Goal: Task Accomplishment & Management: Manage account settings

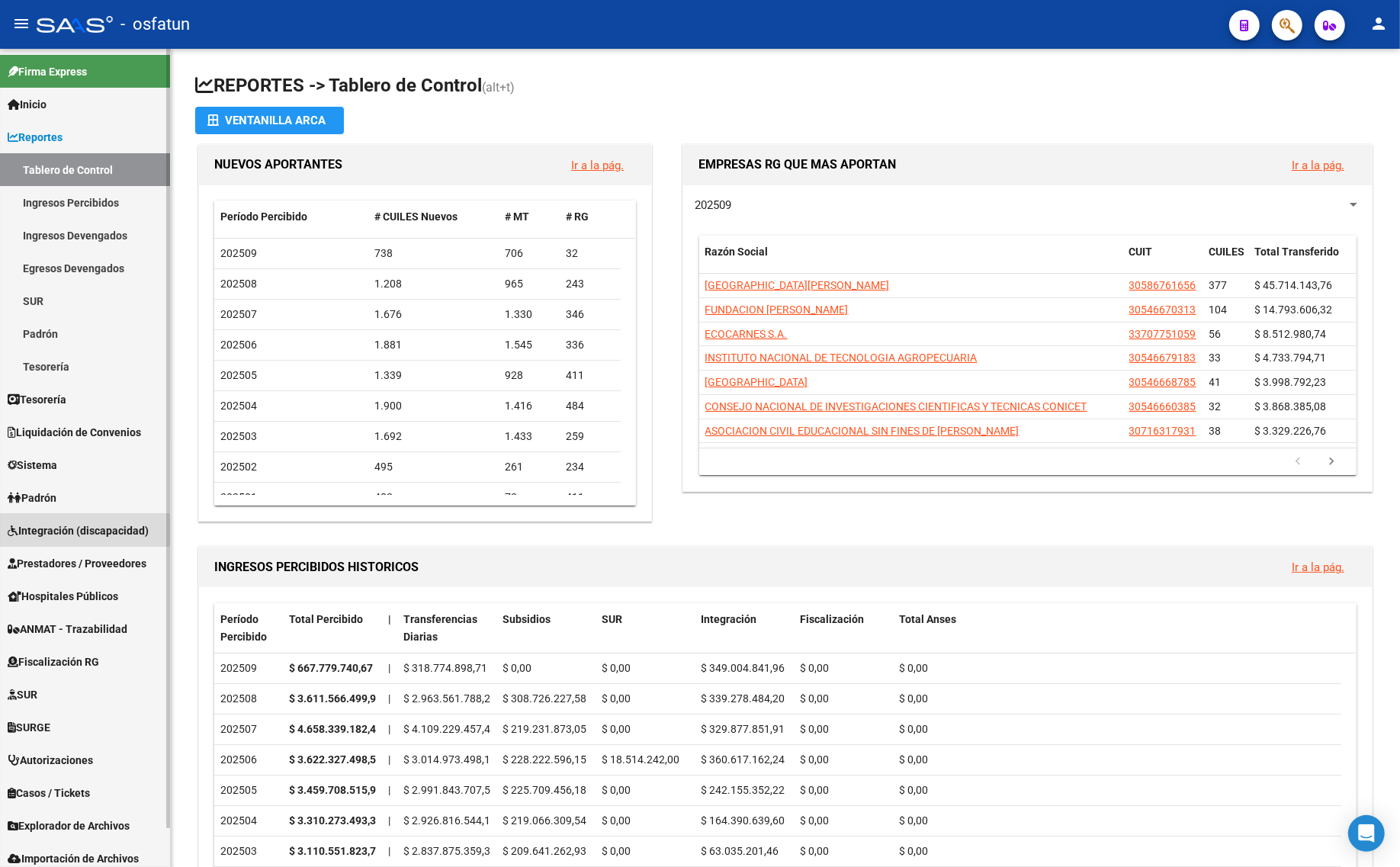
click at [51, 530] on span "Integración (discapacidad)" at bounding box center [78, 531] width 141 height 17
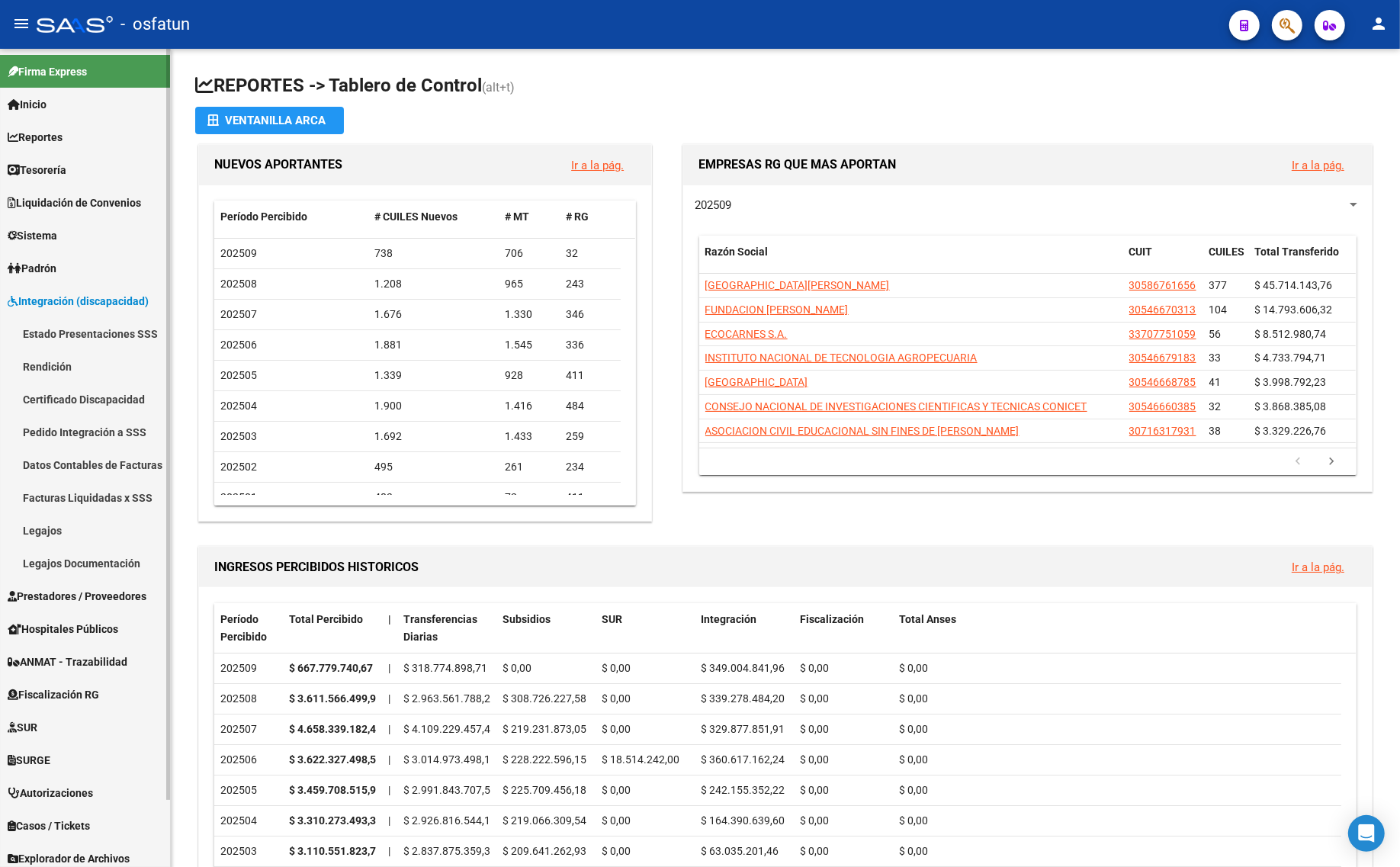
click at [61, 284] on link "Integración (discapacidad)" at bounding box center [85, 300] width 170 height 33
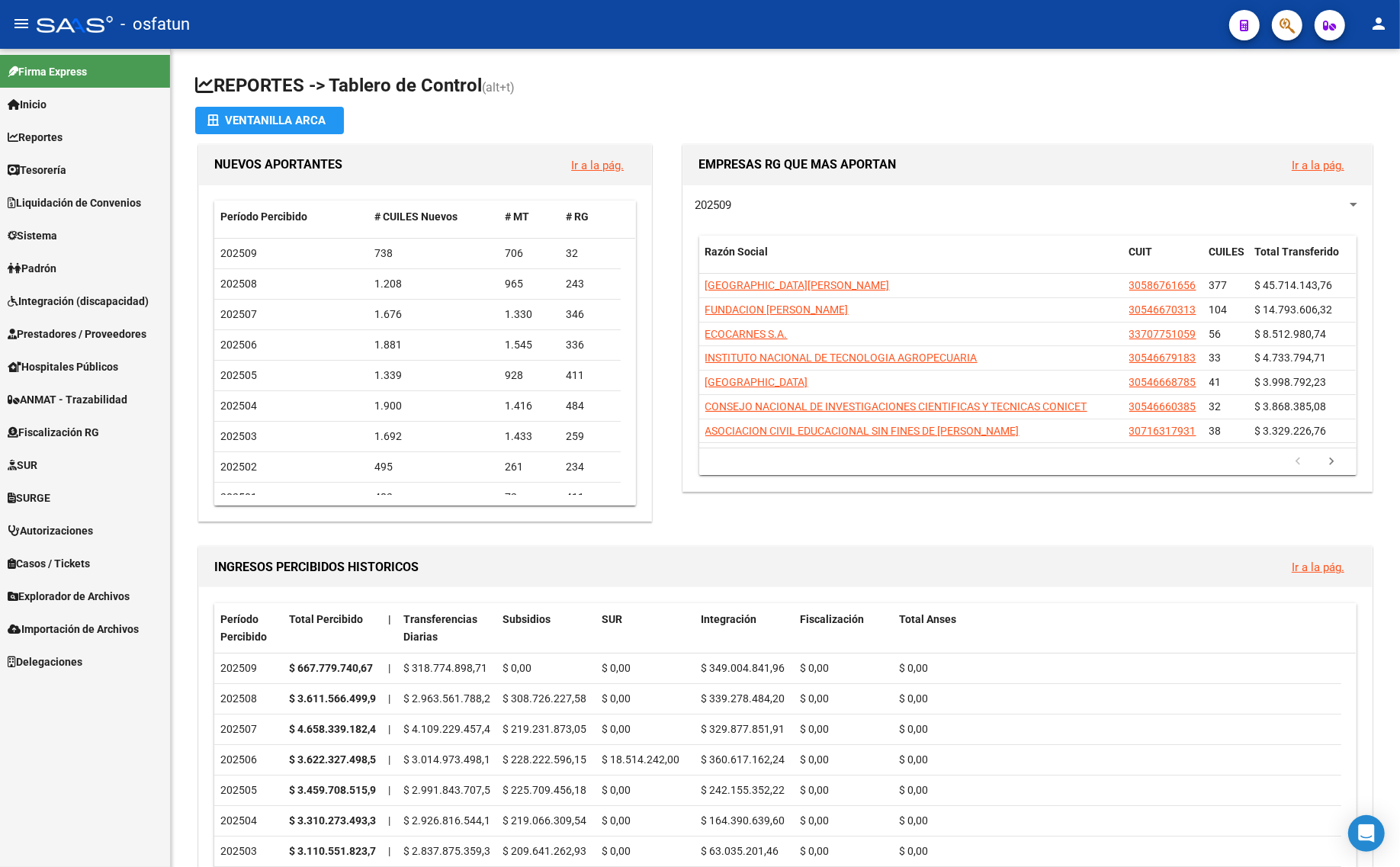
click at [55, 331] on span "Prestadores / Proveedores" at bounding box center [77, 334] width 139 height 17
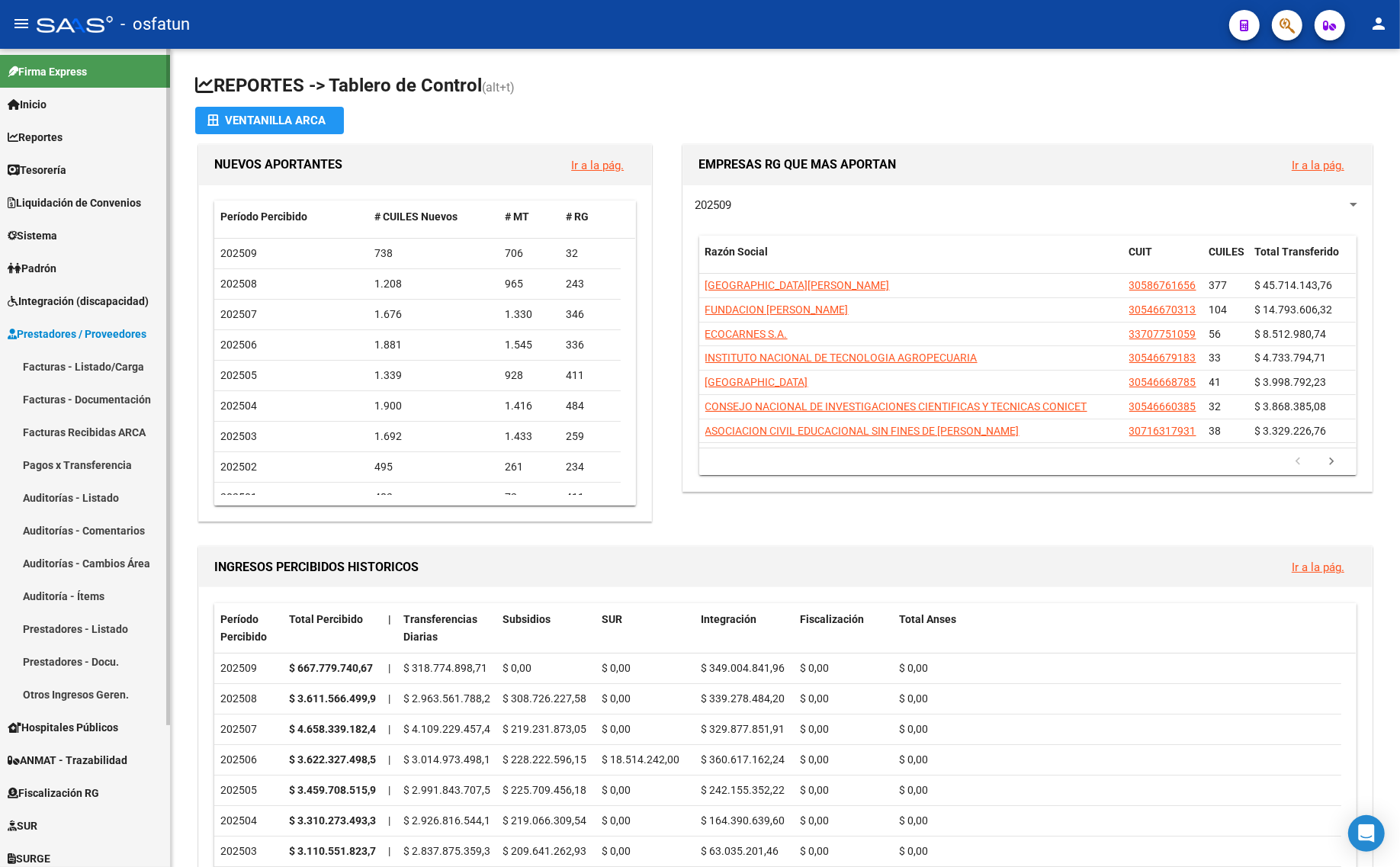
click at [62, 359] on link "Facturas - Listado/Carga" at bounding box center [85, 366] width 170 height 33
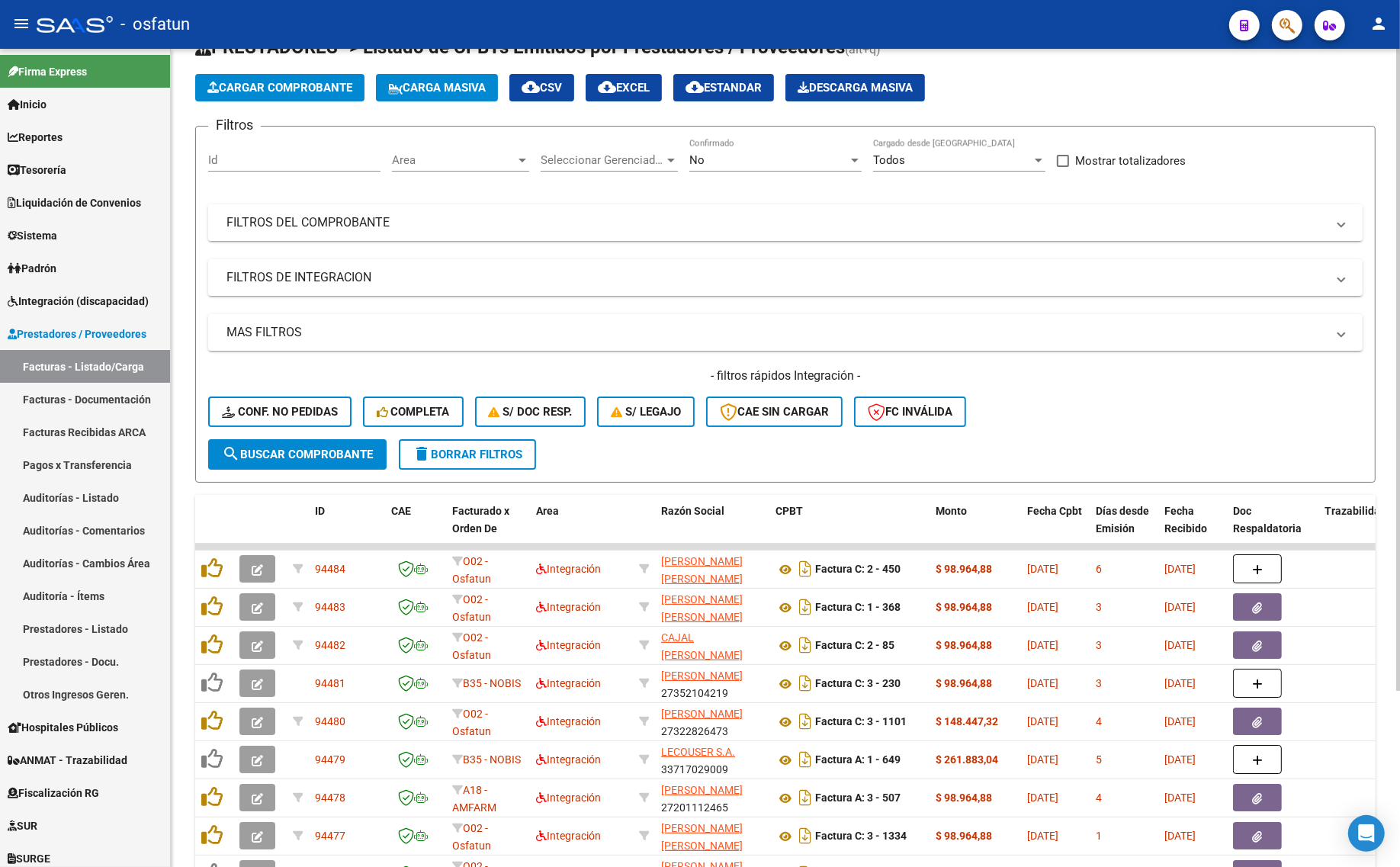
scroll to position [33, 0]
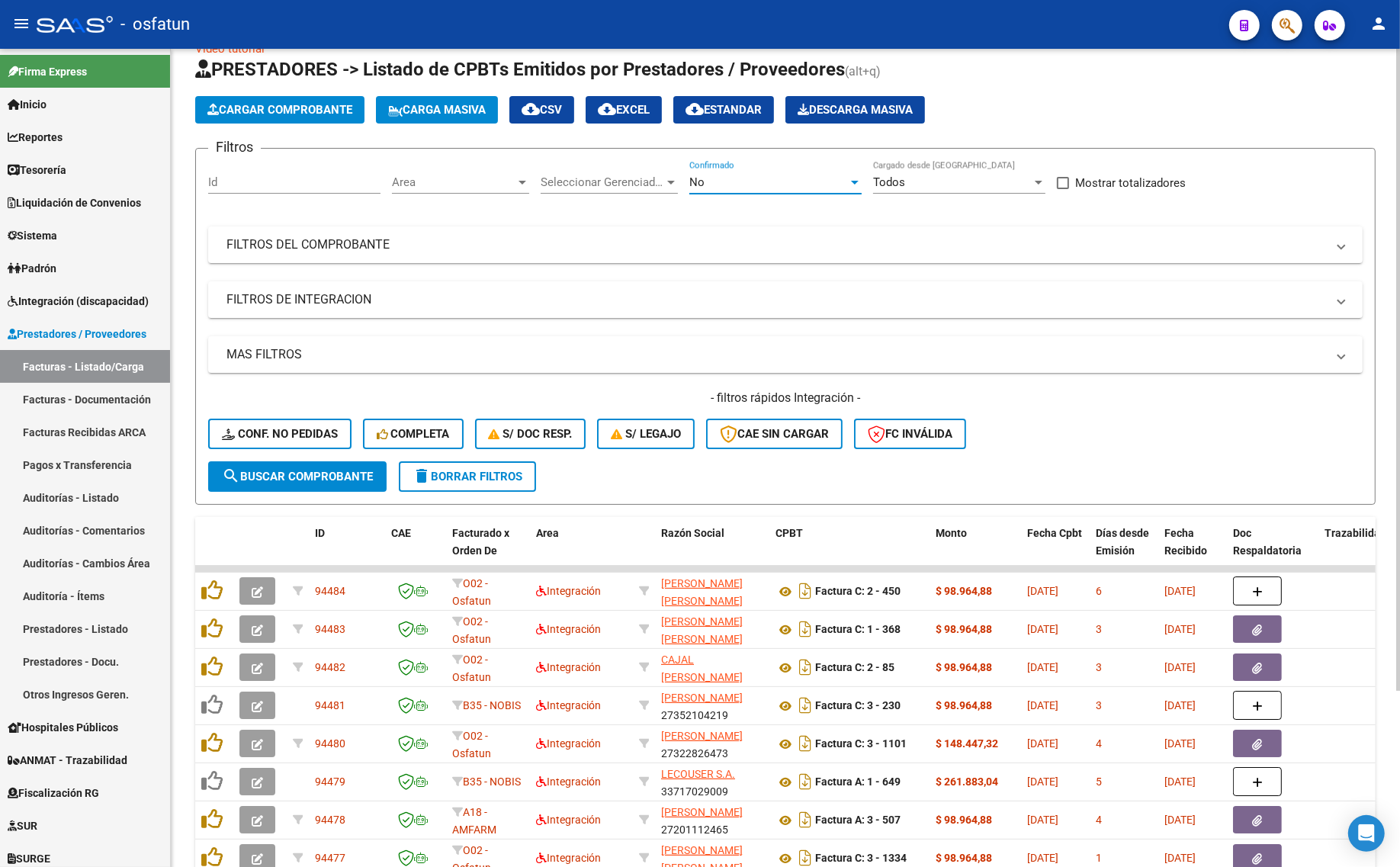
click at [779, 183] on div "No" at bounding box center [769, 182] width 158 height 14
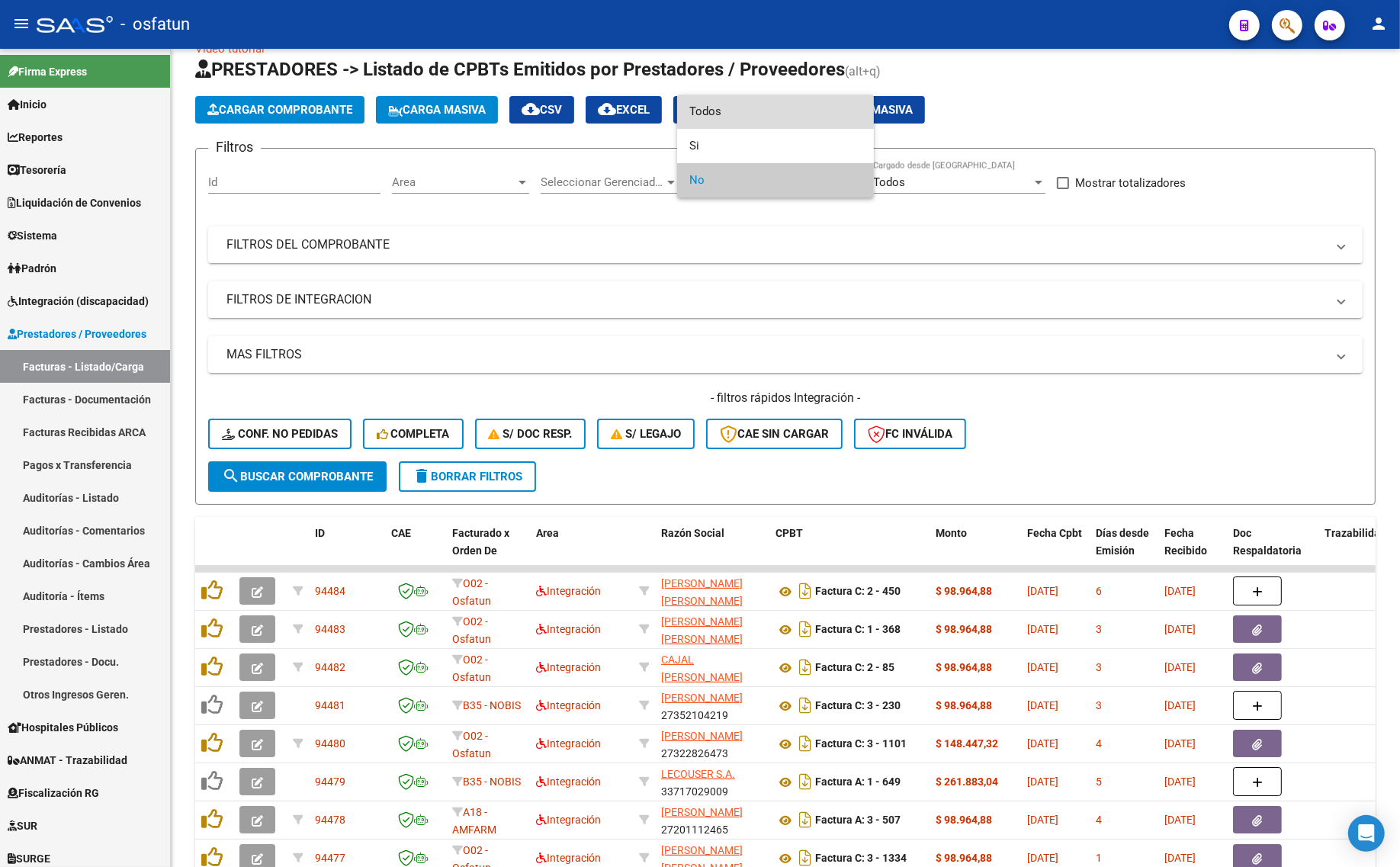
click at [753, 118] on span "Todos" at bounding box center [776, 112] width 172 height 34
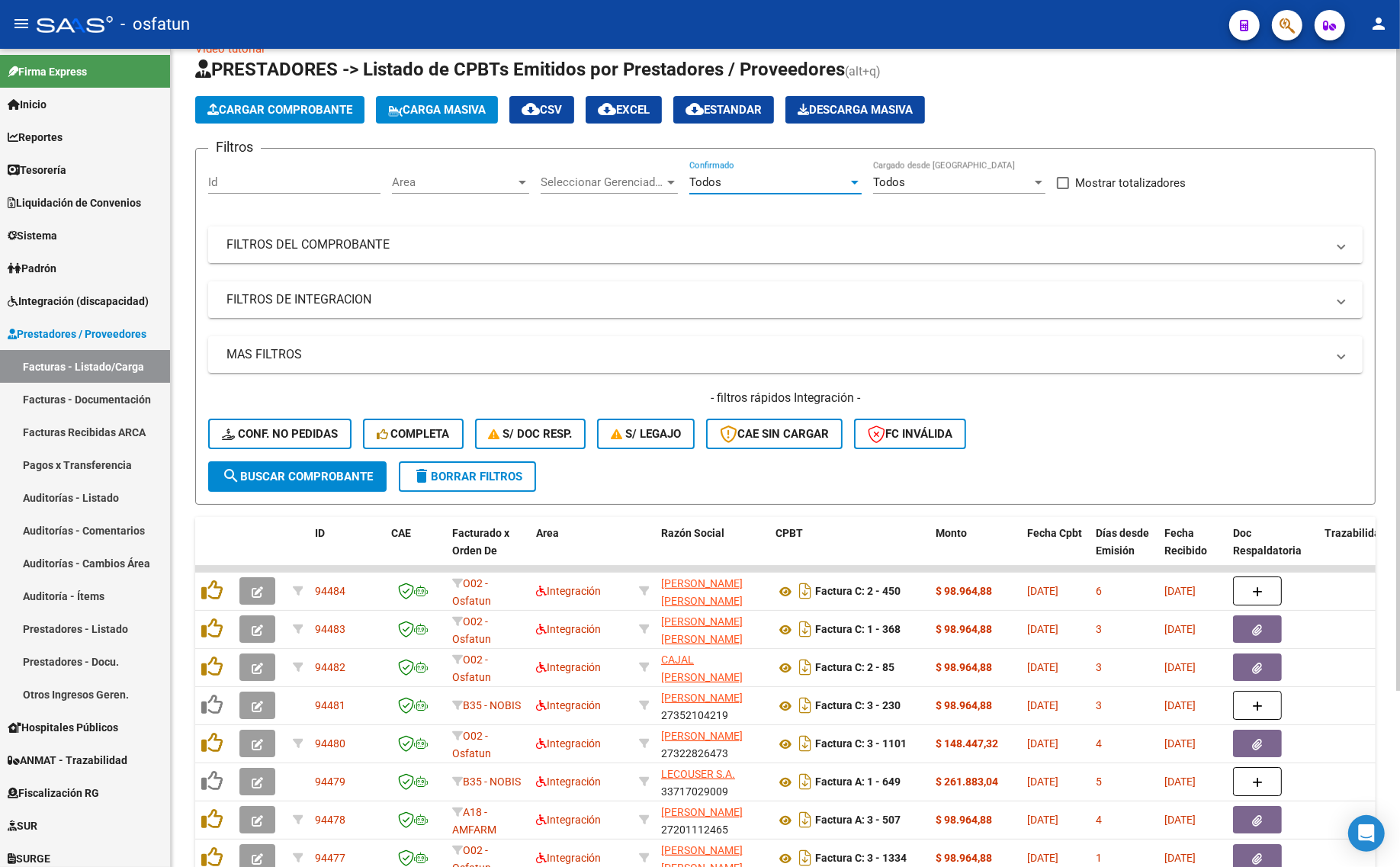
click at [736, 238] on mat-panel-title "FILTROS DEL COMPROBANTE" at bounding box center [776, 244] width 1100 height 17
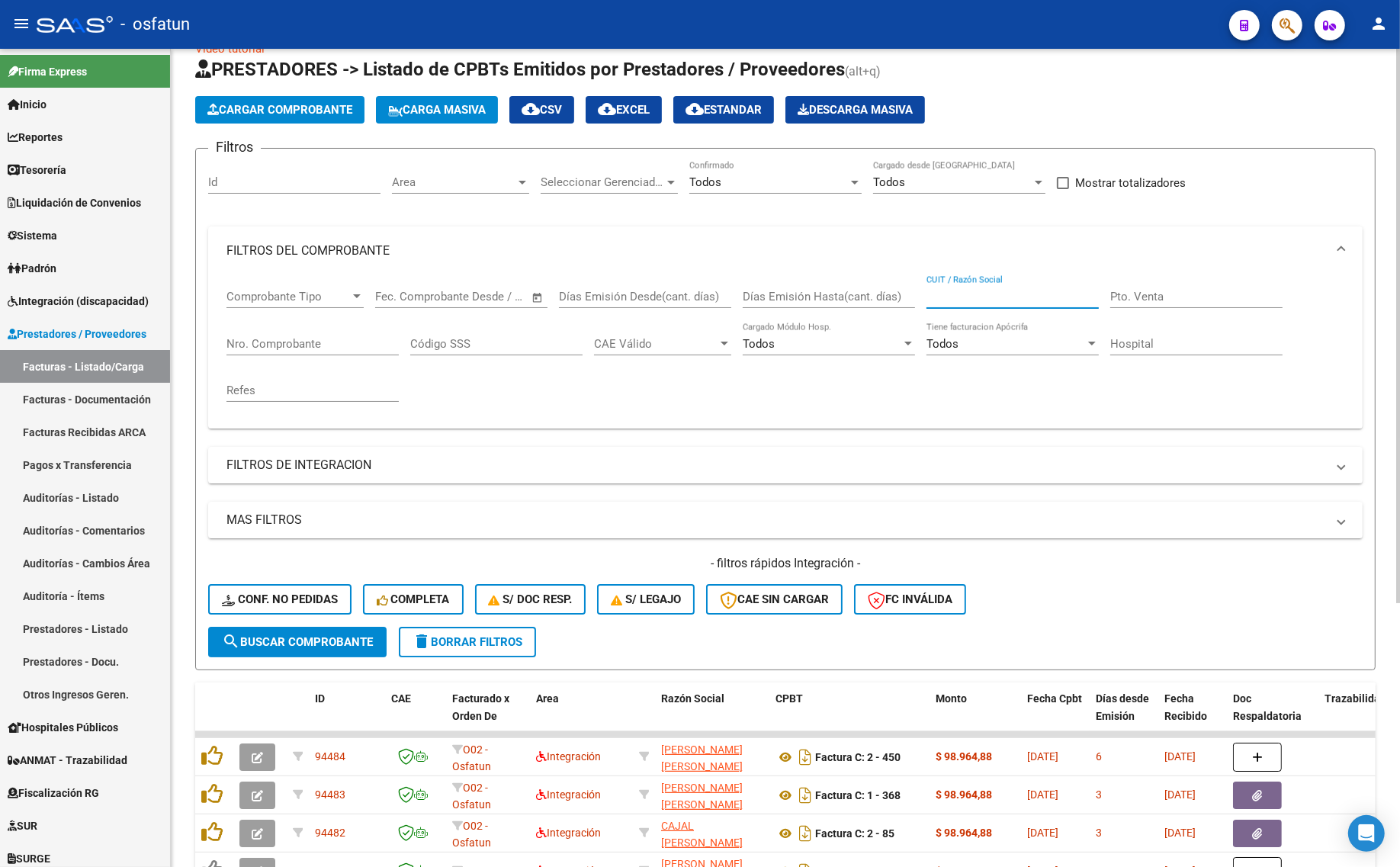
click at [950, 294] on input "CUIT / Razón Social" at bounding box center [1013, 297] width 172 height 14
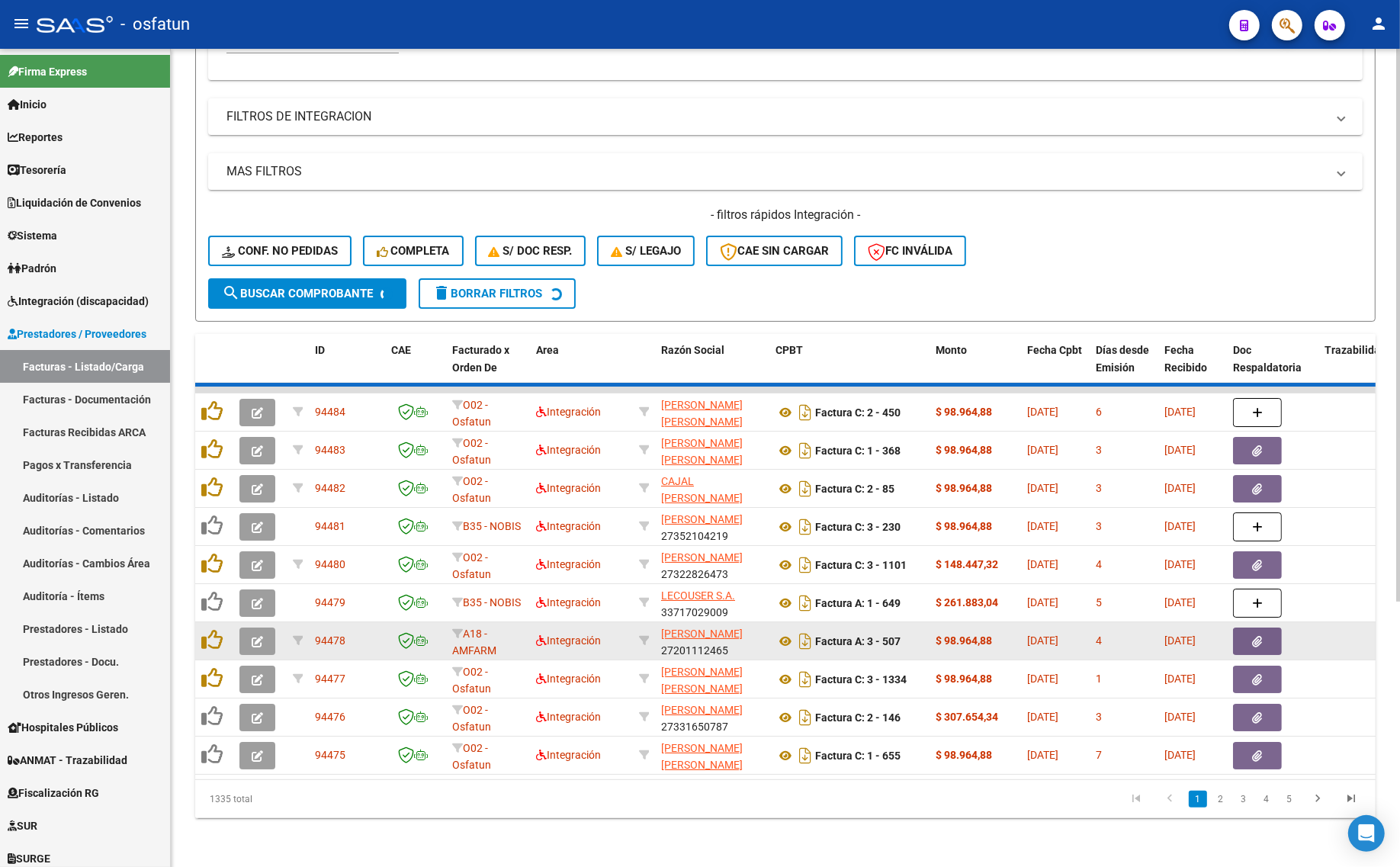
scroll to position [387, 0]
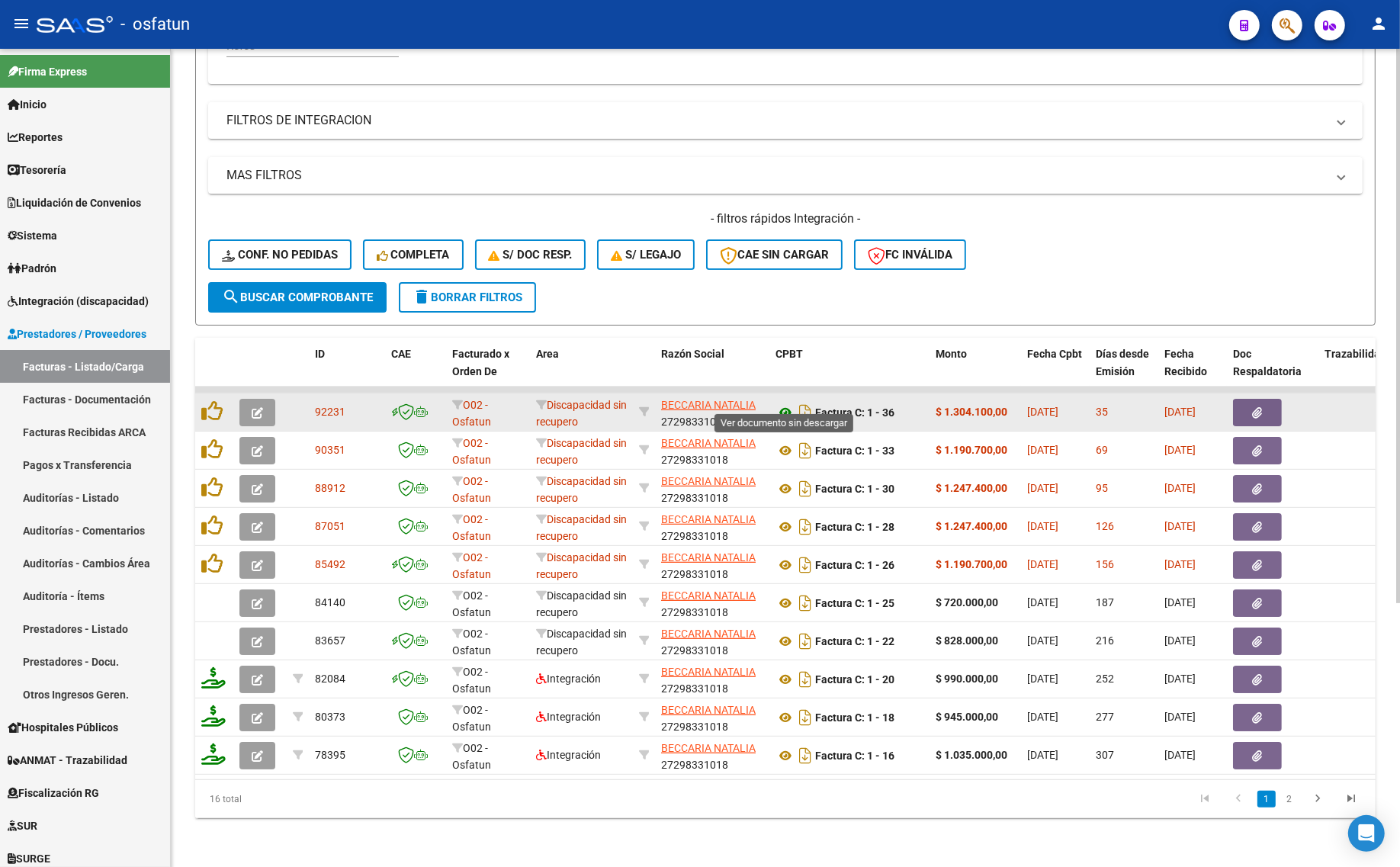
type input "beccaria"
click at [783, 403] on icon at bounding box center [786, 412] width 20 height 19
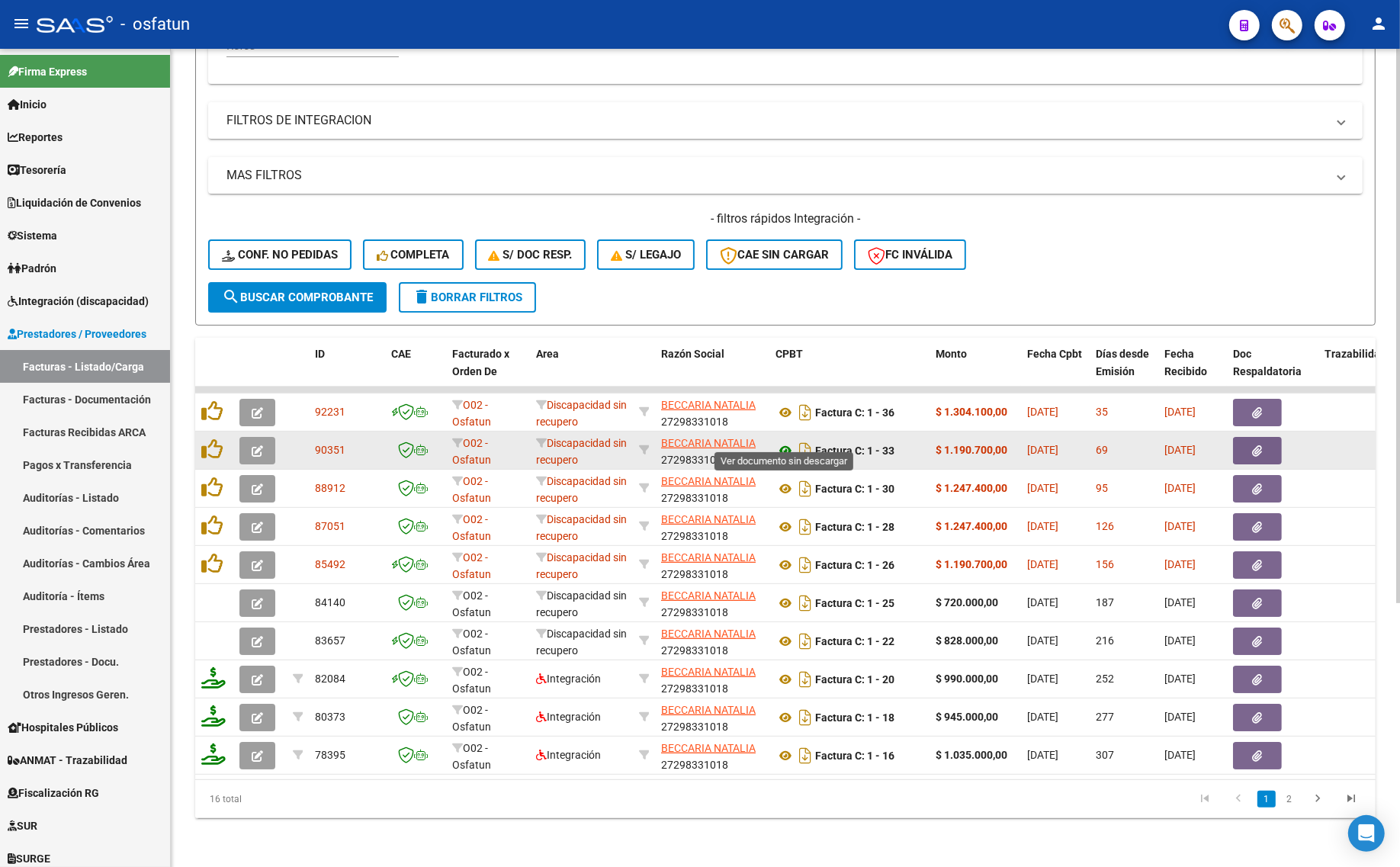
click at [780, 442] on icon at bounding box center [786, 451] width 20 height 19
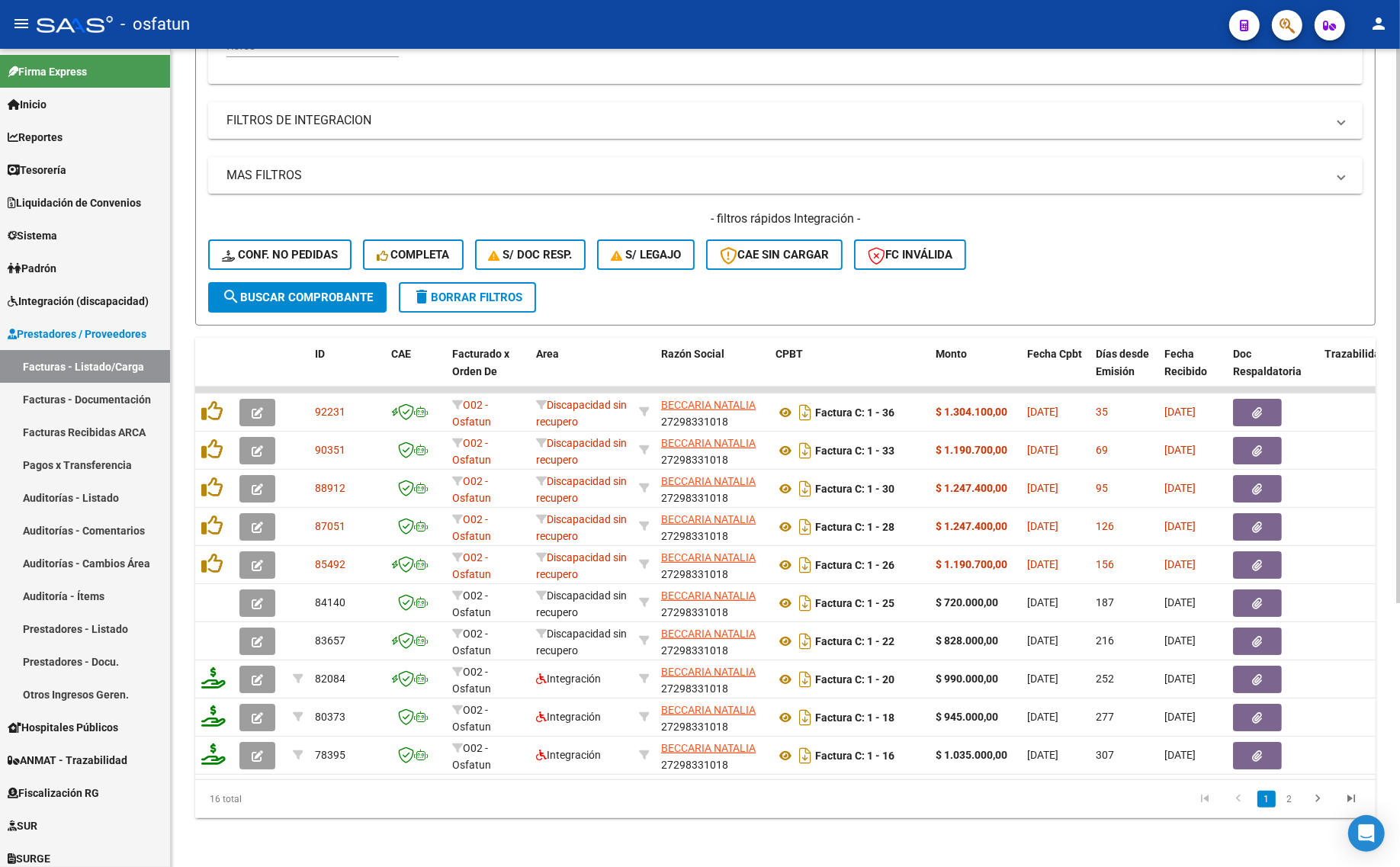
click at [467, 290] on button "delete Borrar Filtros" at bounding box center [467, 297] width 137 height 30
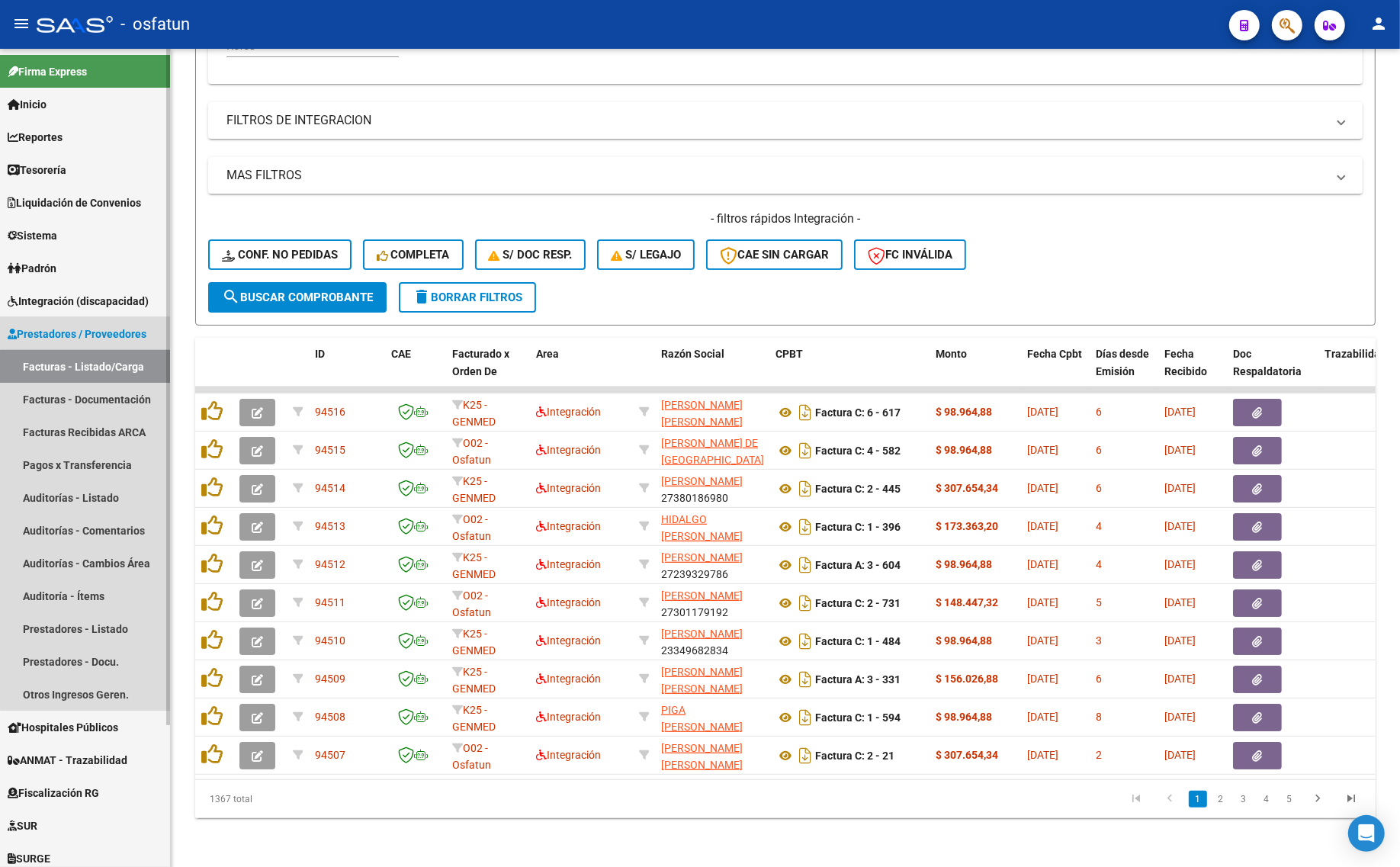
click at [123, 369] on link "Facturas - Listado/Carga" at bounding box center [85, 366] width 170 height 33
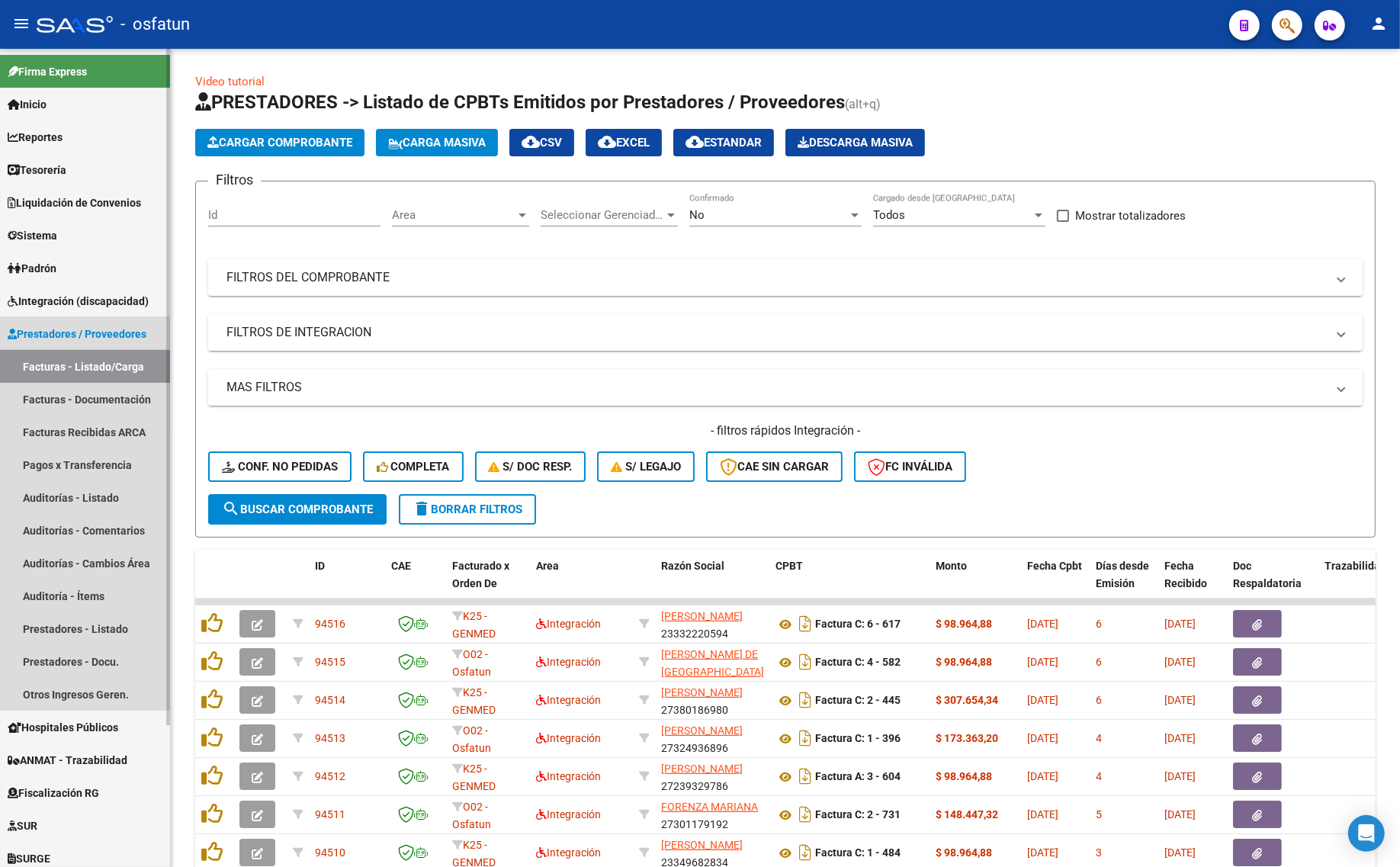
click at [90, 359] on link "Facturas - Listado/Carga" at bounding box center [85, 366] width 170 height 33
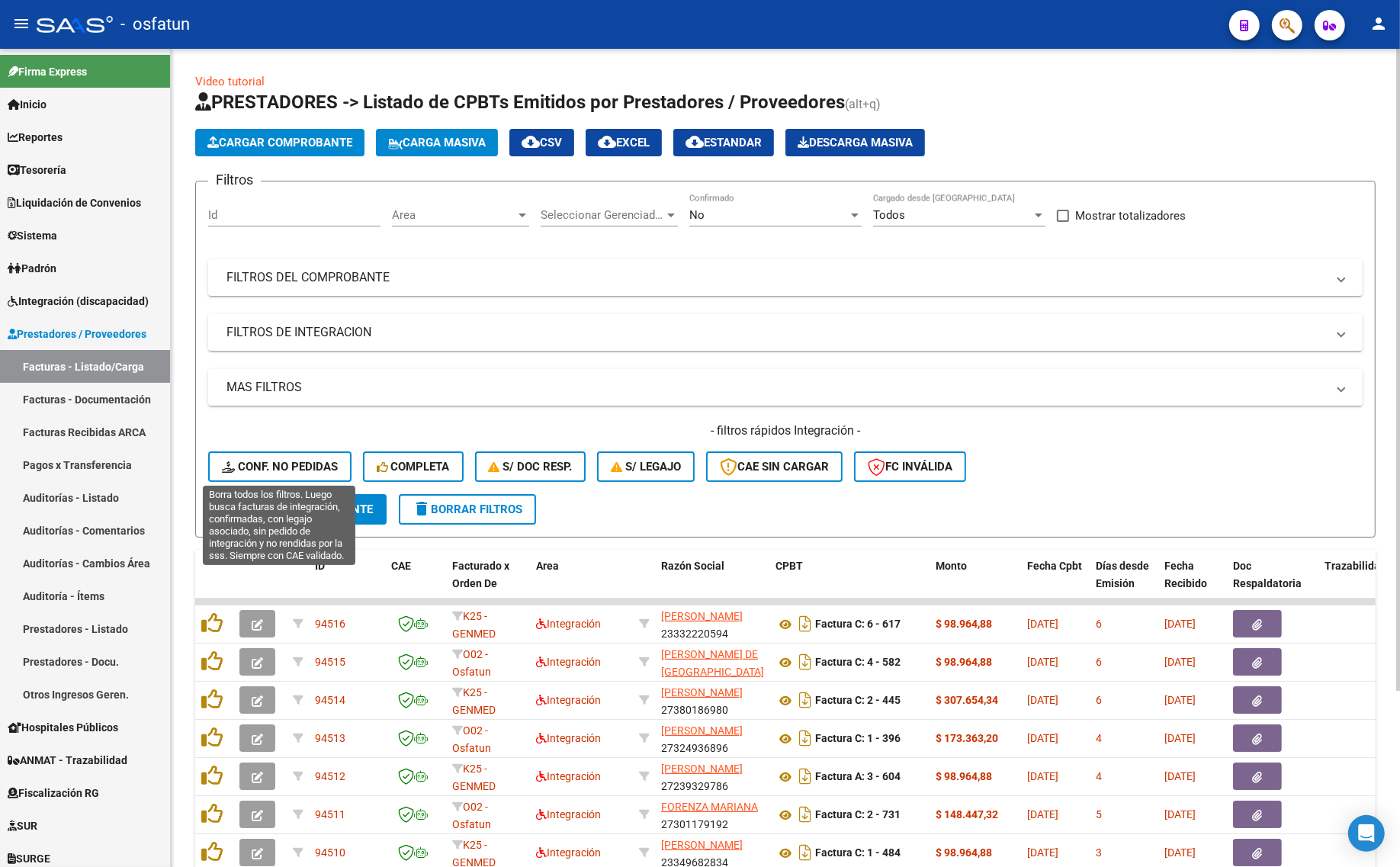
click at [254, 461] on span "Conf. no pedidas" at bounding box center [280, 466] width 116 height 14
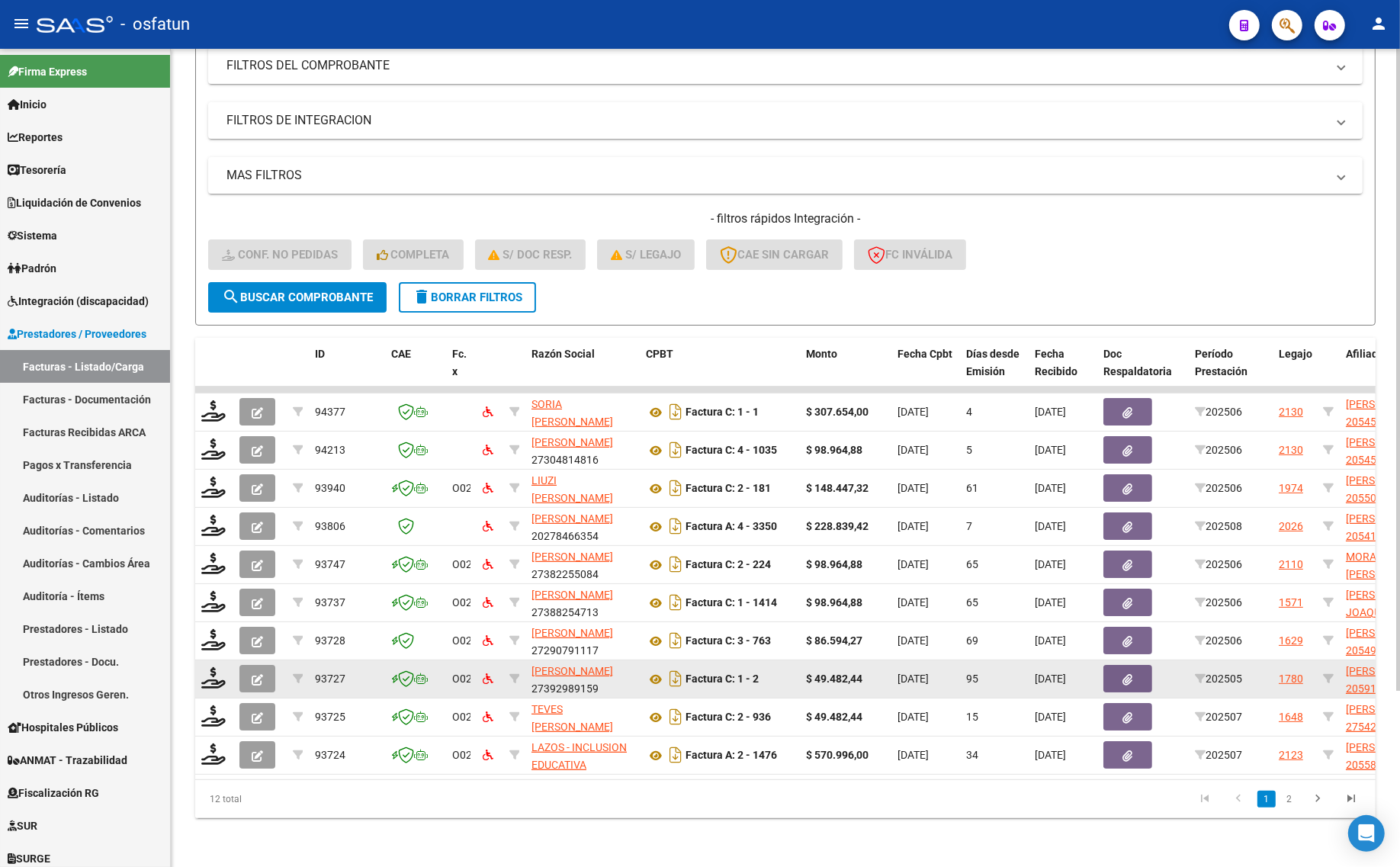
scroll to position [224, 0]
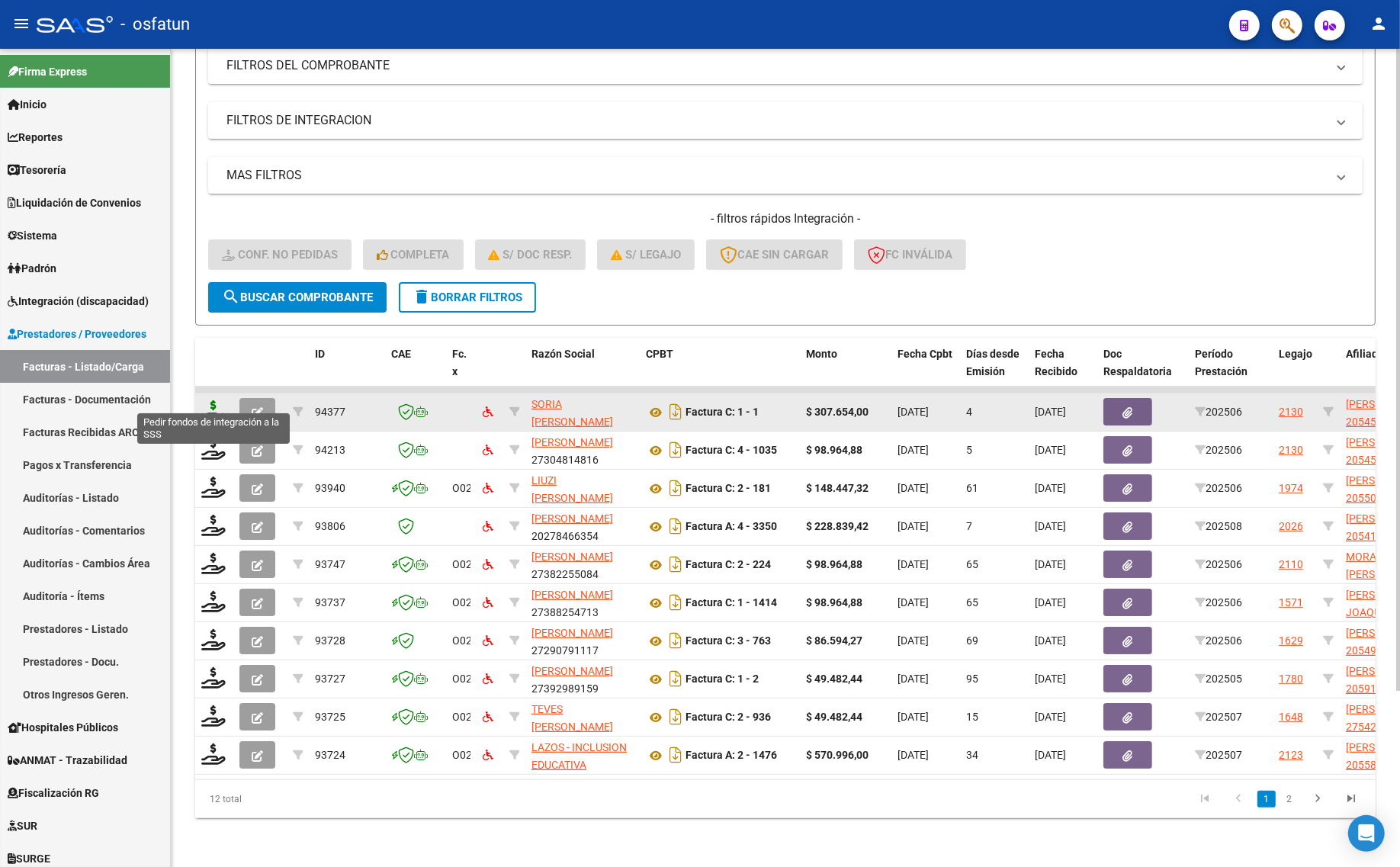
click at [207, 405] on icon at bounding box center [213, 411] width 24 height 21
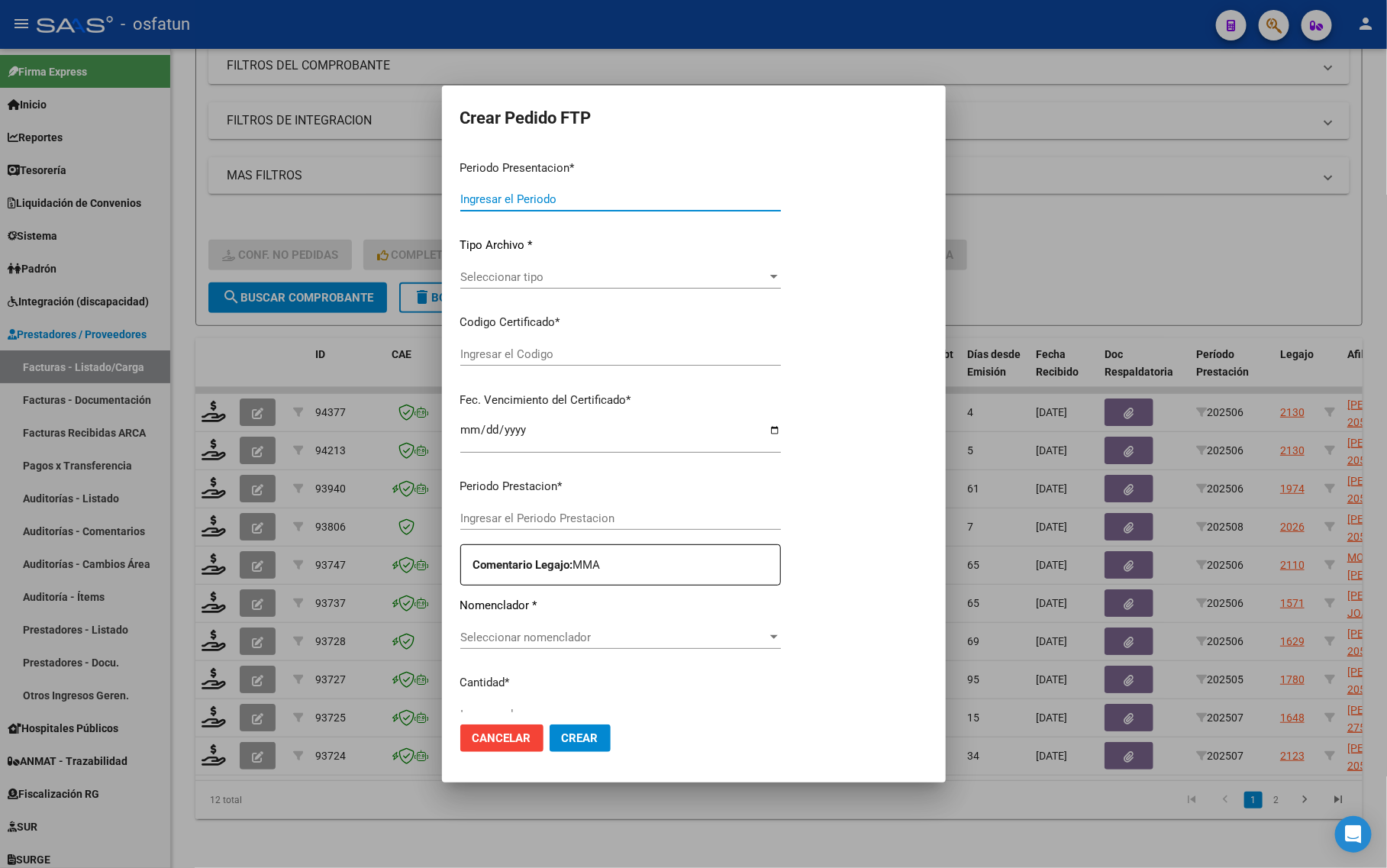
type input "202508"
type input "202506"
type input "$ 307.654,00"
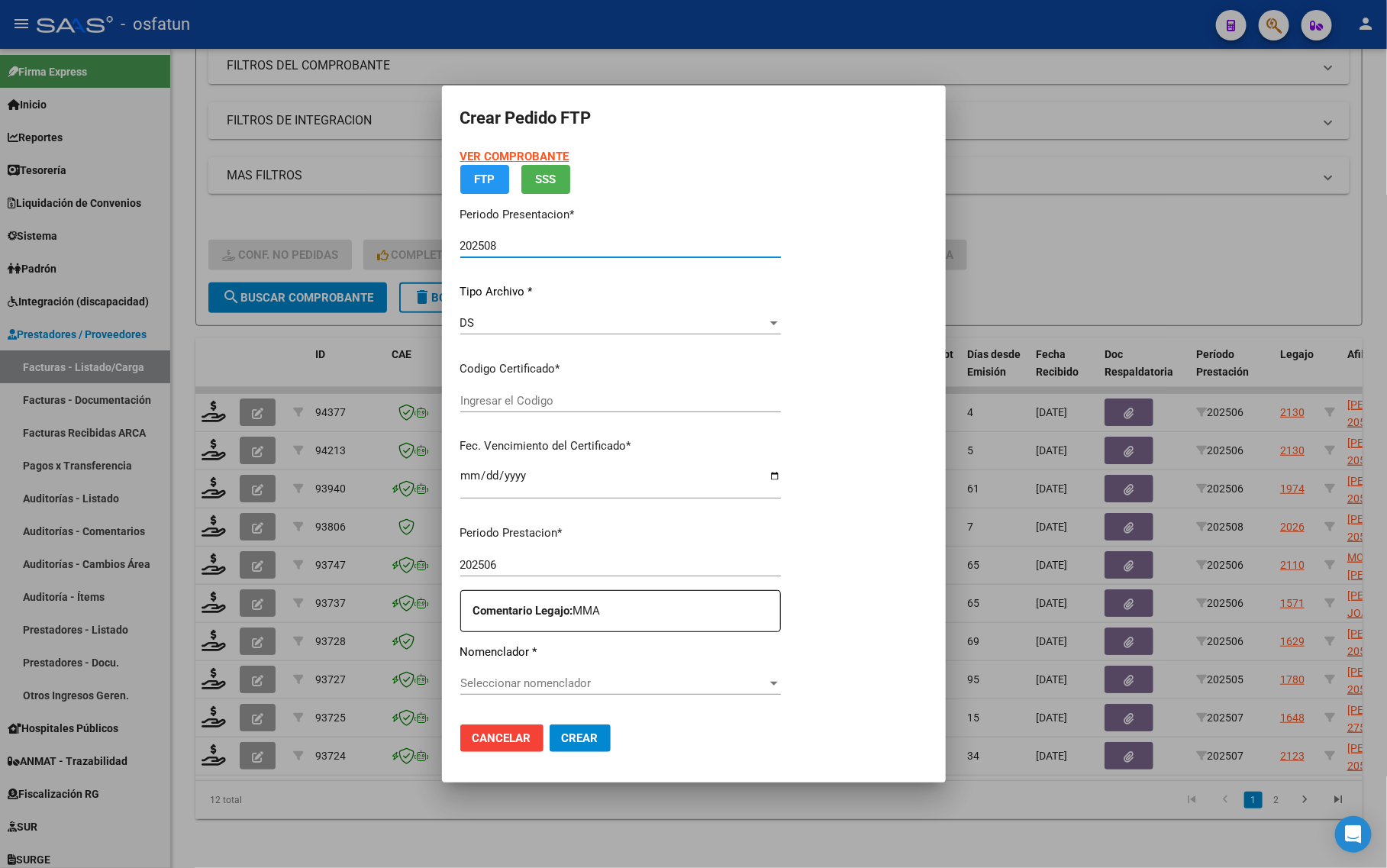
type input "03019881"
type input "2028-09-19"
click at [1074, 235] on div at bounding box center [694, 434] width 1387 height 868
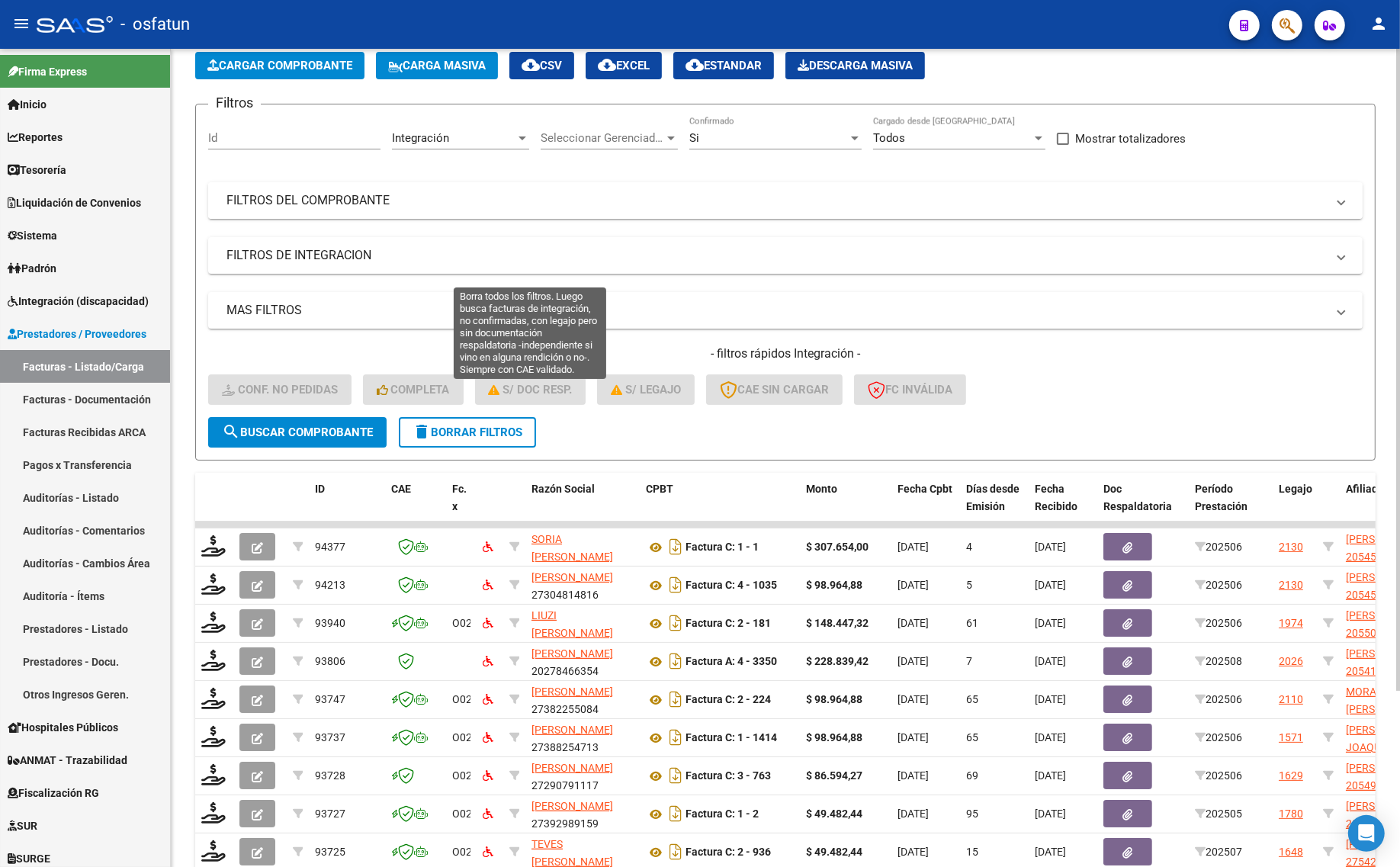
scroll to position [0, 0]
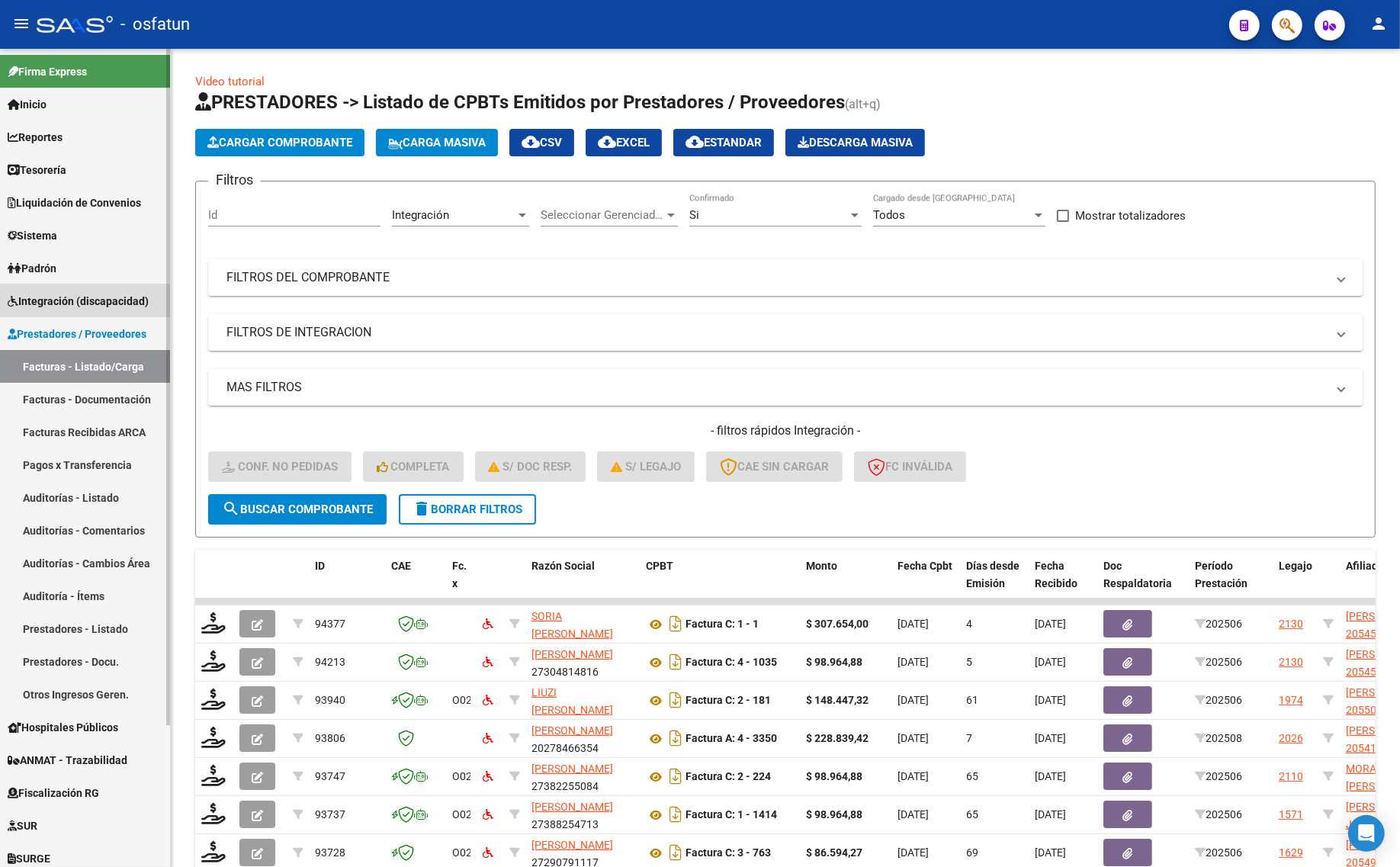
click at [38, 306] on span "Integración (discapacidad)" at bounding box center [78, 301] width 141 height 17
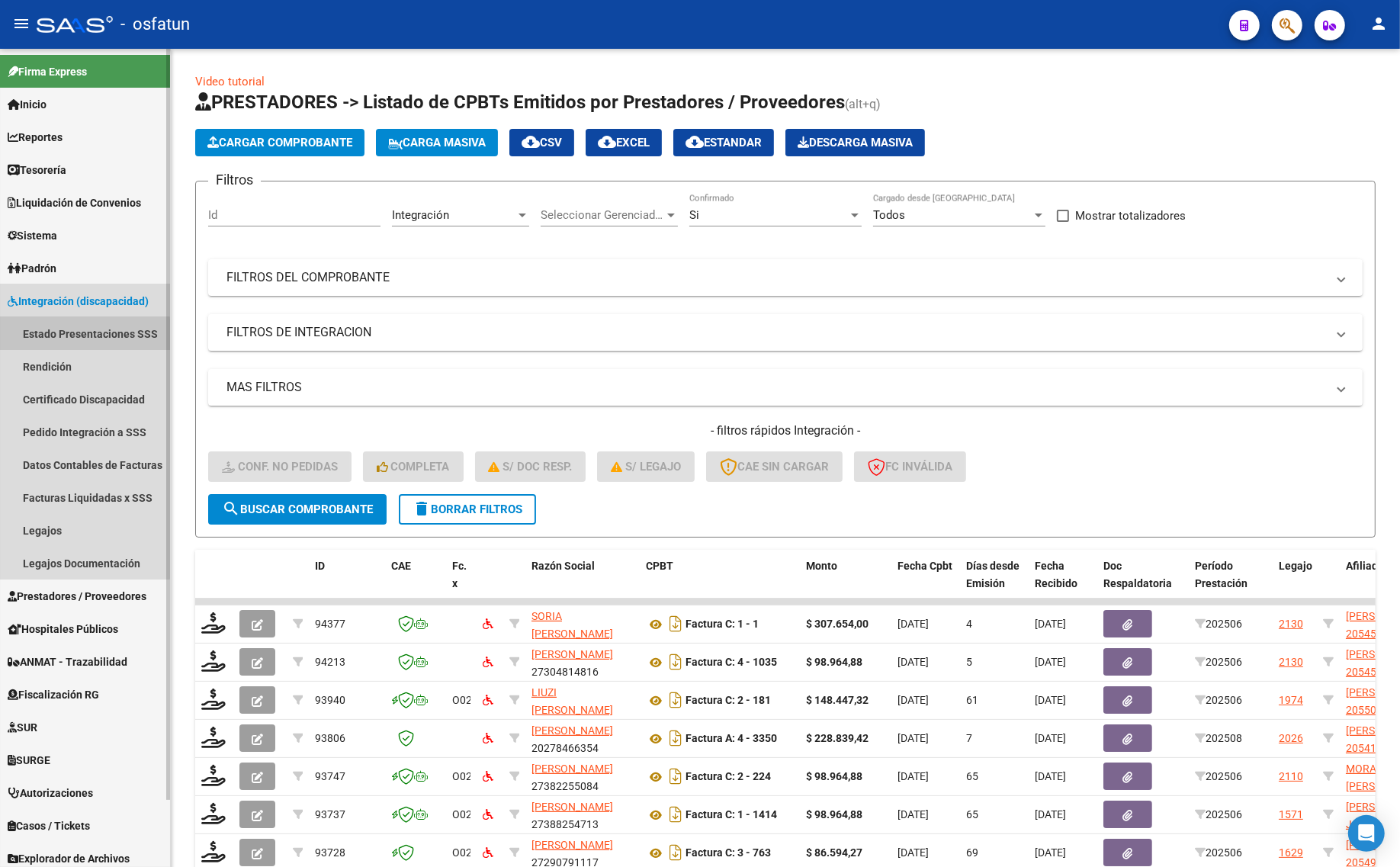
click at [47, 336] on link "Estado Presentaciones SSS" at bounding box center [85, 334] width 170 height 33
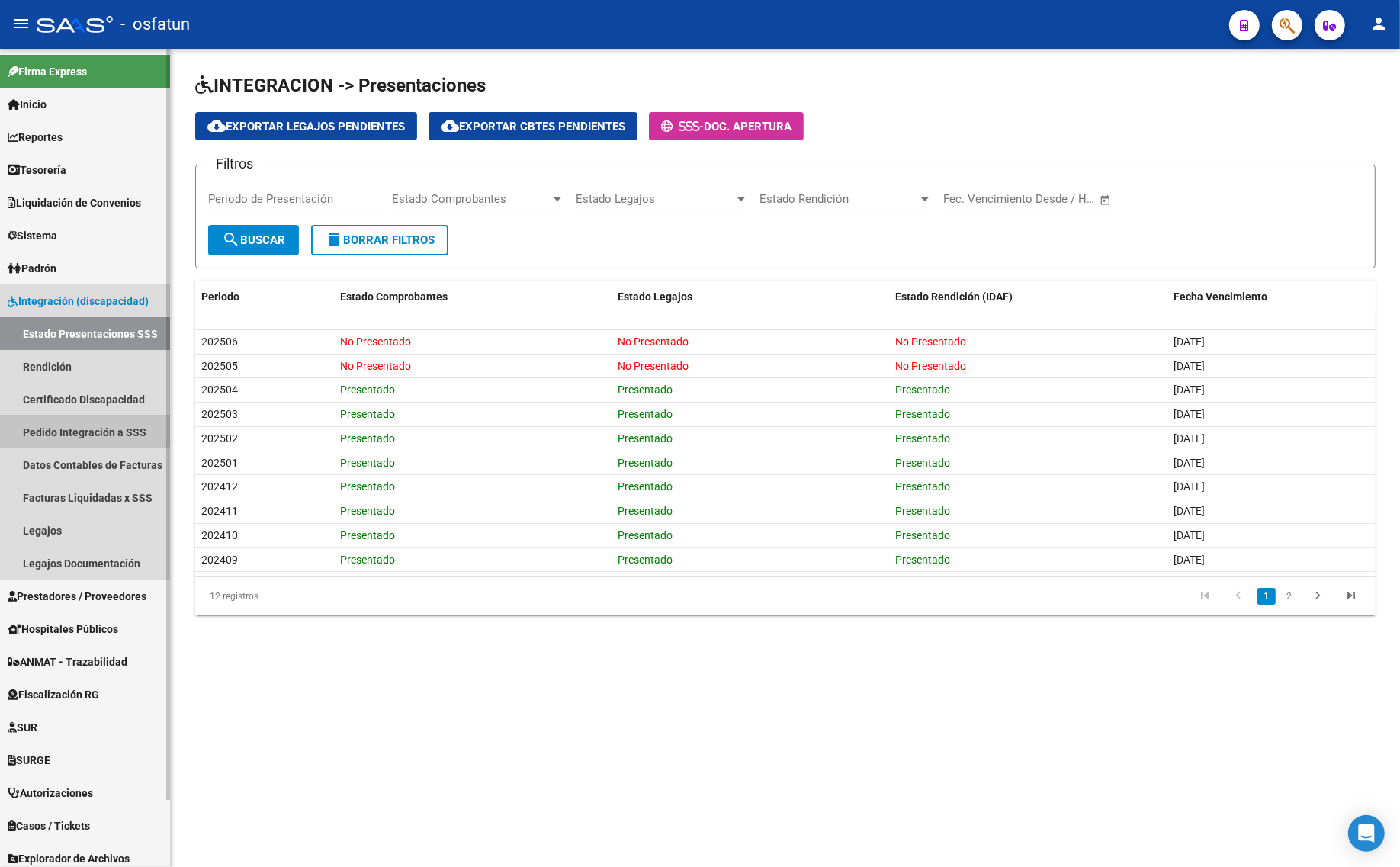
click at [50, 427] on link "Pedido Integración a SSS" at bounding box center [85, 432] width 170 height 33
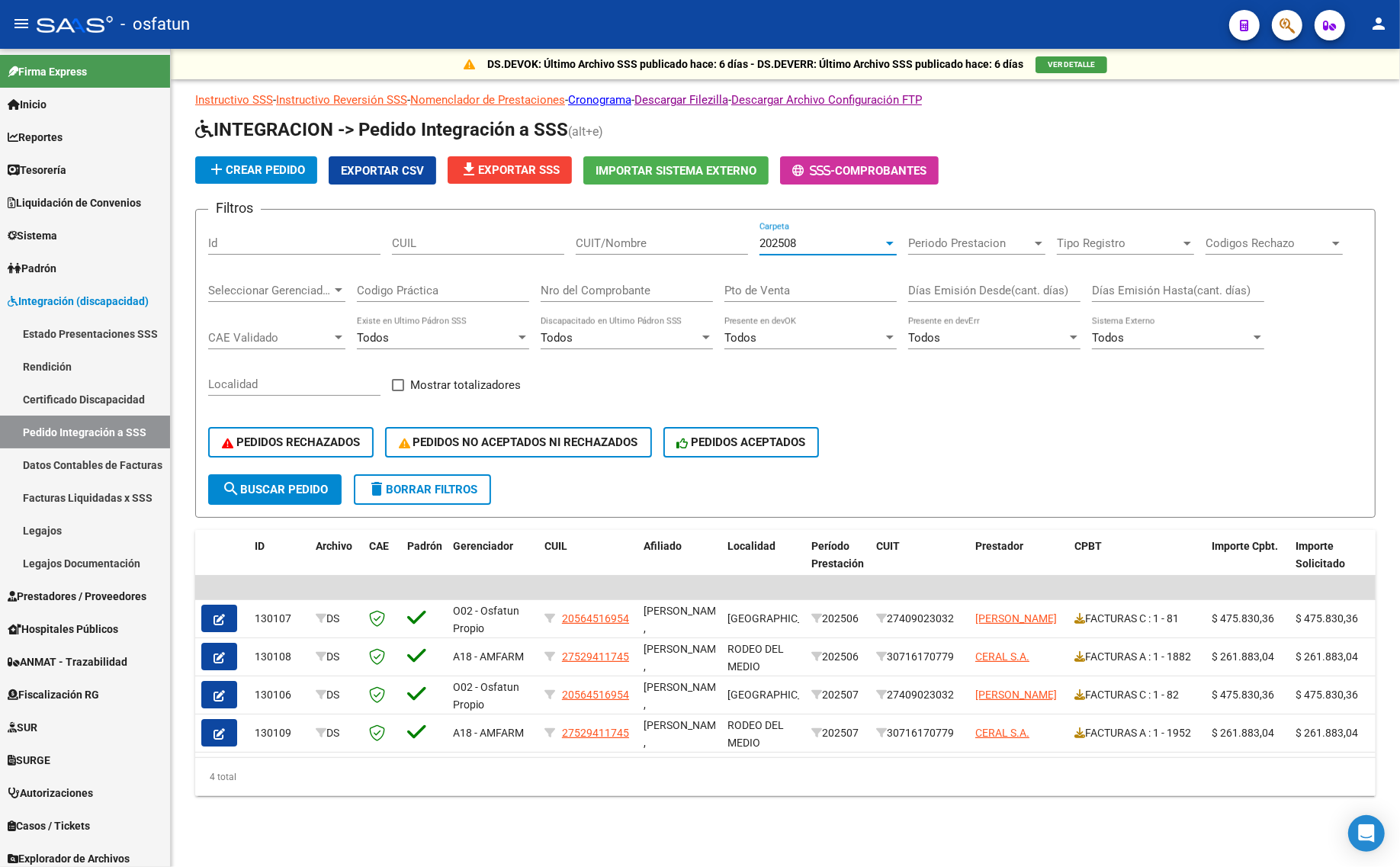
click at [806, 236] on div "202508" at bounding box center [821, 243] width 123 height 14
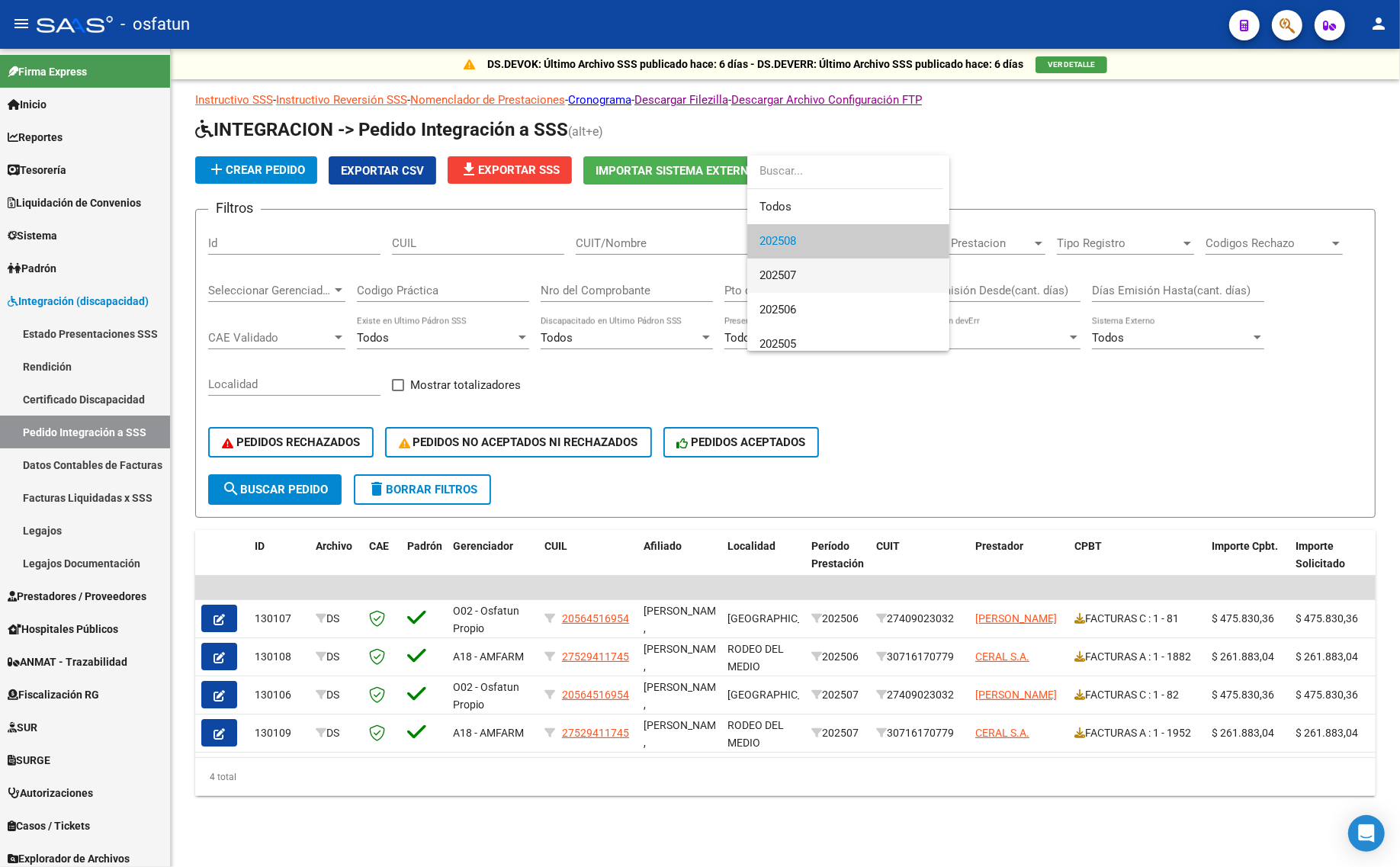
drag, startPoint x: 817, startPoint y: 286, endPoint x: 827, endPoint y: 244, distance: 43.2
click at [817, 284] on span "202507" at bounding box center [848, 276] width 178 height 34
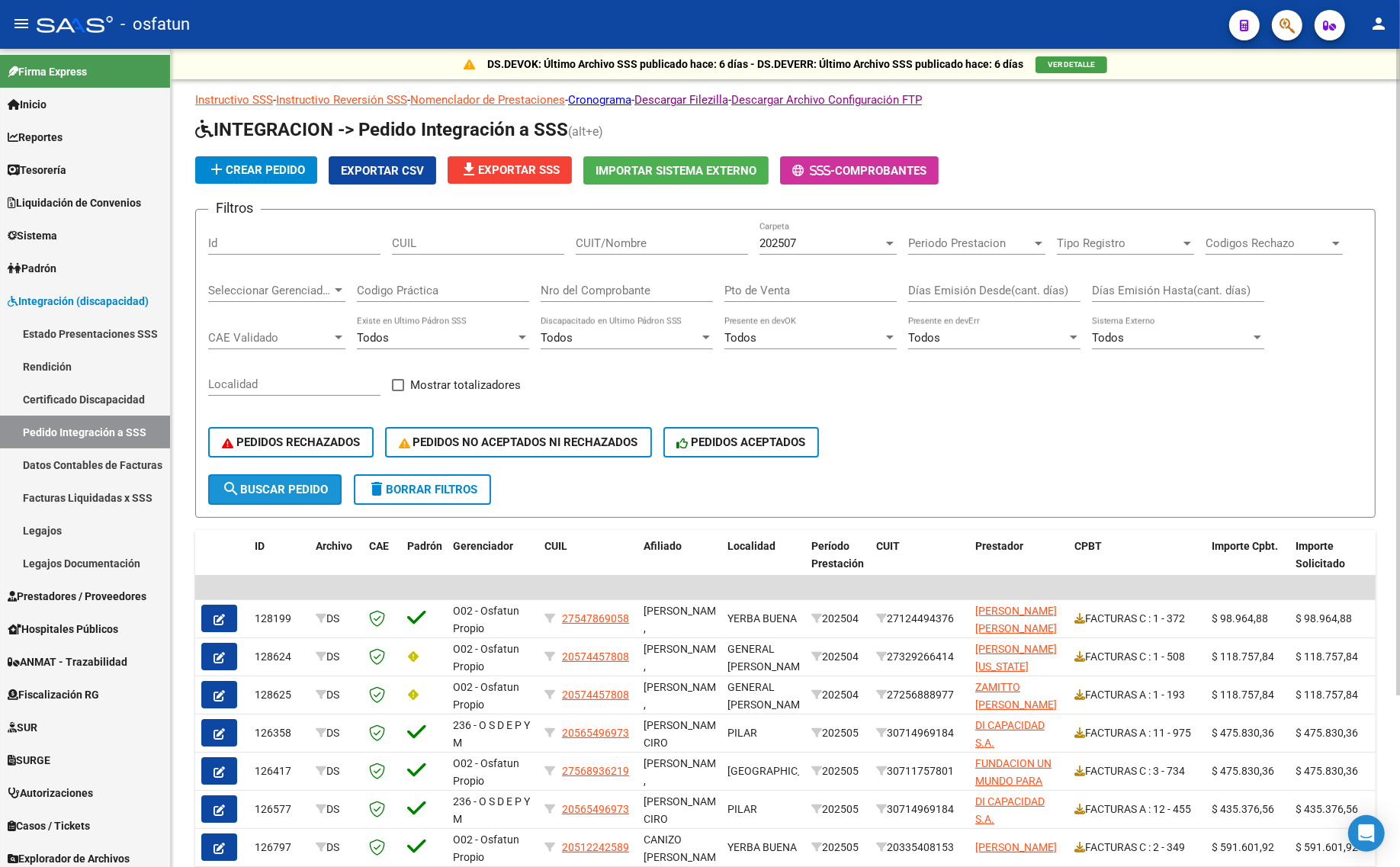
click at [273, 487] on span "search Buscar Pedido" at bounding box center [275, 490] width 106 height 14
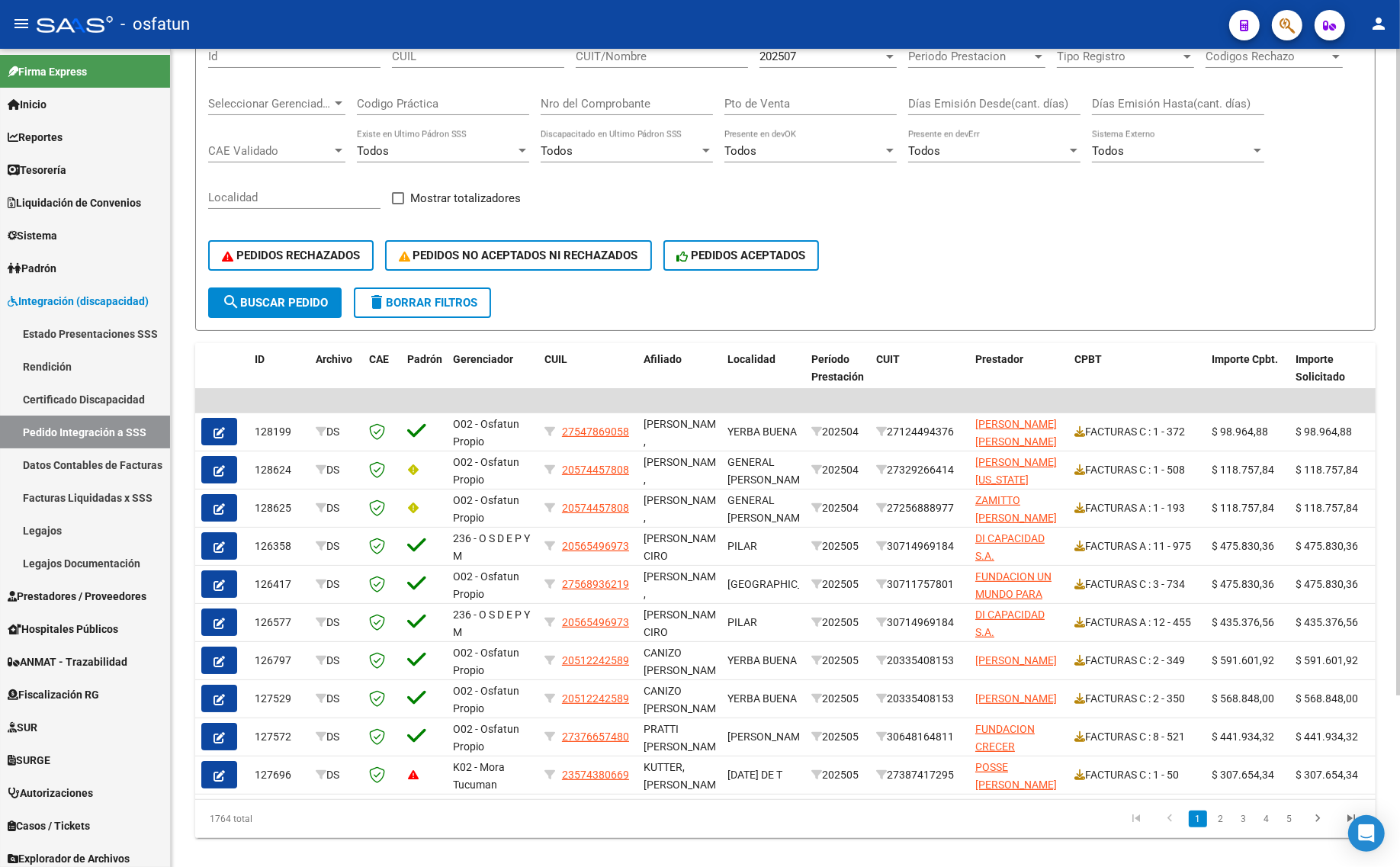
scroll to position [191, 0]
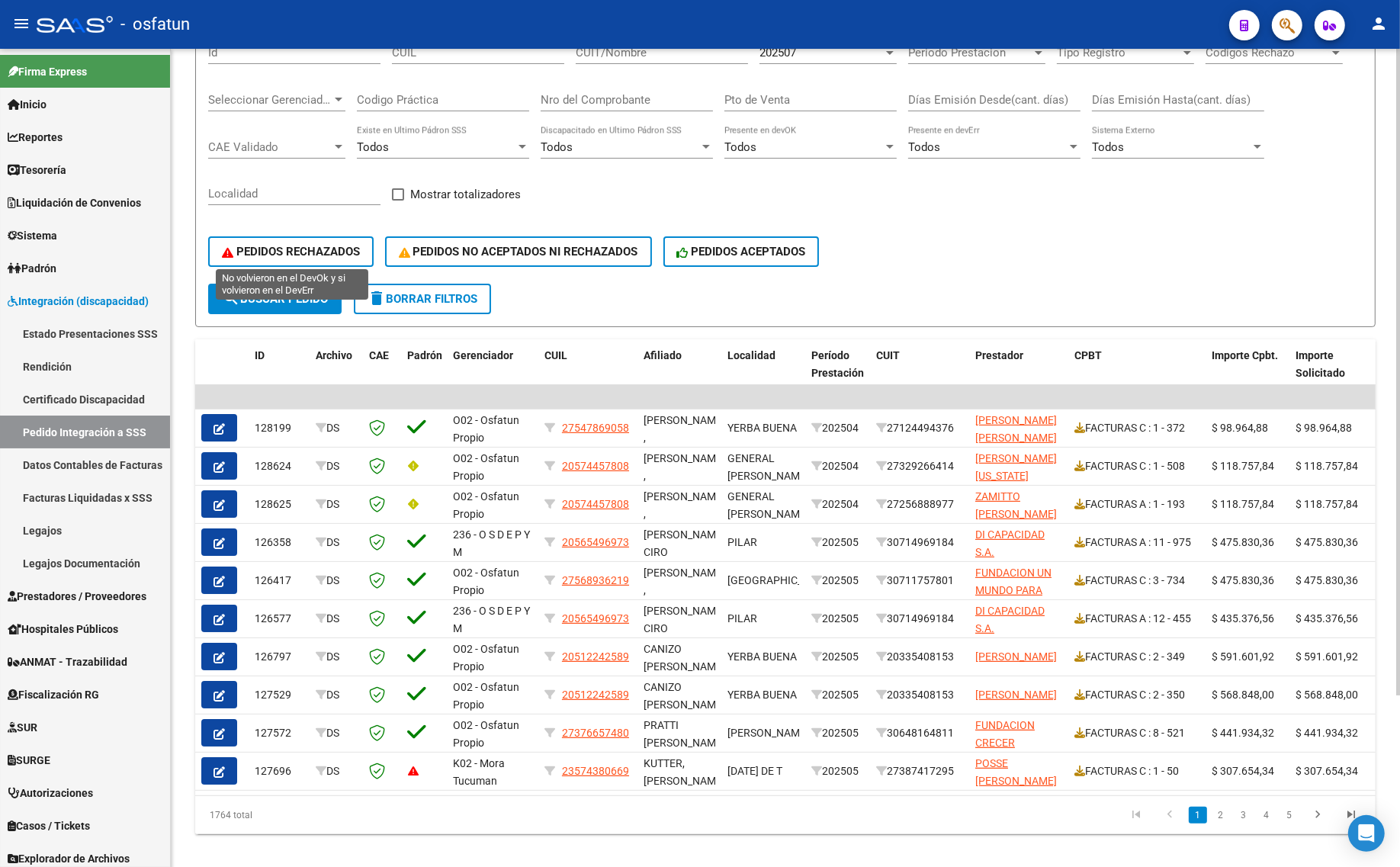
click at [342, 244] on span "PEDIDOS RECHAZADOS" at bounding box center [291, 251] width 138 height 14
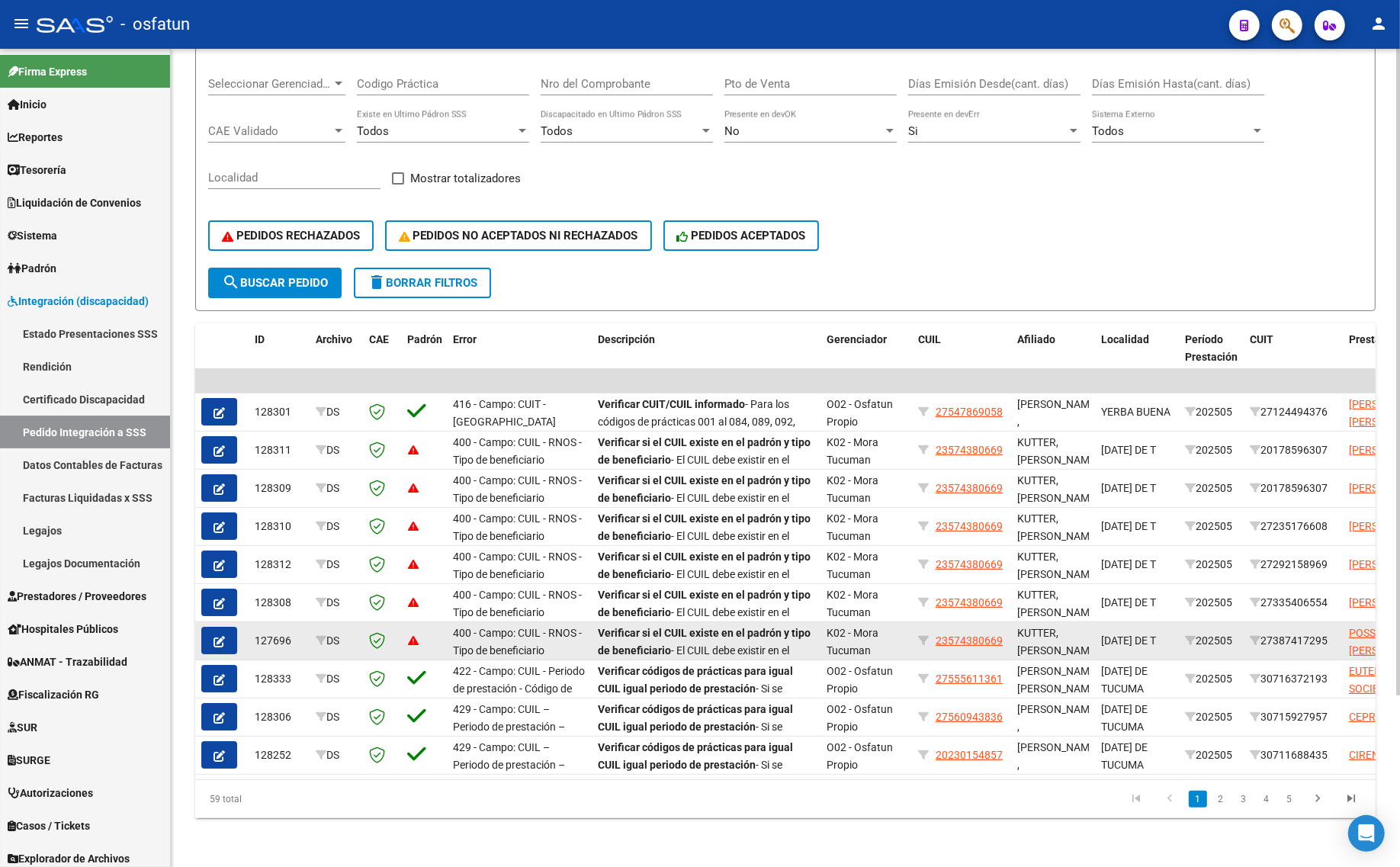
scroll to position [216, 0]
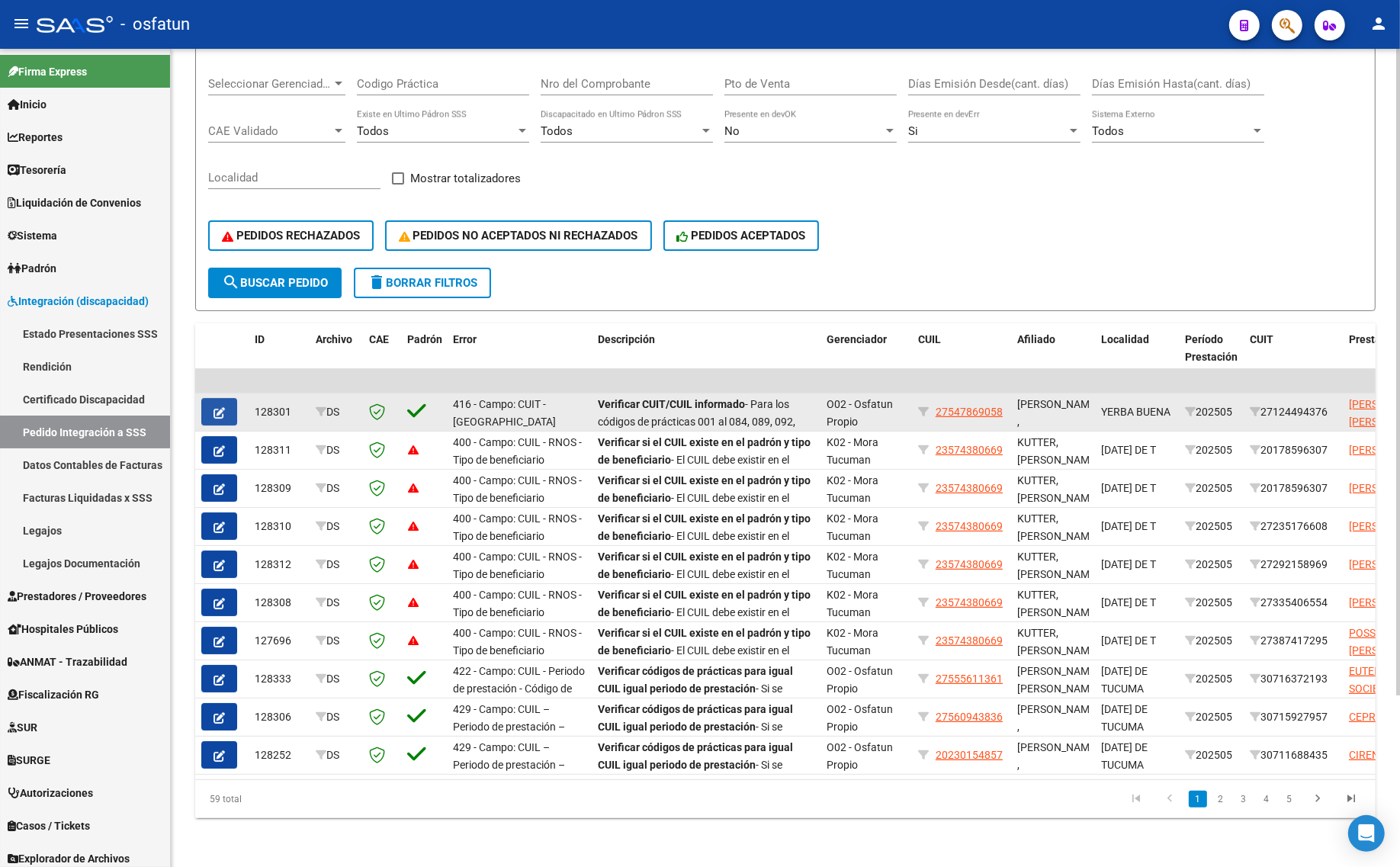
click at [214, 407] on icon "button" at bounding box center [219, 412] width 12 height 12
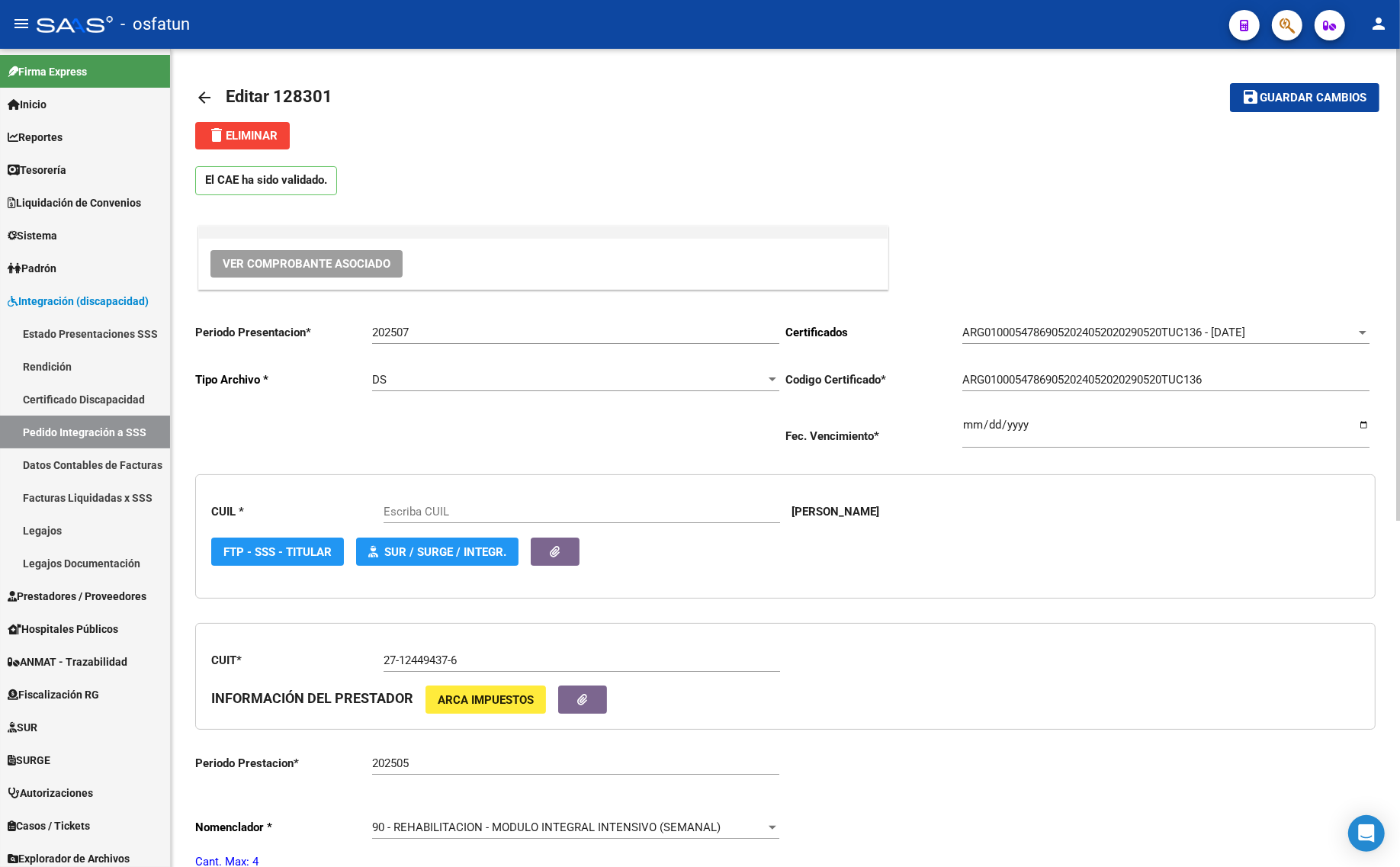
type input "27547869058"
click at [423, 325] on input "202507" at bounding box center [575, 332] width 407 height 14
type input "202508"
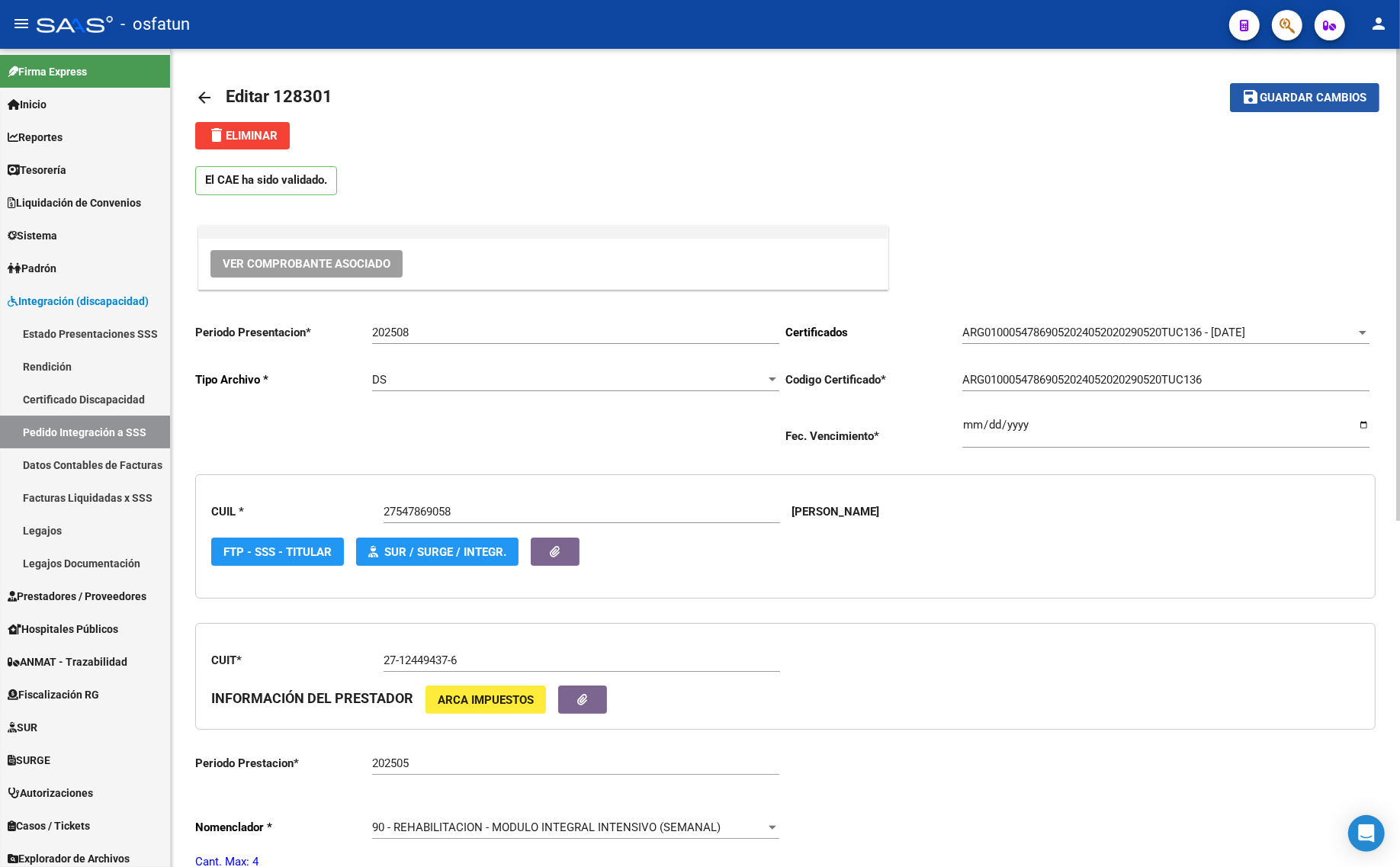
click at [1342, 104] on button "save Guardar cambios" at bounding box center [1304, 97] width 149 height 28
click at [206, 95] on mat-icon "arrow_back" at bounding box center [204, 98] width 19 height 19
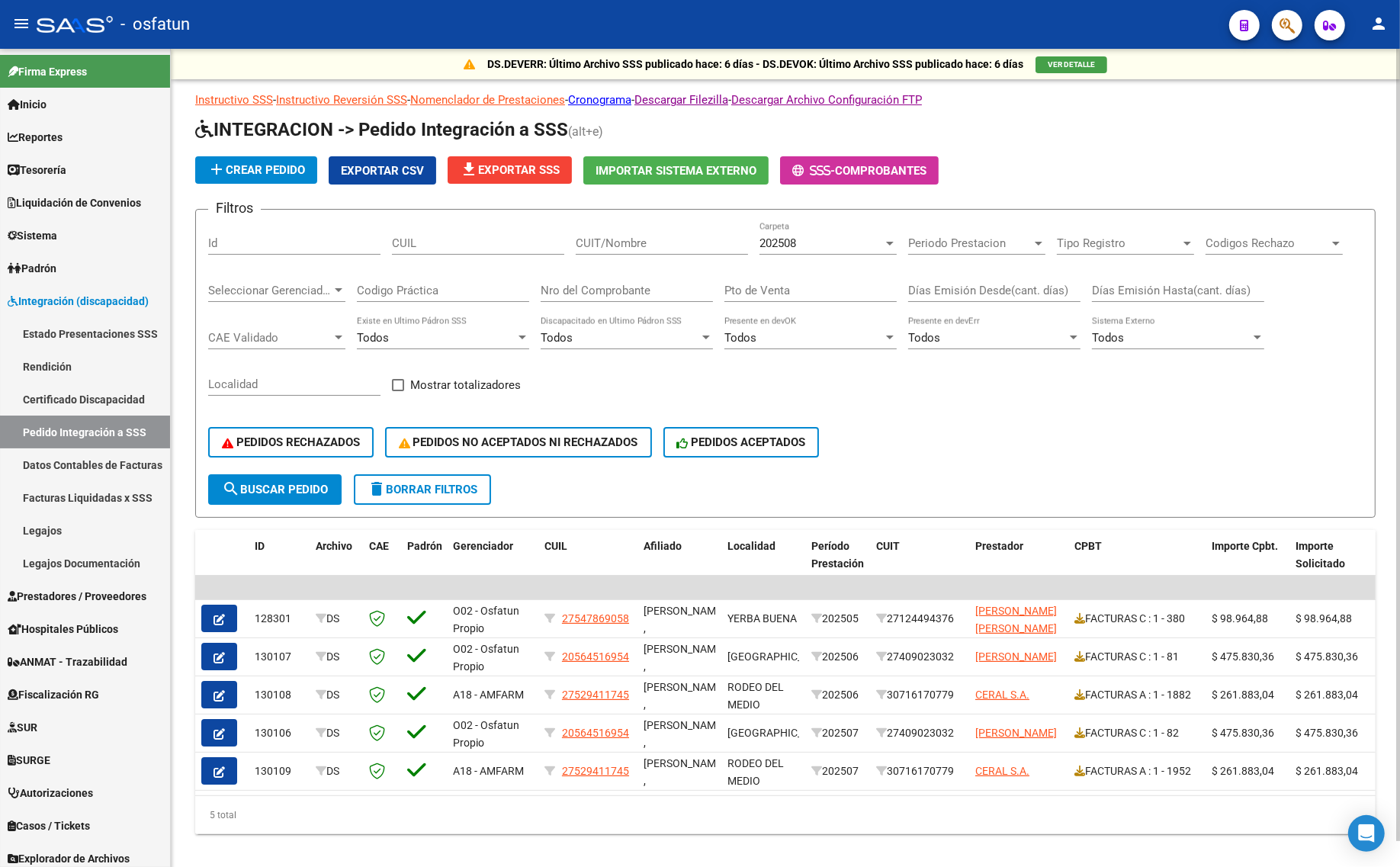
click at [772, 250] on div "202508 Carpeta" at bounding box center [828, 238] width 137 height 33
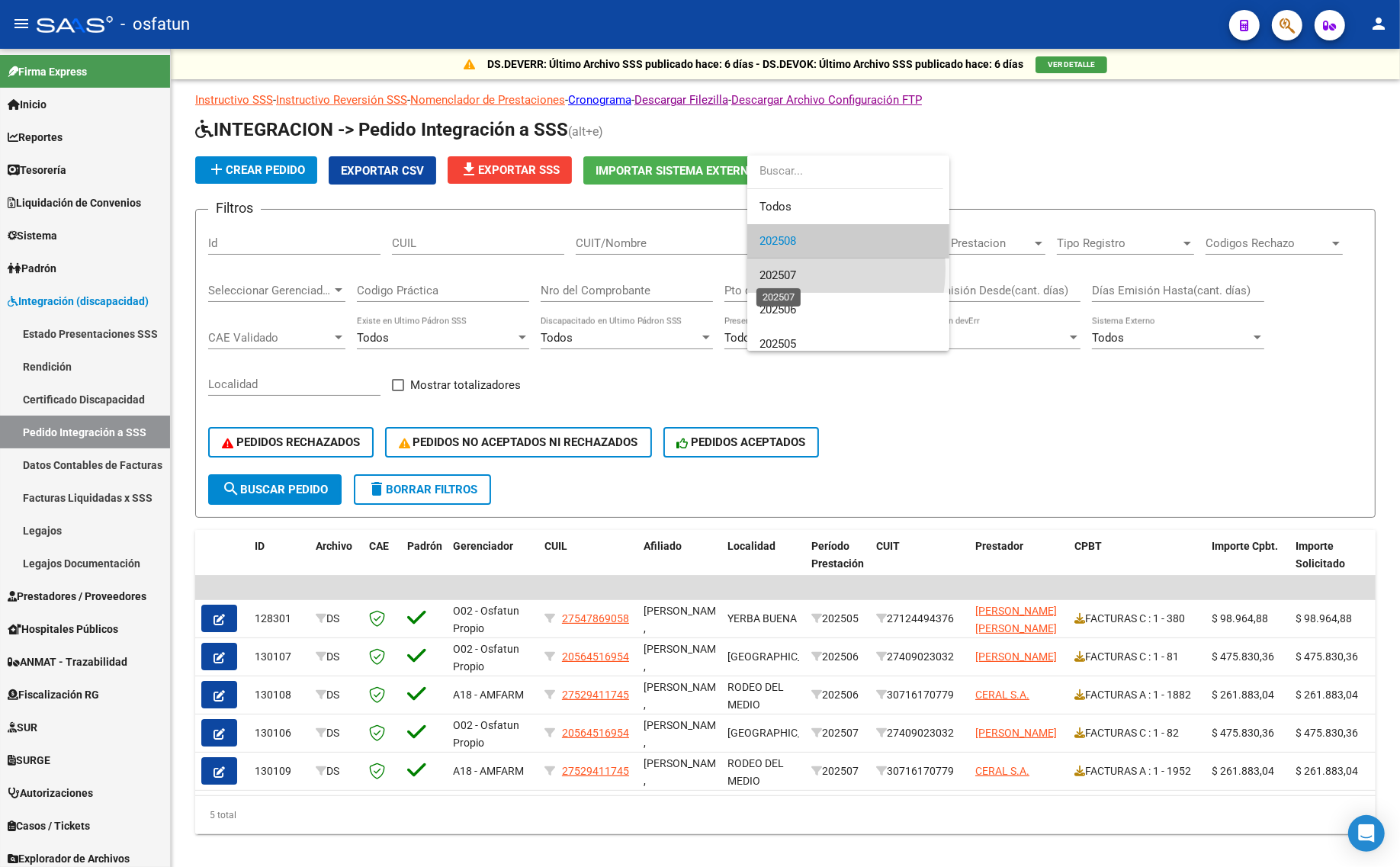
click at [787, 269] on span "202507" at bounding box center [777, 276] width 36 height 14
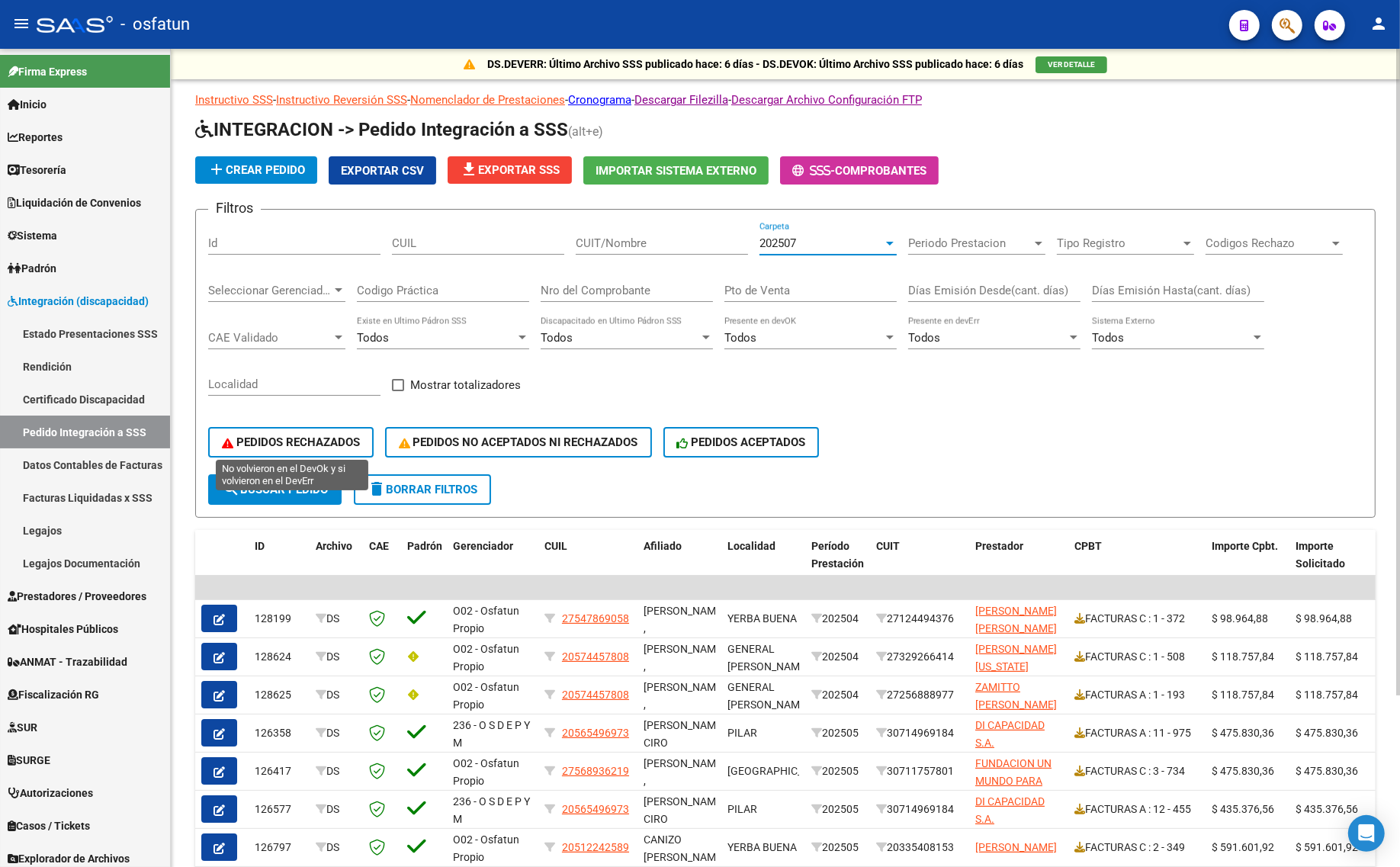
click at [284, 429] on button "PEDIDOS RECHAZADOS" at bounding box center [290, 442] width 165 height 30
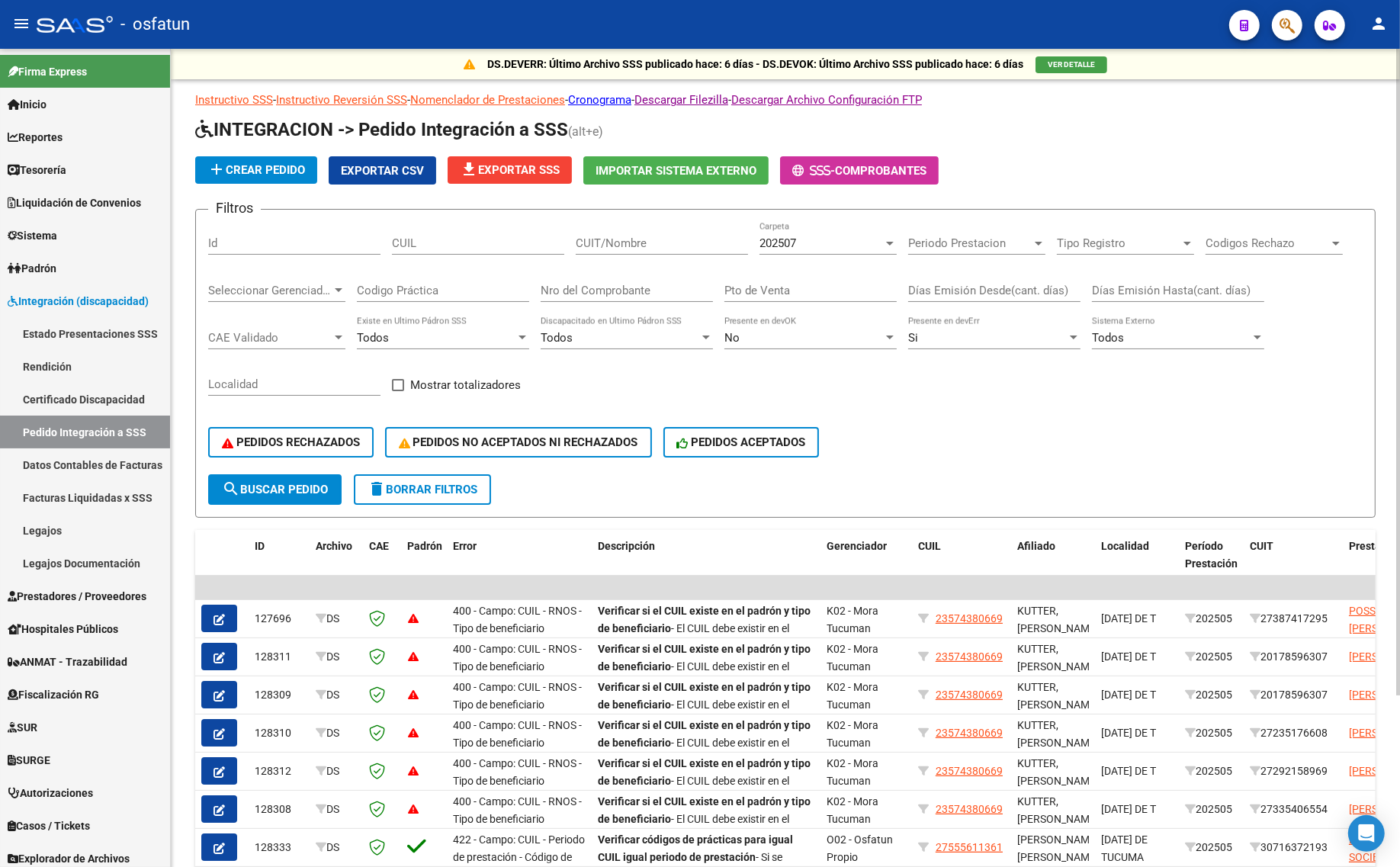
click at [262, 483] on span "search Buscar Pedido" at bounding box center [275, 490] width 106 height 14
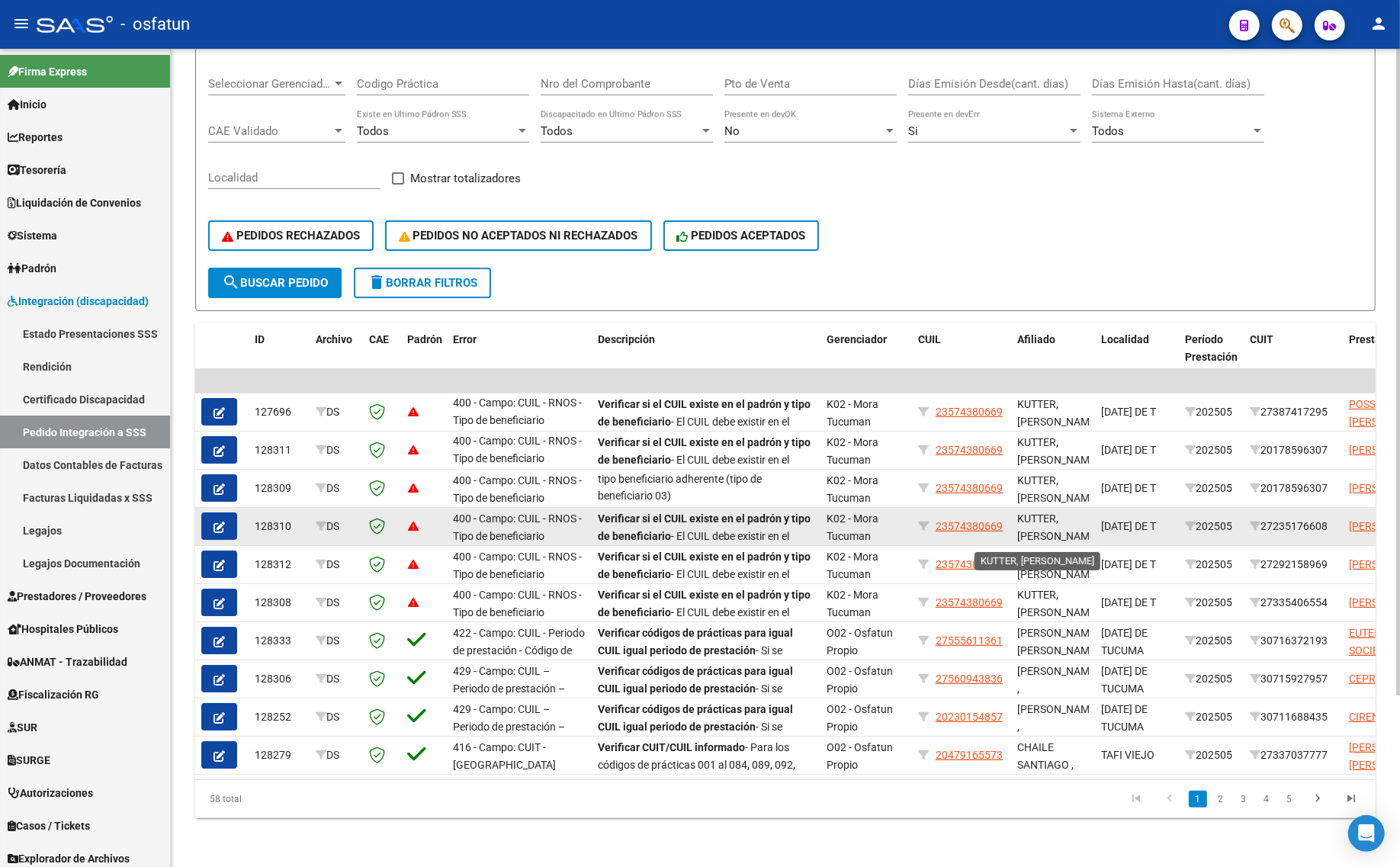
scroll to position [20, 0]
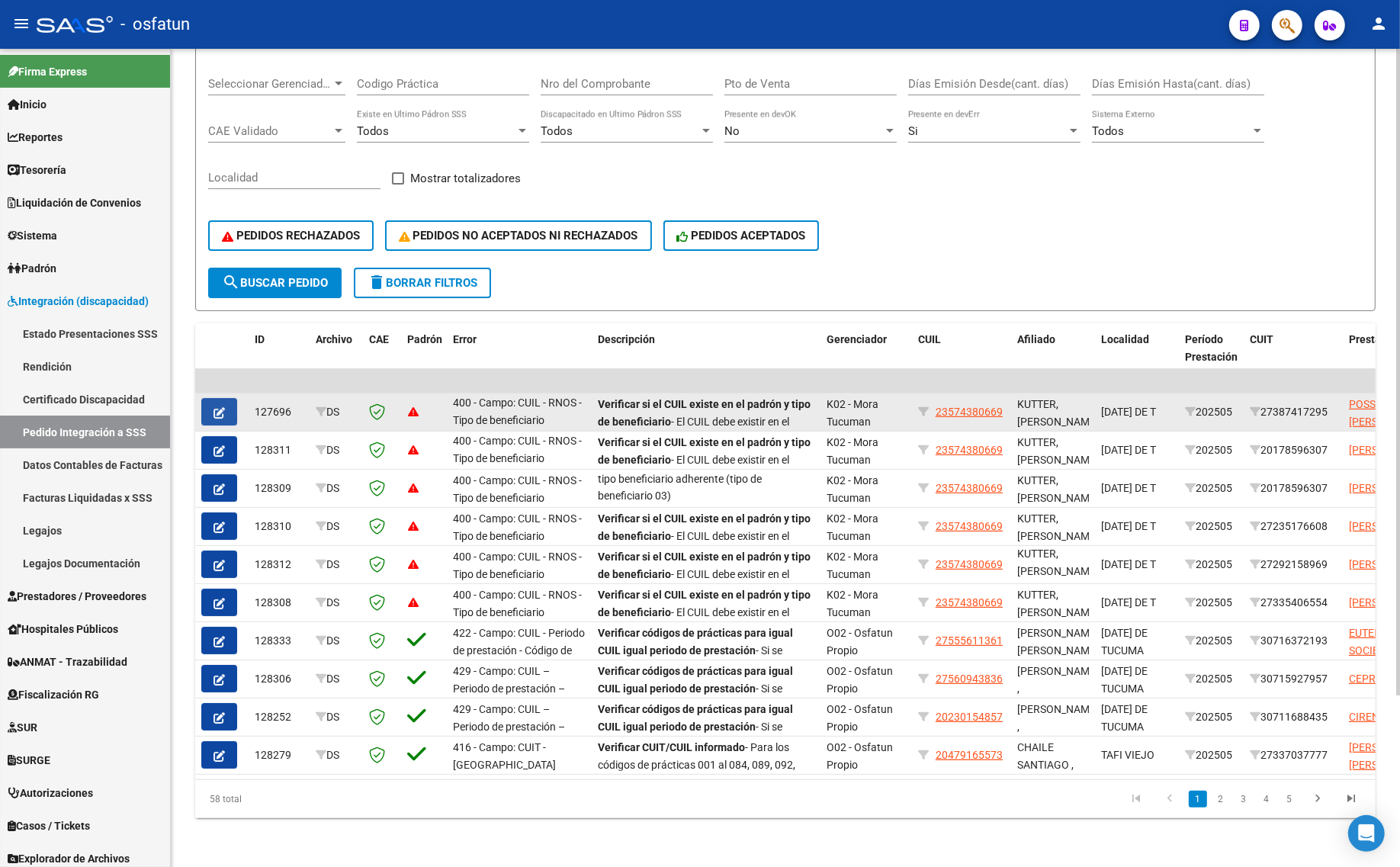
click at [202, 398] on button "button" at bounding box center [219, 411] width 36 height 27
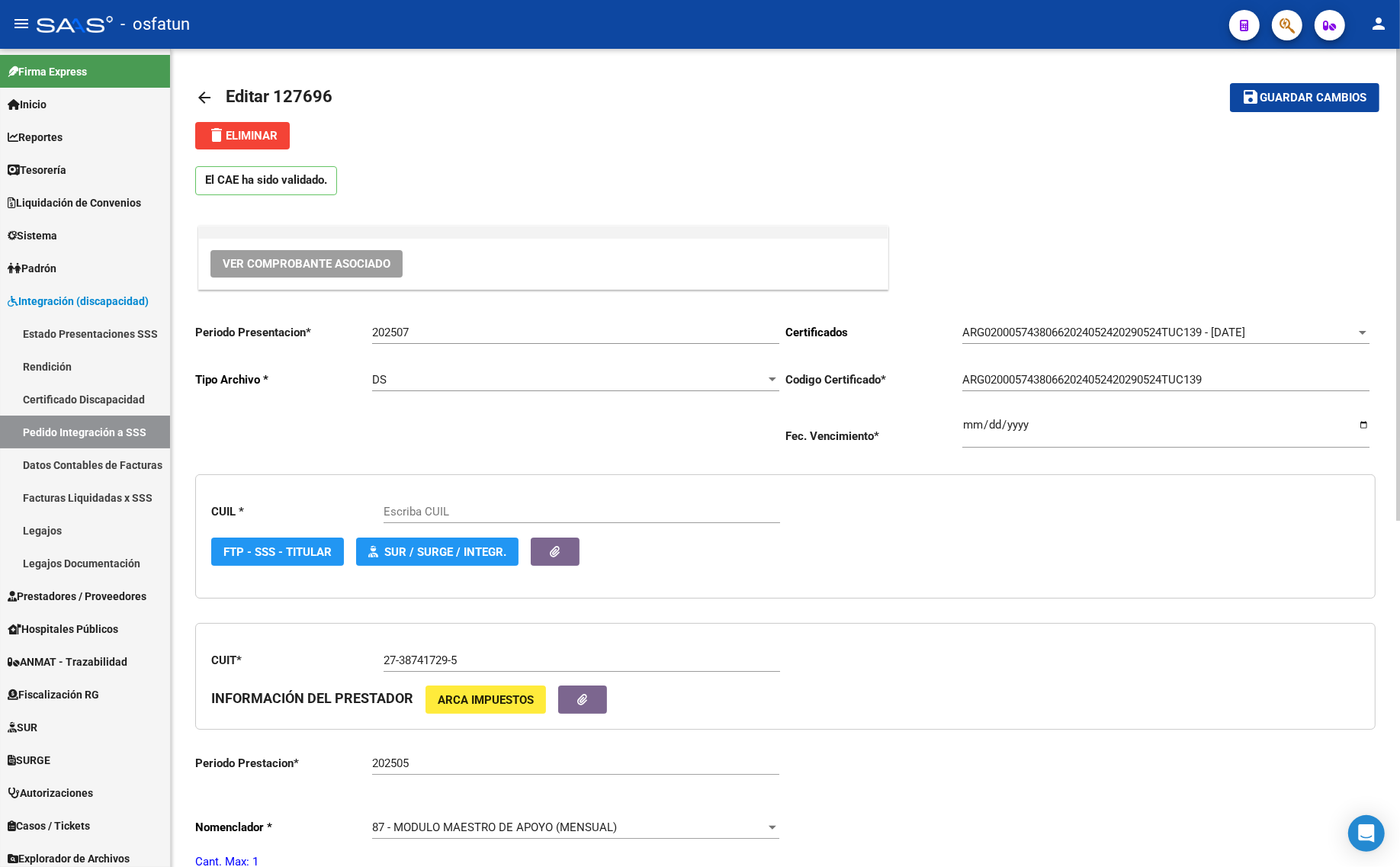
click at [406, 315] on div "202507 Ingresar el Periodo" at bounding box center [575, 328] width 407 height 33
type input "23574380669"
click at [419, 328] on input "202507" at bounding box center [575, 332] width 407 height 14
type input "202508"
click at [1271, 106] on button "save Guardar cambios" at bounding box center [1304, 97] width 149 height 28
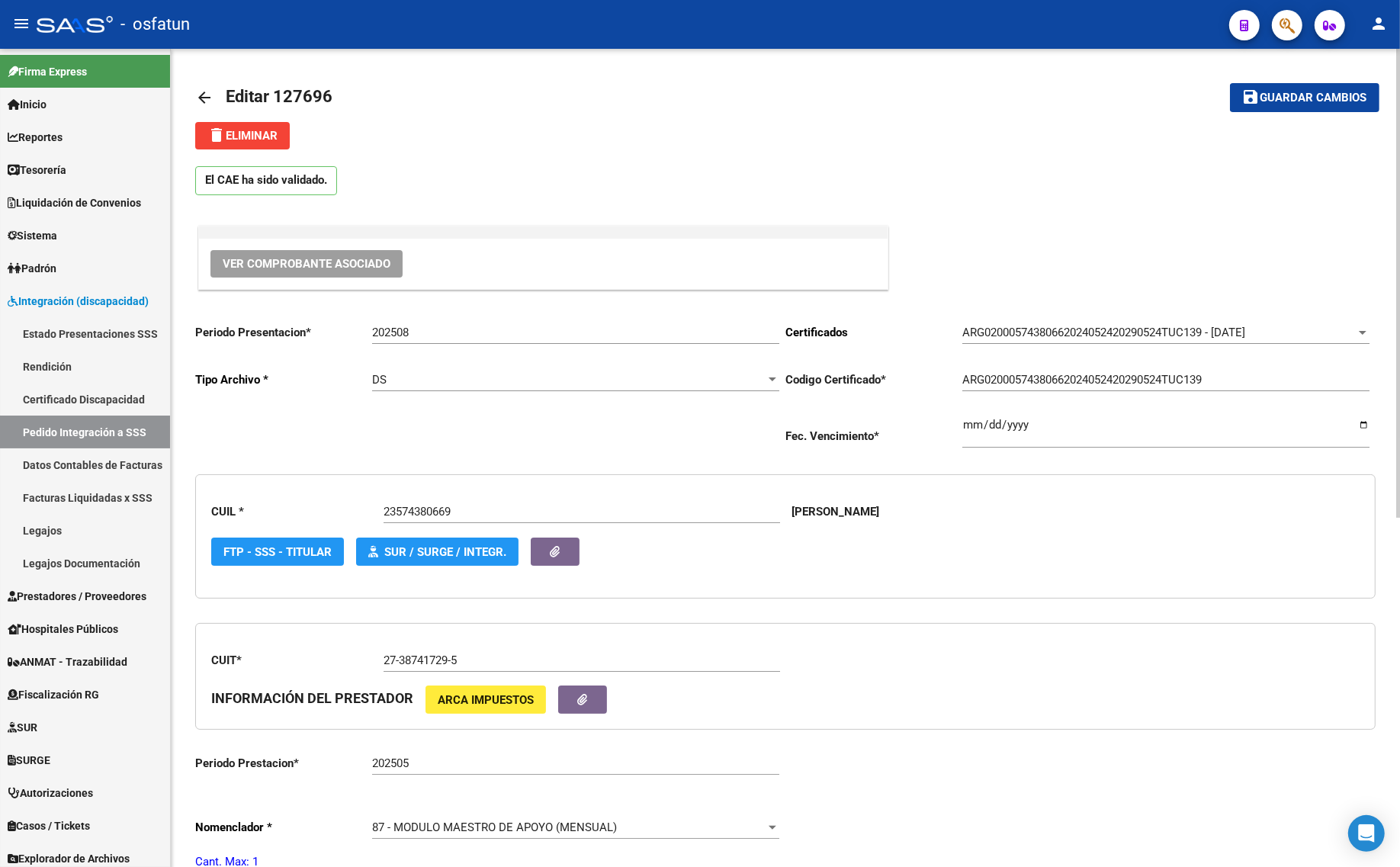
drag, startPoint x: 1323, startPoint y: 98, endPoint x: 1290, endPoint y: 106, distance: 34.0
click at [1323, 98] on span "Guardar cambios" at bounding box center [1313, 99] width 106 height 14
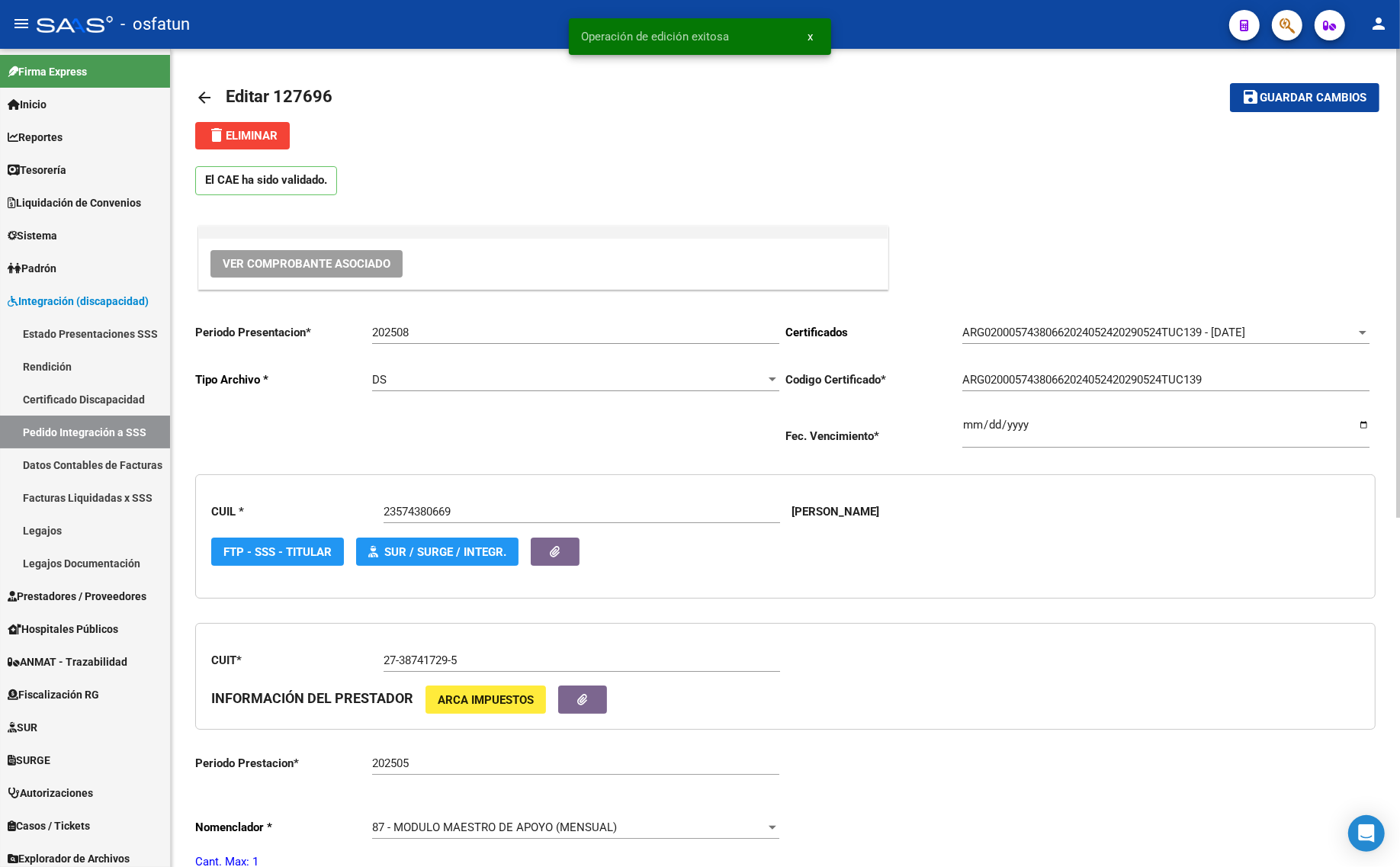
click at [199, 95] on mat-icon "arrow_back" at bounding box center [204, 98] width 19 height 19
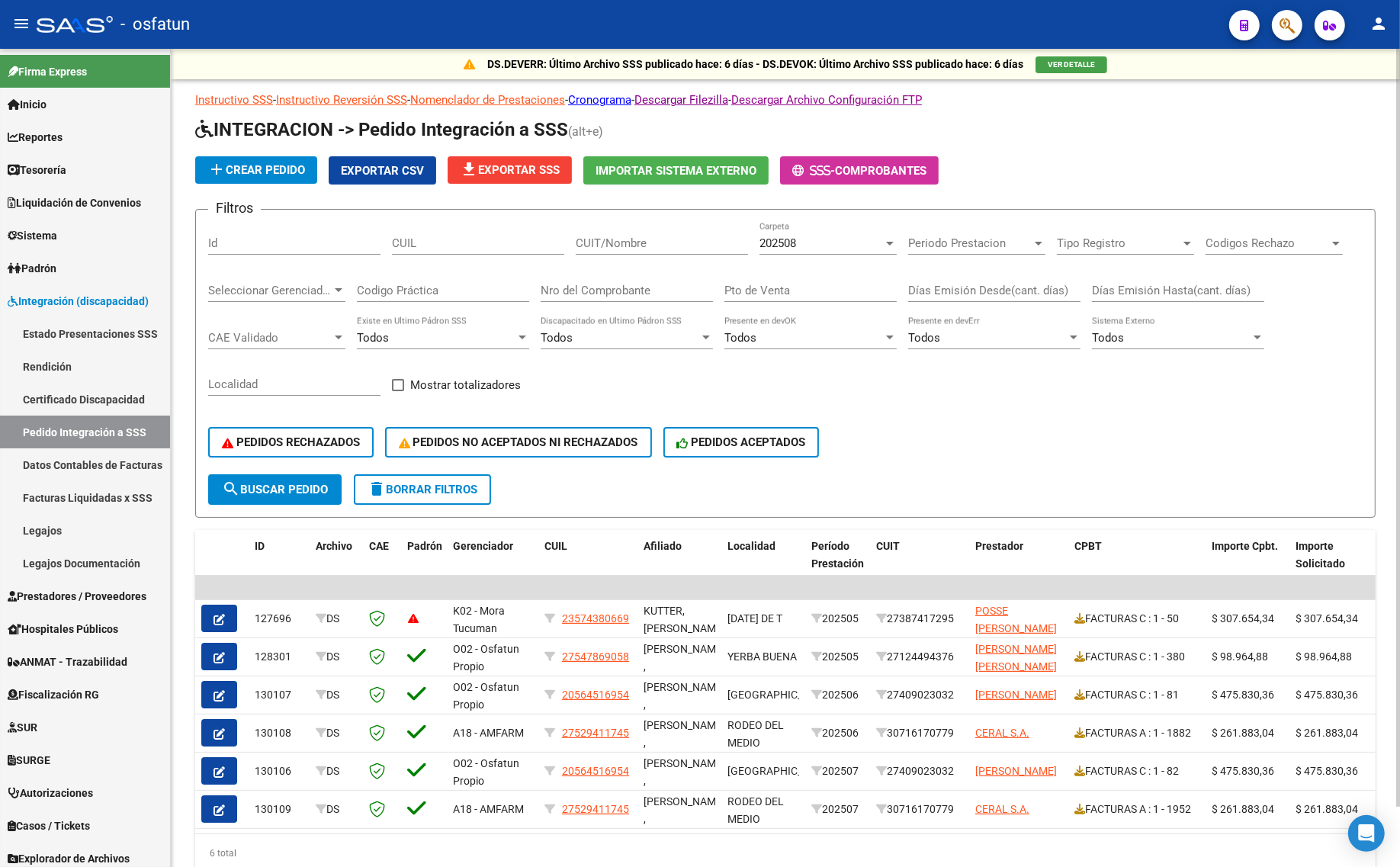
click at [813, 241] on div "202508" at bounding box center [821, 243] width 123 height 14
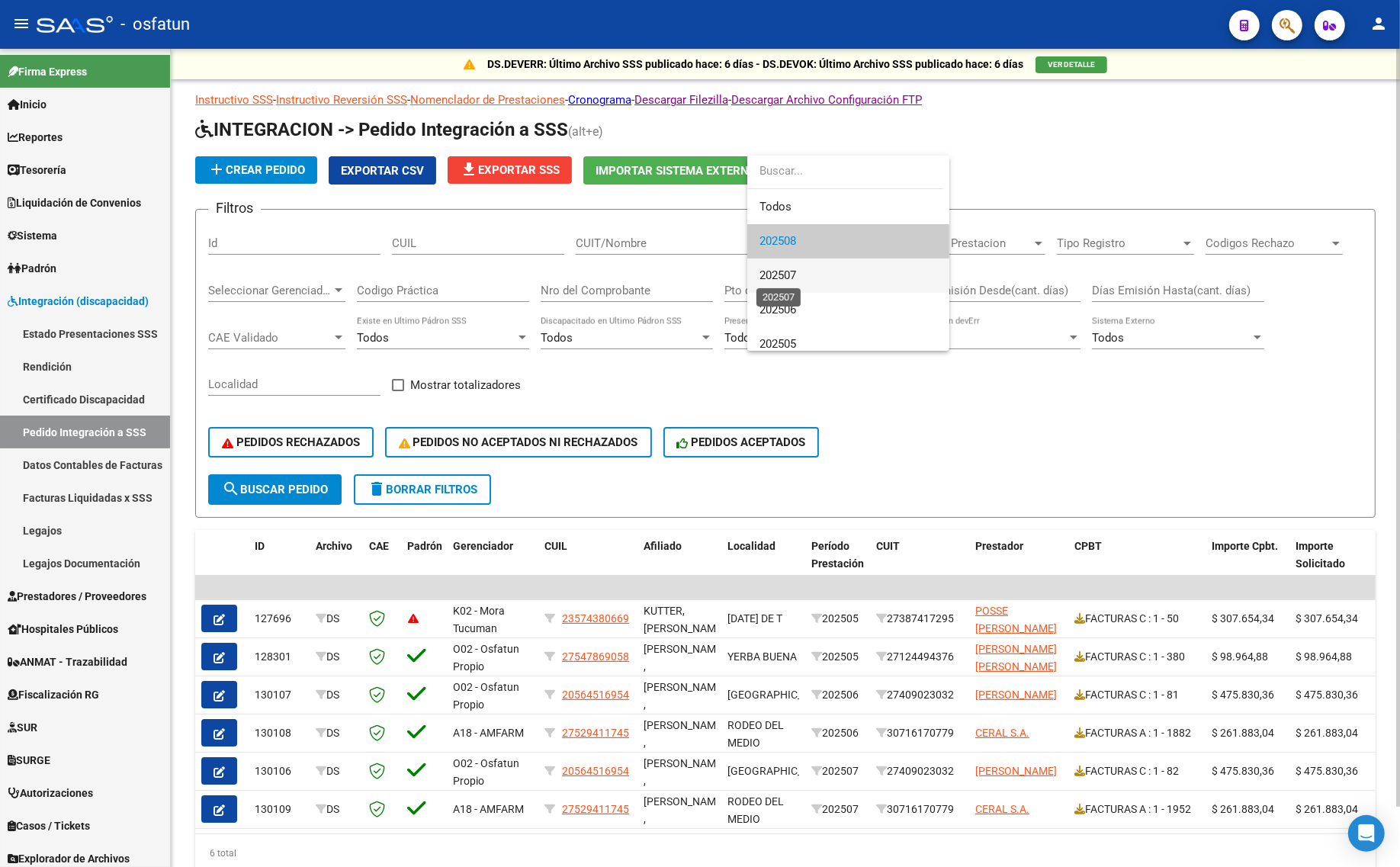
click at [793, 275] on span "202507" at bounding box center [777, 276] width 36 height 14
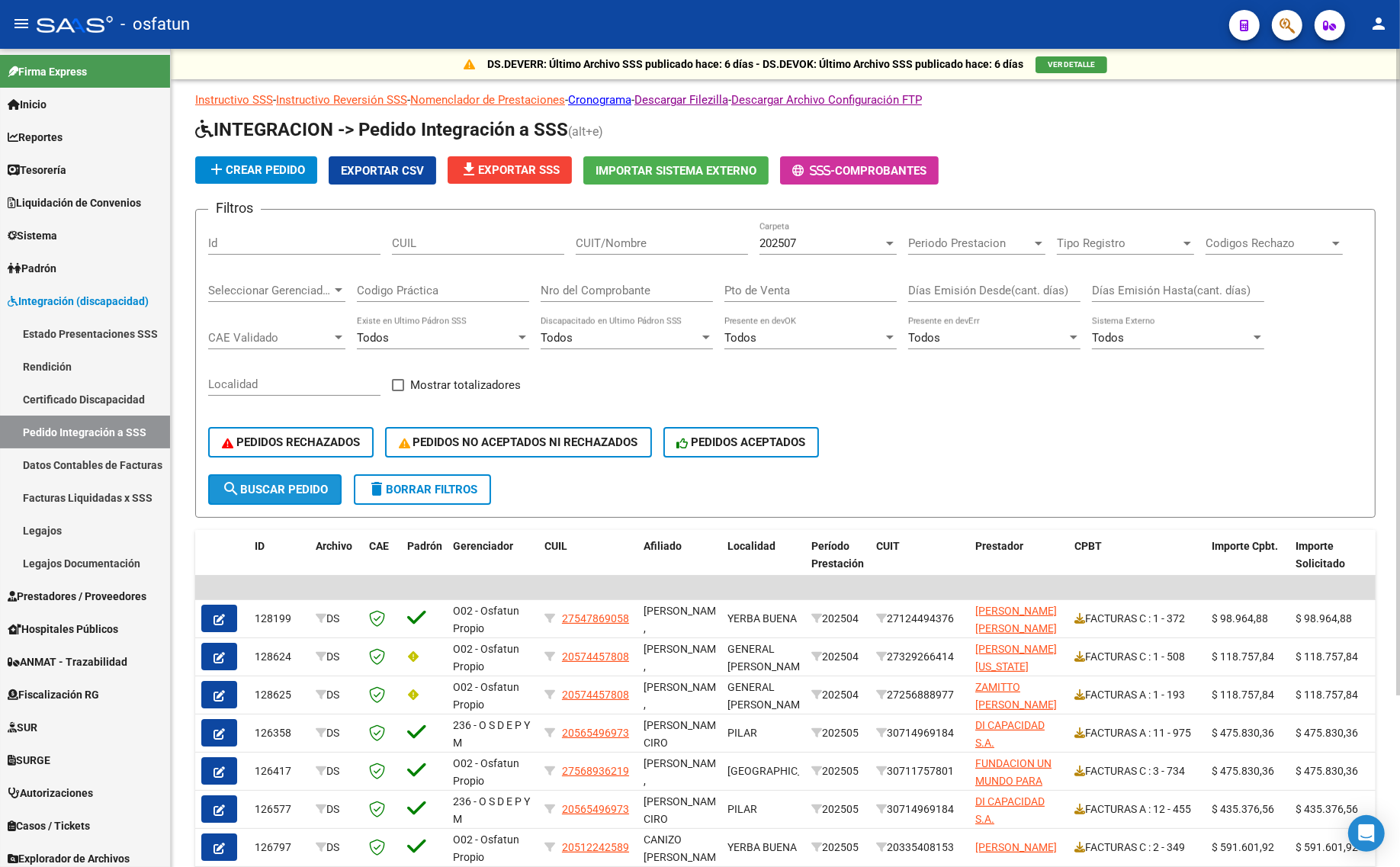
drag, startPoint x: 269, startPoint y: 477, endPoint x: 273, endPoint y: 491, distance: 14.6
click at [271, 477] on button "search Buscar Pedido" at bounding box center [275, 489] width 134 height 30
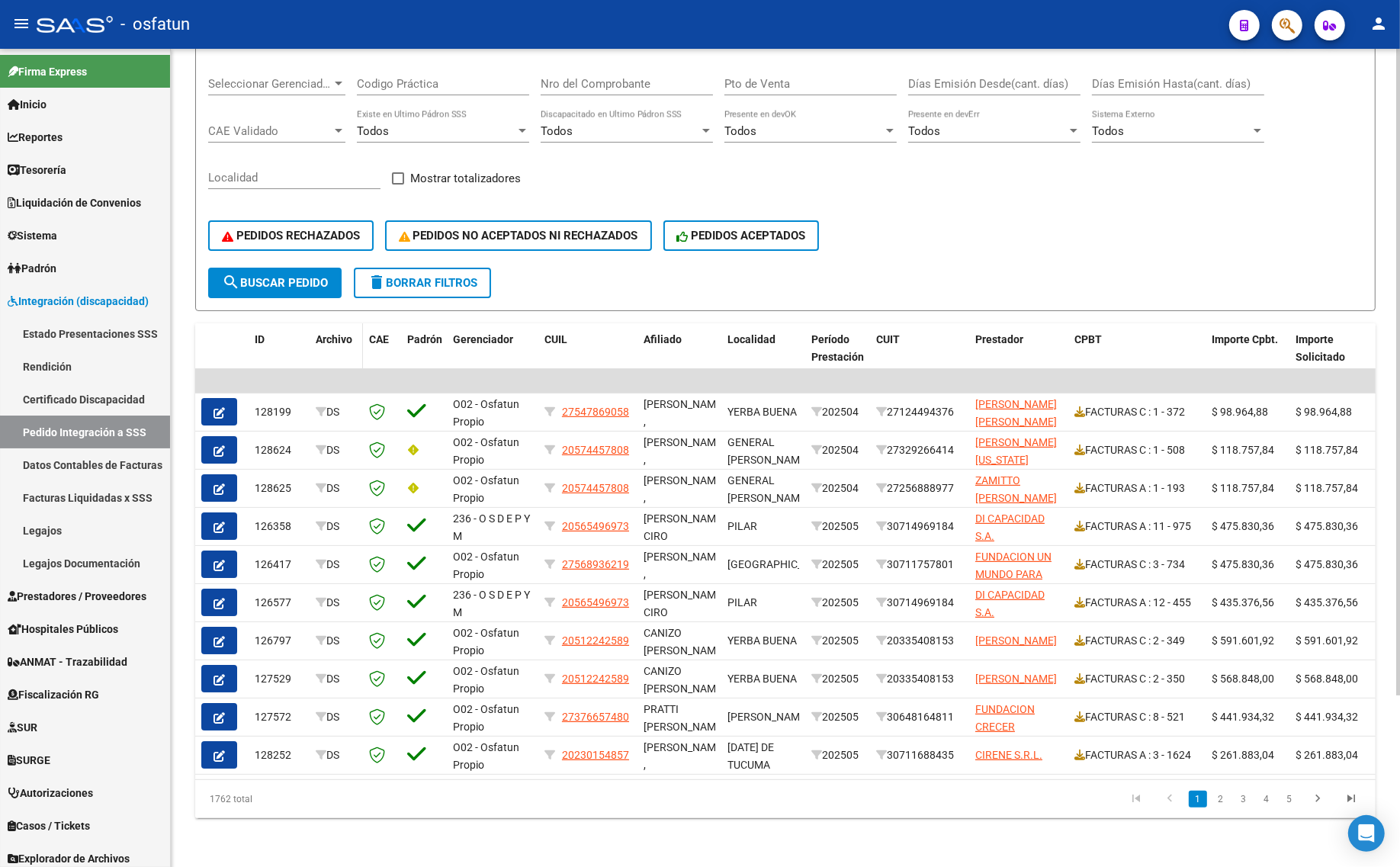
scroll to position [216, 0]
click at [315, 229] on span "PEDIDOS RECHAZADOS" at bounding box center [291, 236] width 138 height 14
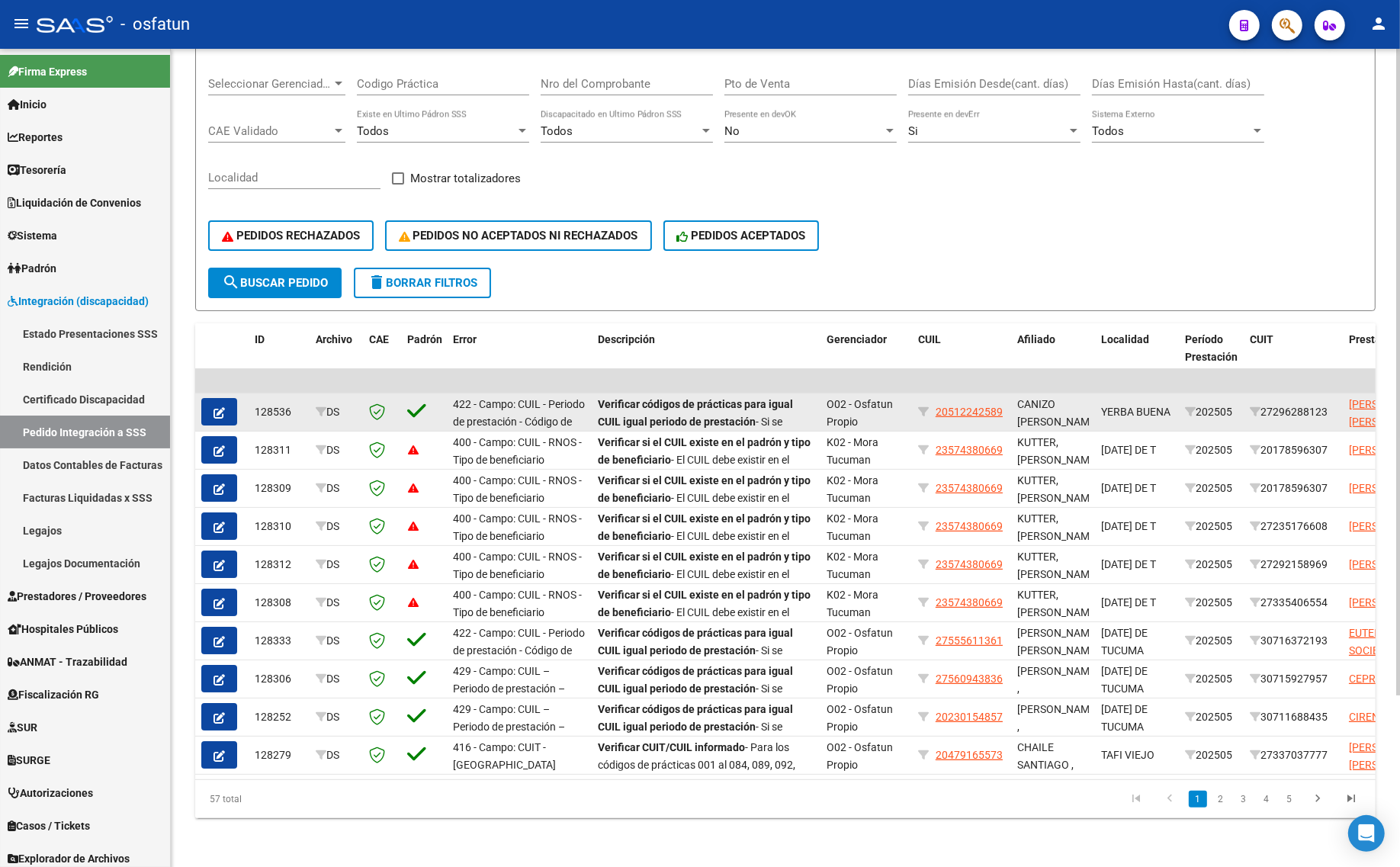
click at [215, 407] on icon "button" at bounding box center [219, 412] width 12 height 12
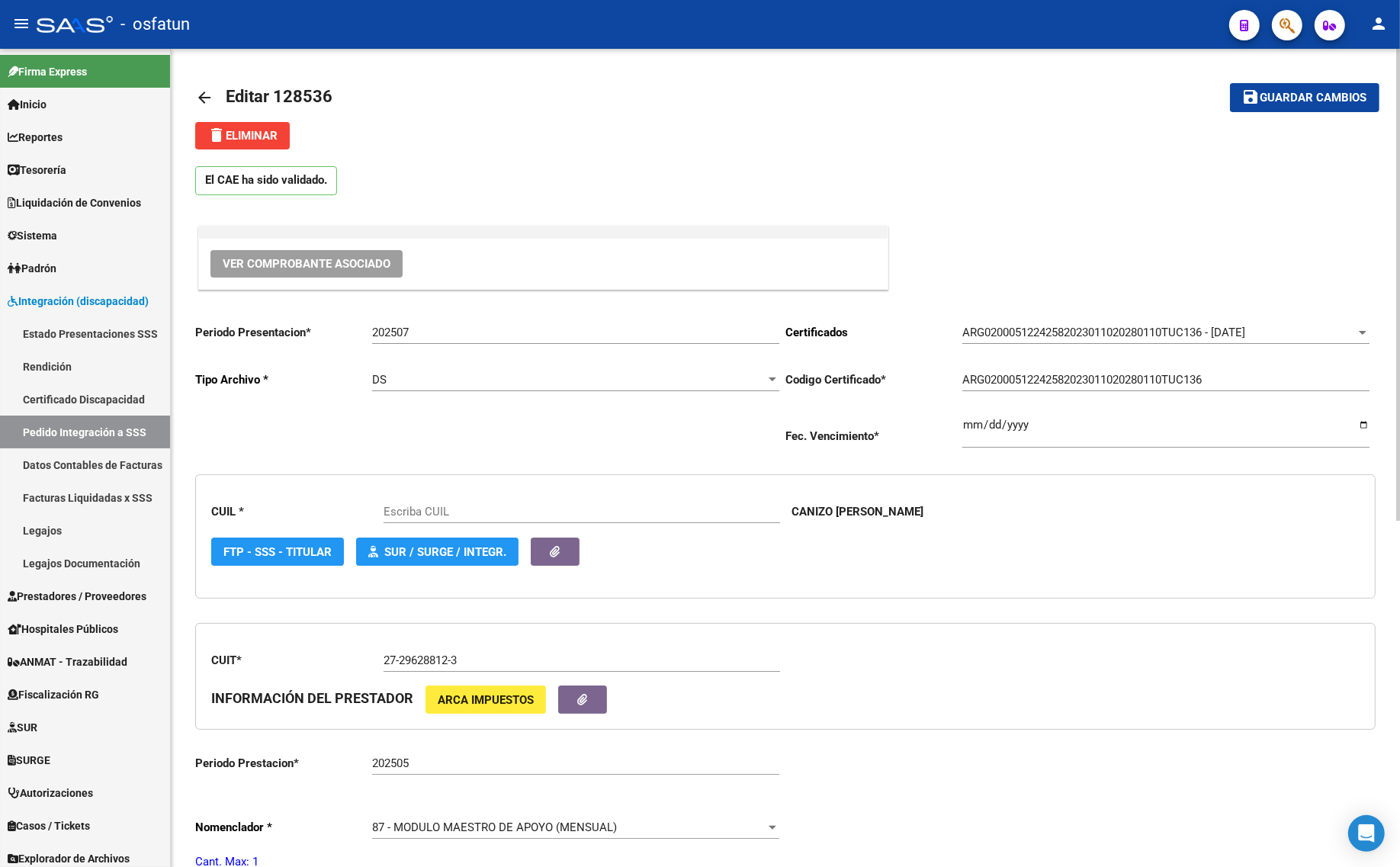
click at [458, 330] on input "202507" at bounding box center [575, 332] width 407 height 14
type input "20512242589"
click at [458, 330] on input "202507" at bounding box center [575, 332] width 407 height 14
type input "202508"
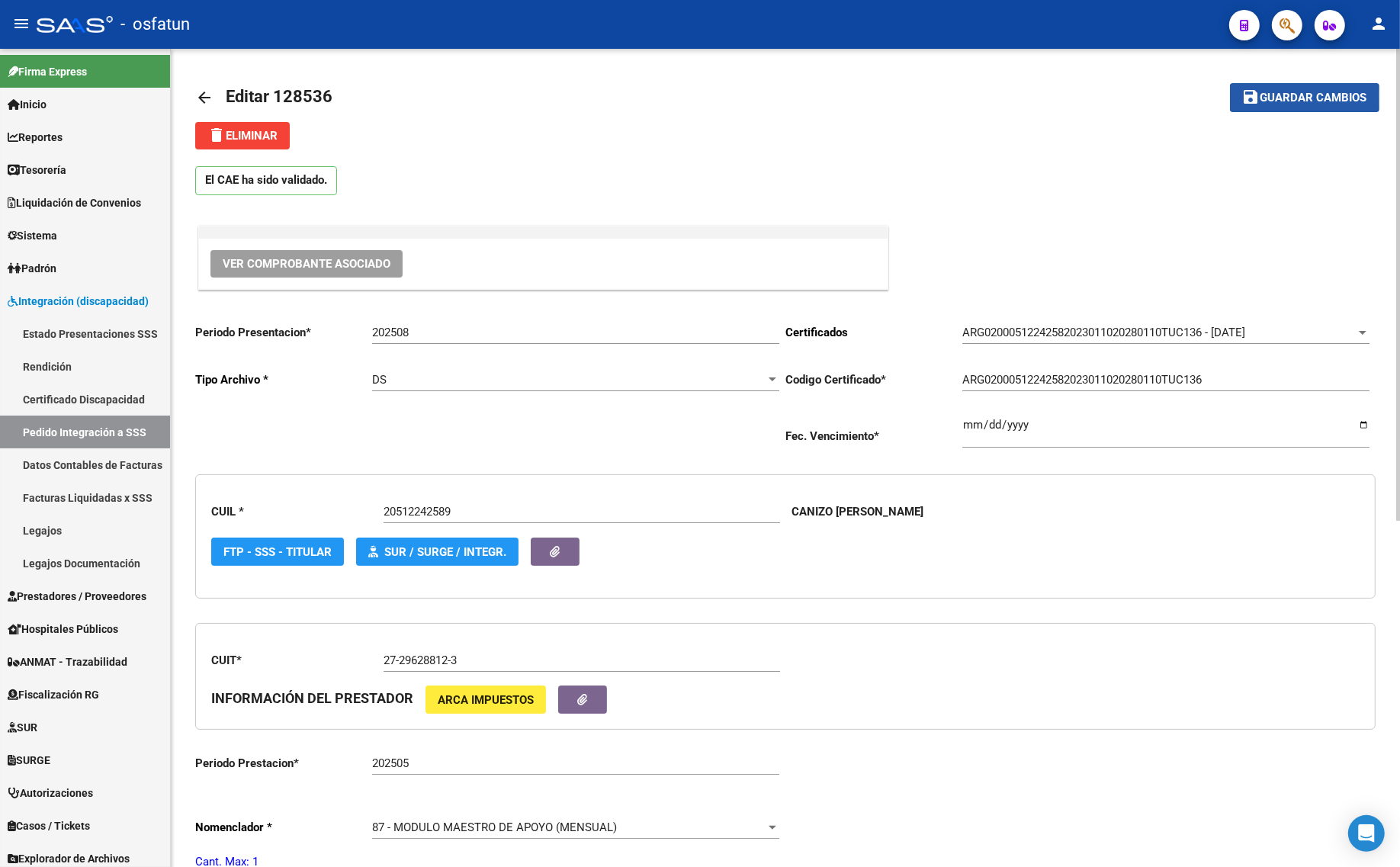
click at [1273, 96] on span "Guardar cambios" at bounding box center [1313, 99] width 106 height 14
click at [210, 88] on mat-icon "arrow_back" at bounding box center [204, 98] width 19 height 19
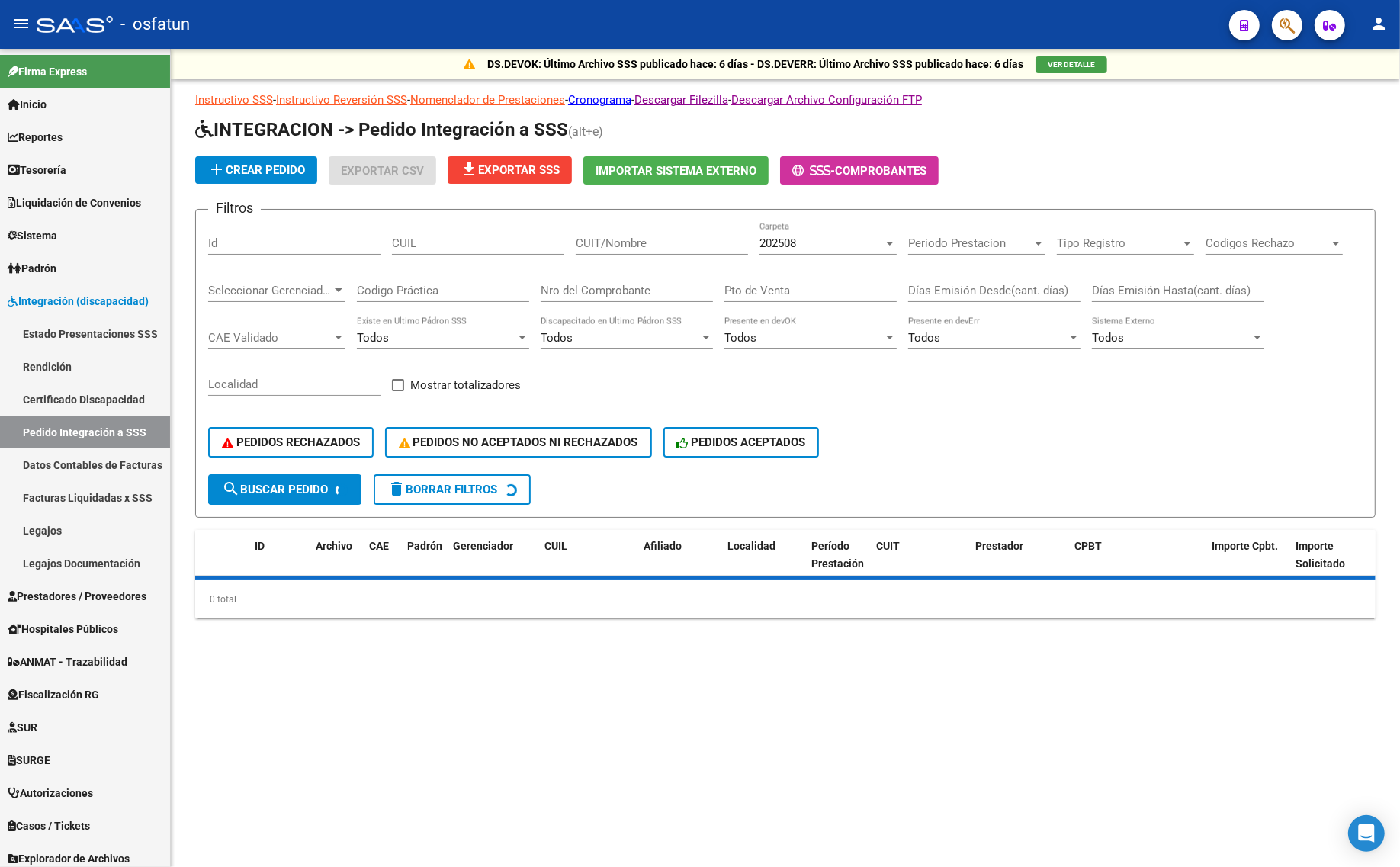
click at [789, 237] on span "202508" at bounding box center [777, 243] width 36 height 14
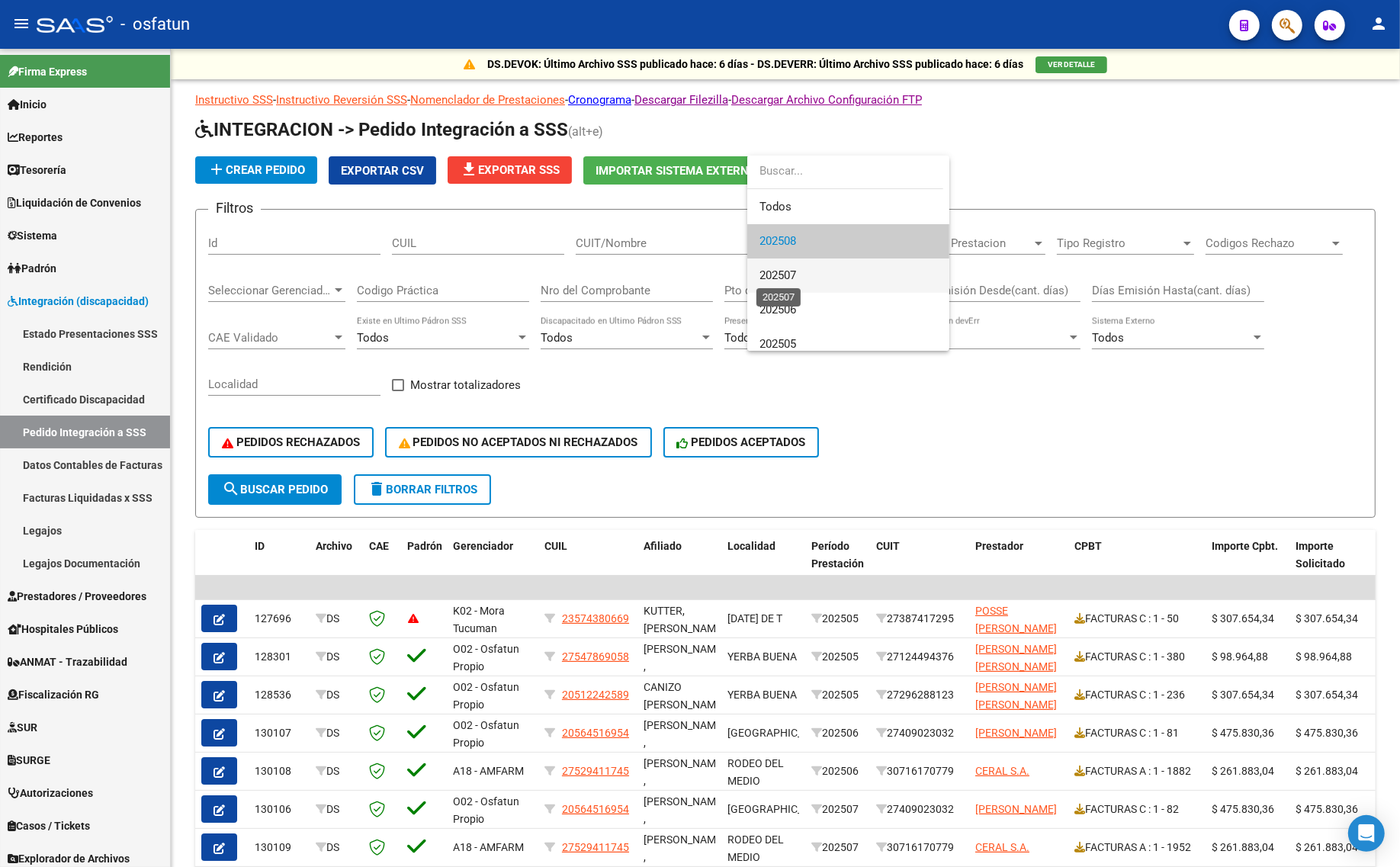
click at [785, 269] on span "202507" at bounding box center [777, 276] width 36 height 14
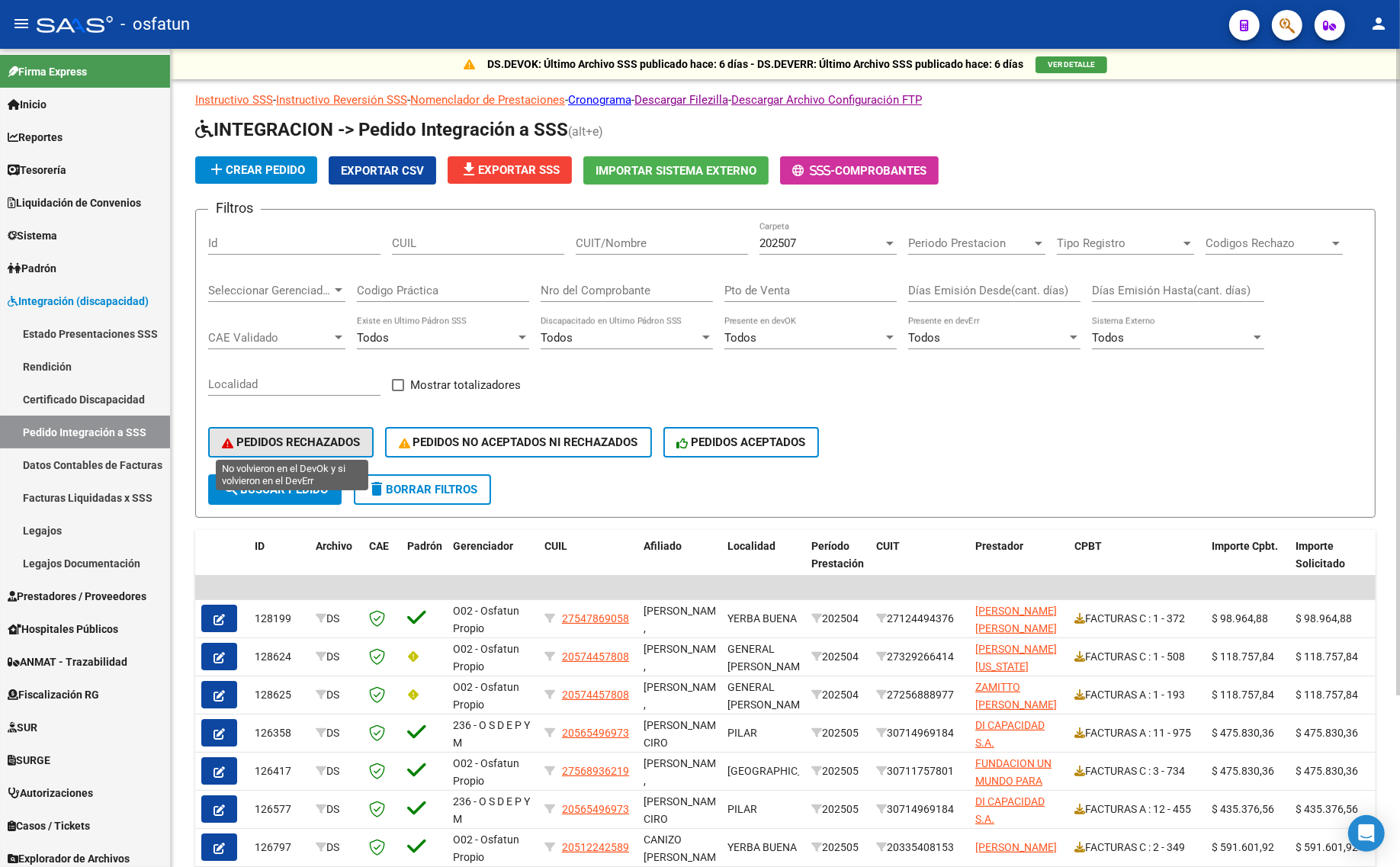
click at [322, 429] on button "PEDIDOS RECHAZADOS" at bounding box center [290, 442] width 165 height 30
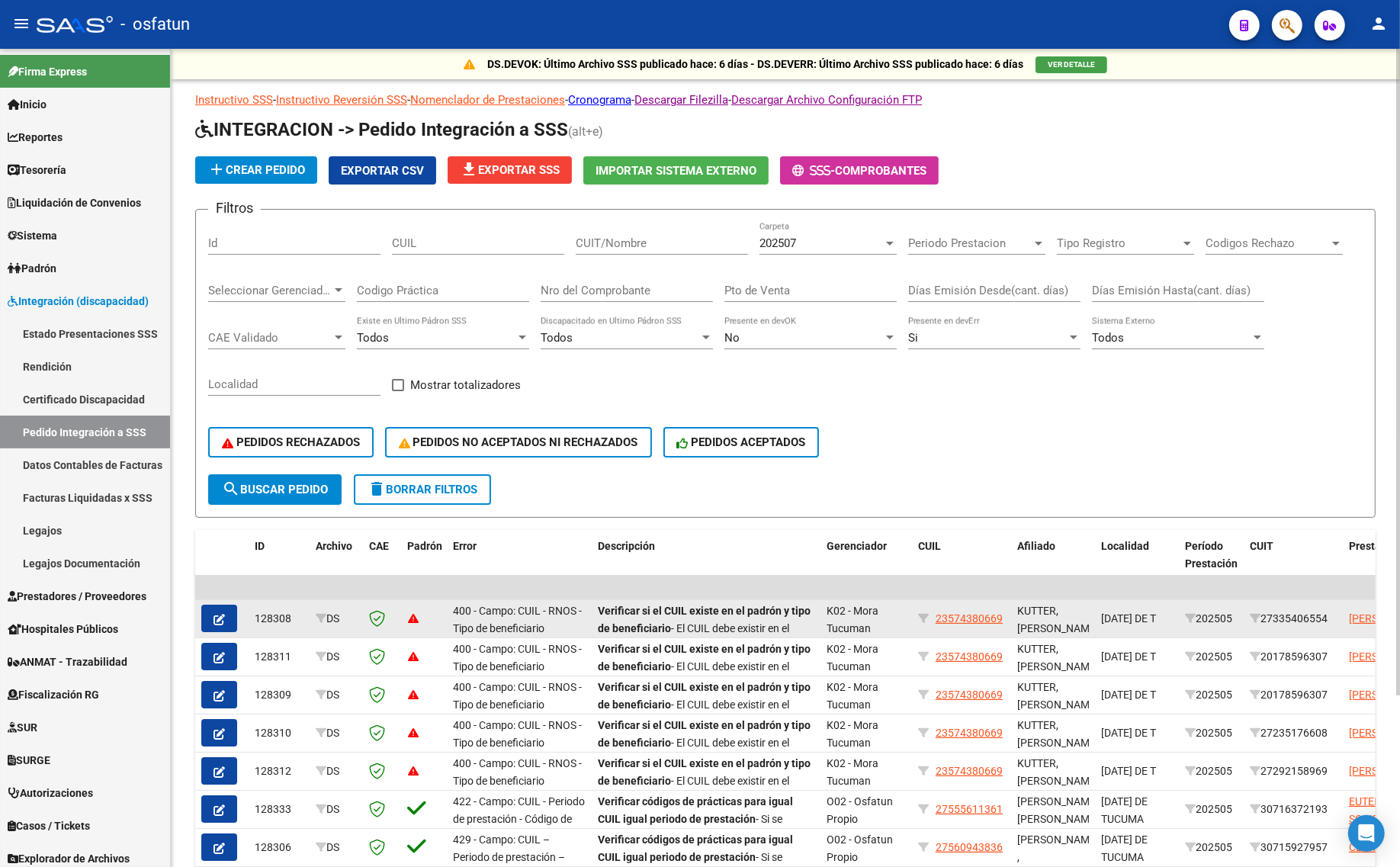
click at [225, 616] on button "button" at bounding box center [219, 618] width 36 height 27
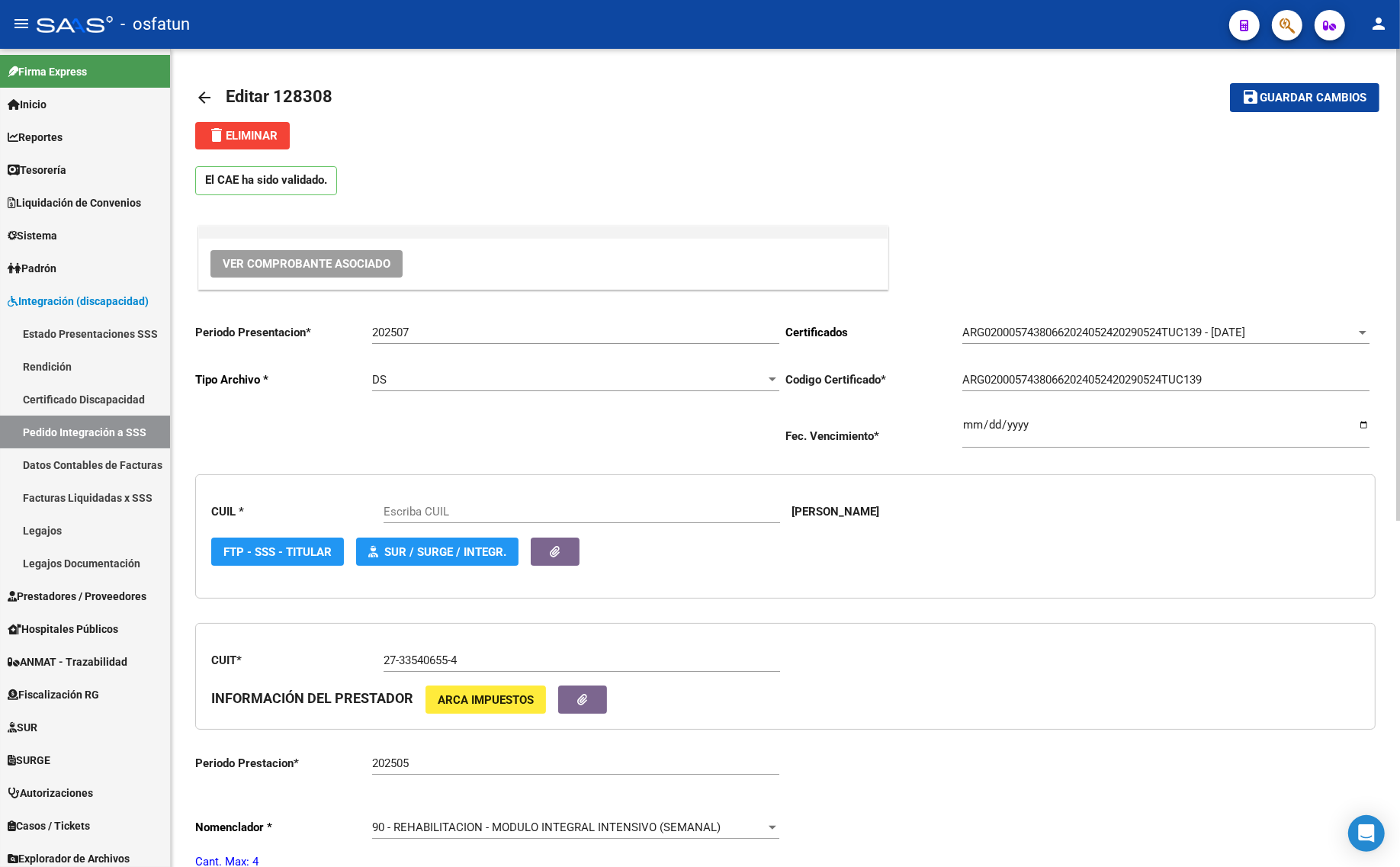
type input "23574380669"
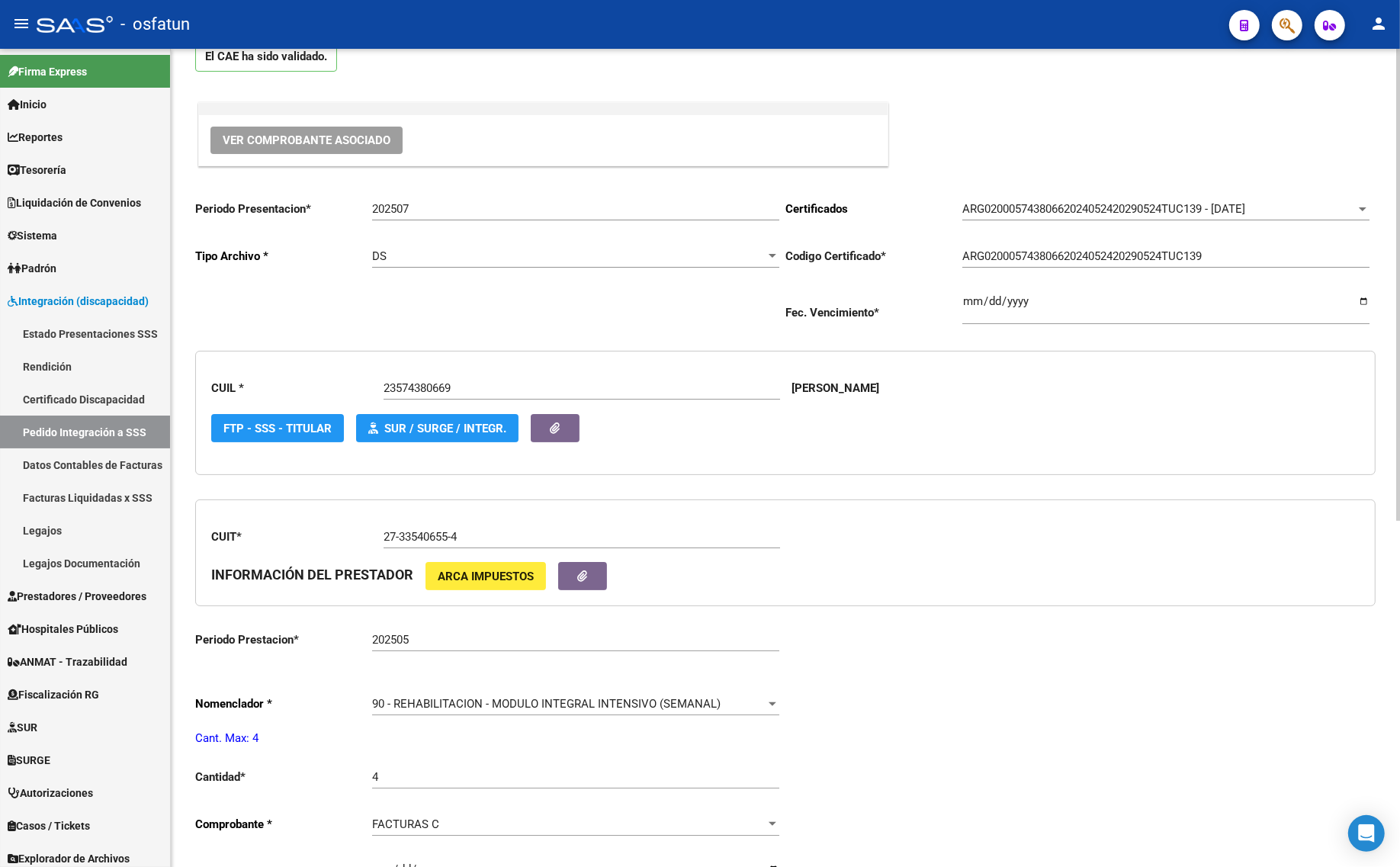
scroll to position [28, 0]
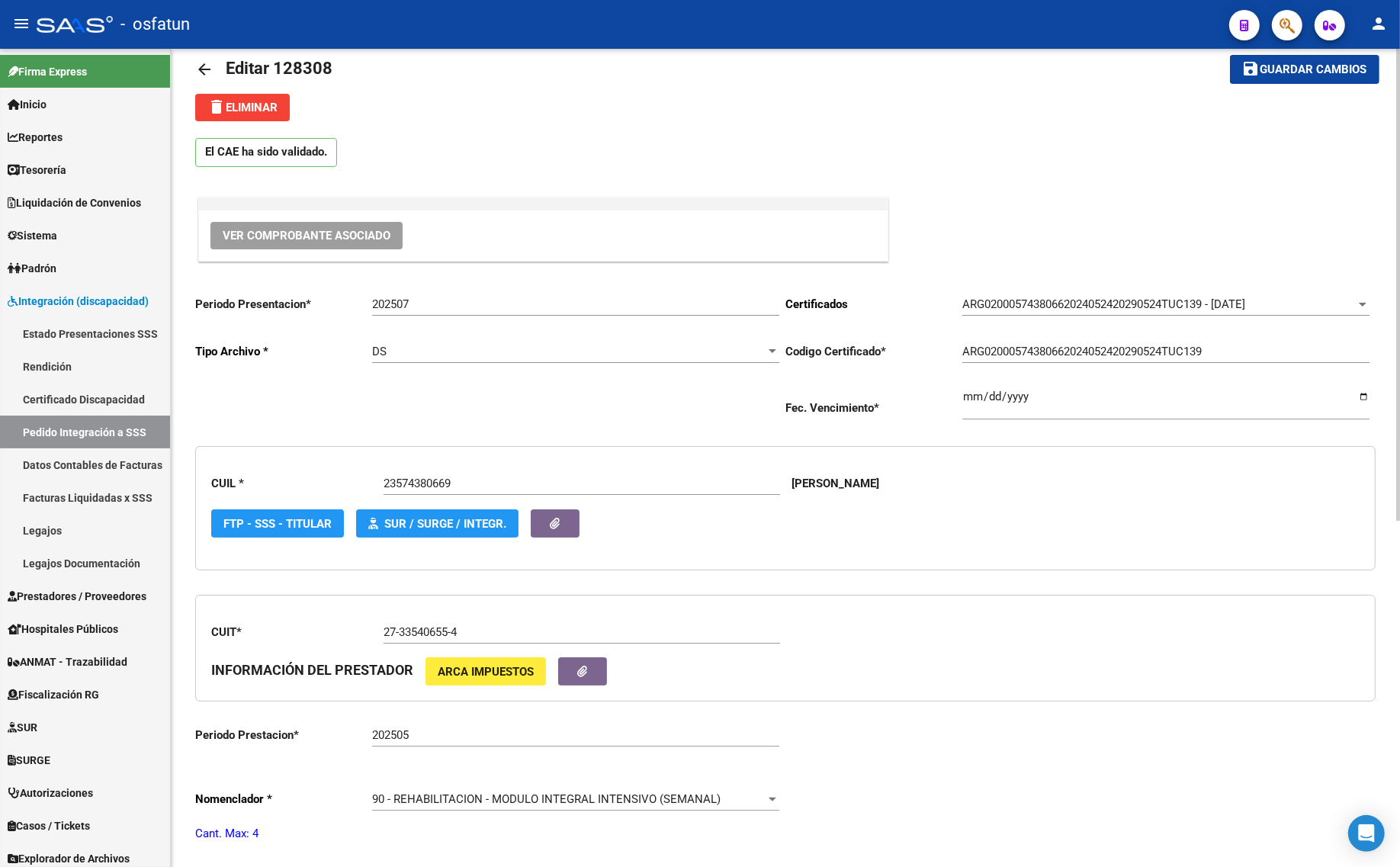
click at [479, 310] on input "202507" at bounding box center [575, 304] width 407 height 14
type input "202508"
click at [1327, 64] on span "Guardar cambios" at bounding box center [1313, 71] width 106 height 14
click at [1312, 70] on span "Guardar cambios" at bounding box center [1313, 71] width 106 height 14
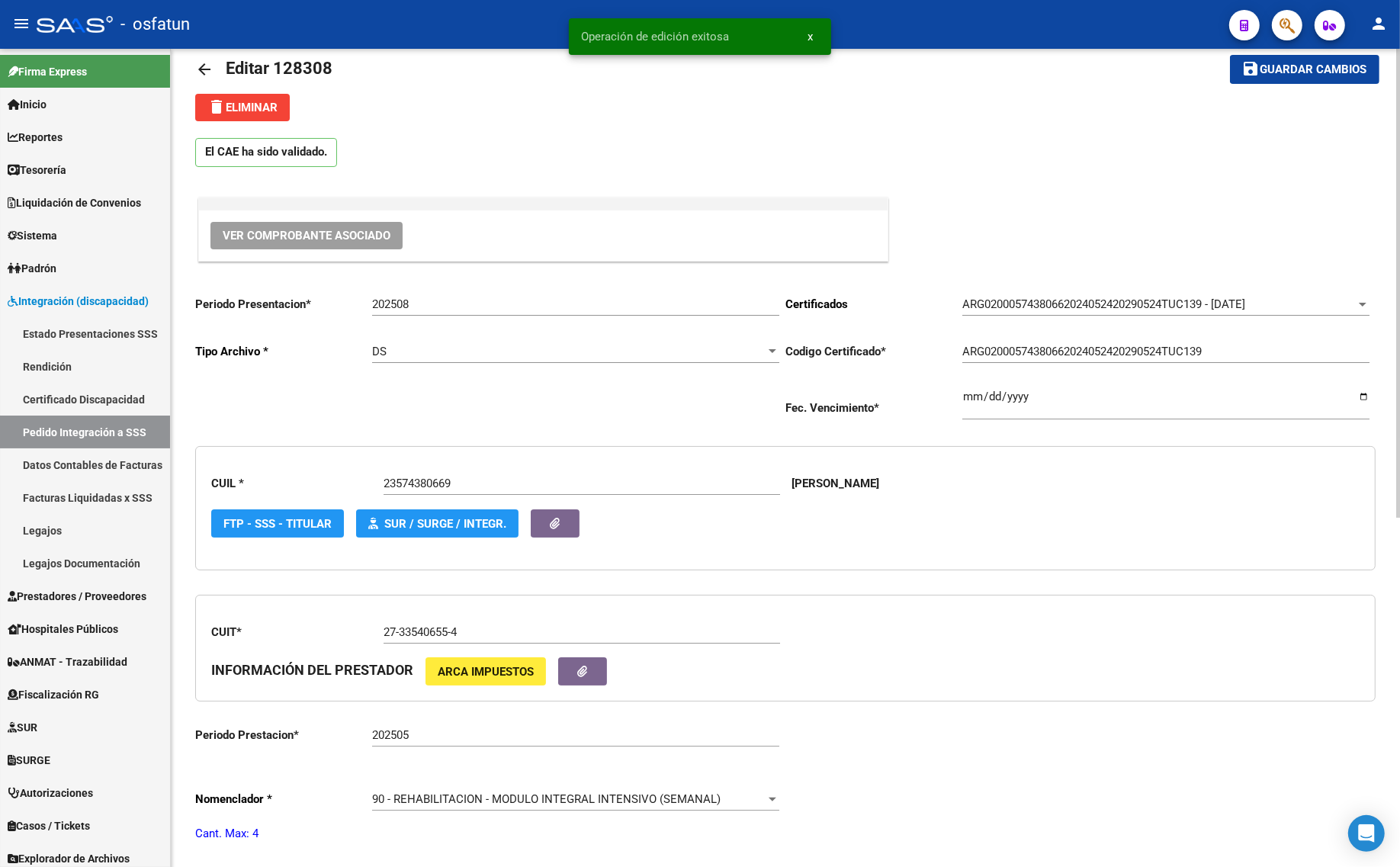
click at [200, 68] on mat-icon "arrow_back" at bounding box center [204, 70] width 19 height 19
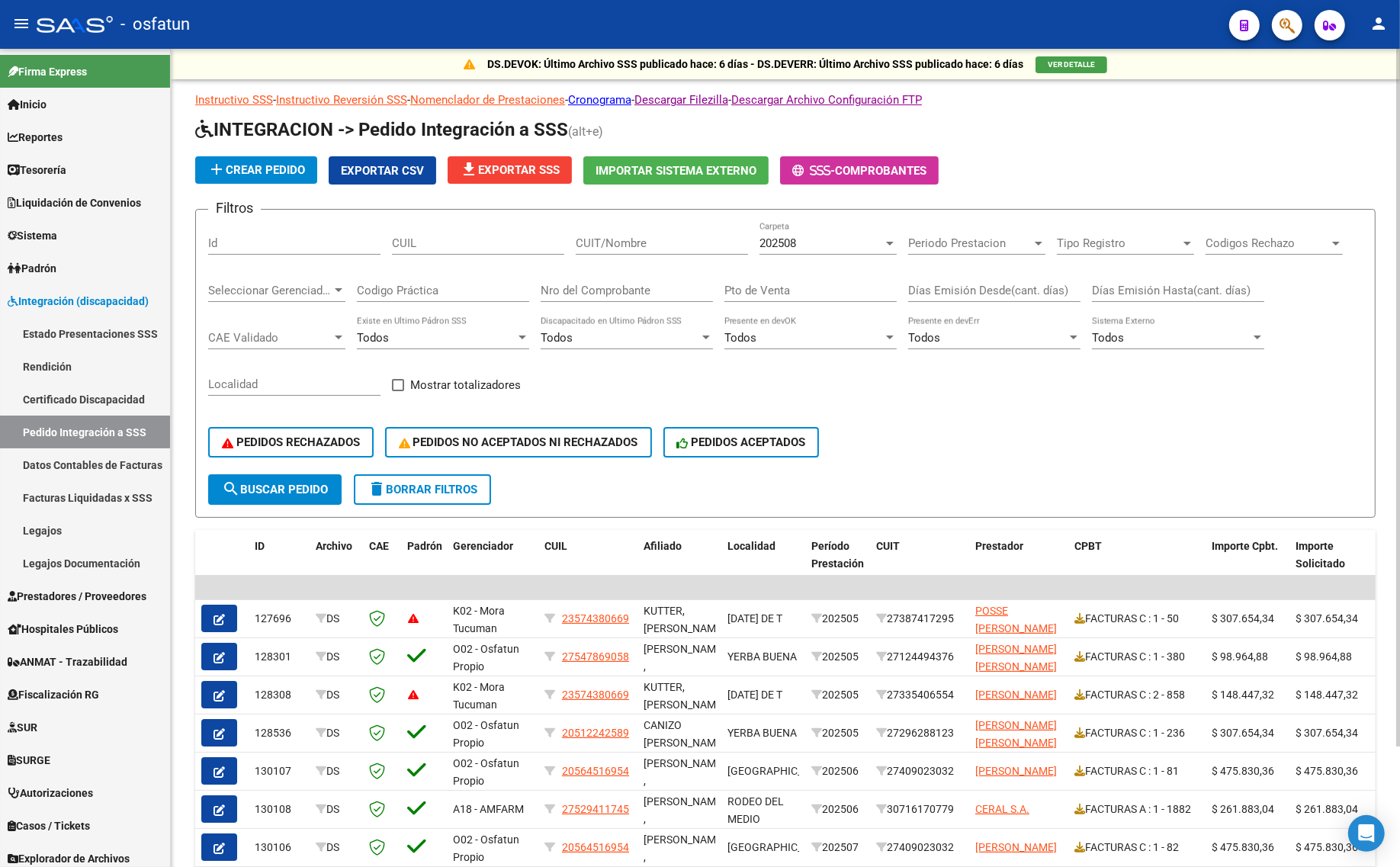
click at [794, 237] on span "202508" at bounding box center [777, 243] width 36 height 14
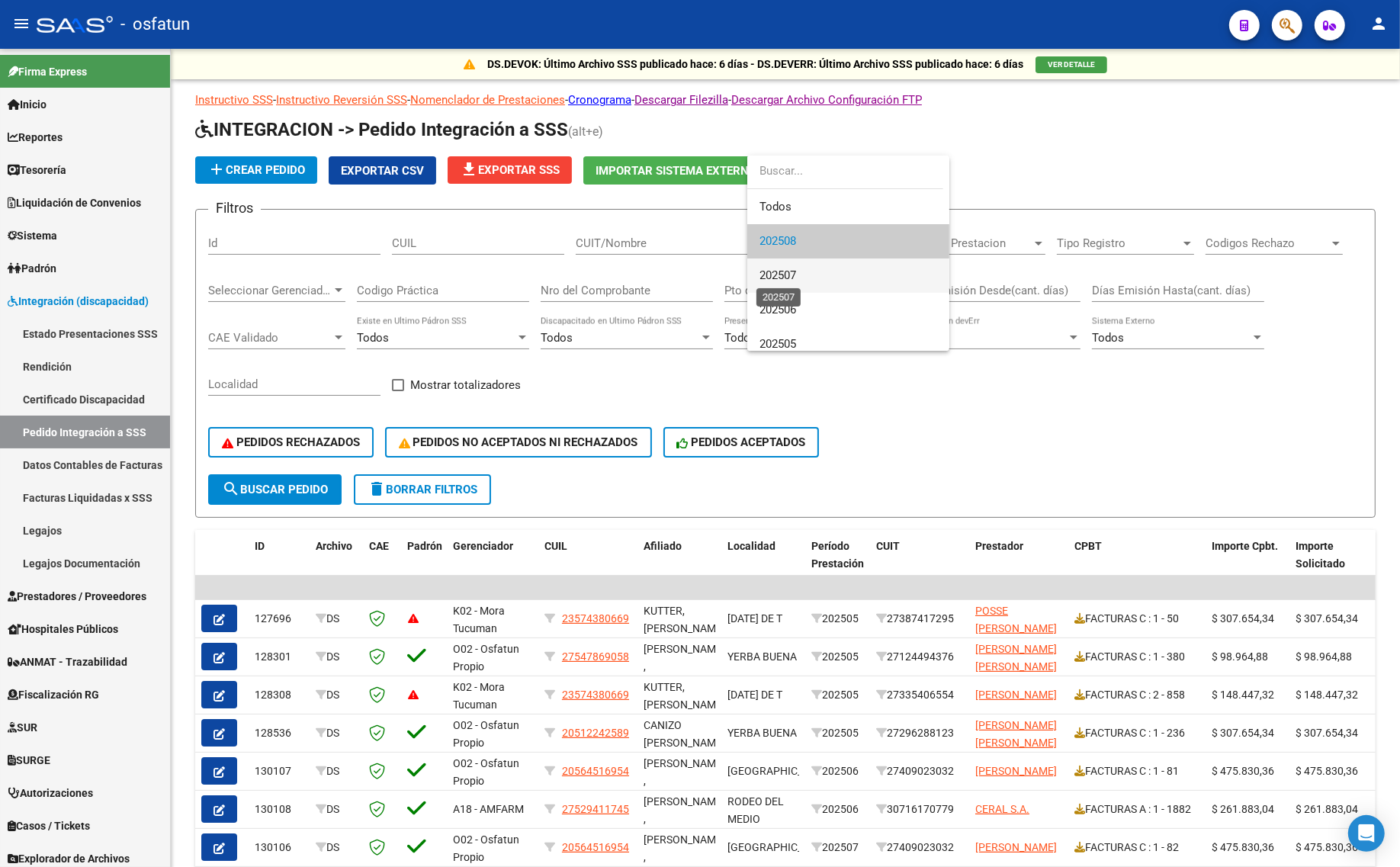
click at [778, 279] on span "202507" at bounding box center [777, 276] width 36 height 14
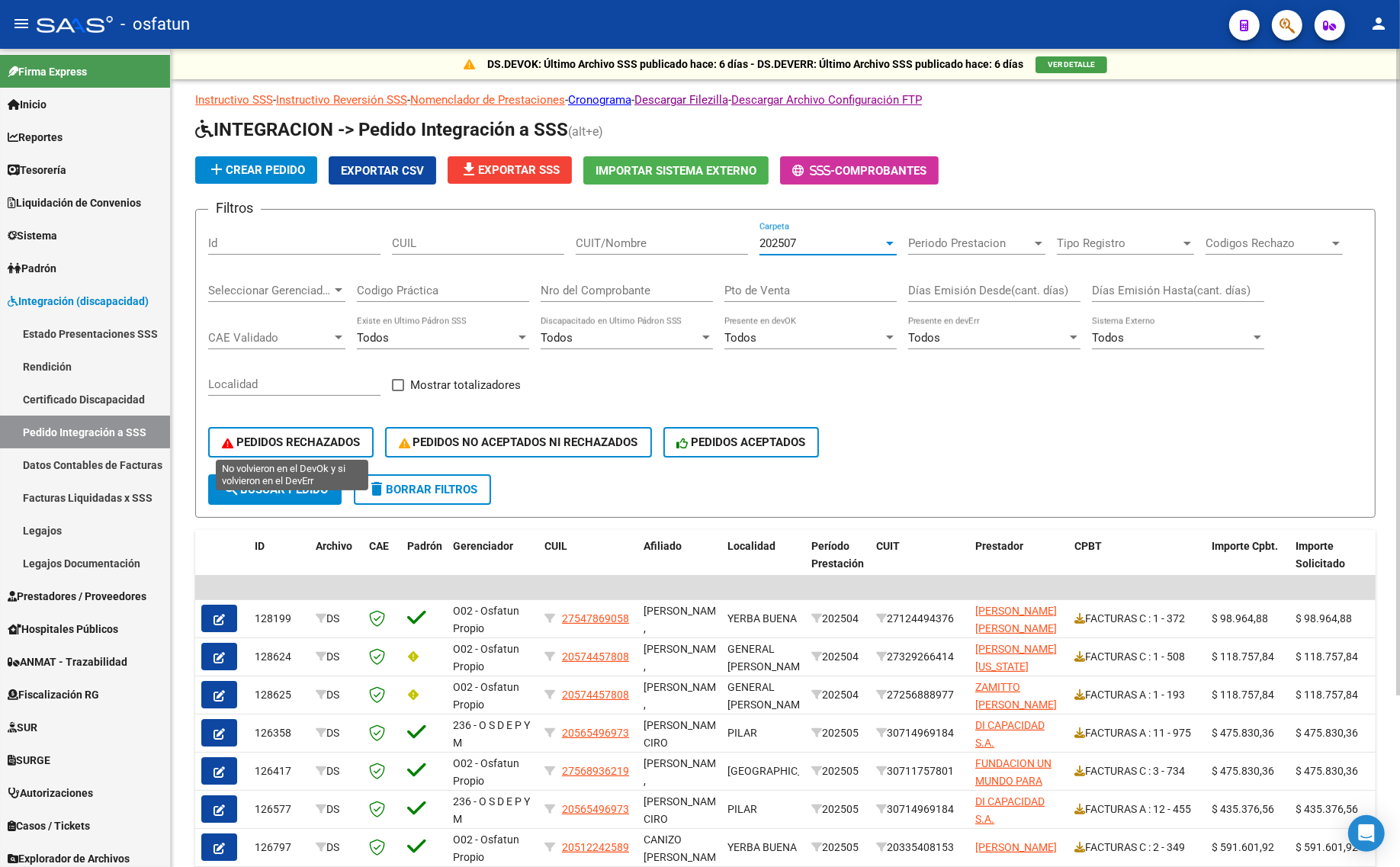
click at [276, 445] on button "PEDIDOS RECHAZADOS" at bounding box center [290, 442] width 165 height 30
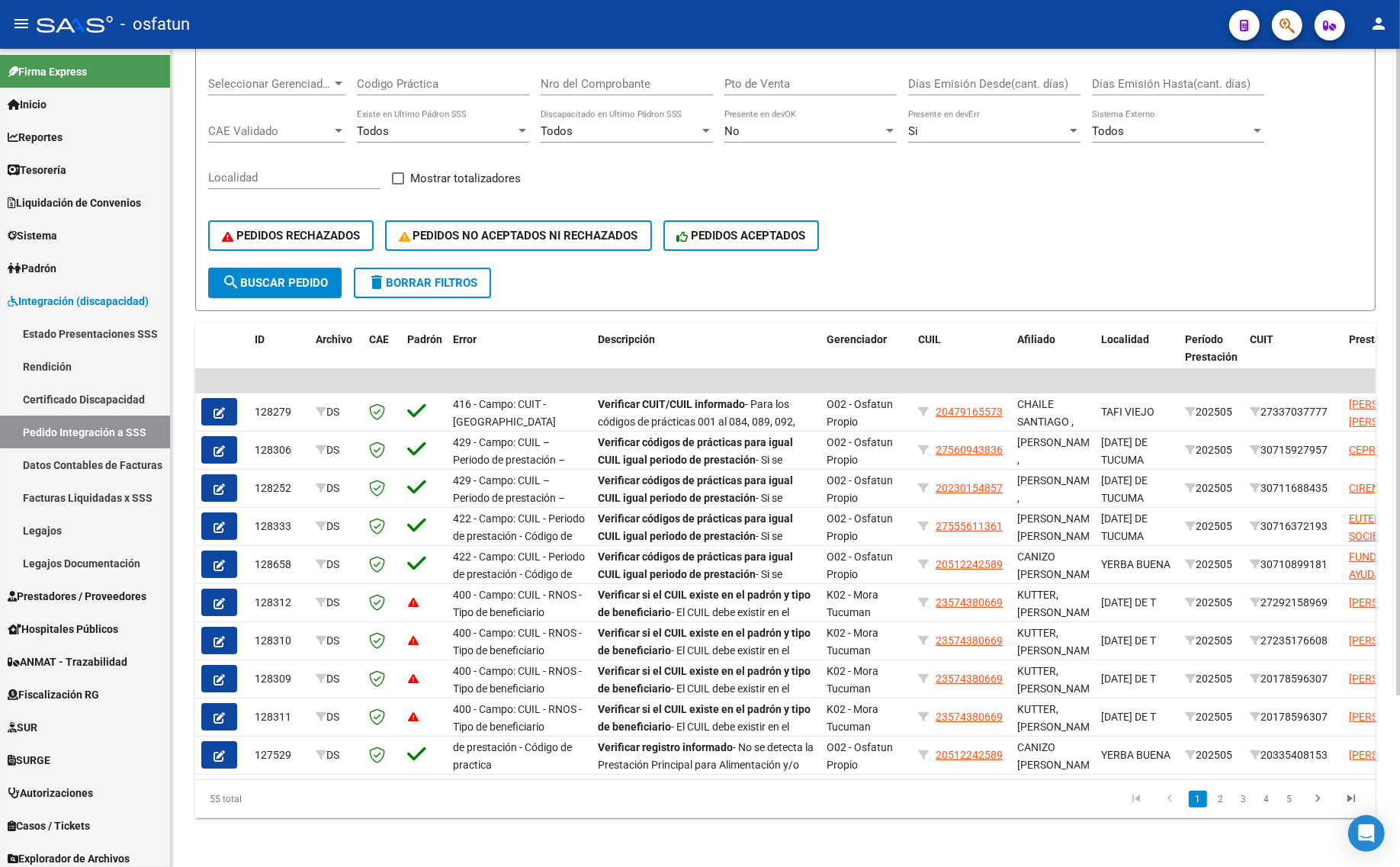
scroll to position [20, 0]
click at [1206, 333] on span "Período Prestación" at bounding box center [1211, 348] width 53 height 29
click at [1199, 335] on span "Período Prestación" at bounding box center [1211, 348] width 53 height 29
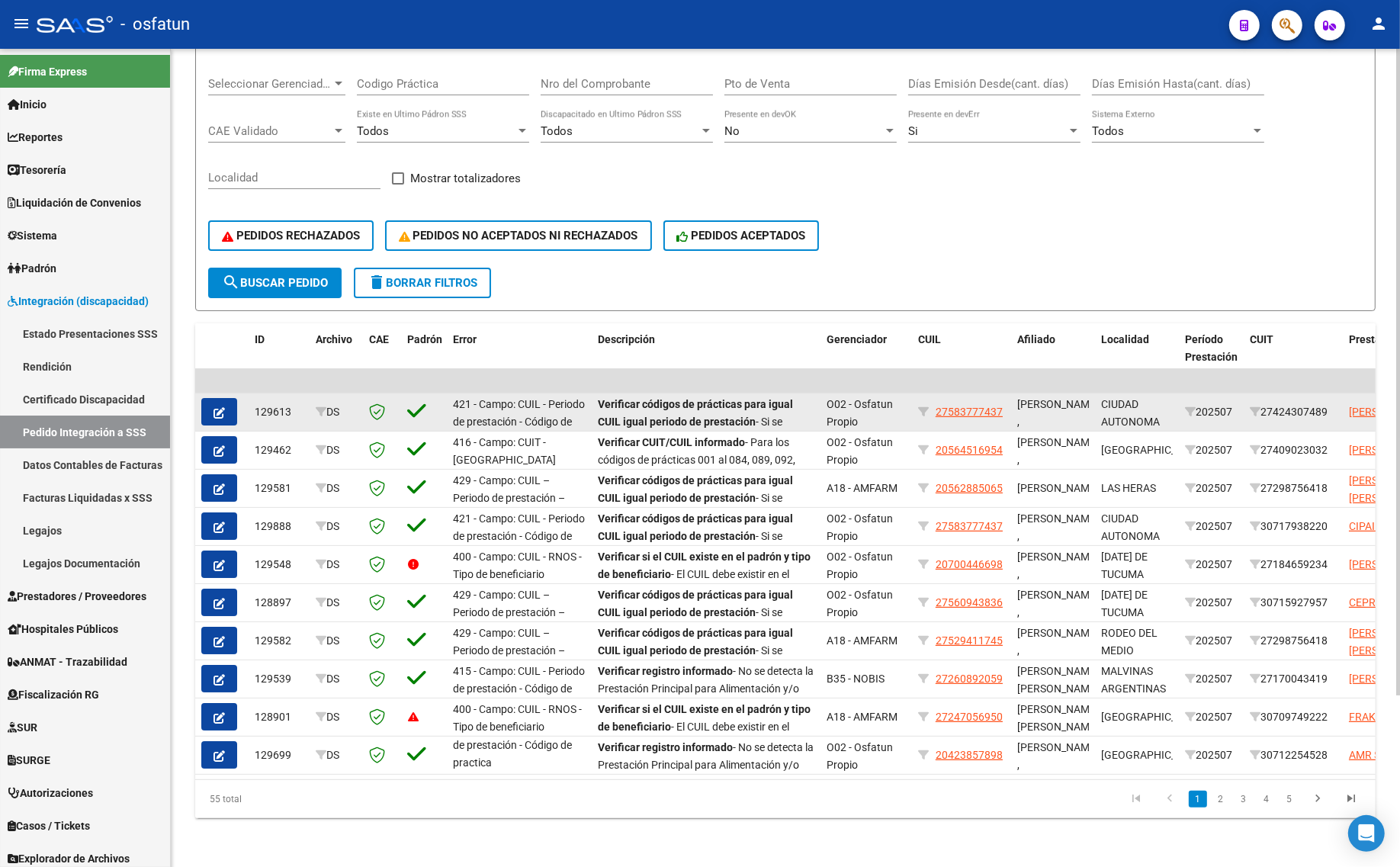
click at [214, 407] on icon "button" at bounding box center [219, 412] width 12 height 12
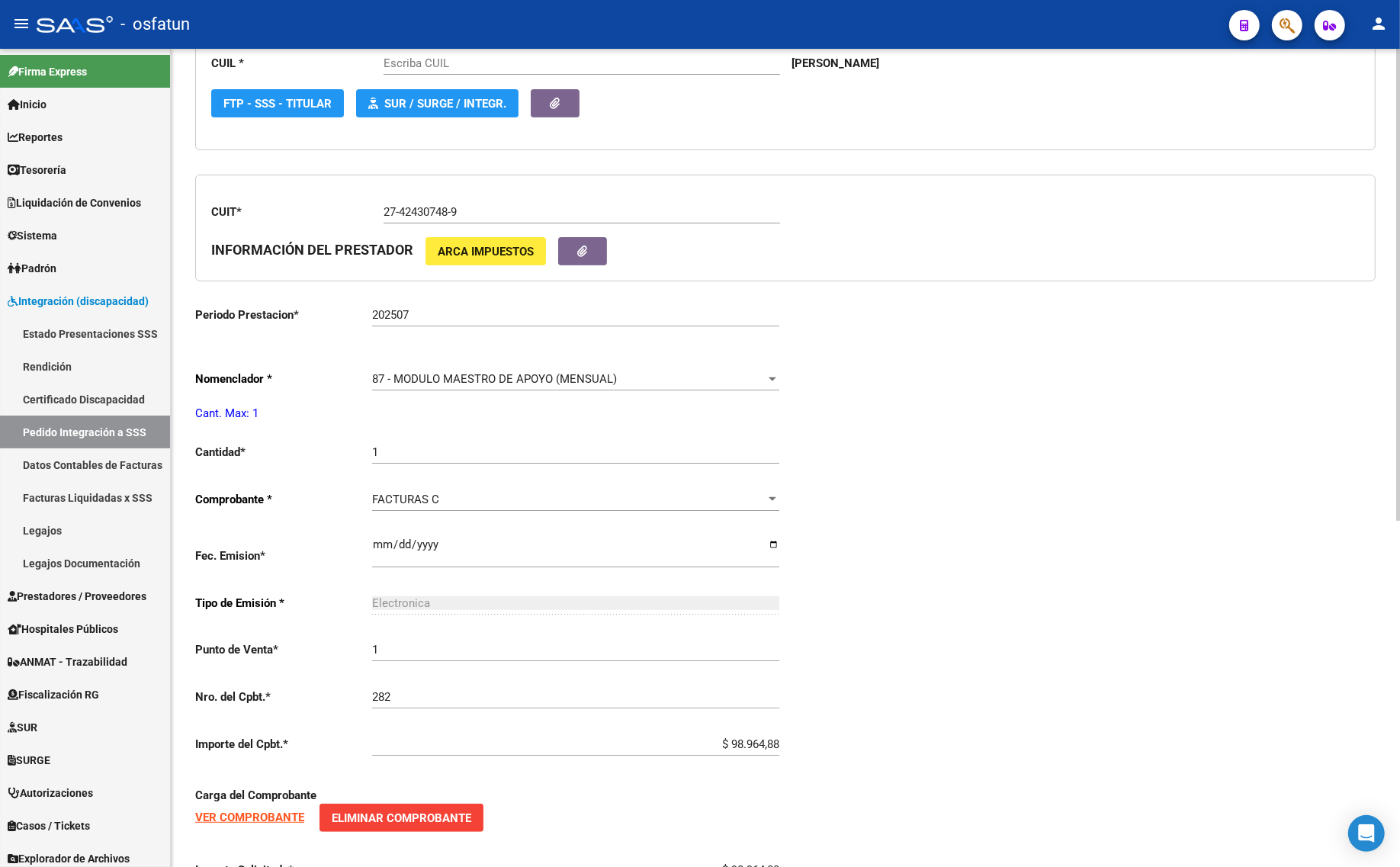
type input "27583777437"
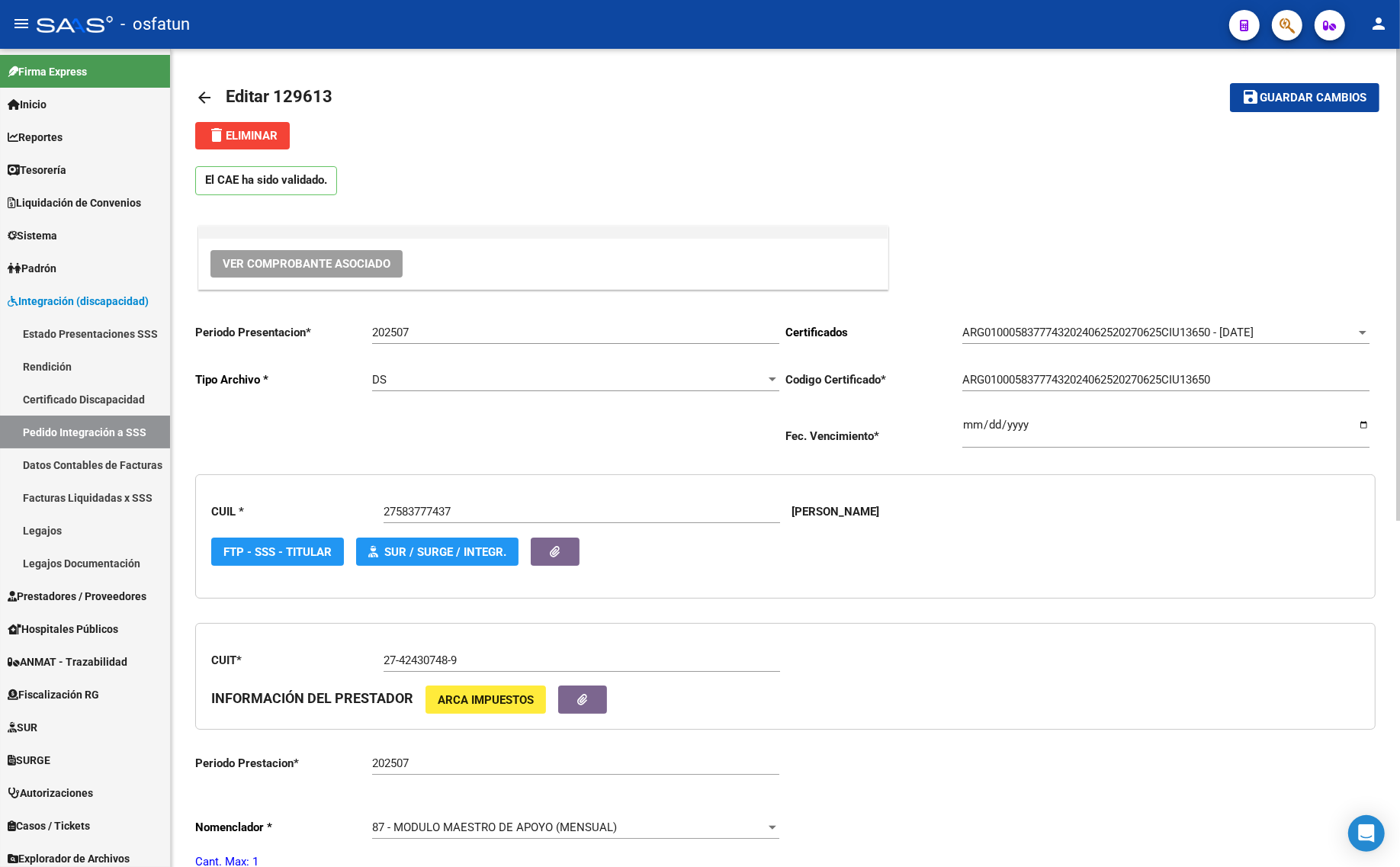
click at [432, 335] on input "202507" at bounding box center [575, 332] width 407 height 14
click at [435, 335] on input "202507" at bounding box center [575, 332] width 407 height 14
click at [433, 337] on input "202507" at bounding box center [575, 332] width 407 height 14
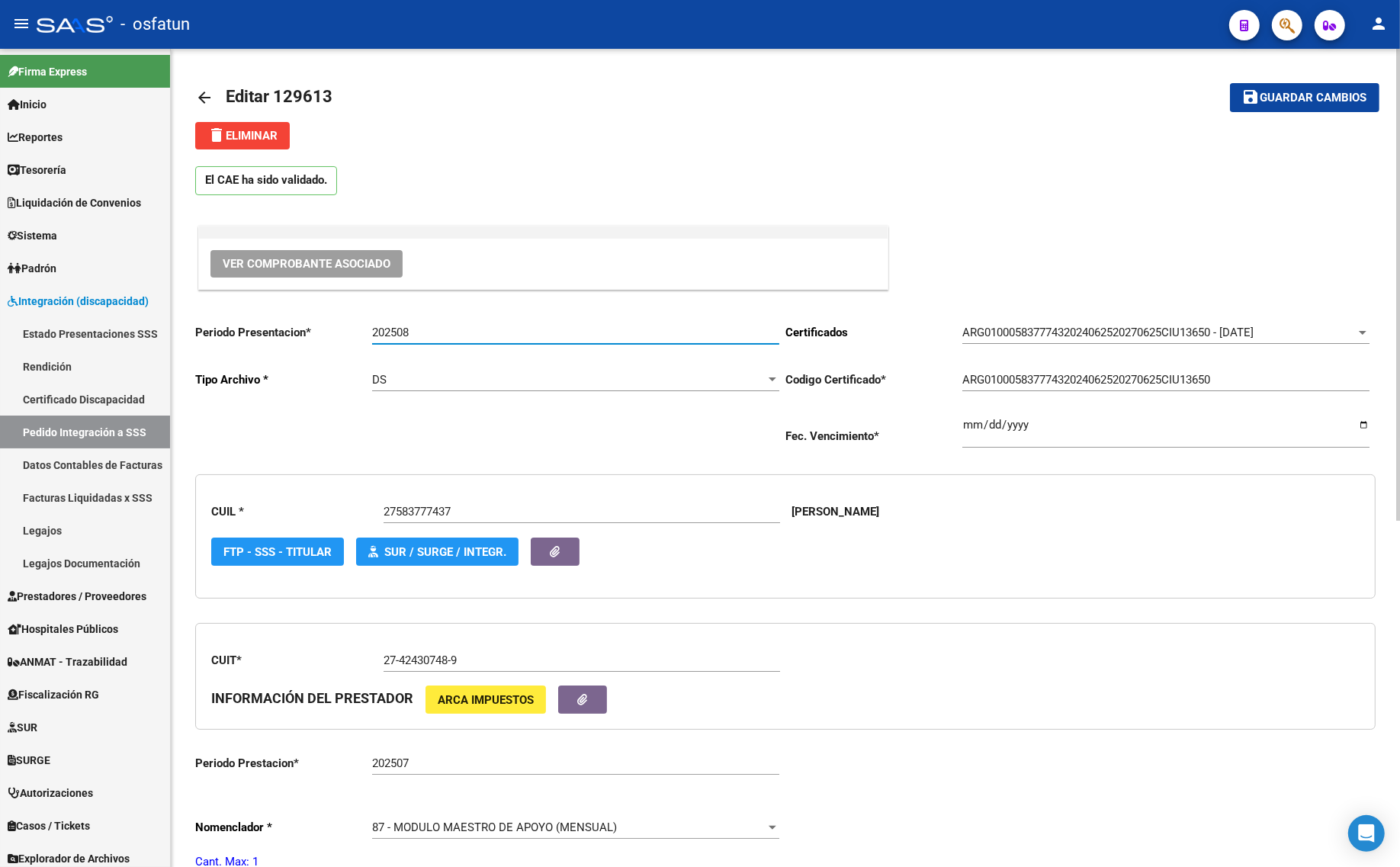
type input "202508"
click at [1329, 103] on span "Guardar cambios" at bounding box center [1313, 99] width 106 height 14
click at [199, 100] on mat-icon "arrow_back" at bounding box center [204, 98] width 19 height 19
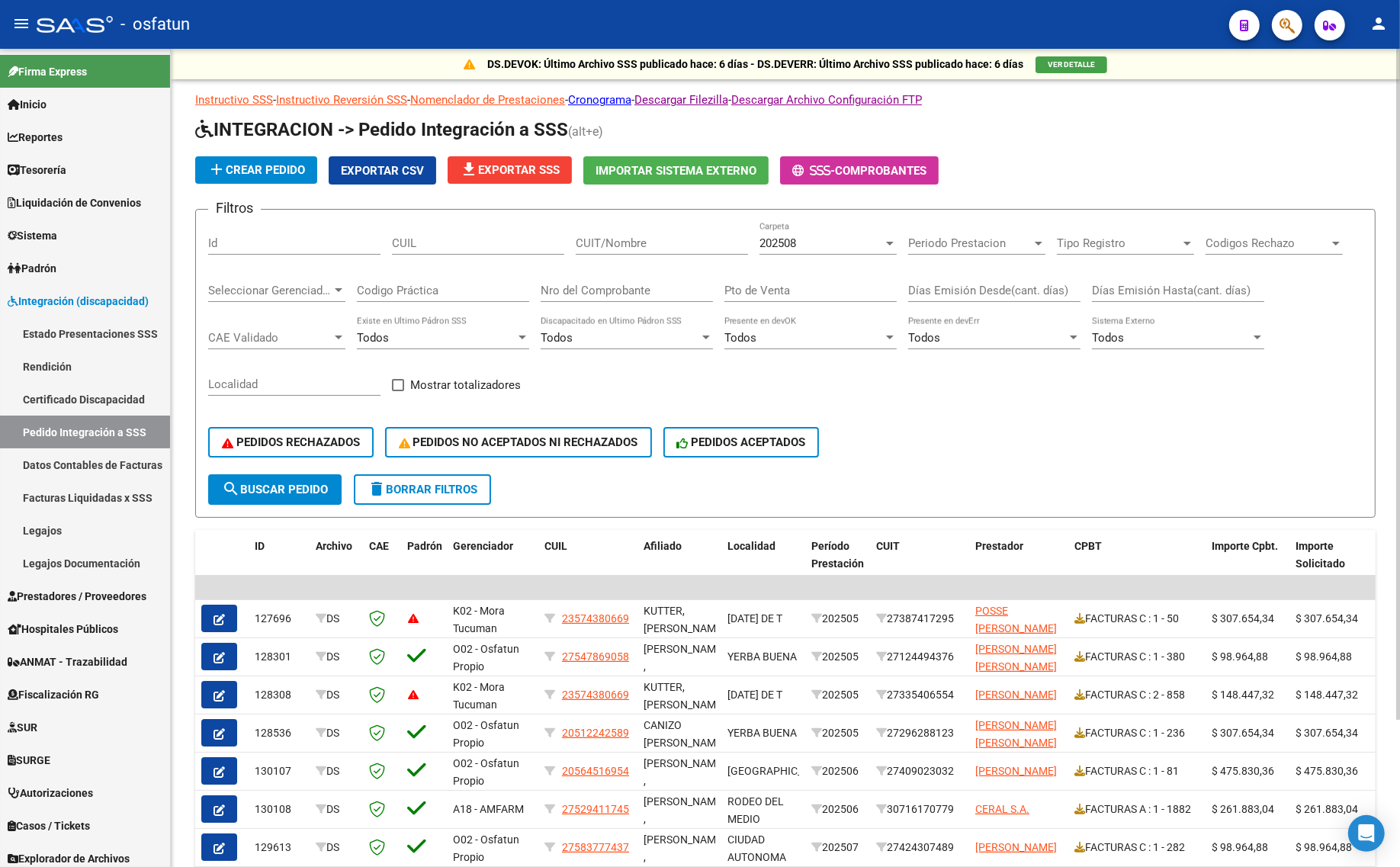
click at [825, 241] on div "202508" at bounding box center [821, 243] width 123 height 14
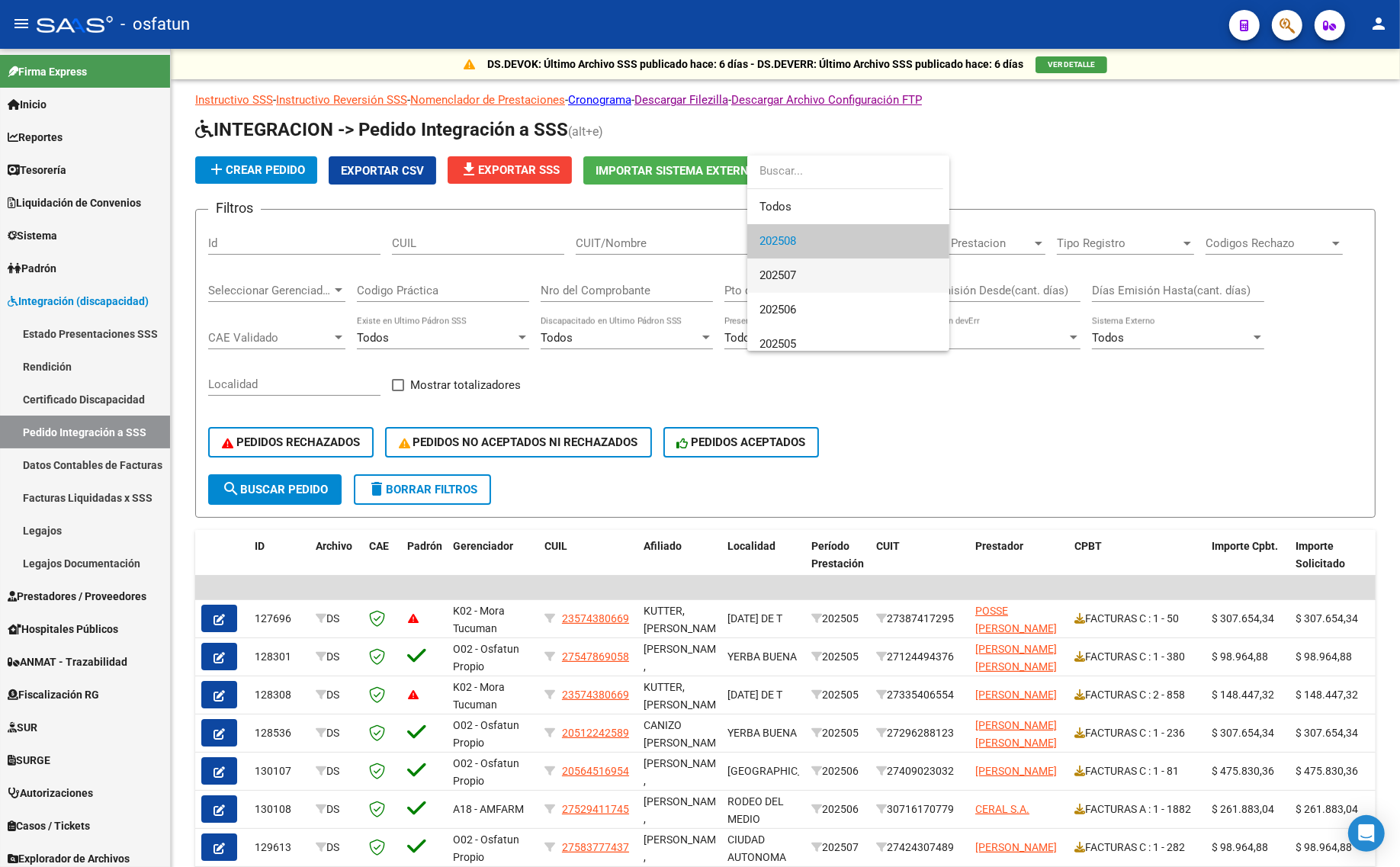
click at [798, 278] on span "202507" at bounding box center [848, 276] width 178 height 34
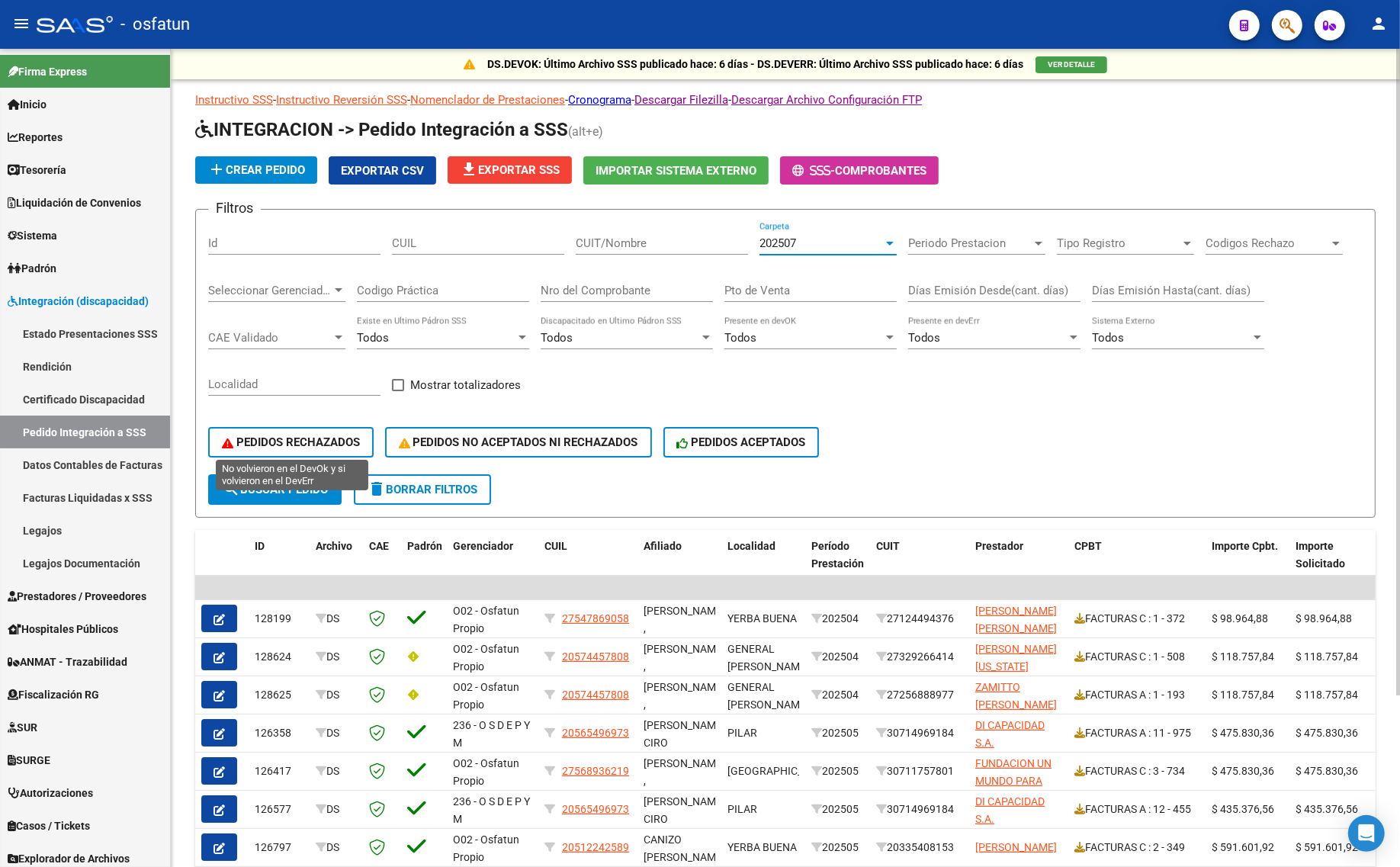
click at [302, 437] on span "PEDIDOS RECHAZADOS" at bounding box center [291, 442] width 138 height 14
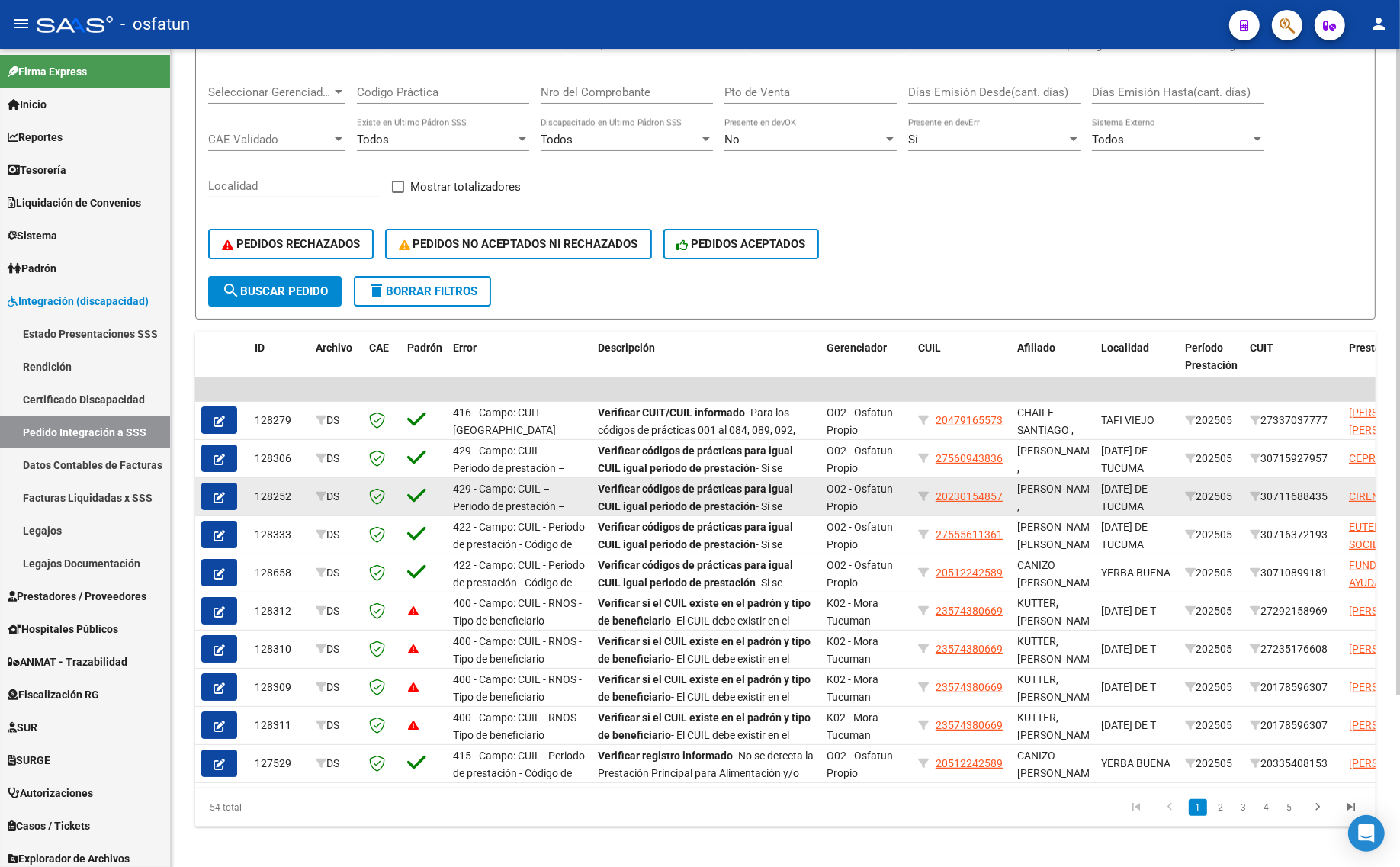
scroll to position [216, 0]
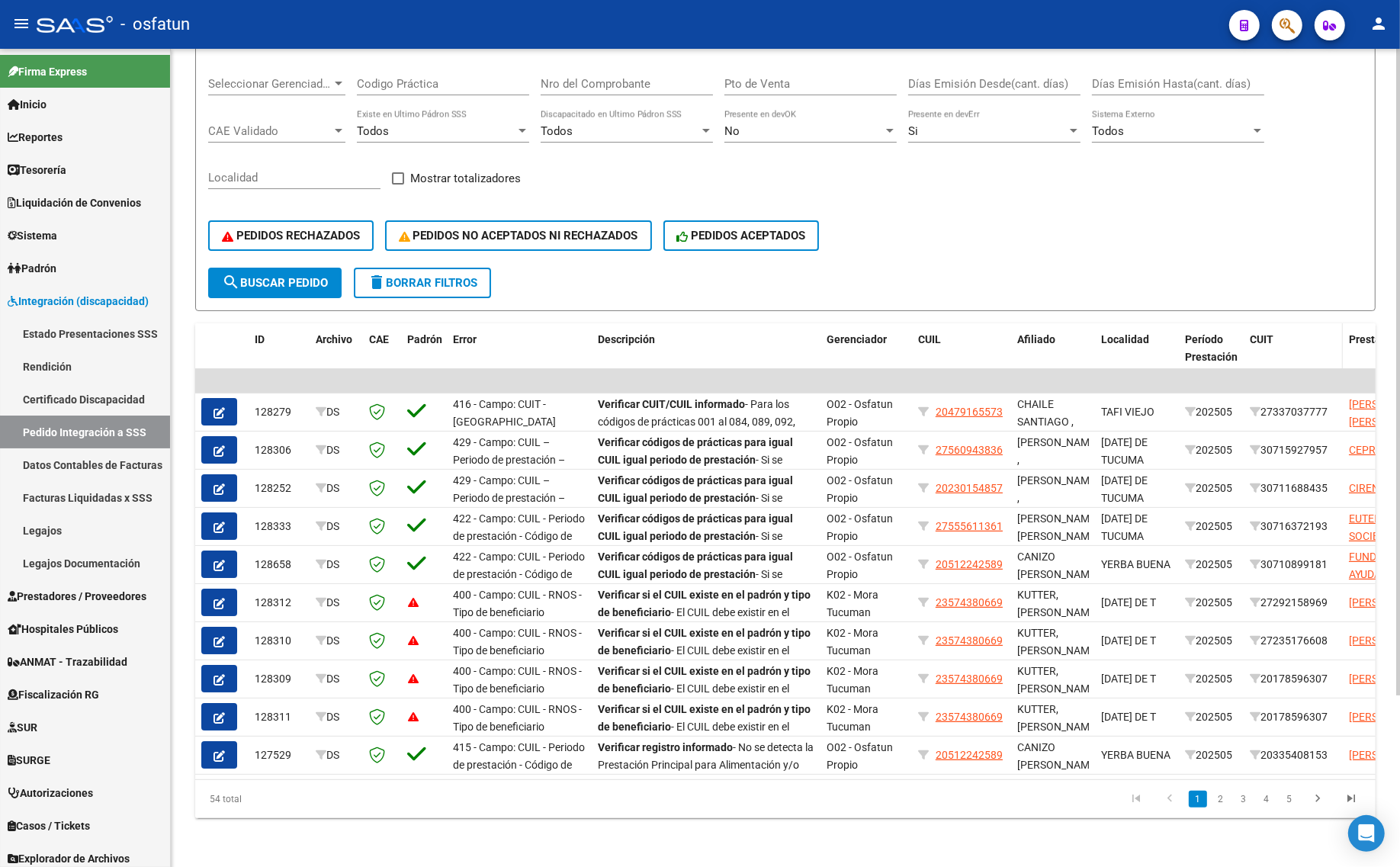
click at [1250, 333] on span "CUIT" at bounding box center [1262, 339] width 23 height 12
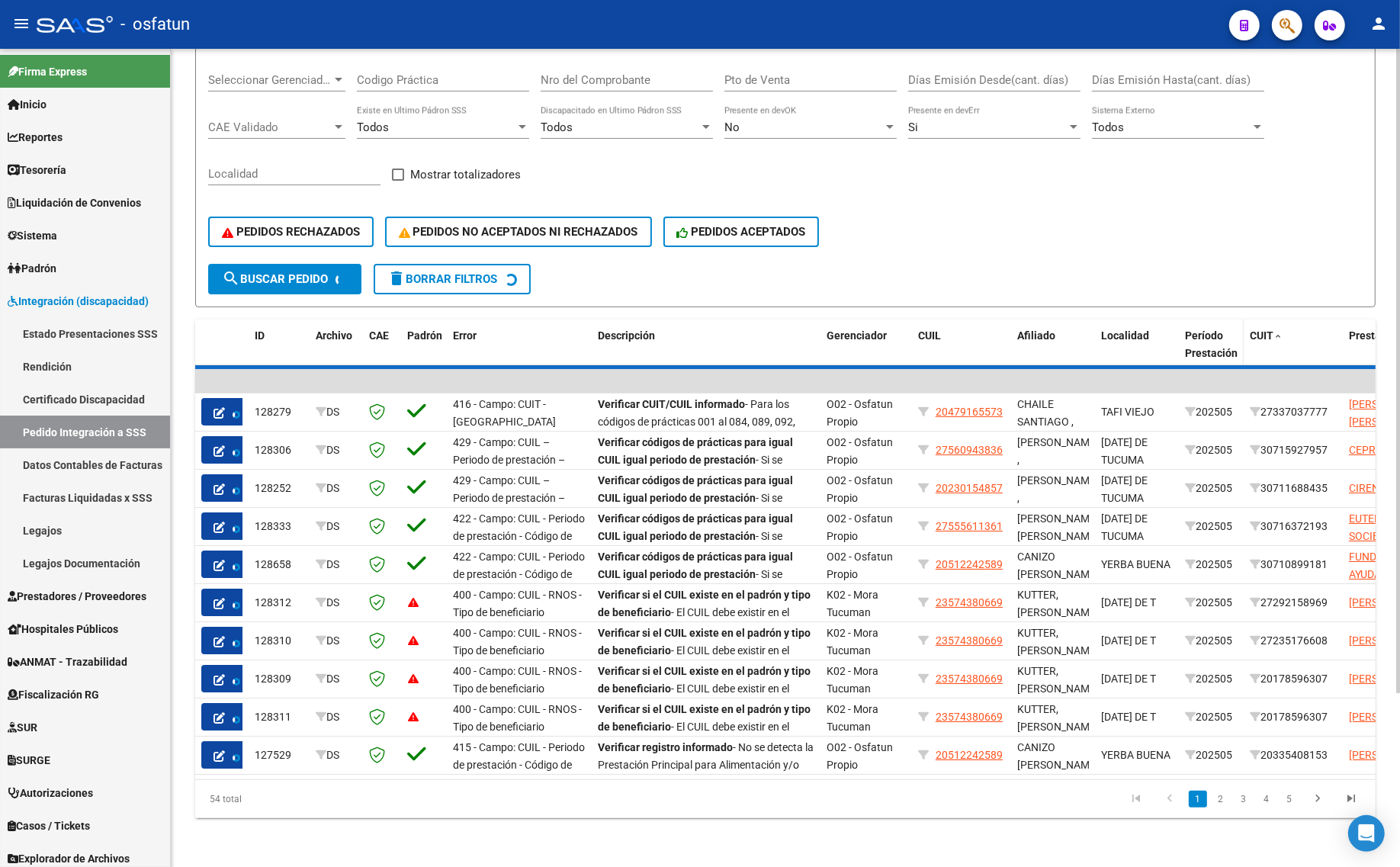
click at [1212, 329] on span "Período Prestación" at bounding box center [1211, 344] width 53 height 29
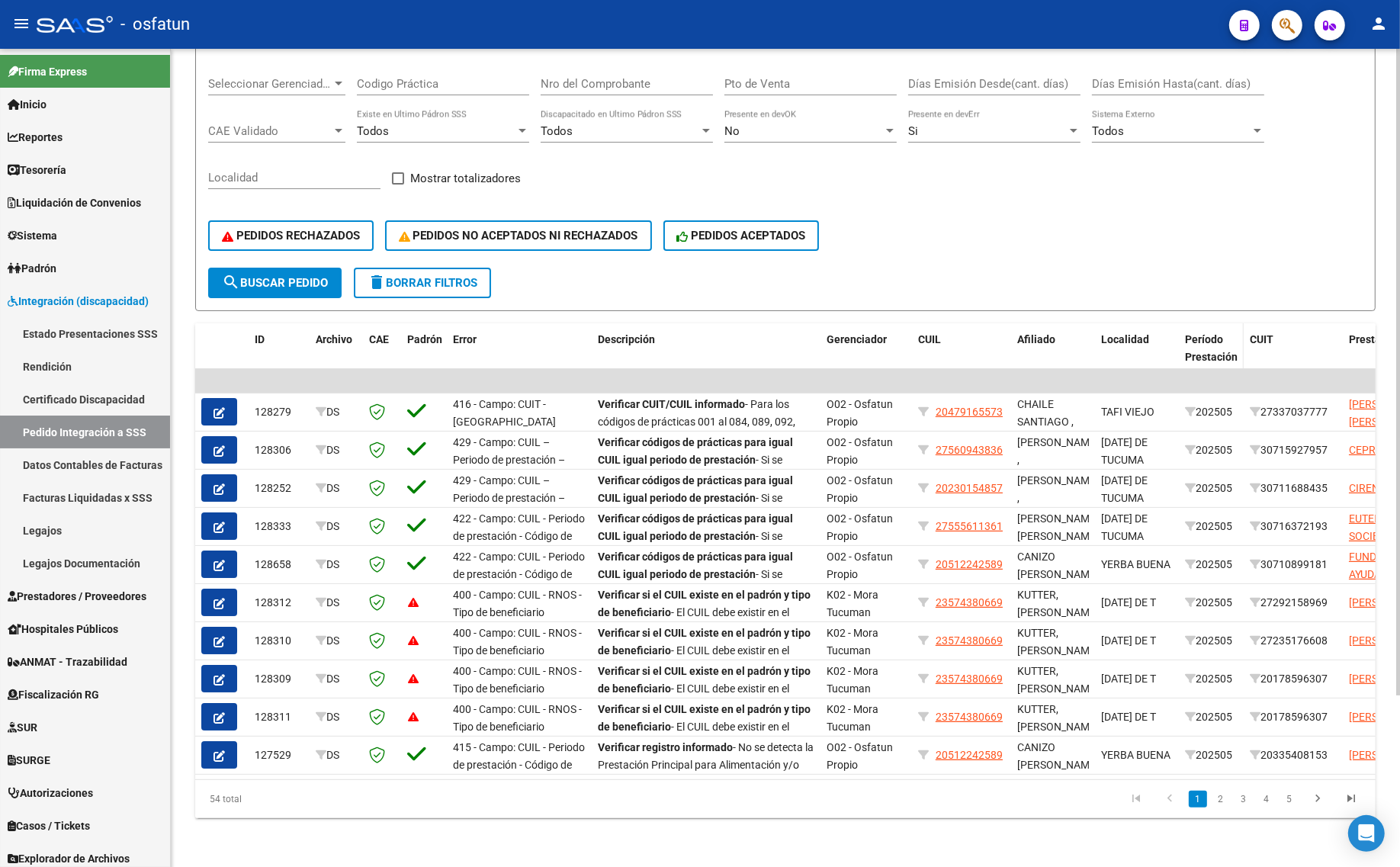
click at [1212, 333] on span "Período Prestación" at bounding box center [1211, 348] width 53 height 29
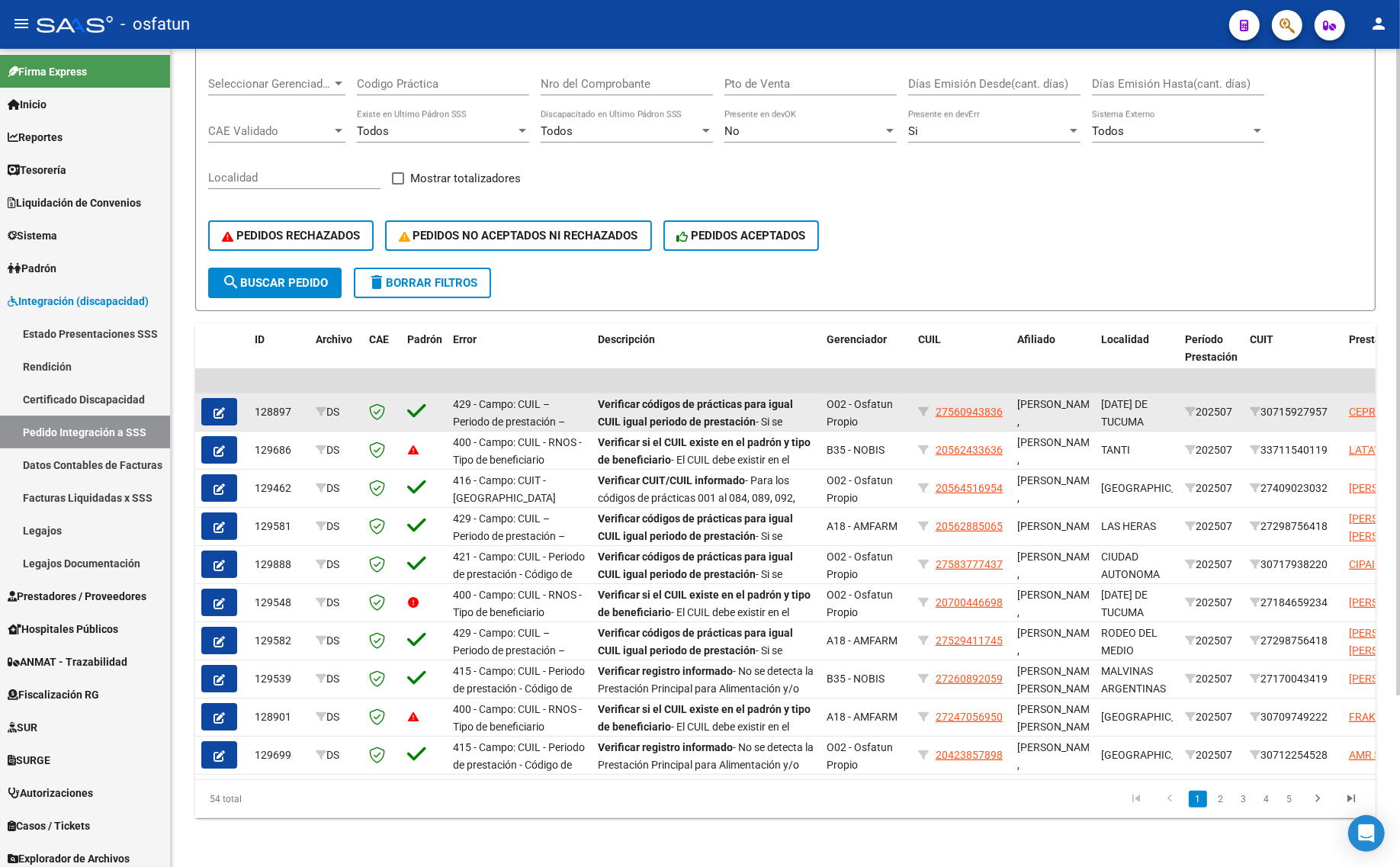
click at [224, 407] on icon "button" at bounding box center [219, 412] width 12 height 12
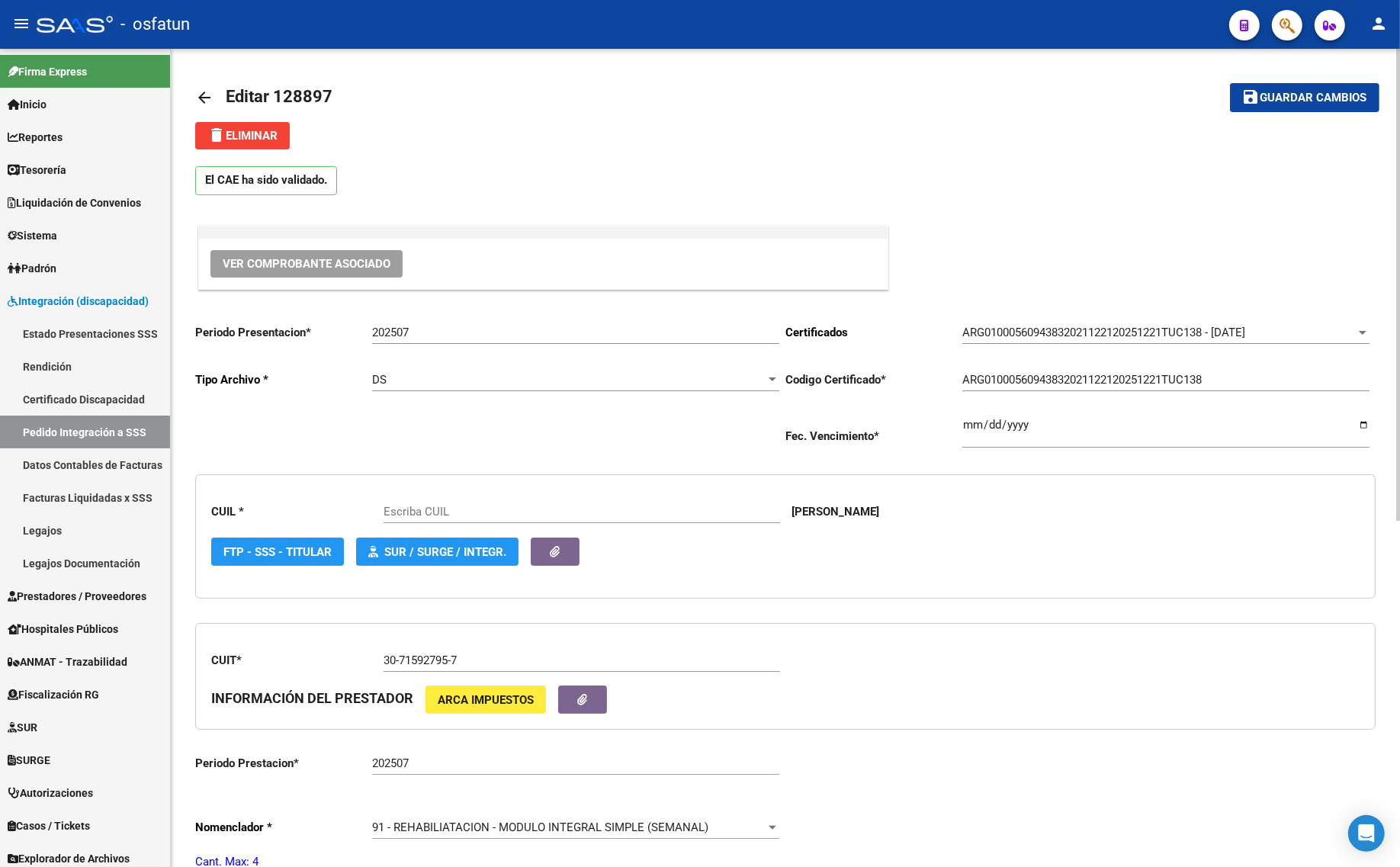
type input "27560943836"
click at [439, 331] on input "202507" at bounding box center [575, 332] width 407 height 14
type input "202508"
click at [1282, 104] on button "save Guardar cambios" at bounding box center [1304, 97] width 149 height 28
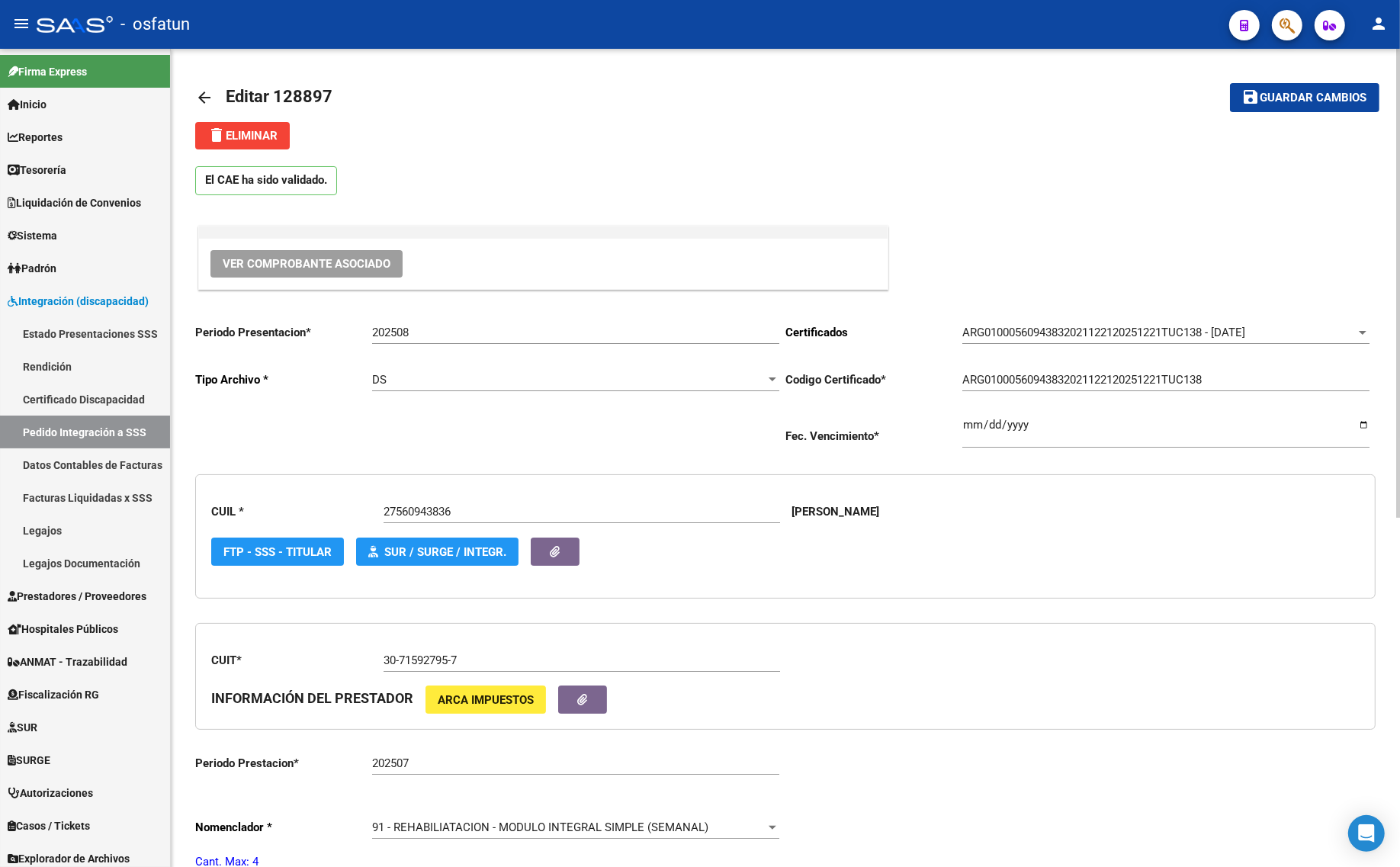
click at [196, 97] on mat-icon "arrow_back" at bounding box center [204, 98] width 19 height 19
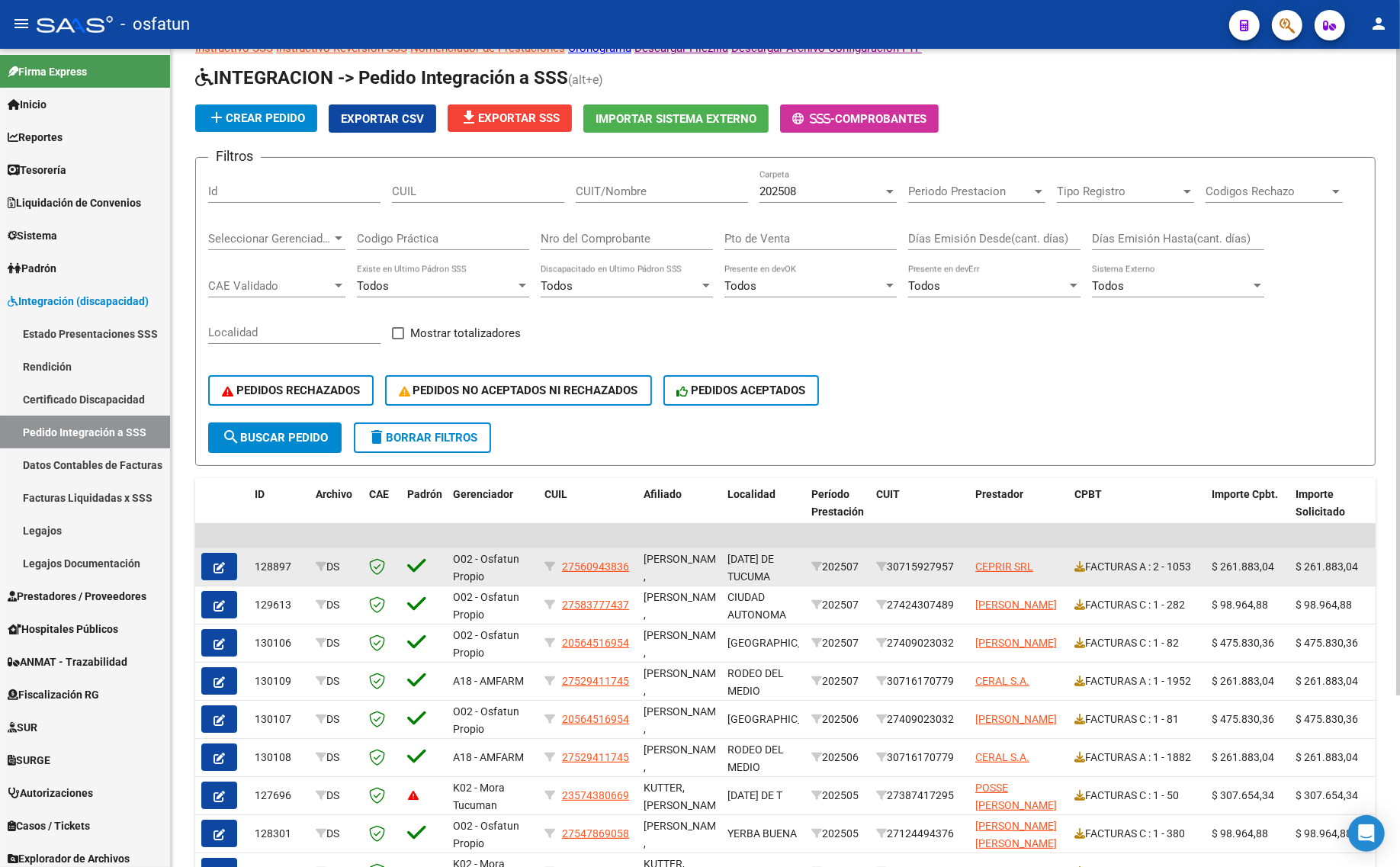
scroll to position [95, 0]
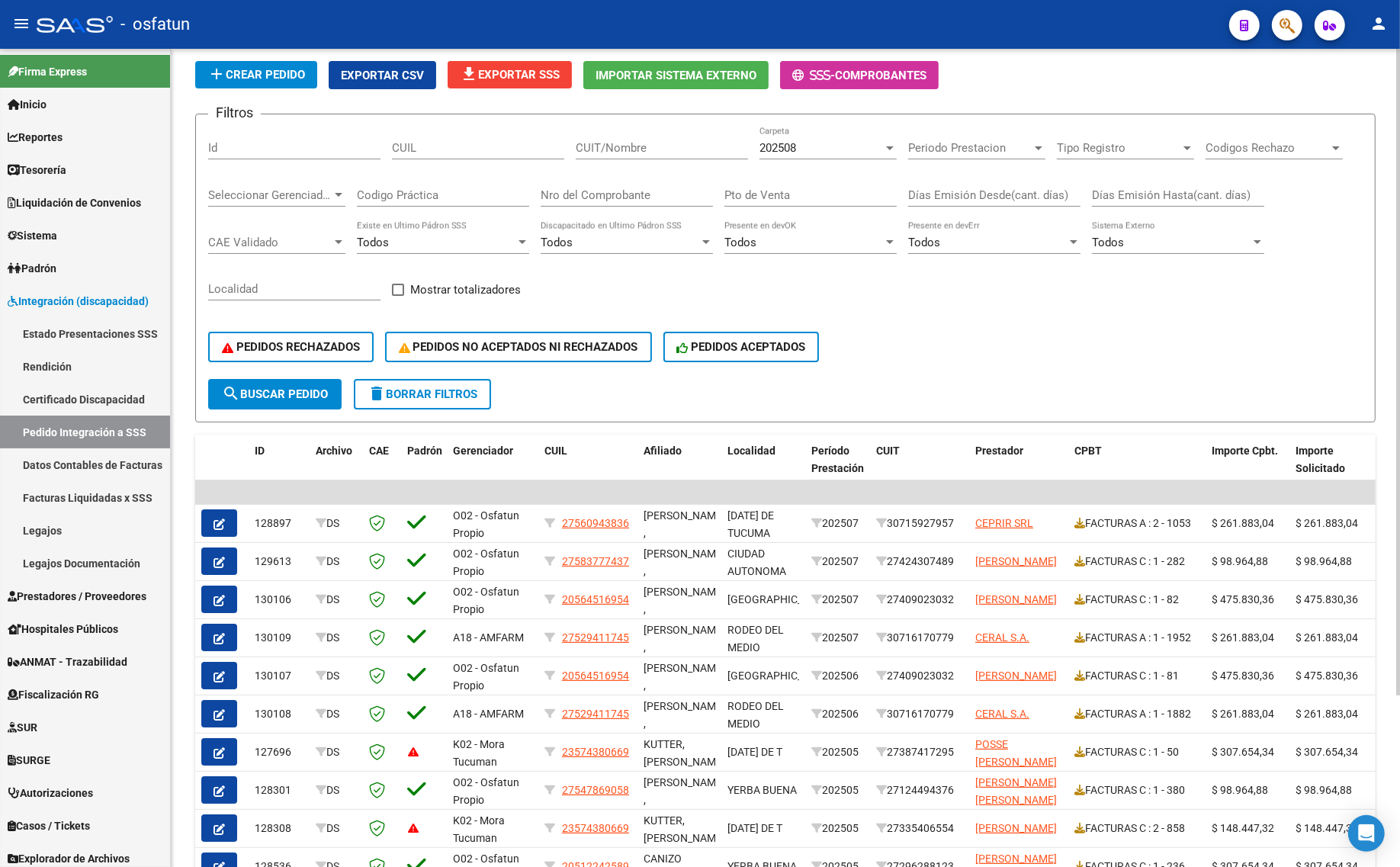
click at [831, 145] on div "202508" at bounding box center [821, 148] width 123 height 14
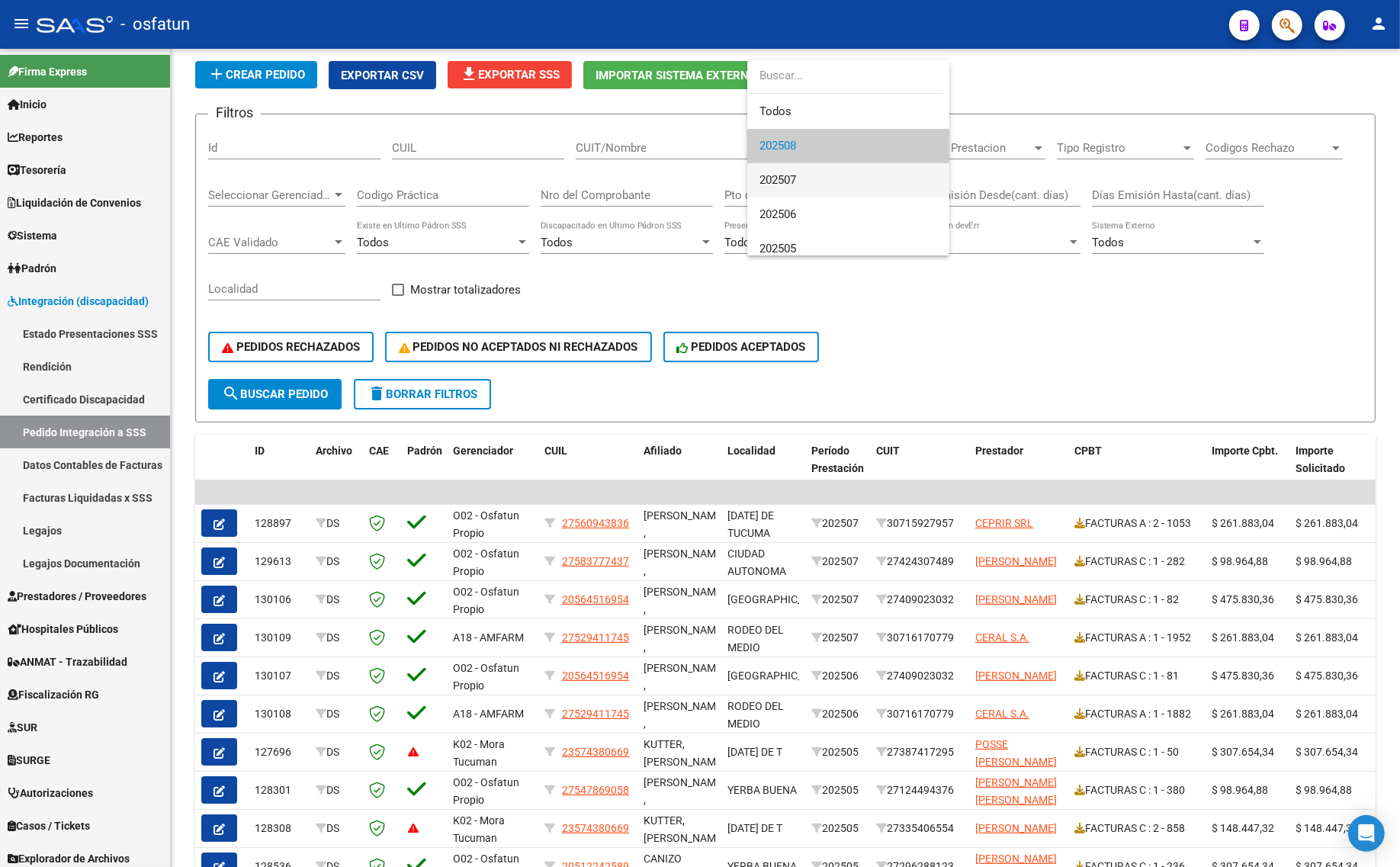
click at [817, 178] on span "202507" at bounding box center [848, 180] width 178 height 34
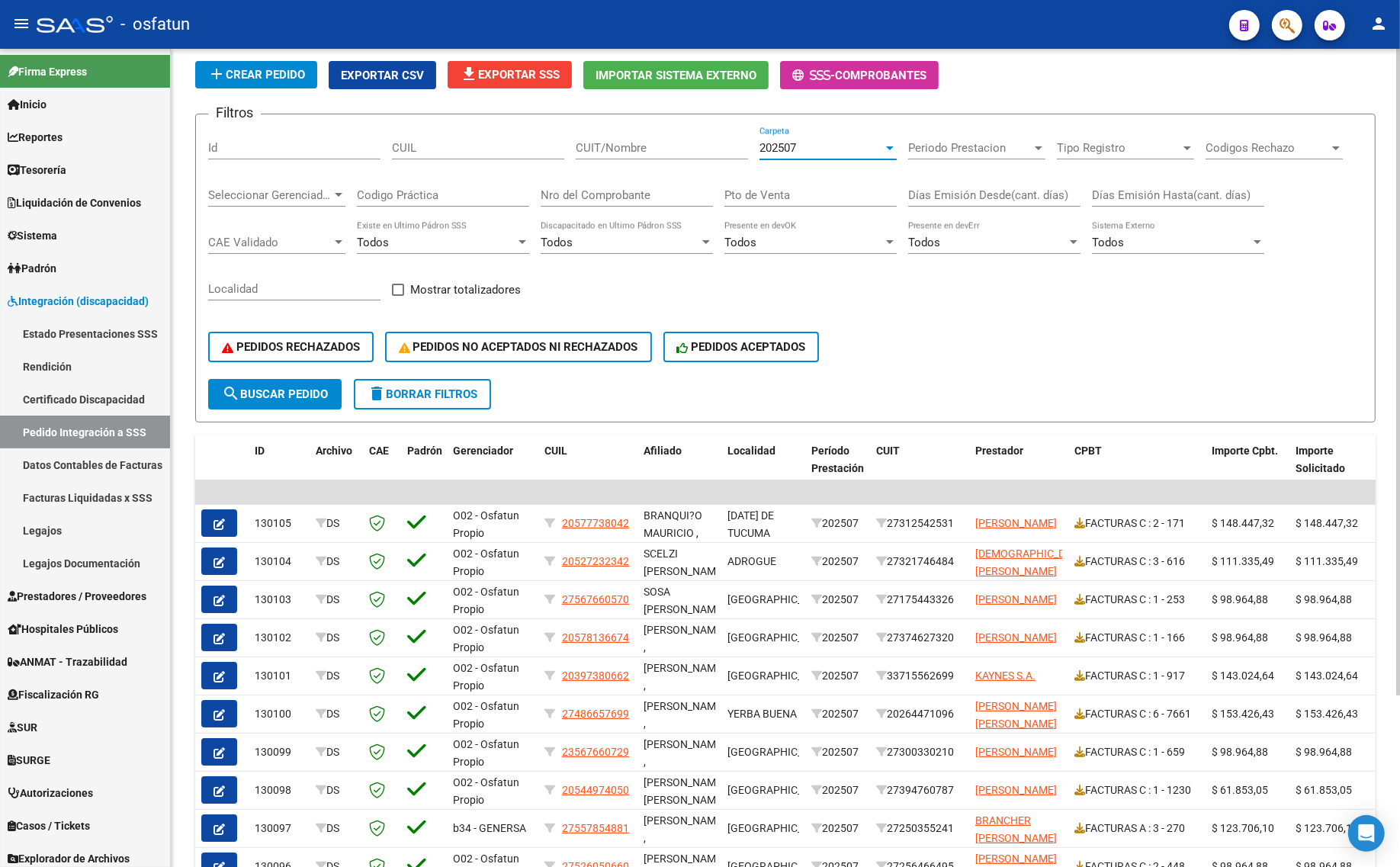
click at [287, 387] on span "search Buscar Pedido" at bounding box center [275, 394] width 106 height 14
click at [337, 344] on span "PEDIDOS RECHAZADOS" at bounding box center [291, 347] width 138 height 14
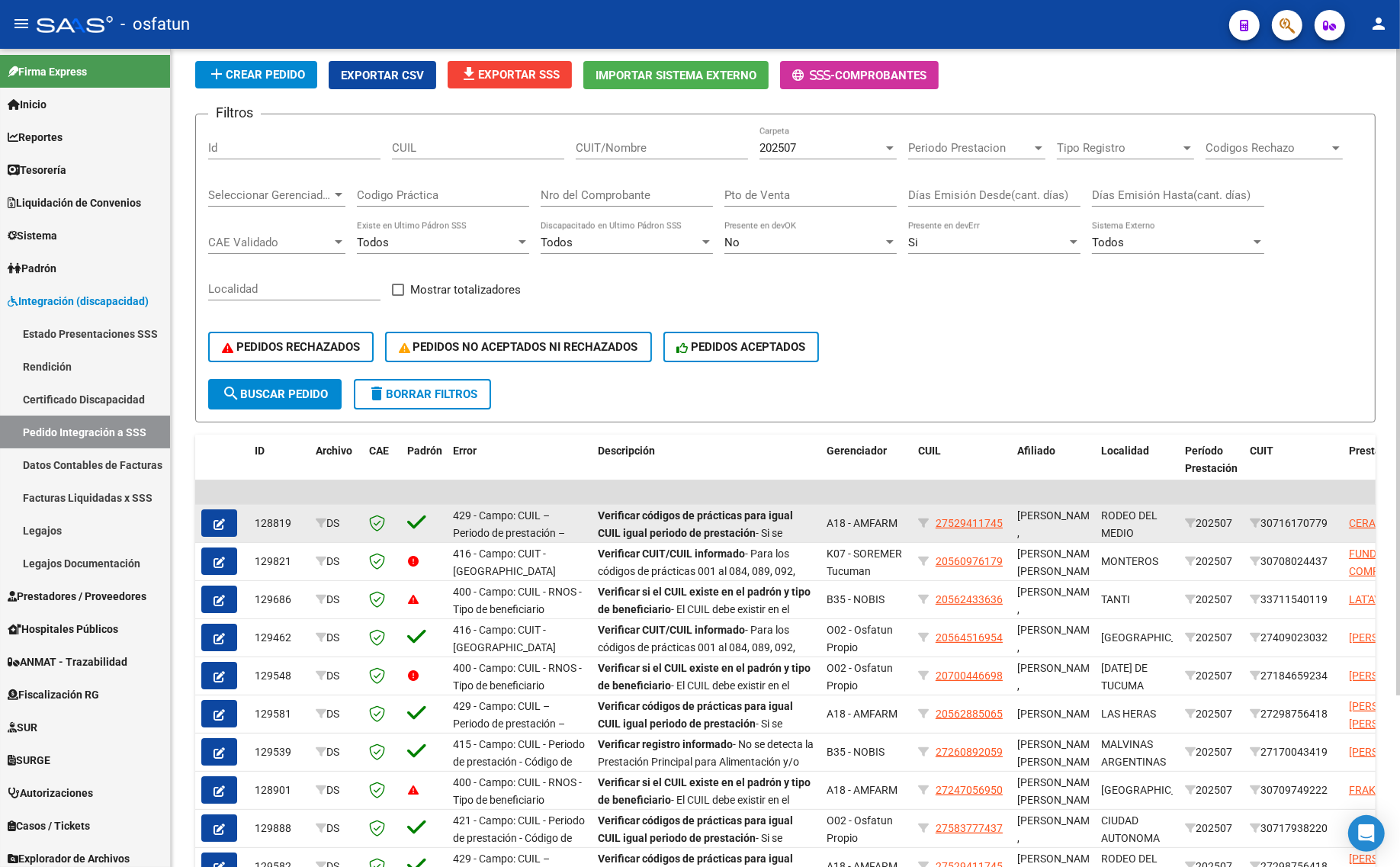
click at [215, 518] on icon "button" at bounding box center [219, 524] width 12 height 12
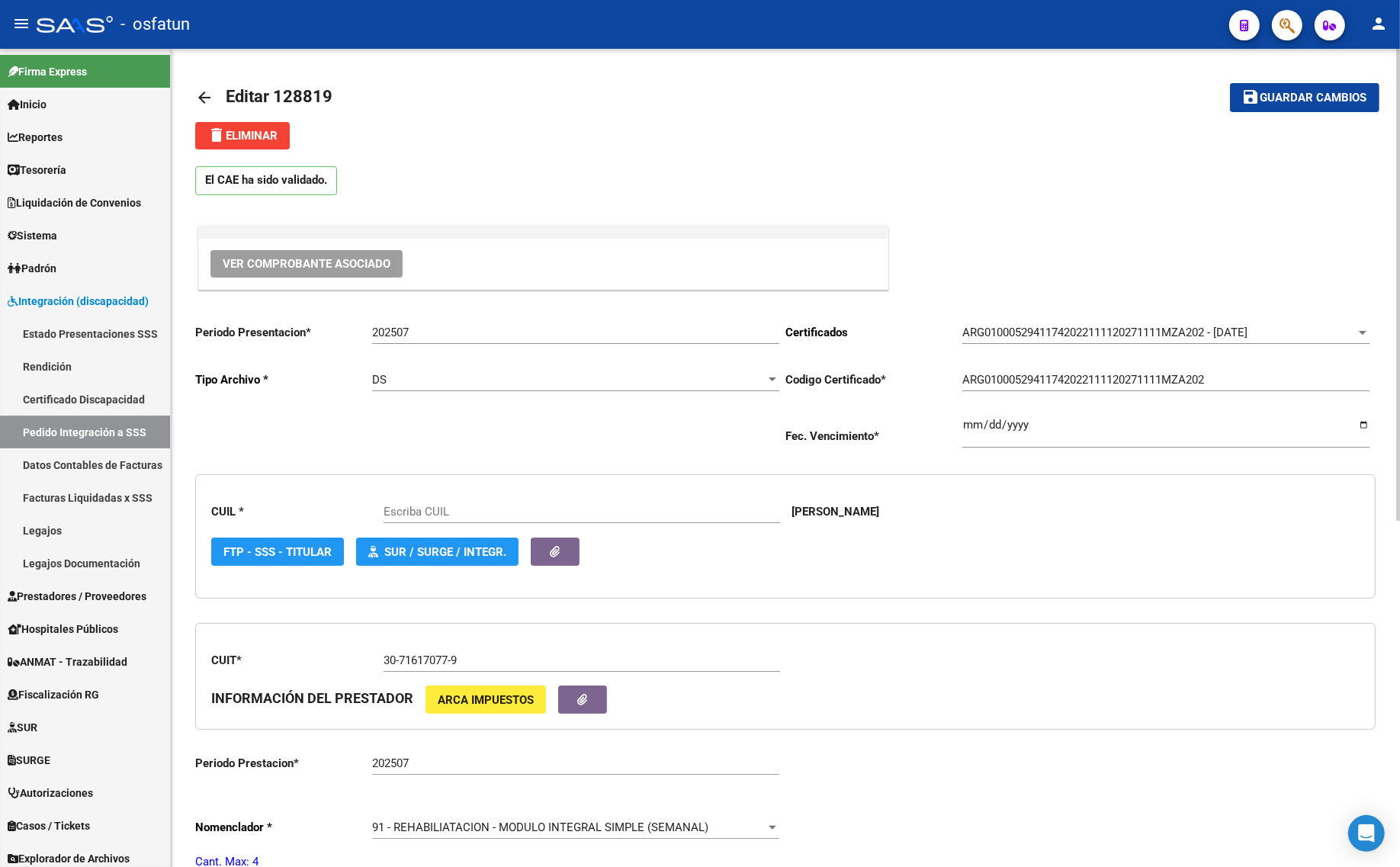
click at [405, 330] on input "202507" at bounding box center [575, 332] width 407 height 14
type input "27529411745"
click at [203, 100] on mat-icon "arrow_back" at bounding box center [204, 98] width 19 height 19
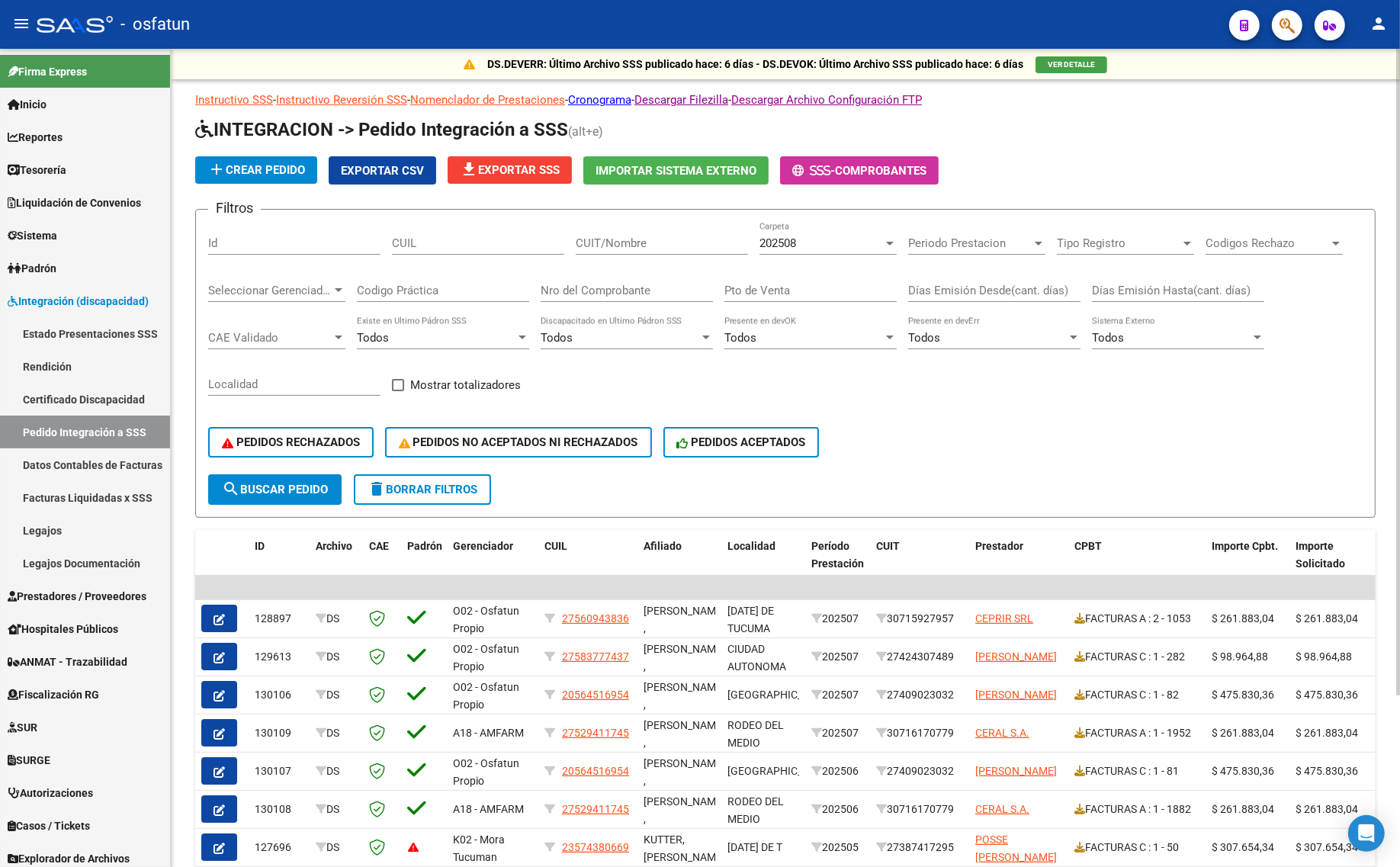
click at [806, 230] on div "202508 Carpeta" at bounding box center [828, 238] width 137 height 33
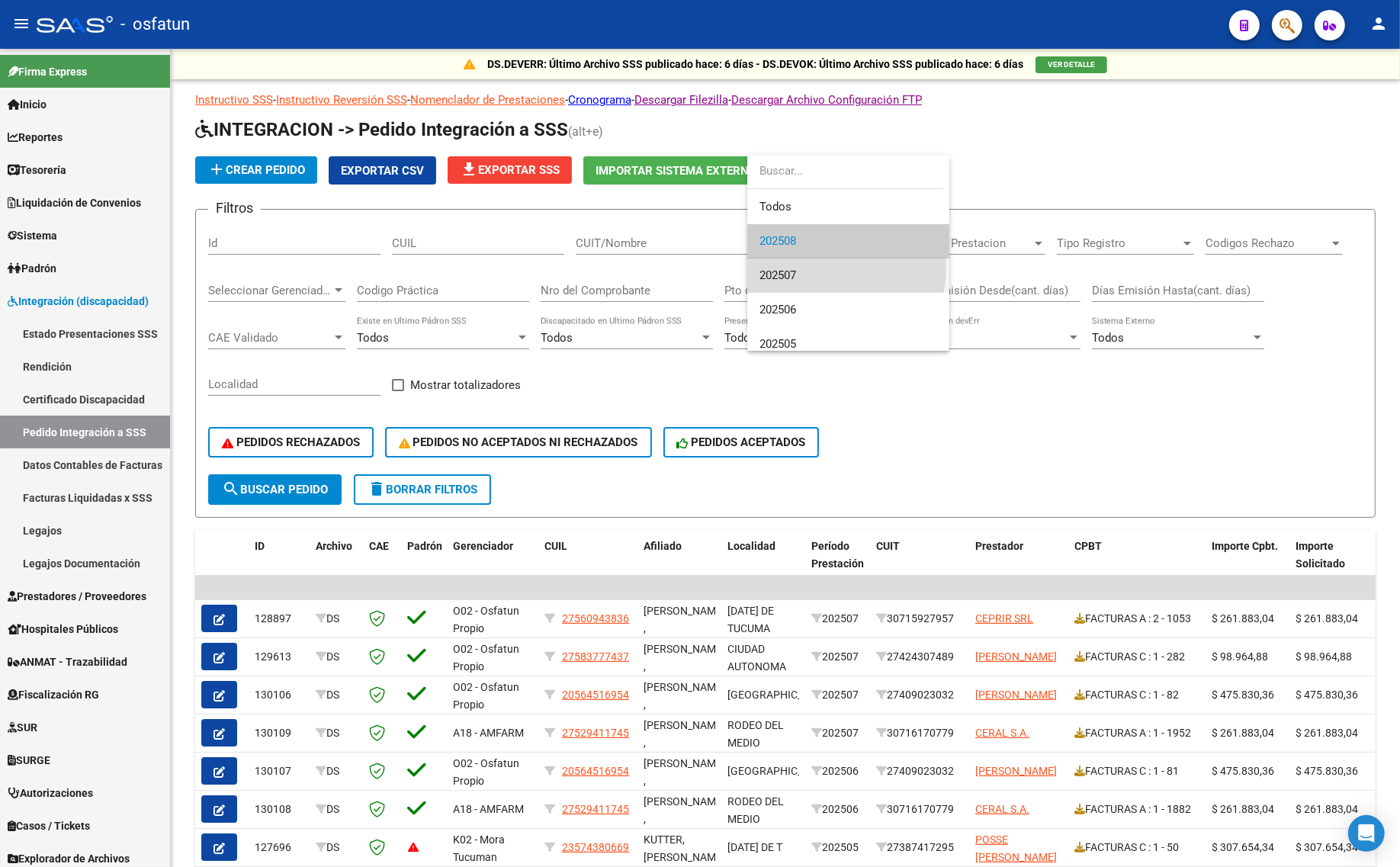
click at [789, 265] on span "202507" at bounding box center [848, 276] width 178 height 34
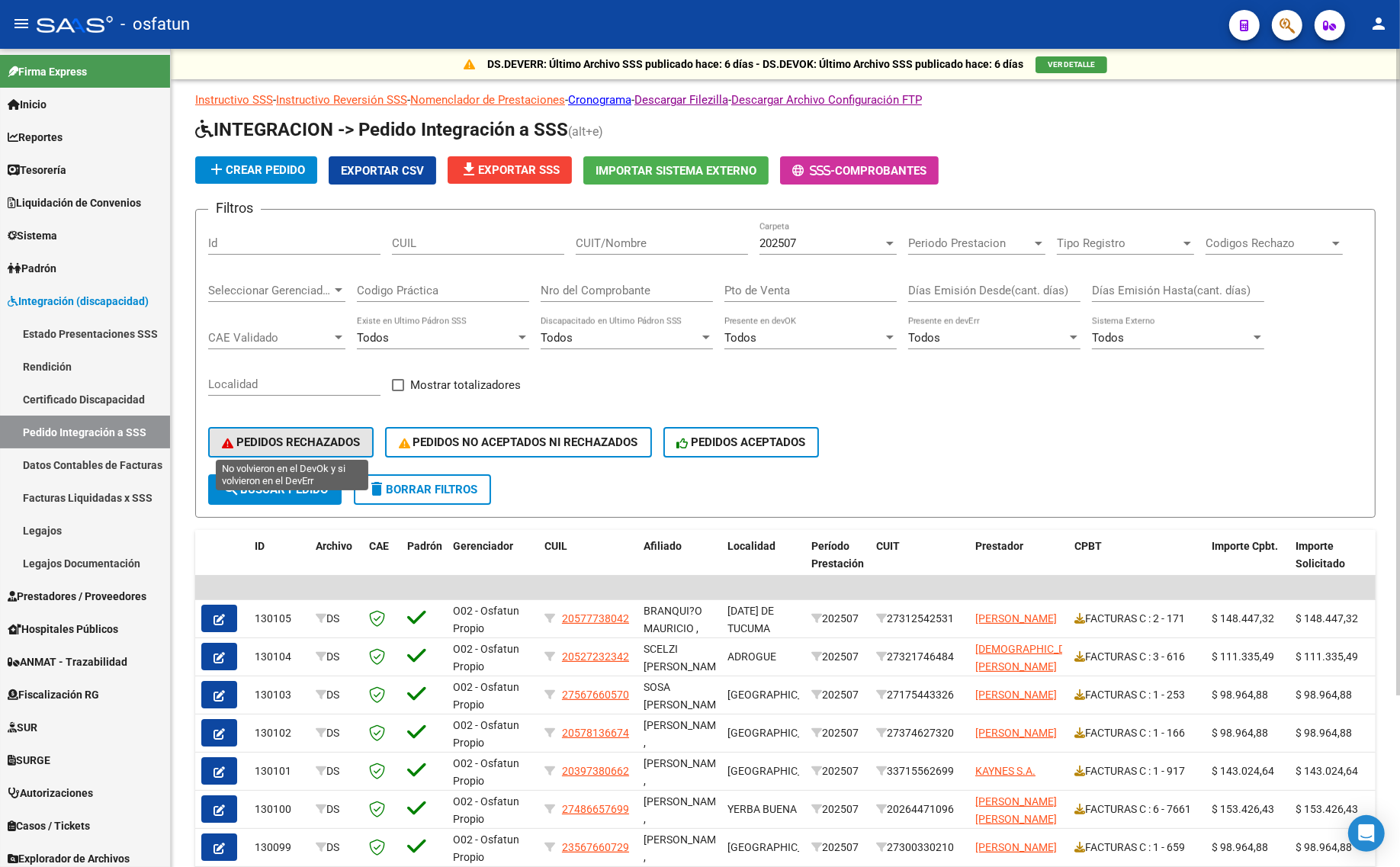
click at [259, 435] on span "PEDIDOS RECHAZADOS" at bounding box center [291, 442] width 138 height 14
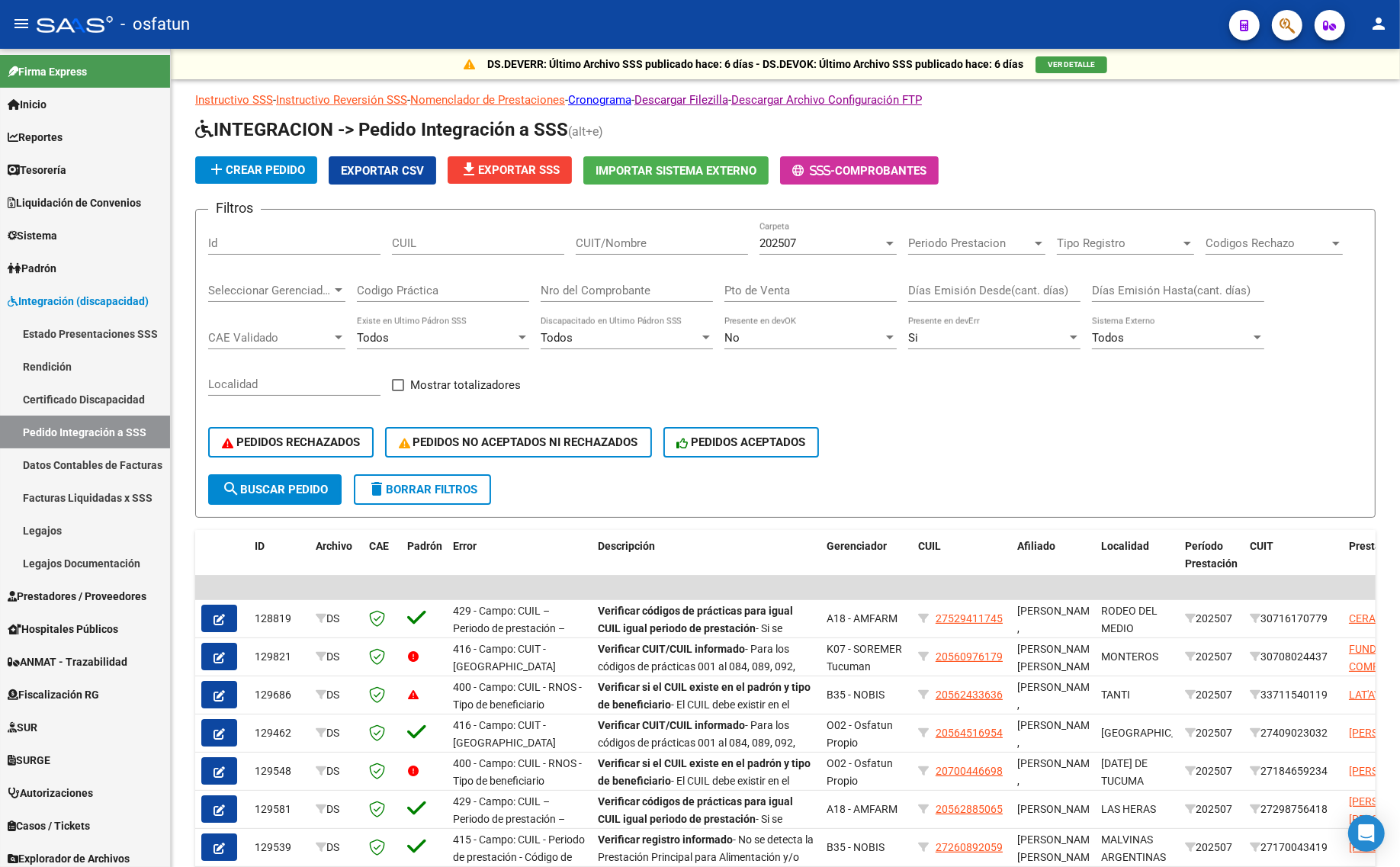
click at [224, 614] on icon "button" at bounding box center [219, 619] width 12 height 12
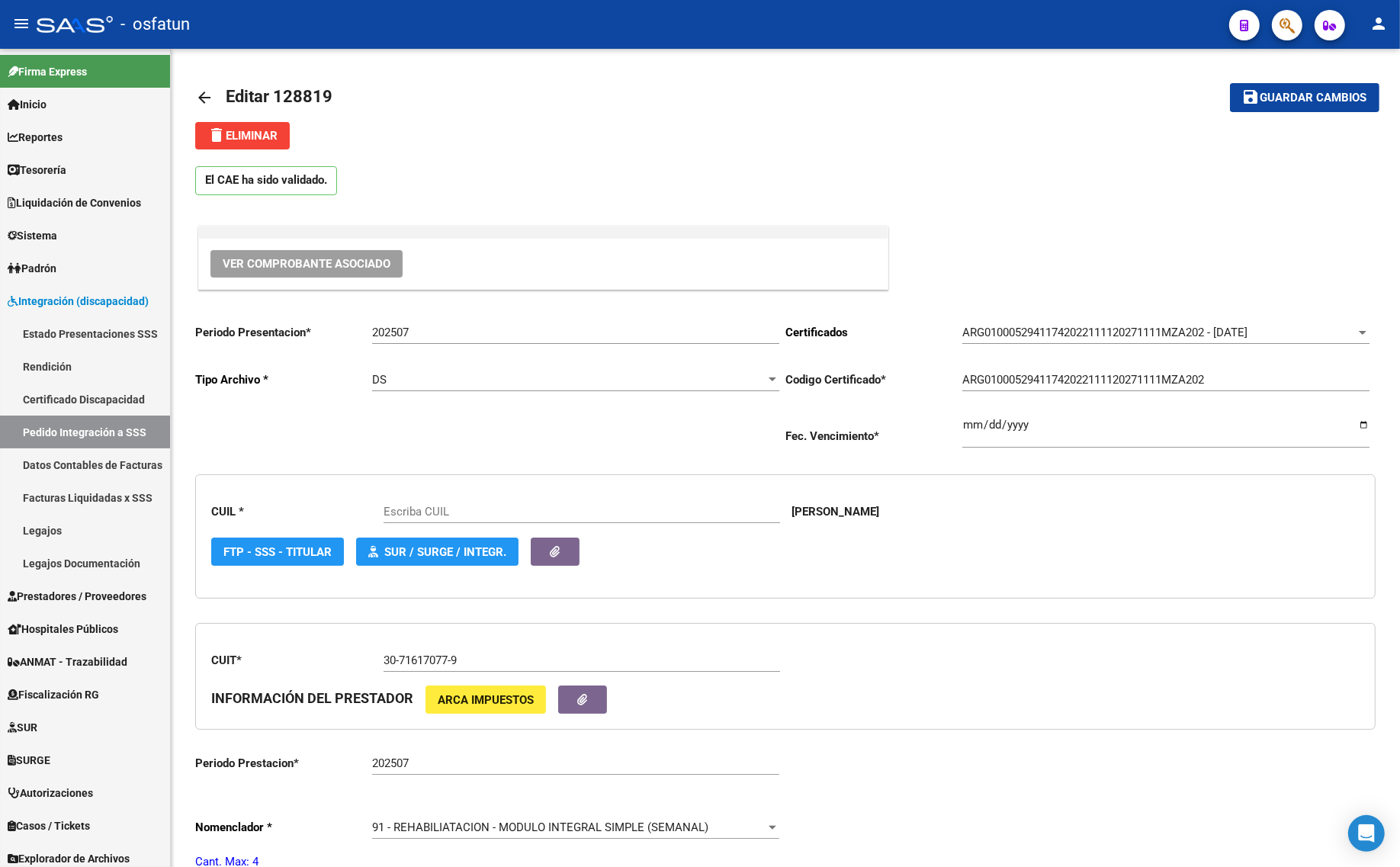
type input "27529411745"
click at [439, 334] on input "202507" at bounding box center [575, 332] width 407 height 14
click at [439, 334] on input "202507" at bounding box center [575, 332] width 407 height 14
type input "202508"
click at [1311, 104] on button "save Guardar cambios" at bounding box center [1304, 97] width 149 height 28
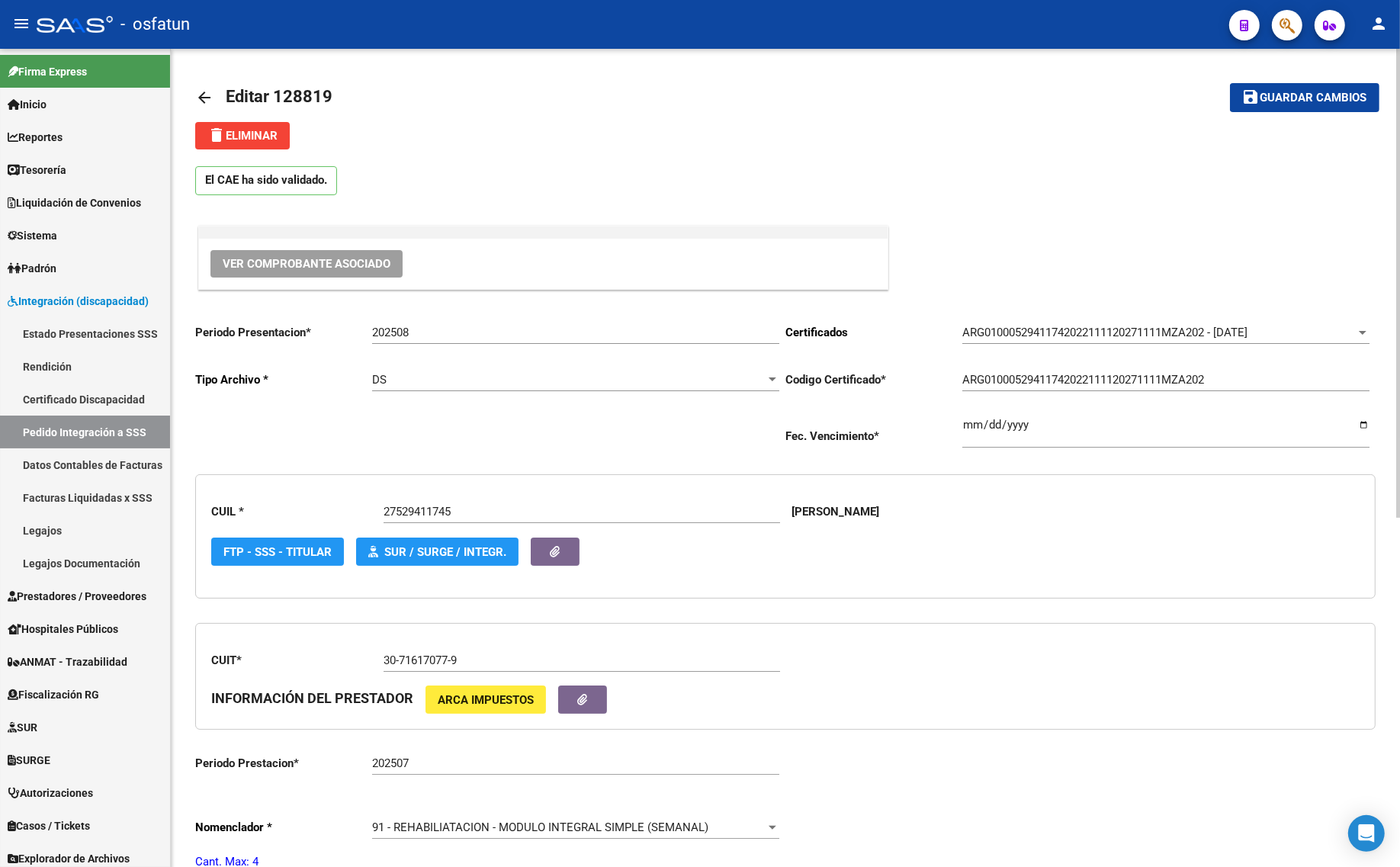
click at [934, 202] on div "El CAE ha sido validado." at bounding box center [785, 176] width 1180 height 55
click at [1314, 97] on span "Guardar cambios" at bounding box center [1313, 99] width 106 height 14
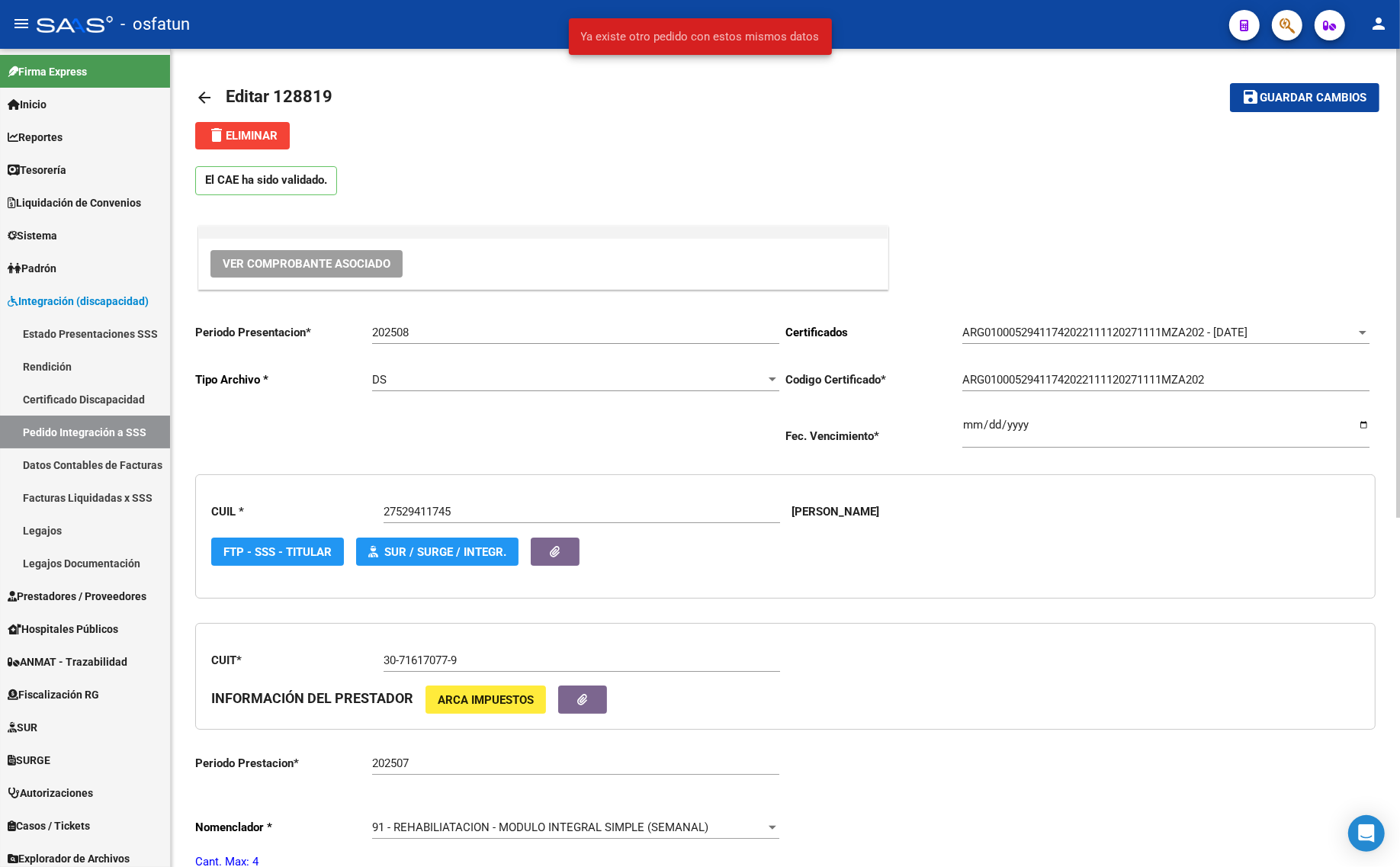
click at [224, 96] on link "arrow_back" at bounding box center [210, 97] width 30 height 36
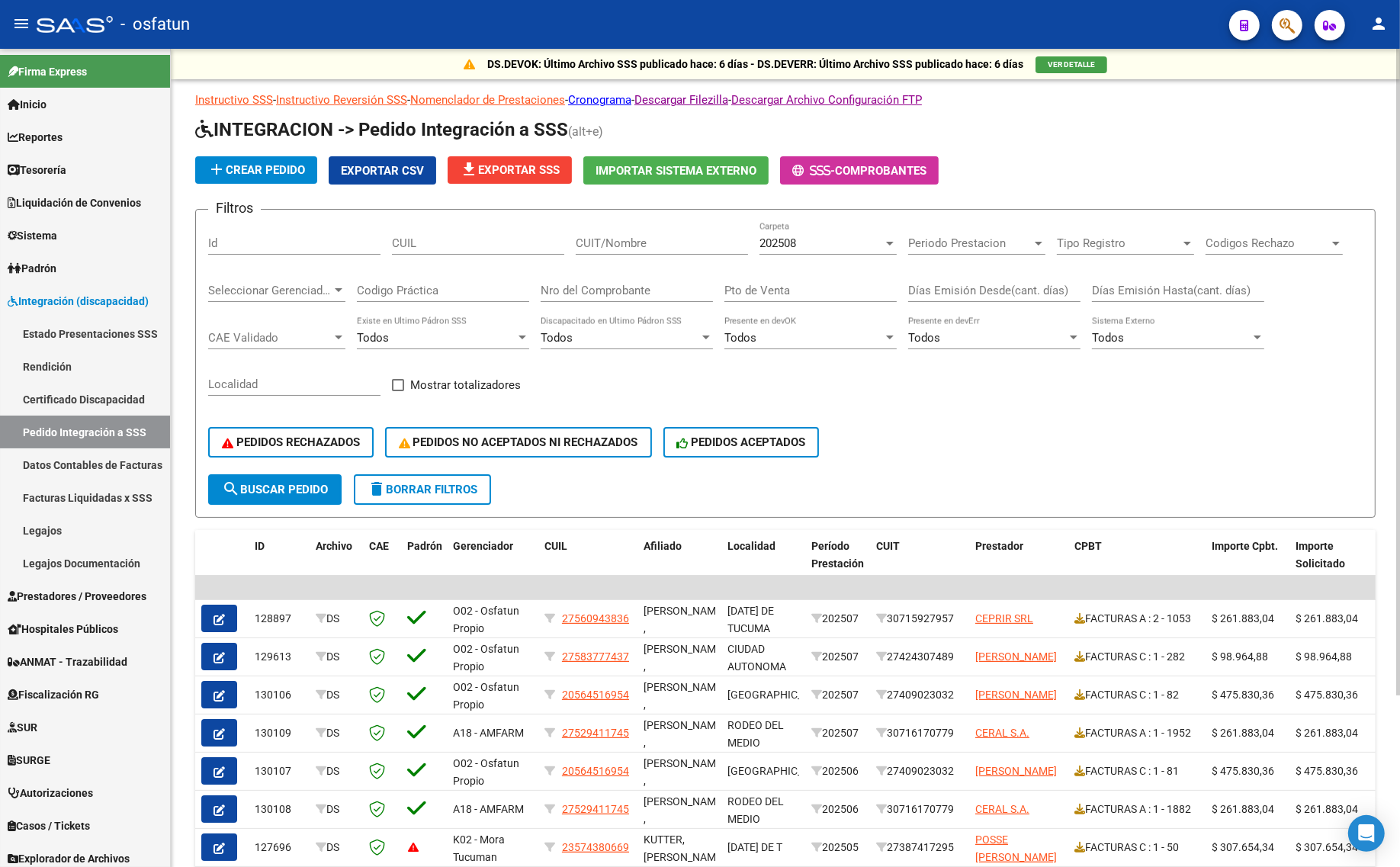
click at [803, 258] on div "202508 Carpeta" at bounding box center [828, 245] width 137 height 47
click at [816, 237] on div "202508" at bounding box center [821, 243] width 123 height 14
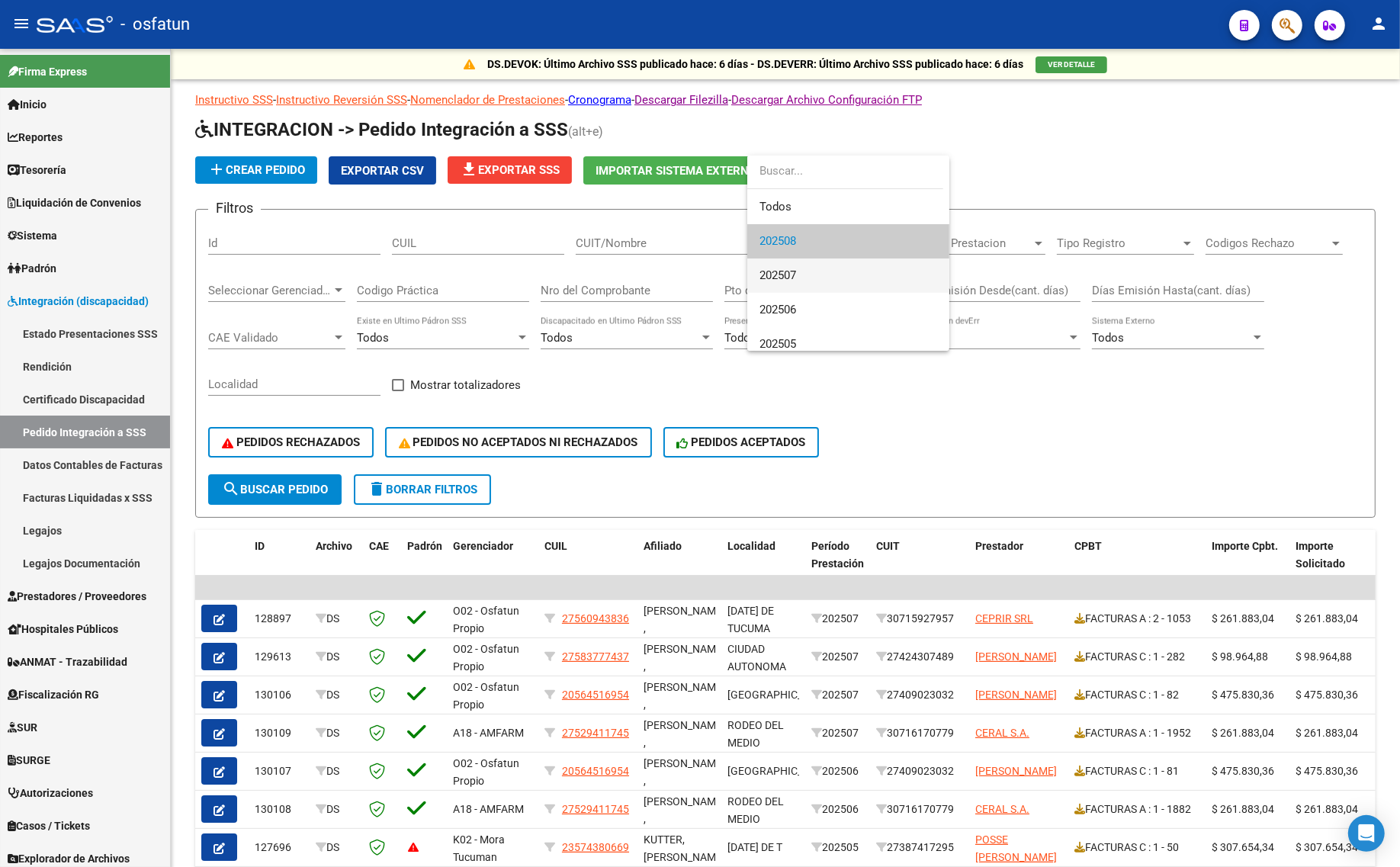
click at [818, 262] on span "202507" at bounding box center [848, 276] width 178 height 34
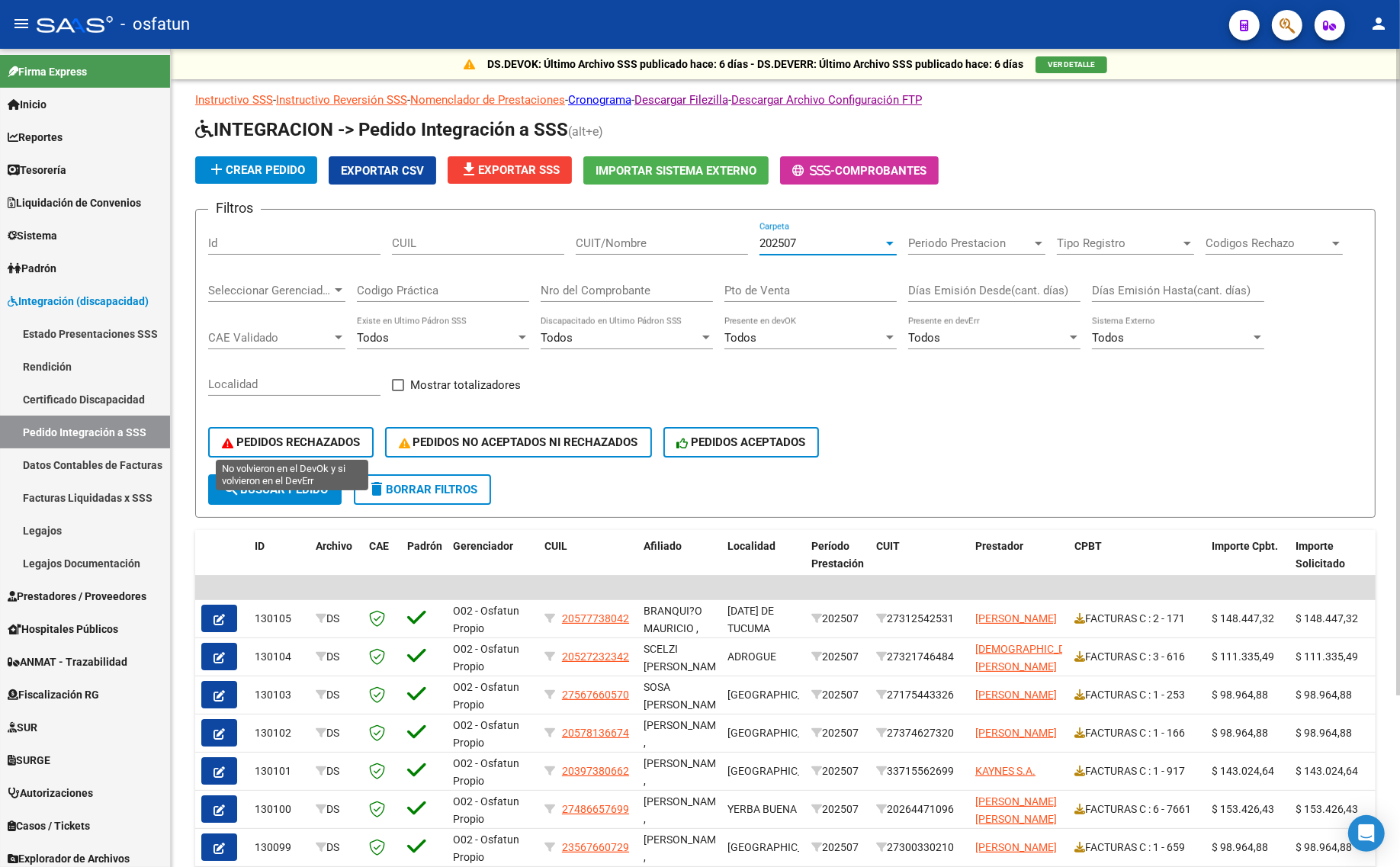
drag, startPoint x: 287, startPoint y: 441, endPoint x: 290, endPoint y: 467, distance: 26.2
click at [288, 444] on span "PEDIDOS RECHAZADOS" at bounding box center [291, 442] width 138 height 14
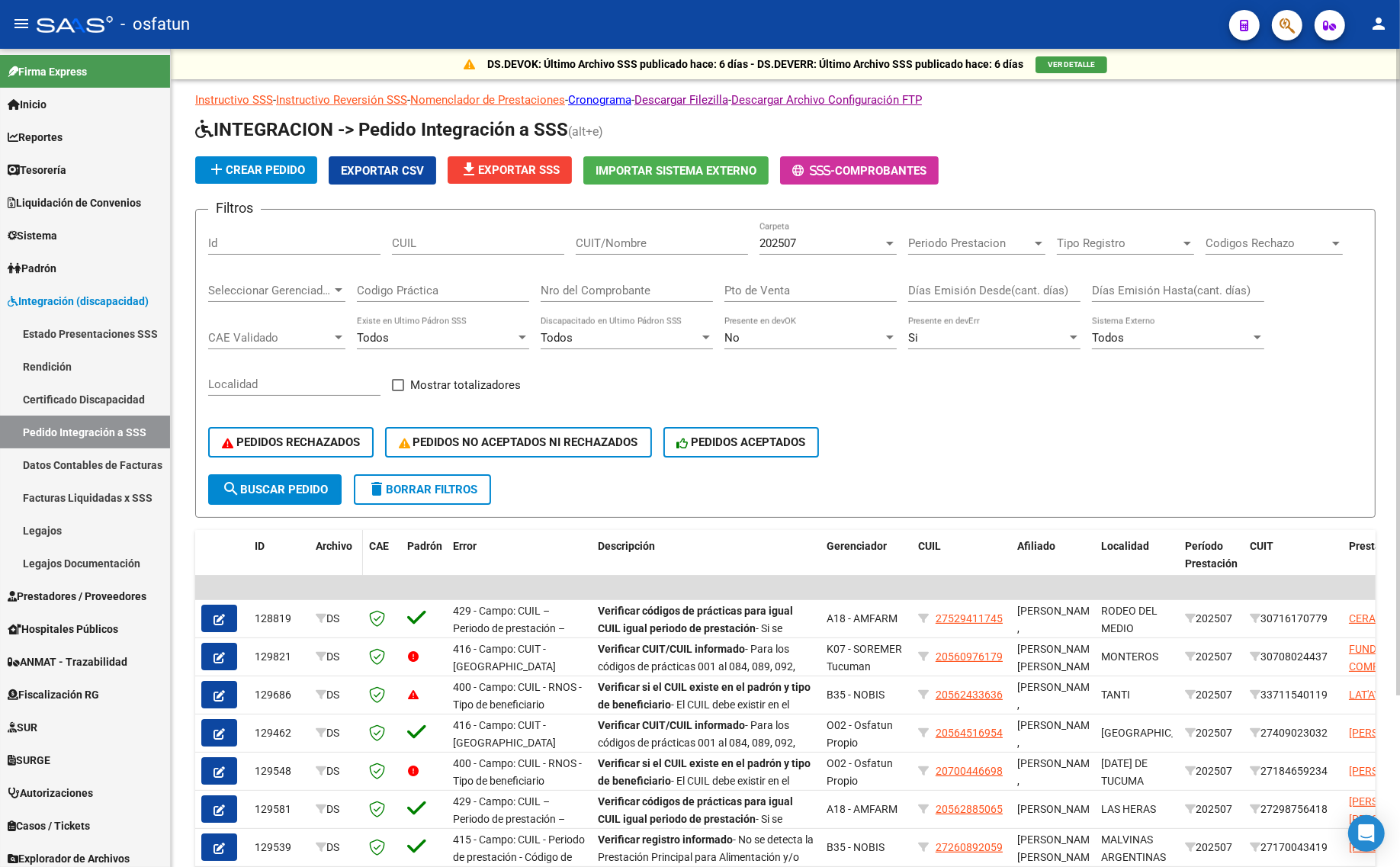
drag, startPoint x: 255, startPoint y: 480, endPoint x: 353, endPoint y: 524, distance: 107.4
click at [256, 483] on span "search Buscar Pedido" at bounding box center [275, 490] width 106 height 14
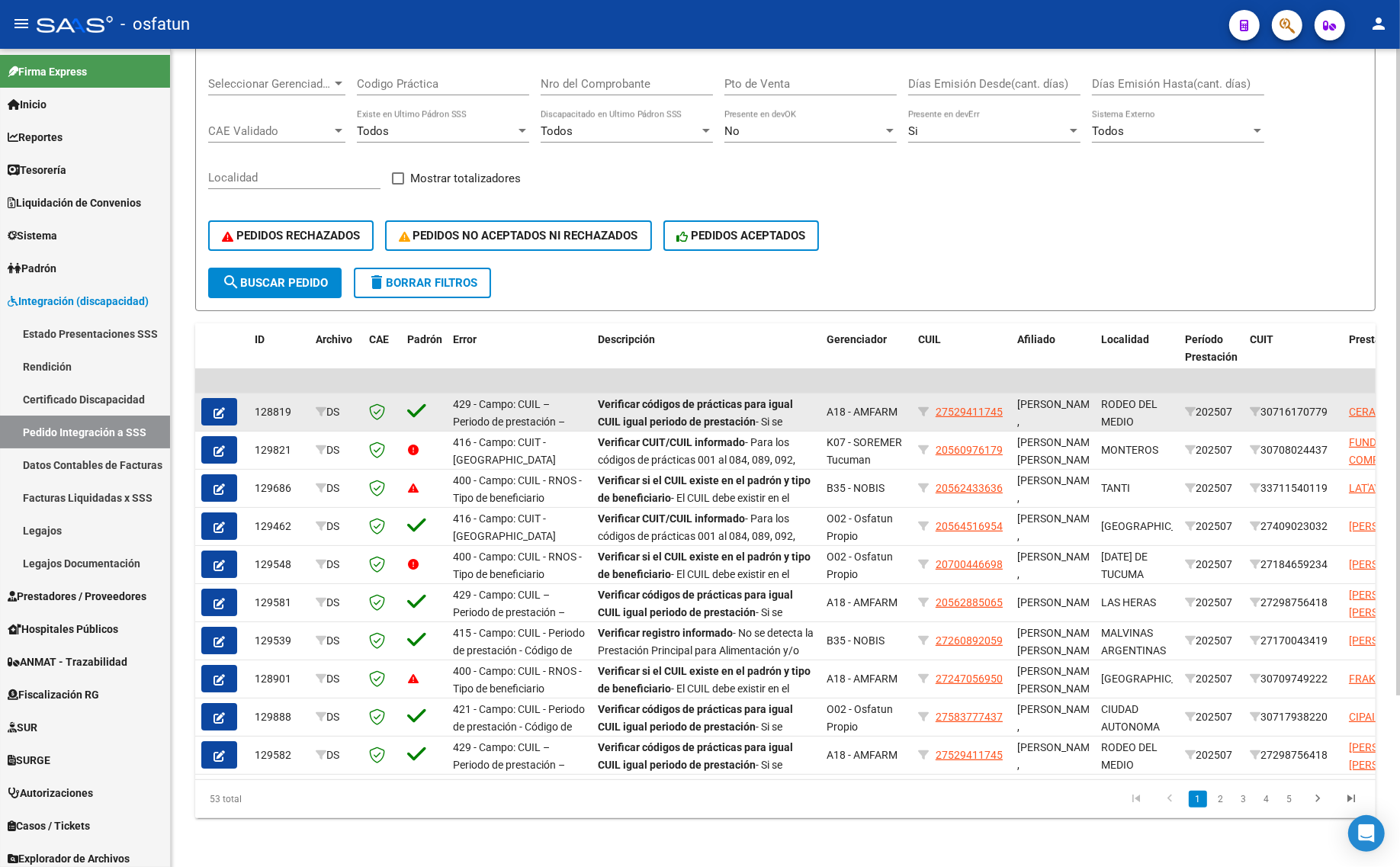
click at [206, 398] on button "button" at bounding box center [219, 411] width 36 height 27
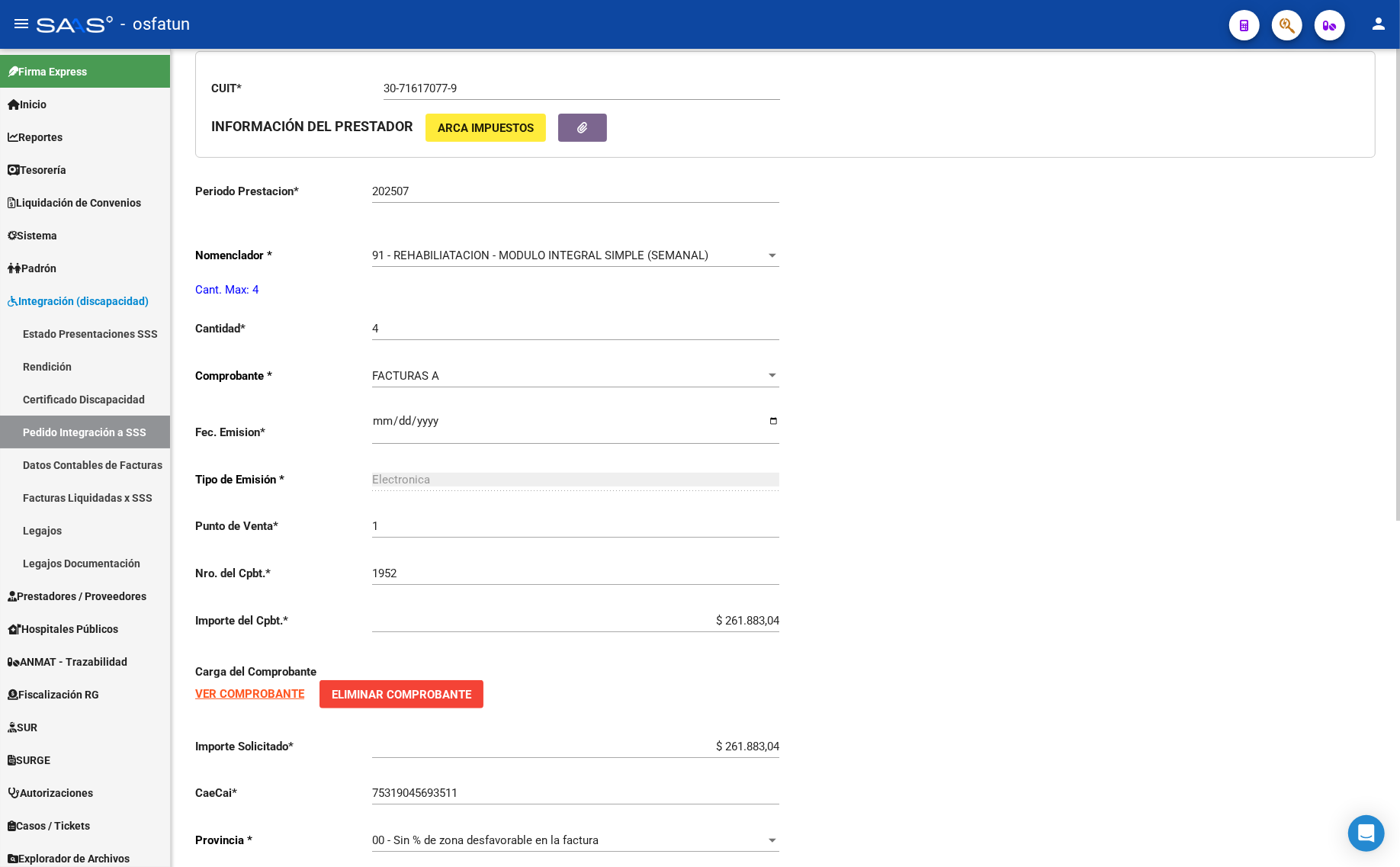
scroll to position [600, 0]
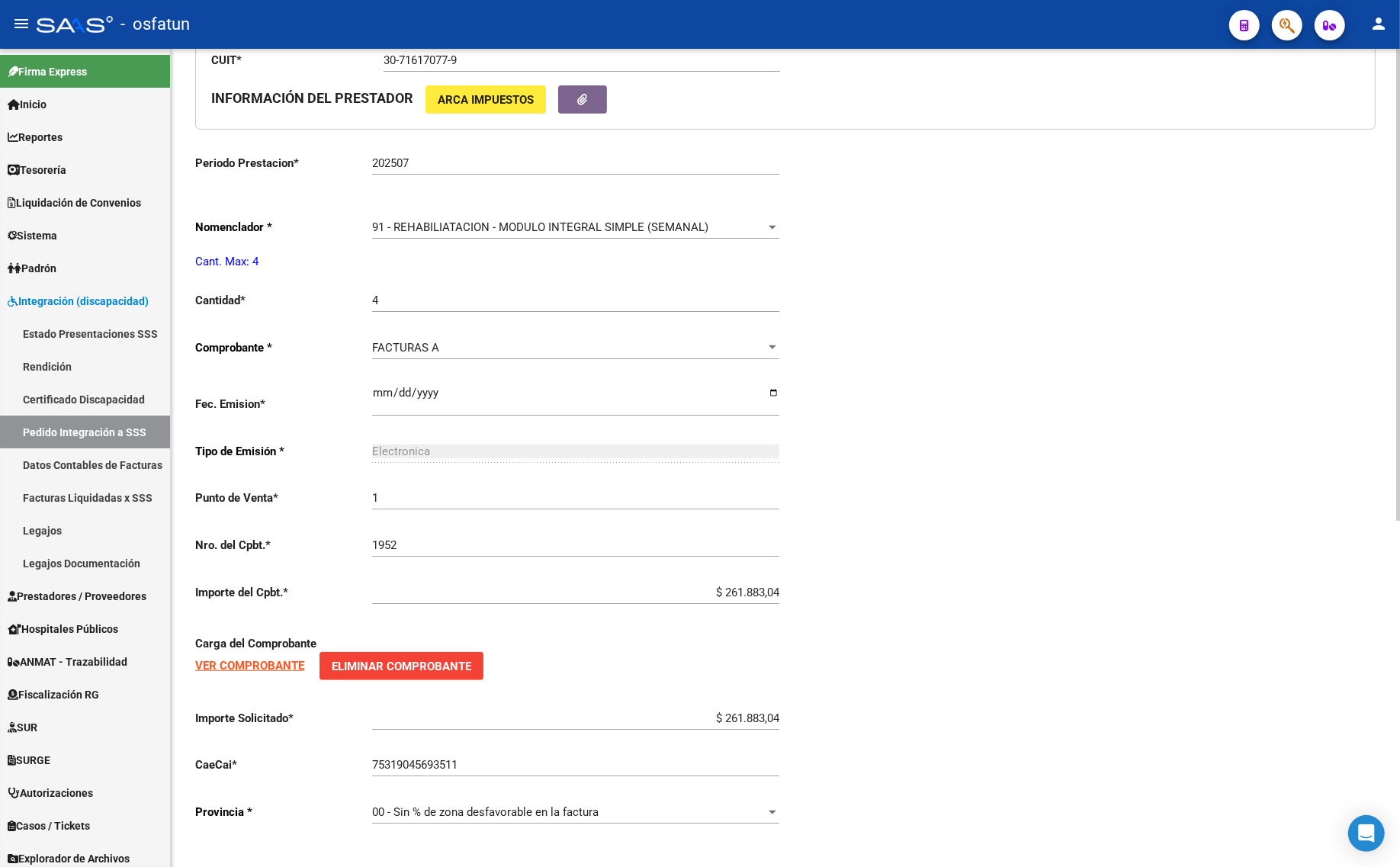
type input "27529411745"
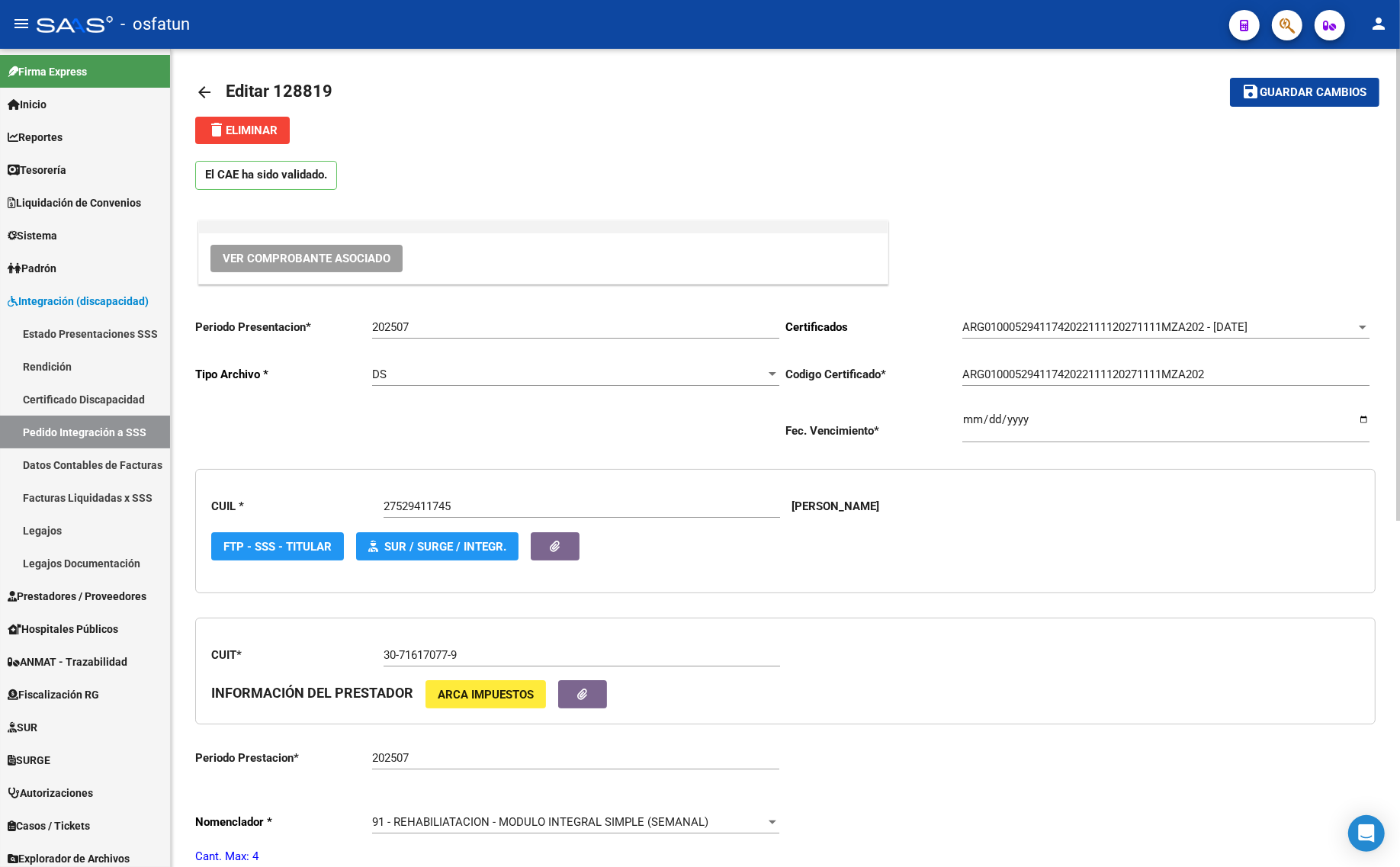
scroll to position [0, 0]
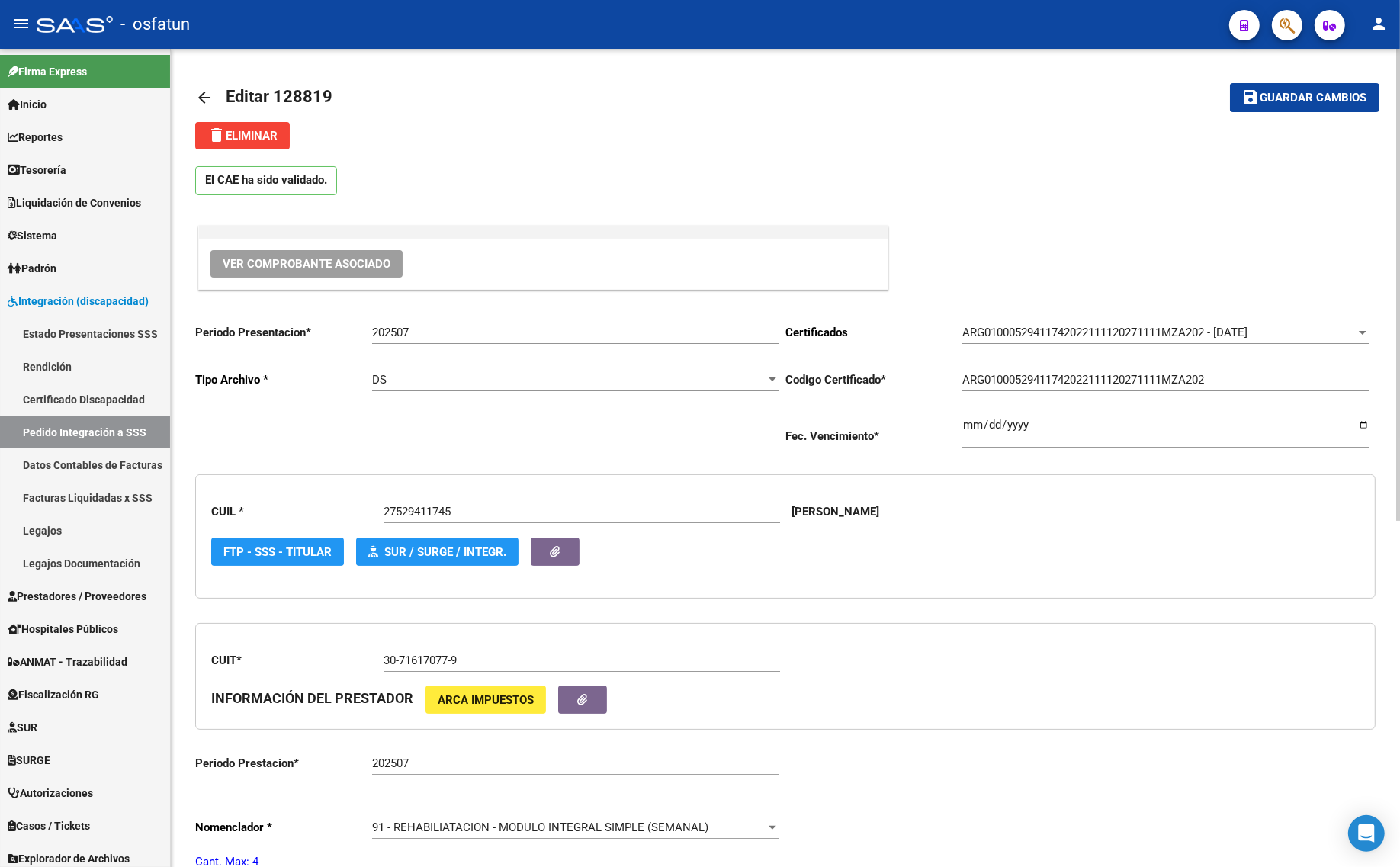
click at [195, 102] on mat-icon "arrow_back" at bounding box center [204, 98] width 19 height 19
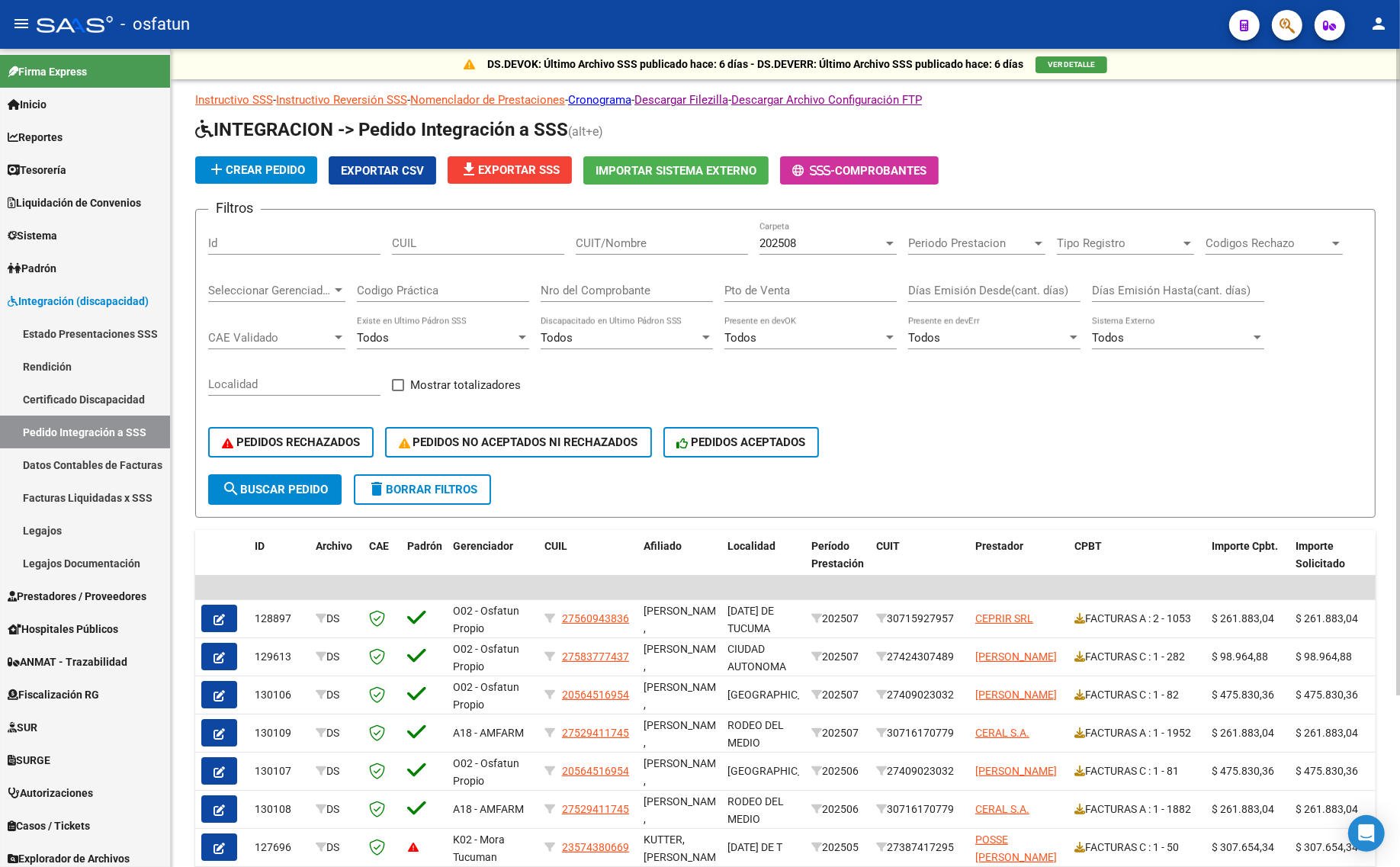
click at [805, 237] on div "202508" at bounding box center [821, 243] width 123 height 14
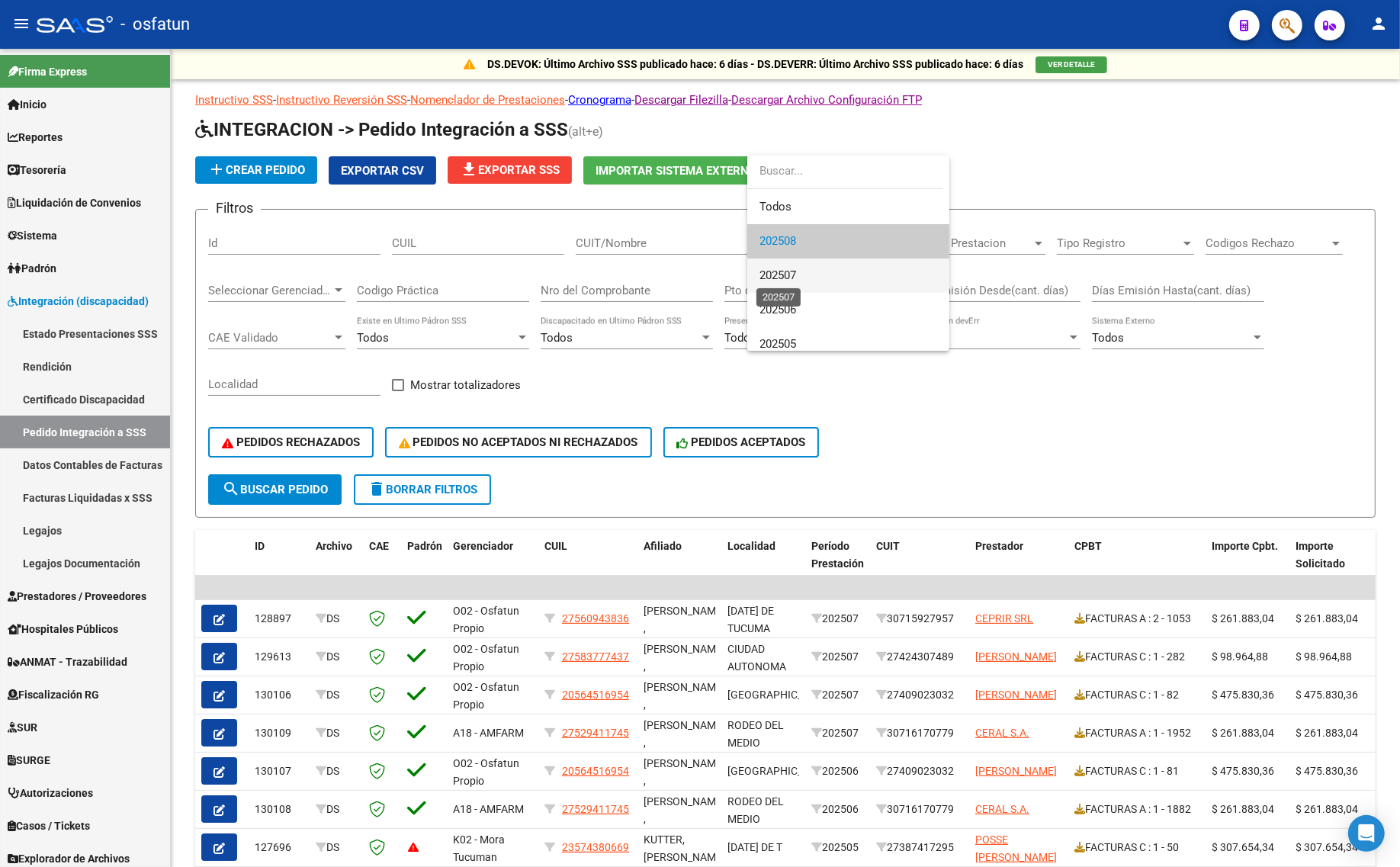
click at [776, 276] on span "202507" at bounding box center [777, 276] width 36 height 14
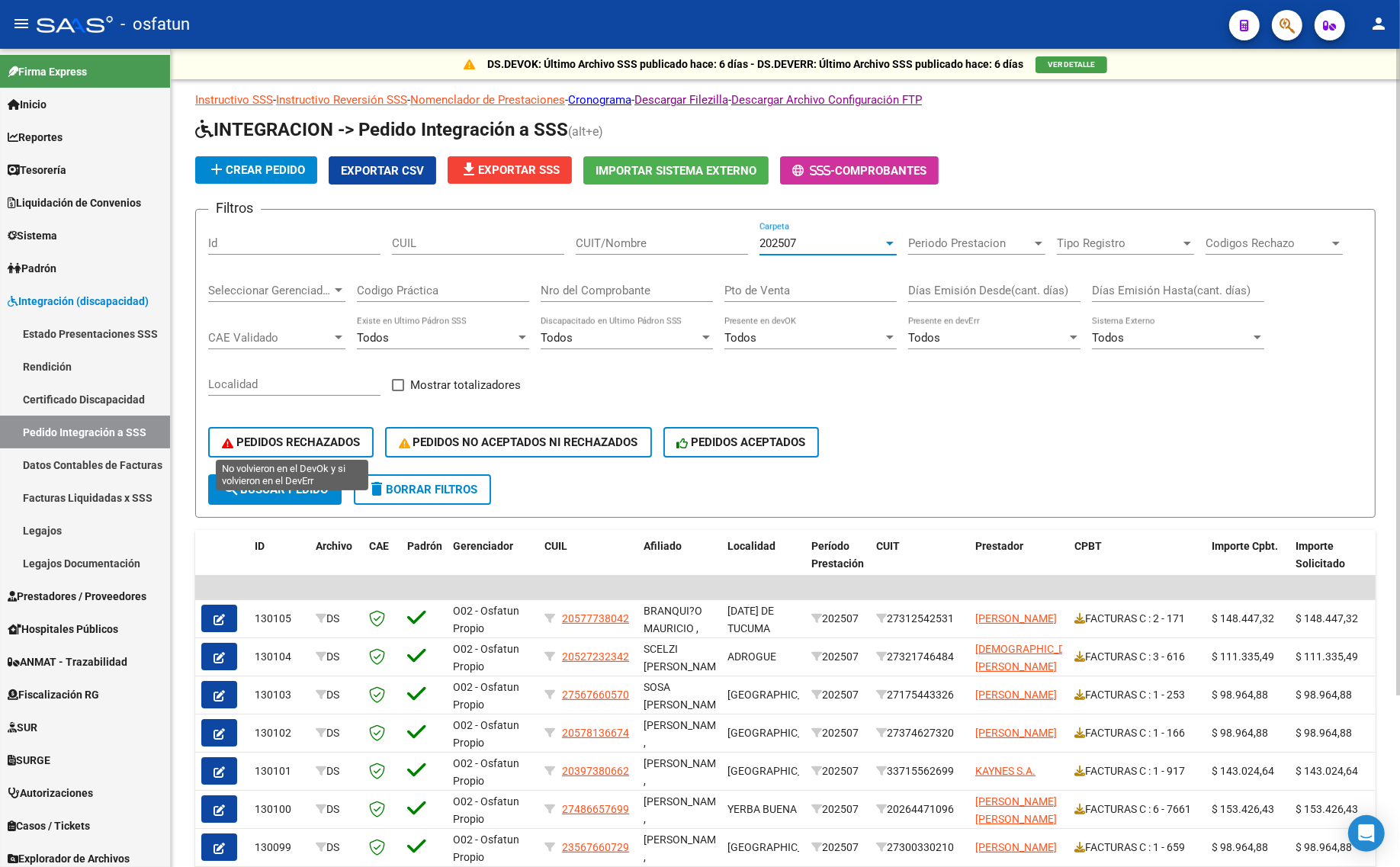
click at [279, 445] on button "PEDIDOS RECHAZADOS" at bounding box center [290, 442] width 165 height 30
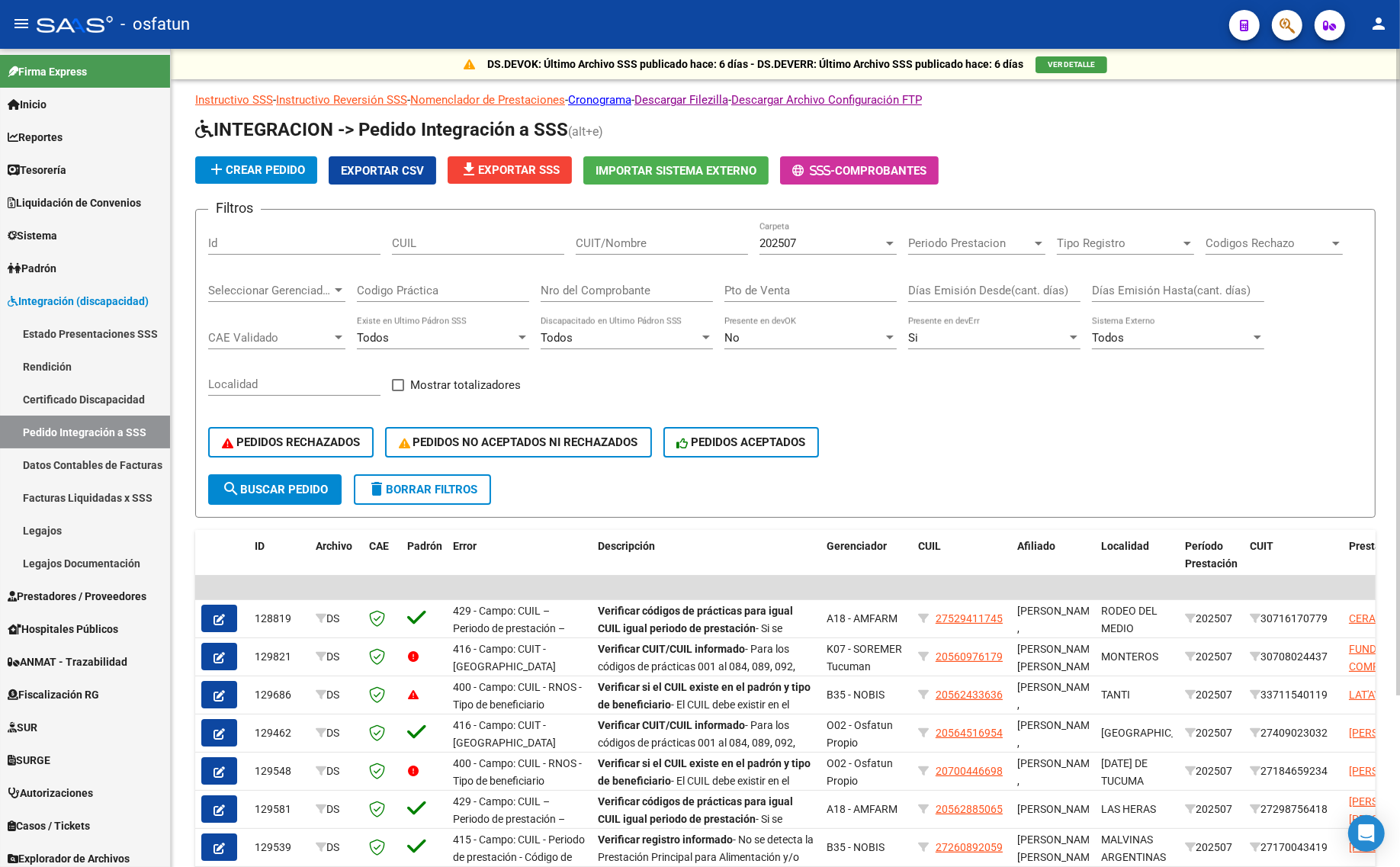
click at [276, 491] on button "search Buscar Pedido" at bounding box center [275, 489] width 134 height 30
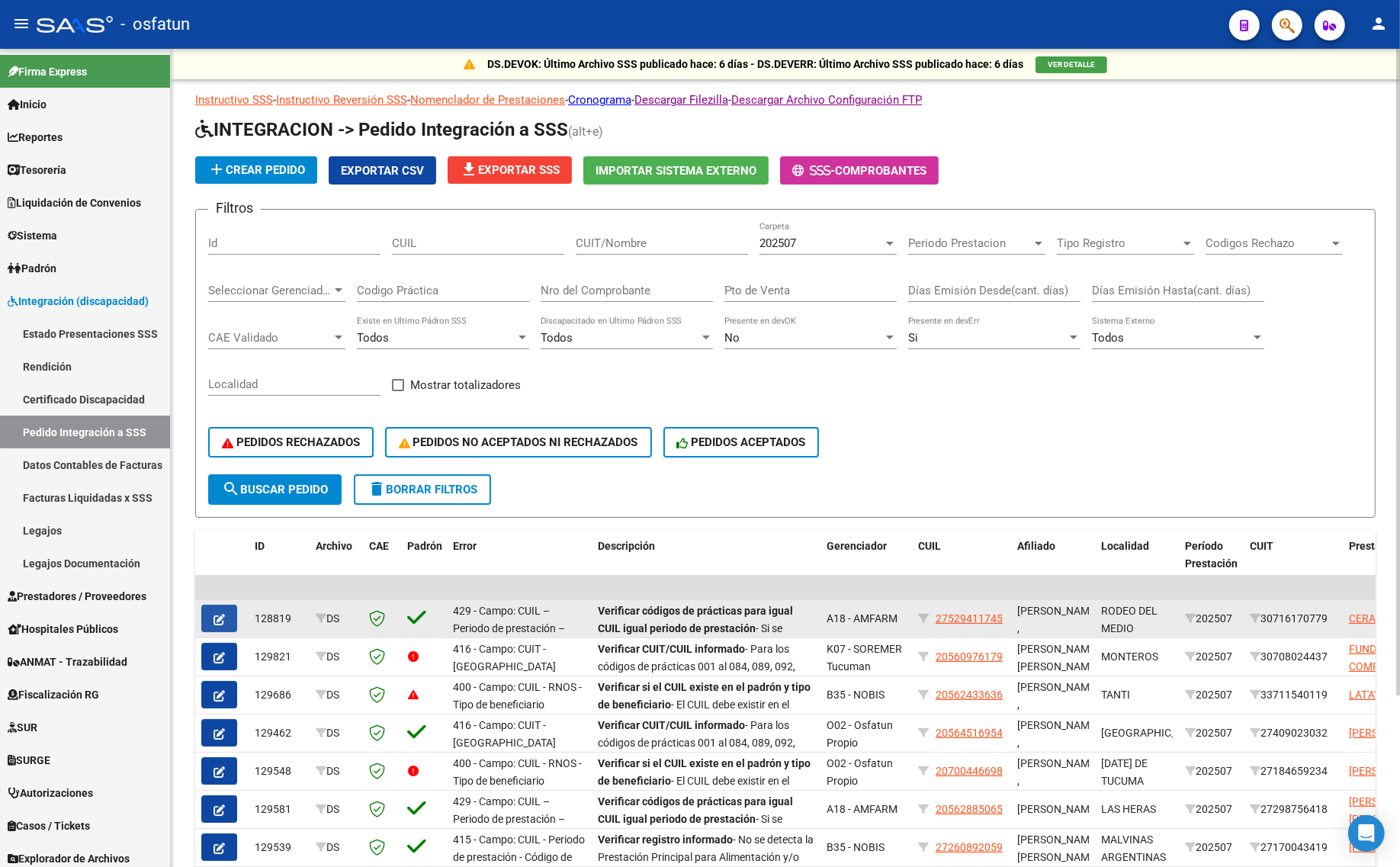
click at [210, 614] on button "button" at bounding box center [219, 618] width 36 height 27
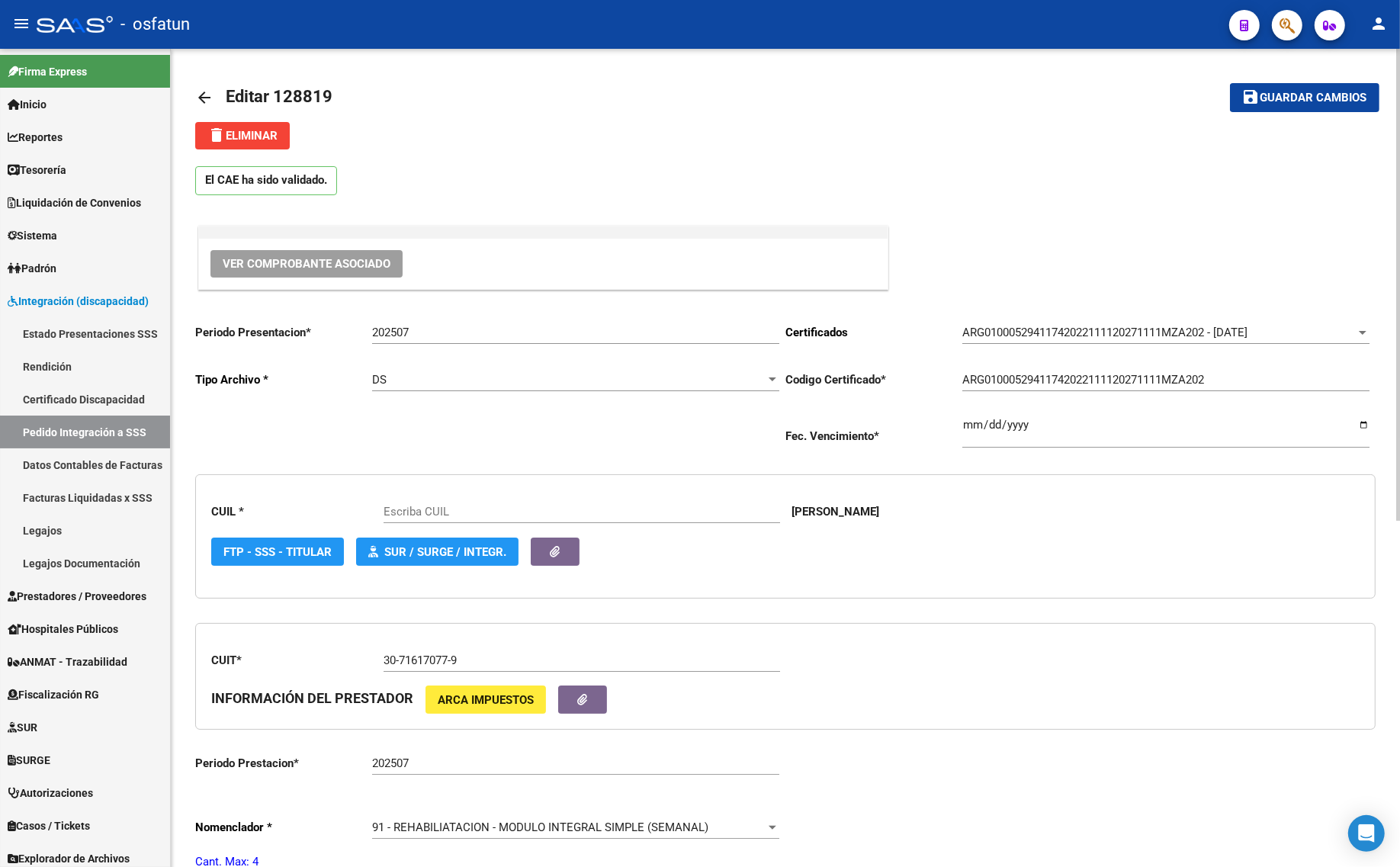
type input "27529411745"
click at [272, 272] on button "Ver Comprobante Asociado" at bounding box center [306, 263] width 192 height 27
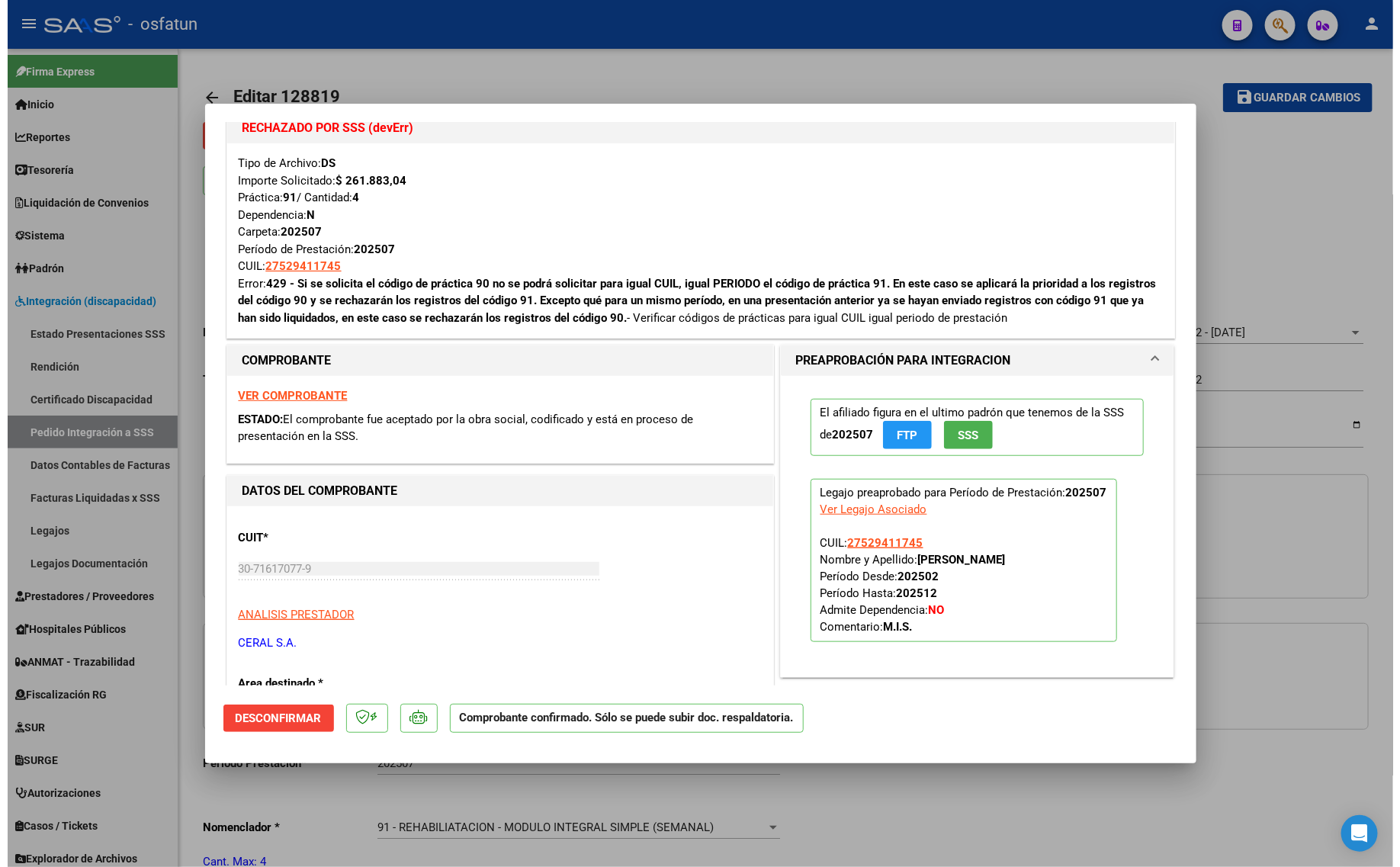
scroll to position [477, 0]
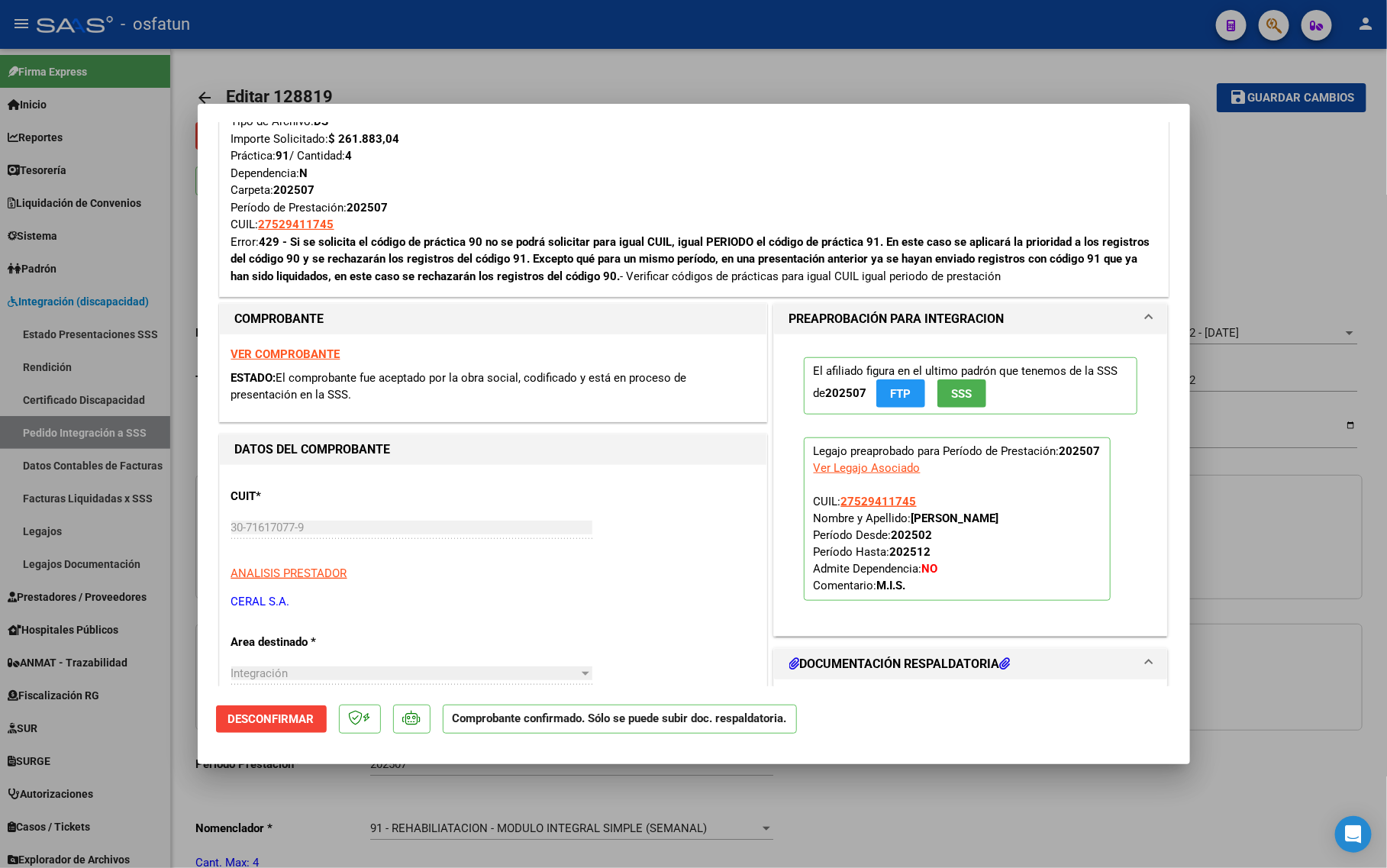
click at [318, 776] on div at bounding box center [694, 434] width 1387 height 868
type input "$ 0,00"
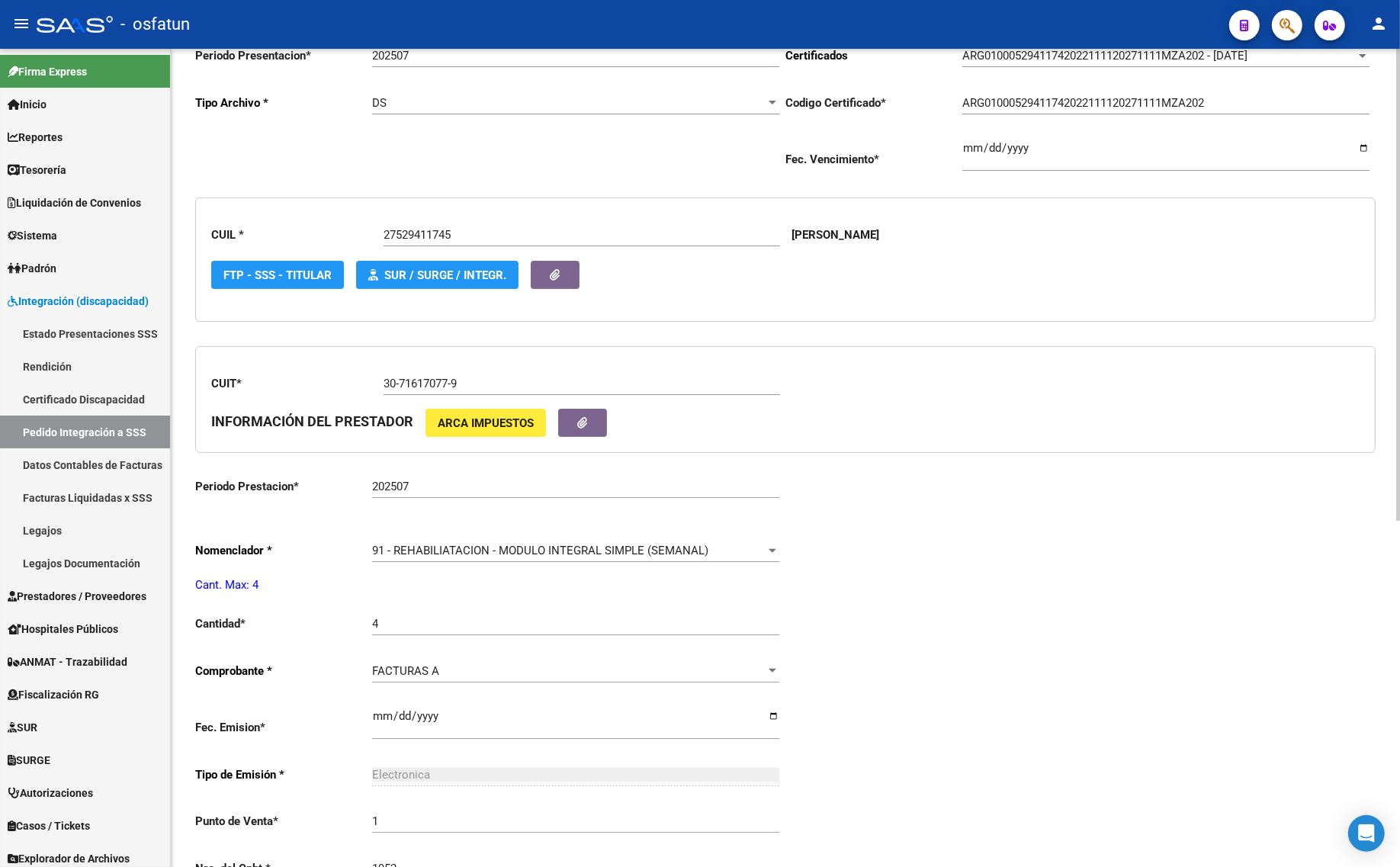
scroll to position [286, 0]
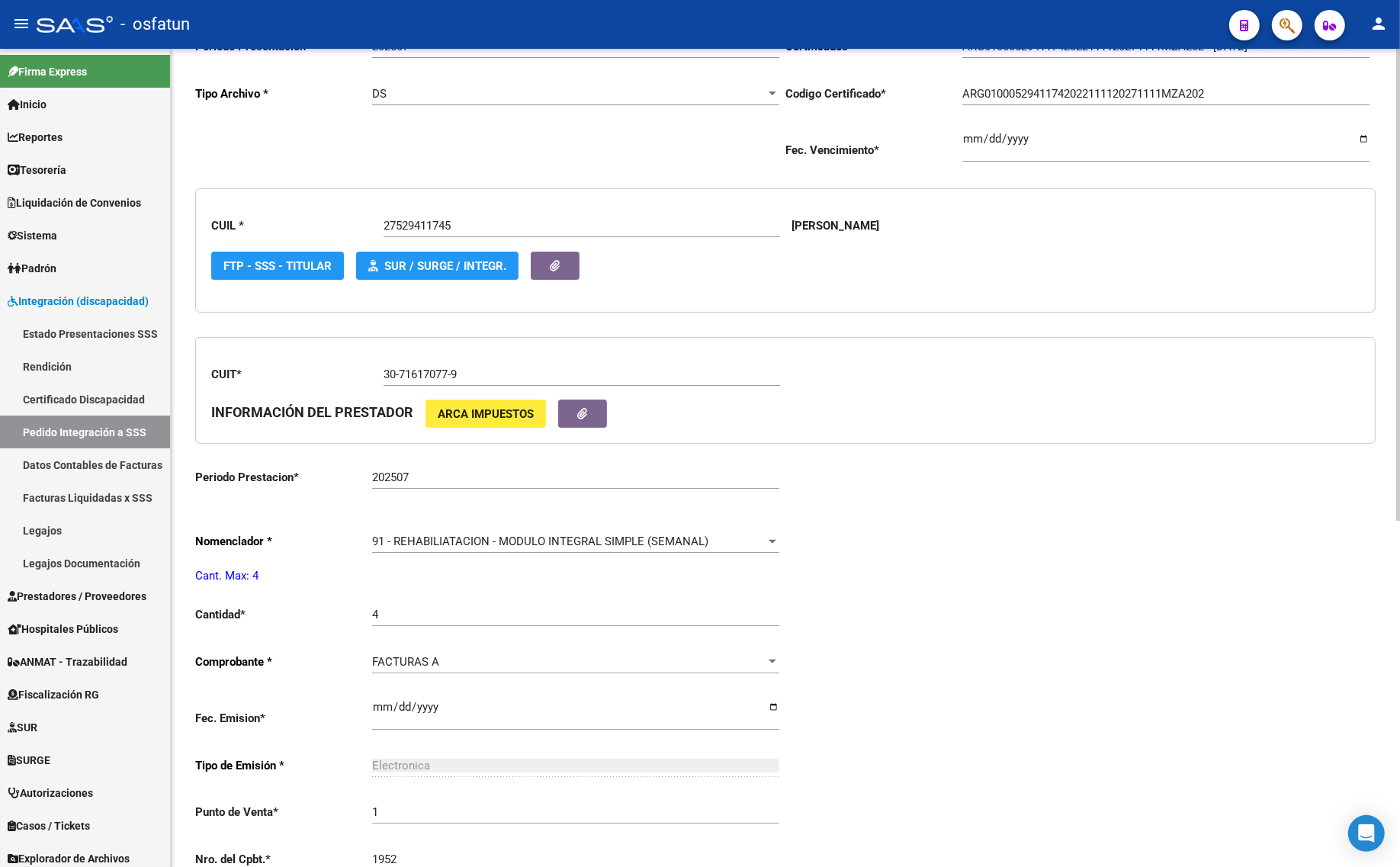
click at [418, 546] on div "91 - REHABILIATACION - MODULO INTEGRAL SIMPLE (SEMANAL) Seleccionar nomenclador" at bounding box center [575, 536] width 407 height 33
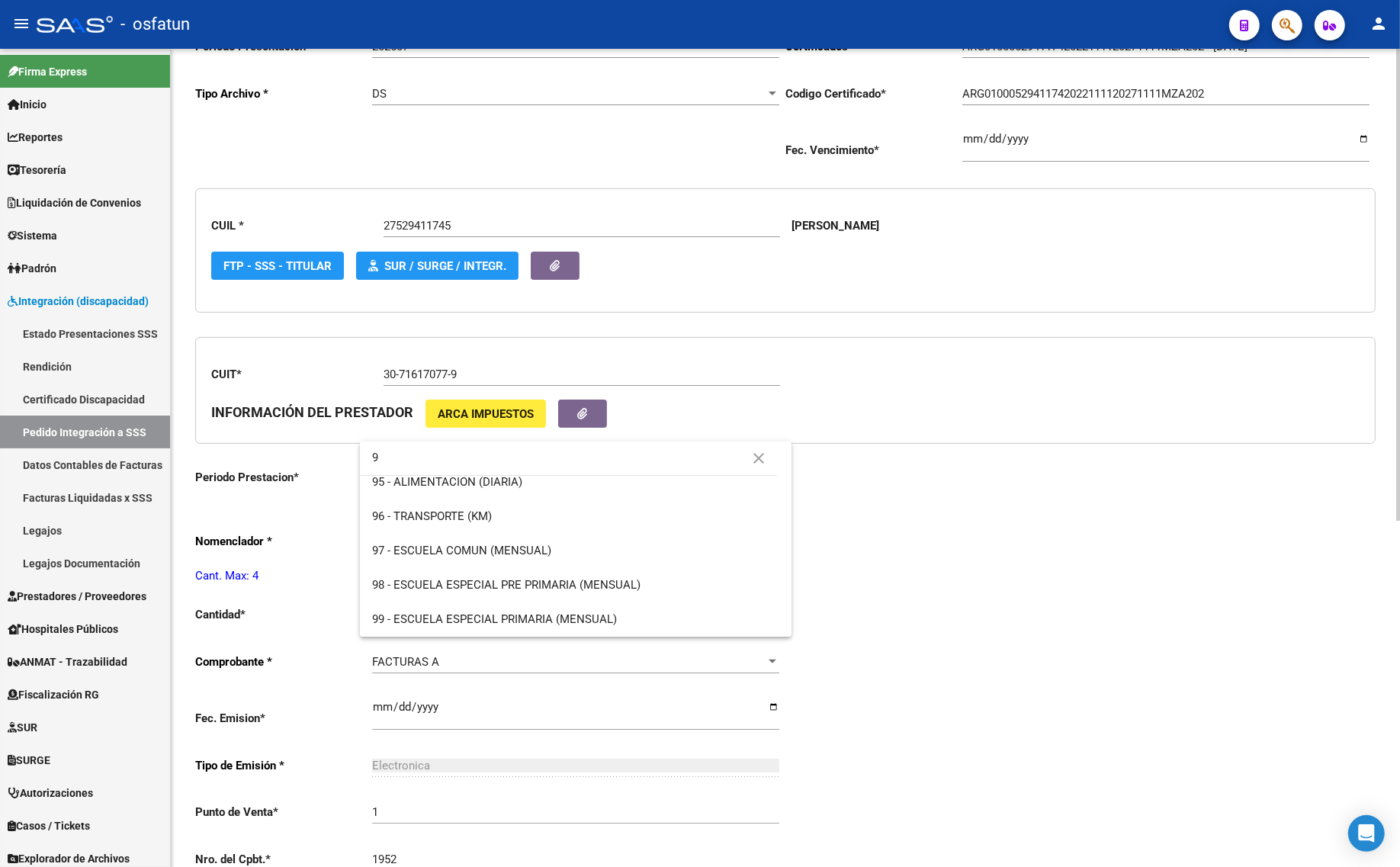
scroll to position [0, 0]
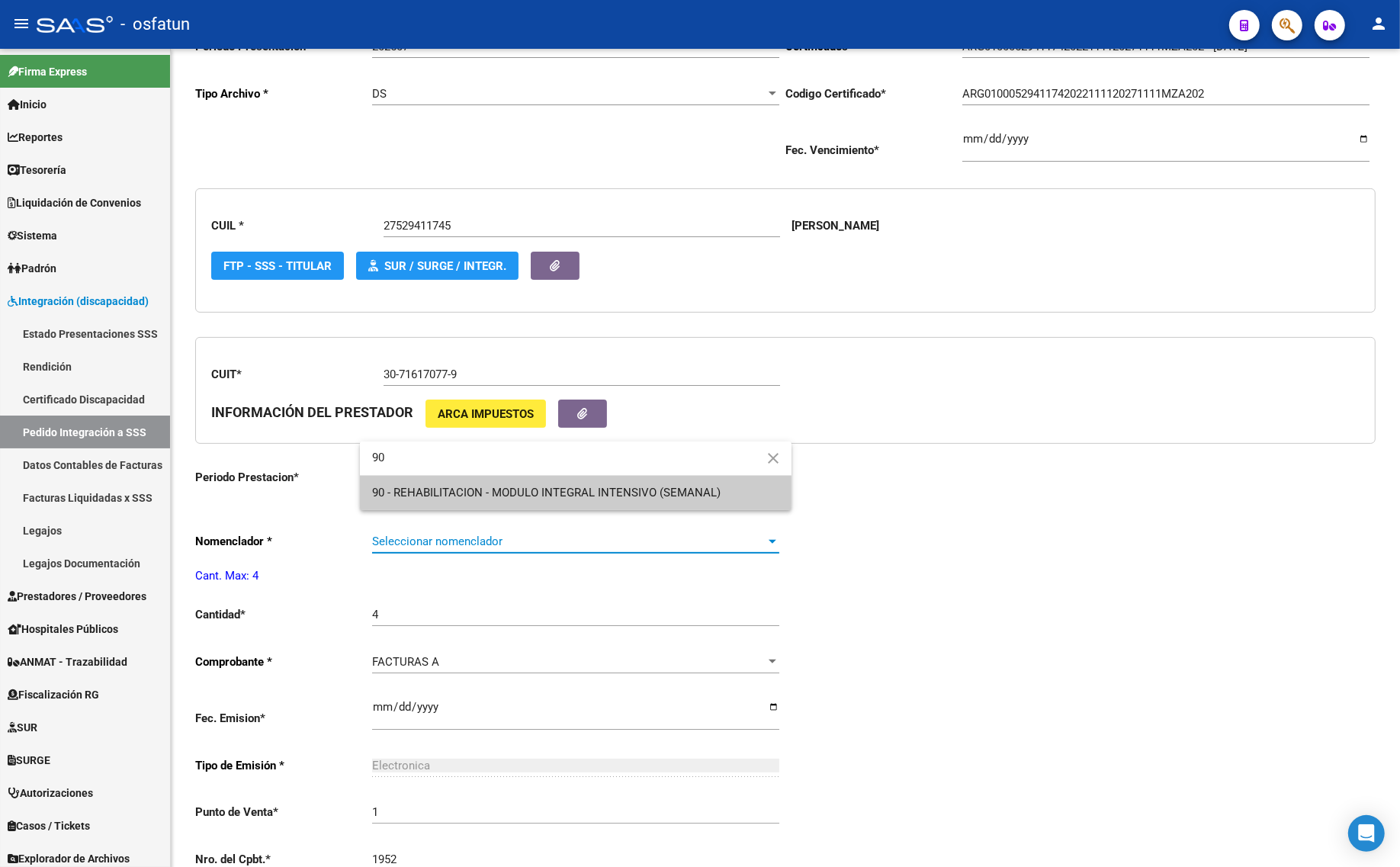
type input "90"
click at [452, 499] on span "90 - REHABILITACION - MODULO INTEGRAL INTENSIVO (SEMANAL)" at bounding box center [546, 493] width 349 height 14
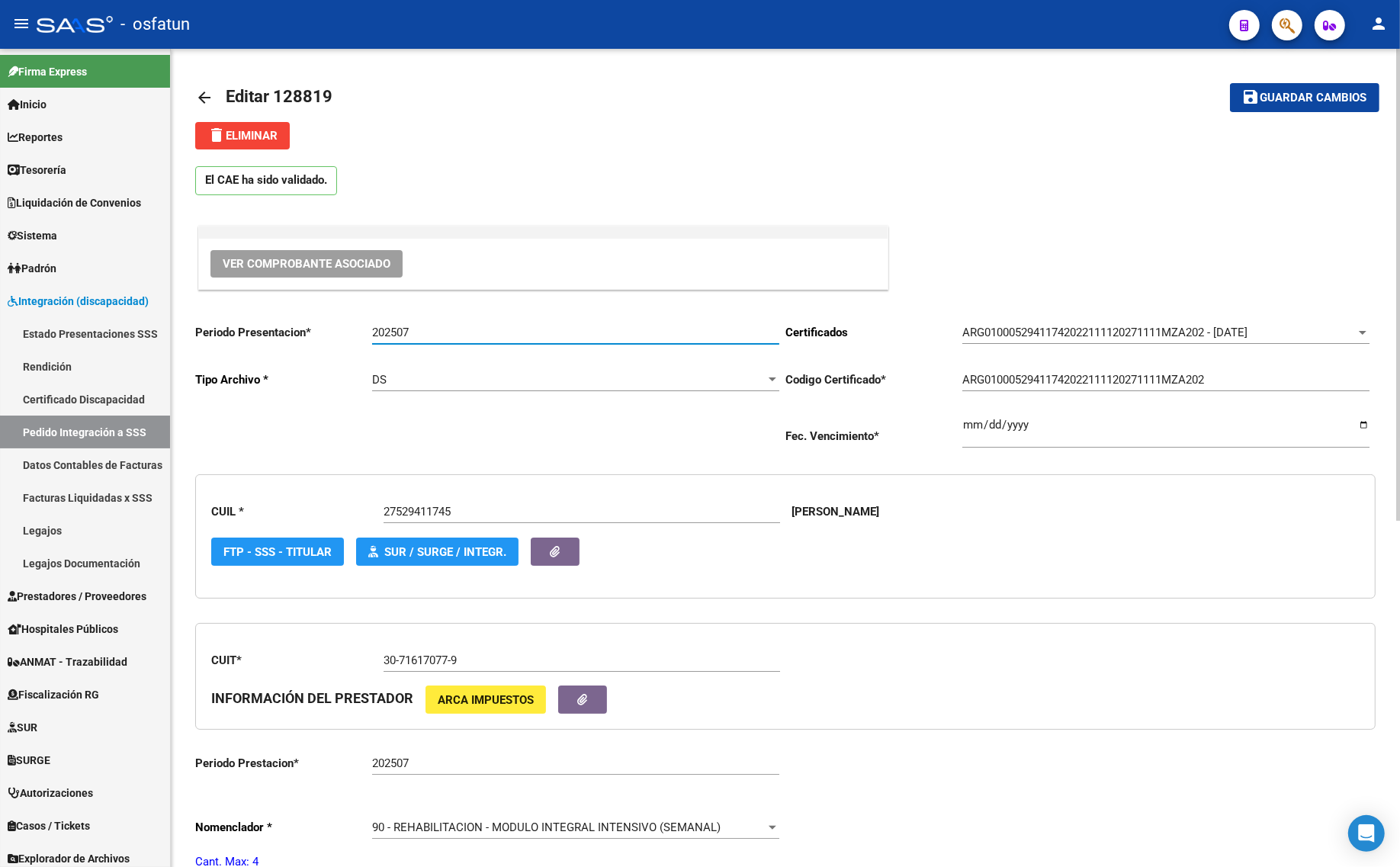
click at [446, 336] on input "202507" at bounding box center [575, 332] width 407 height 14
type input "202508"
click at [1310, 97] on span "Guardar cambios" at bounding box center [1313, 99] width 106 height 14
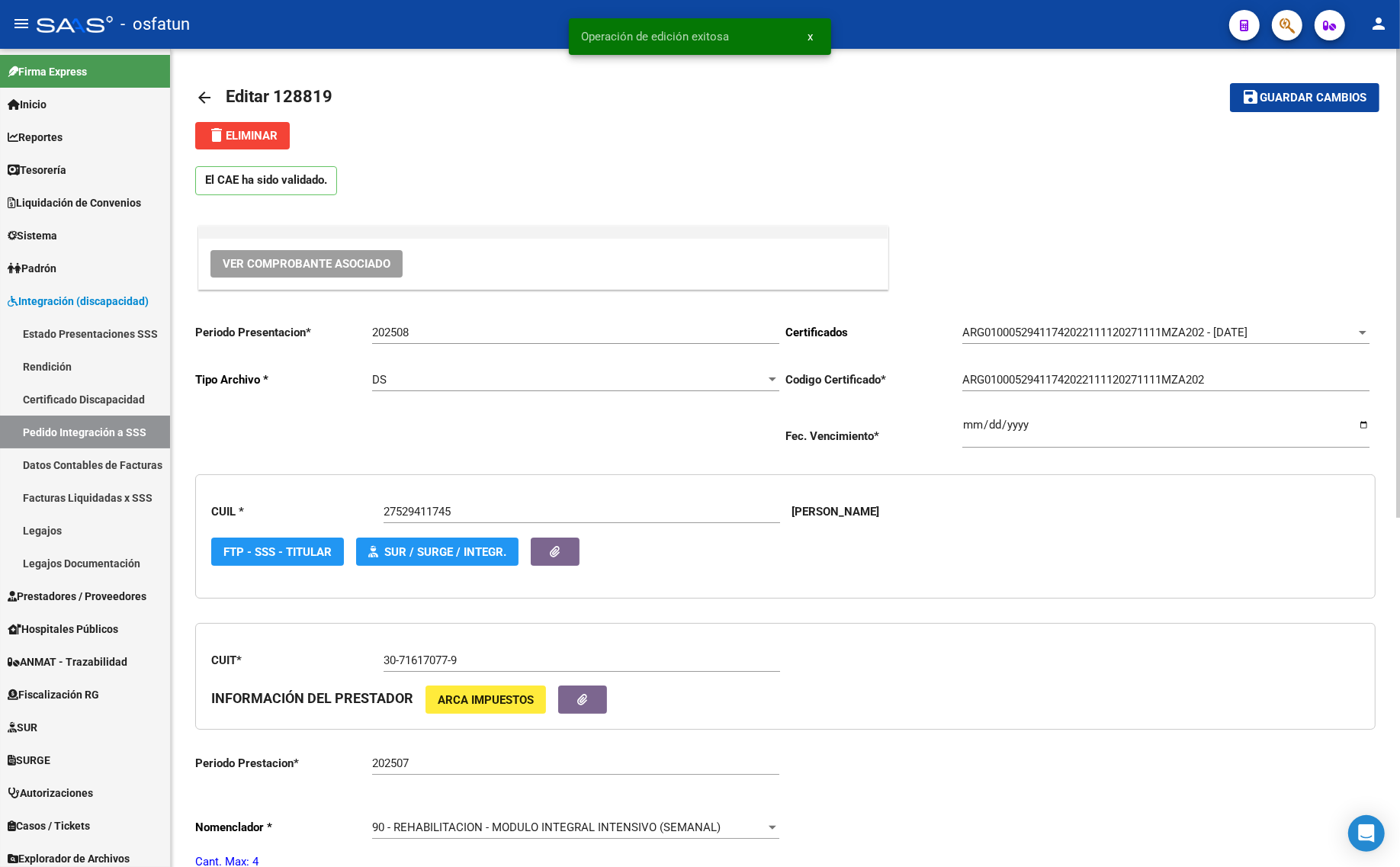
click at [207, 90] on mat-icon "arrow_back" at bounding box center [204, 98] width 19 height 19
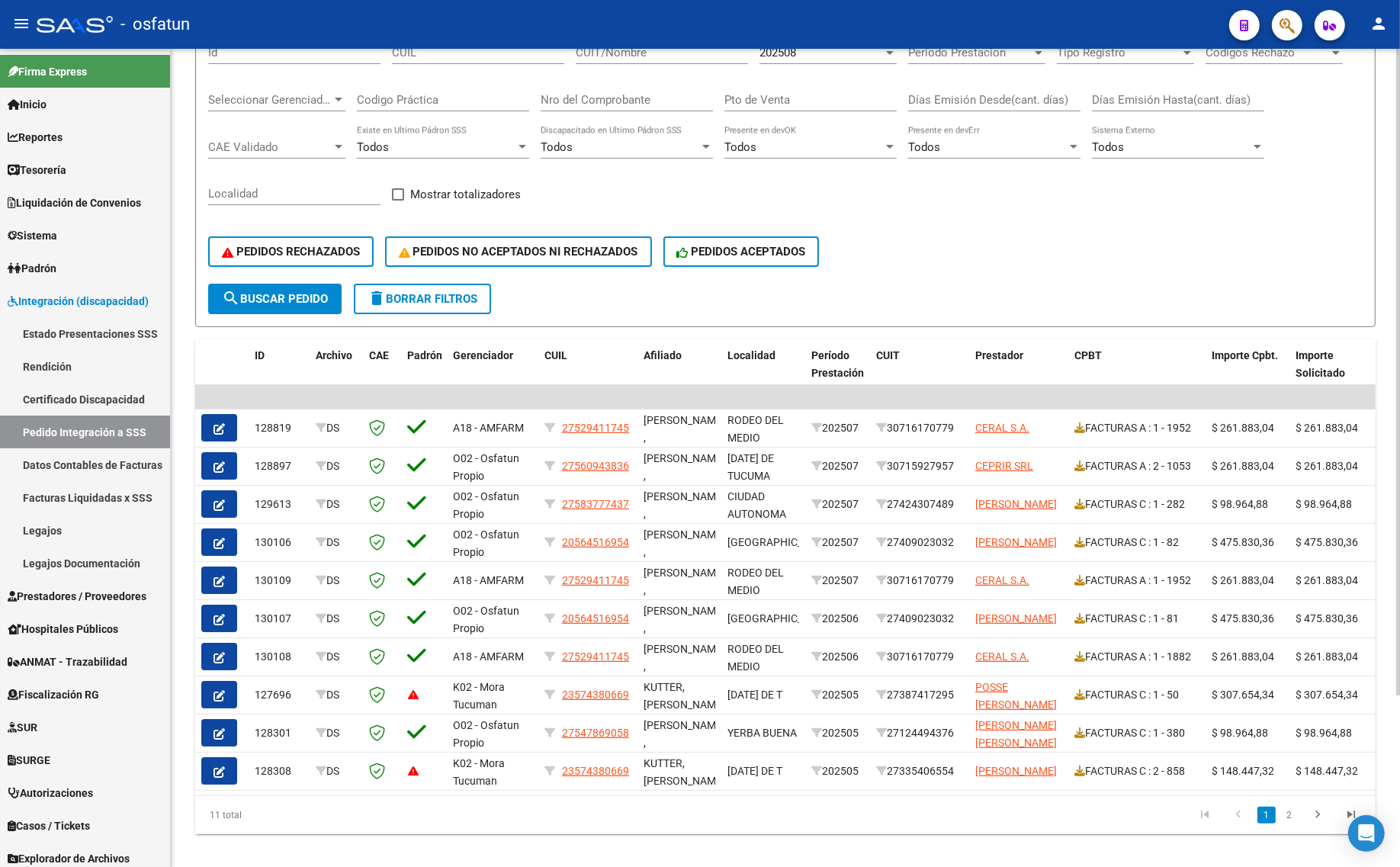
scroll to position [95, 0]
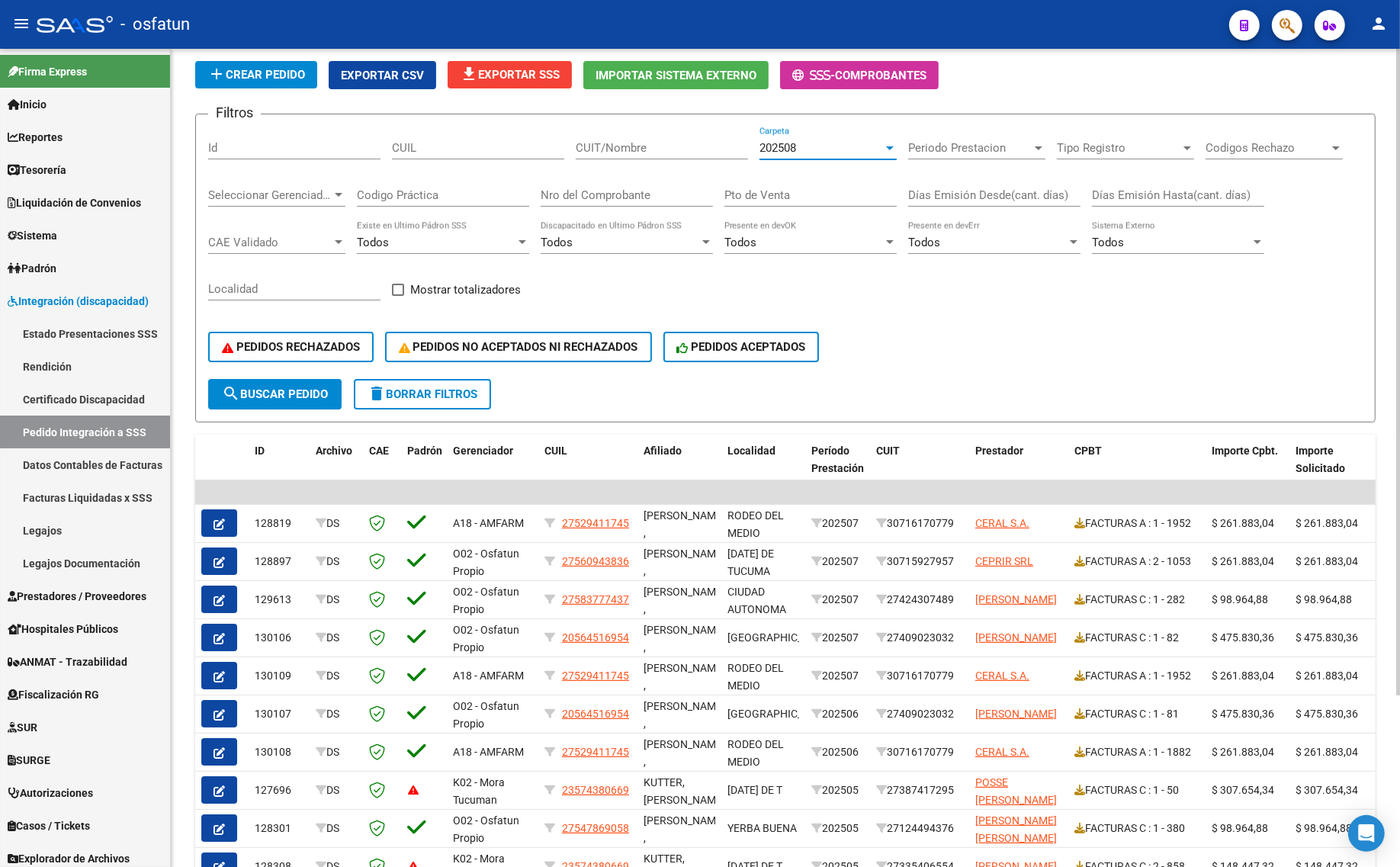
click at [879, 145] on div "202508" at bounding box center [821, 148] width 123 height 14
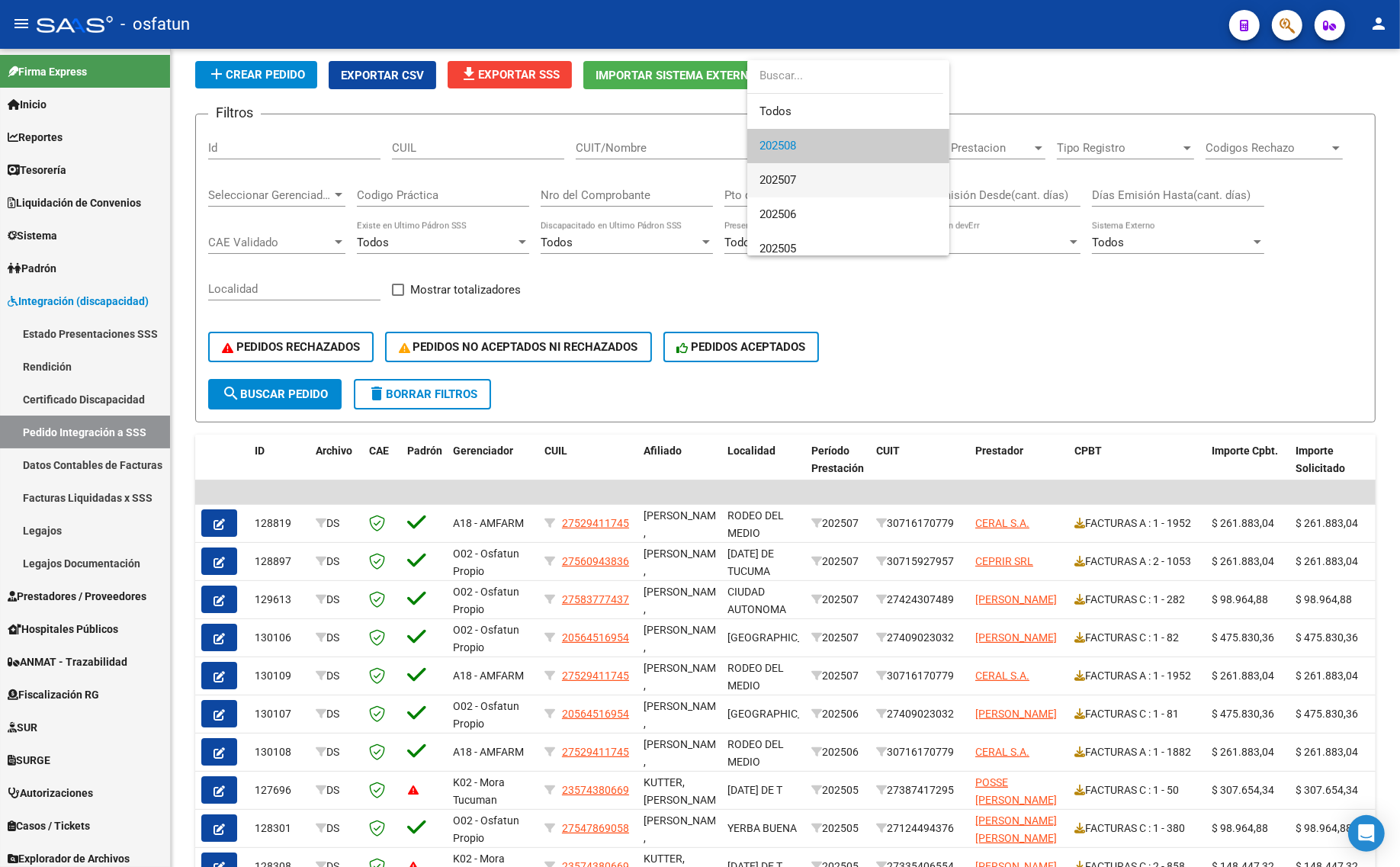
click at [763, 179] on span "202507" at bounding box center [777, 180] width 36 height 14
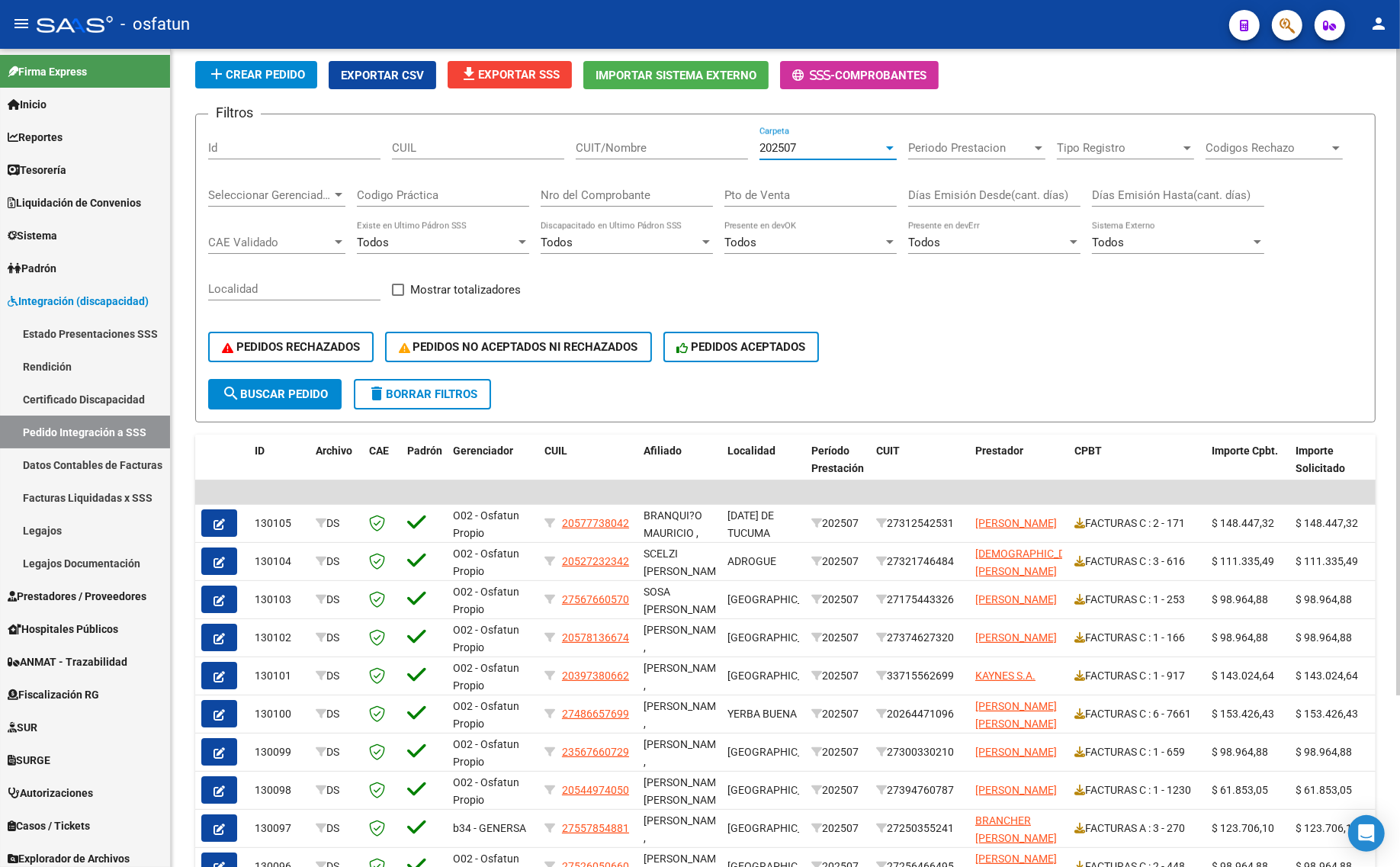
click at [283, 389] on span "search Buscar Pedido" at bounding box center [275, 394] width 106 height 14
click at [279, 348] on span "PEDIDOS RECHAZADOS" at bounding box center [291, 347] width 138 height 14
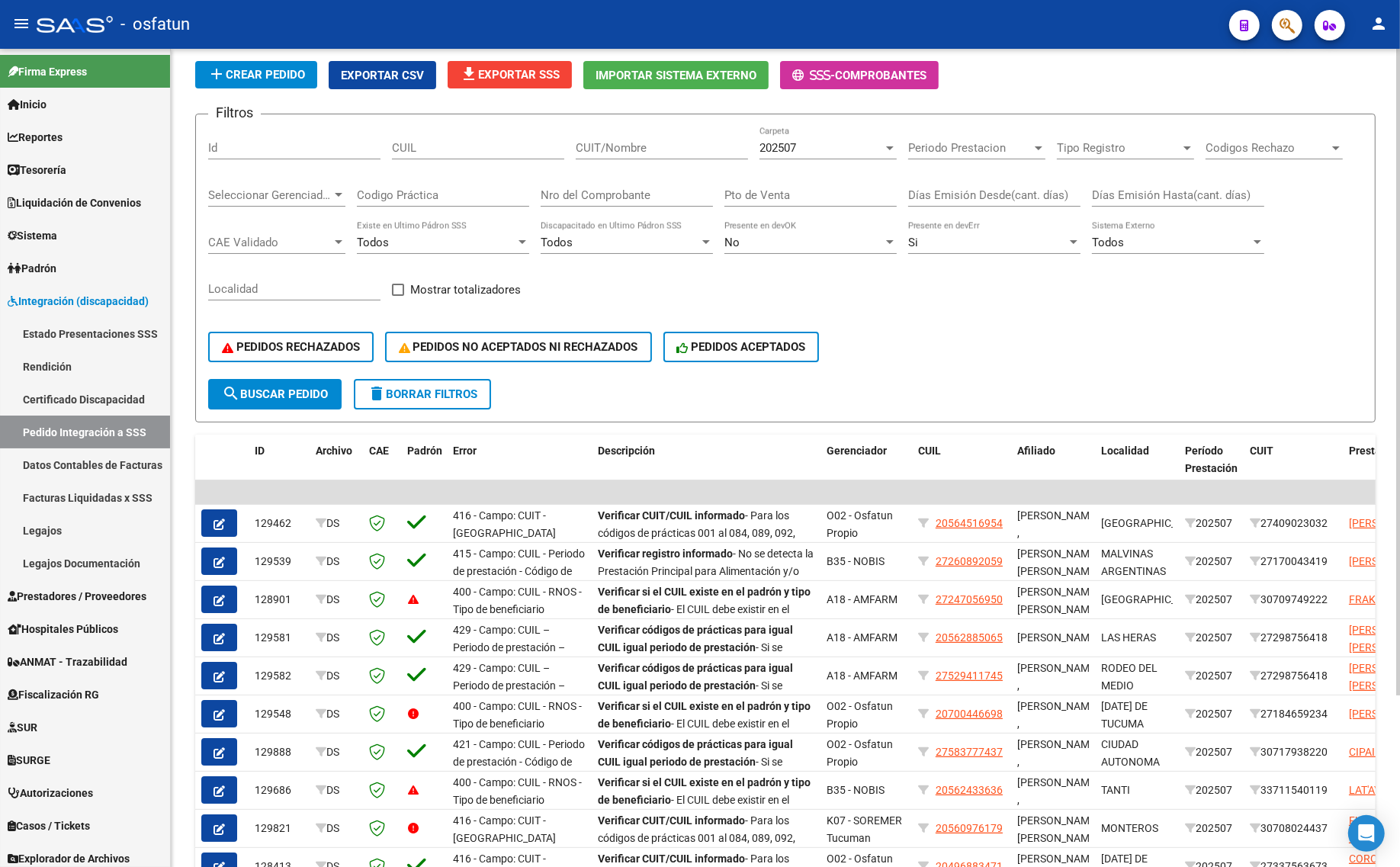
click at [282, 391] on span "search Buscar Pedido" at bounding box center [275, 394] width 106 height 14
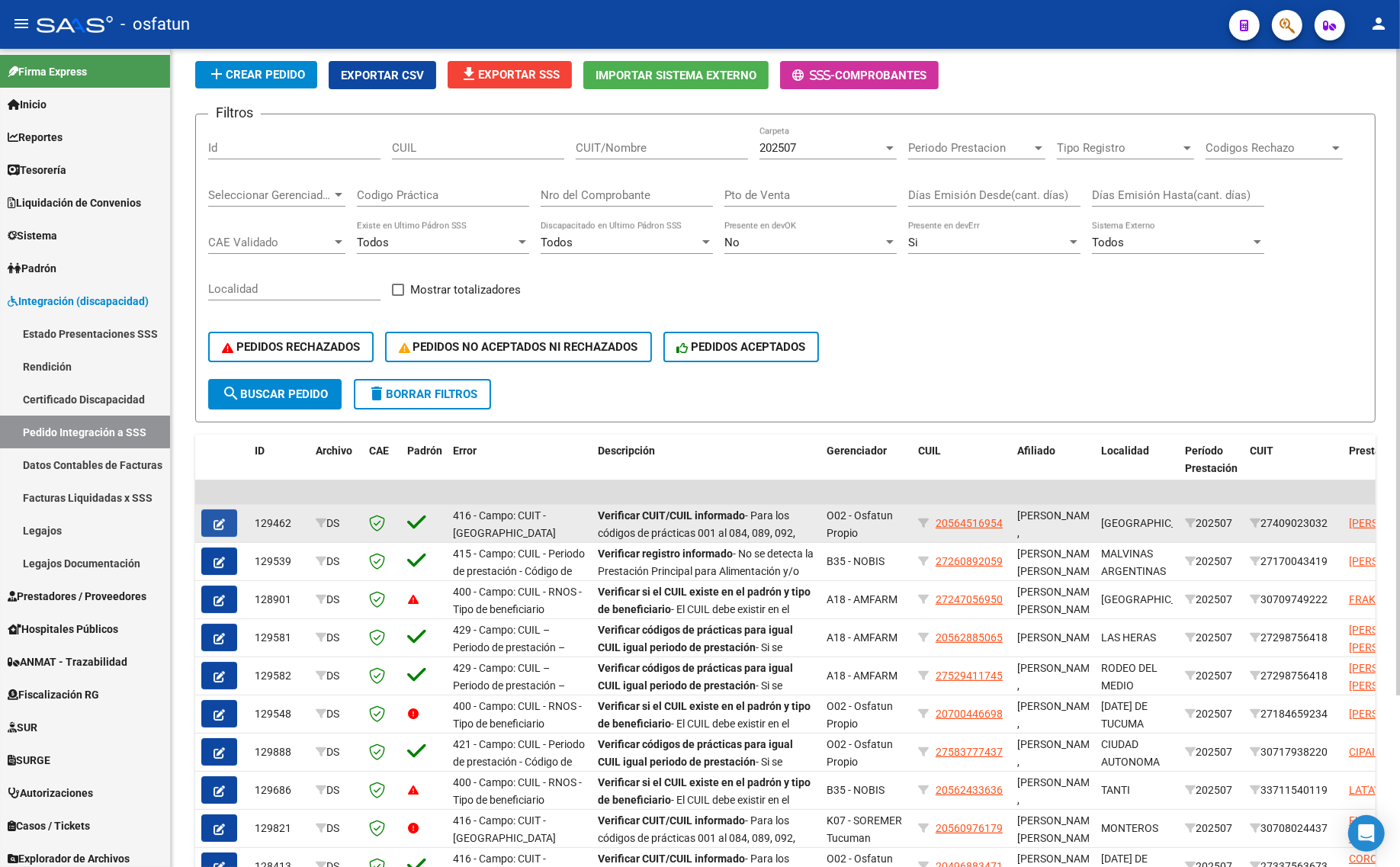
click at [227, 528] on button "button" at bounding box center [219, 522] width 36 height 27
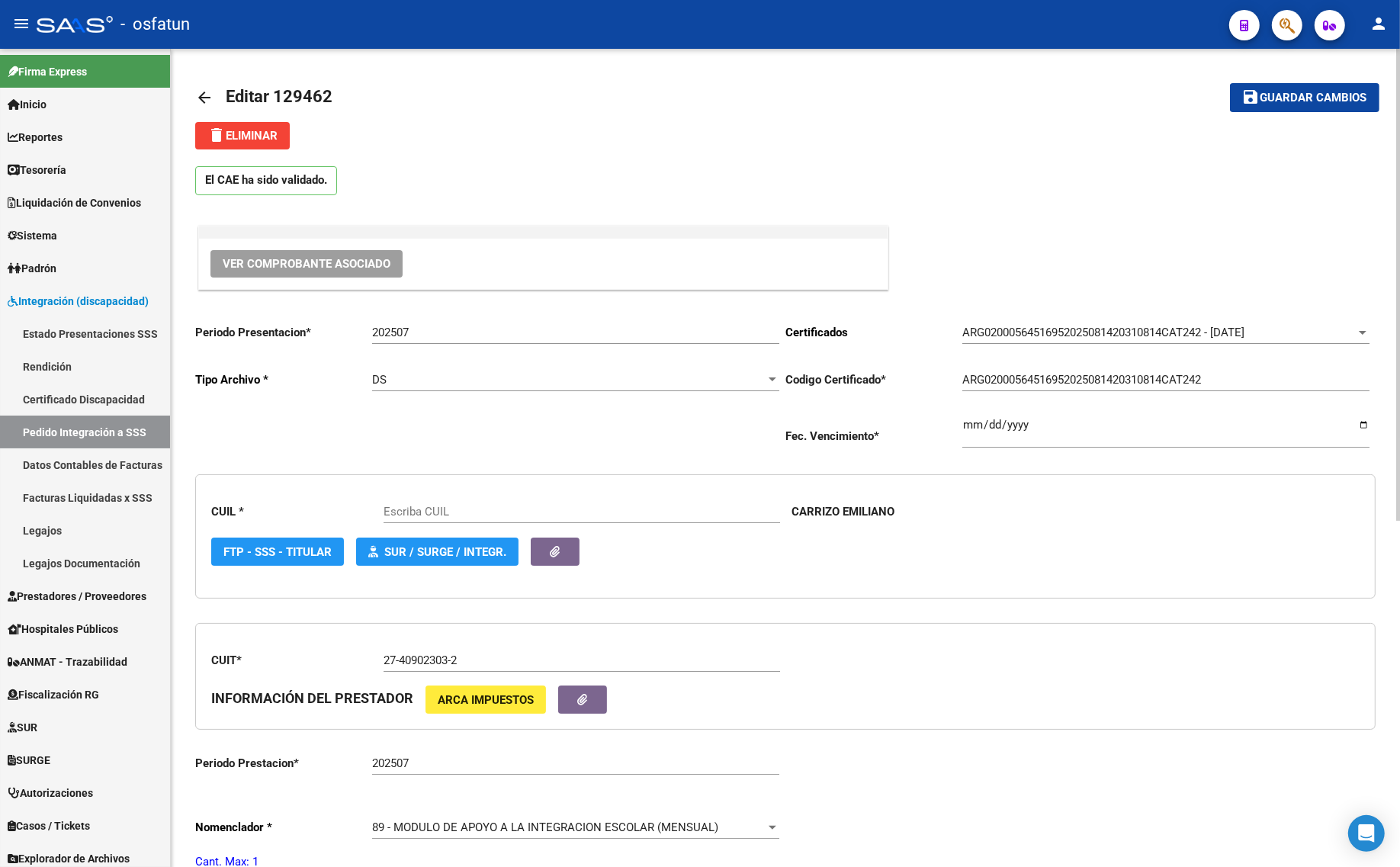
type input "20564516954"
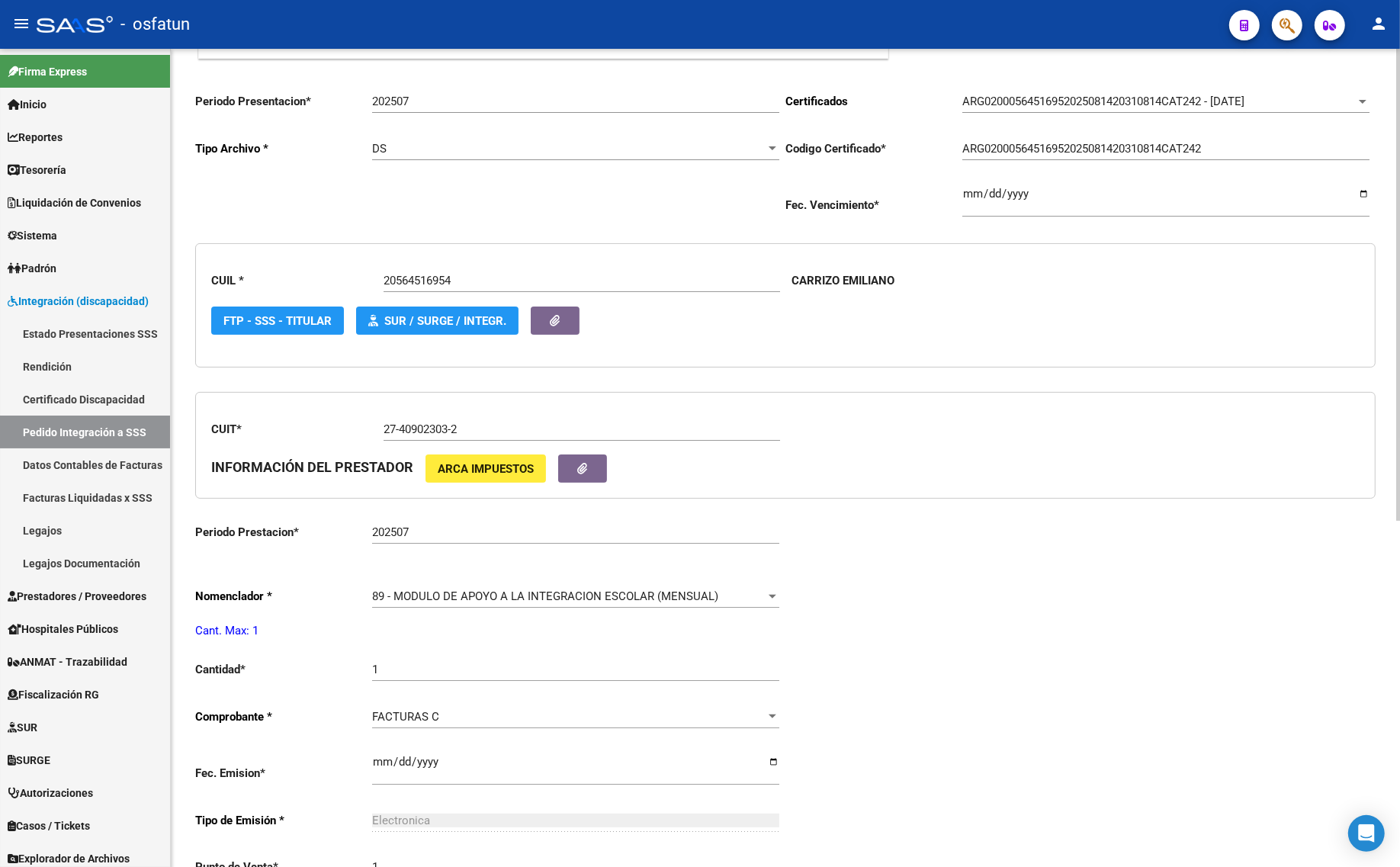
scroll to position [286, 0]
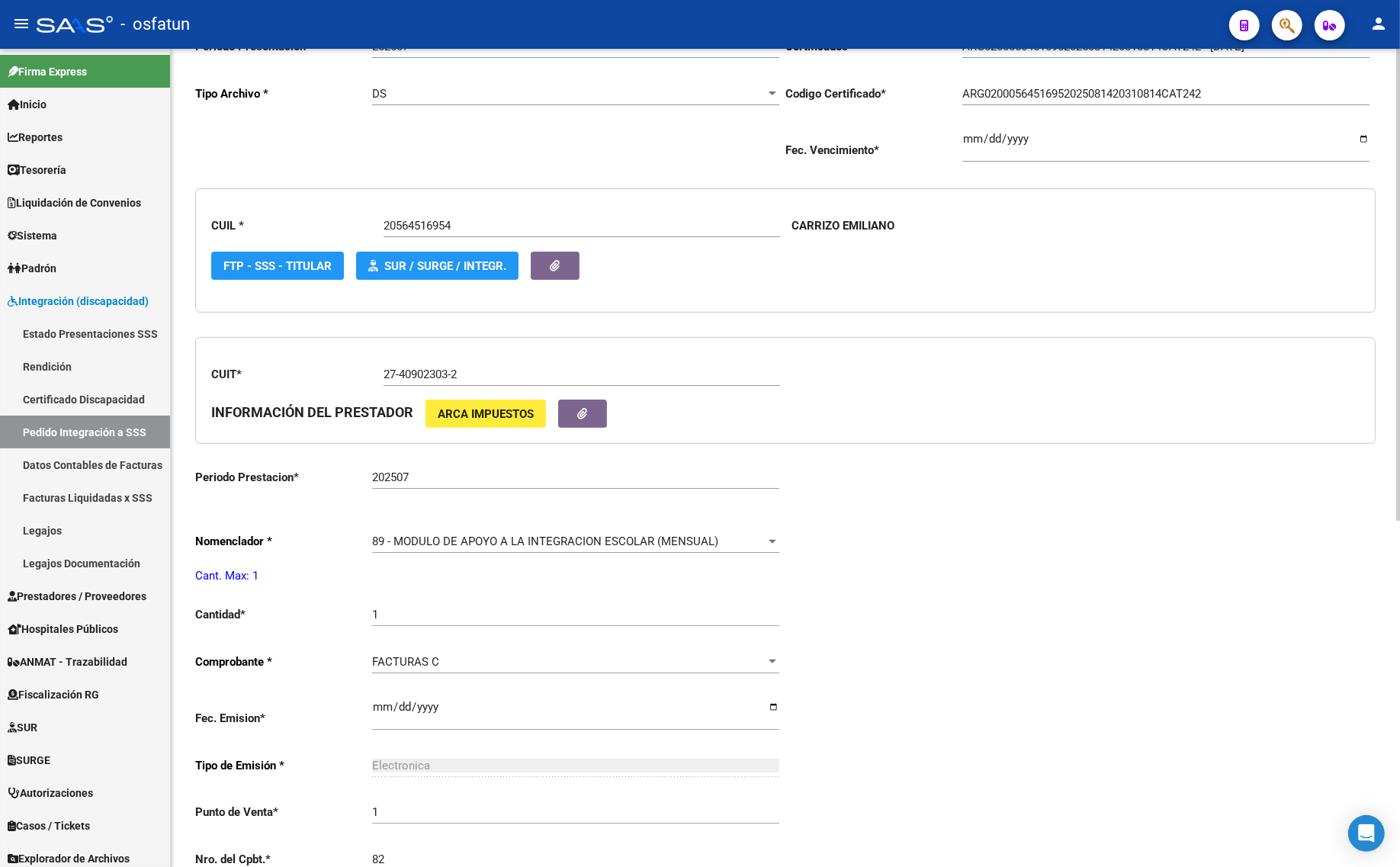
click at [531, 553] on div "89 - MODULO DE APOYO A LA INTEGRACION ESCOLAR (MENSUAL) Seleccionar nomenclador" at bounding box center [575, 543] width 407 height 47
click at [523, 542] on span "89 - MODULO DE APOYO A LA INTEGRACION ESCOLAR (MENSUAL)" at bounding box center [545, 541] width 346 height 14
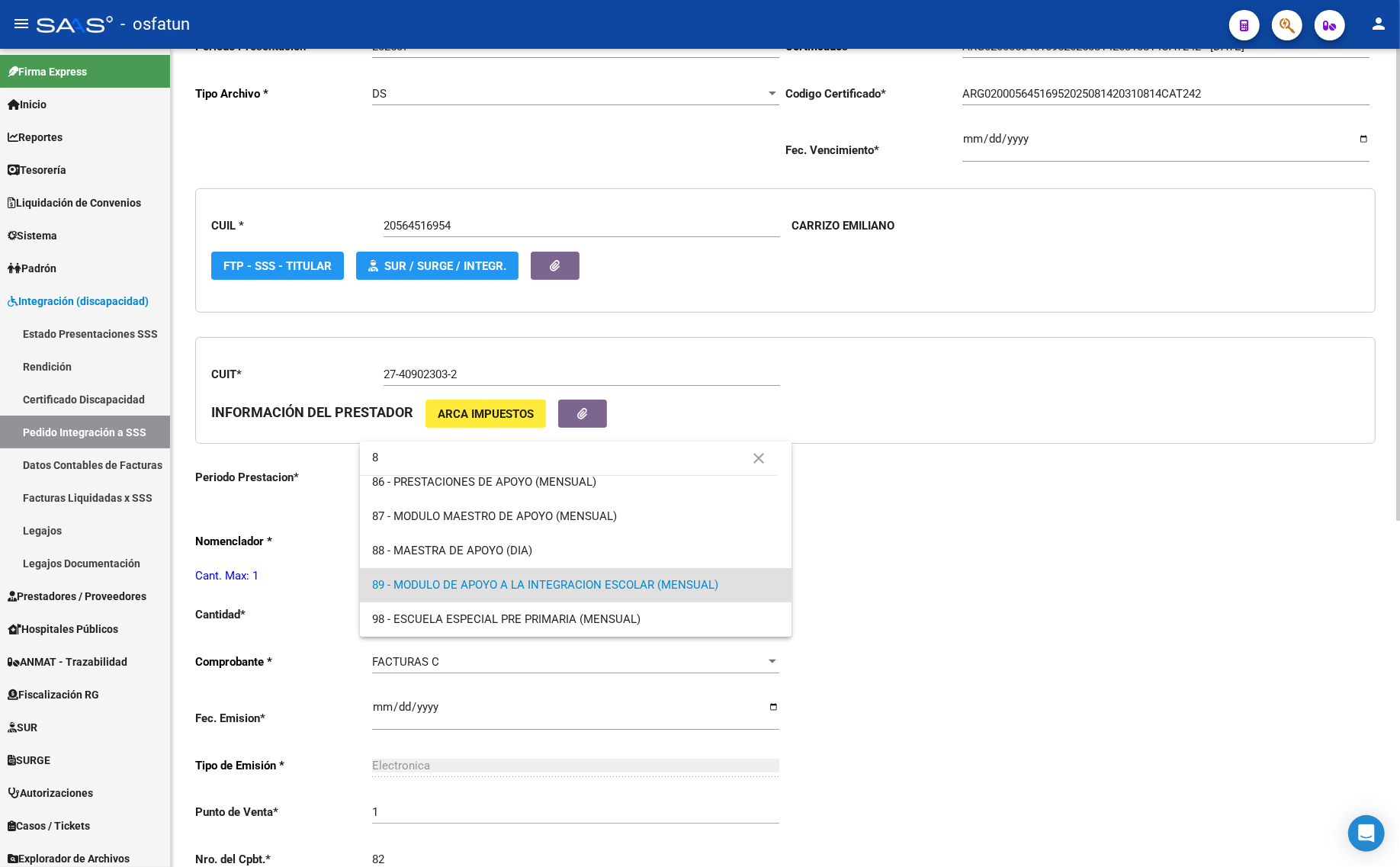
scroll to position [0, 0]
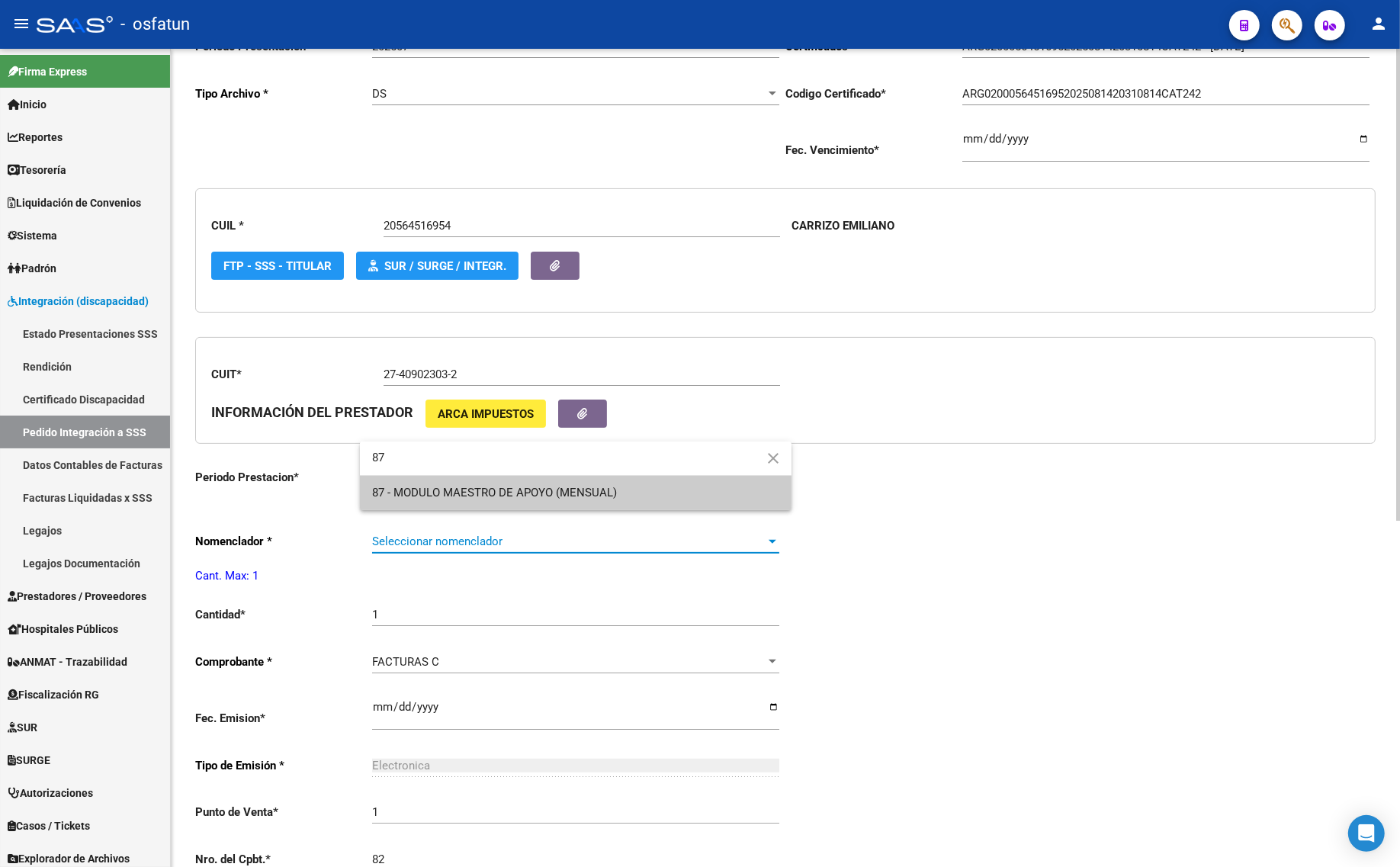
type input "87"
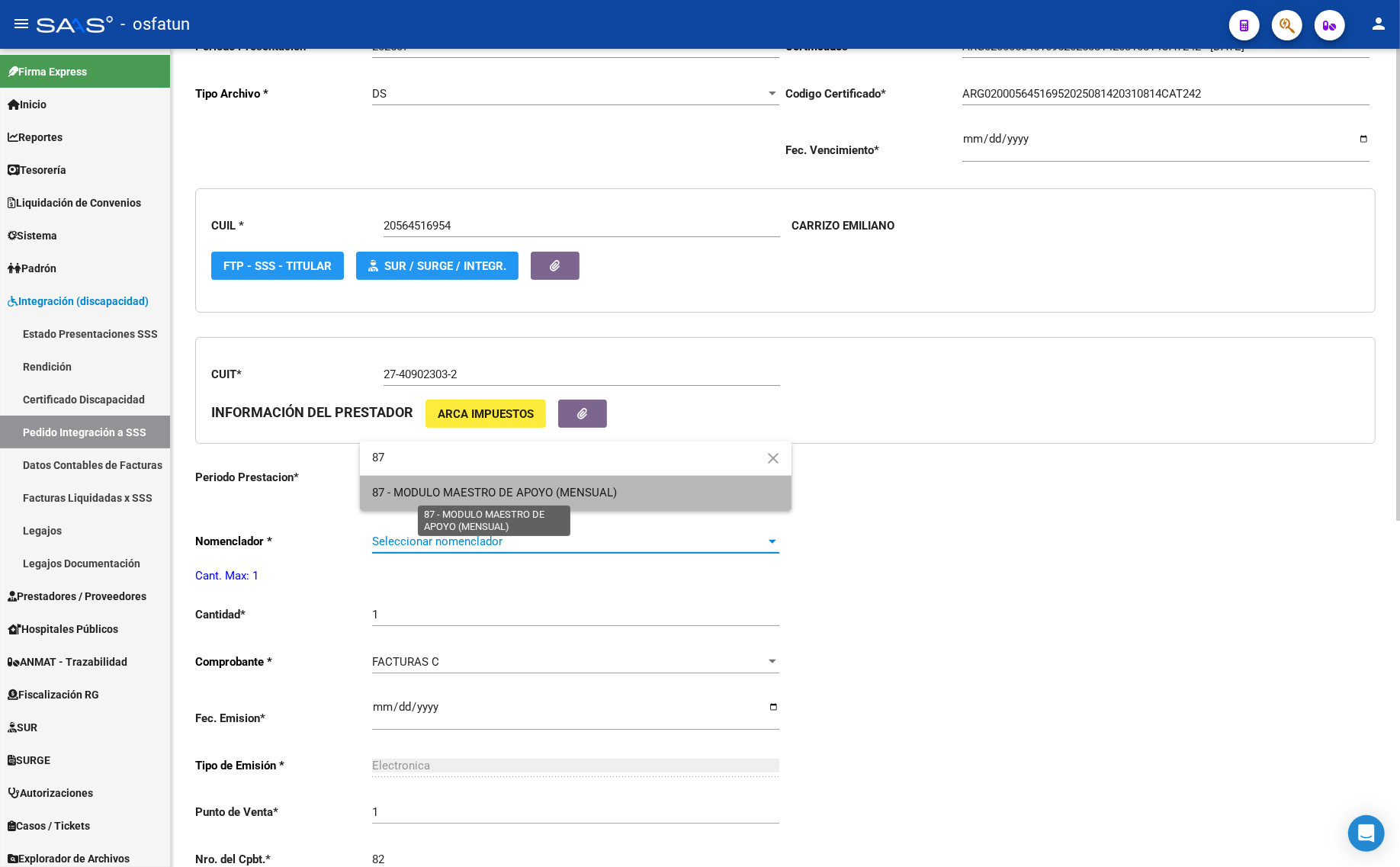
click at [521, 497] on span "87 - MODULO MAESTRO DE APOYO (MENSUAL)" at bounding box center [494, 493] width 245 height 14
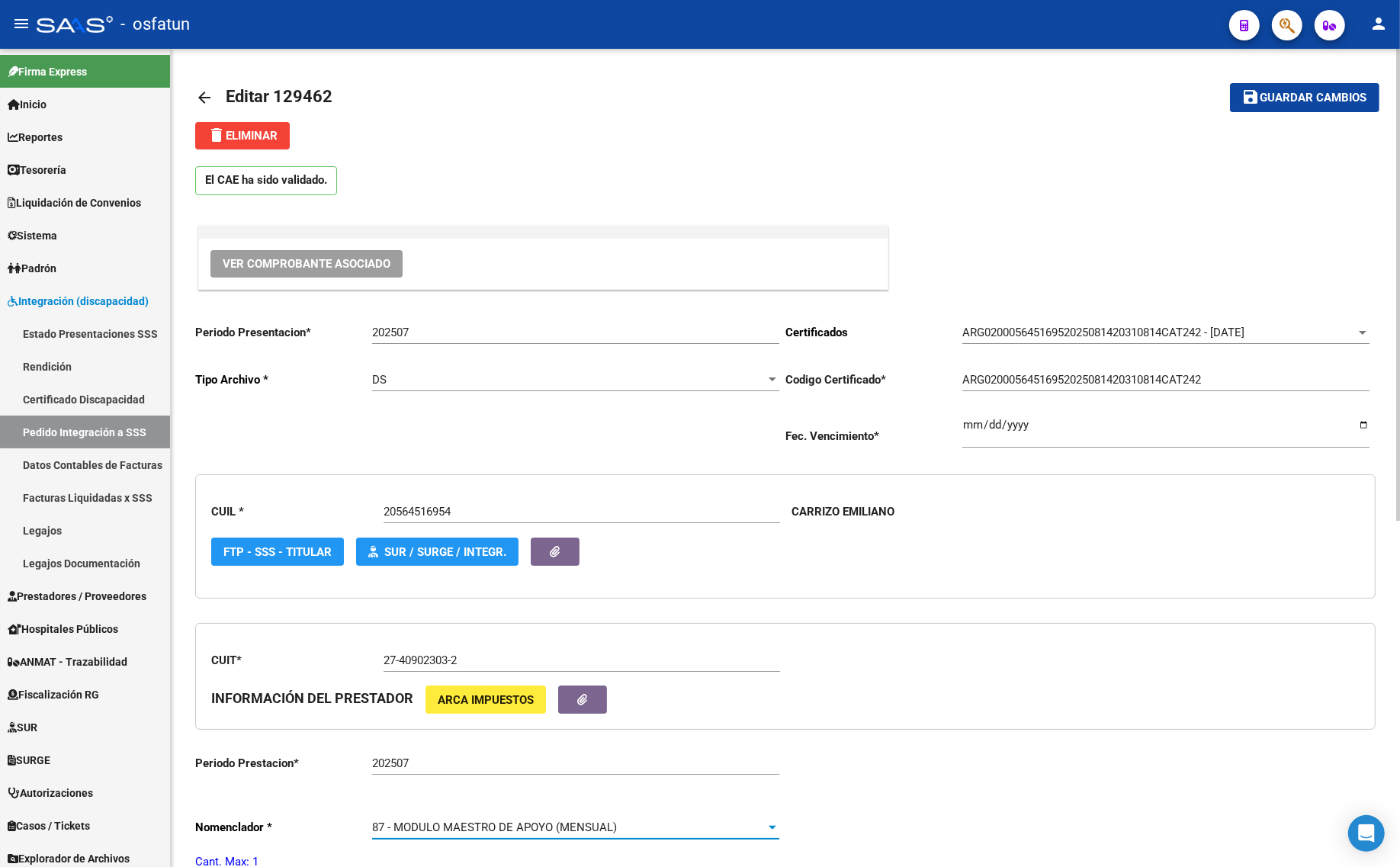
click at [421, 331] on input "202507" at bounding box center [575, 332] width 407 height 14
type input "202508"
drag, startPoint x: 1369, startPoint y: 93, endPoint x: 1336, endPoint y: 127, distance: 47.4
click at [1367, 95] on button "save Guardar cambios" at bounding box center [1304, 97] width 149 height 28
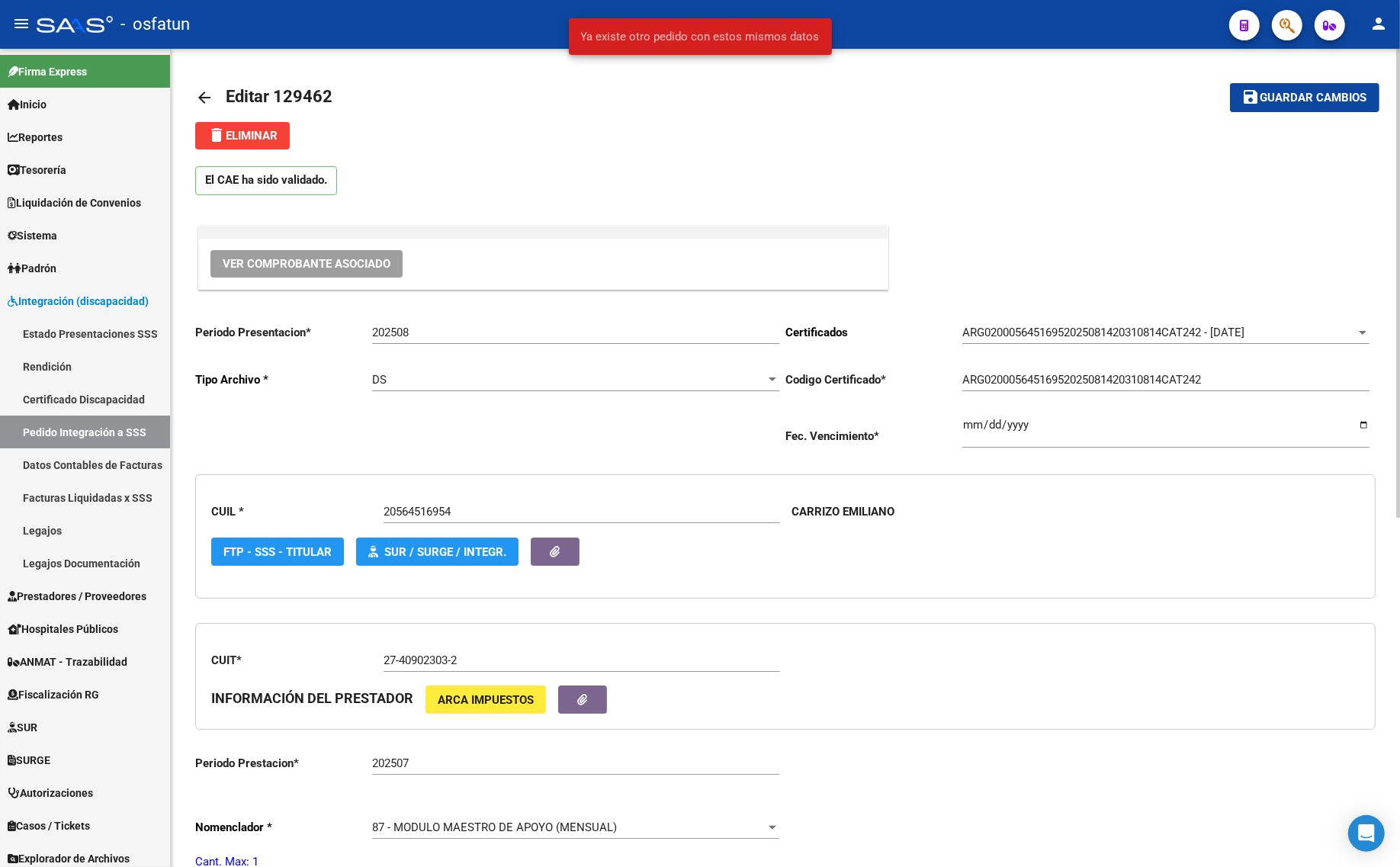
click at [207, 92] on mat-icon "arrow_back" at bounding box center [204, 98] width 19 height 19
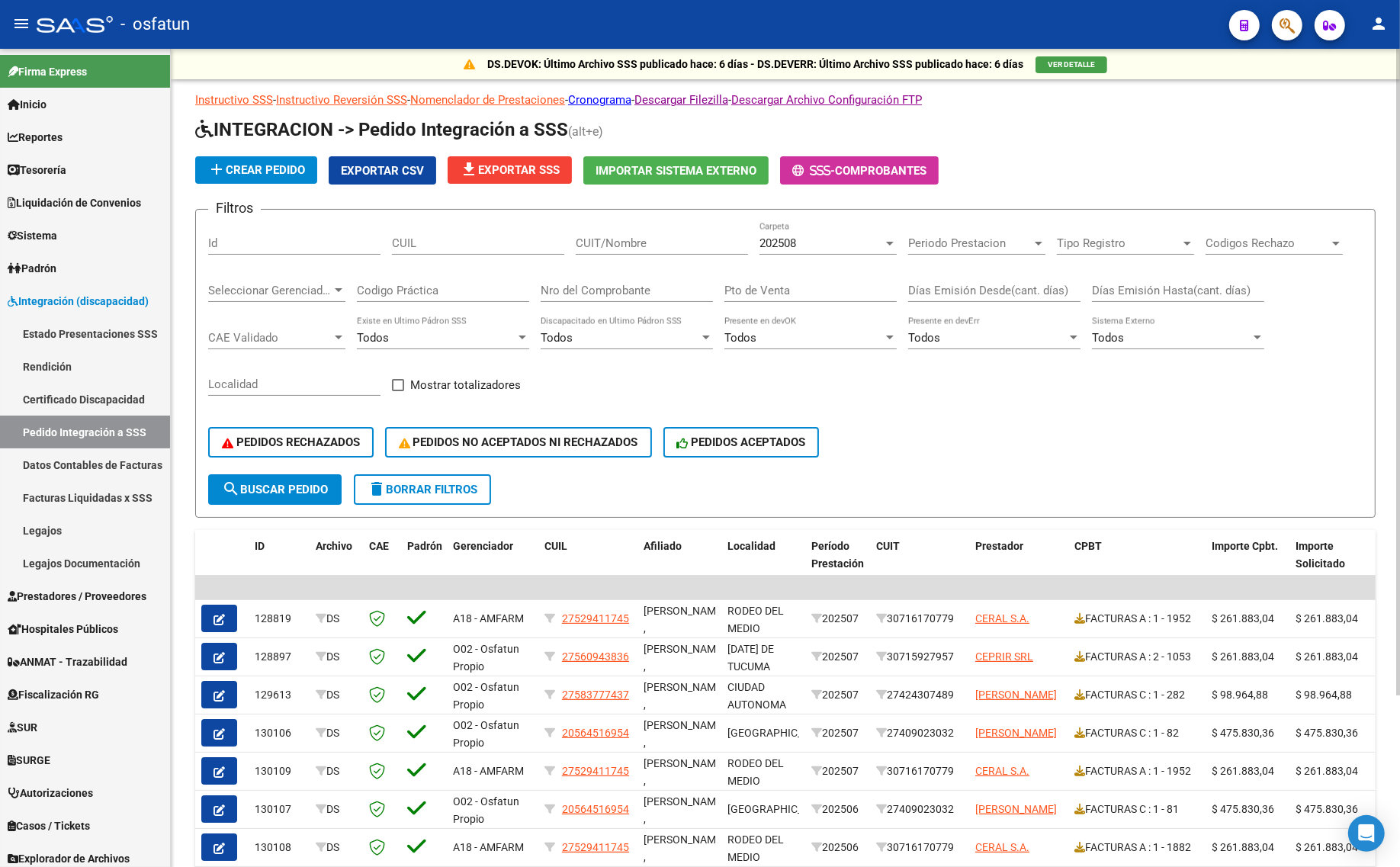
click at [439, 489] on span "delete Borrar Filtros" at bounding box center [422, 490] width 109 height 14
click at [794, 251] on div "202508 Carpeta" at bounding box center [828, 238] width 137 height 33
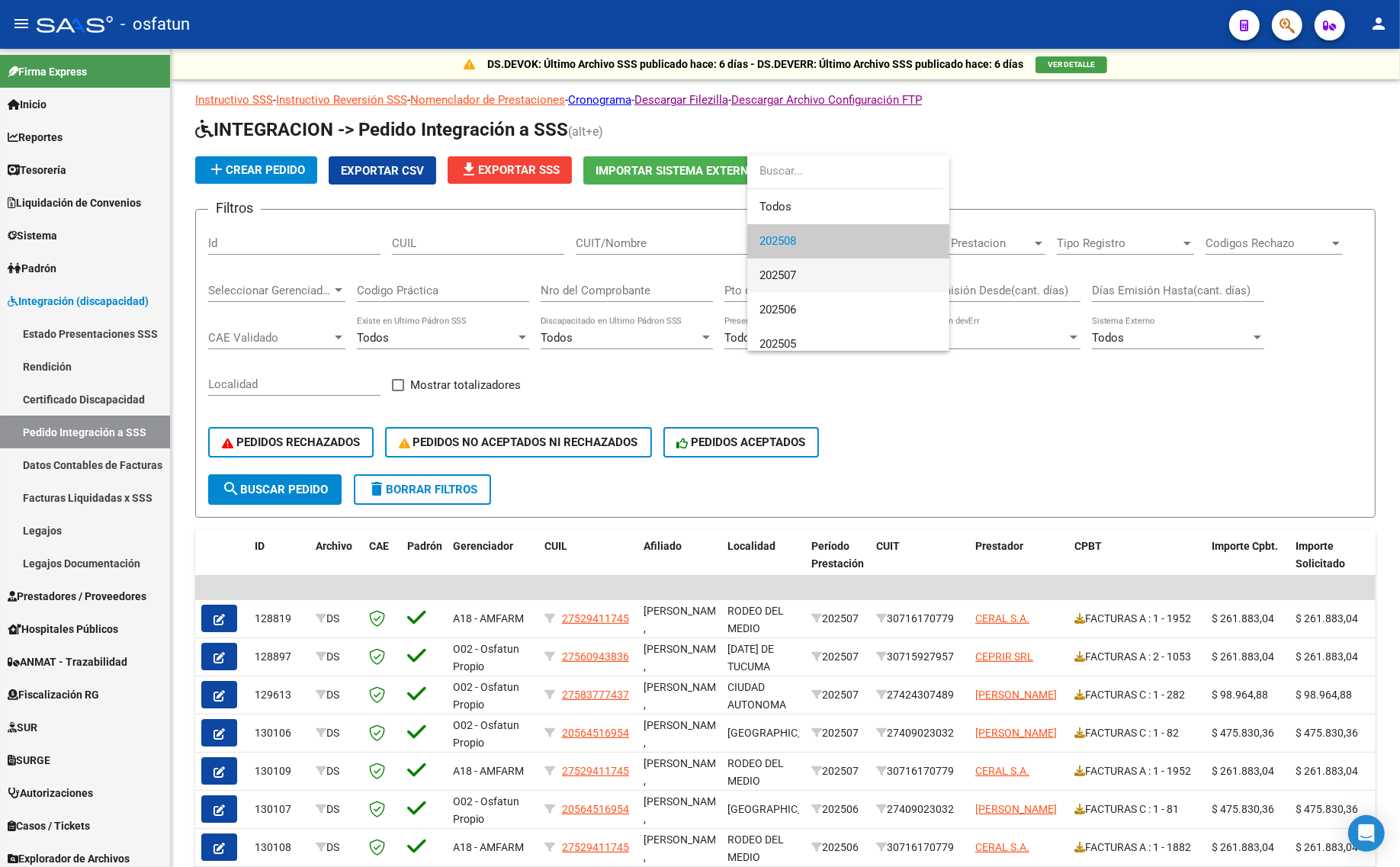
click at [795, 267] on span "202507" at bounding box center [848, 276] width 178 height 34
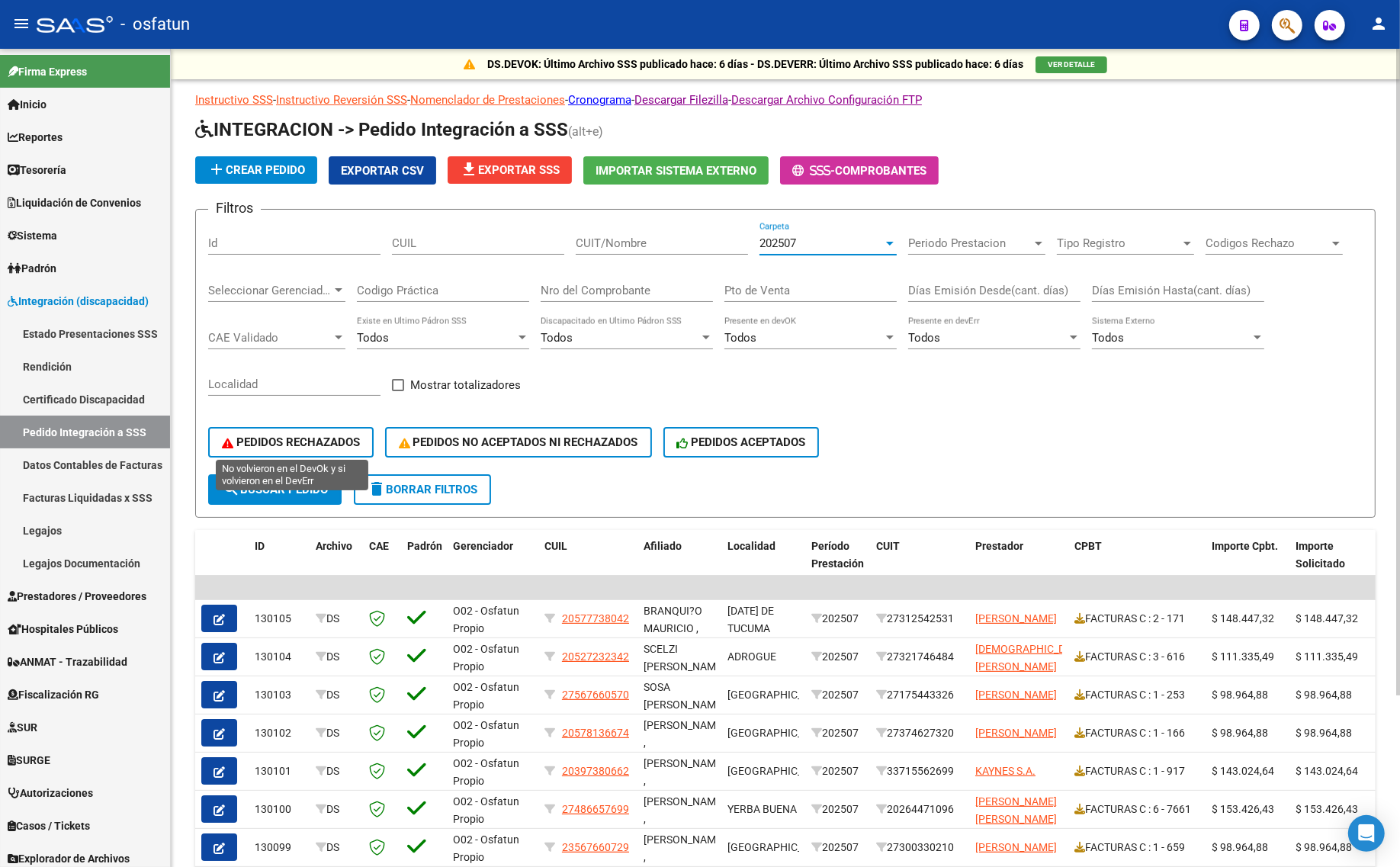
click at [297, 437] on span "PEDIDOS RECHAZADOS" at bounding box center [291, 442] width 138 height 14
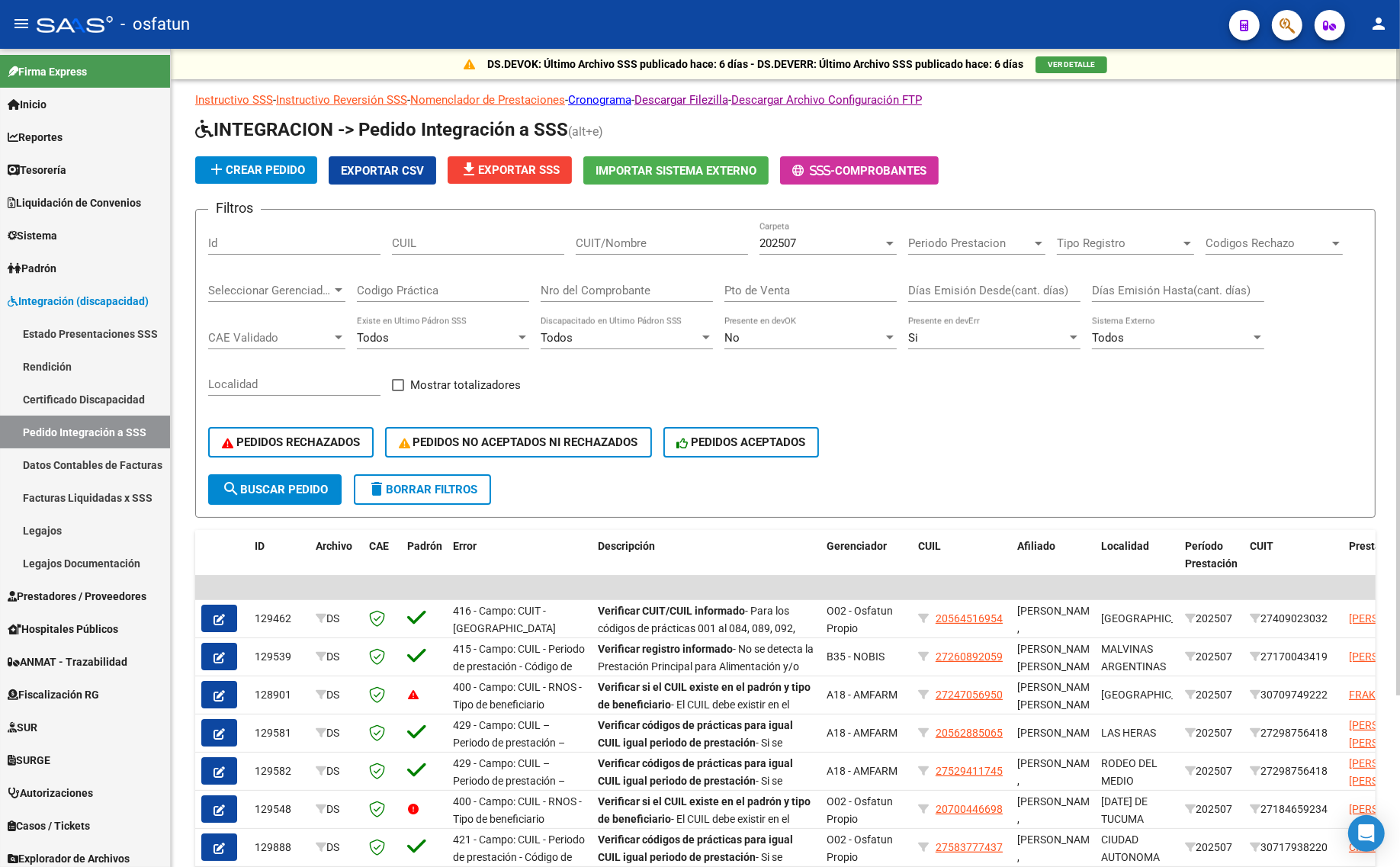
click at [283, 488] on span "search Buscar Pedido" at bounding box center [275, 490] width 106 height 14
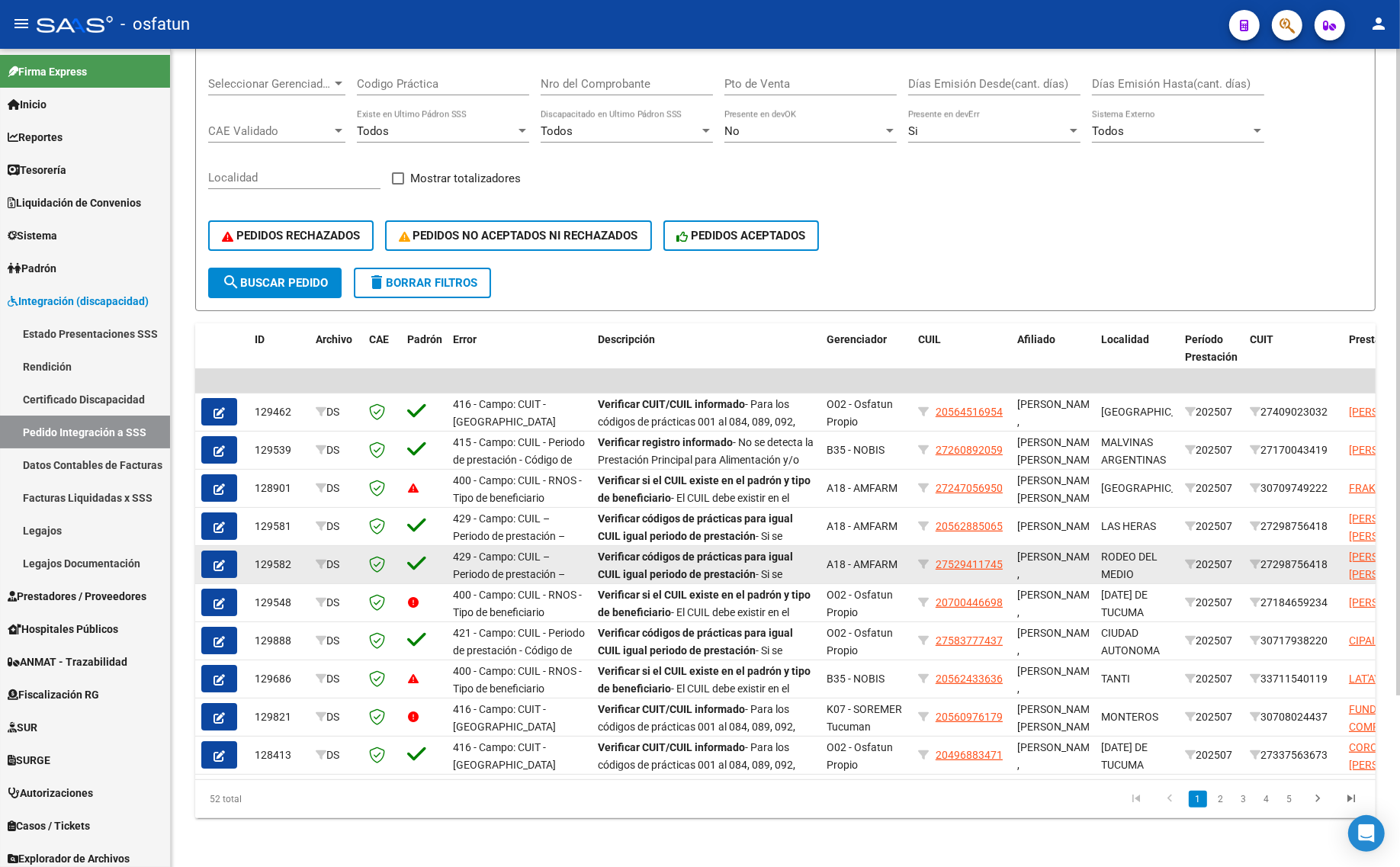
scroll to position [216, 0]
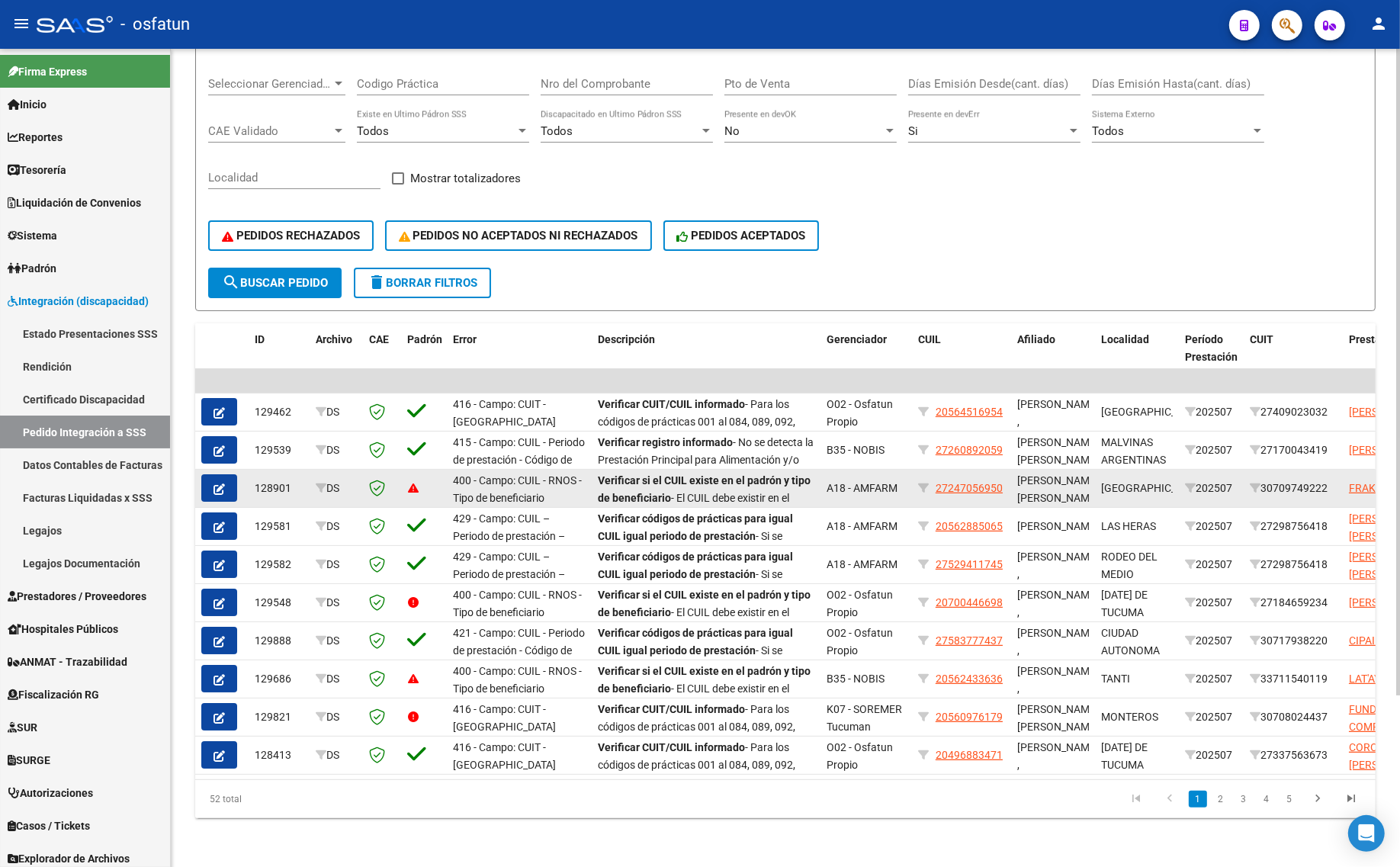
click at [225, 474] on button "button" at bounding box center [219, 487] width 36 height 27
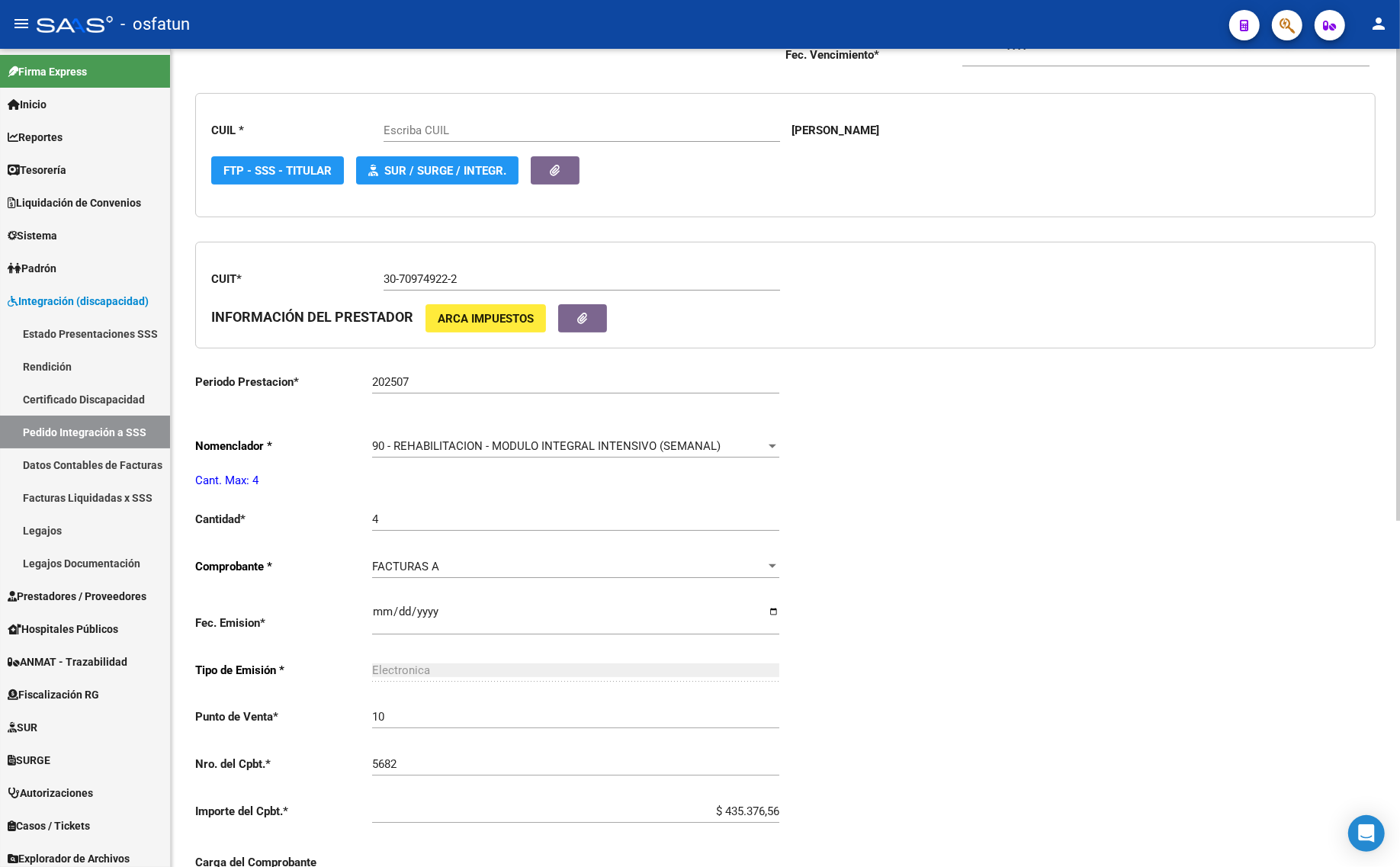
type input "27247056950"
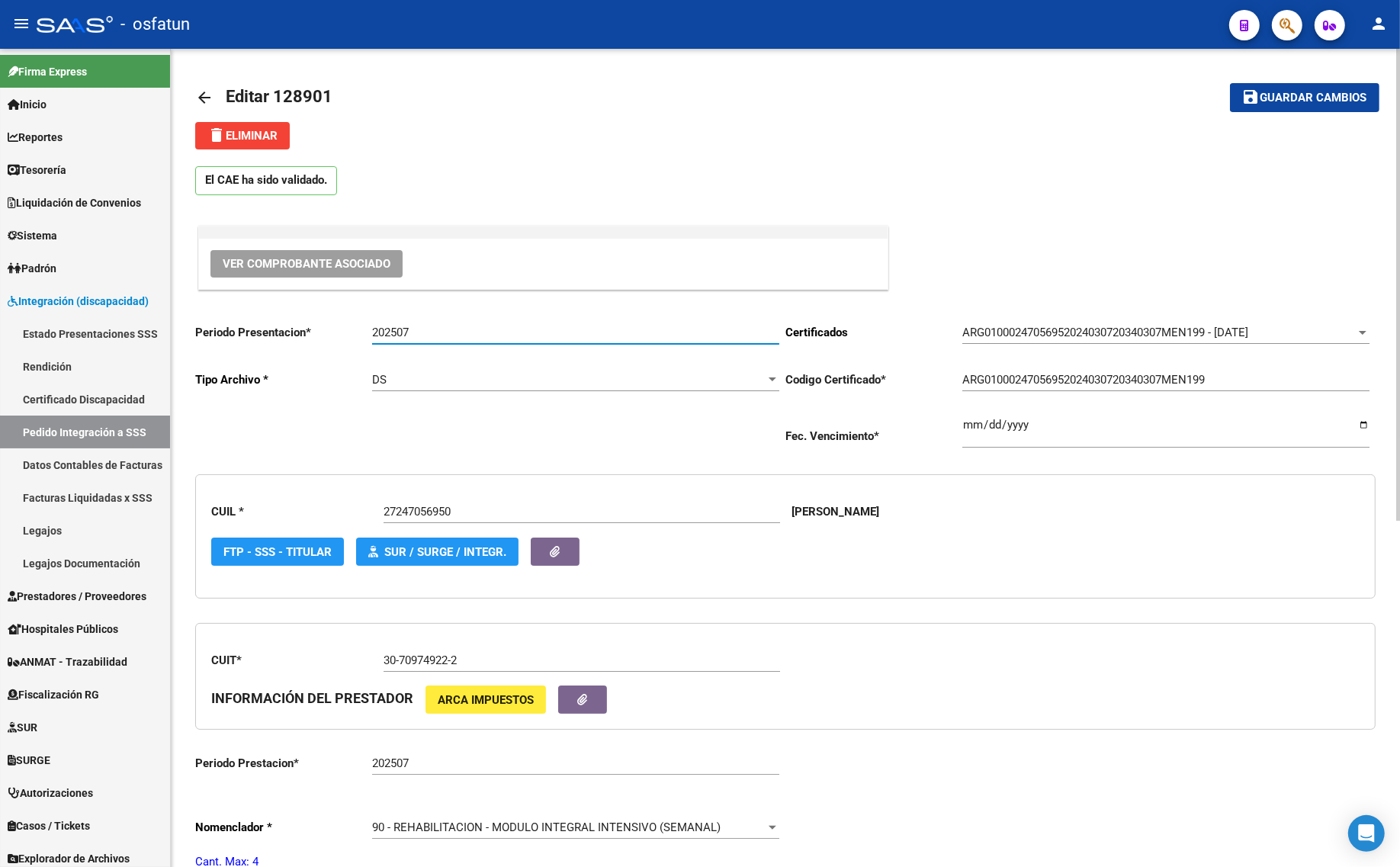
click at [443, 328] on input "202507" at bounding box center [575, 332] width 407 height 14
click at [441, 328] on input "202507" at bounding box center [575, 332] width 407 height 14
type input "202508"
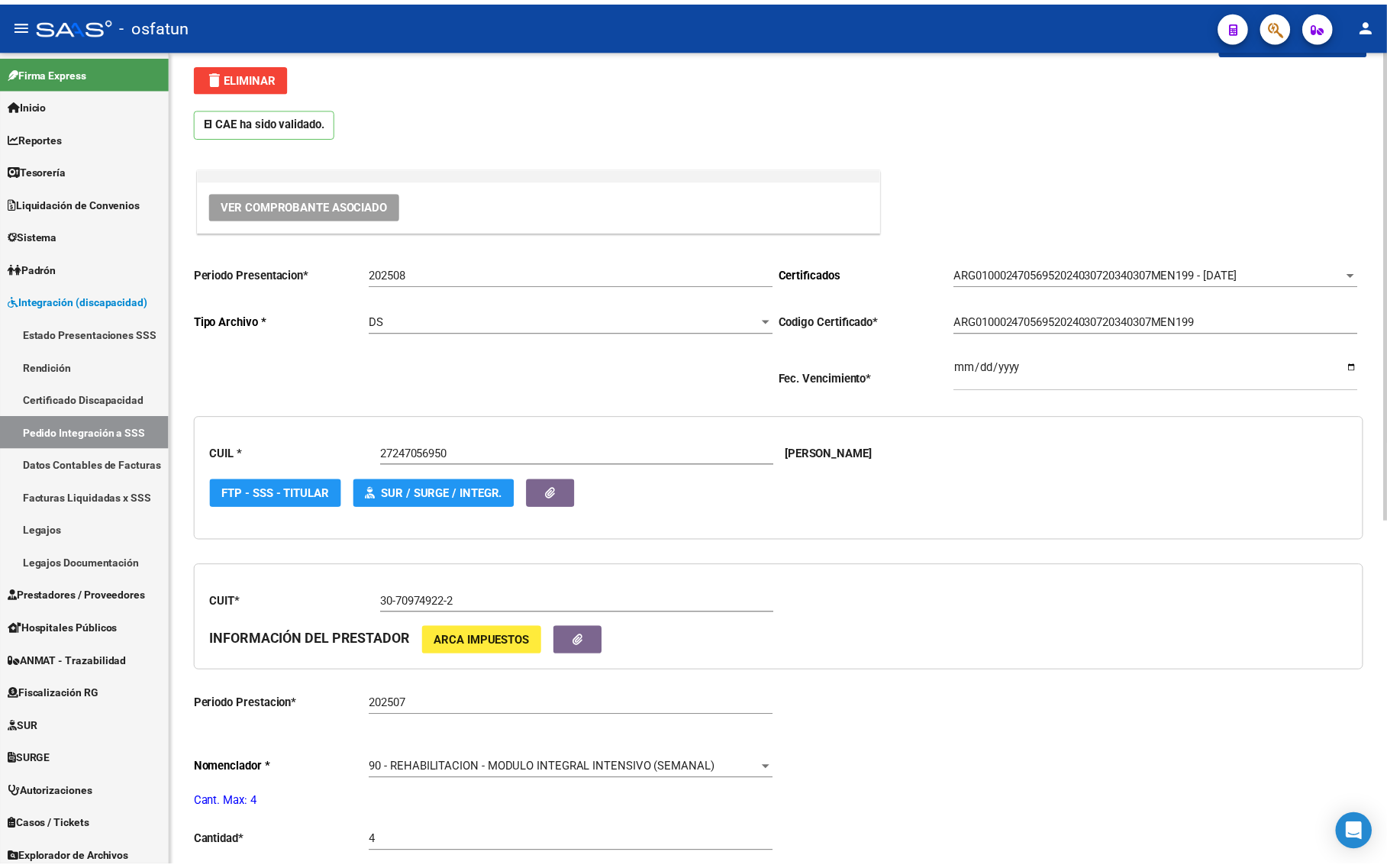
scroll to position [28, 0]
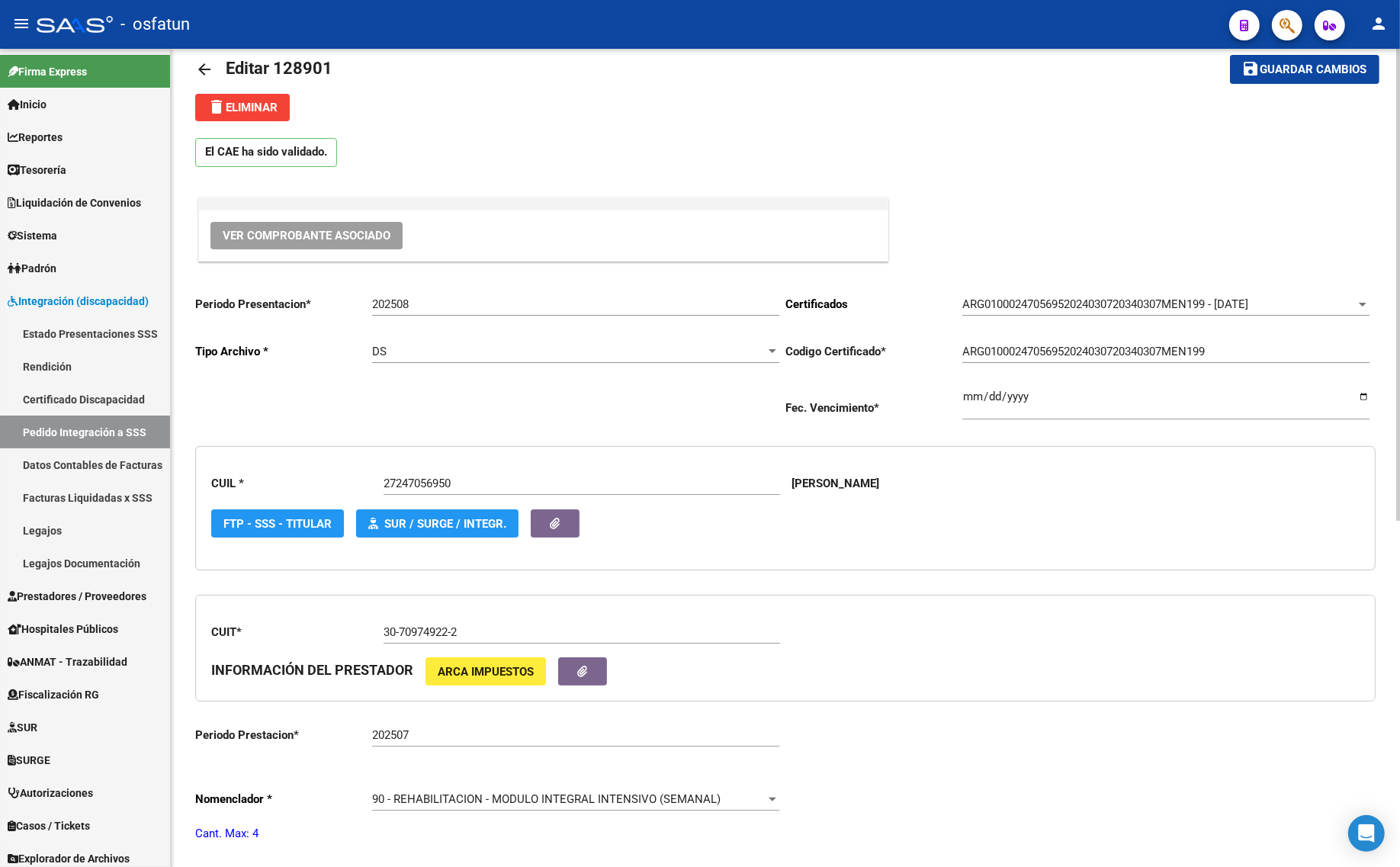
click at [305, 238] on span "Ver Comprobante Asociado" at bounding box center [307, 236] width 168 height 14
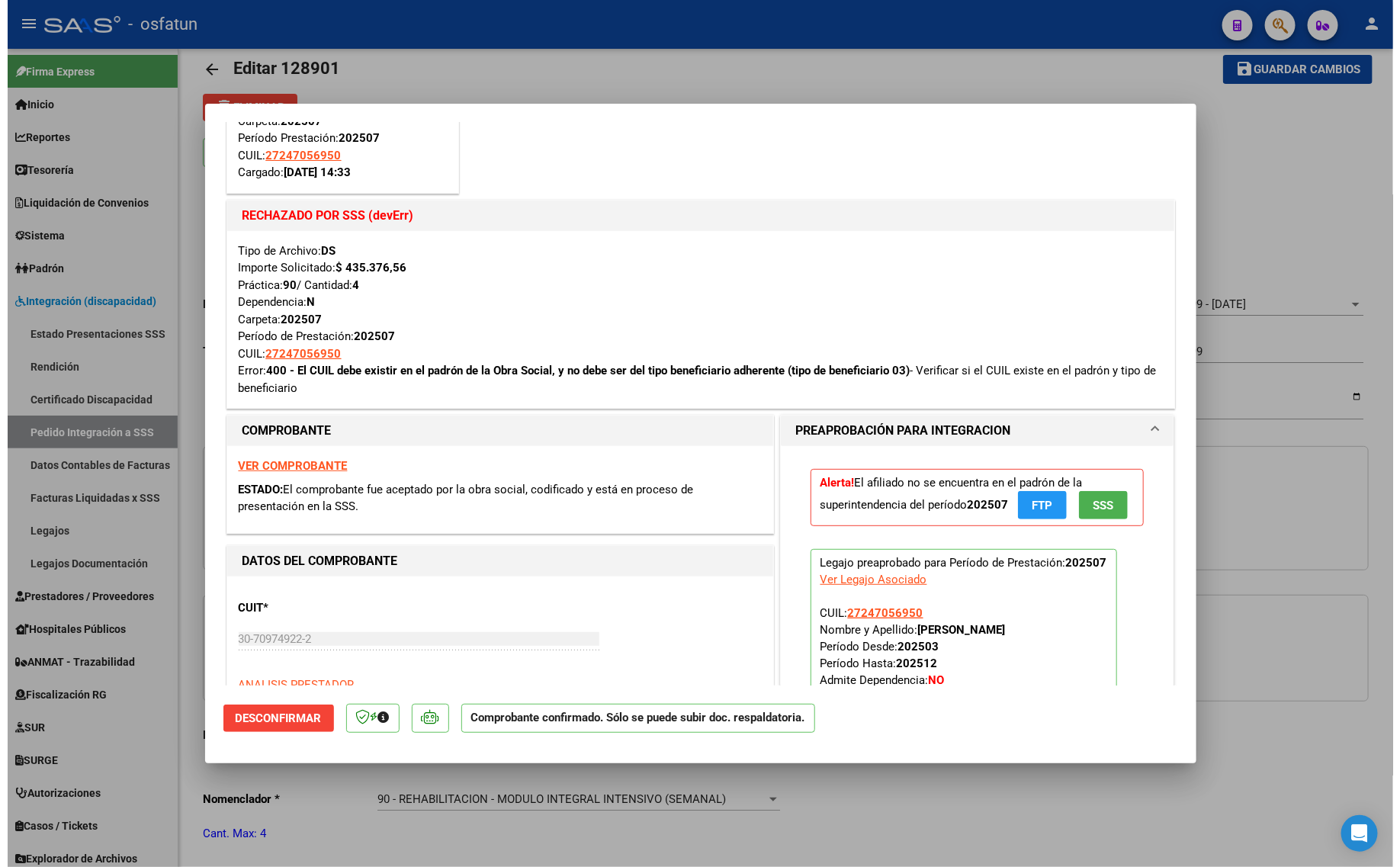
scroll to position [191, 0]
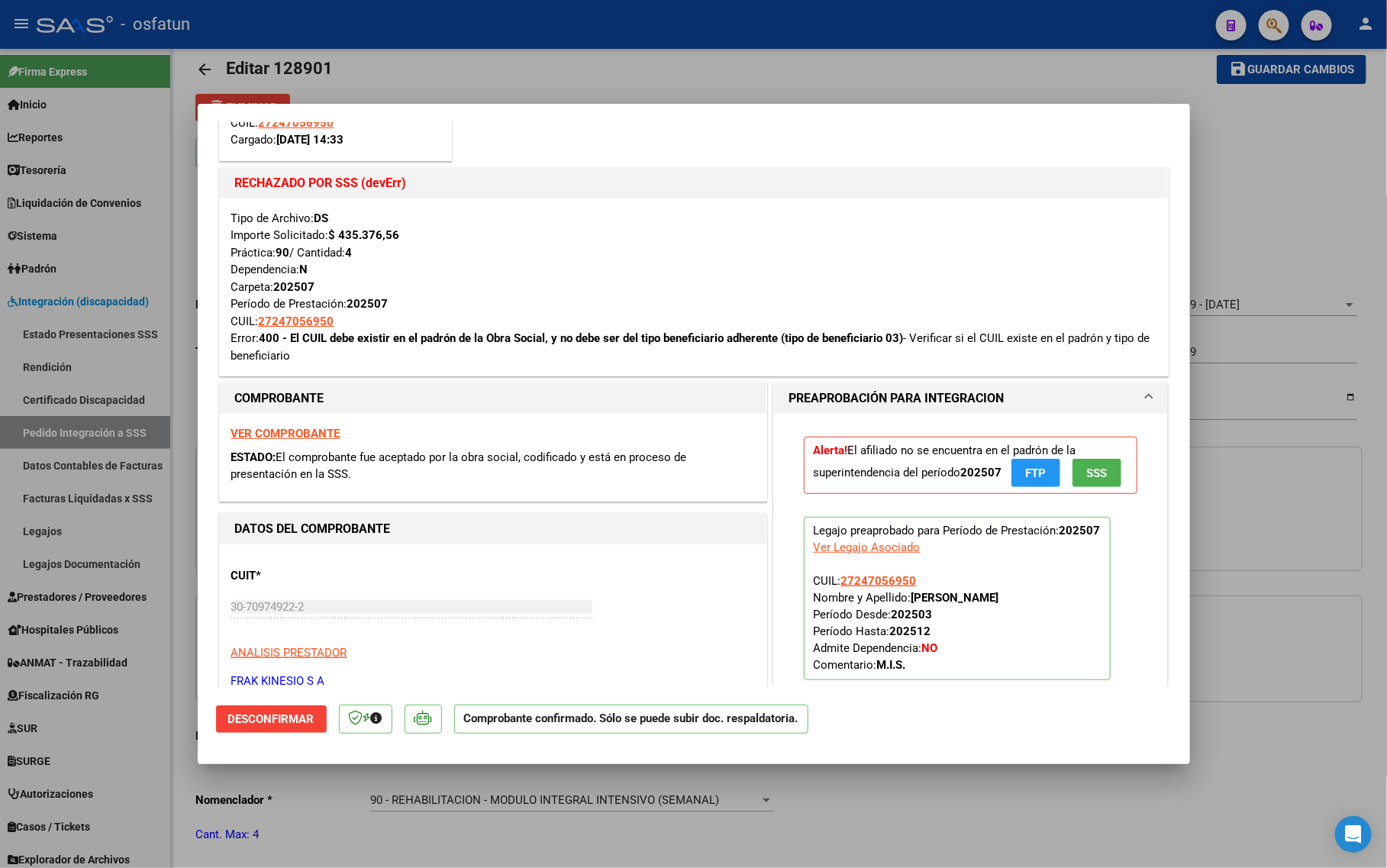
click at [1305, 224] on div at bounding box center [694, 434] width 1387 height 868
type input "$ 0,00"
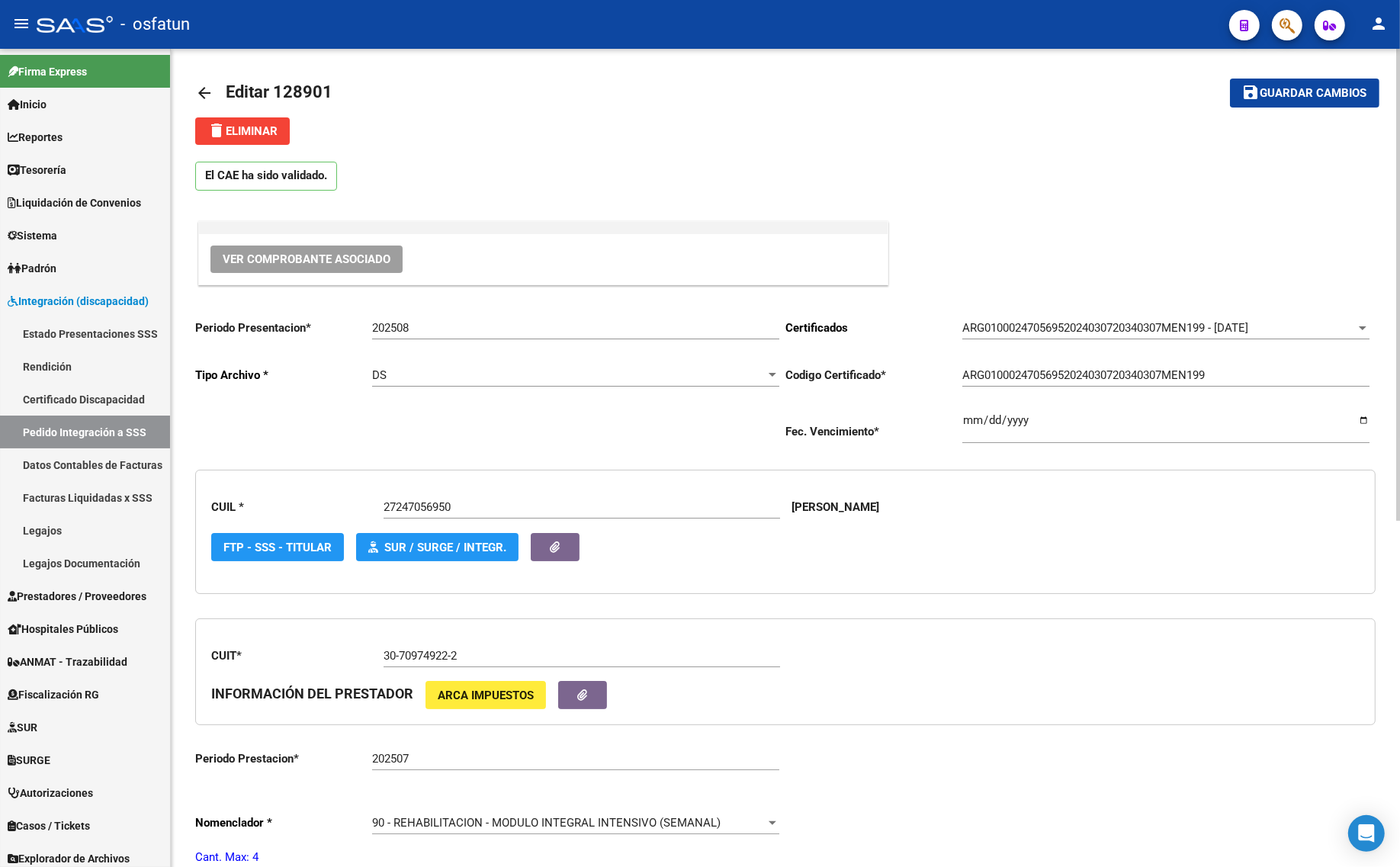
scroll to position [0, 0]
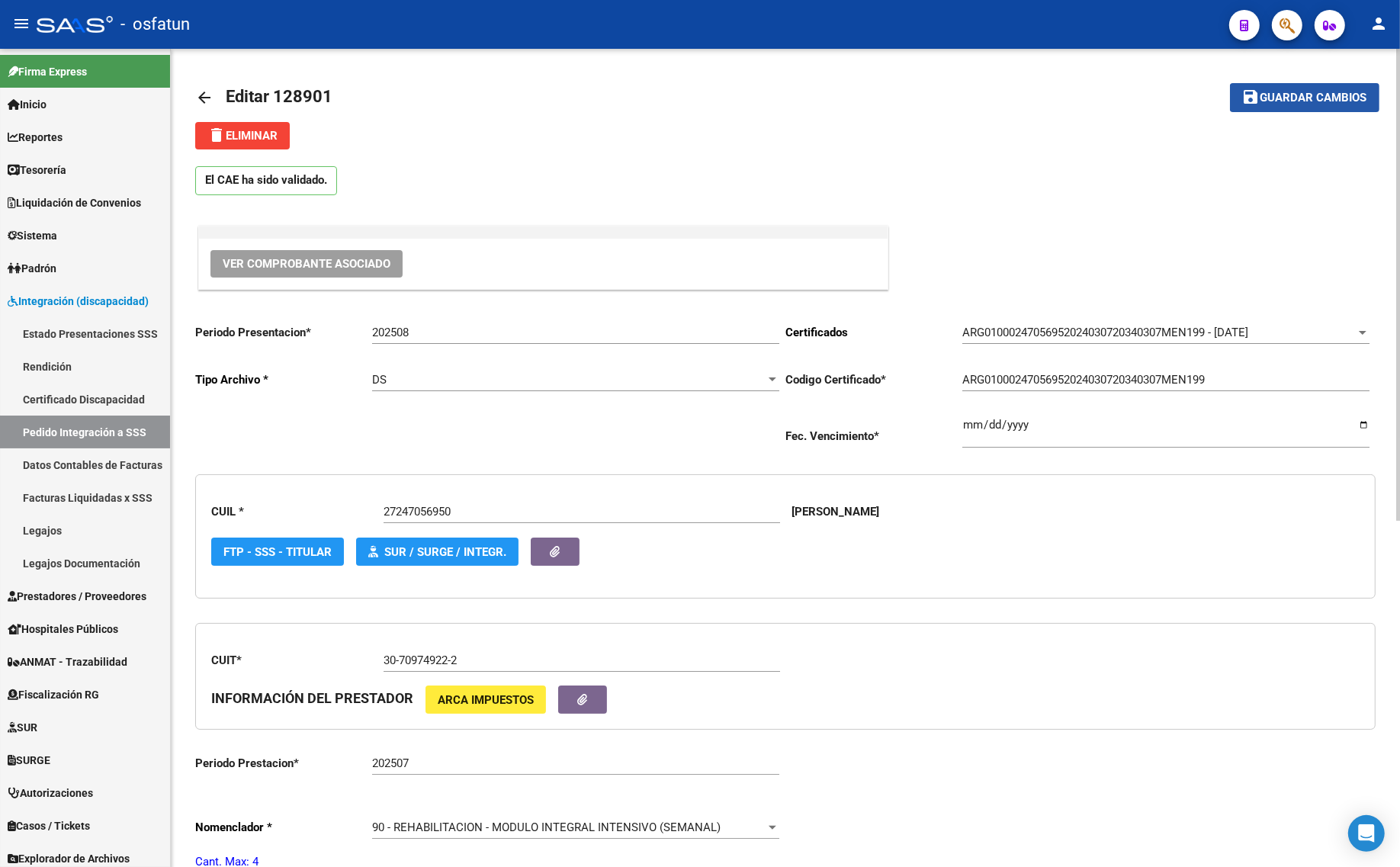
click at [1306, 100] on span "Guardar cambios" at bounding box center [1313, 99] width 106 height 14
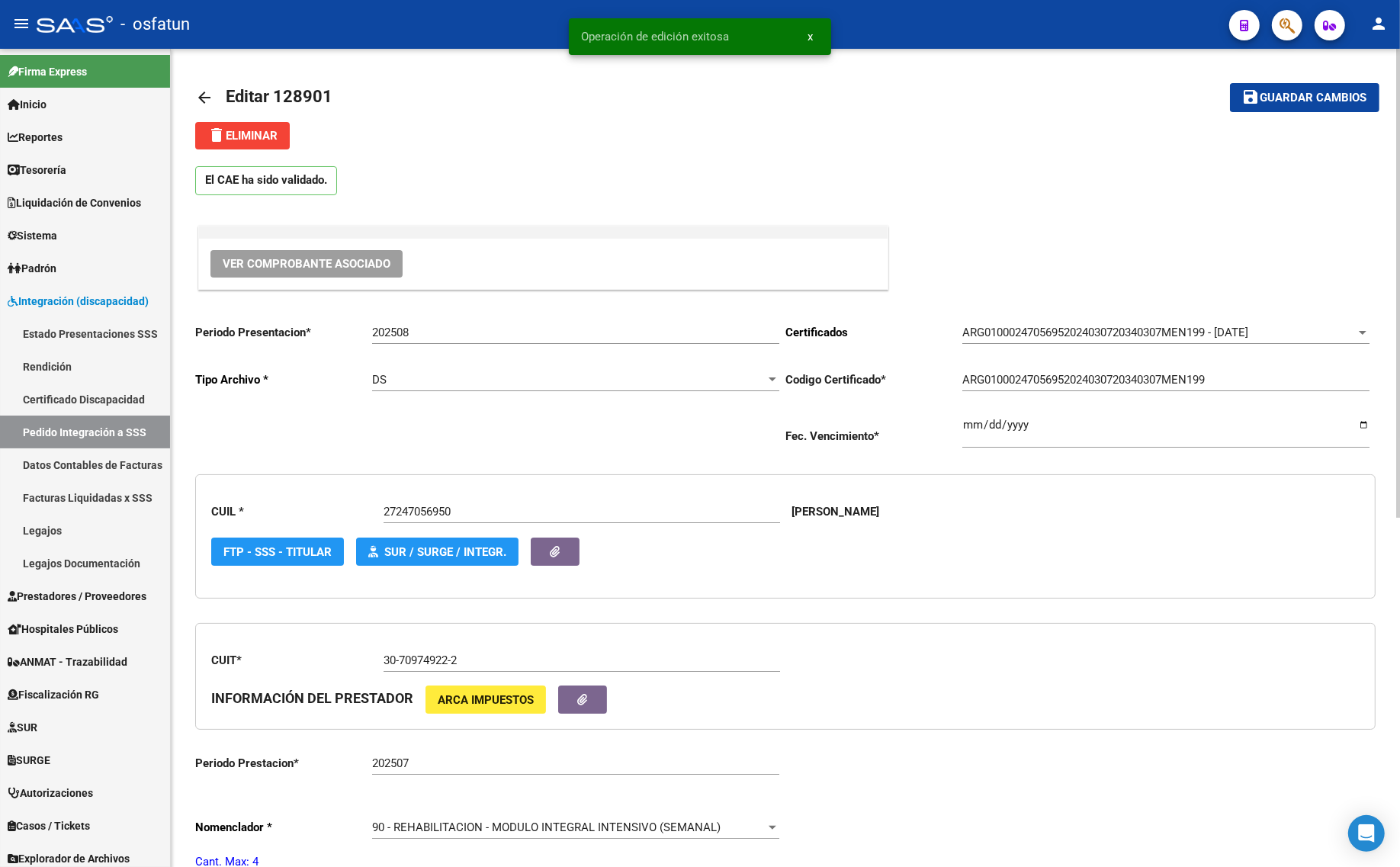
click at [200, 105] on mat-icon "arrow_back" at bounding box center [204, 98] width 19 height 19
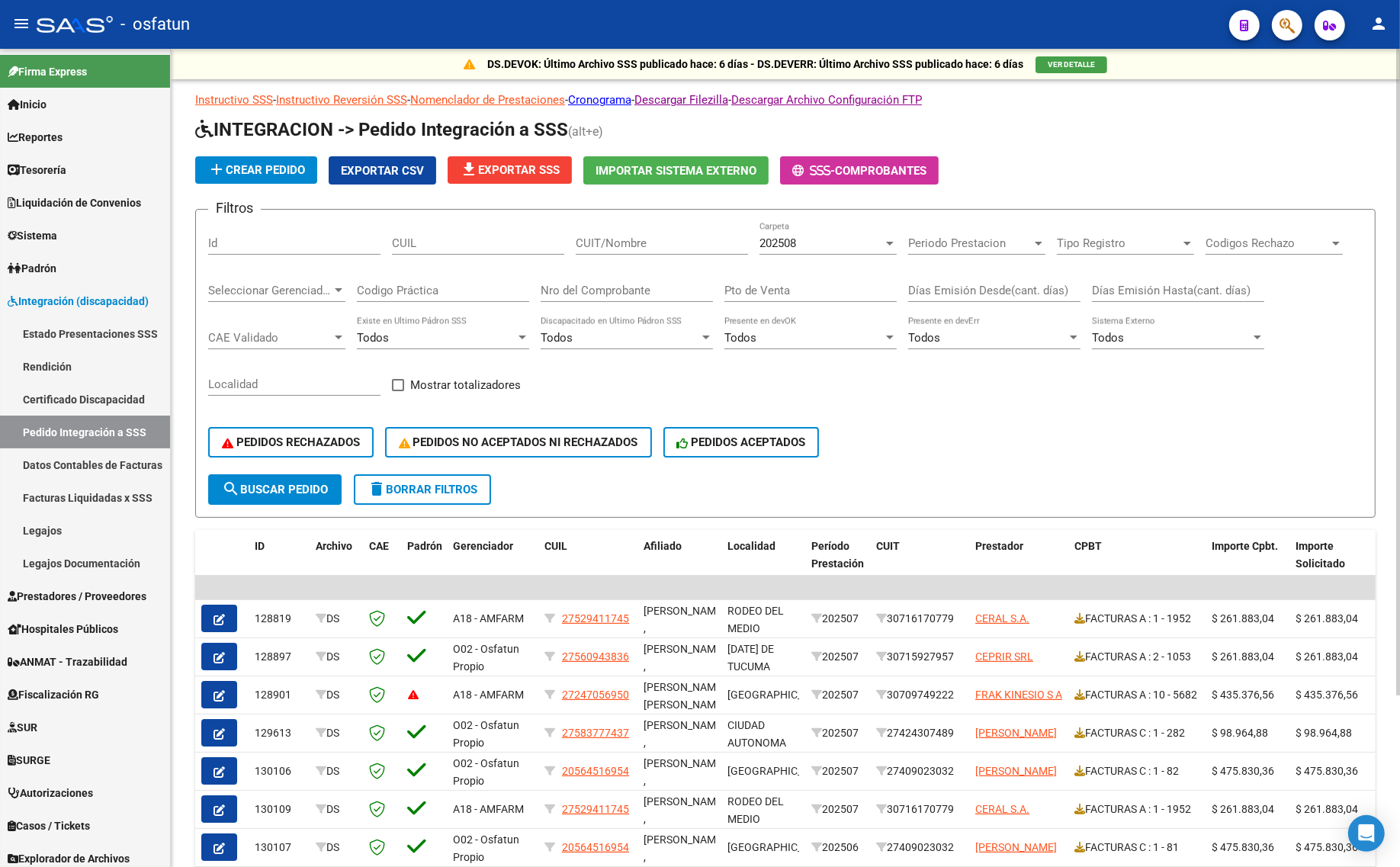
click at [826, 251] on div "202508 Carpeta" at bounding box center [828, 238] width 137 height 33
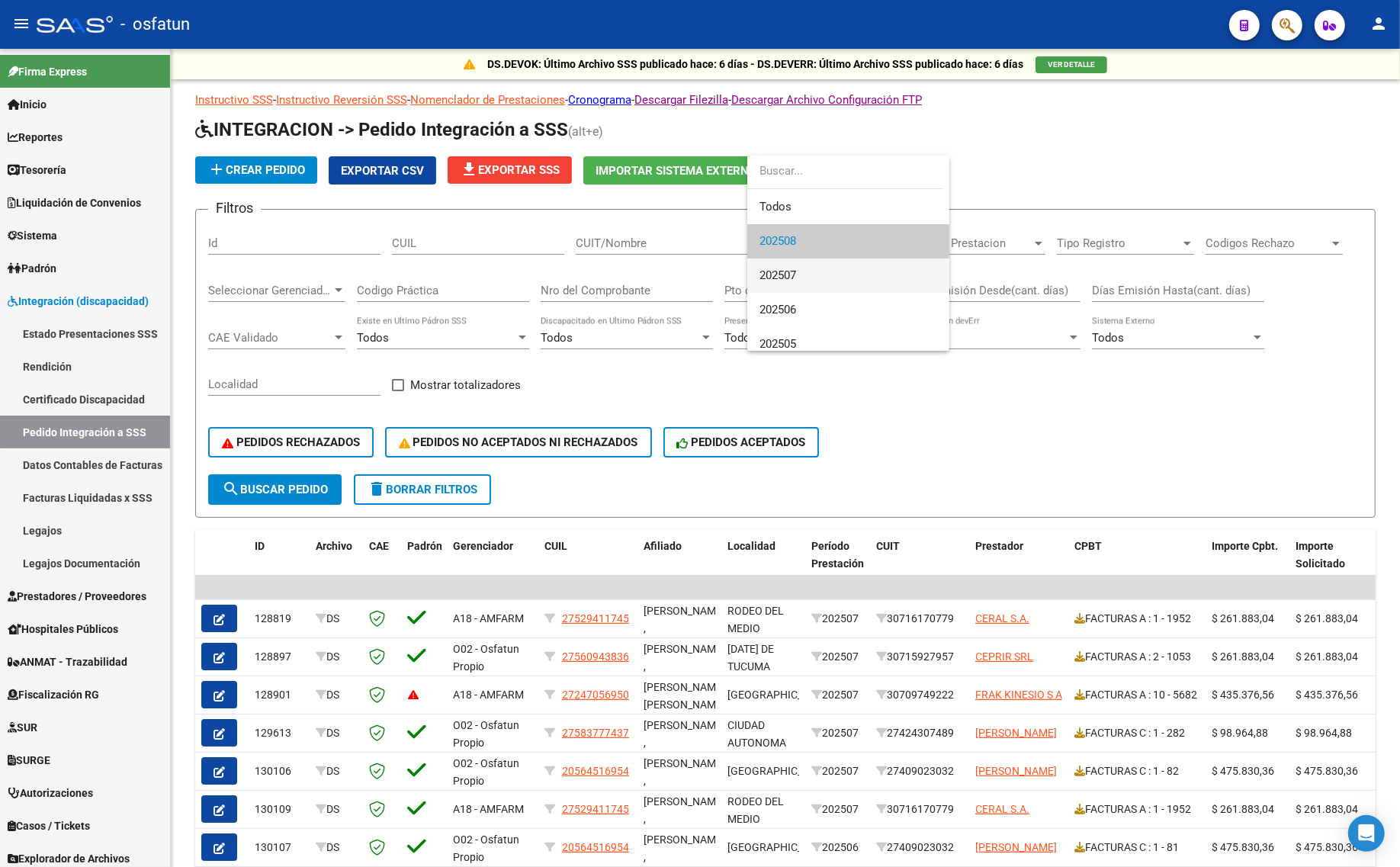
click at [816, 276] on span "202507" at bounding box center [848, 276] width 178 height 34
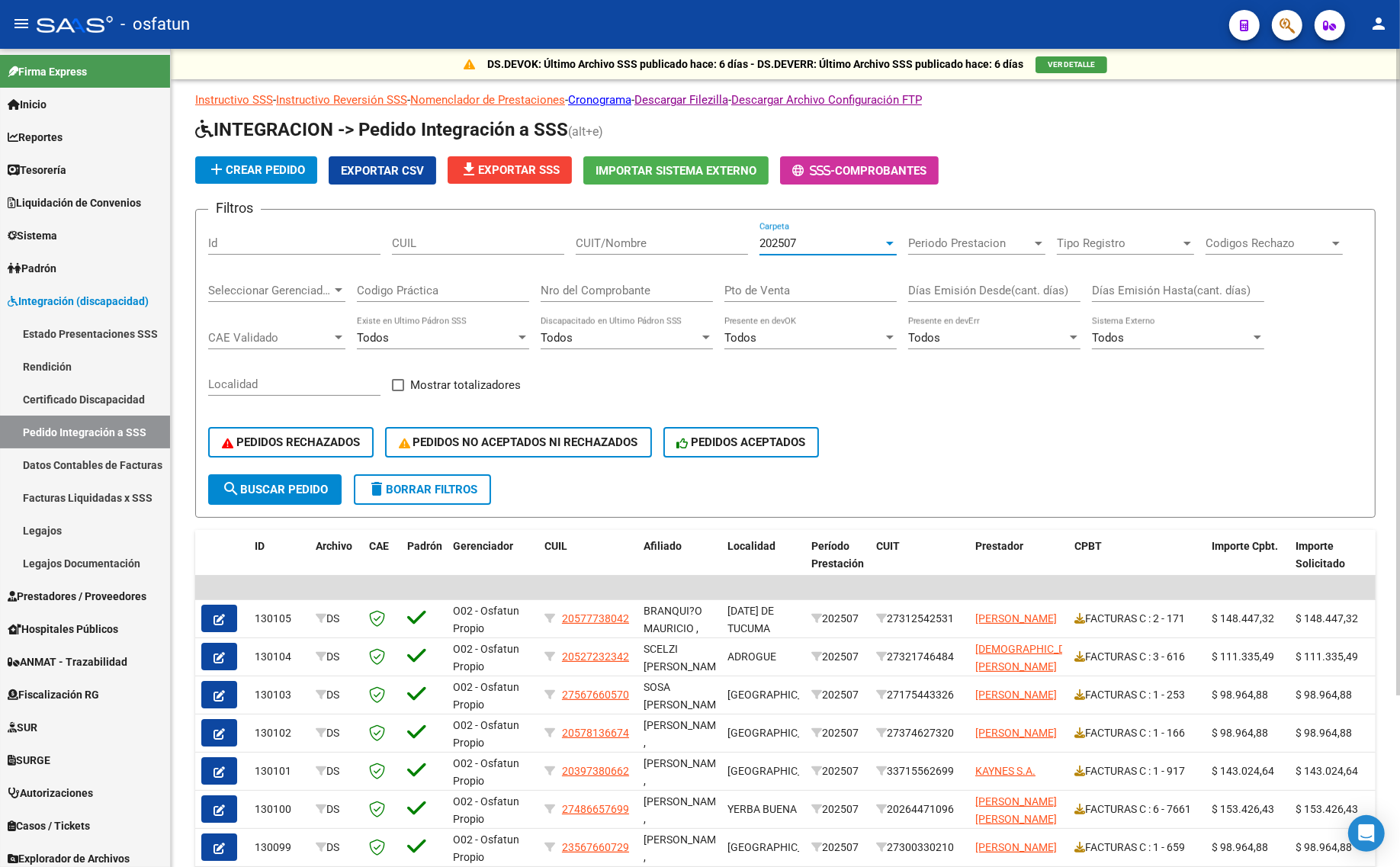
click at [297, 474] on button "search Buscar Pedido" at bounding box center [275, 489] width 134 height 30
click at [314, 439] on span "PEDIDOS RECHAZADOS" at bounding box center [291, 442] width 138 height 14
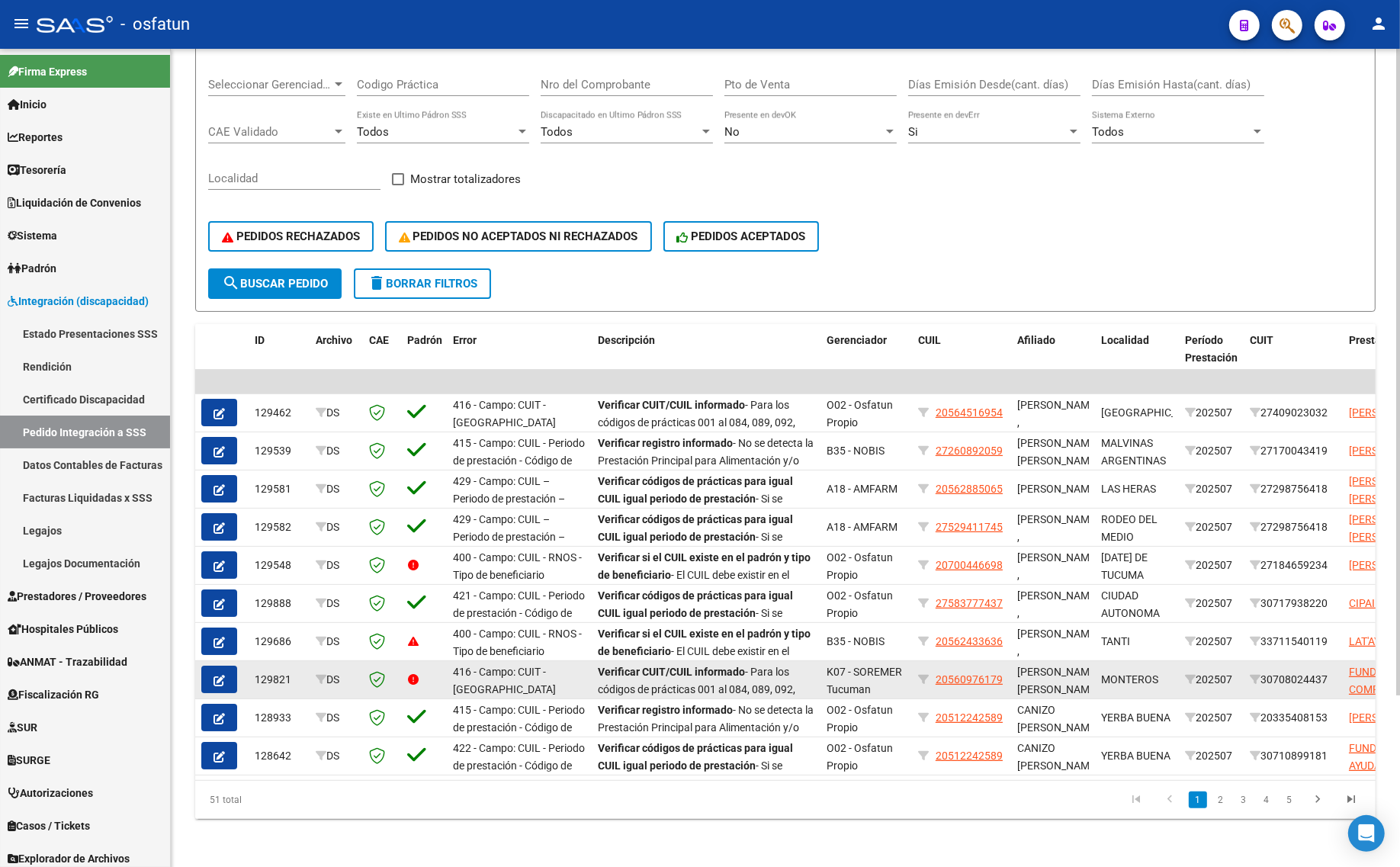
scroll to position [216, 0]
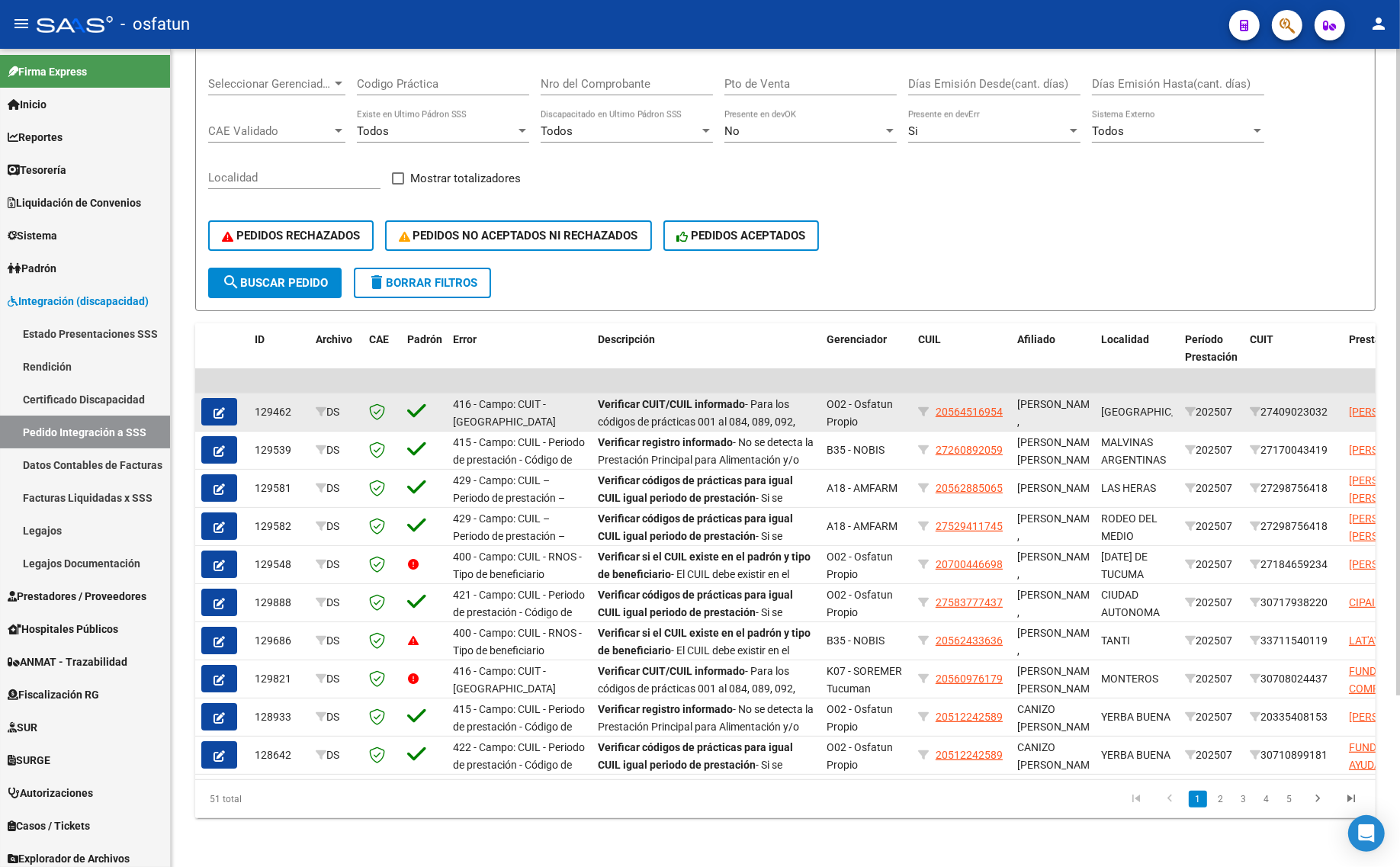
click at [207, 398] on button "button" at bounding box center [219, 411] width 36 height 27
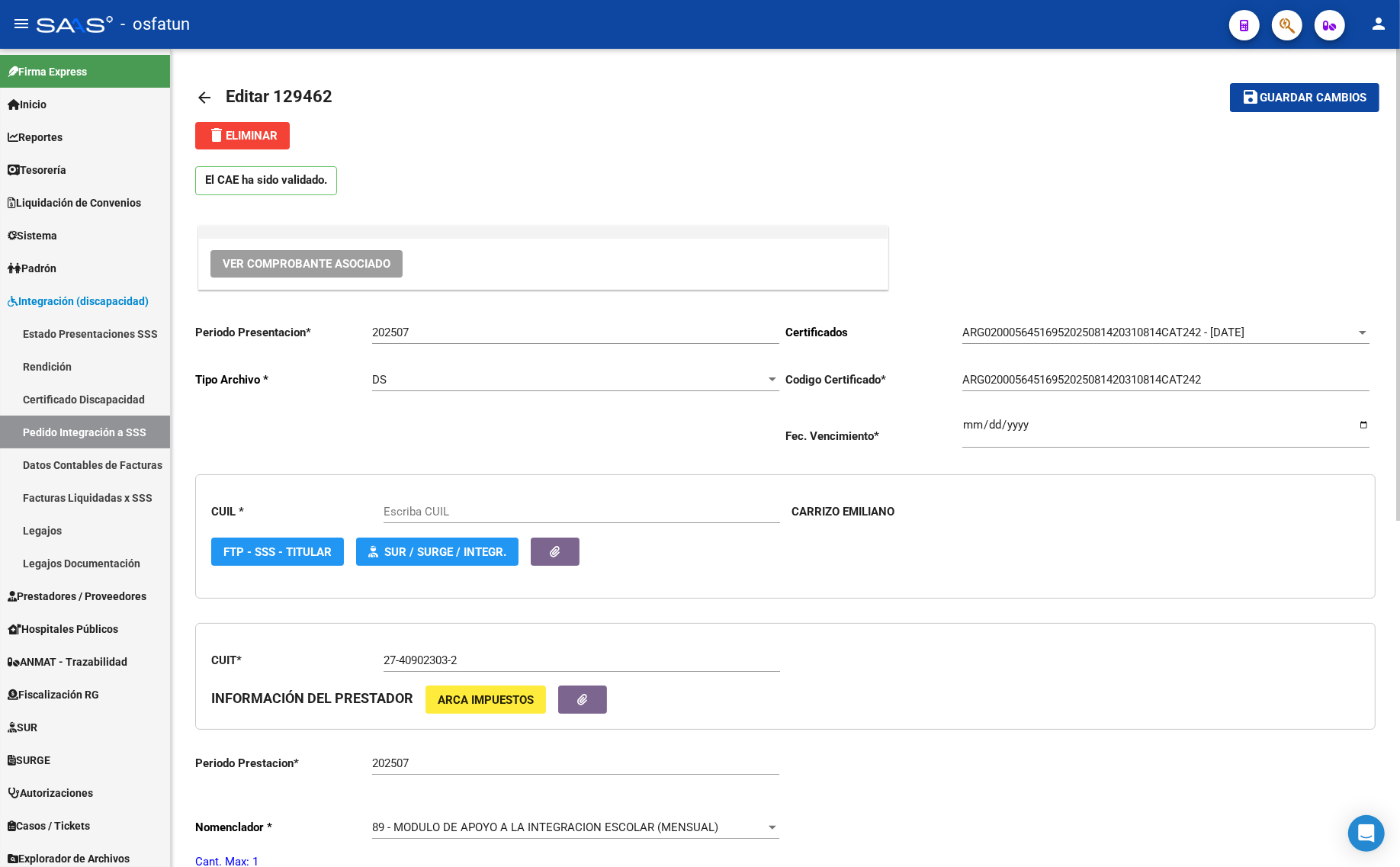
click at [203, 94] on mat-icon "arrow_back" at bounding box center [204, 98] width 19 height 19
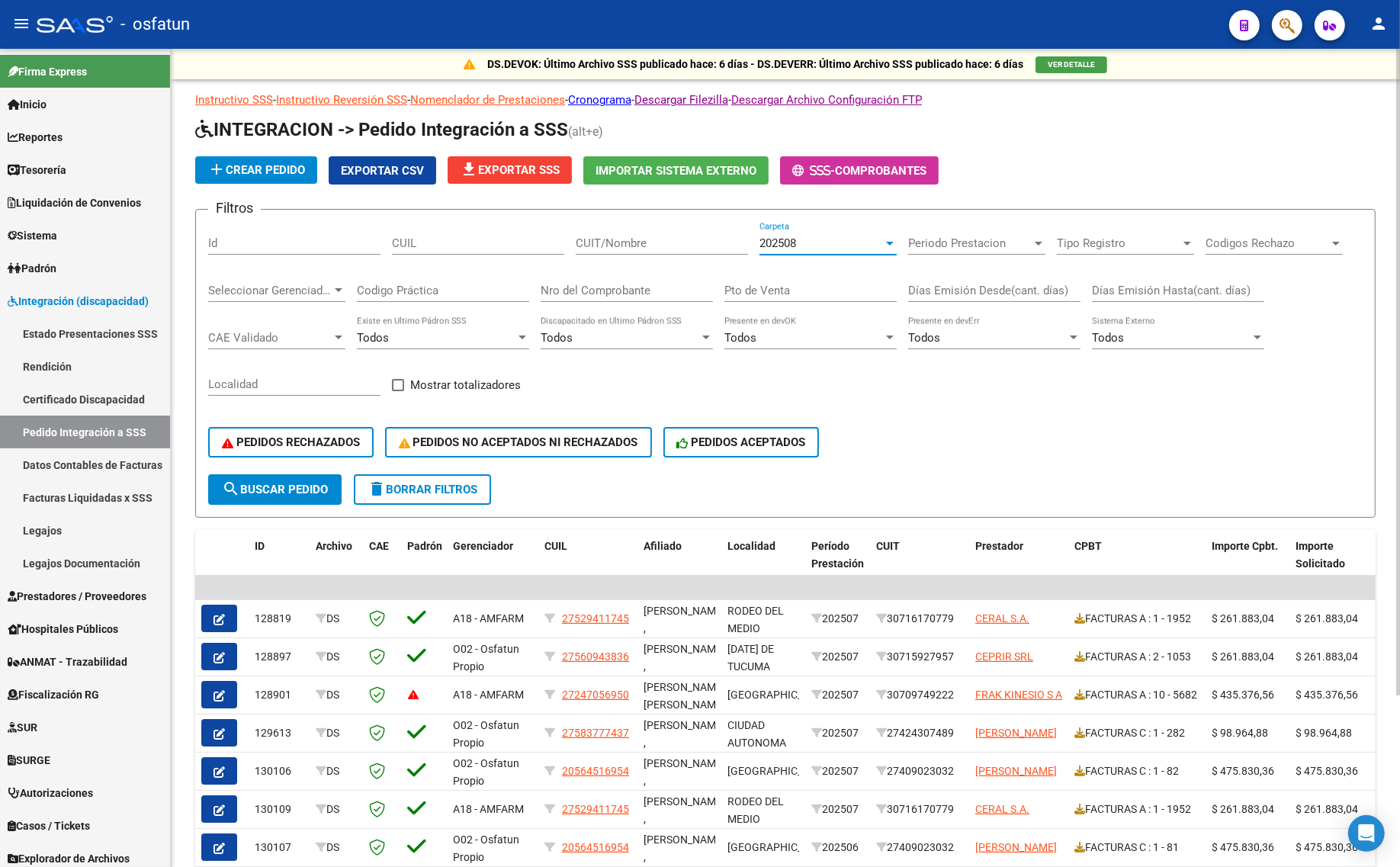
click at [809, 237] on div "202508" at bounding box center [821, 243] width 123 height 14
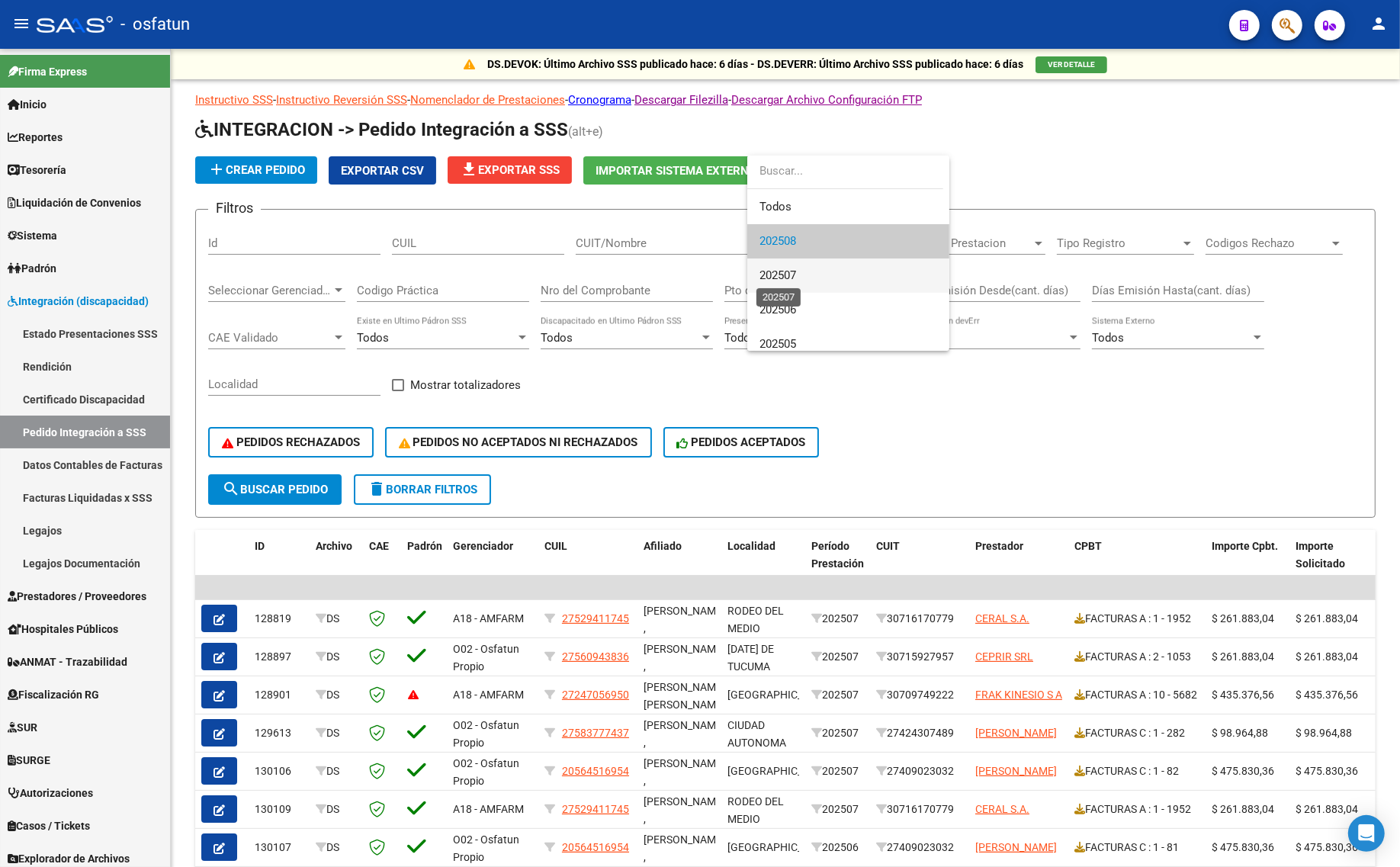
click at [796, 269] on span "202507" at bounding box center [777, 276] width 36 height 14
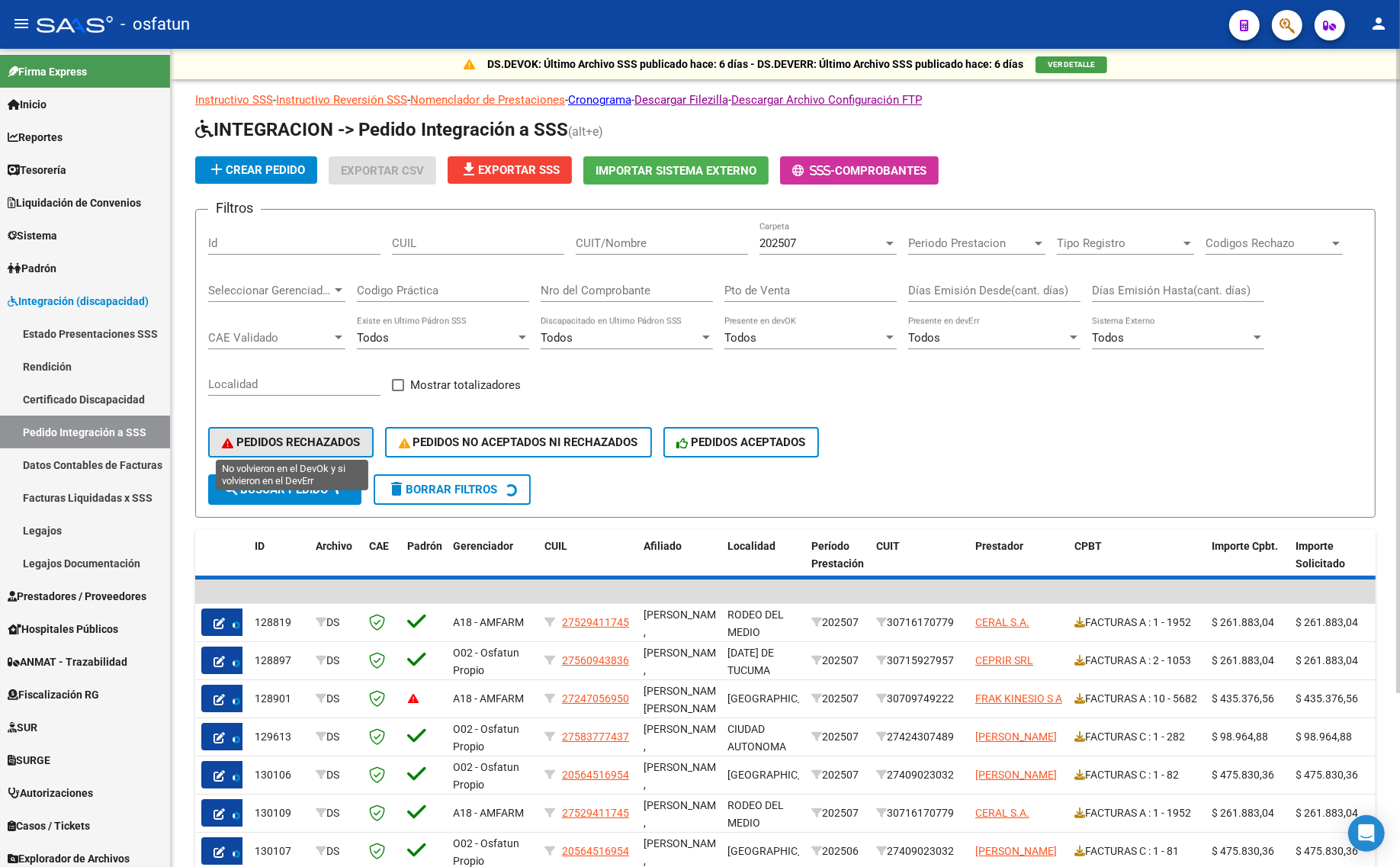
click at [283, 444] on span "PEDIDOS RECHAZADOS" at bounding box center [291, 442] width 138 height 14
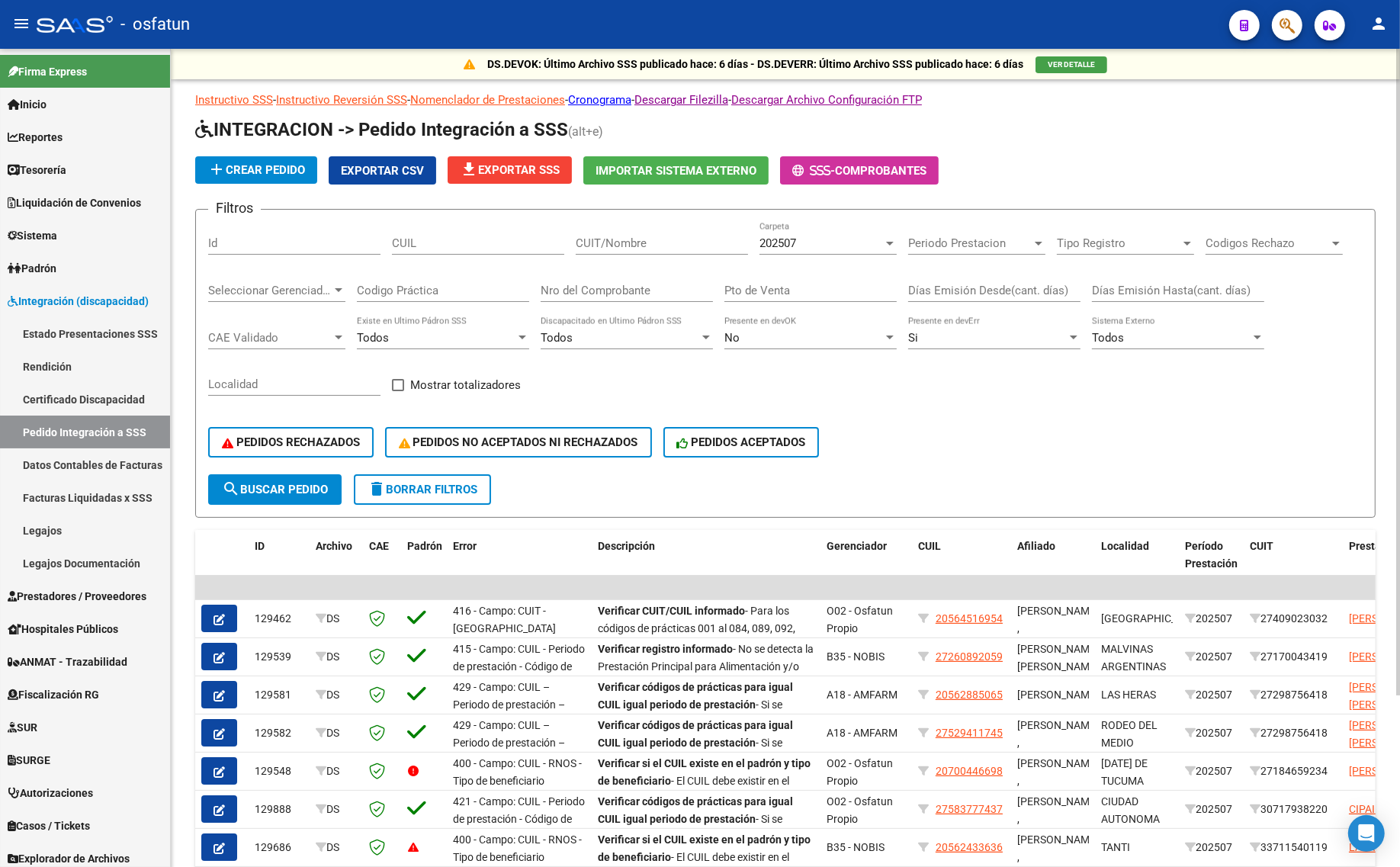
click at [806, 237] on div "202507" at bounding box center [821, 243] width 123 height 14
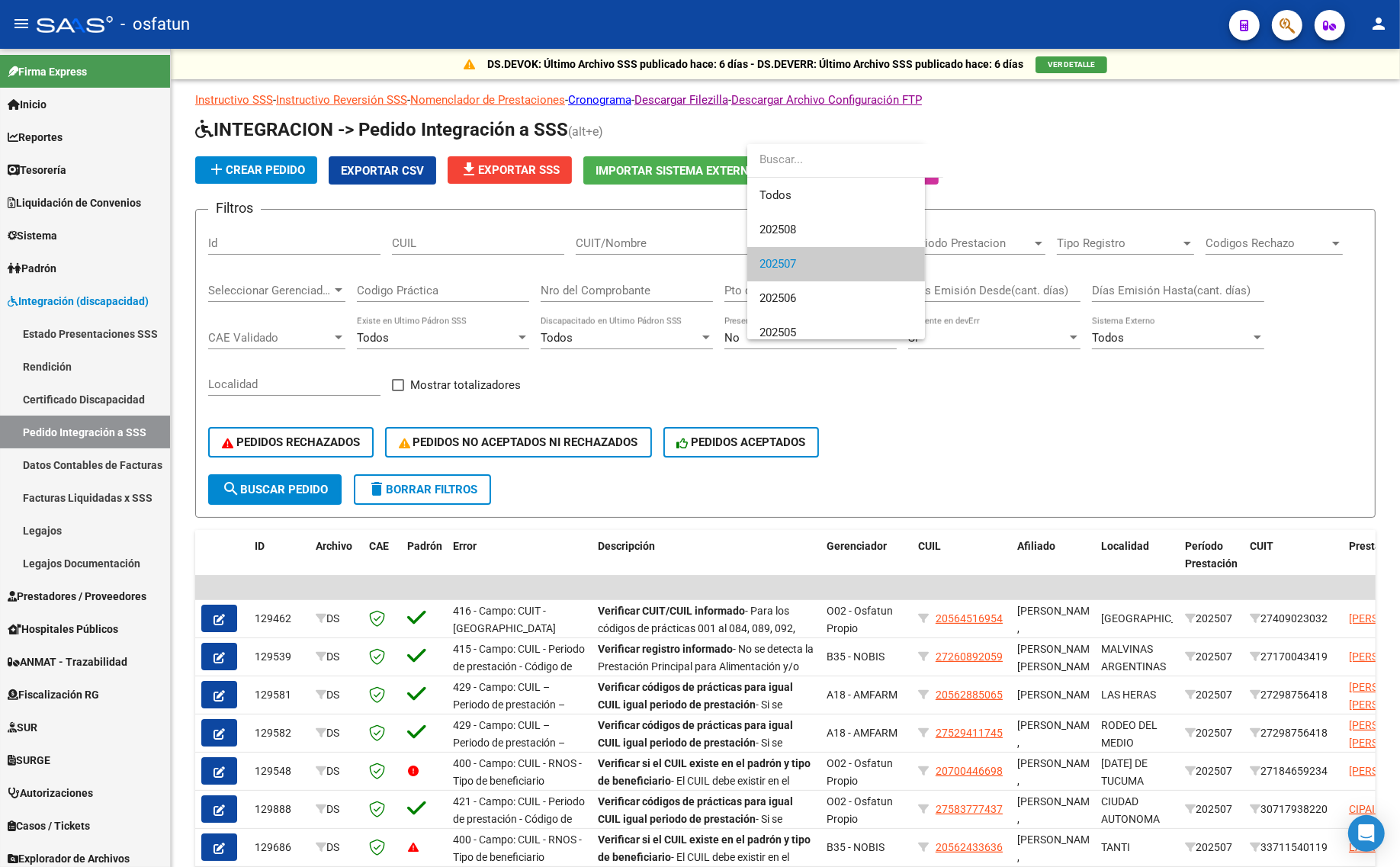
scroll to position [23, 0]
click at [802, 245] on span "202507" at bounding box center [848, 241] width 178 height 34
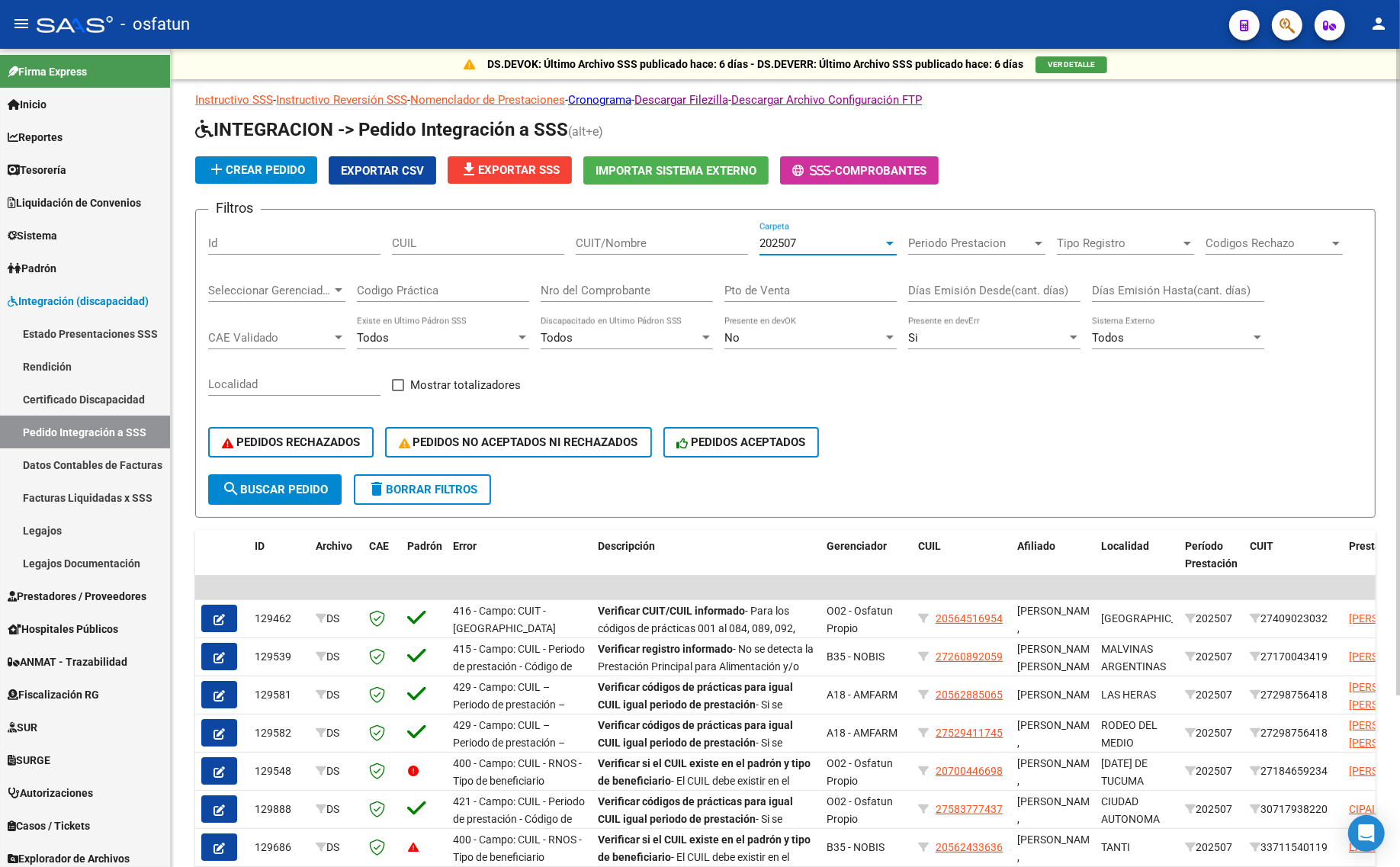
click at [309, 477] on button "search Buscar Pedido" at bounding box center [275, 489] width 134 height 30
click at [314, 445] on button "PEDIDOS RECHAZADOS" at bounding box center [290, 442] width 165 height 30
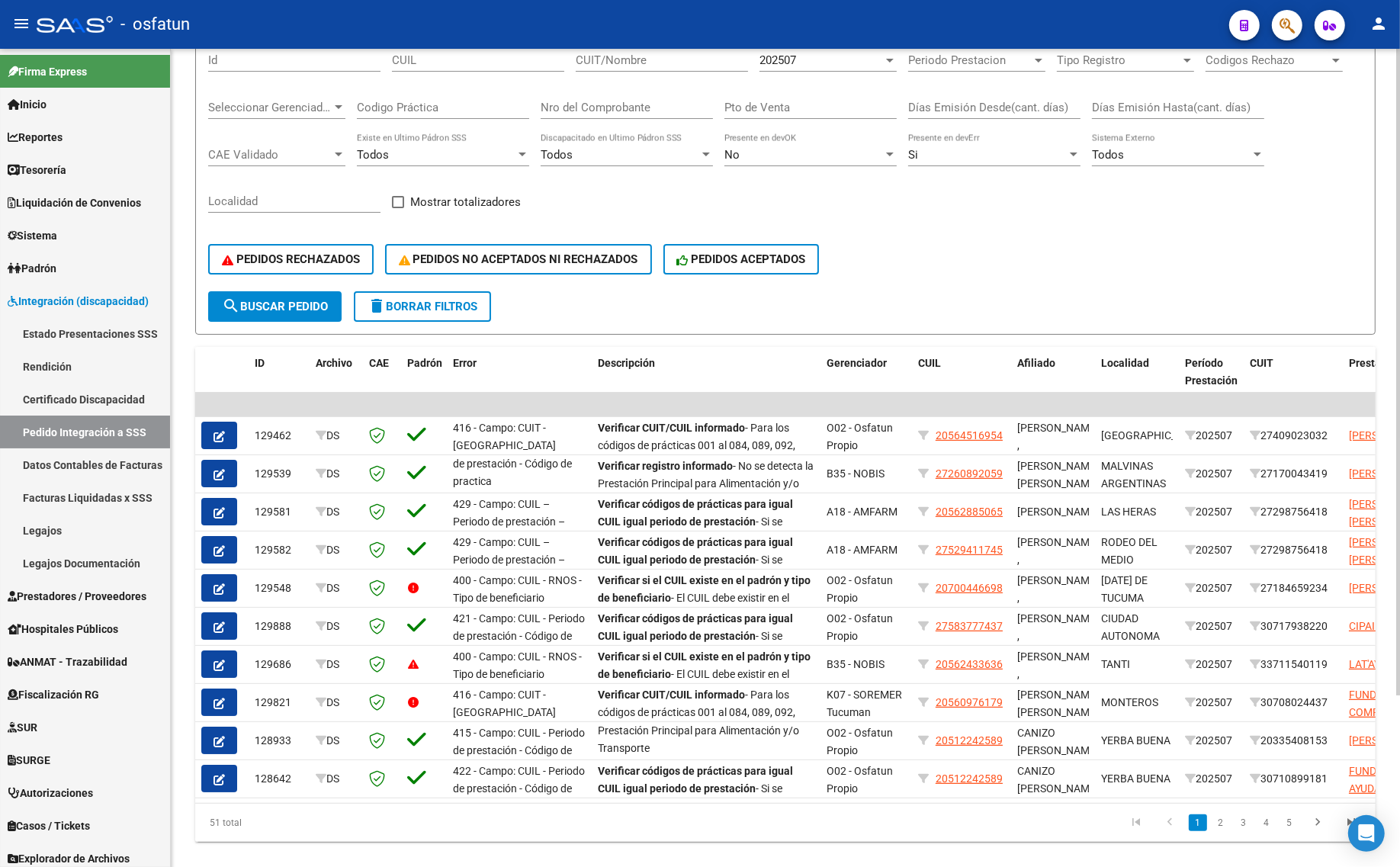
scroll to position [216, 0]
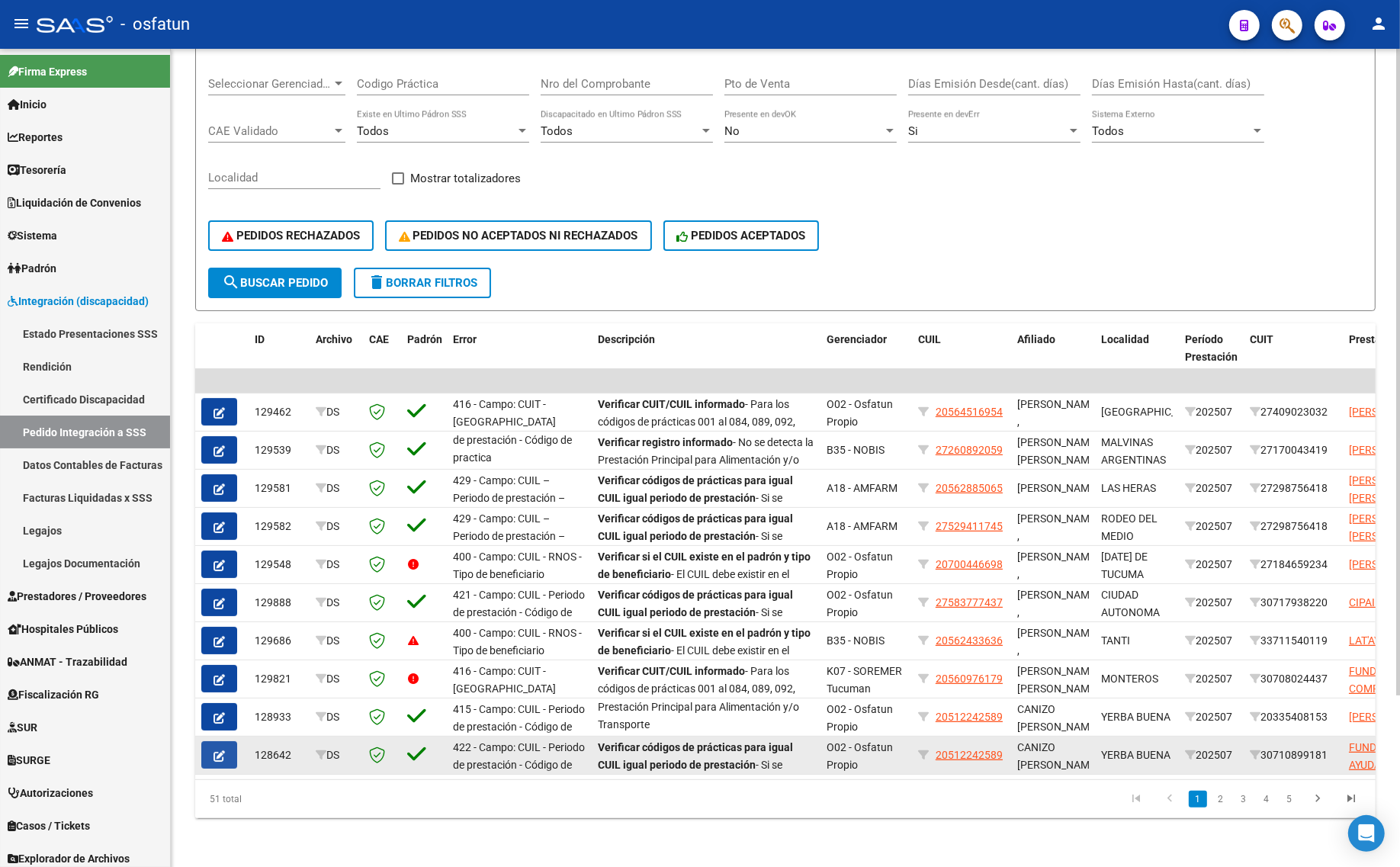
click at [214, 750] on icon "button" at bounding box center [219, 755] width 12 height 12
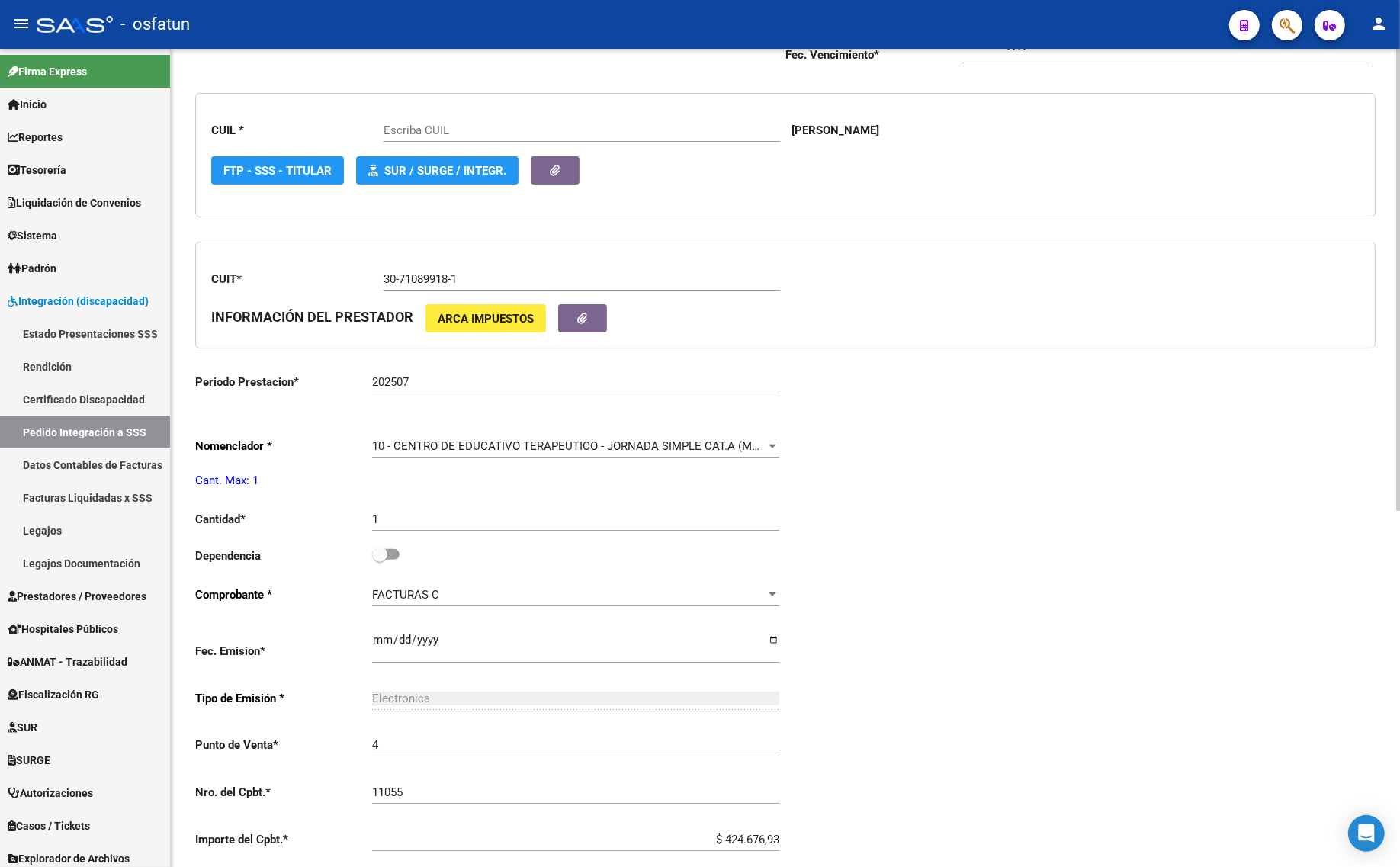
type input "20512242589"
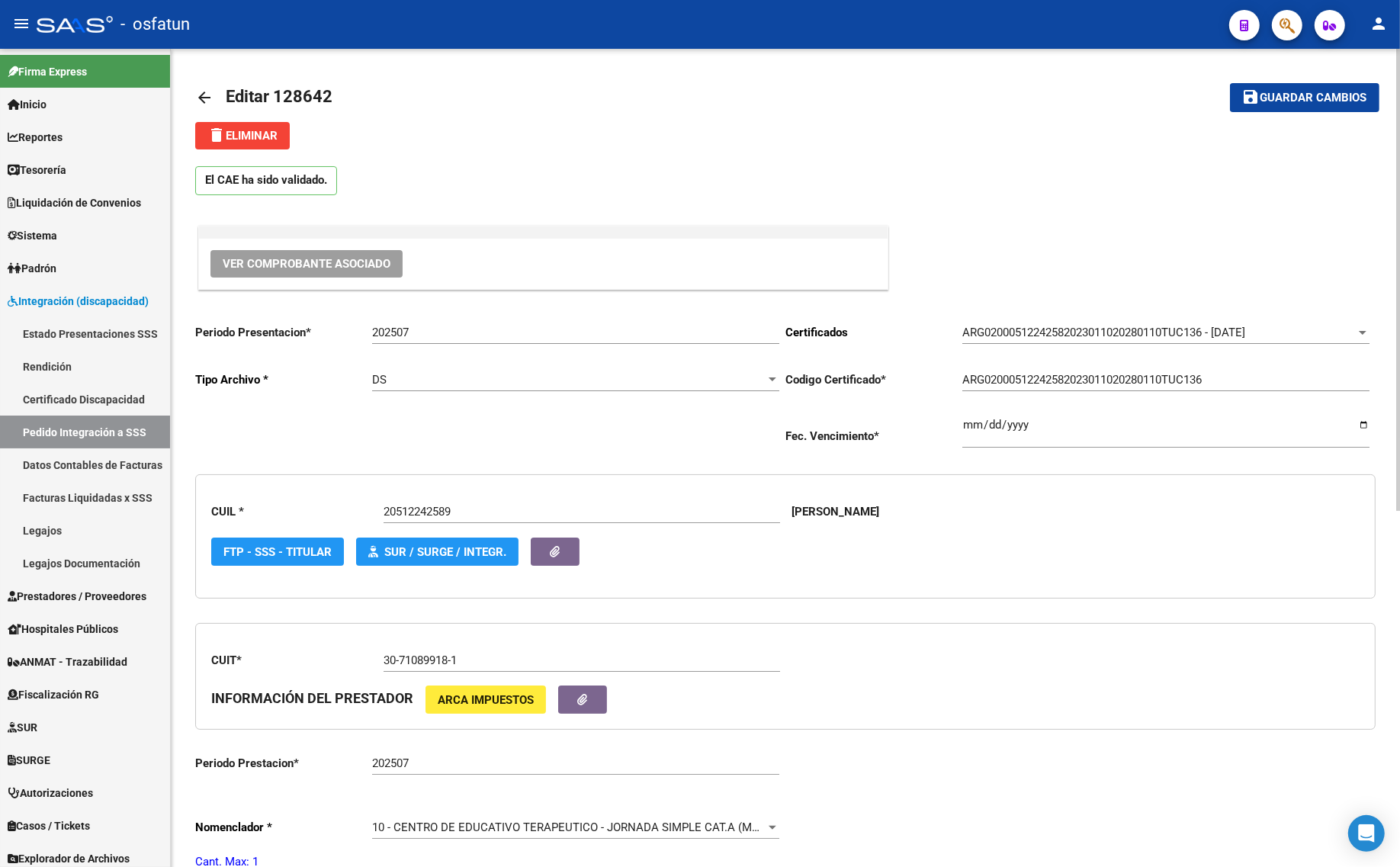
click at [203, 98] on mat-icon "arrow_back" at bounding box center [204, 98] width 19 height 19
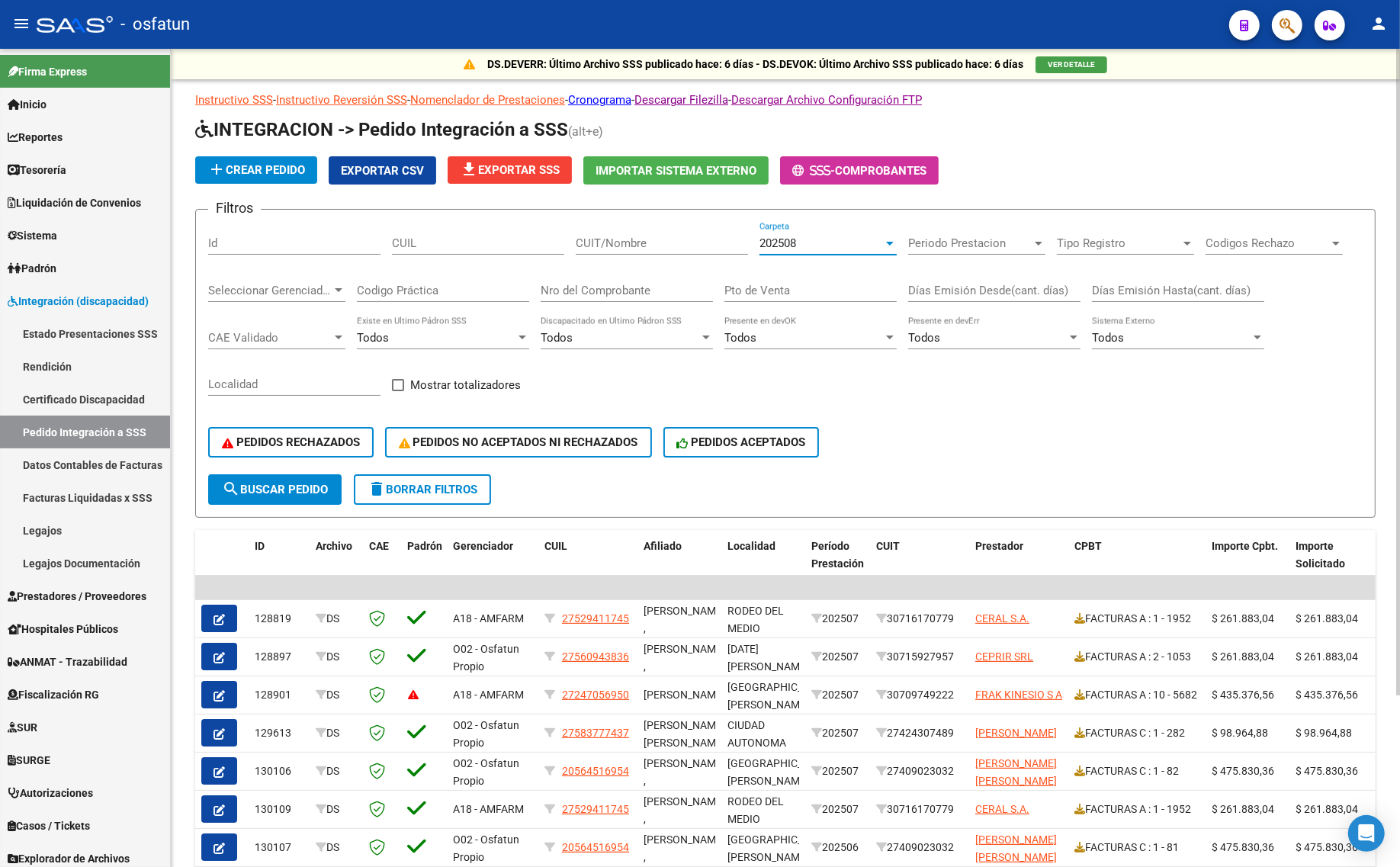
click at [805, 237] on div "202508" at bounding box center [821, 243] width 123 height 14
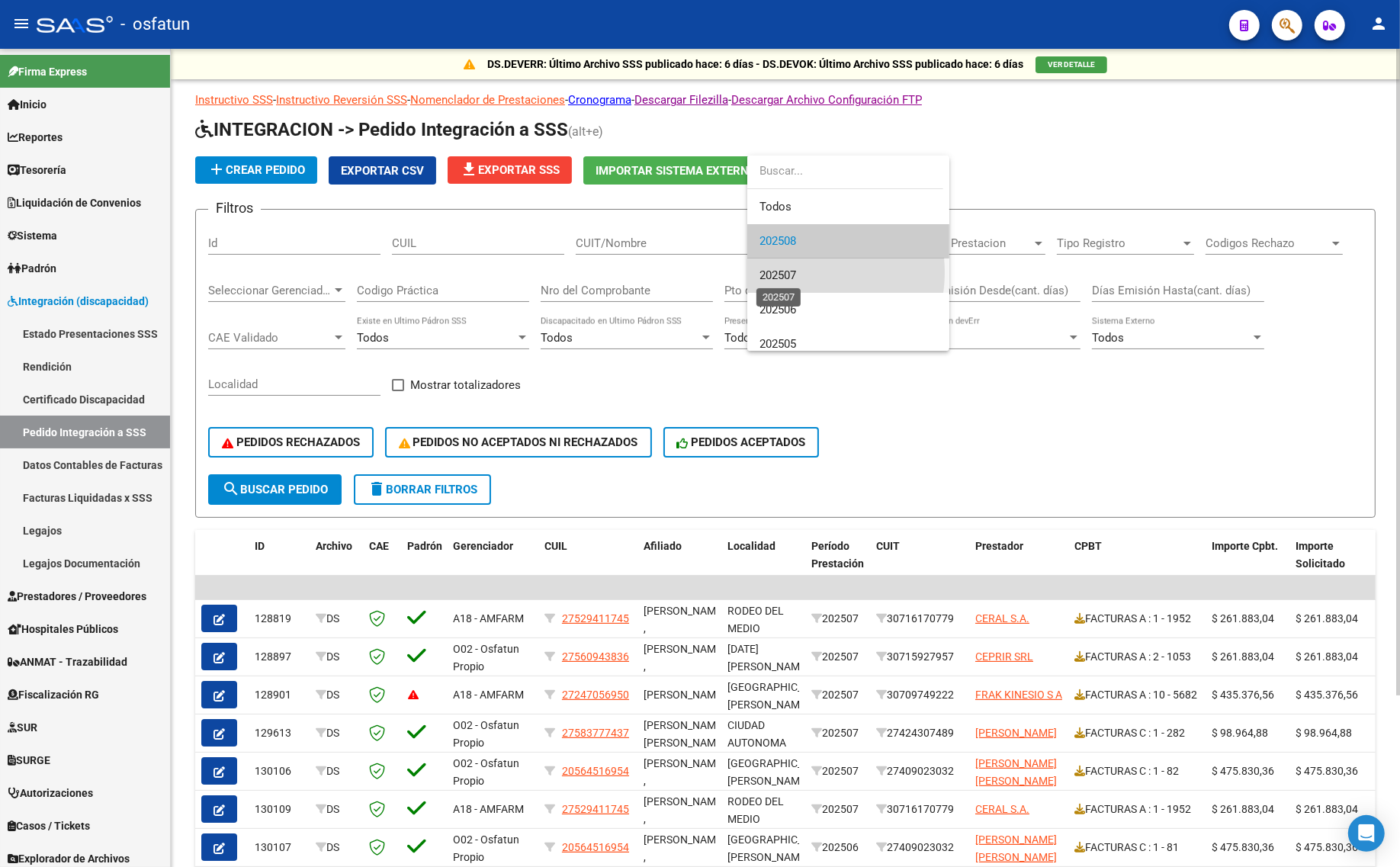
click at [796, 272] on span "202507" at bounding box center [777, 276] width 36 height 14
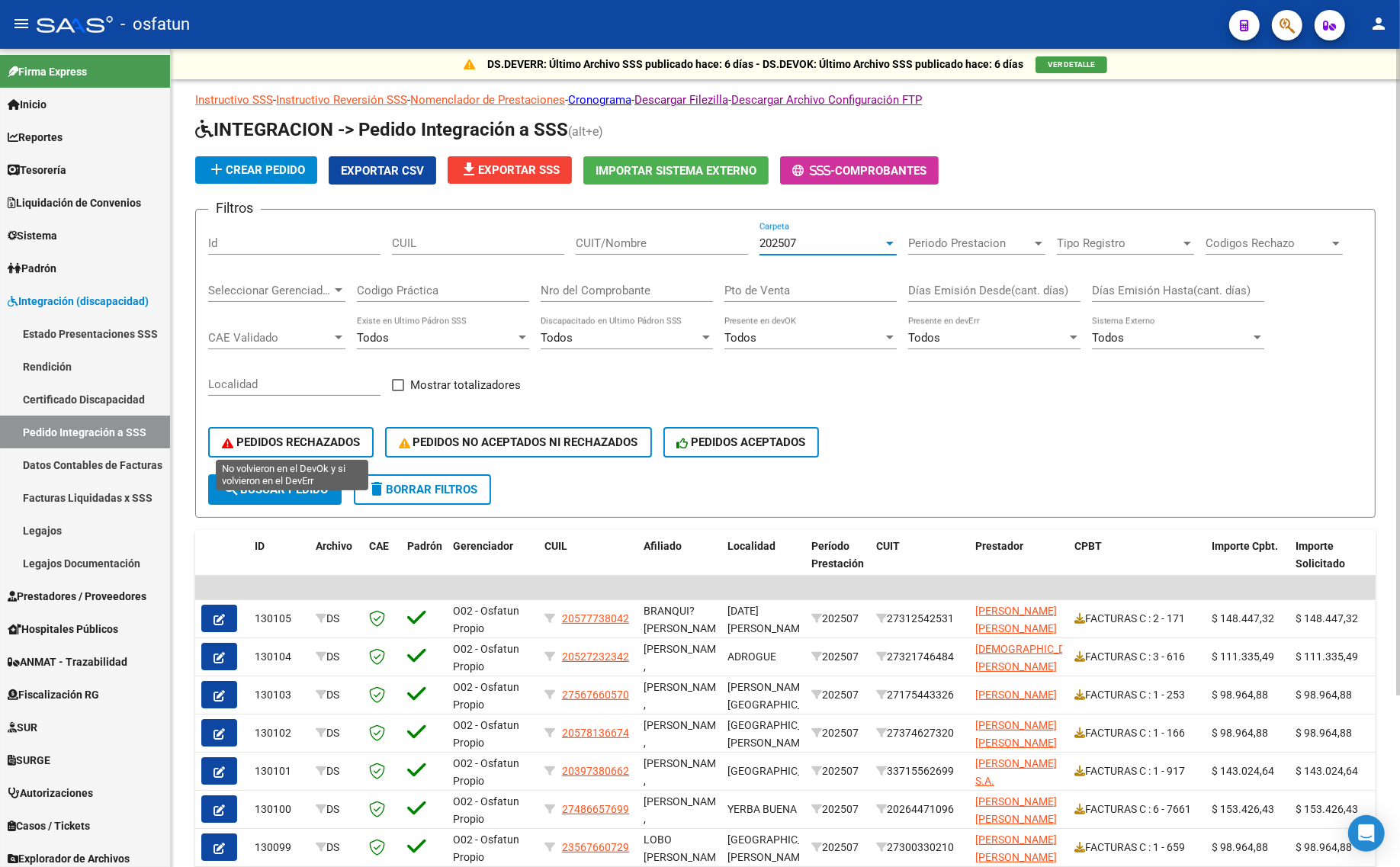
click at [261, 435] on span "PEDIDOS RECHAZADOS" at bounding box center [291, 442] width 138 height 14
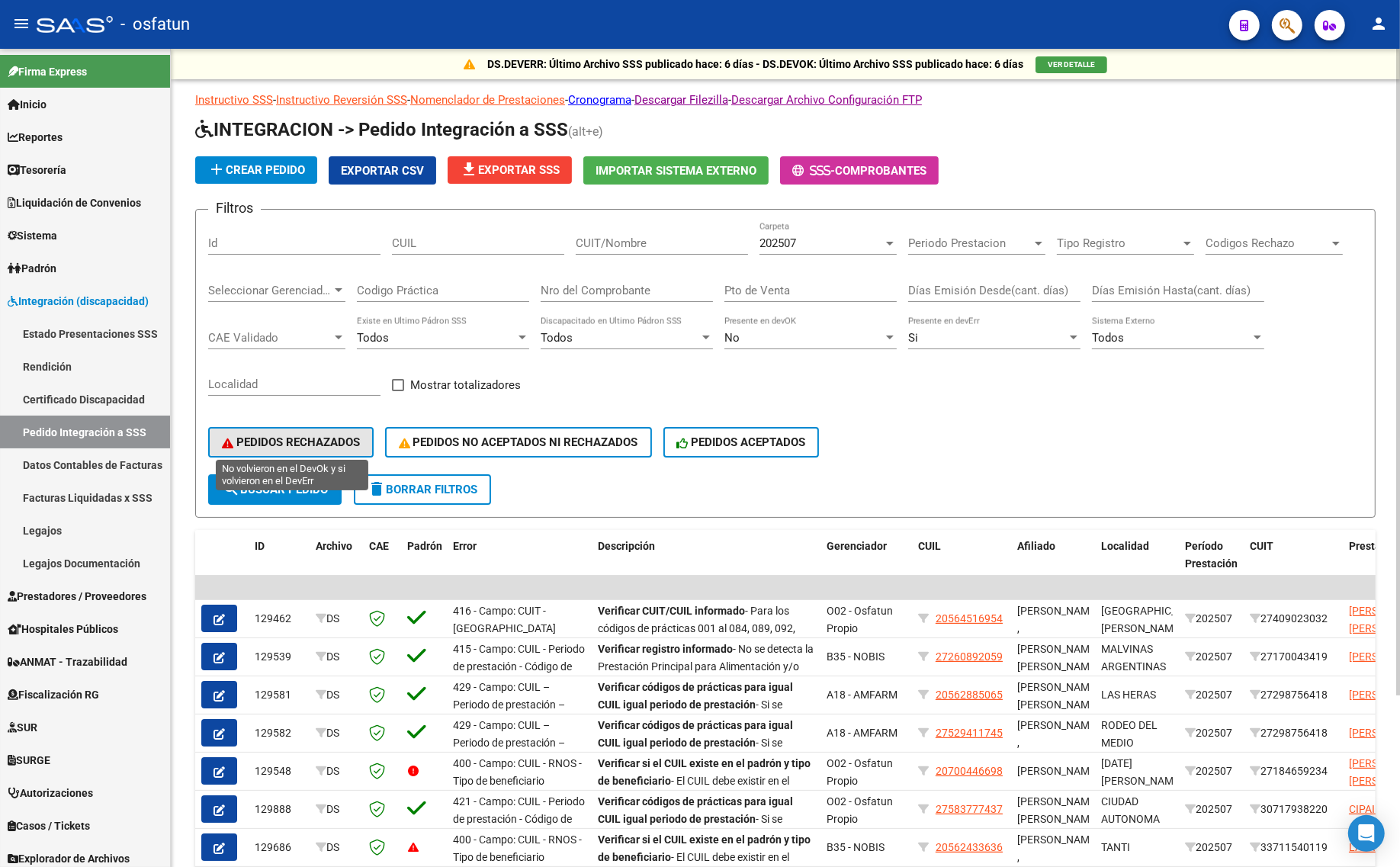
click at [276, 440] on span "PEDIDOS RECHAZADOS" at bounding box center [291, 442] width 138 height 14
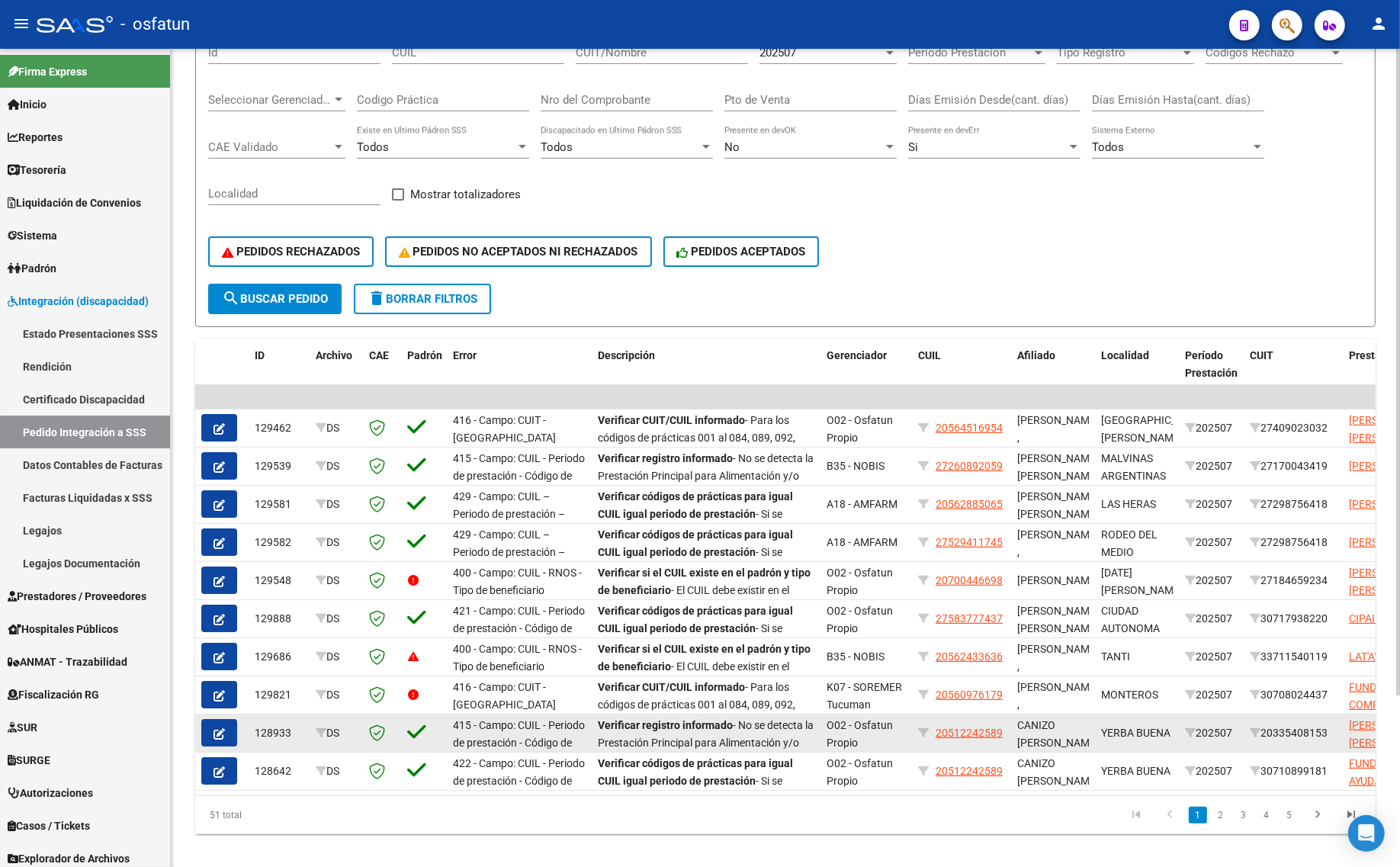
scroll to position [216, 0]
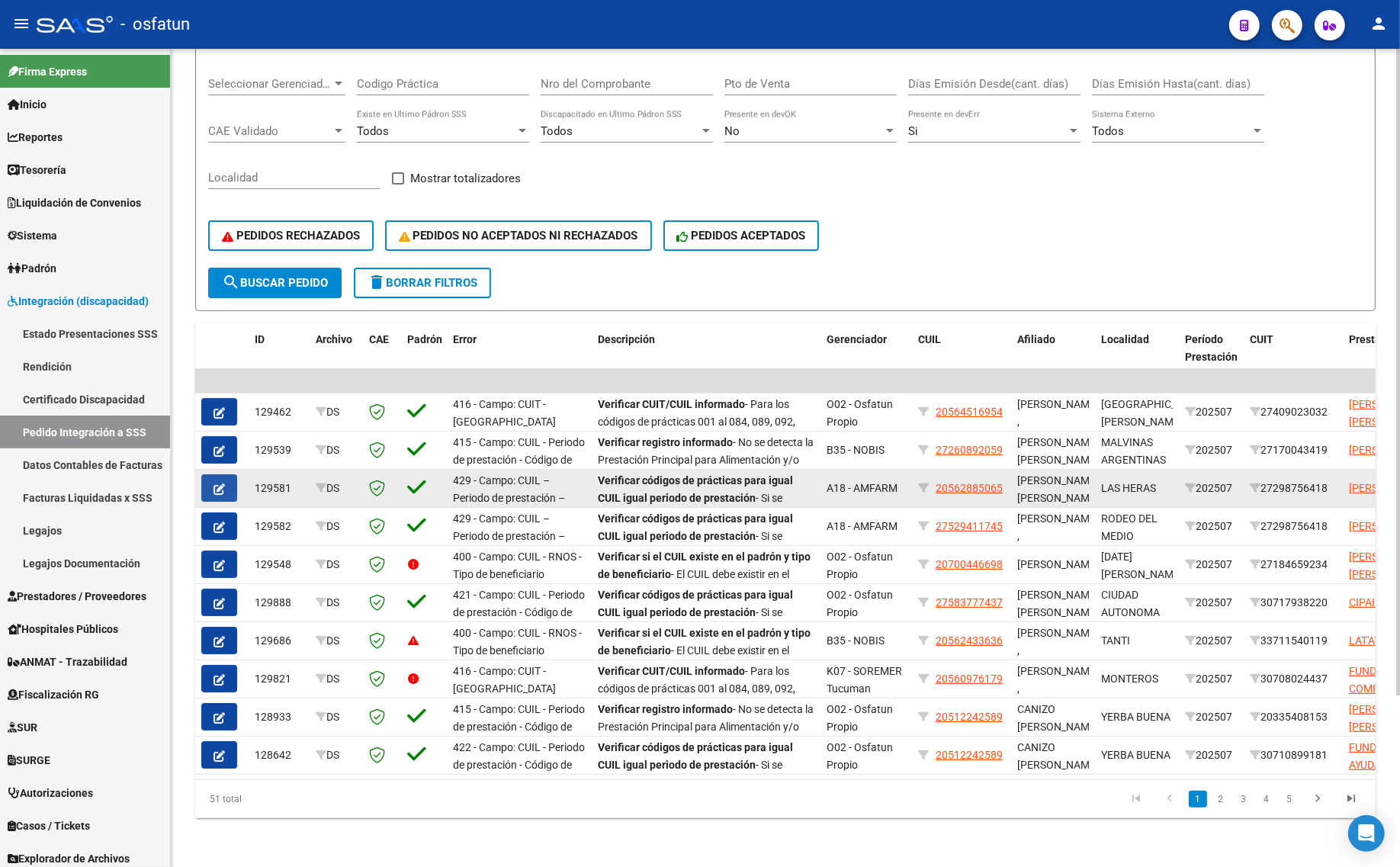
click at [210, 474] on button "button" at bounding box center [219, 487] width 36 height 27
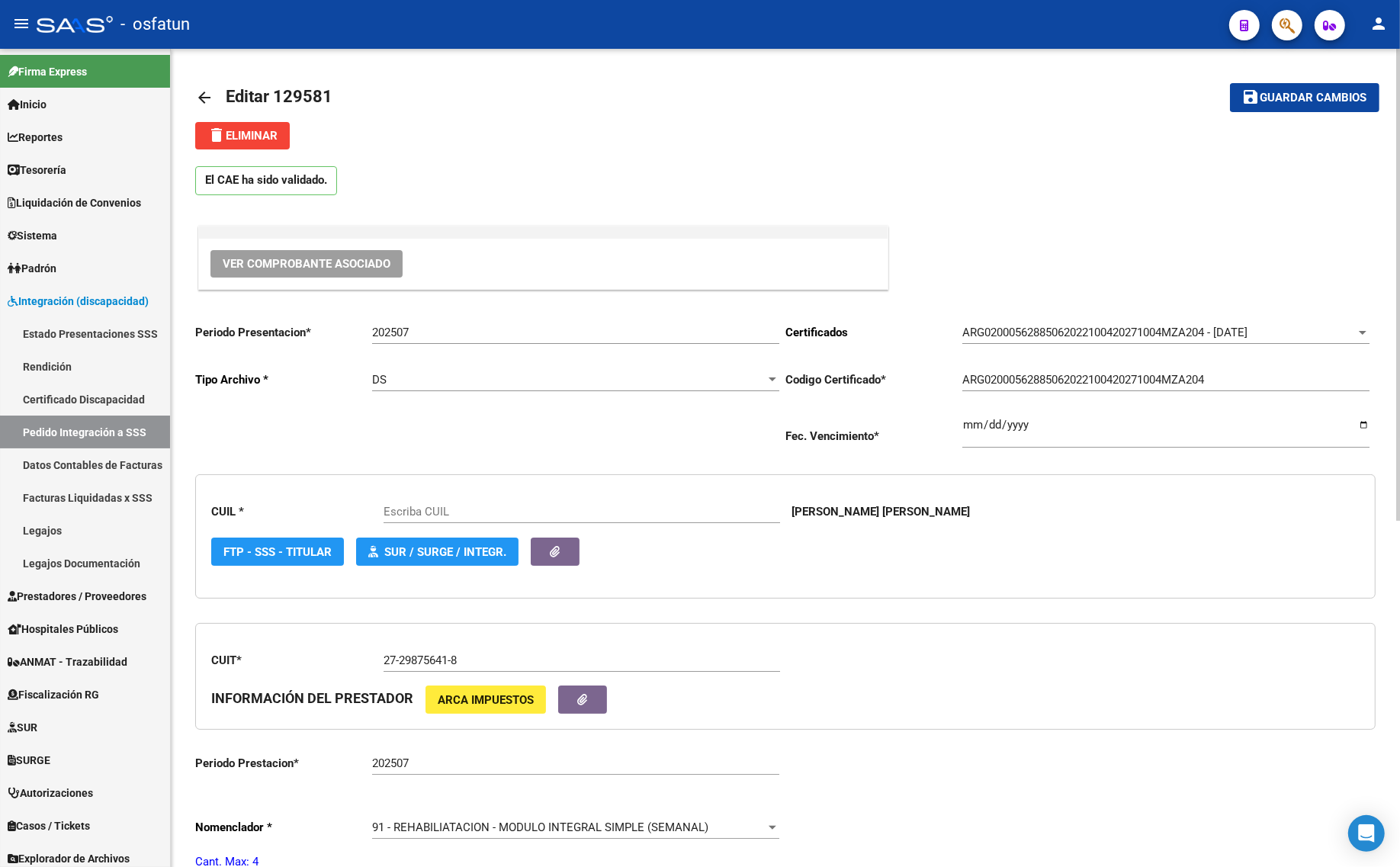
type input "20562885065"
click at [195, 95] on mat-icon "arrow_back" at bounding box center [204, 98] width 19 height 19
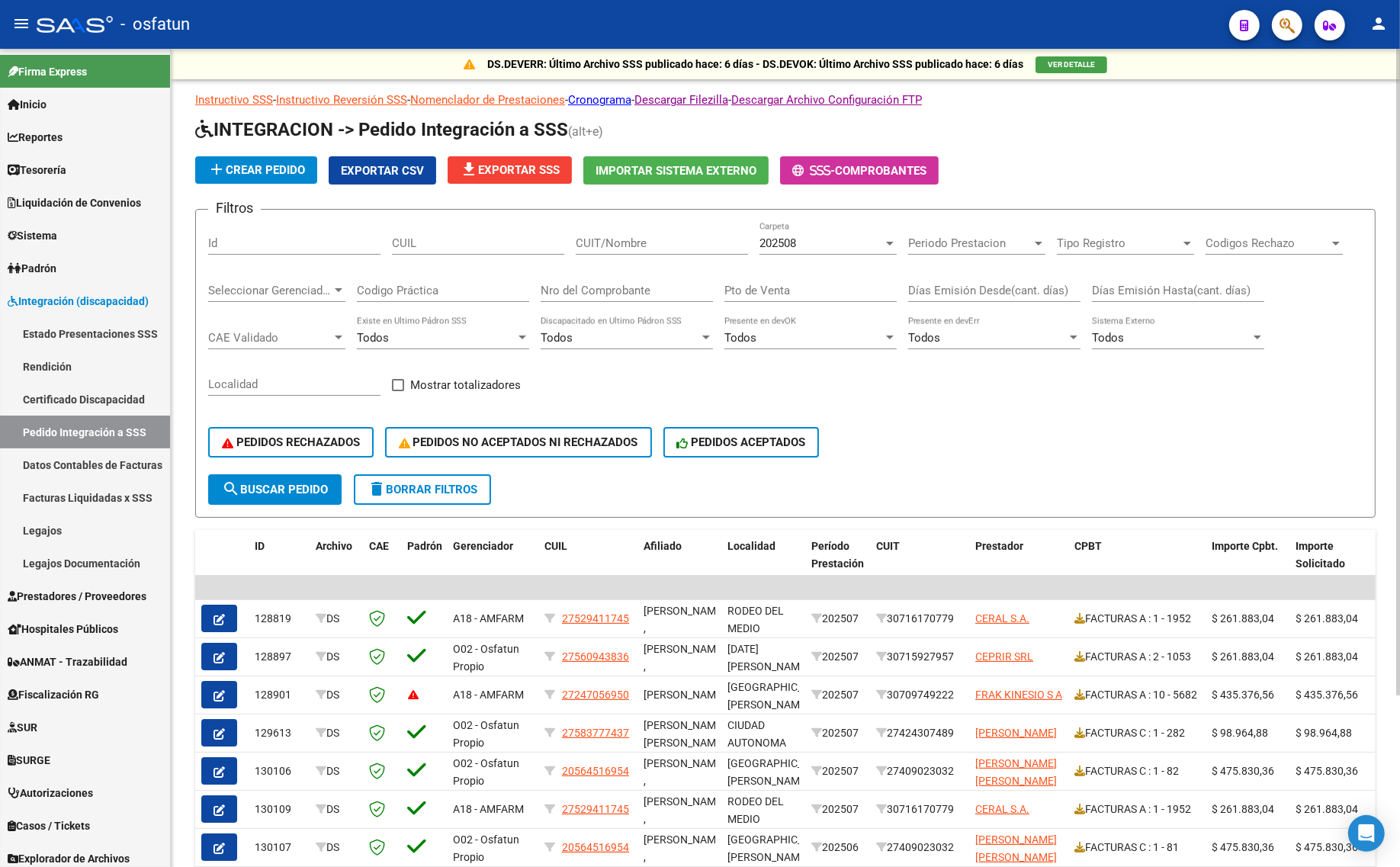
click at [827, 241] on div "202508" at bounding box center [821, 243] width 123 height 14
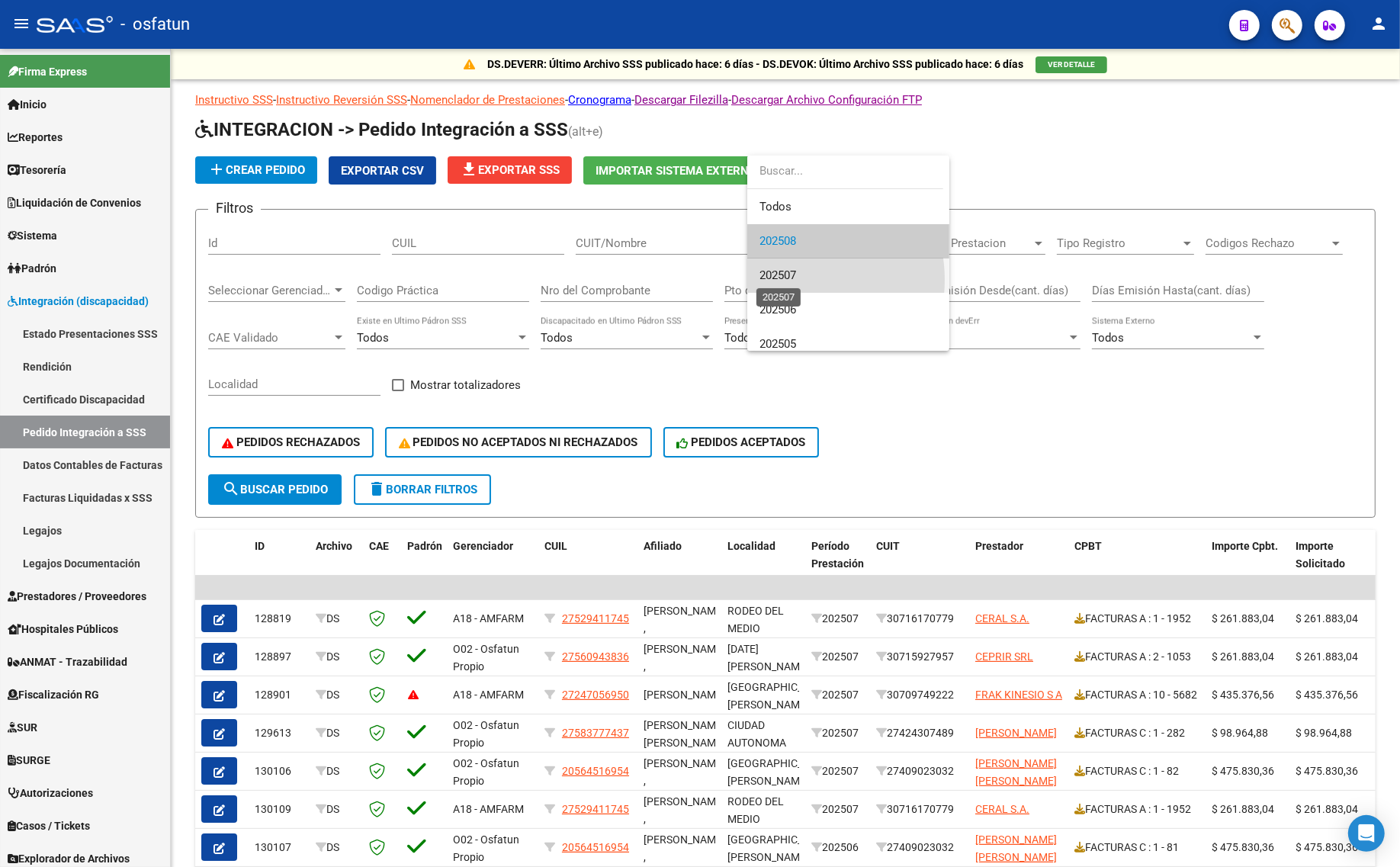
drag, startPoint x: 786, startPoint y: 279, endPoint x: 759, endPoint y: 465, distance: 187.9
click at [786, 280] on span "202507" at bounding box center [777, 276] width 36 height 14
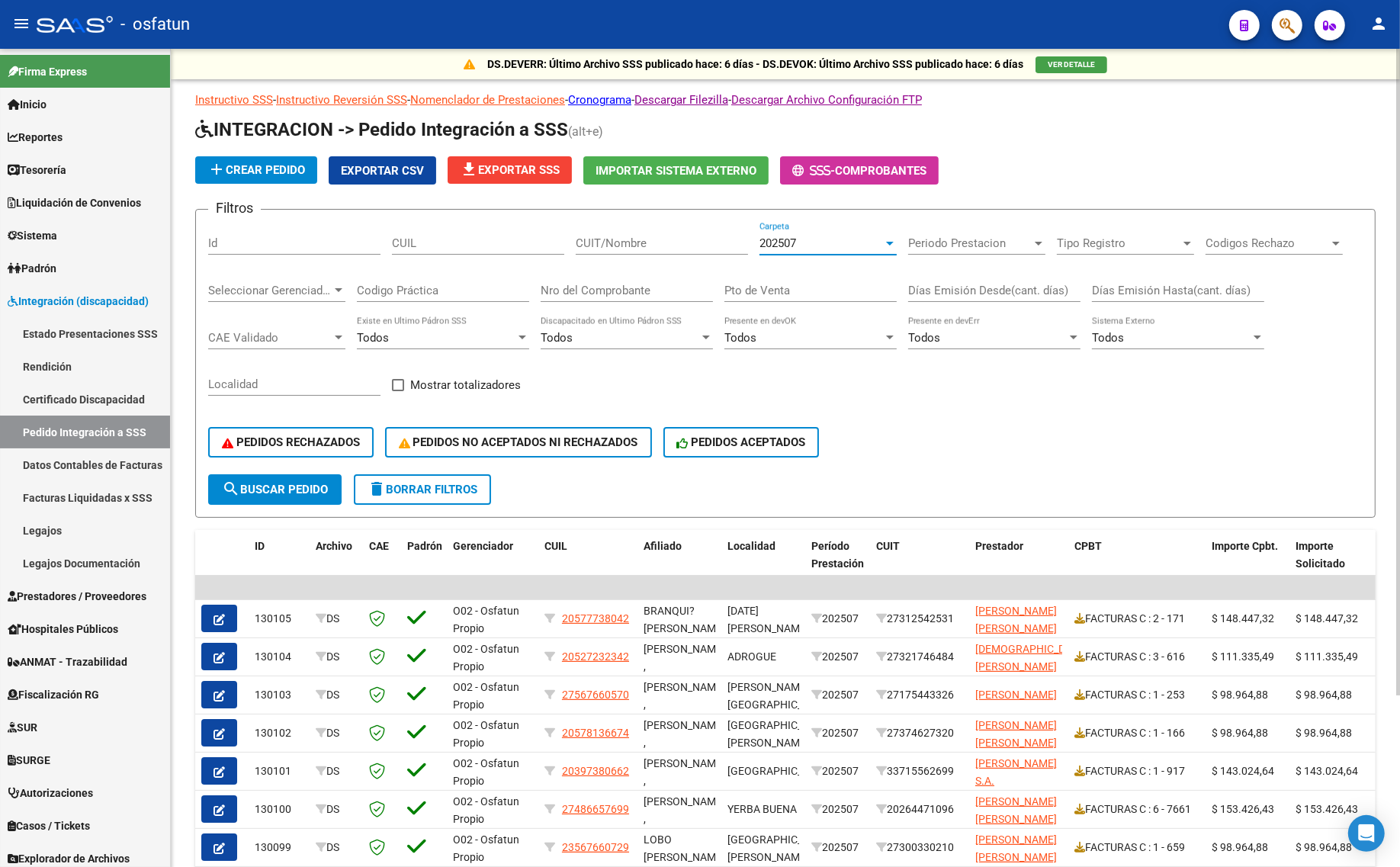
click at [228, 492] on mat-icon "search" at bounding box center [231, 489] width 19 height 19
click at [302, 442] on span "PEDIDOS RECHAZADOS" at bounding box center [291, 442] width 138 height 14
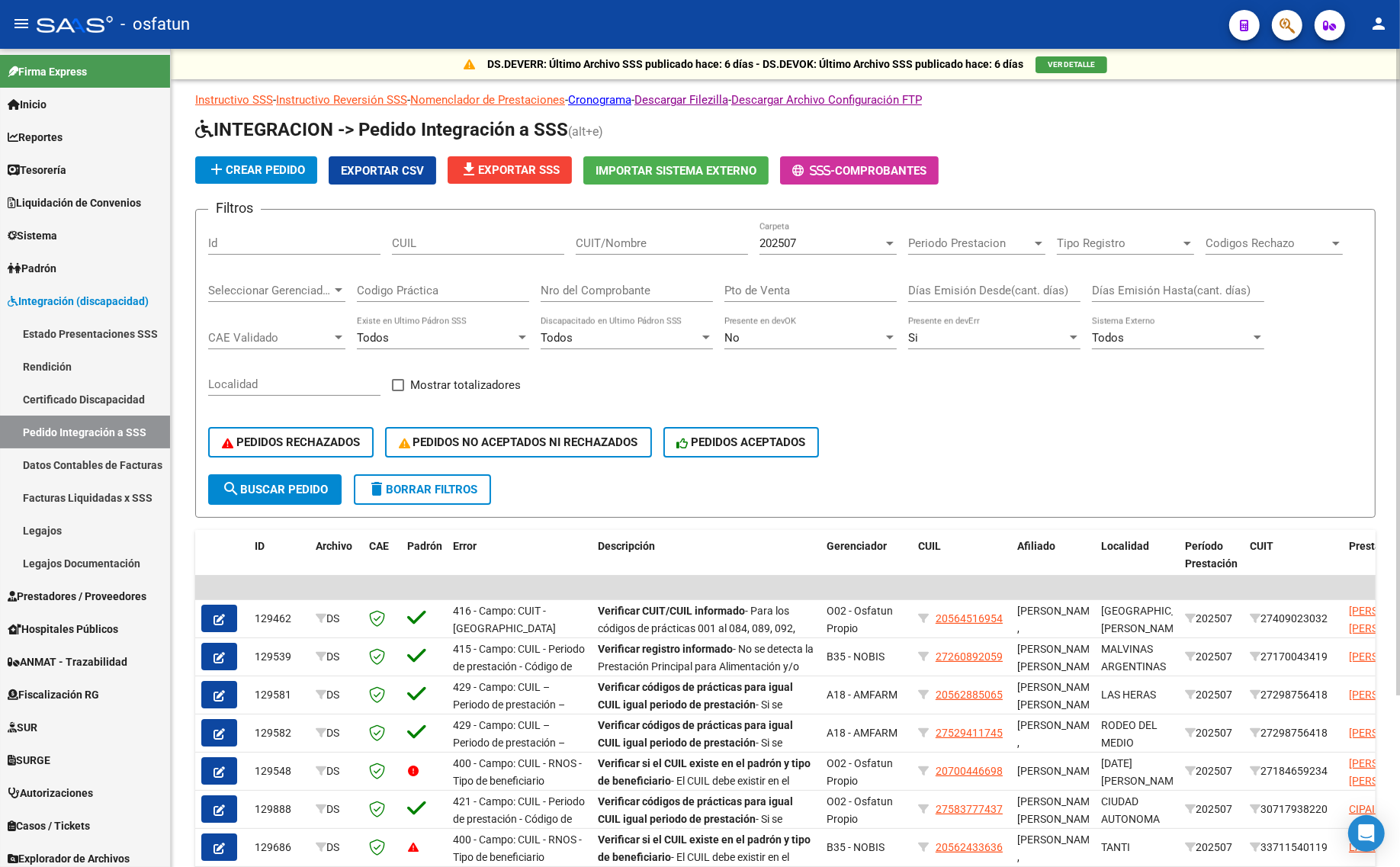
click at [279, 483] on span "search Buscar Pedido" at bounding box center [275, 490] width 106 height 14
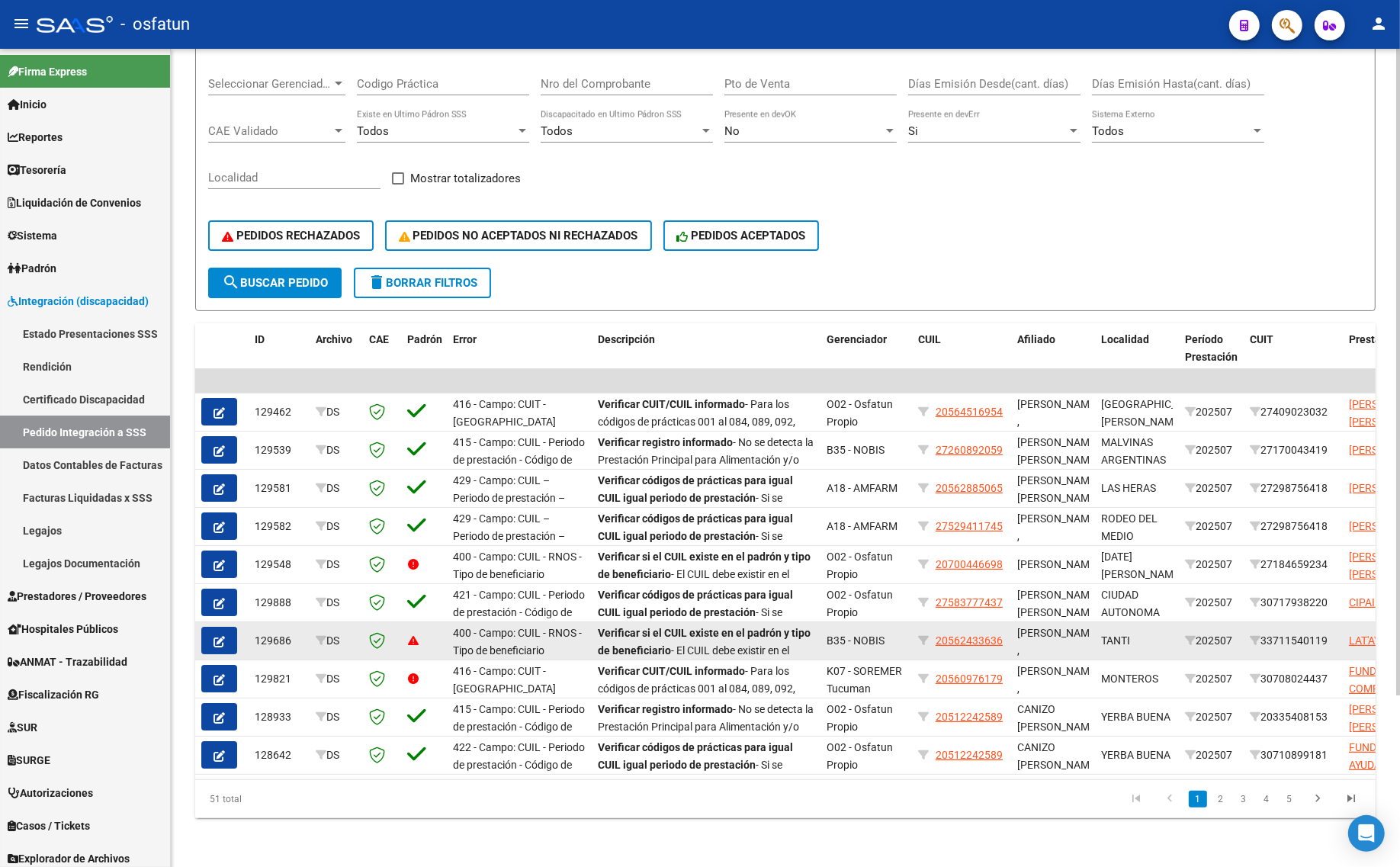
scroll to position [216, 0]
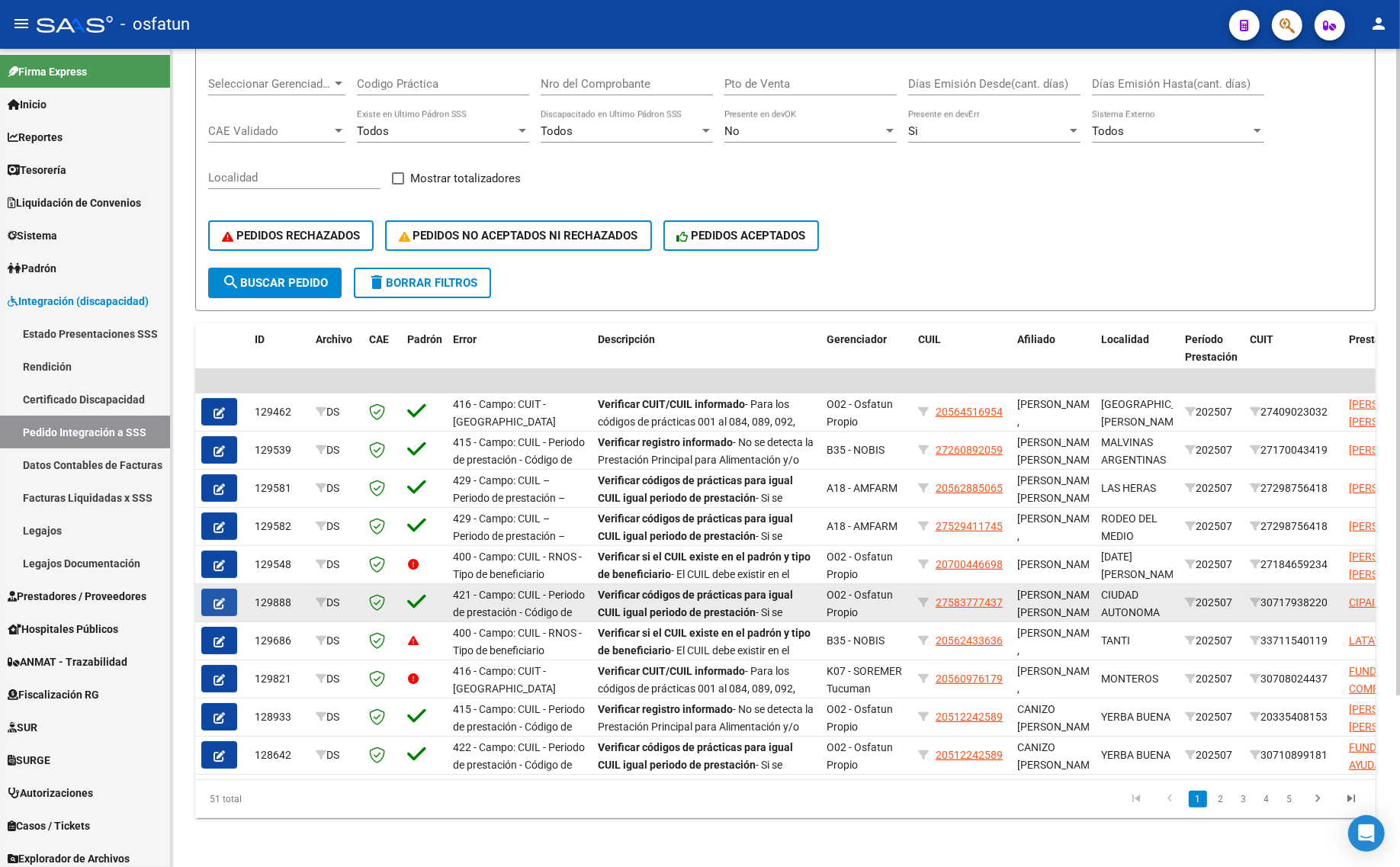
click at [204, 589] on button "button" at bounding box center [219, 602] width 36 height 27
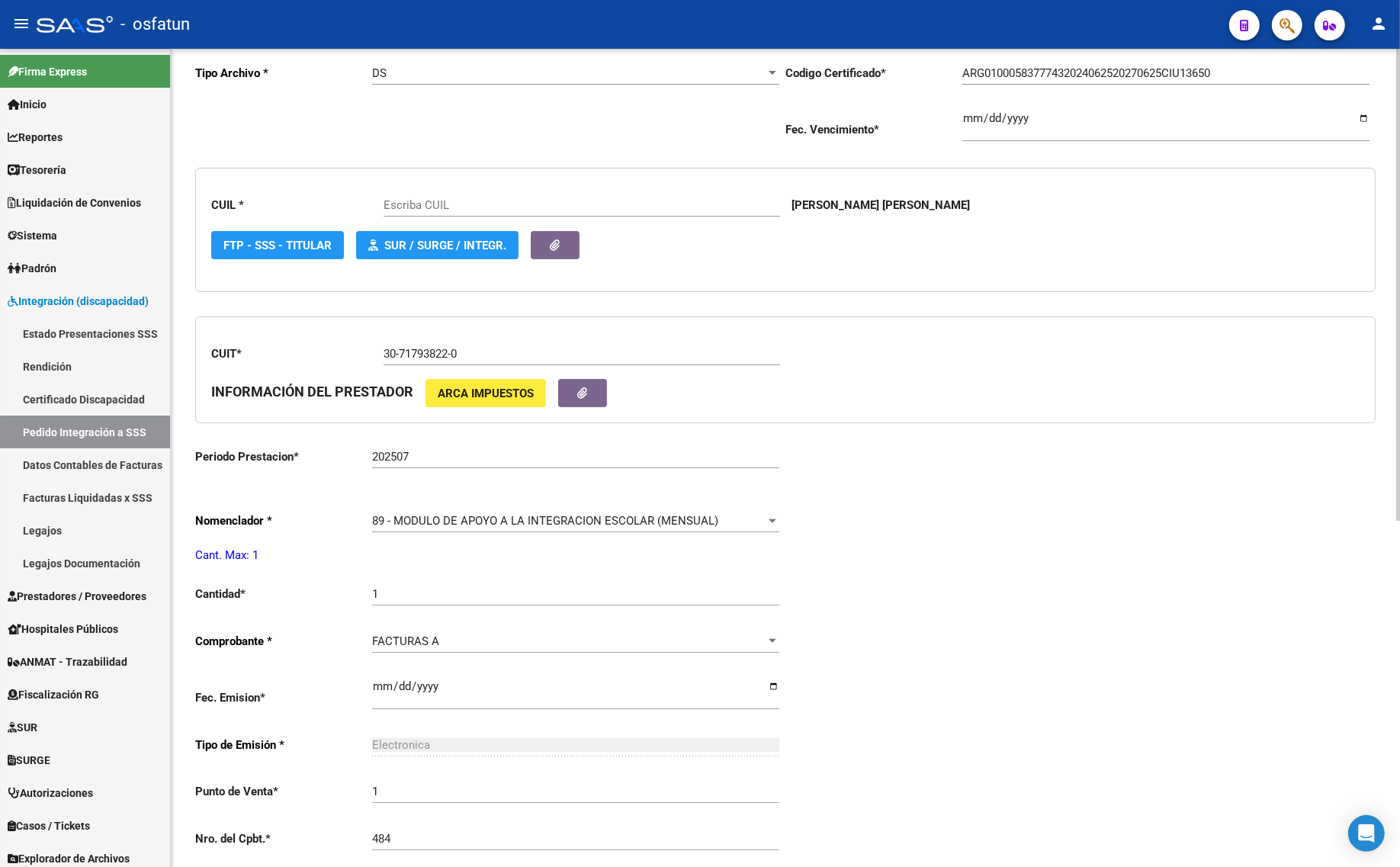
scroll to position [381, 0]
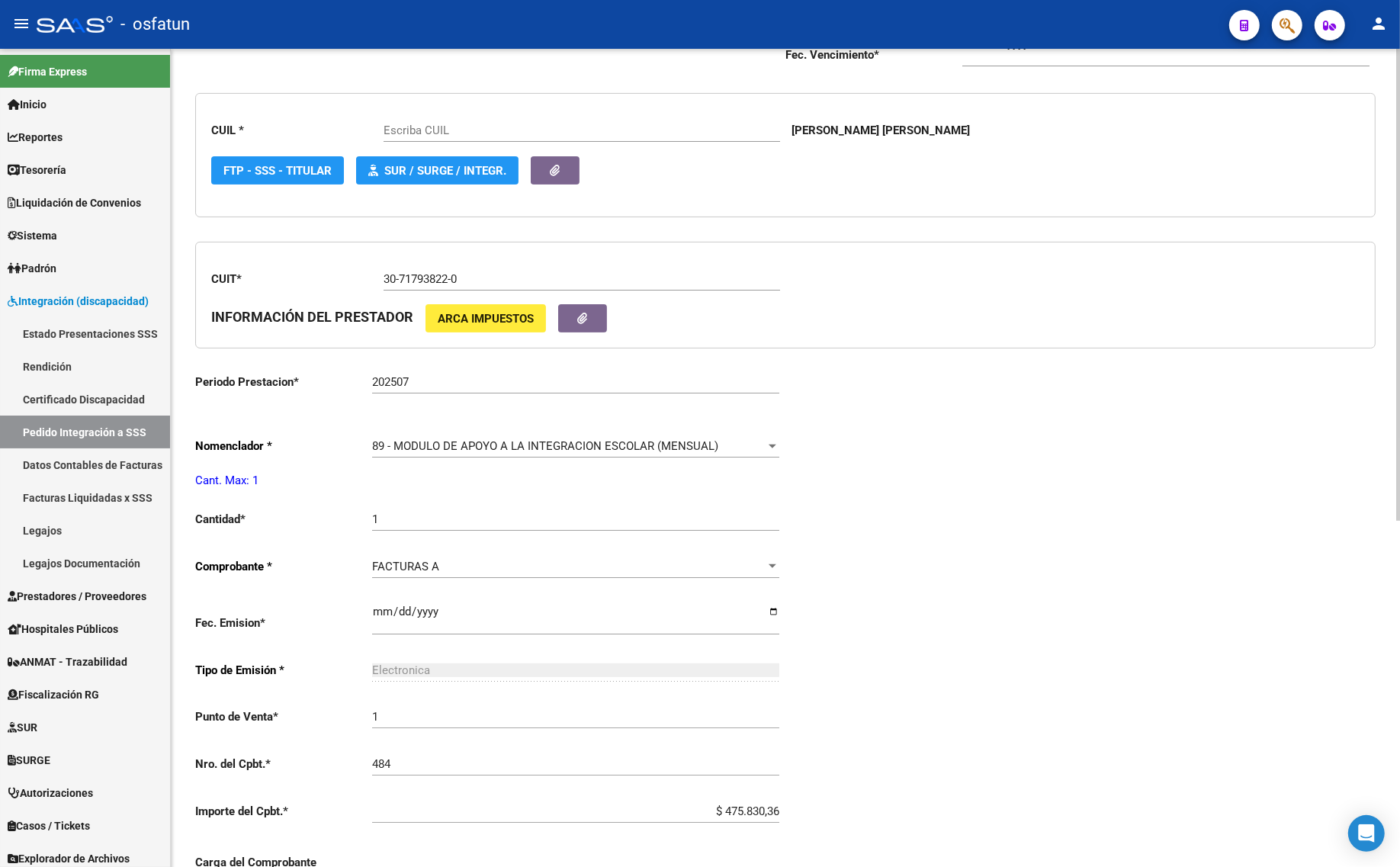
type input "27583777437"
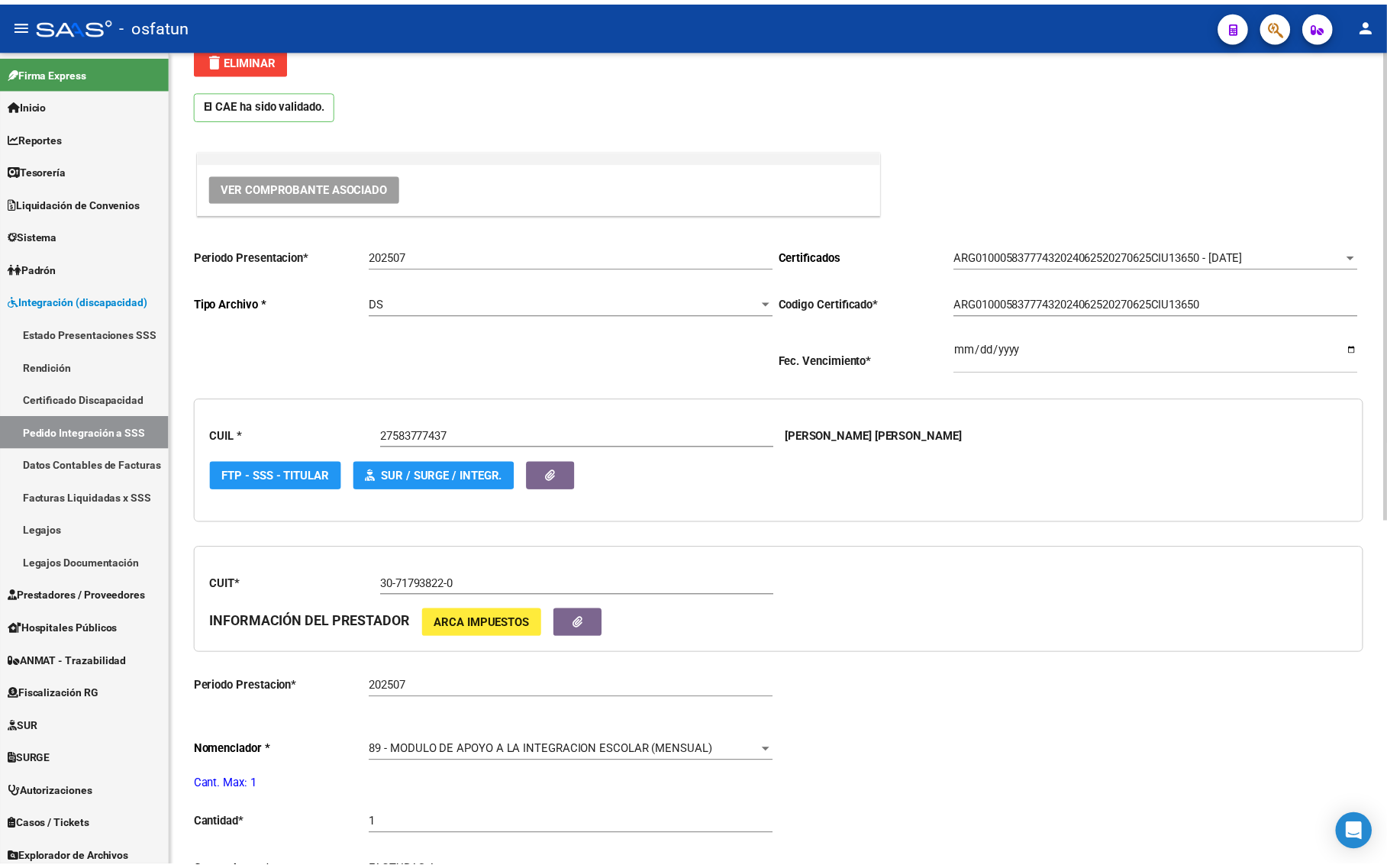
scroll to position [0, 0]
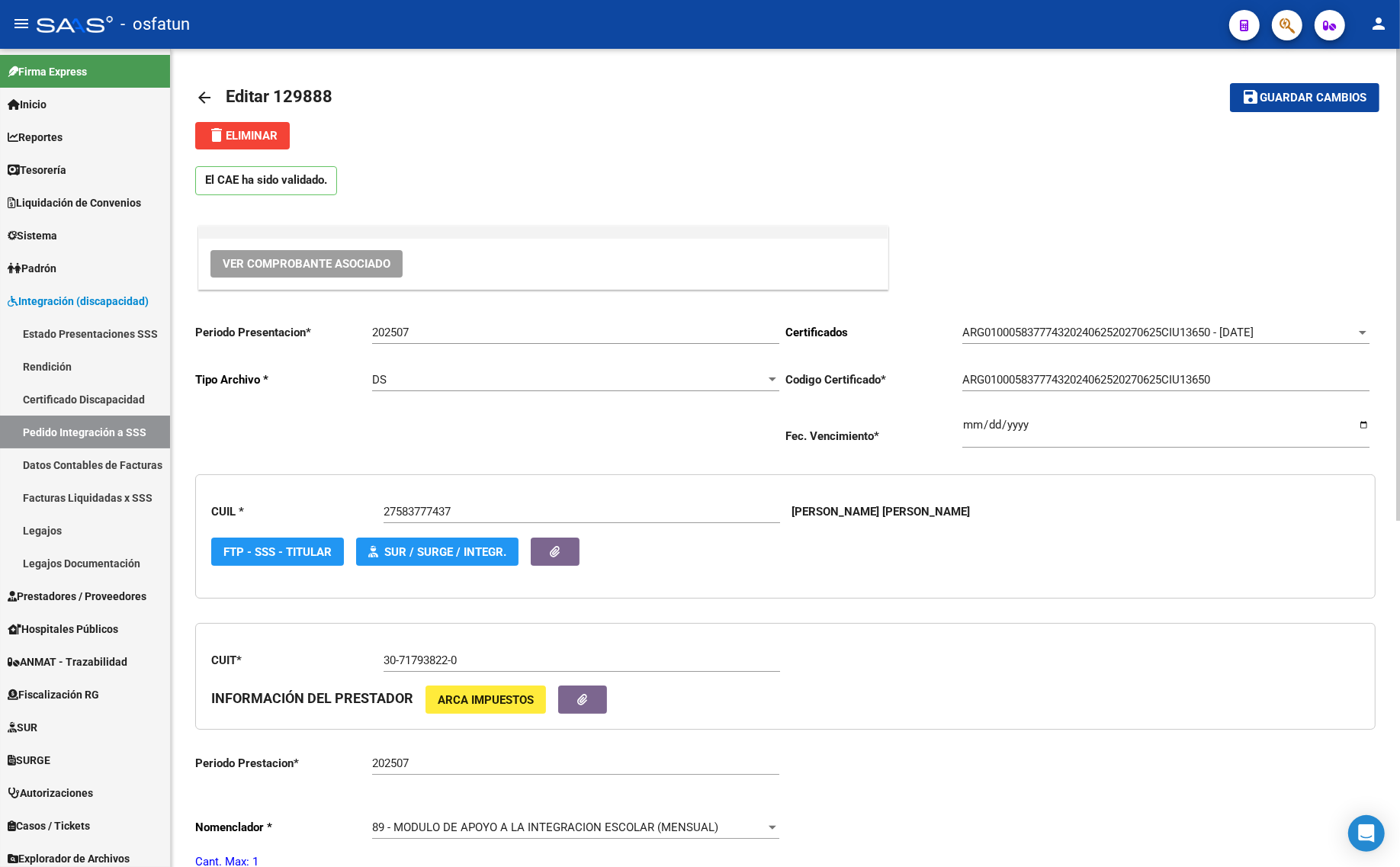
click at [280, 263] on span "Ver Comprobante Asociado" at bounding box center [307, 264] width 168 height 14
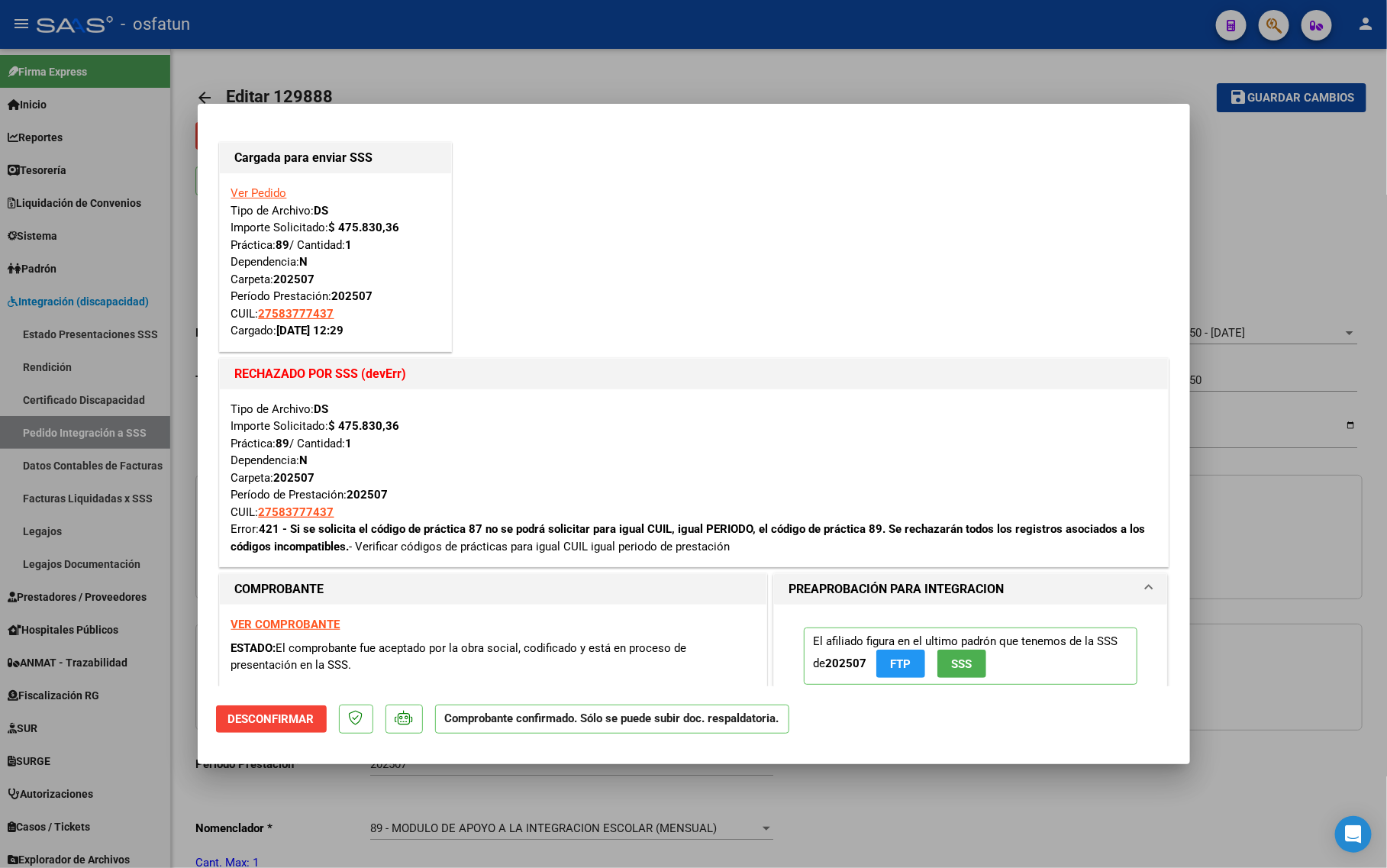
click at [265, 190] on link "Ver Pedido" at bounding box center [260, 193] width 56 height 14
click at [256, 190] on link "Ver Pedido" at bounding box center [260, 193] width 56 height 14
click at [298, 624] on strong "VER COMPROBANTE" at bounding box center [286, 624] width 109 height 14
click at [294, 628] on strong "VER COMPROBANTE" at bounding box center [286, 624] width 109 height 14
click at [276, 721] on span "Desconfirmar" at bounding box center [271, 719] width 86 height 14
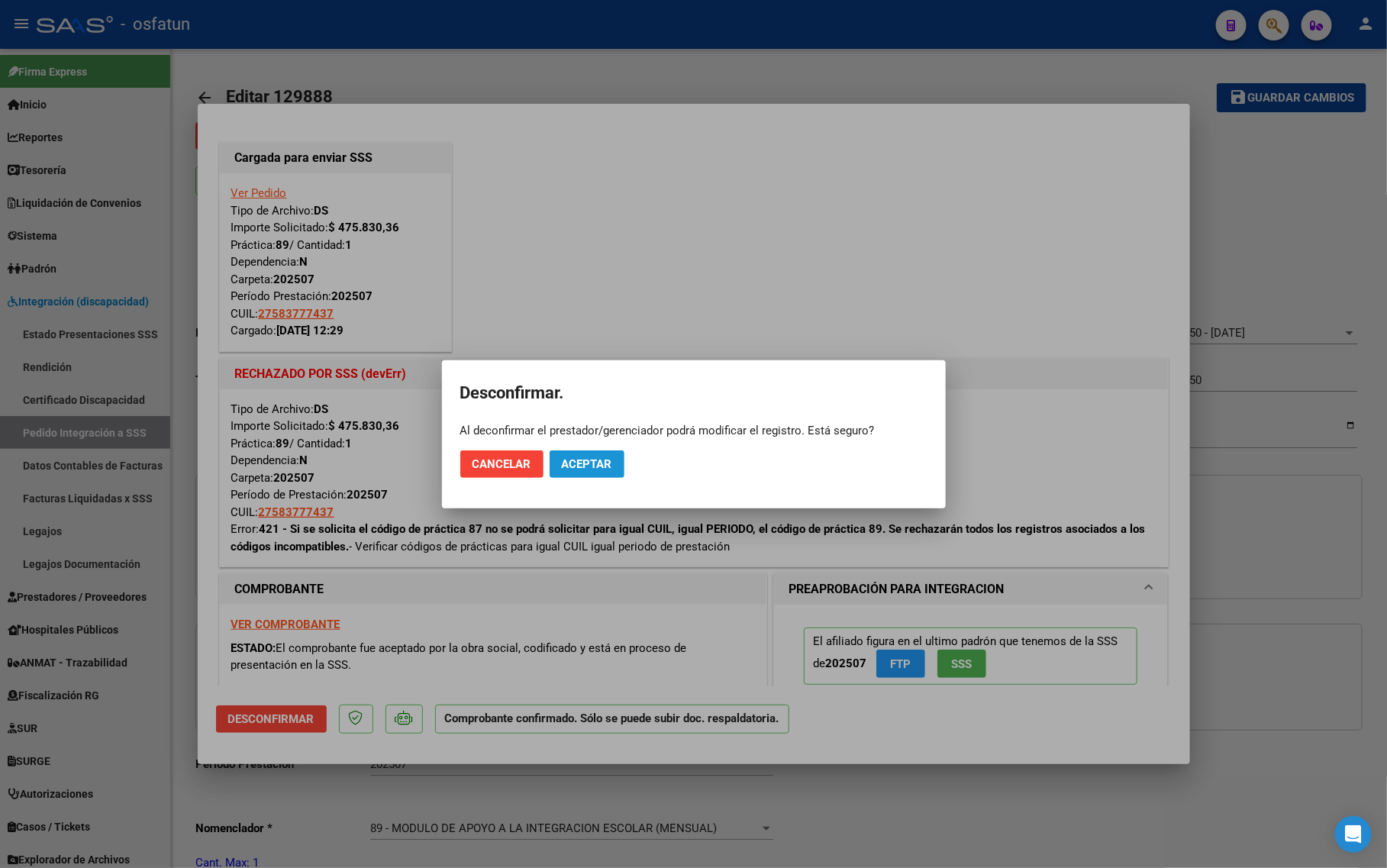
click at [611, 457] on span "Aceptar" at bounding box center [587, 464] width 51 height 14
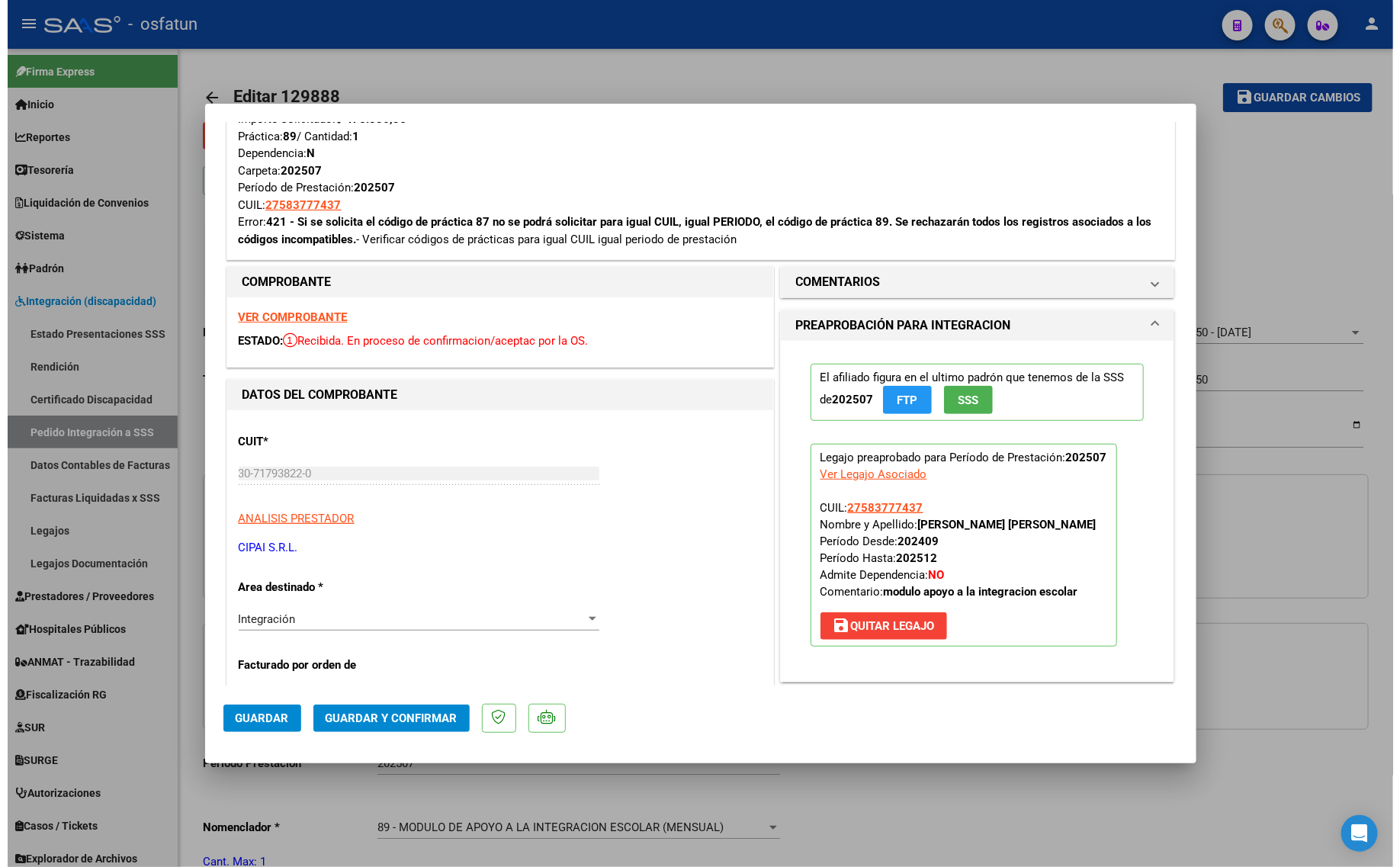
scroll to position [293, 0]
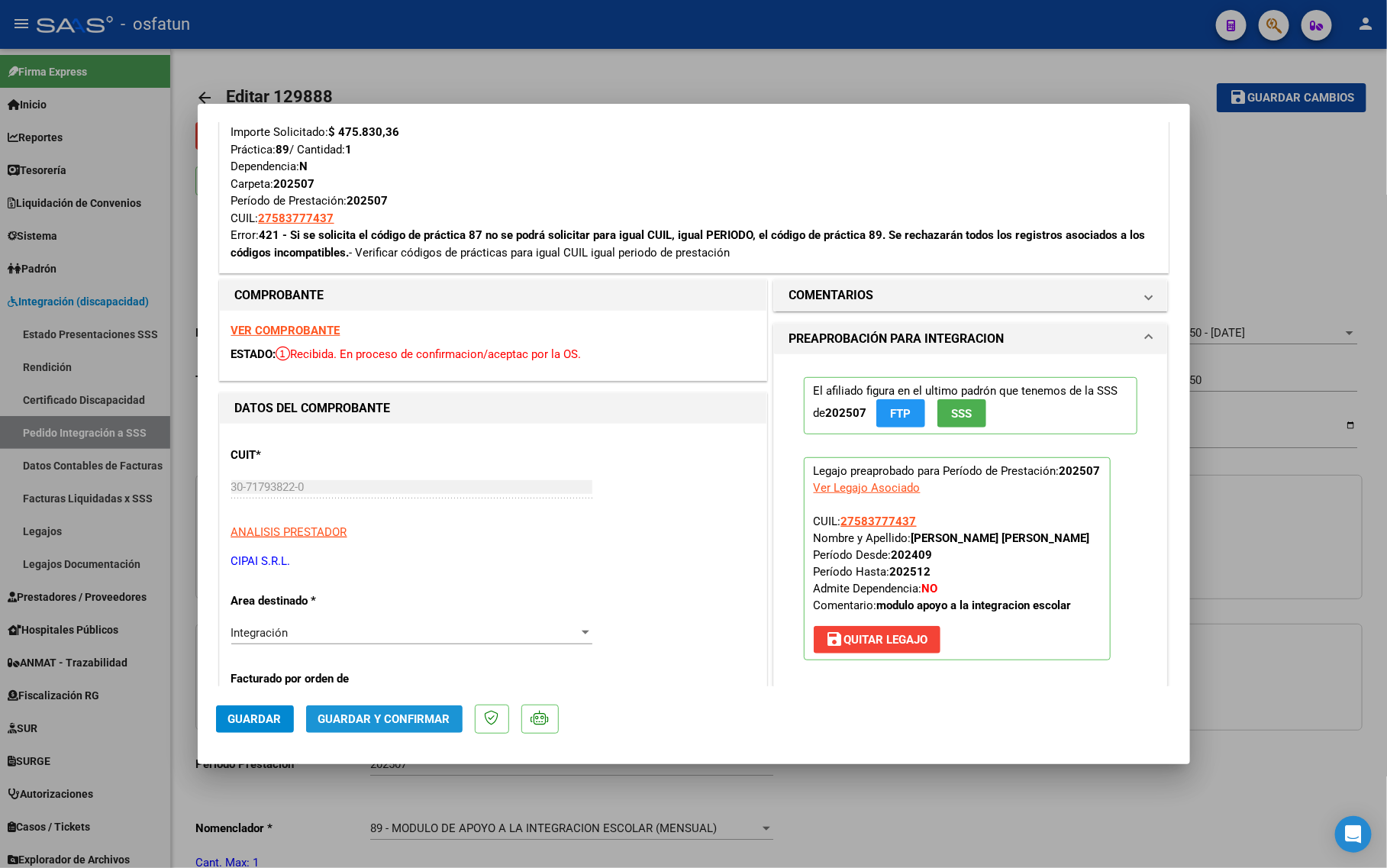
click at [364, 718] on span "Guardar y Confirmar" at bounding box center [384, 719] width 132 height 14
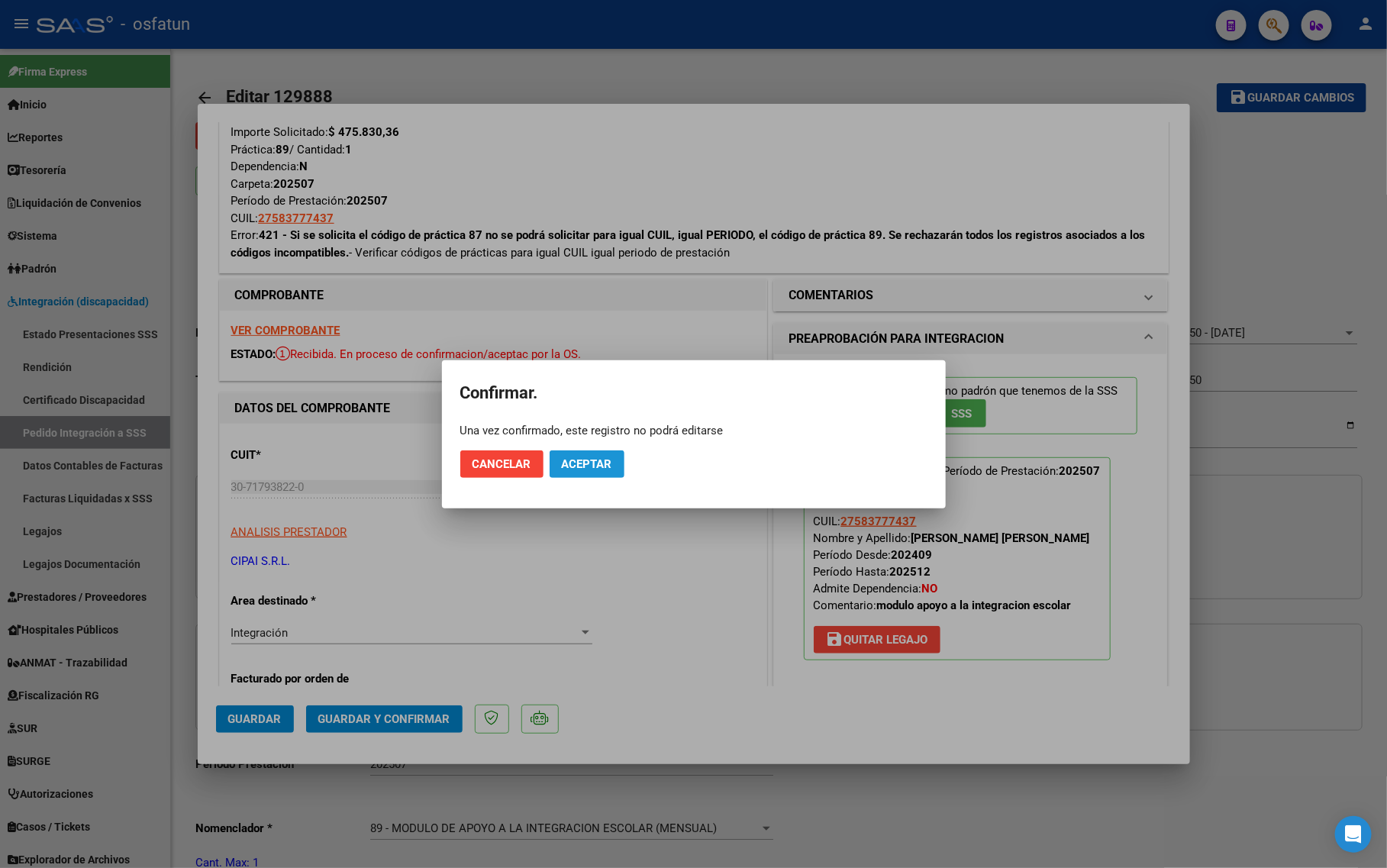
drag, startPoint x: 588, startPoint y: 471, endPoint x: 470, endPoint y: 525, distance: 129.8
click at [585, 471] on button "Aceptar" at bounding box center [587, 463] width 75 height 27
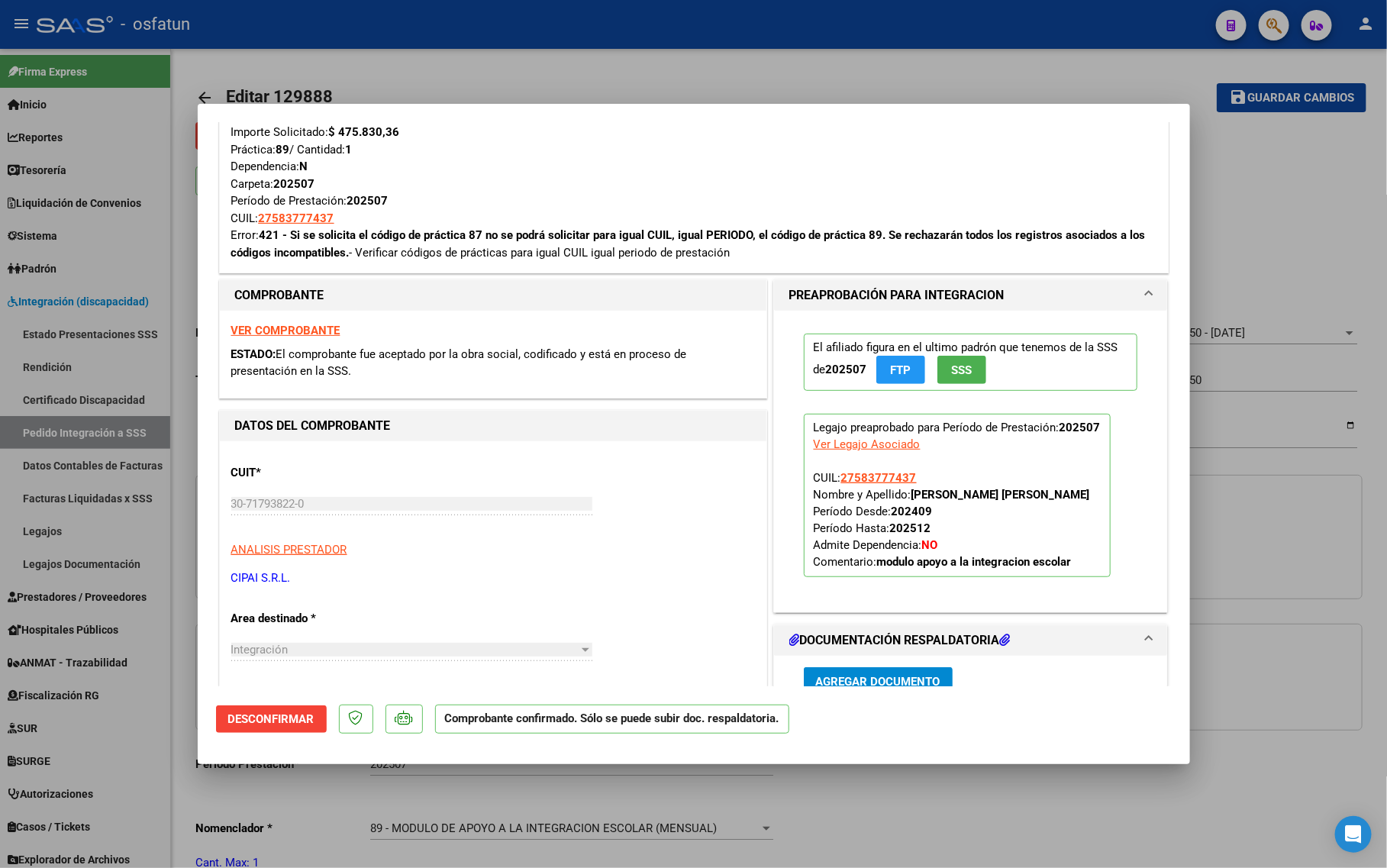
click at [922, 800] on div at bounding box center [694, 434] width 1387 height 868
type input "$ 0,00"
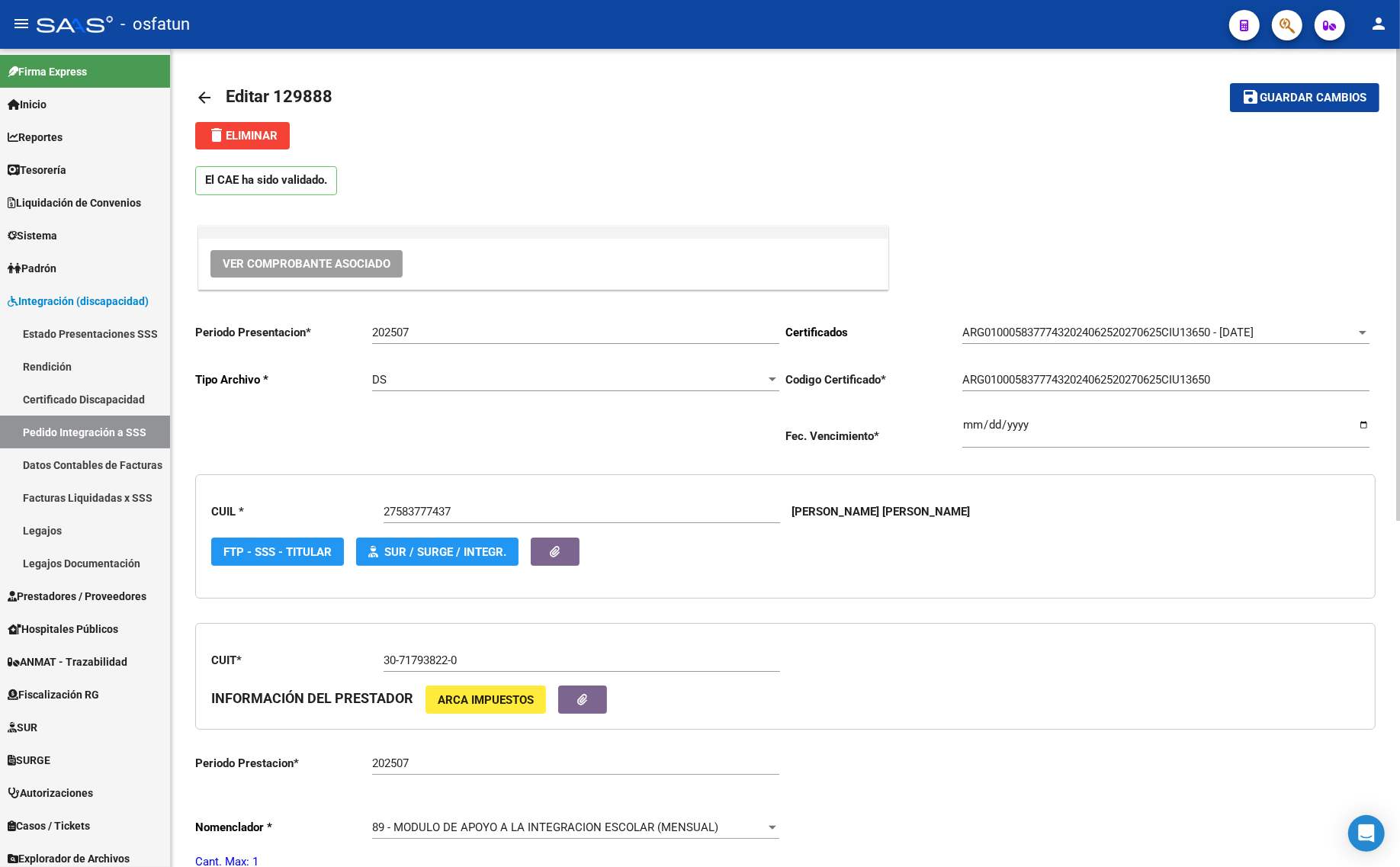
click at [447, 318] on div "202507 Ingresar el Periodo" at bounding box center [575, 328] width 407 height 33
click at [446, 321] on div "202507 Ingresar el Periodo" at bounding box center [575, 328] width 407 height 33
click at [455, 326] on input "202507" at bounding box center [575, 332] width 407 height 14
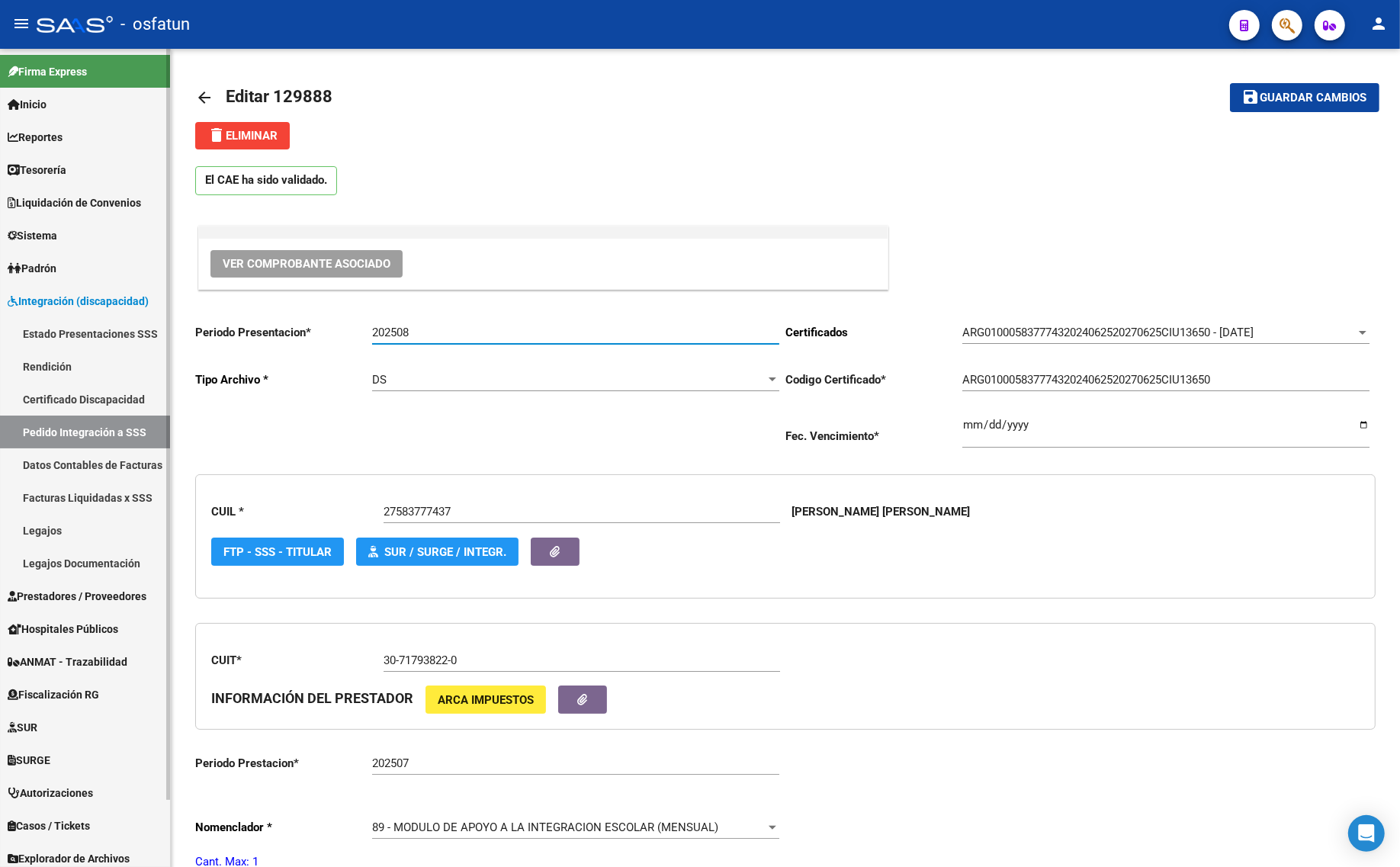
type input "202508"
click at [458, 329] on input "202508" at bounding box center [575, 332] width 407 height 14
click at [946, 165] on div "El CAE ha sido validado." at bounding box center [785, 176] width 1180 height 55
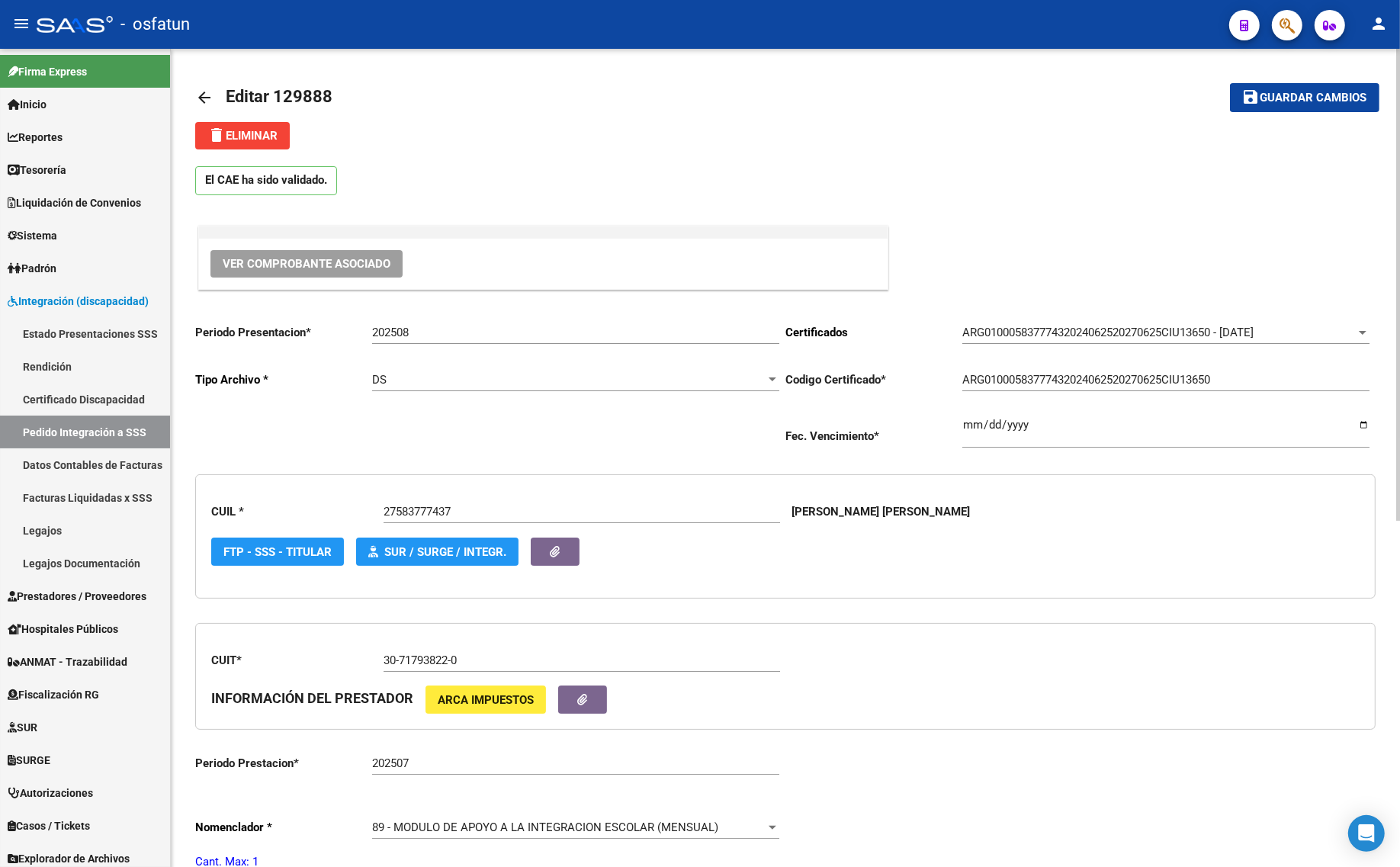
click at [1052, 221] on div "El CAE ha sido validado. Ver Comprobante Asociado Periodo Presentacion * 202508…" at bounding box center [785, 793] width 1180 height 1288
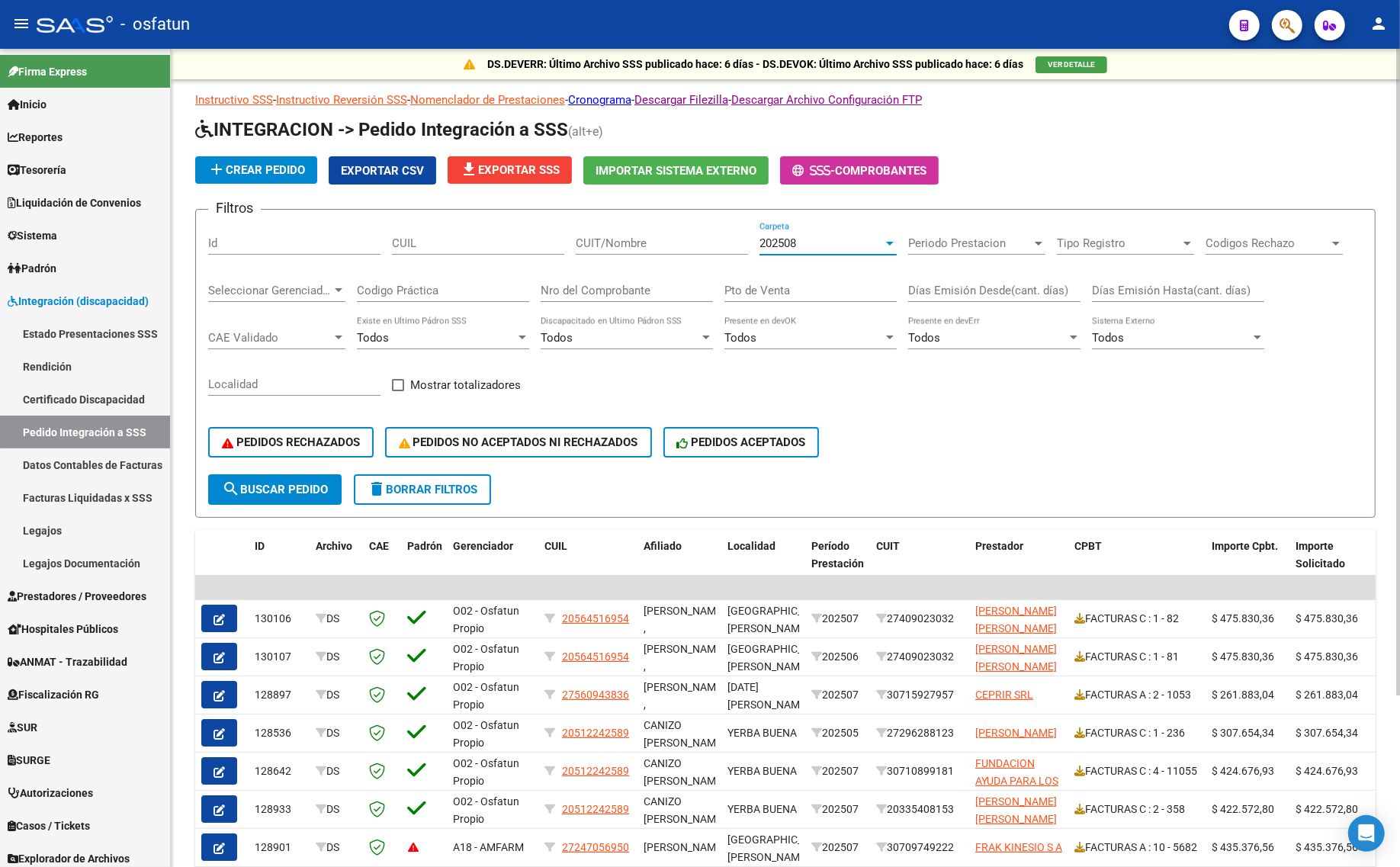
click at [776, 244] on span "202508" at bounding box center [777, 243] width 36 height 14
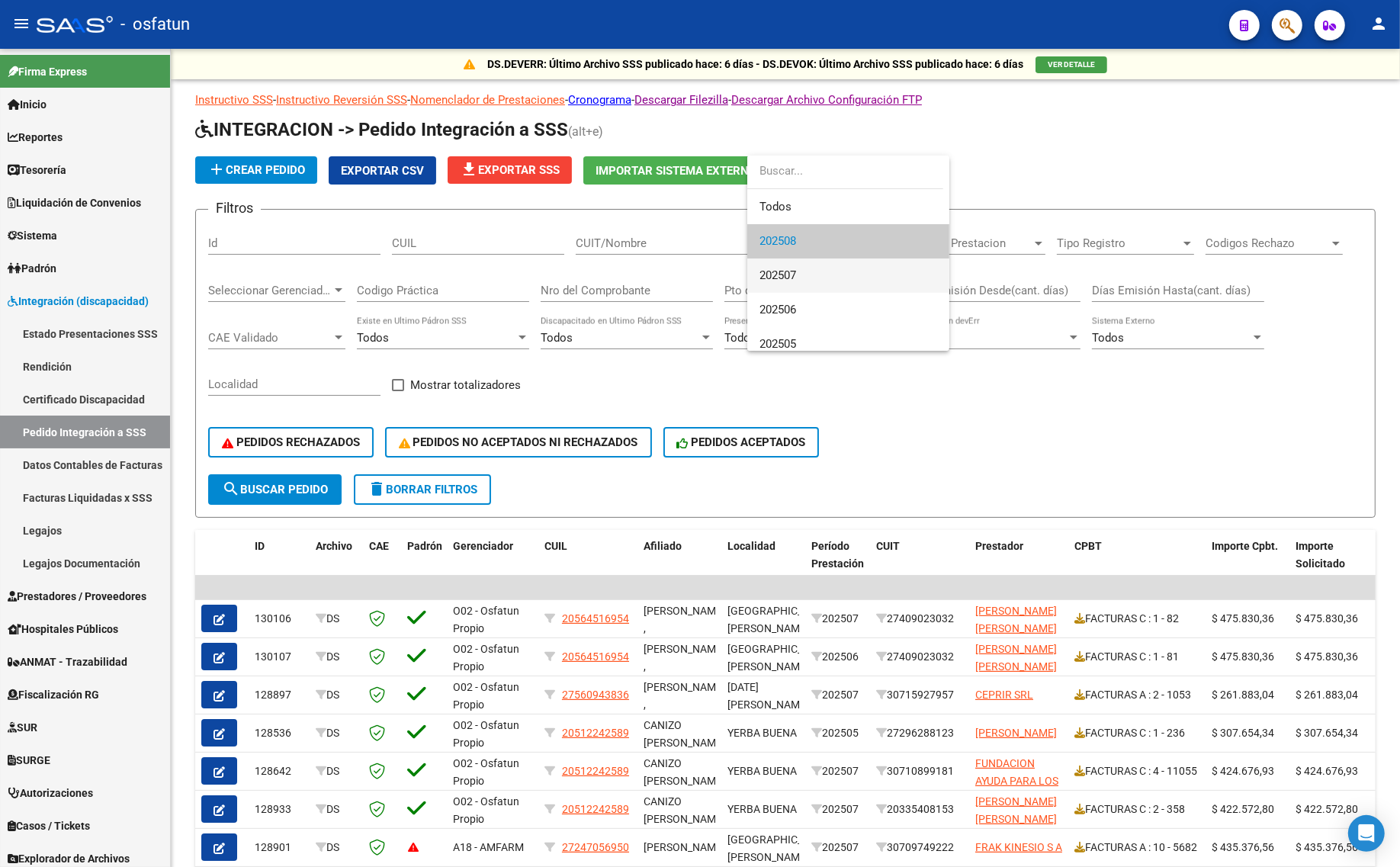
click at [776, 284] on span "202507" at bounding box center [848, 276] width 178 height 34
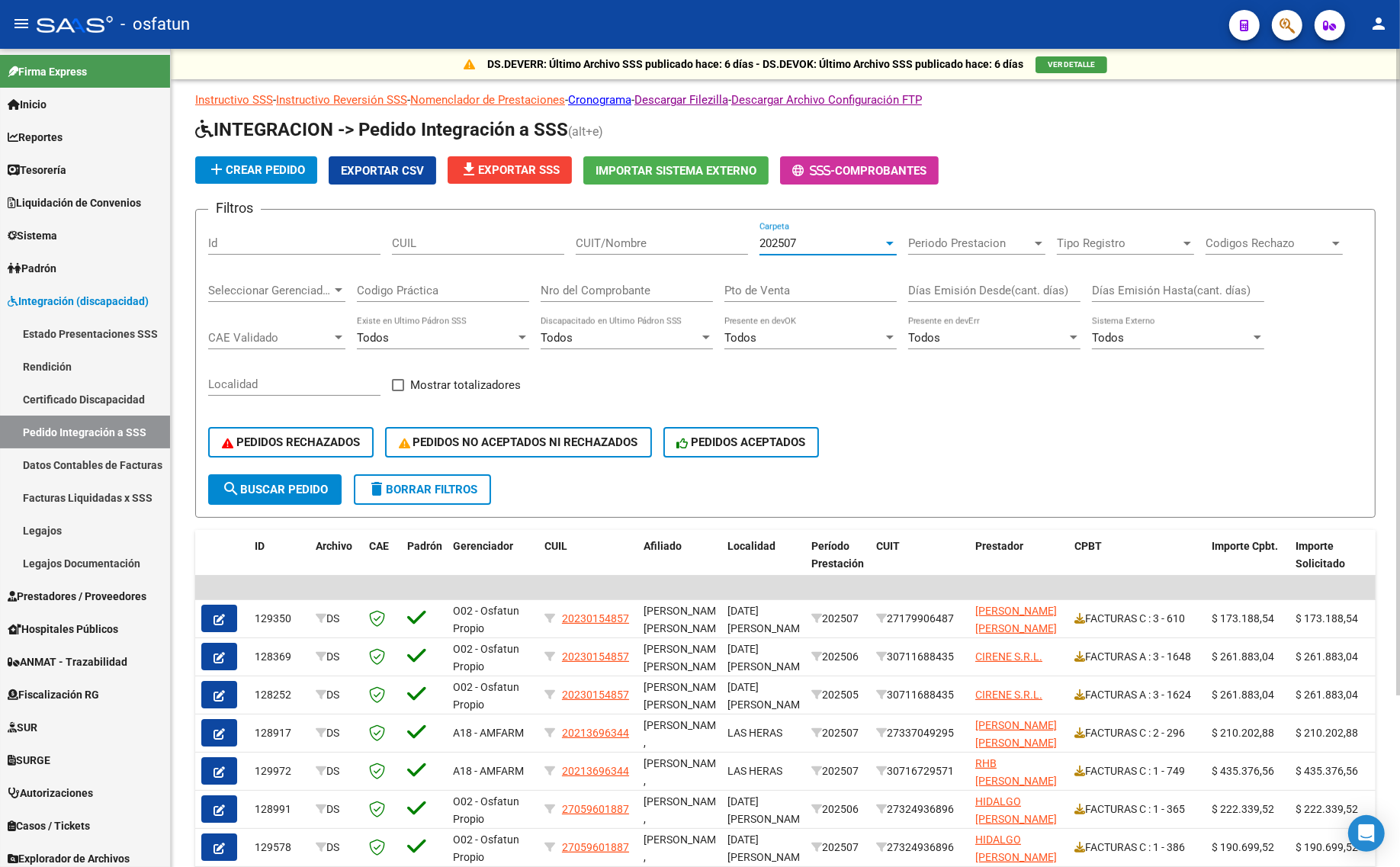
click at [288, 485] on span "search Buscar Pedido" at bounding box center [275, 490] width 106 height 14
click at [333, 436] on span "PEDIDOS RECHAZADOS" at bounding box center [291, 442] width 138 height 14
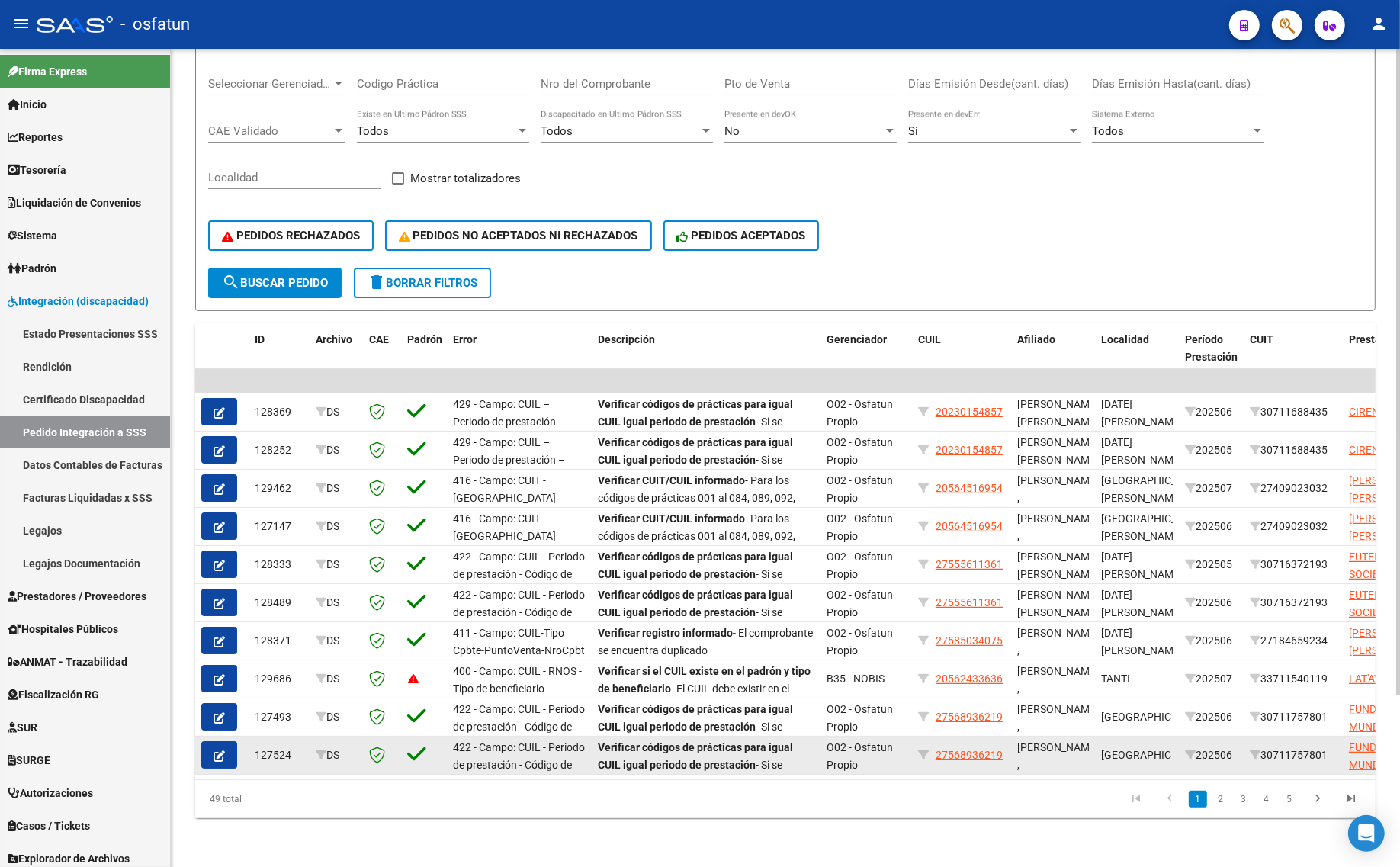
scroll to position [216, 0]
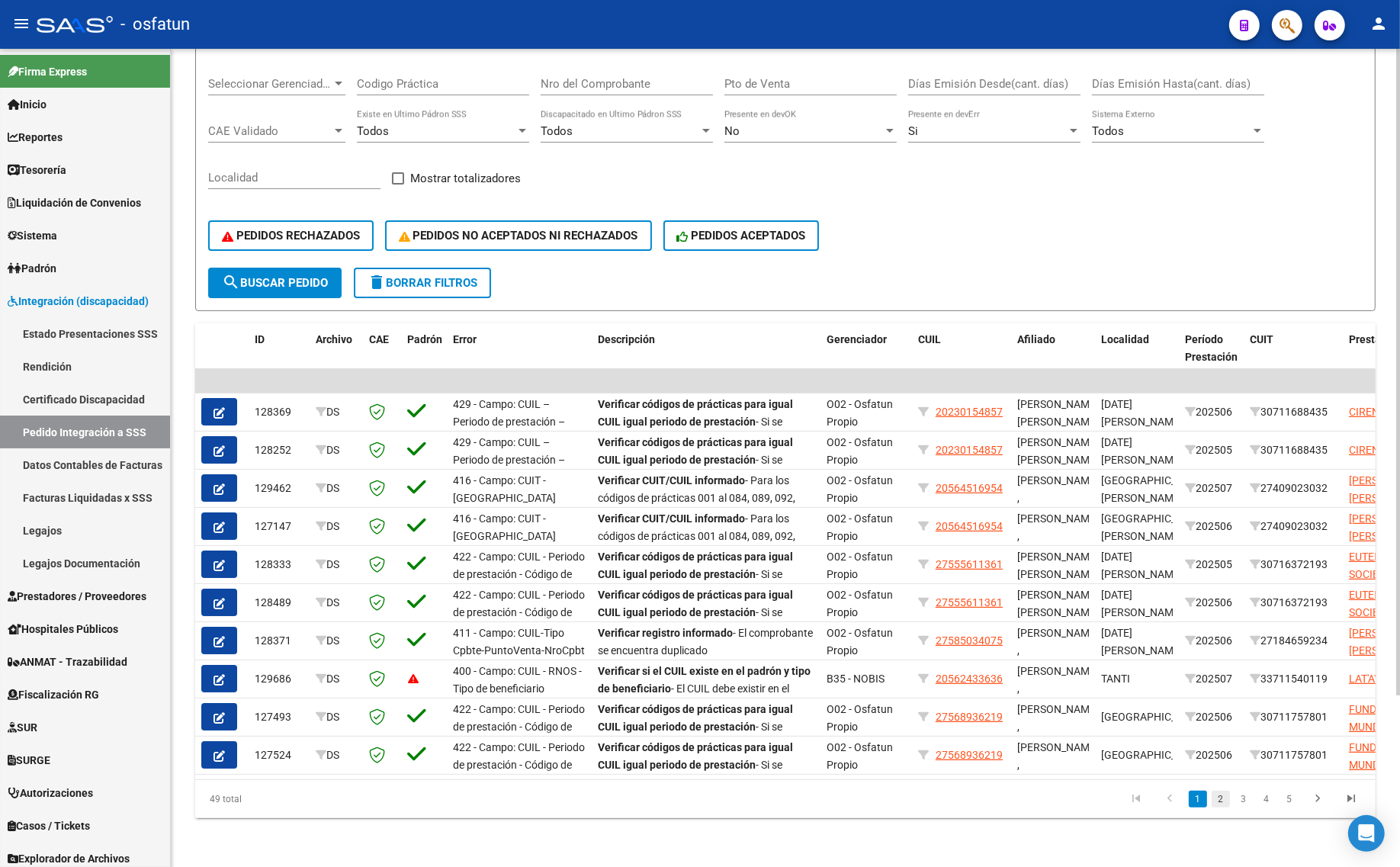
click at [1218, 794] on link "2" at bounding box center [1221, 799] width 19 height 17
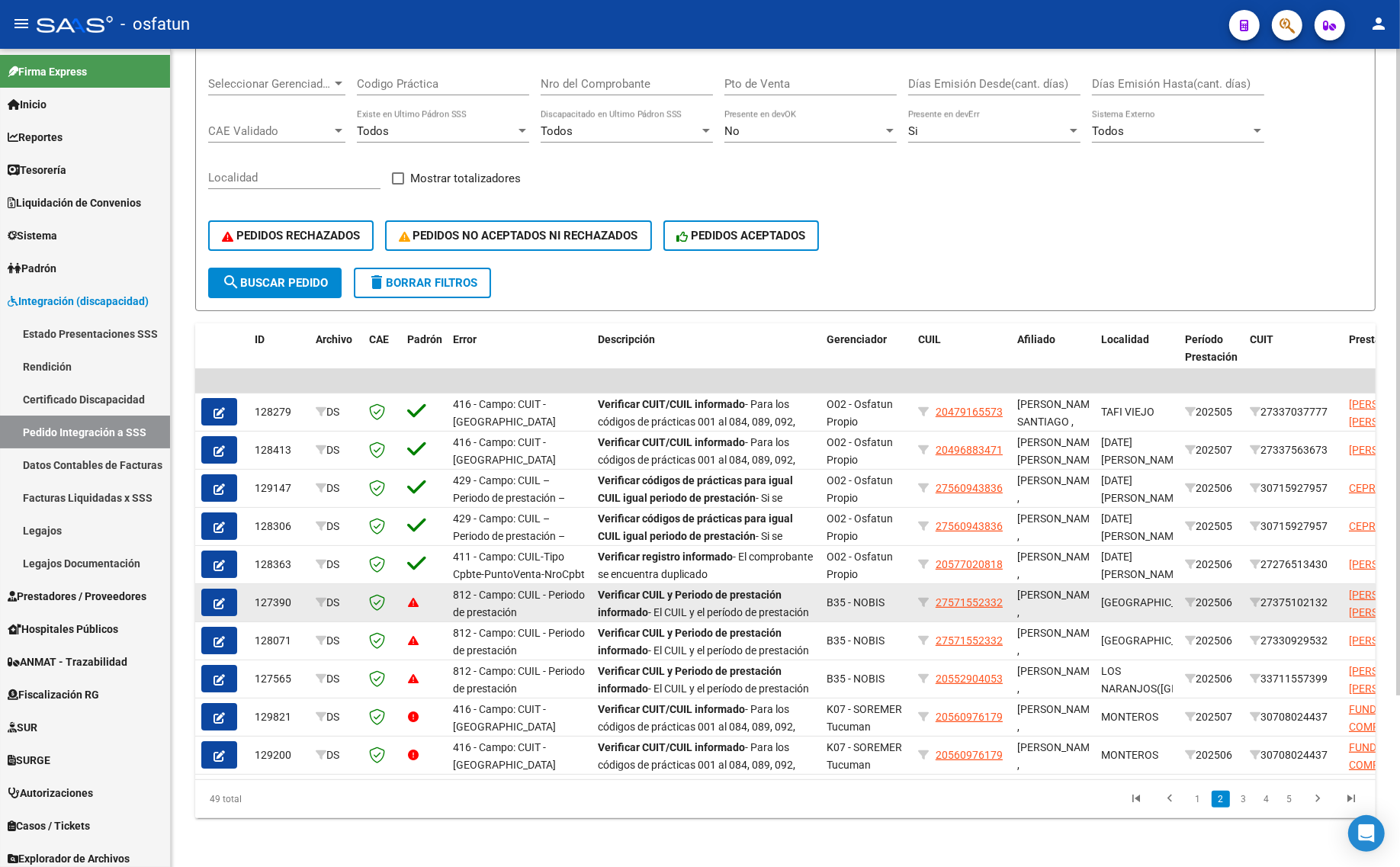
click at [228, 596] on button "button" at bounding box center [219, 602] width 36 height 27
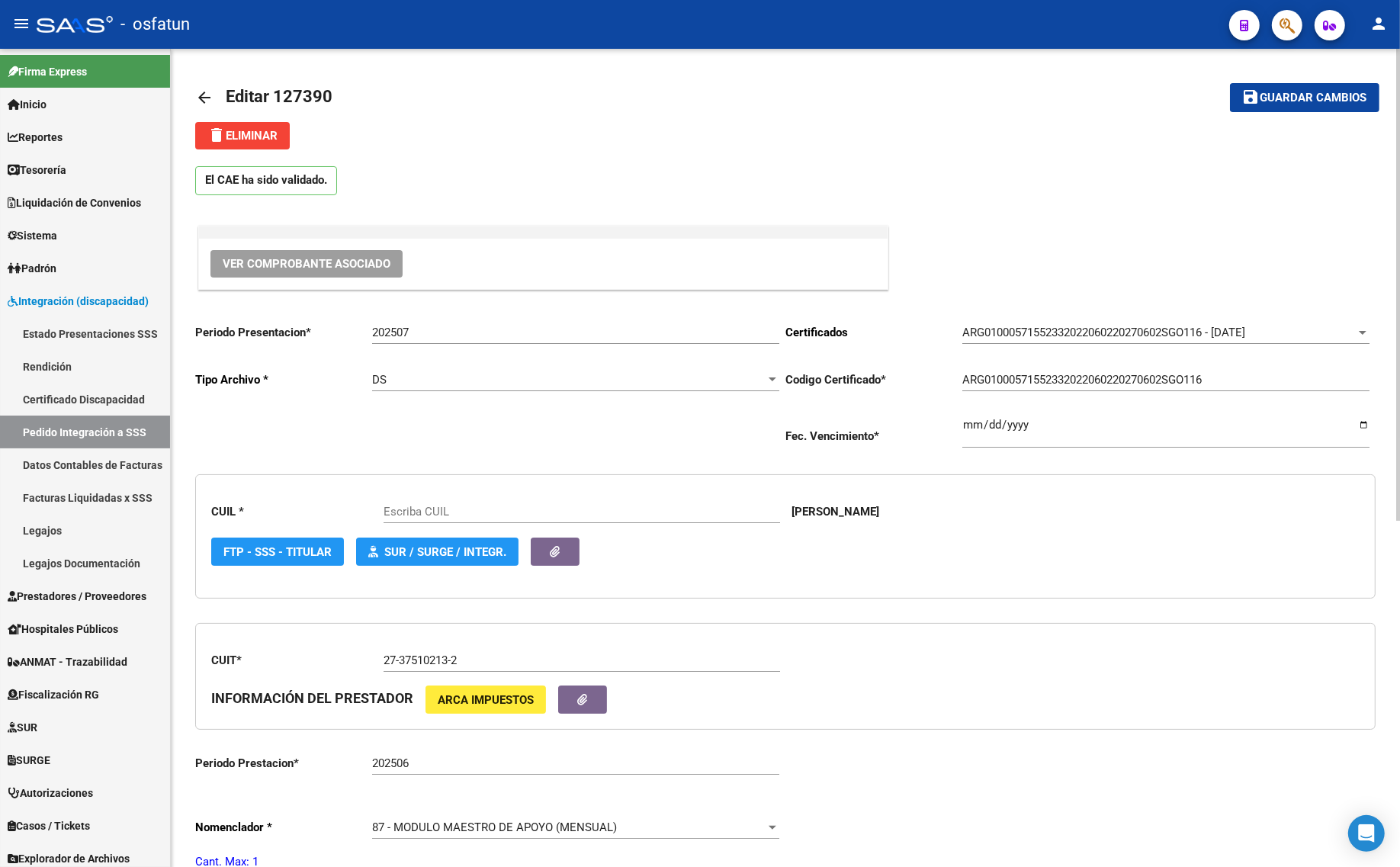
type input "27571552332"
click at [1184, 322] on div "ARG01000571552332022060220270602SGO116 - 2027-06-02 Seleccionar certificado" at bounding box center [1166, 328] width 407 height 33
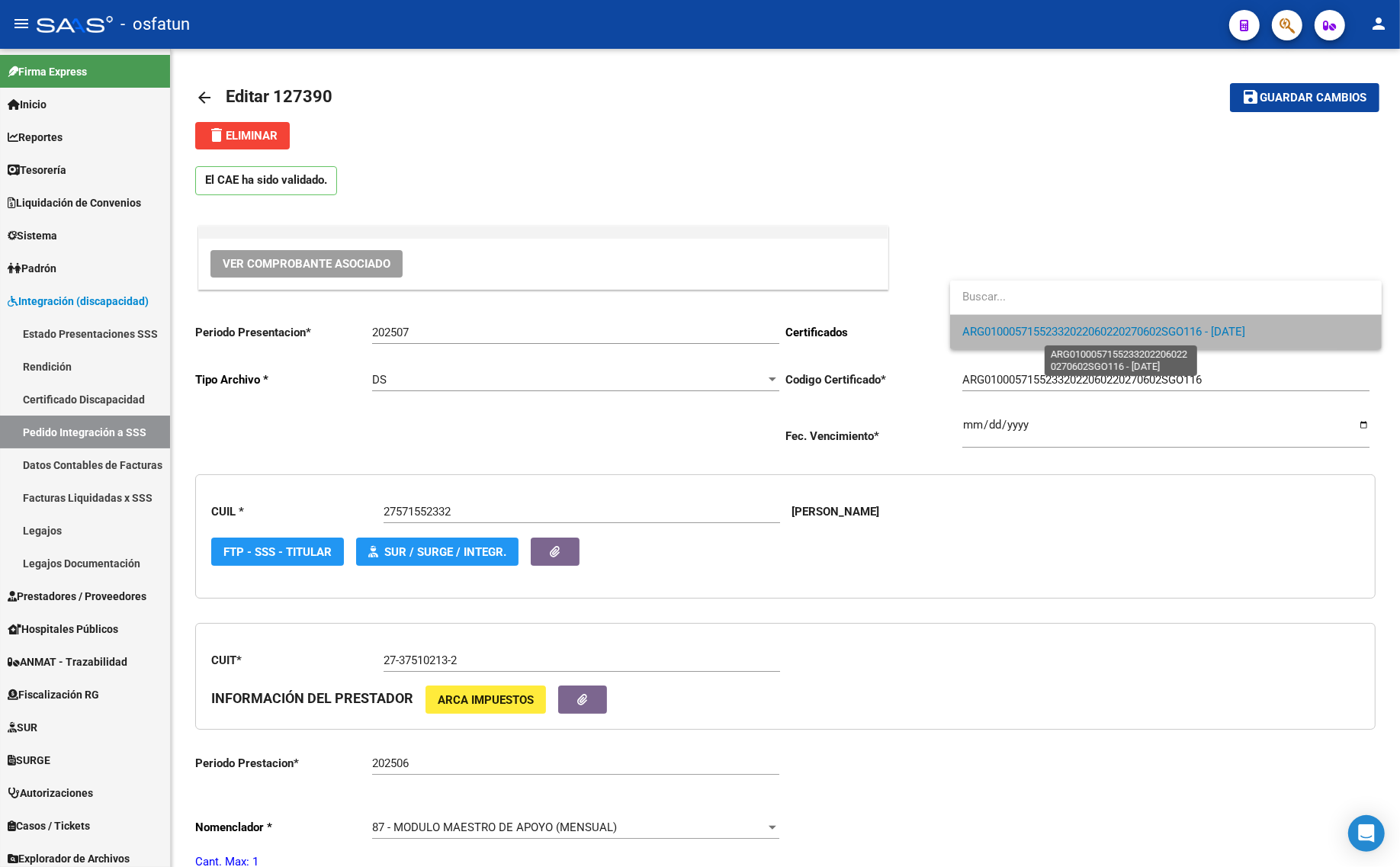
click at [1184, 331] on span "ARG01000571552332022060220270602SGO116 - 2027-06-02" at bounding box center [1103, 331] width 283 height 14
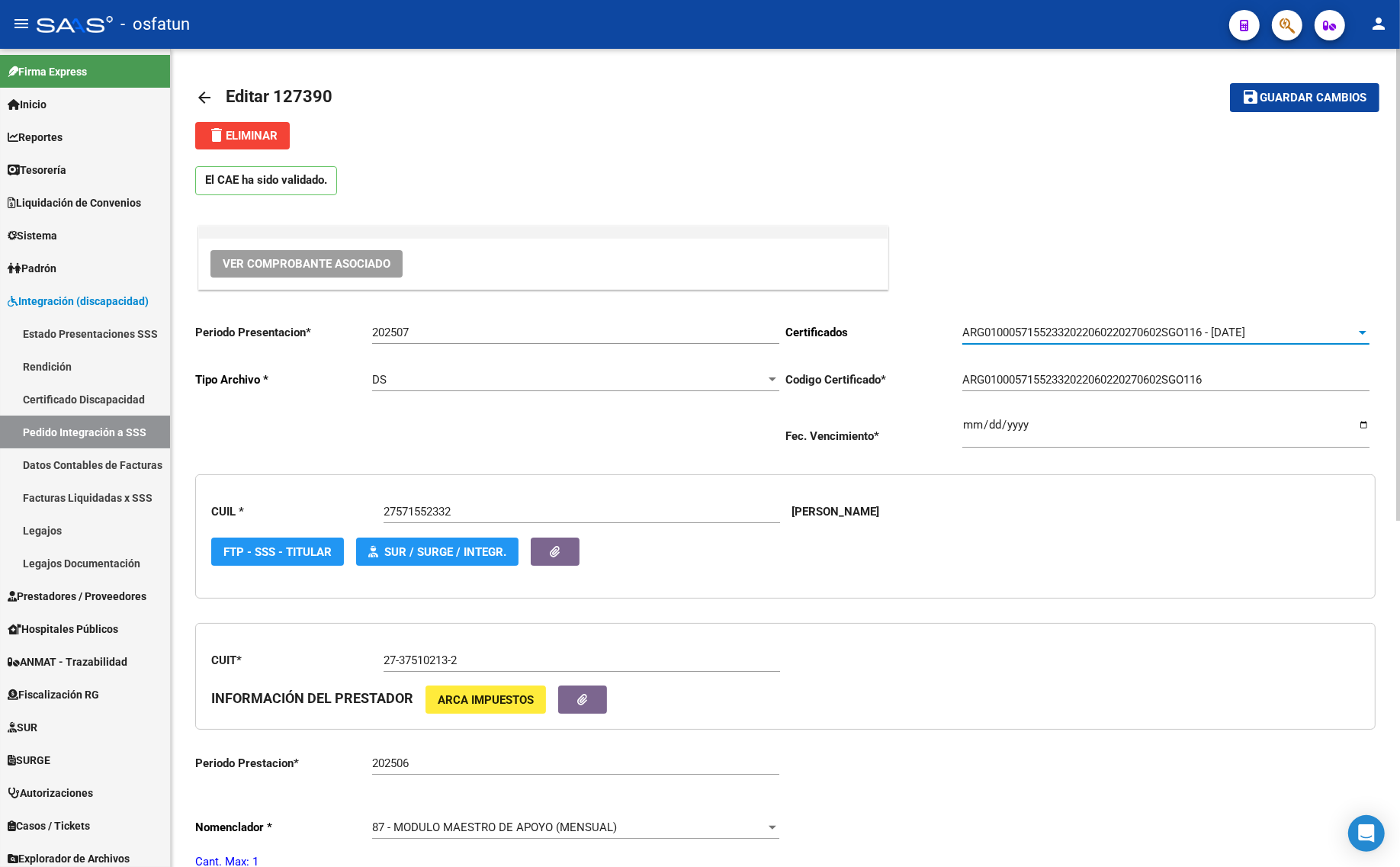
click at [427, 331] on input "202507" at bounding box center [575, 332] width 407 height 14
click at [557, 315] on div "202507 Ingresar el Periodo" at bounding box center [575, 328] width 407 height 33
click at [495, 325] on input "202507" at bounding box center [575, 332] width 407 height 14
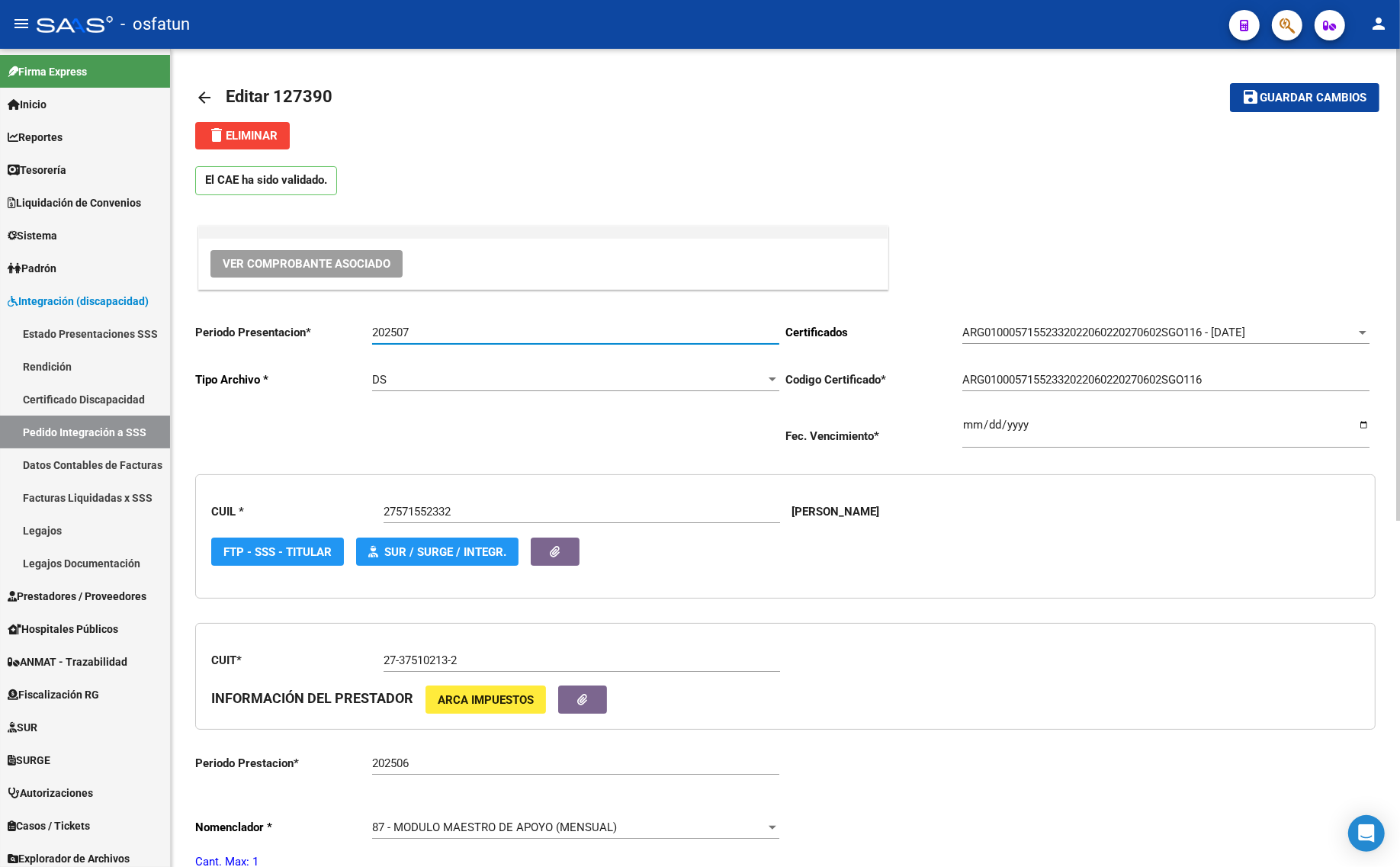
click at [495, 325] on input "202507" at bounding box center [575, 332] width 407 height 14
click at [202, 92] on mat-icon "arrow_back" at bounding box center [204, 98] width 19 height 19
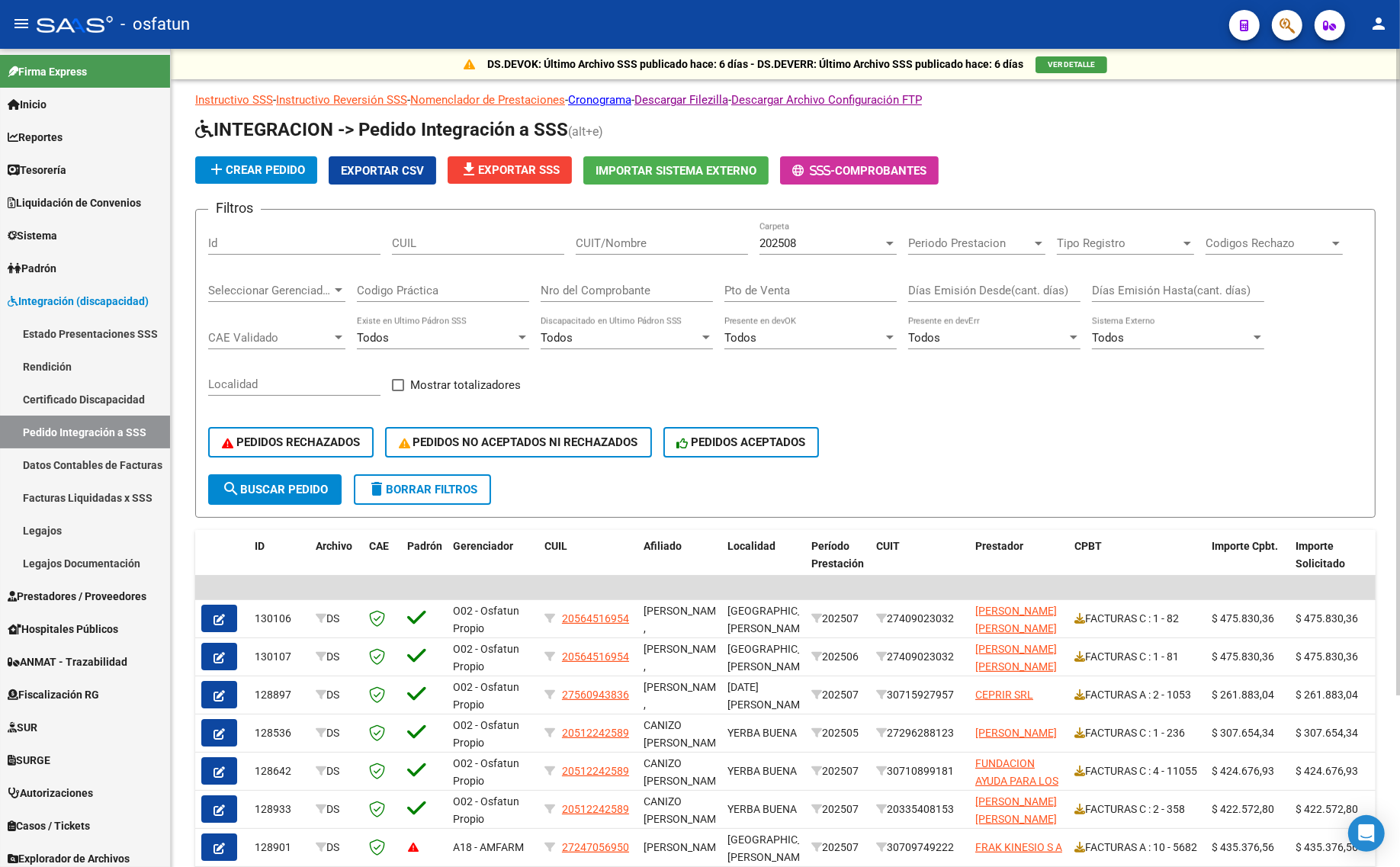
click at [784, 233] on div "202508 Carpeta" at bounding box center [828, 238] width 137 height 33
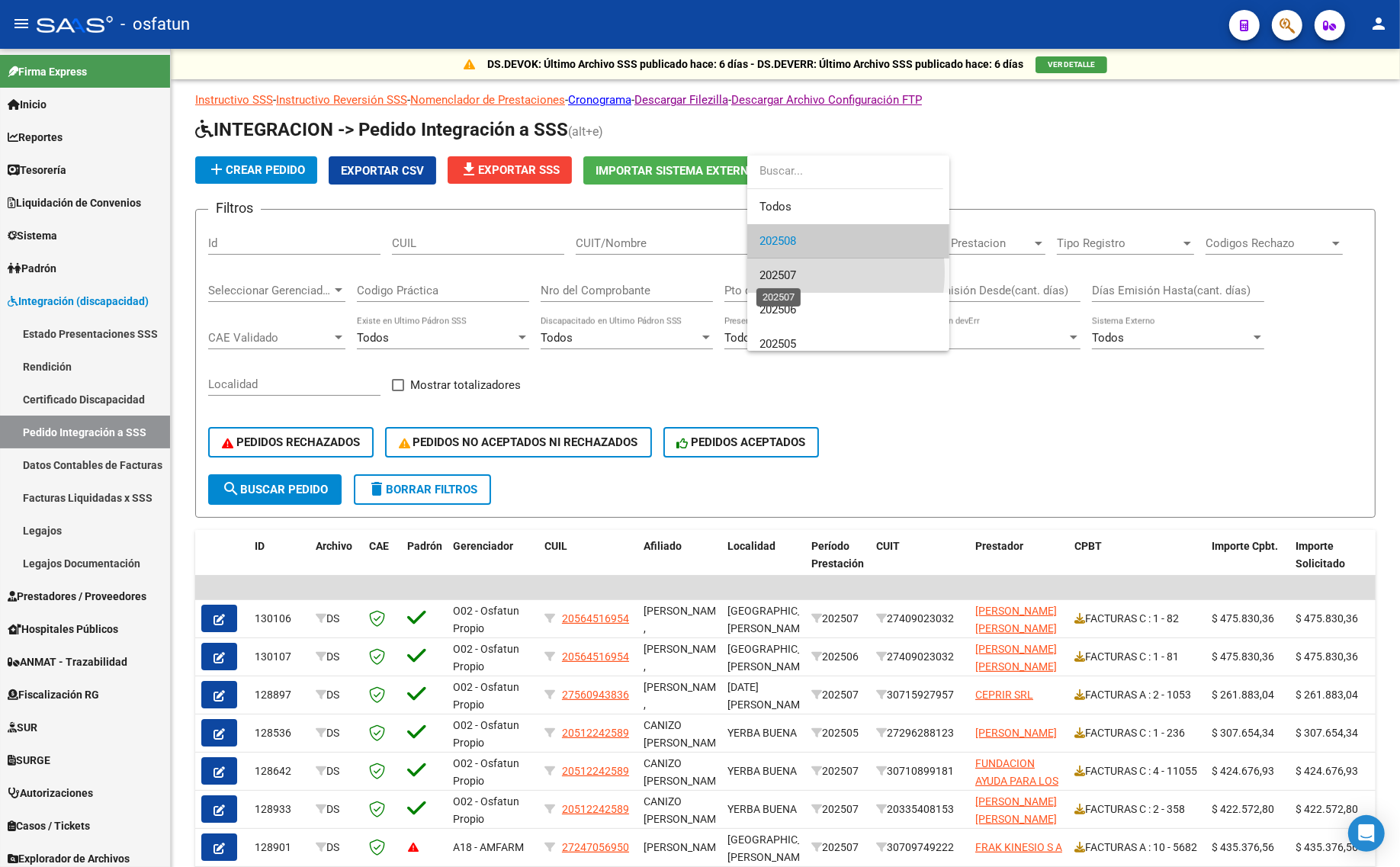
click at [794, 272] on span "202507" at bounding box center [777, 276] width 36 height 14
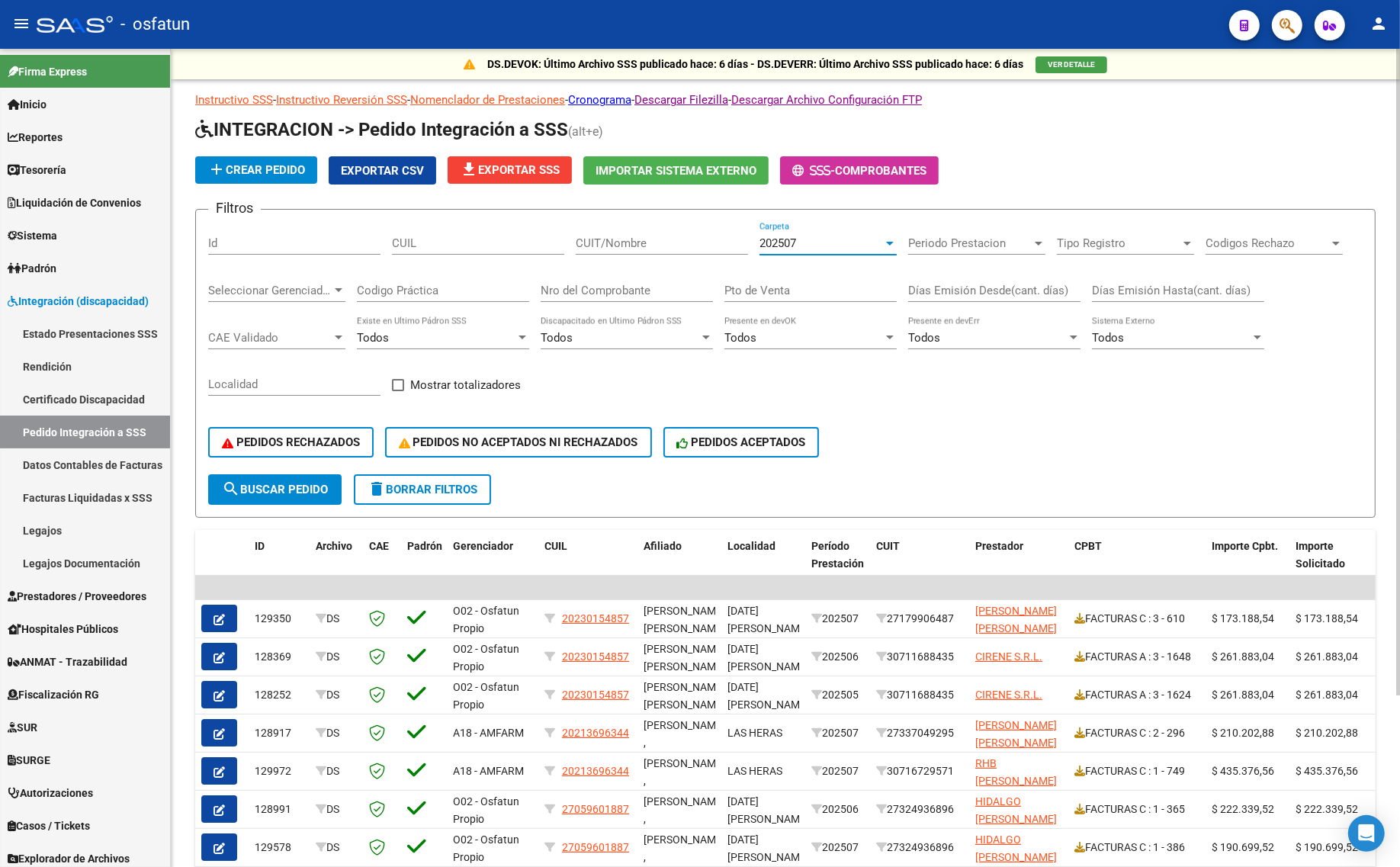
click at [280, 490] on span "search Buscar Pedido" at bounding box center [275, 490] width 106 height 14
drag, startPoint x: 313, startPoint y: 435, endPoint x: 333, endPoint y: 439, distance: 20.4
click at [317, 435] on span "PEDIDOS RECHAZADOS" at bounding box center [291, 442] width 138 height 14
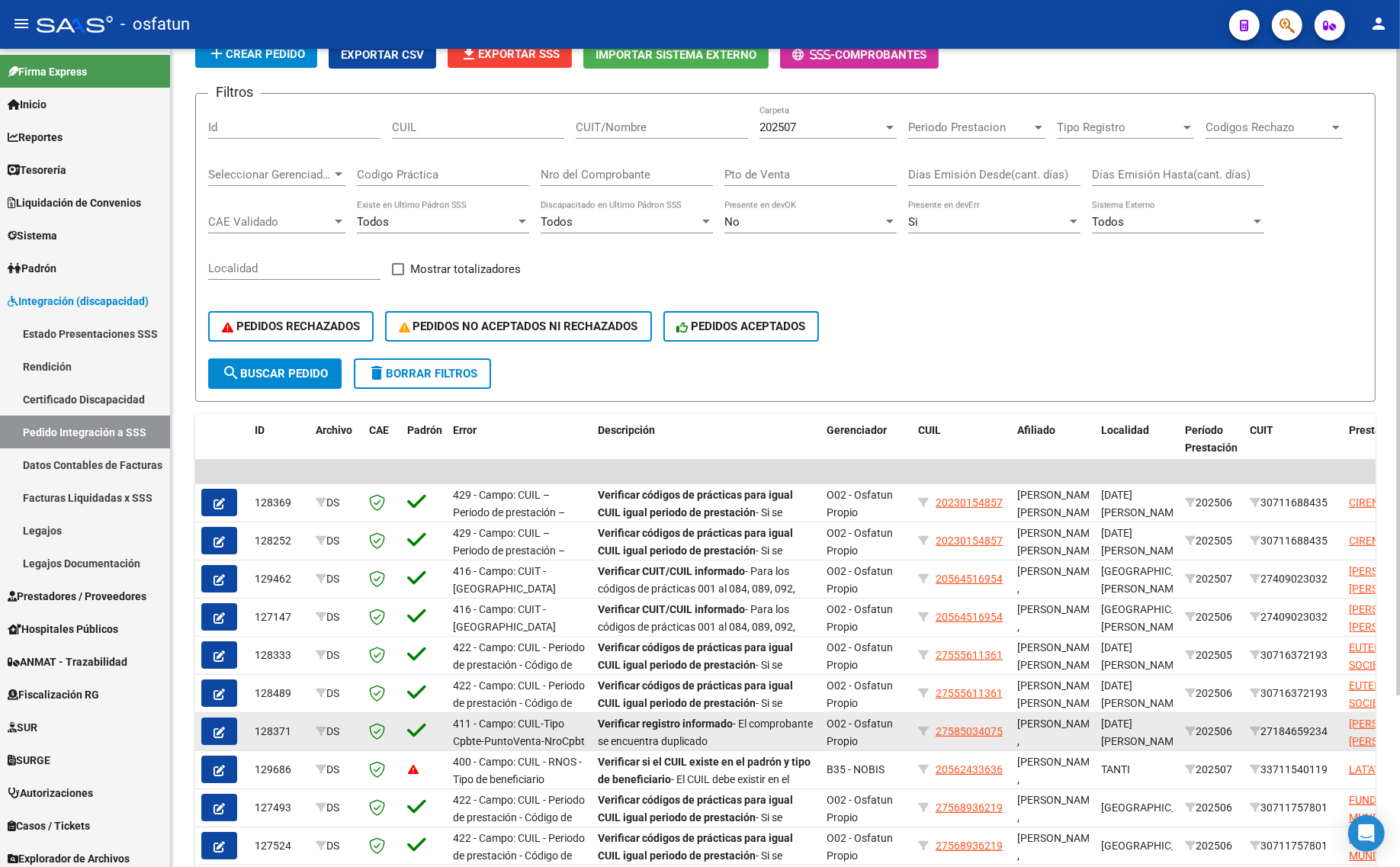
scroll to position [216, 0]
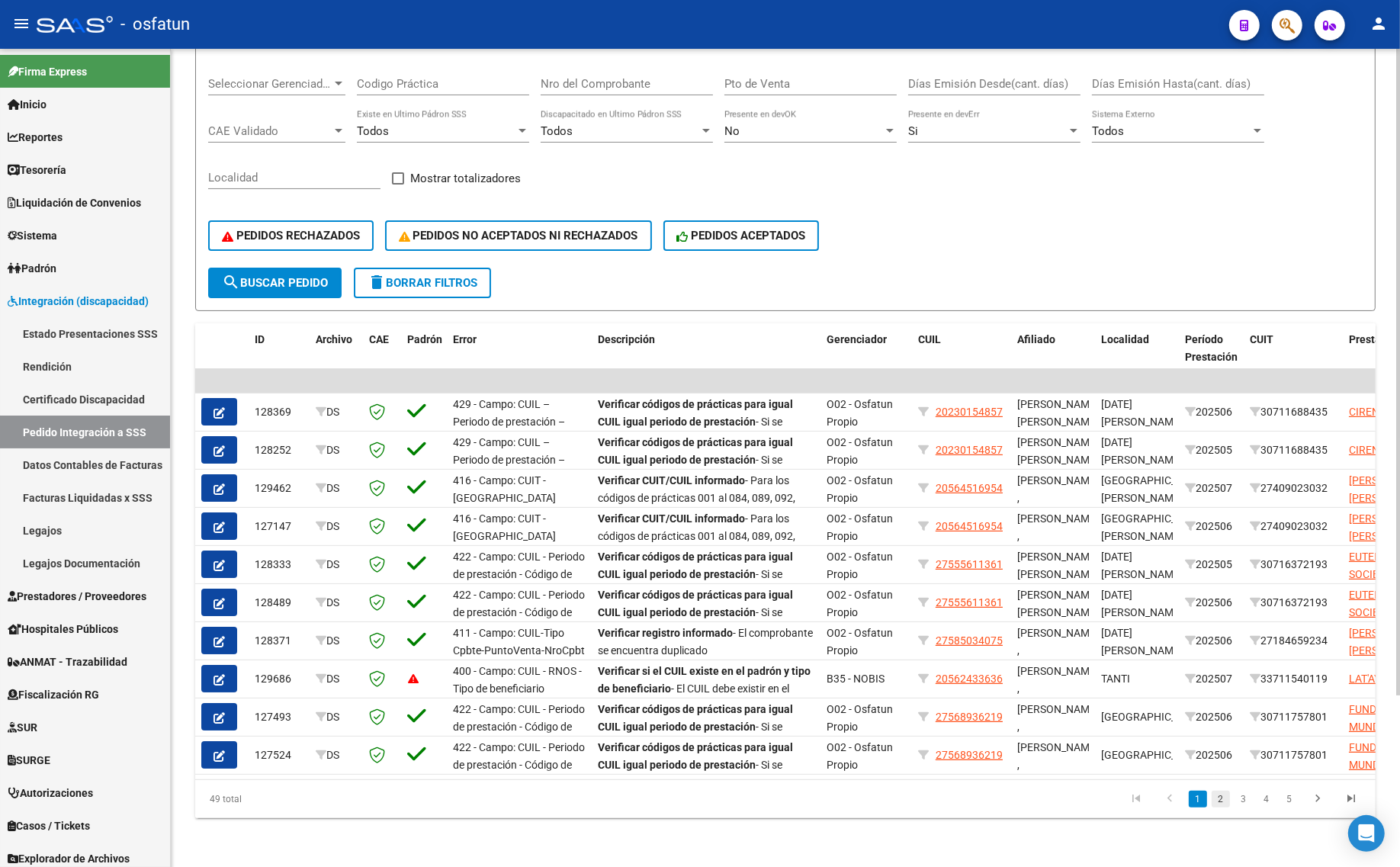
click at [1225, 804] on link "2" at bounding box center [1221, 799] width 19 height 17
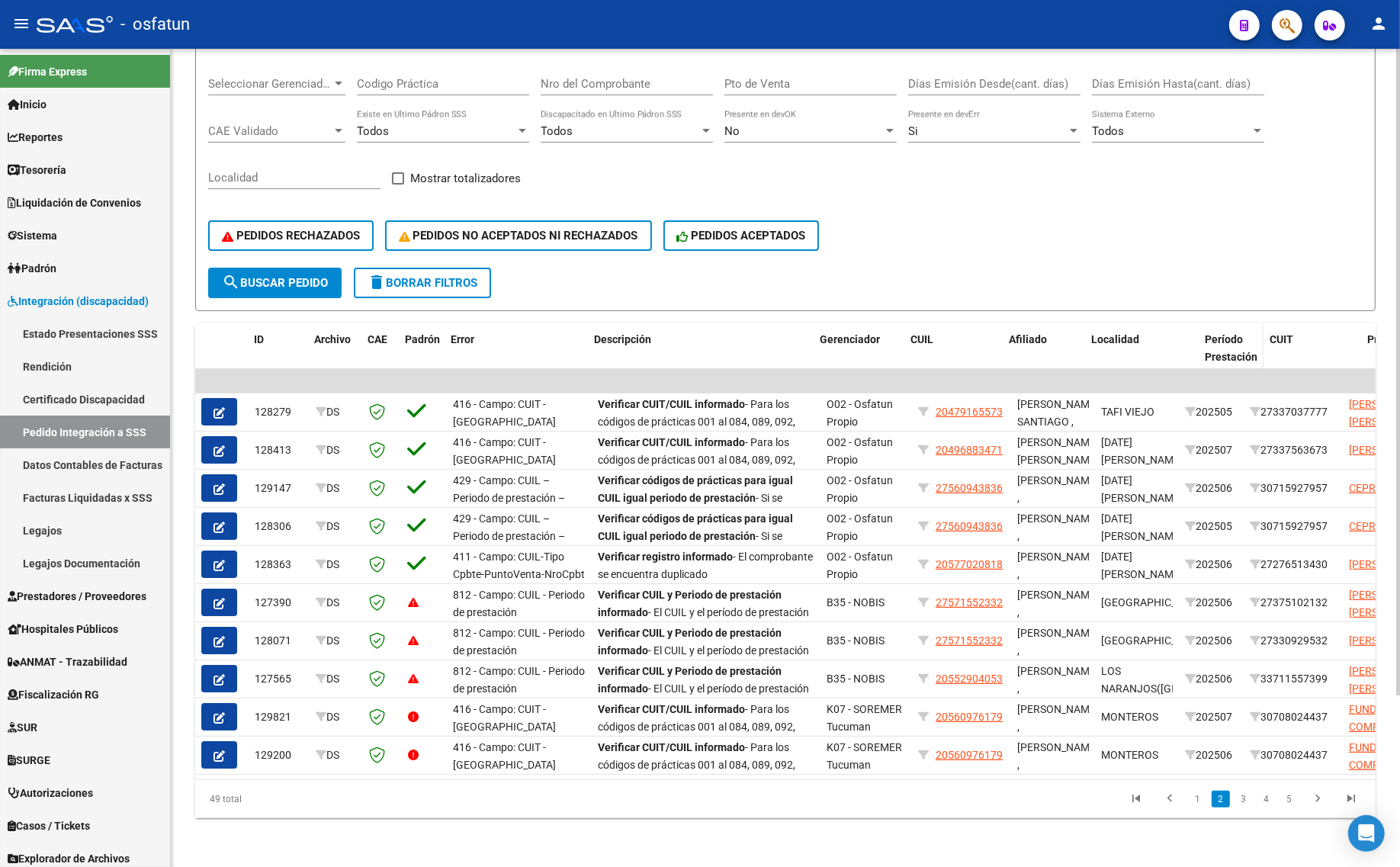
drag, startPoint x: 1175, startPoint y: 321, endPoint x: 1220, endPoint y: 321, distance: 45.0
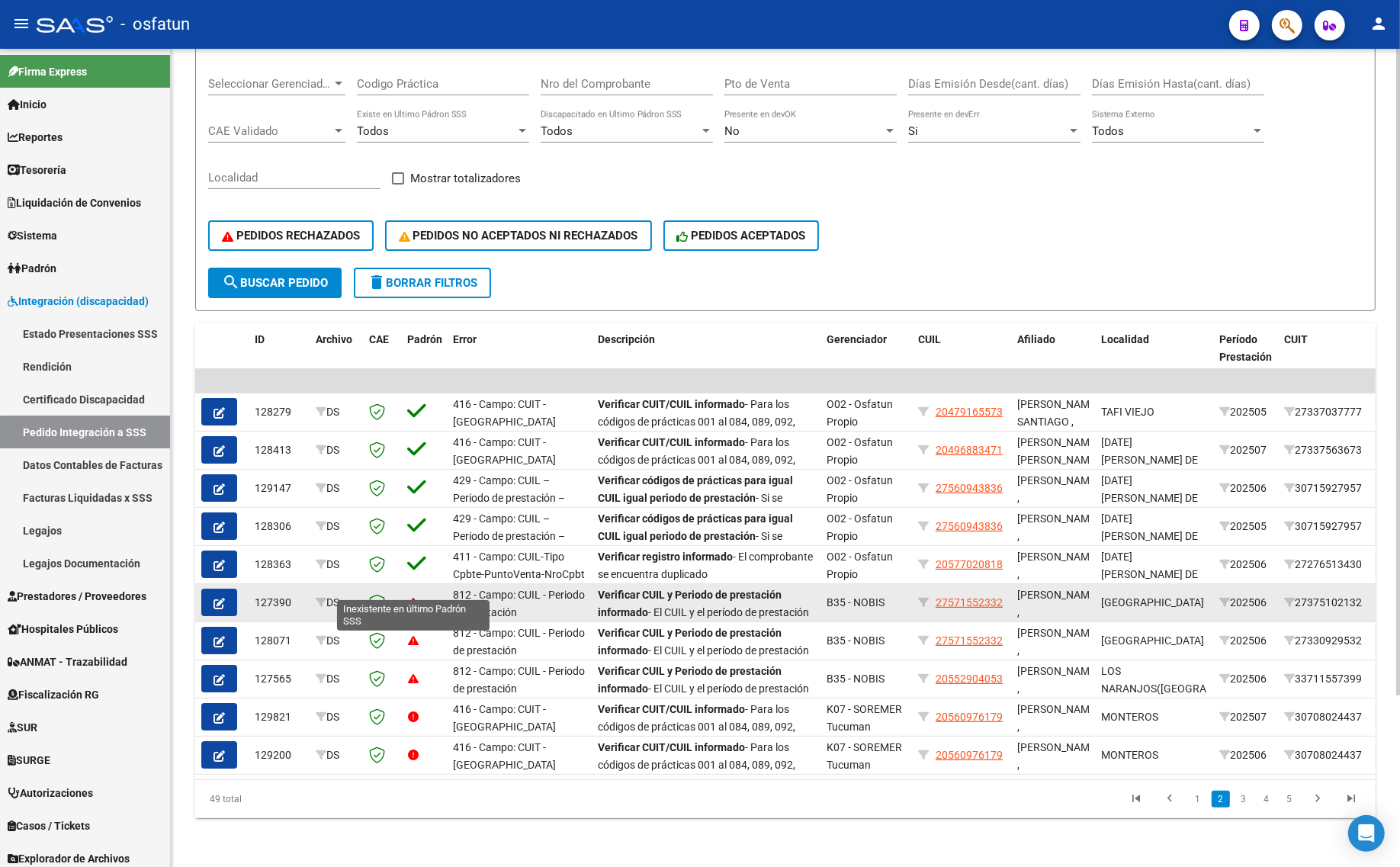
click at [414, 597] on icon at bounding box center [413, 602] width 11 height 11
click at [225, 588] on button "button" at bounding box center [219, 602] width 36 height 27
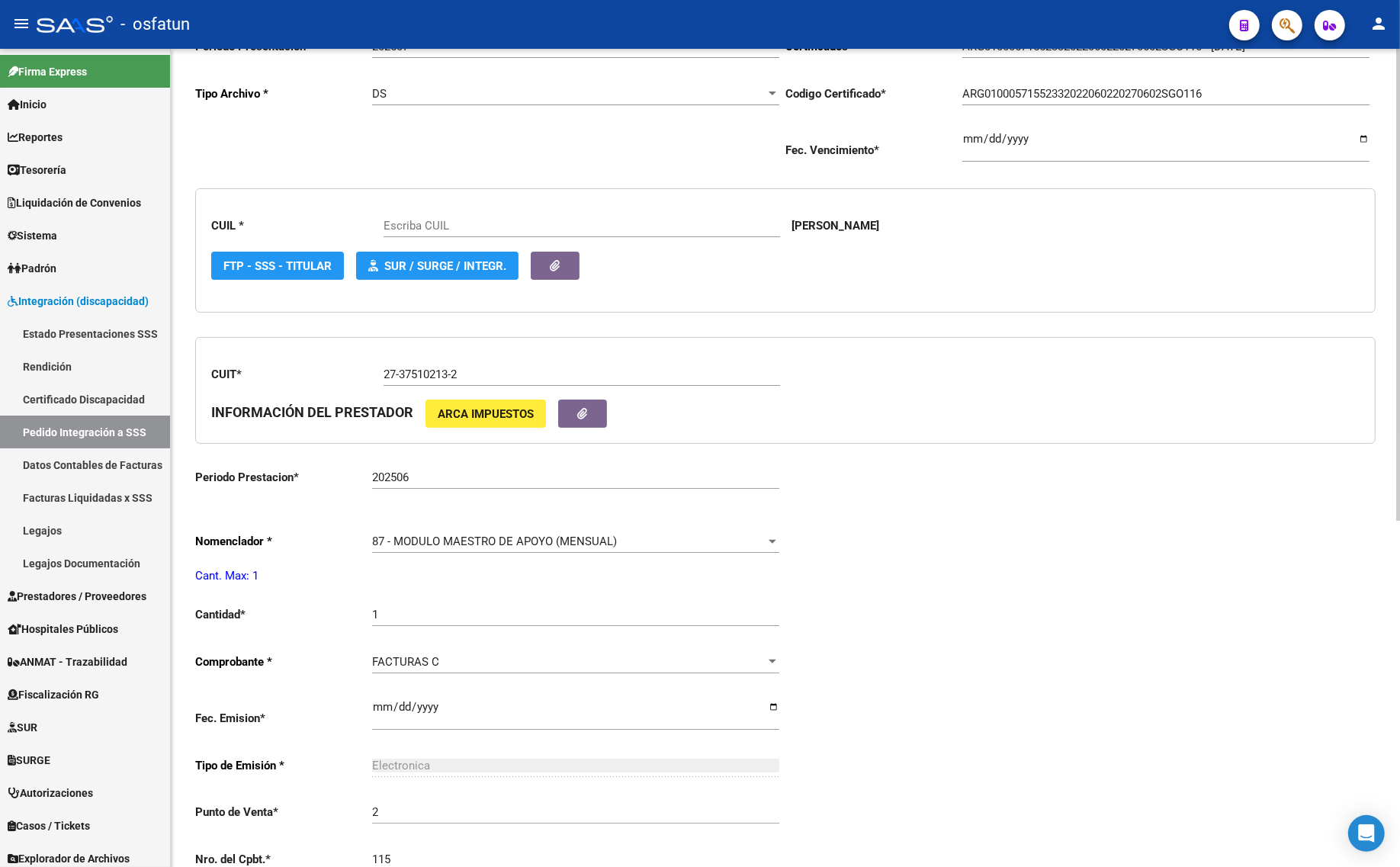
type input "27571552332"
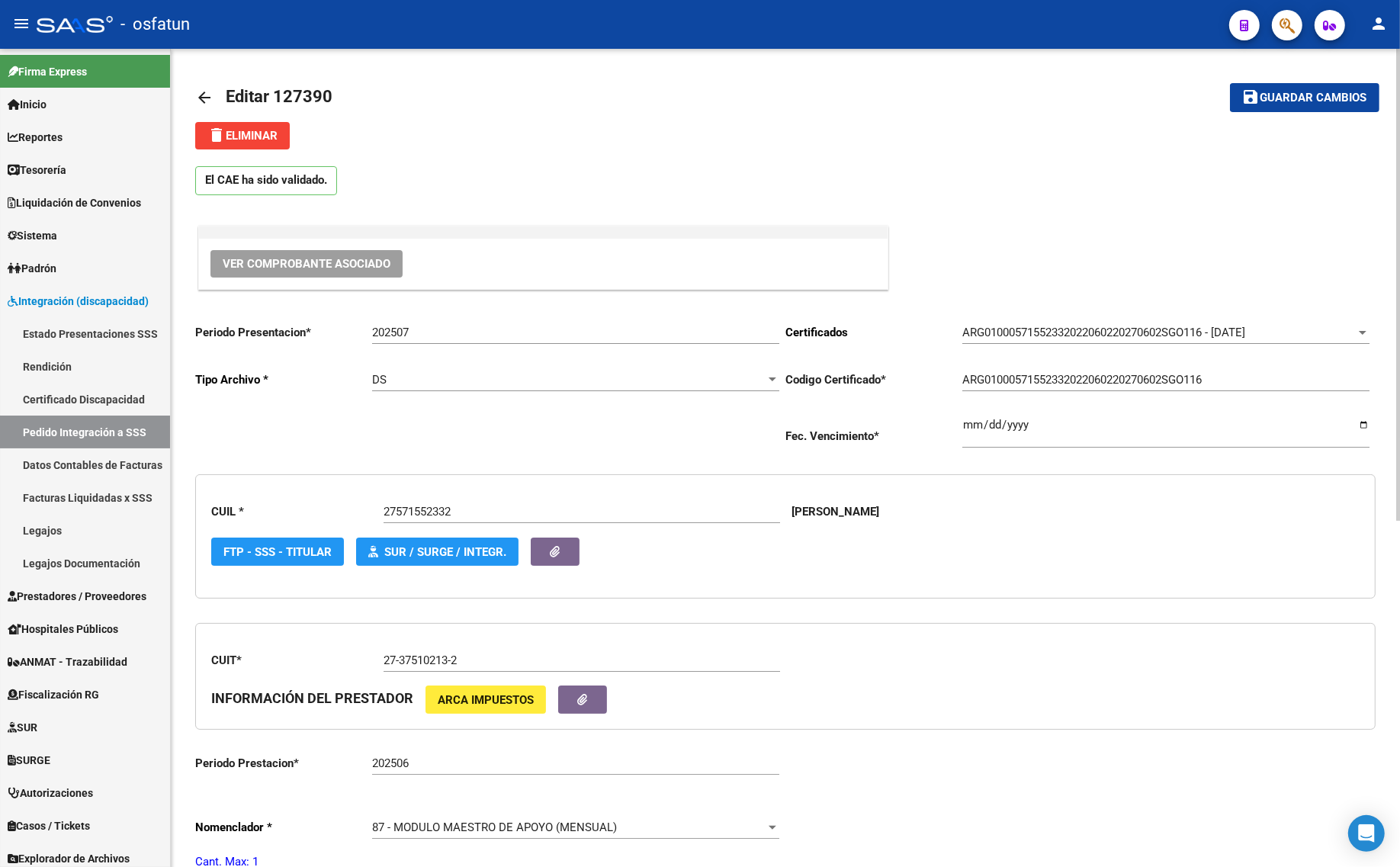
click at [214, 95] on link "arrow_back" at bounding box center [210, 97] width 30 height 36
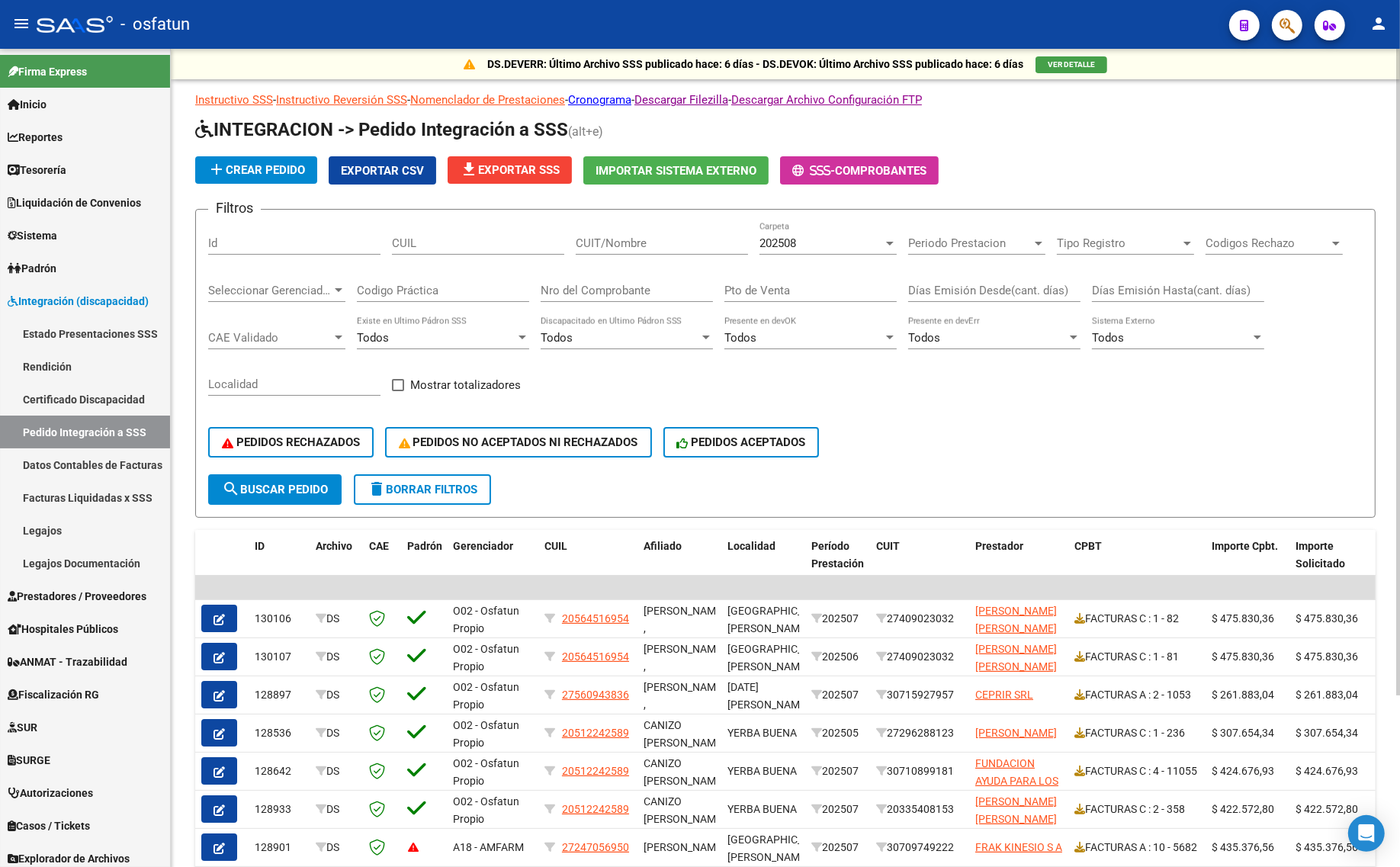
click at [785, 245] on span "202508" at bounding box center [777, 243] width 36 height 14
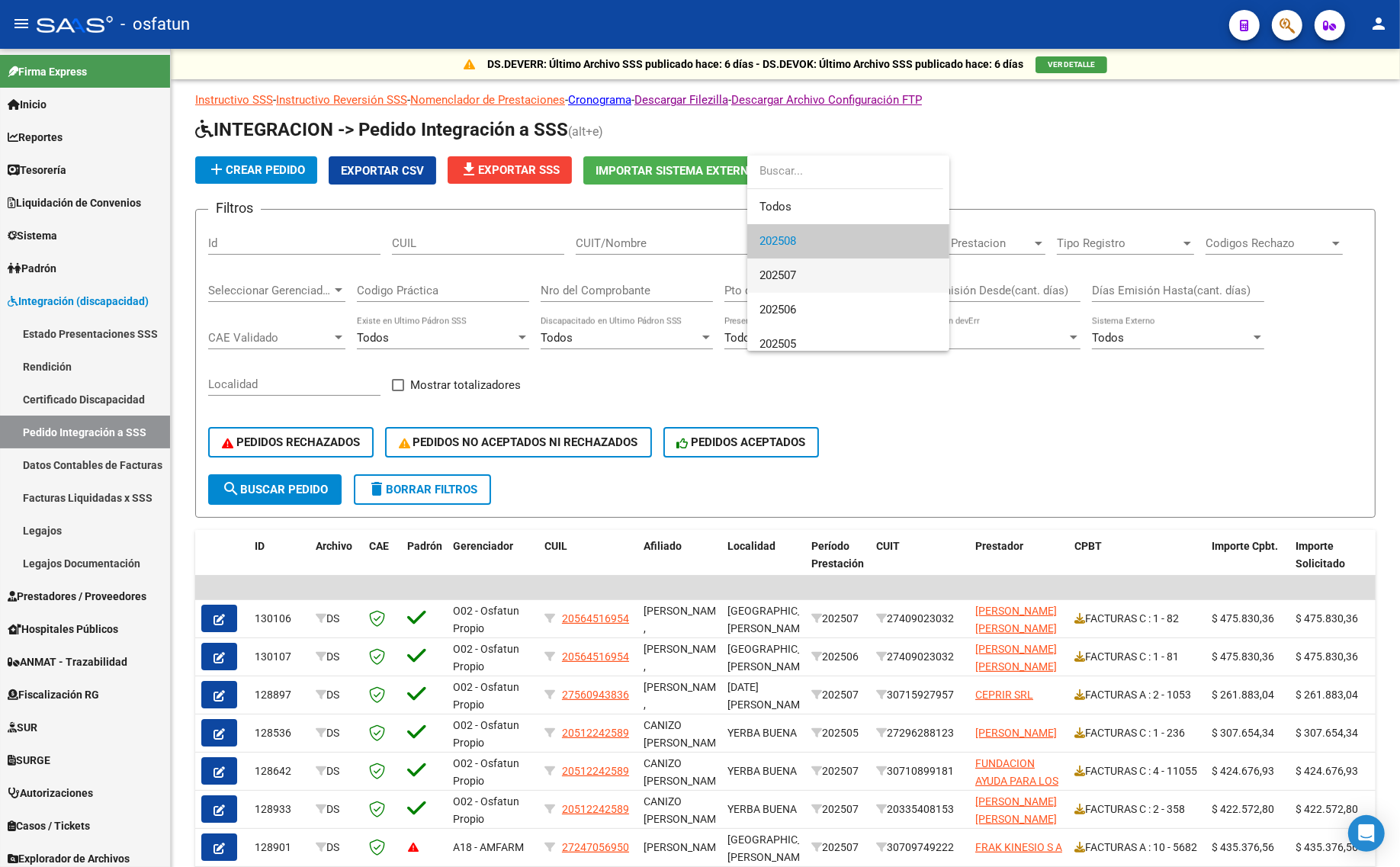
click at [780, 263] on span "202507" at bounding box center [848, 276] width 178 height 34
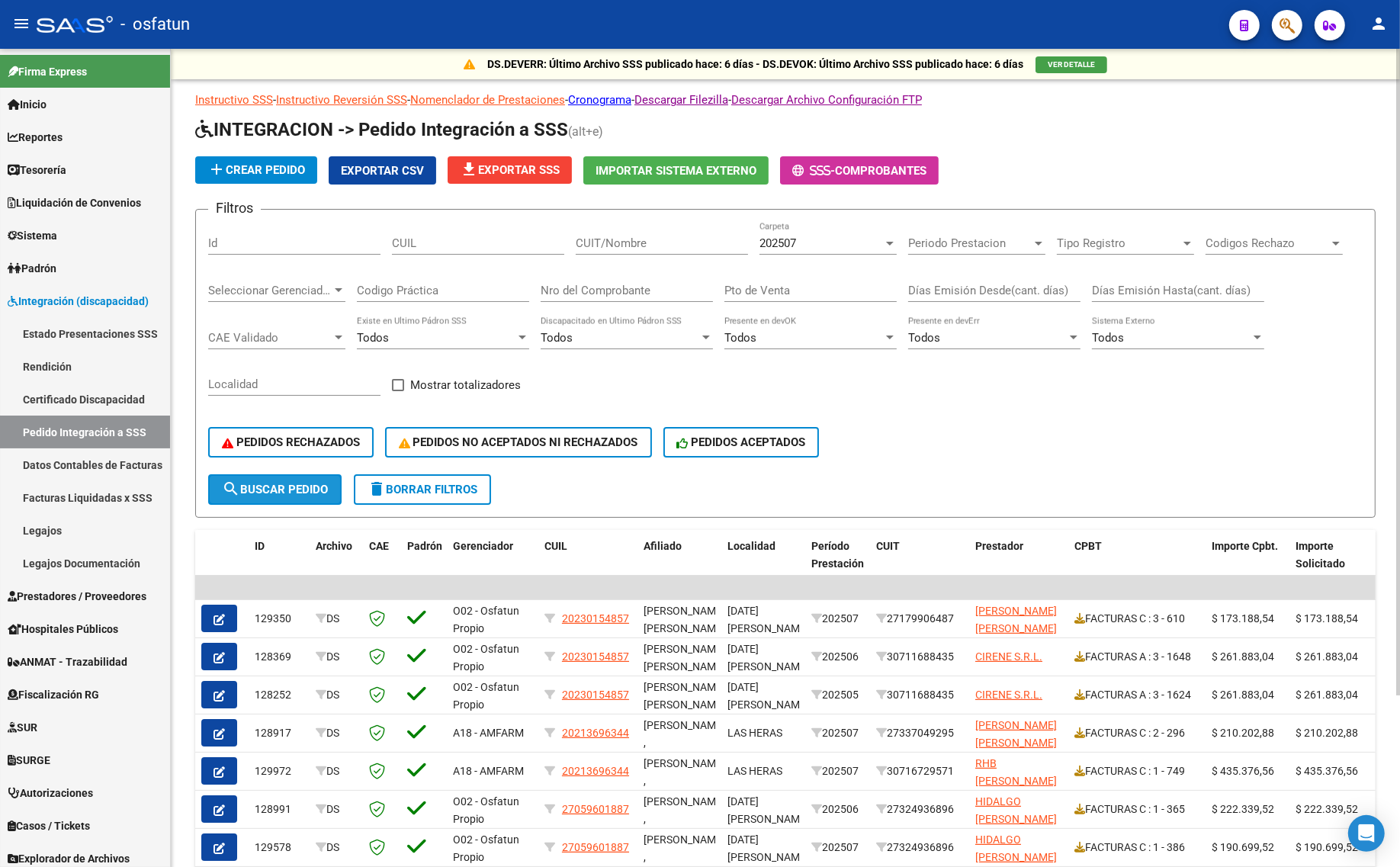
click at [261, 486] on span "search Buscar Pedido" at bounding box center [275, 490] width 106 height 14
click at [282, 435] on span "PEDIDOS RECHAZADOS" at bounding box center [291, 442] width 138 height 14
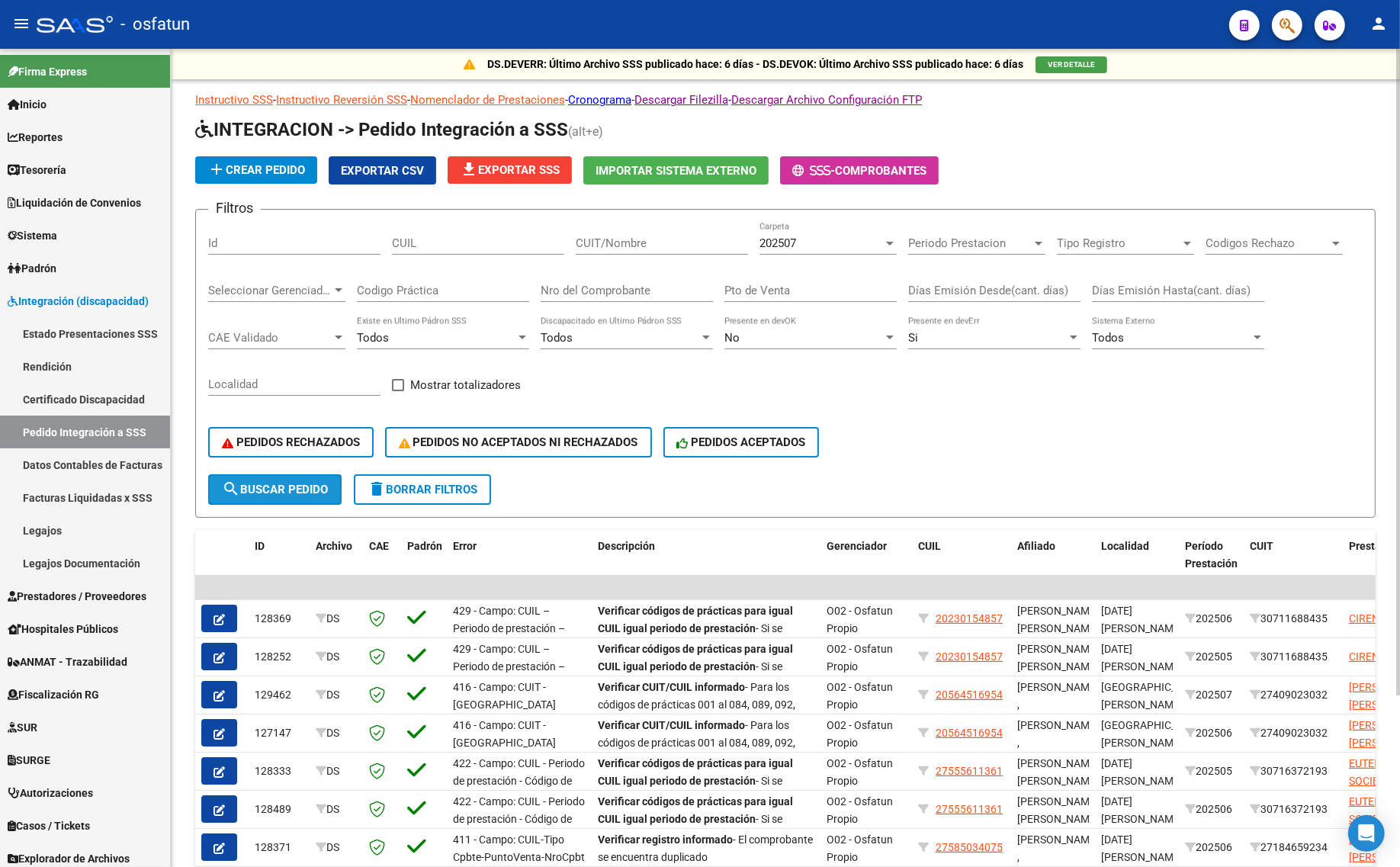
click at [259, 493] on button "search Buscar Pedido" at bounding box center [275, 489] width 134 height 30
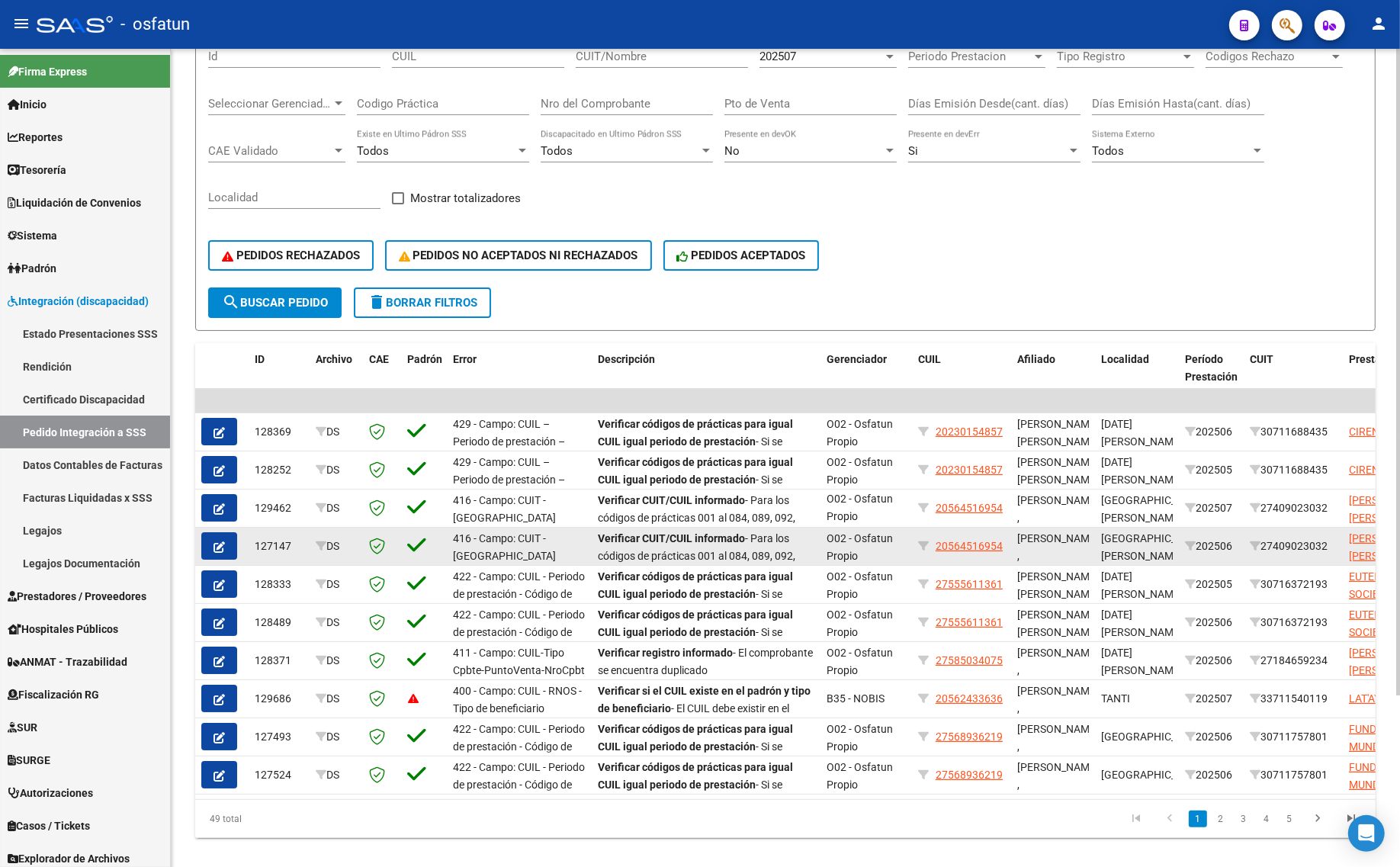
scroll to position [216, 0]
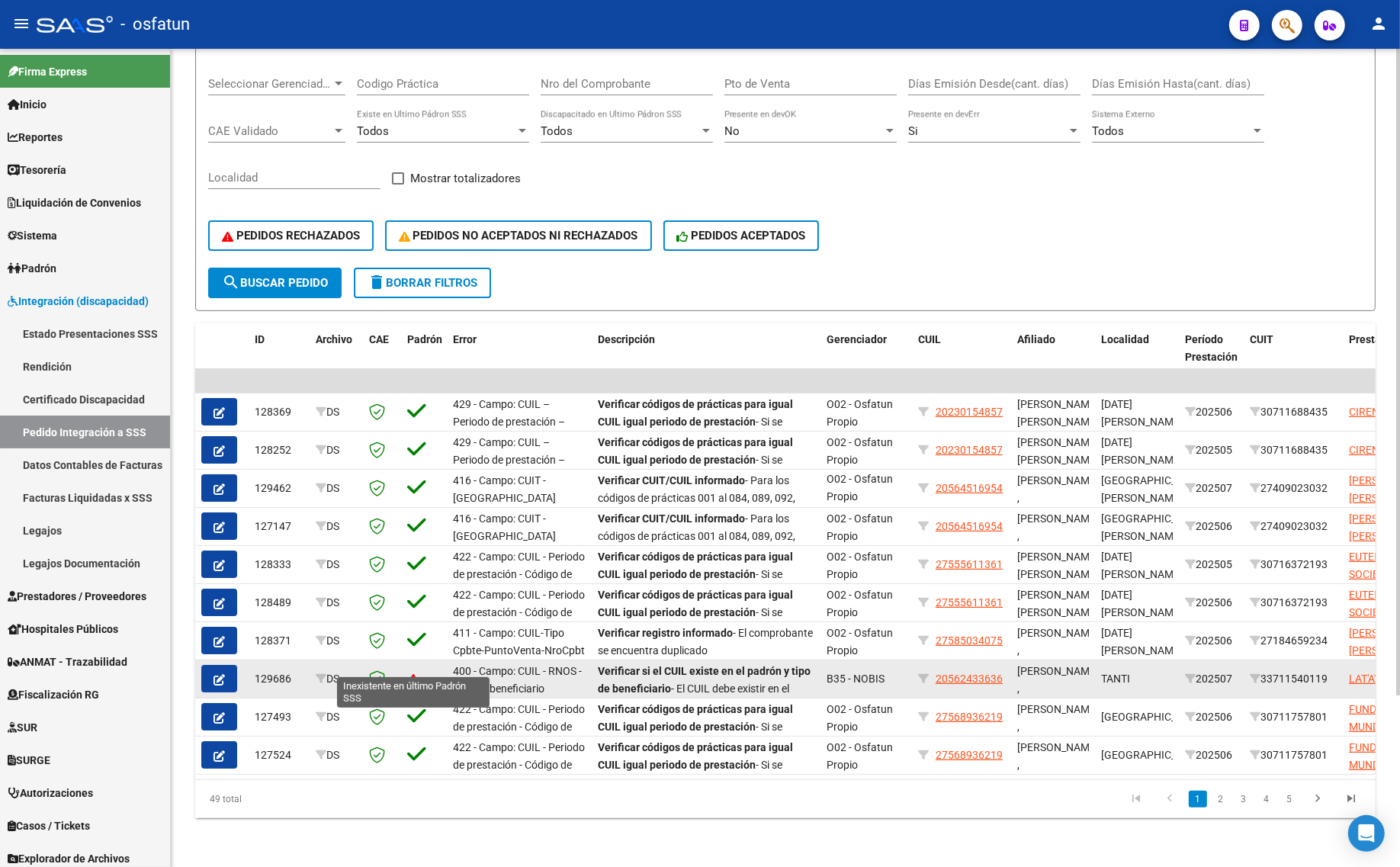
click at [413, 673] on icon at bounding box center [413, 678] width 11 height 11
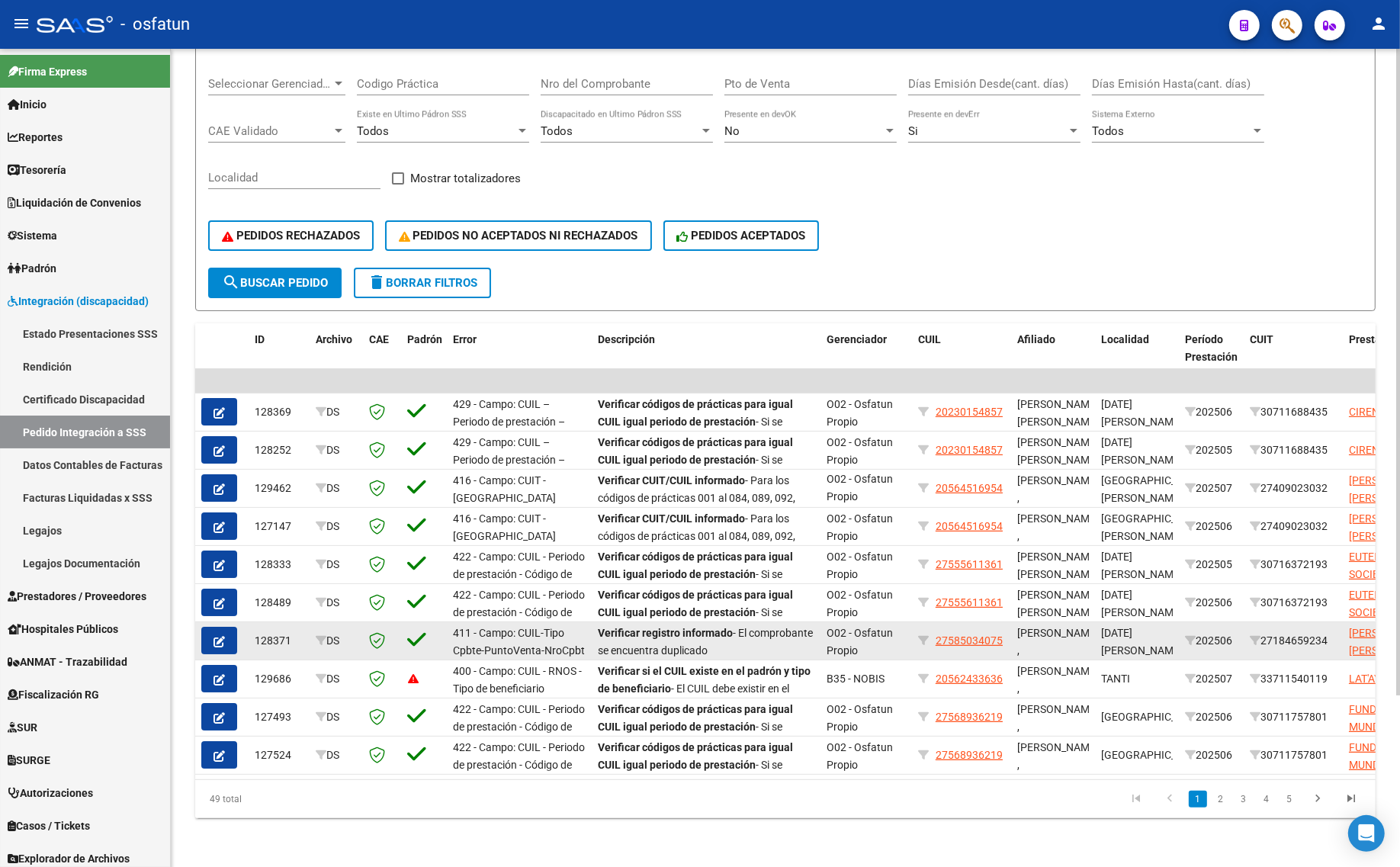
drag, startPoint x: 421, startPoint y: 654, endPoint x: 383, endPoint y: 635, distance: 42.5
click at [420, 660] on datatable-body-cell at bounding box center [424, 678] width 46 height 37
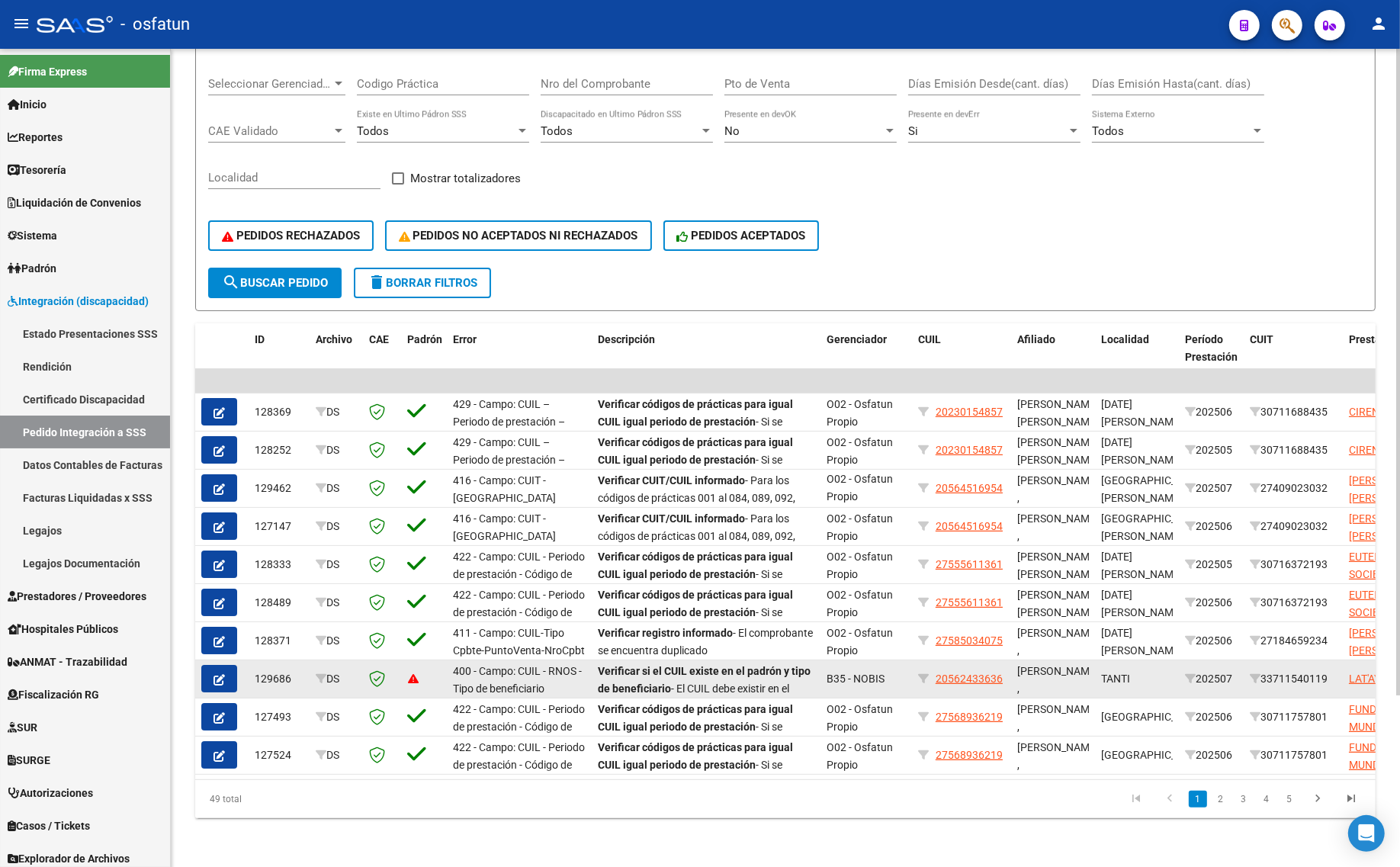
click at [237, 664] on div at bounding box center [221, 678] width 41 height 27
click at [210, 664] on button "button" at bounding box center [219, 678] width 36 height 27
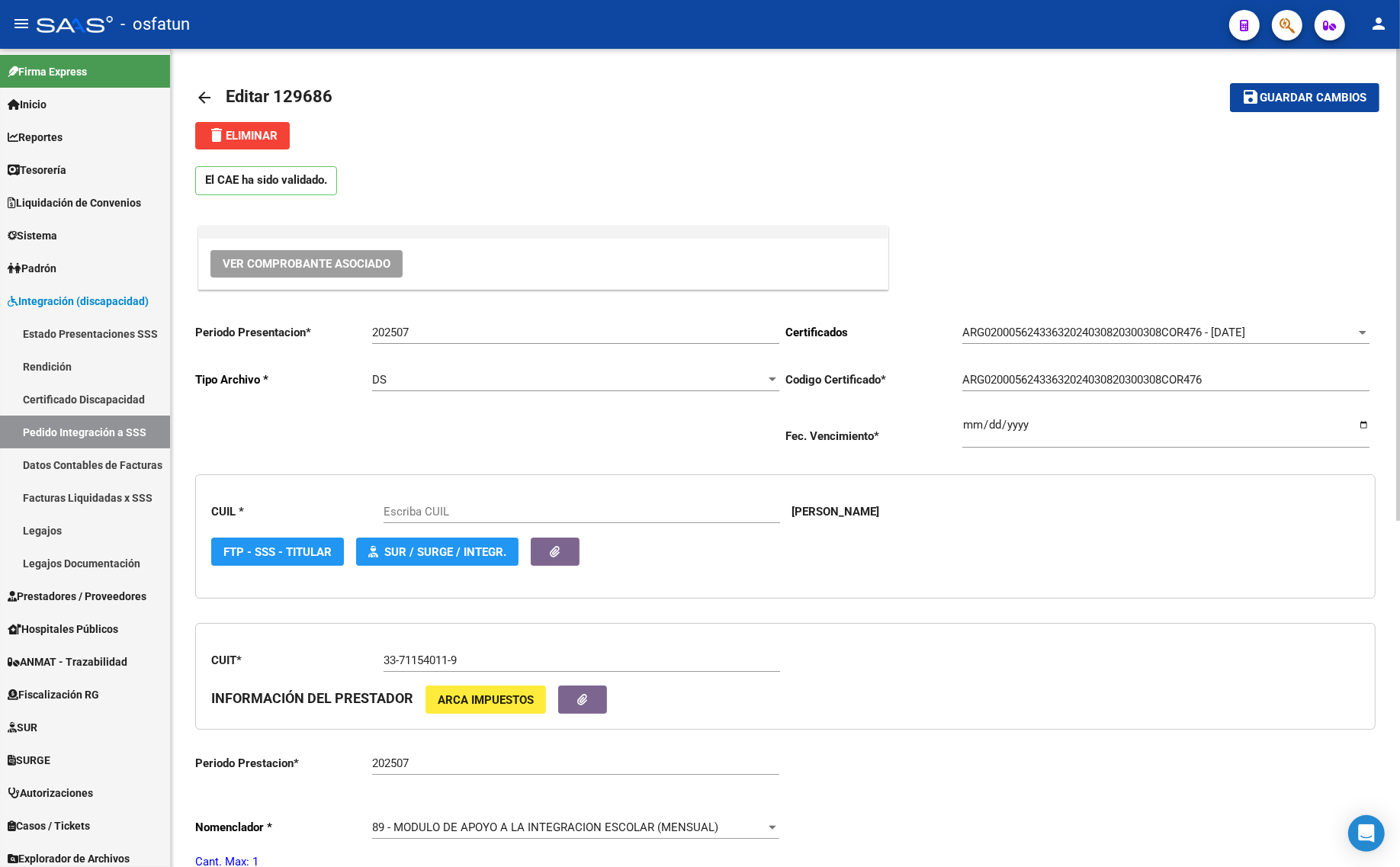
type input "20562433636"
click at [412, 332] on input "202507" at bounding box center [575, 332] width 407 height 14
type input "202508"
click at [202, 92] on mat-icon "arrow_back" at bounding box center [204, 98] width 19 height 19
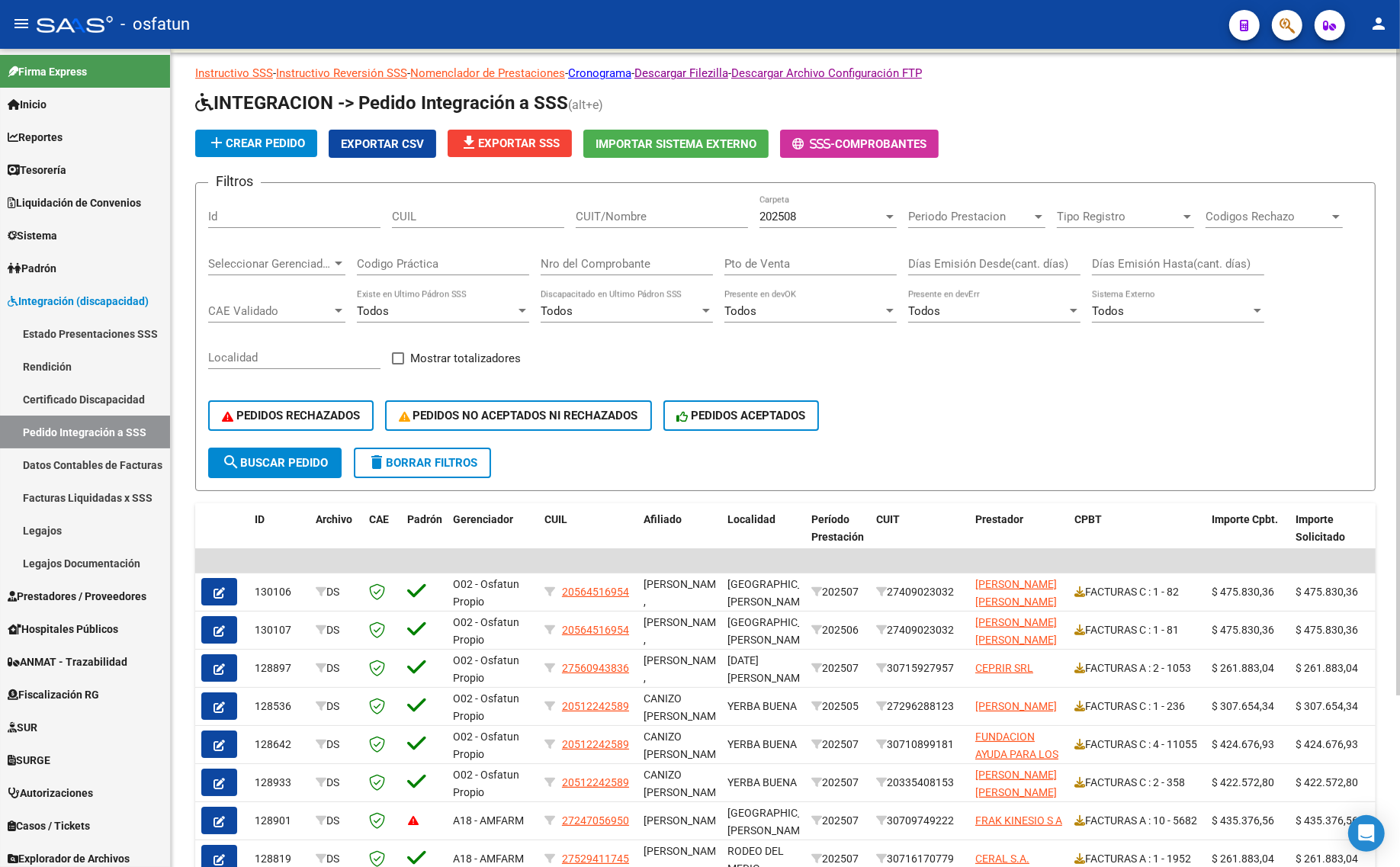
scroll to position [25, 0]
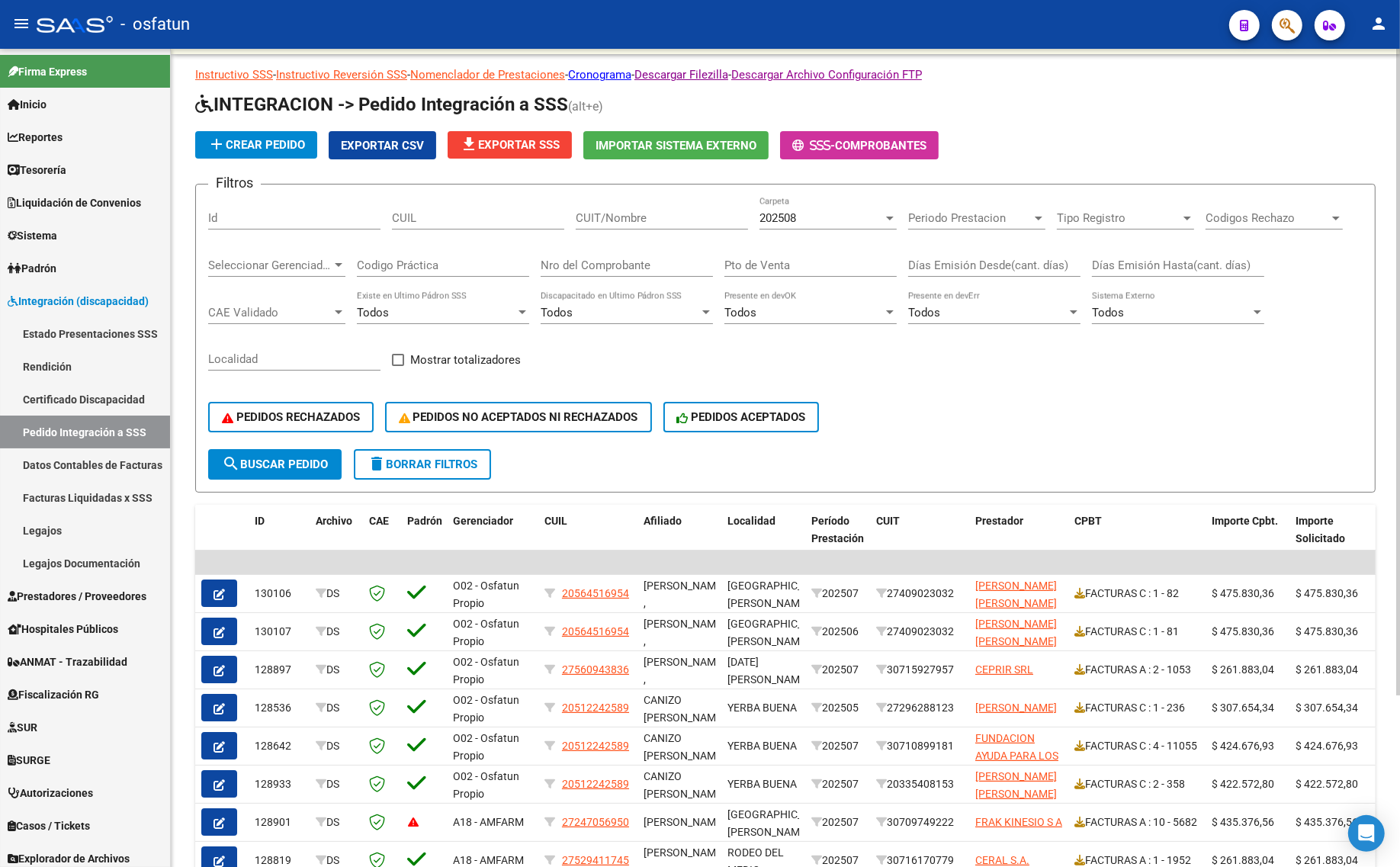
click at [759, 214] on span "202508" at bounding box center [777, 218] width 36 height 14
click at [822, 207] on div "202508 Carpeta" at bounding box center [828, 213] width 137 height 33
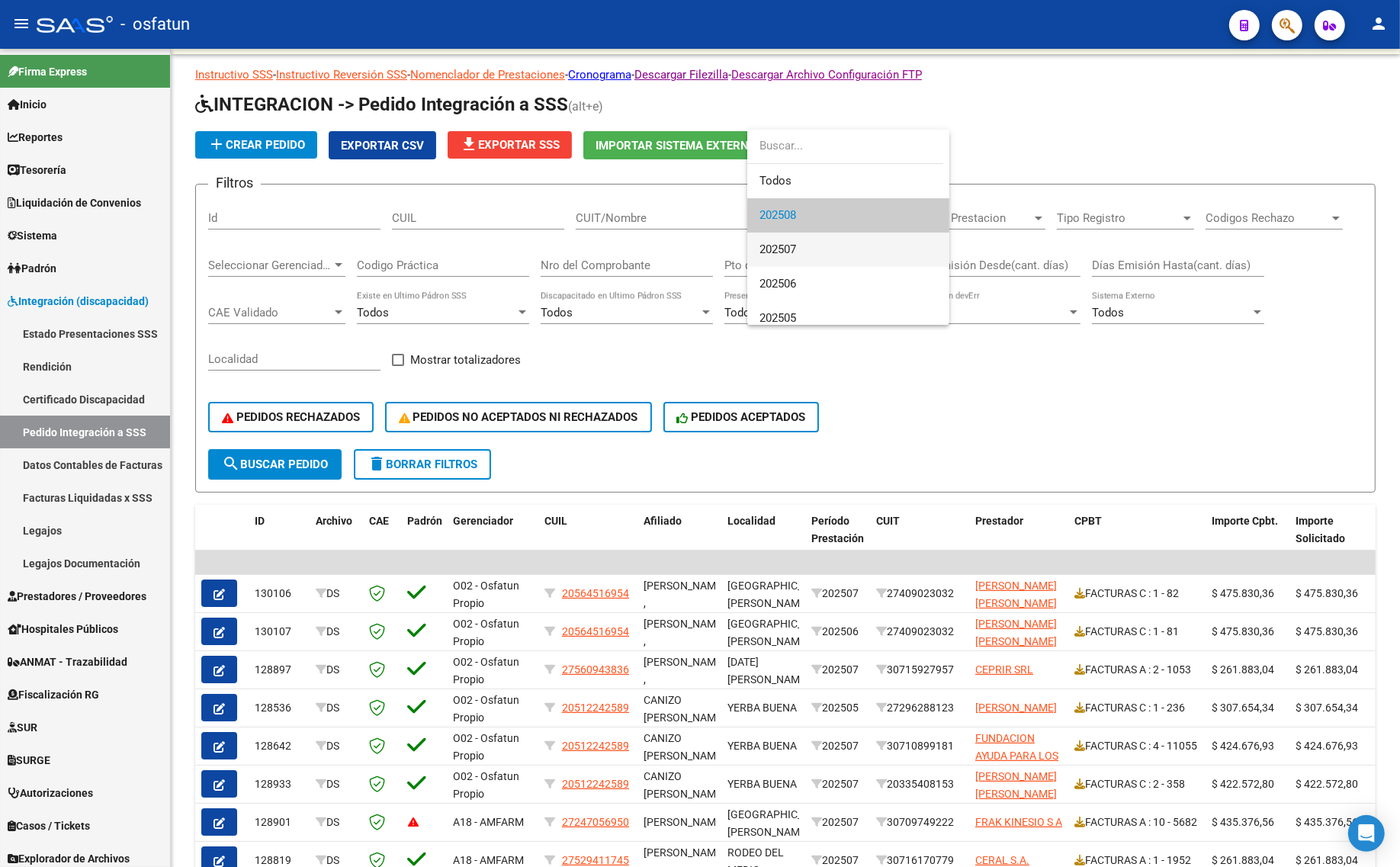
click at [826, 246] on span "202507" at bounding box center [848, 250] width 178 height 34
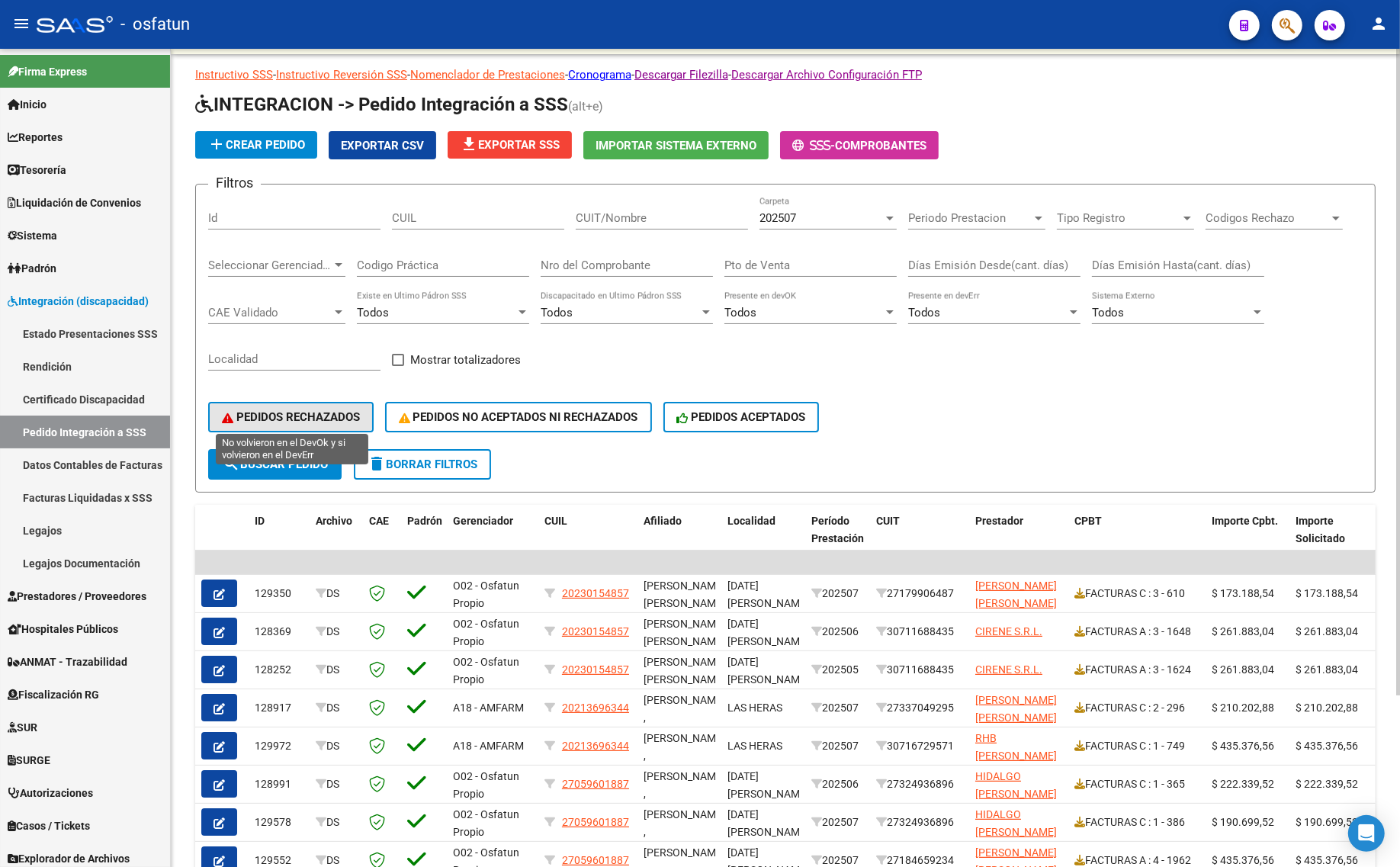
click at [322, 410] on span "PEDIDOS RECHAZADOS" at bounding box center [291, 417] width 138 height 14
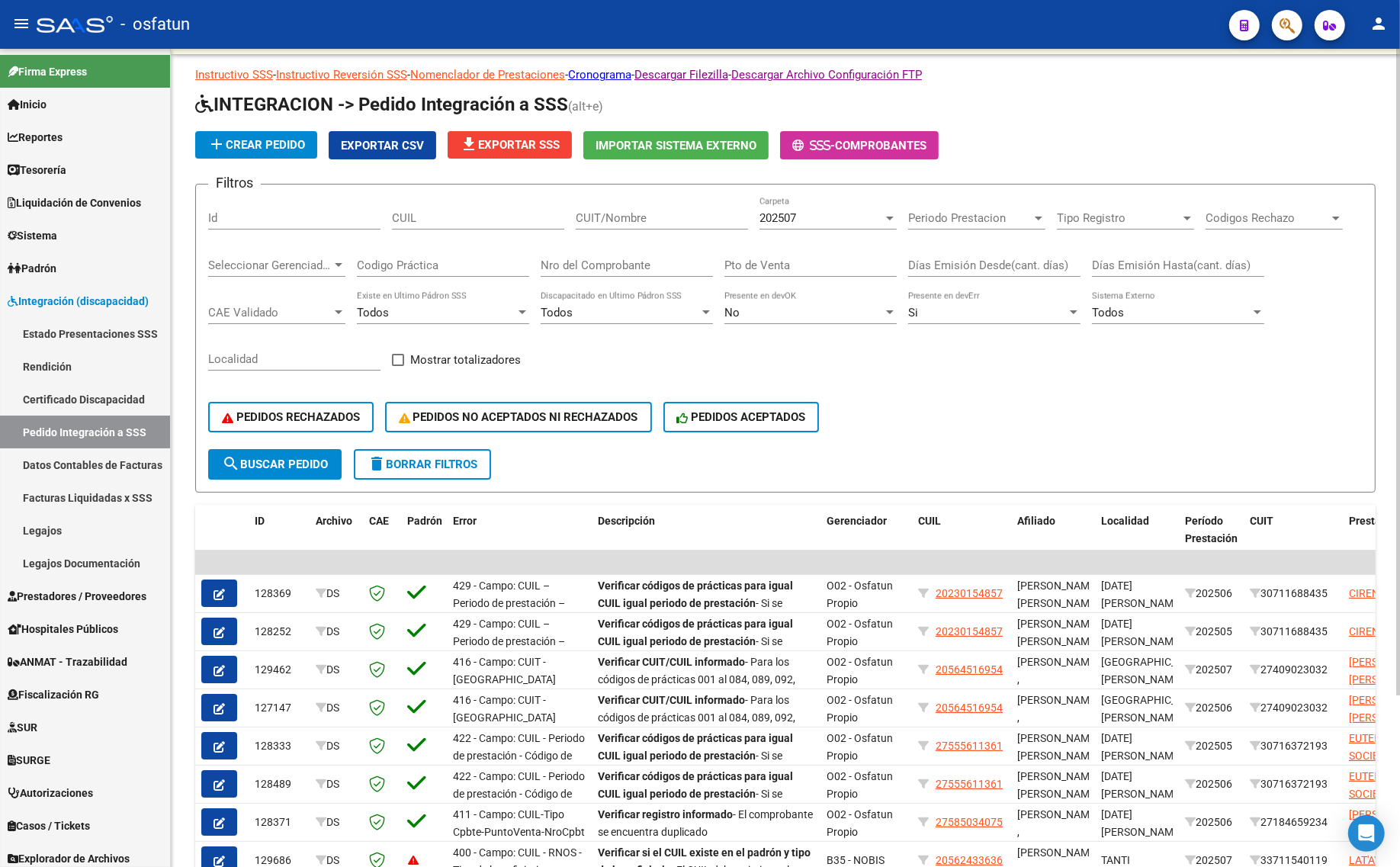
click at [283, 465] on span "search Buscar Pedido" at bounding box center [275, 464] width 106 height 14
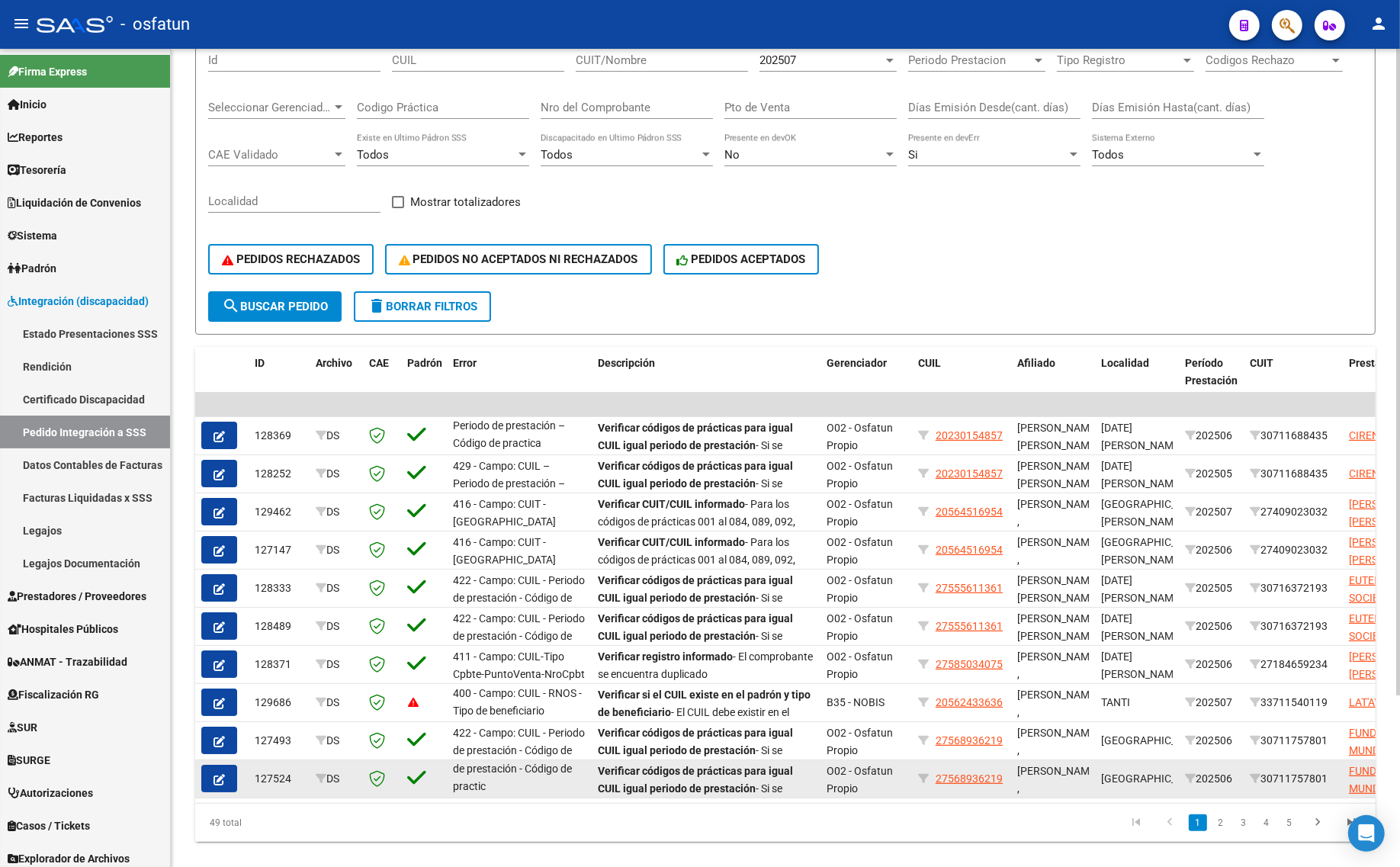
scroll to position [216, 0]
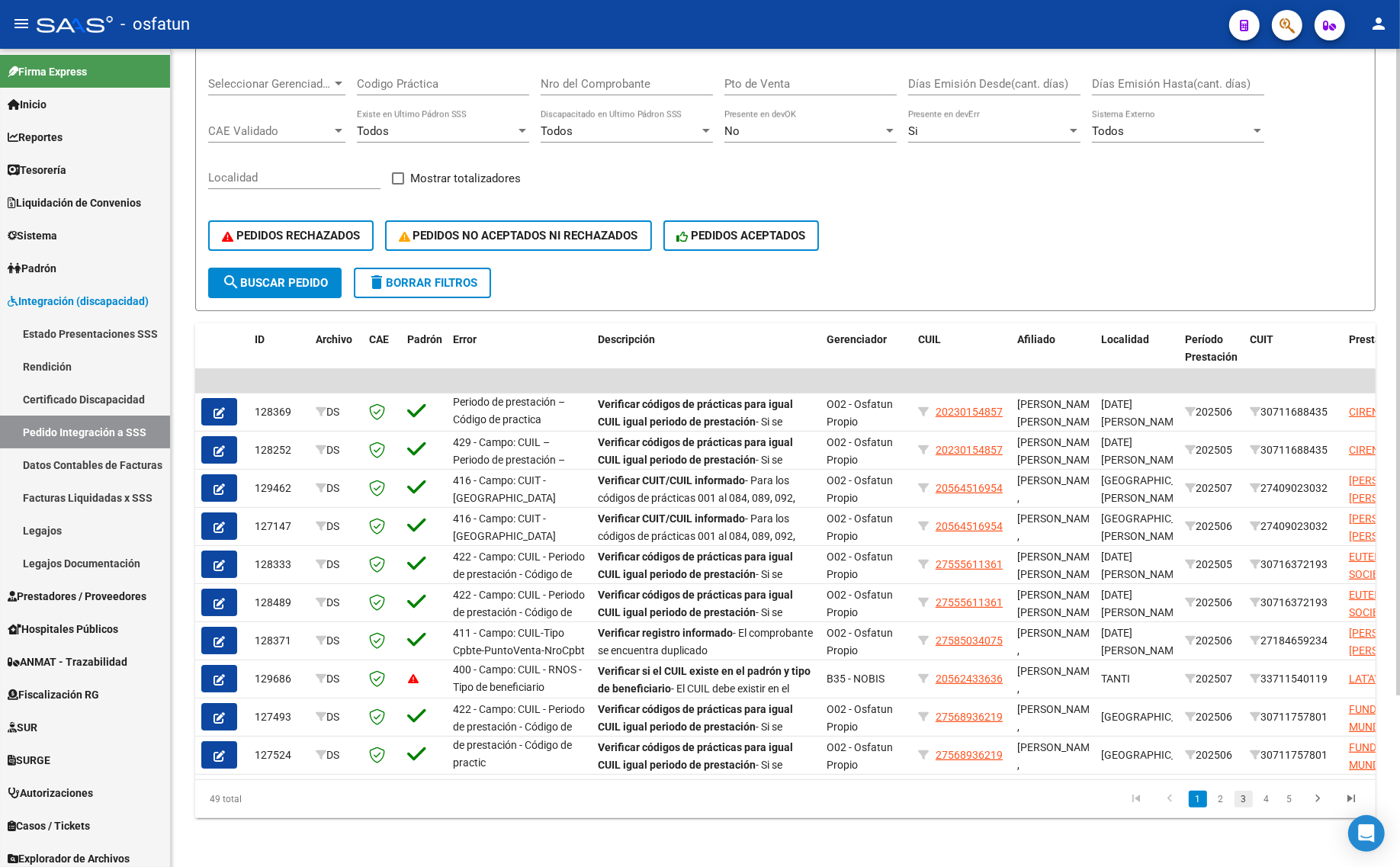
click at [1252, 796] on link "3" at bounding box center [1244, 799] width 19 height 17
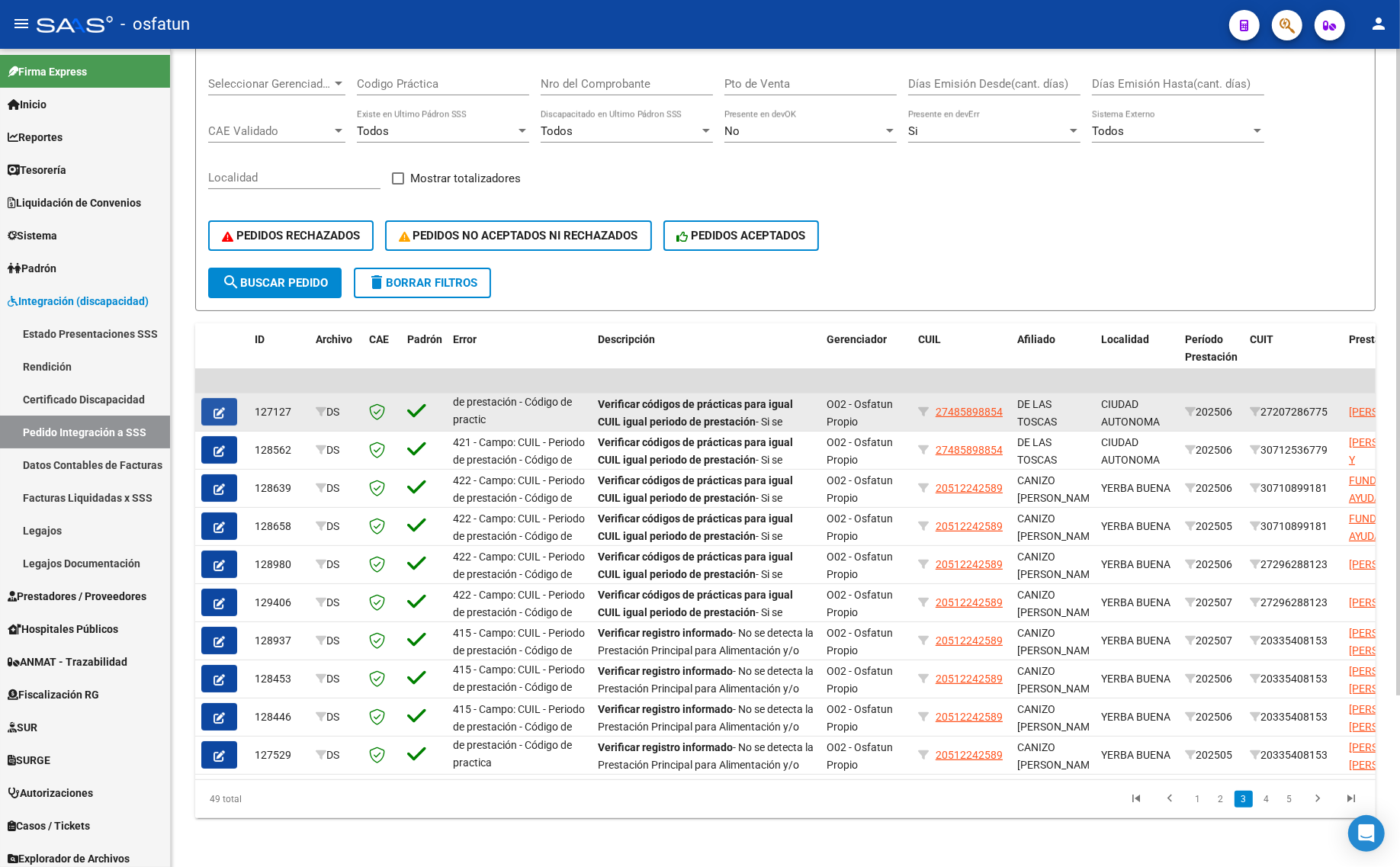
click at [211, 398] on button "button" at bounding box center [219, 411] width 36 height 27
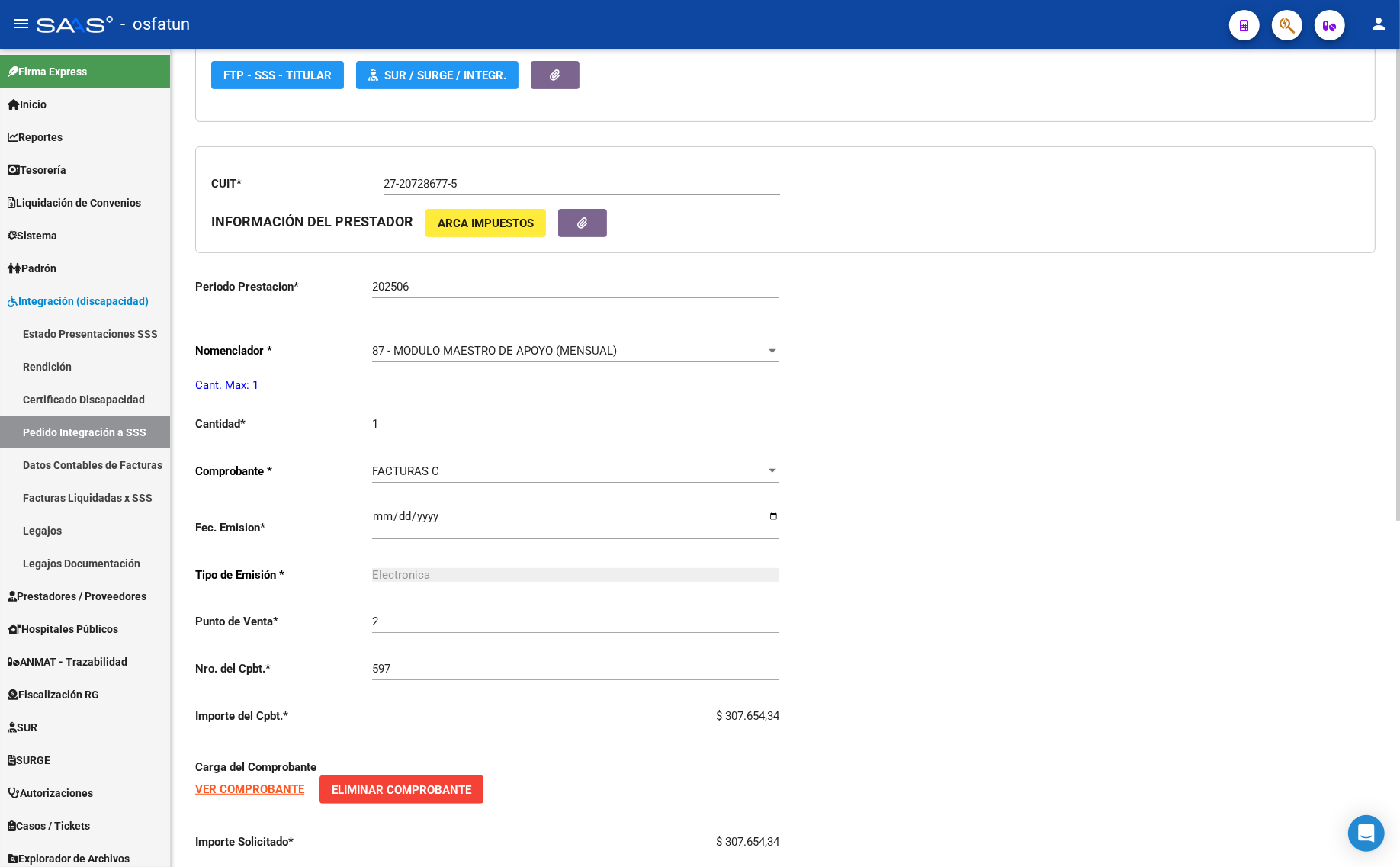
type input "27485898854"
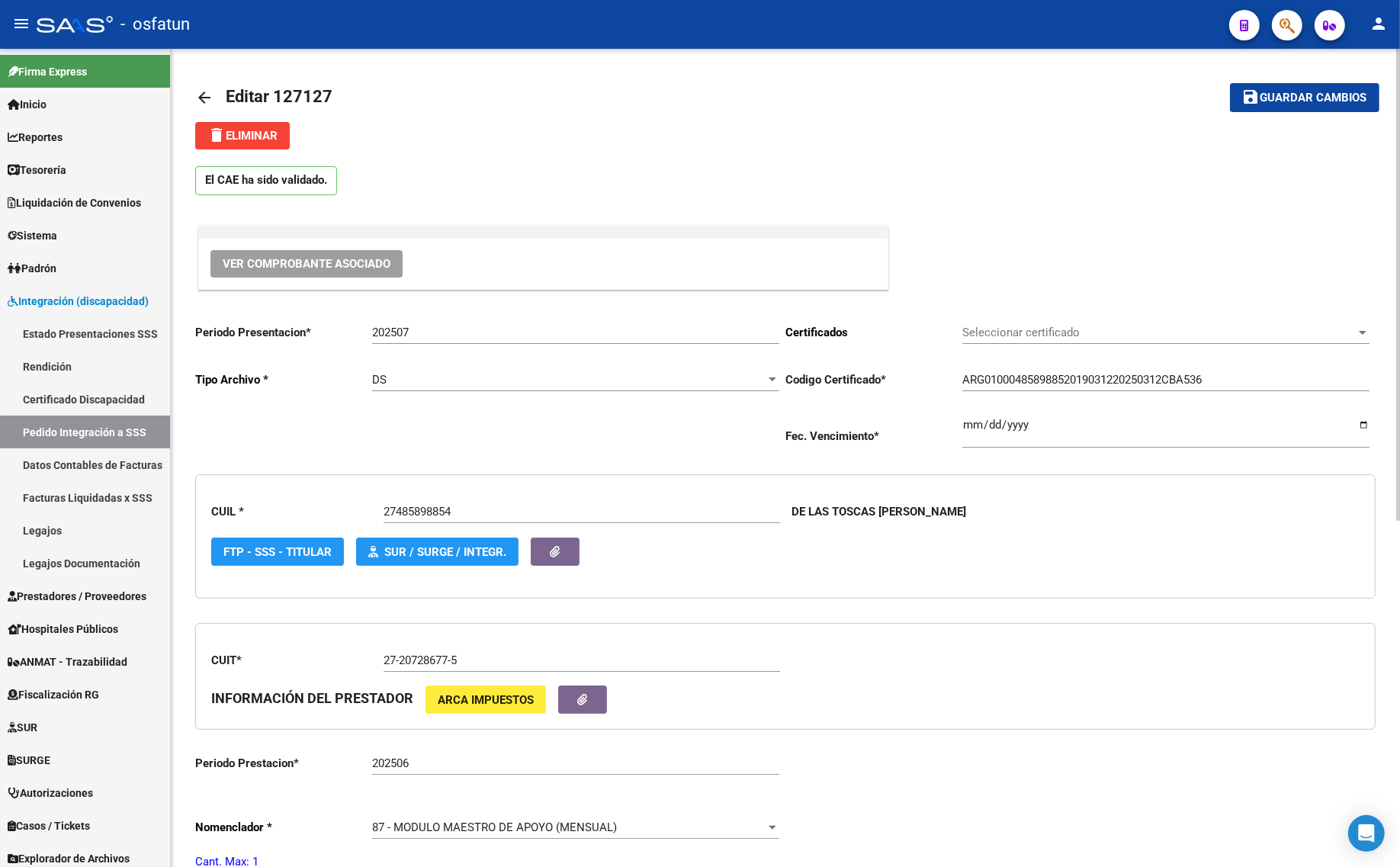
click at [272, 259] on span "Ver Comprobante Asociado" at bounding box center [307, 264] width 168 height 14
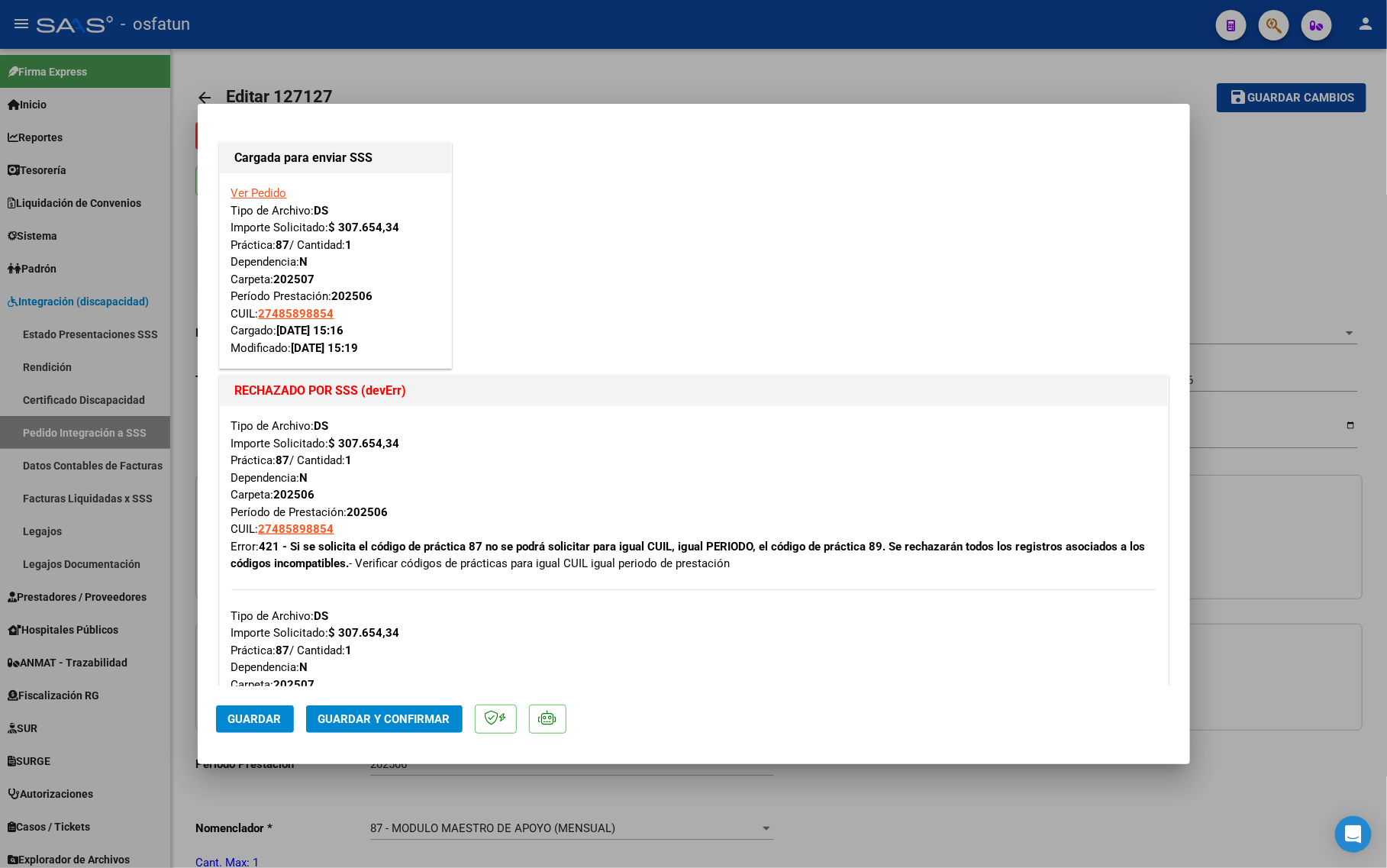
click at [1315, 206] on div at bounding box center [694, 434] width 1387 height 868
type input "$ 0,00"
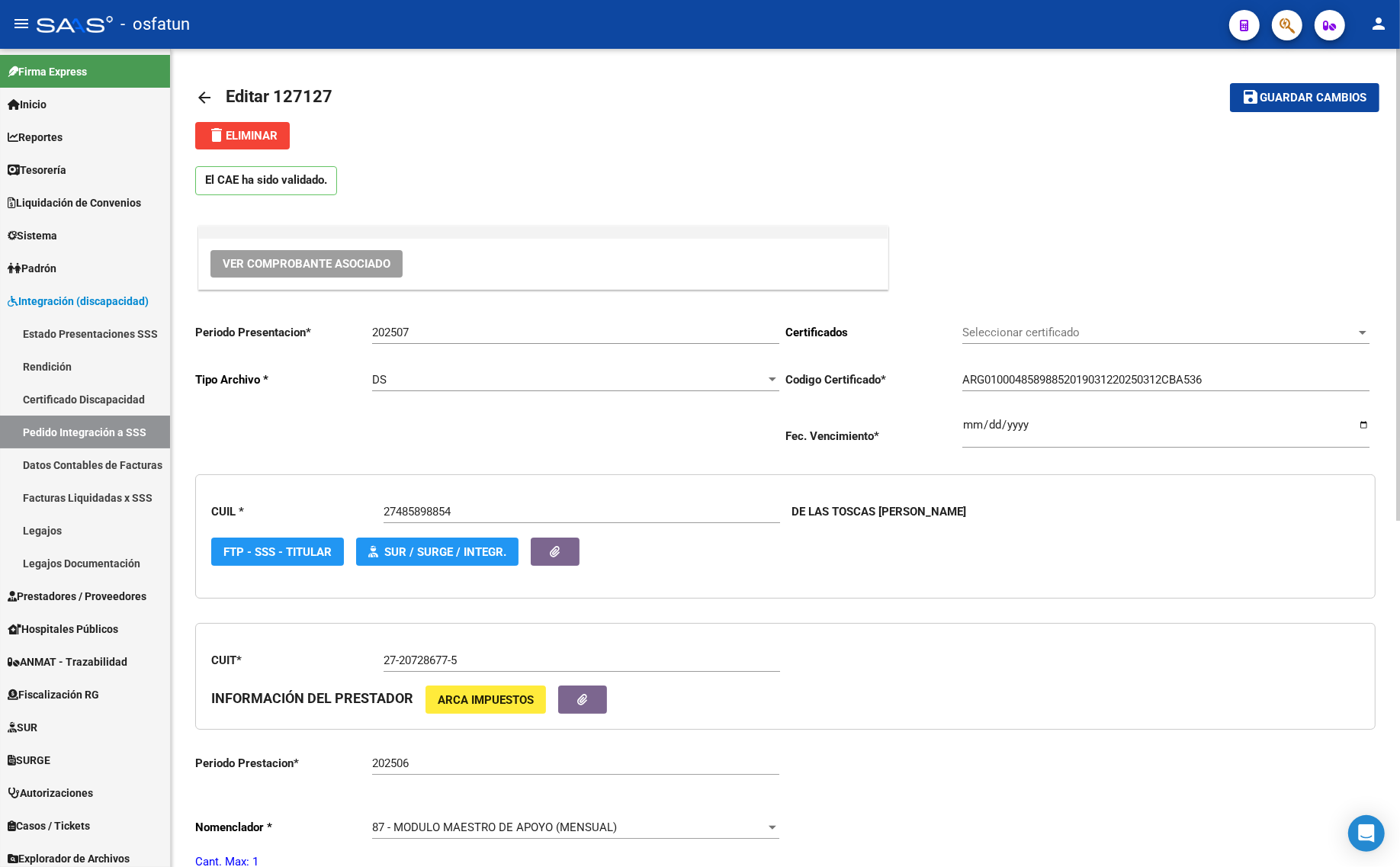
click at [1106, 564] on div "CUIL * 27485898854 Escriba CUIL DE LAS TOSCAS EVANGELINA RUTH FTP - SSS - Titul…" at bounding box center [785, 536] width 1180 height 124
click at [245, 429] on div "Periodo Presentacion * 202507 Ingresar el Periodo Tipo Archivo * DS Seleccionar…" at bounding box center [490, 387] width 590 height 151
click at [211, 100] on mat-icon "arrow_back" at bounding box center [204, 98] width 19 height 19
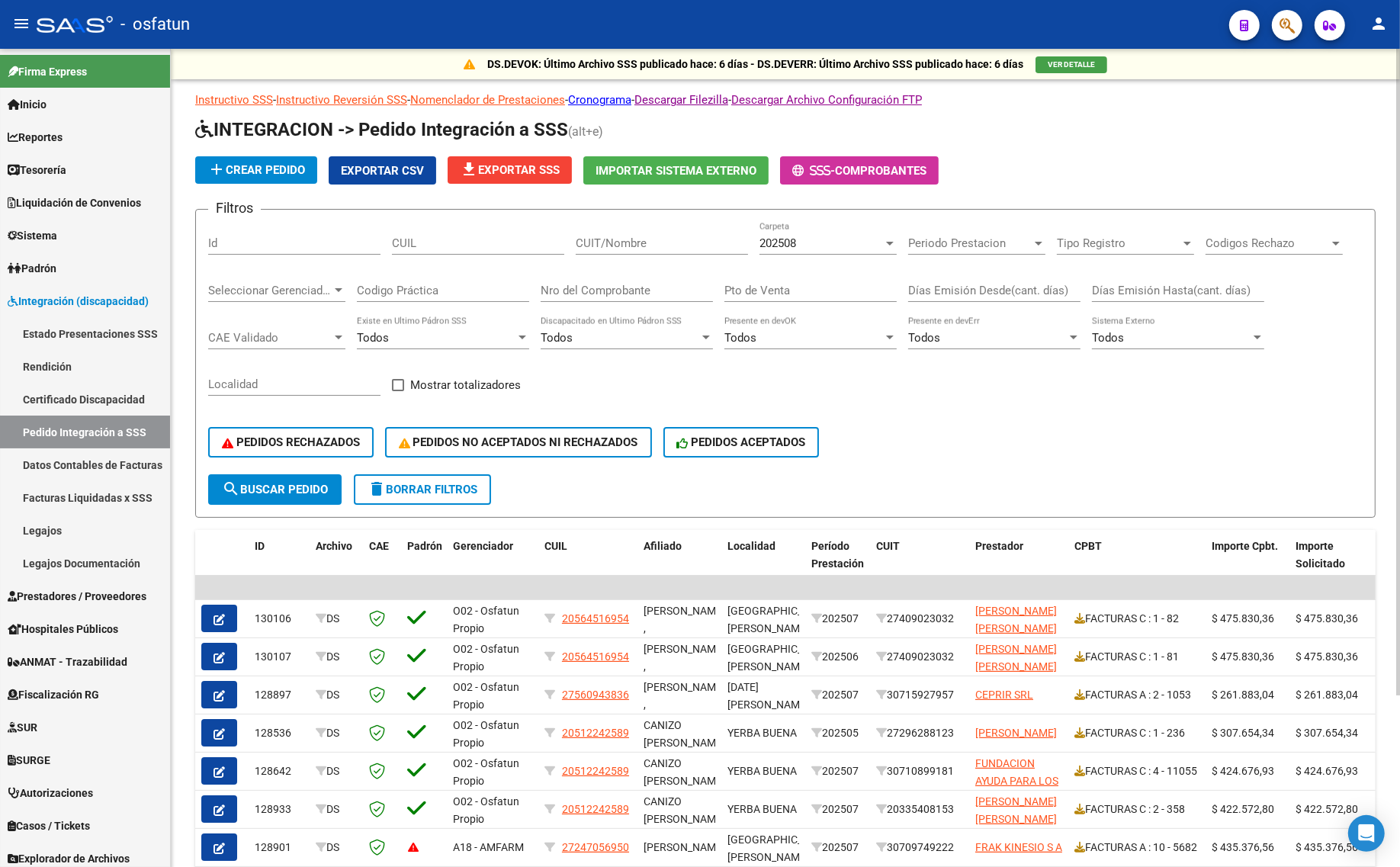
click at [375, 482] on mat-icon "delete" at bounding box center [377, 489] width 19 height 19
click at [253, 446] on button "PEDIDOS RECHAZADOS" at bounding box center [290, 442] width 165 height 30
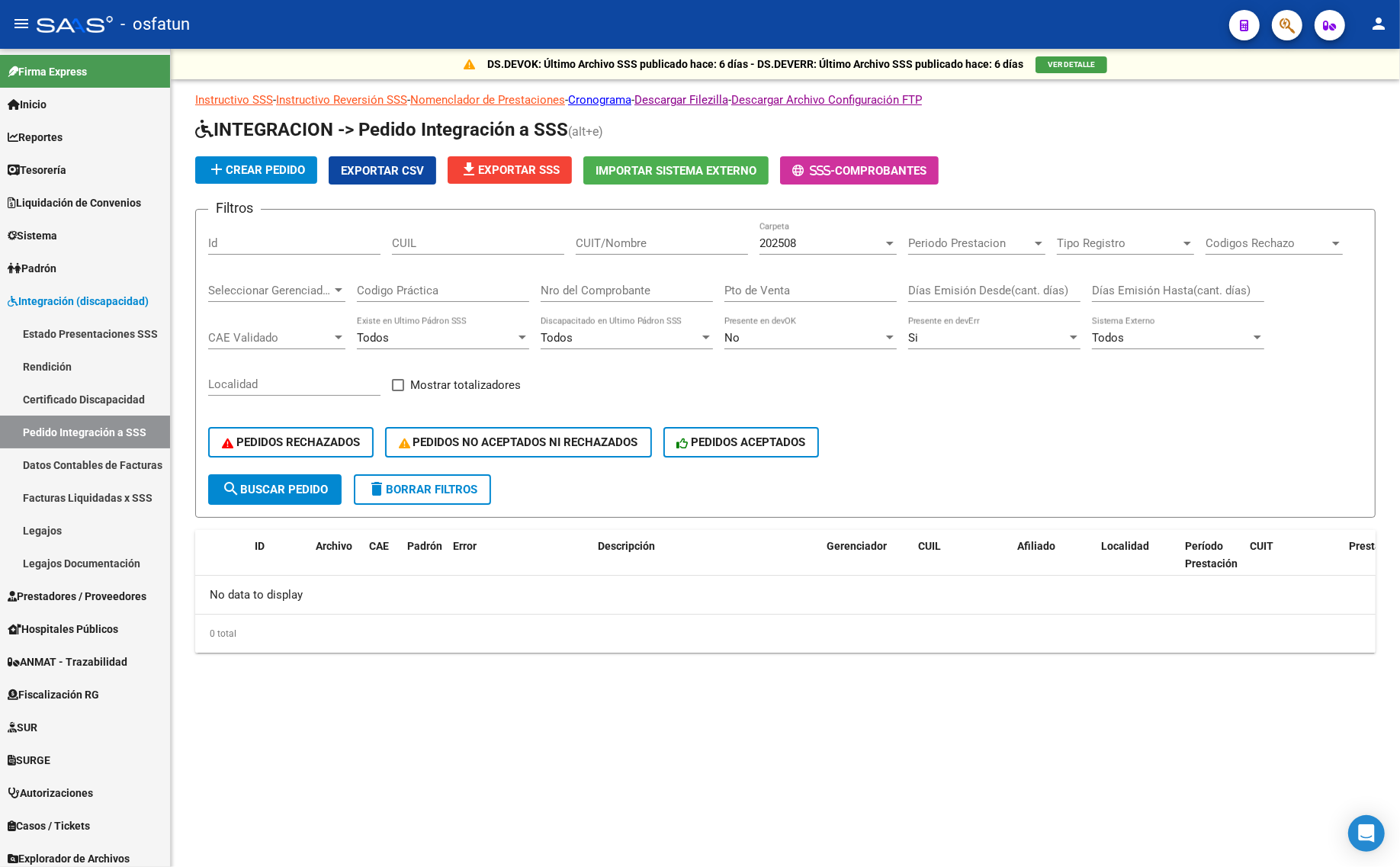
click at [796, 244] on span "202508" at bounding box center [777, 243] width 36 height 14
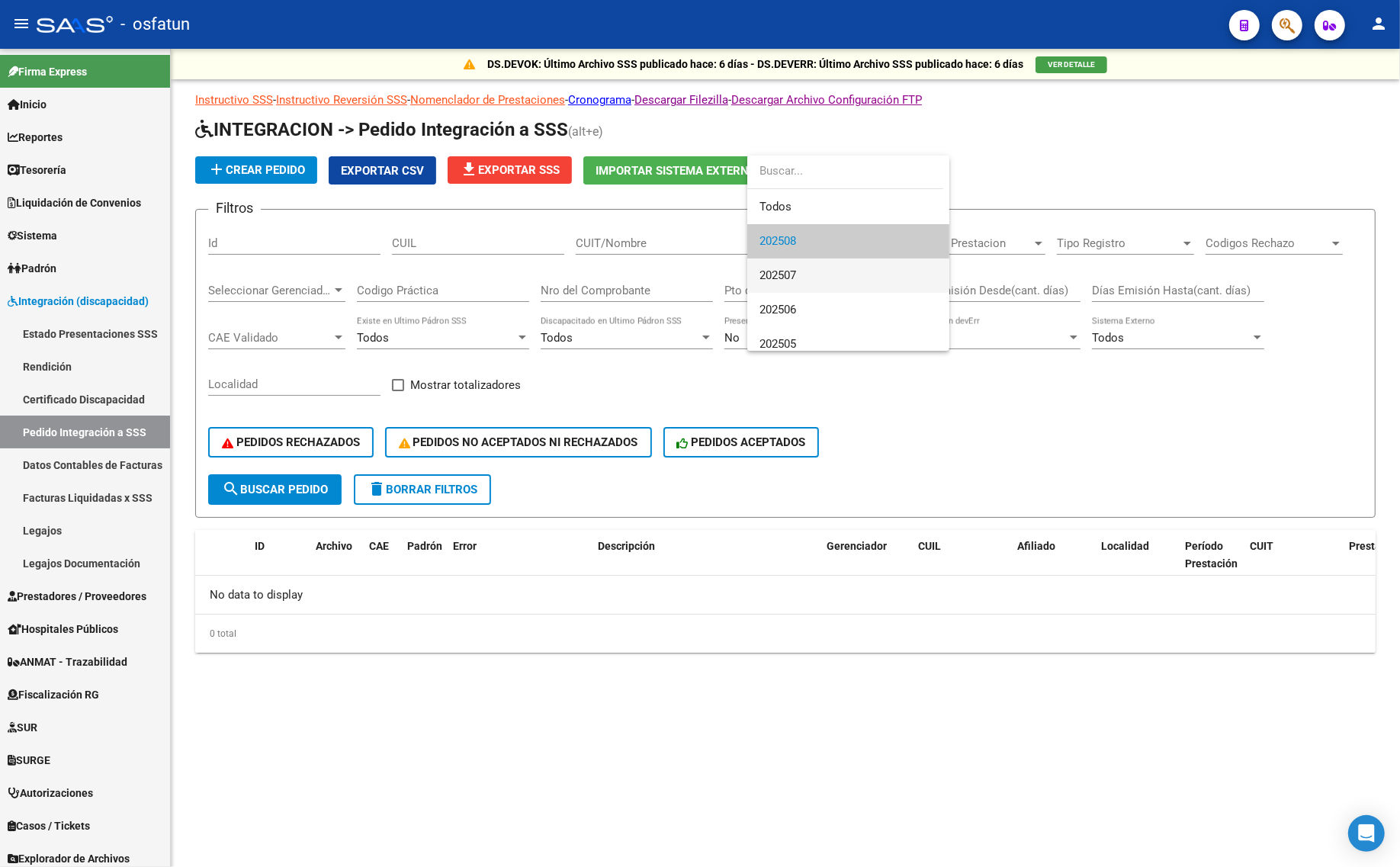
click at [794, 265] on span "202507" at bounding box center [848, 276] width 178 height 34
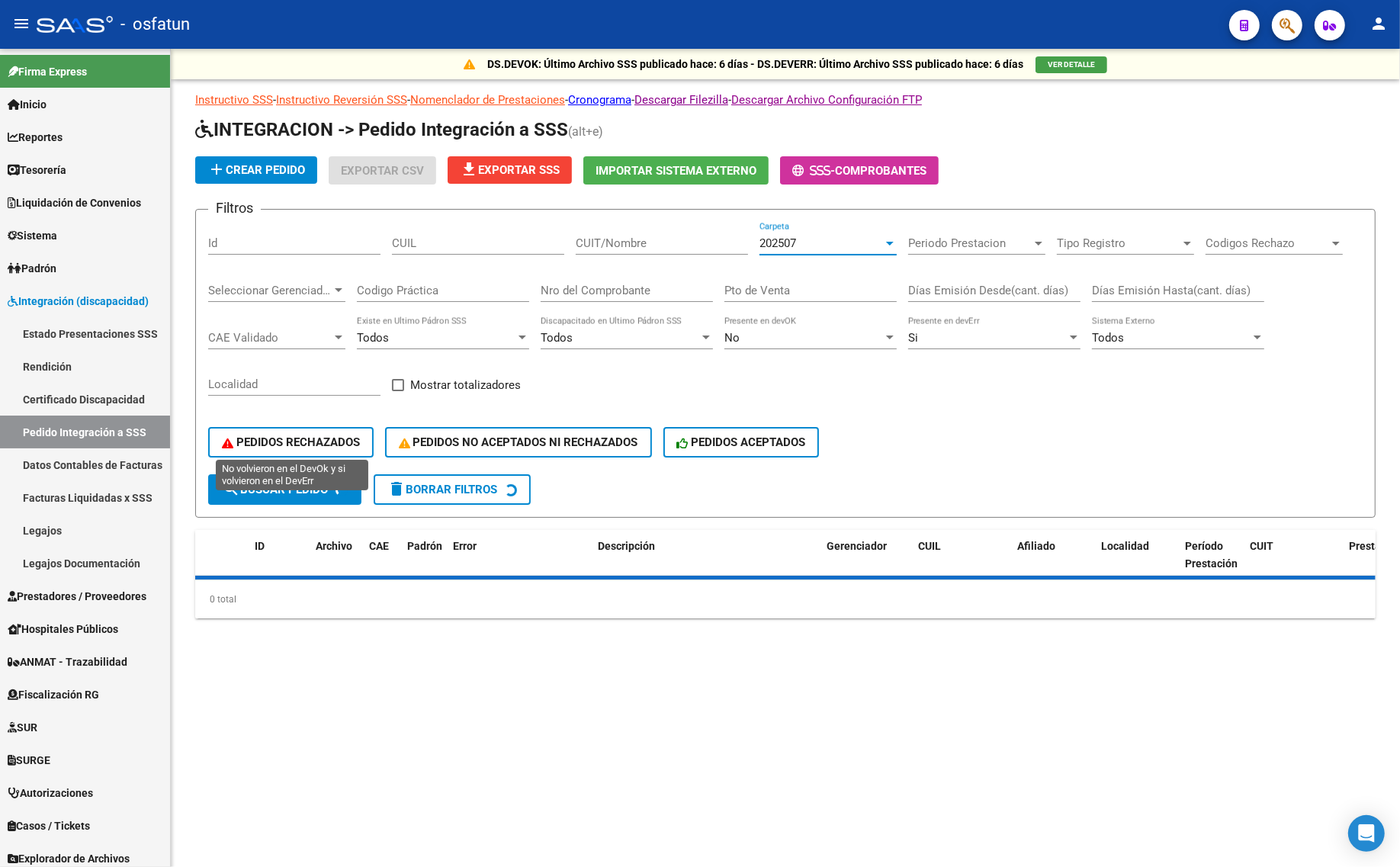
click at [304, 437] on span "PEDIDOS RECHAZADOS" at bounding box center [291, 442] width 138 height 14
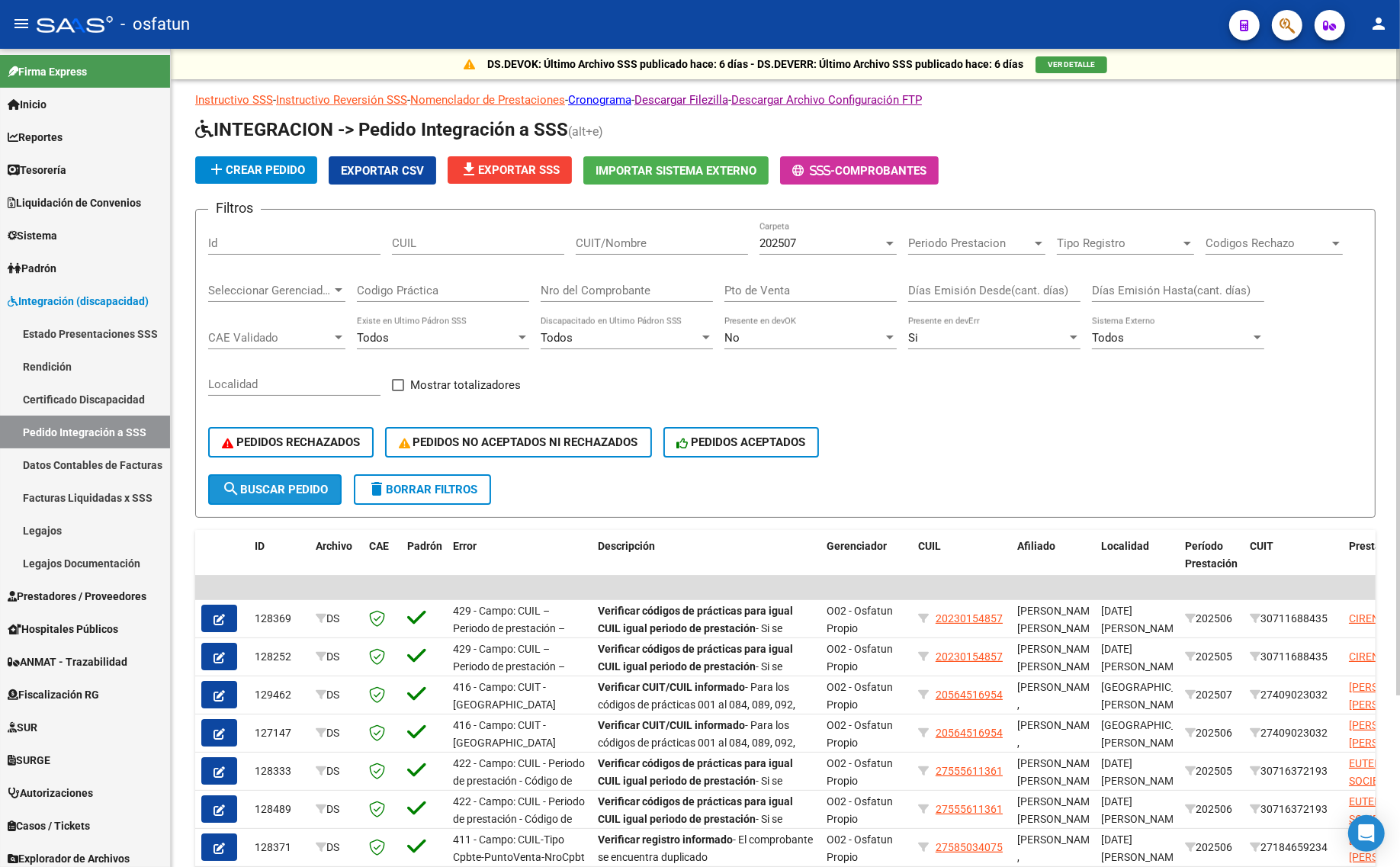
click at [275, 499] on button "search Buscar Pedido" at bounding box center [275, 489] width 134 height 30
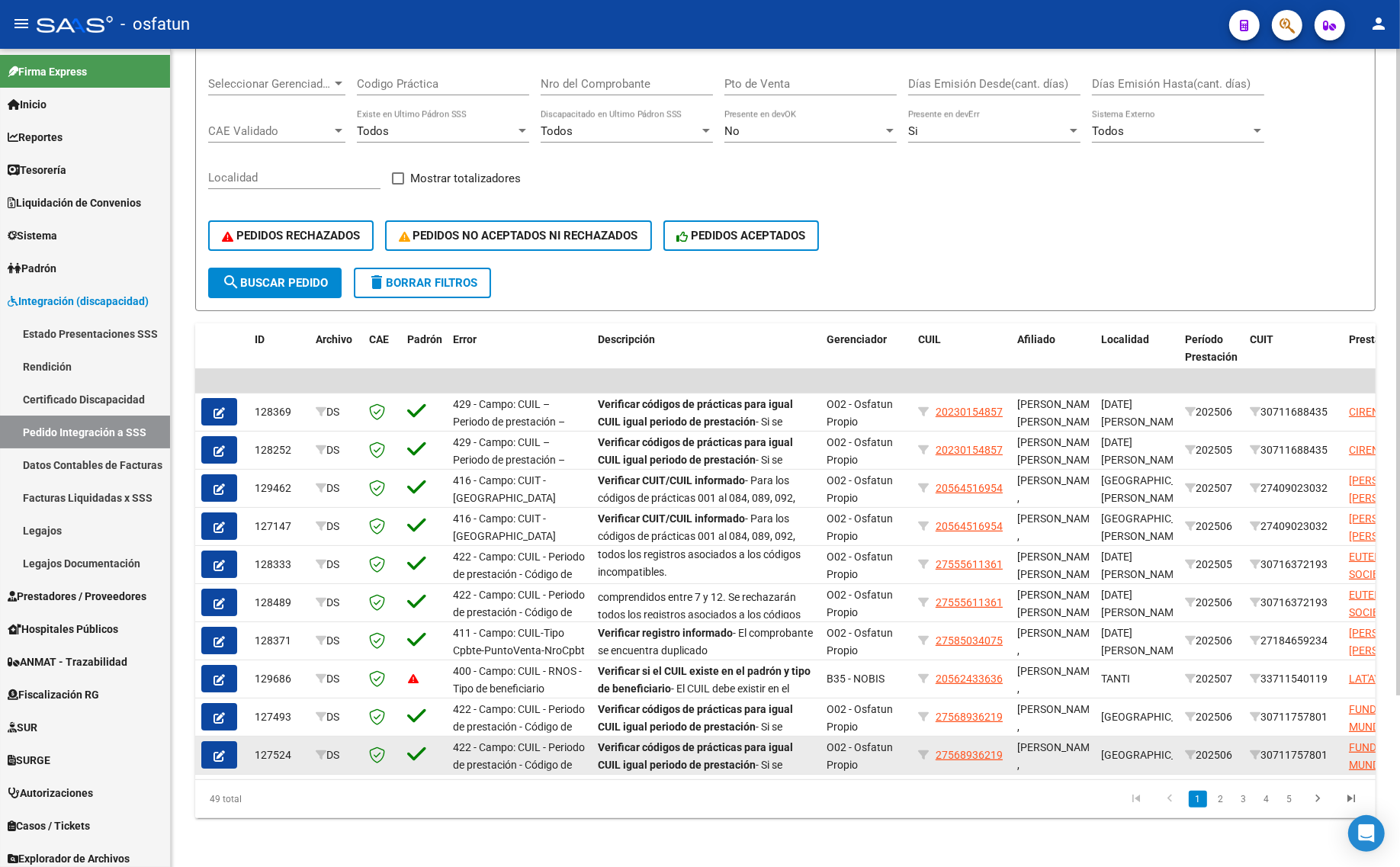
scroll to position [106, 0]
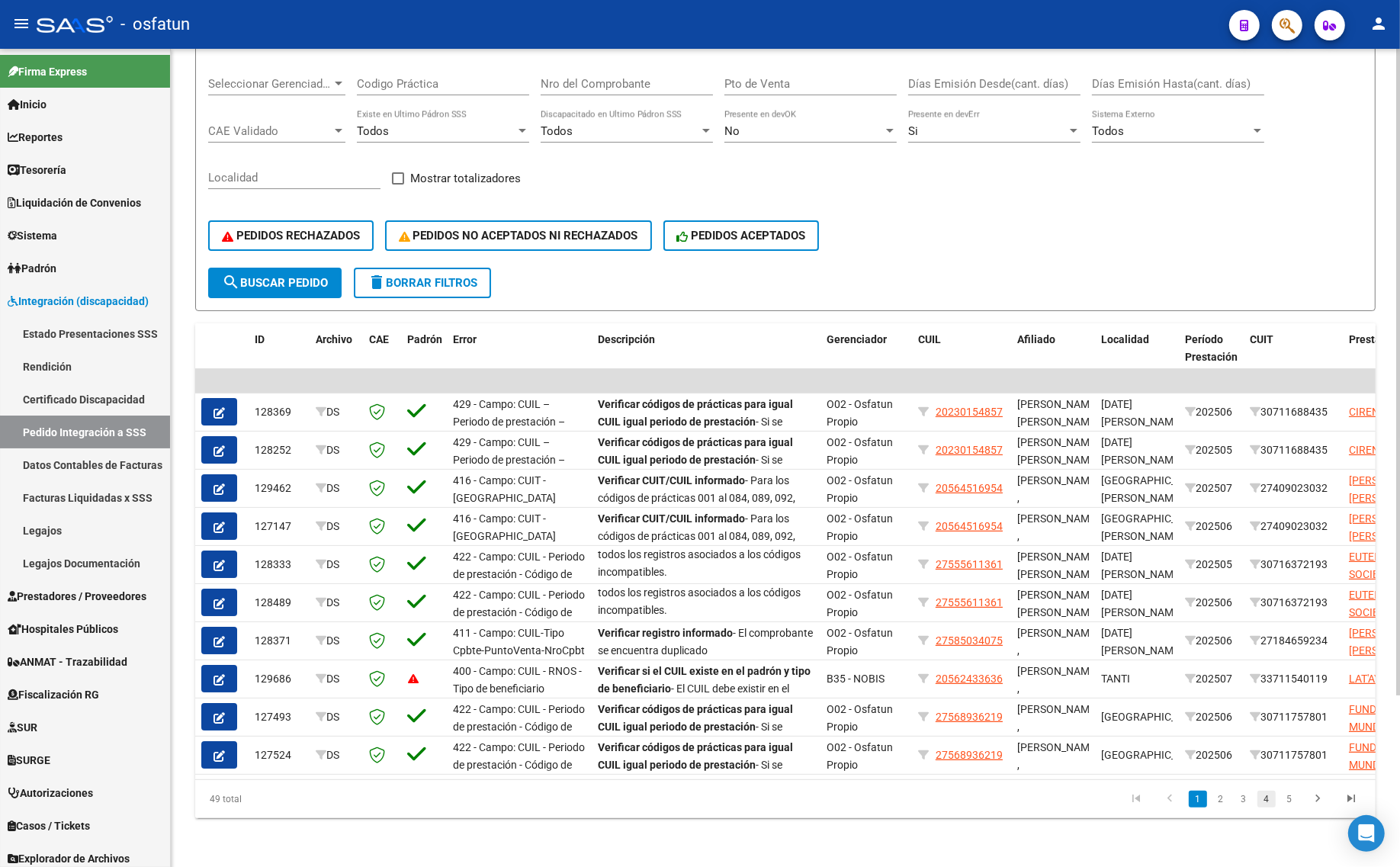
click at [1259, 803] on li "4" at bounding box center [1266, 798] width 23 height 26
click at [1264, 803] on link "4" at bounding box center [1266, 799] width 19 height 17
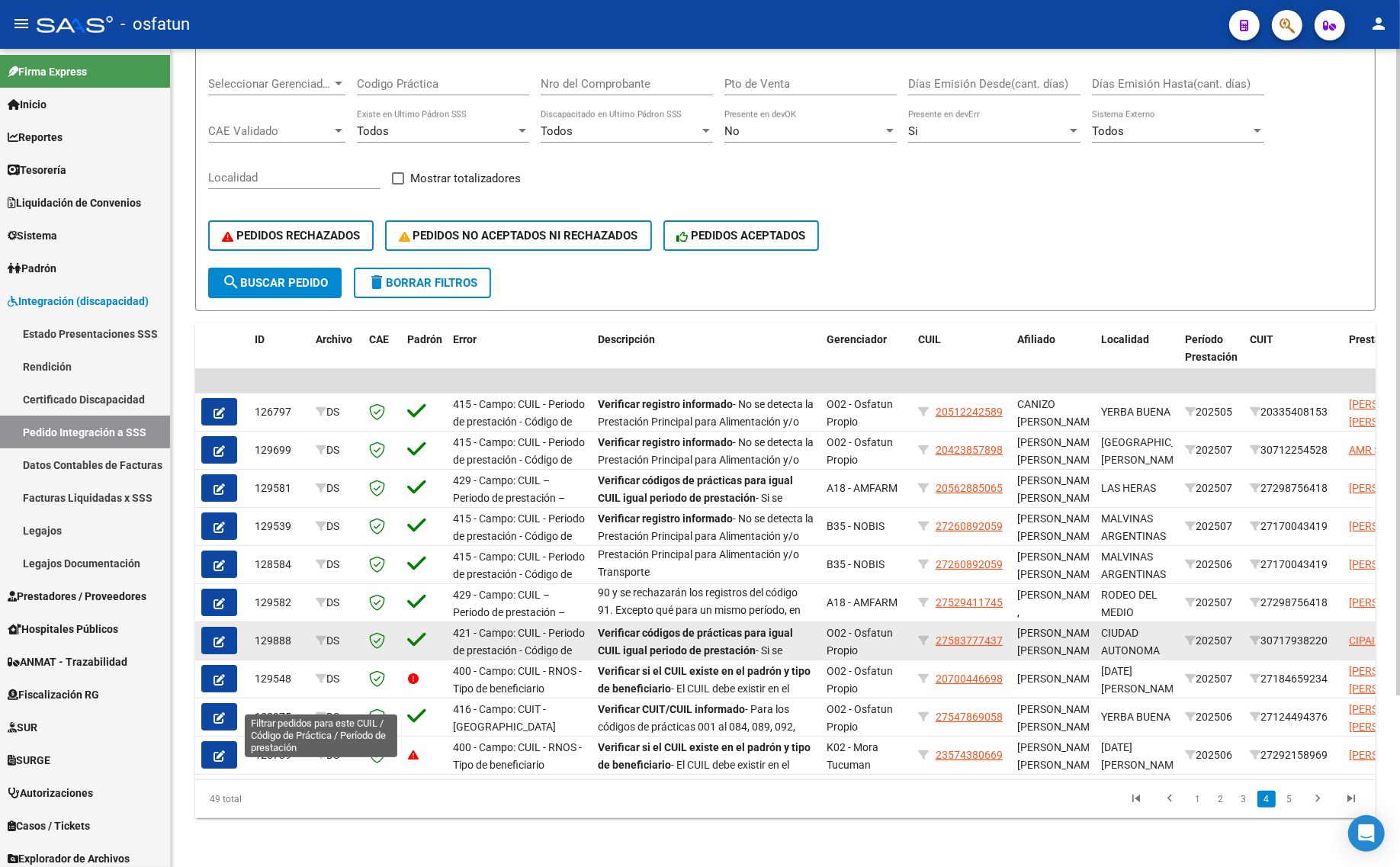
scroll to position [20, 0]
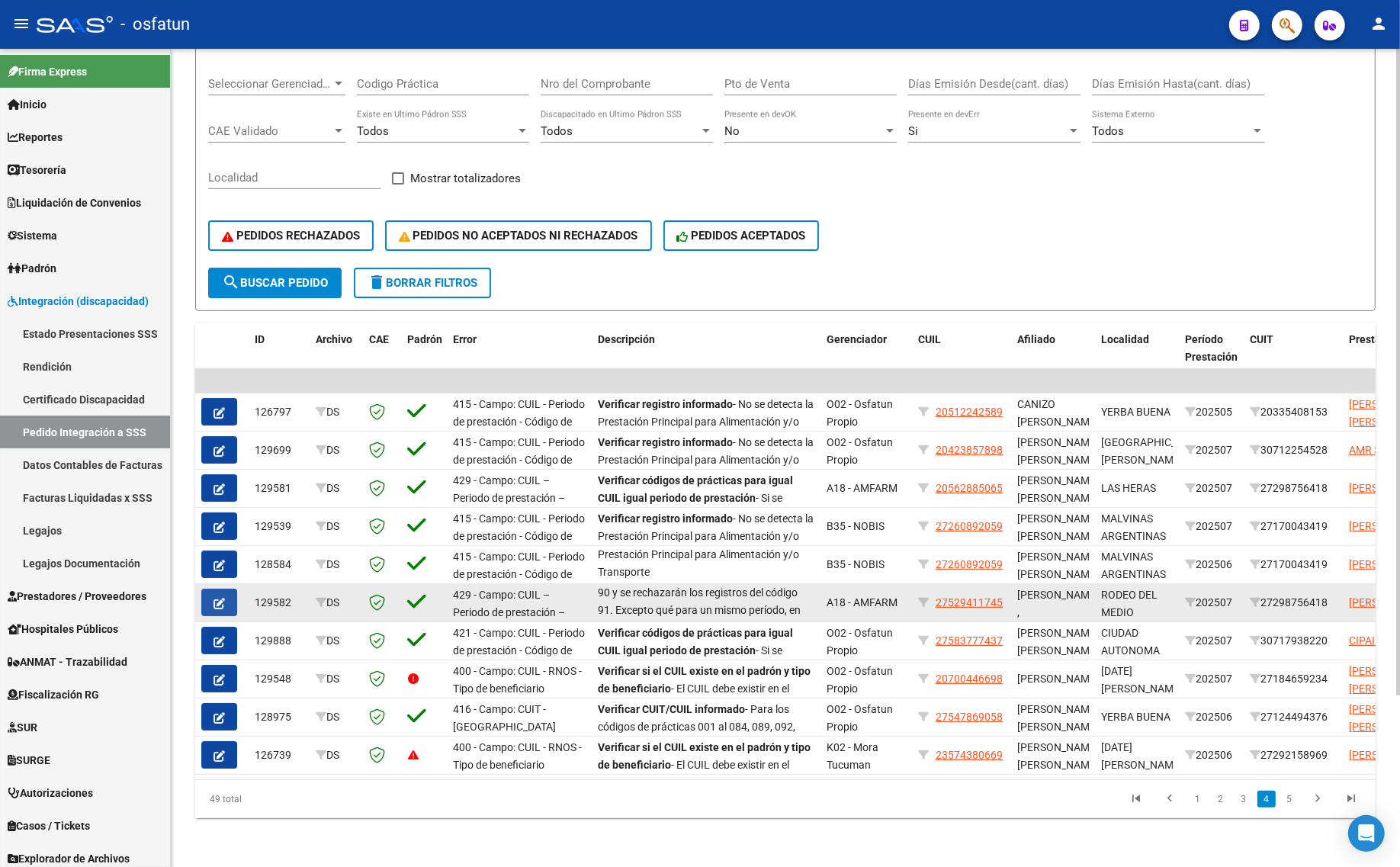
click at [214, 598] on icon "button" at bounding box center [219, 603] width 12 height 12
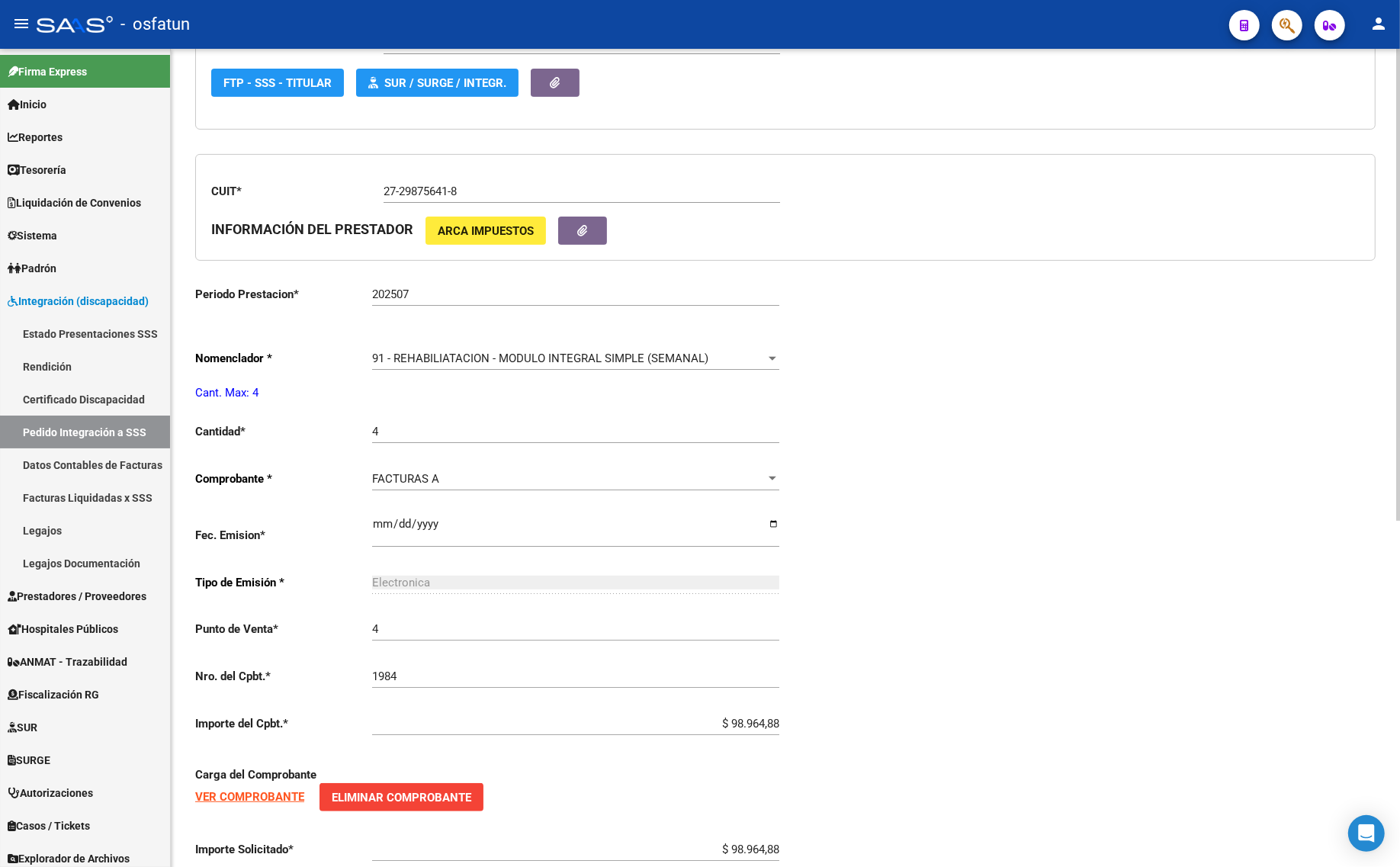
scroll to position [477, 0]
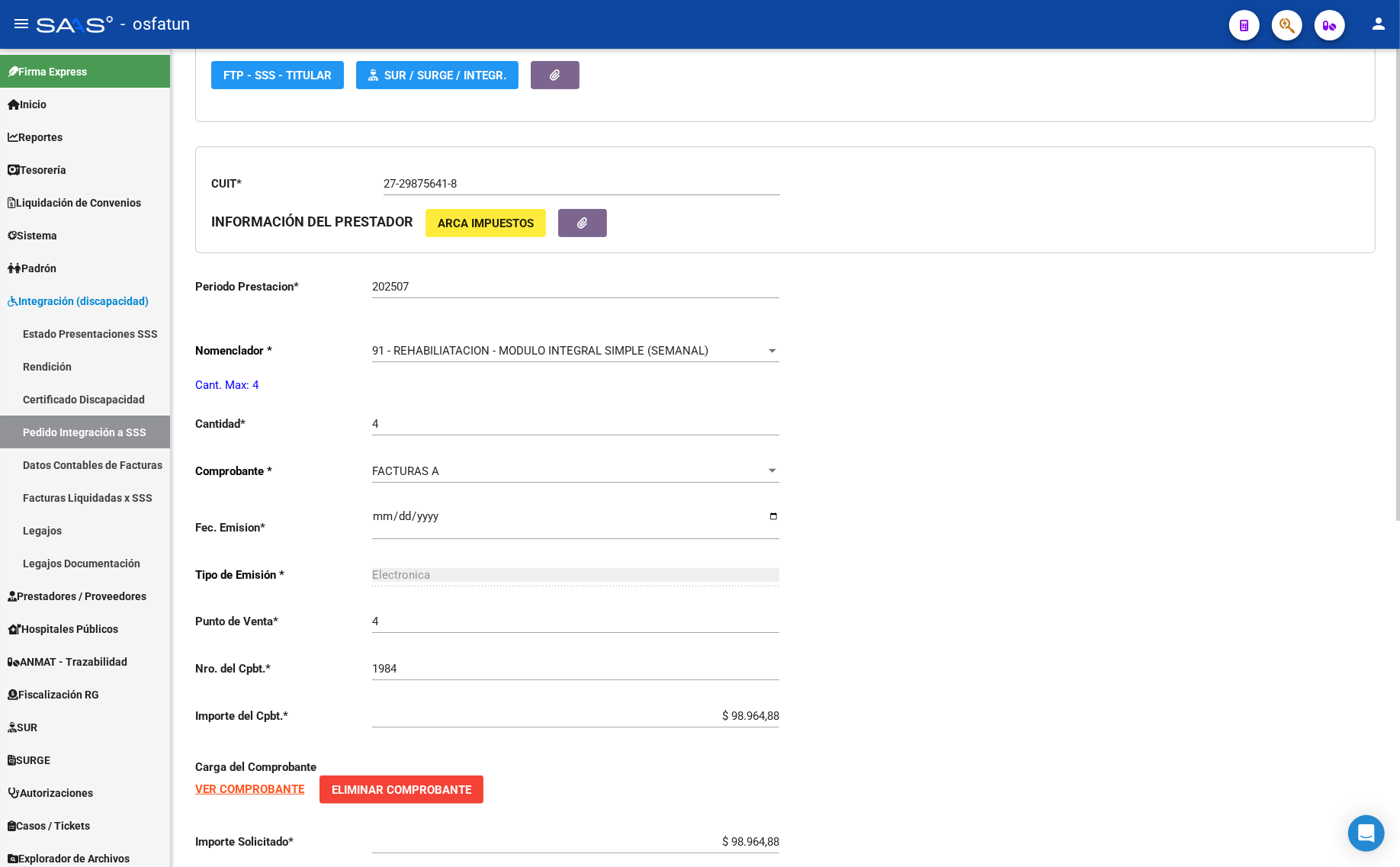
type input "27529411745"
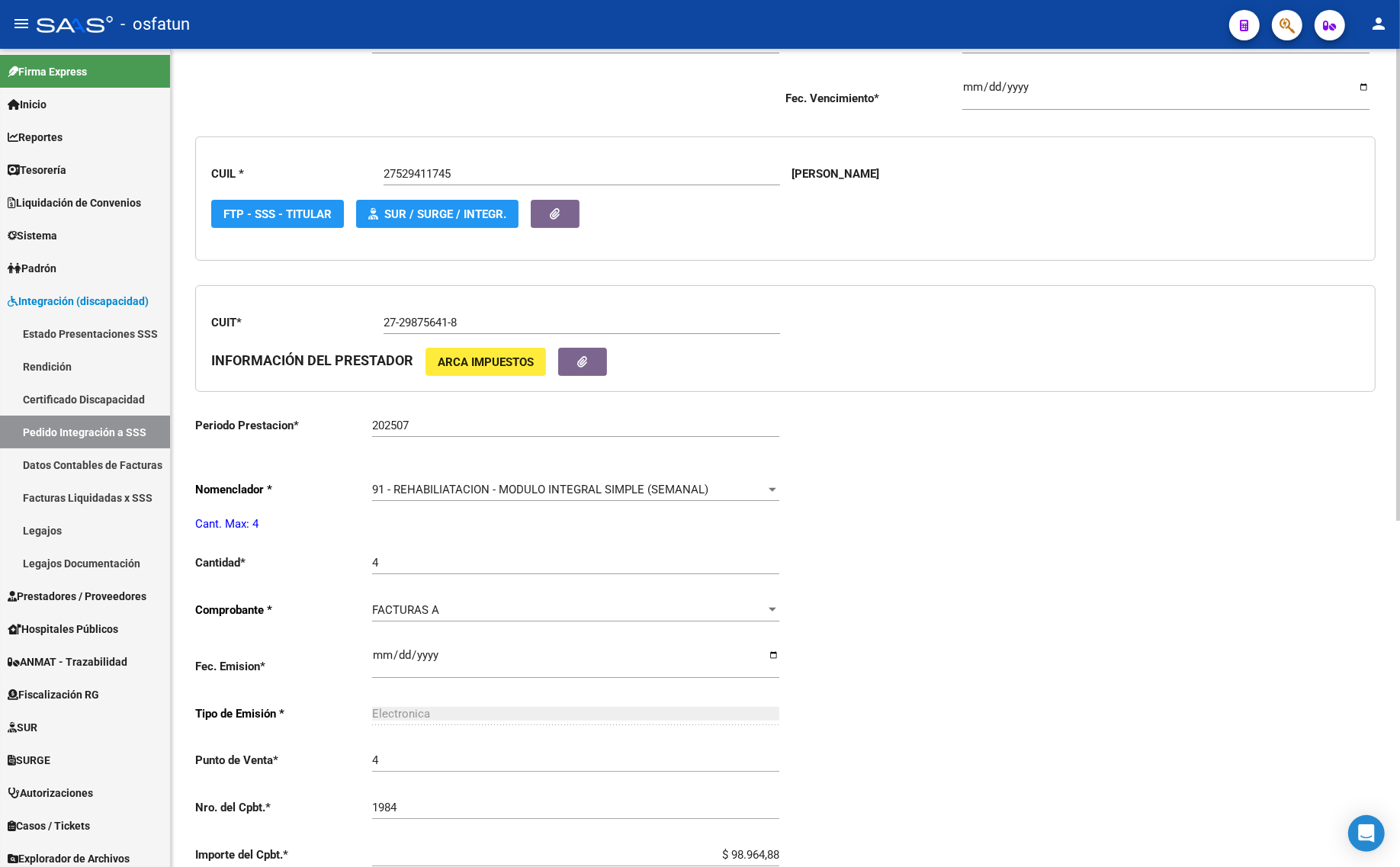
scroll to position [0, 0]
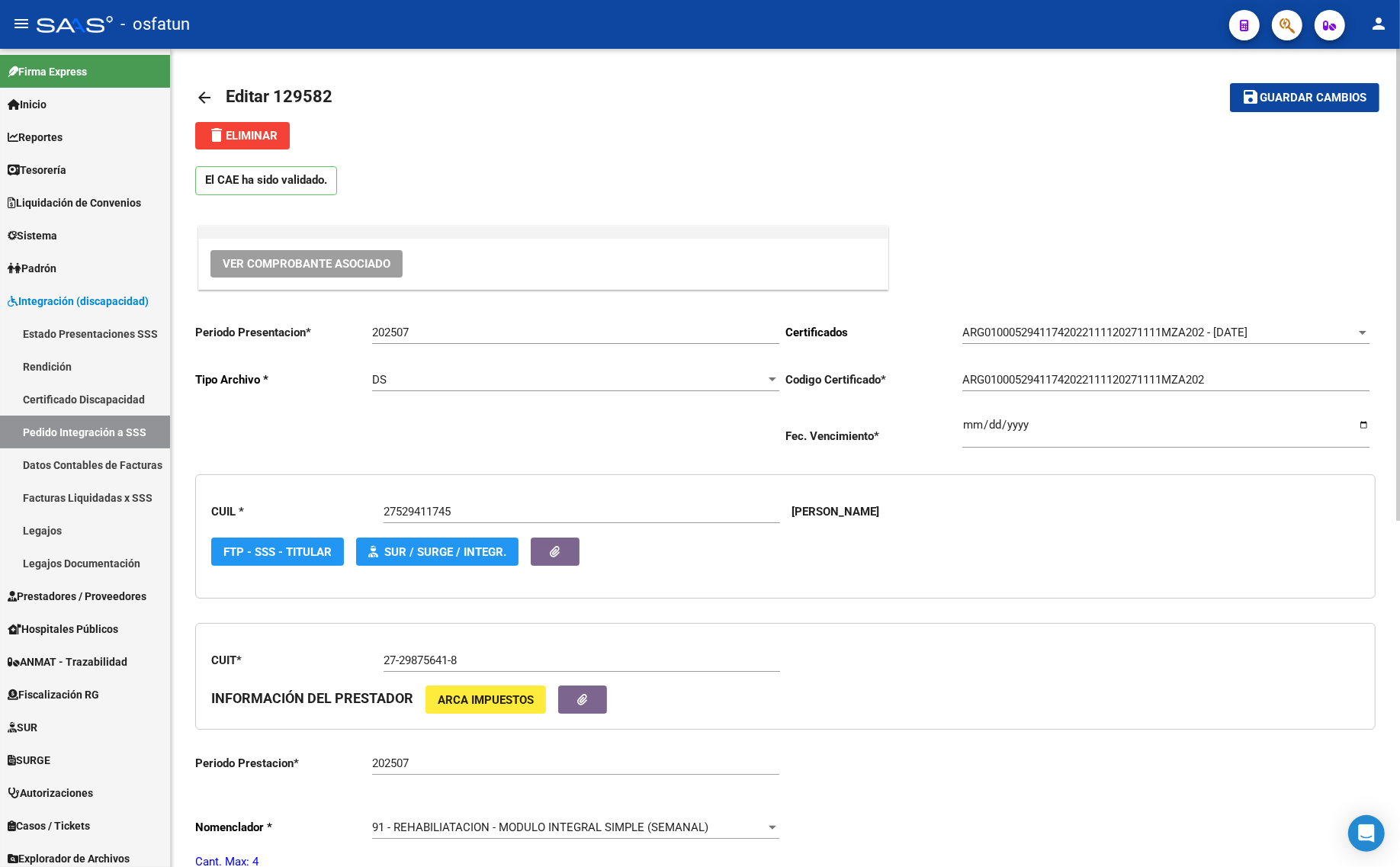
click at [203, 93] on mat-icon "arrow_back" at bounding box center [204, 98] width 19 height 19
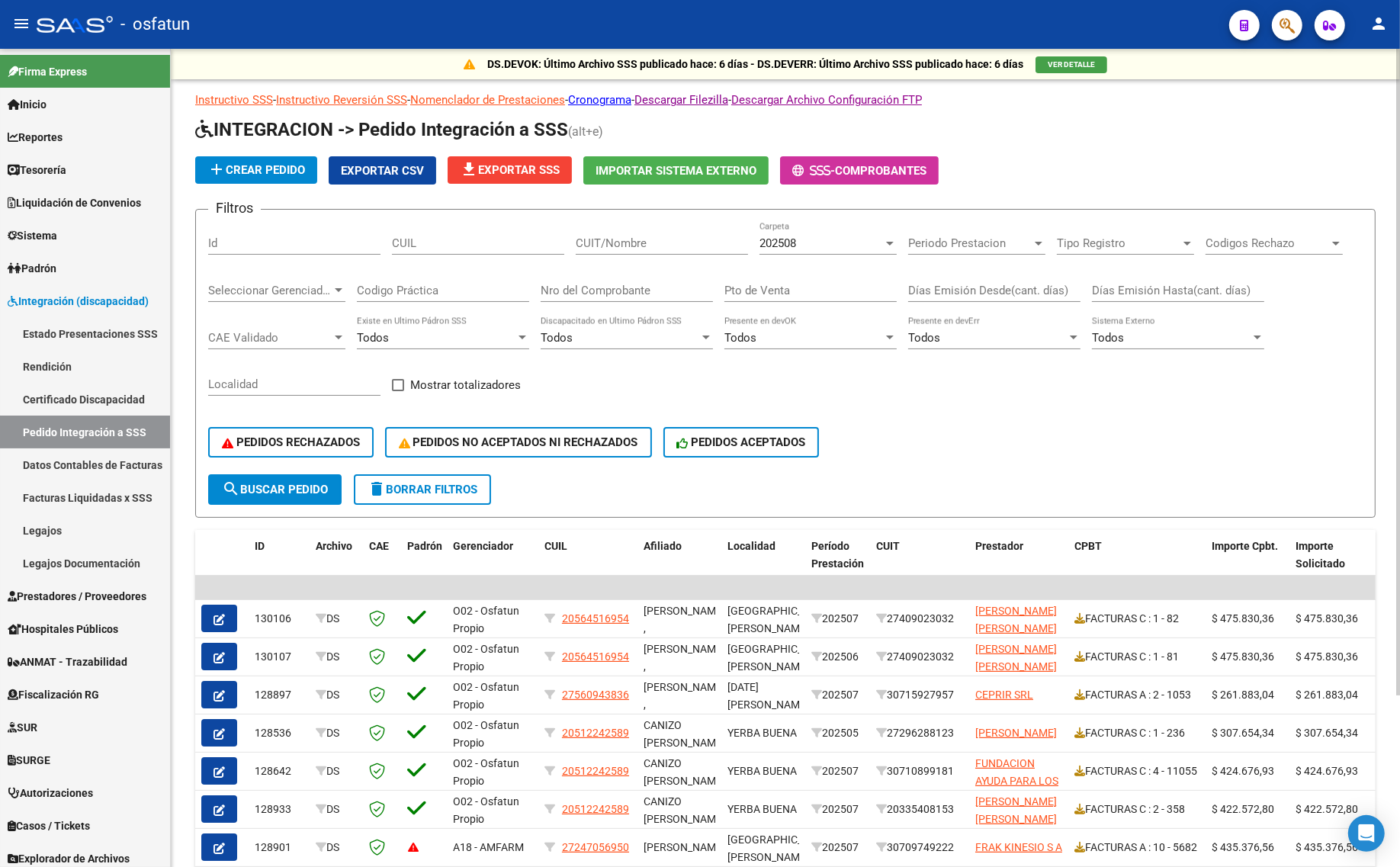
click at [841, 244] on div "202508" at bounding box center [821, 243] width 123 height 14
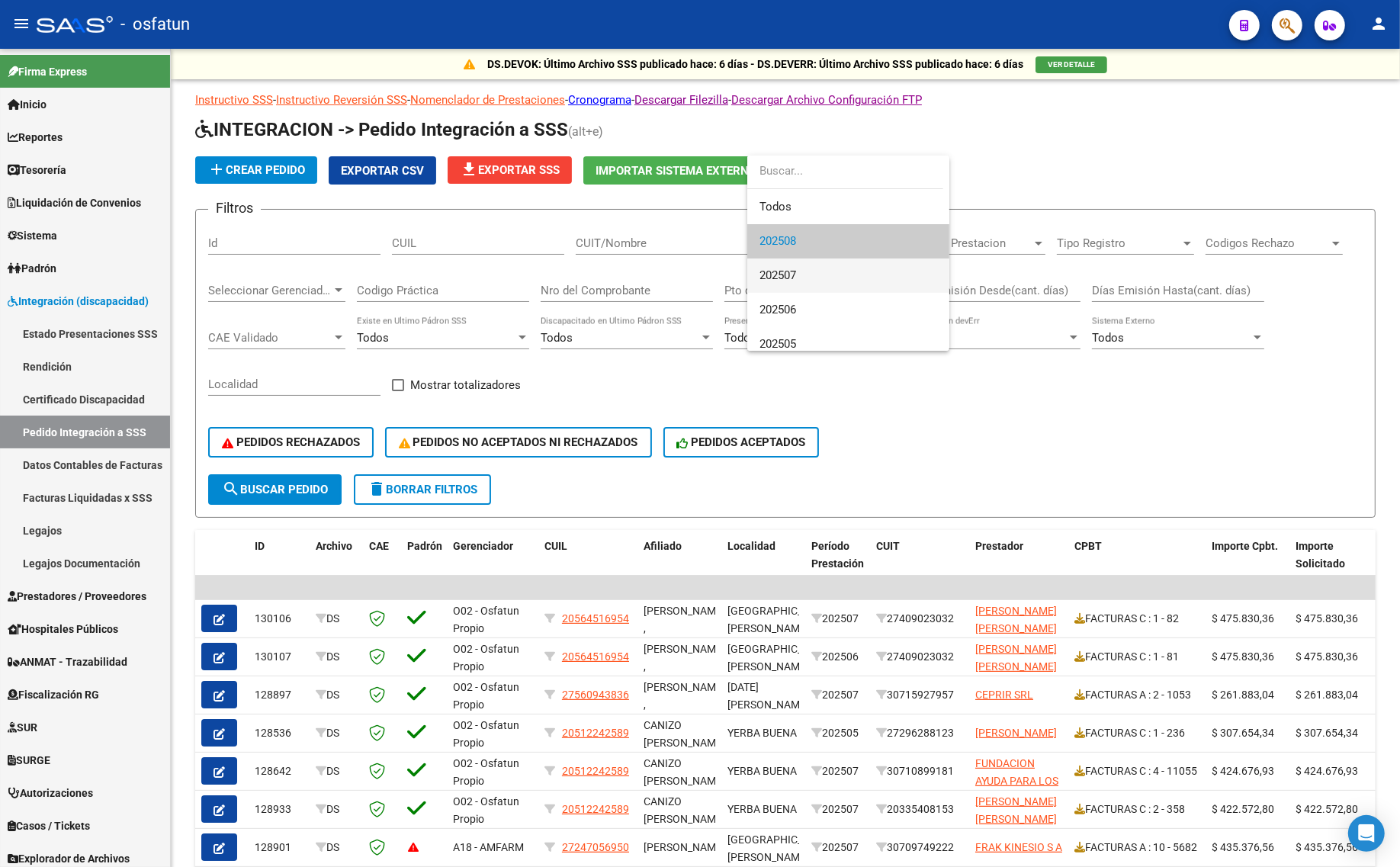
click at [798, 272] on span "202507" at bounding box center [848, 276] width 178 height 34
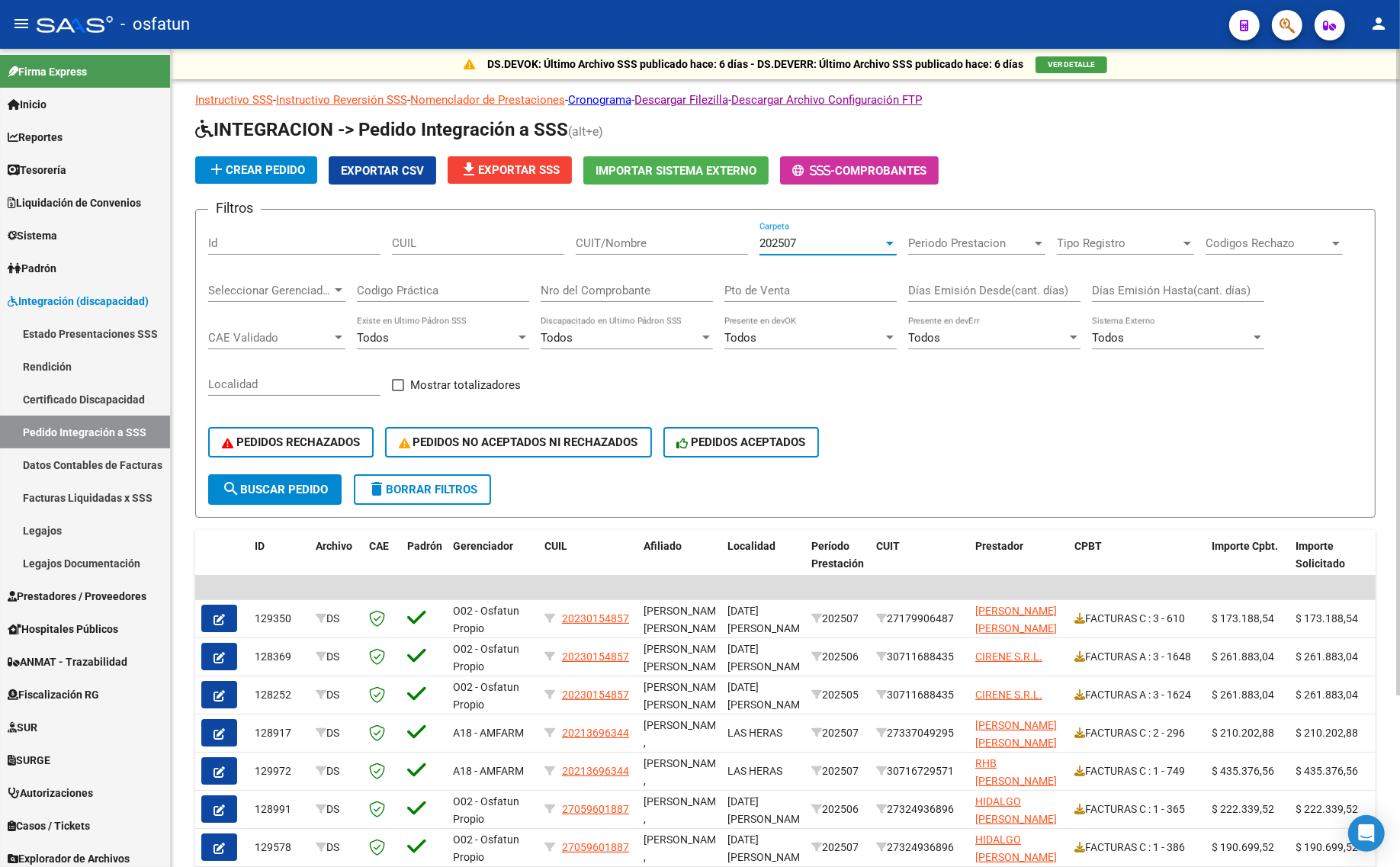
click at [294, 435] on span "PEDIDOS RECHAZADOS" at bounding box center [291, 442] width 138 height 14
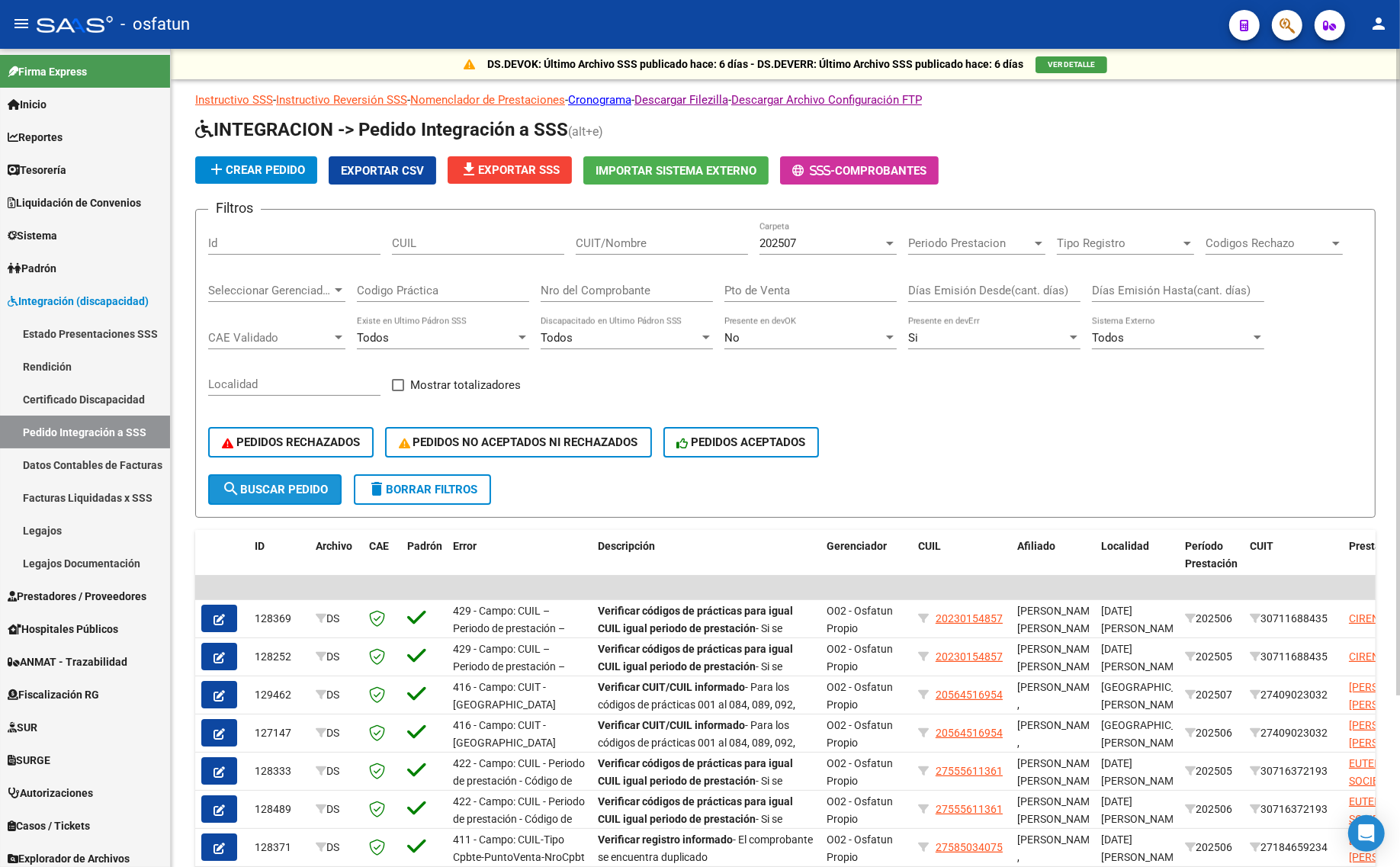
click at [258, 486] on span "search Buscar Pedido" at bounding box center [275, 490] width 106 height 14
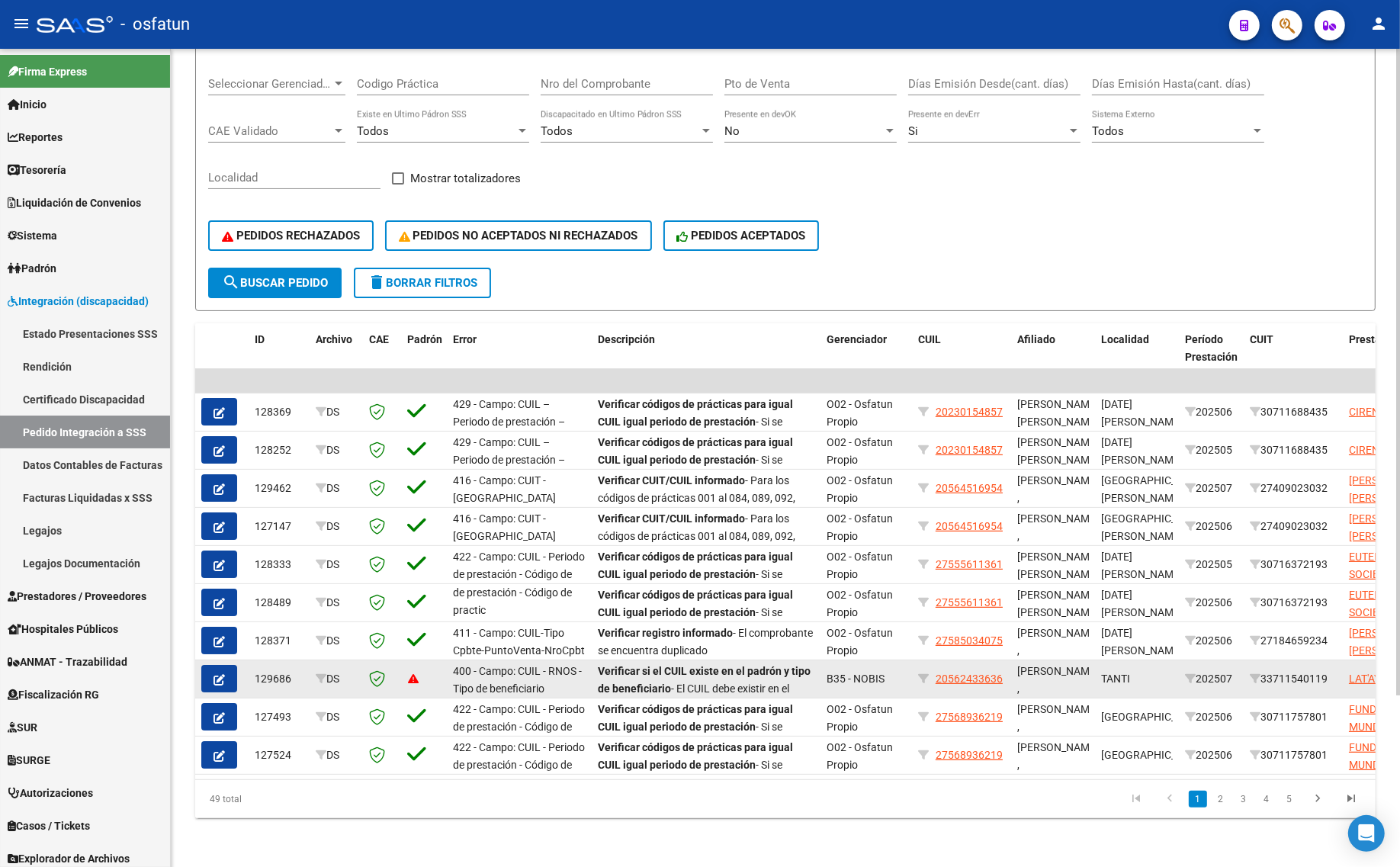
scroll to position [2, 0]
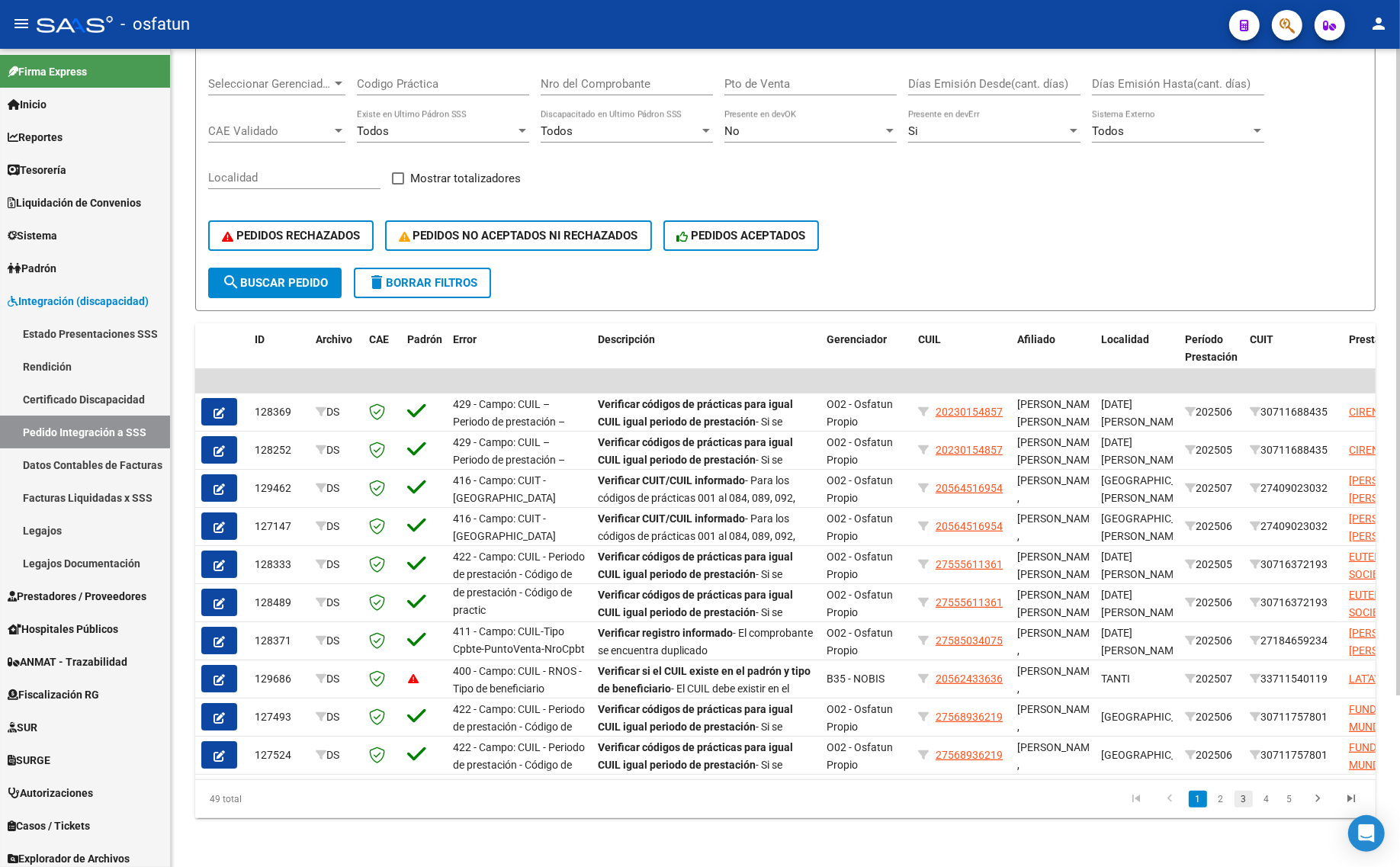
click at [1241, 801] on link "3" at bounding box center [1244, 799] width 19 height 17
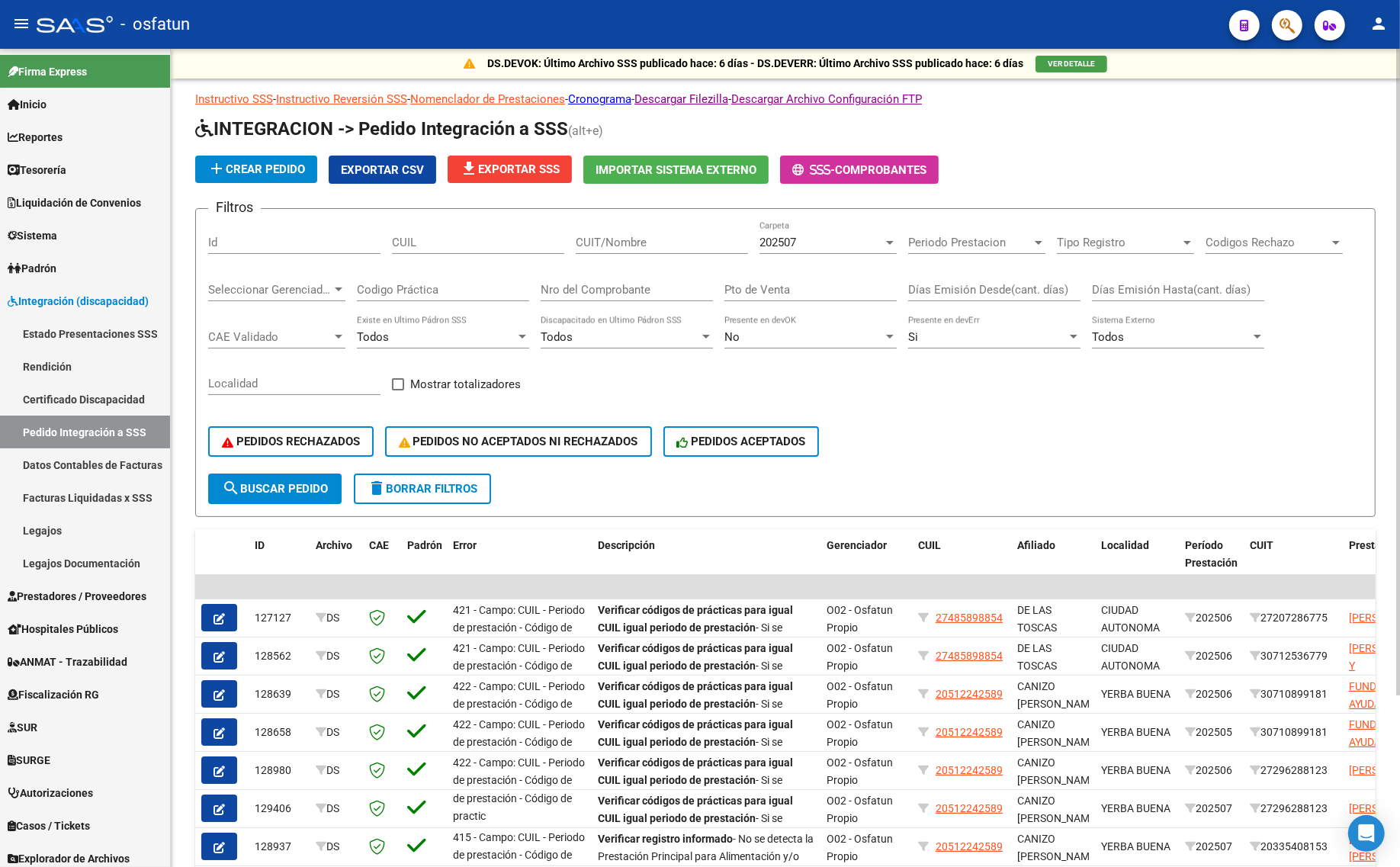
scroll to position [0, 0]
drag, startPoint x: 378, startPoint y: 166, endPoint x: 363, endPoint y: 162, distance: 15.5
click at [371, 164] on span "Exportar CSV" at bounding box center [382, 171] width 83 height 14
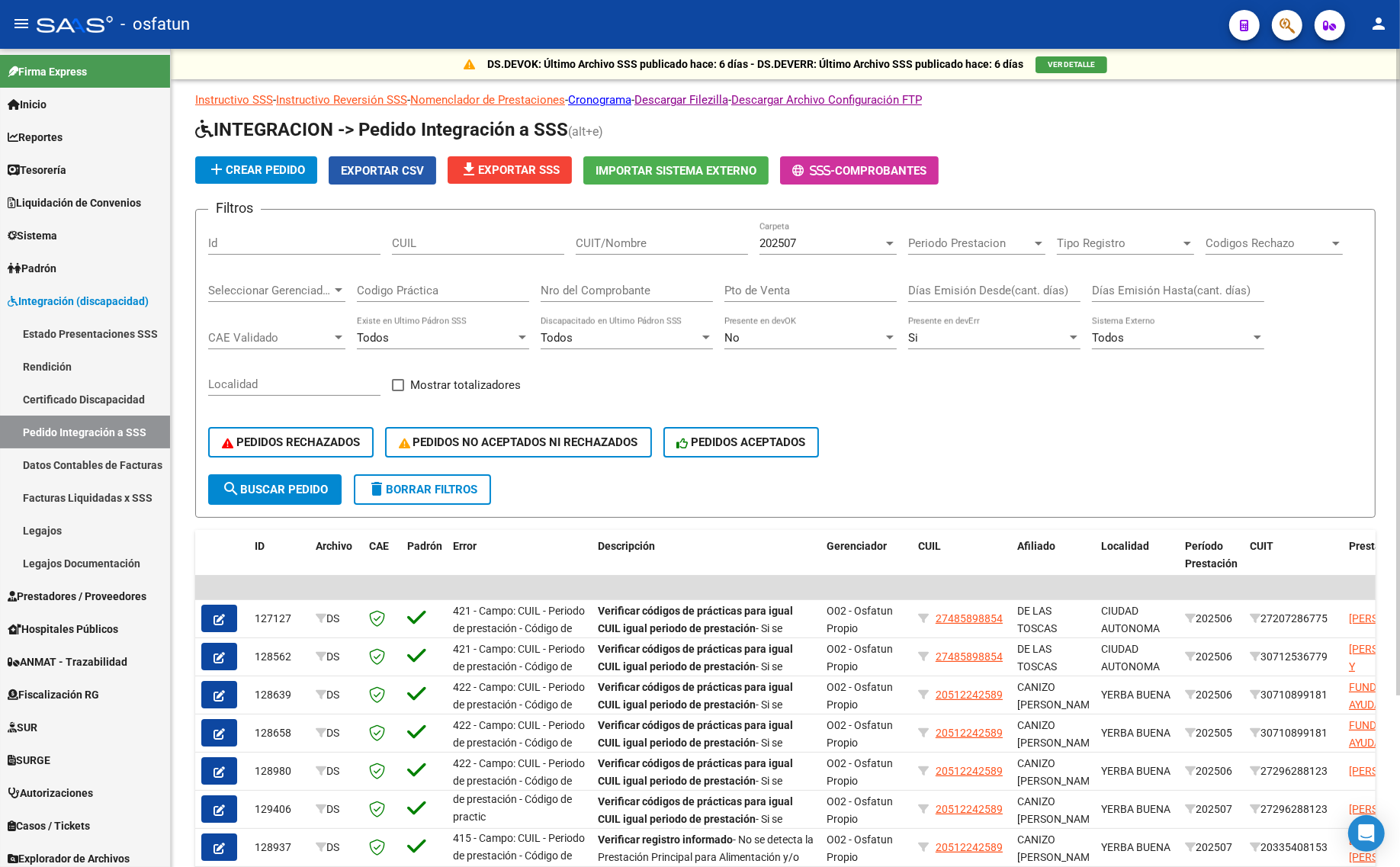
click at [394, 166] on span "Exportar CSV" at bounding box center [382, 171] width 83 height 14
click at [1073, 445] on div "PEDIDOS RECHAZADOS PEDIDOS NO ACEPTADOS NI RECHAZADOS PEDIDOS ACEPTADOS" at bounding box center [785, 442] width 1155 height 64
click at [461, 238] on input "CUIL" at bounding box center [478, 243] width 172 height 14
click at [439, 237] on input "CUIL" at bounding box center [478, 243] width 172 height 14
paste input "2"
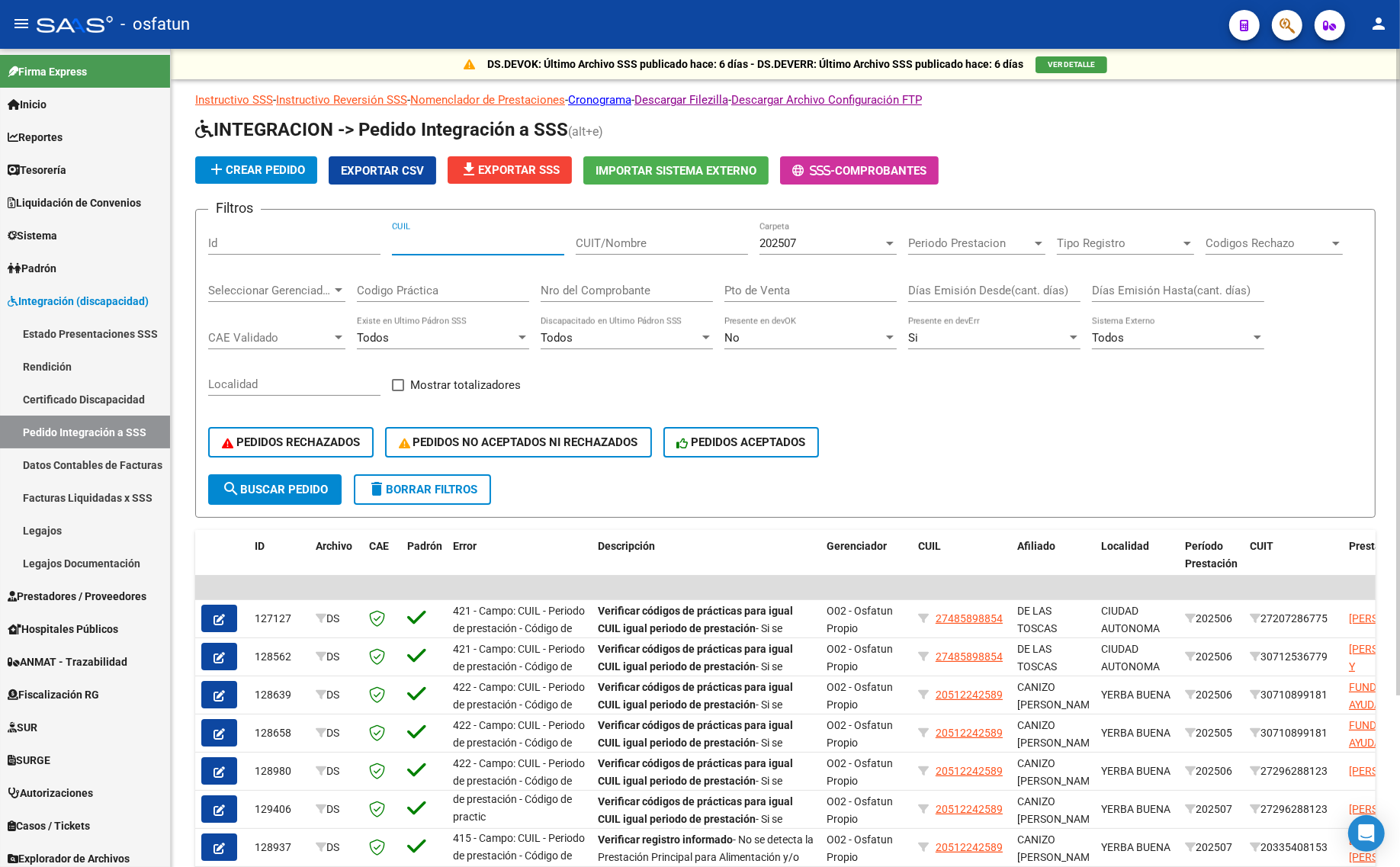
click at [446, 238] on input "CUIL" at bounding box center [478, 243] width 172 height 14
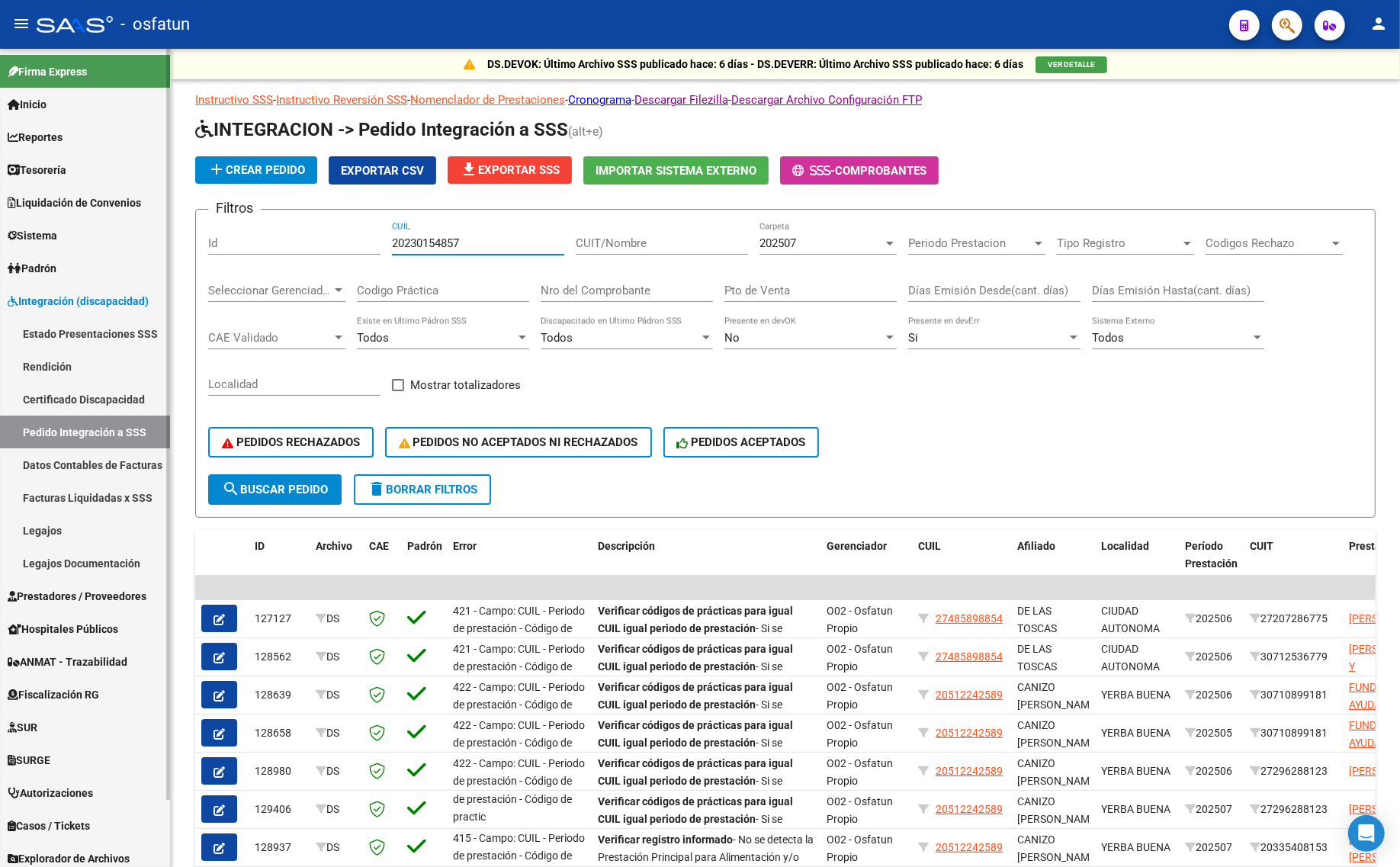
type input "20230154857"
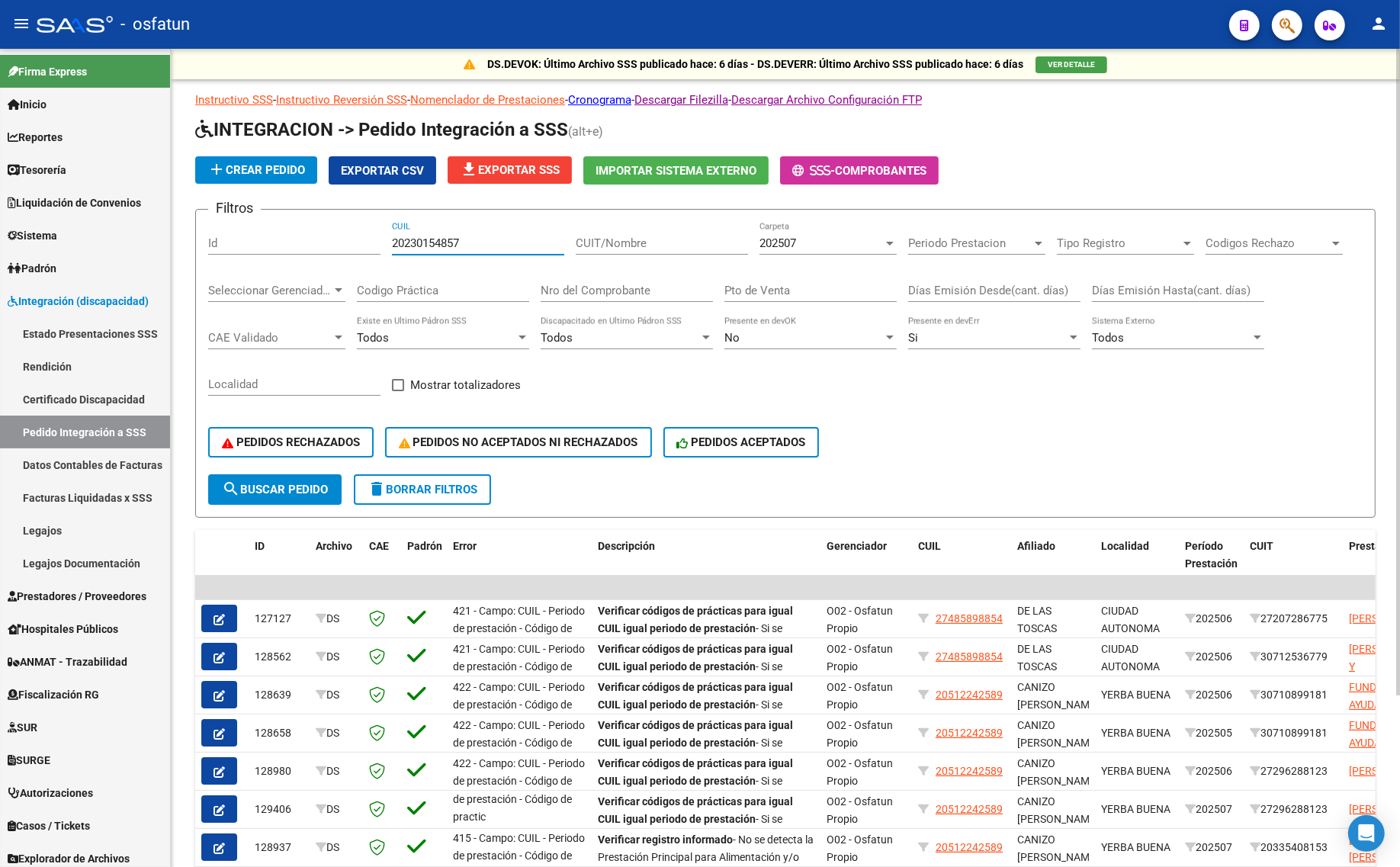
click at [492, 236] on input "20230154857" at bounding box center [478, 243] width 172 height 14
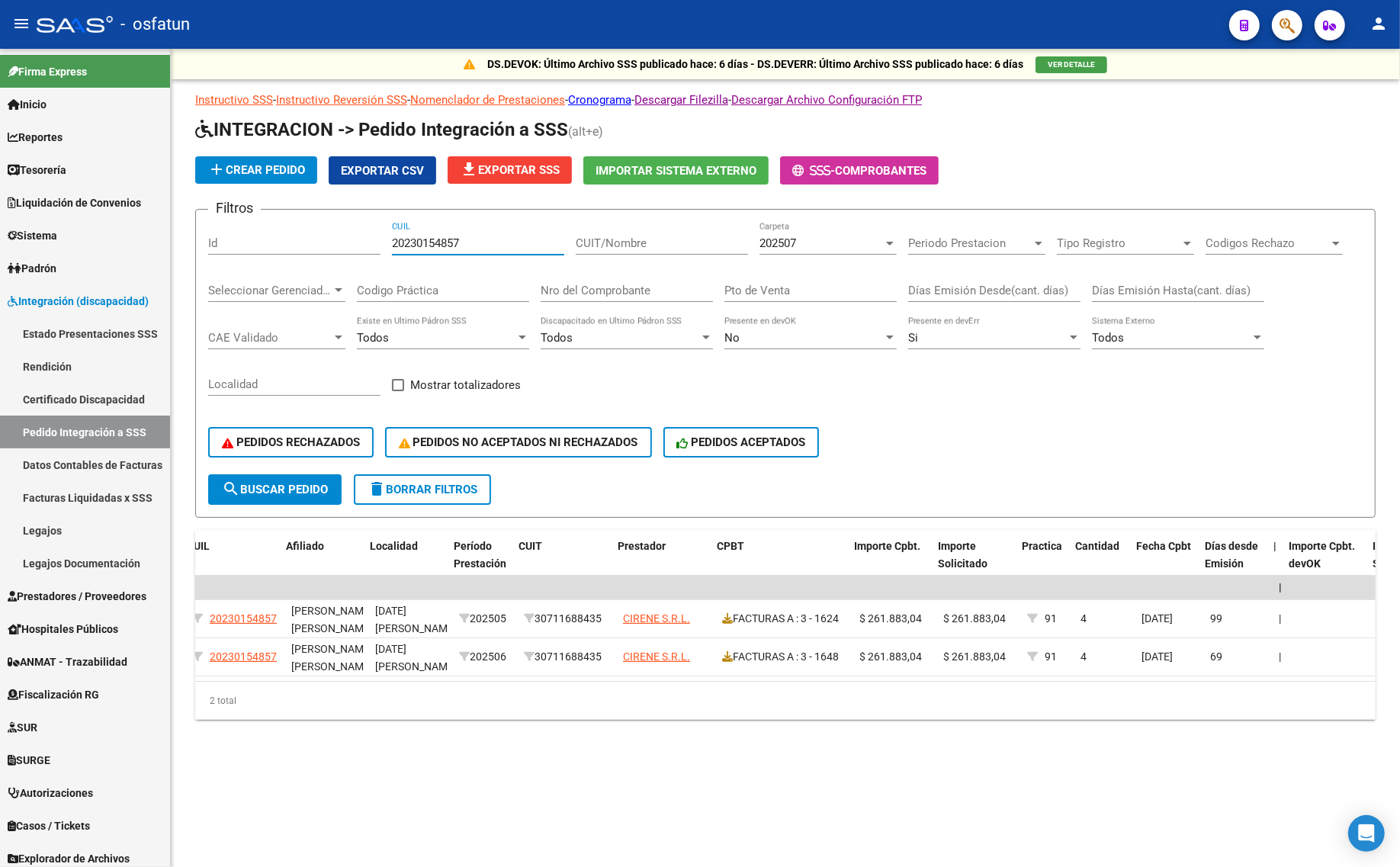
scroll to position [0, 731]
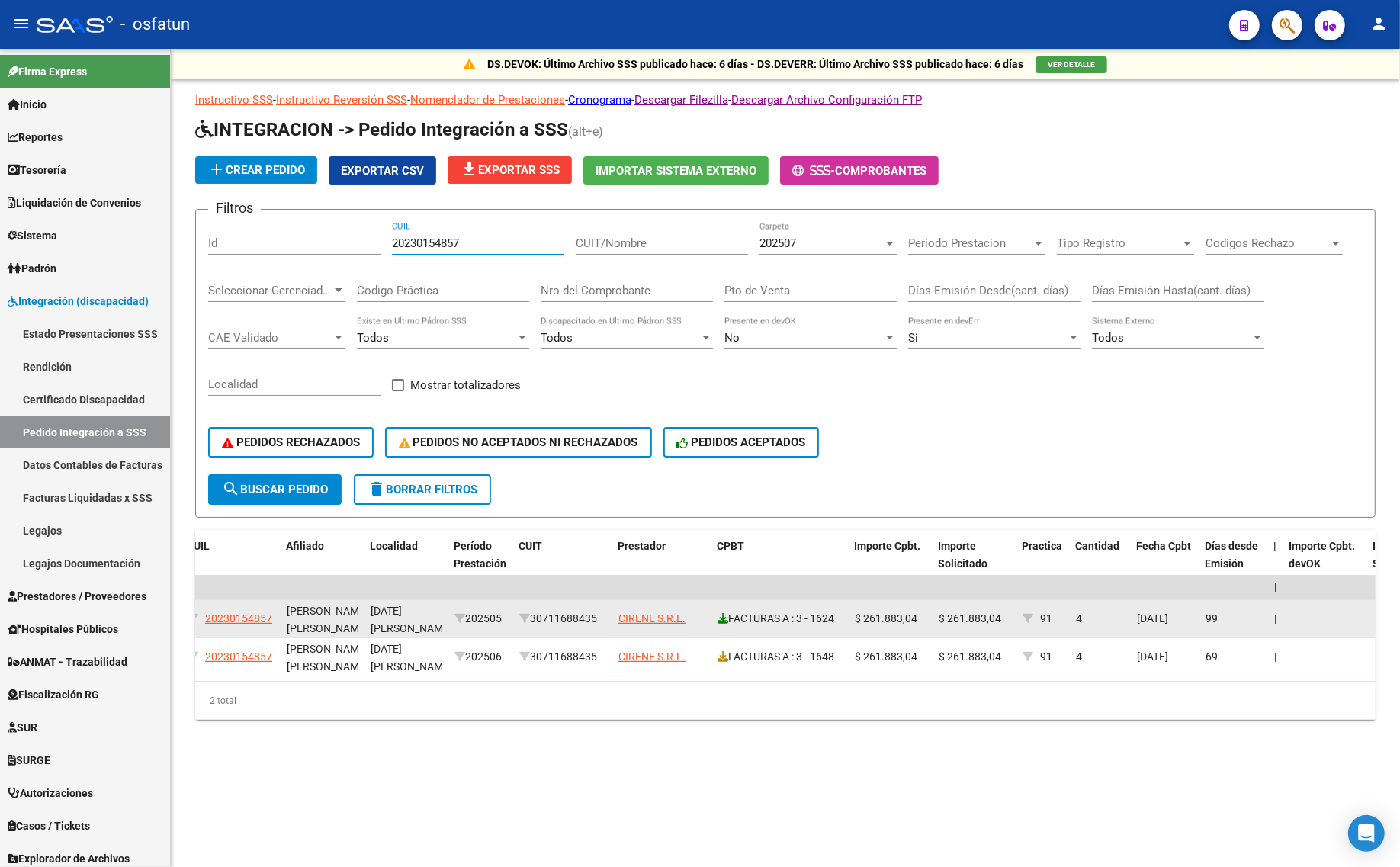
click at [717, 617] on icon at bounding box center [723, 619] width 11 height 11
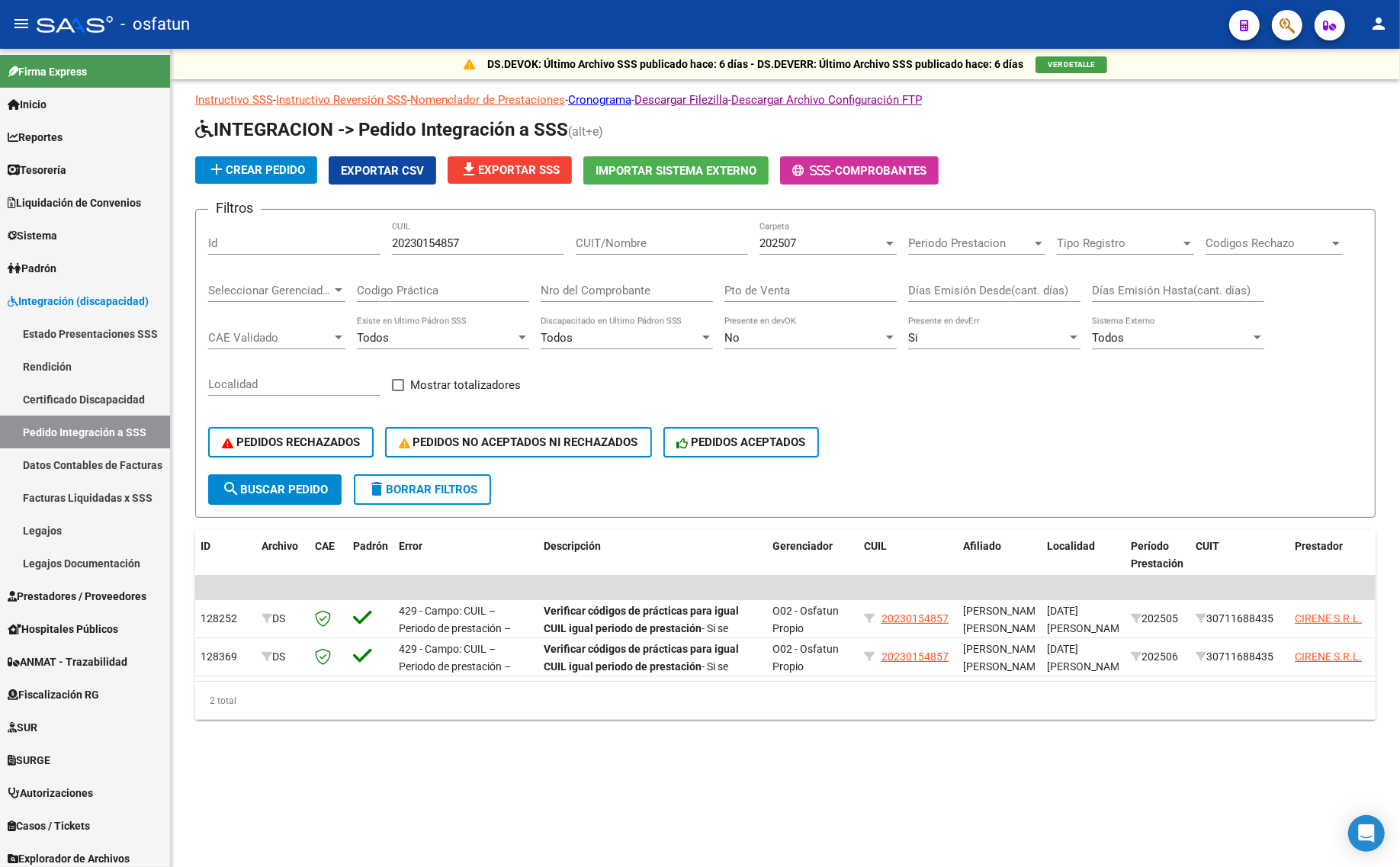
scroll to position [0, 0]
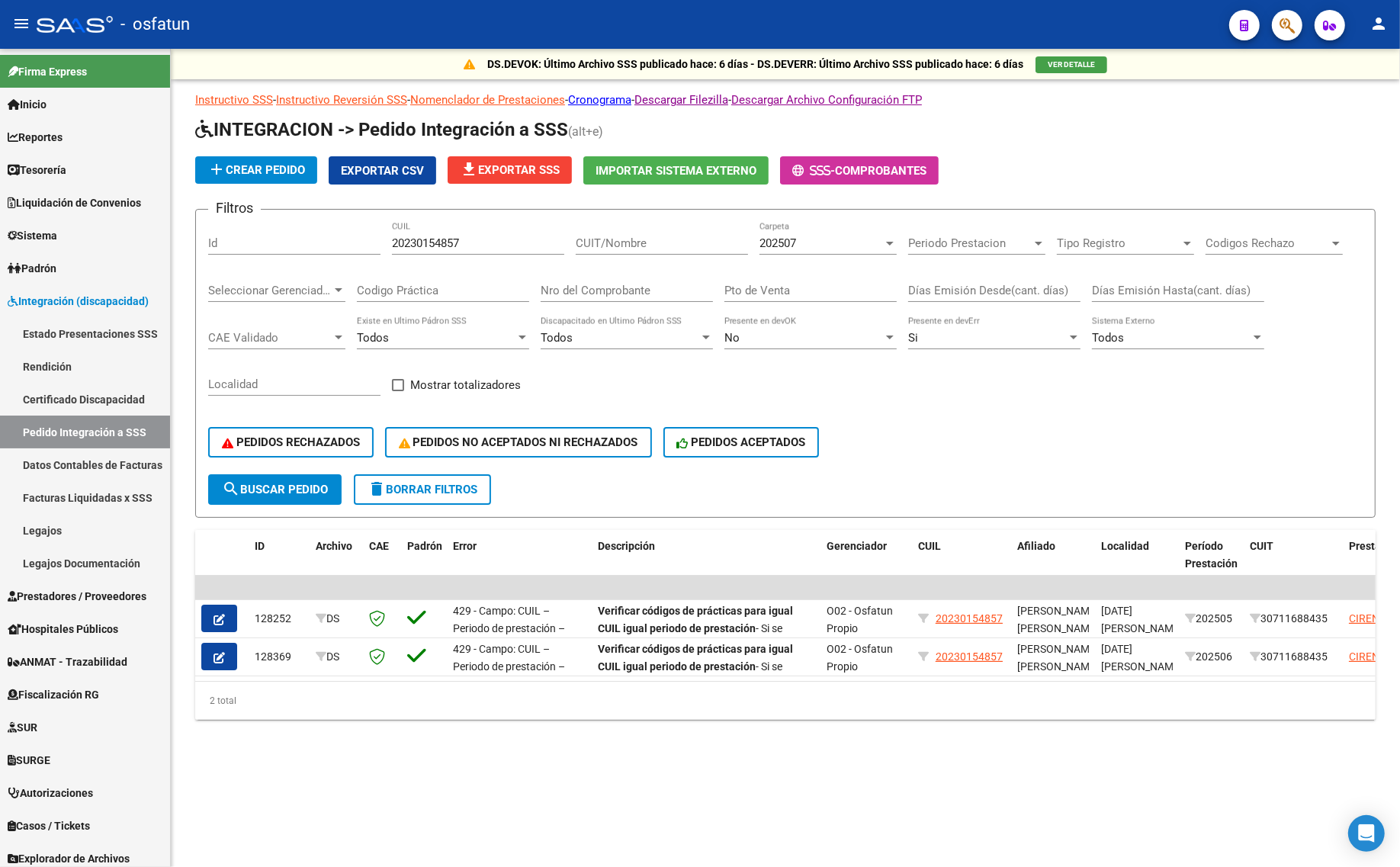
click at [314, 483] on span "search Buscar Pedido" at bounding box center [275, 490] width 106 height 14
click at [395, 487] on span "delete Borrar Filtros" at bounding box center [422, 490] width 109 height 14
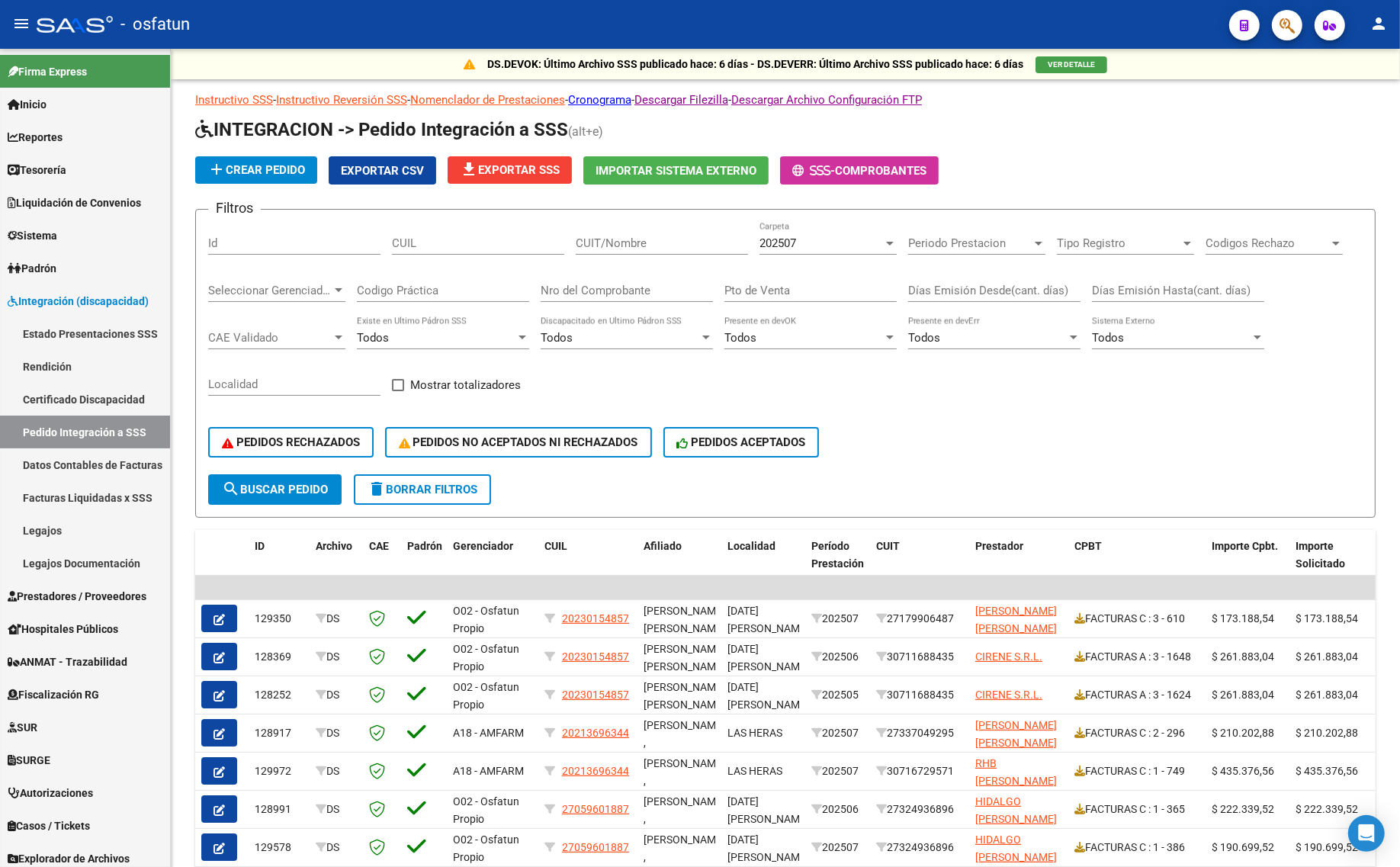
click at [804, 233] on div "202507 Carpeta" at bounding box center [828, 238] width 137 height 33
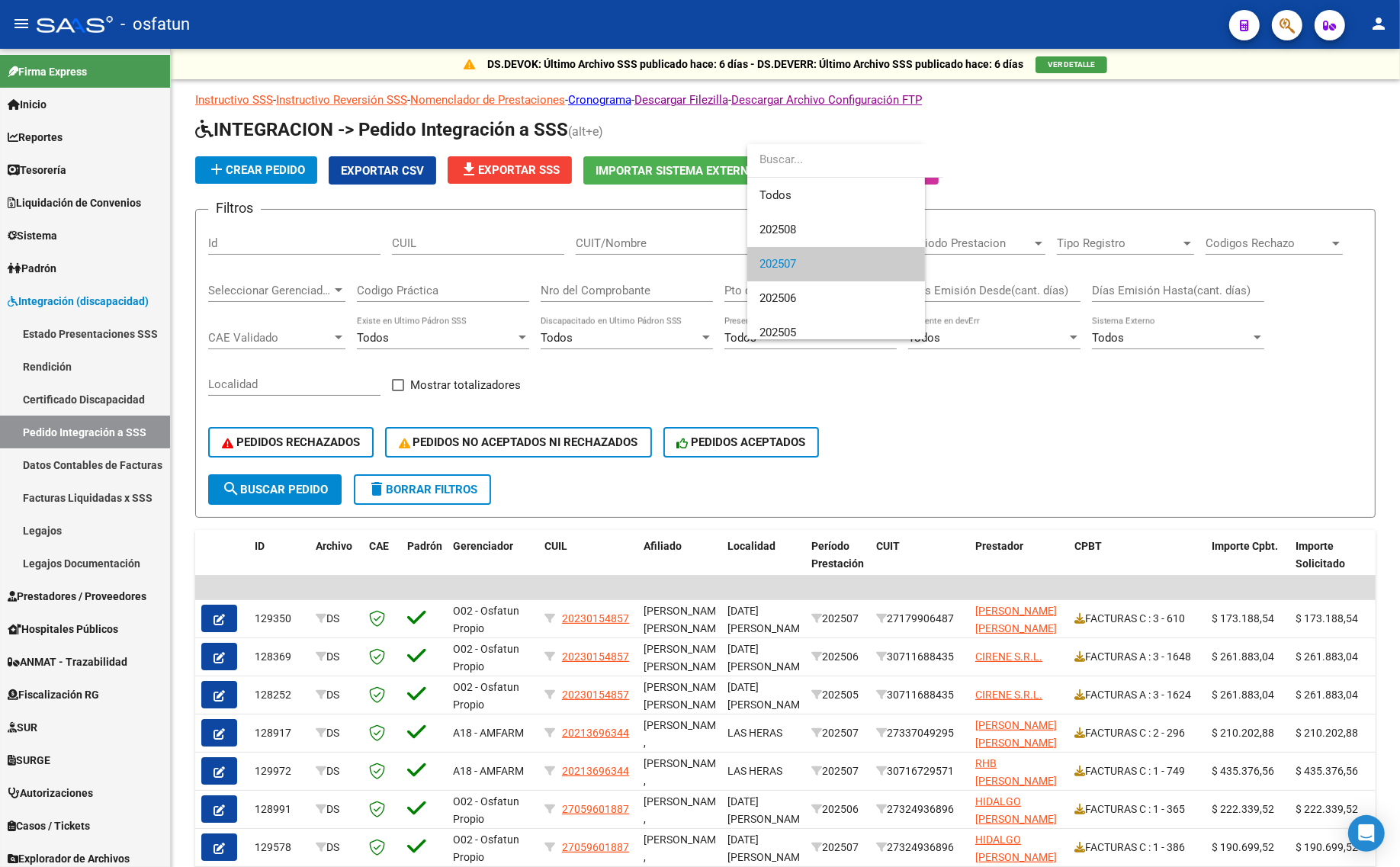
scroll to position [23, 0]
click at [794, 241] on span "202507" at bounding box center [777, 241] width 36 height 14
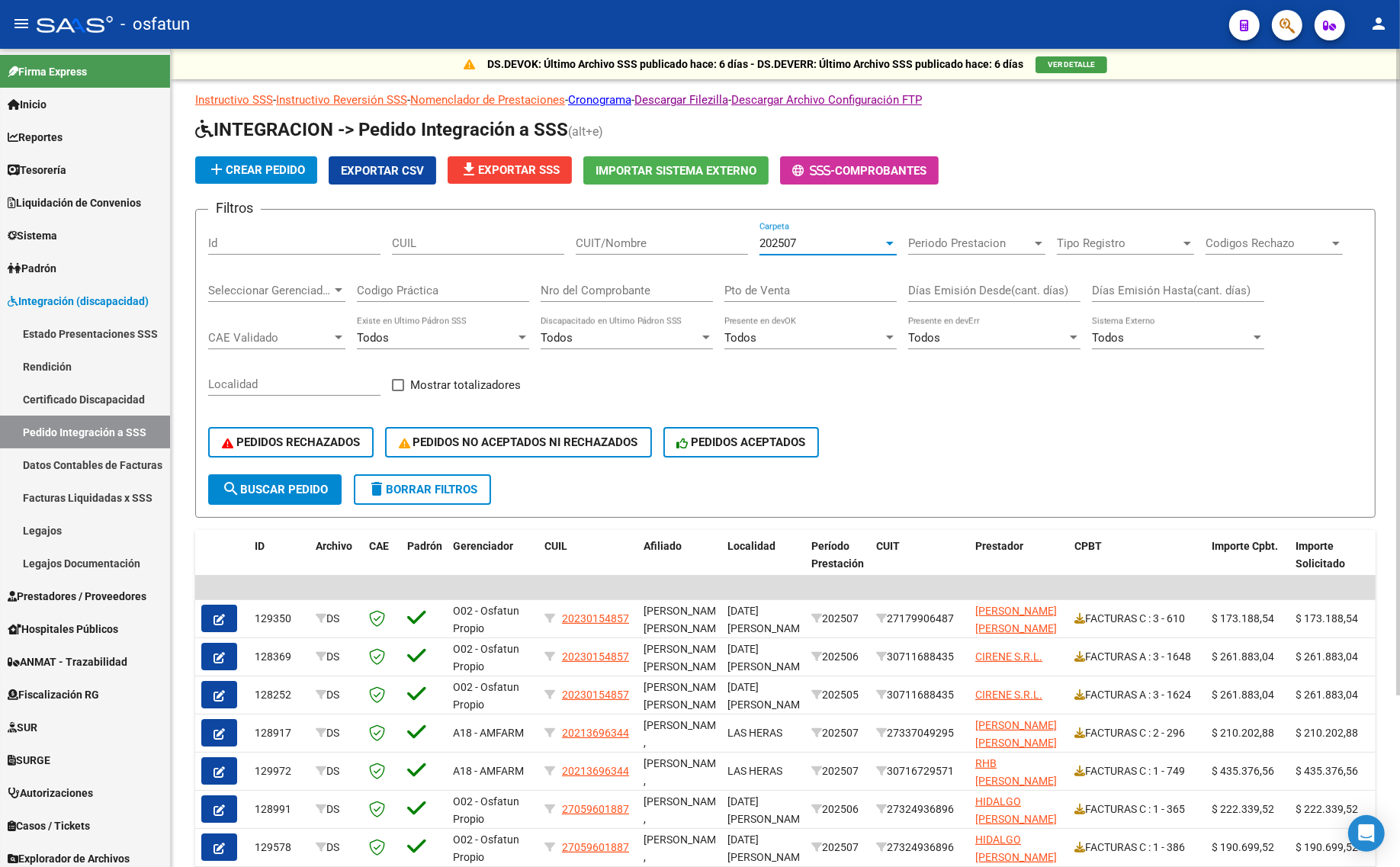
click at [279, 489] on span "search Buscar Pedido" at bounding box center [275, 490] width 106 height 14
click at [474, 233] on div "CUIL" at bounding box center [478, 238] width 172 height 33
click at [424, 254] on div "CUIL" at bounding box center [478, 245] width 172 height 47
click at [428, 240] on input "CUIL" at bounding box center [478, 243] width 172 height 14
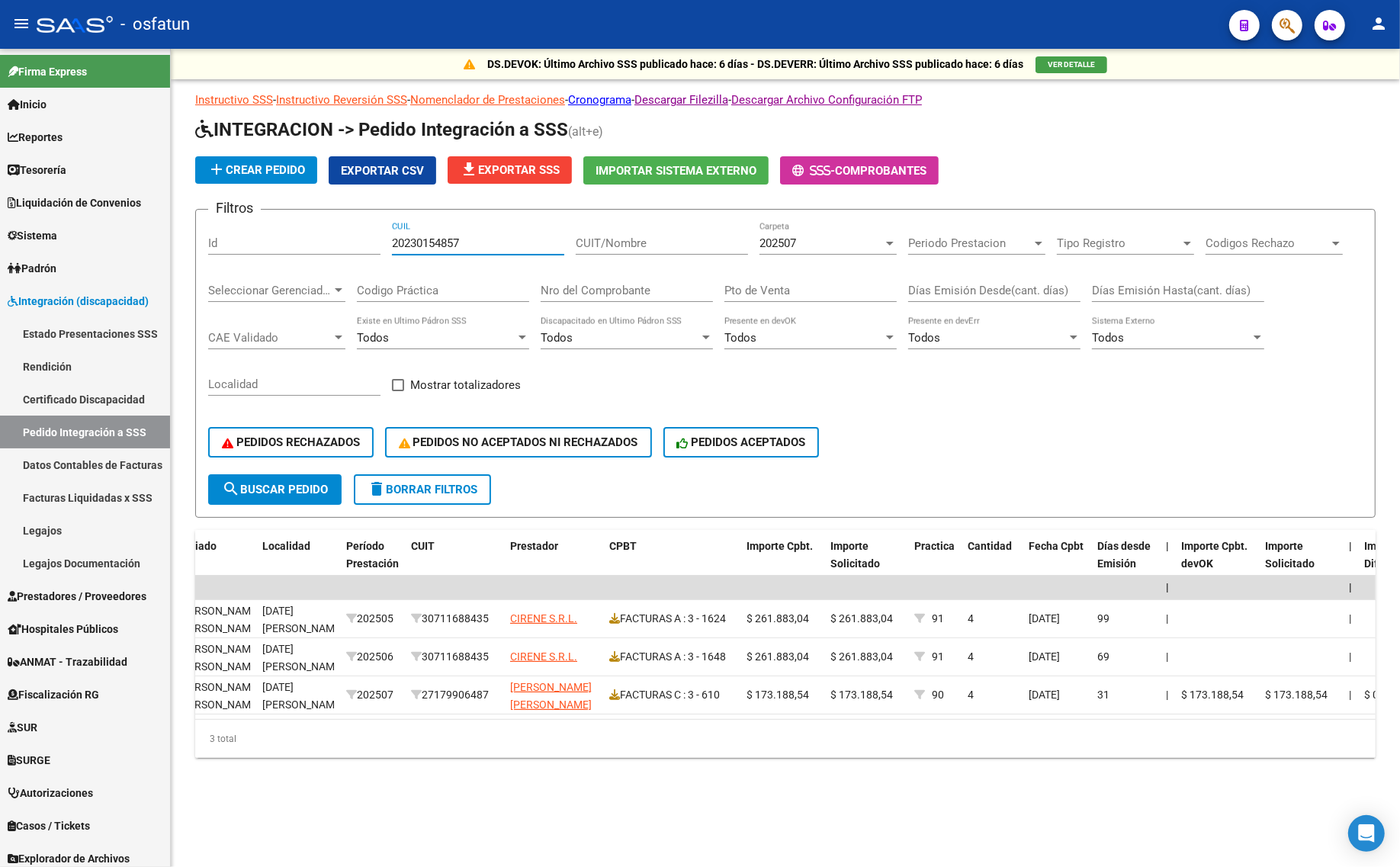
scroll to position [0, 0]
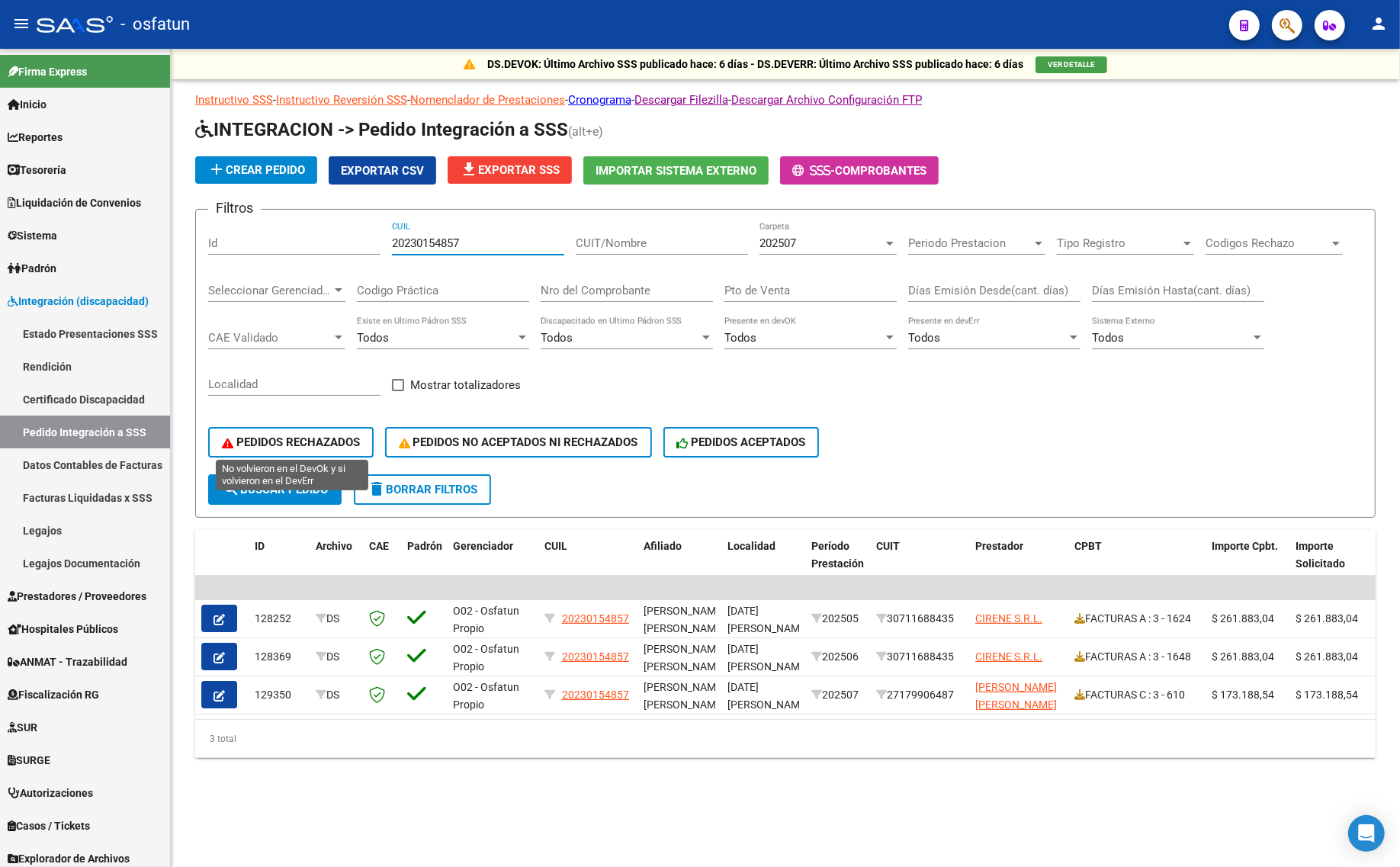
type input "20230154857"
click at [283, 442] on span "PEDIDOS RECHAZADOS" at bounding box center [291, 442] width 138 height 14
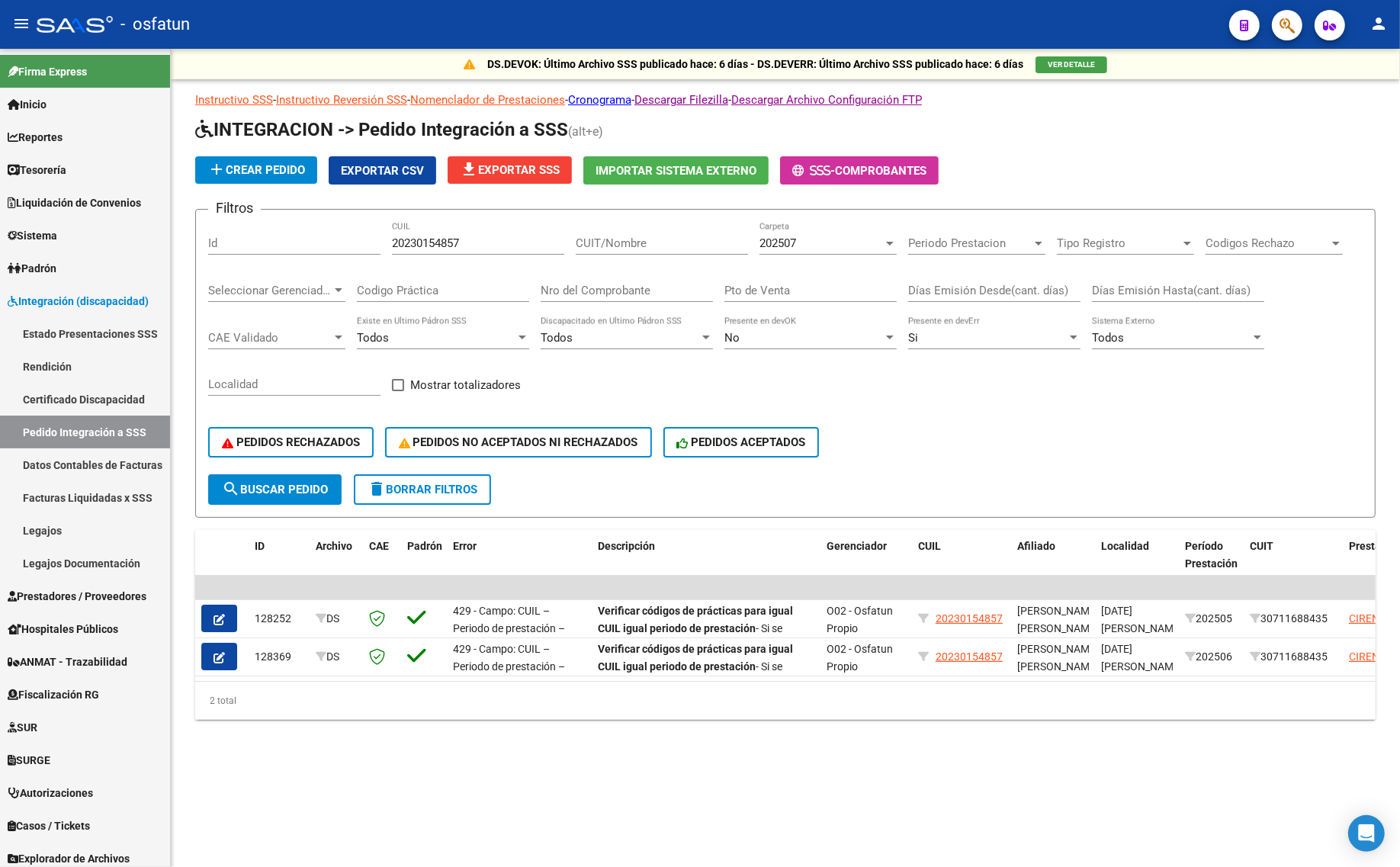
click at [291, 485] on span "search Buscar Pedido" at bounding box center [275, 490] width 106 height 14
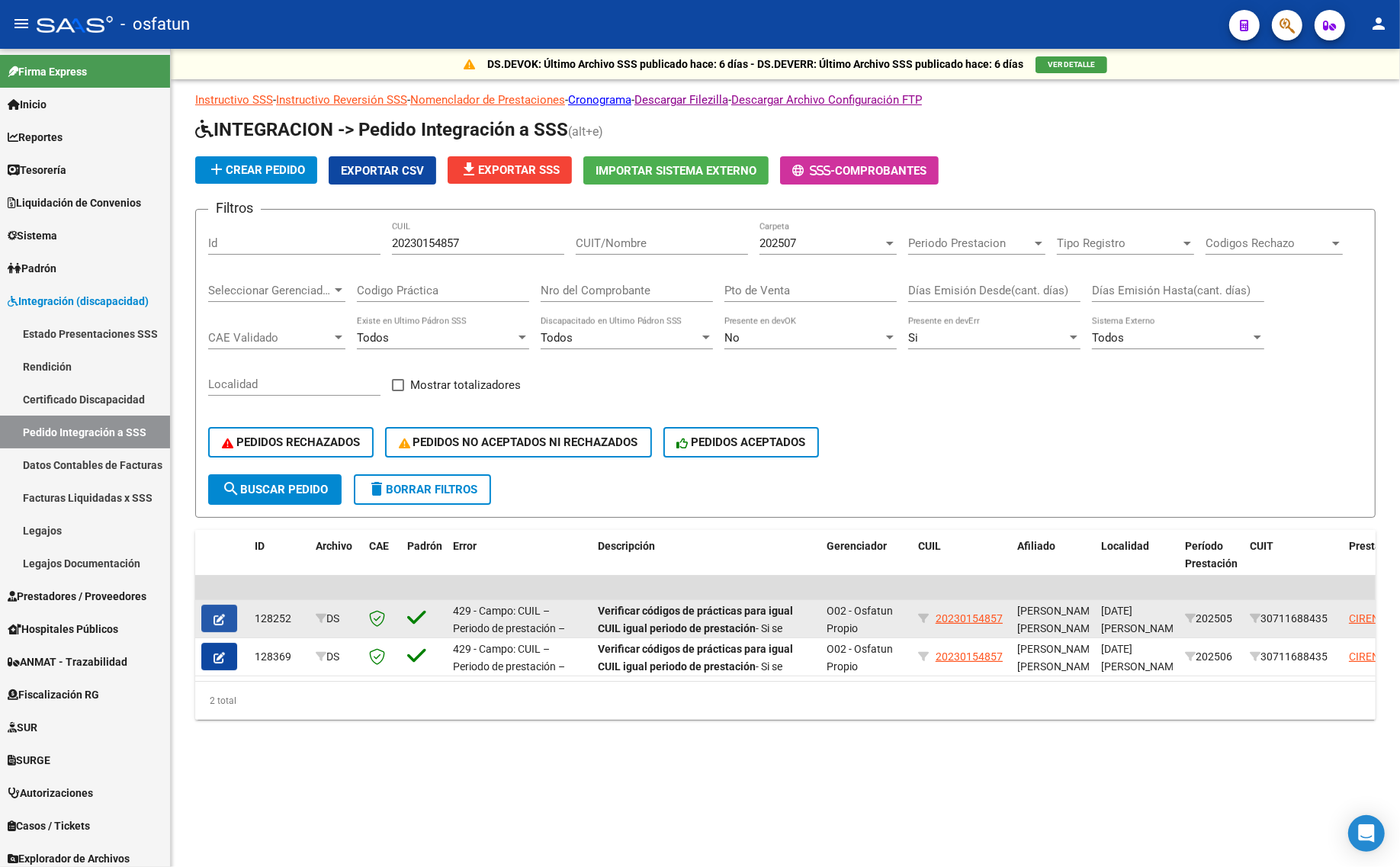
click at [210, 616] on button "button" at bounding box center [219, 618] width 36 height 27
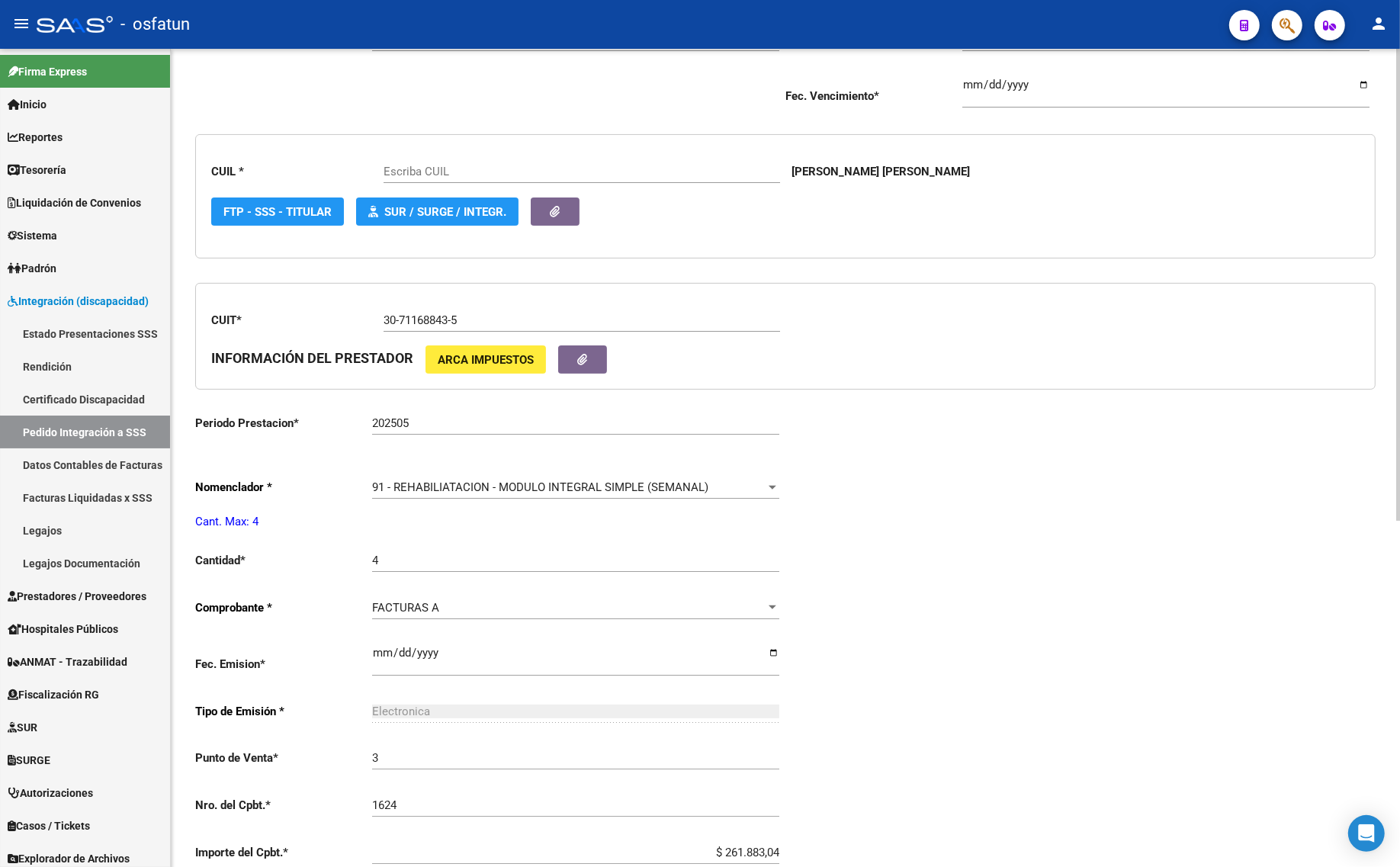
scroll to position [381, 0]
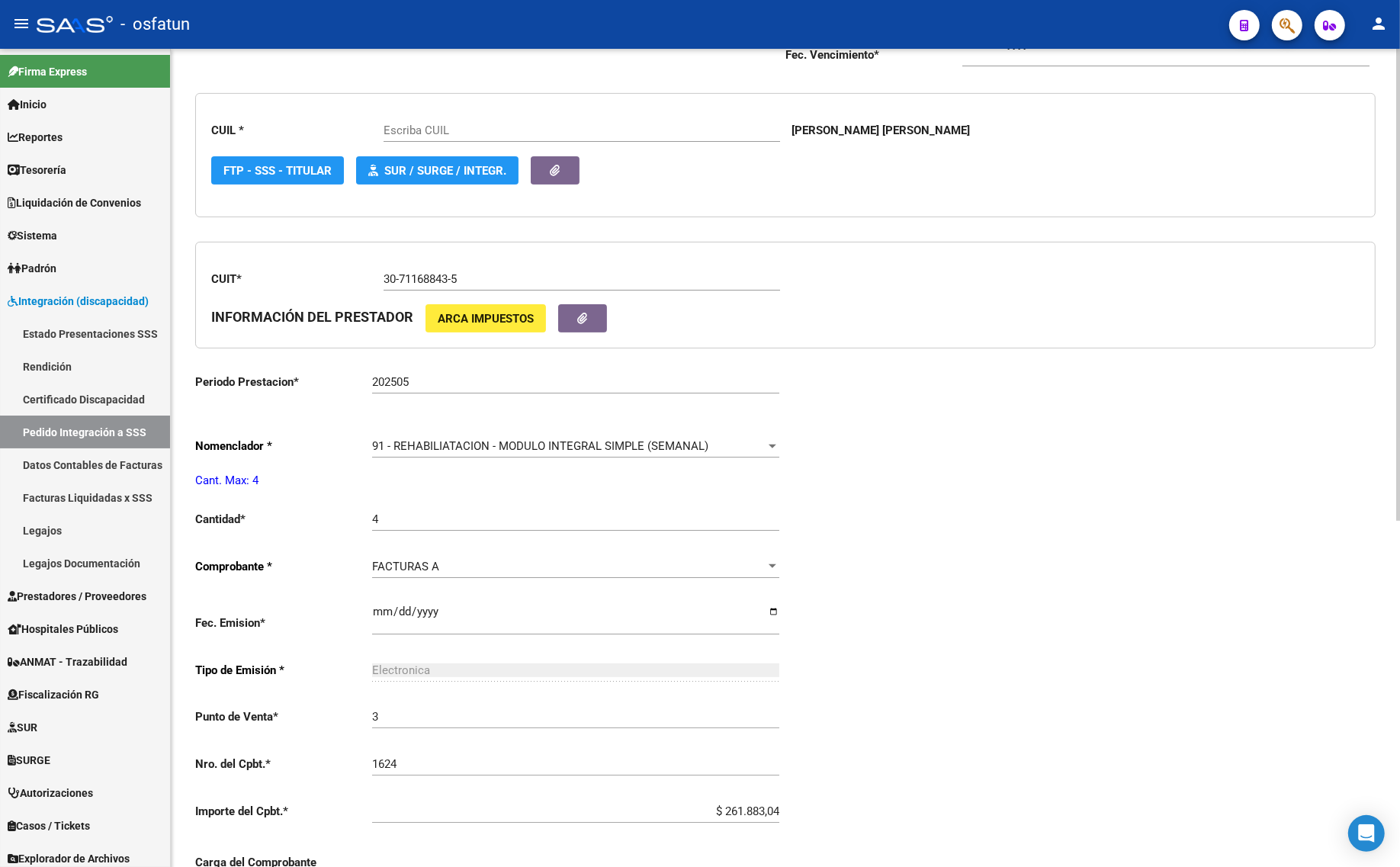
type input "20230154857"
click at [408, 435] on div "91 - REHABILIATACION - MODULO INTEGRAL SIMPLE (SEMANAL) Seleccionar nomenclador" at bounding box center [575, 441] width 407 height 33
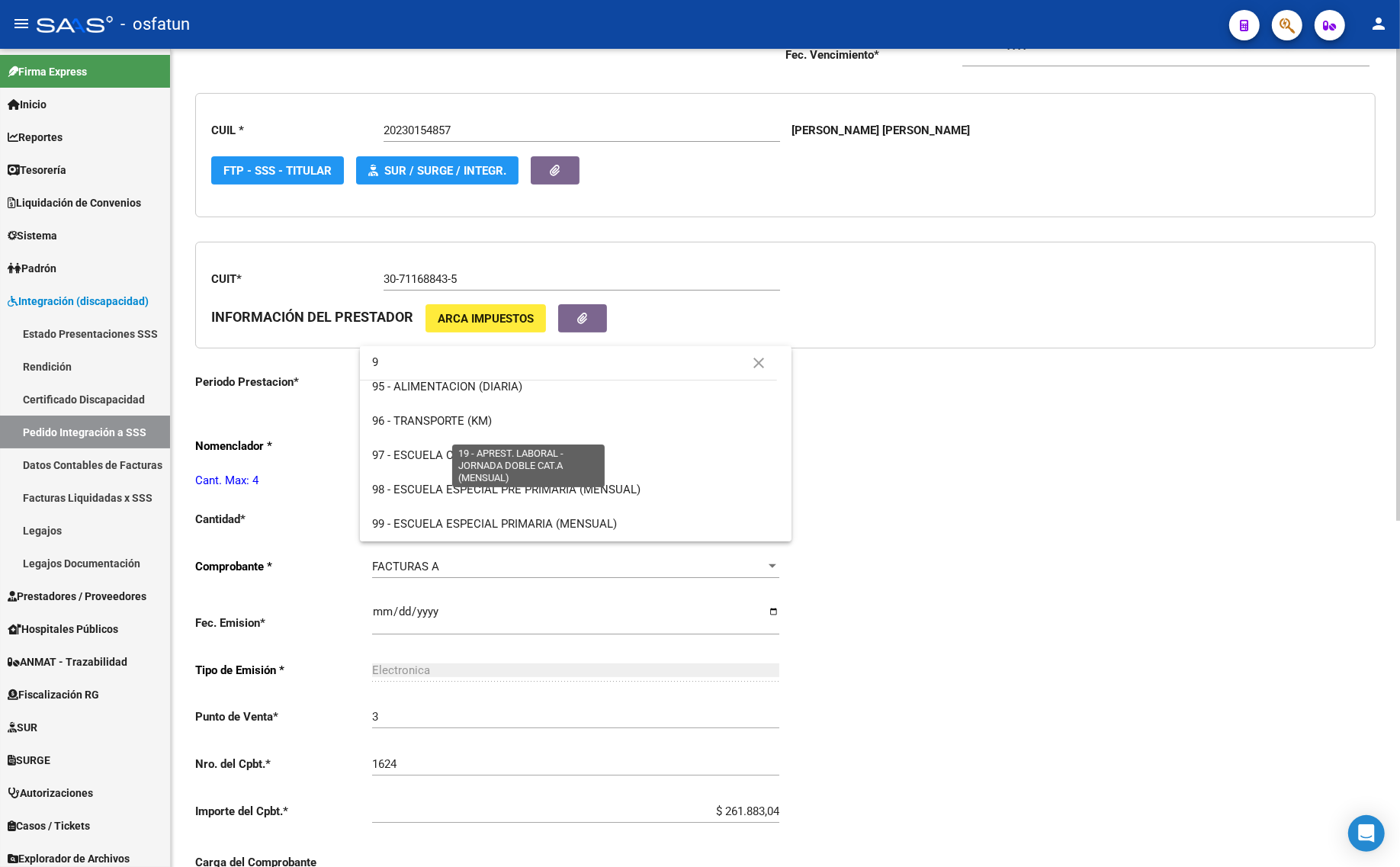
scroll to position [0, 0]
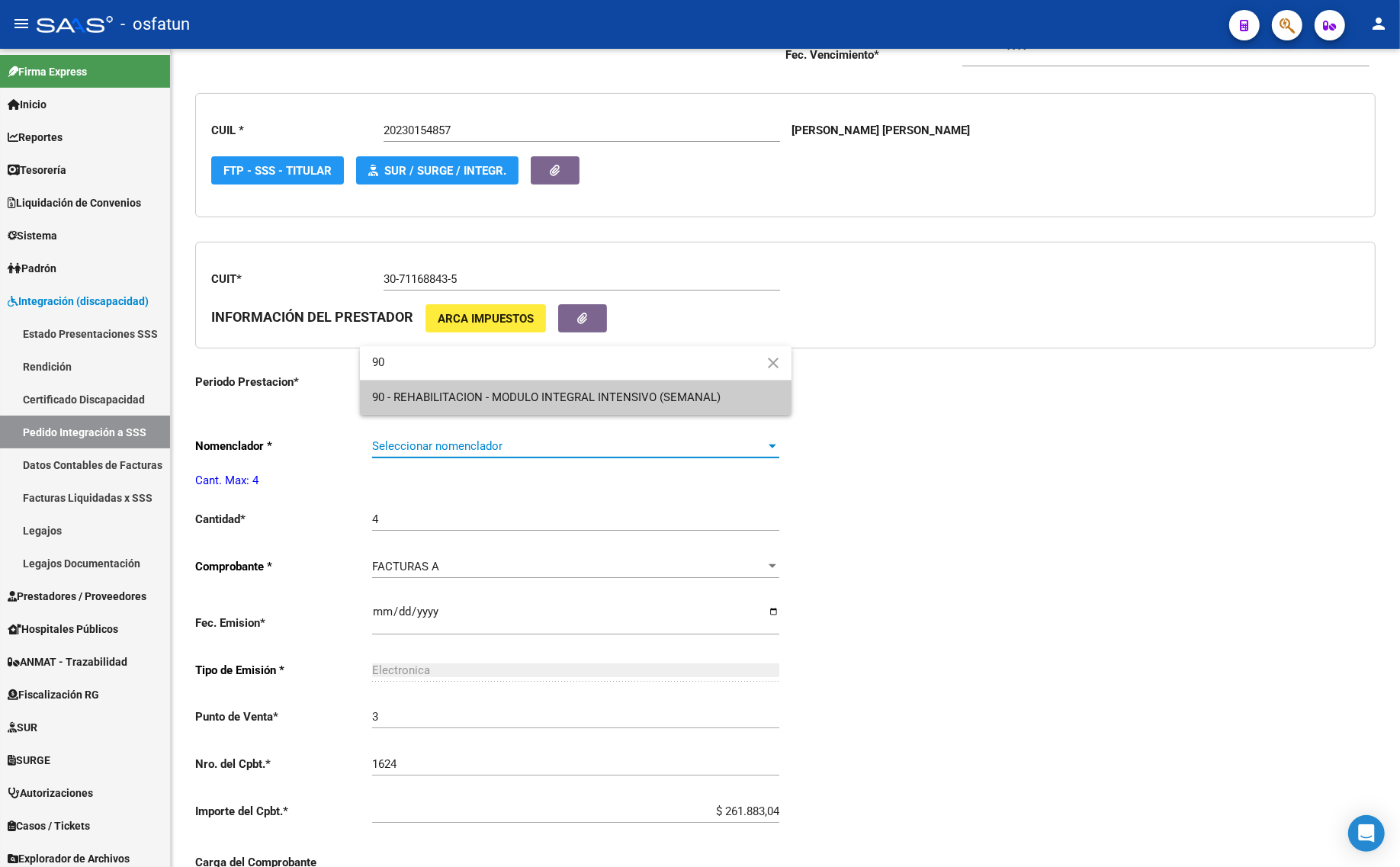
type input "90"
click at [440, 394] on span "90 - REHABILITACION - MODULO INTEGRAL INTENSIVO (SEMANAL)" at bounding box center [546, 397] width 349 height 14
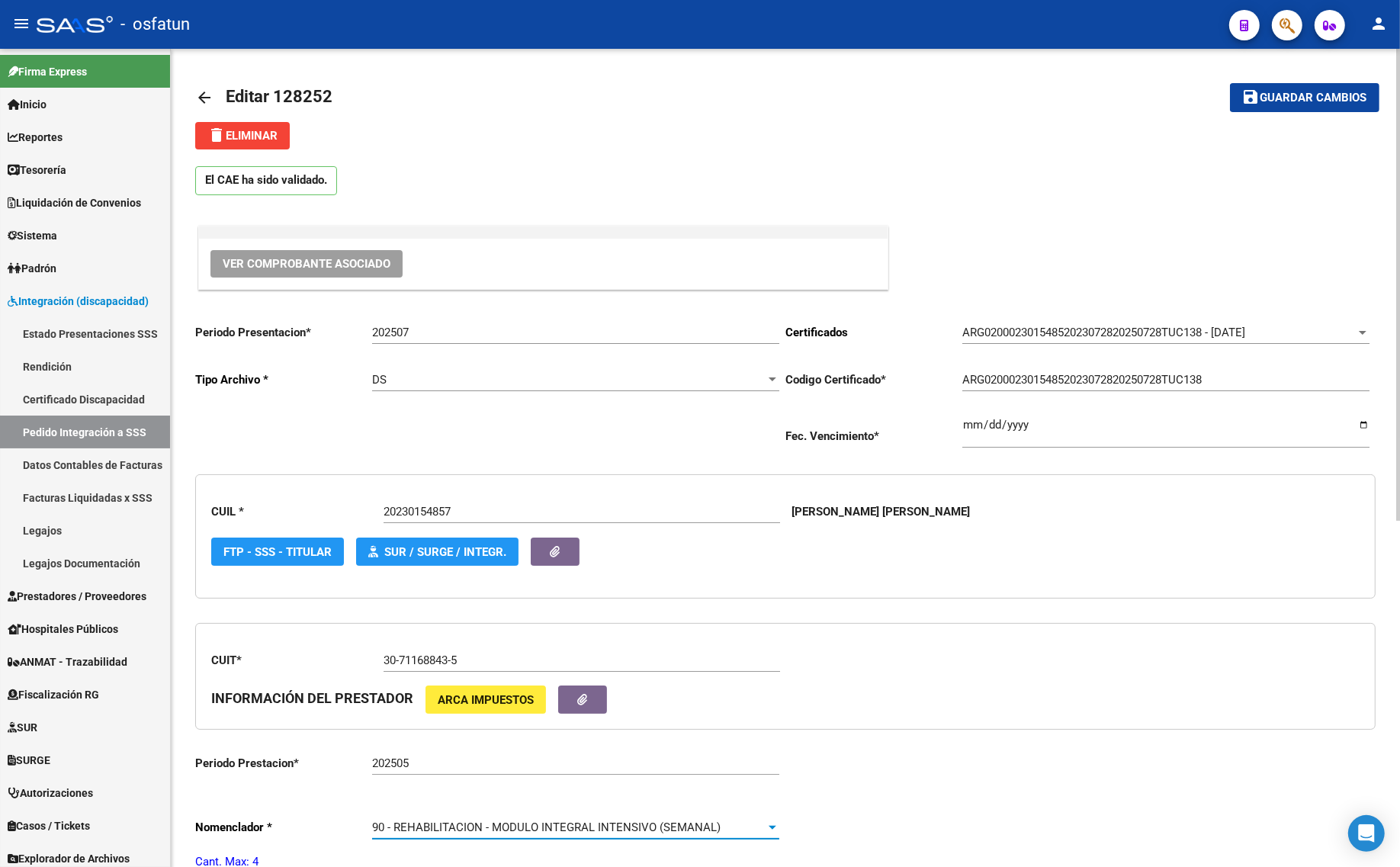
click at [457, 343] on div "202507 Ingresar el Periodo" at bounding box center [575, 328] width 407 height 33
click at [454, 328] on input "202507" at bounding box center [575, 332] width 407 height 14
type input "202508"
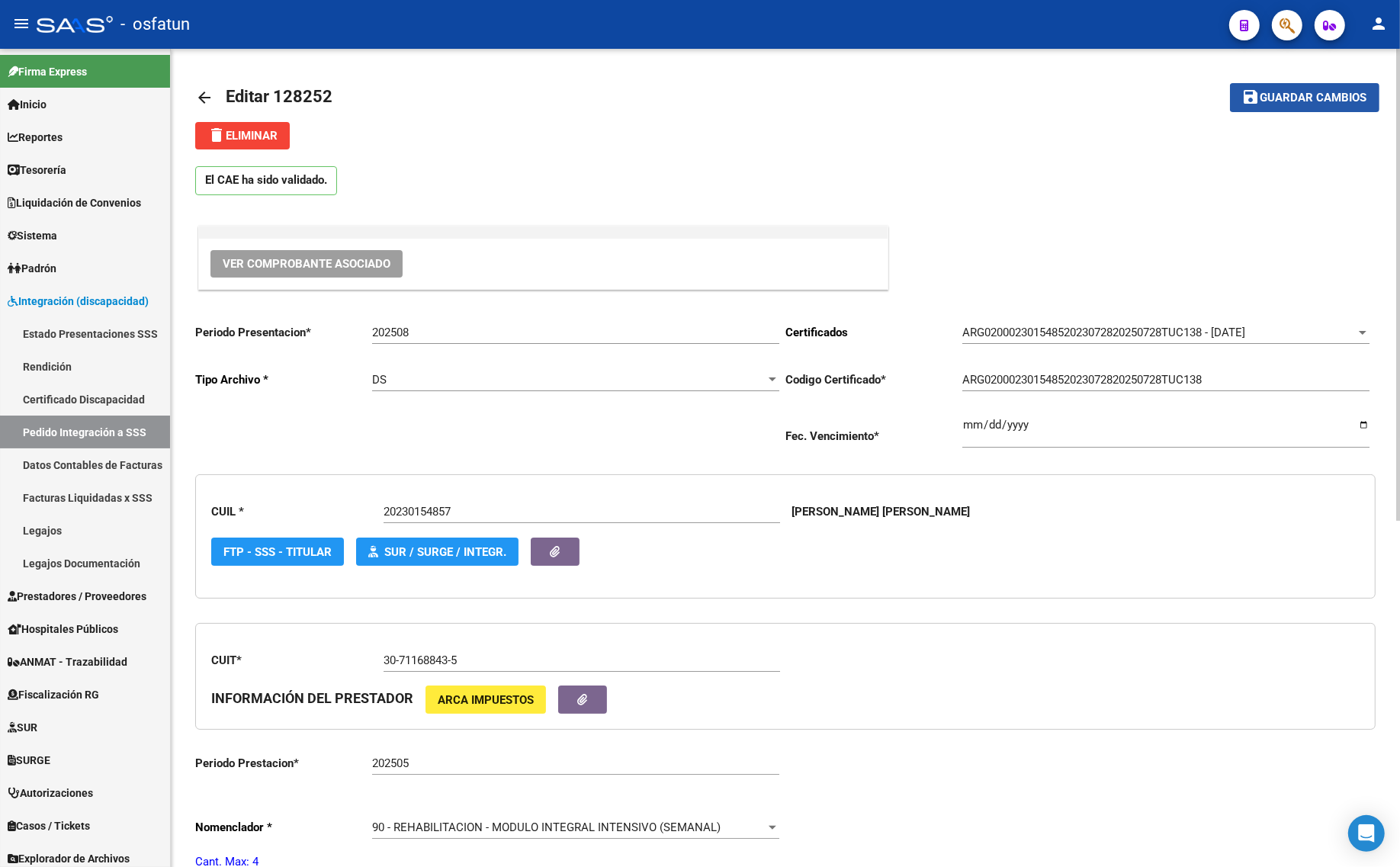
click at [1308, 106] on button "save Guardar cambios" at bounding box center [1304, 97] width 149 height 28
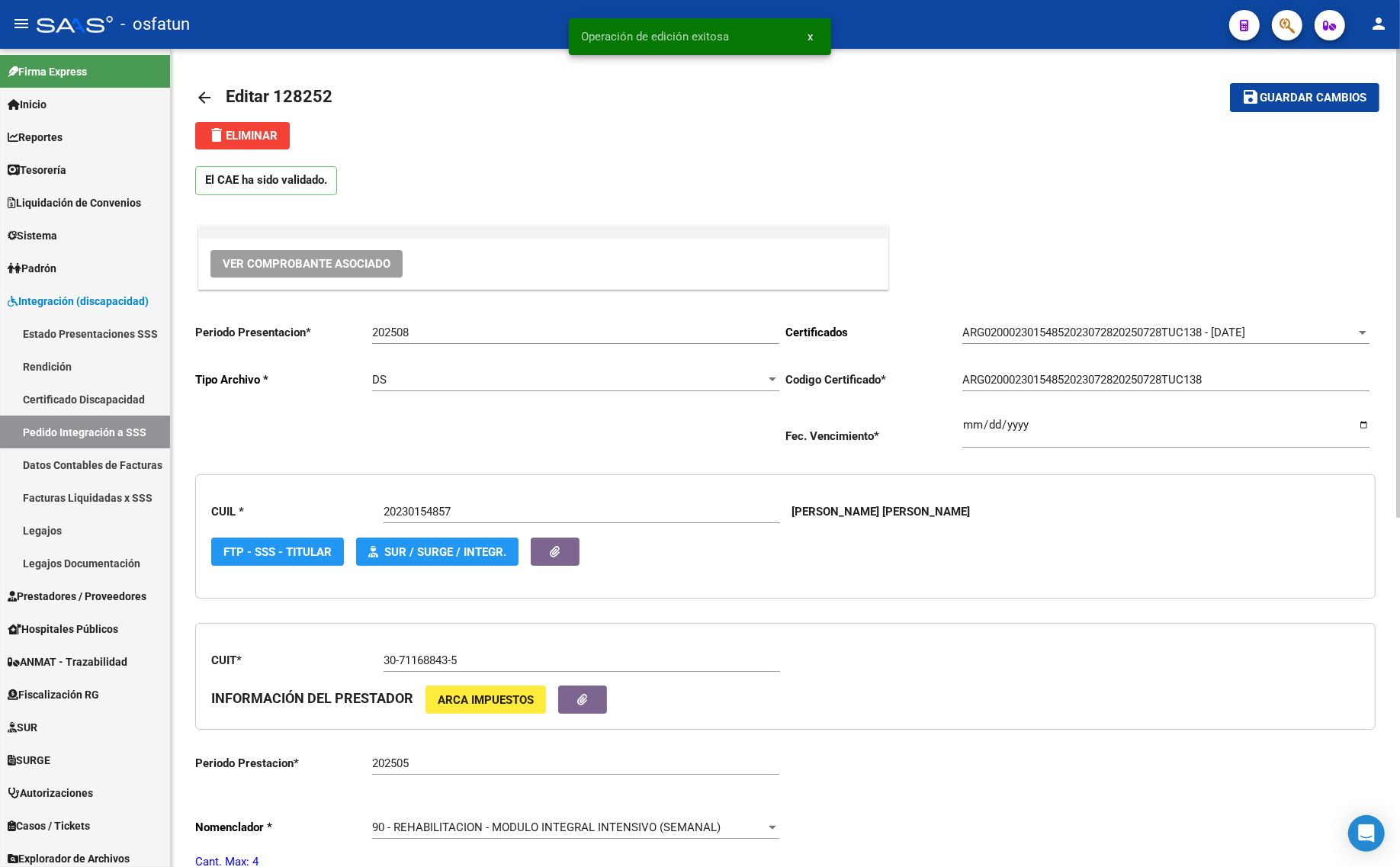
click at [204, 92] on mat-icon "arrow_back" at bounding box center [204, 98] width 19 height 19
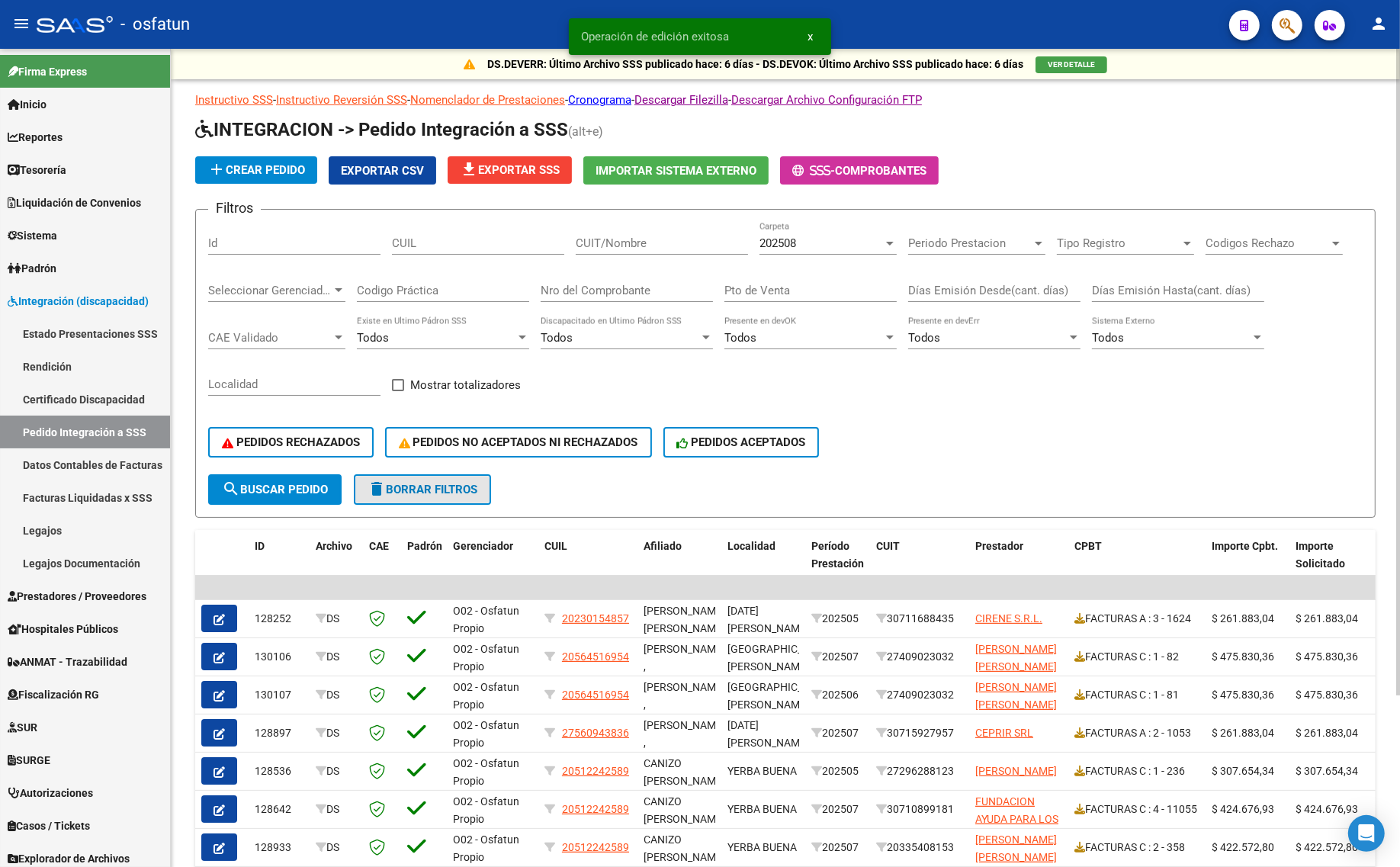
click at [393, 485] on span "delete Borrar Filtros" at bounding box center [422, 490] width 109 height 14
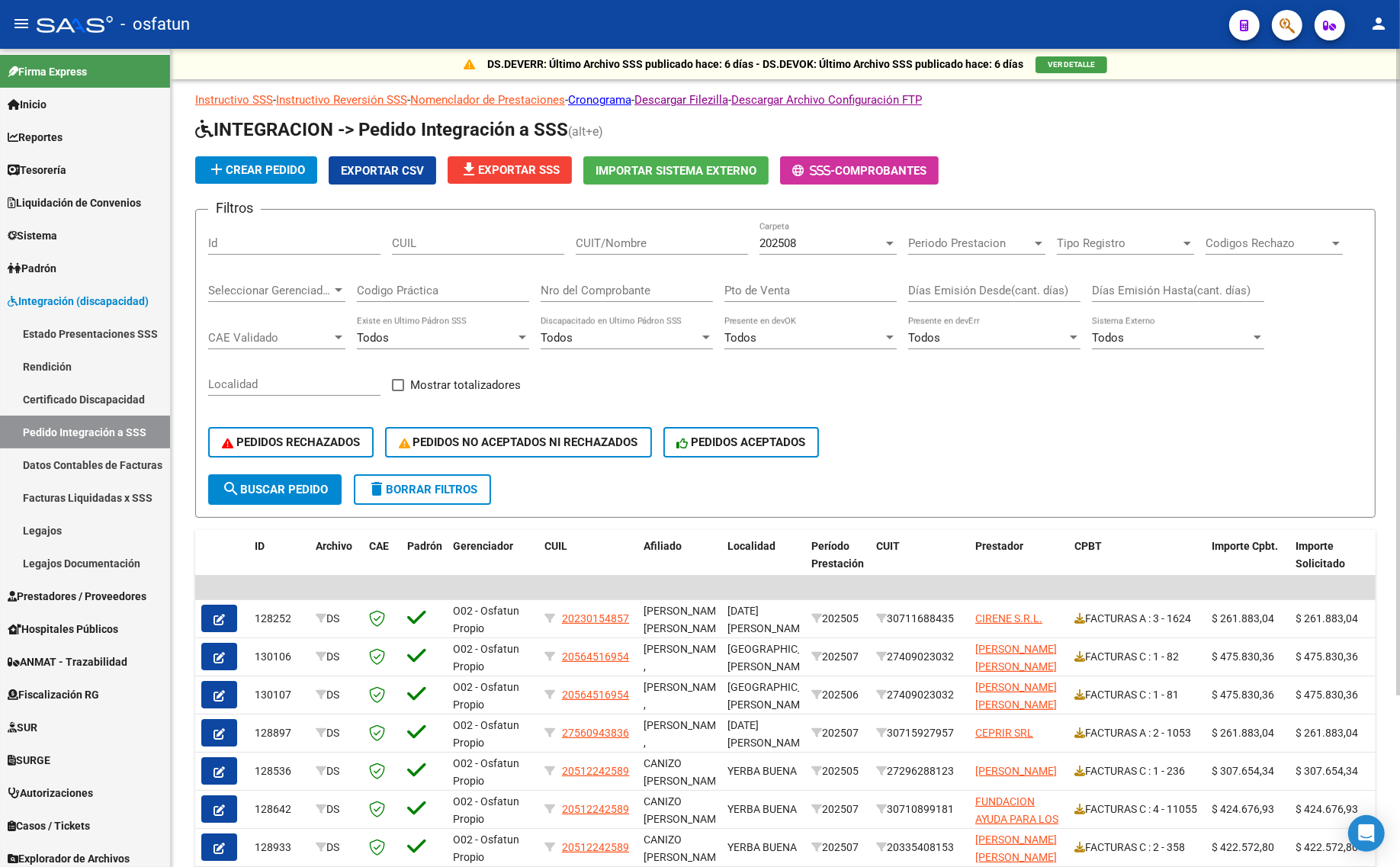
click at [790, 231] on div "202508 Carpeta" at bounding box center [828, 238] width 137 height 33
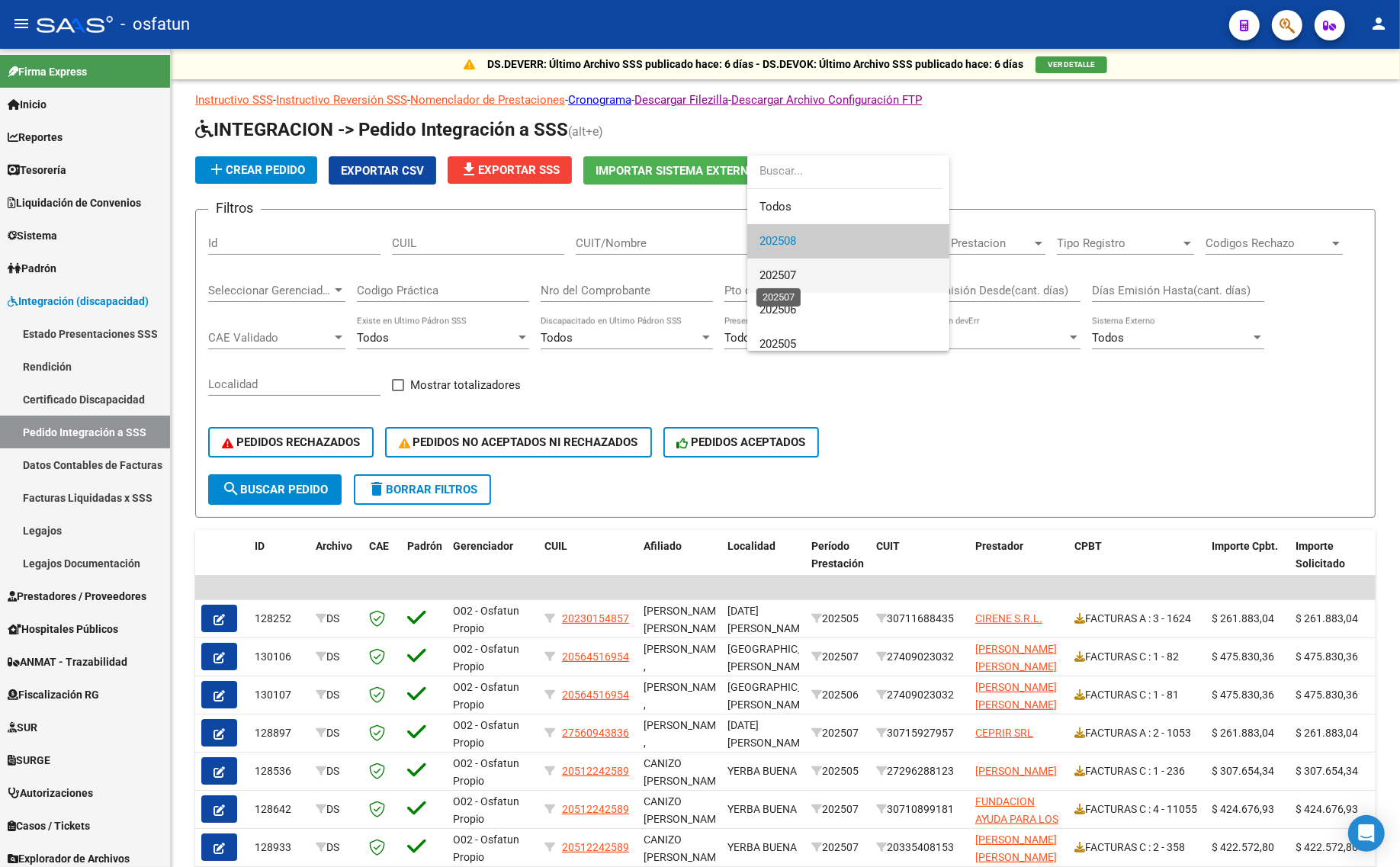
click at [784, 272] on span "202507" at bounding box center [777, 276] width 36 height 14
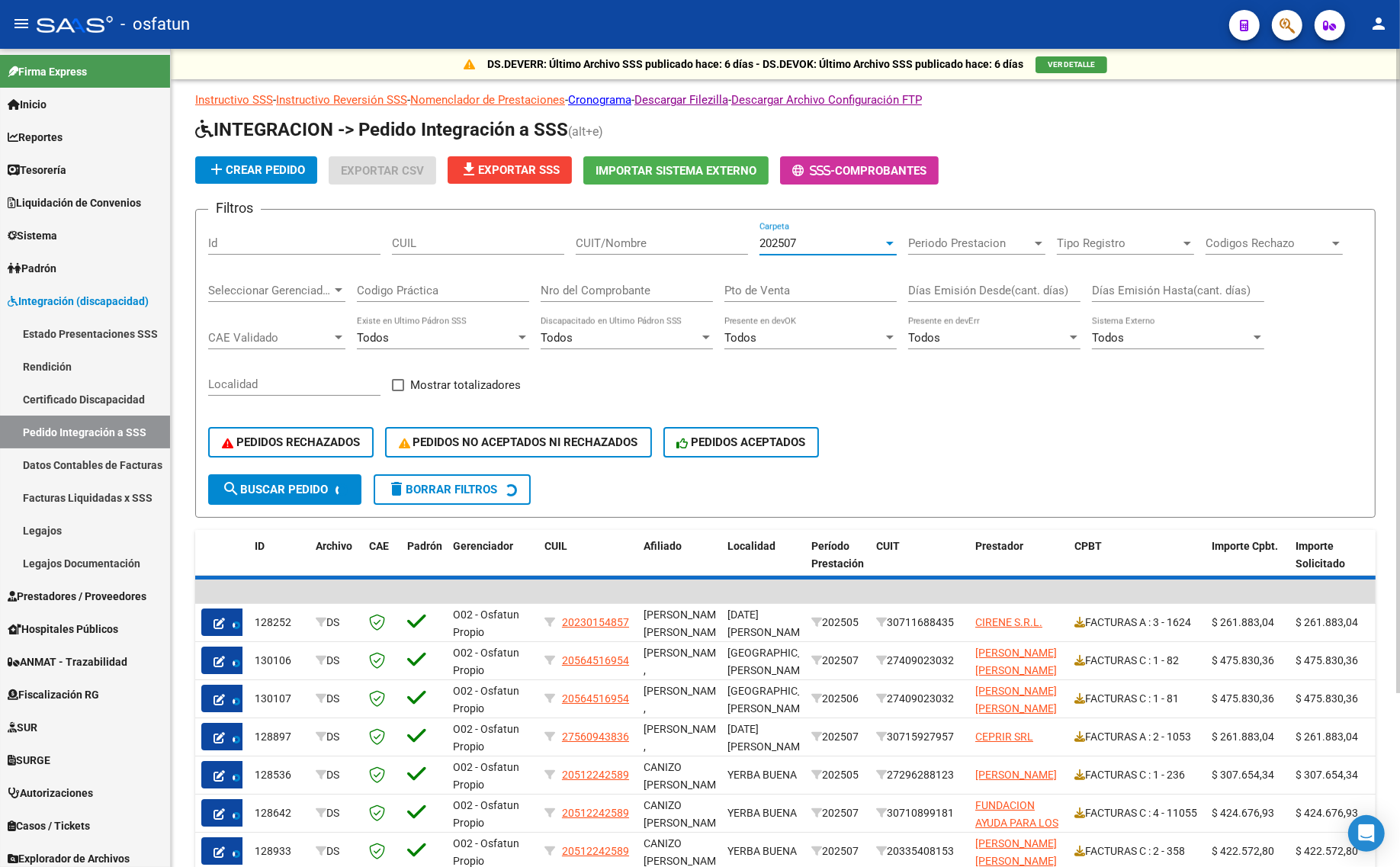
click at [338, 435] on span "PEDIDOS RECHAZADOS" at bounding box center [291, 442] width 138 height 14
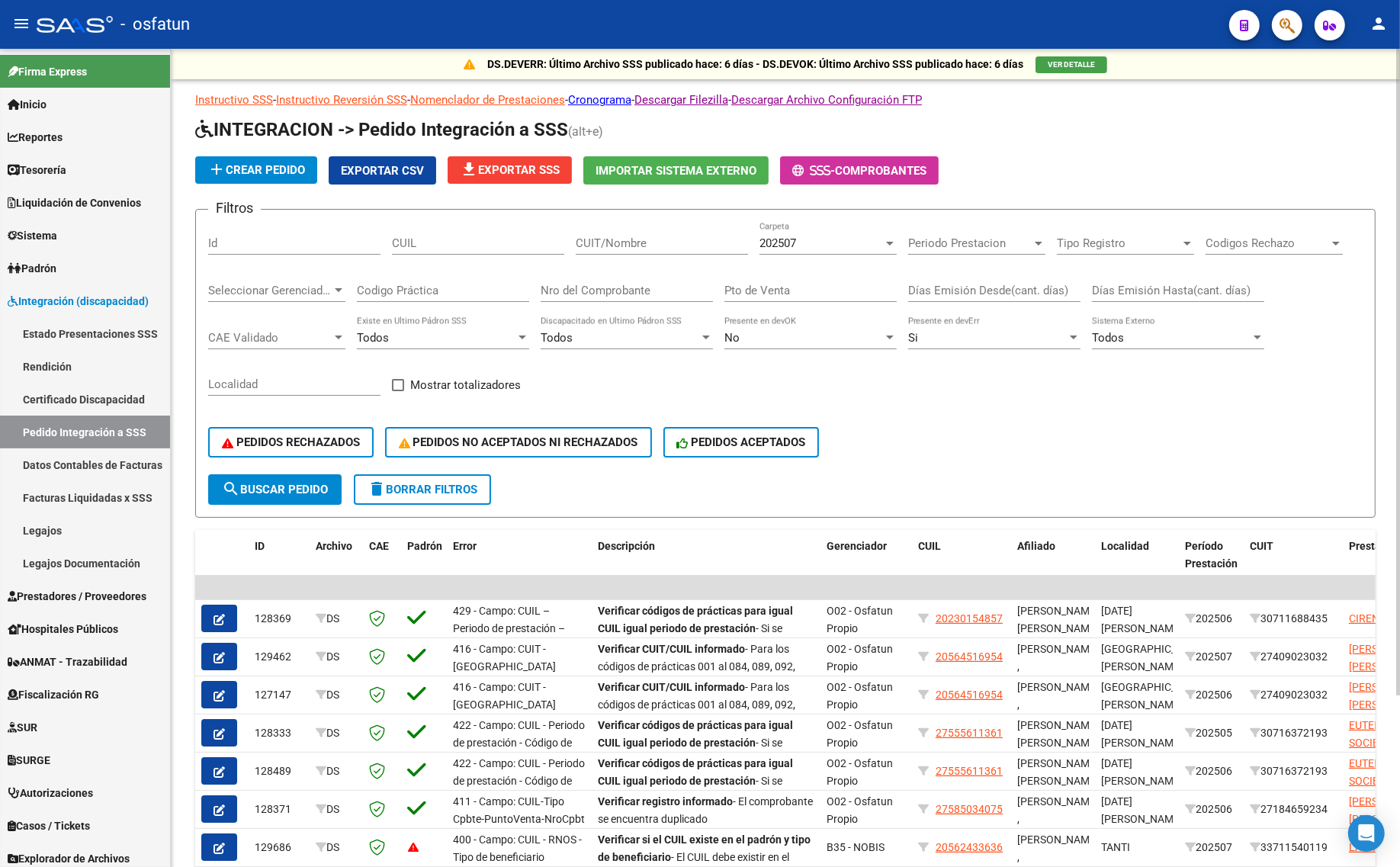
click at [283, 489] on span "search Buscar Pedido" at bounding box center [275, 490] width 106 height 14
click at [471, 246] on input "CUIL" at bounding box center [478, 243] width 172 height 14
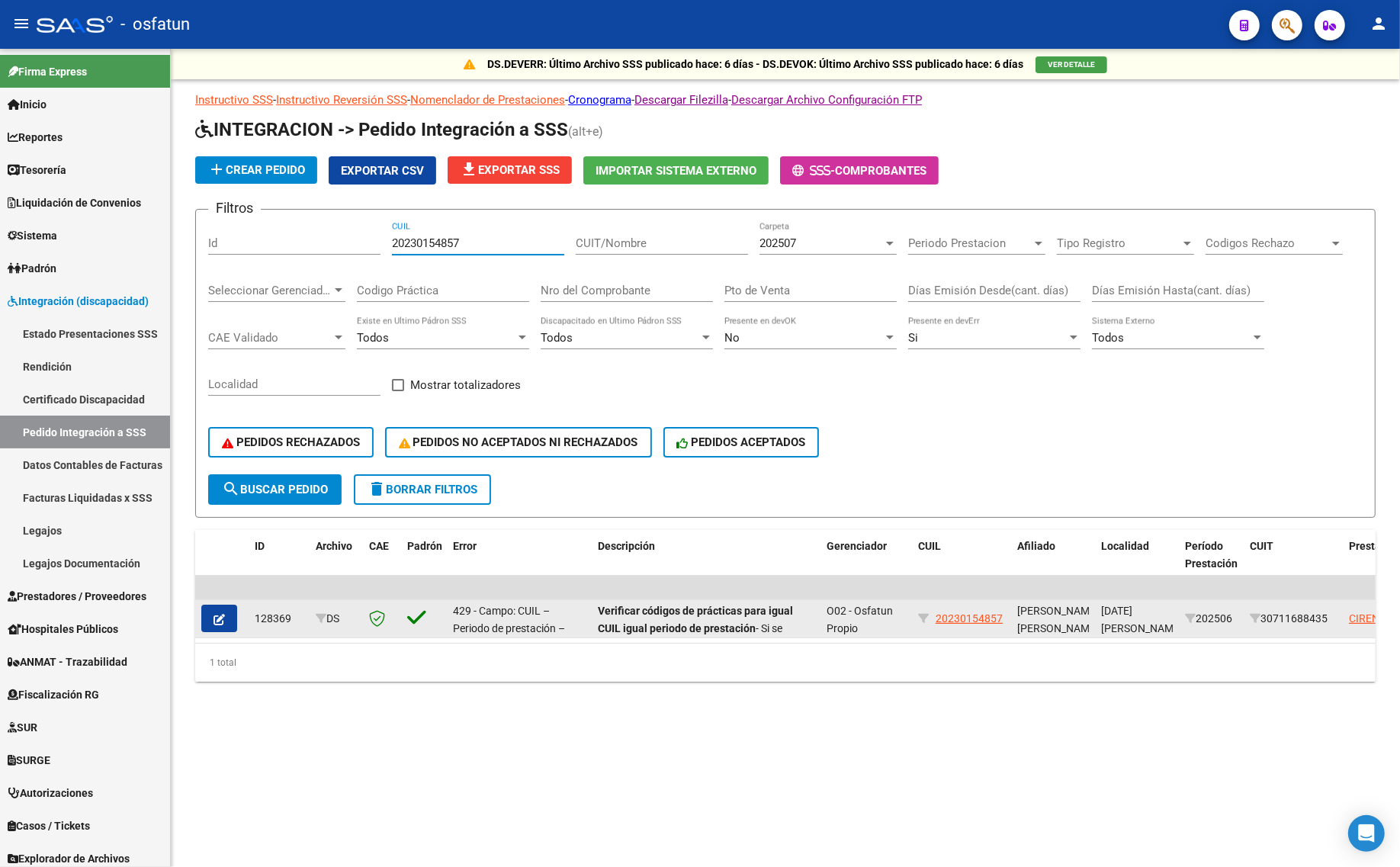
type input "20230154857"
click at [214, 616] on icon "button" at bounding box center [219, 619] width 12 height 12
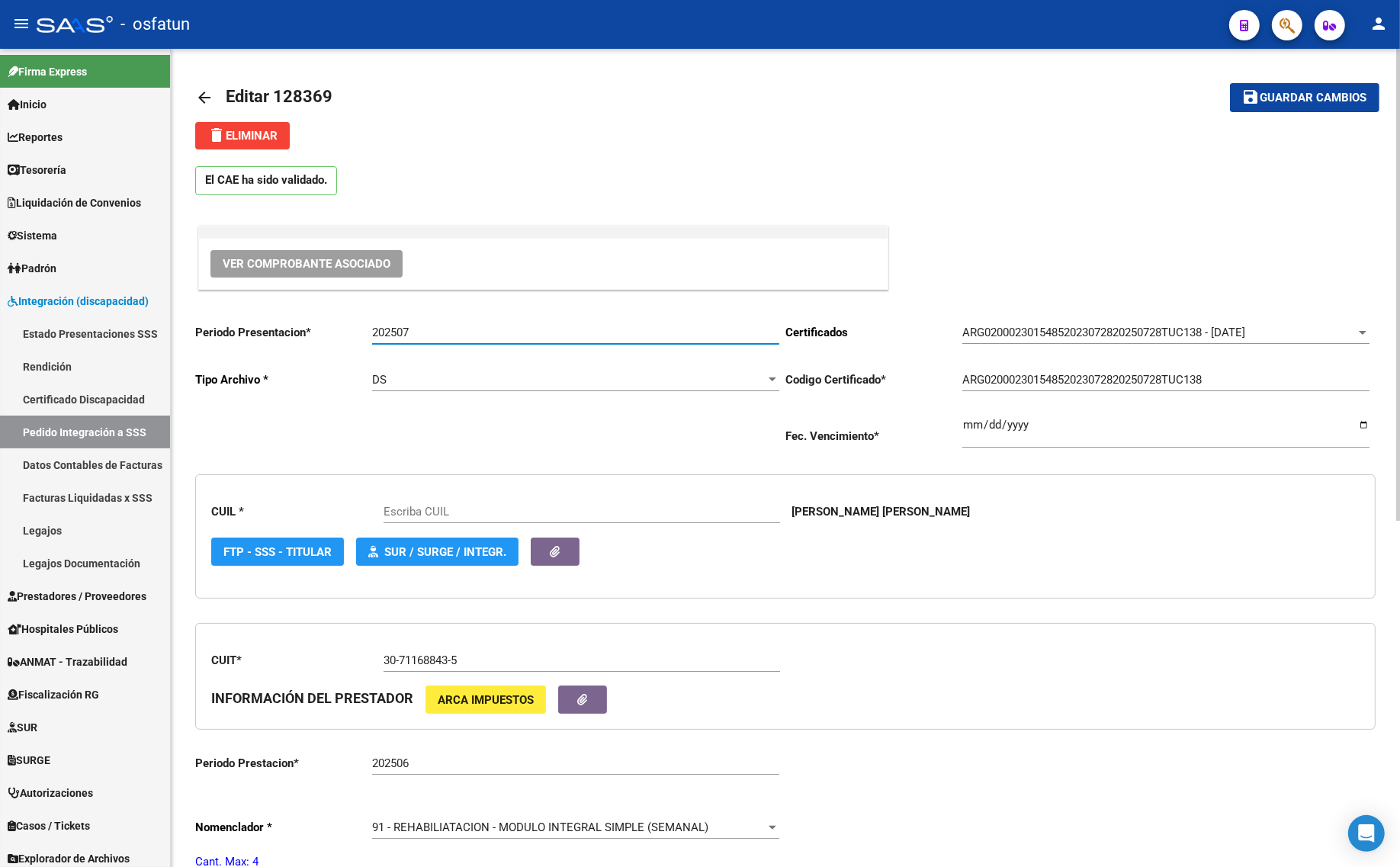
click at [473, 328] on input "202507" at bounding box center [575, 332] width 407 height 14
type input "20230154857"
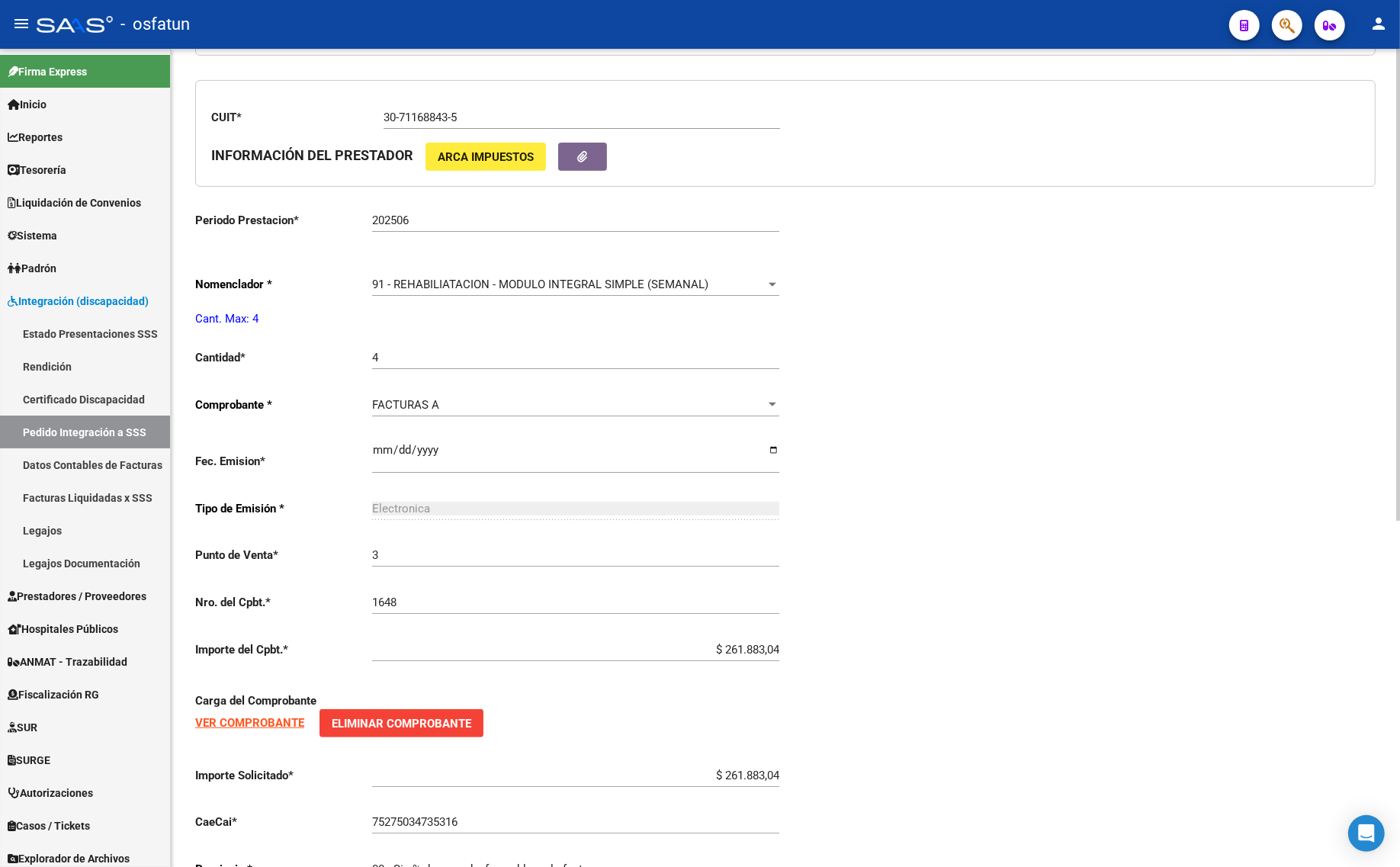
scroll to position [572, 0]
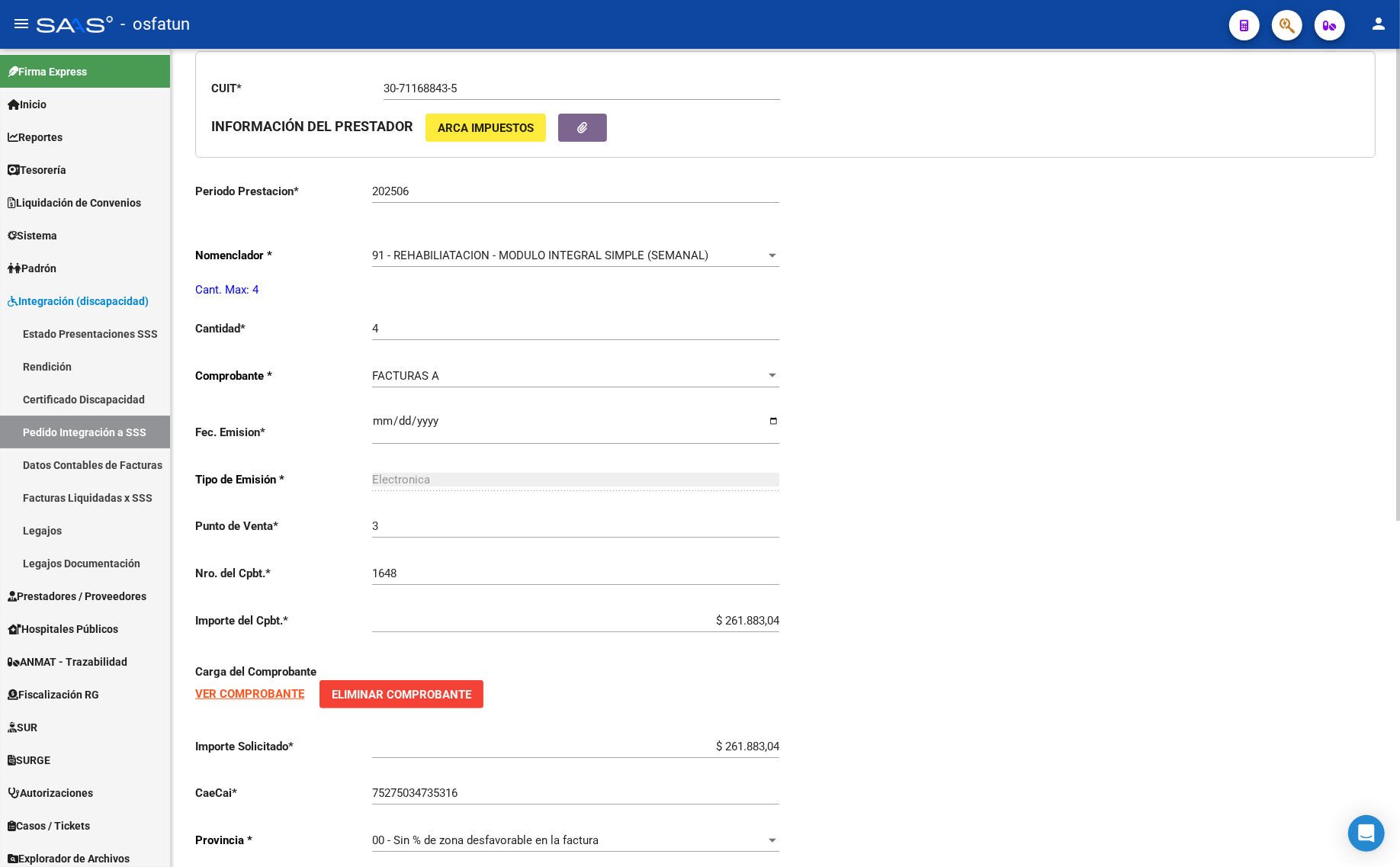
type input "202508"
click at [470, 257] on span "91 - REHABILIATACION - MODULO INTEGRAL SIMPLE (SEMANAL)" at bounding box center [540, 255] width 336 height 14
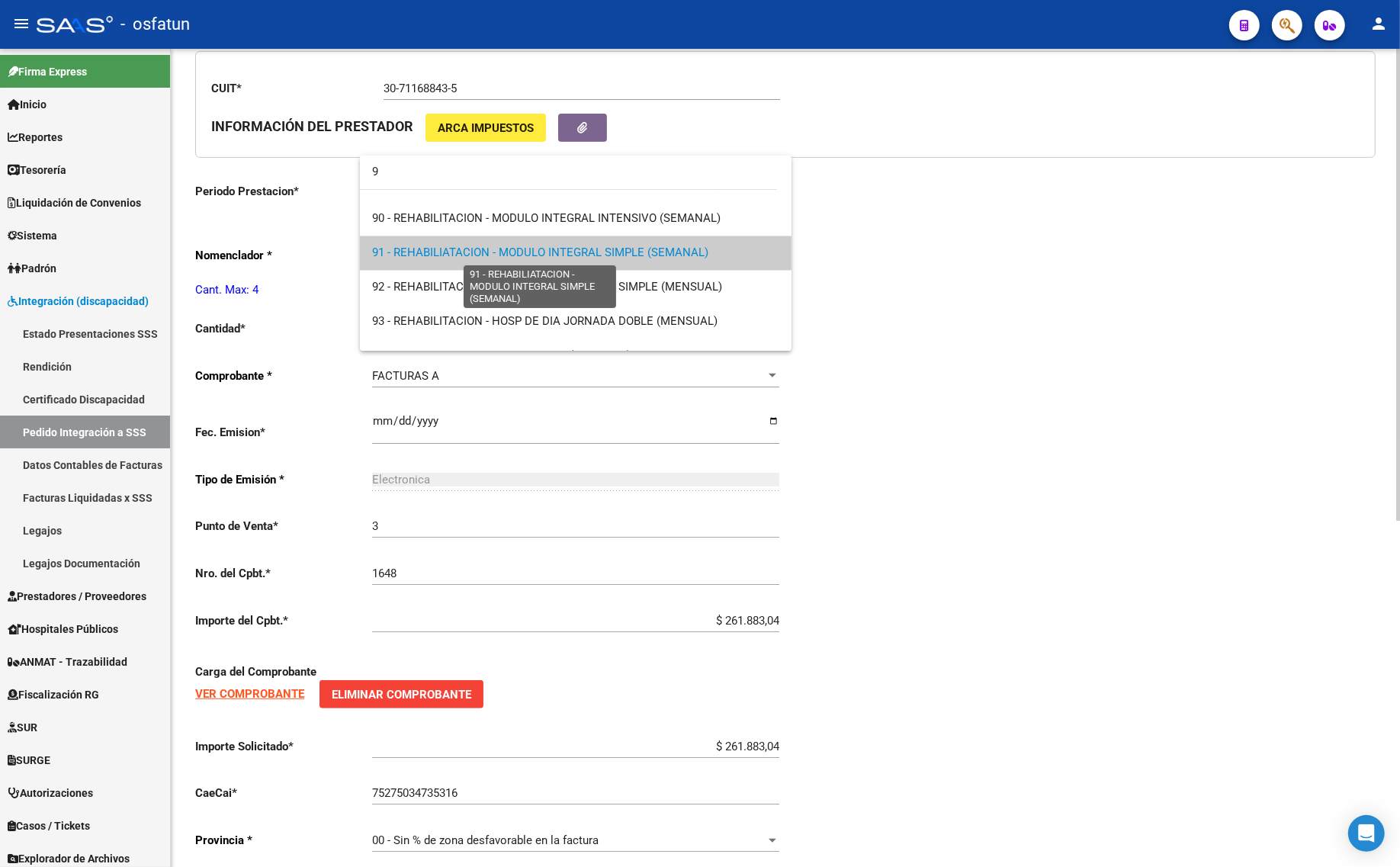
scroll to position [0, 0]
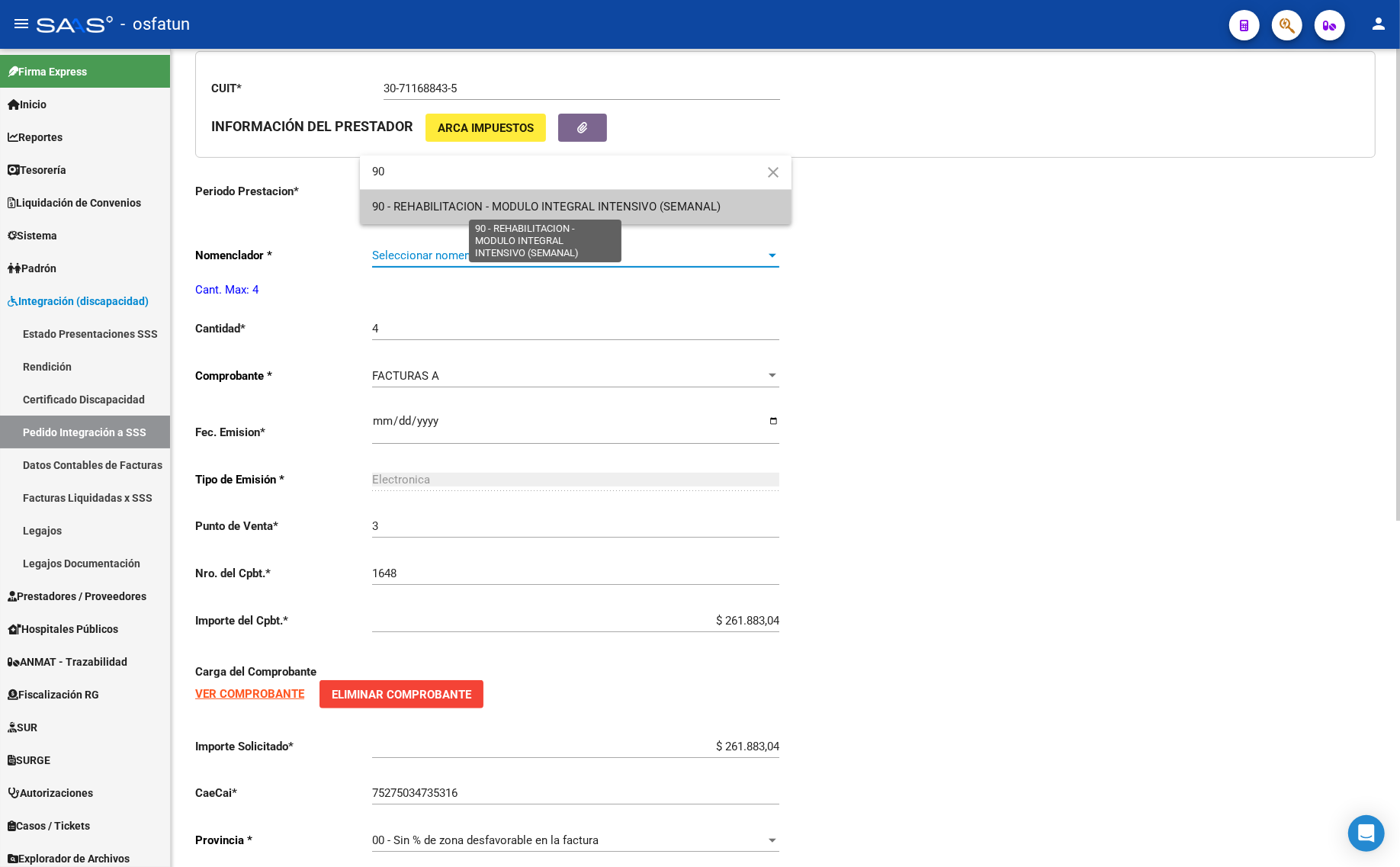
type input "90"
click at [559, 206] on span "90 - REHABILITACION - MODULO INTEGRAL INTENSIVO (SEMANAL)" at bounding box center [546, 206] width 349 height 14
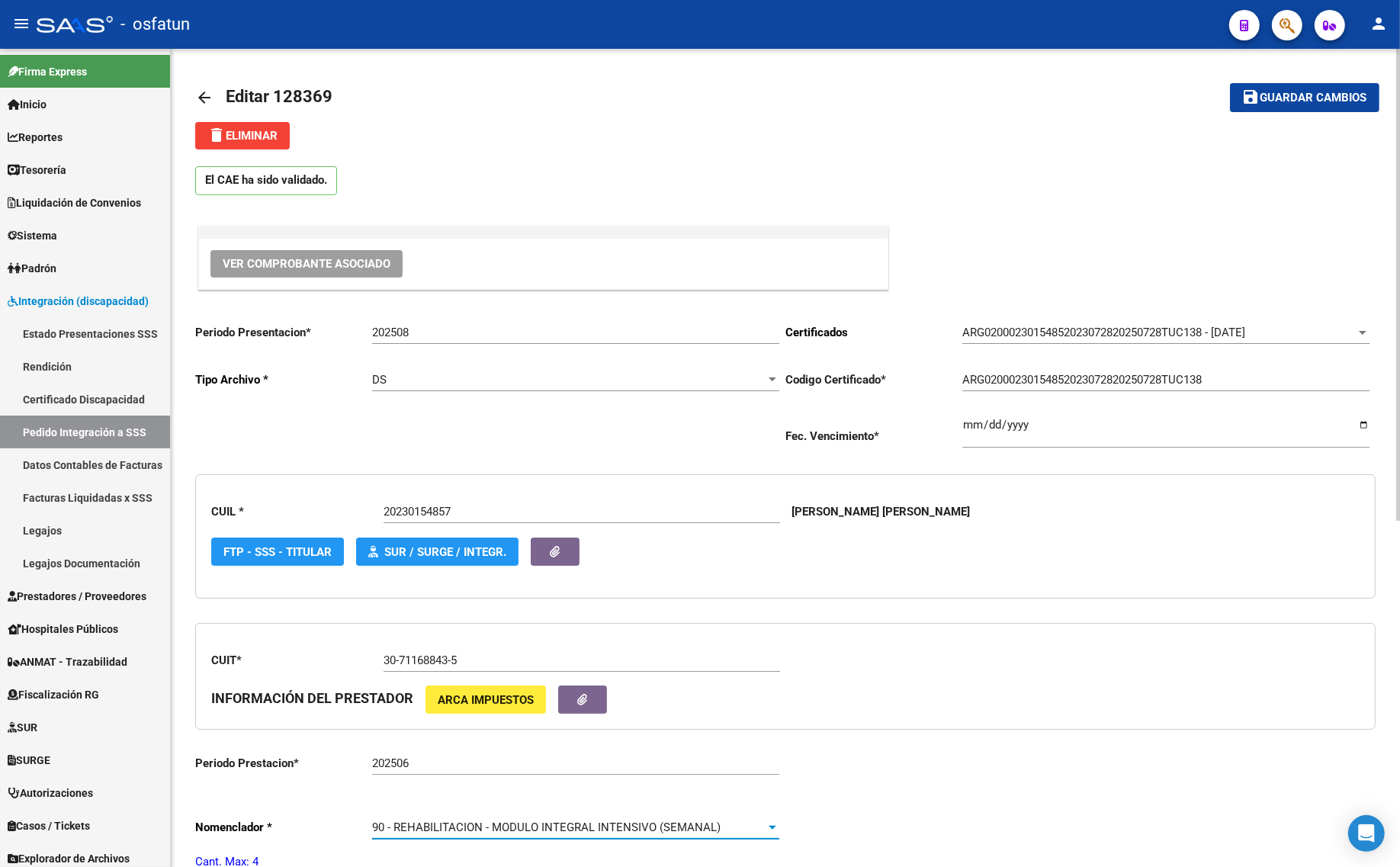
click at [1280, 73] on mat-toolbar-row "save Guardar cambios" at bounding box center [1255, 97] width 246 height 49
click at [1289, 92] on span "Guardar cambios" at bounding box center [1313, 99] width 106 height 14
click at [499, 335] on input "202508" at bounding box center [575, 332] width 407 height 14
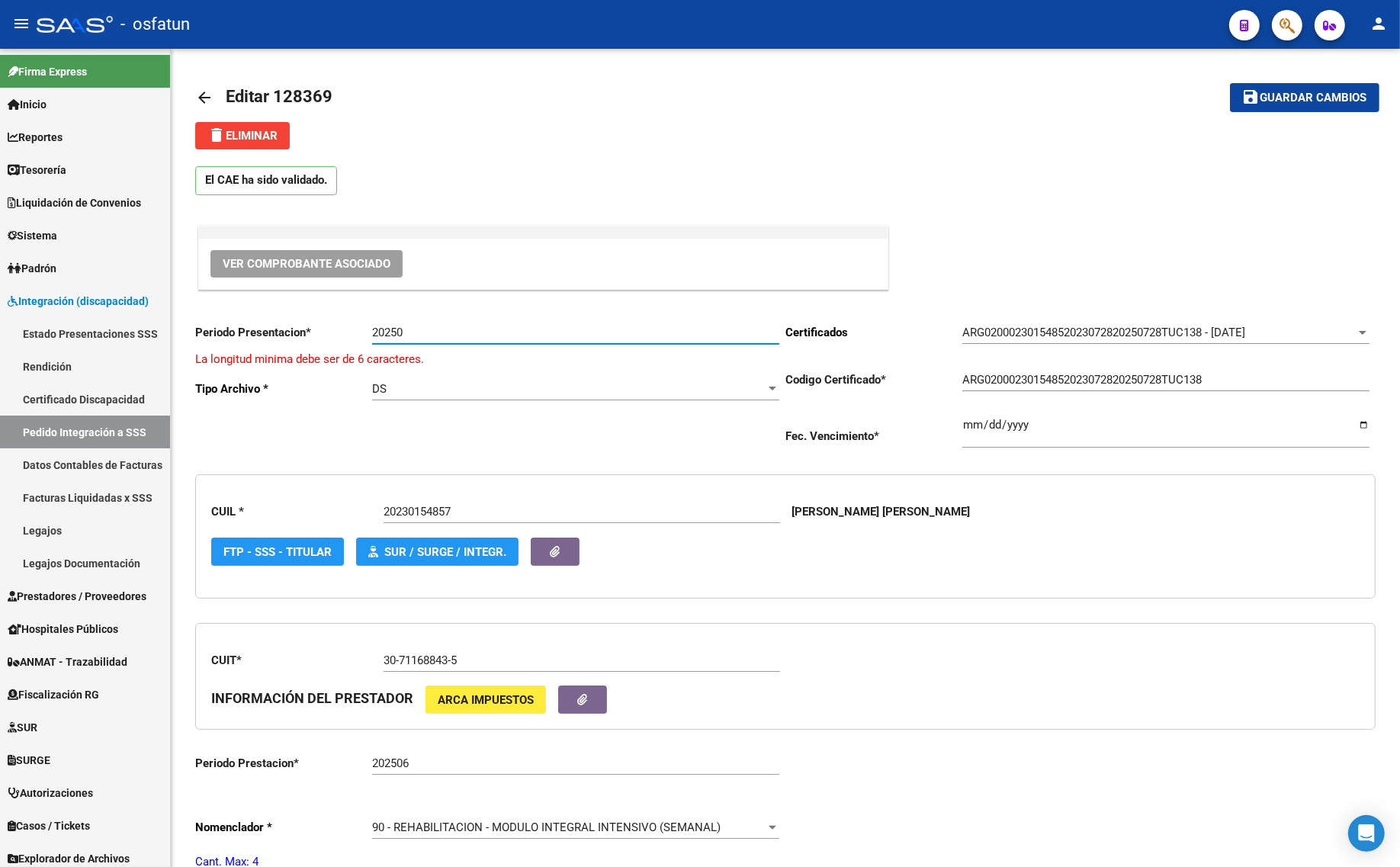
type input "202508"
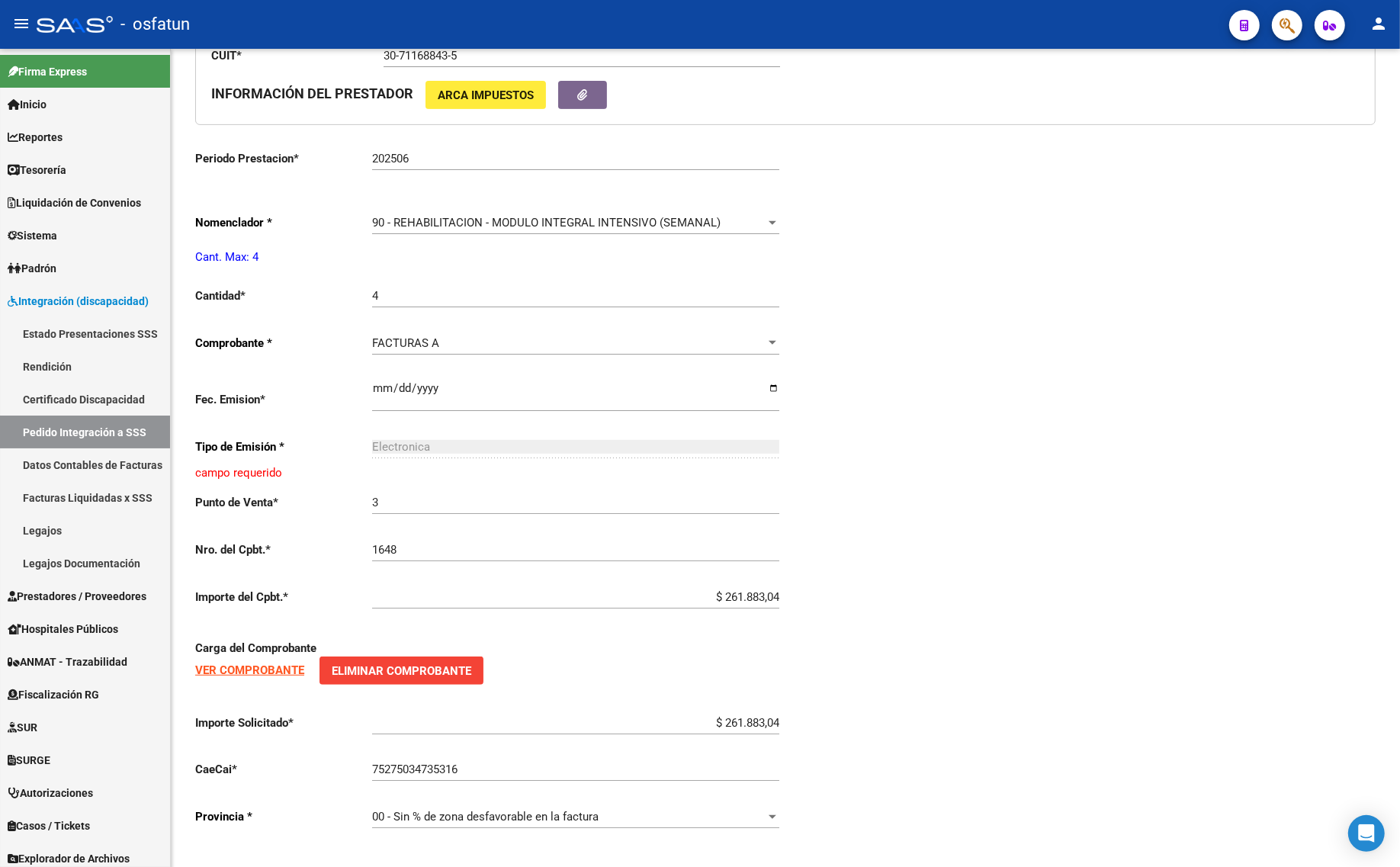
scroll to position [610, 0]
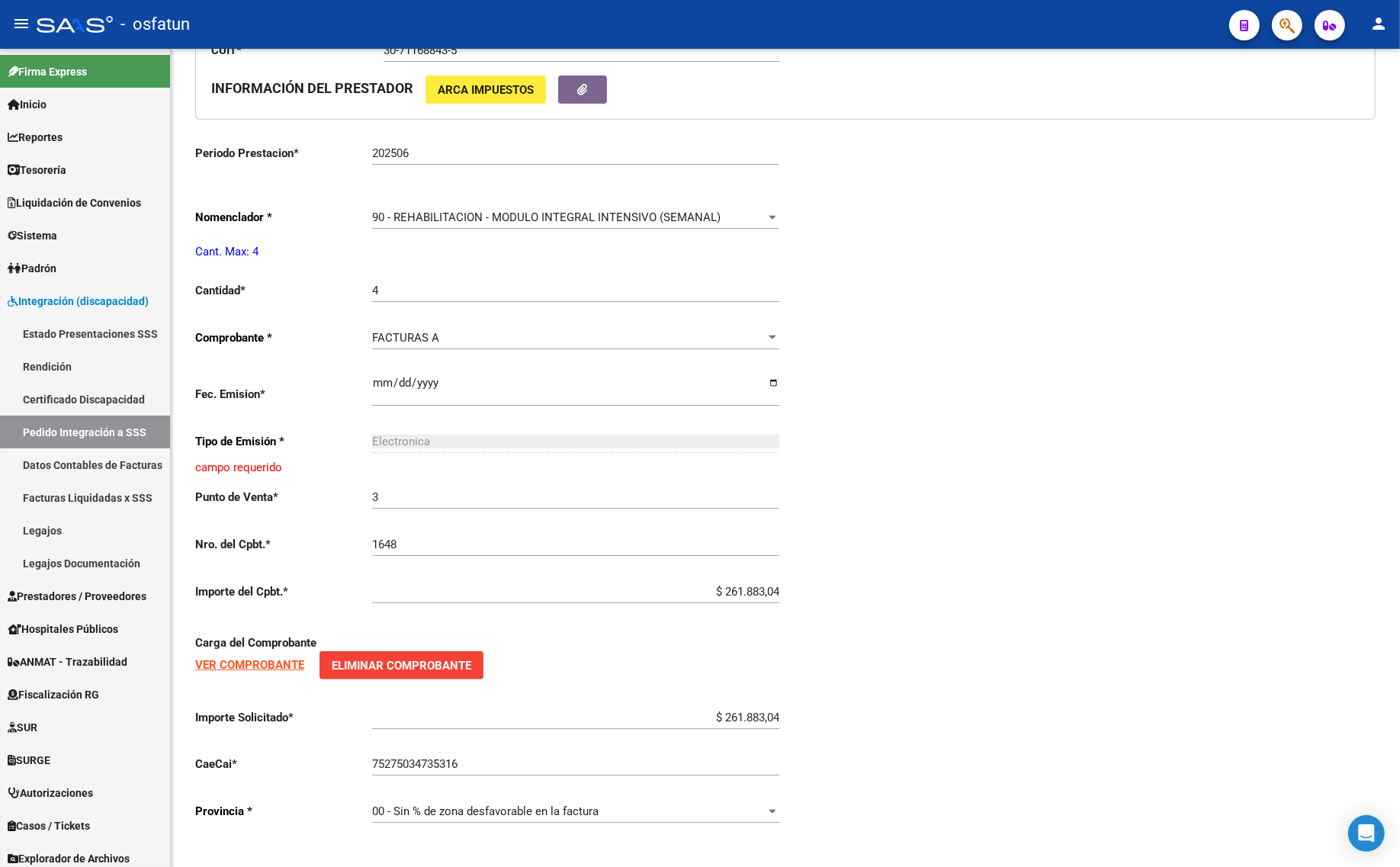
click at [373, 225] on div "90 - REHABILITACION - MODULO INTEGRAL INTENSIVO (SEMANAL) Seleccionar nomenclad…" at bounding box center [575, 212] width 407 height 33
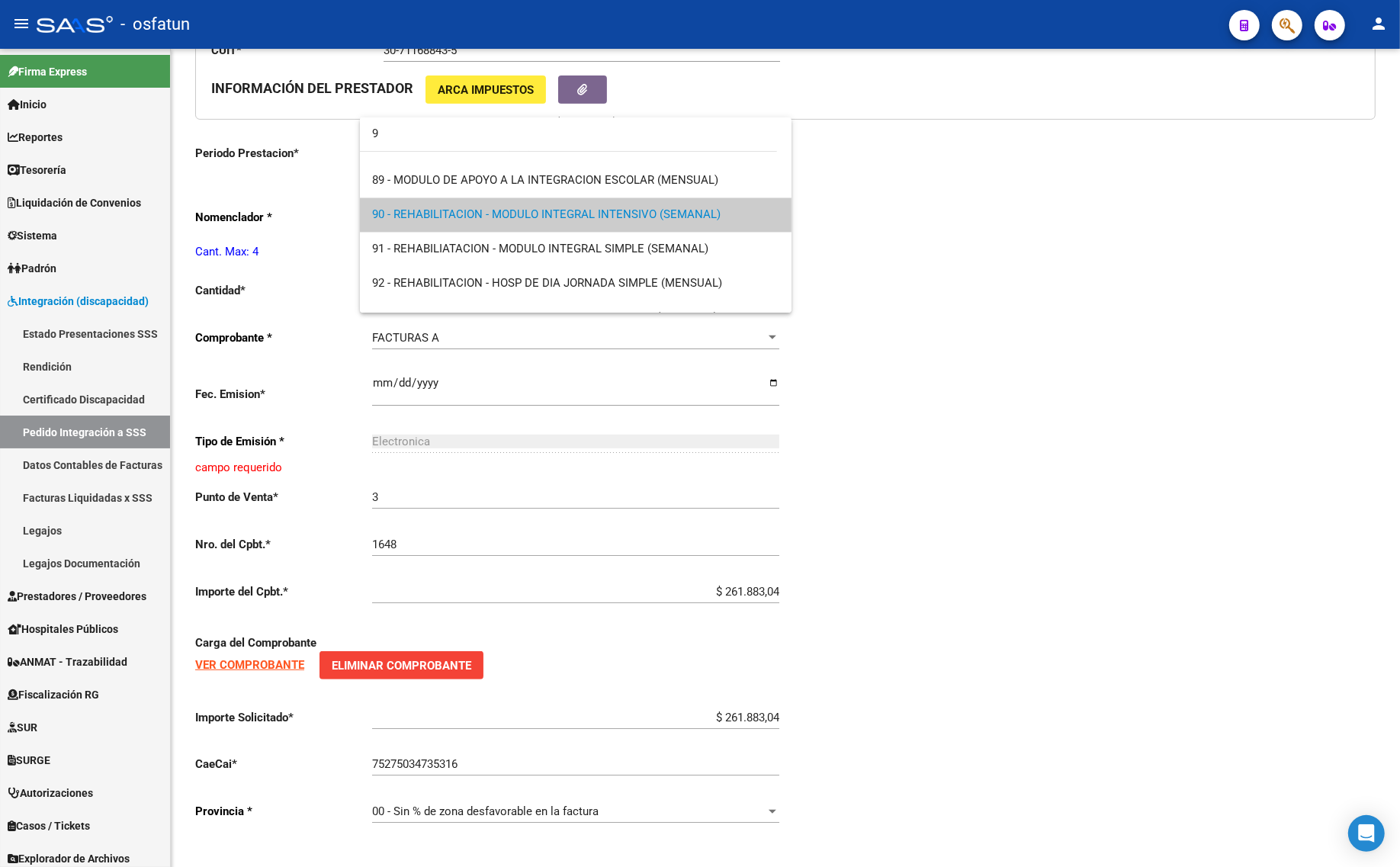
scroll to position [0, 0]
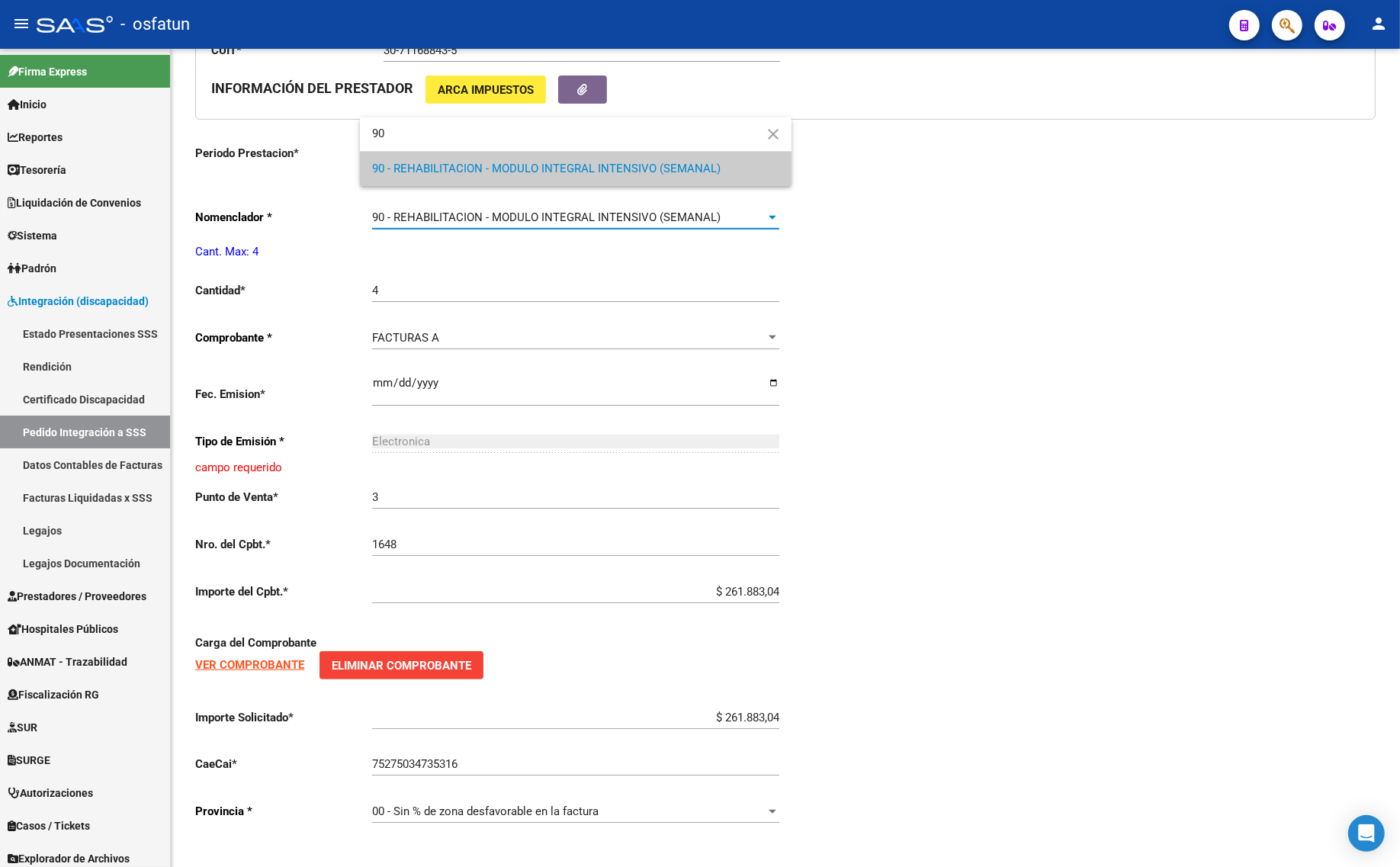
type input "90"
click at [498, 189] on div at bounding box center [700, 433] width 1400 height 867
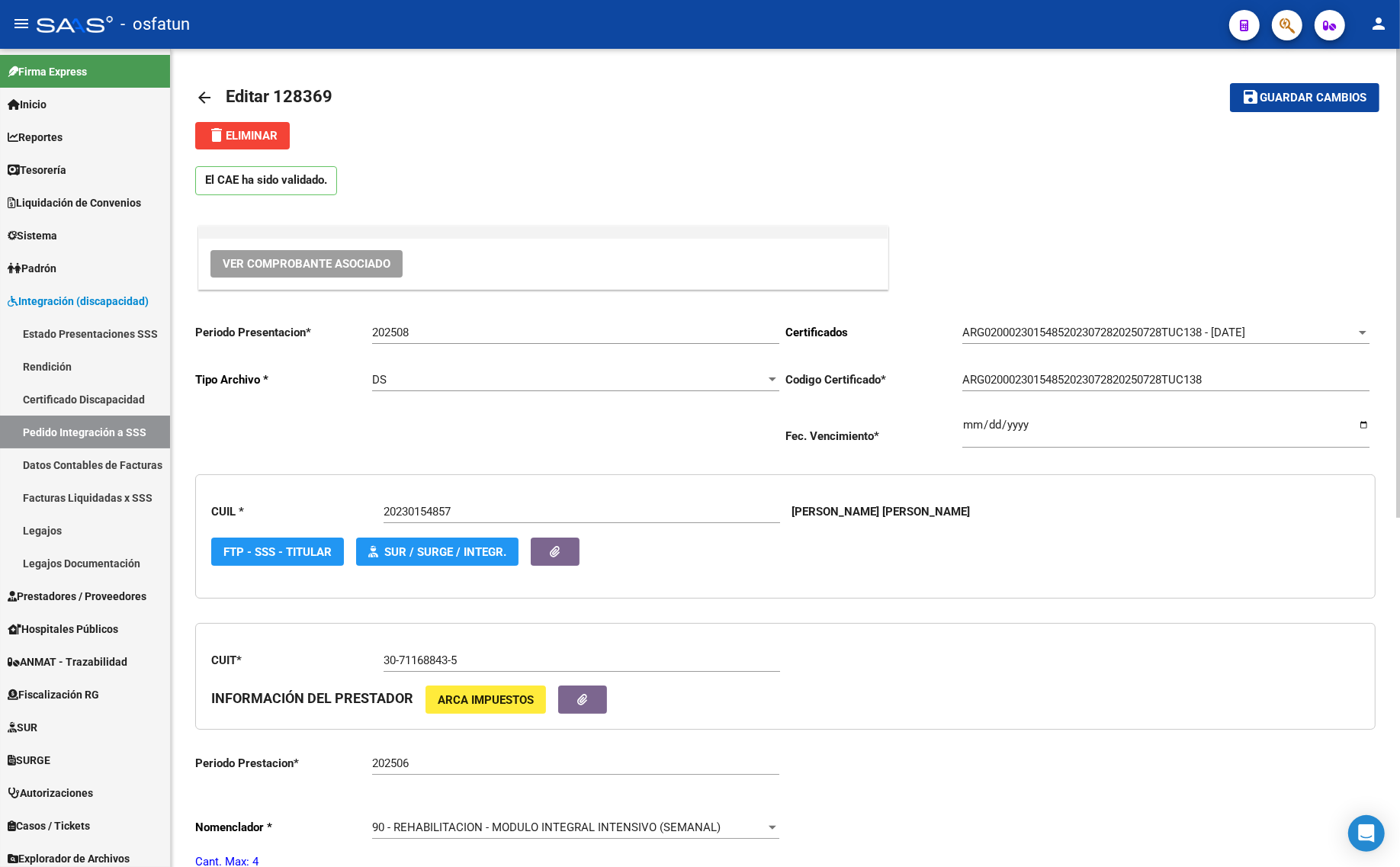
click at [1297, 92] on span "Guardar cambios" at bounding box center [1313, 99] width 106 height 14
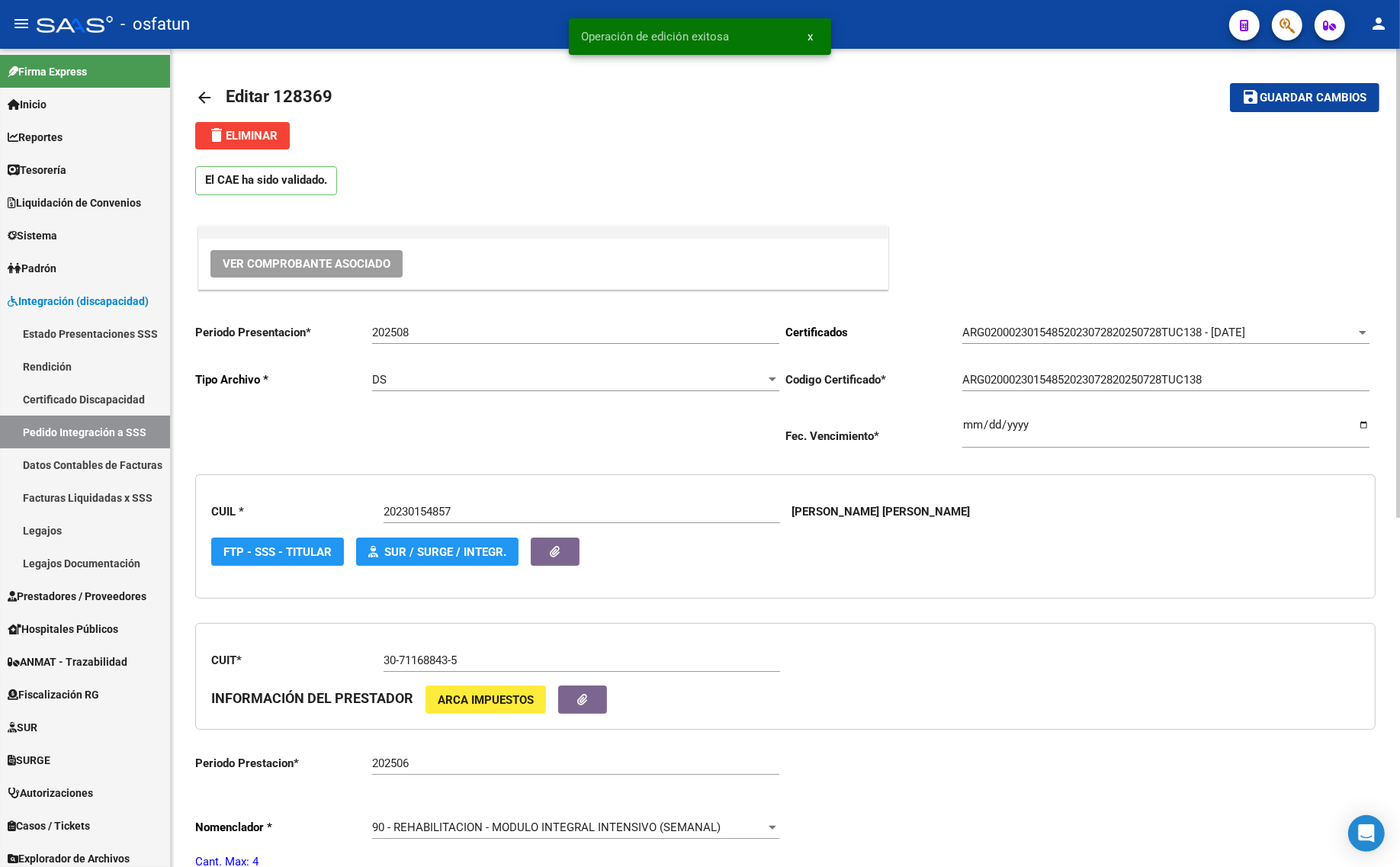
click at [203, 92] on mat-icon "arrow_back" at bounding box center [204, 98] width 19 height 19
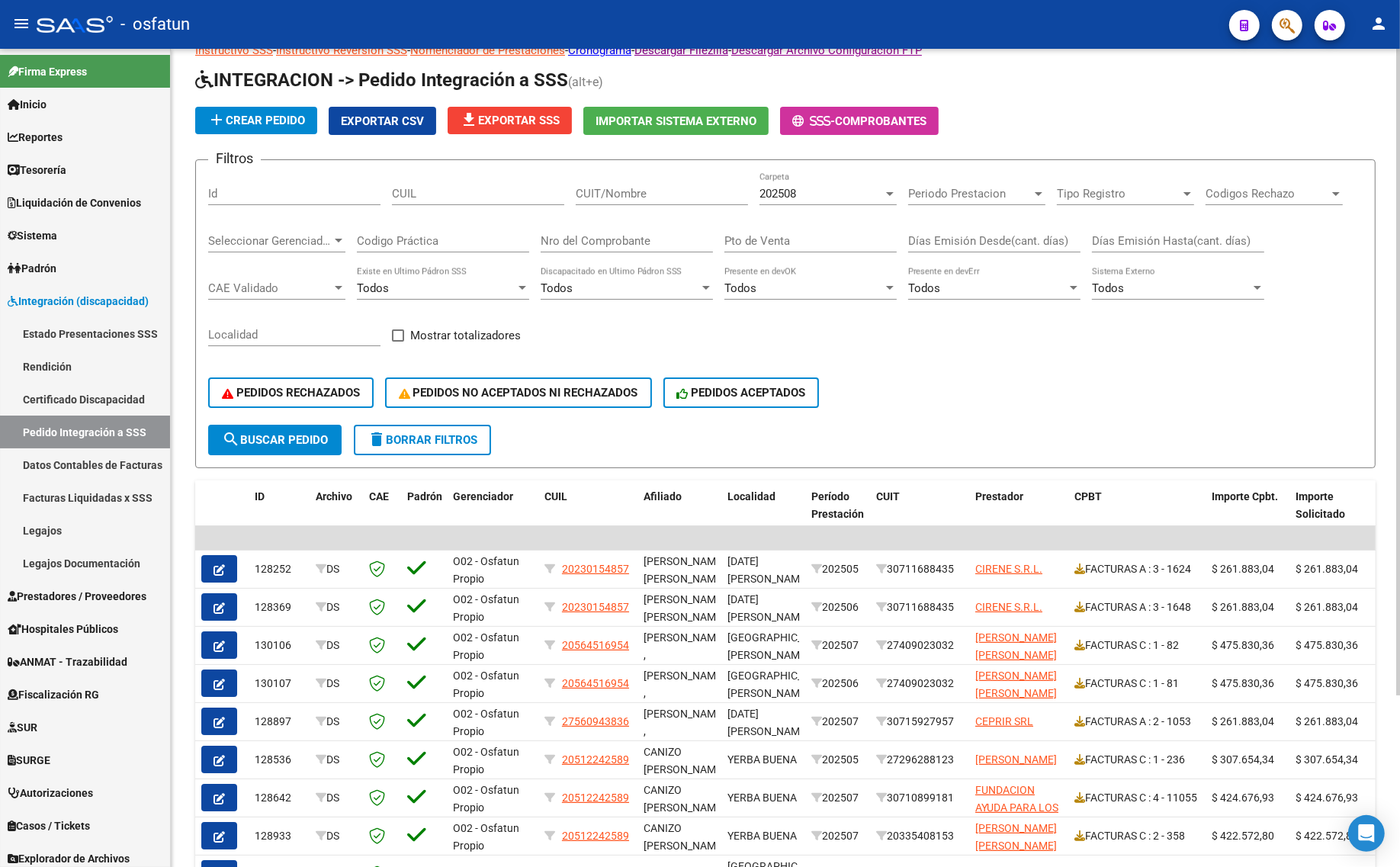
scroll to position [25, 0]
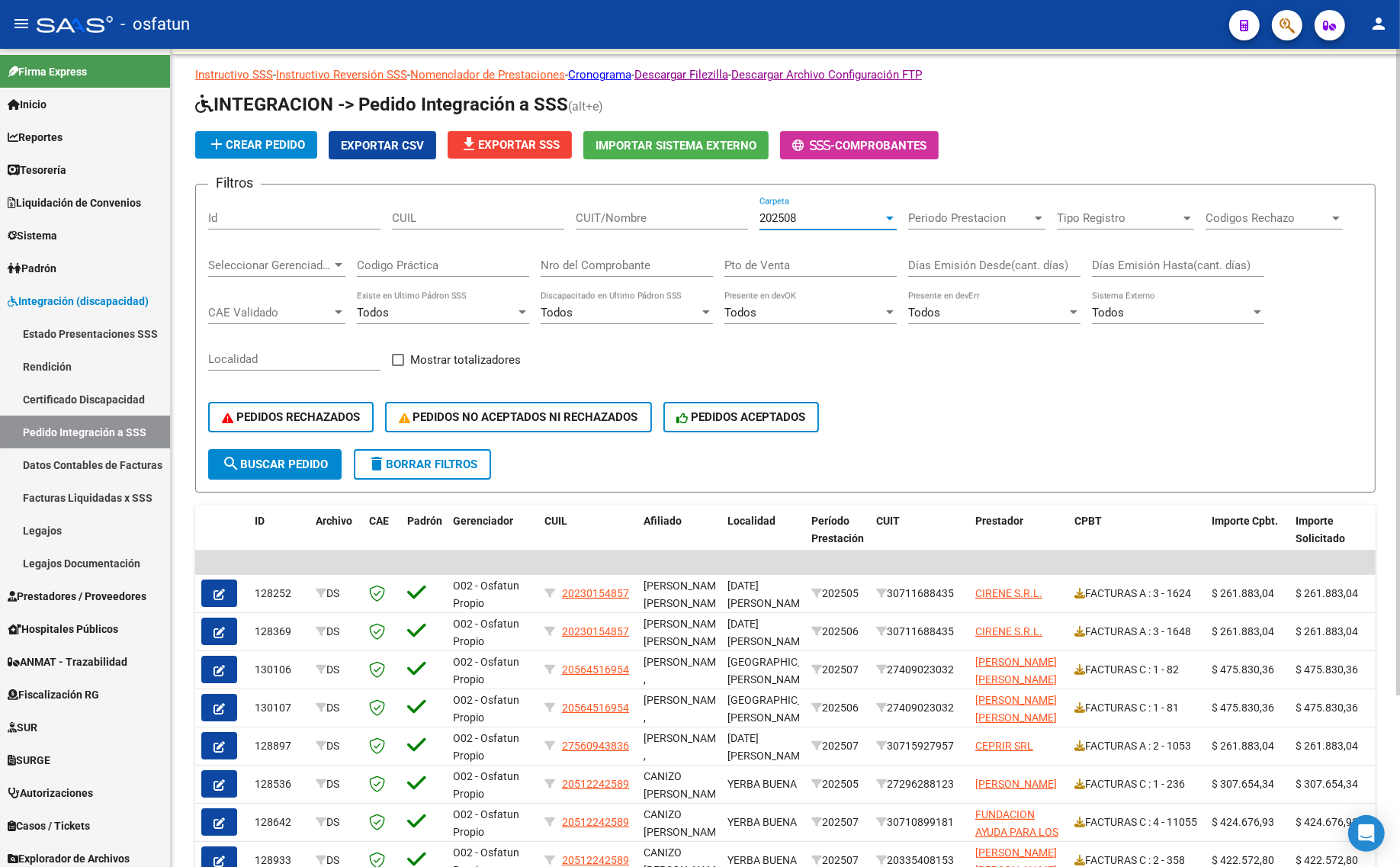
click at [808, 217] on div "202508" at bounding box center [821, 218] width 123 height 14
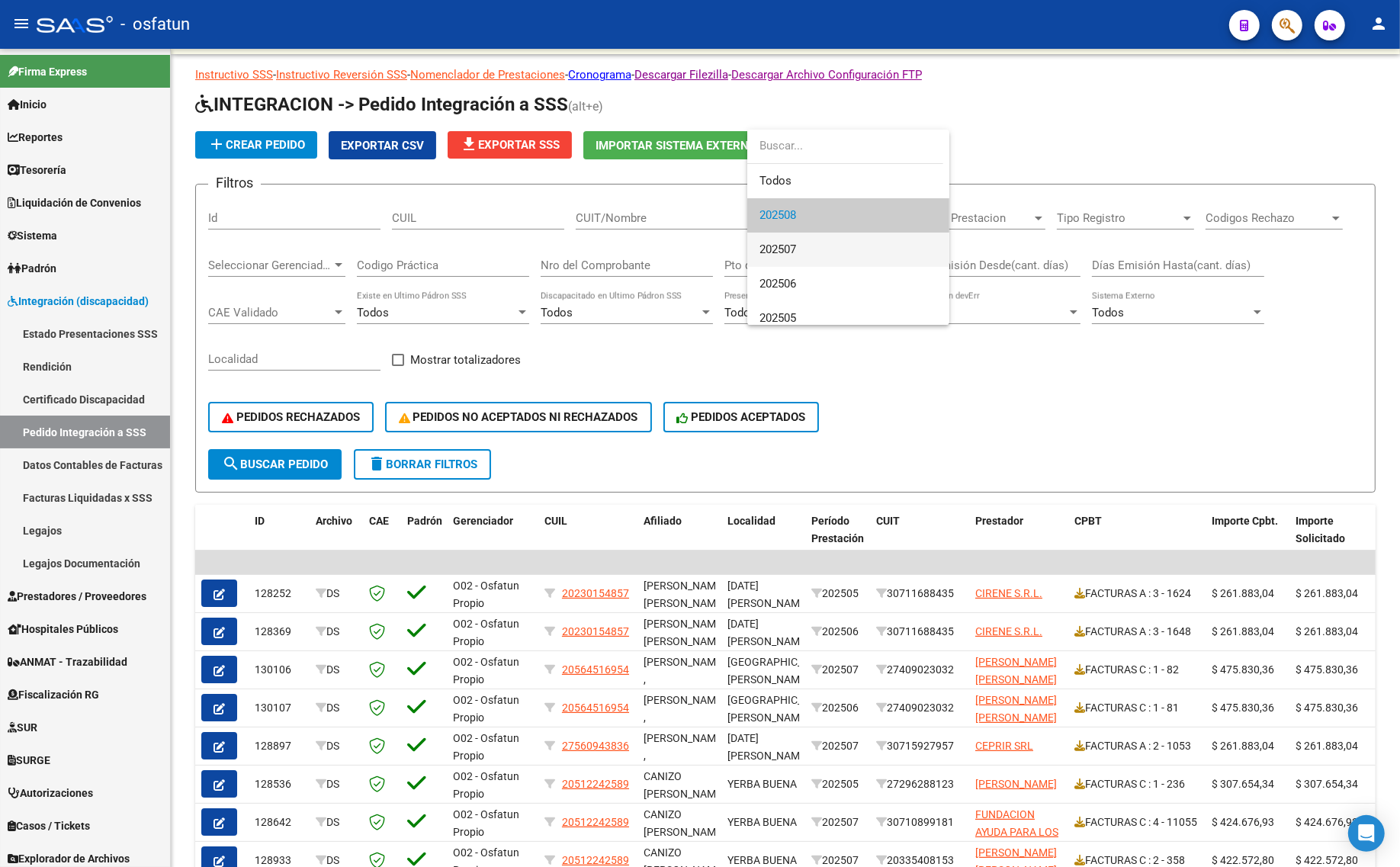
click at [794, 253] on span "202507" at bounding box center [777, 249] width 36 height 14
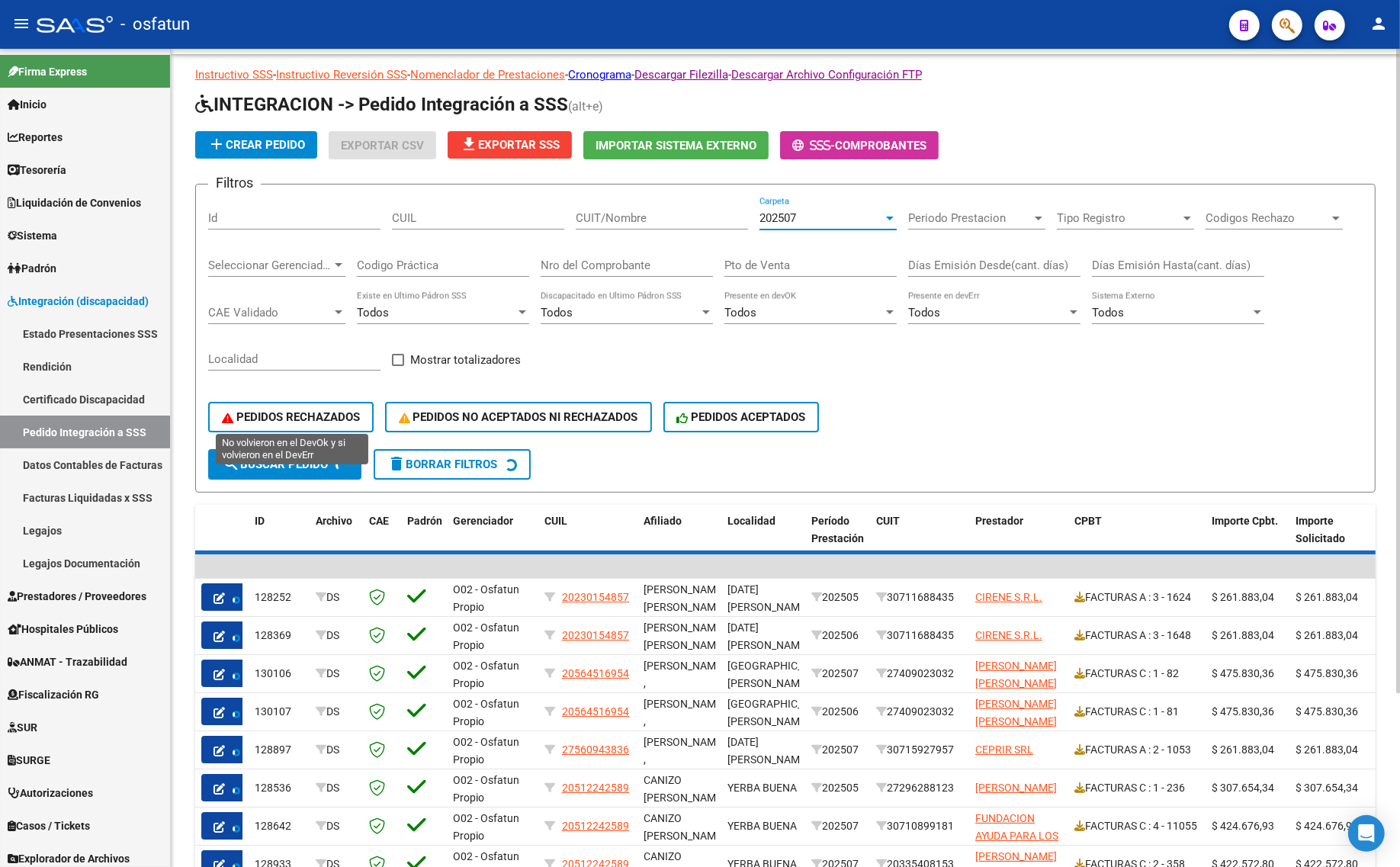
click at [297, 413] on span "PEDIDOS RECHAZADOS" at bounding box center [291, 417] width 138 height 14
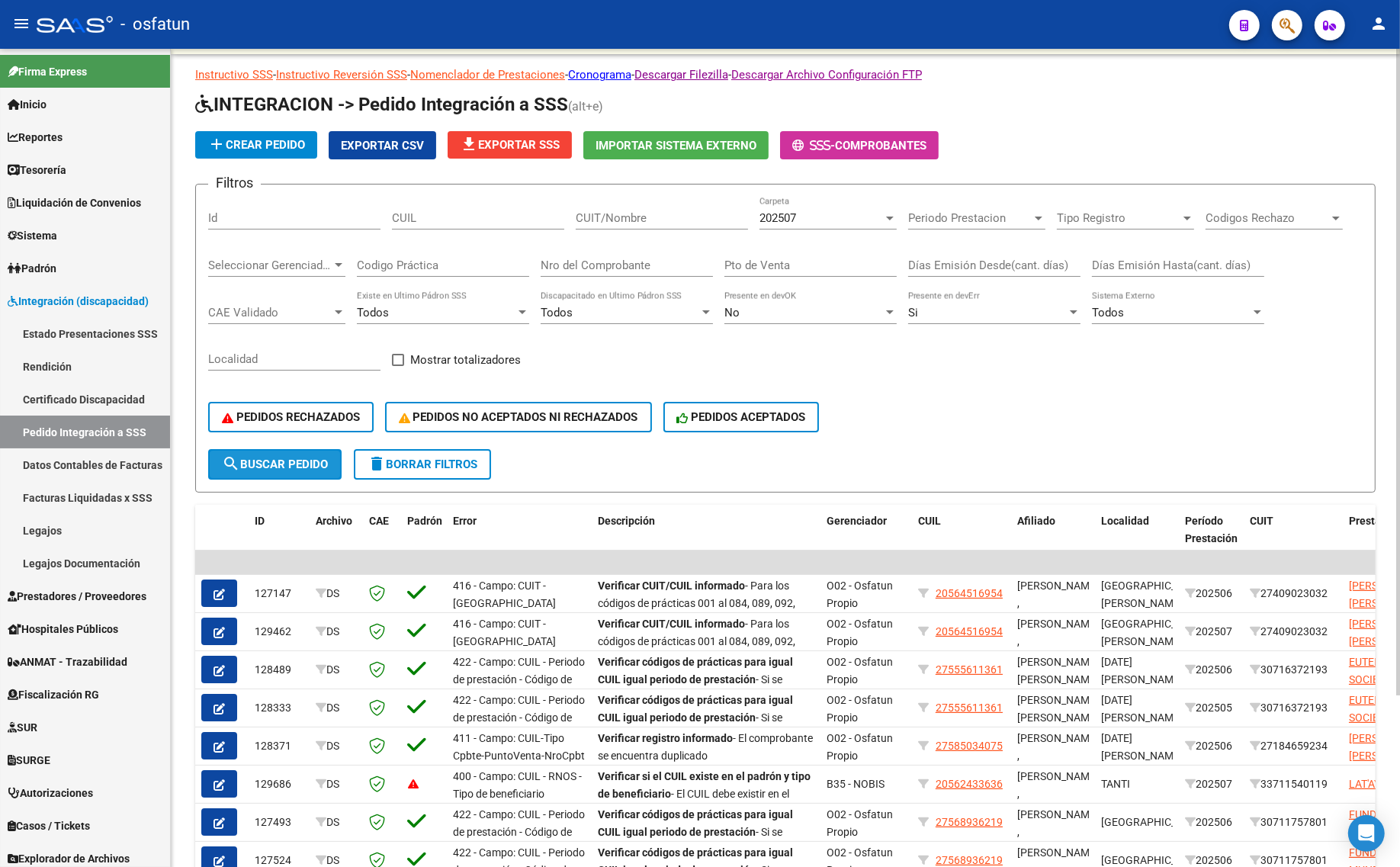
click at [283, 460] on span "search Buscar Pedido" at bounding box center [275, 464] width 106 height 14
click at [451, 215] on input "CUIL" at bounding box center [478, 218] width 172 height 14
paste input "20423857898"
type input "20423857898"
click at [275, 443] on div "PEDIDOS RECHAZADOS PEDIDOS NO ACEPTADOS NI RECHAZADOS PEDIDOS ACEPTADOS" at bounding box center [785, 417] width 1155 height 64
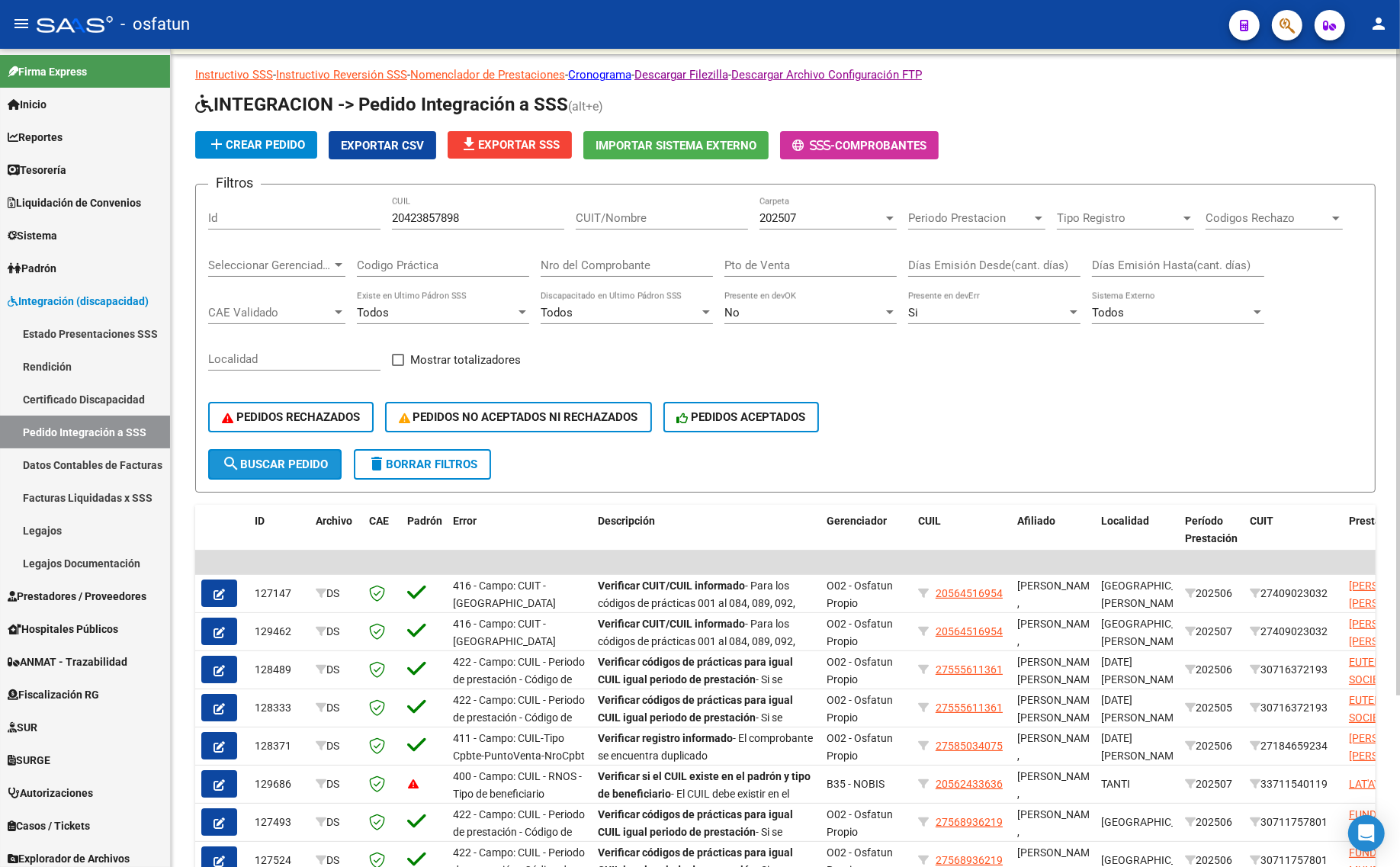
click at [284, 465] on button "search Buscar Pedido" at bounding box center [275, 463] width 134 height 30
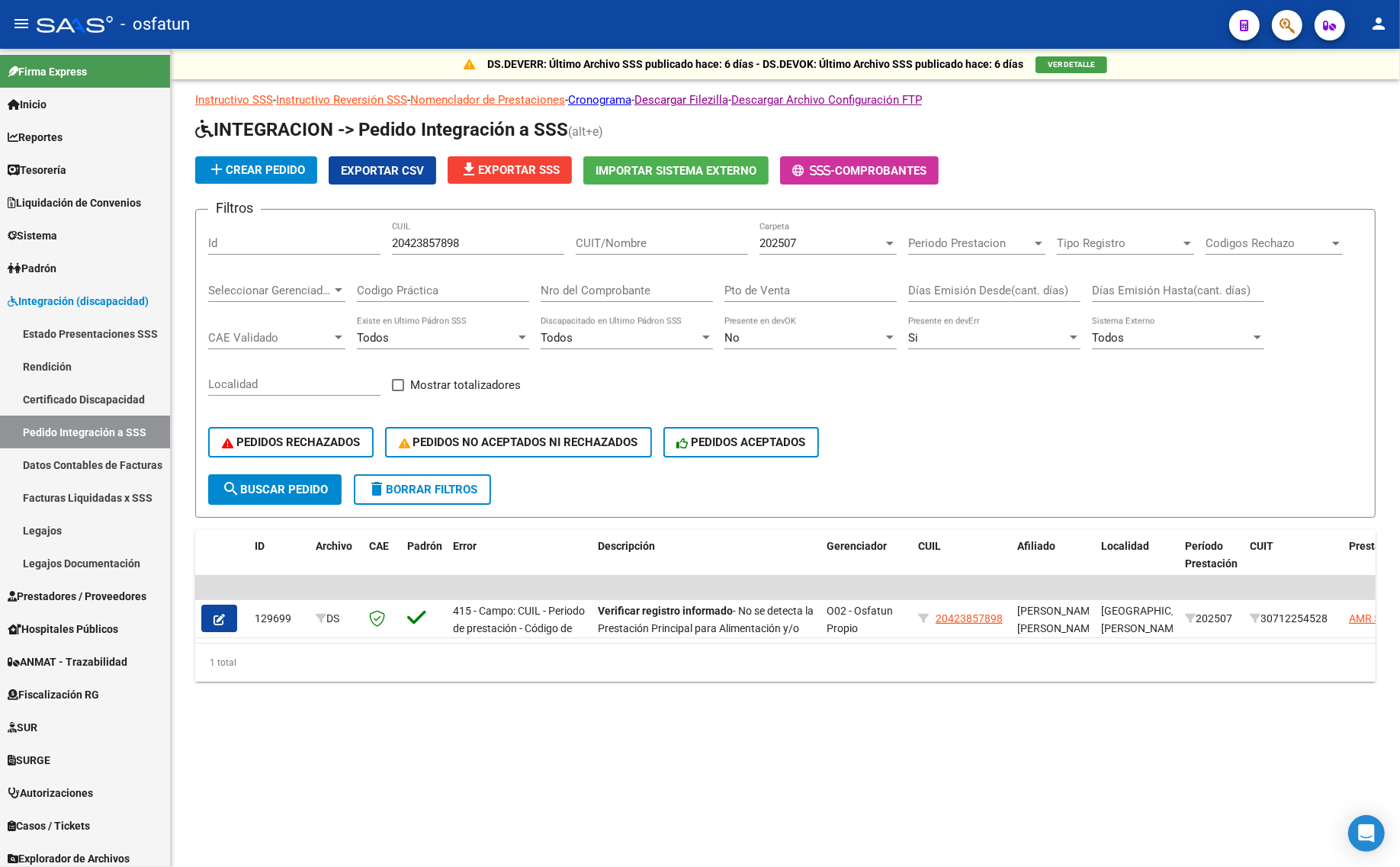
scroll to position [0, 0]
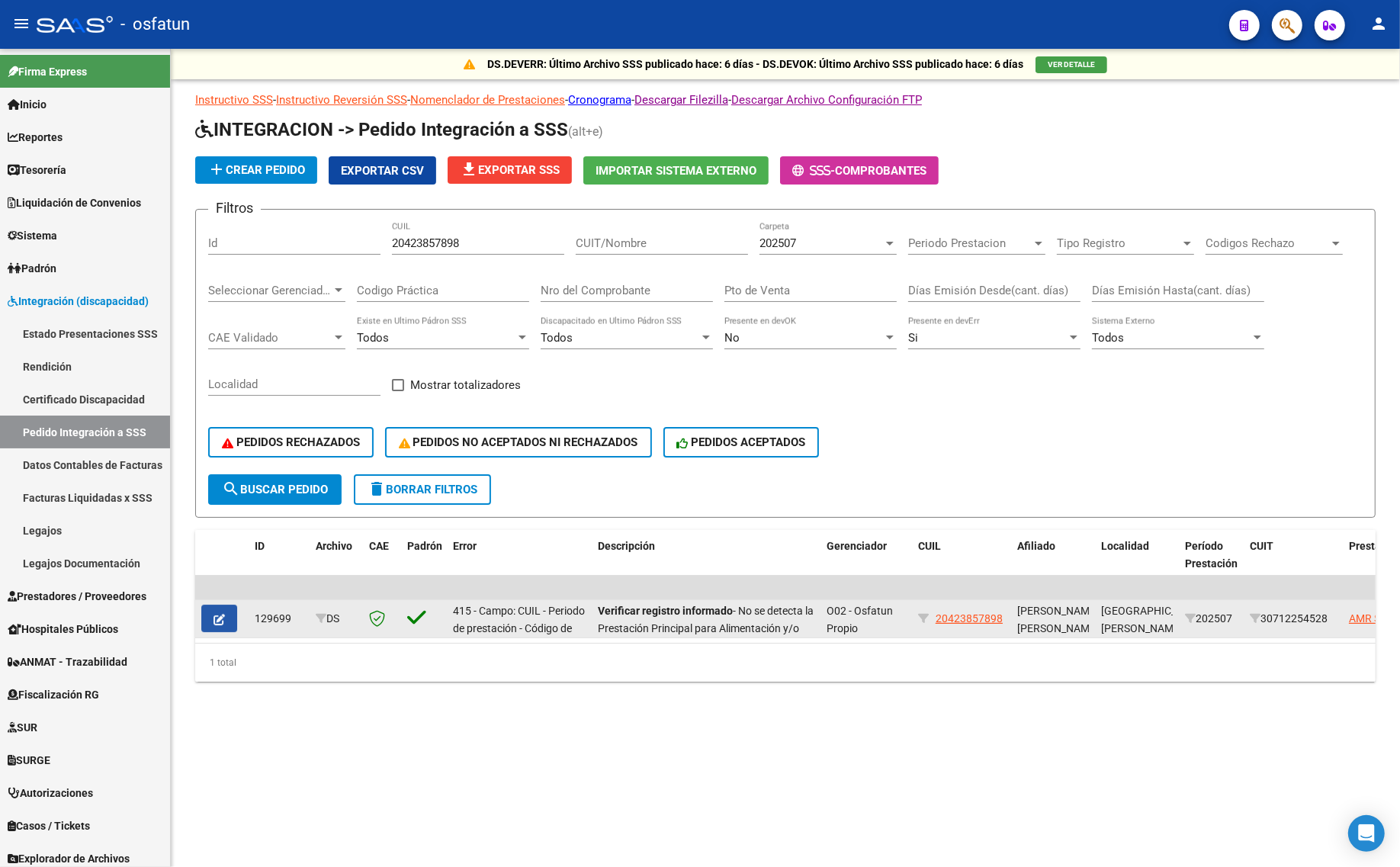
click at [222, 614] on icon "button" at bounding box center [219, 619] width 12 height 12
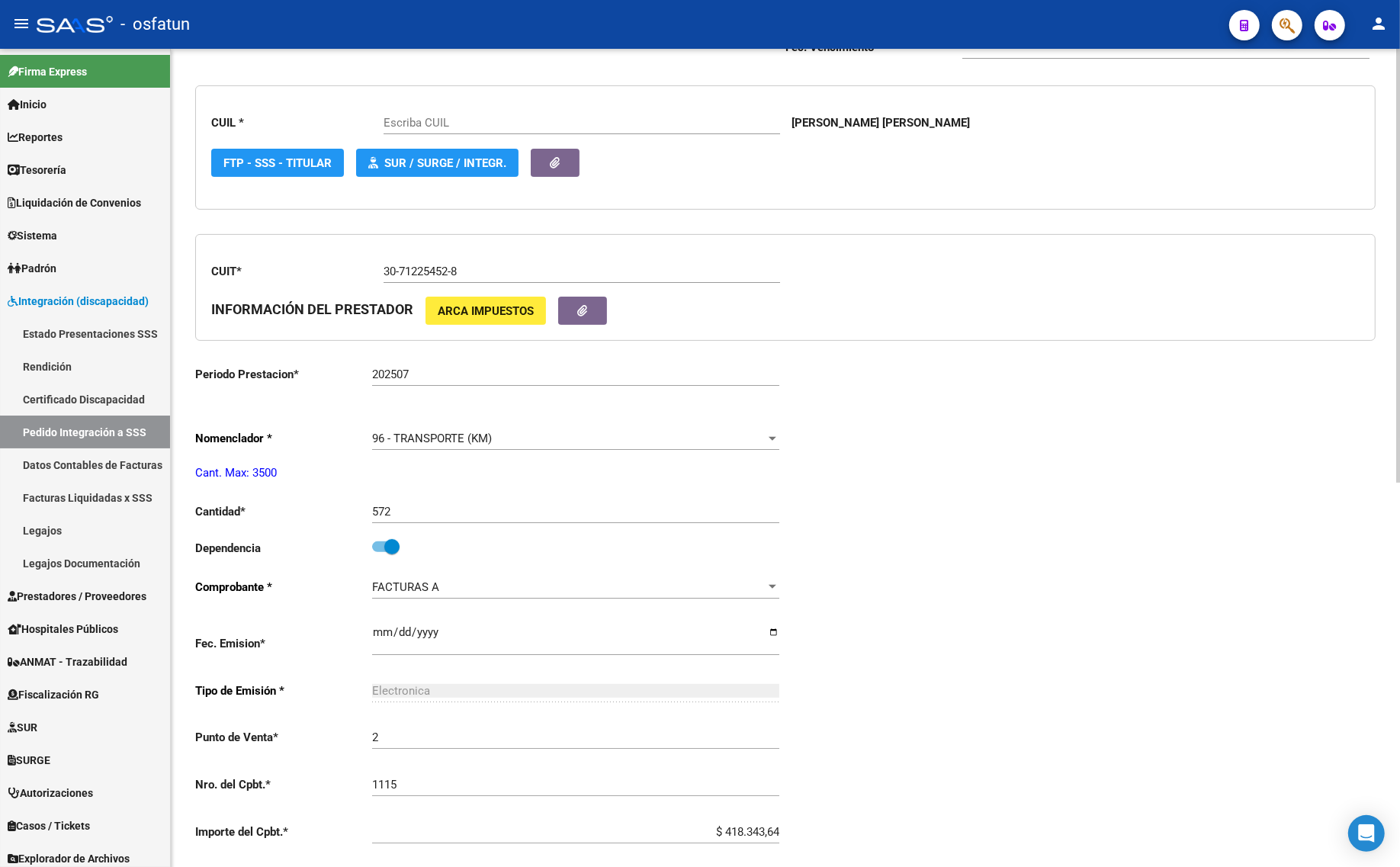
scroll to position [477, 0]
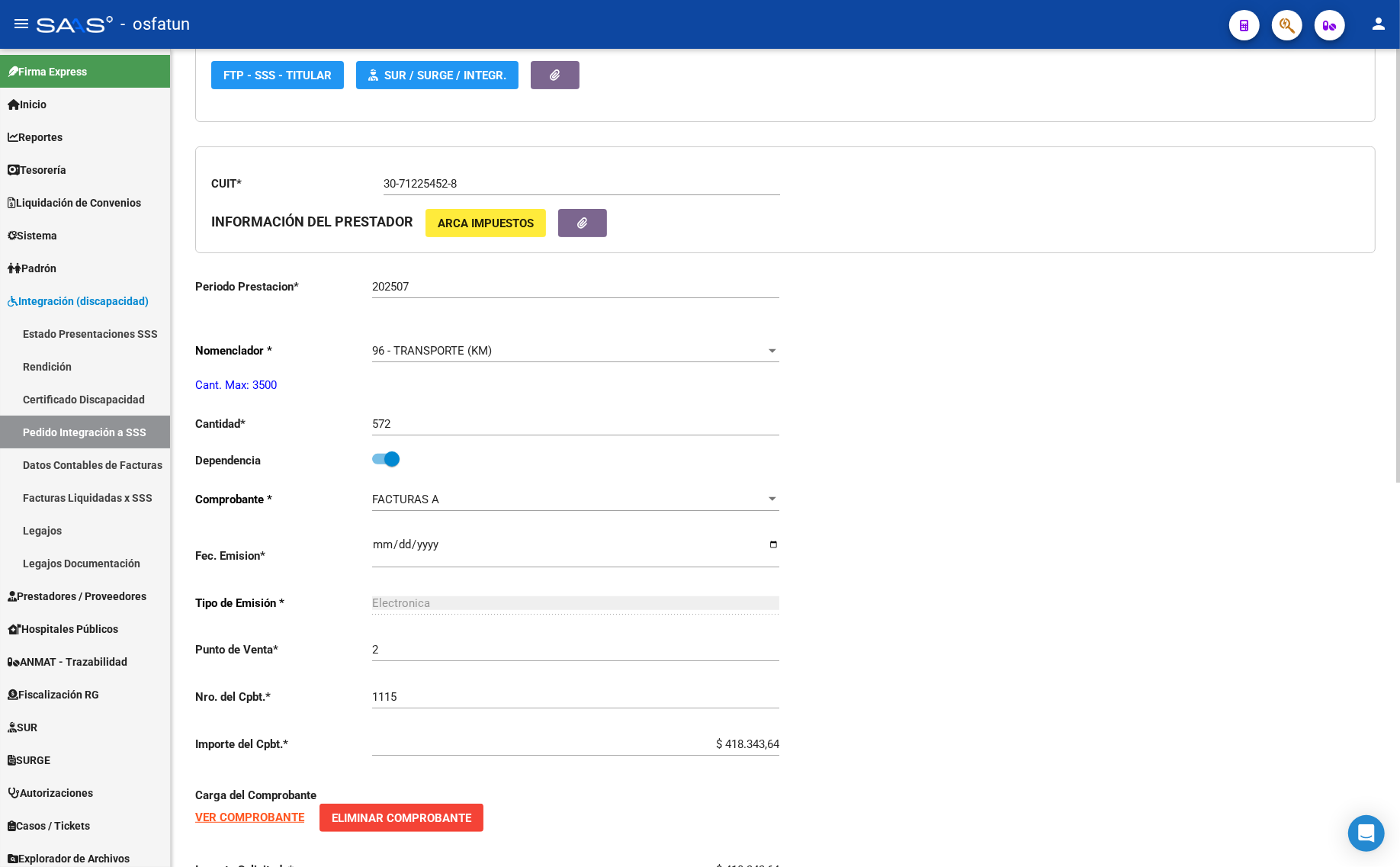
type input "20423857898"
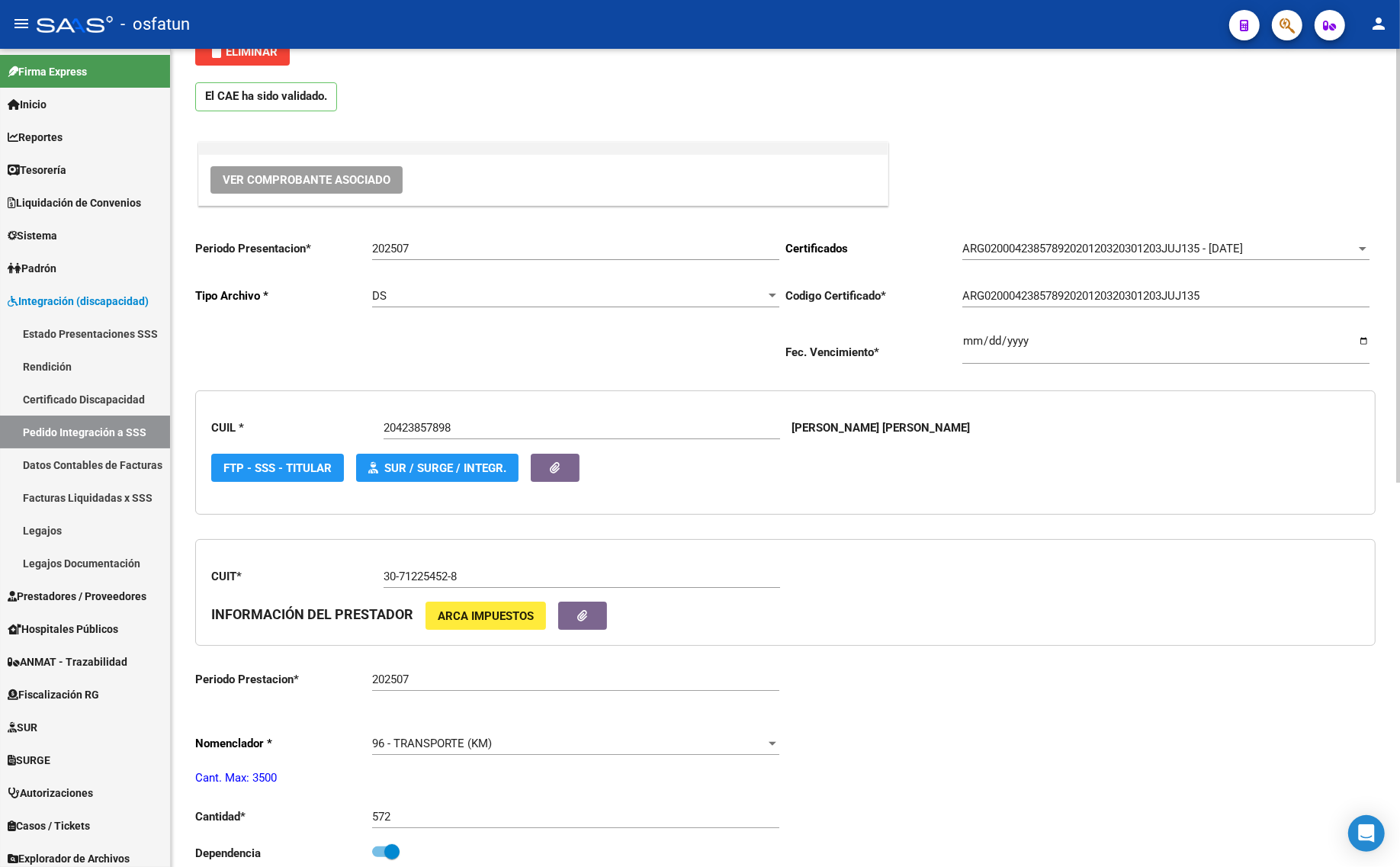
scroll to position [0, 0]
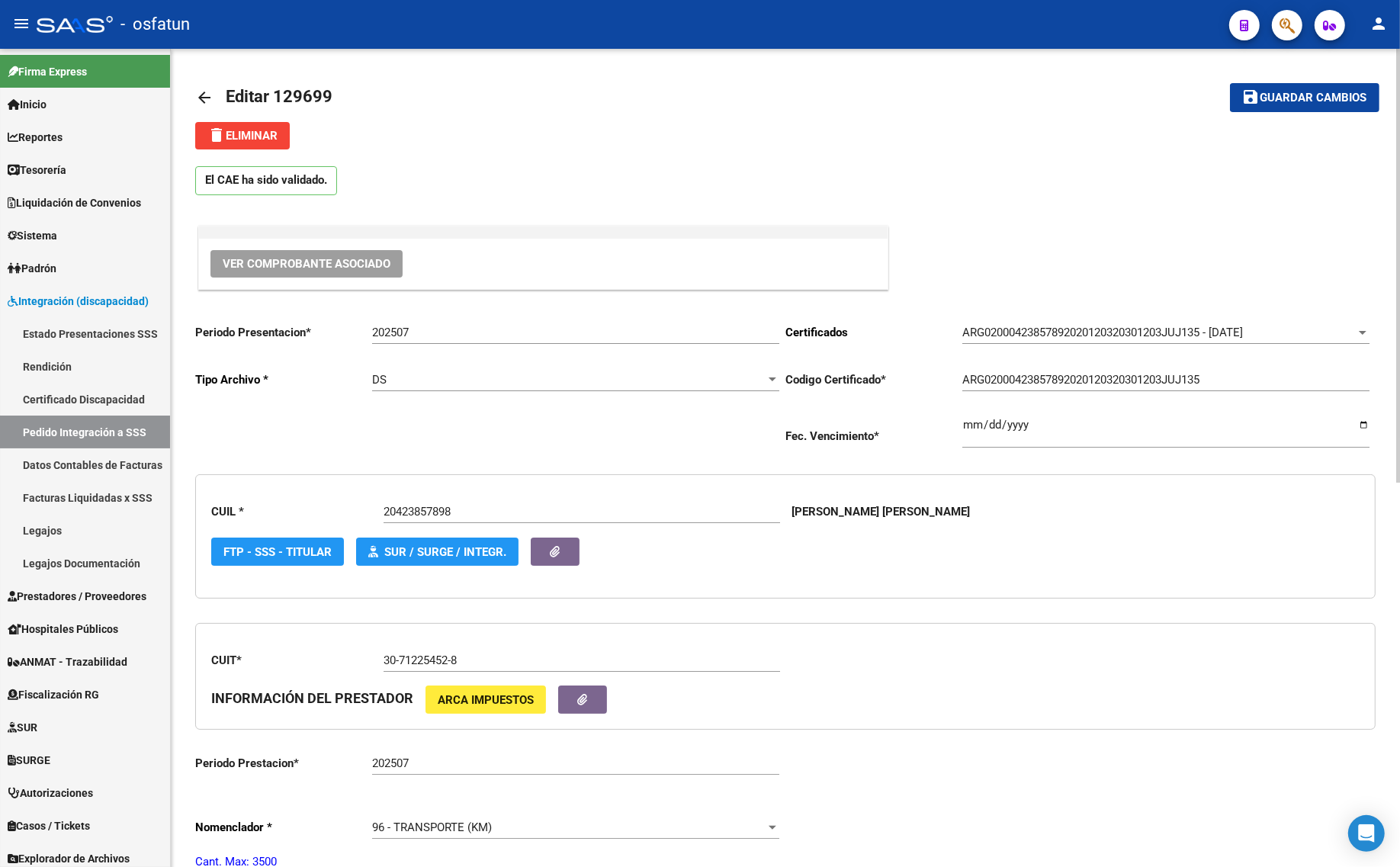
click at [419, 328] on input "202507" at bounding box center [575, 332] width 407 height 14
type input "202508"
click at [1284, 106] on button "save Guardar cambios" at bounding box center [1304, 97] width 149 height 28
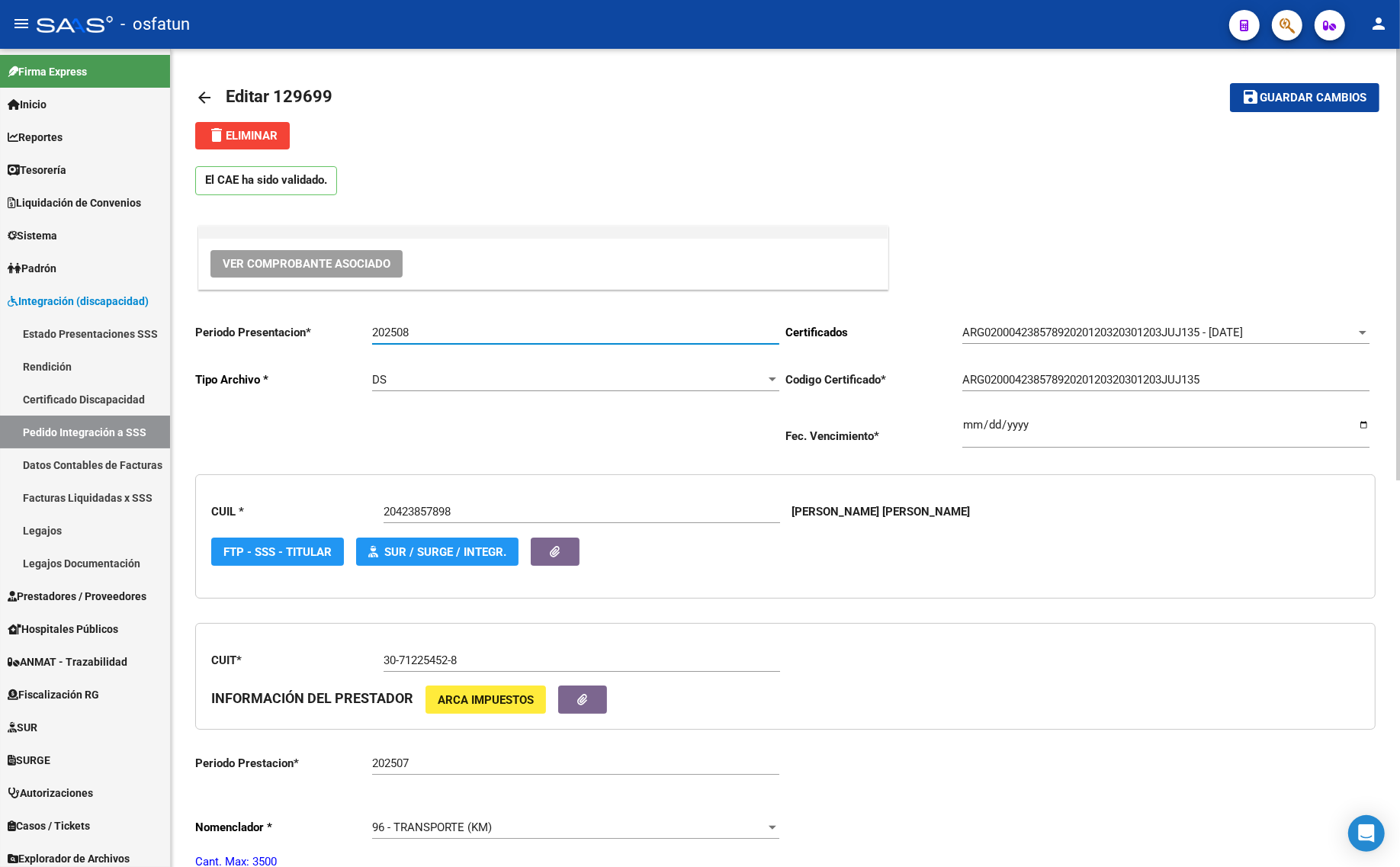
click at [418, 328] on input "202508" at bounding box center [575, 332] width 407 height 14
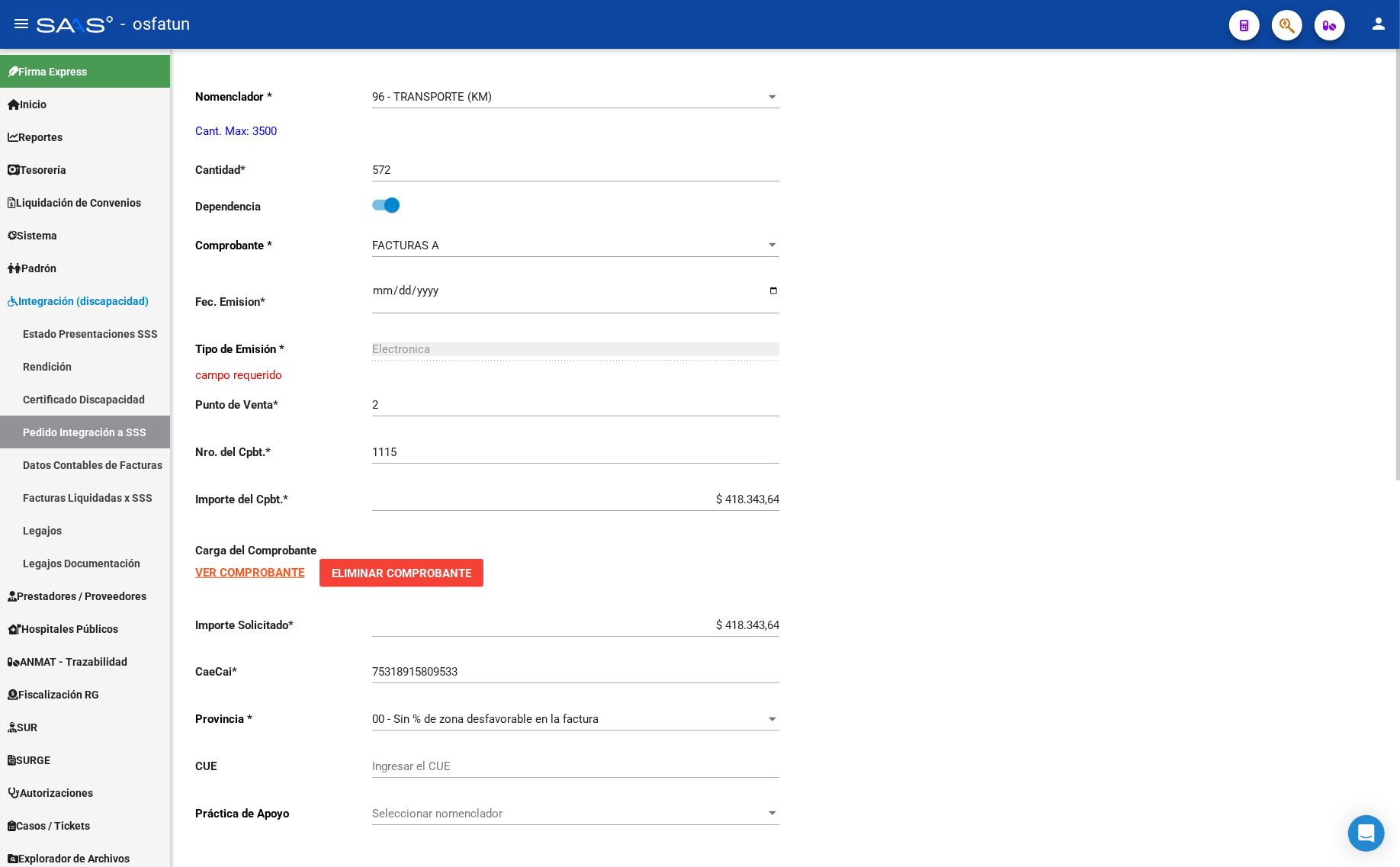
scroll to position [732, 0]
drag, startPoint x: 43, startPoint y: 73, endPoint x: 855, endPoint y: 222, distance: 825.6
click at [855, 222] on div "Periodo Presentacion * 202508 Ingresar el Periodo Tipo Archivo * DS Seleccionar…" at bounding box center [785, 208] width 1180 height 1257
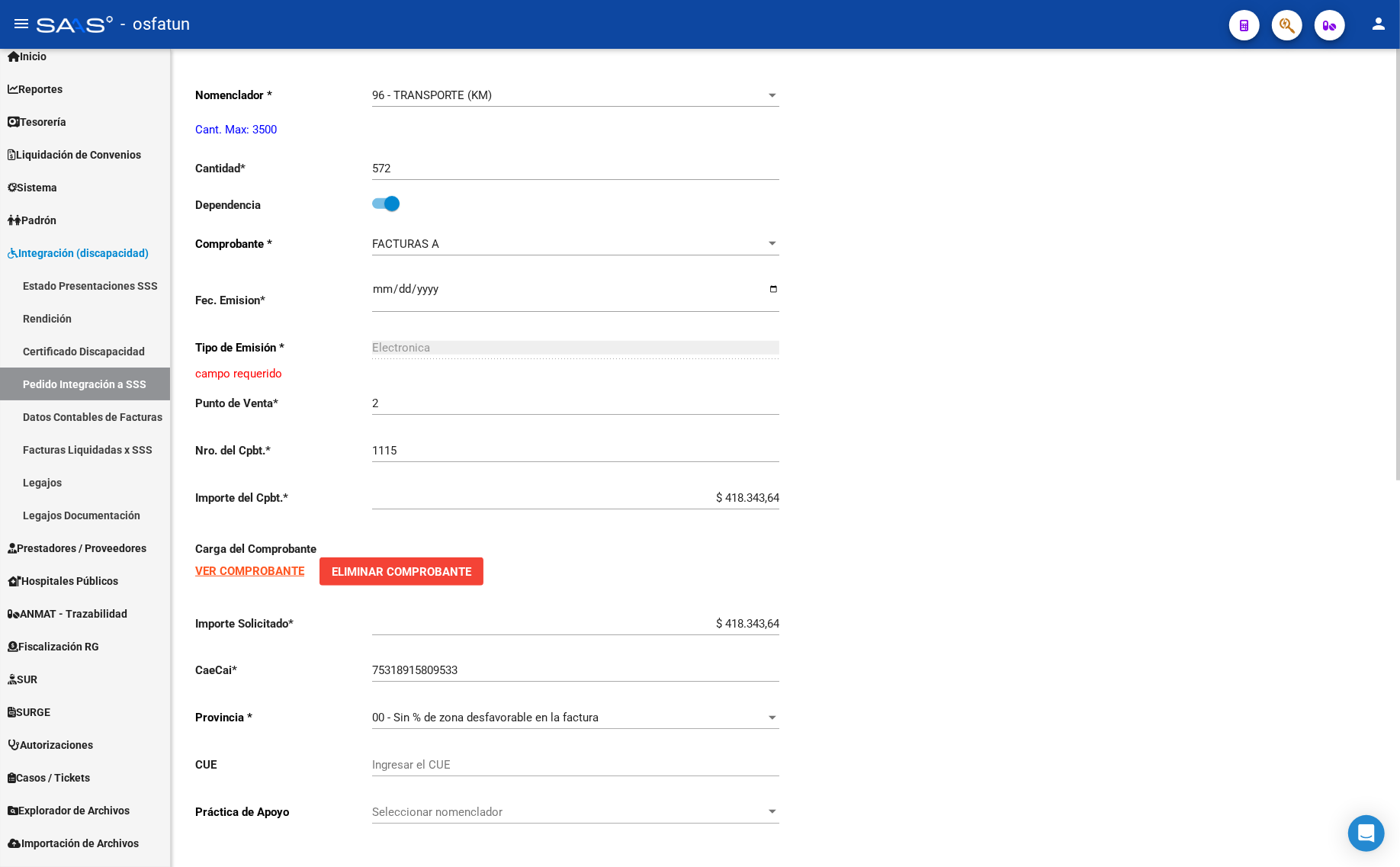
scroll to position [72, 0]
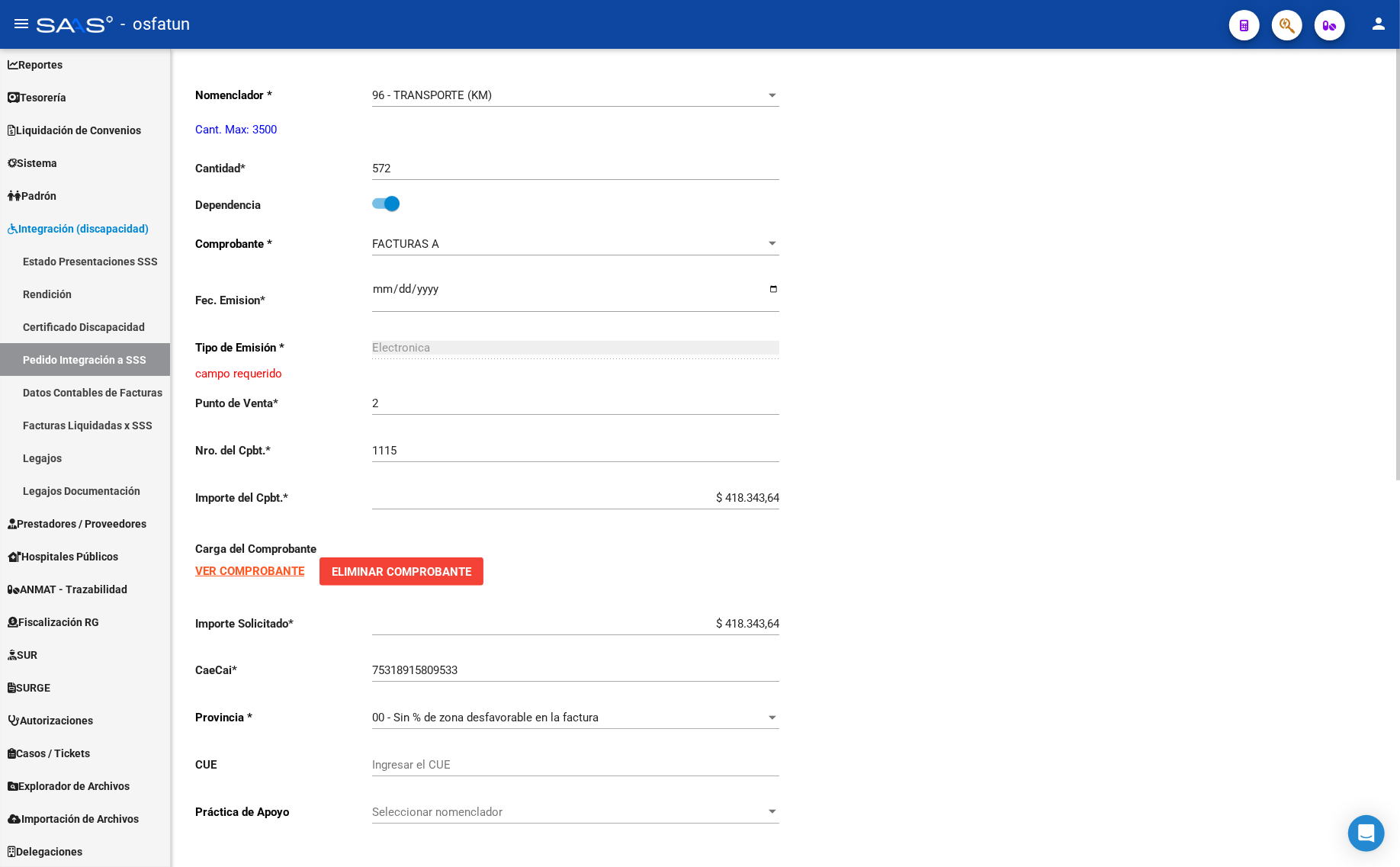
click at [1007, 353] on div "Periodo Presentacion * 202508 Ingresar el Periodo Tipo Archivo * DS Seleccionar…" at bounding box center [785, 208] width 1180 height 1257
click at [1008, 761] on div "Periodo Presentacion * 202508 Ingresar el Periodo Tipo Archivo * DS Seleccionar…" at bounding box center [785, 208] width 1180 height 1257
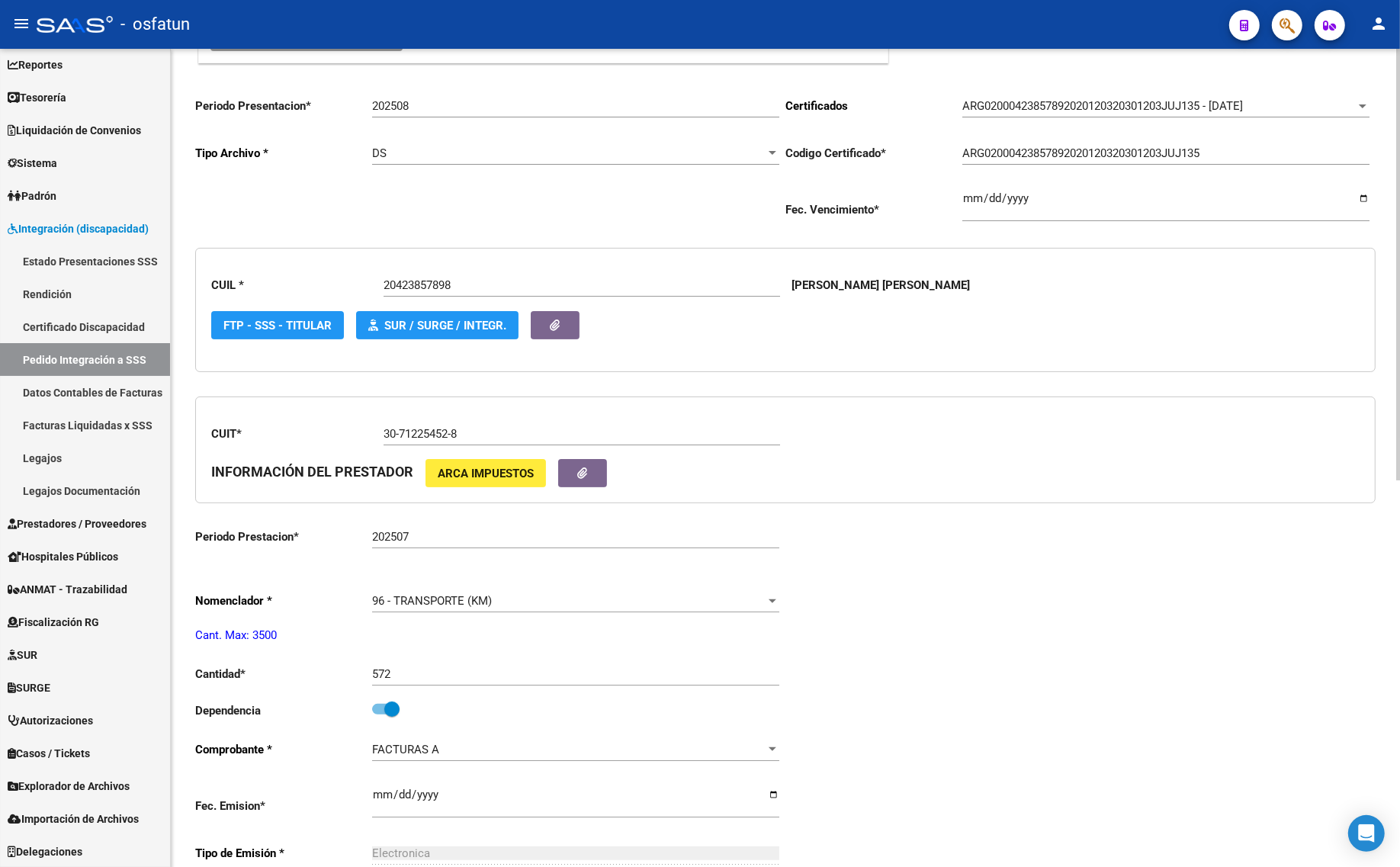
scroll to position [0, 0]
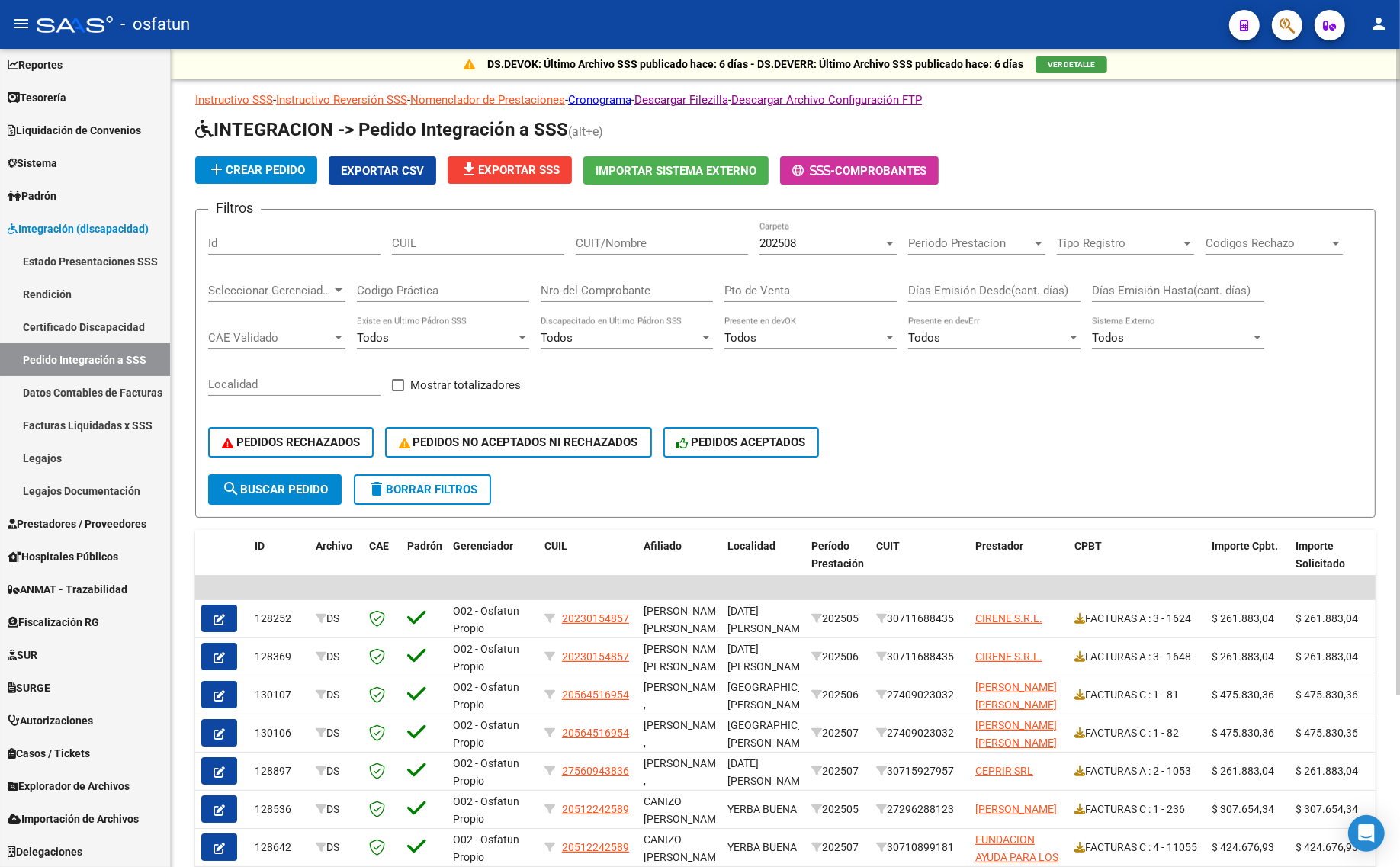
click at [787, 238] on span "202508" at bounding box center [777, 243] width 36 height 14
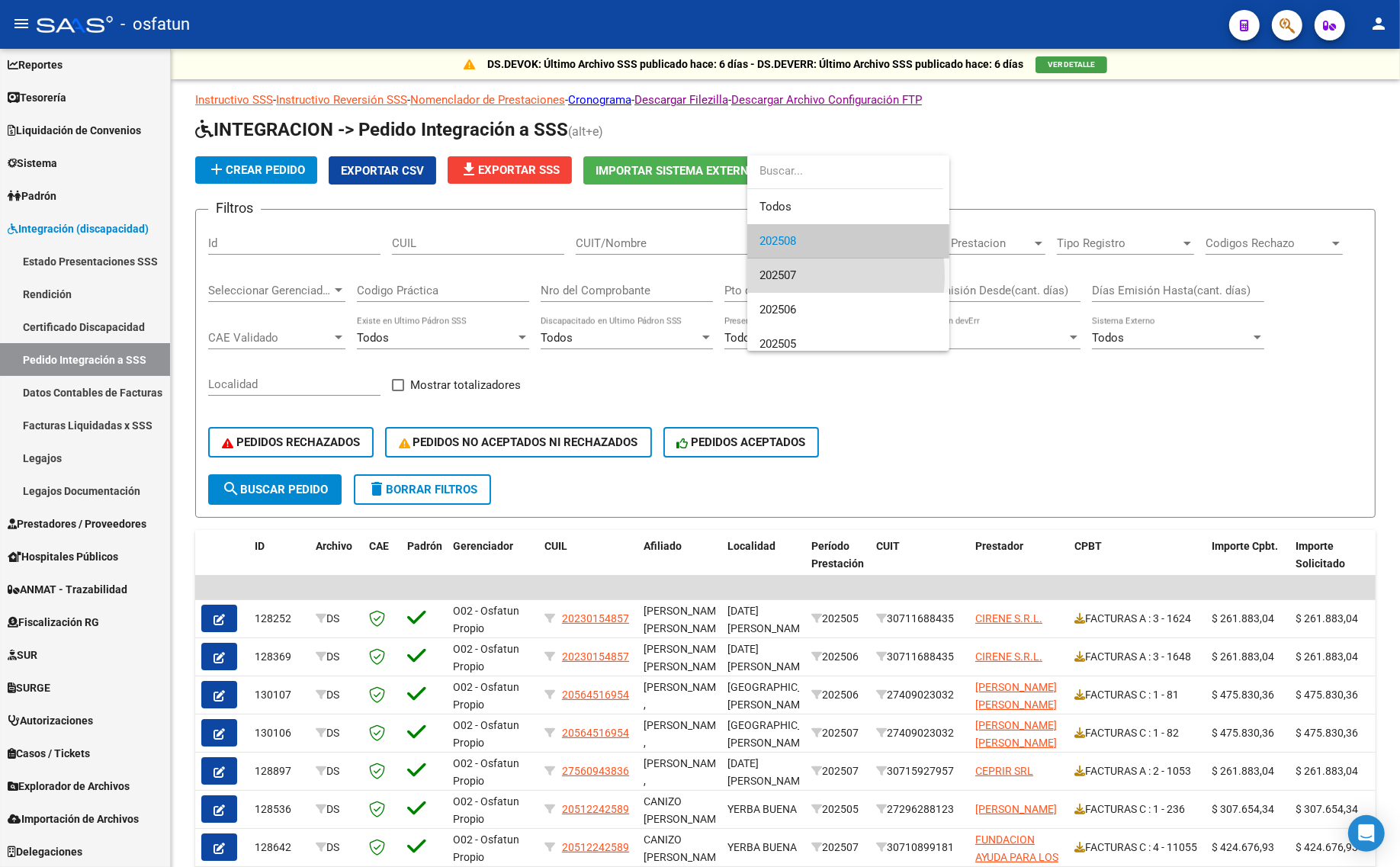
click at [797, 276] on span "202507" at bounding box center [848, 276] width 178 height 34
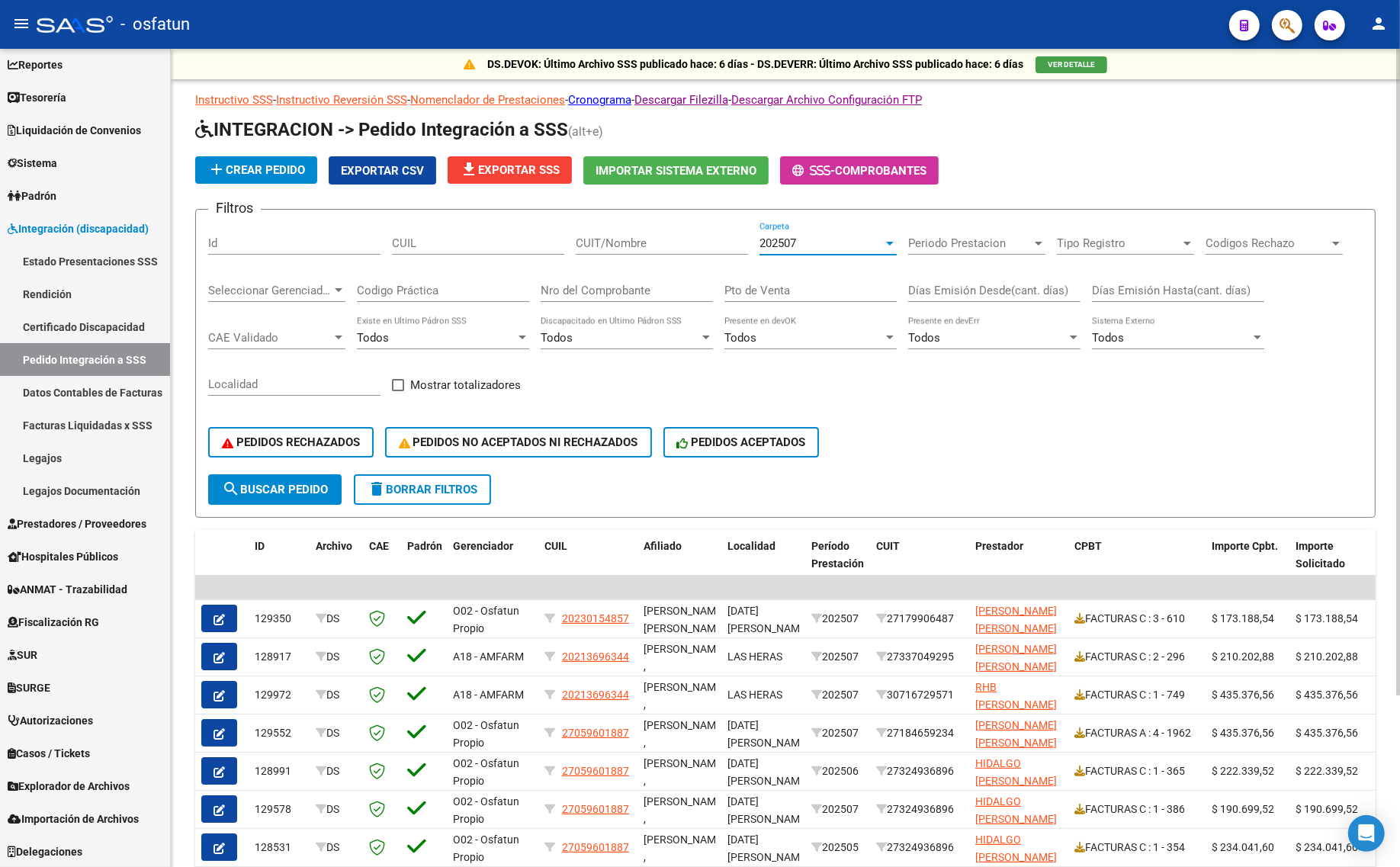
click at [271, 483] on span "search Buscar Pedido" at bounding box center [275, 490] width 106 height 14
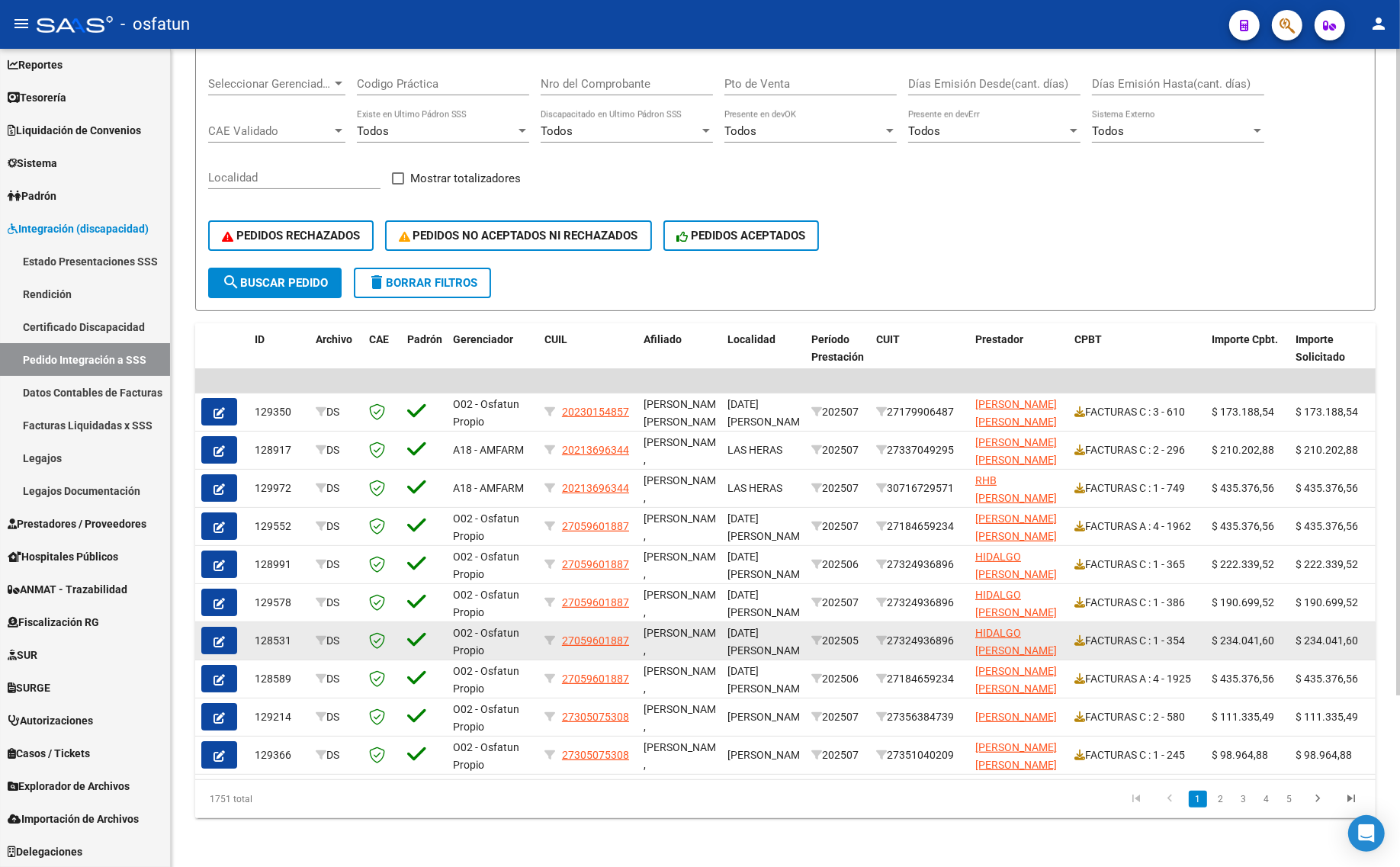
scroll to position [216, 0]
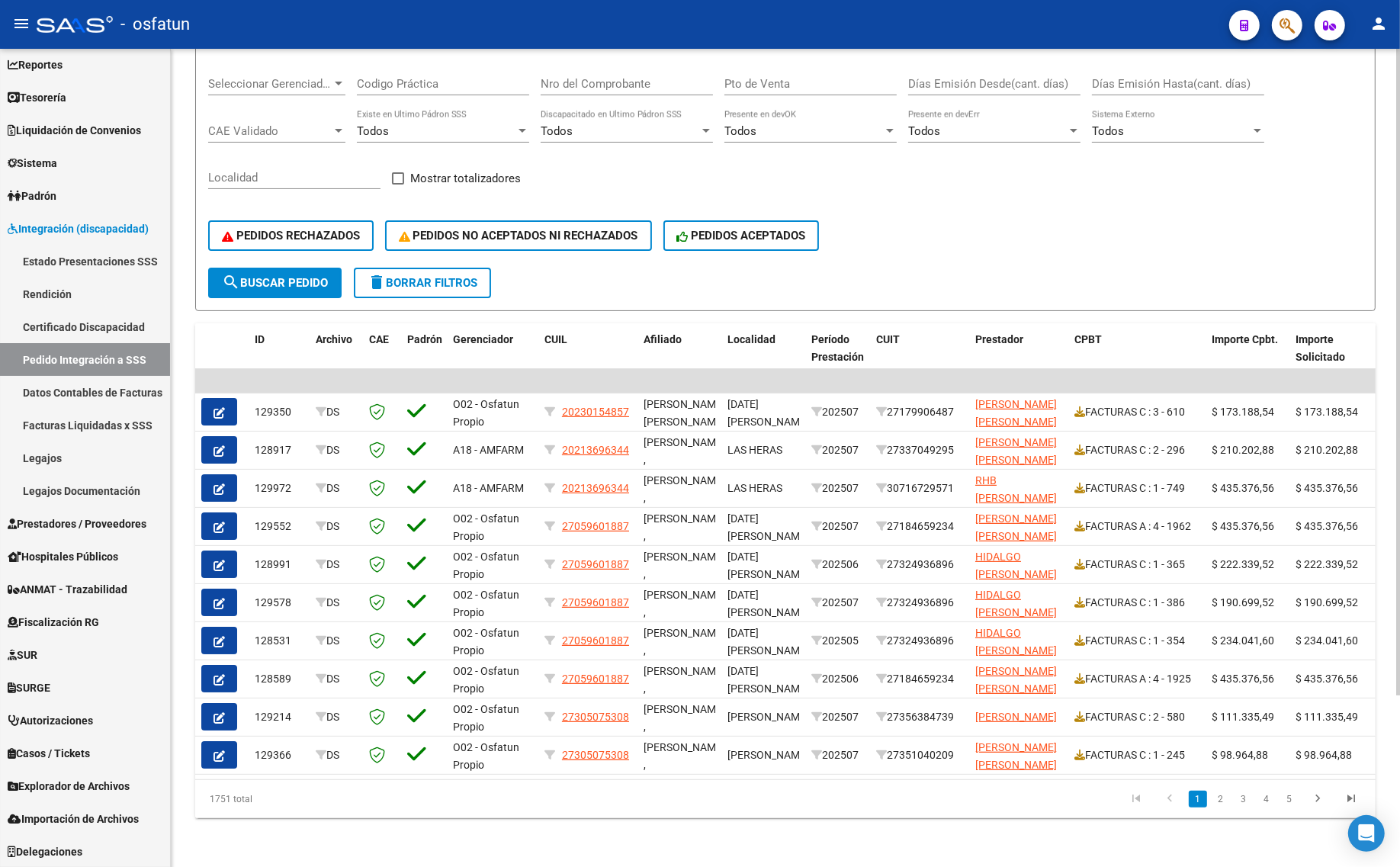
click at [474, 818] on div "DS.DEVOK: Último Archivo SSS publicado hace: 6 días - DS.DEVERR: Último Archivo…" at bounding box center [785, 355] width 1229 height 1025
click at [1249, 793] on link "3" at bounding box center [1244, 799] width 19 height 17
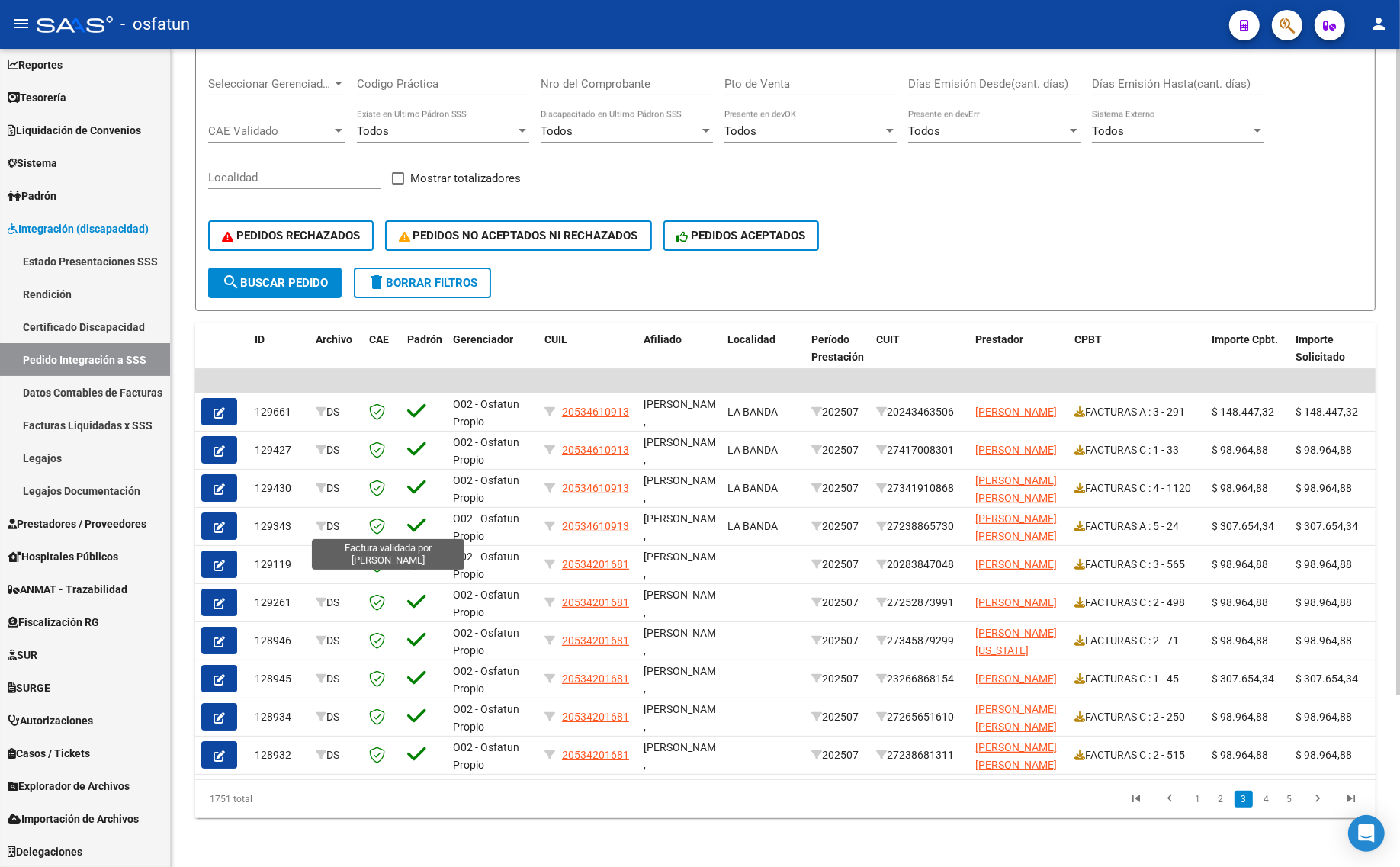
scroll to position [0, 0]
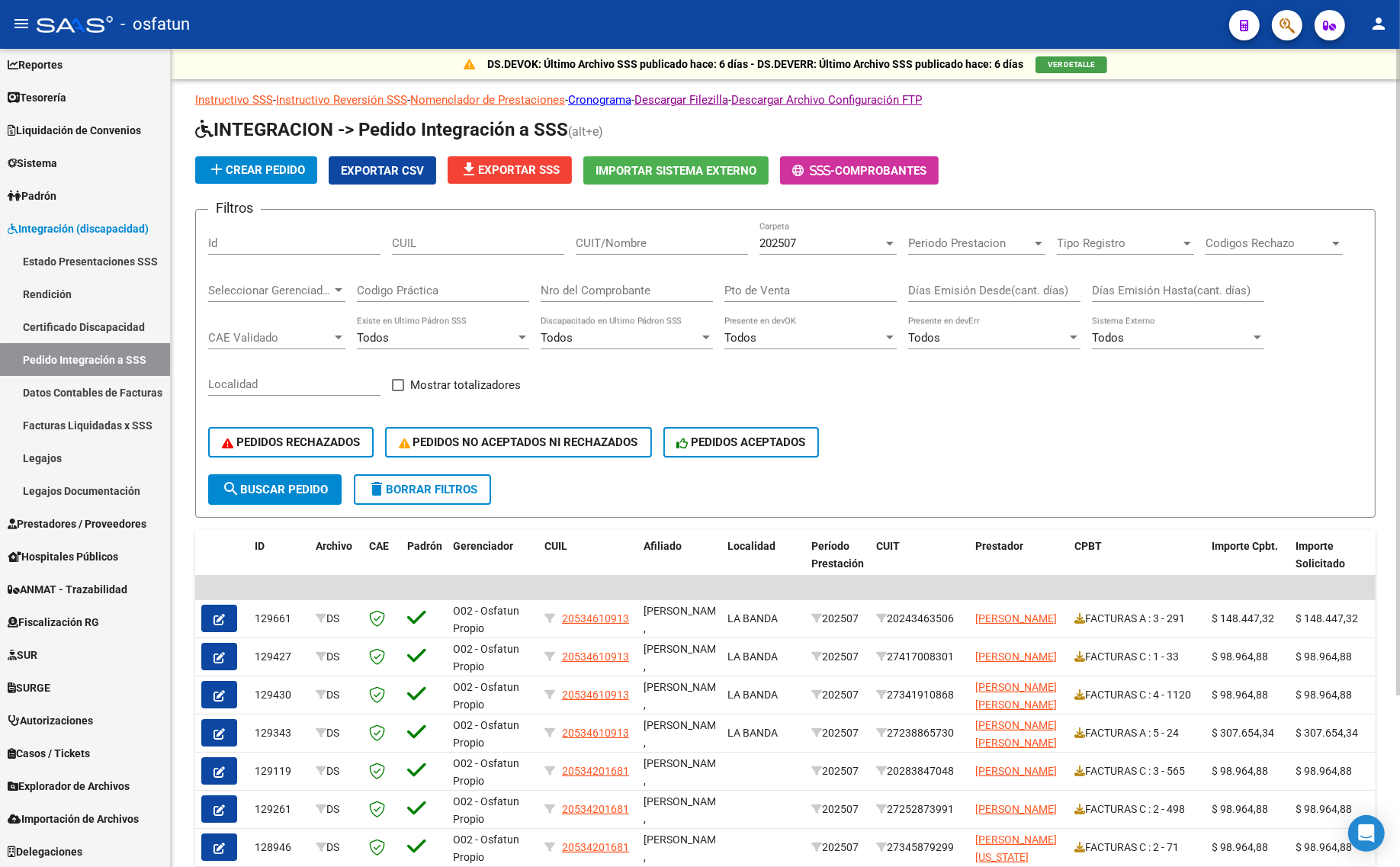
click at [773, 241] on span "202507" at bounding box center [777, 243] width 36 height 14
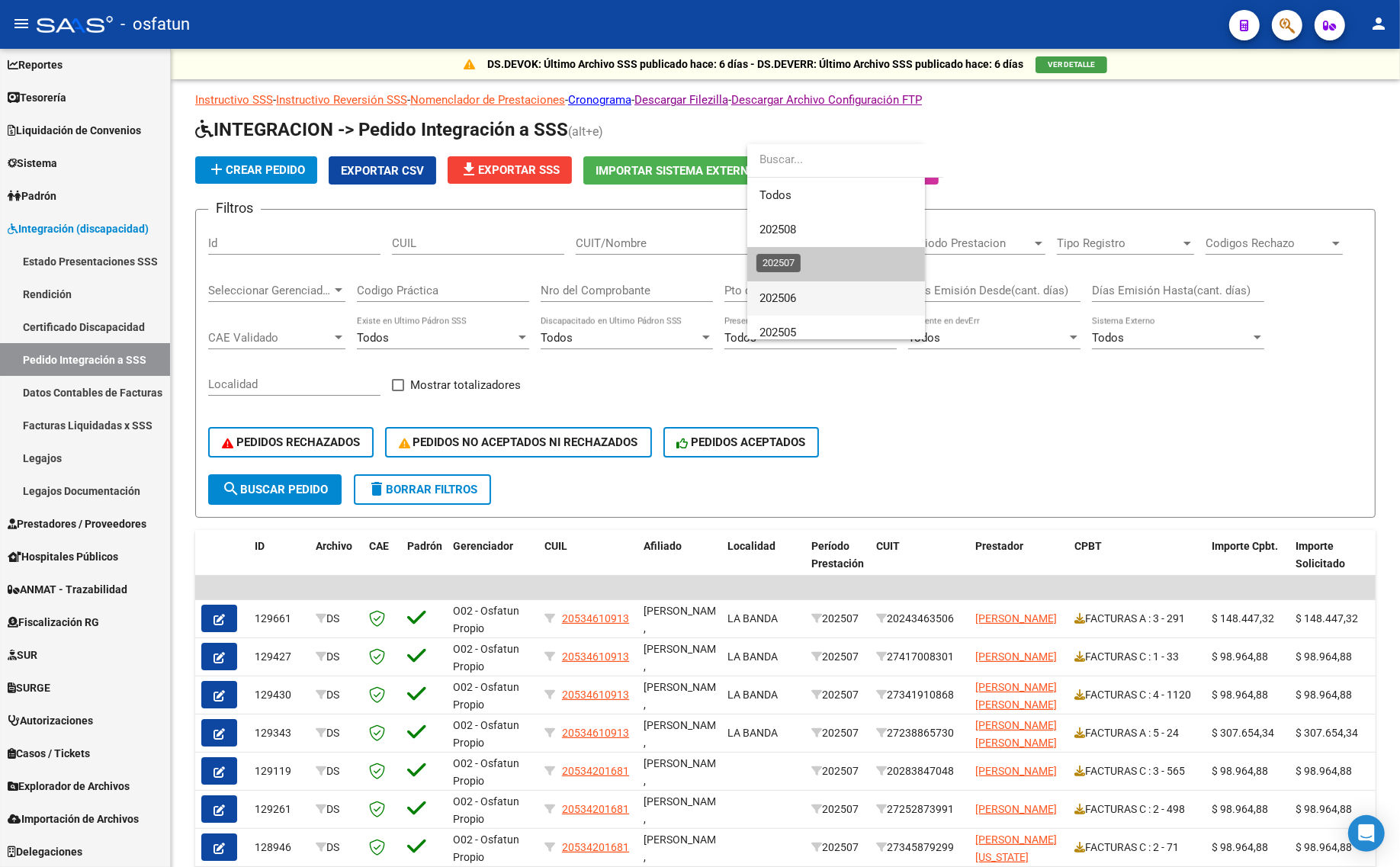
scroll to position [23, 0]
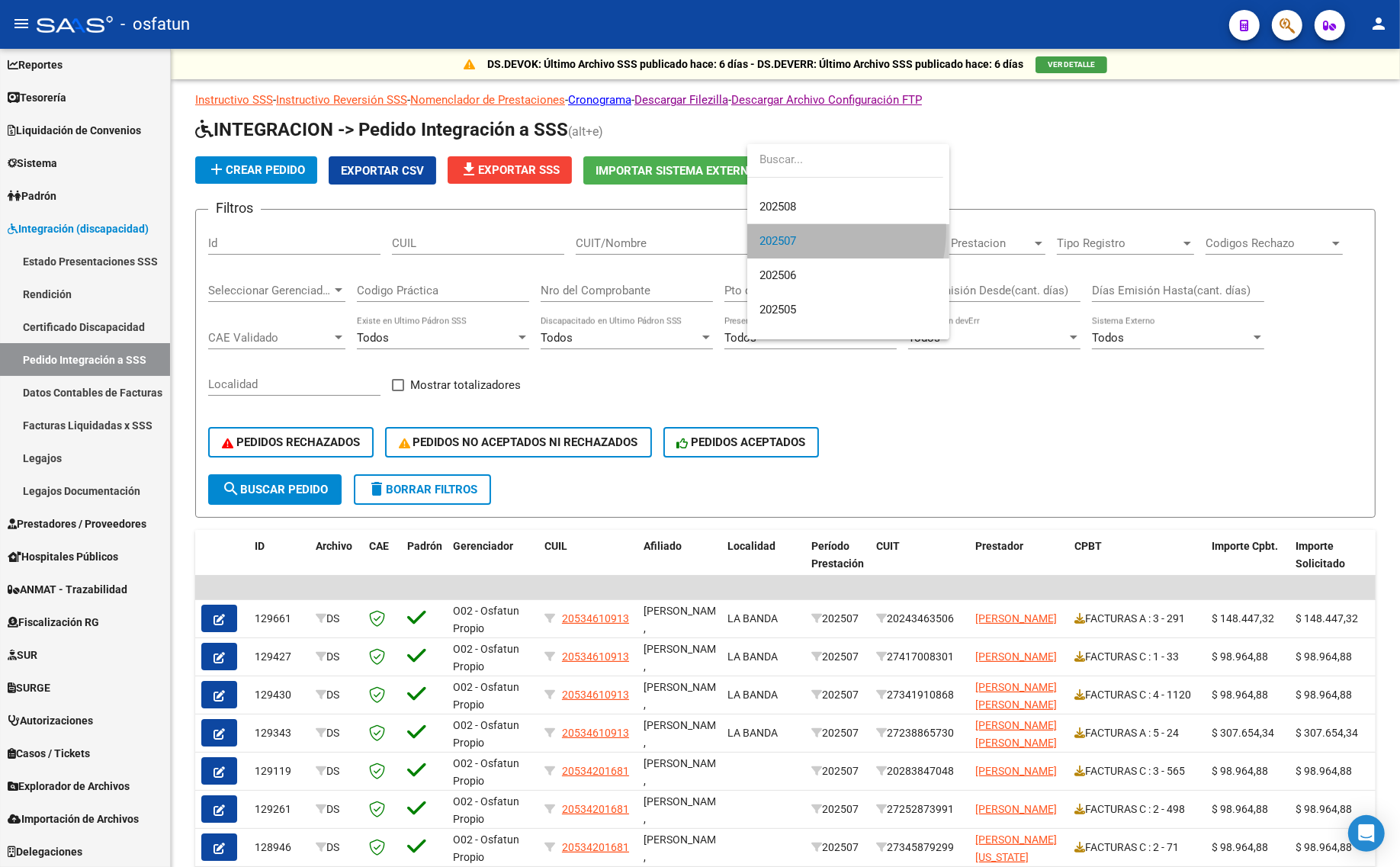
click at [787, 229] on span "202507" at bounding box center [848, 241] width 178 height 34
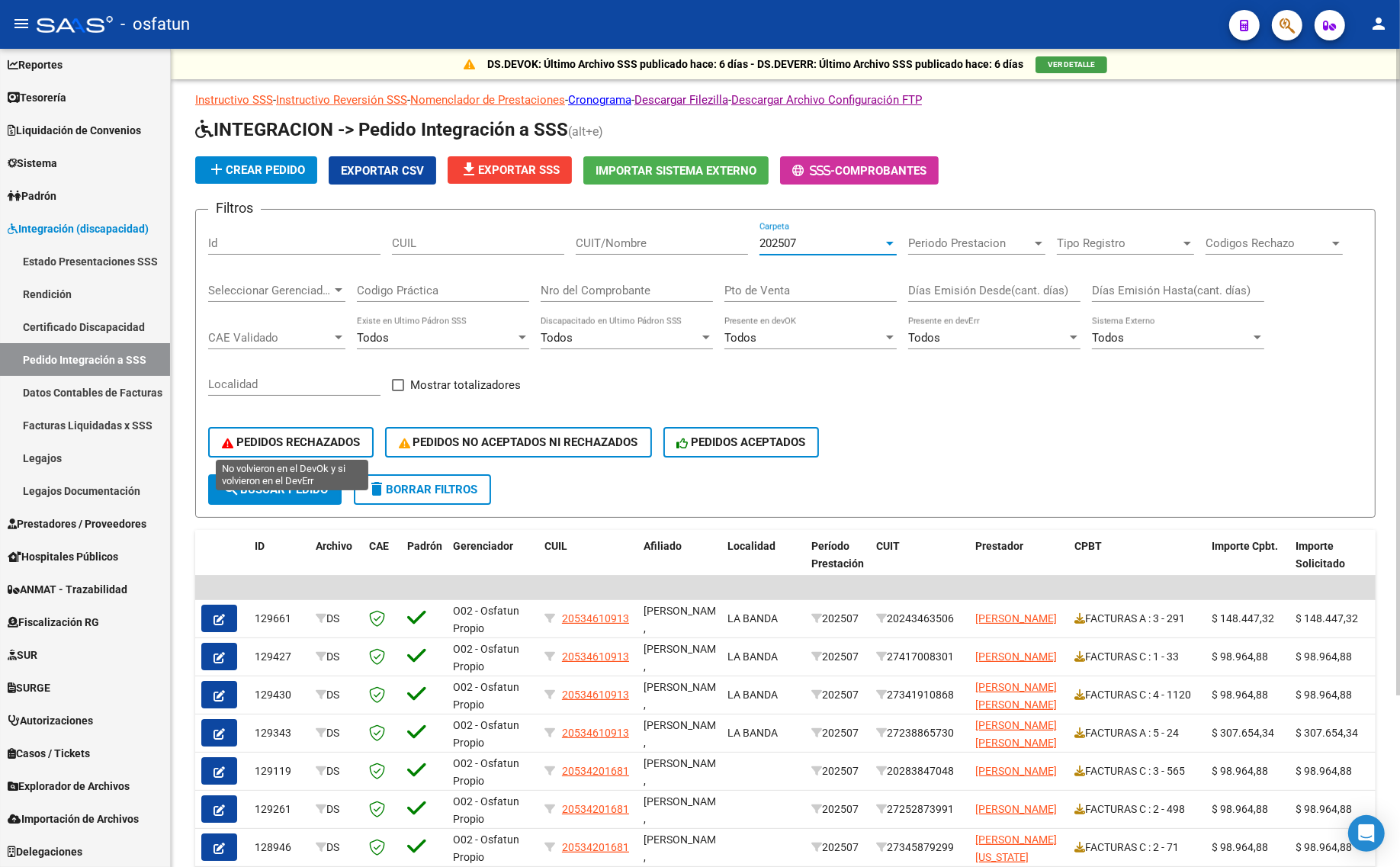
click at [256, 447] on button "PEDIDOS RECHAZADOS" at bounding box center [290, 442] width 165 height 30
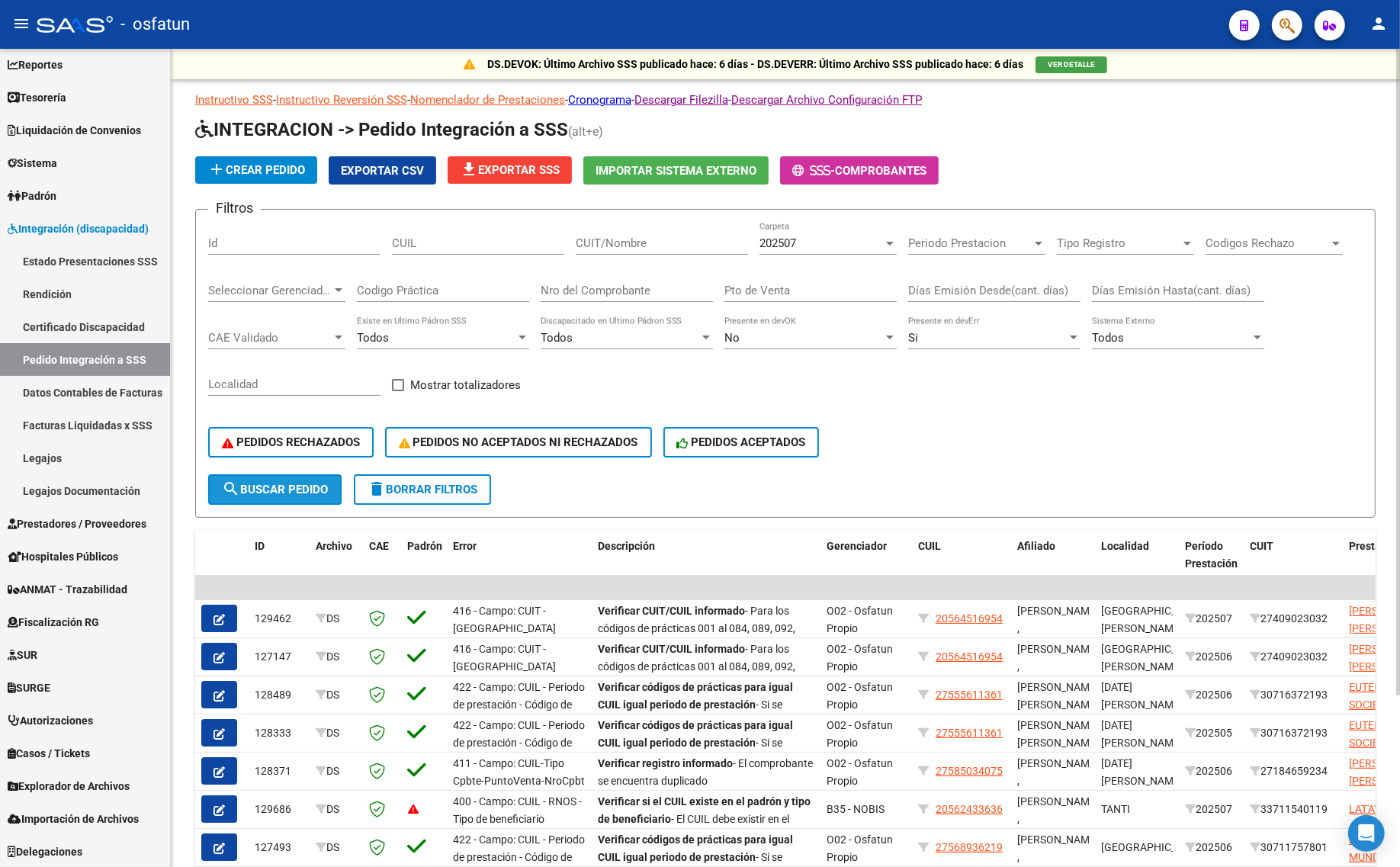
click at [252, 486] on span "search Buscar Pedido" at bounding box center [275, 490] width 106 height 14
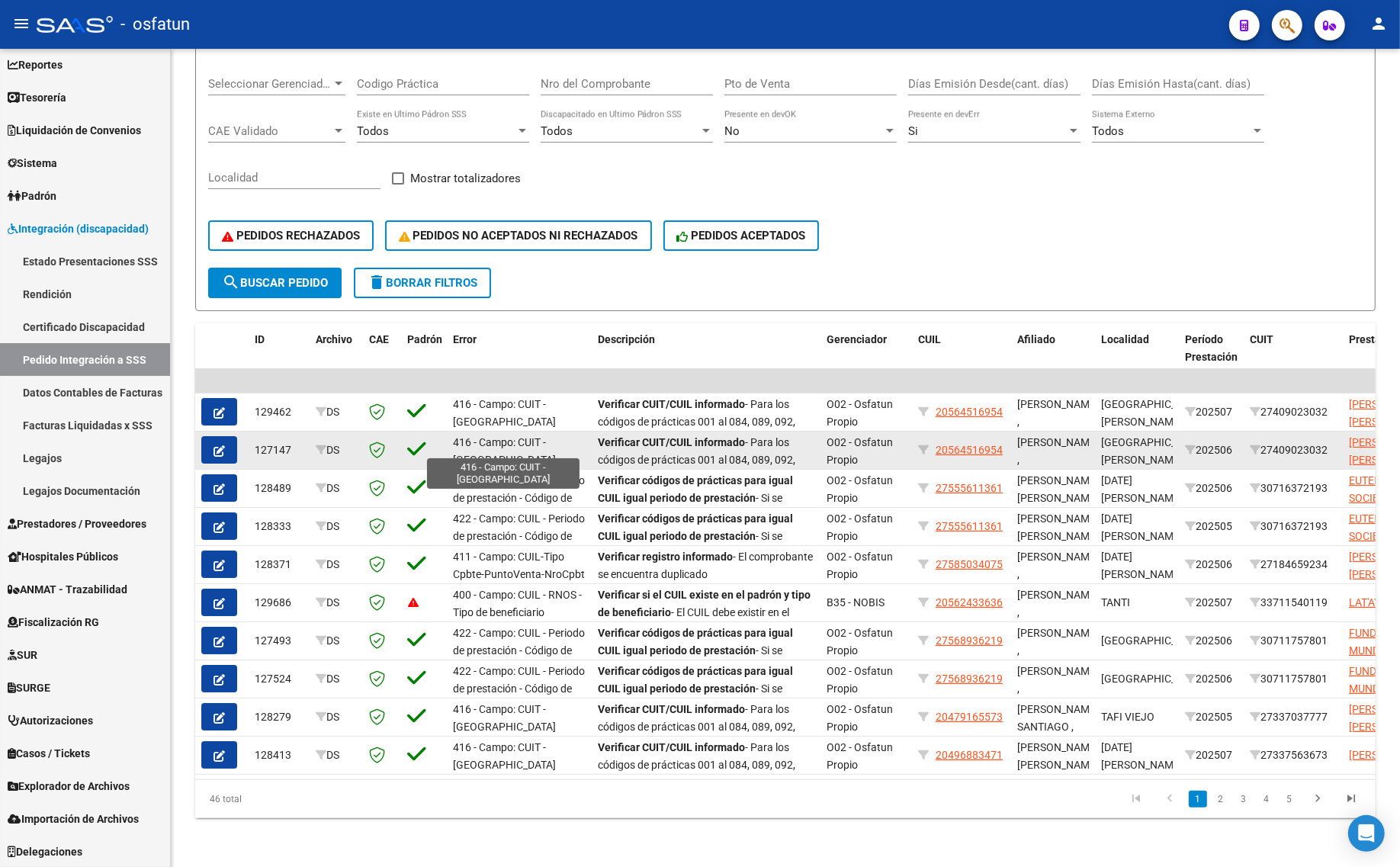
scroll to position [2, 0]
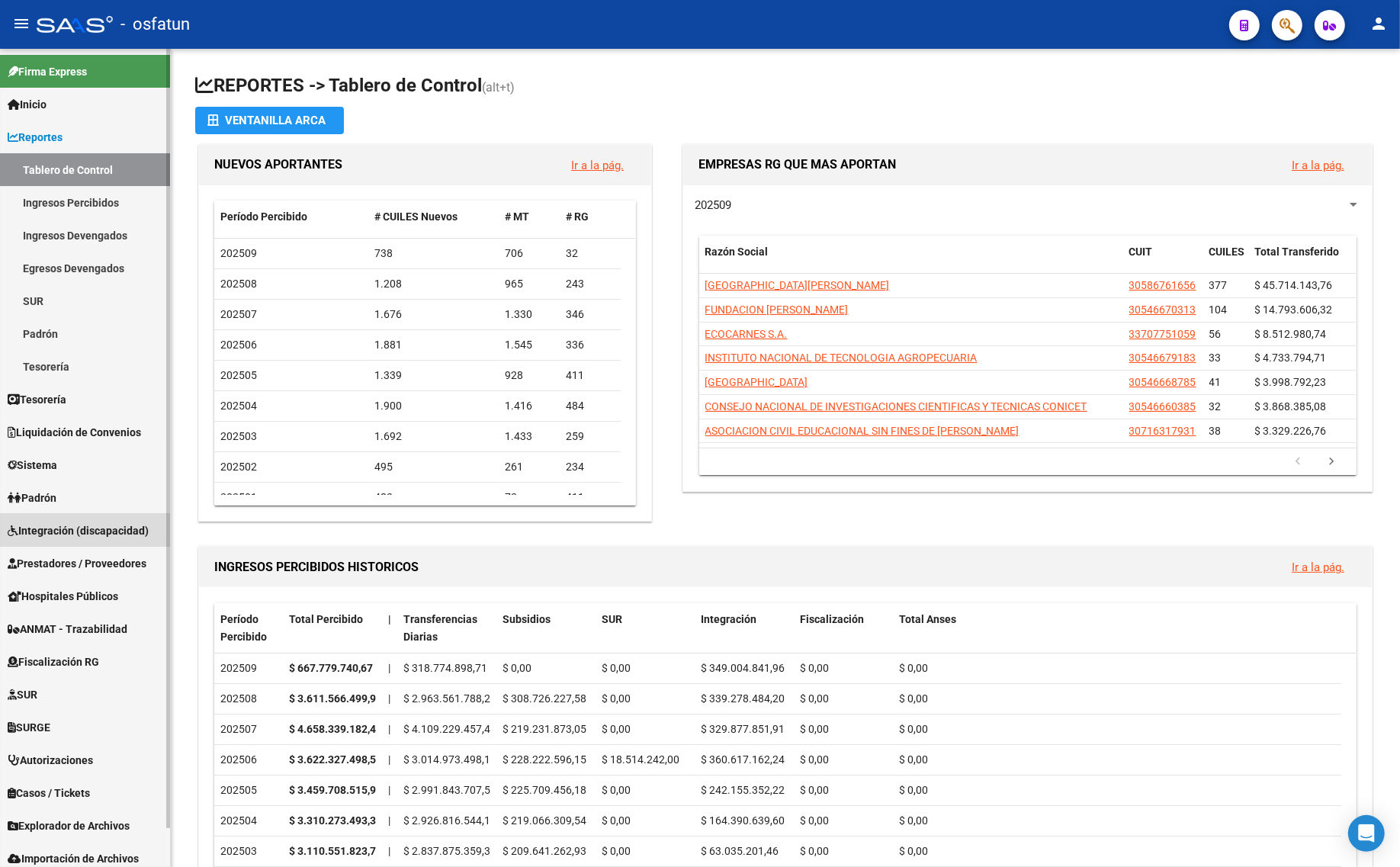
click at [70, 530] on span "Integración (discapacidad)" at bounding box center [78, 531] width 141 height 17
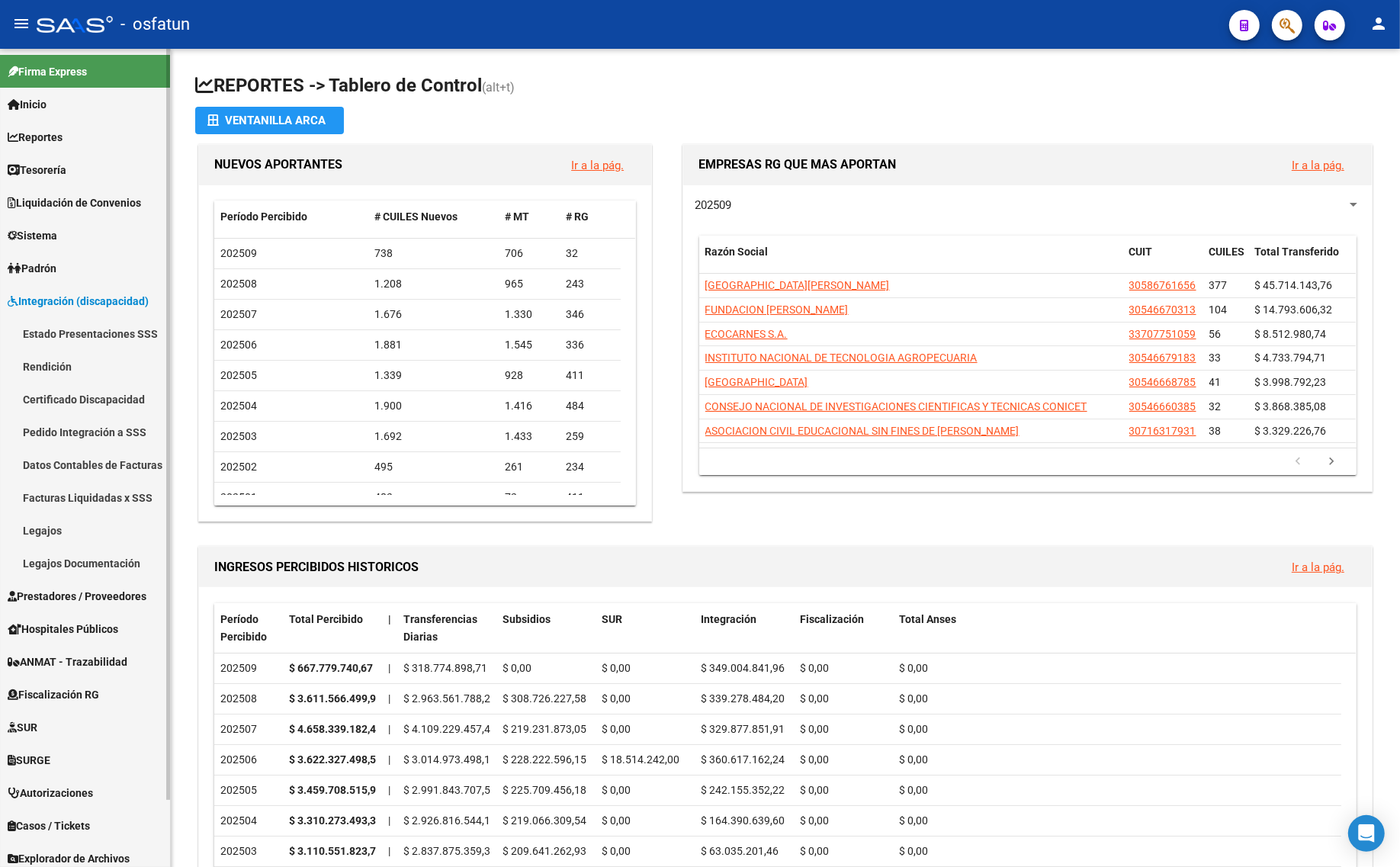
drag, startPoint x: 69, startPoint y: 340, endPoint x: 165, endPoint y: 390, distance: 108.2
click at [69, 342] on link "Estado Presentaciones SSS" at bounding box center [85, 334] width 170 height 33
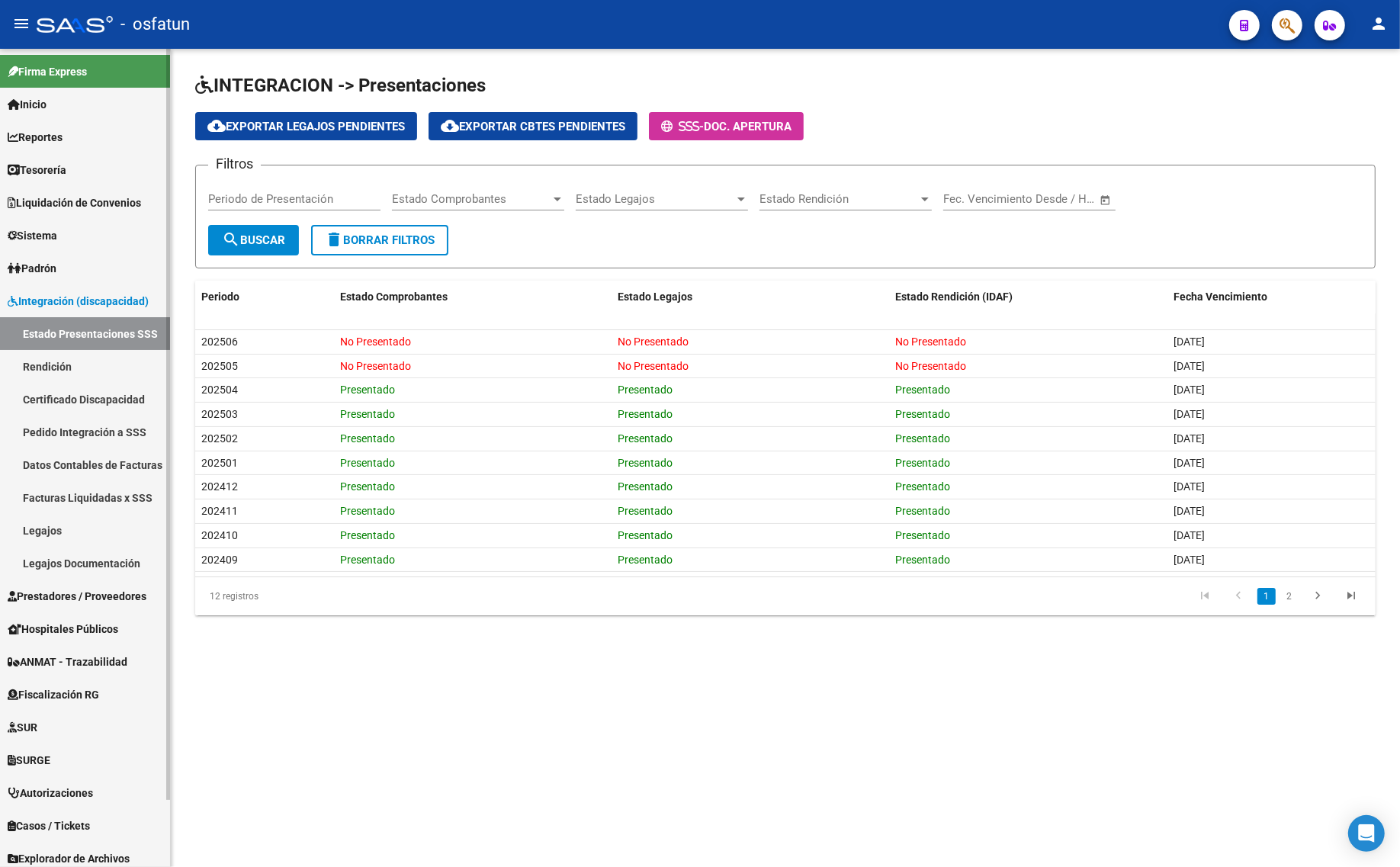
click at [64, 301] on span "Integración (discapacidad)" at bounding box center [78, 301] width 141 height 17
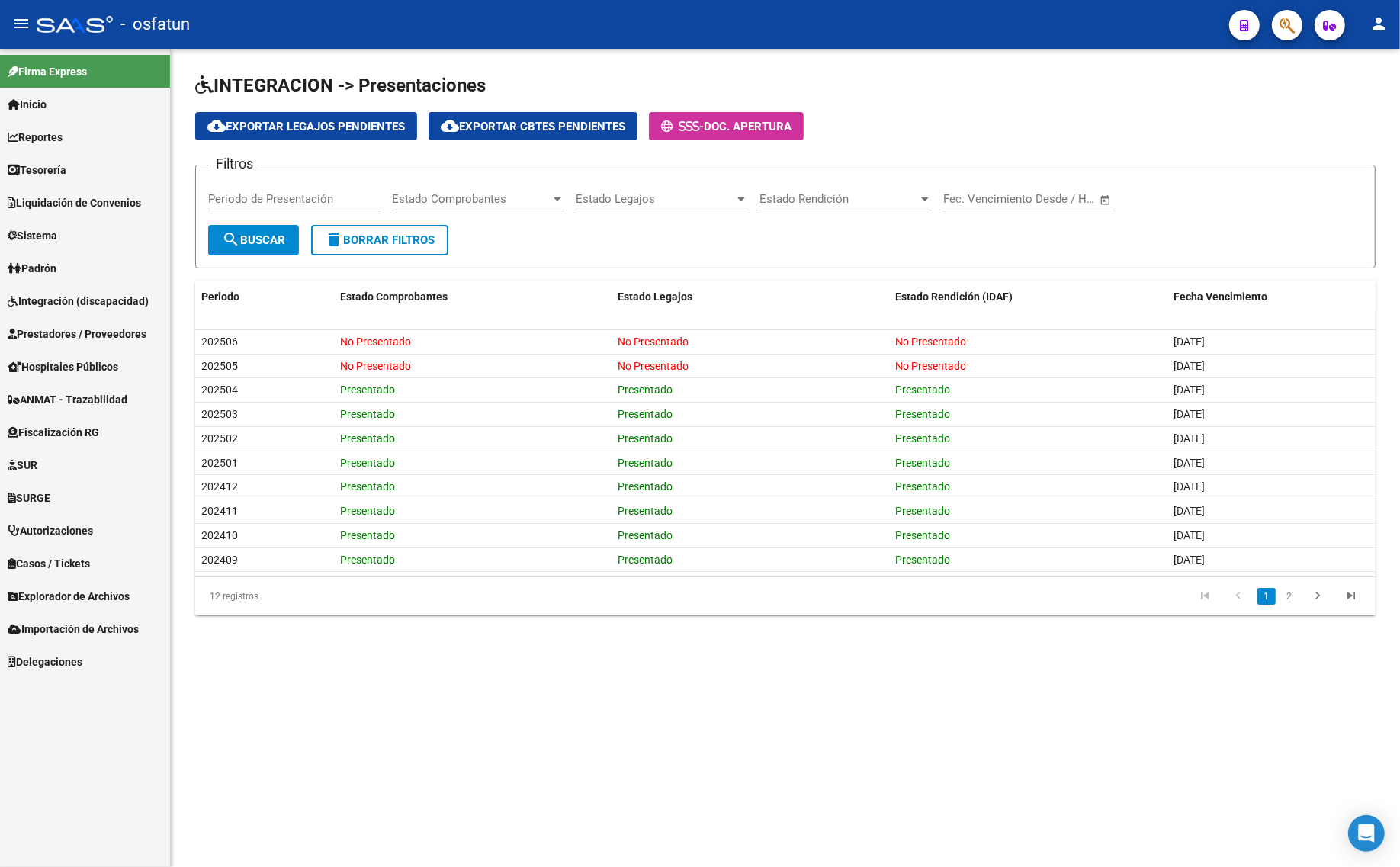
click at [62, 328] on span "Prestadores / Proveedores" at bounding box center [77, 334] width 139 height 17
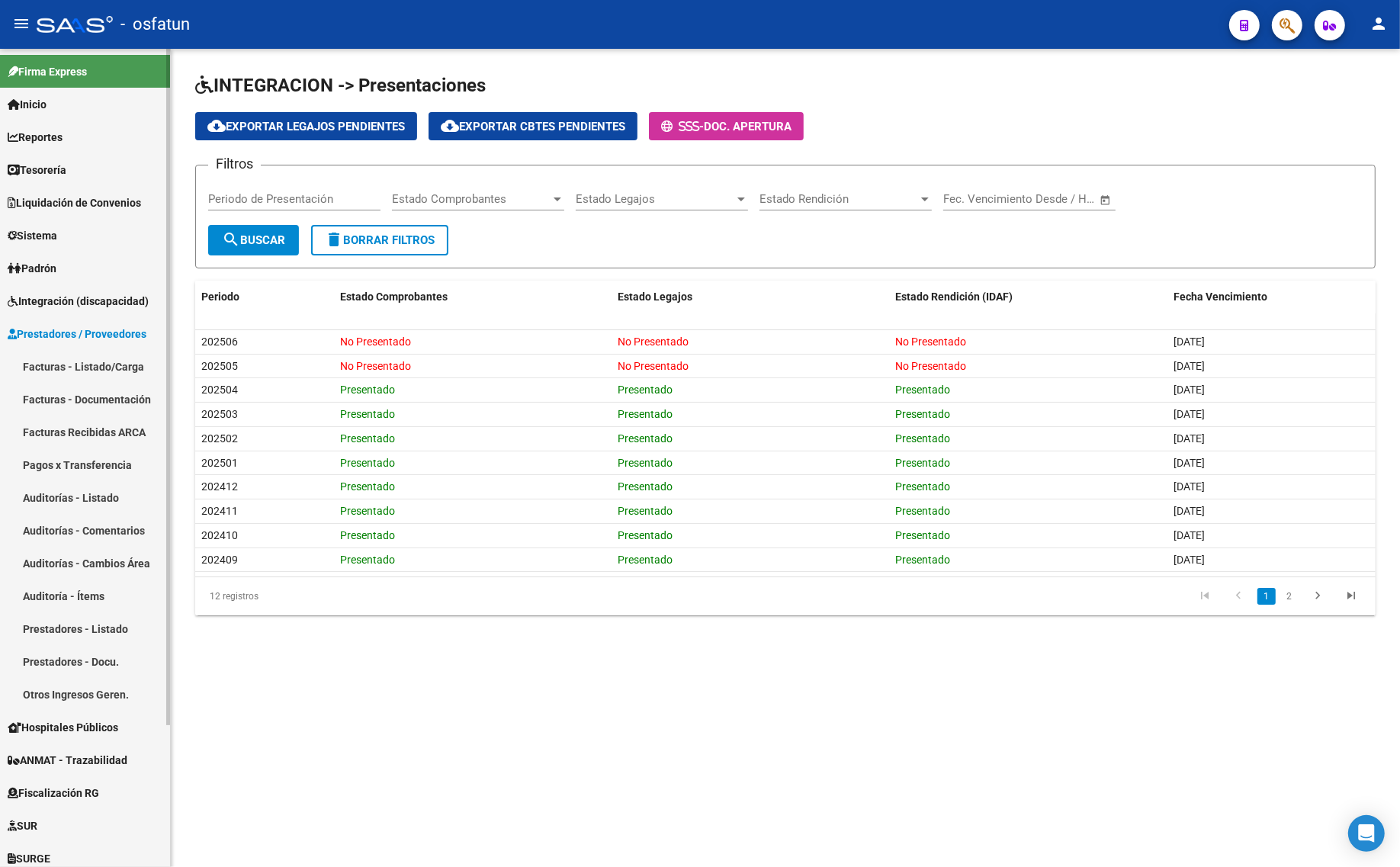
click at [89, 333] on span "Prestadores / Proveedores" at bounding box center [77, 334] width 139 height 17
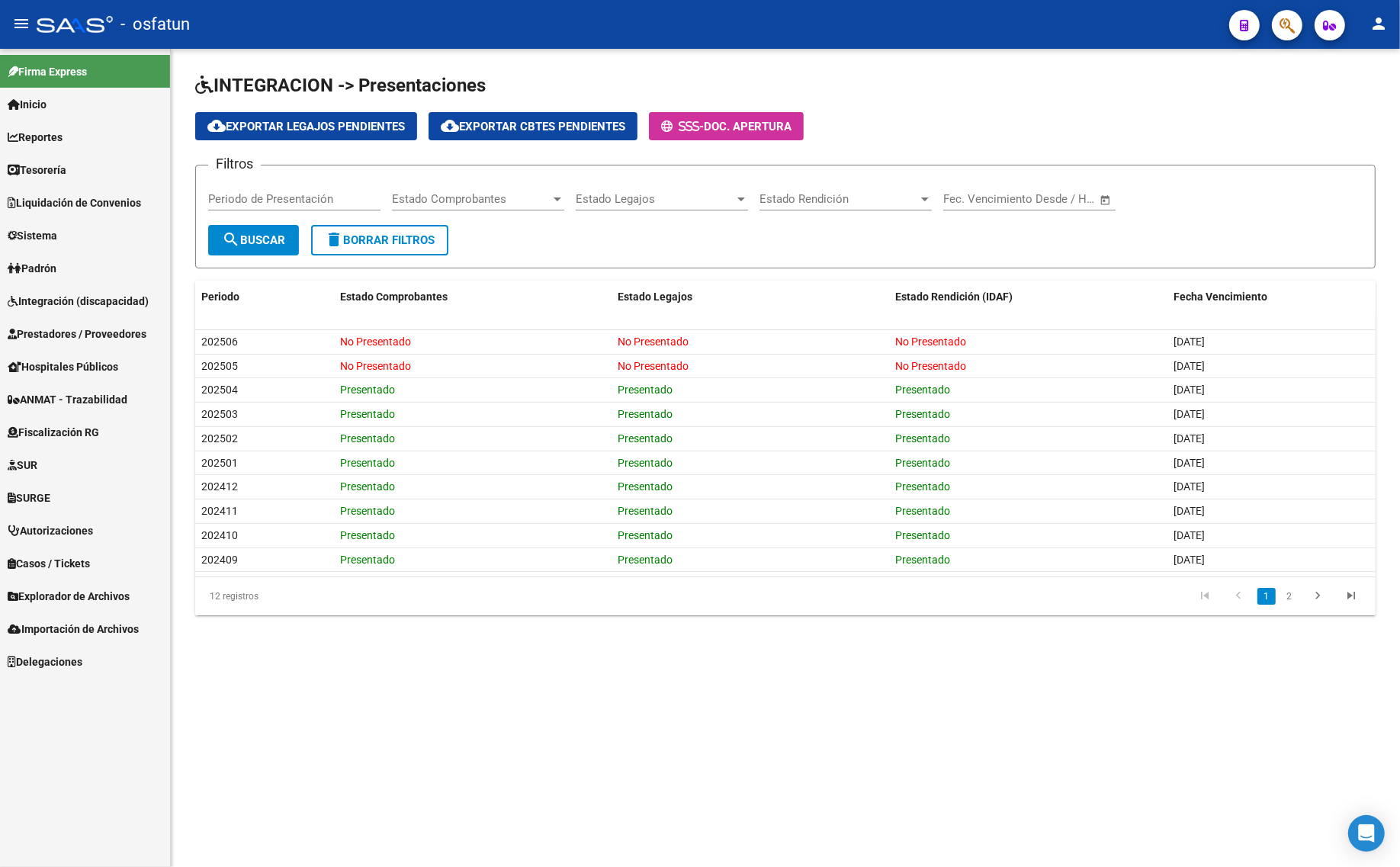
click at [85, 341] on span "Prestadores / Proveedores" at bounding box center [77, 334] width 139 height 17
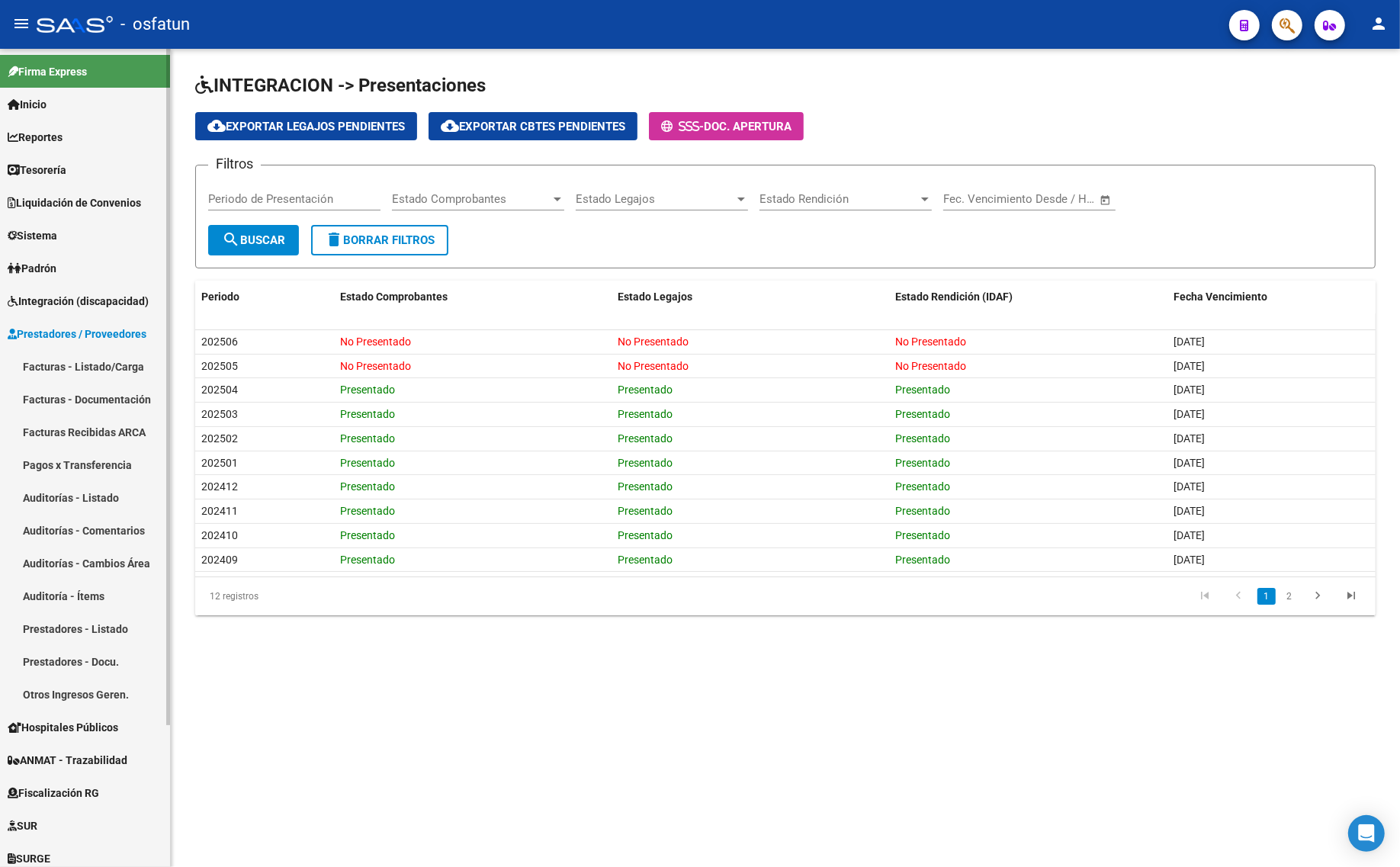
click at [81, 362] on link "Facturas - Listado/Carga" at bounding box center [85, 366] width 170 height 33
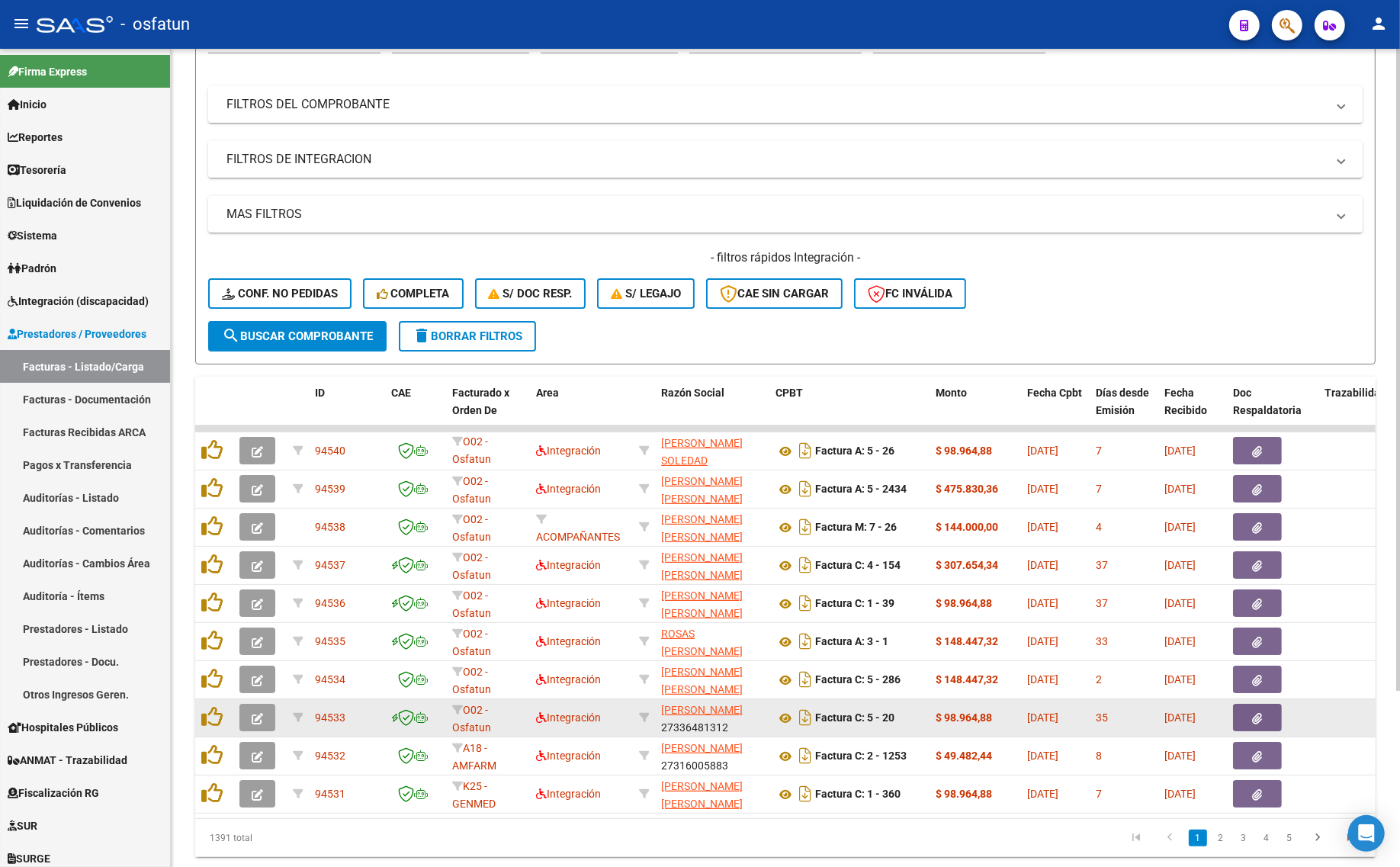
scroll to position [224, 0]
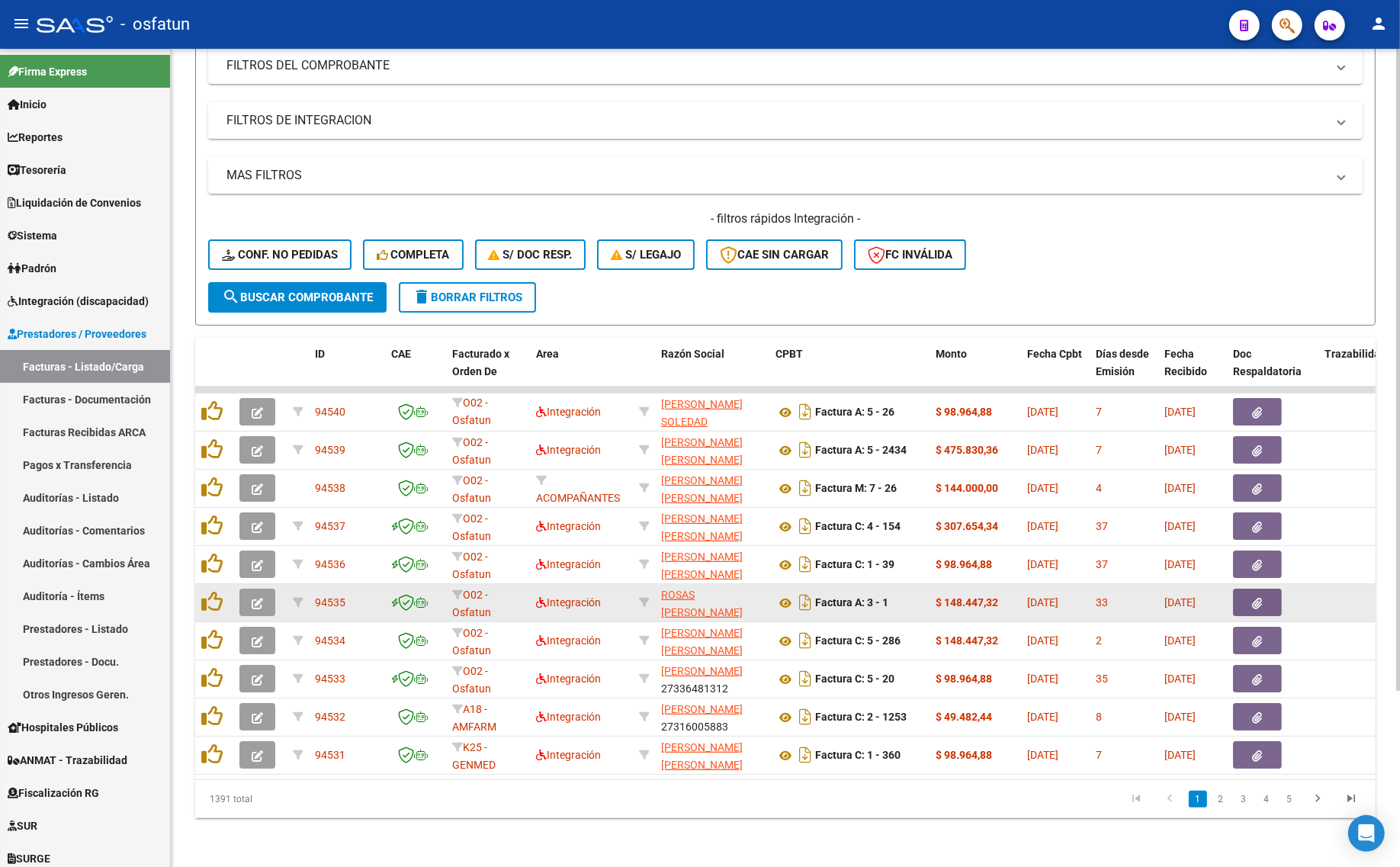
click at [268, 589] on button "button" at bounding box center [257, 602] width 36 height 27
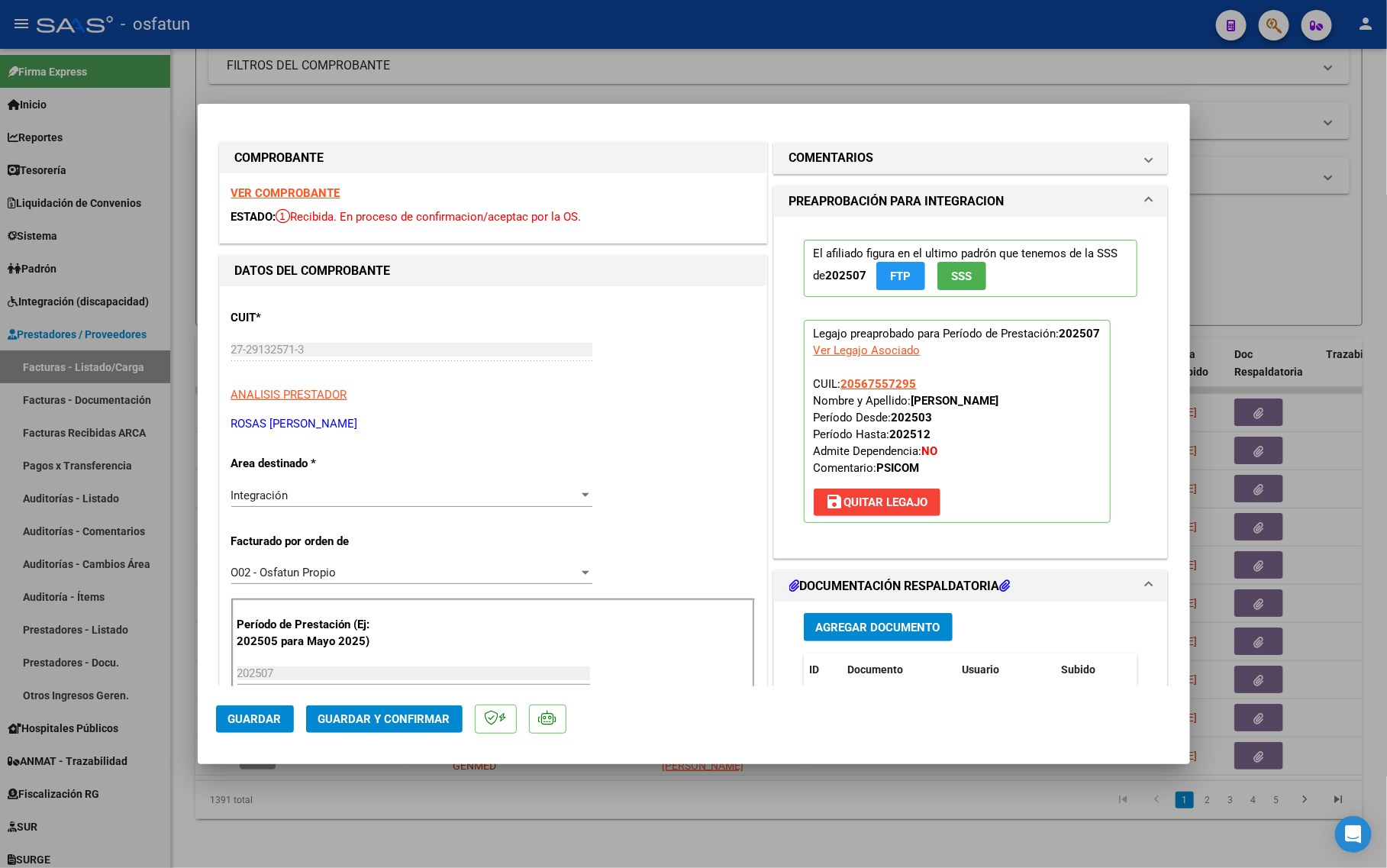
click at [344, 802] on div at bounding box center [694, 434] width 1387 height 868
type input "$ 0,00"
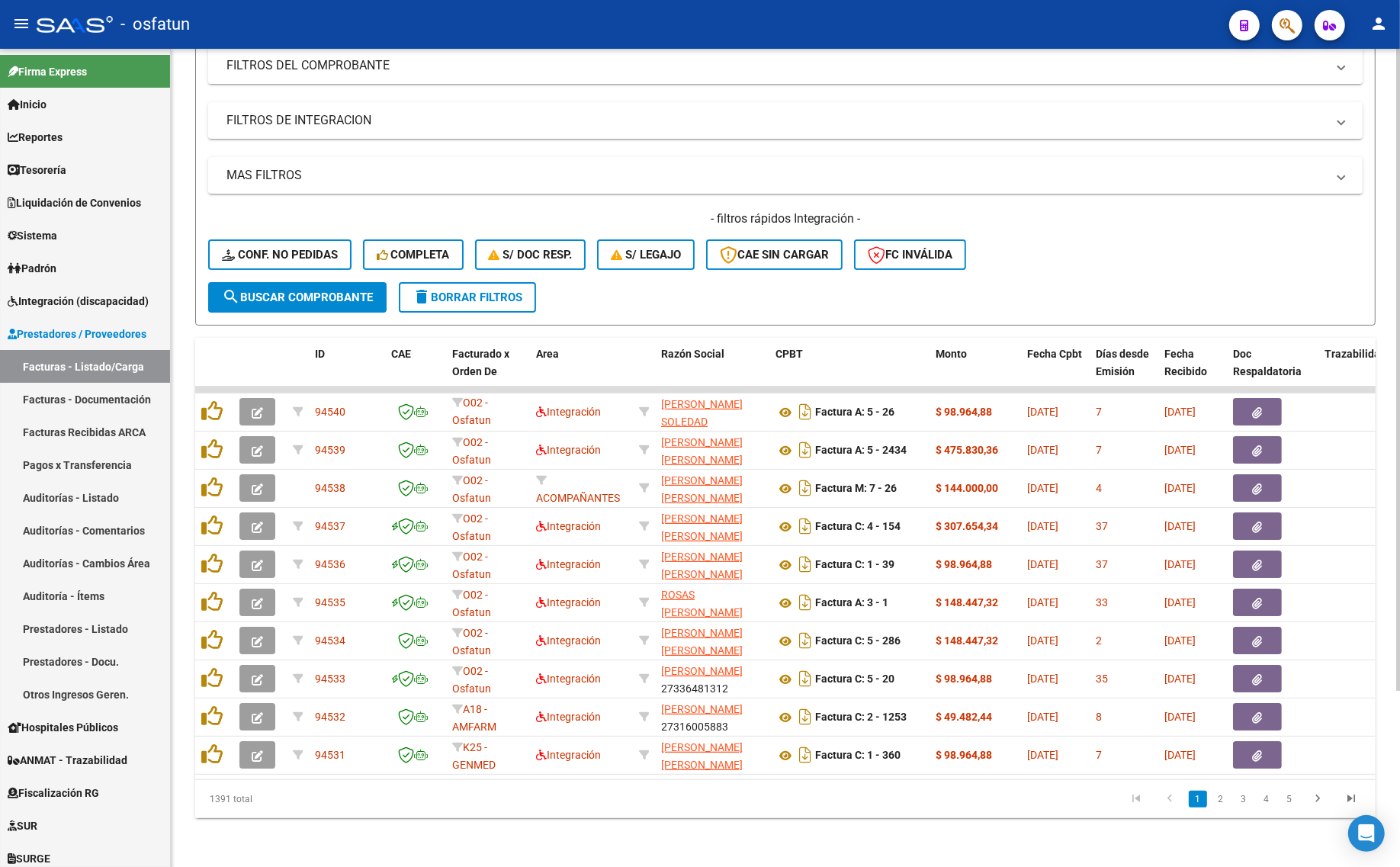
click at [446, 290] on span "delete Borrar Filtros" at bounding box center [467, 297] width 109 height 14
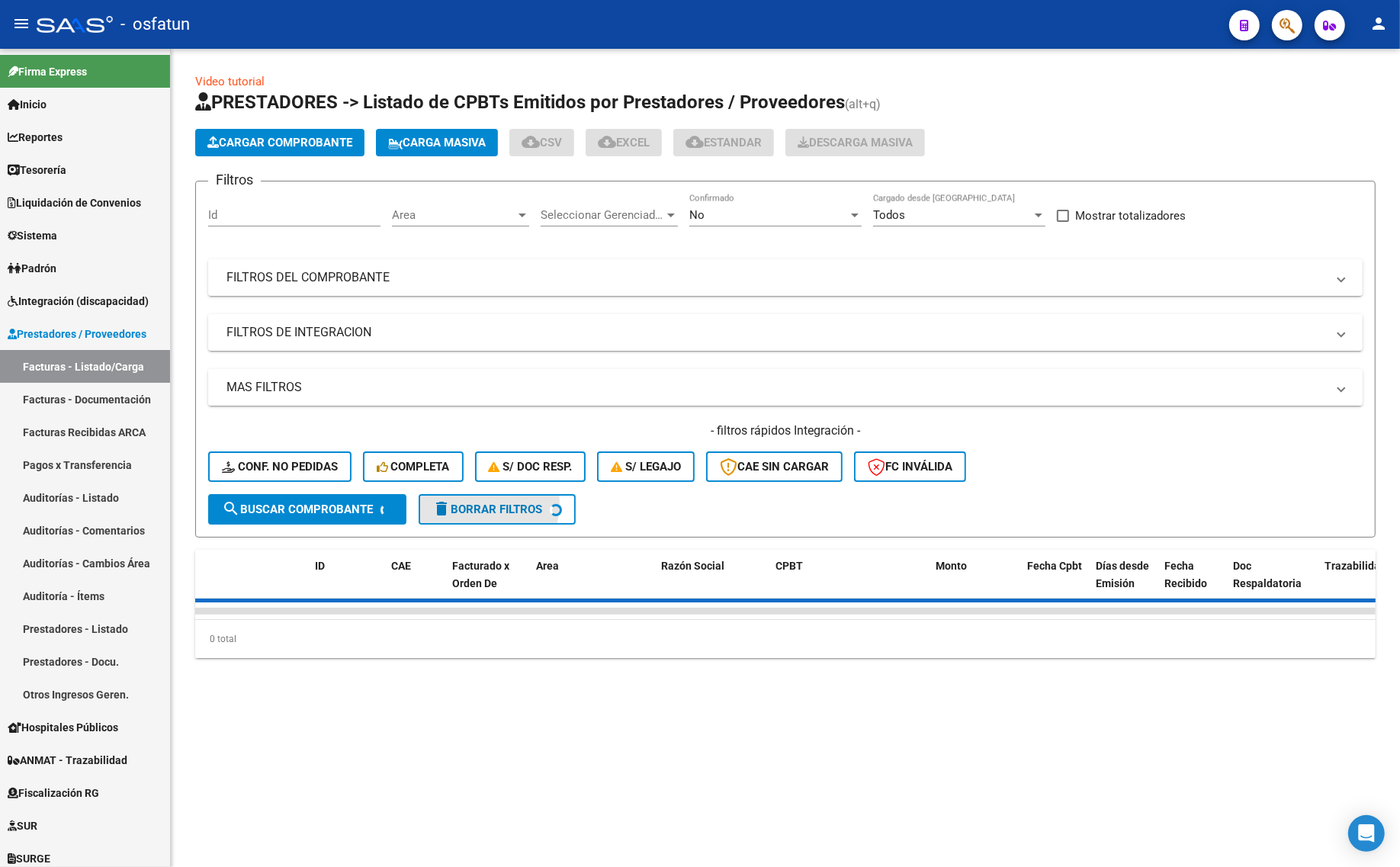
scroll to position [0, 0]
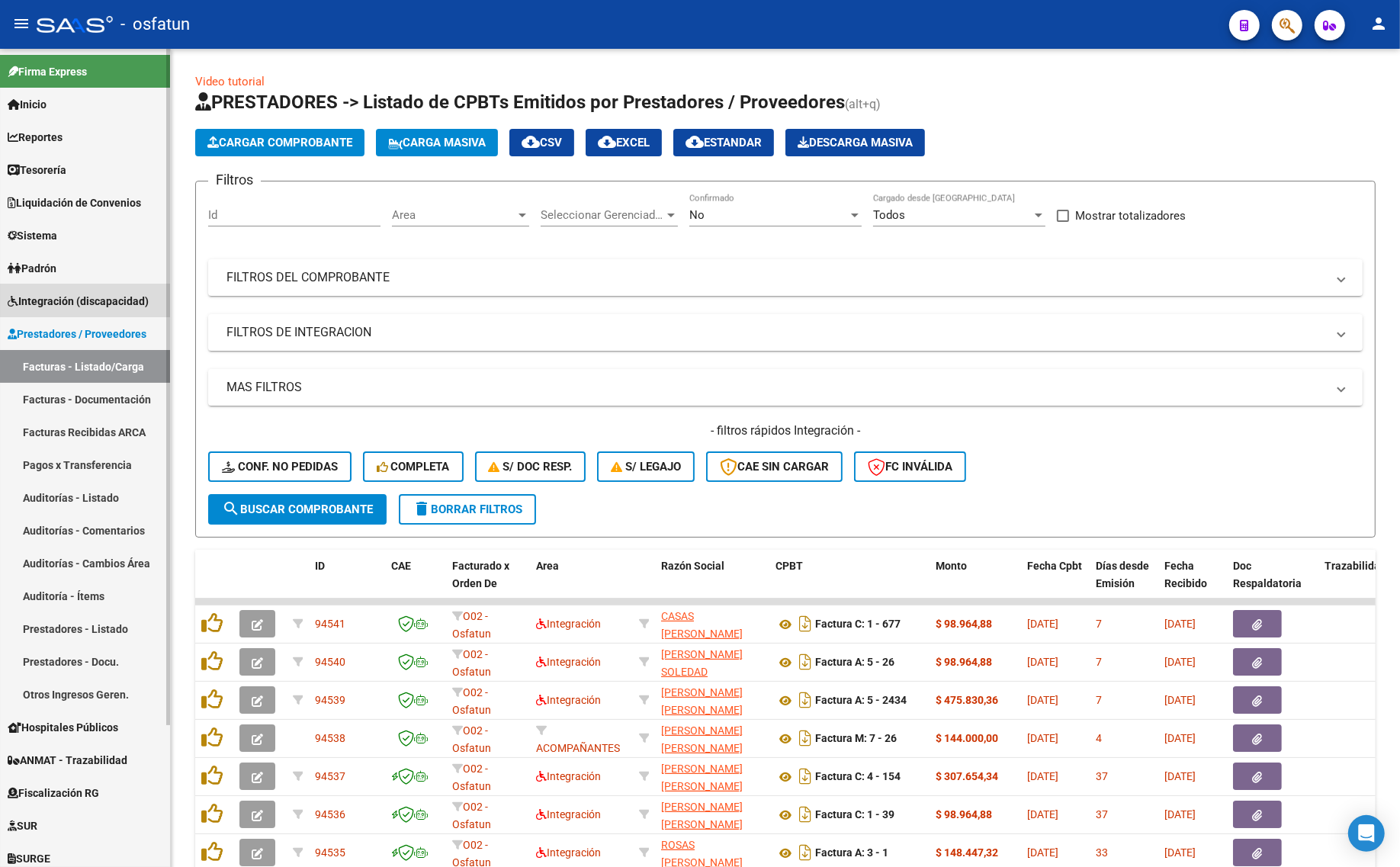
click at [64, 286] on link "Integración (discapacidad)" at bounding box center [85, 300] width 170 height 33
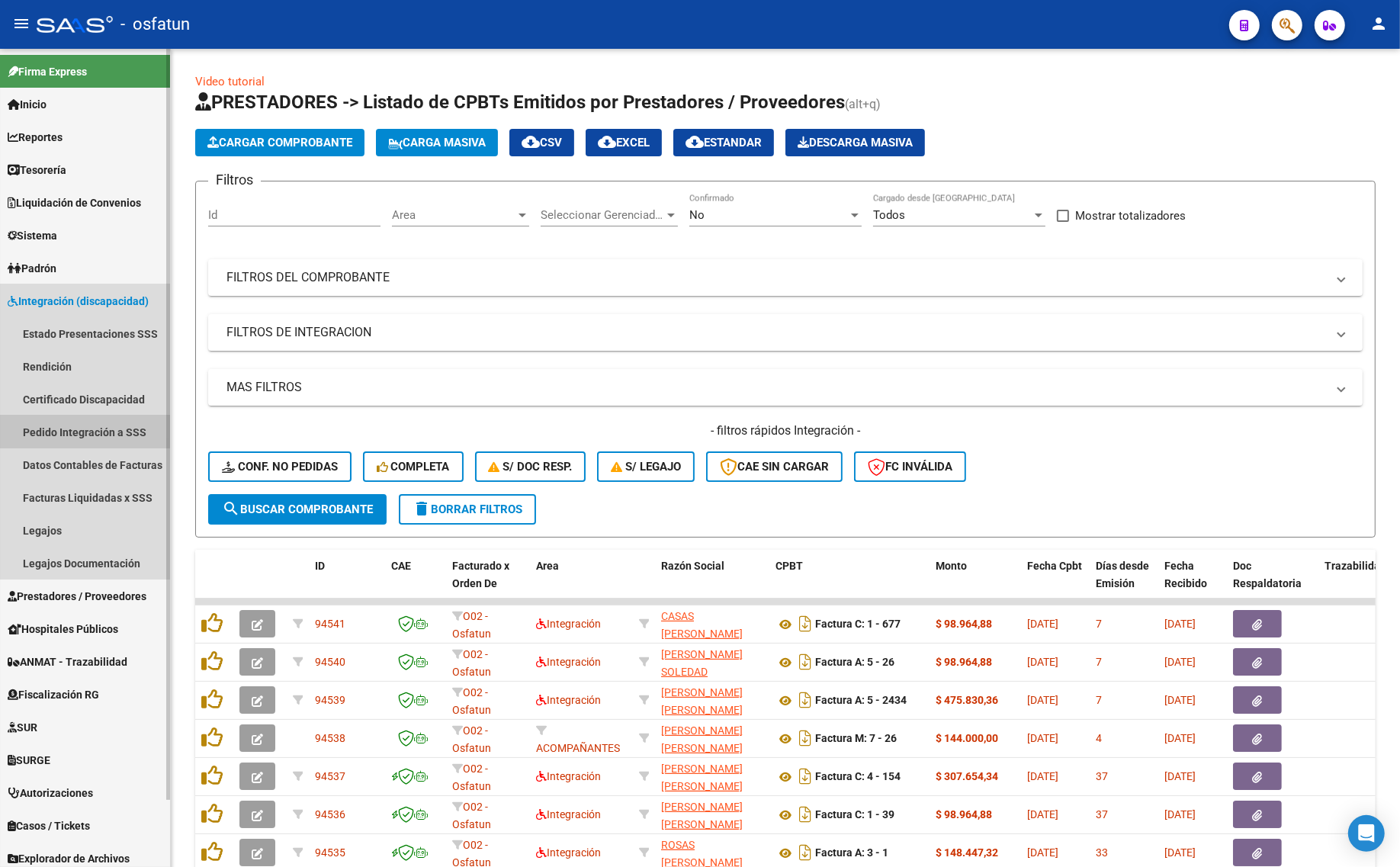
click at [76, 428] on link "Pedido Integración a SSS" at bounding box center [85, 432] width 170 height 33
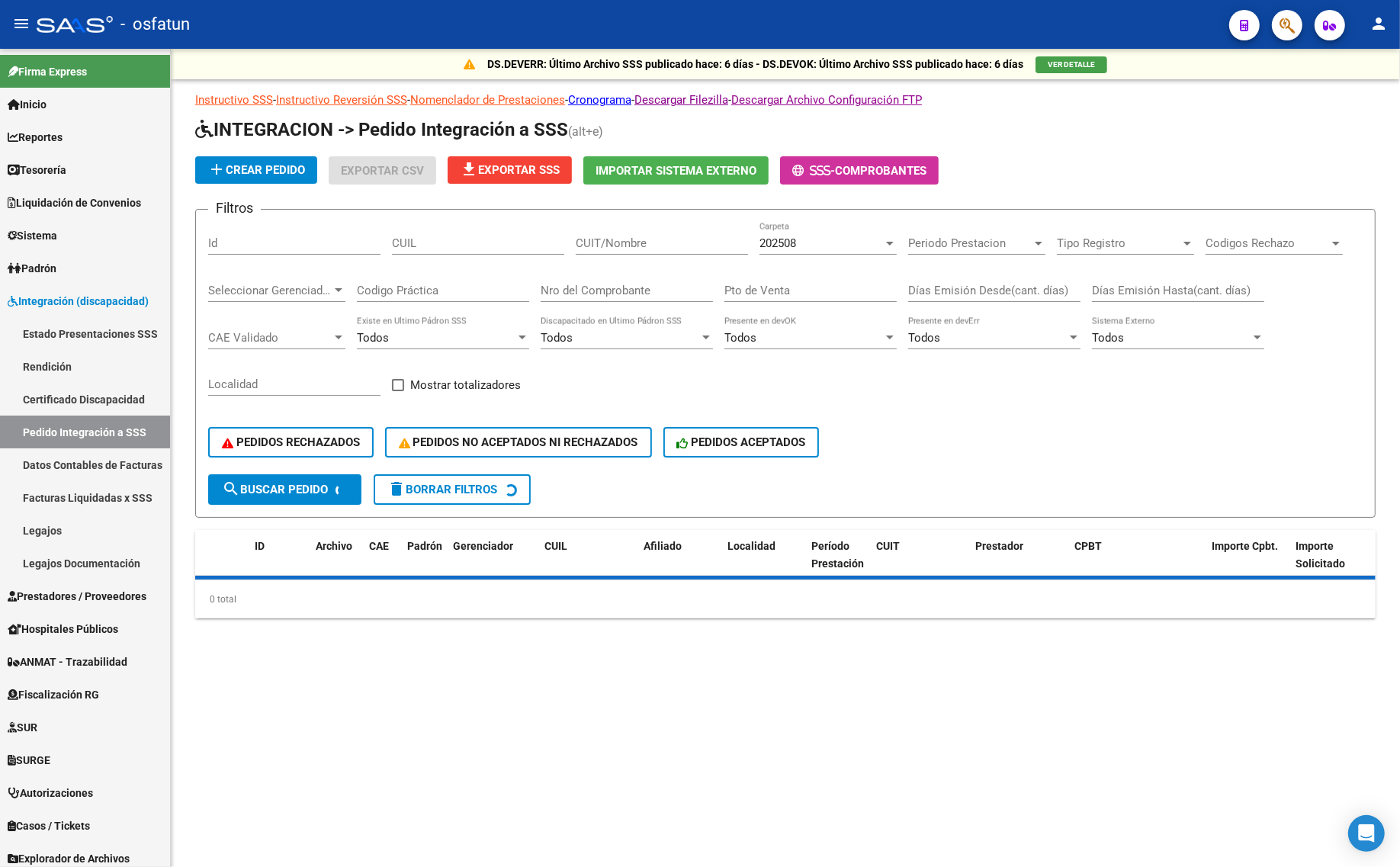
click at [816, 242] on div "202508" at bounding box center [821, 243] width 123 height 14
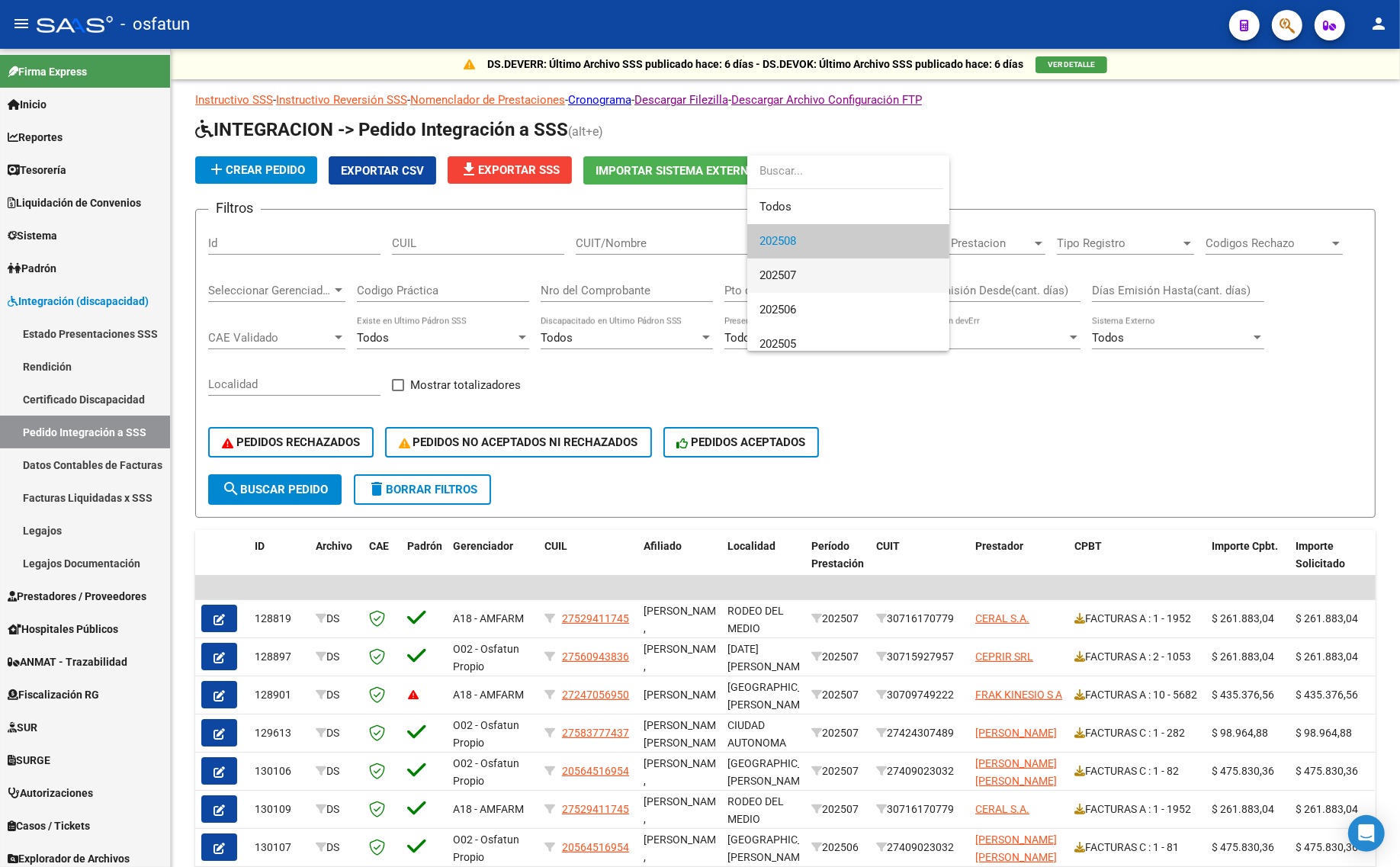
click at [802, 265] on span "202507" at bounding box center [848, 276] width 178 height 34
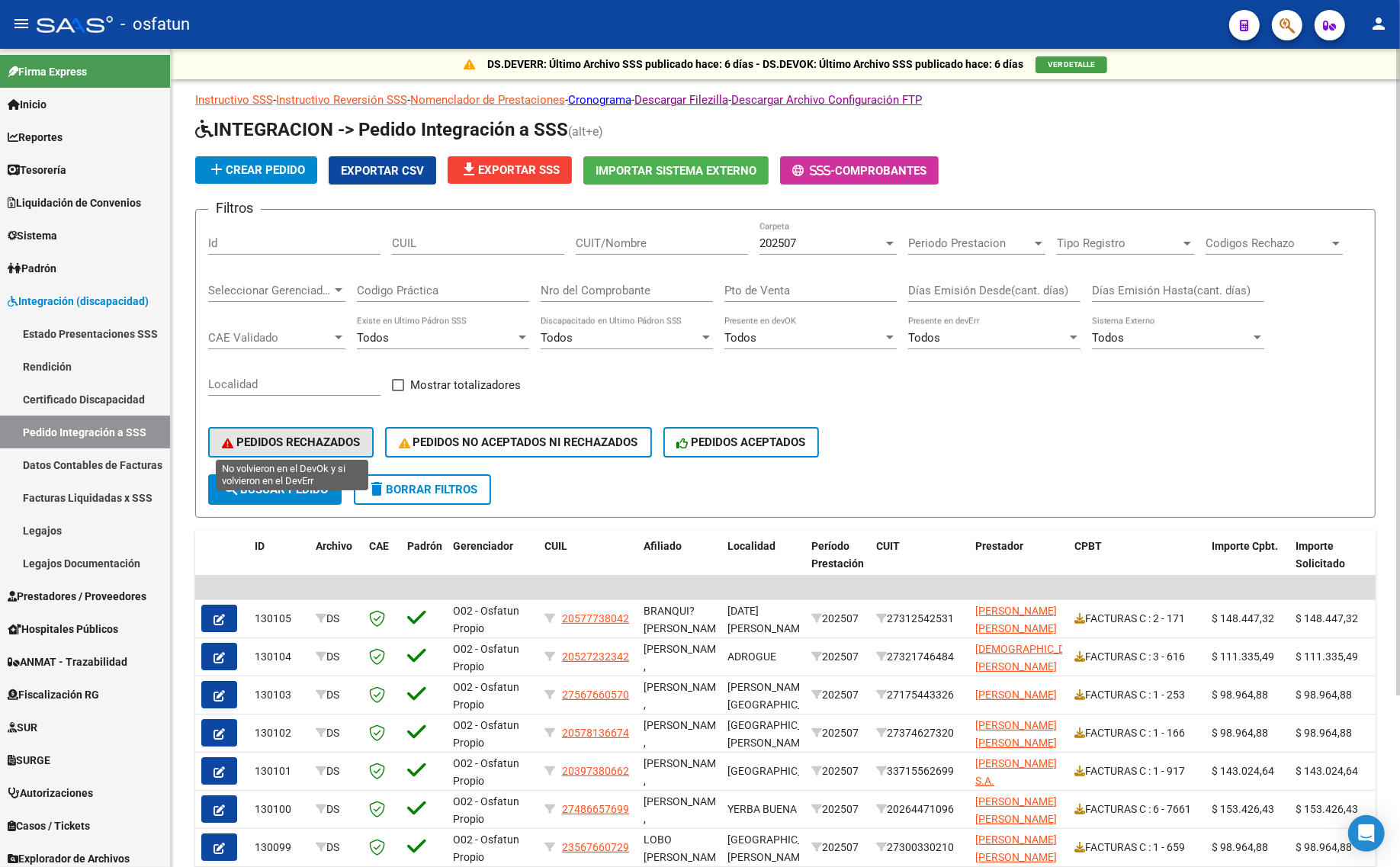
click at [309, 439] on span "PEDIDOS RECHAZADOS" at bounding box center [291, 442] width 138 height 14
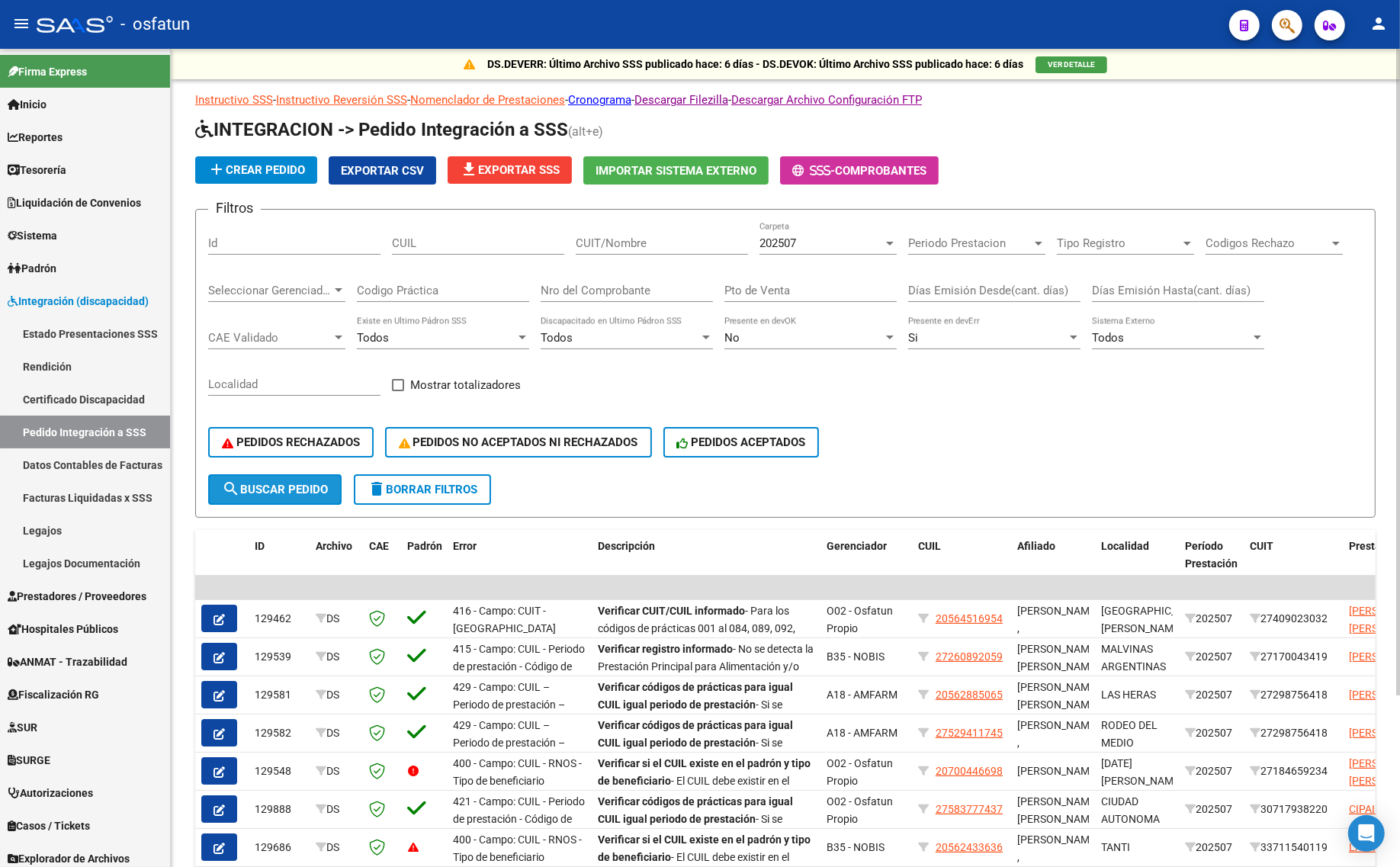
click at [301, 491] on button "search Buscar Pedido" at bounding box center [275, 489] width 134 height 30
click at [276, 483] on span "search Buscar Pedido" at bounding box center [275, 490] width 106 height 14
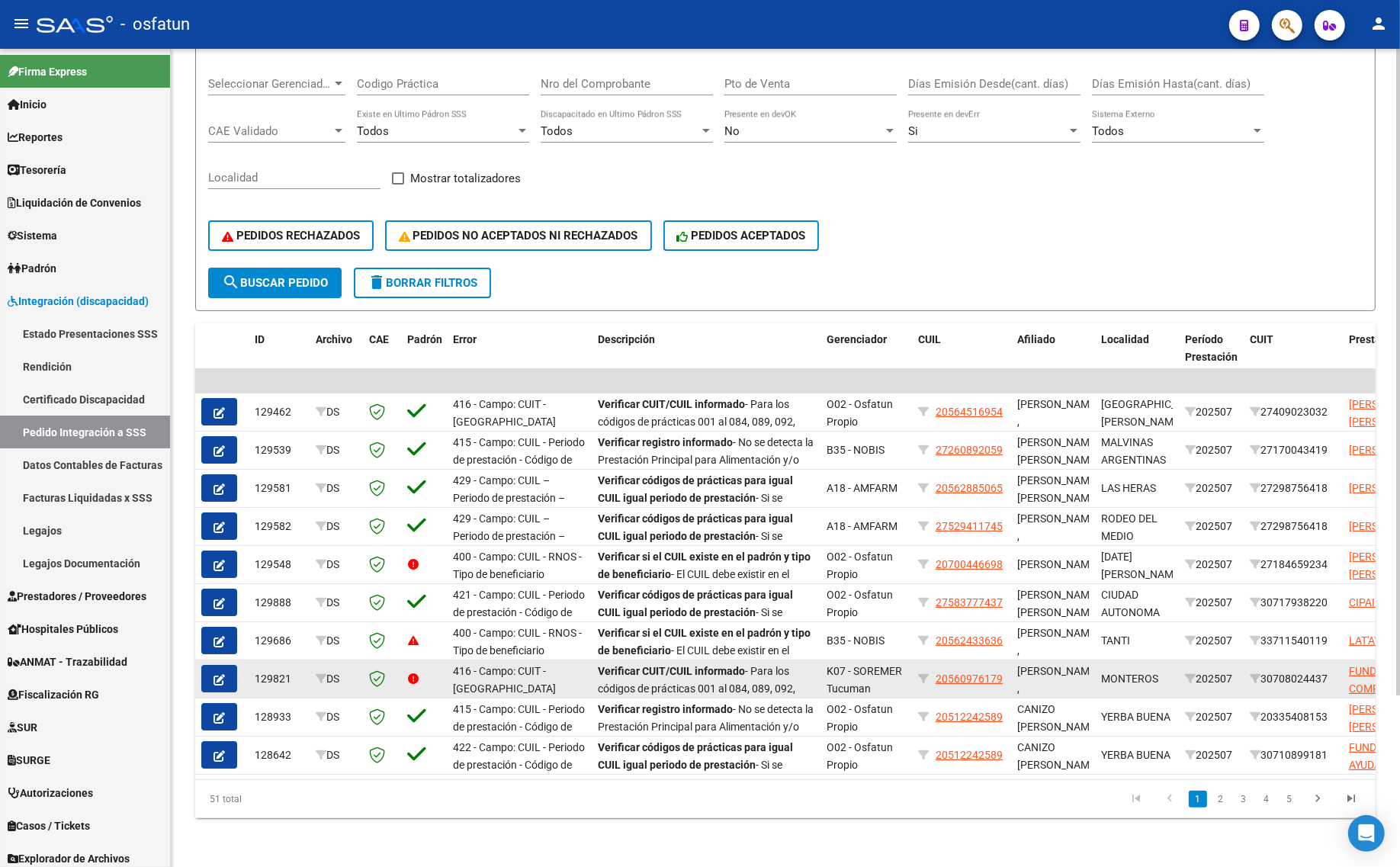
scroll to position [120, 0]
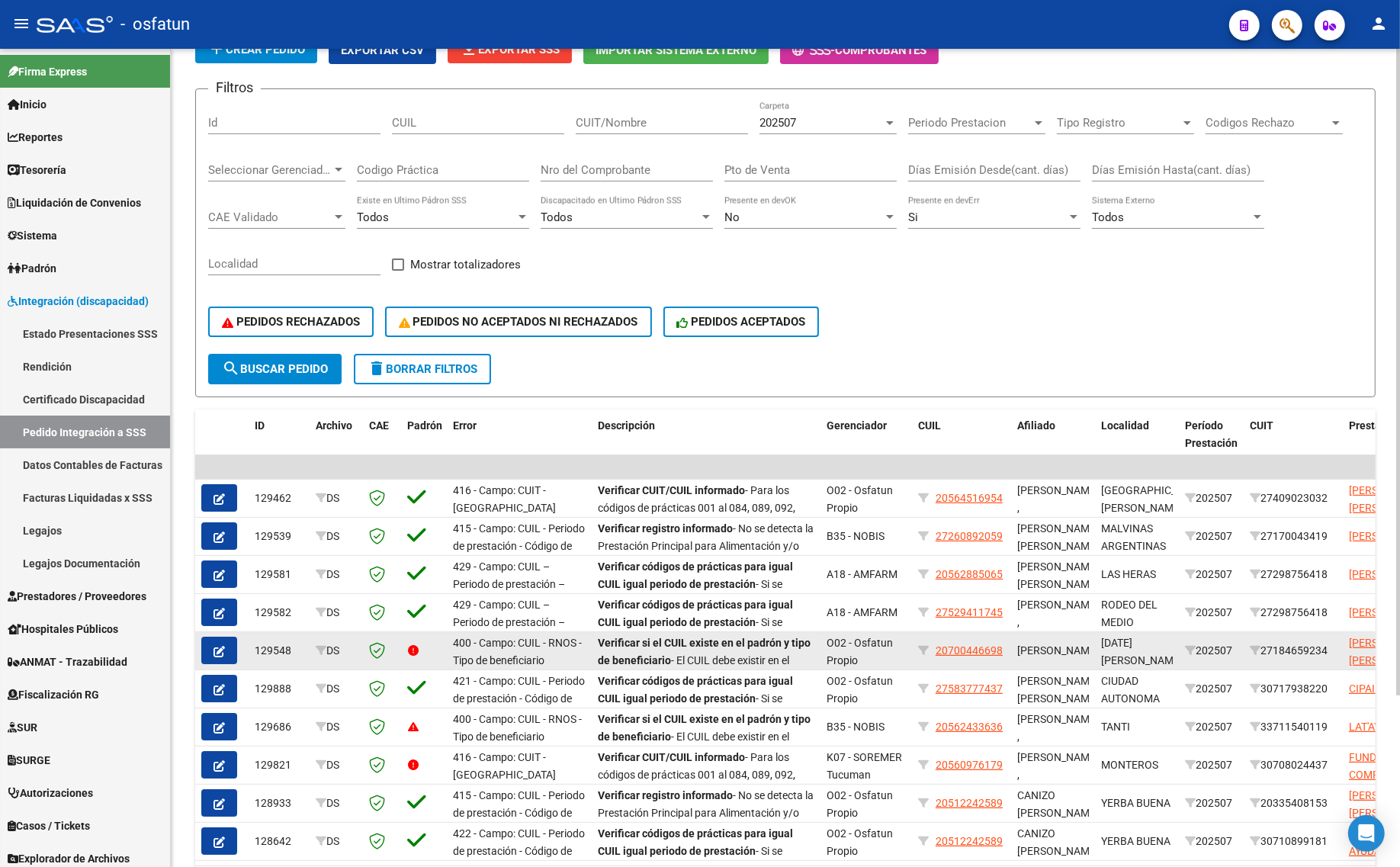
click at [211, 642] on button "button" at bounding box center [219, 650] width 36 height 27
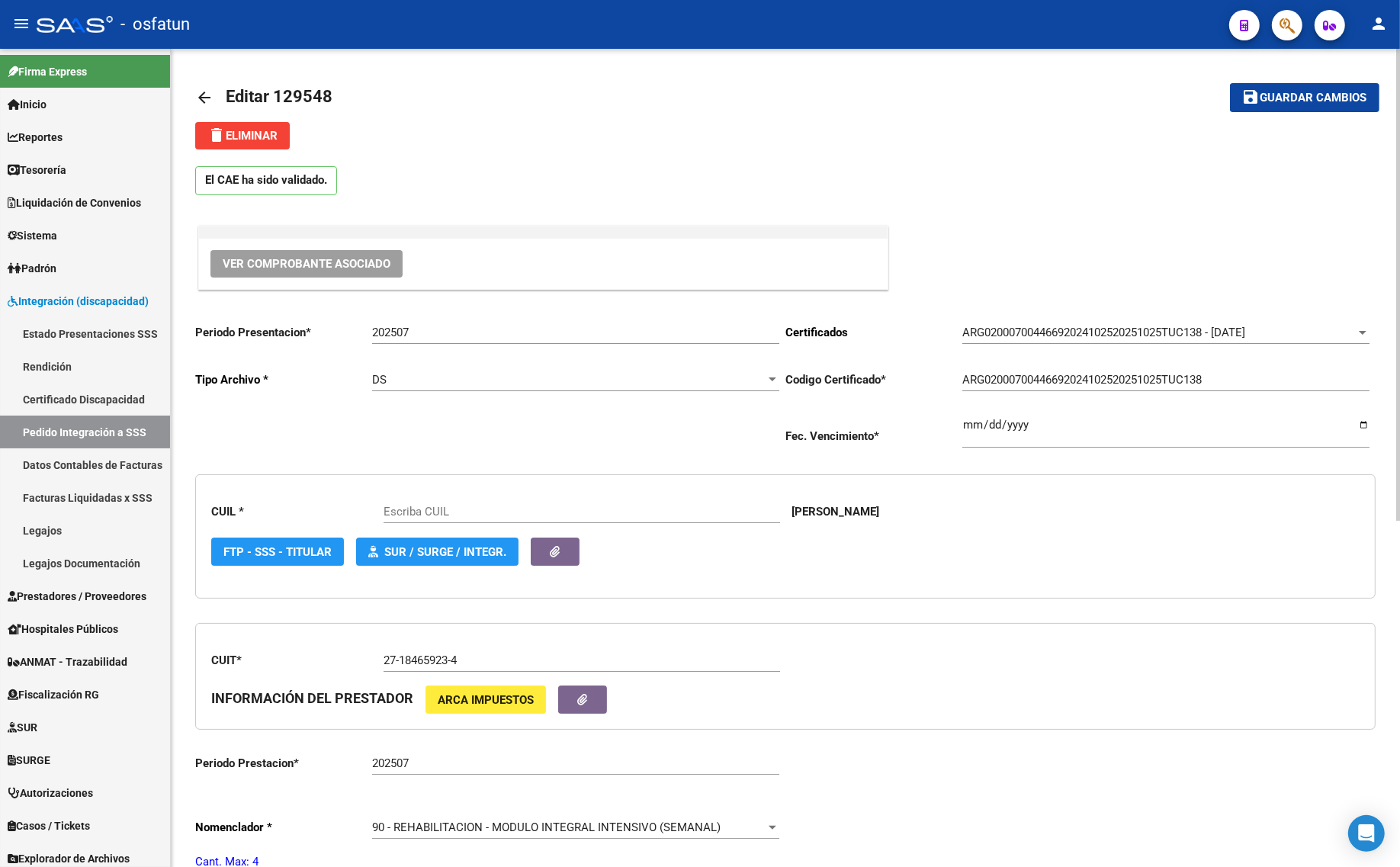
type input "20700446698"
click at [478, 328] on input "202507" at bounding box center [575, 332] width 407 height 14
click at [196, 96] on mat-icon "arrow_back" at bounding box center [204, 98] width 19 height 19
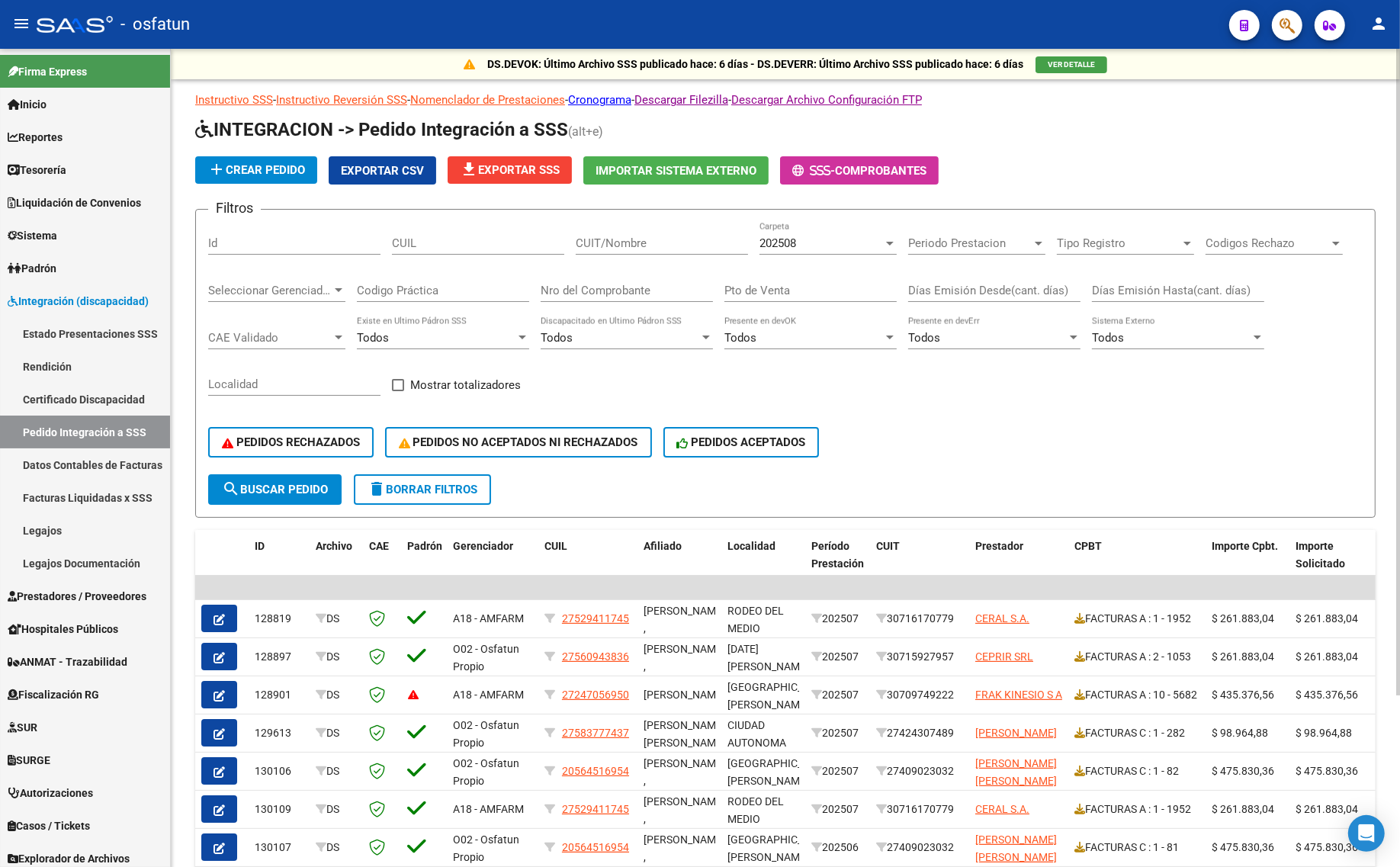
click at [809, 248] on div "202508 Carpeta" at bounding box center [828, 238] width 137 height 33
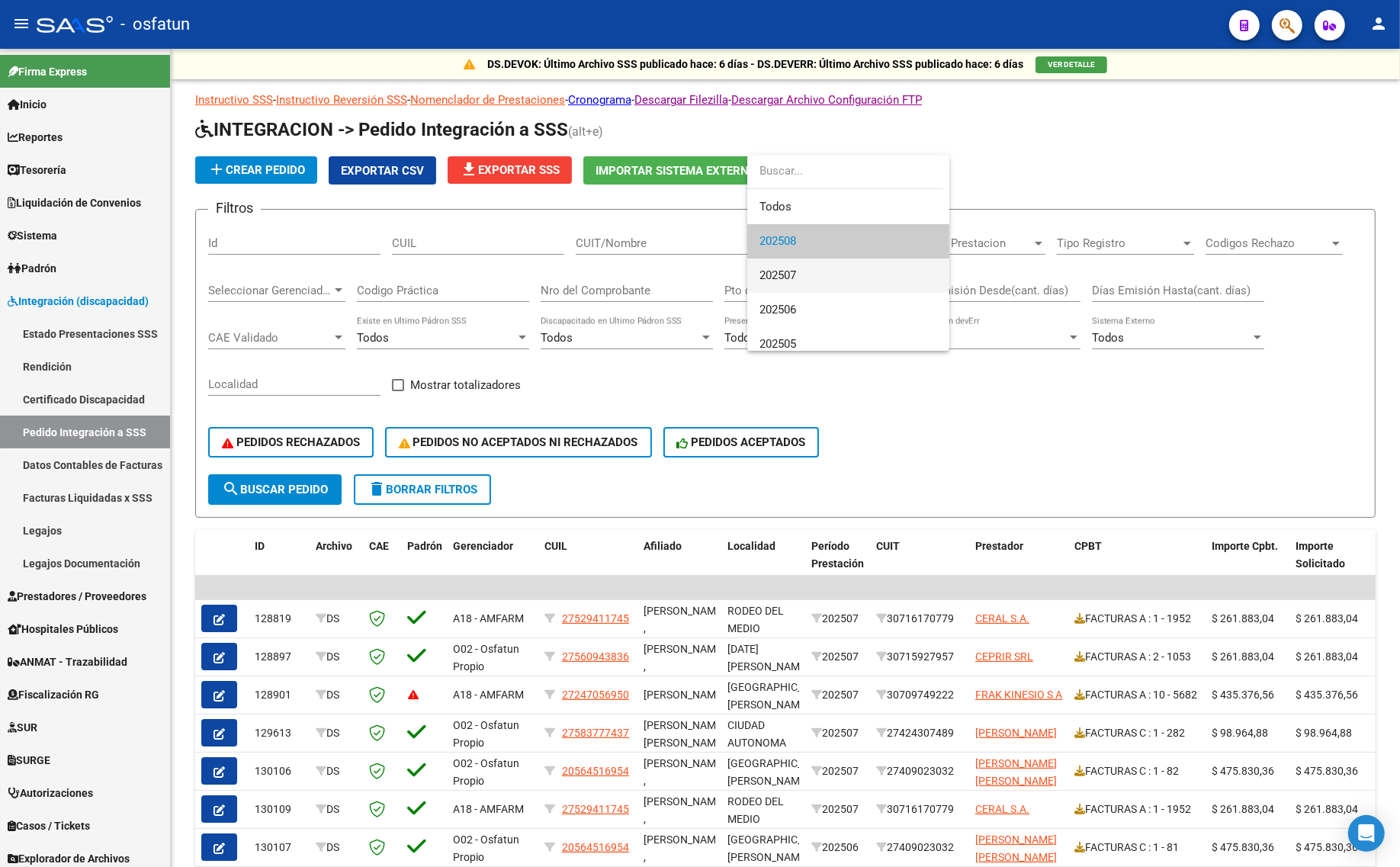
click at [791, 269] on span "202507" at bounding box center [777, 276] width 36 height 14
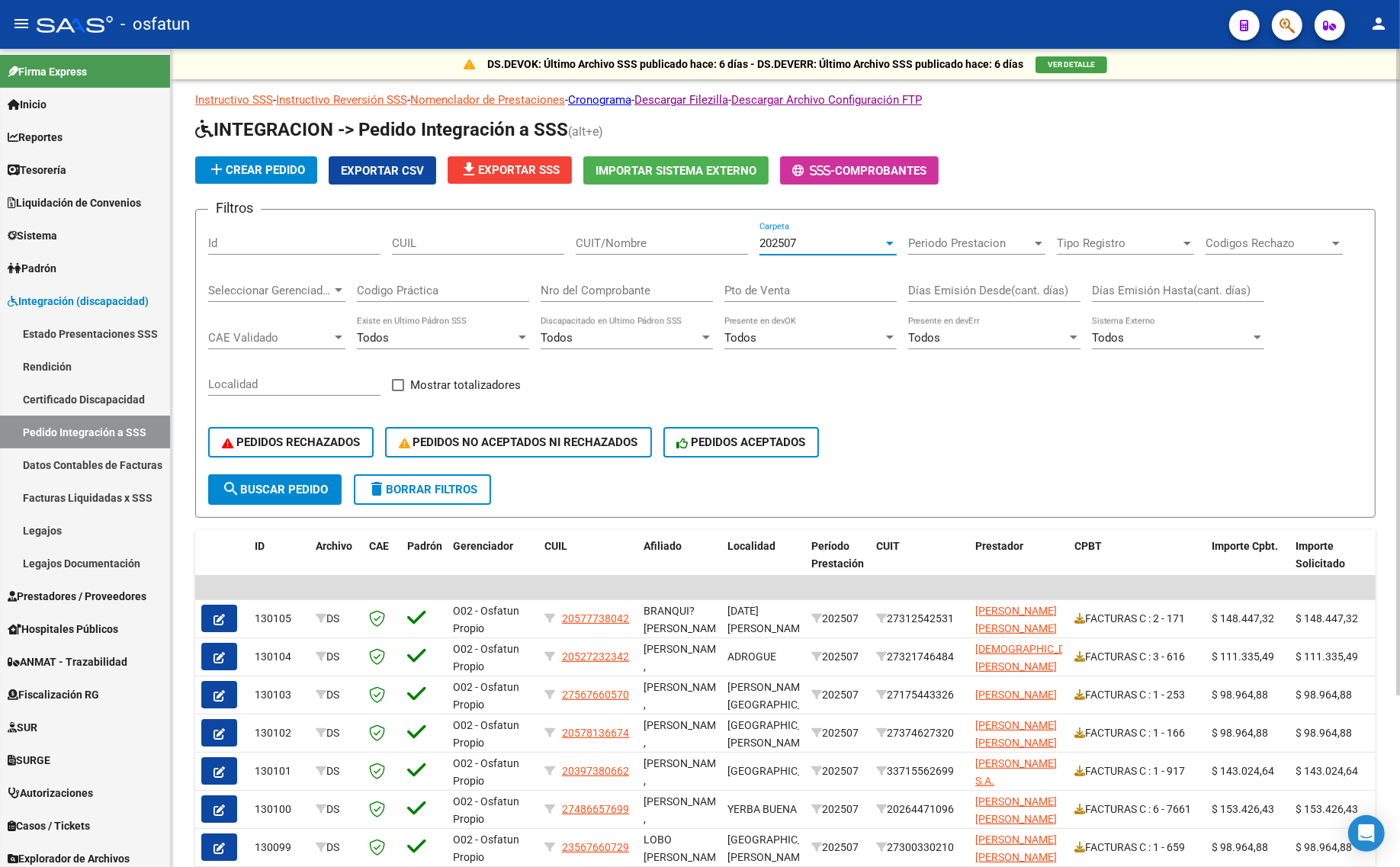
click at [276, 474] on button "search Buscar Pedido" at bounding box center [275, 489] width 134 height 30
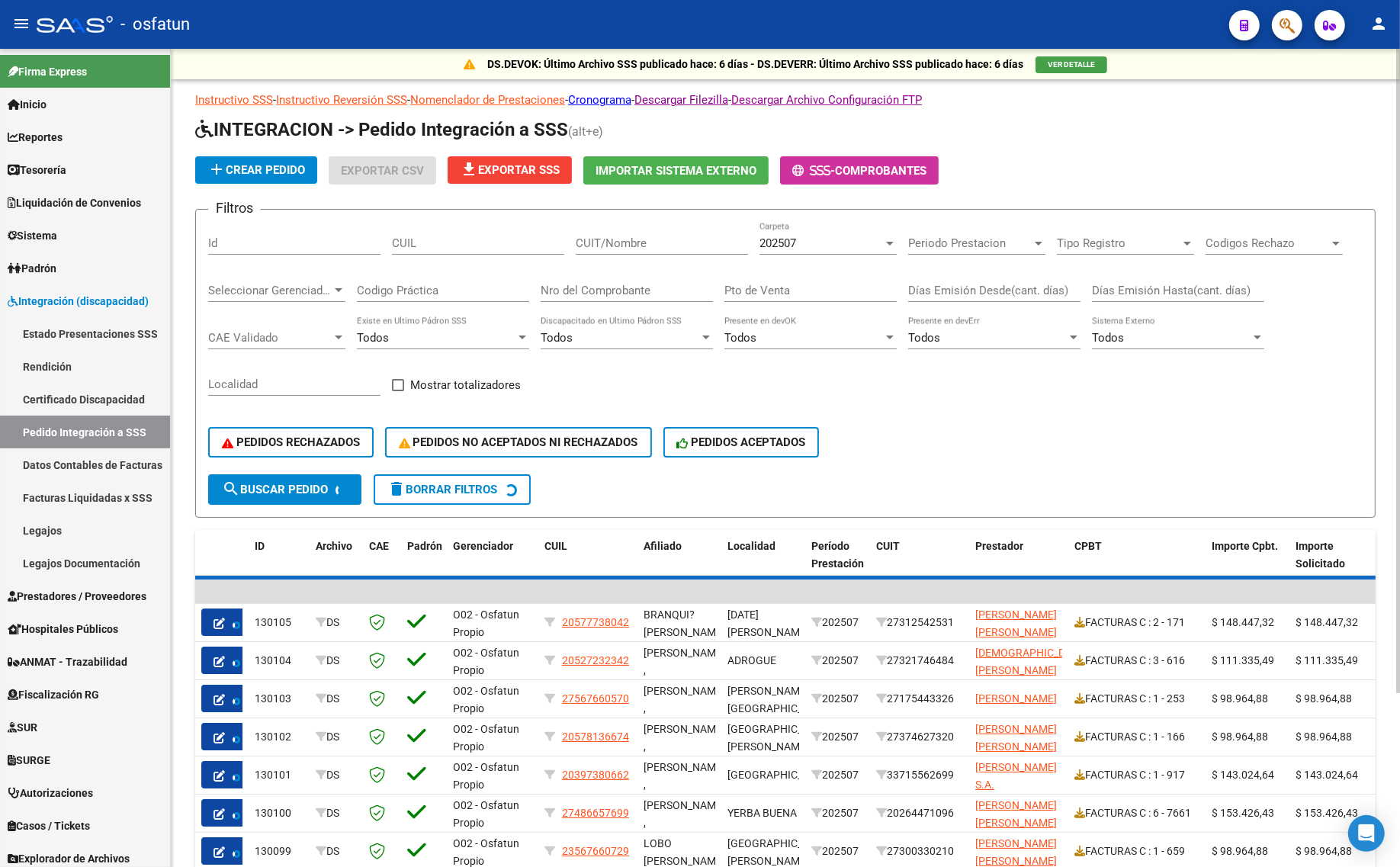
click at [288, 420] on div "PEDIDOS RECHAZADOS PEDIDOS NO ACEPTADOS NI RECHAZADOS PEDIDOS ACEPTADOS" at bounding box center [785, 442] width 1155 height 64
drag, startPoint x: 288, startPoint y: 435, endPoint x: 315, endPoint y: 519, distance: 88.2
click at [300, 457] on div "PEDIDOS RECHAZADOS PEDIDOS NO ACEPTADOS NI RECHAZADOS PEDIDOS ACEPTADOS" at bounding box center [785, 442] width 1155 height 64
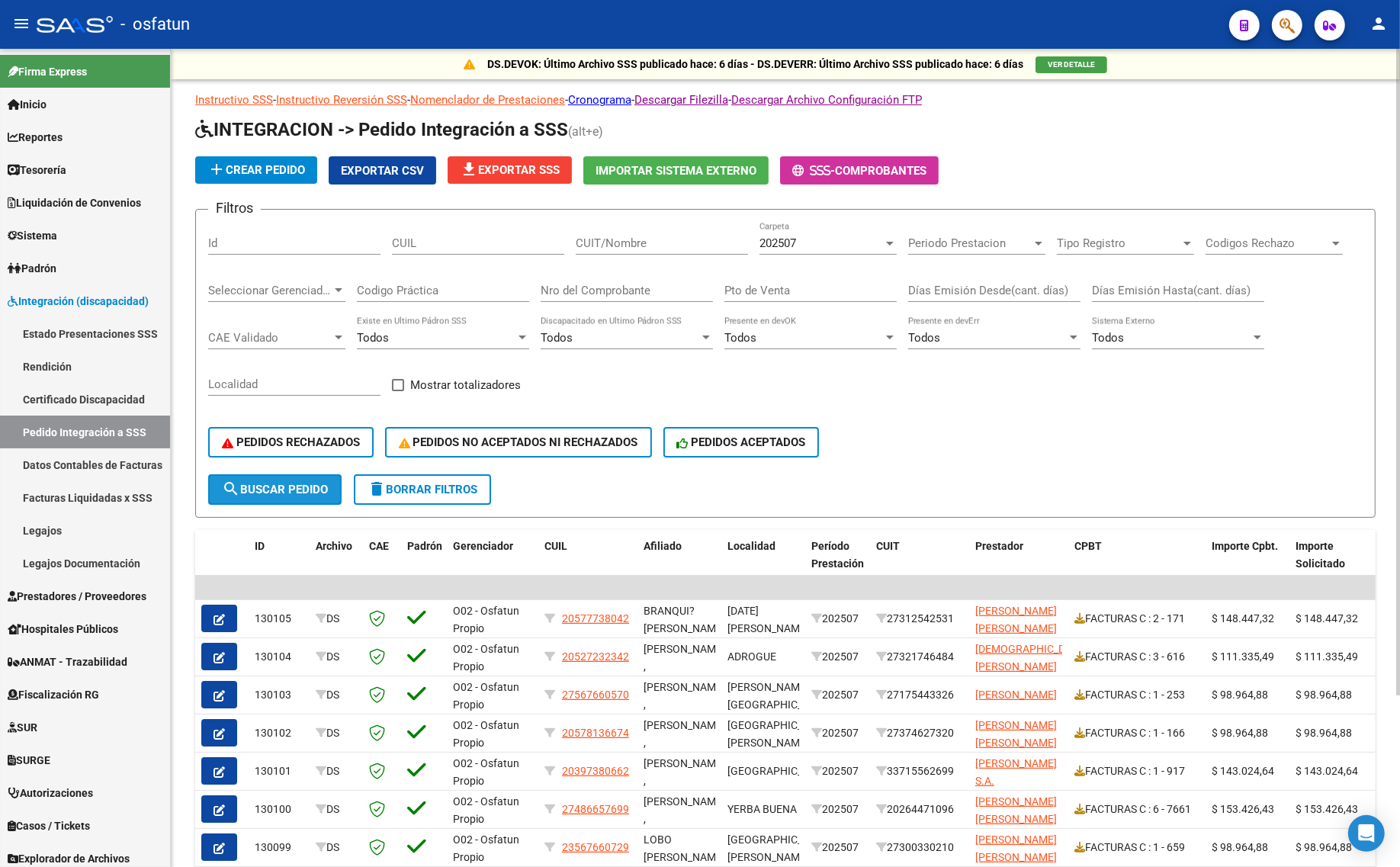
click at [313, 488] on span "search Buscar Pedido" at bounding box center [275, 490] width 106 height 14
click at [269, 441] on span "PEDIDOS RECHAZADOS" at bounding box center [291, 442] width 138 height 14
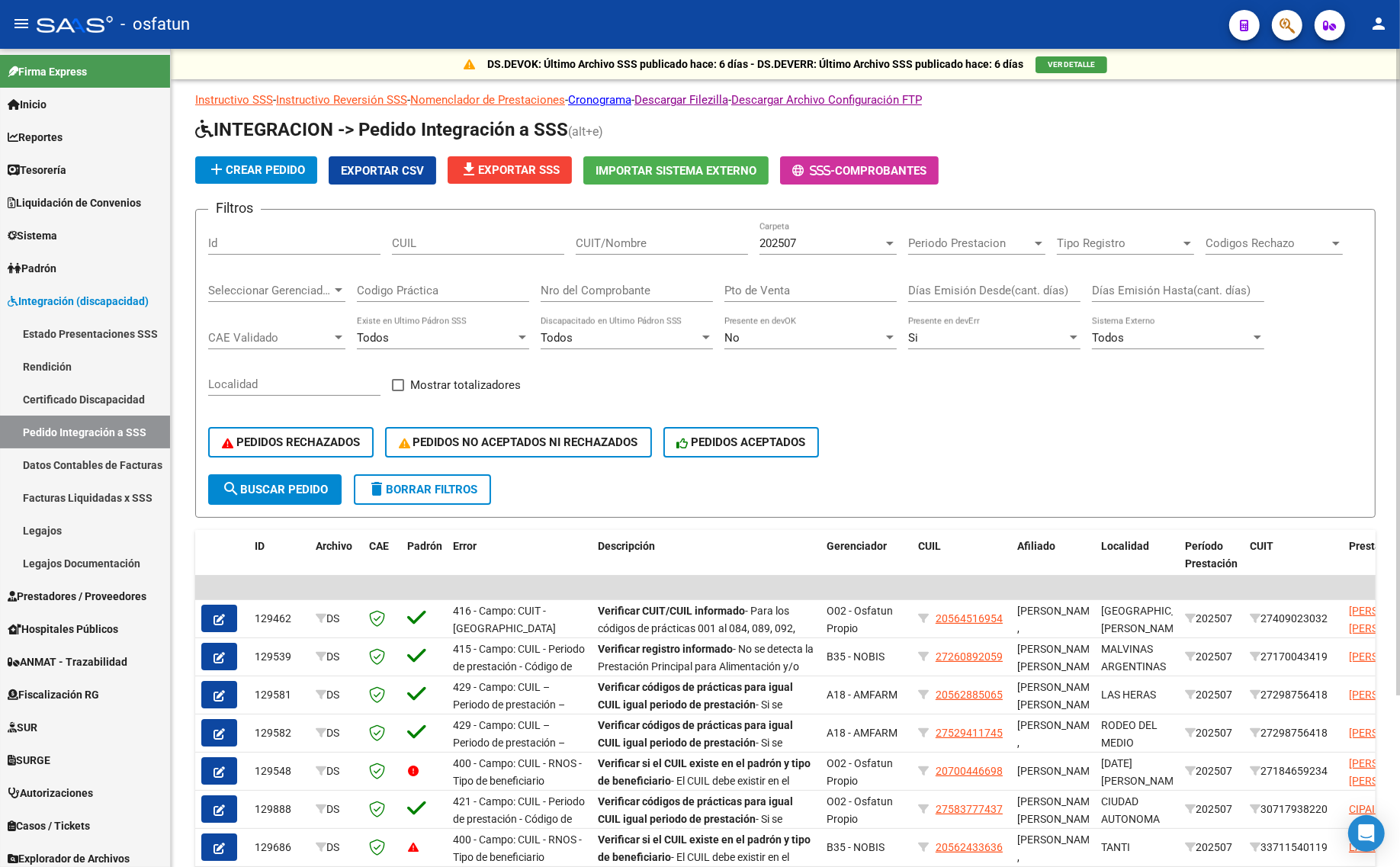
click at [318, 485] on span "search Buscar Pedido" at bounding box center [275, 490] width 106 height 14
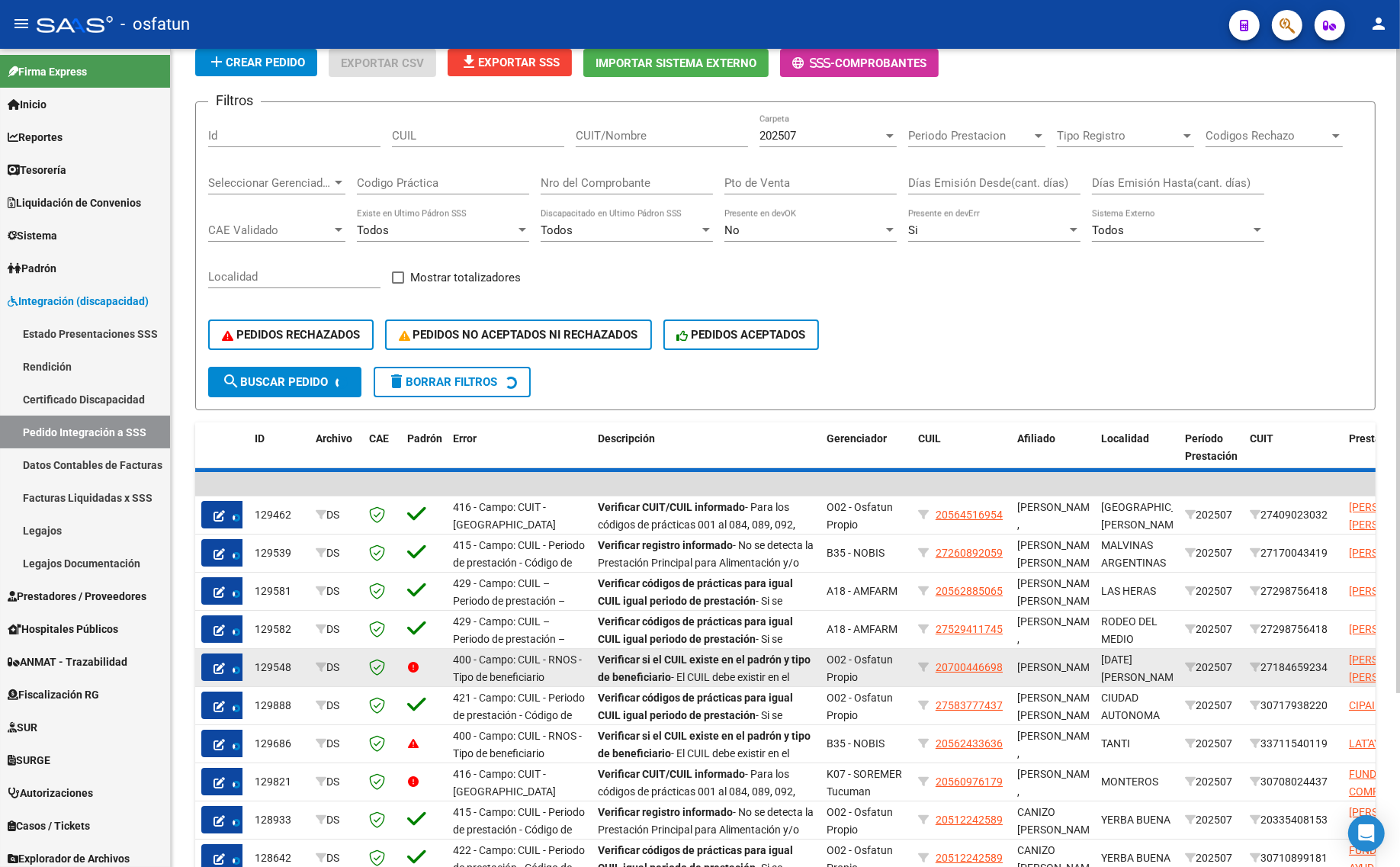
scroll to position [216, 0]
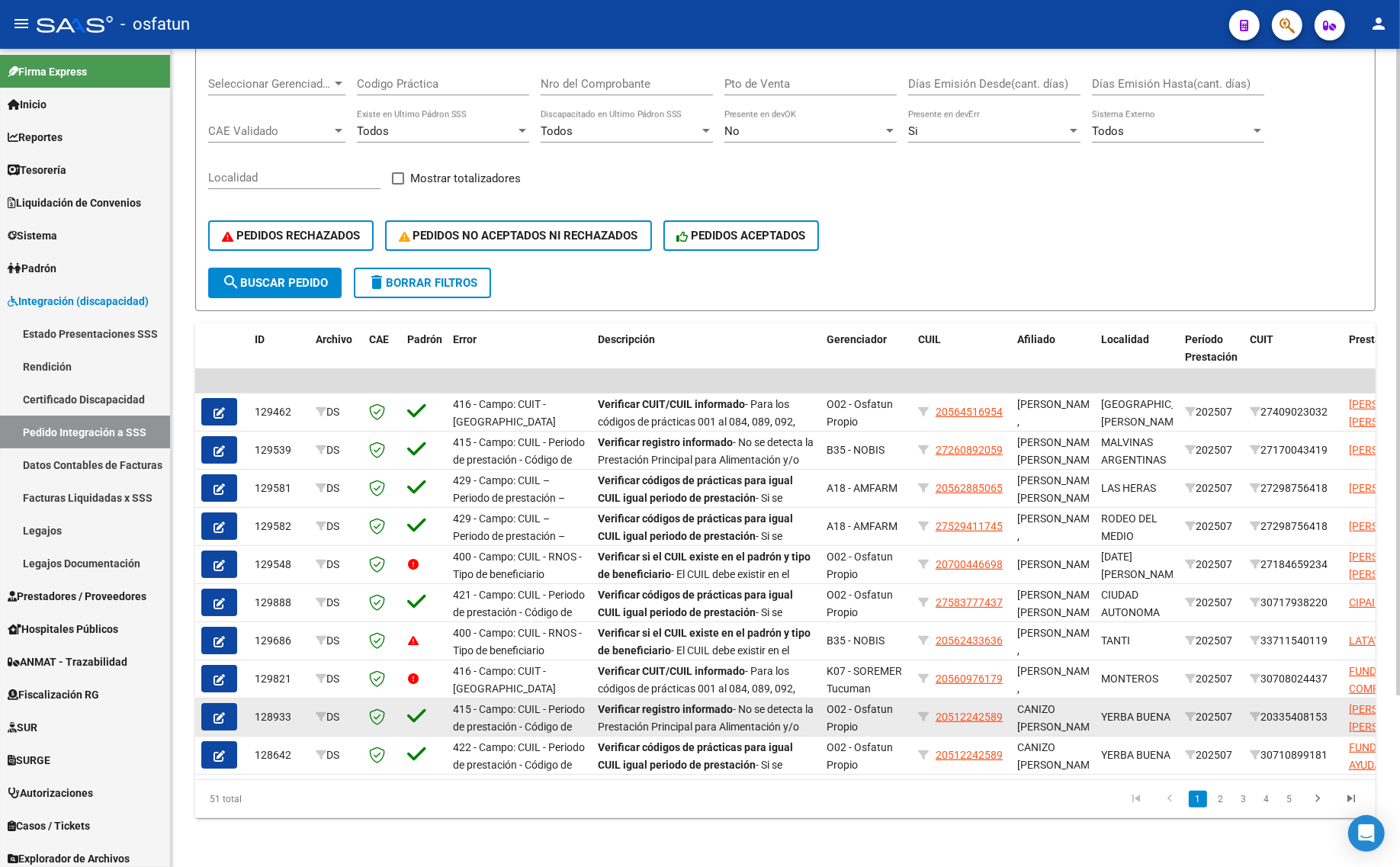
click at [210, 702] on button "button" at bounding box center [219, 716] width 36 height 27
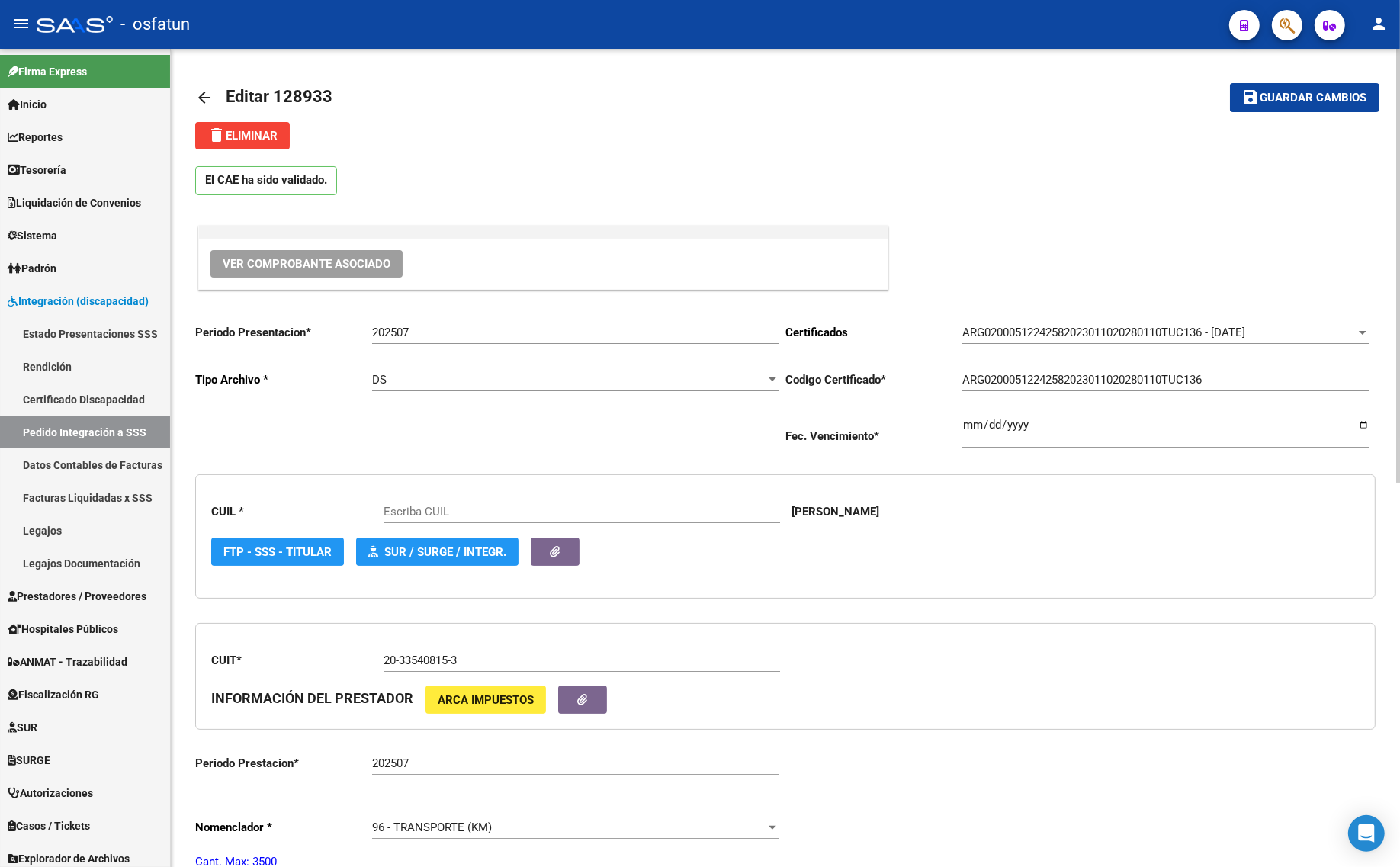
click at [454, 317] on div "202507 Ingresar el Periodo" at bounding box center [575, 328] width 407 height 33
click at [443, 336] on input "202507" at bounding box center [575, 332] width 407 height 14
type input "20512242589"
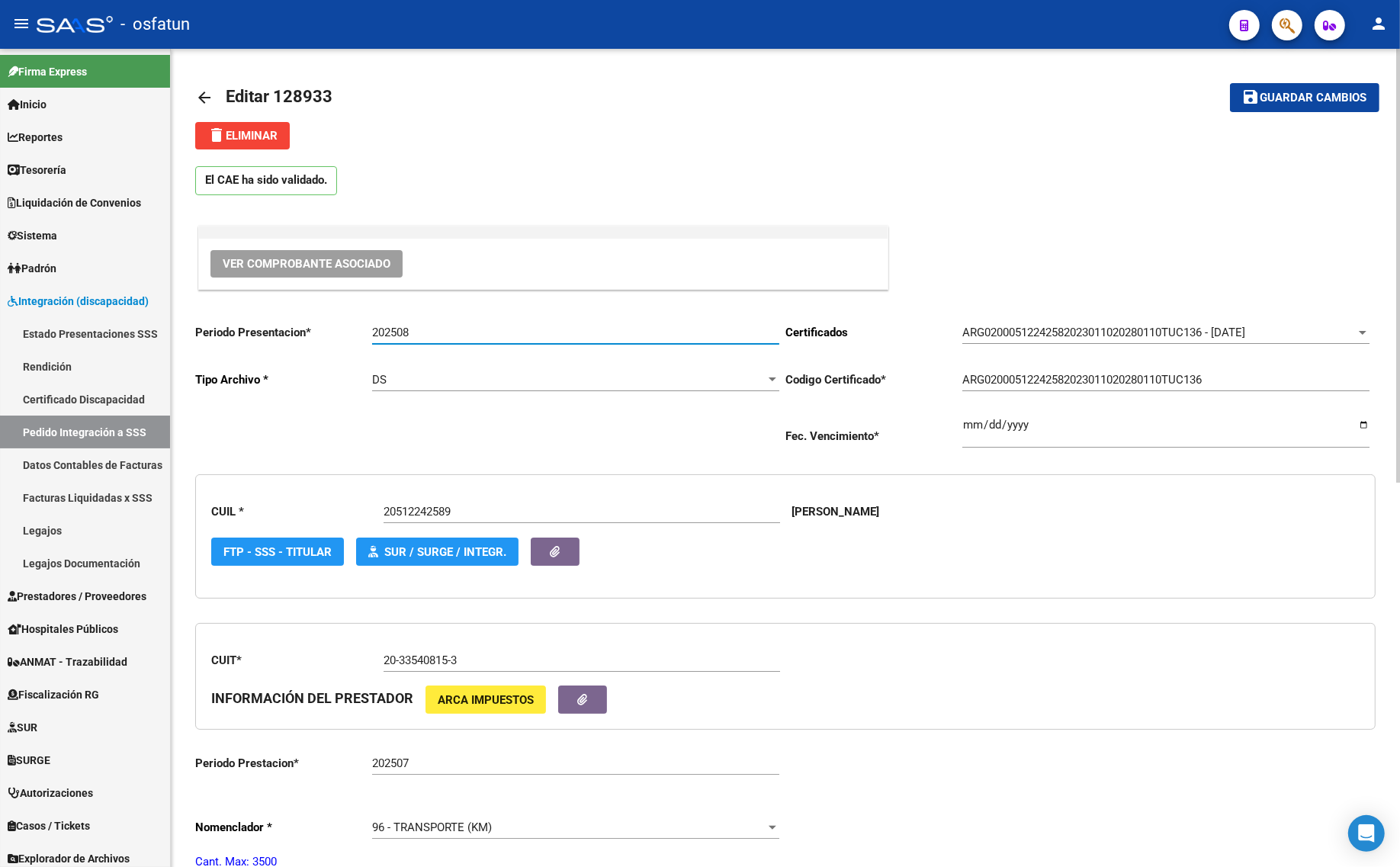
type input "202508"
click at [1324, 92] on span "Guardar cambios" at bounding box center [1313, 99] width 106 height 14
drag, startPoint x: 196, startPoint y: 88, endPoint x: 192, endPoint y: 98, distance: 10.8
click at [195, 89] on mat-icon "arrow_back" at bounding box center [204, 98] width 19 height 19
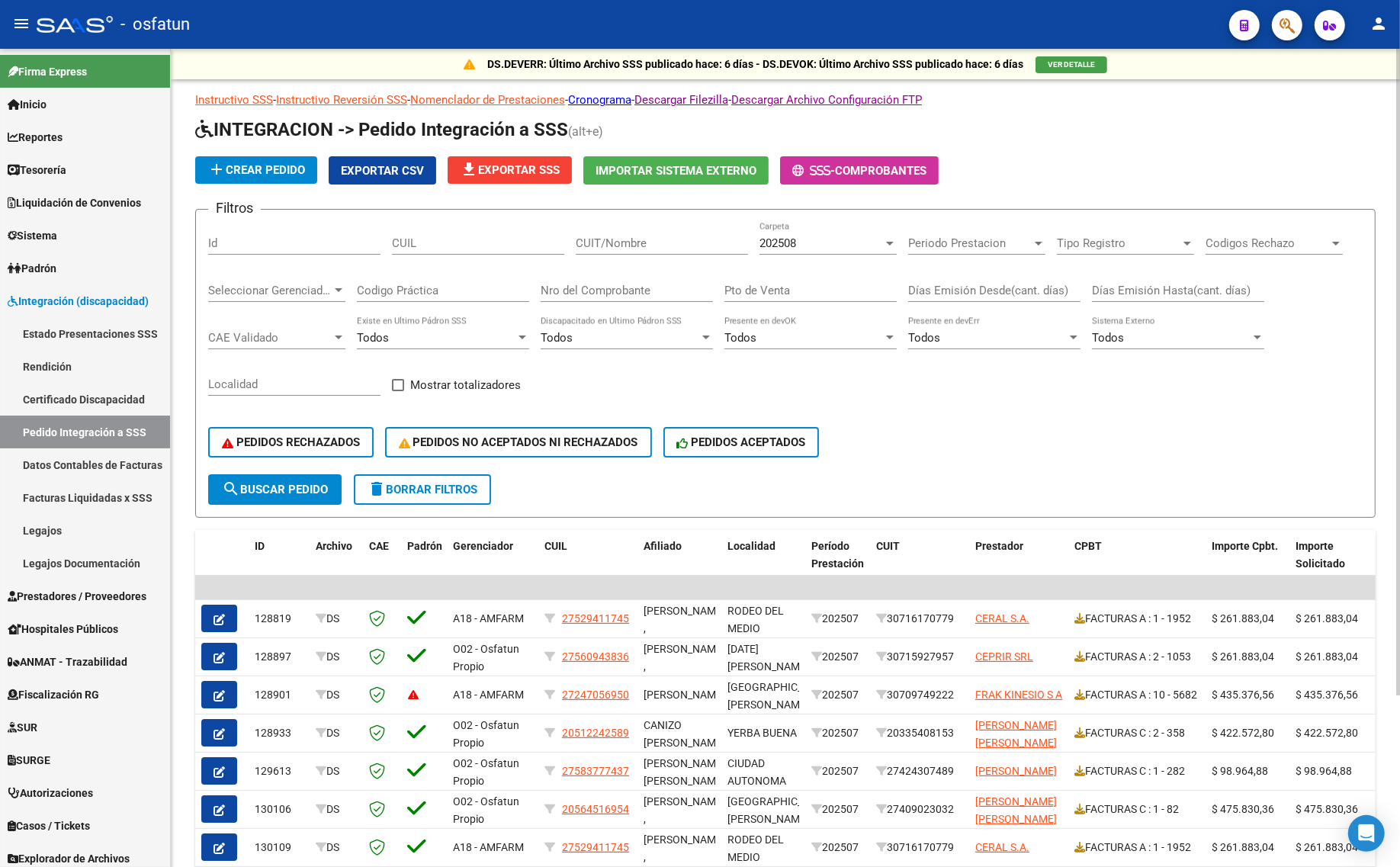
click at [809, 241] on div "202508" at bounding box center [821, 243] width 123 height 14
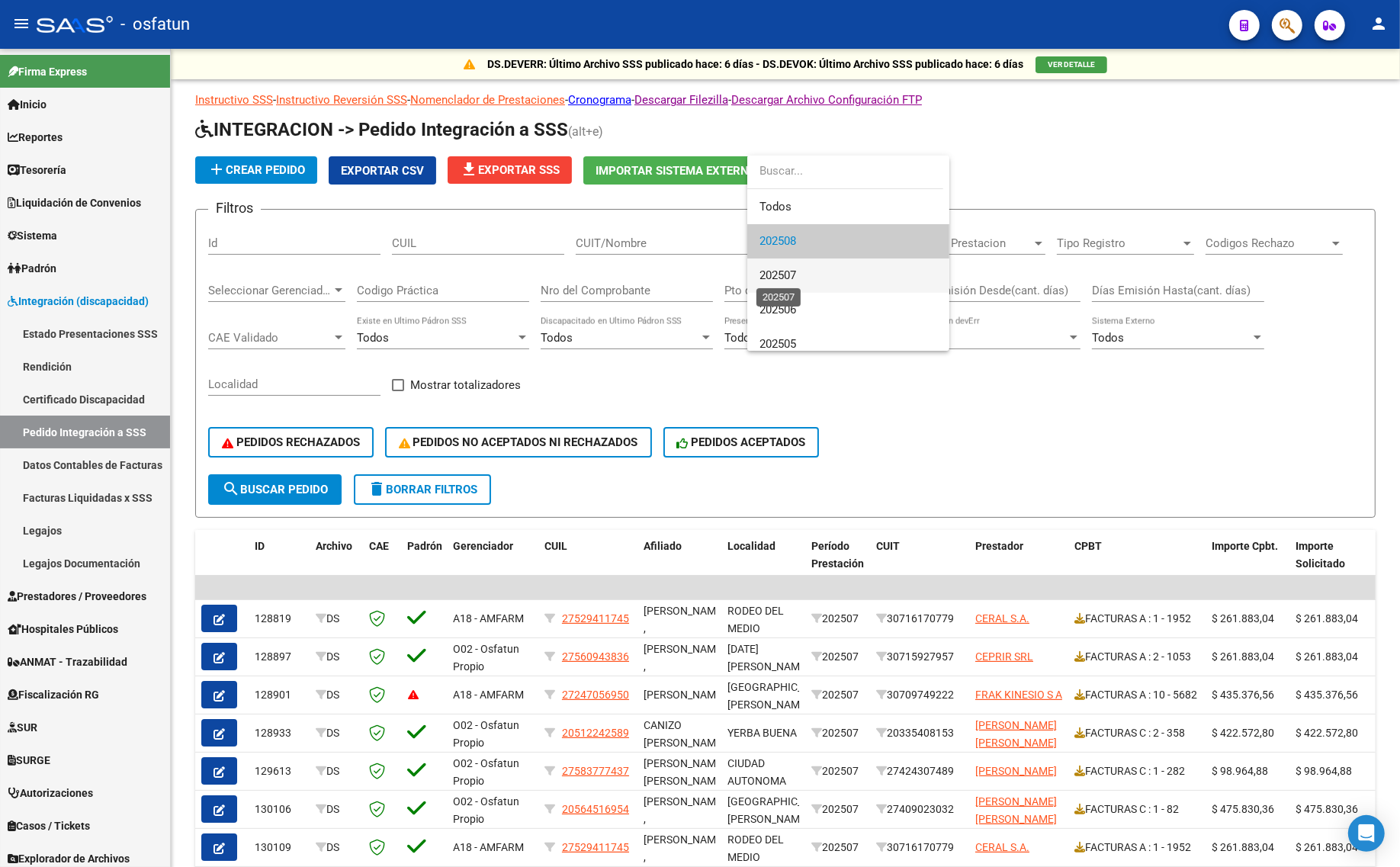
click at [787, 265] on span "202507" at bounding box center [848, 276] width 178 height 34
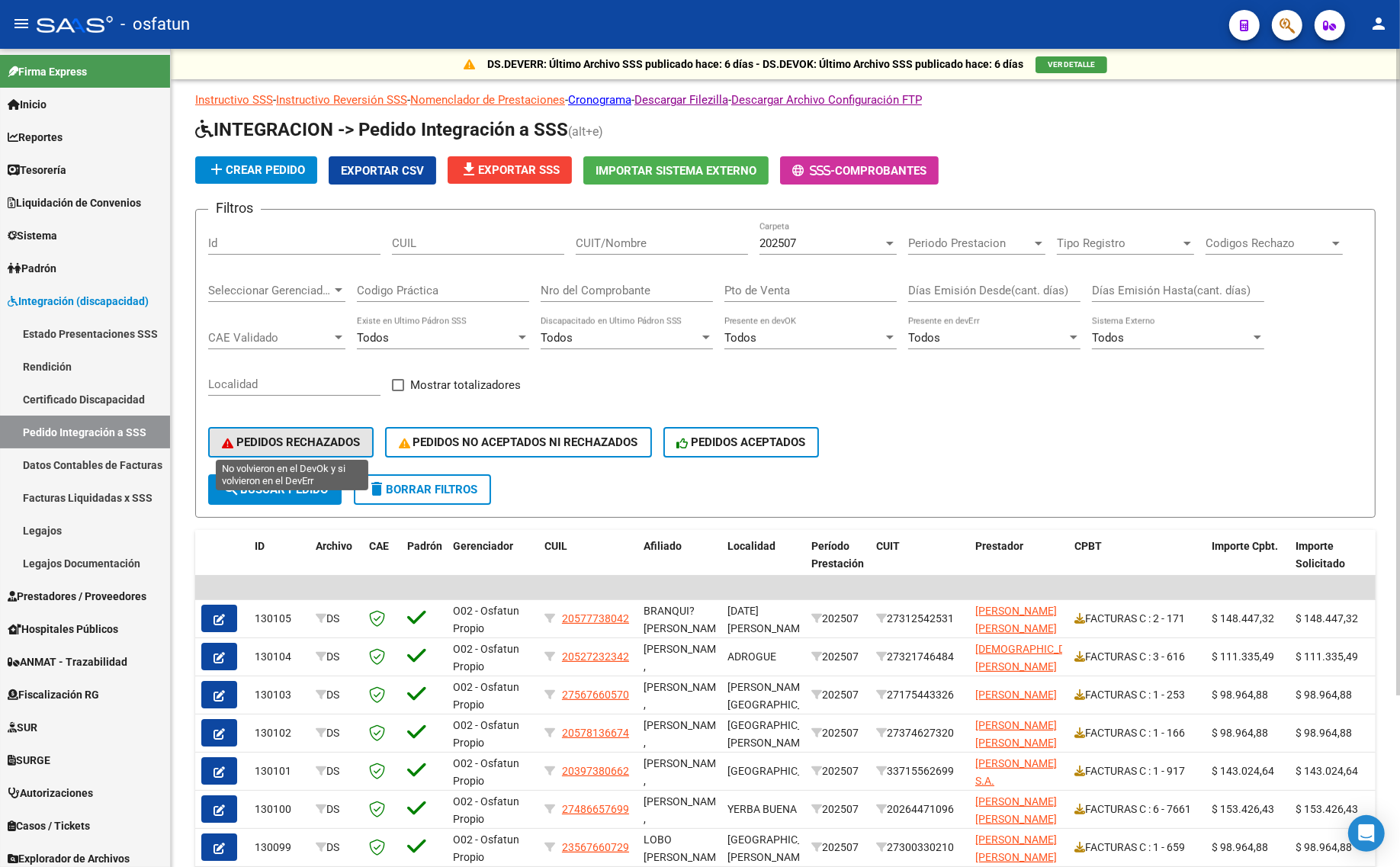
click at [280, 439] on span "PEDIDOS RECHAZADOS" at bounding box center [291, 442] width 138 height 14
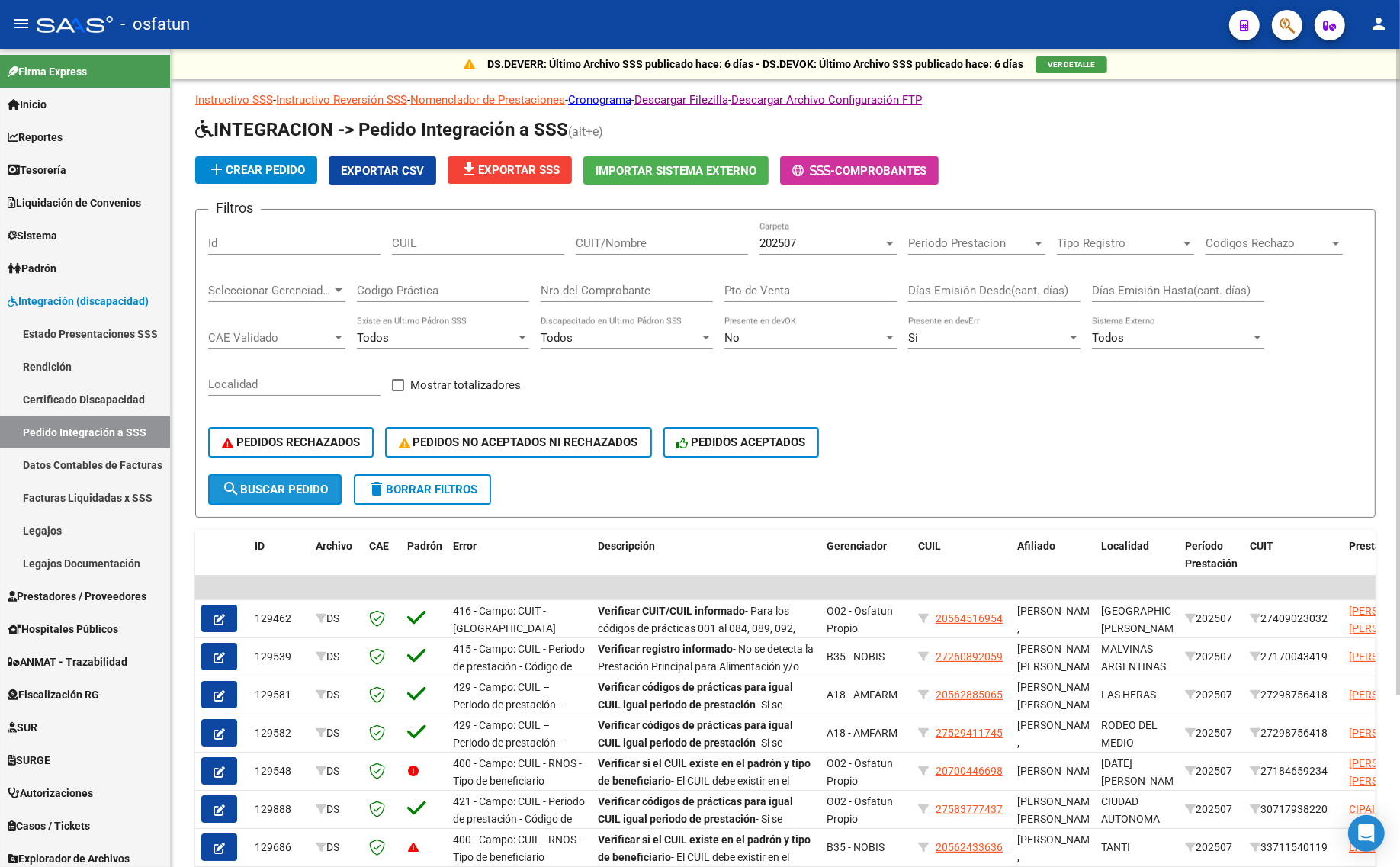
click at [268, 492] on button "search Buscar Pedido" at bounding box center [275, 489] width 134 height 30
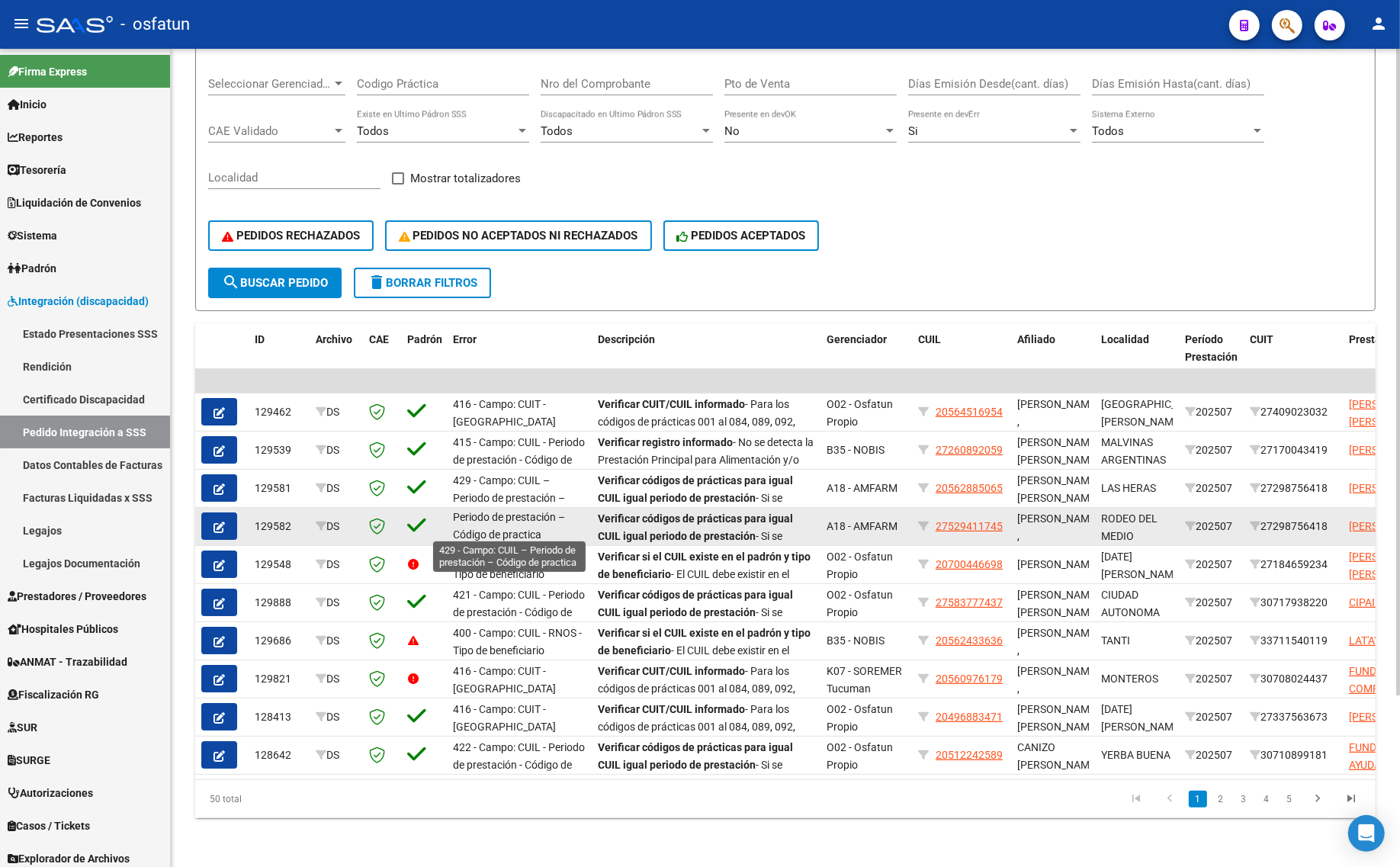
scroll to position [20, 0]
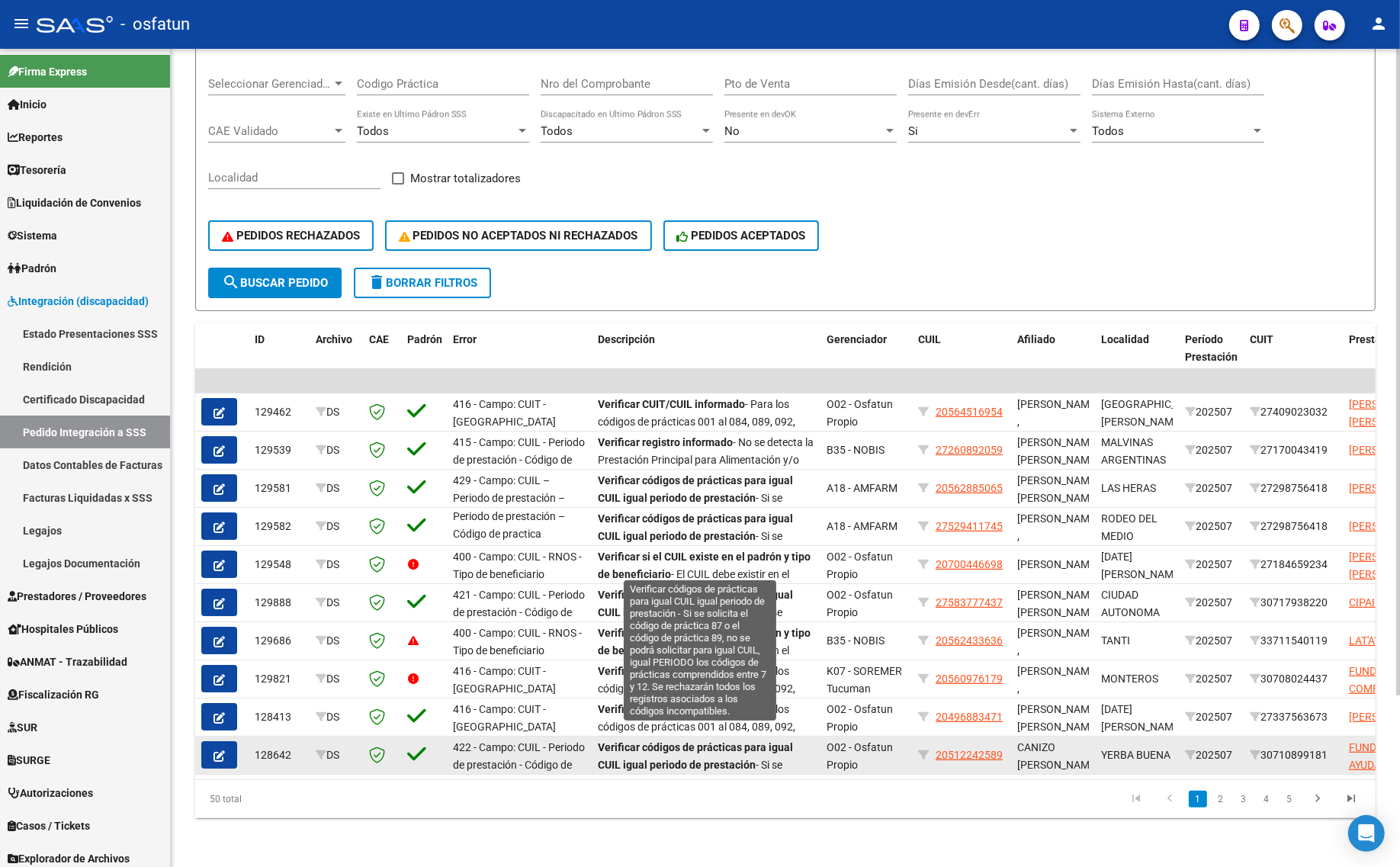
click at [672, 743] on strong "Verificar códigos de prácticas para igual CUIL igual periodo de prestación" at bounding box center [695, 756] width 195 height 29
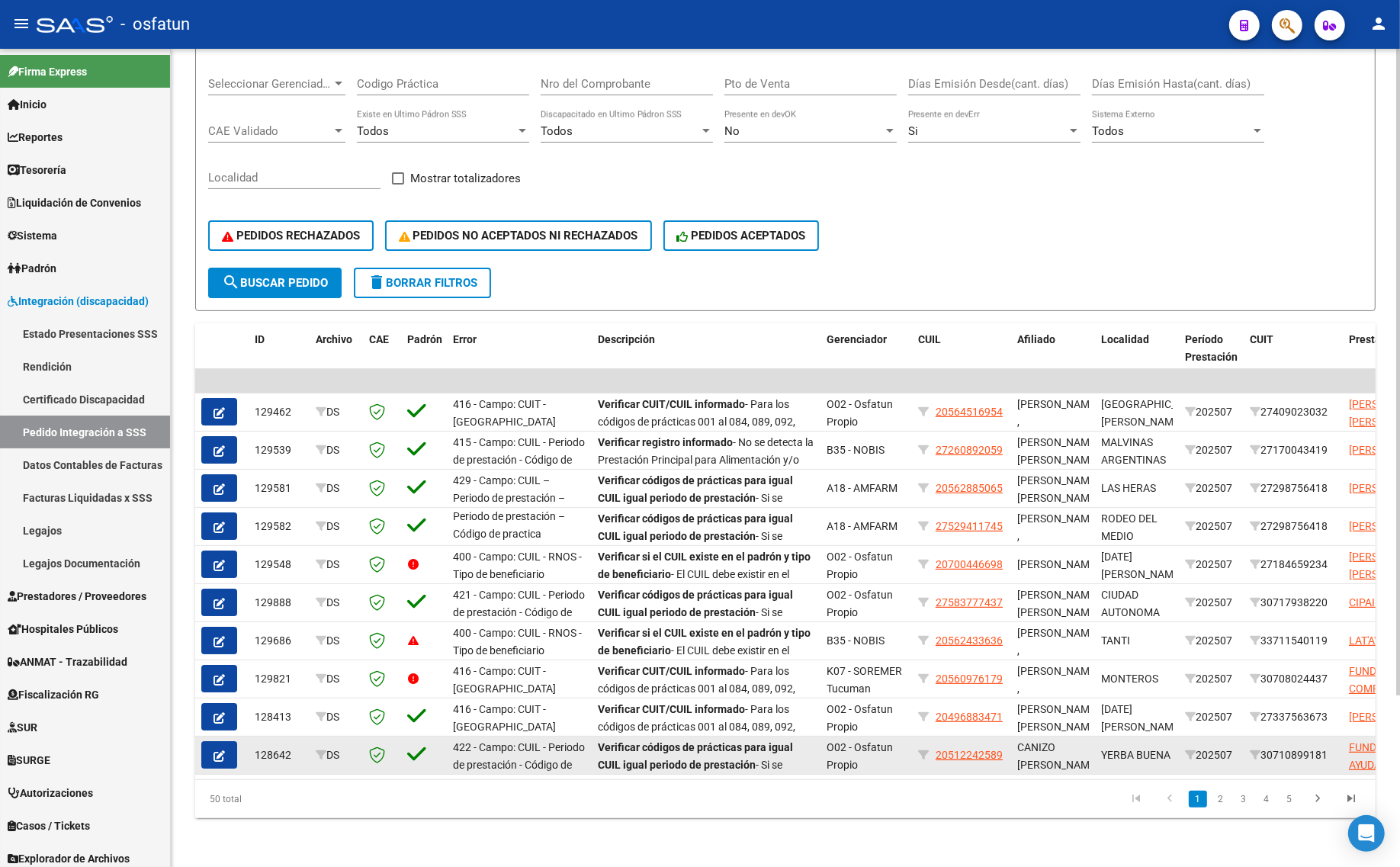
click at [672, 743] on strong "Verificar códigos de prácticas para igual CUIL igual periodo de prestación" at bounding box center [695, 756] width 195 height 29
click at [215, 750] on icon "button" at bounding box center [219, 755] width 12 height 12
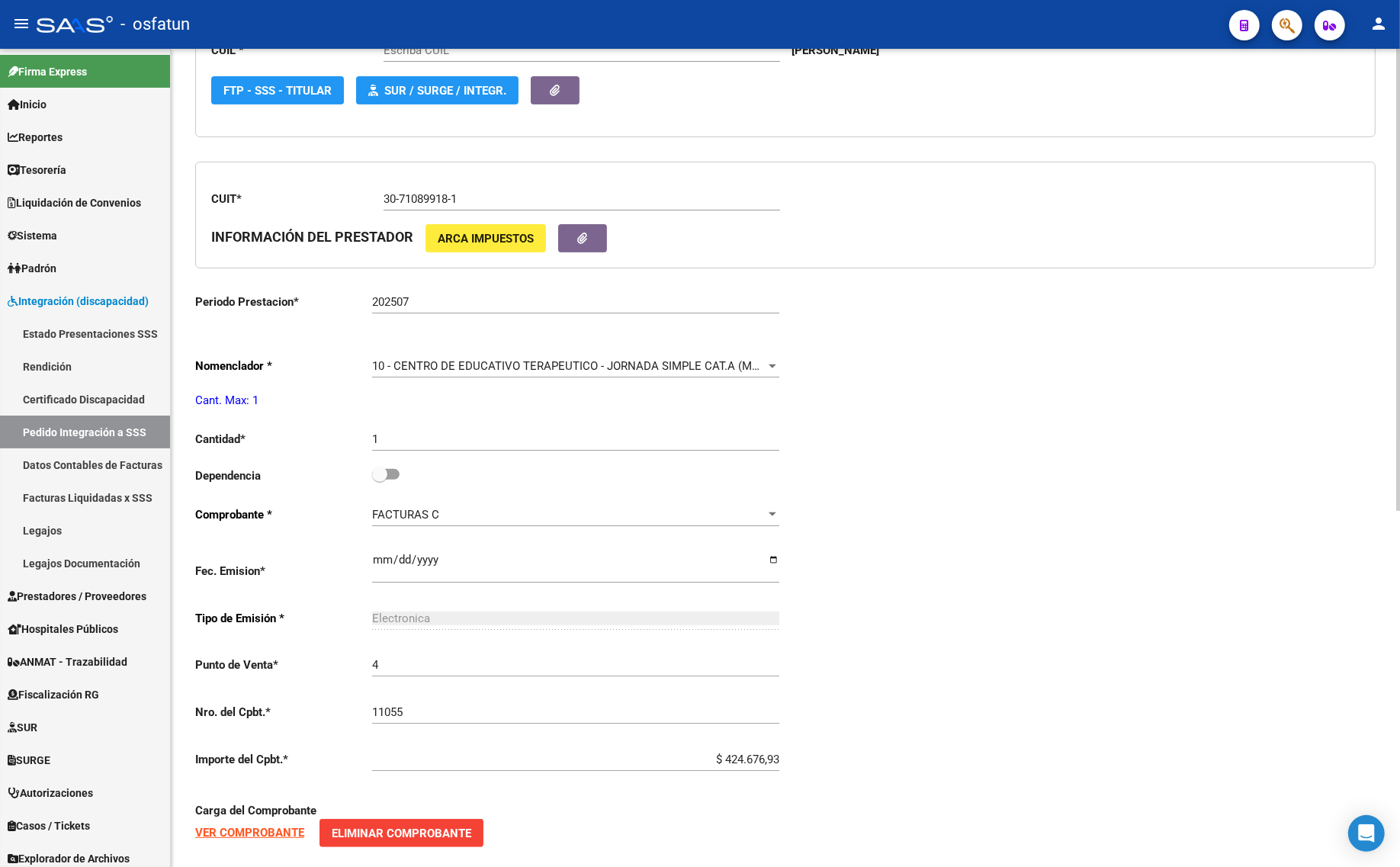
type input "20512242589"
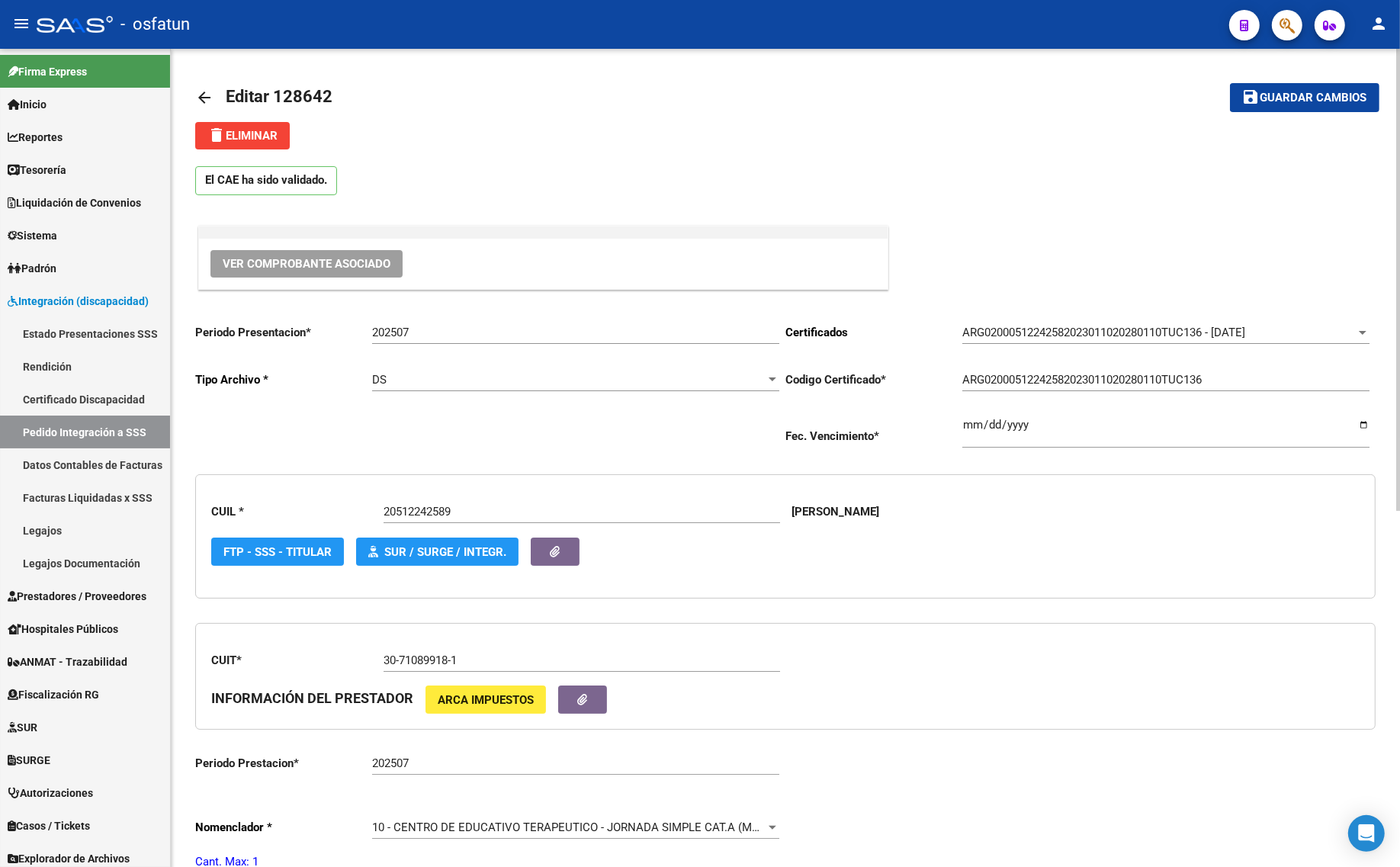
click at [306, 261] on span "Ver Comprobante Asociado" at bounding box center [307, 264] width 168 height 14
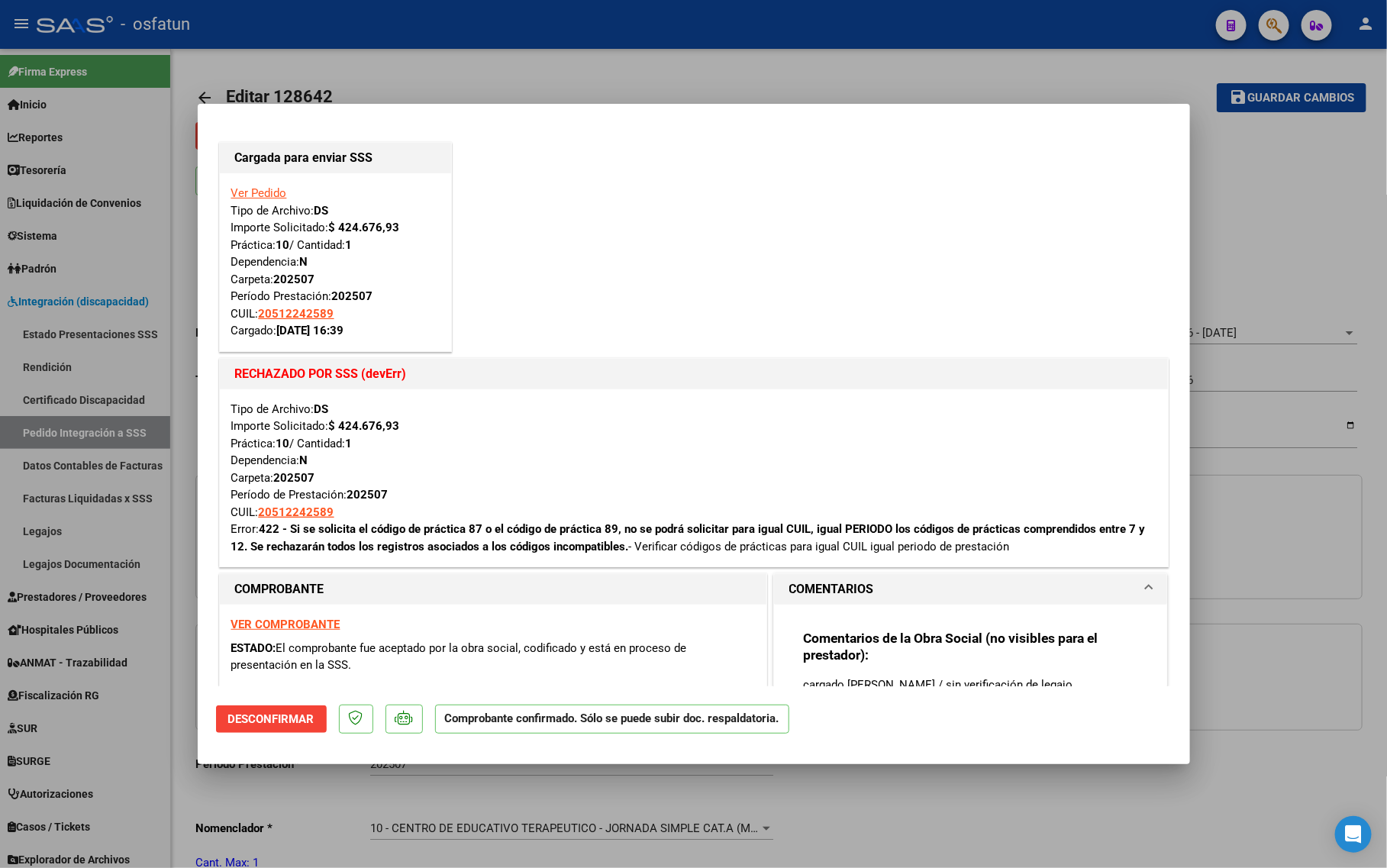
click at [267, 626] on strong "VER COMPROBANTE" at bounding box center [286, 624] width 109 height 14
click at [1281, 242] on div at bounding box center [694, 434] width 1387 height 868
type input "$ 0,00"
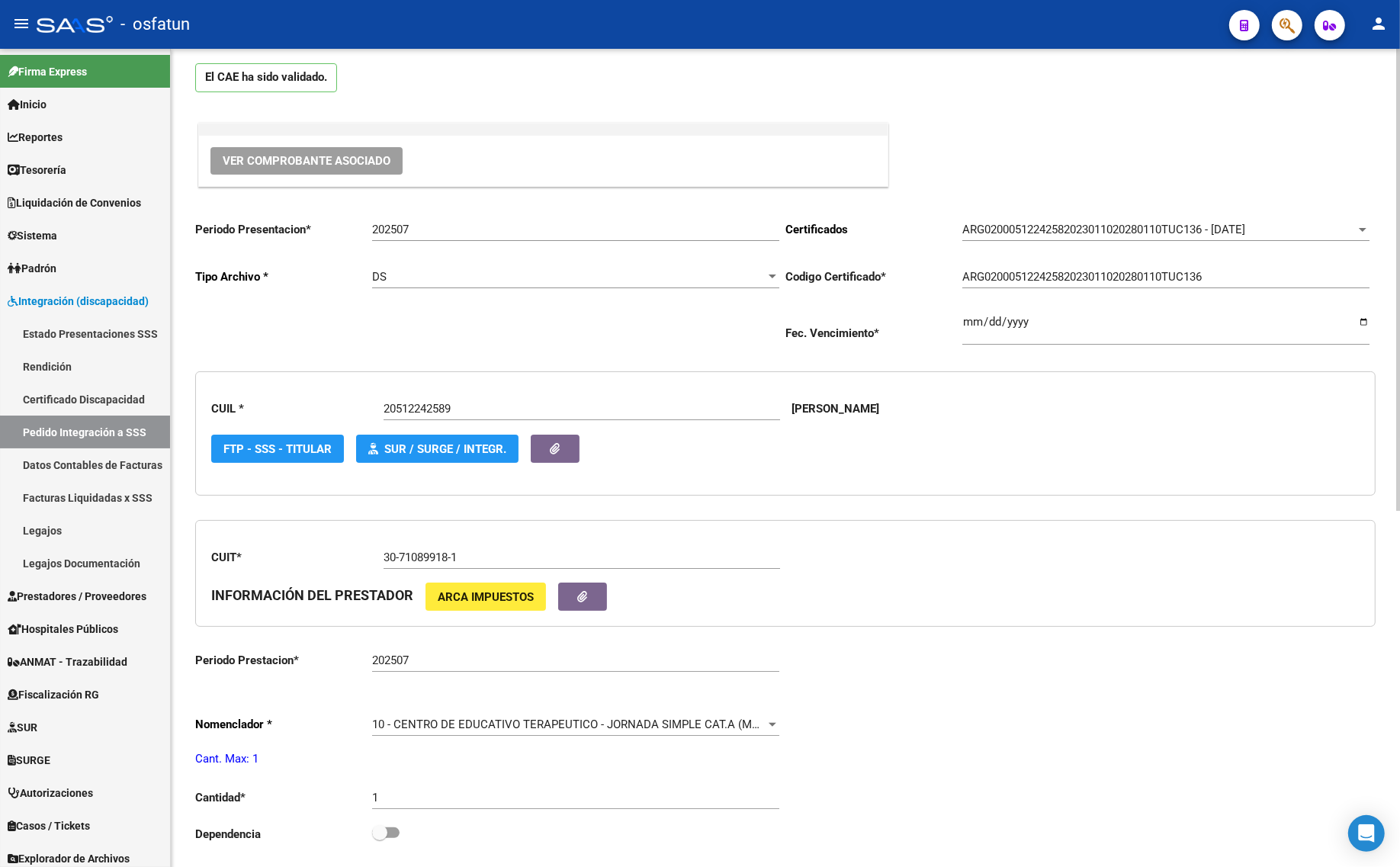
scroll to position [58, 0]
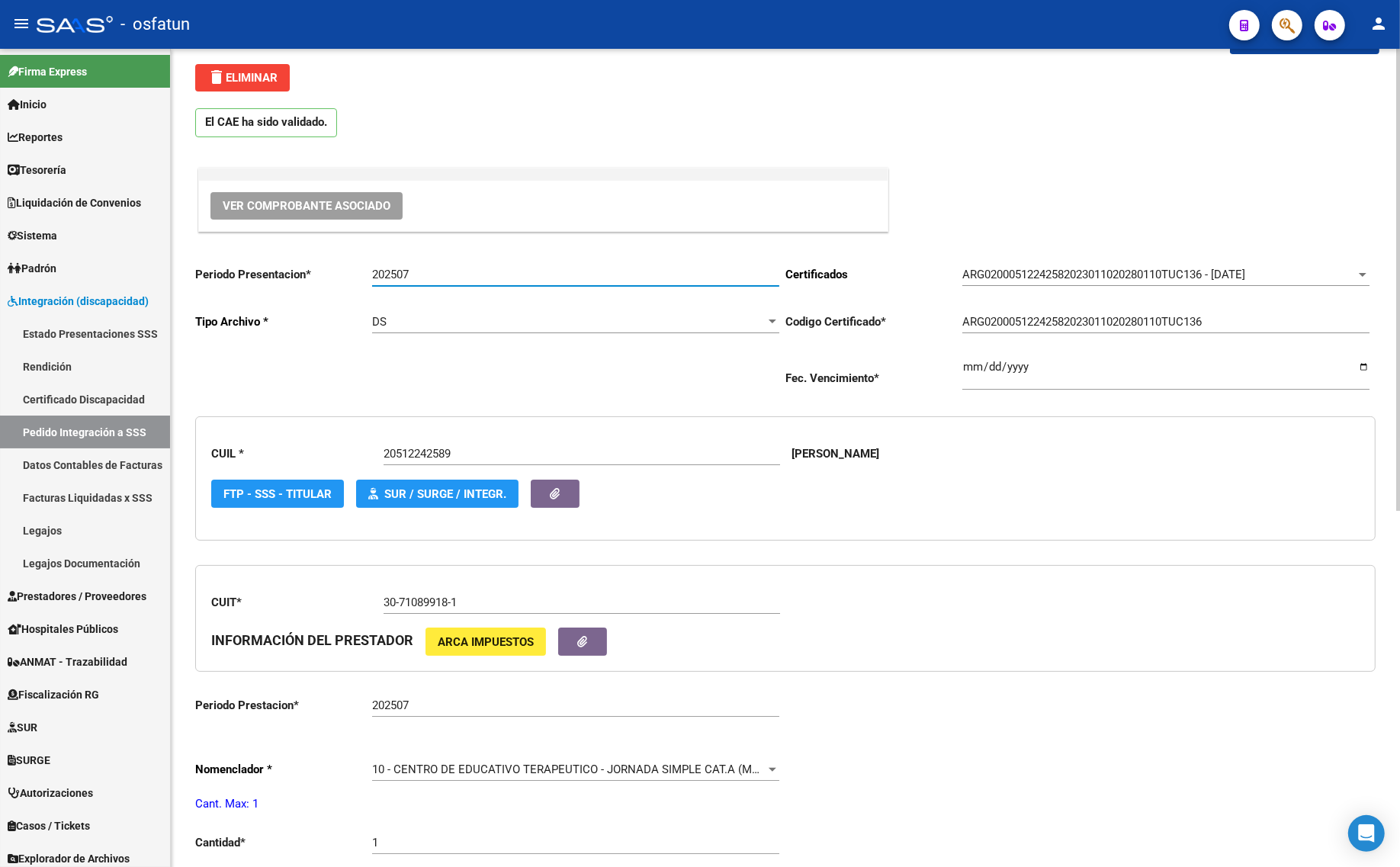
click at [479, 268] on input "202507" at bounding box center [575, 275] width 407 height 14
type input "202508"
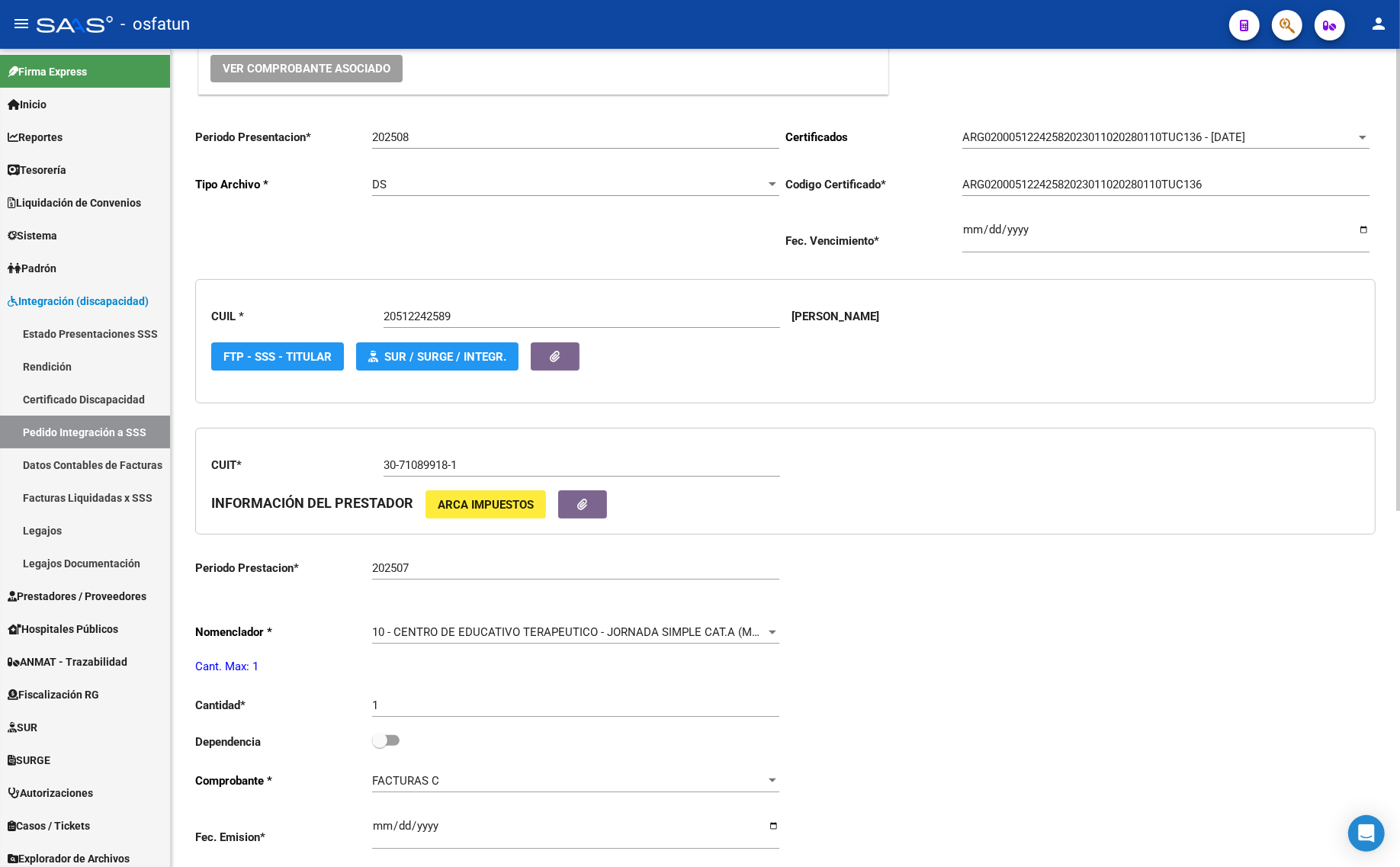
scroll to position [0, 0]
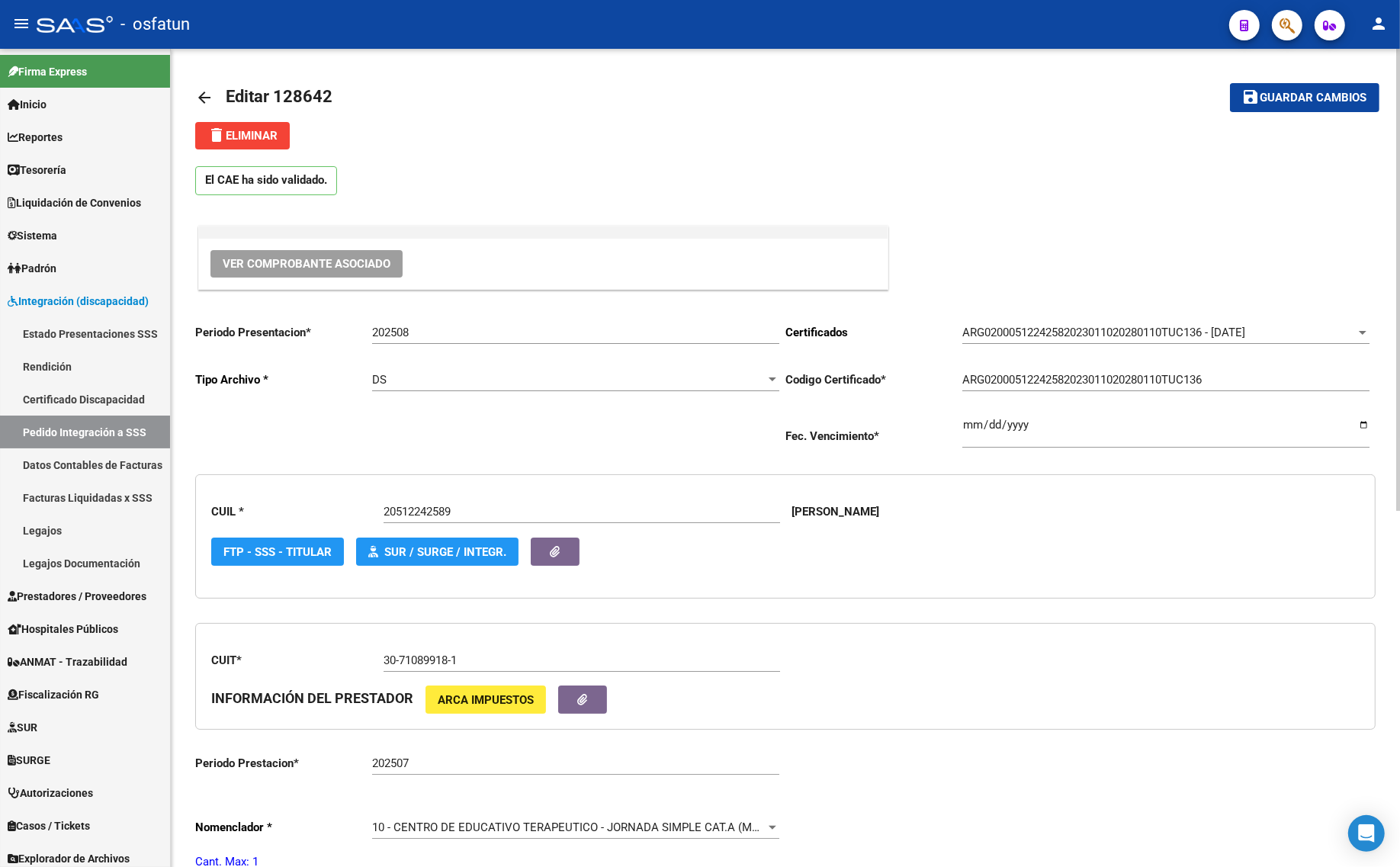
click at [1294, 105] on button "save Guardar cambios" at bounding box center [1304, 97] width 149 height 28
click at [195, 92] on mat-icon "arrow_back" at bounding box center [204, 98] width 19 height 19
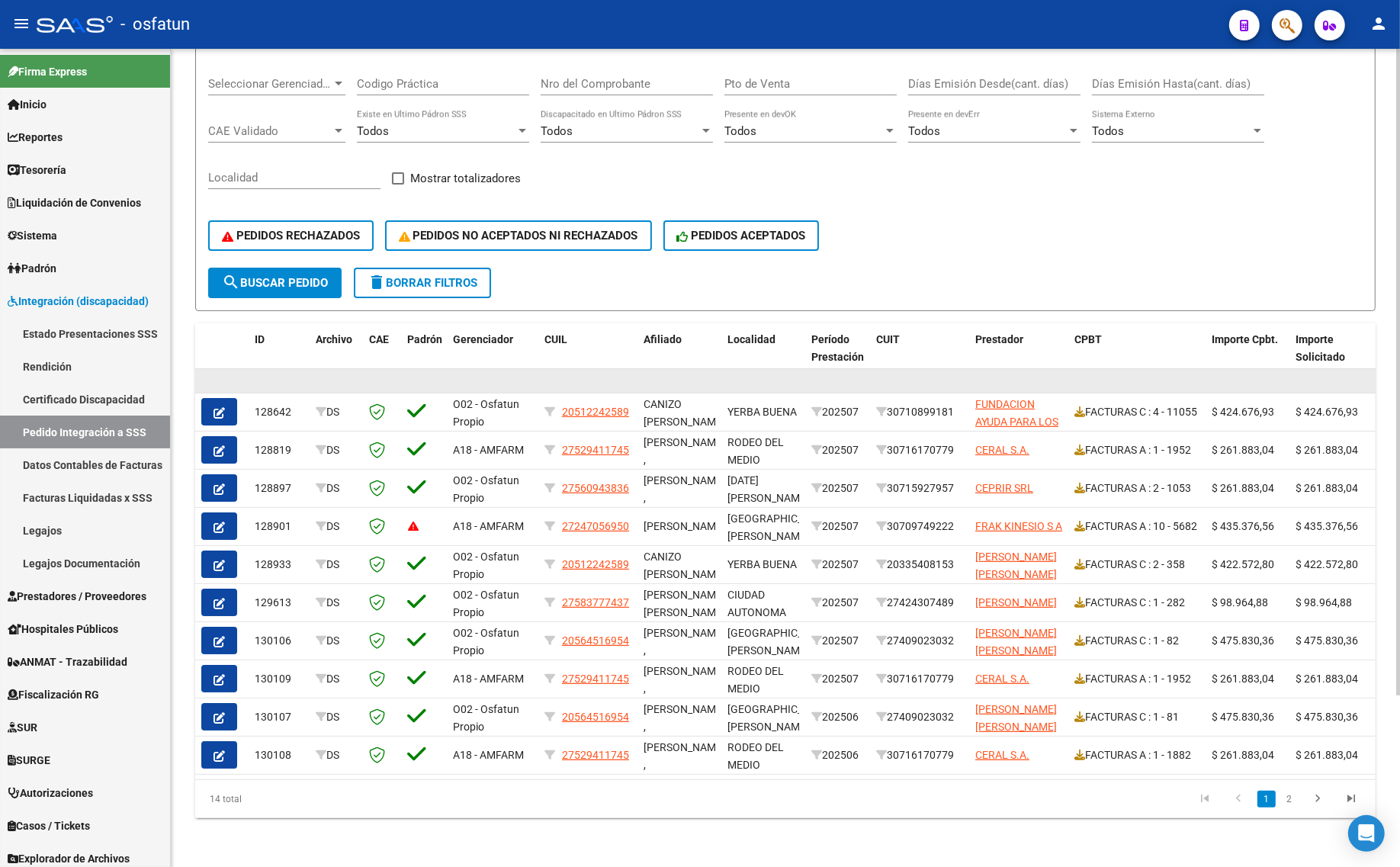
scroll to position [216, 0]
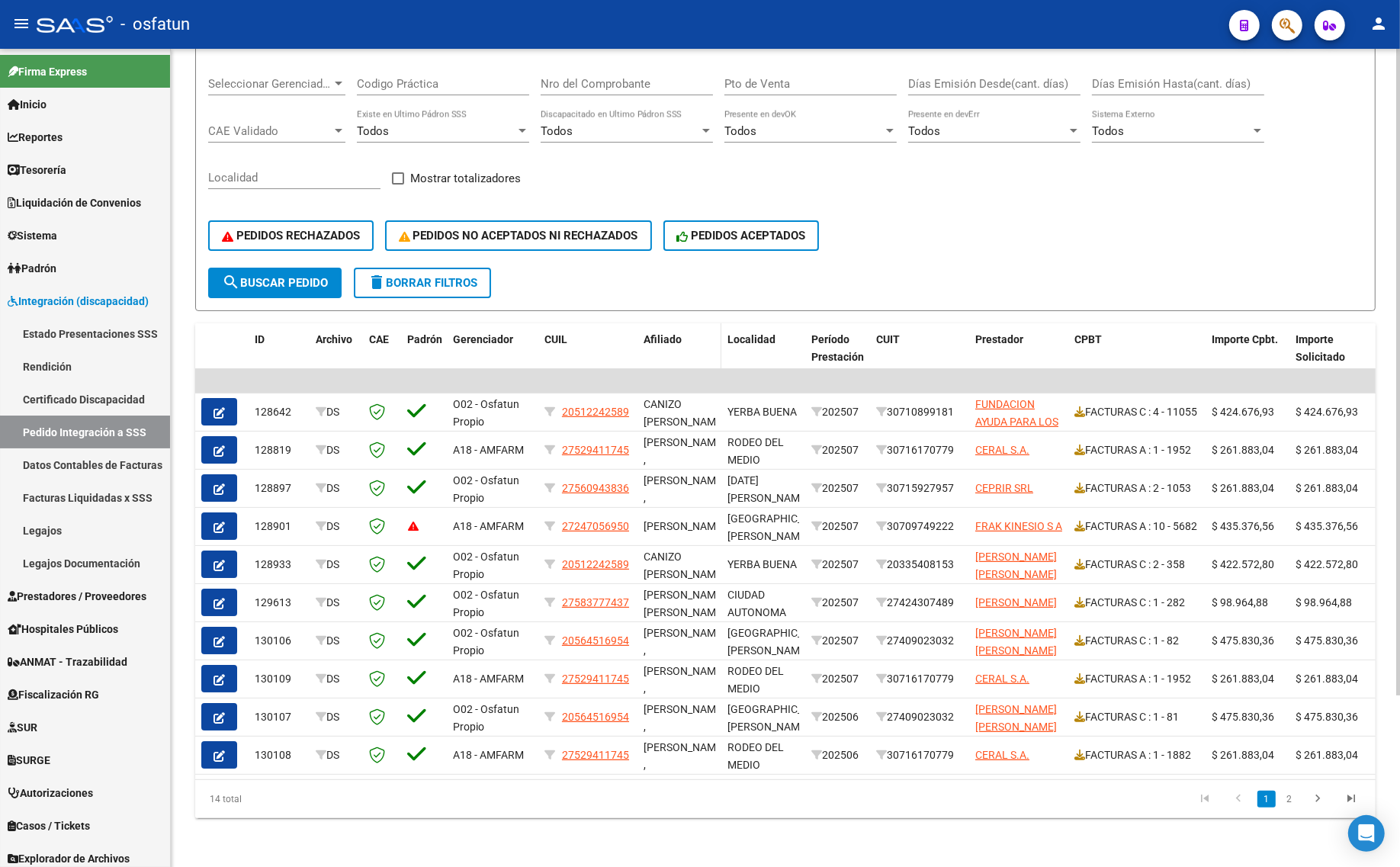
click at [661, 333] on span "Afiliado" at bounding box center [662, 339] width 38 height 12
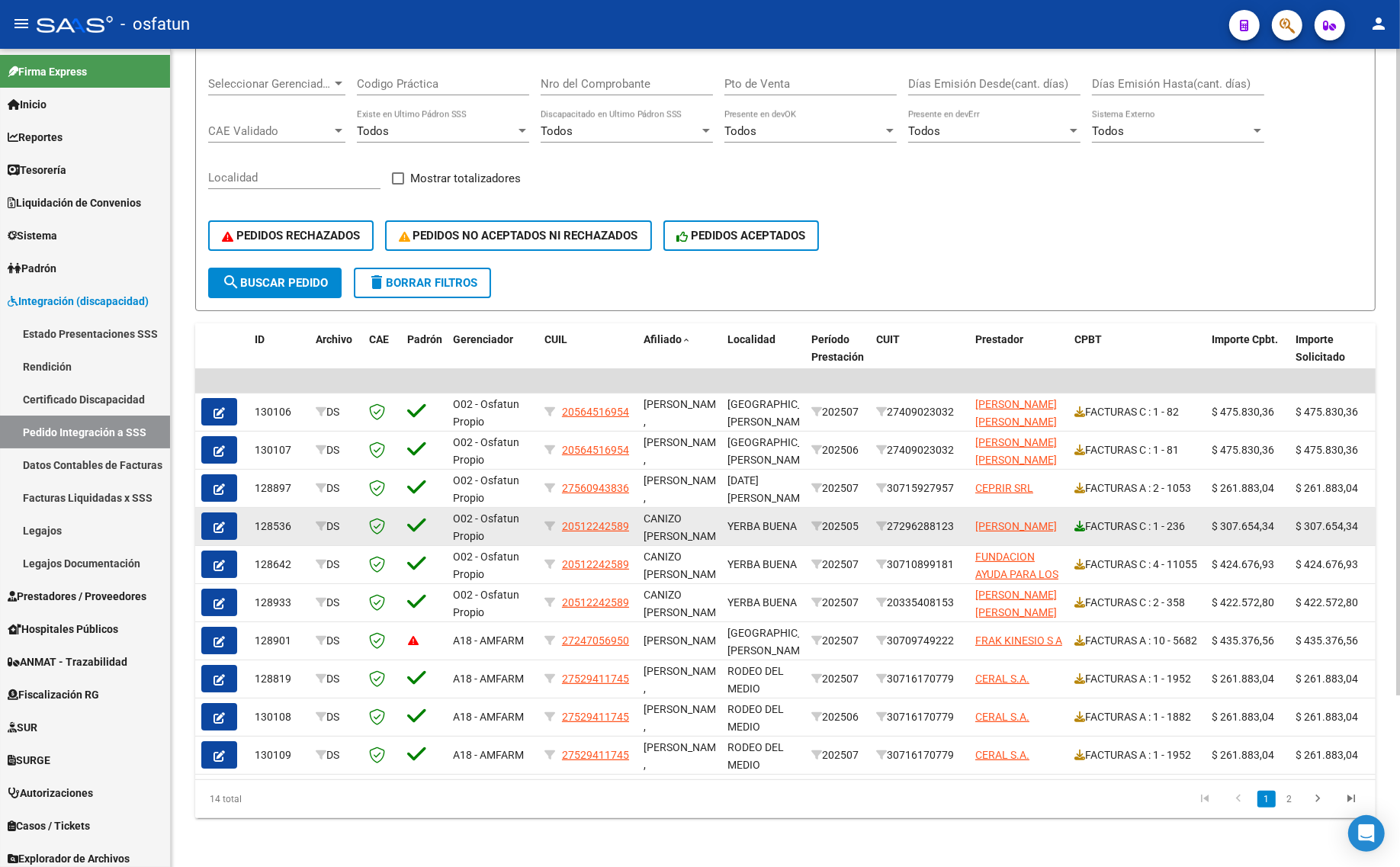
click at [1075, 521] on icon at bounding box center [1080, 526] width 11 height 11
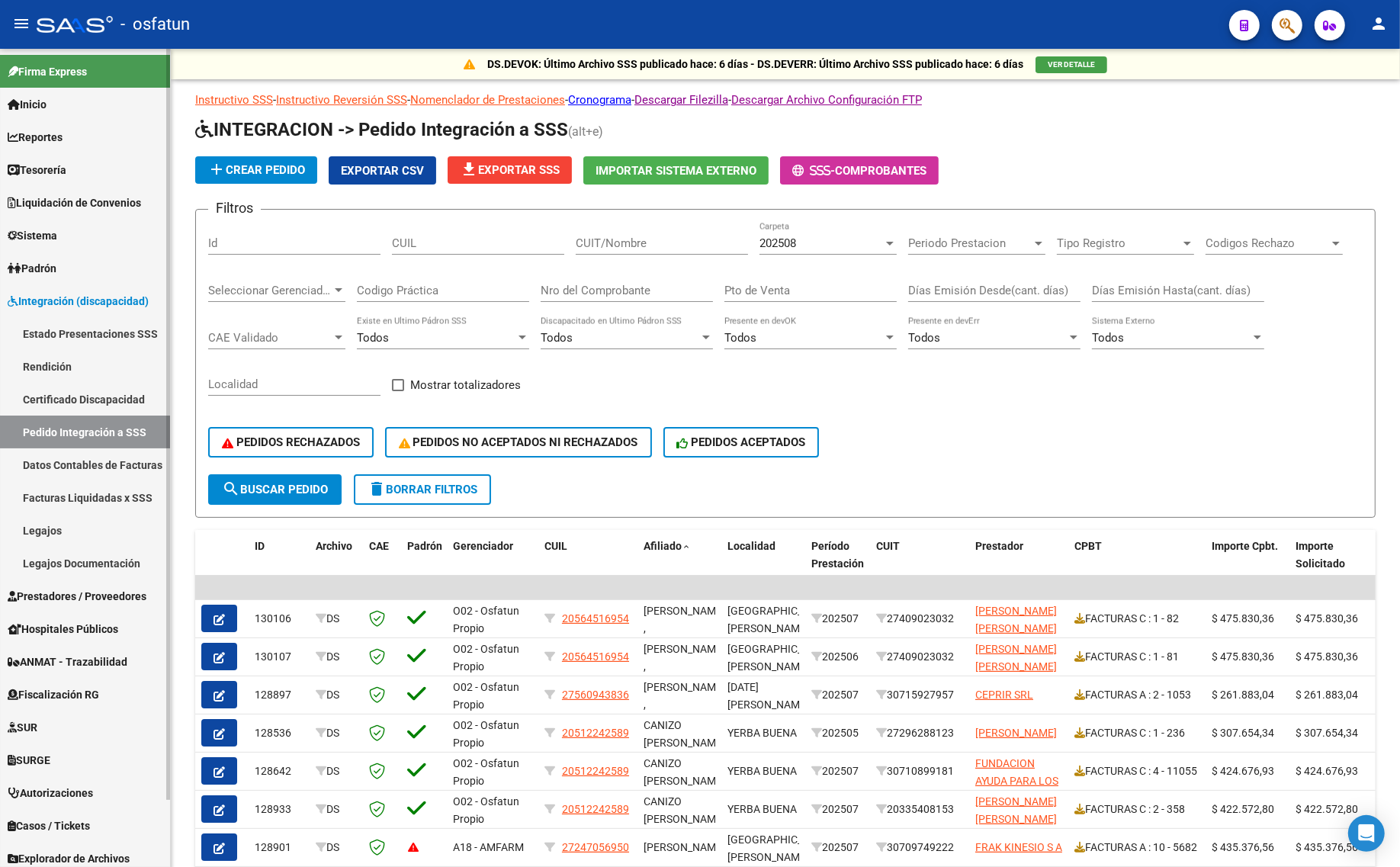
scroll to position [216, 0]
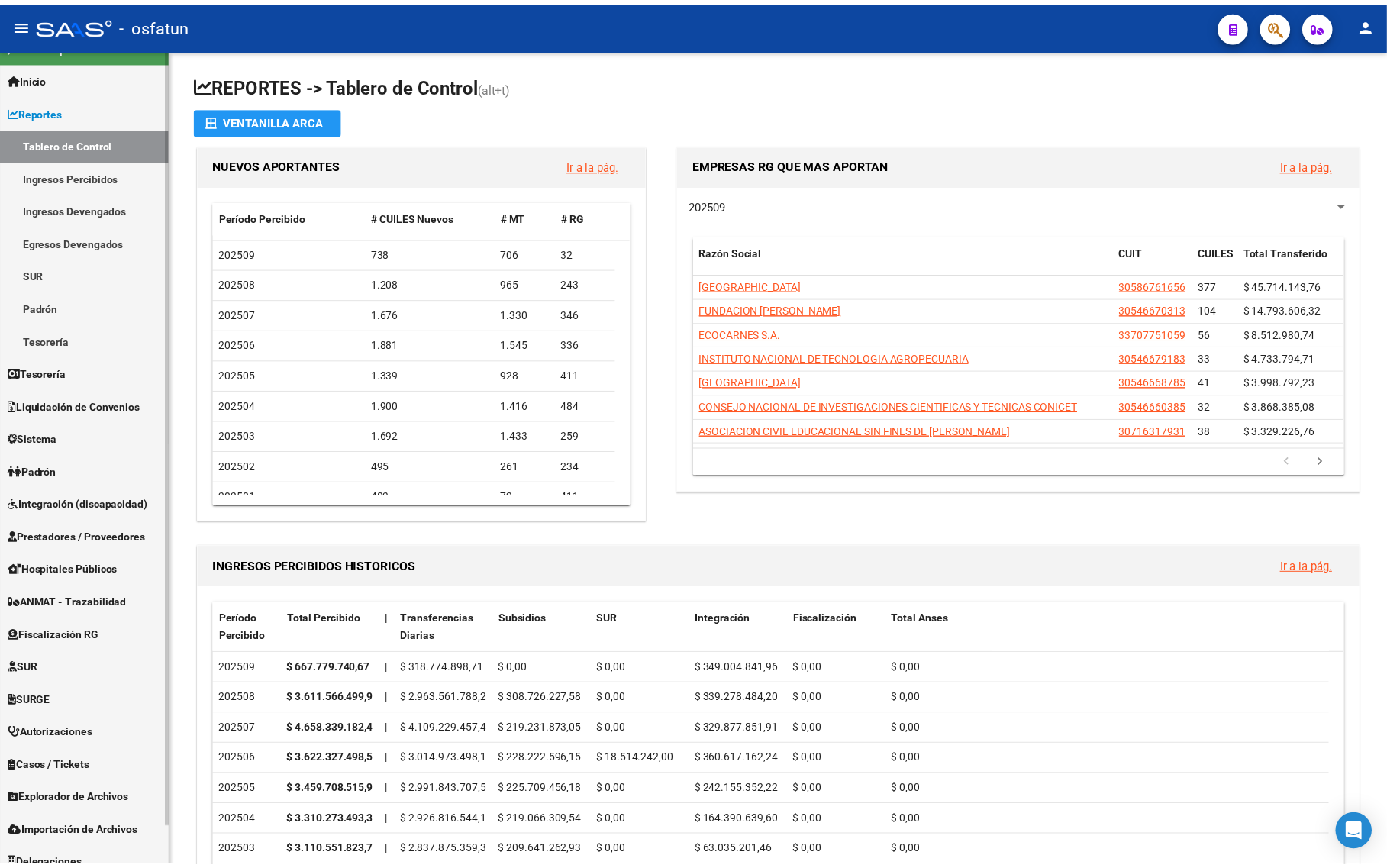
scroll to position [40, 0]
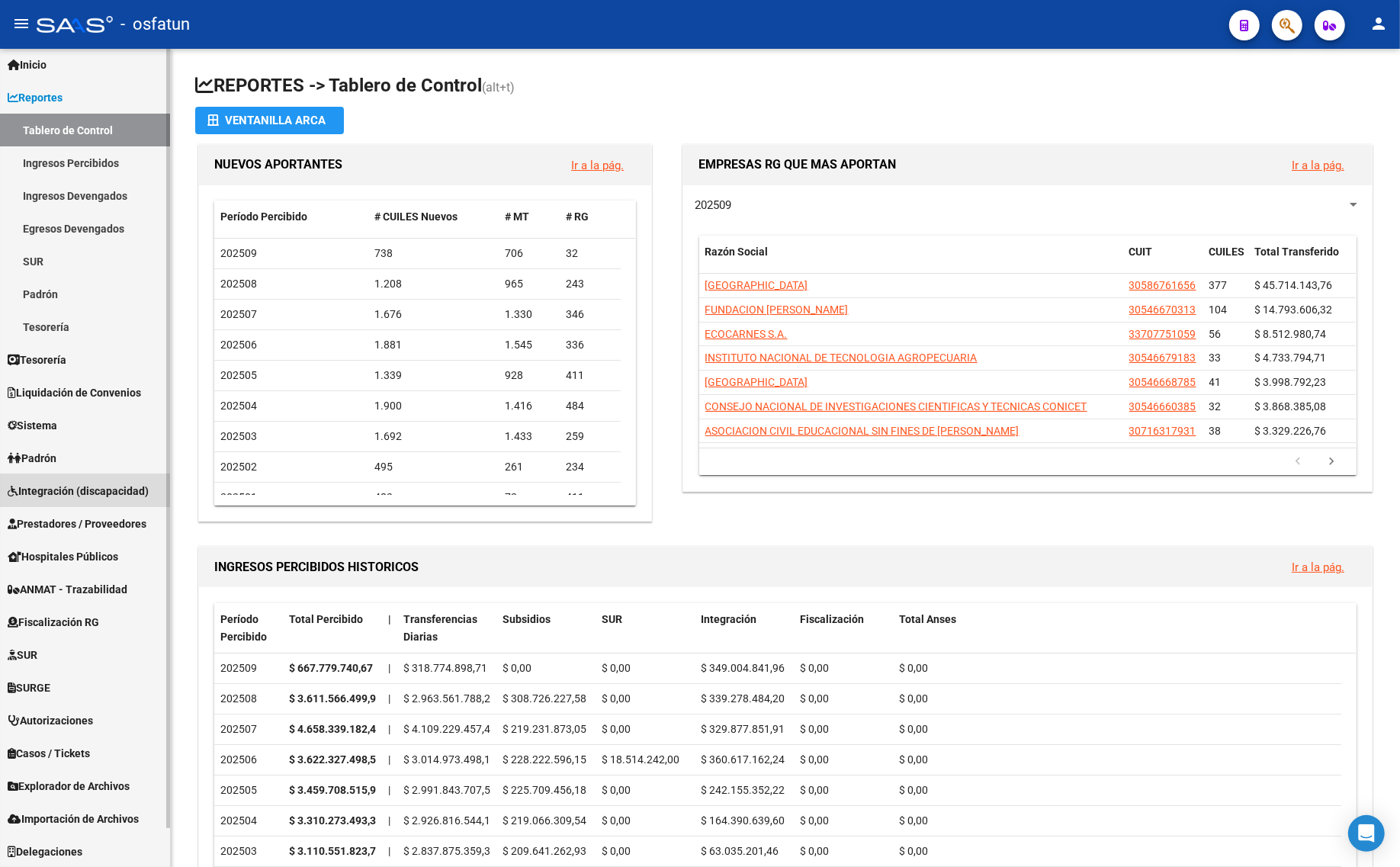
click at [73, 486] on span "Integración (discapacidad)" at bounding box center [78, 491] width 141 height 17
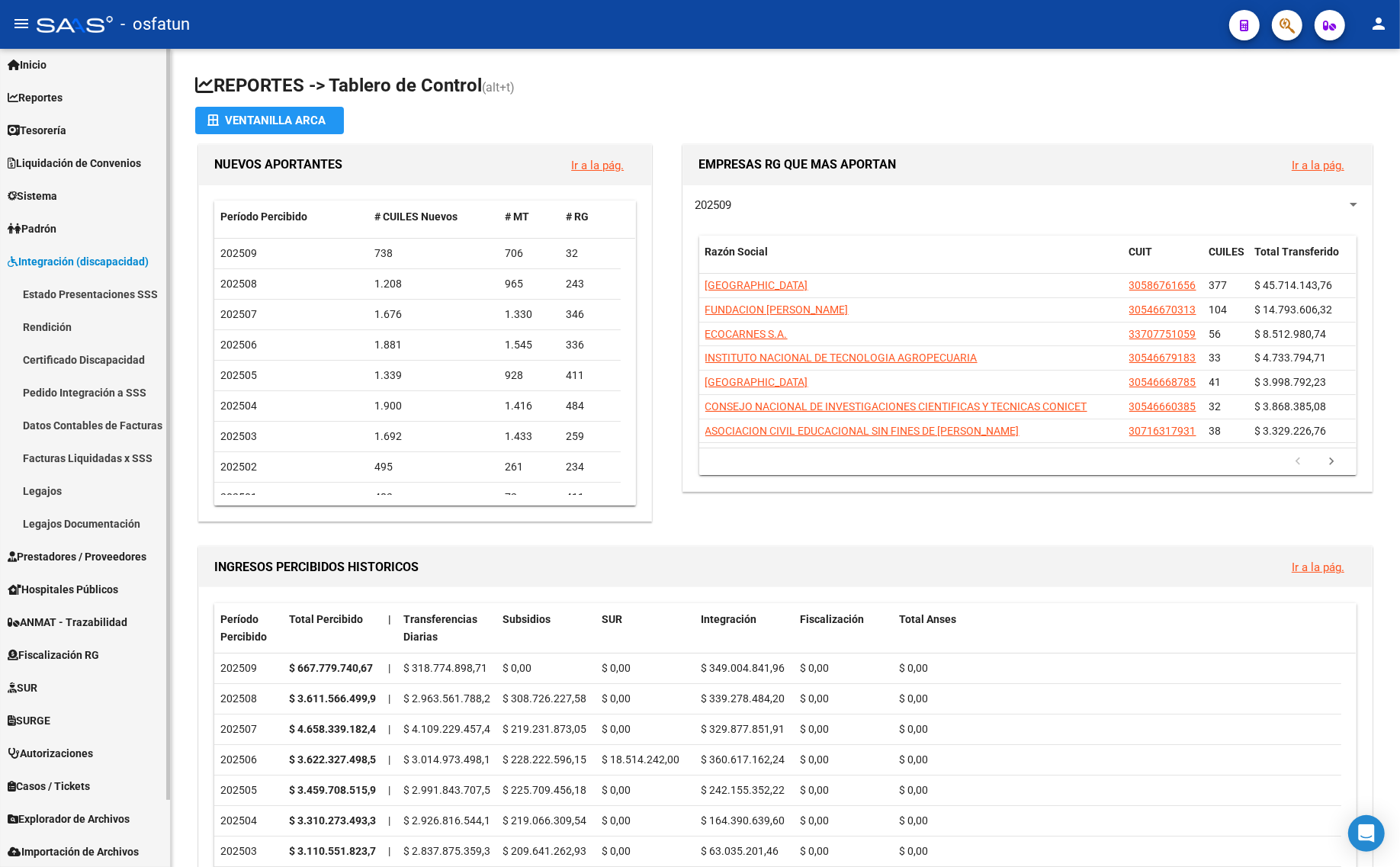
click at [47, 487] on link "Legajos" at bounding box center [85, 491] width 170 height 33
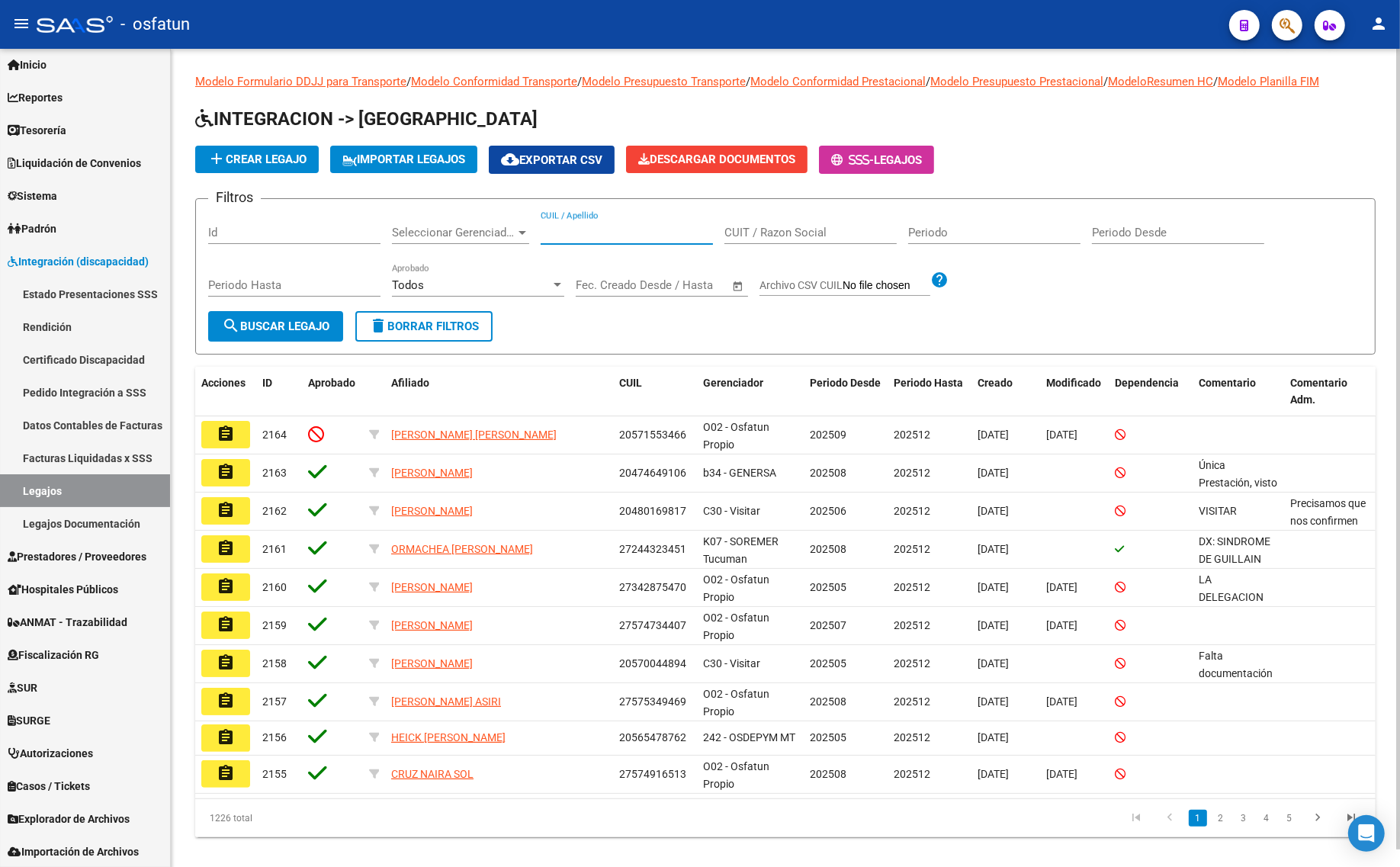
click at [600, 229] on input "CUIL / Apellido" at bounding box center [627, 233] width 172 height 14
paste input "2"
click at [599, 234] on input "CUIL / Apellido" at bounding box center [627, 233] width 172 height 14
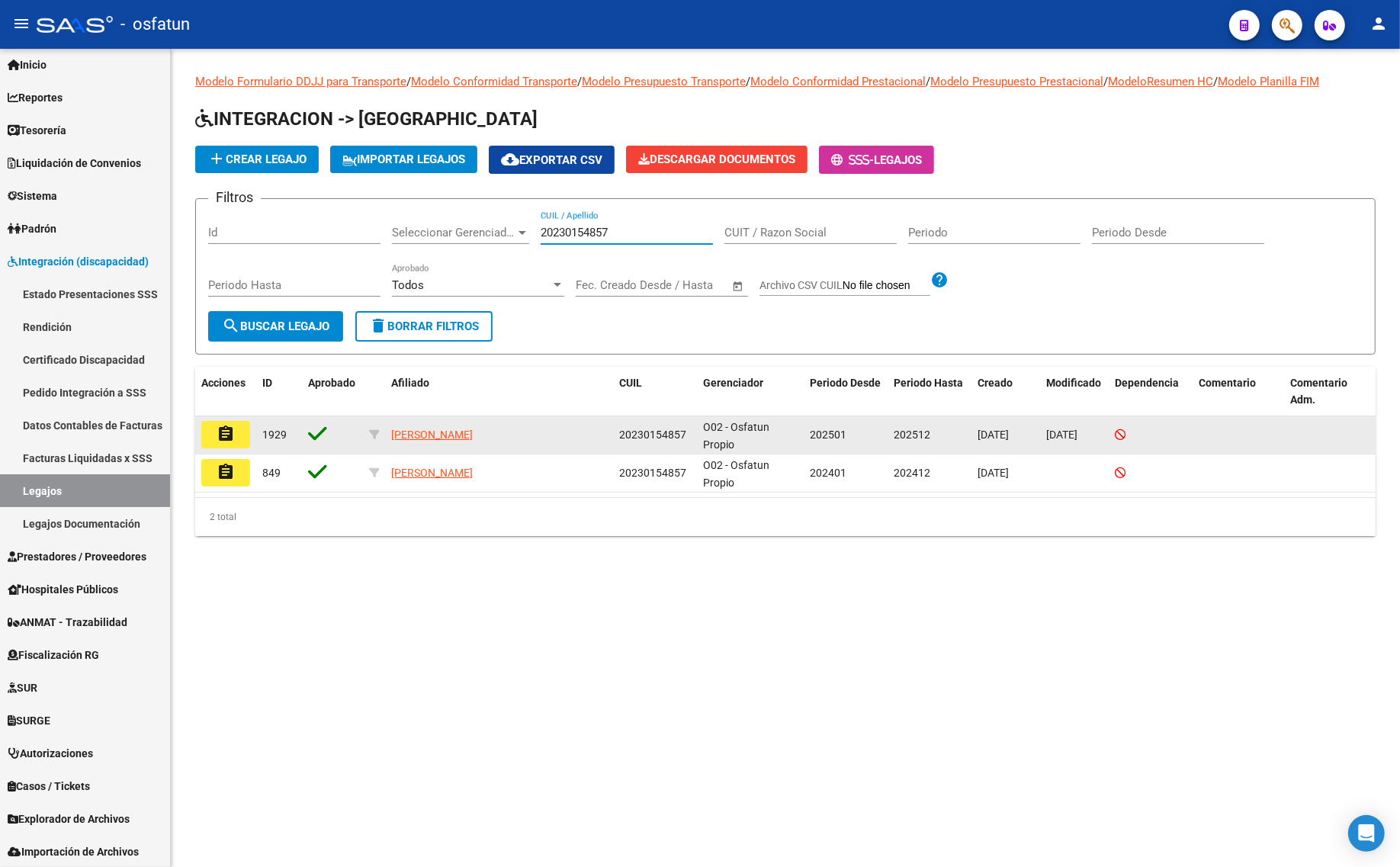
type input "20230154857"
click at [241, 433] on button "assignment" at bounding box center [225, 434] width 49 height 27
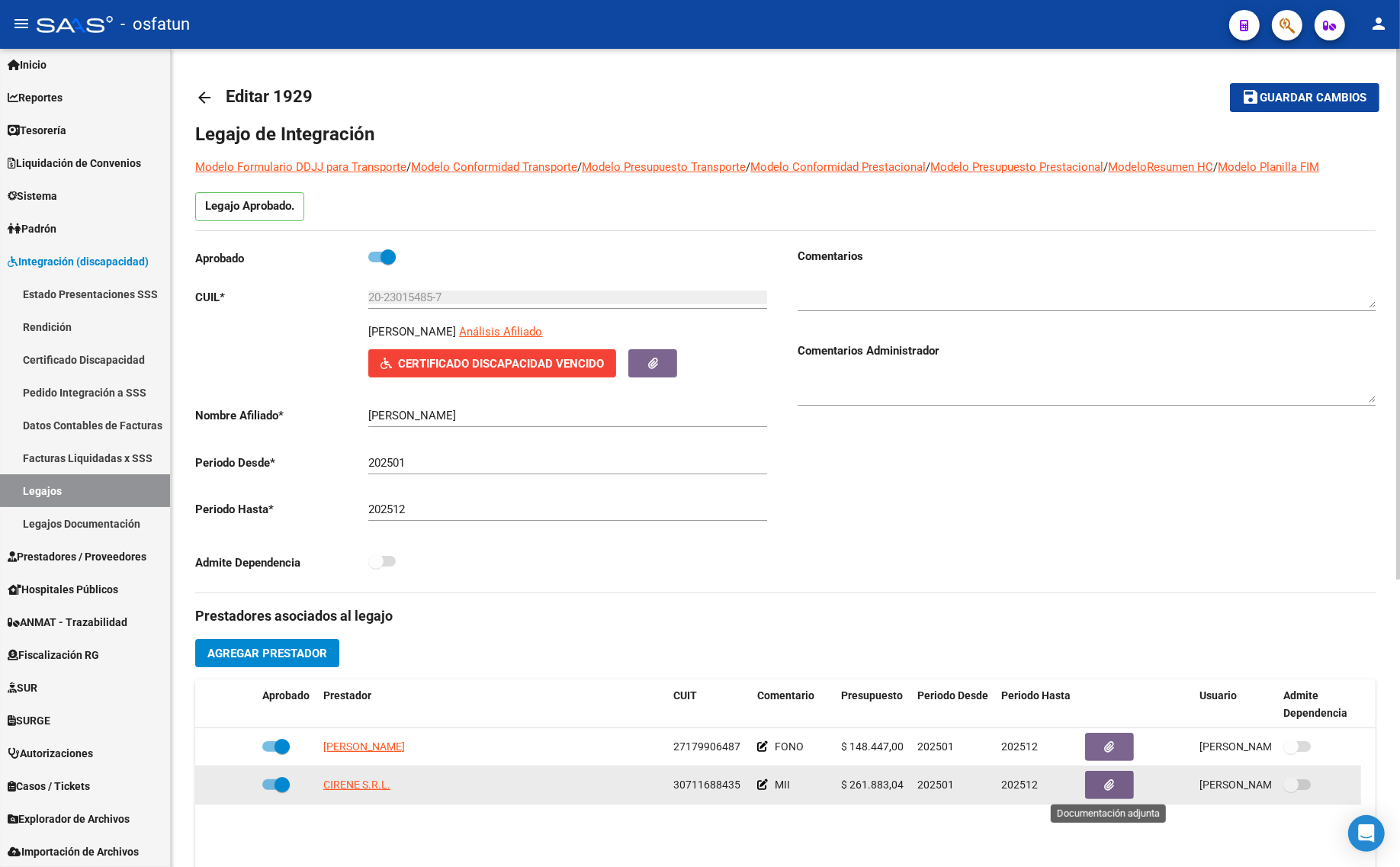
click at [1091, 790] on button "button" at bounding box center [1109, 785] width 49 height 28
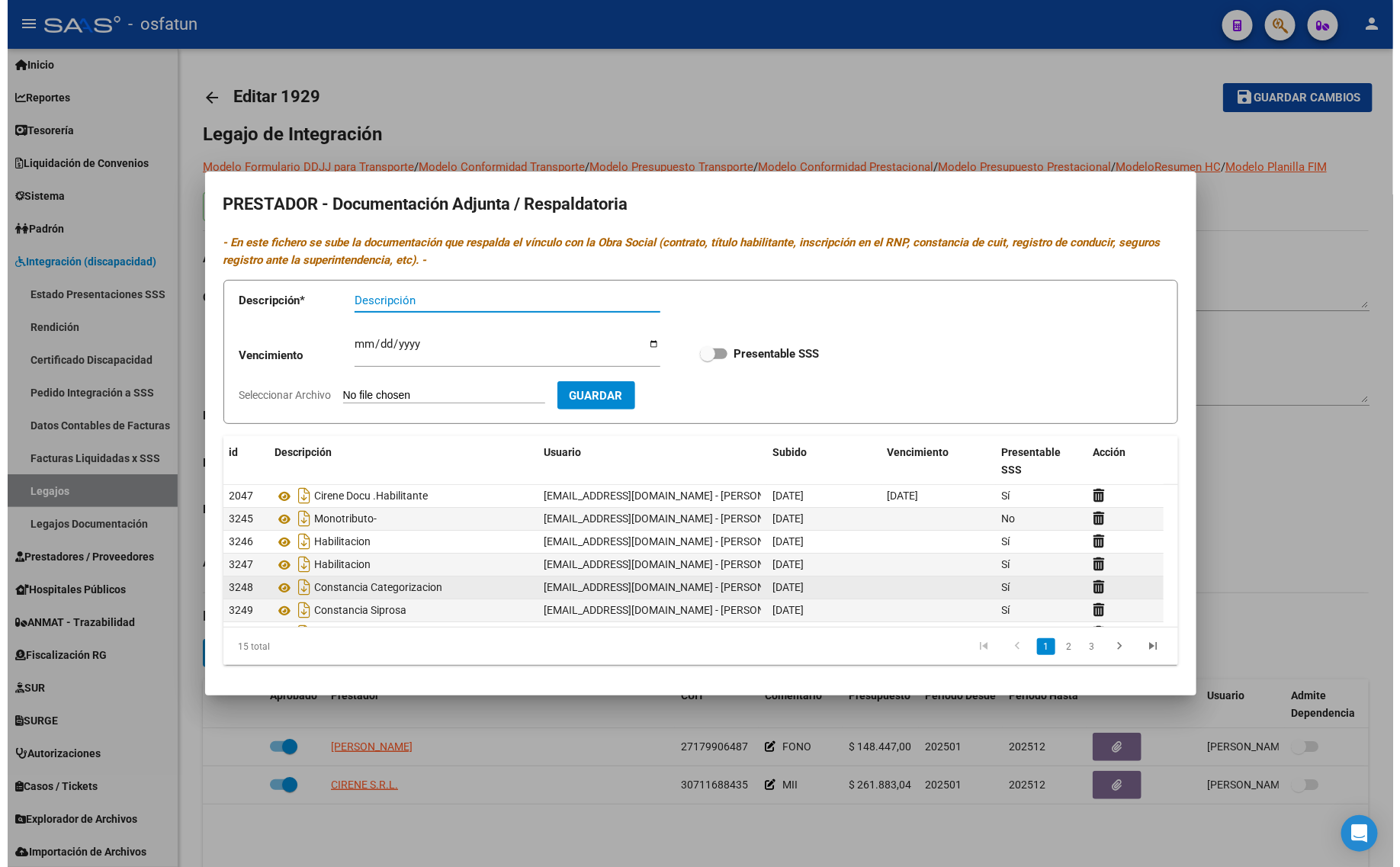
scroll to position [95, 0]
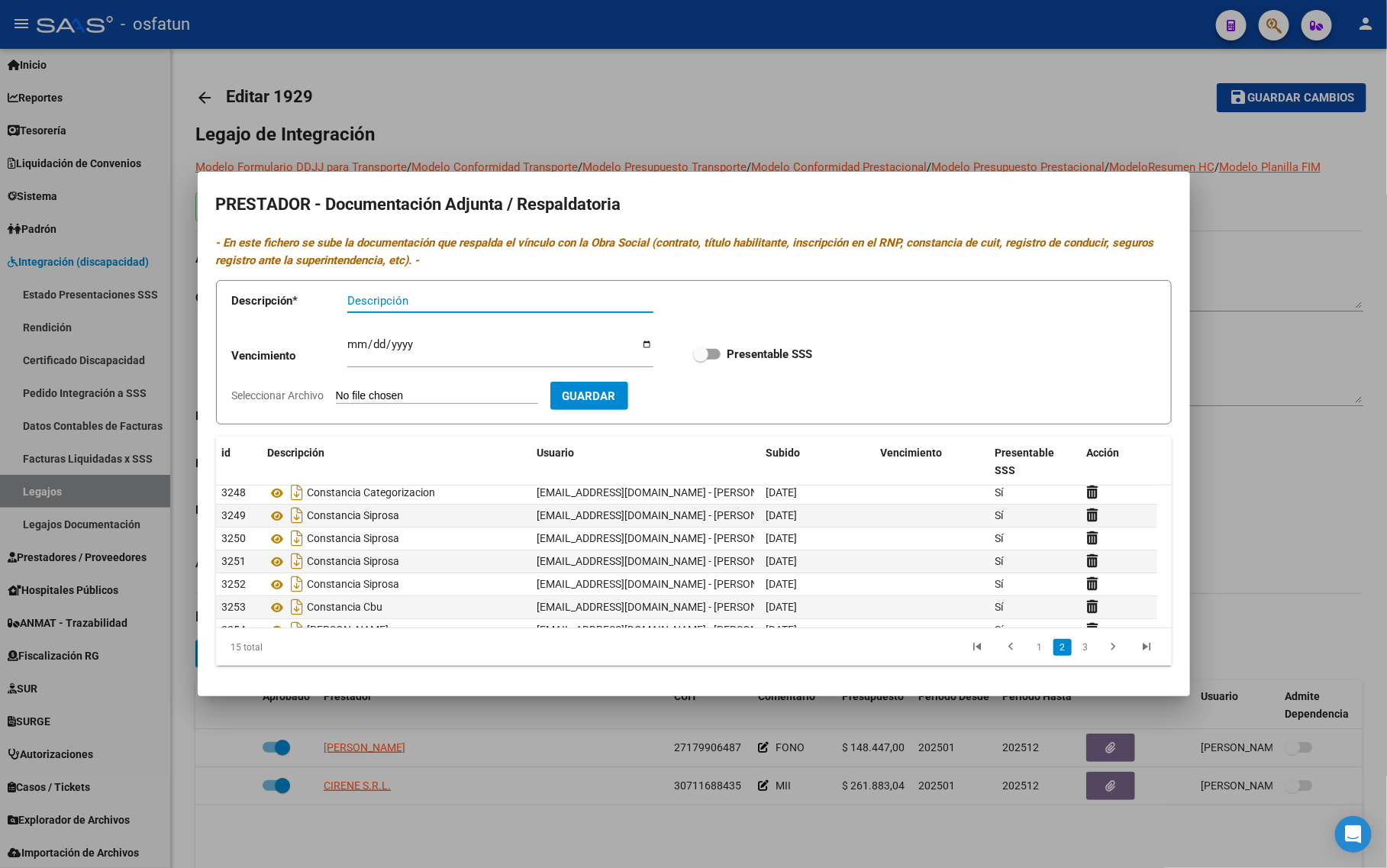
click at [1203, 368] on div at bounding box center [694, 434] width 1387 height 868
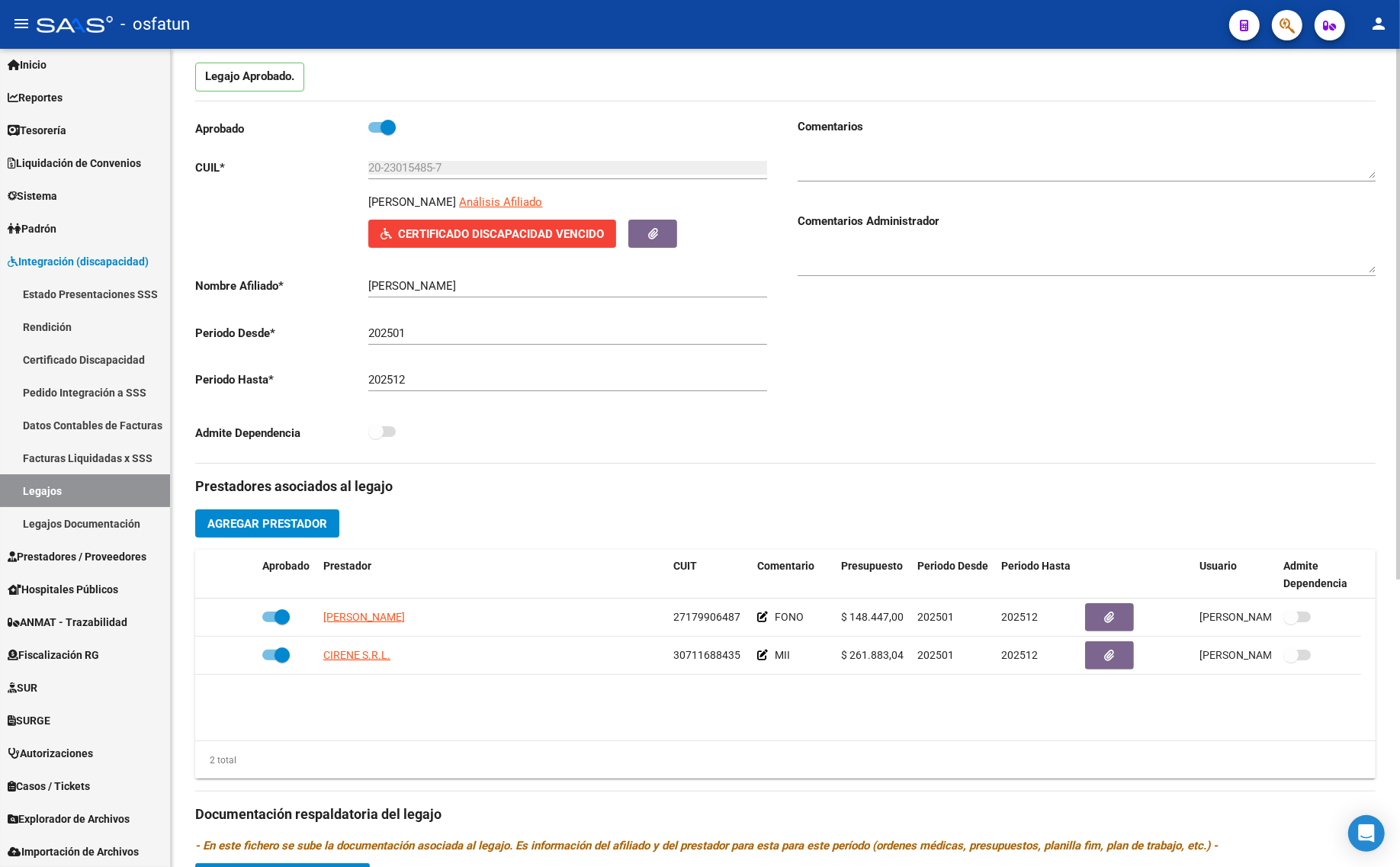
scroll to position [443, 0]
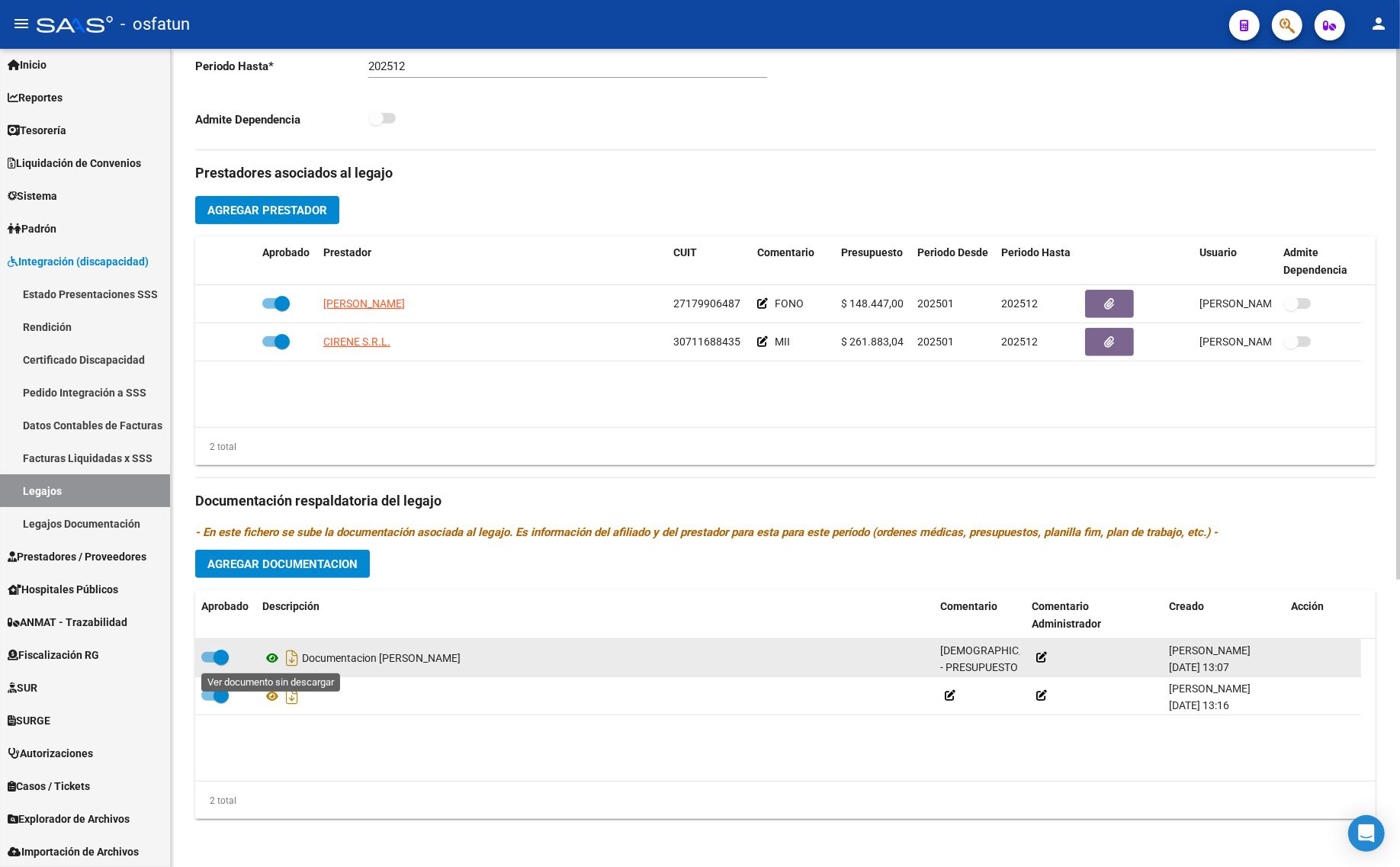
click at [269, 661] on icon at bounding box center [273, 658] width 20 height 19
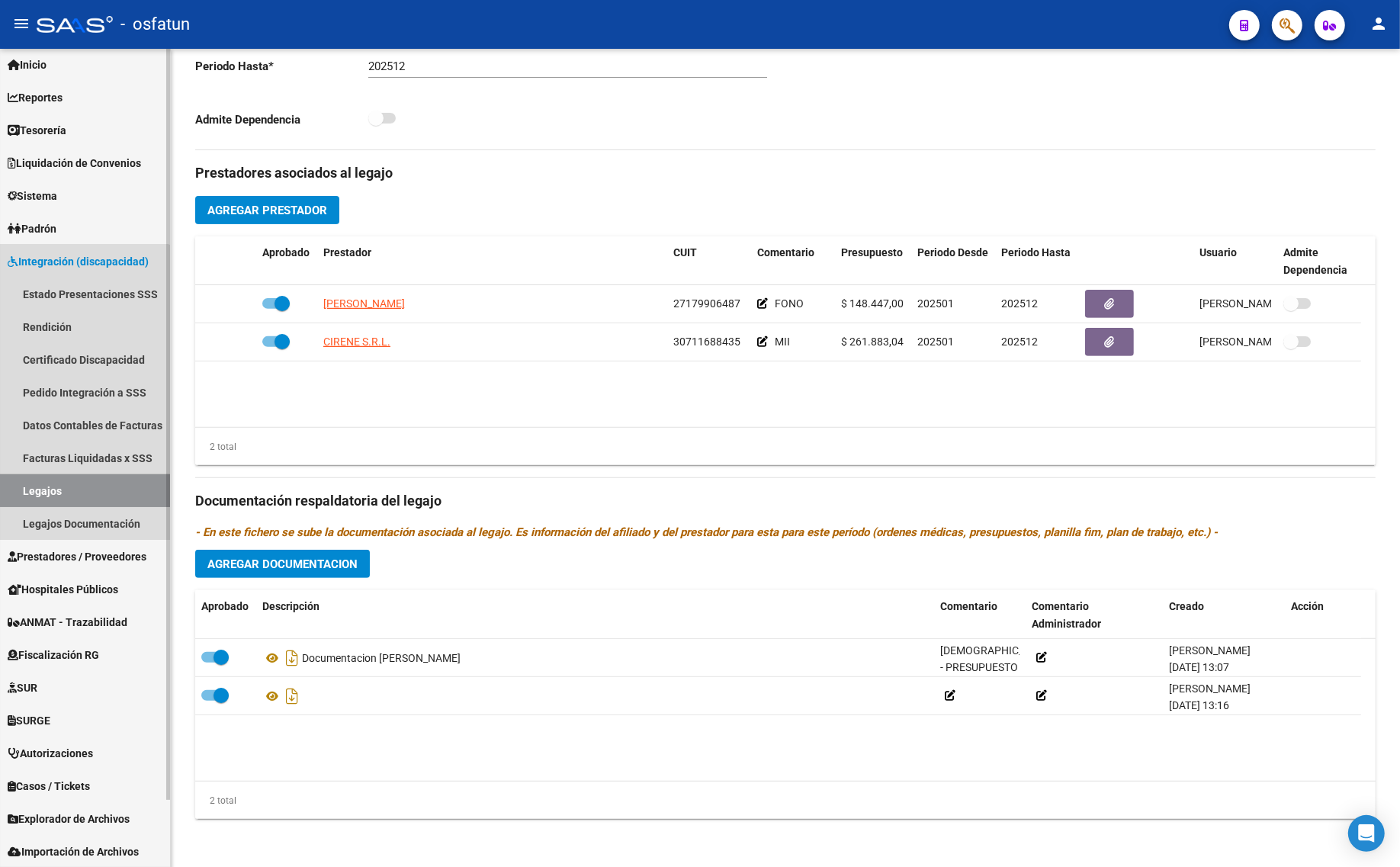
click at [75, 494] on link "Legajos" at bounding box center [85, 491] width 170 height 33
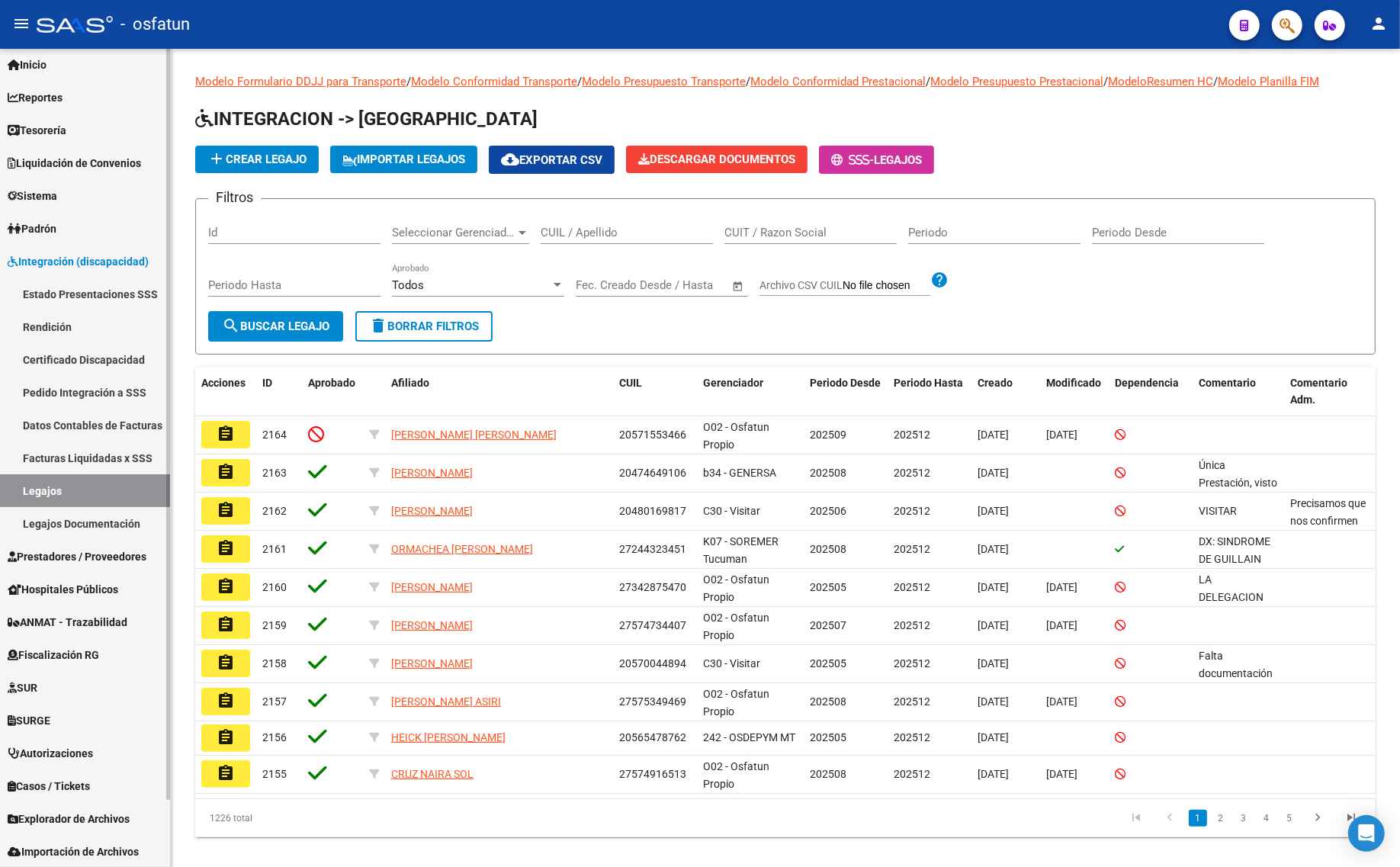
click at [55, 561] on span "Prestadores / Proveedores" at bounding box center [77, 557] width 139 height 17
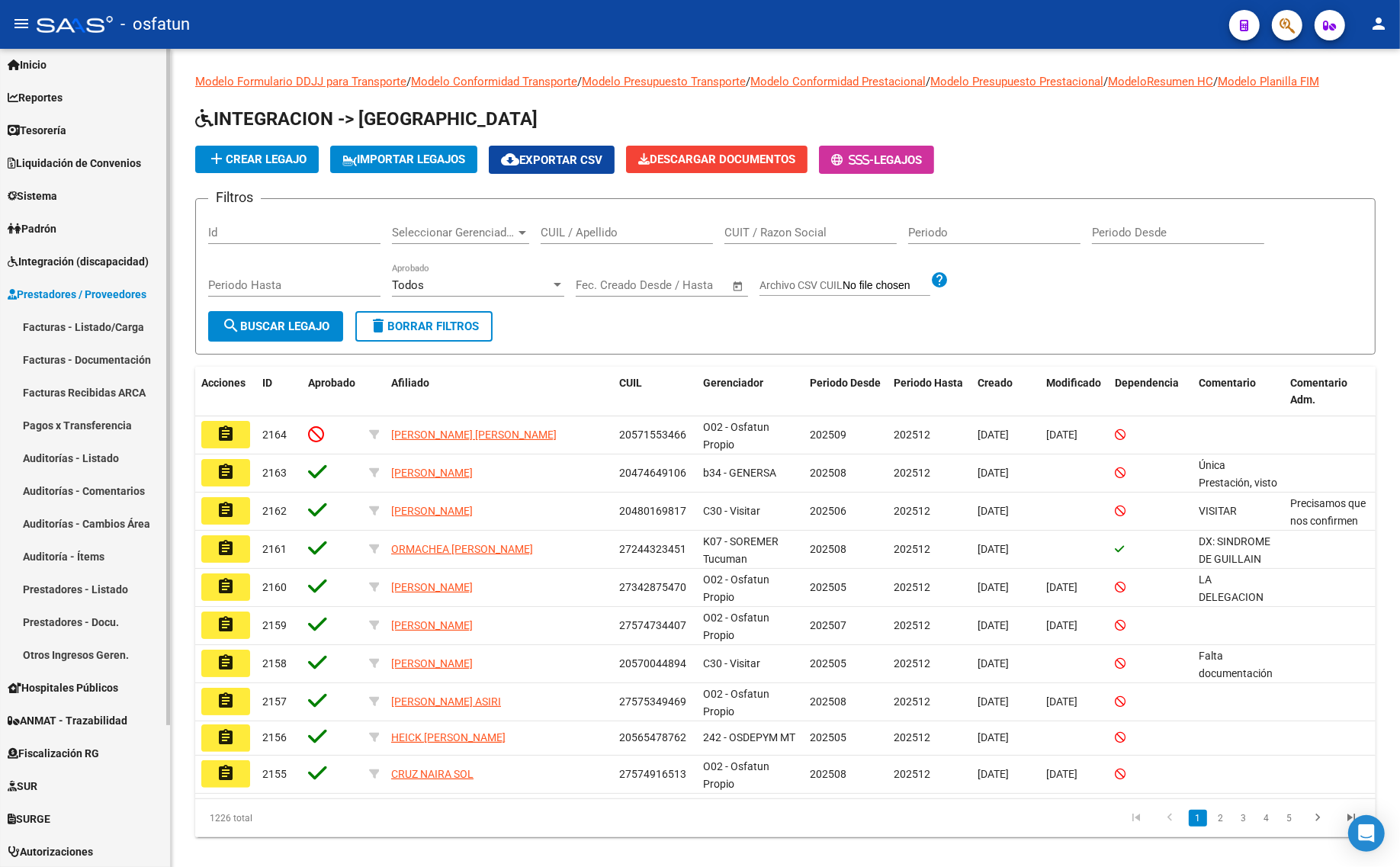
click at [89, 303] on link "Prestadores / Proveedores" at bounding box center [85, 293] width 170 height 33
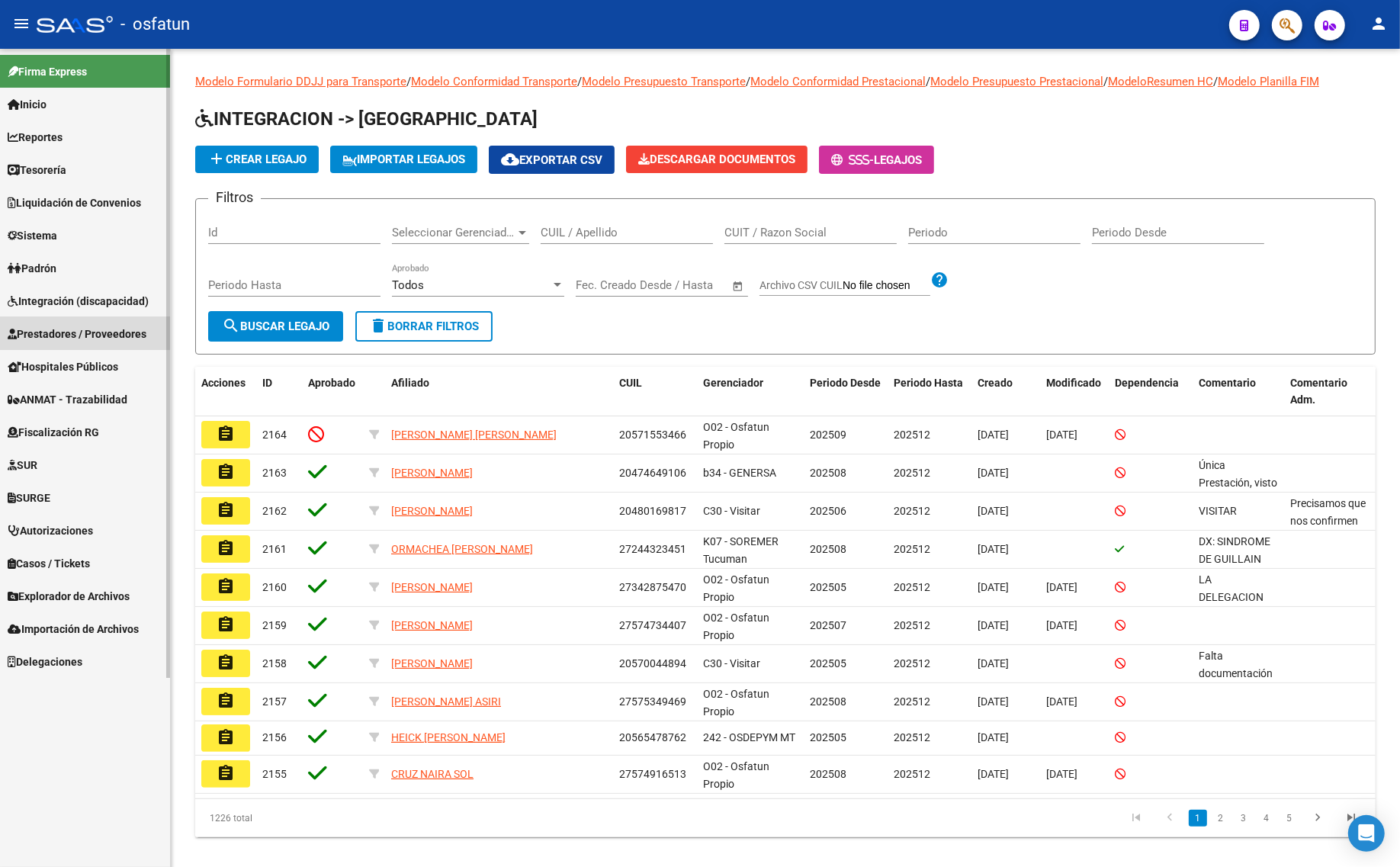
click at [93, 318] on link "Prestadores / Proveedores" at bounding box center [85, 334] width 170 height 33
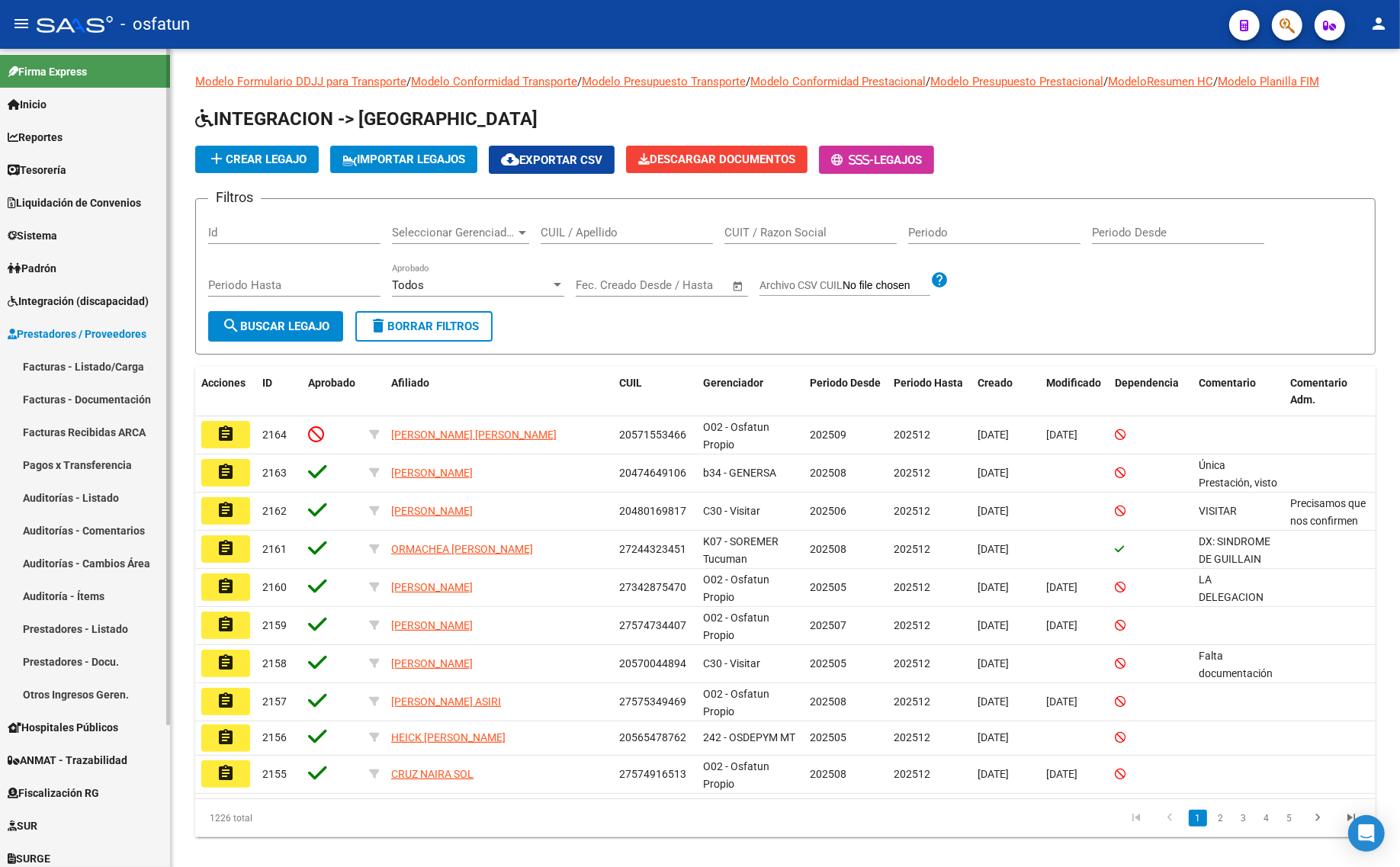
click at [82, 343] on link "Prestadores / Proveedores" at bounding box center [85, 334] width 170 height 33
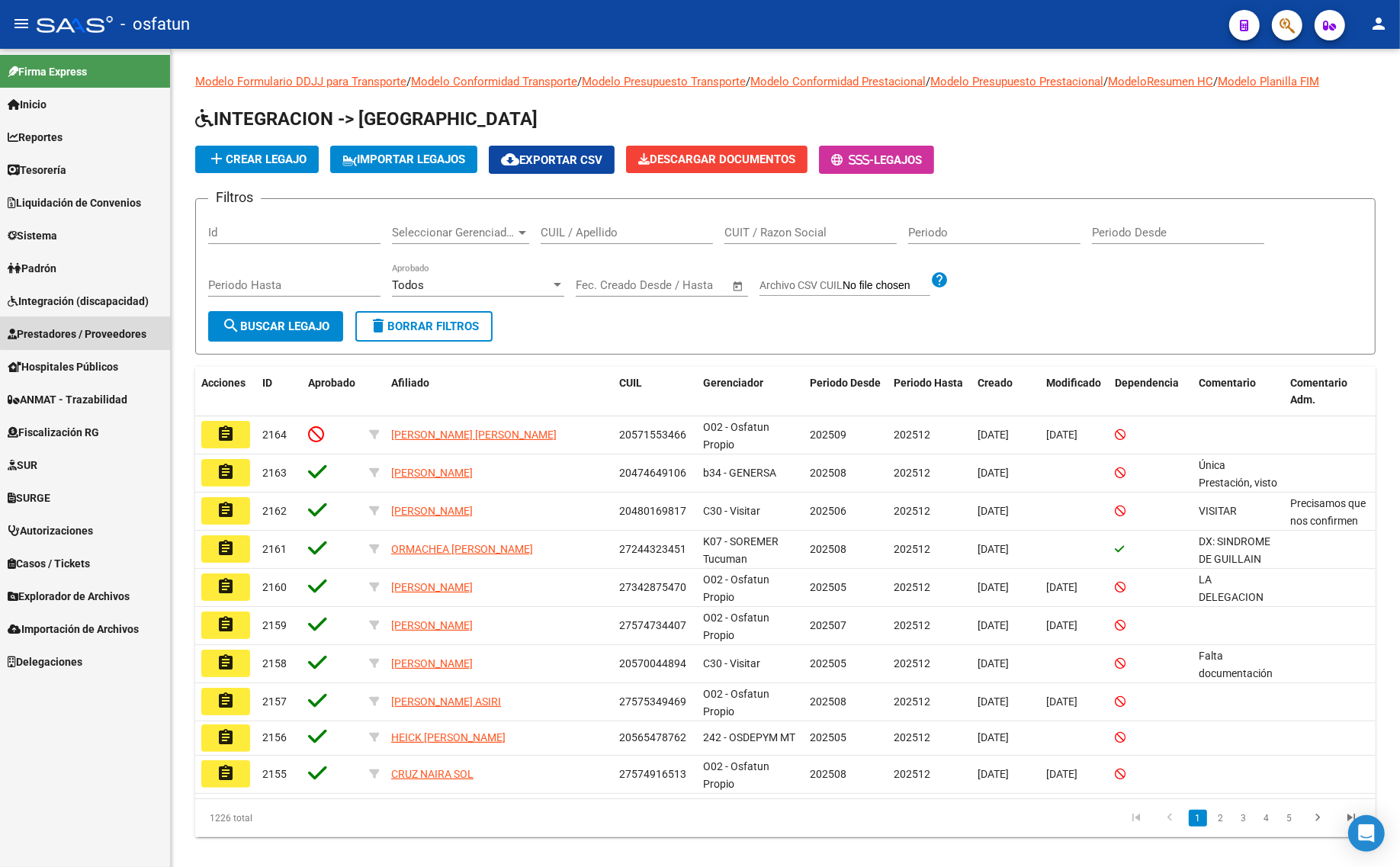
click at [96, 328] on span "Prestadores / Proveedores" at bounding box center [77, 334] width 139 height 17
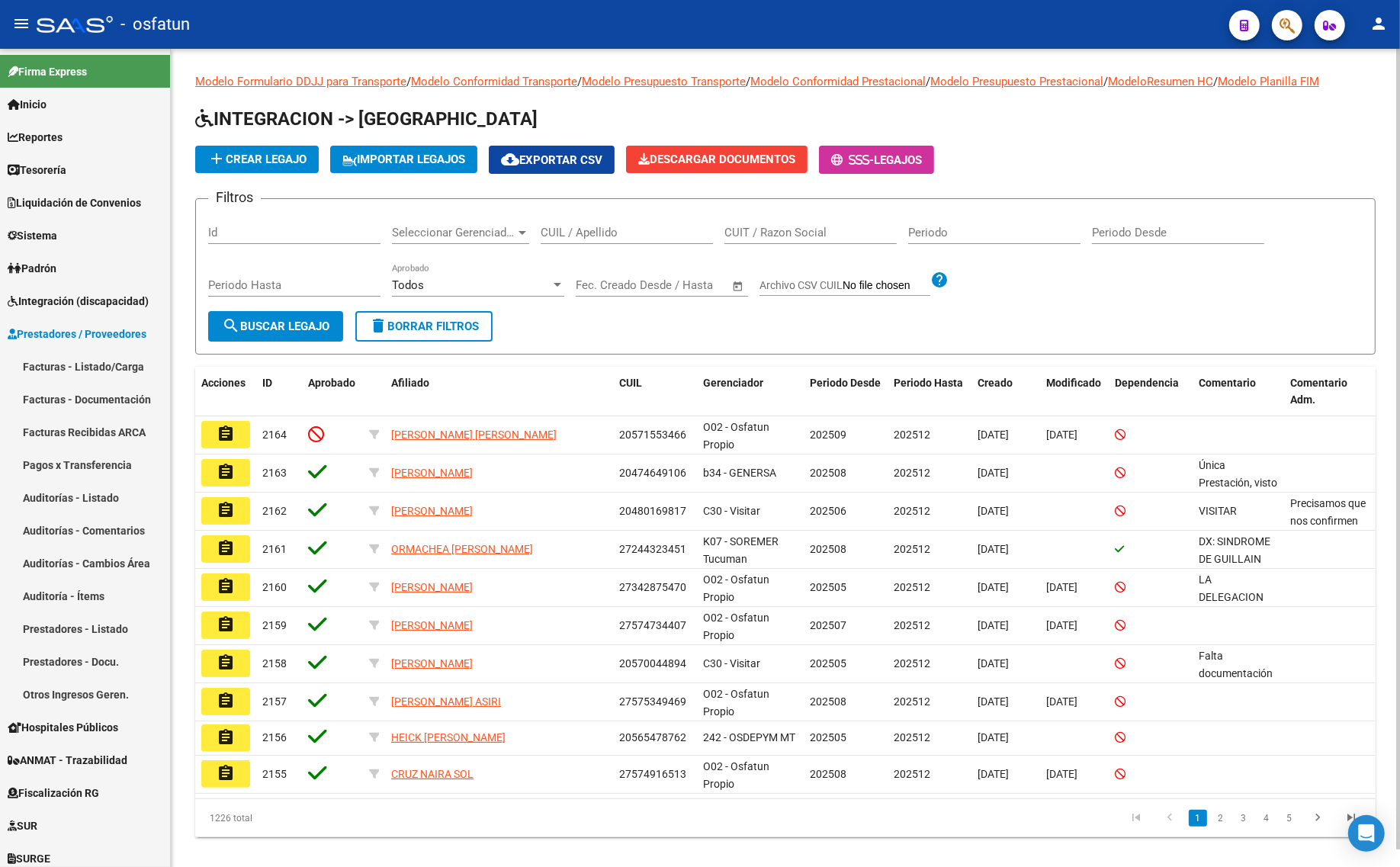
click at [844, 233] on input "CUIT / Razon Social" at bounding box center [811, 233] width 172 height 14
click at [566, 230] on input "CUIL / Apellido" at bounding box center [627, 233] width 172 height 14
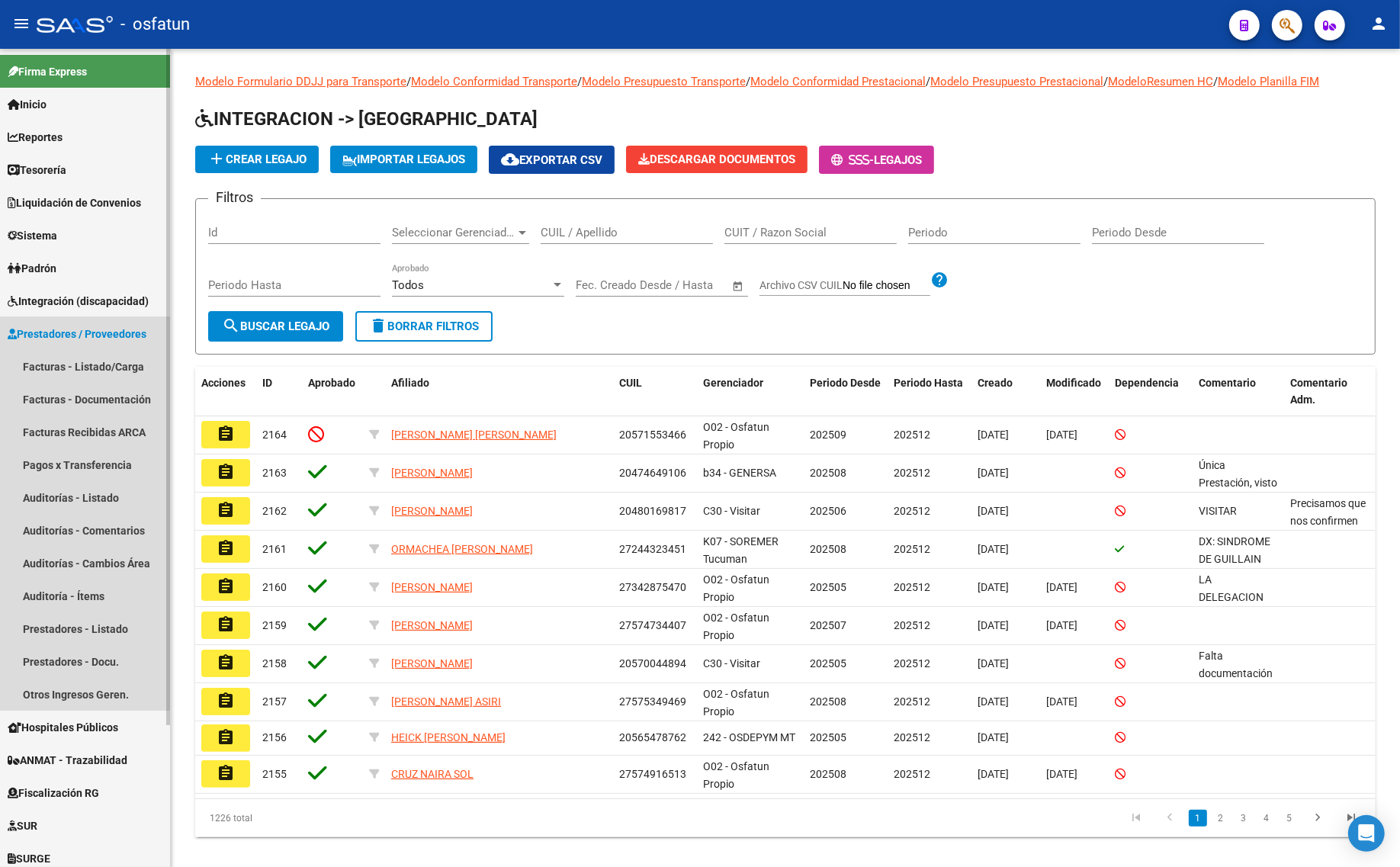
click at [65, 322] on link "Prestadores / Proveedores" at bounding box center [85, 334] width 170 height 33
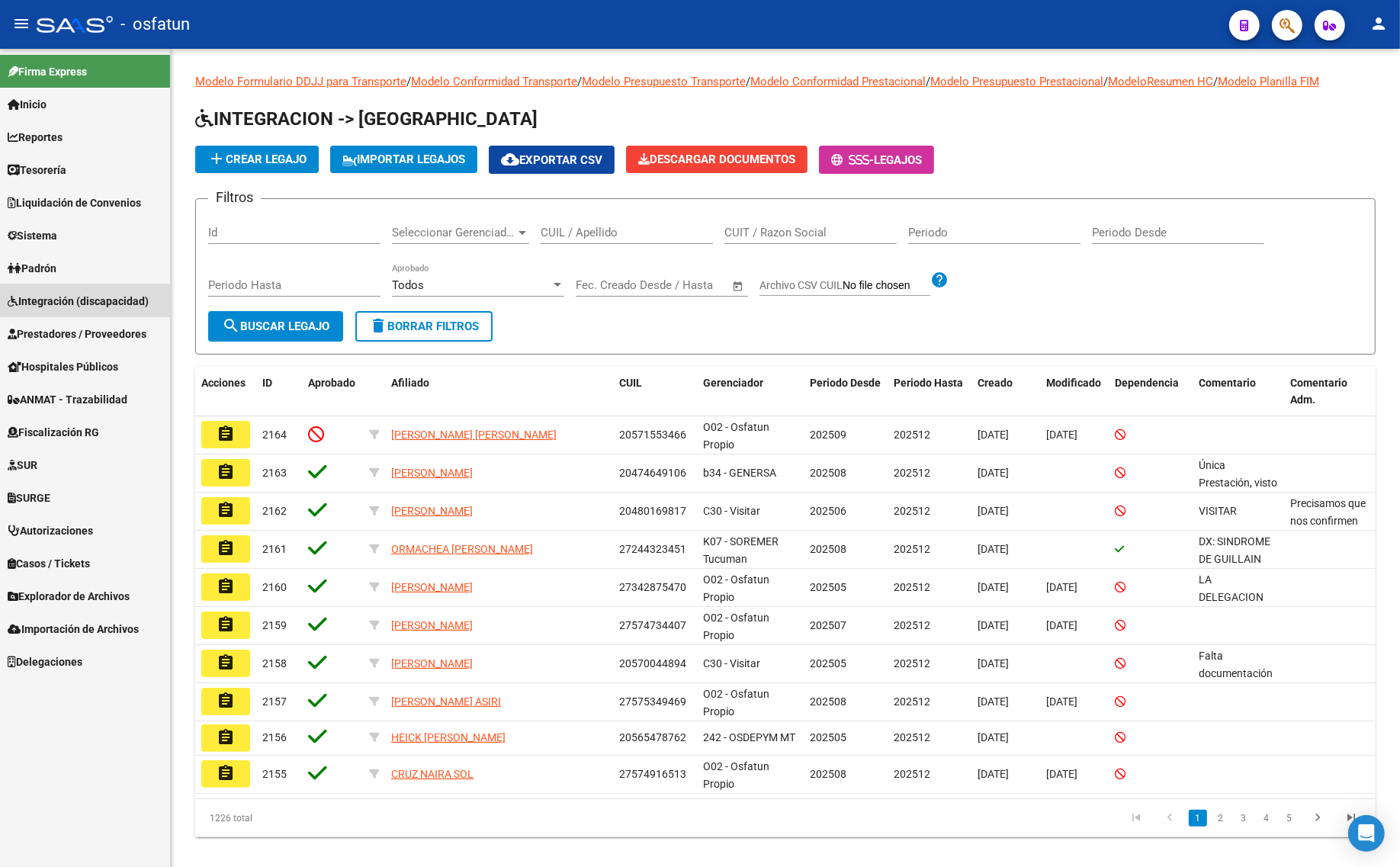
click at [76, 303] on span "Integración (discapacidad)" at bounding box center [78, 301] width 141 height 17
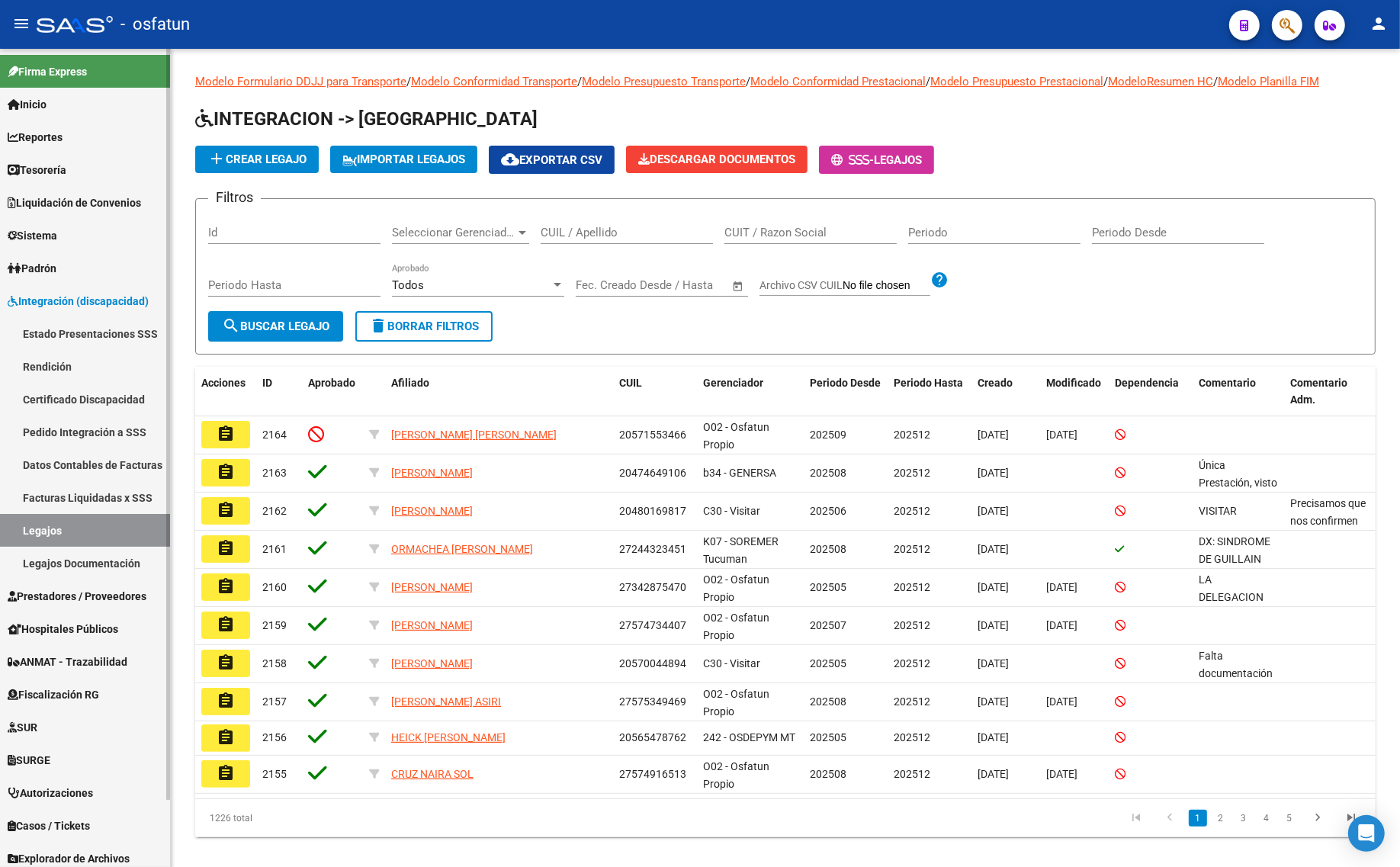
click at [74, 310] on link "Integración (discapacidad)" at bounding box center [85, 300] width 170 height 33
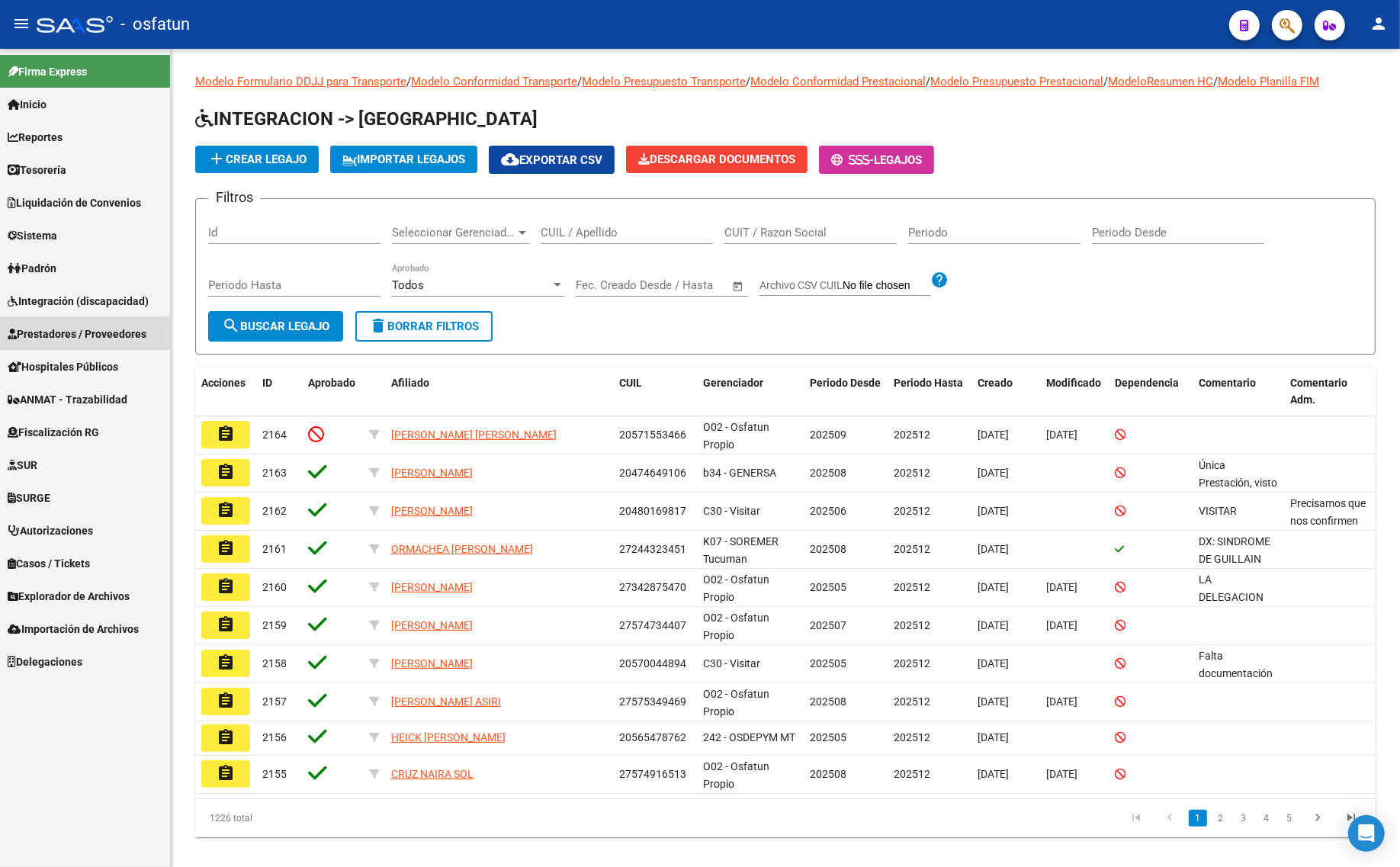
click at [64, 349] on mat-nav-list "Firma Express Inicio Instructivos Contacto OS Reportes Tablero de Control Ingre…" at bounding box center [85, 363] width 170 height 629
click at [66, 338] on span "Prestadores / Proveedores" at bounding box center [77, 334] width 139 height 17
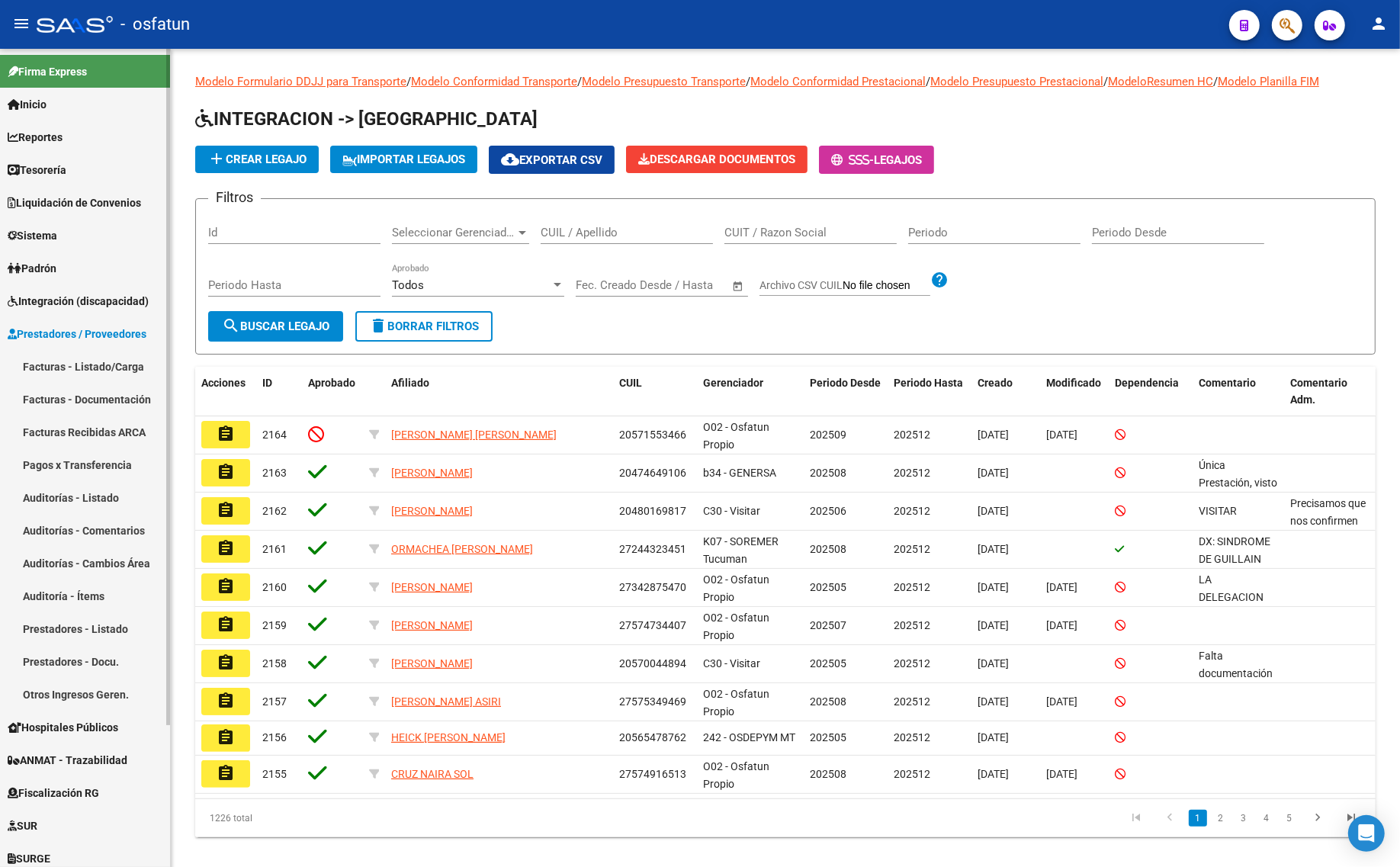
click at [67, 363] on link "Facturas - Listado/Carga" at bounding box center [85, 366] width 170 height 33
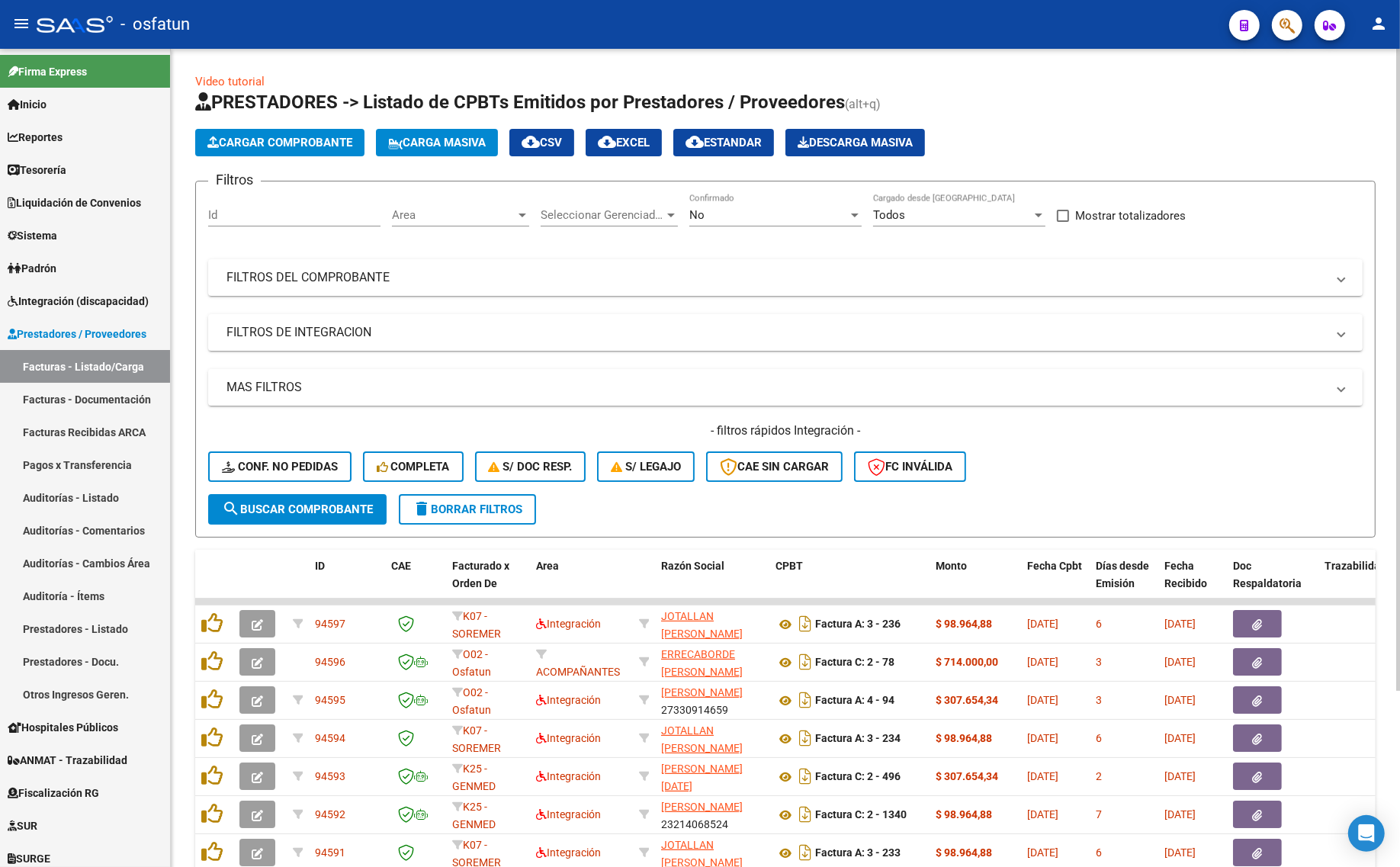
click at [804, 219] on div "No" at bounding box center [769, 215] width 158 height 14
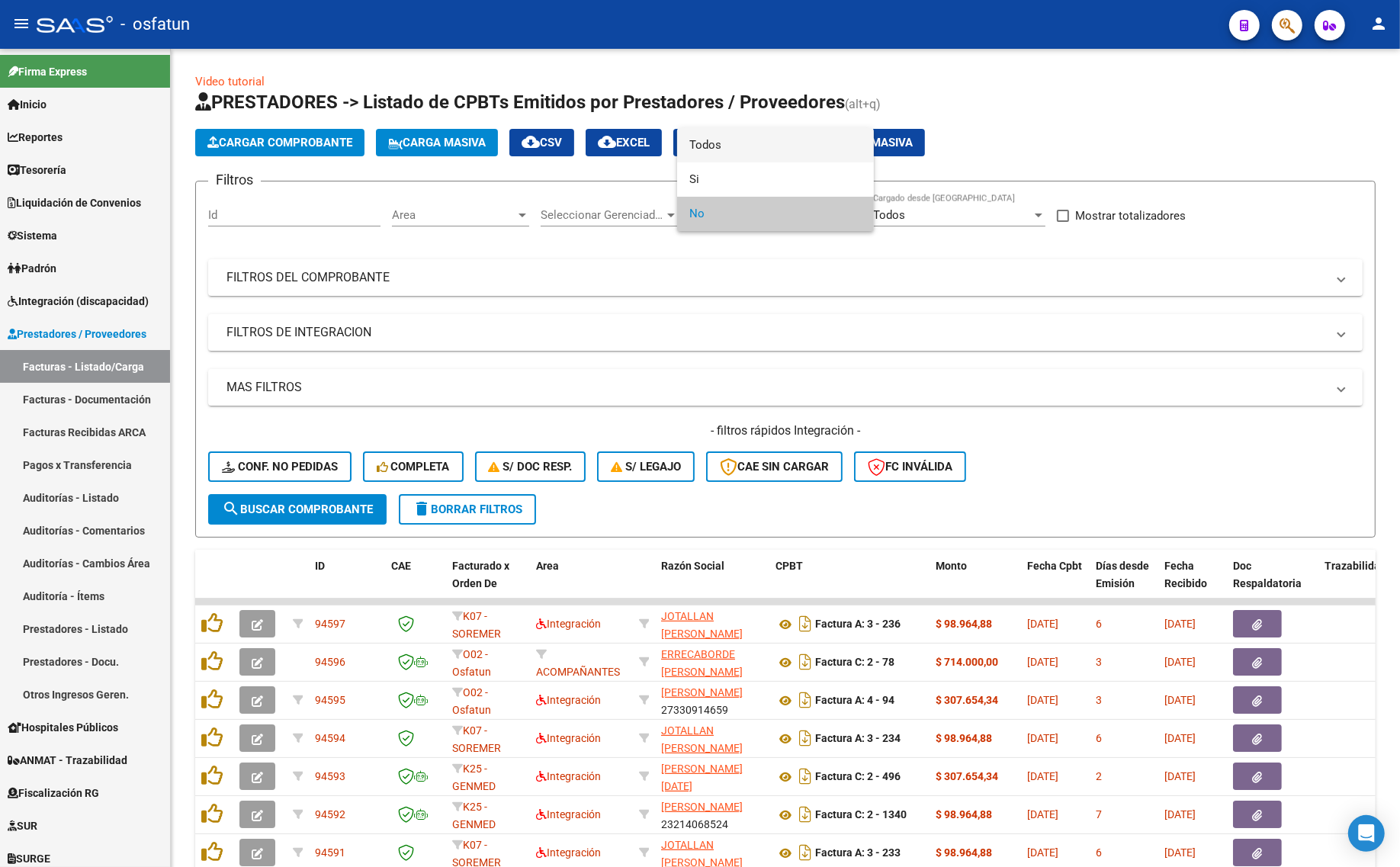
click at [741, 156] on span "Todos" at bounding box center [776, 145] width 172 height 34
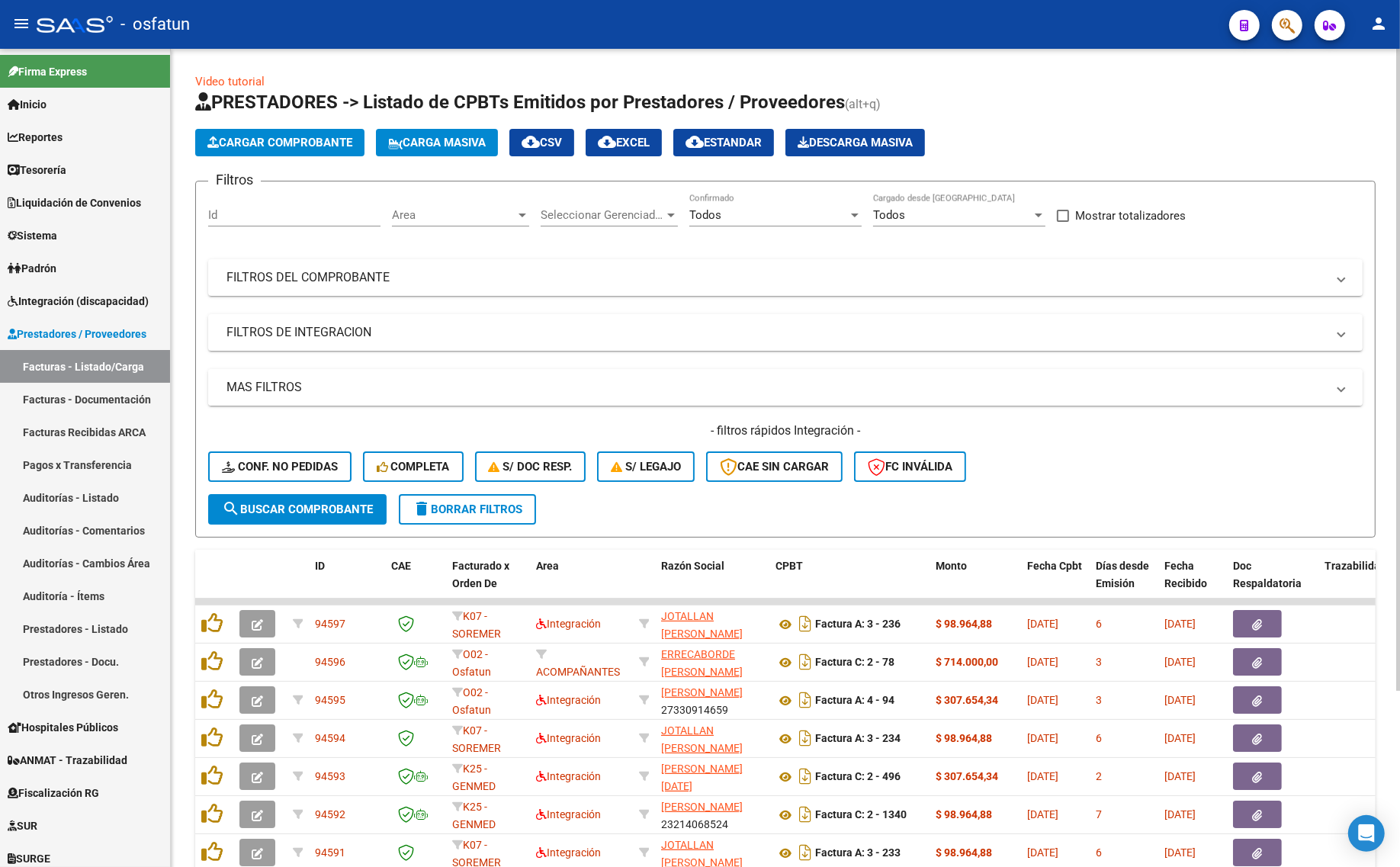
click at [320, 387] on mat-panel-title "MAS FILTROS" at bounding box center [776, 387] width 1100 height 17
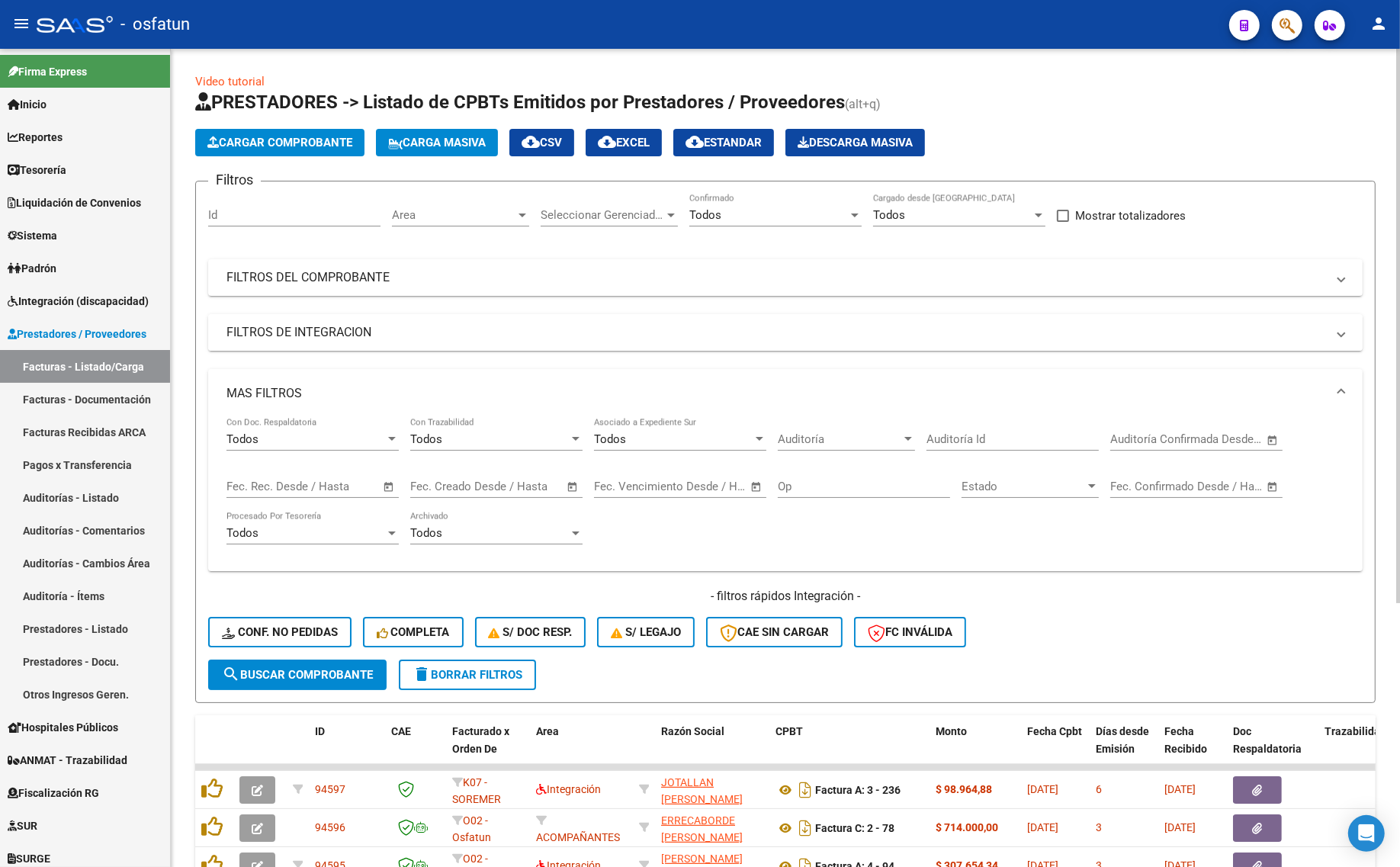
click at [302, 334] on mat-panel-title "FILTROS DE INTEGRACION" at bounding box center [776, 332] width 1100 height 17
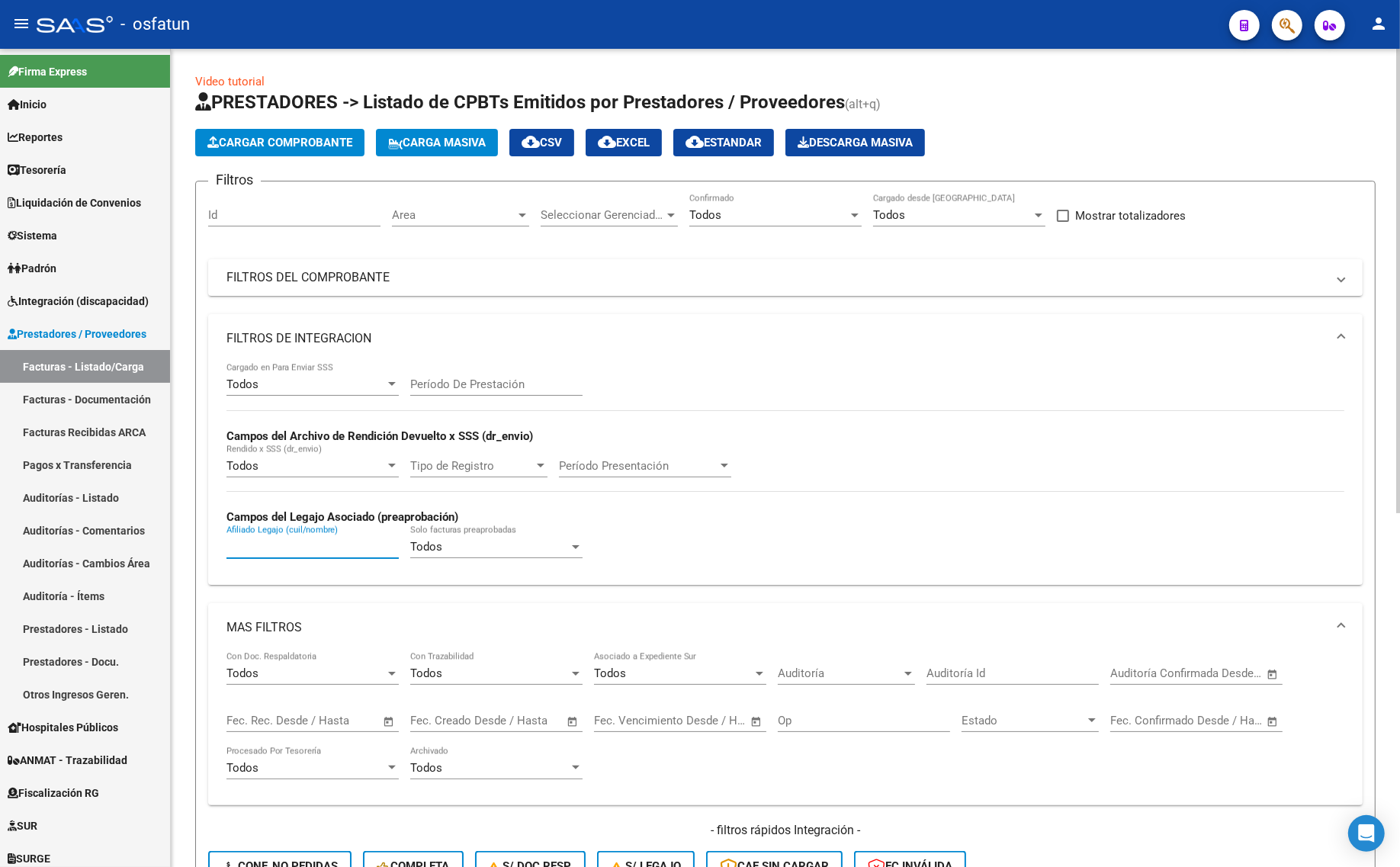
click at [272, 539] on input "Afiliado Legajo (cuil/nombre)" at bounding box center [313, 546] width 172 height 14
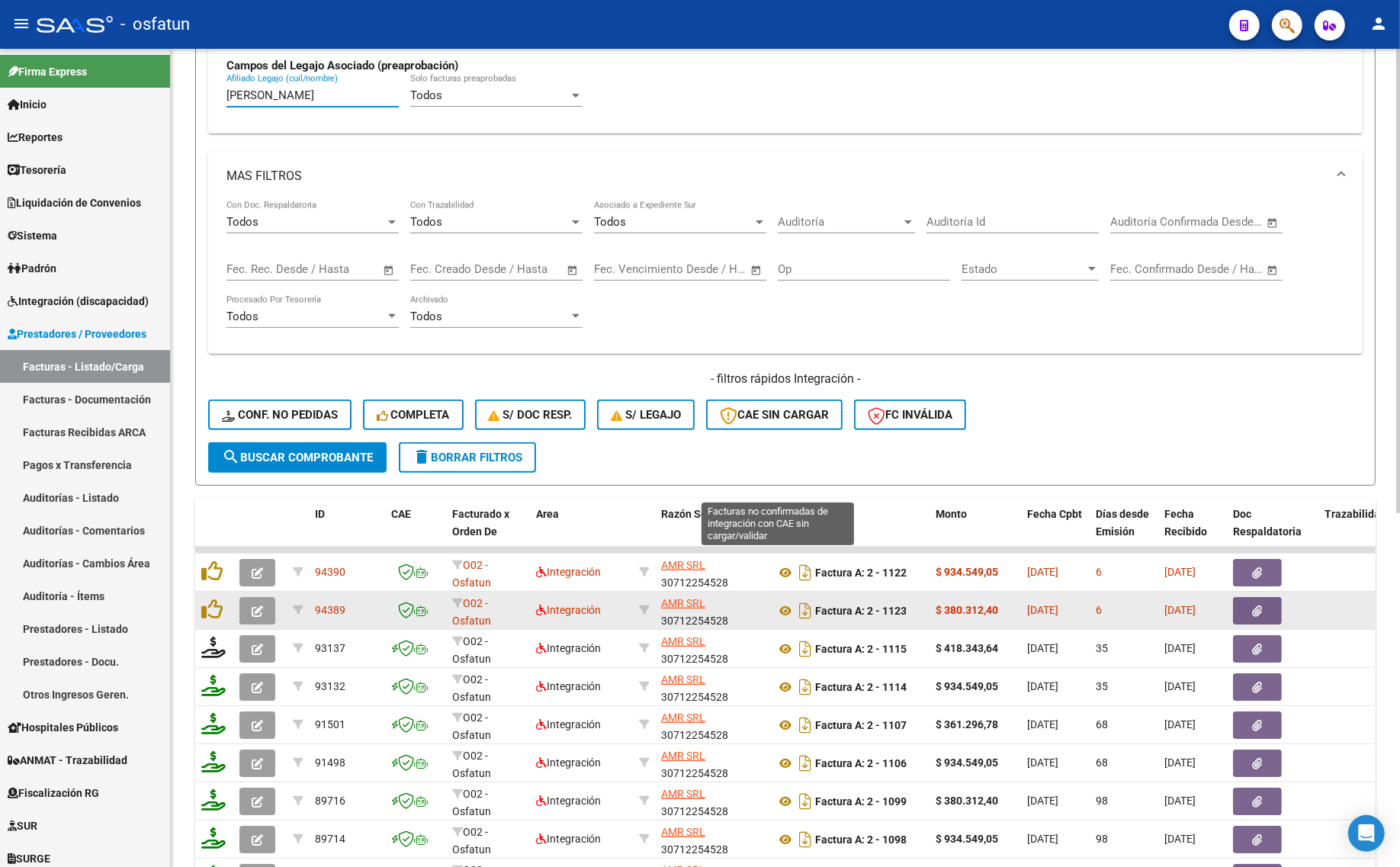
scroll to position [572, 0]
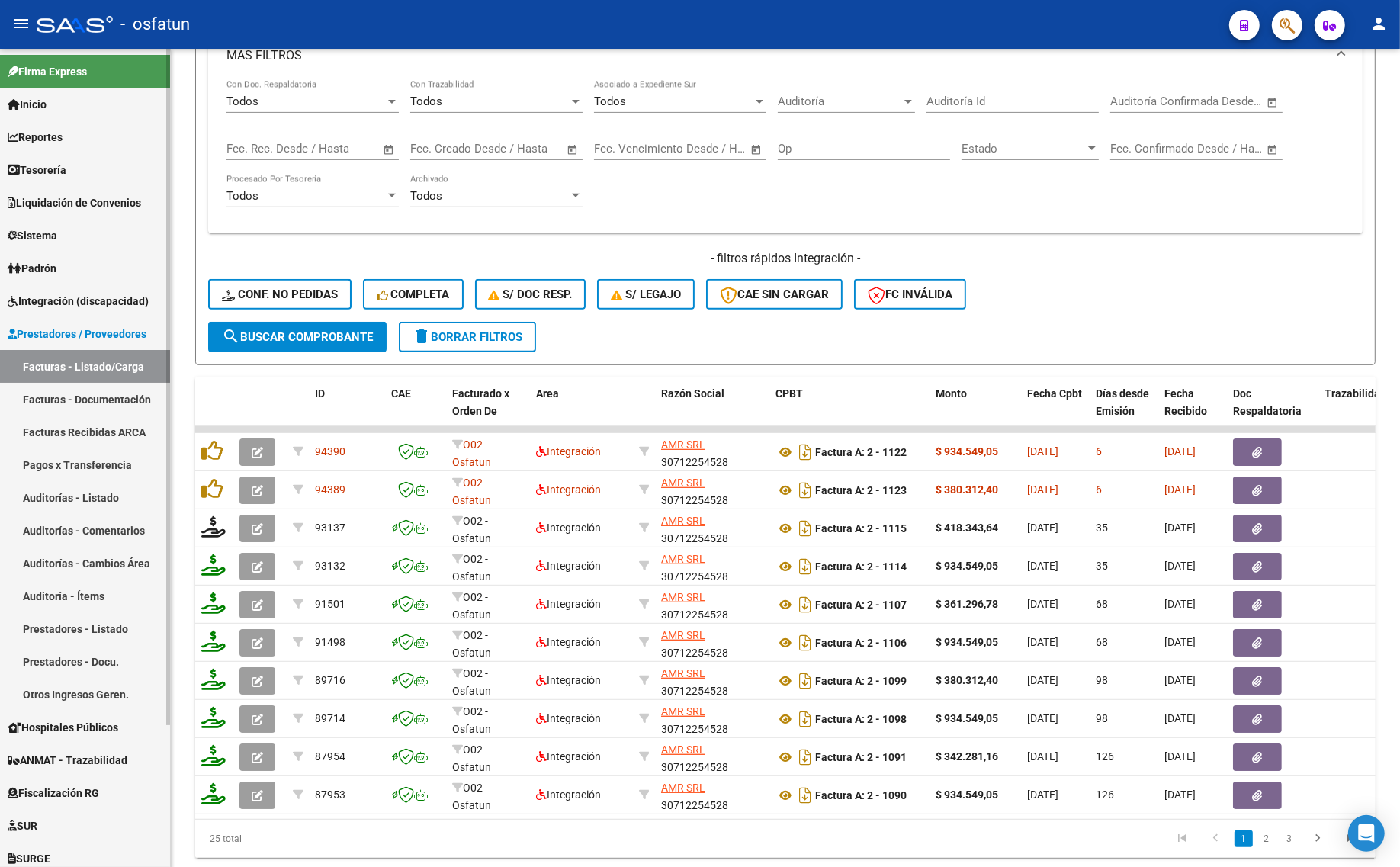
type input "[PERSON_NAME]"
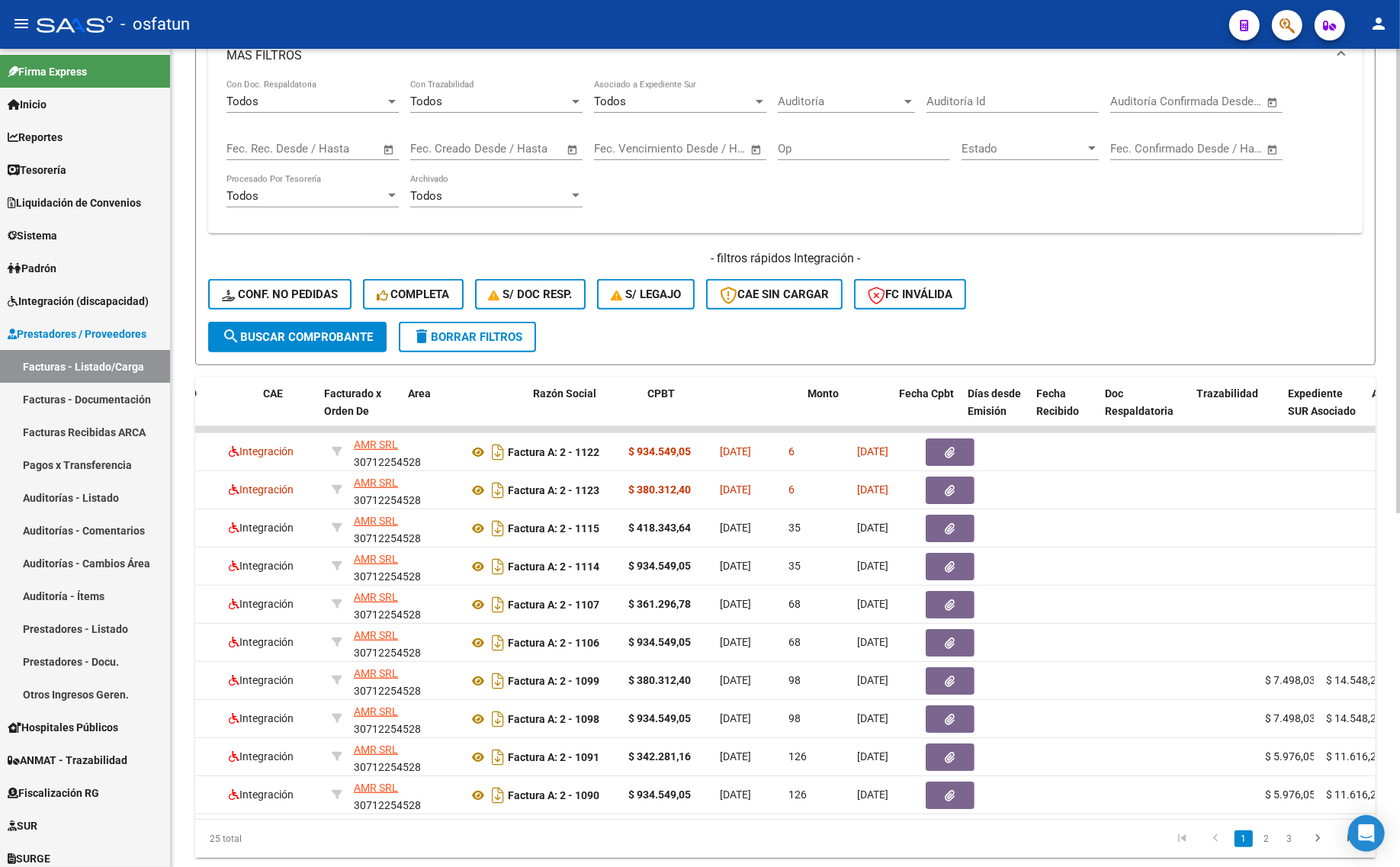
scroll to position [0, 0]
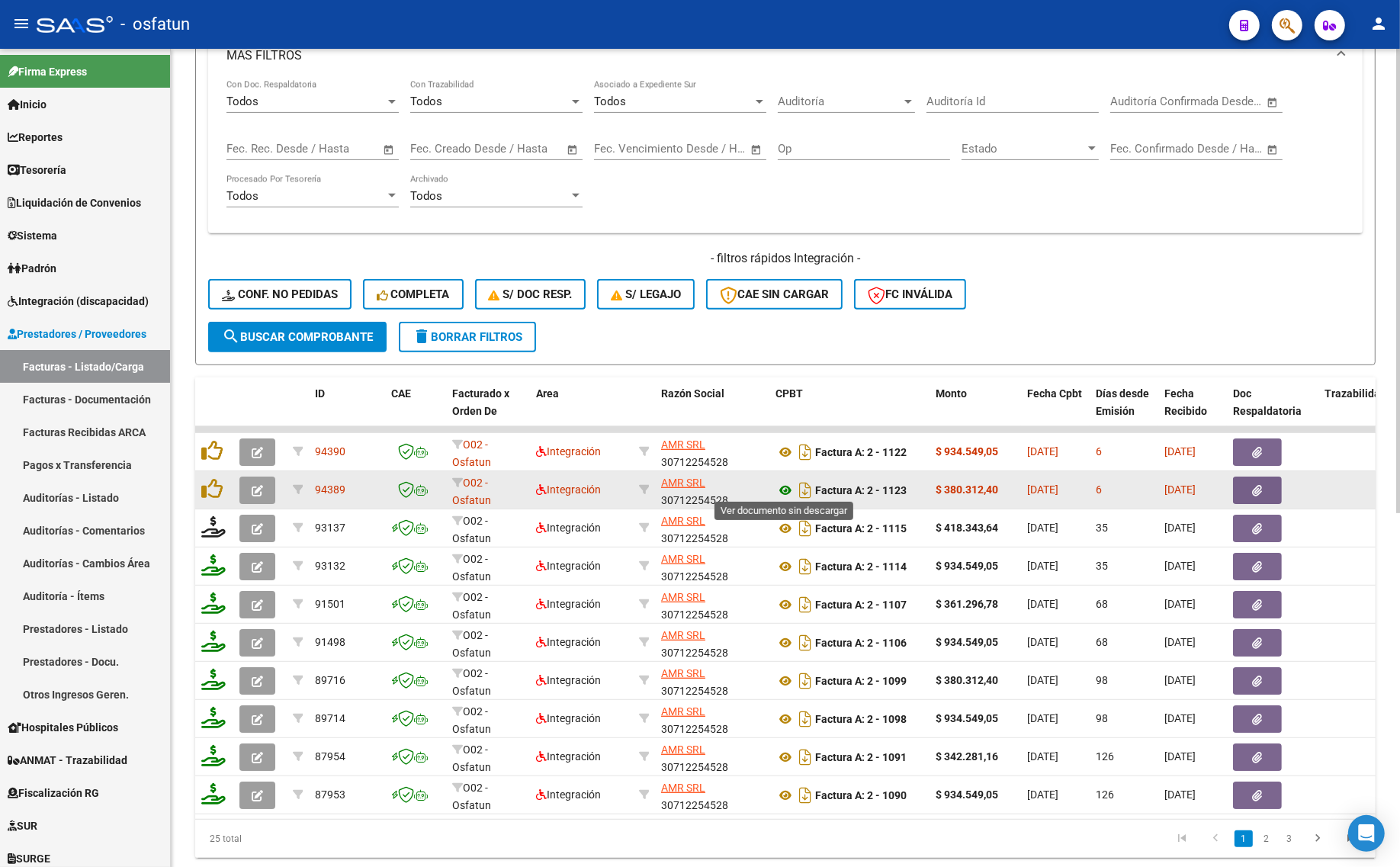
click at [782, 488] on icon at bounding box center [786, 491] width 20 height 19
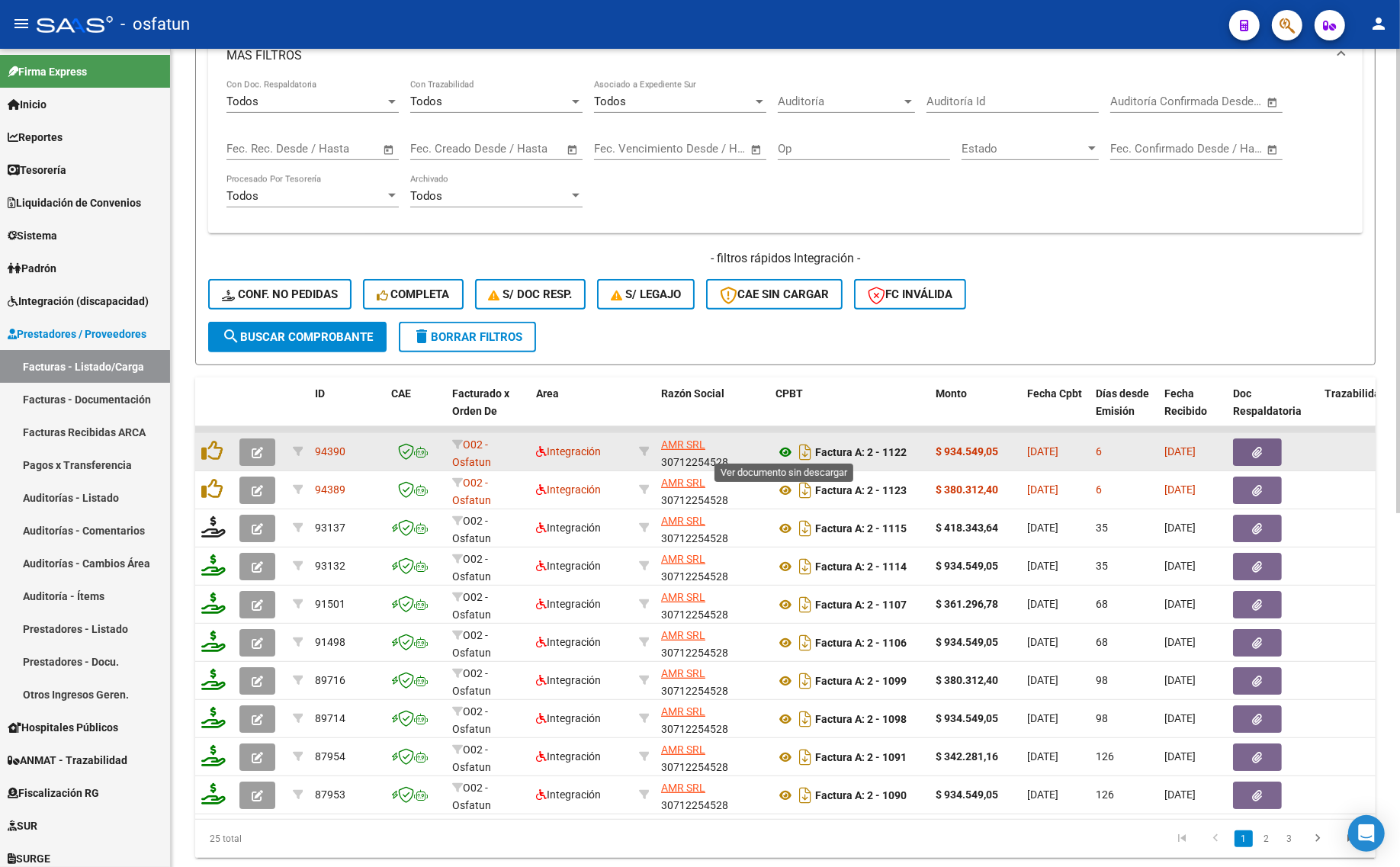
click at [780, 448] on icon at bounding box center [786, 453] width 20 height 19
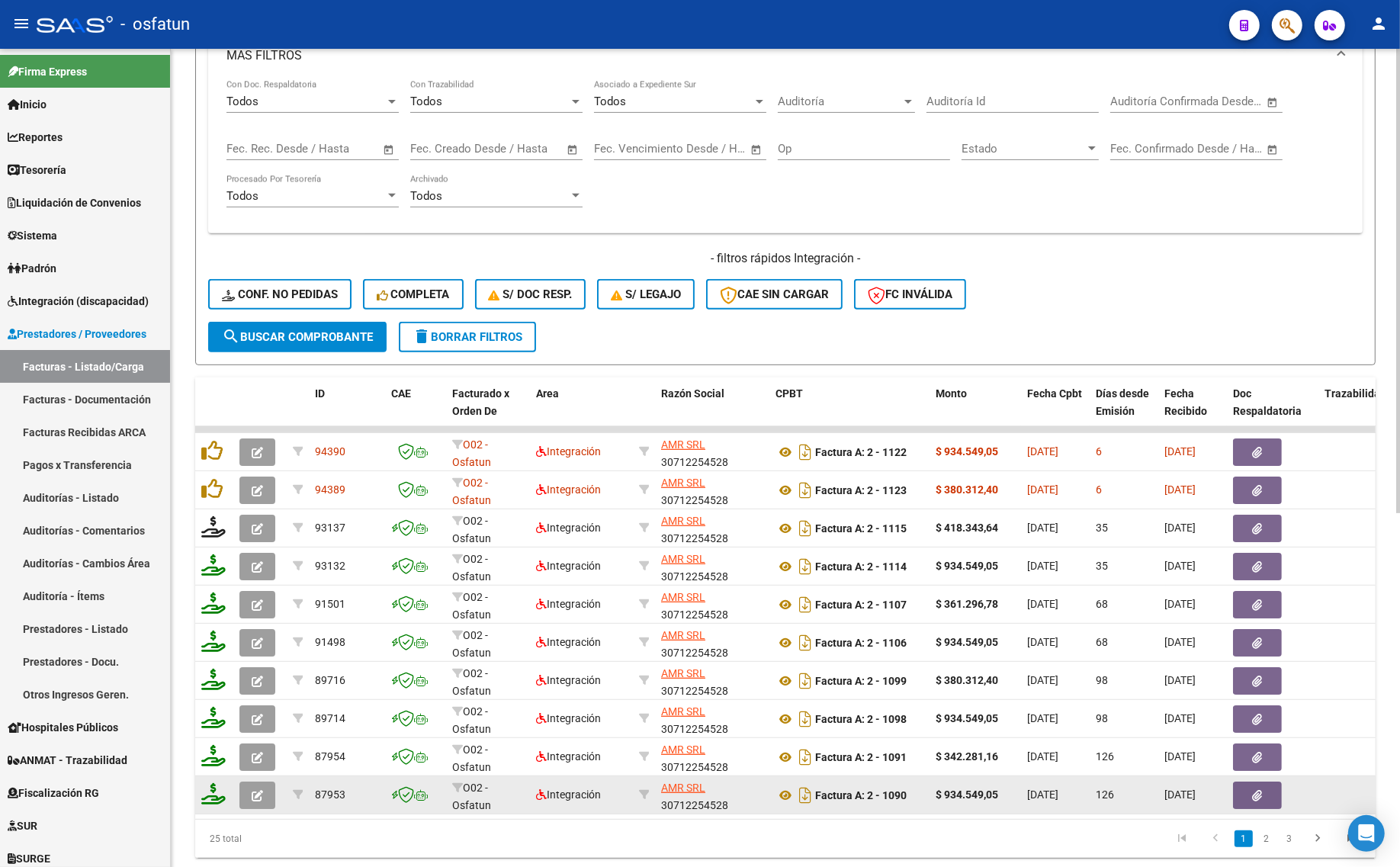
click at [503, 810] on datatable-selection "94390 O02 - Osfatun Propio Integración AMR SRL 30712254528 Factura A: 2 - 1122 …" at bounding box center [785, 810] width 1180 height 14
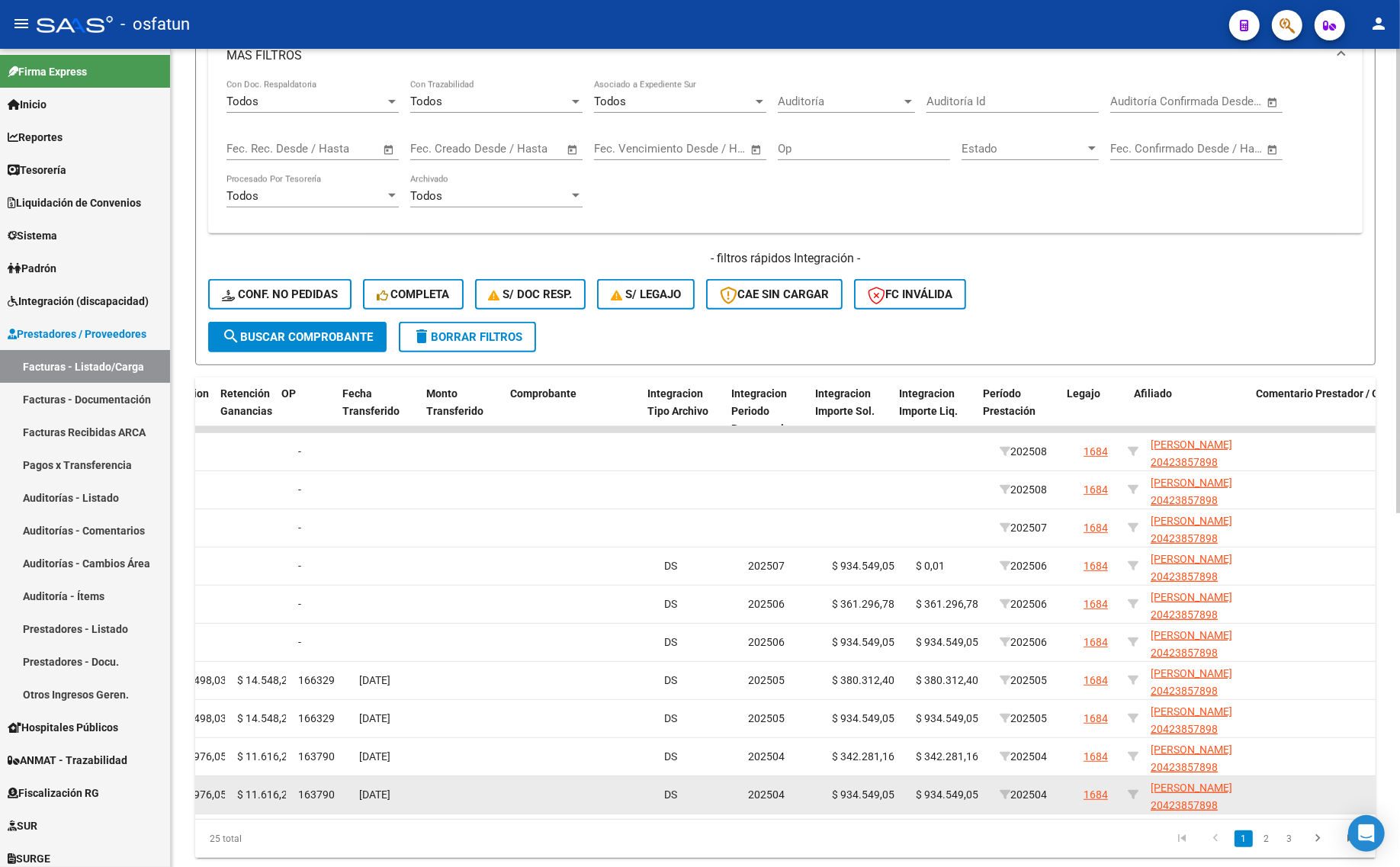
scroll to position [0, 1432]
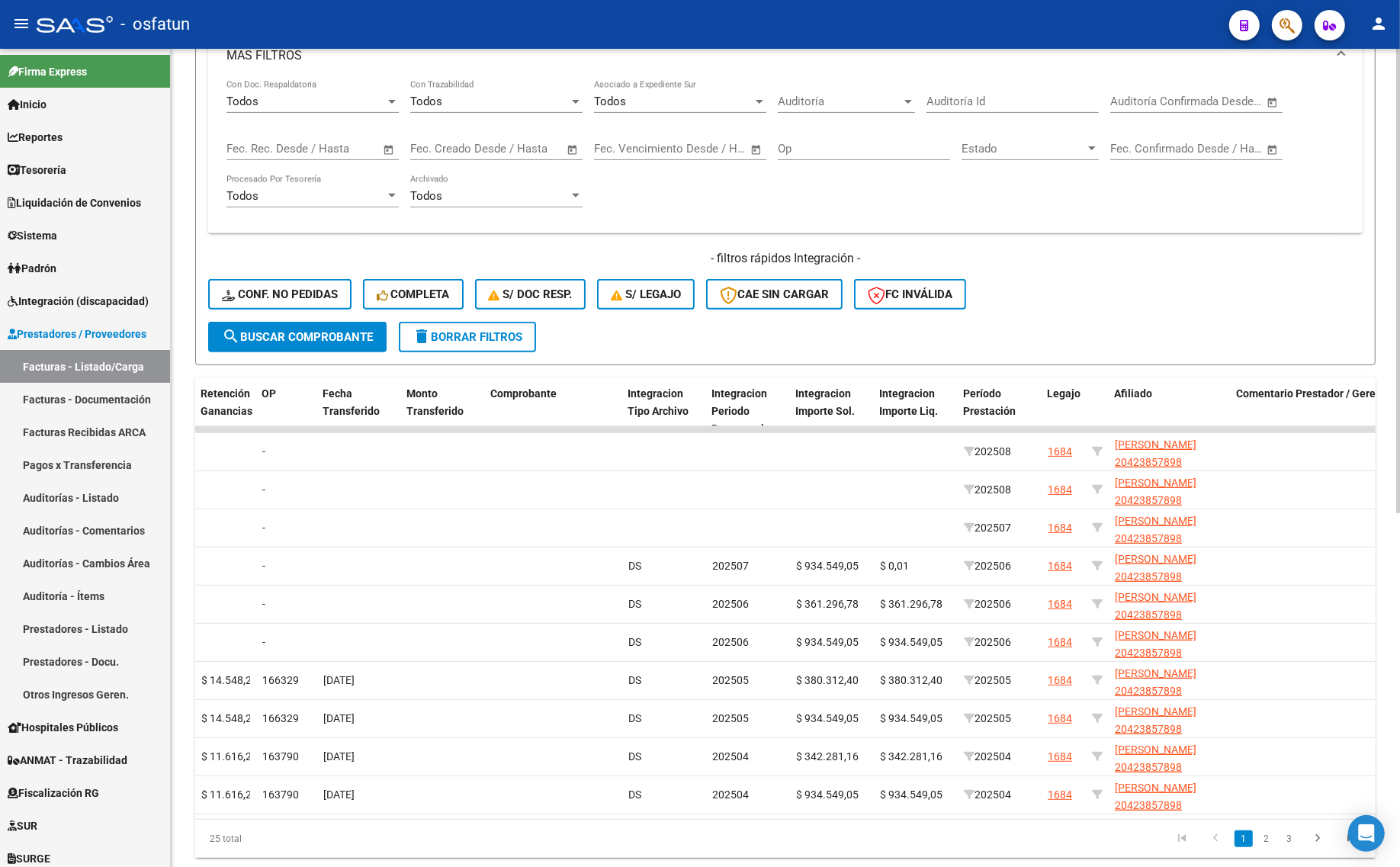
drag, startPoint x: 931, startPoint y: 833, endPoint x: 742, endPoint y: 825, distance: 189.2
click at [742, 825] on div "ID CAE Facturado x Orden De Area Razón Social CPBT Monto Fecha Cpbt Días desde …" at bounding box center [785, 617] width 1180 height 480
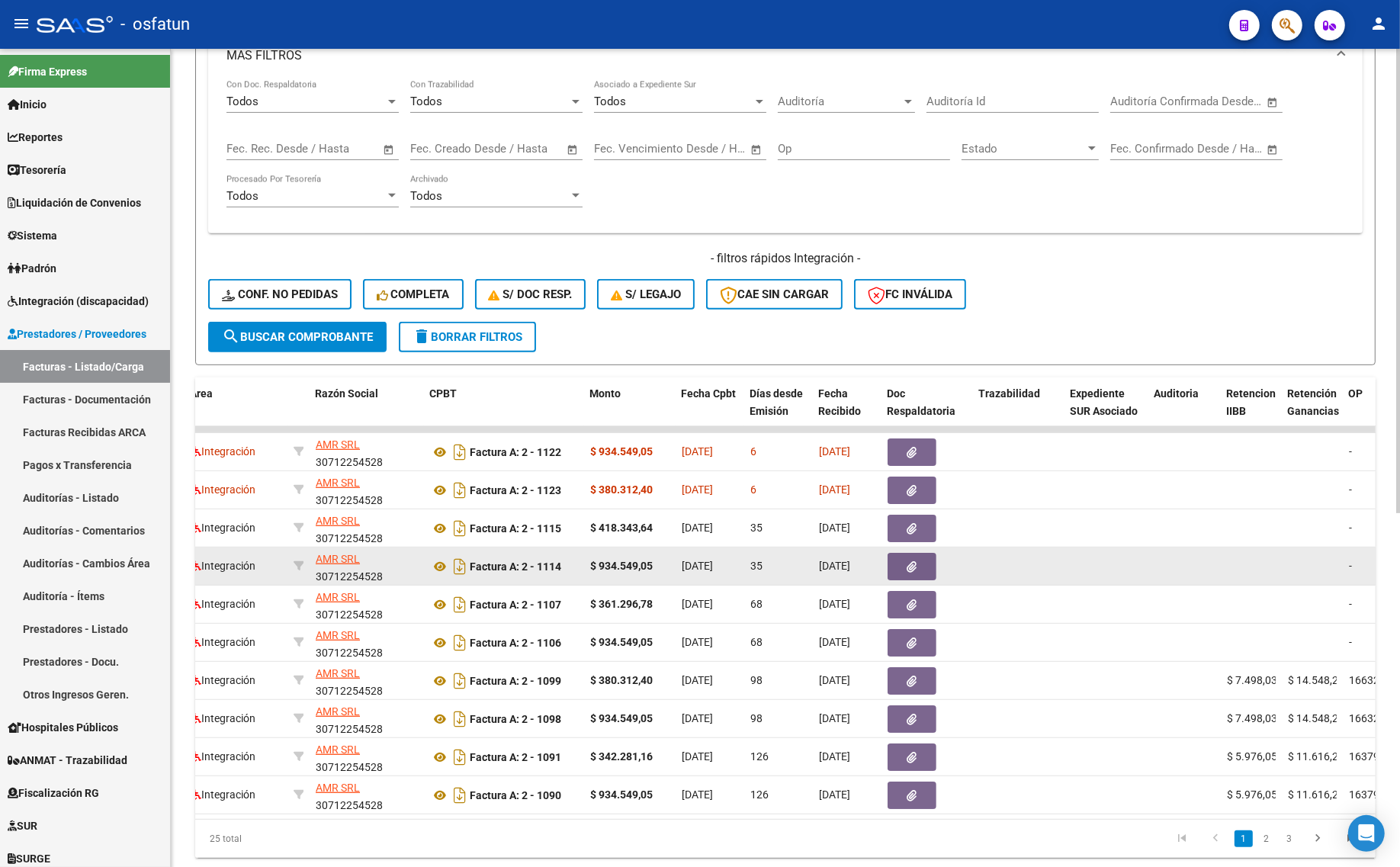
scroll to position [0, 345]
click at [436, 558] on icon at bounding box center [441, 567] width 20 height 19
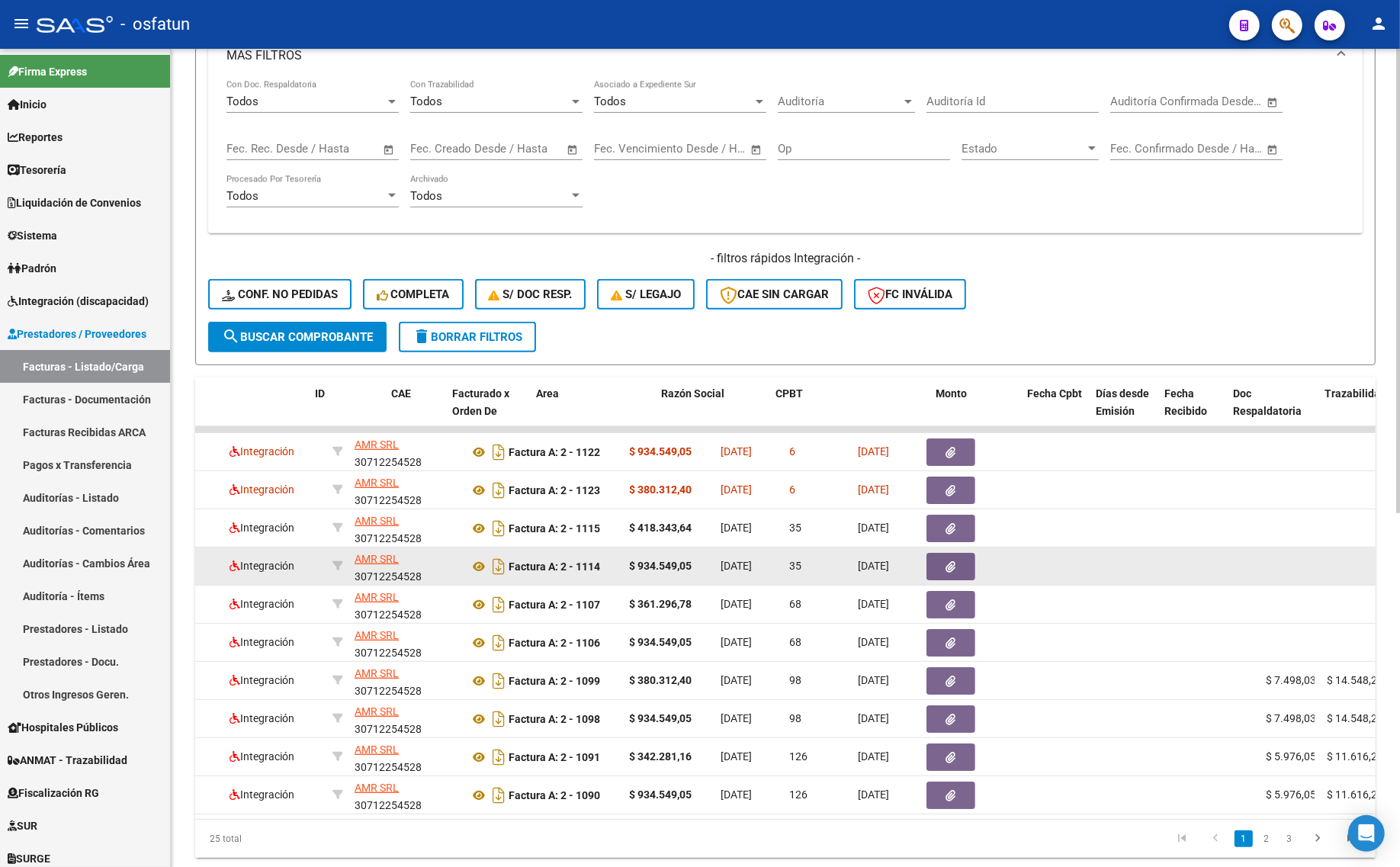
scroll to position [0, 0]
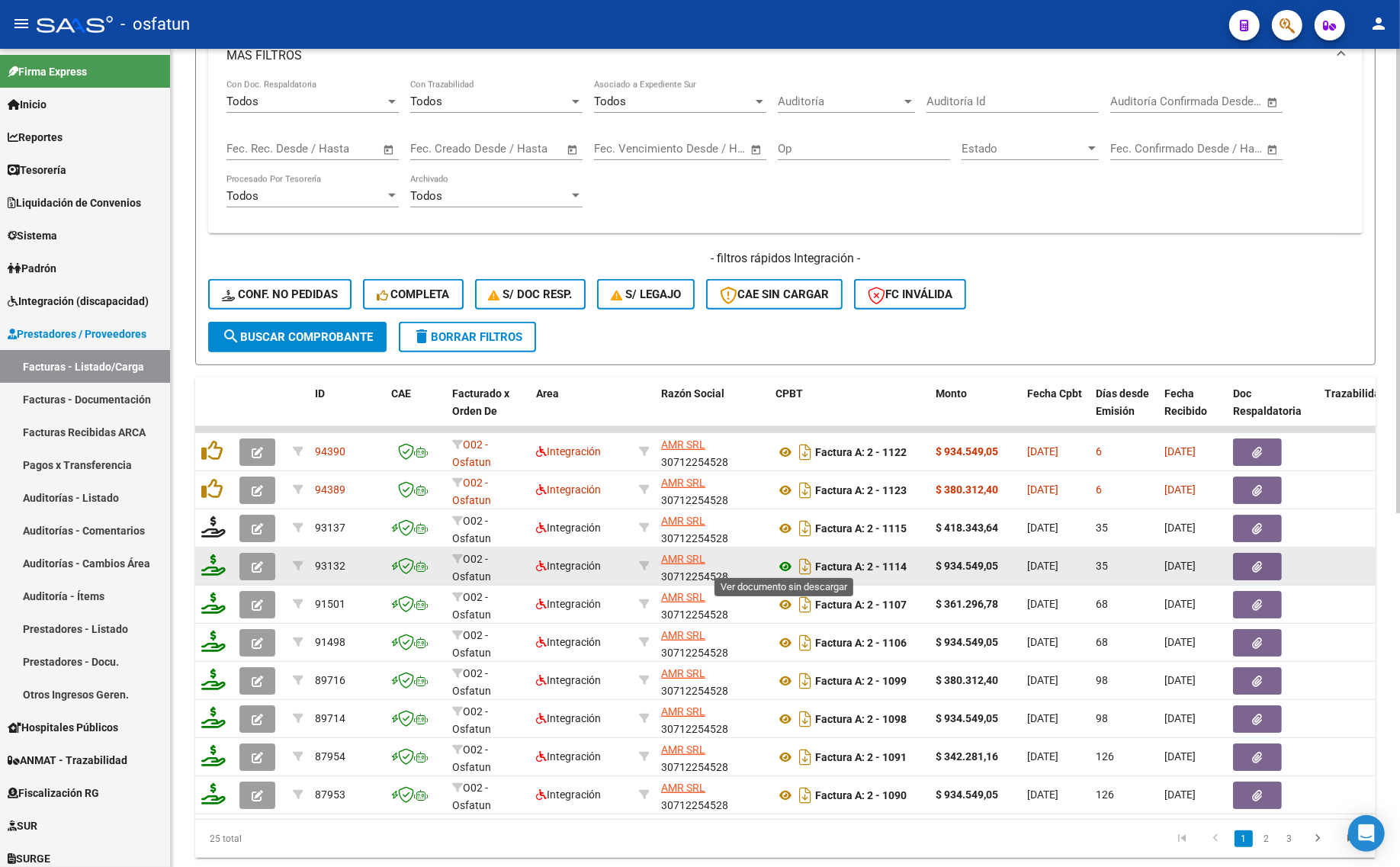
click at [776, 558] on icon at bounding box center [786, 567] width 20 height 19
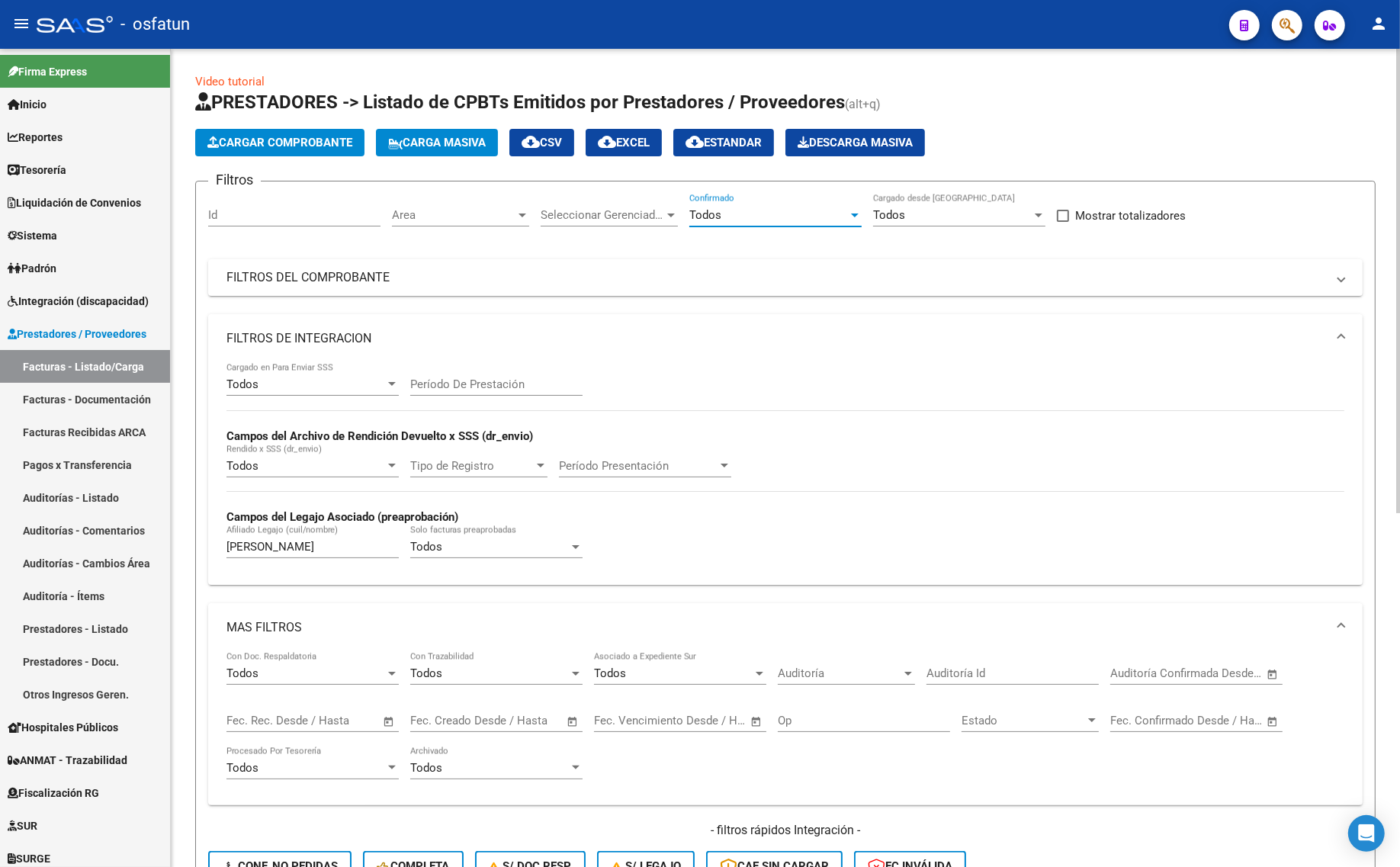
click at [703, 215] on span "Todos" at bounding box center [705, 215] width 32 height 14
click at [721, 213] on span "Todos" at bounding box center [776, 213] width 172 height 34
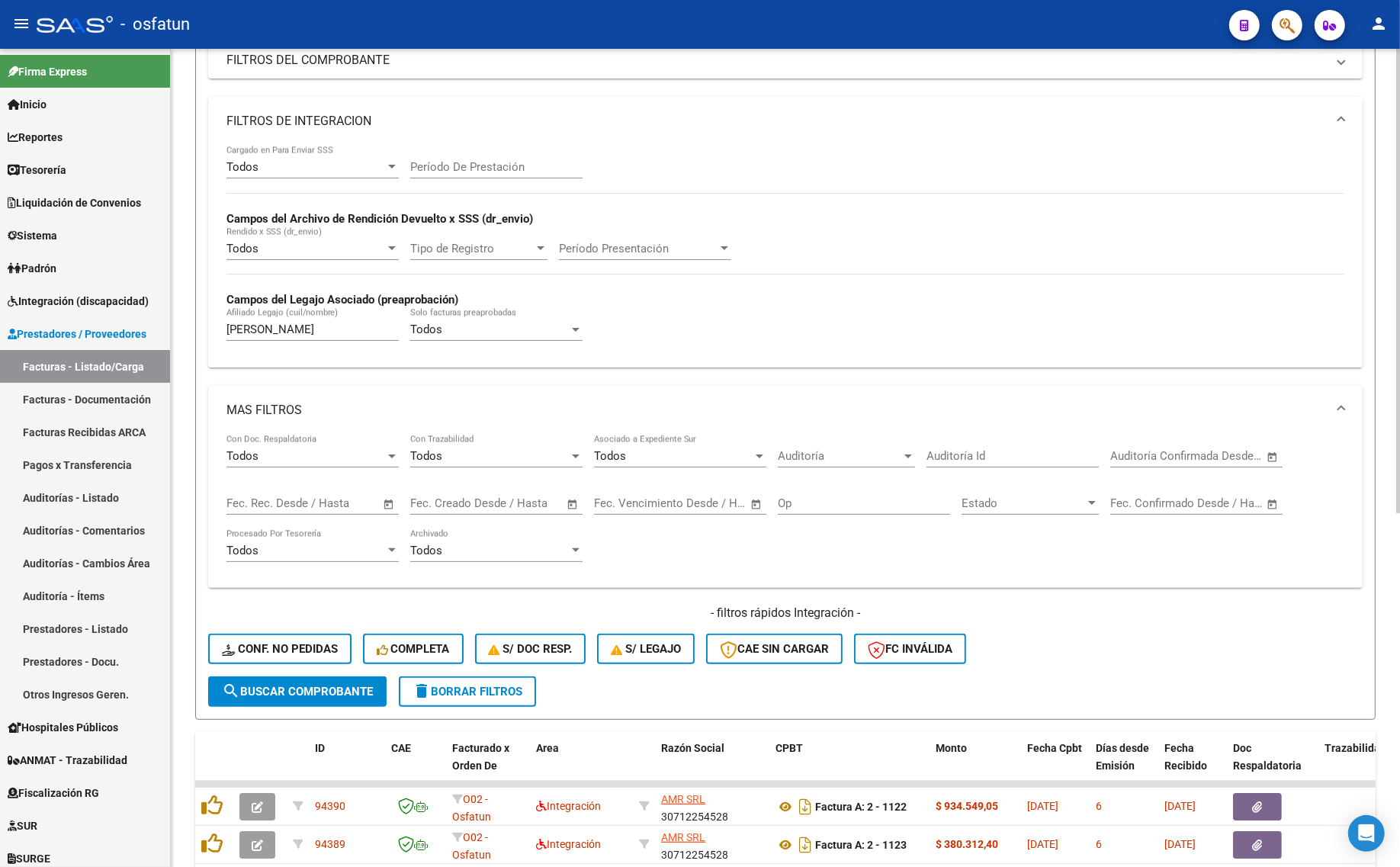
scroll to position [286, 0]
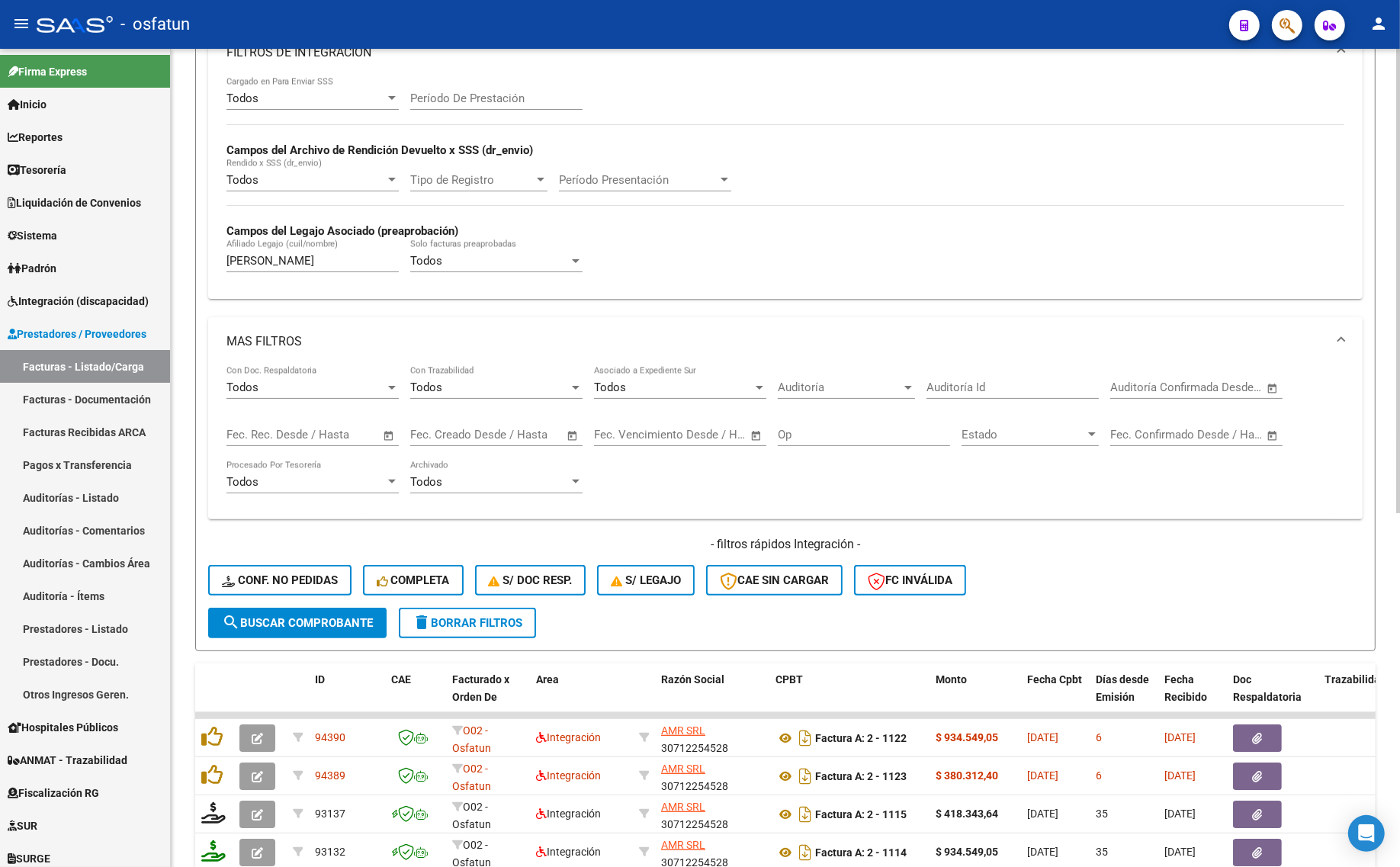
click at [314, 255] on input "[PERSON_NAME]" at bounding box center [313, 261] width 172 height 14
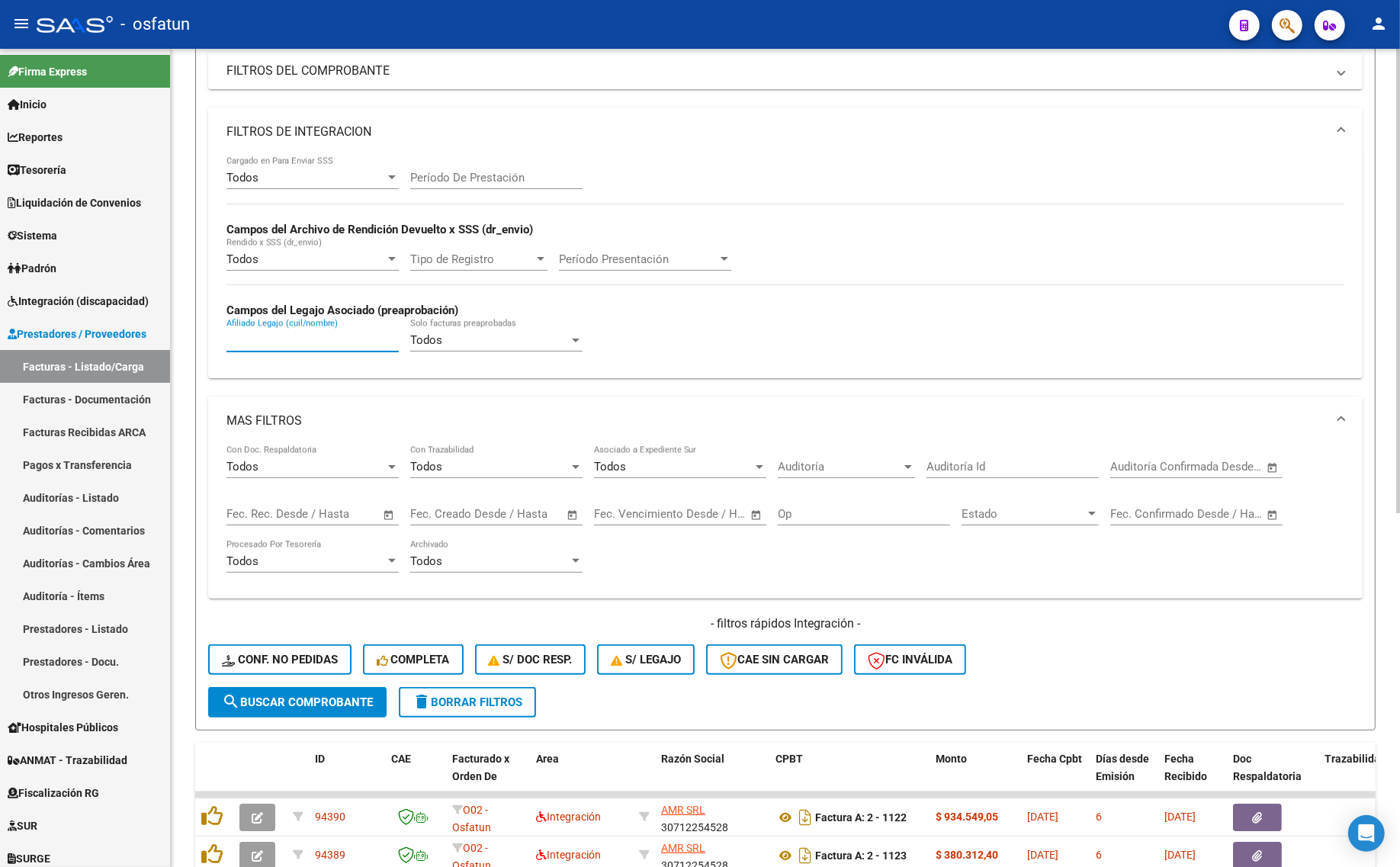
scroll to position [0, 0]
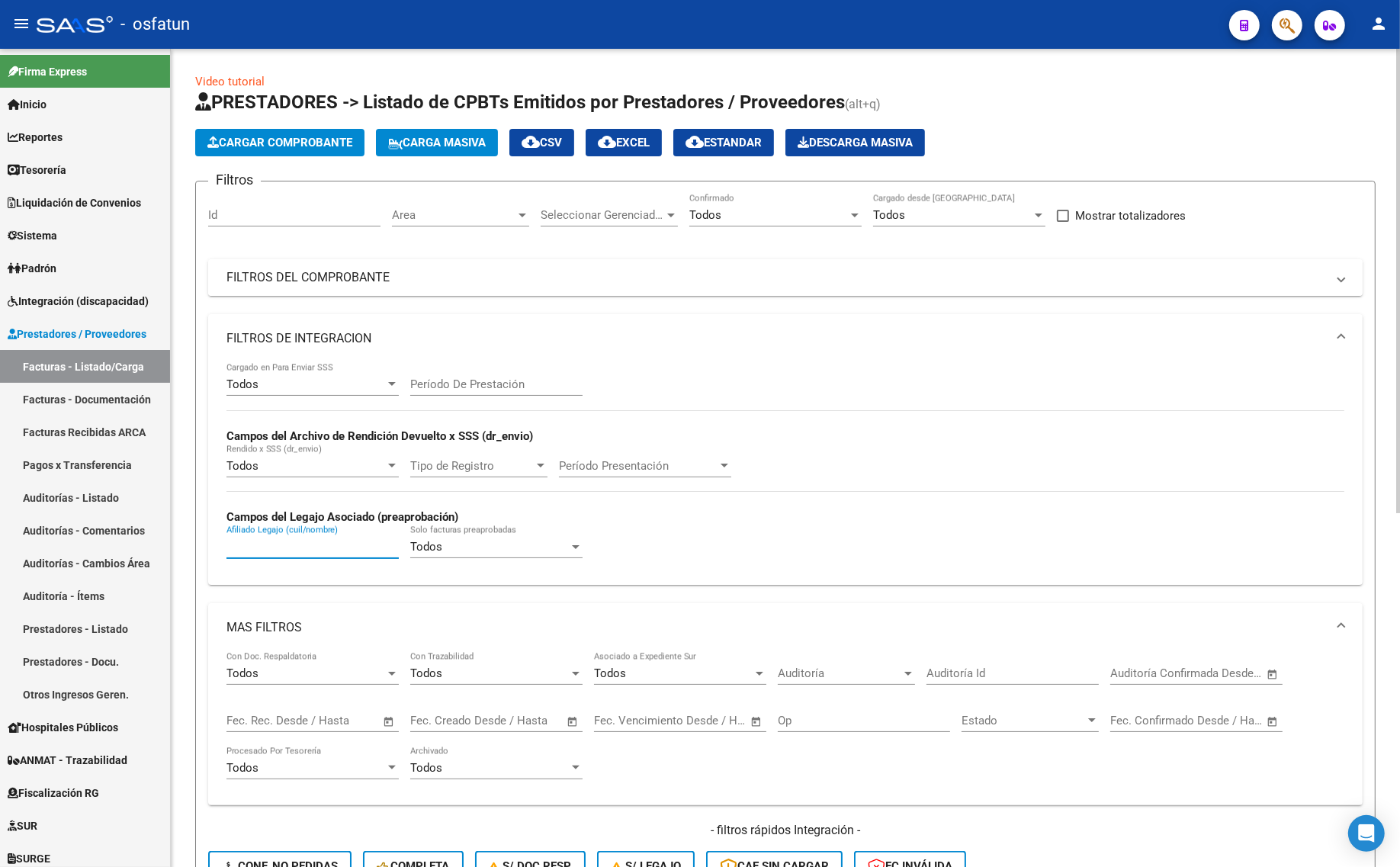
click at [909, 269] on mat-panel-title "FILTROS DEL COMPROBANTE" at bounding box center [776, 278] width 1100 height 17
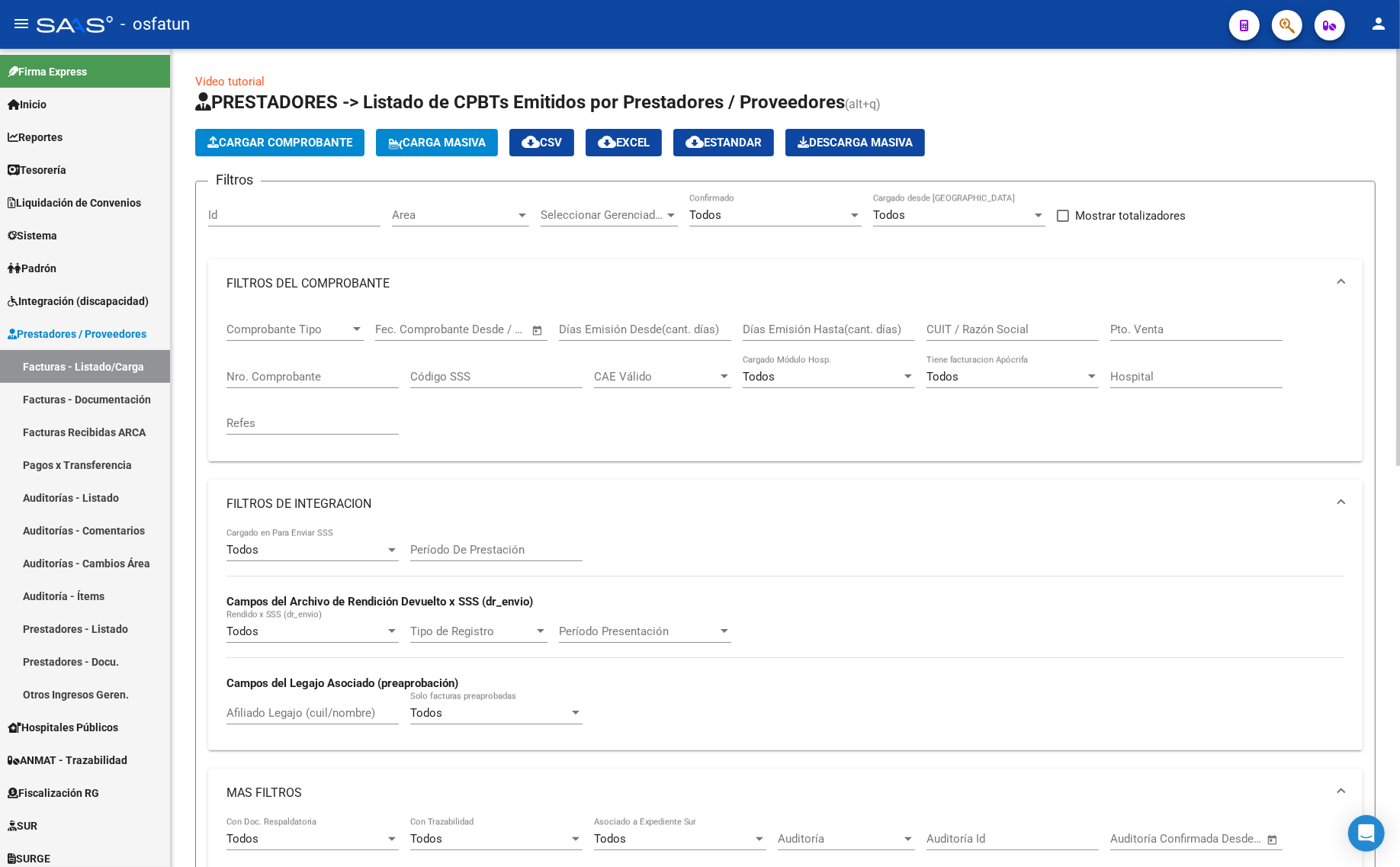
click at [974, 332] on input "CUIT / Razón Social" at bounding box center [1013, 329] width 172 height 14
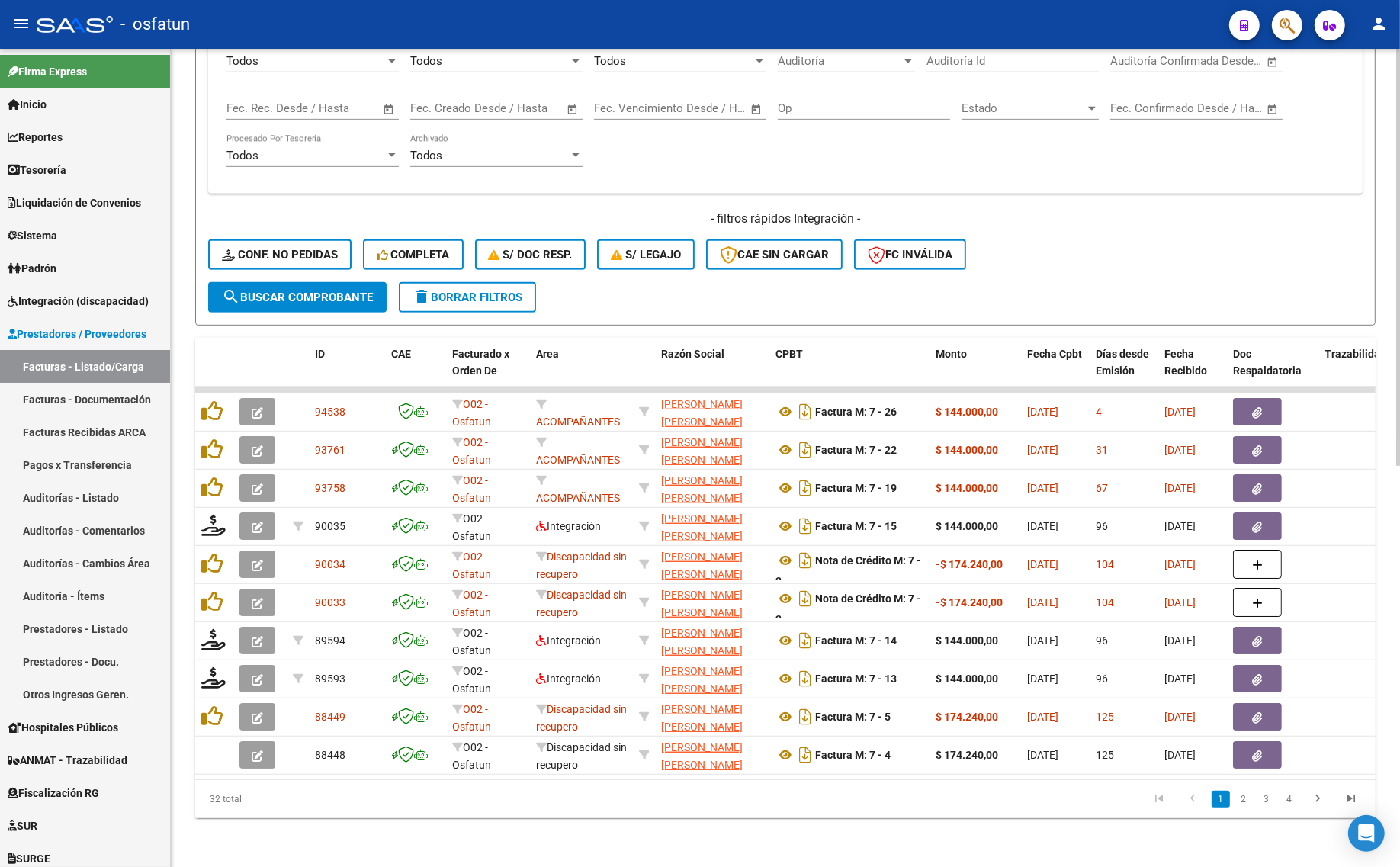
type input "arguello"
click at [401, 783] on div "32 total" at bounding box center [311, 799] width 233 height 38
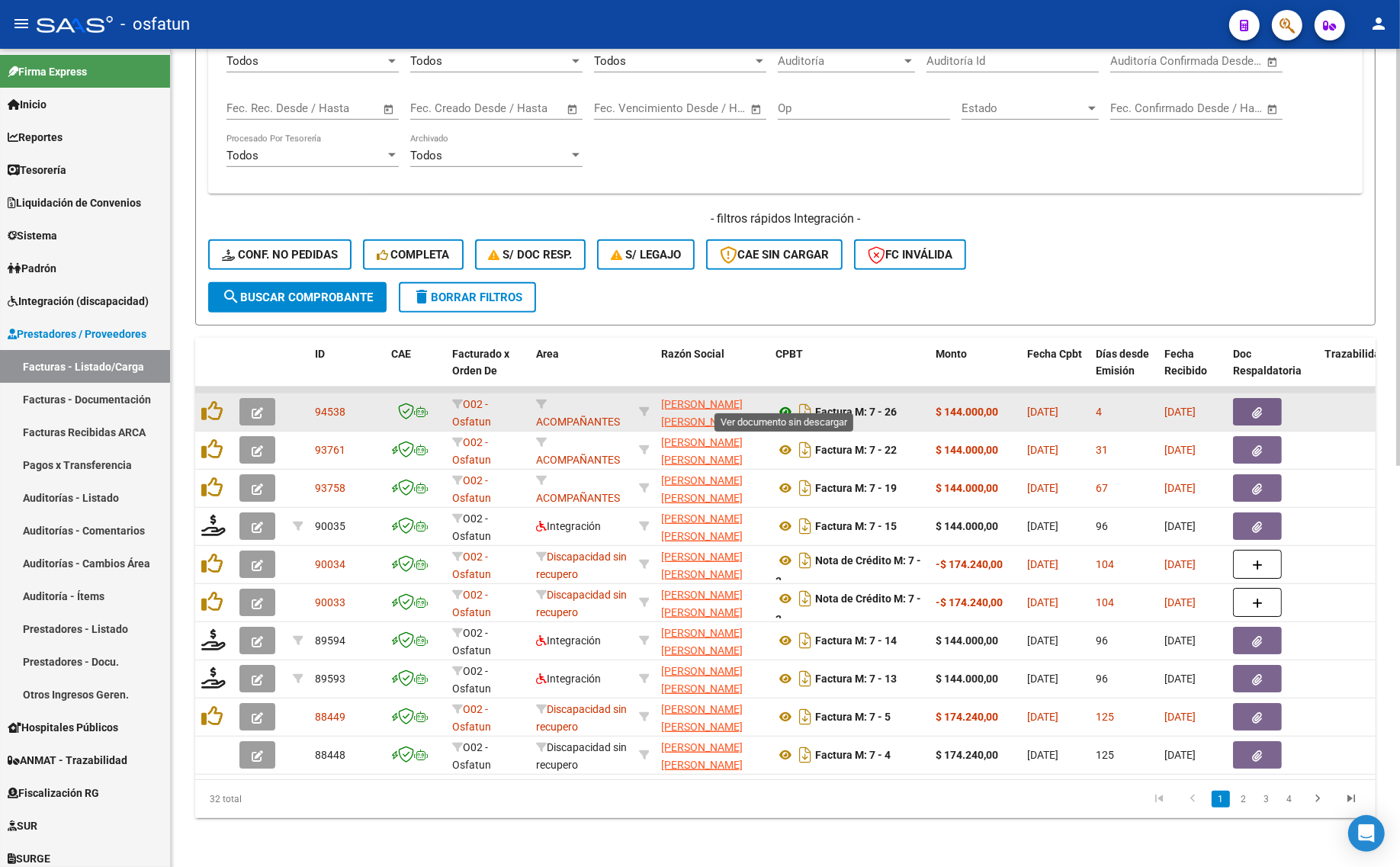
click at [784, 402] on icon at bounding box center [786, 411] width 20 height 19
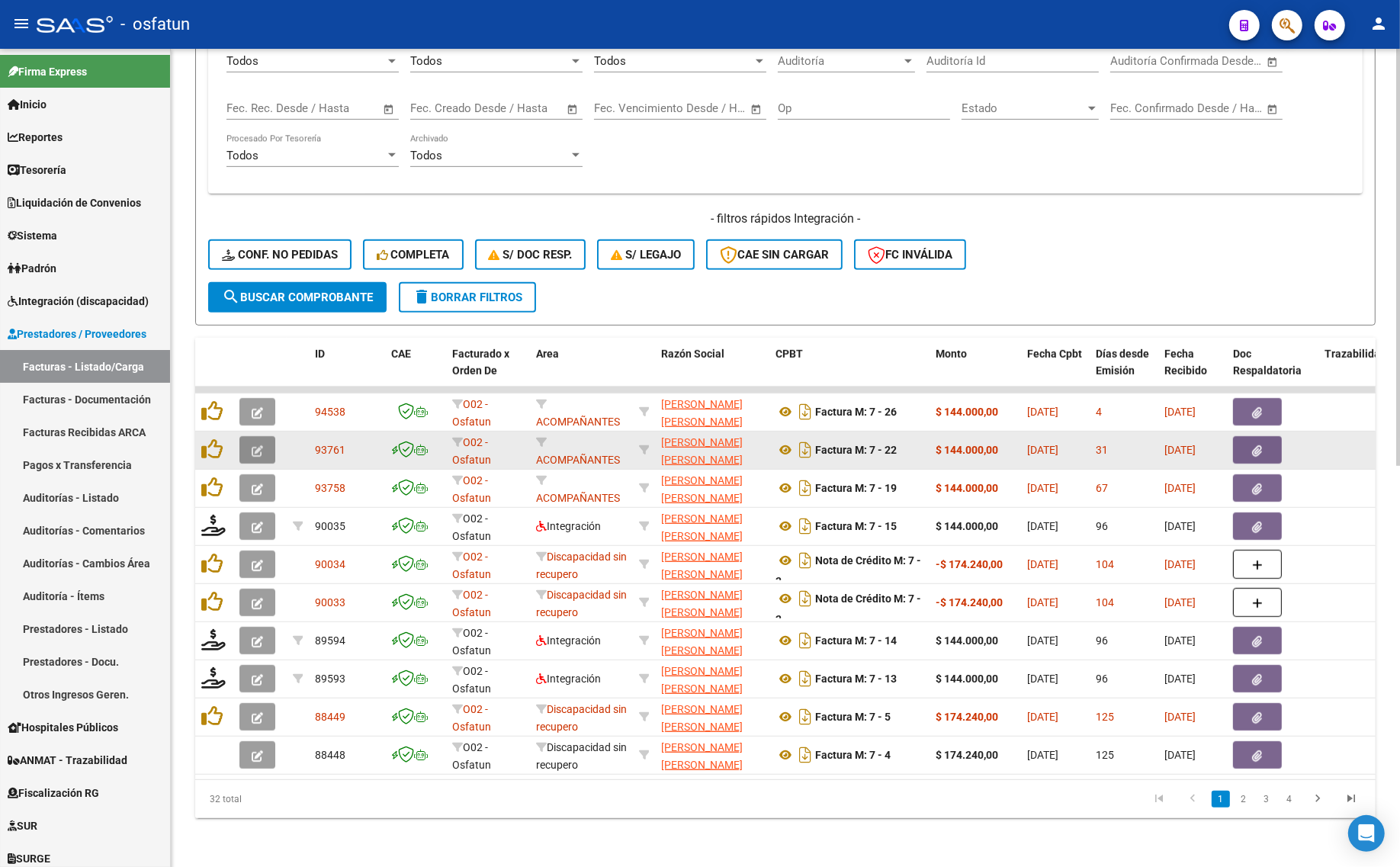
click at [254, 436] on button "button" at bounding box center [257, 449] width 36 height 27
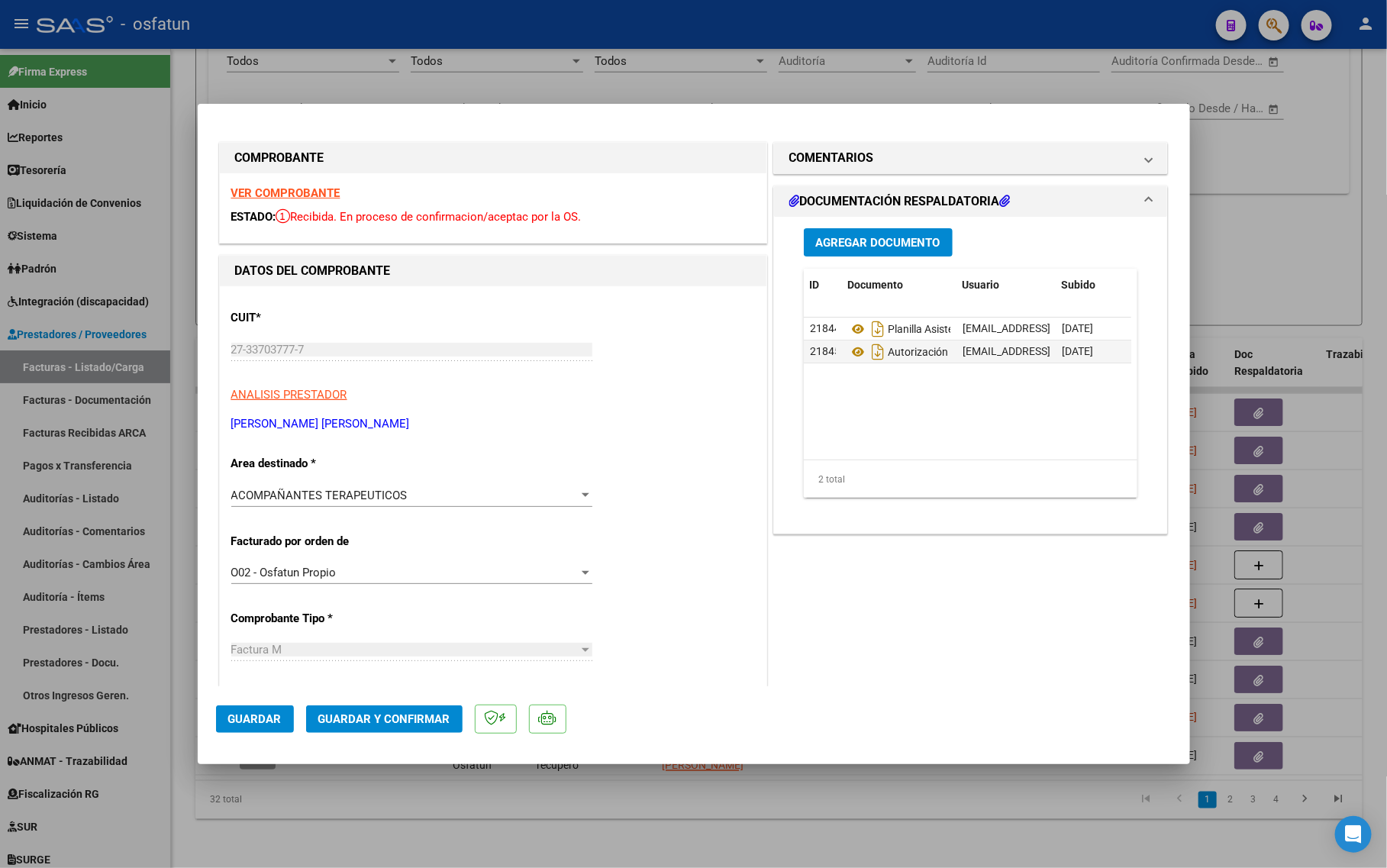
click at [1234, 234] on div at bounding box center [694, 434] width 1387 height 868
type input "$ 0,00"
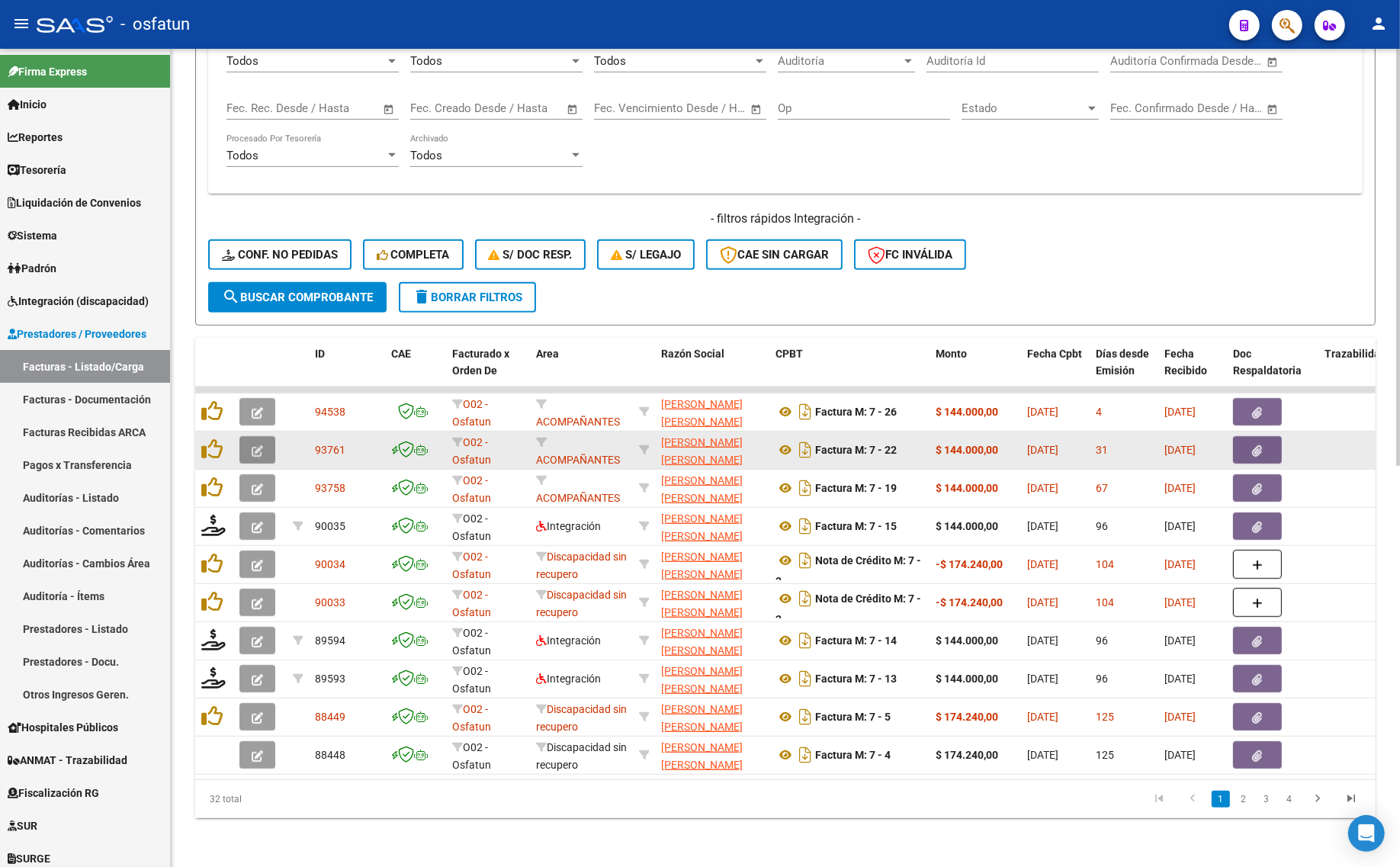
click at [245, 437] on button "button" at bounding box center [257, 449] width 36 height 27
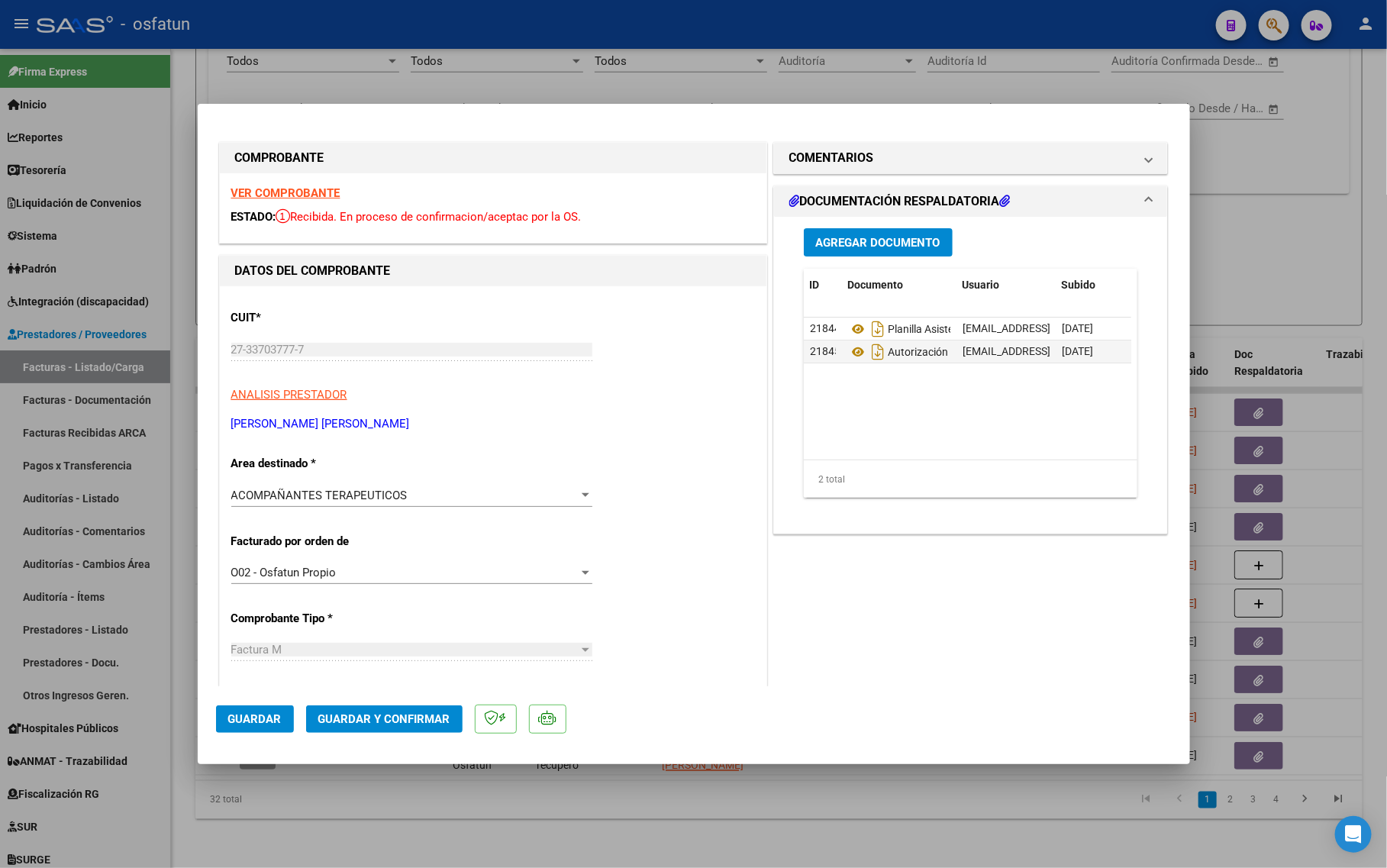
click at [1242, 260] on div at bounding box center [694, 434] width 1387 height 868
type input "$ 0,00"
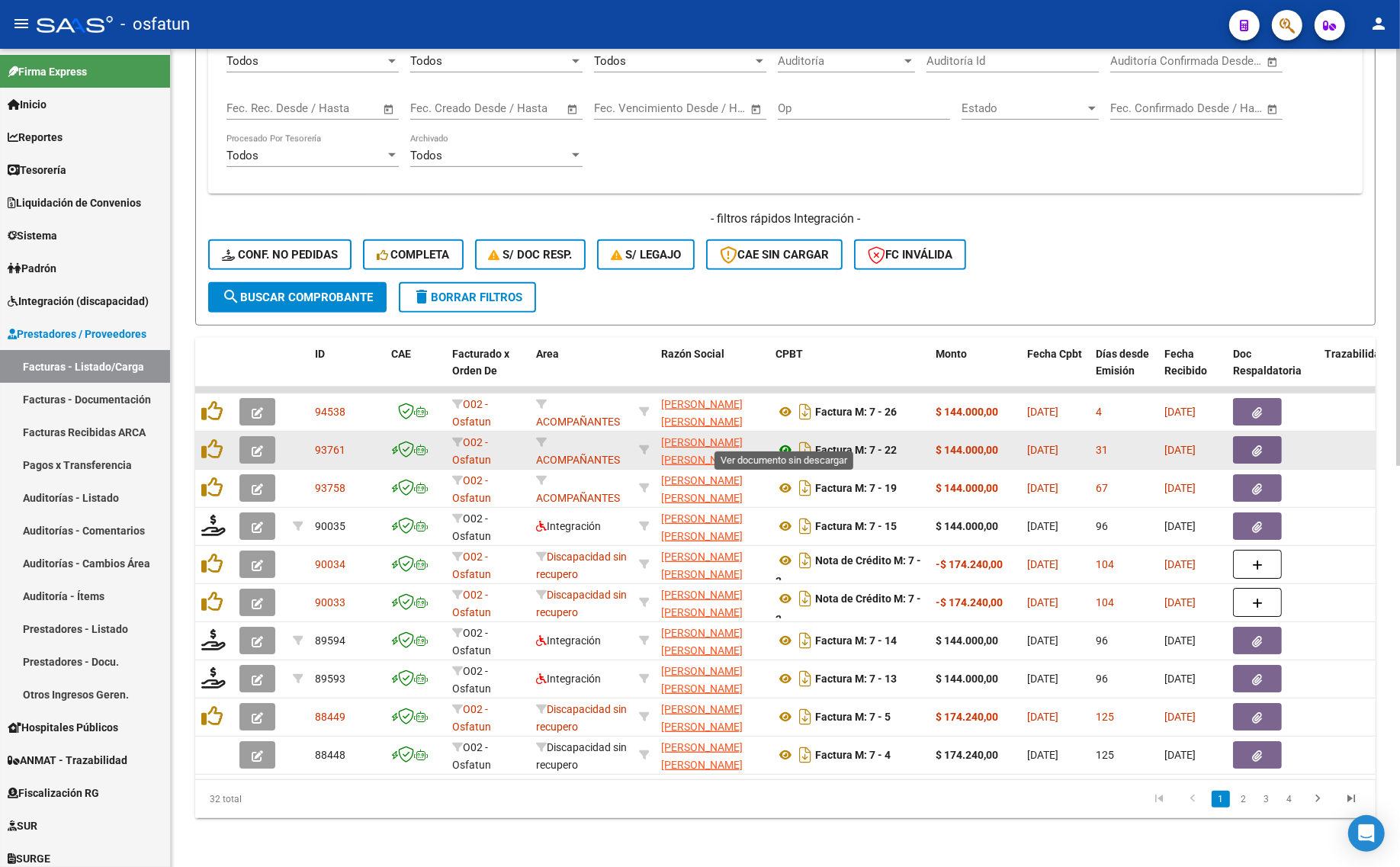
click at [789, 441] on icon at bounding box center [786, 450] width 20 height 19
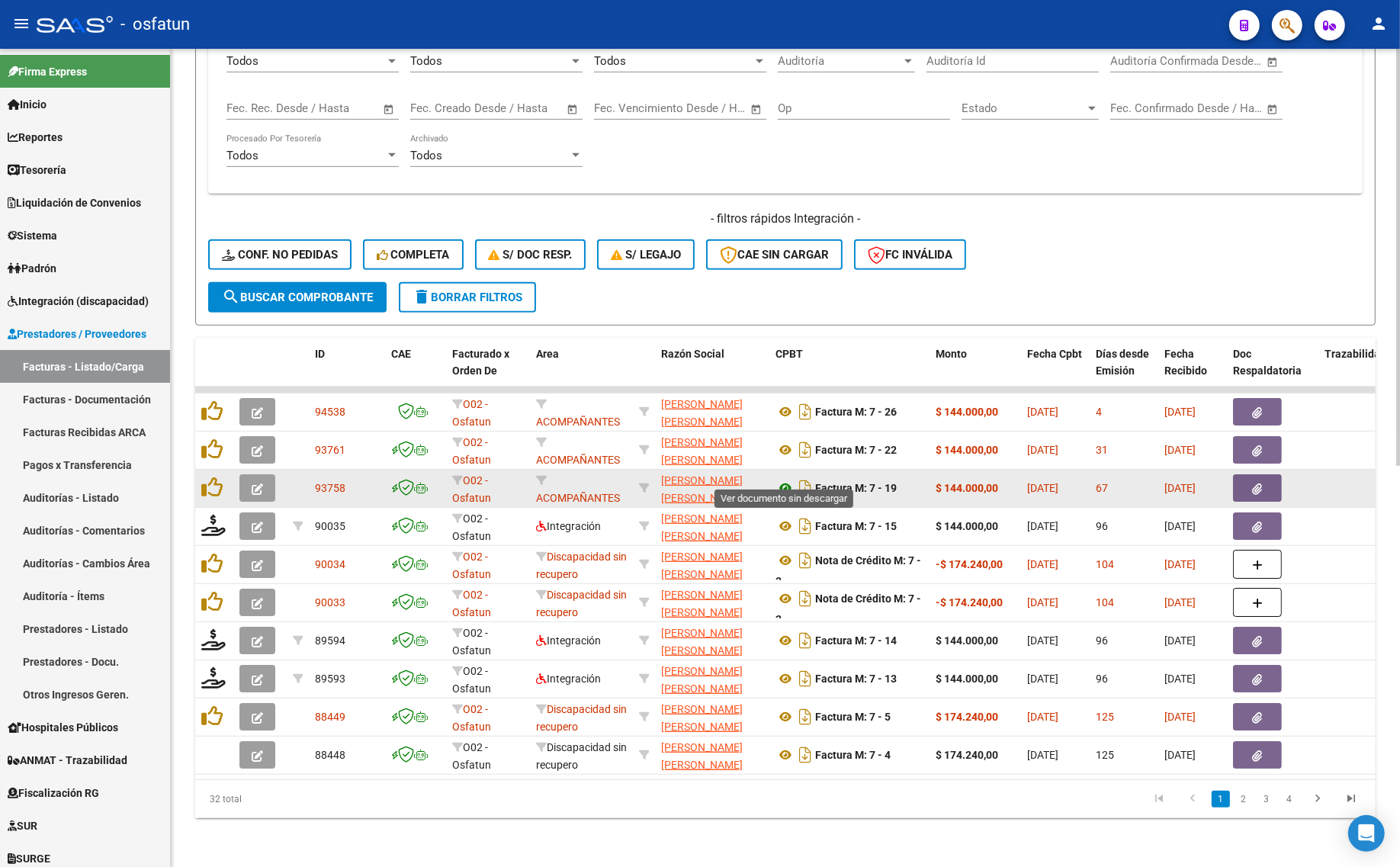
click at [780, 479] on icon at bounding box center [786, 488] width 20 height 19
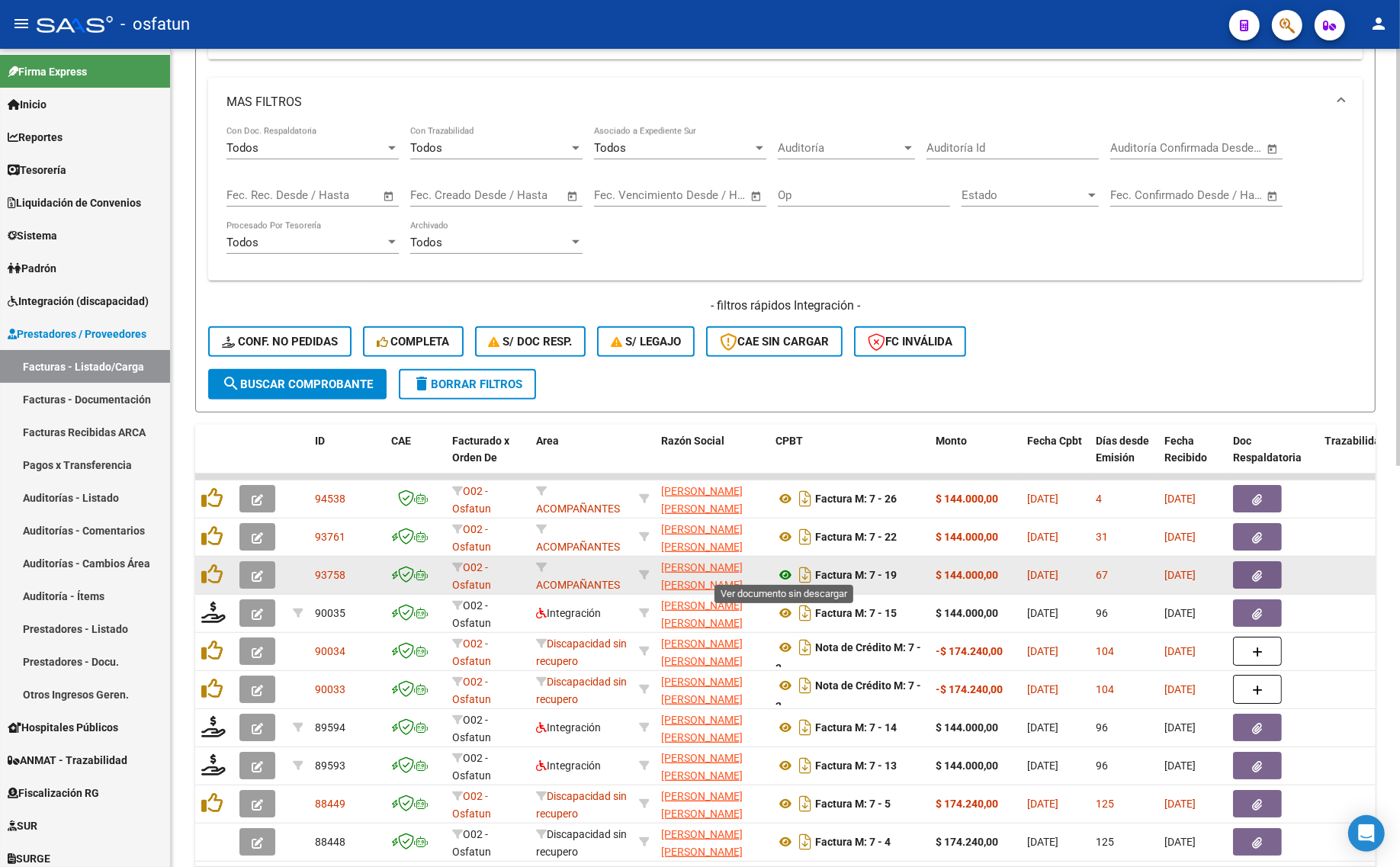
click at [780, 566] on icon at bounding box center [786, 575] width 20 height 19
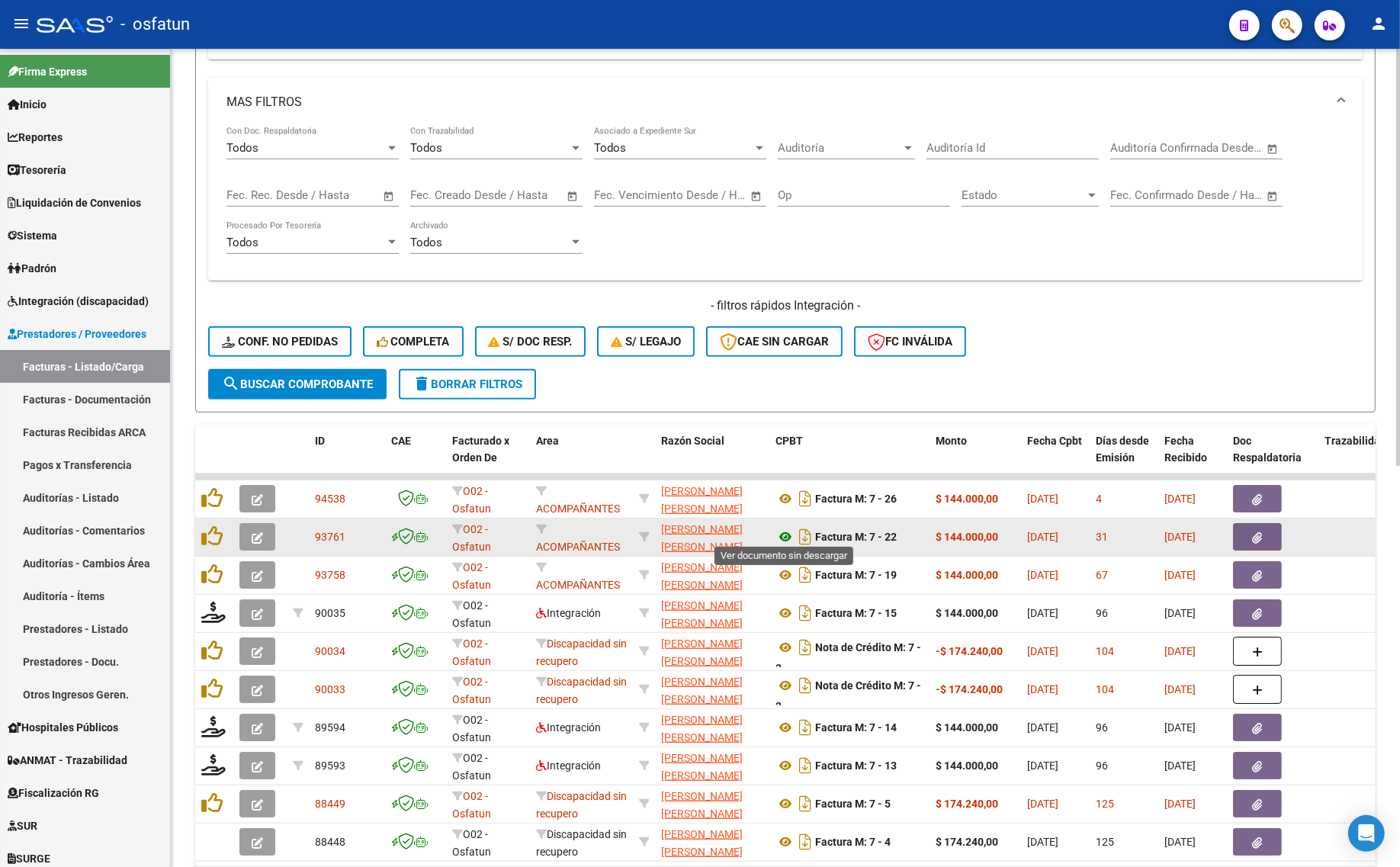
click at [780, 528] on icon at bounding box center [786, 537] width 20 height 19
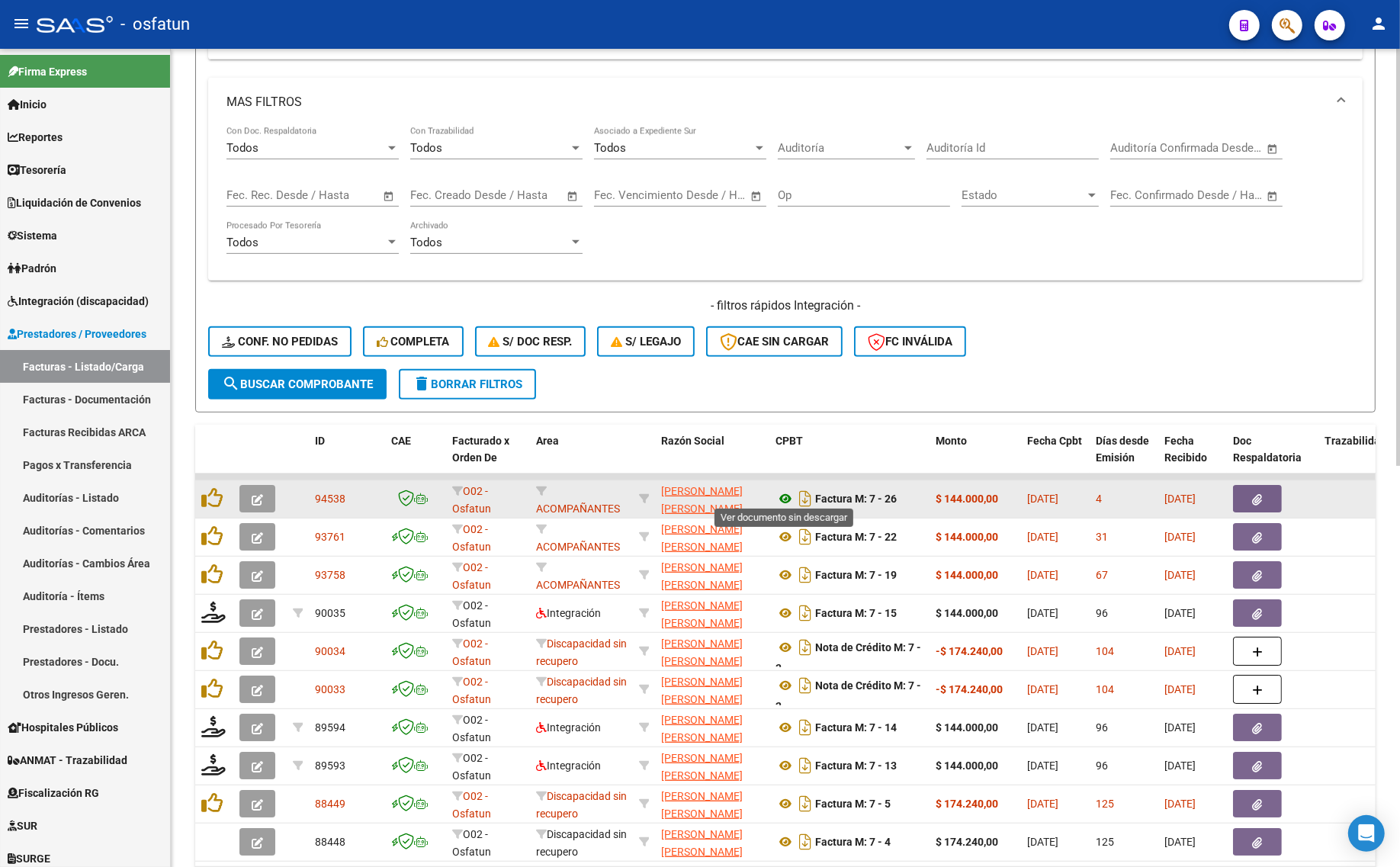
click at [783, 489] on icon at bounding box center [786, 498] width 20 height 19
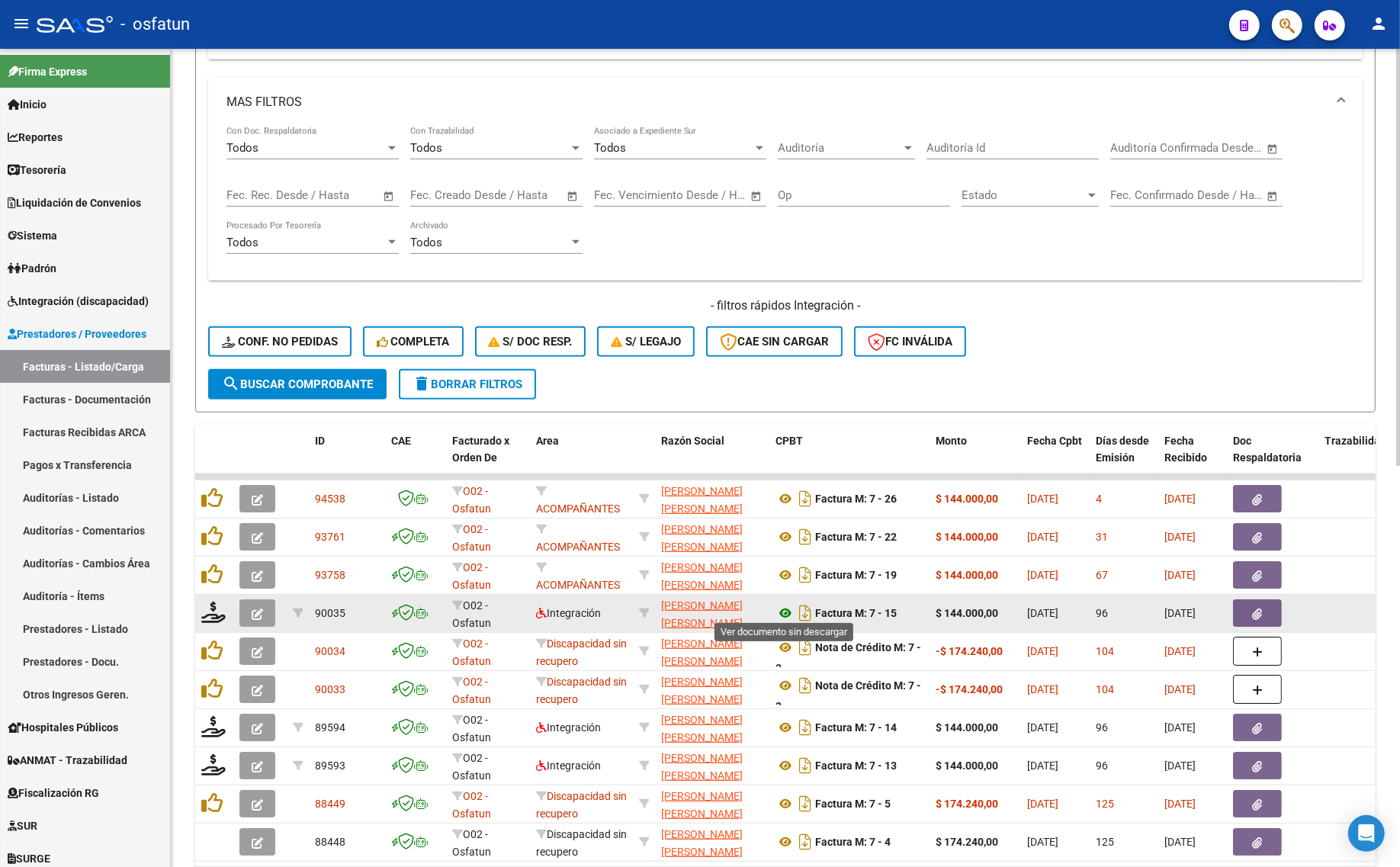
click at [787, 604] on icon at bounding box center [786, 613] width 20 height 19
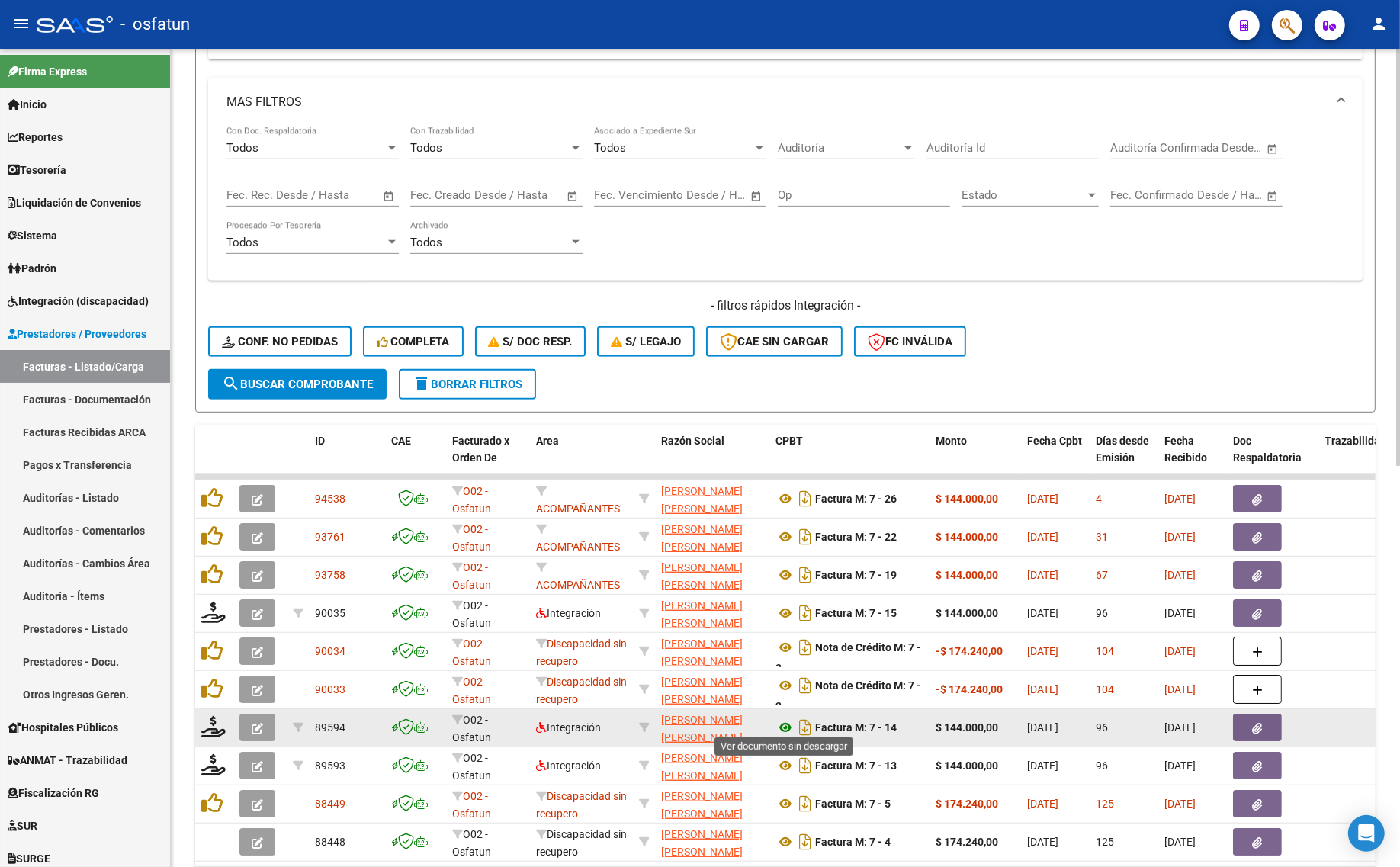
click at [782, 725] on icon at bounding box center [786, 727] width 20 height 19
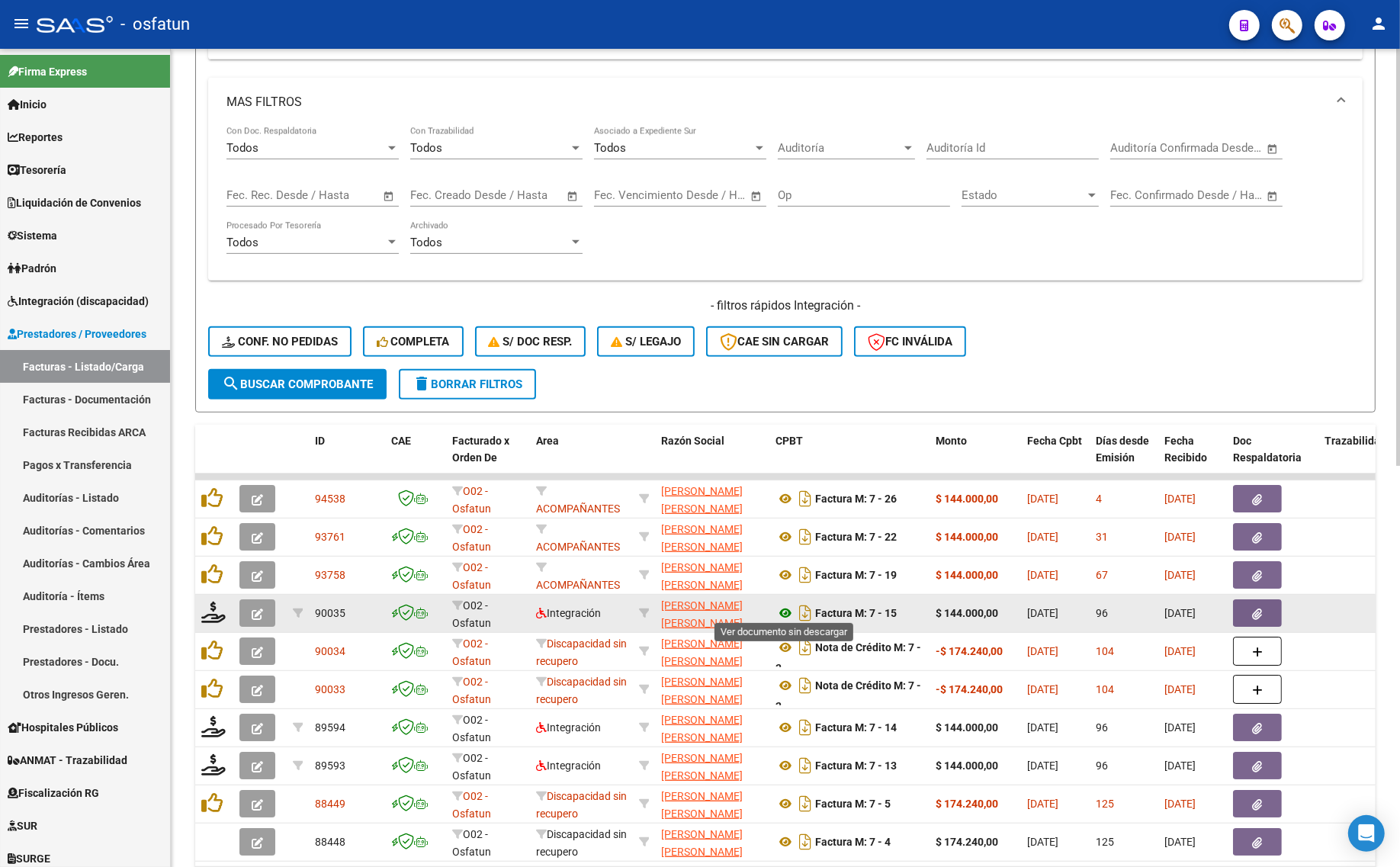
click at [787, 604] on icon at bounding box center [786, 613] width 20 height 19
click at [256, 609] on icon "button" at bounding box center [257, 614] width 12 height 12
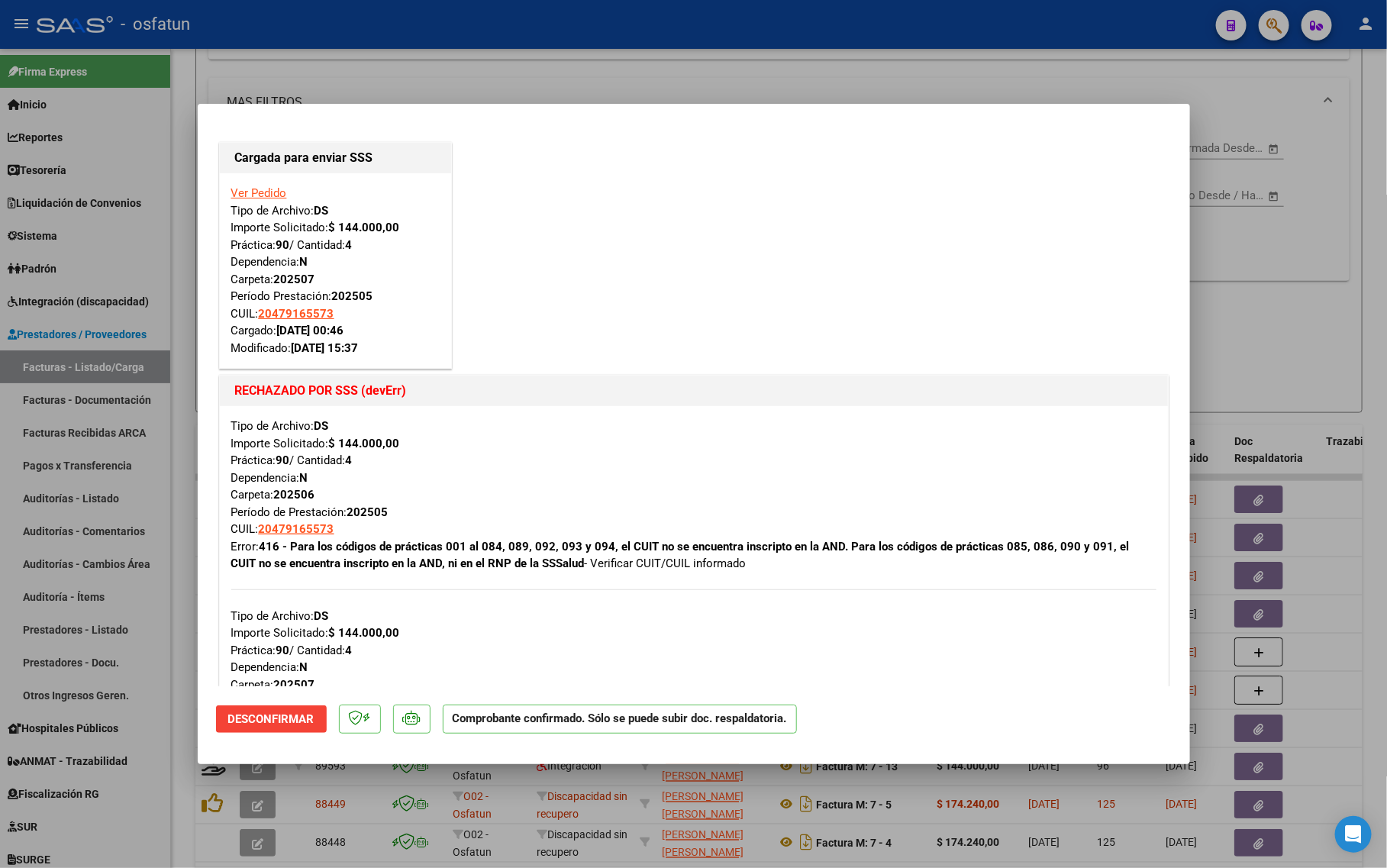
click at [1326, 359] on div at bounding box center [694, 434] width 1387 height 868
type input "$ 0,00"
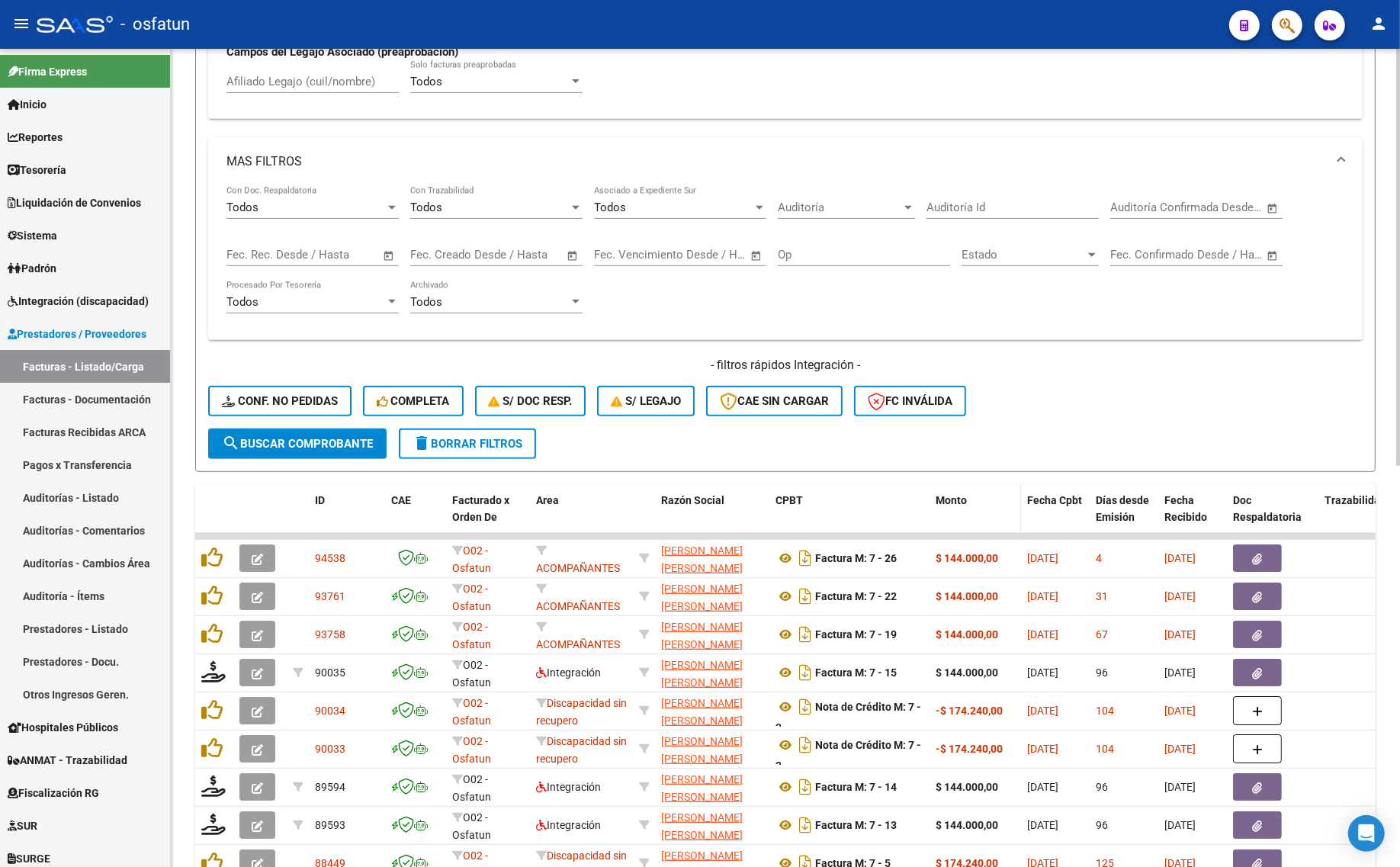
scroll to position [500, 0]
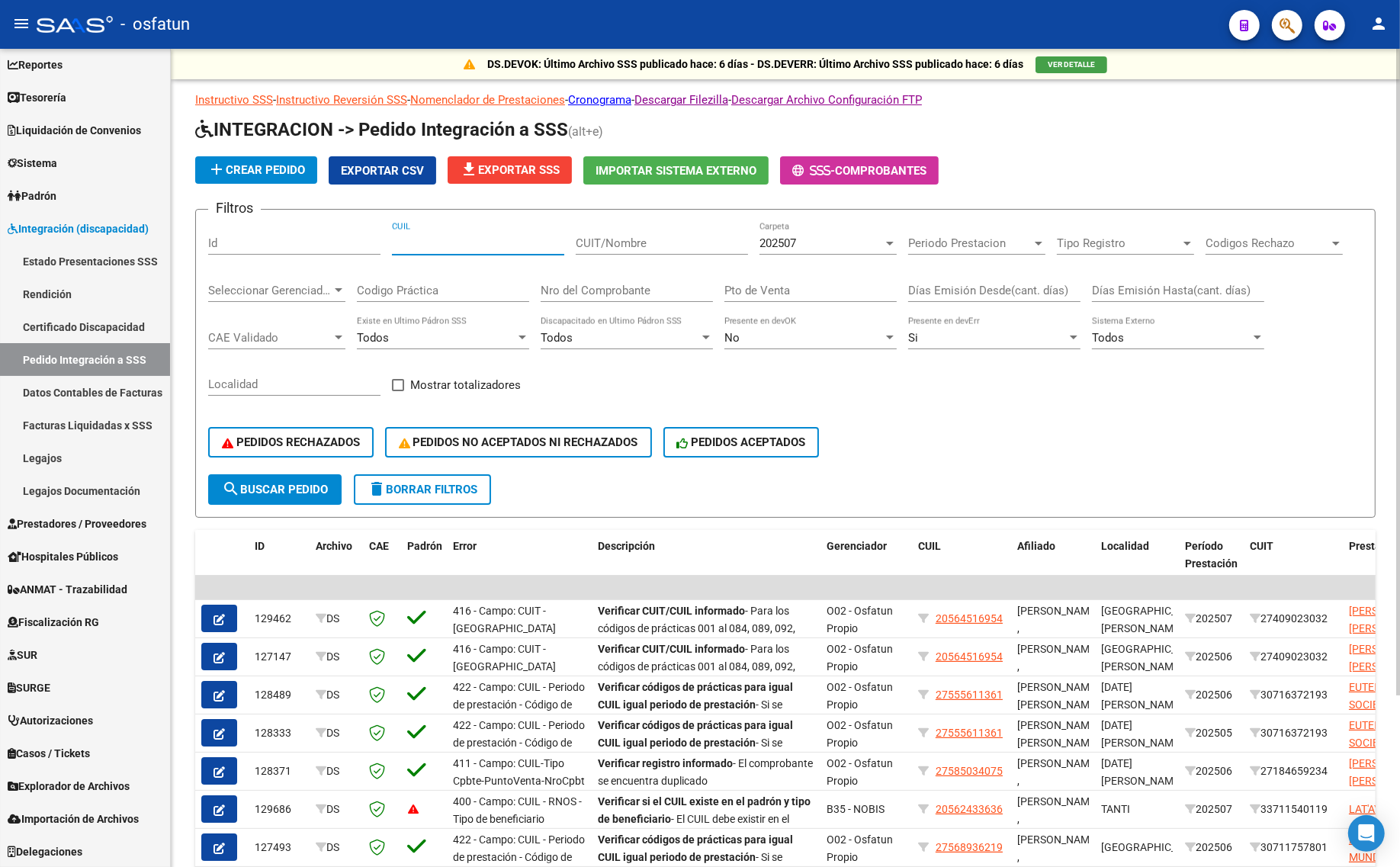
click at [435, 246] on input "CUIL" at bounding box center [478, 243] width 172 height 14
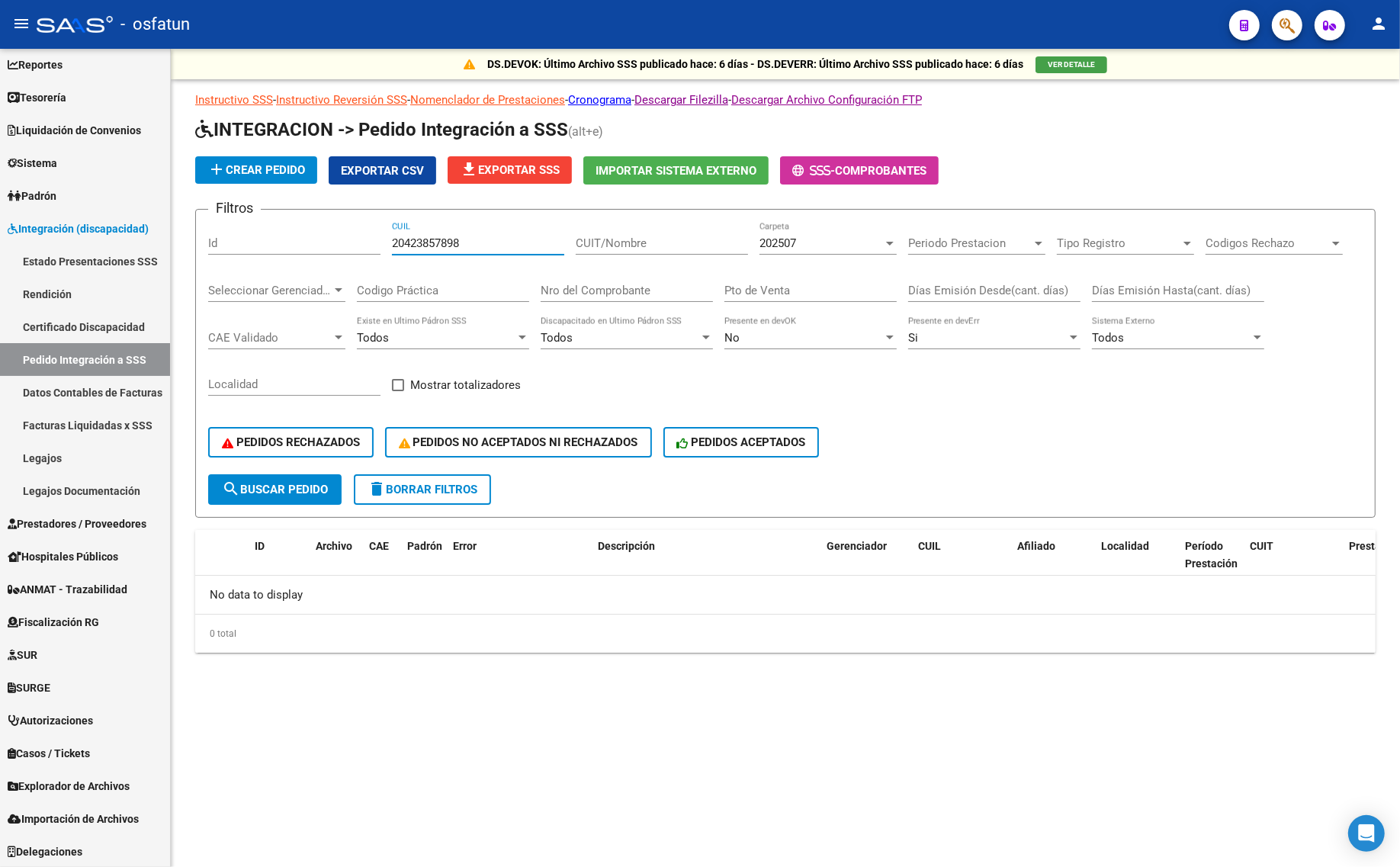
type input "20423857898"
click at [495, 254] on div "20423857898 CUIL" at bounding box center [478, 245] width 172 height 47
click at [479, 241] on input "20423857898" at bounding box center [478, 243] width 172 height 14
click at [256, 493] on button "search Buscar Pedido" at bounding box center [275, 489] width 134 height 30
click at [652, 818] on mat-sidenav-content "DS.DEVOK: Último Archivo SSS publicado hace: 6 días - DS.DEVERR: Último Archivo…" at bounding box center [785, 458] width 1229 height 818
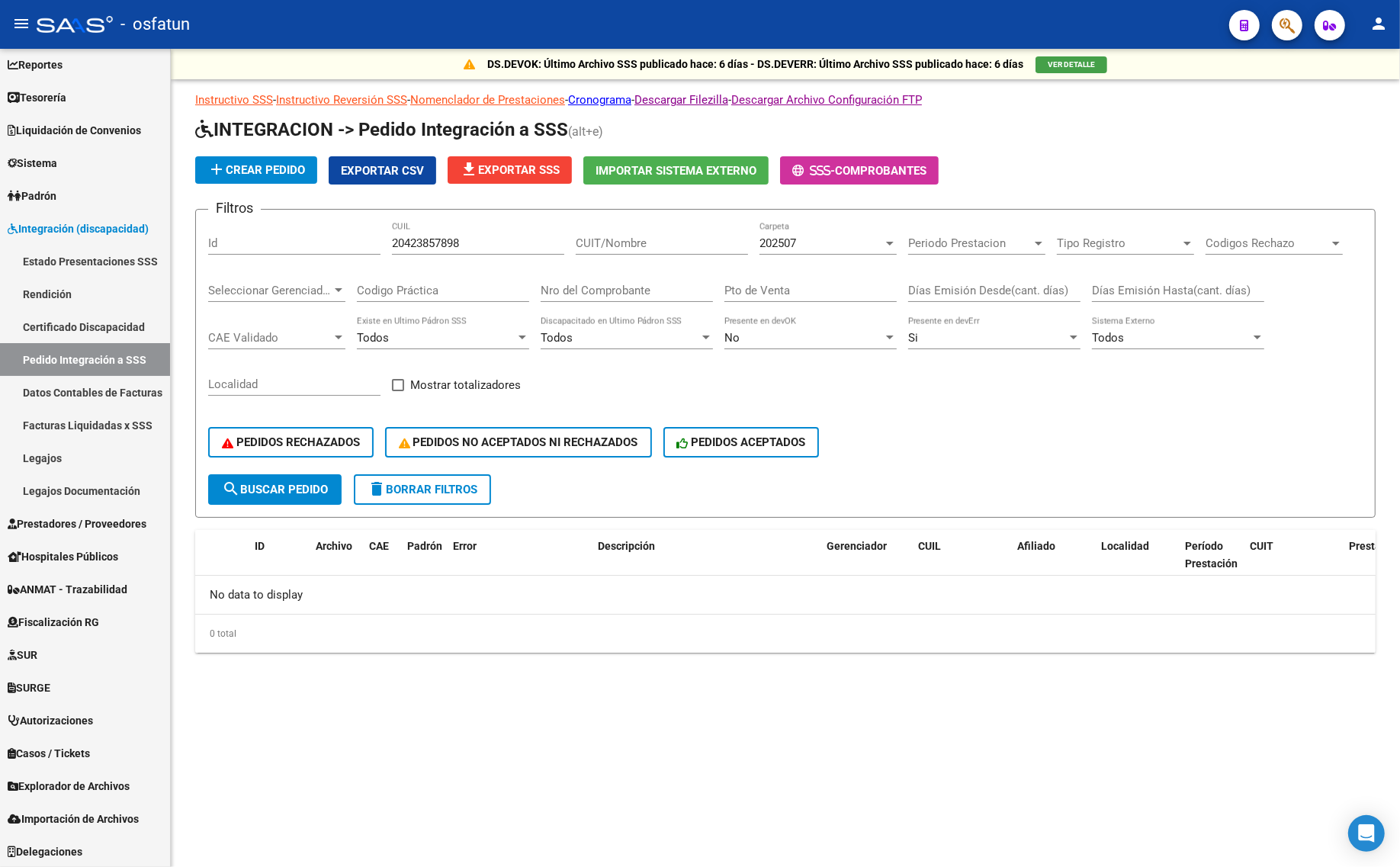
click at [467, 462] on div "PEDIDOS RECHAZADOS PEDIDOS NO ACEPTADOS NI RECHAZADOS PEDIDOS ACEPTADOS" at bounding box center [785, 442] width 1155 height 64
click at [462, 485] on span "delete Borrar Filtros" at bounding box center [422, 490] width 109 height 14
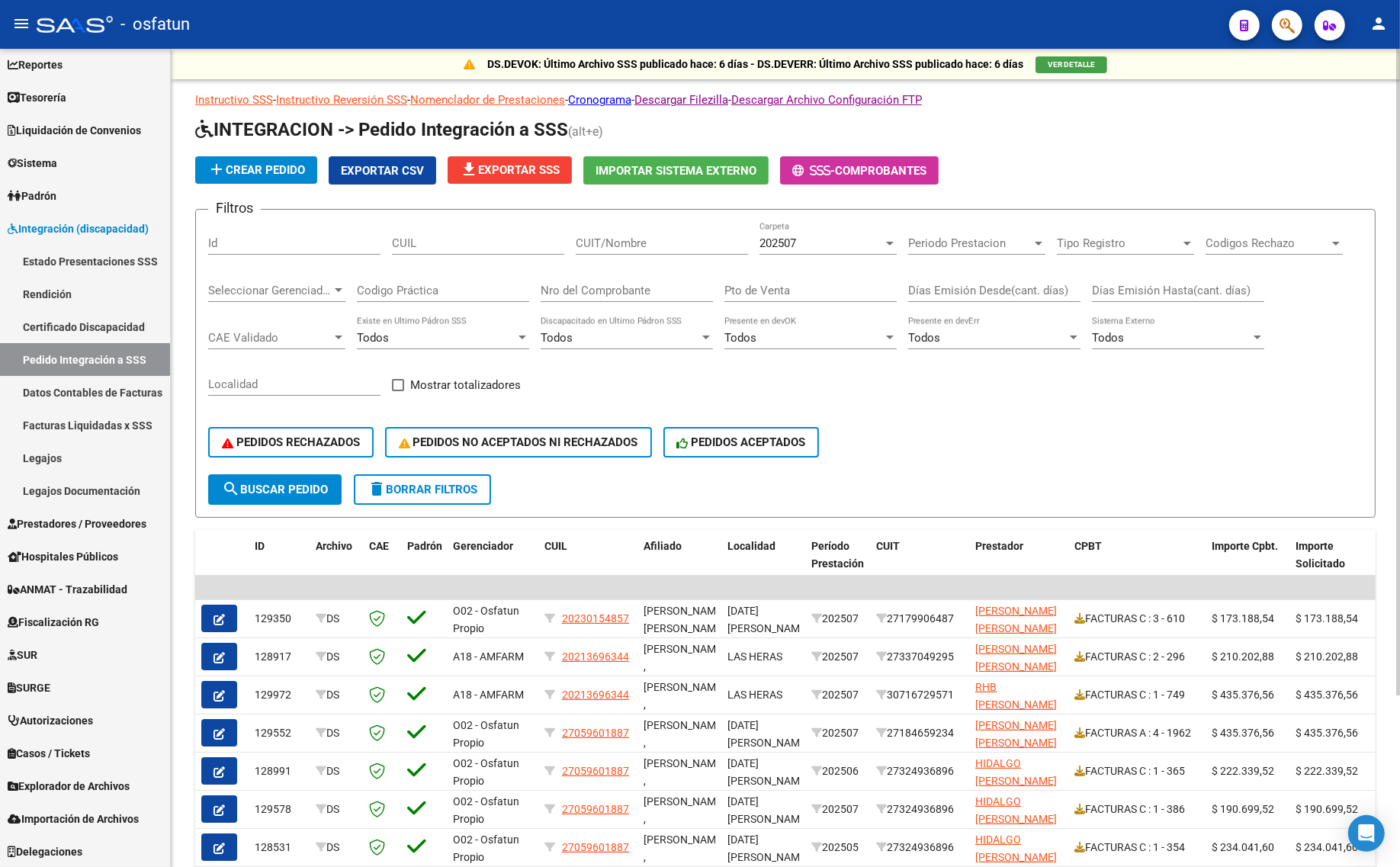
click at [767, 245] on span "202507" at bounding box center [777, 243] width 36 height 14
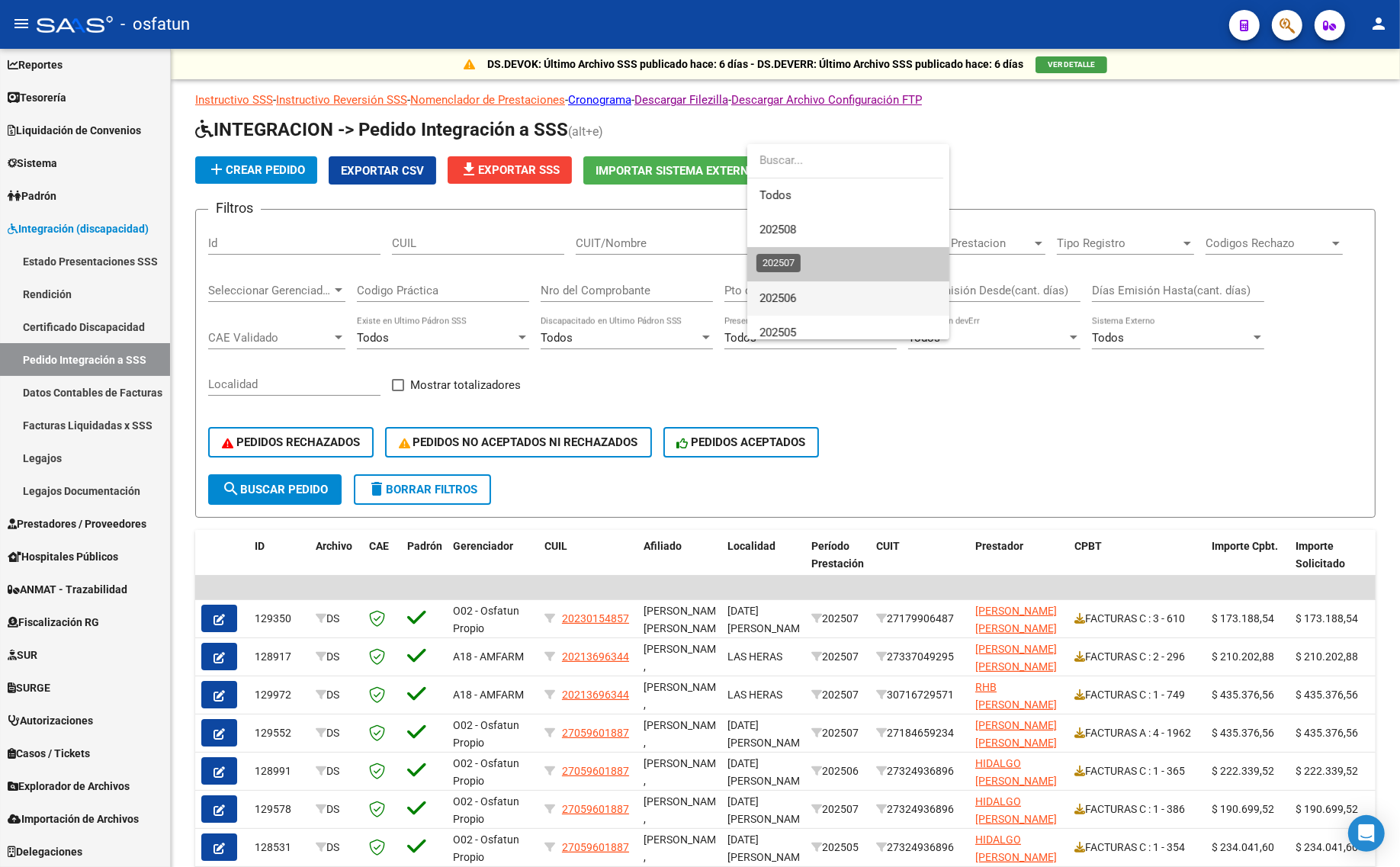
scroll to position [23, 0]
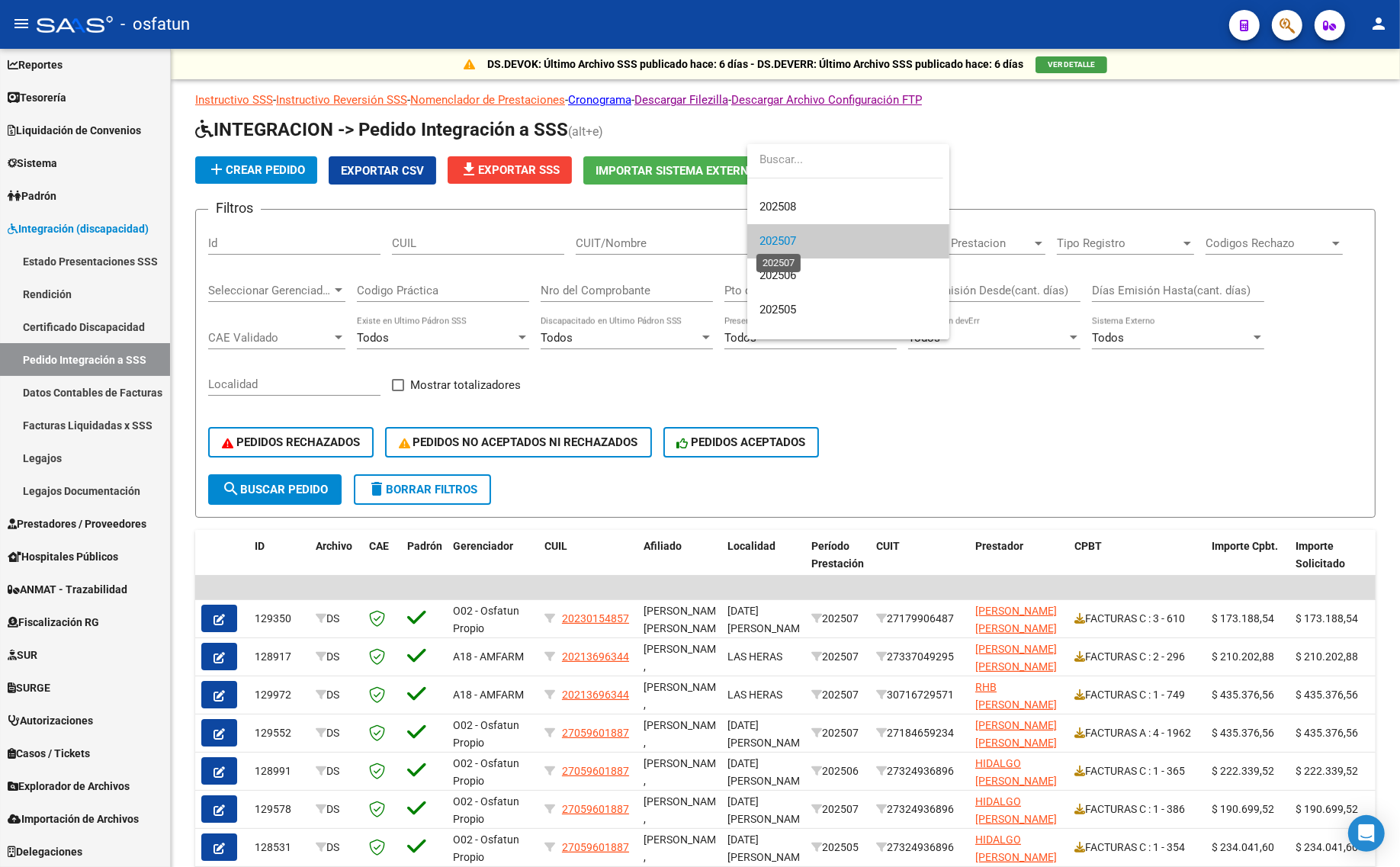
click at [793, 237] on span "202507" at bounding box center [777, 241] width 36 height 14
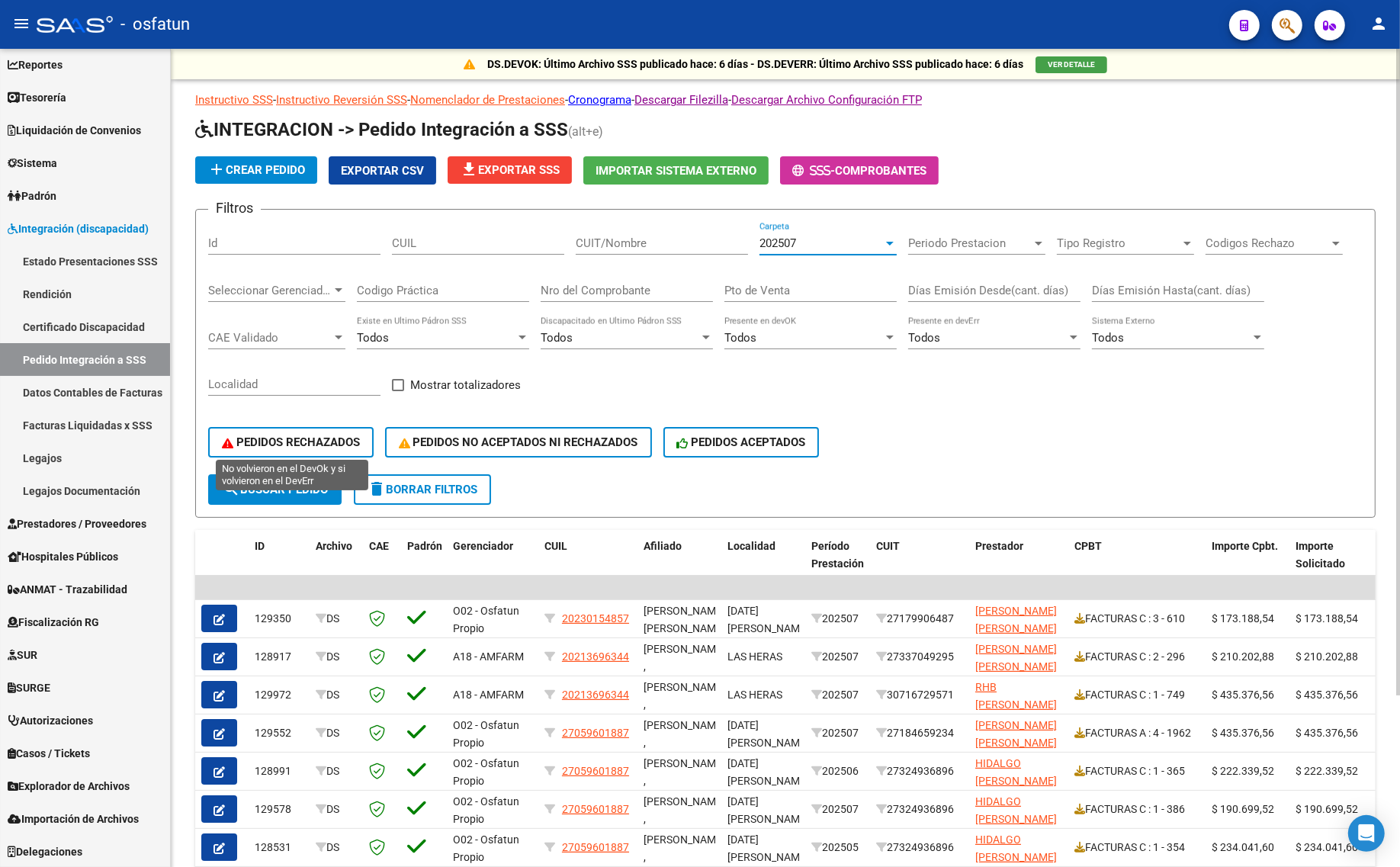
click at [291, 435] on span "PEDIDOS RECHAZADOS" at bounding box center [291, 442] width 138 height 14
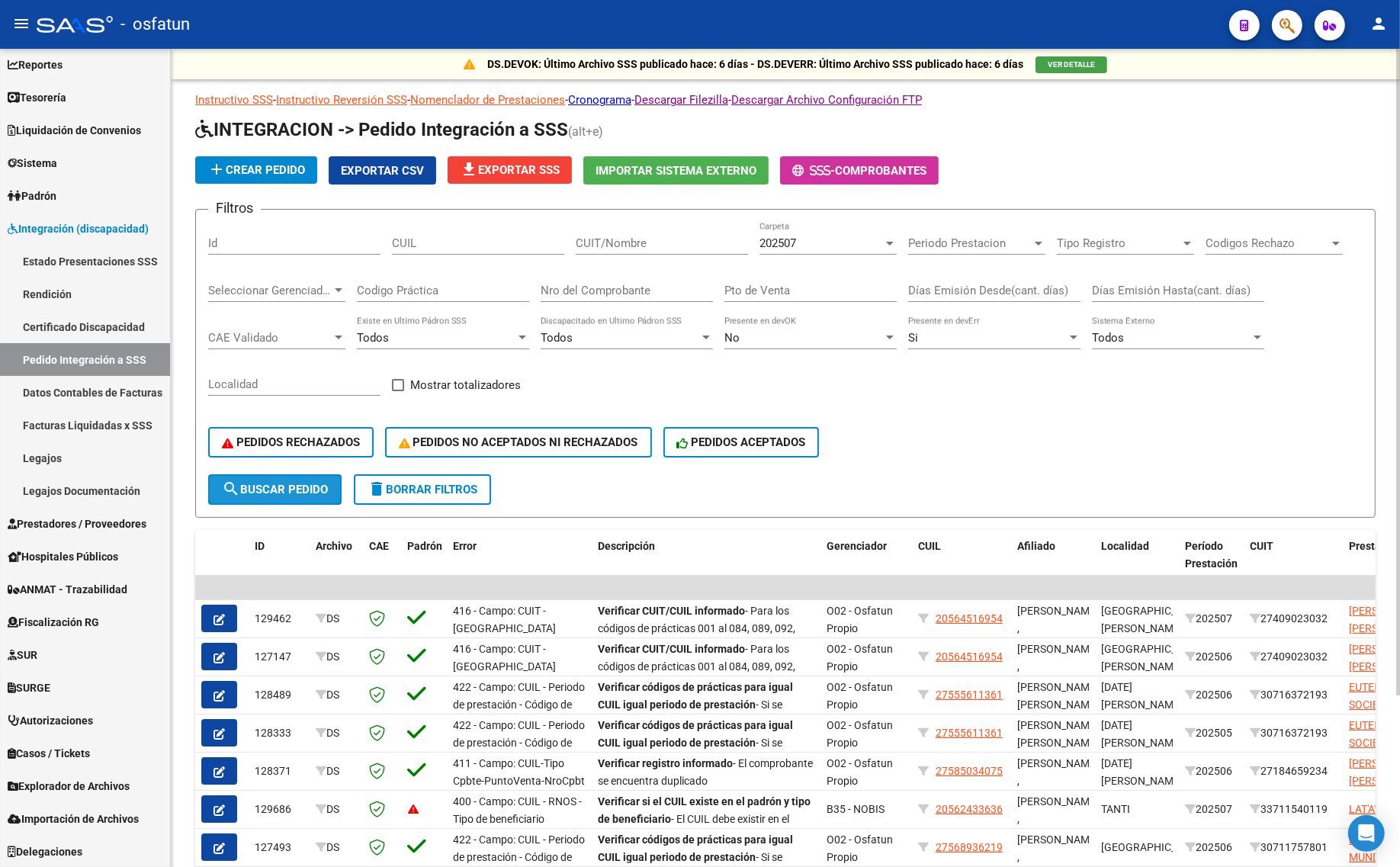
click at [294, 483] on span "search Buscar Pedido" at bounding box center [275, 490] width 106 height 14
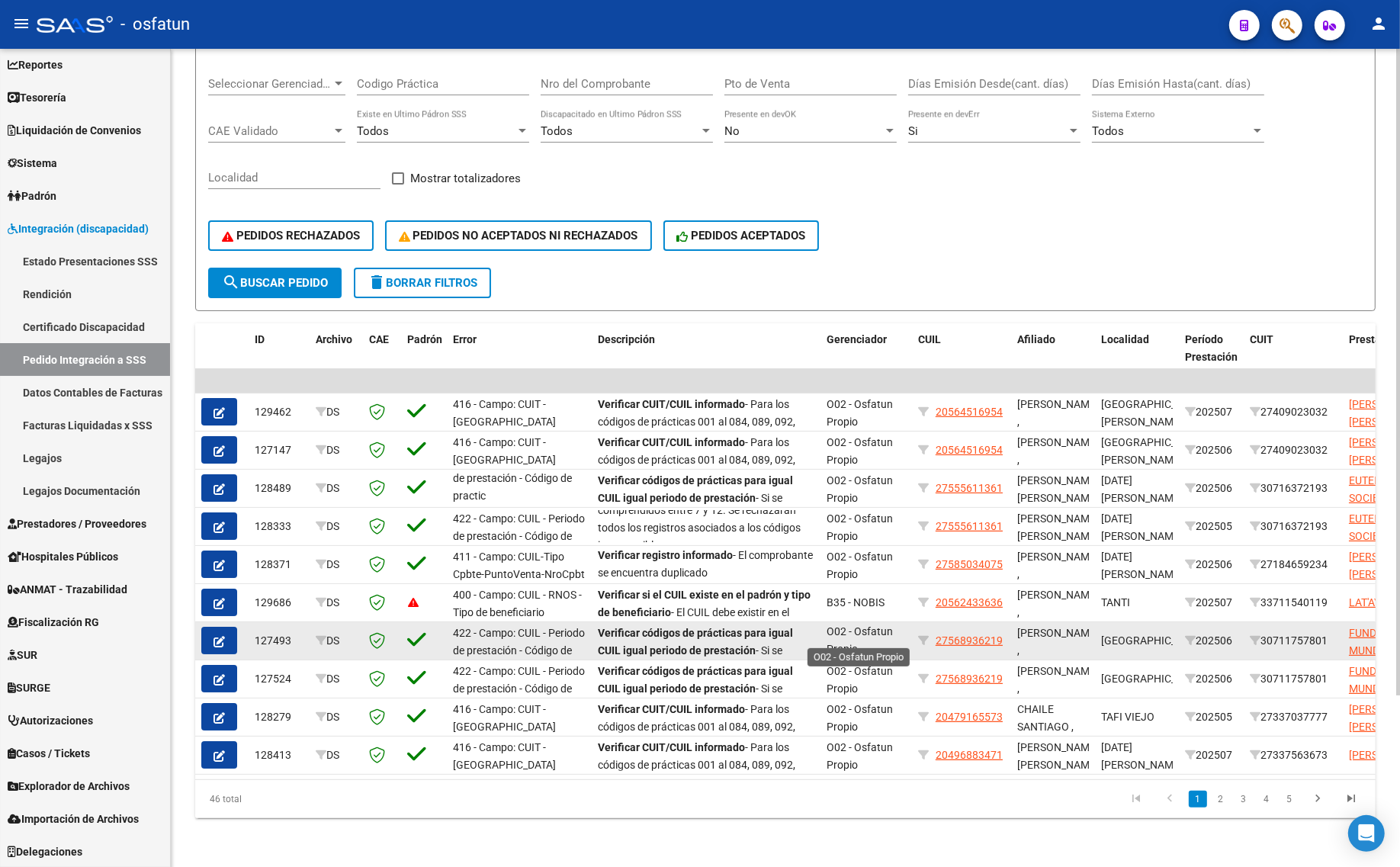
scroll to position [0, 0]
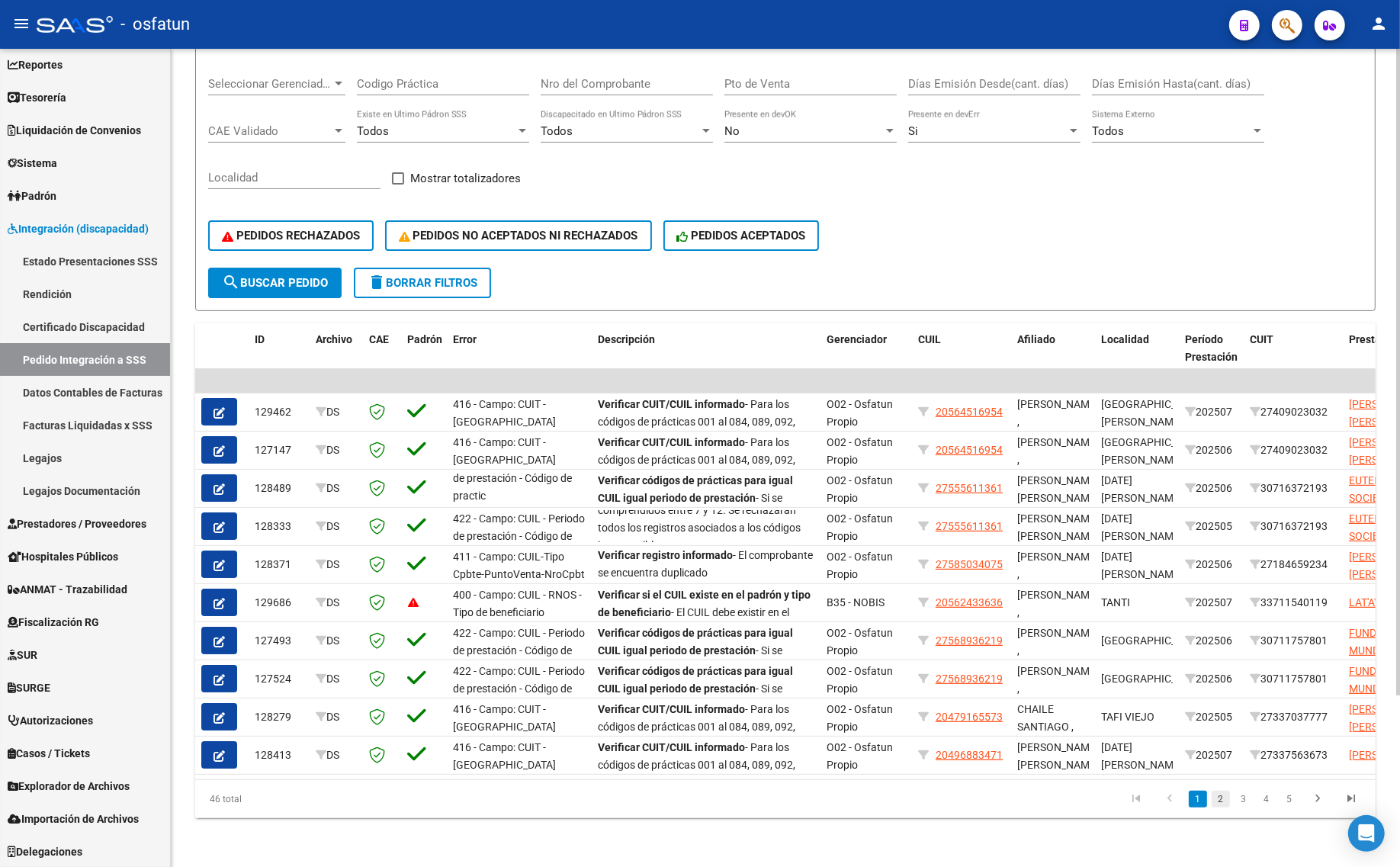
click at [1222, 801] on link "2" at bounding box center [1221, 799] width 19 height 17
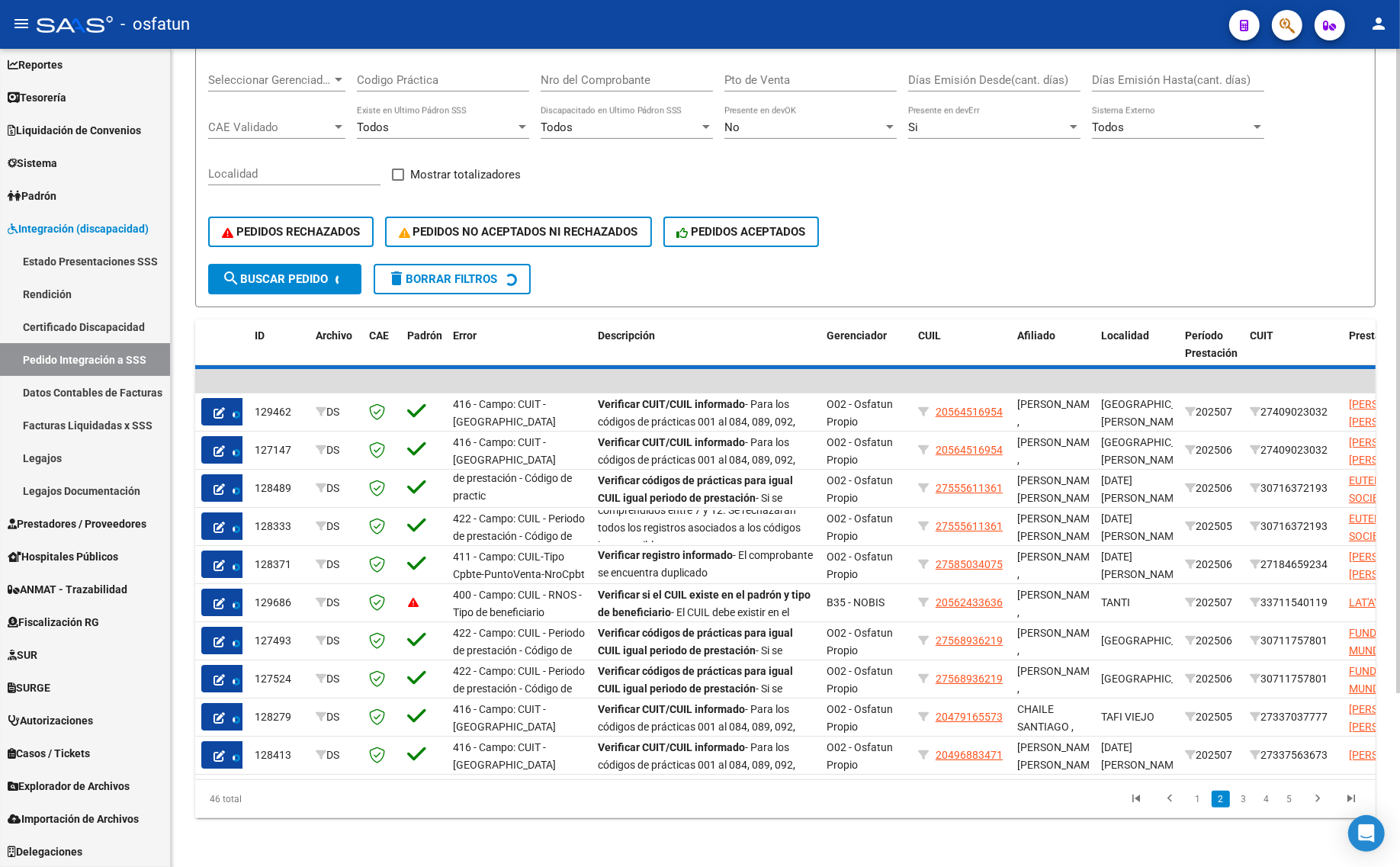
scroll to position [36, 0]
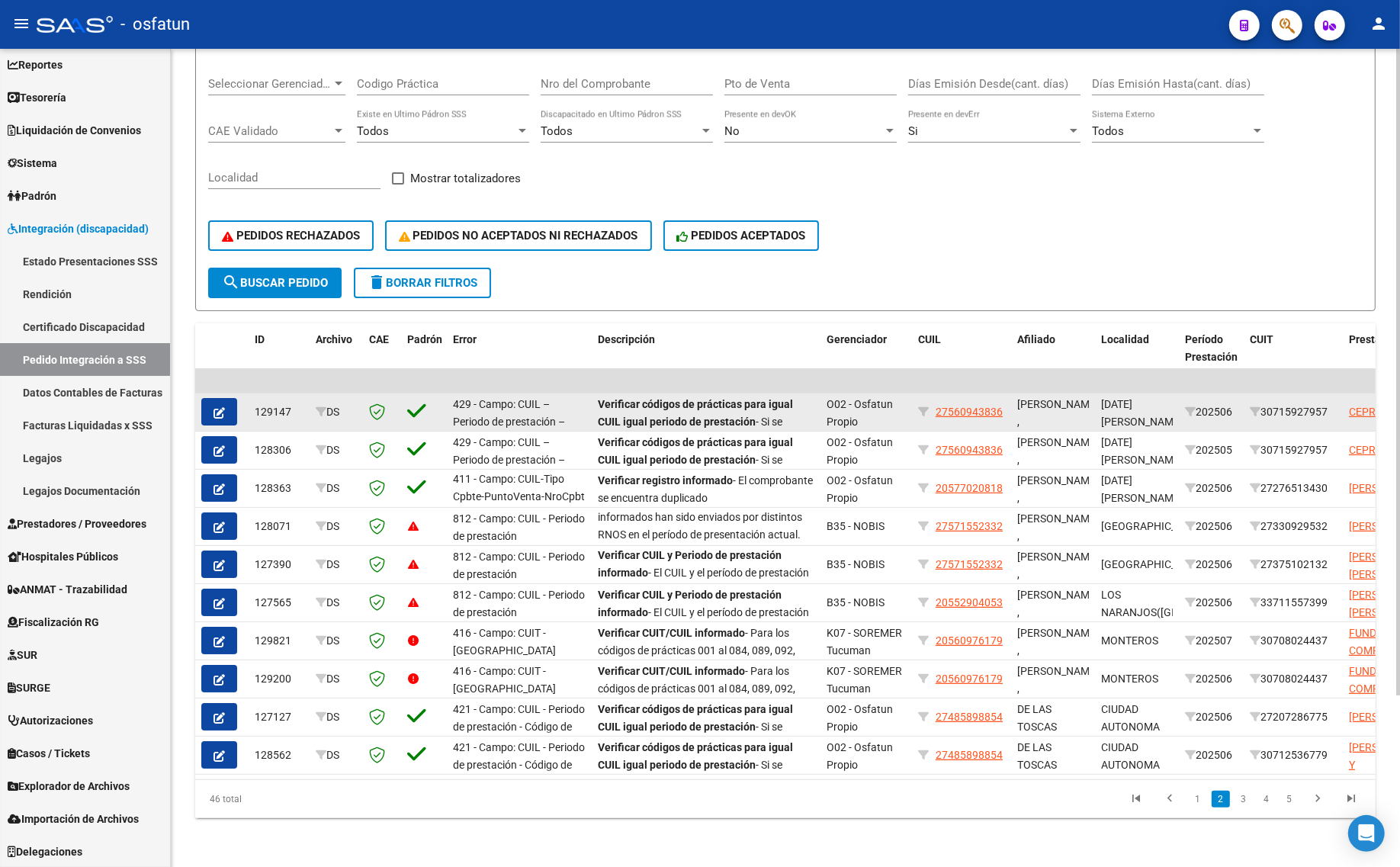
click at [220, 407] on icon "button" at bounding box center [219, 412] width 12 height 12
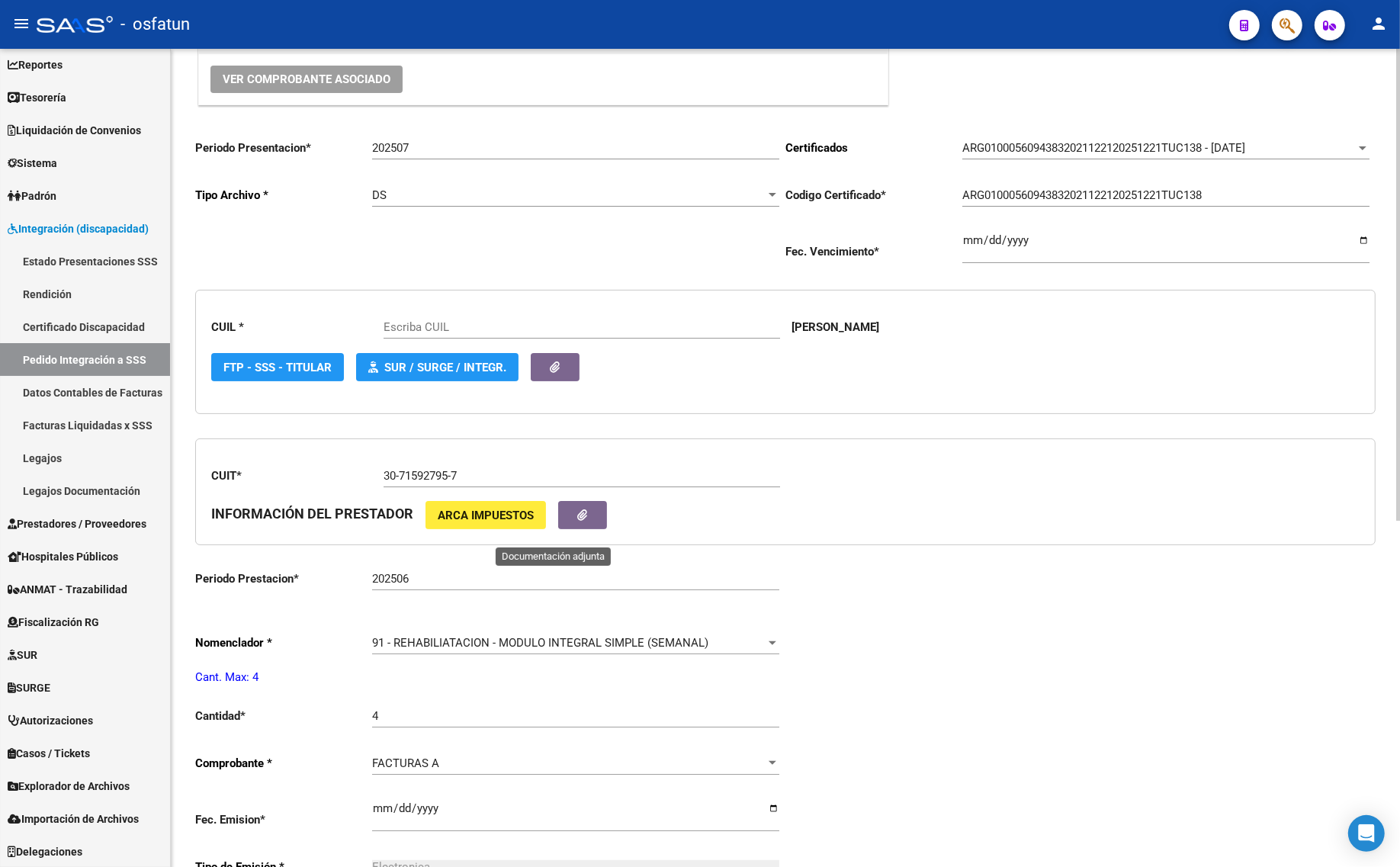
scroll to position [191, 0]
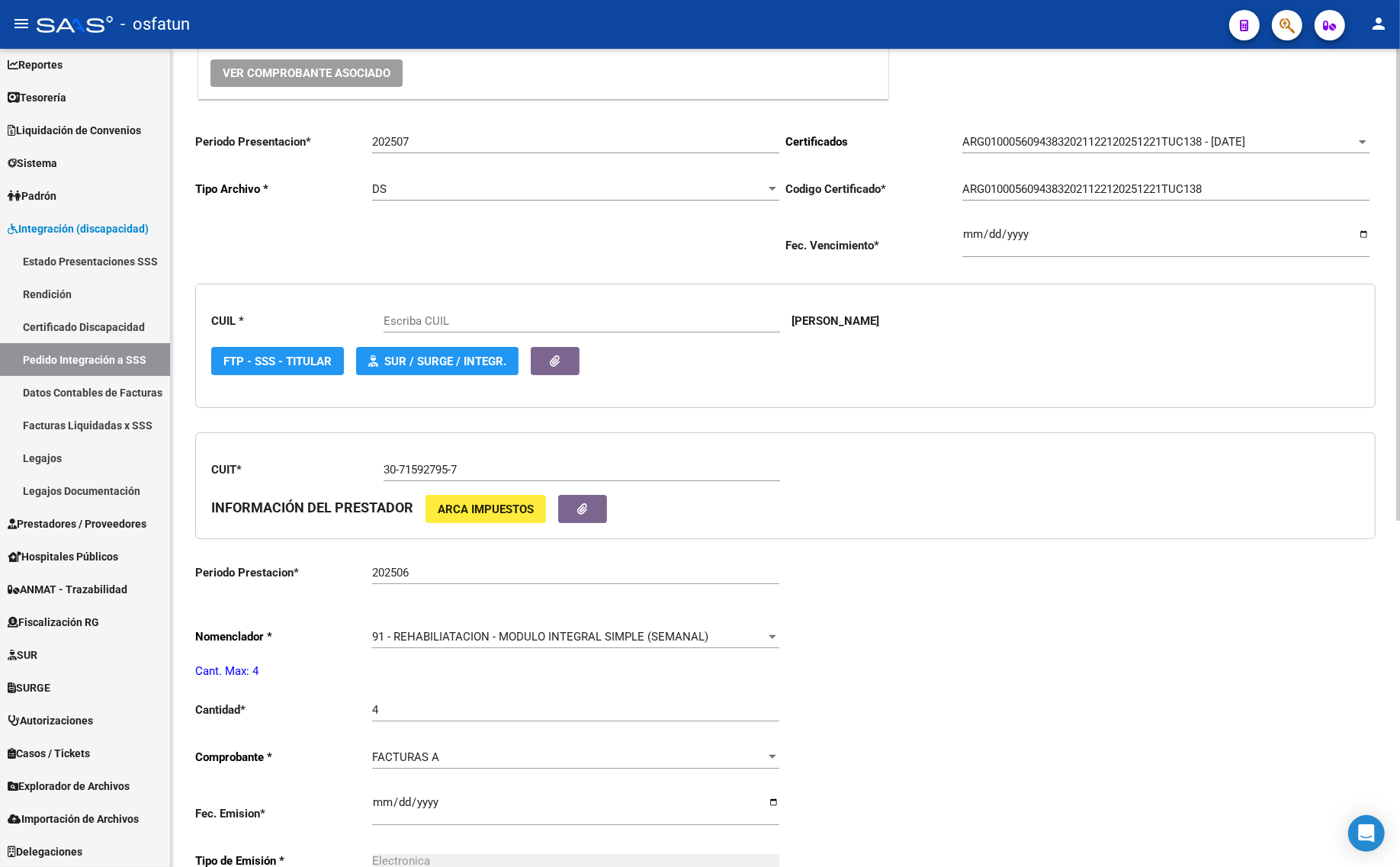
type input "27560943836"
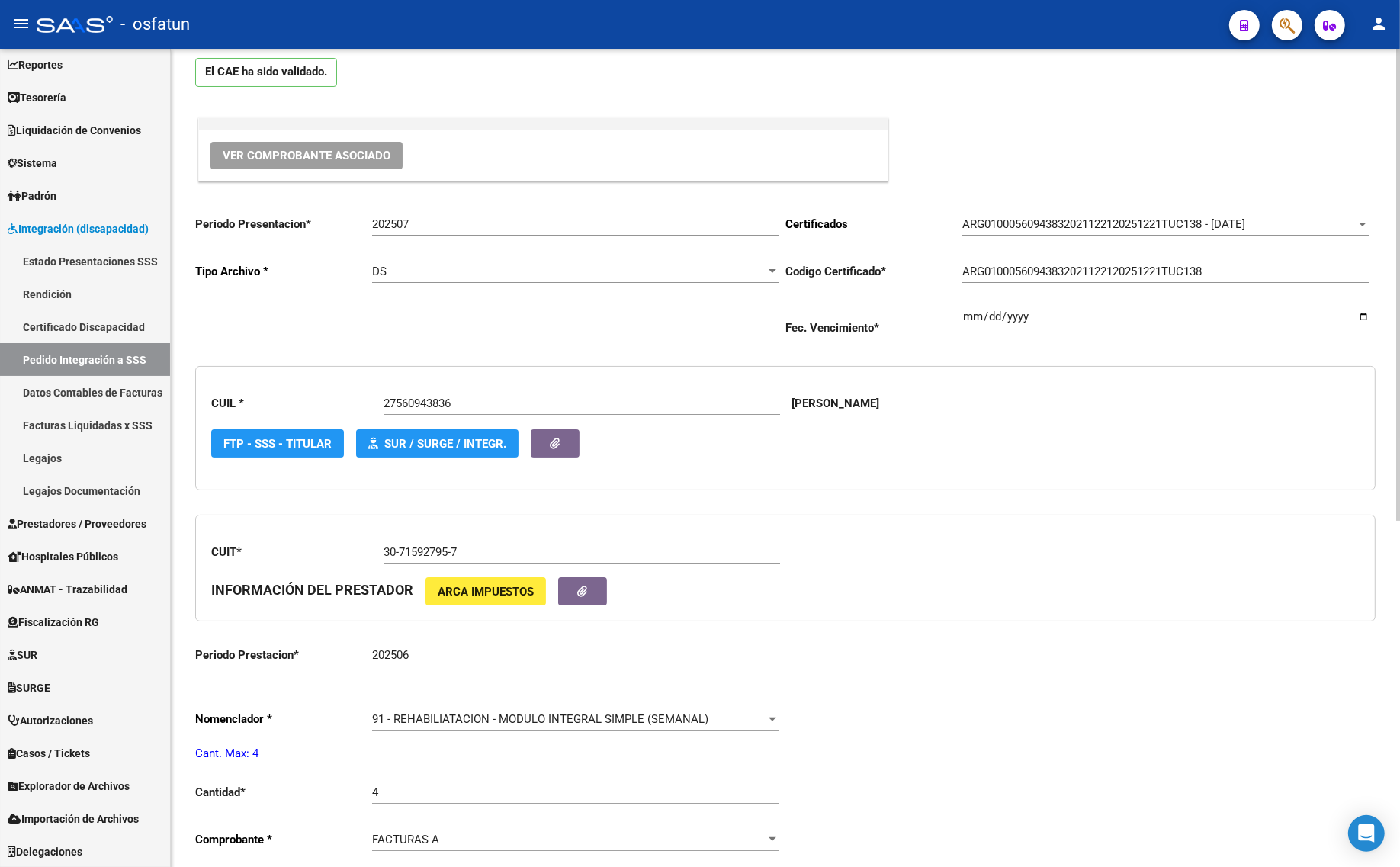
scroll to position [0, 0]
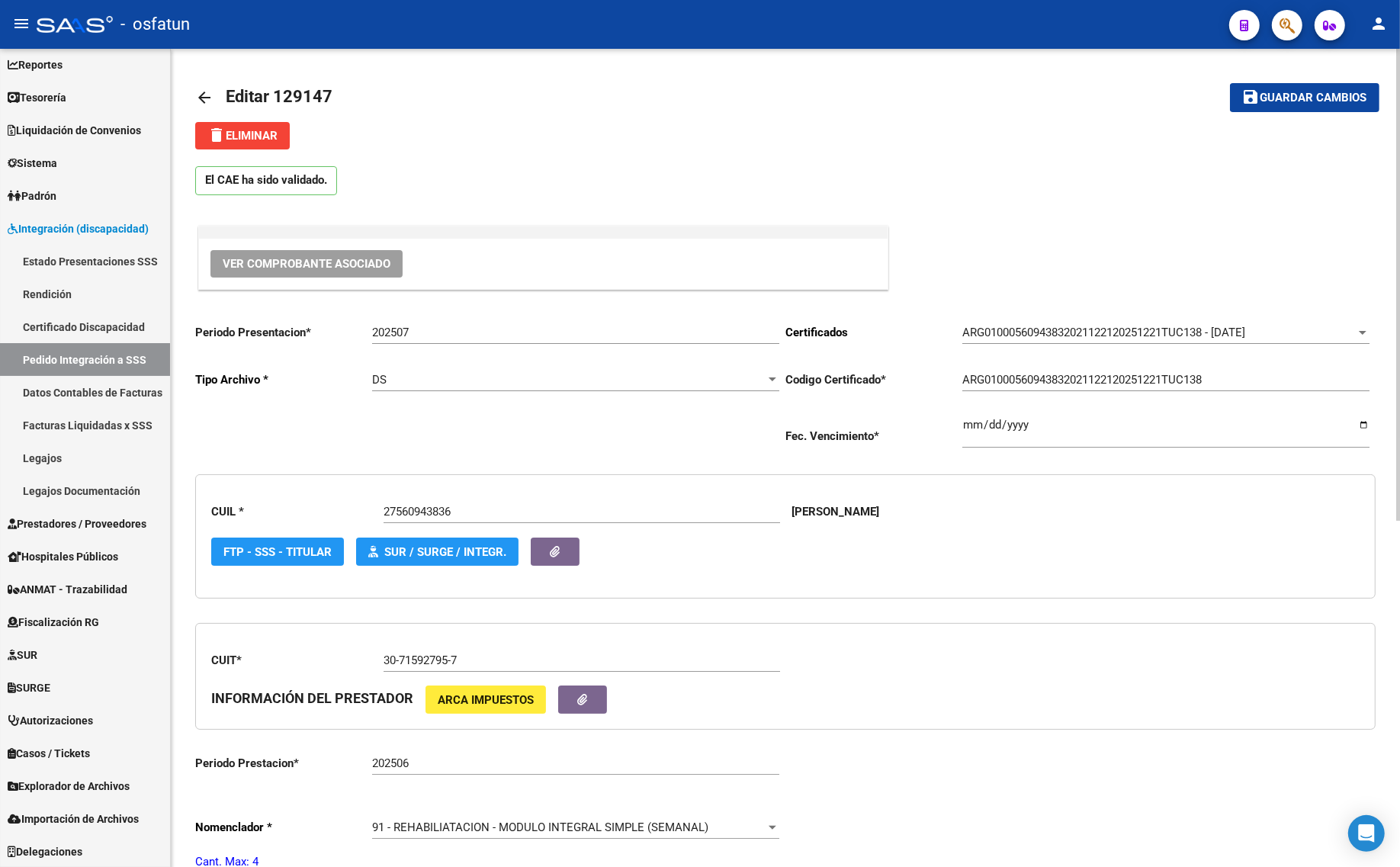
click at [203, 102] on mat-icon "arrow_back" at bounding box center [204, 98] width 19 height 19
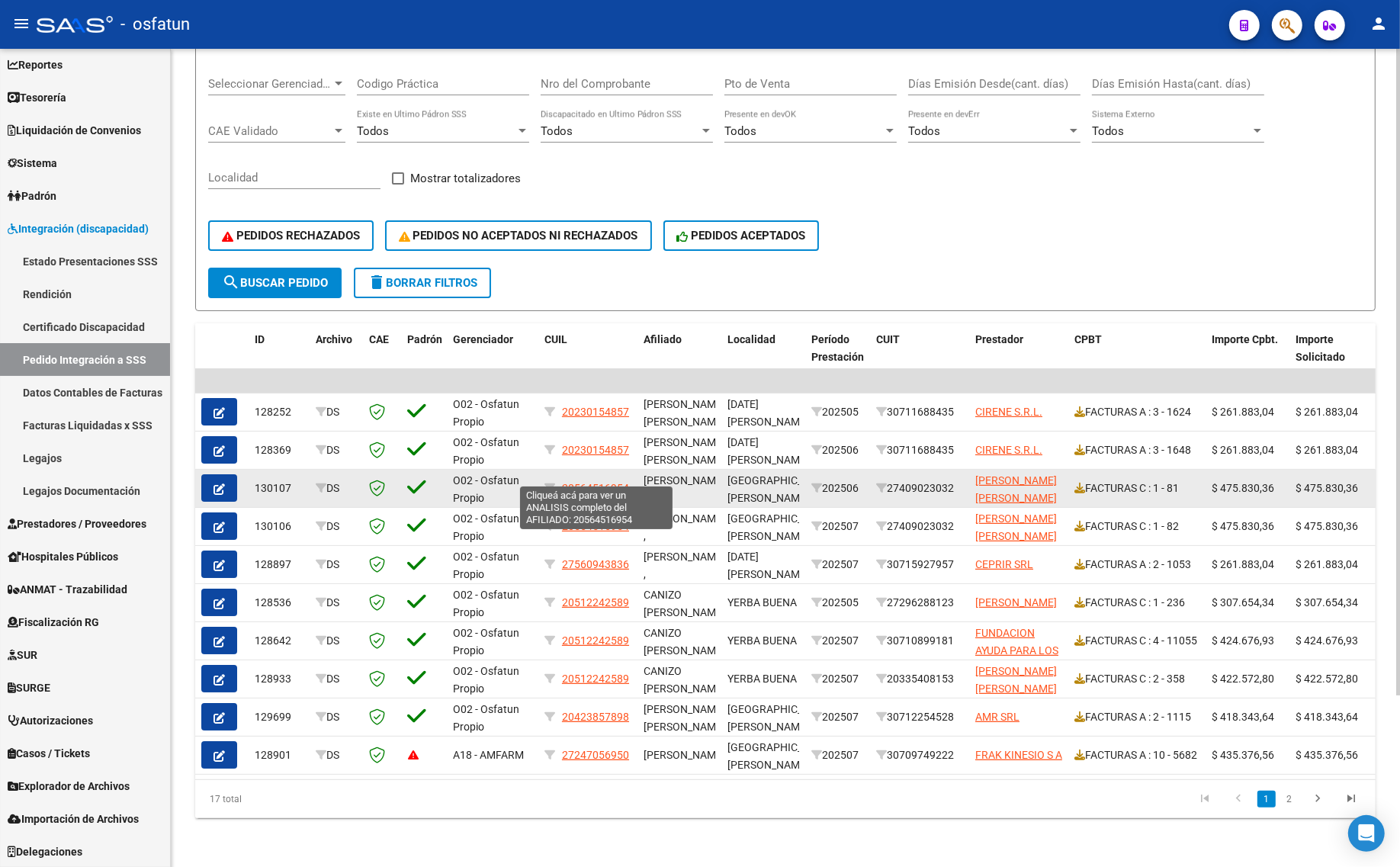
scroll to position [2, 0]
drag, startPoint x: 214, startPoint y: 467, endPoint x: 245, endPoint y: 511, distance: 53.8
click at [214, 484] on icon "button" at bounding box center [219, 489] width 12 height 12
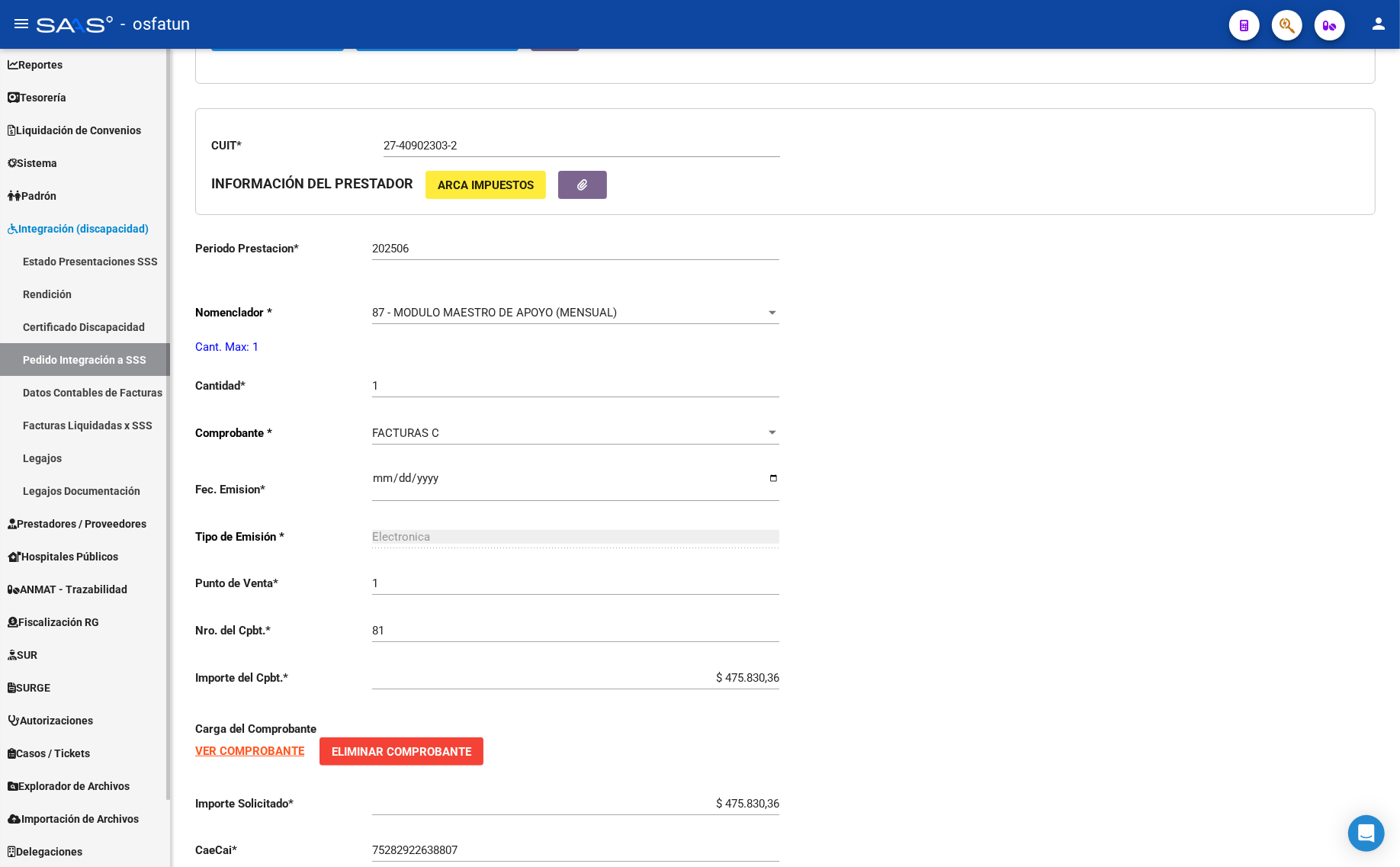
scroll to position [572, 0]
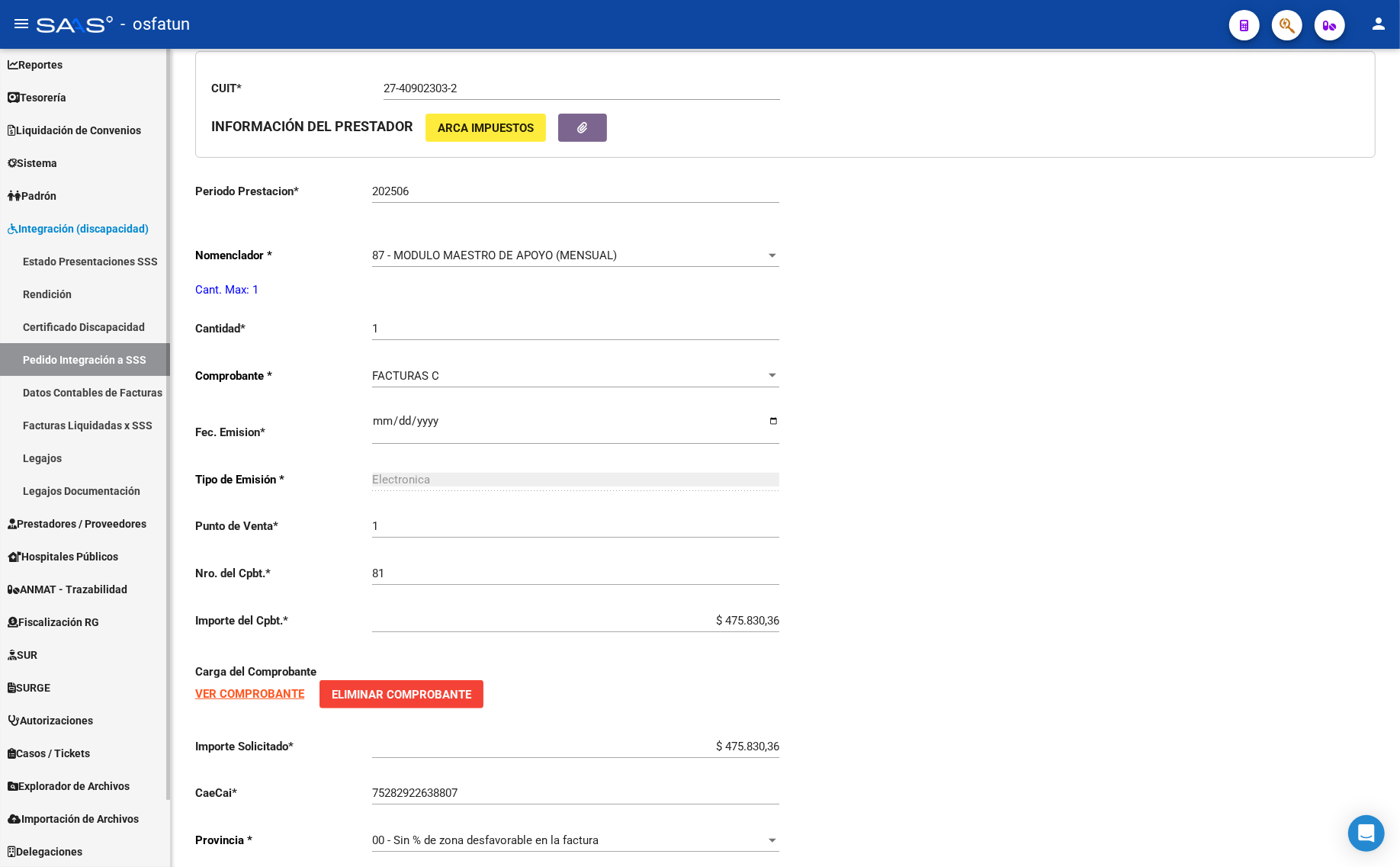
type input "20564516954"
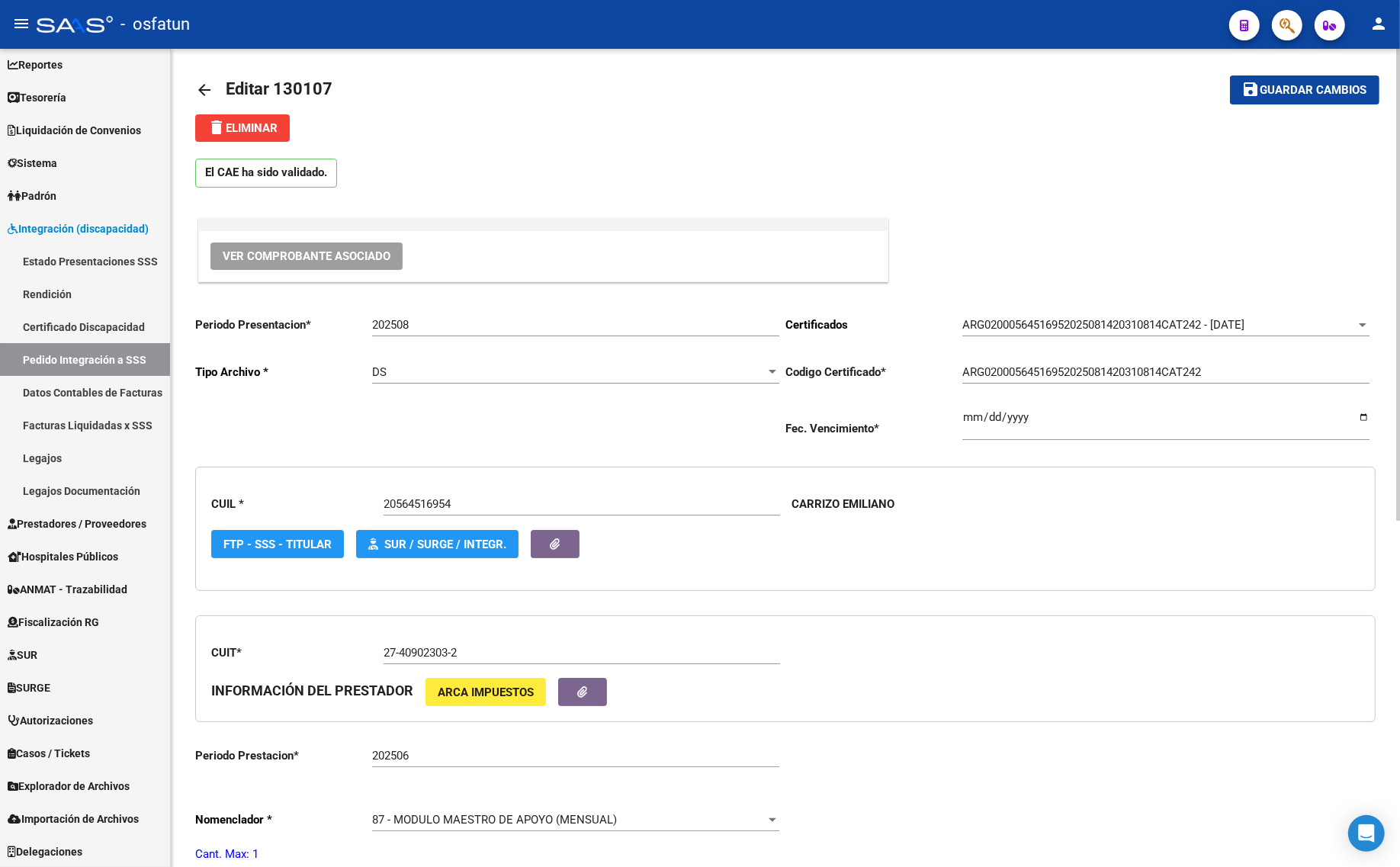
scroll to position [0, 0]
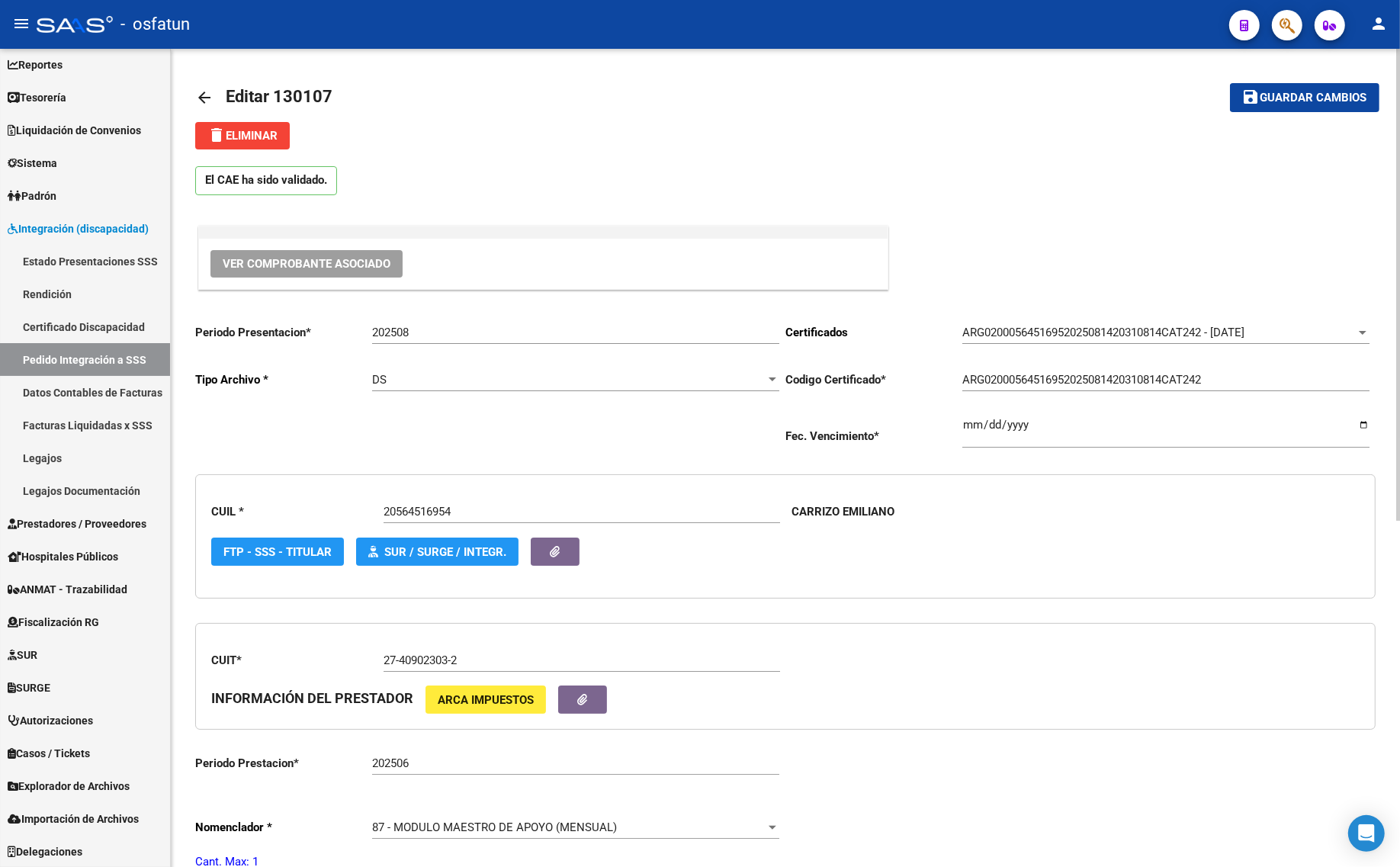
click at [420, 334] on input "202508" at bounding box center [575, 332] width 407 height 14
click at [474, 305] on div "El CAE ha sido validado. Ver Comprobante Asociado Periodo Presentacion * 20250 …" at bounding box center [785, 793] width 1180 height 1288
click at [474, 325] on input "20250" at bounding box center [575, 332] width 407 height 14
type input "202508"
click at [1282, 96] on span "Guardar cambios" at bounding box center [1313, 99] width 106 height 14
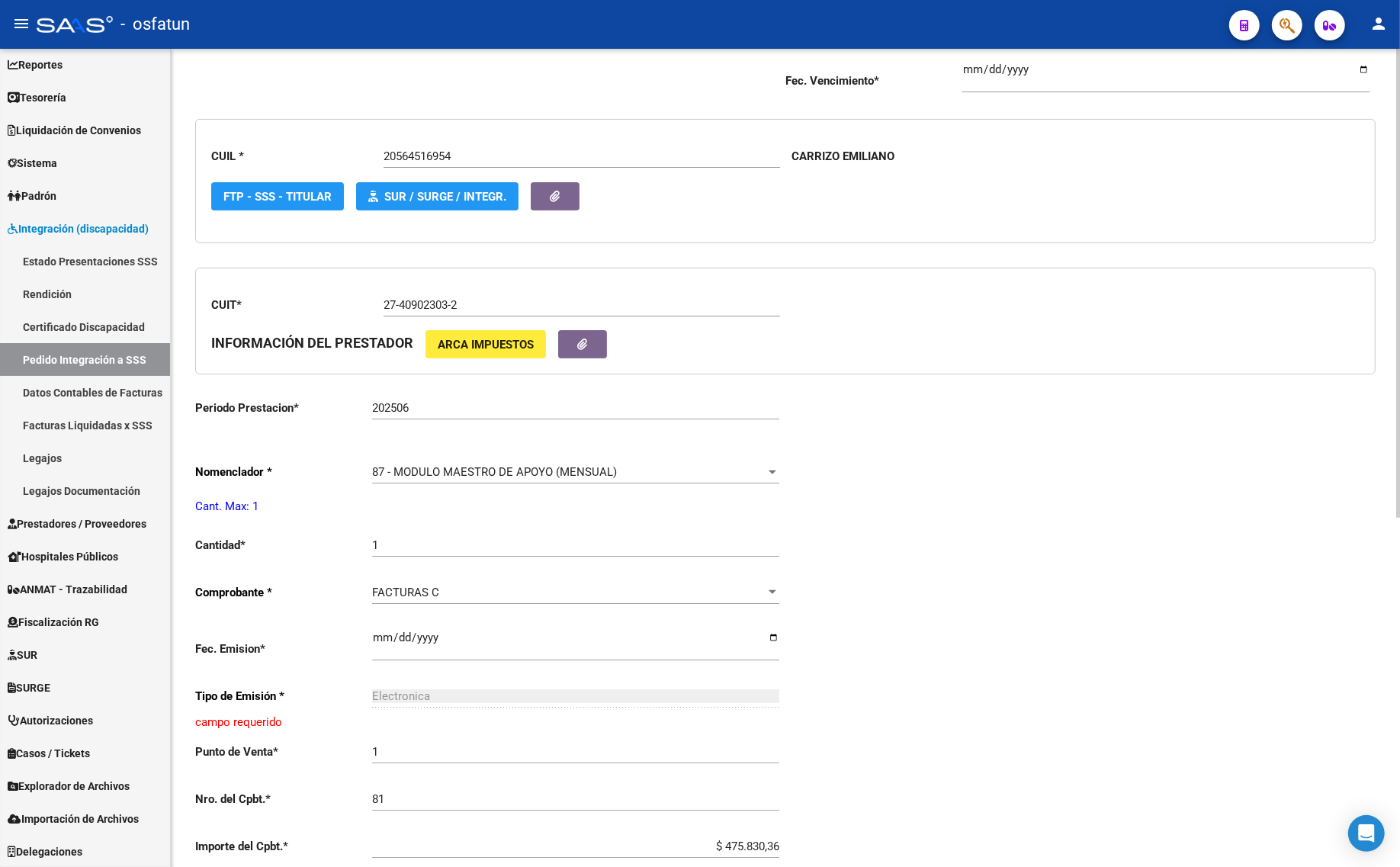
scroll to position [229, 0]
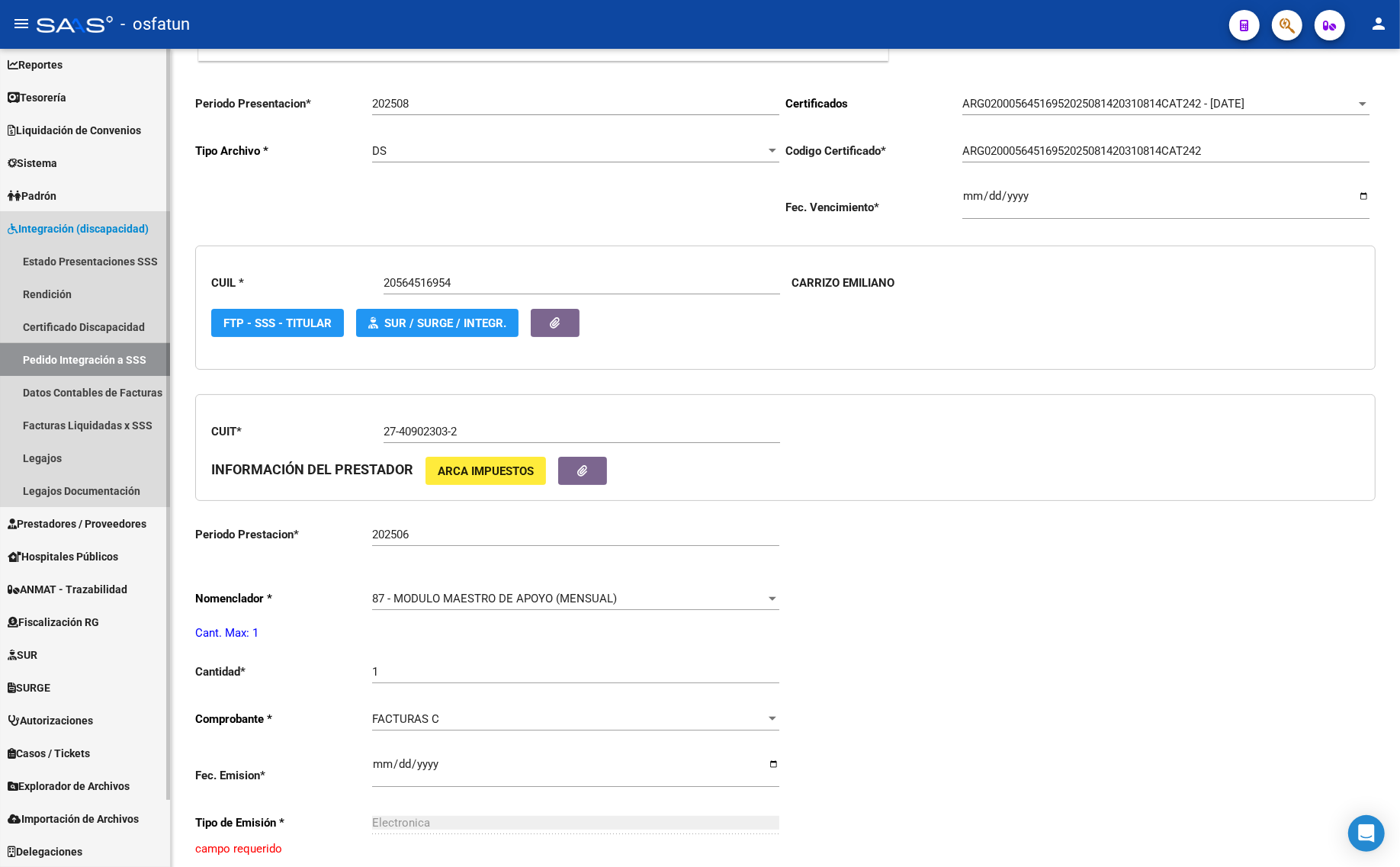
click at [81, 355] on link "Pedido Integración a SSS" at bounding box center [85, 359] width 170 height 33
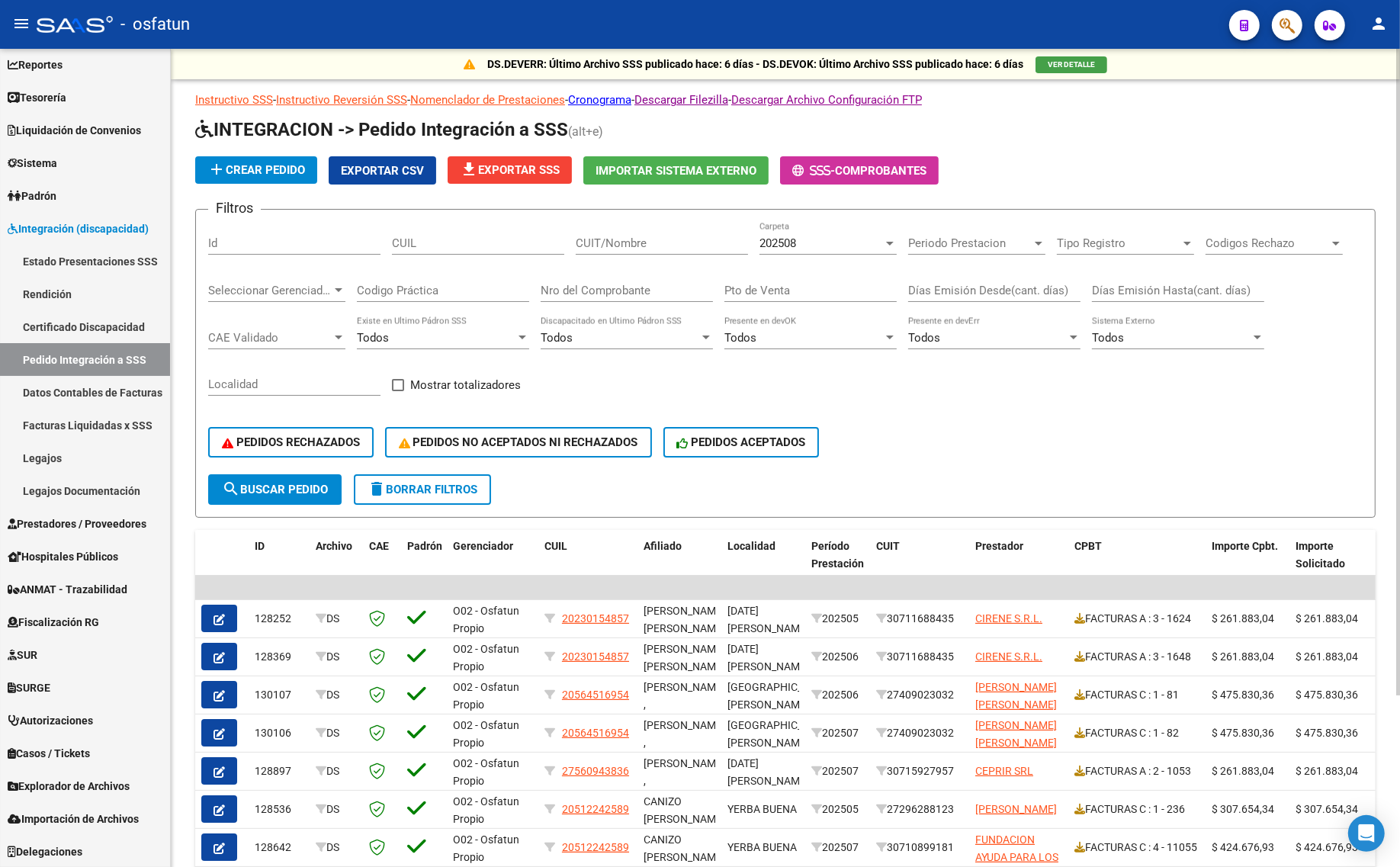
click at [814, 242] on div "202508" at bounding box center [821, 243] width 123 height 14
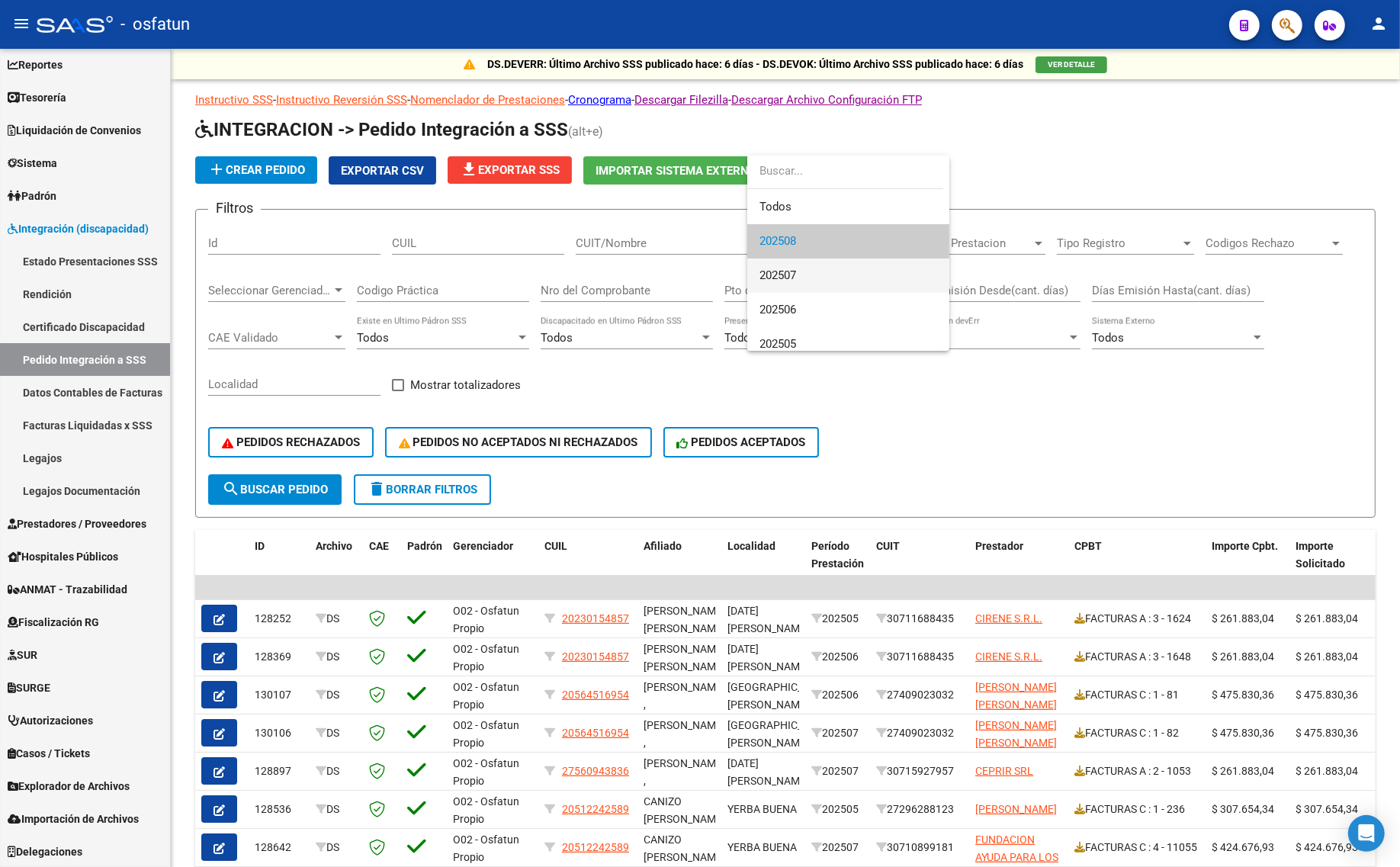
click at [805, 272] on span "202507" at bounding box center [848, 276] width 178 height 34
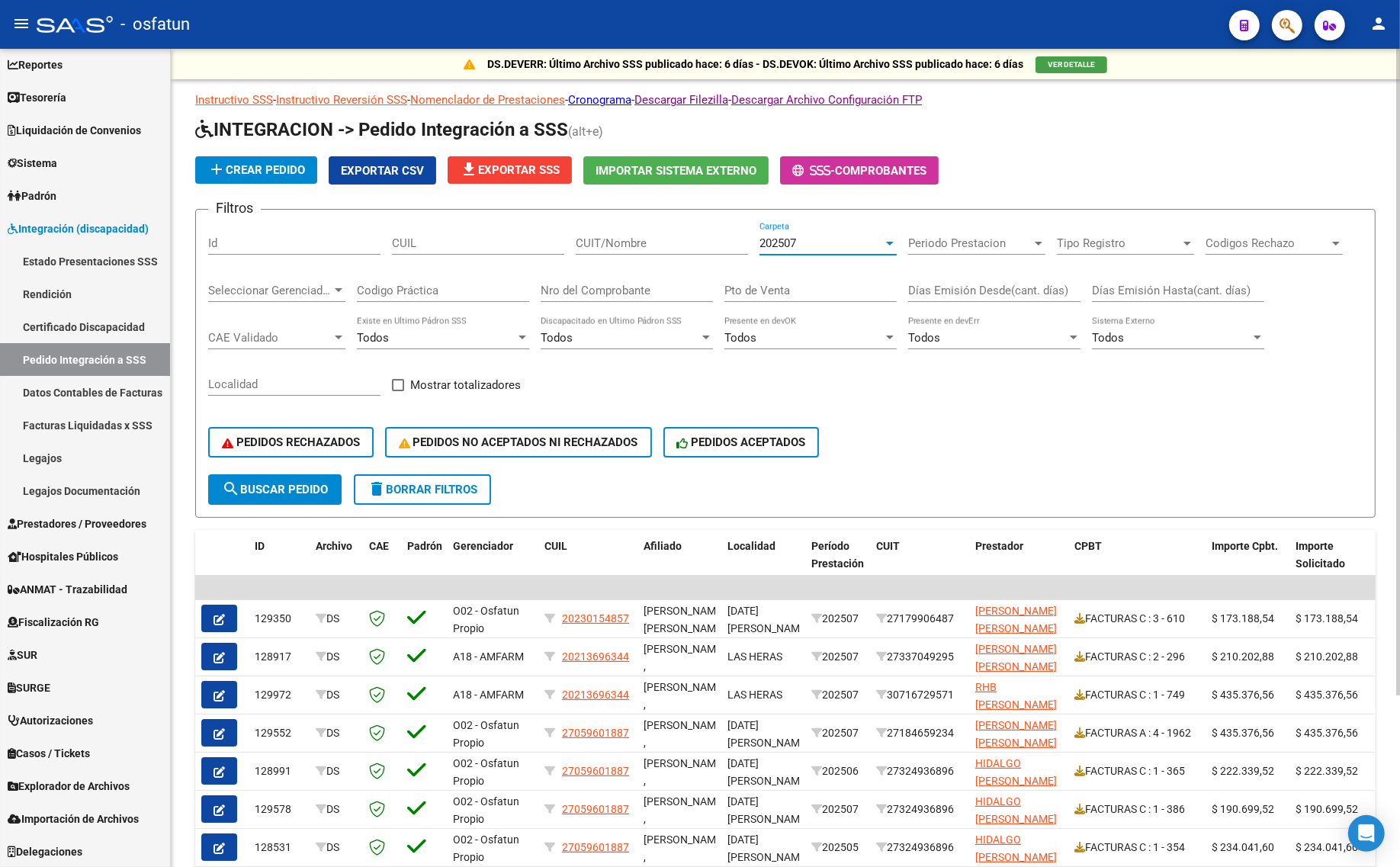
click at [300, 483] on span "search Buscar Pedido" at bounding box center [275, 490] width 106 height 14
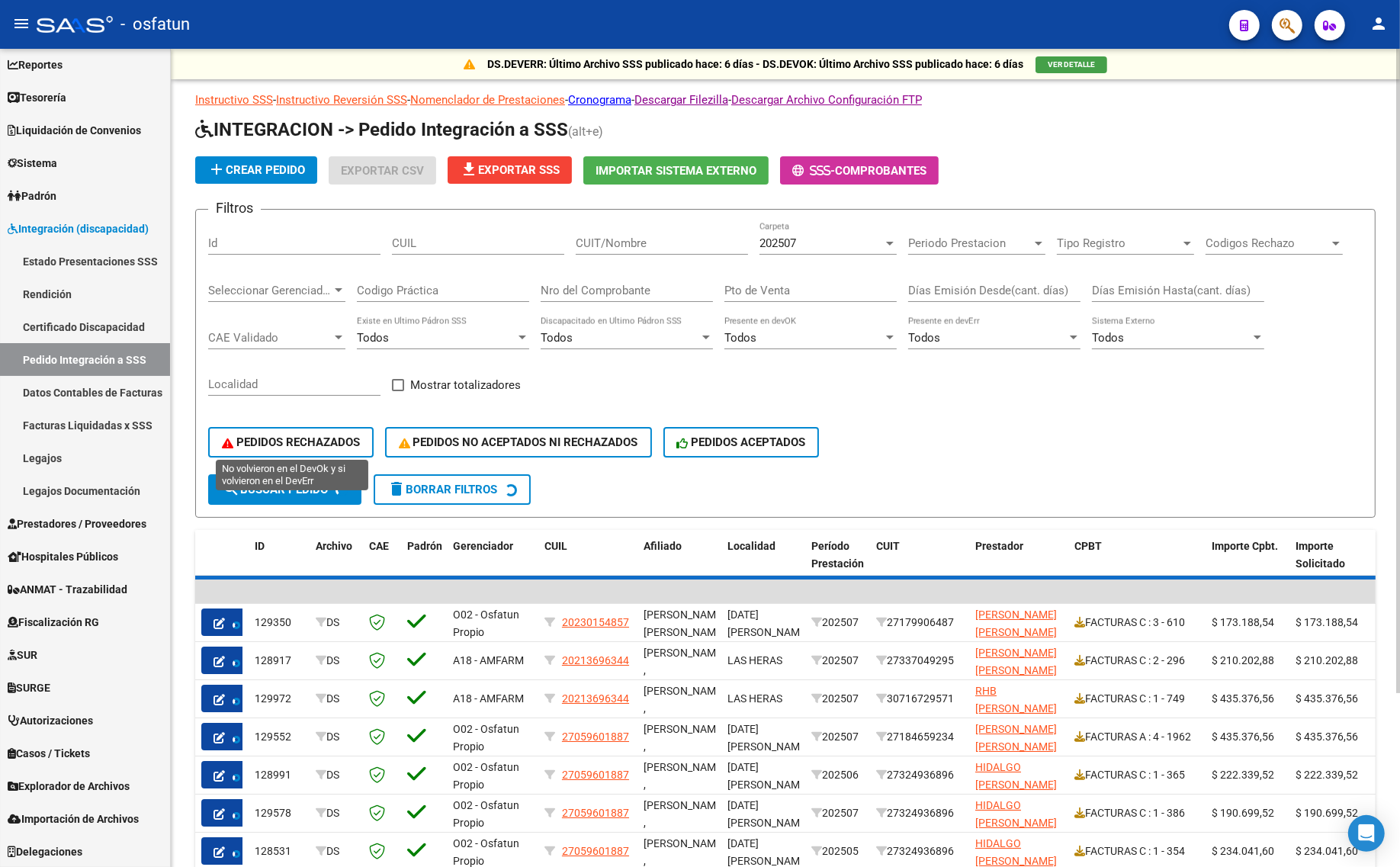
click at [321, 435] on span "PEDIDOS RECHAZADOS" at bounding box center [291, 442] width 138 height 14
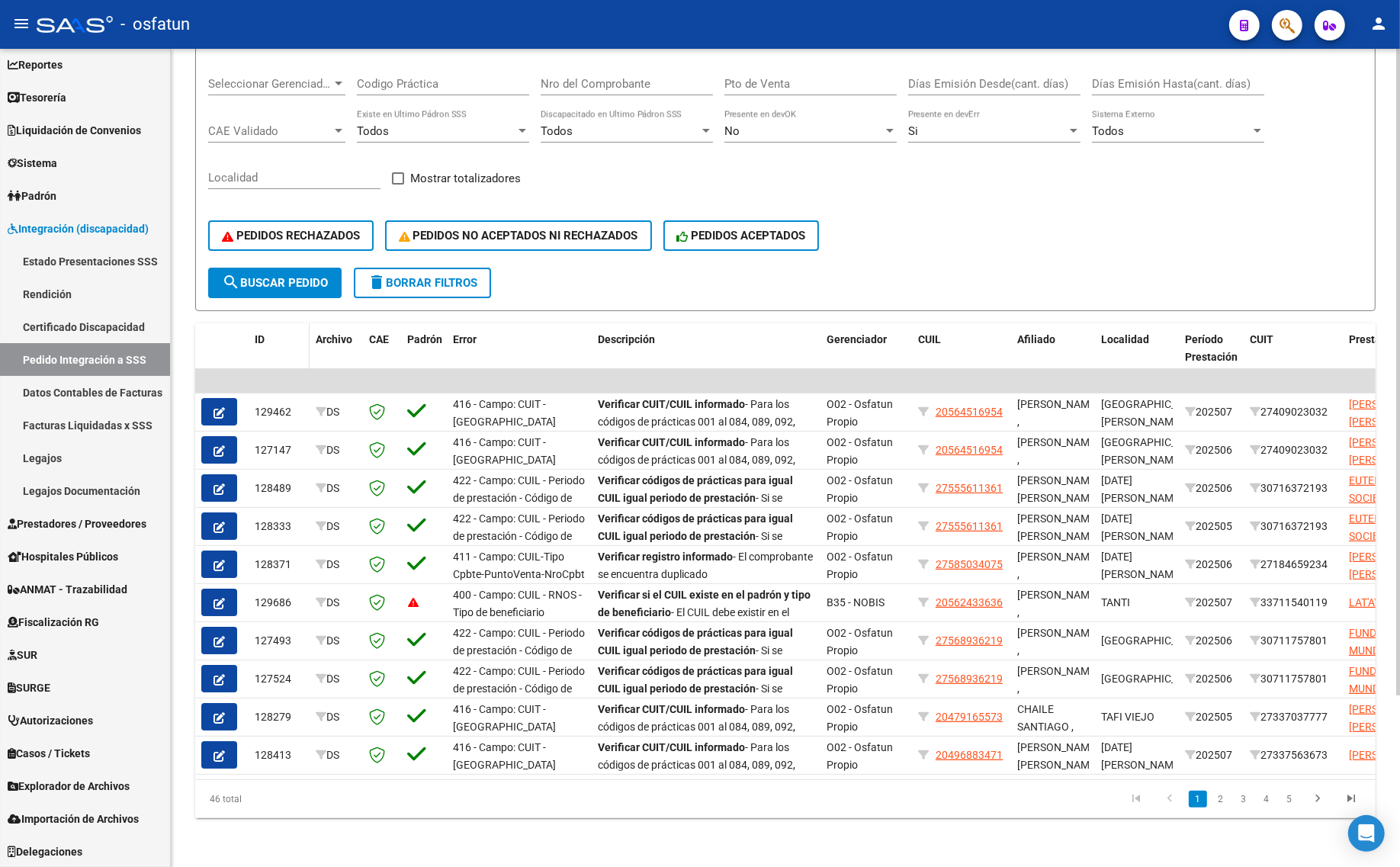
scroll to position [216, 0]
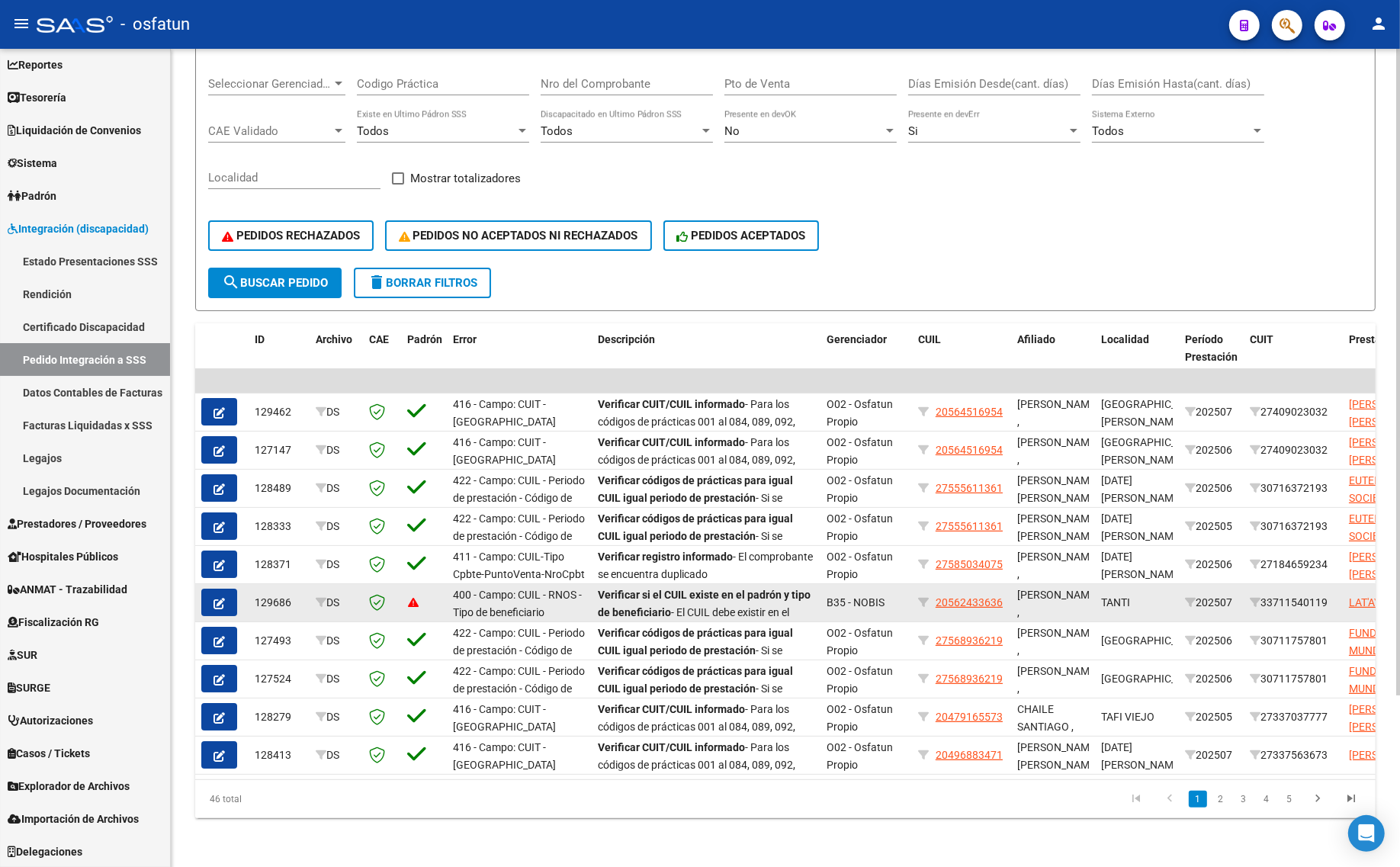
click at [224, 598] on icon "button" at bounding box center [219, 603] width 12 height 12
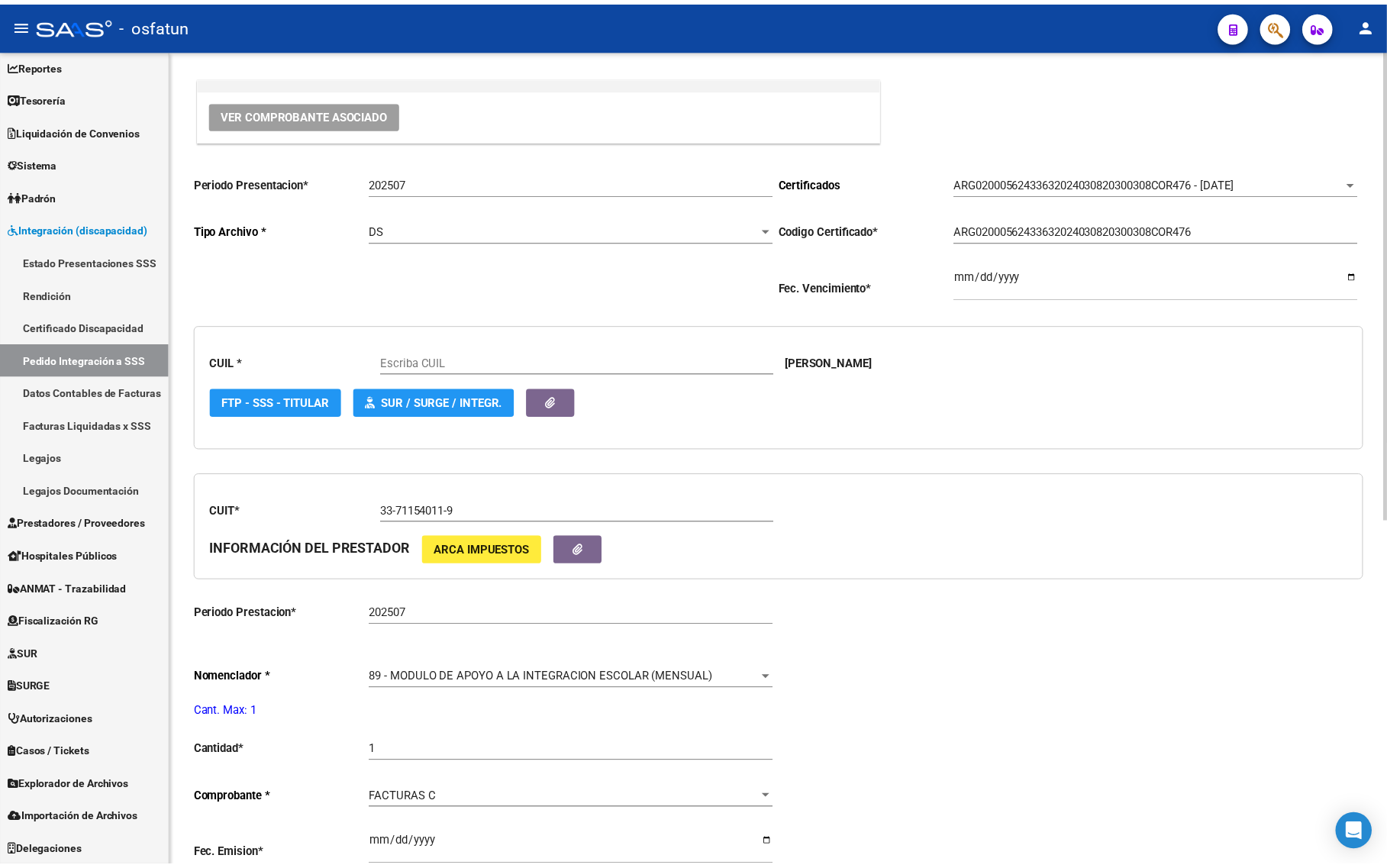
scroll to position [96, 0]
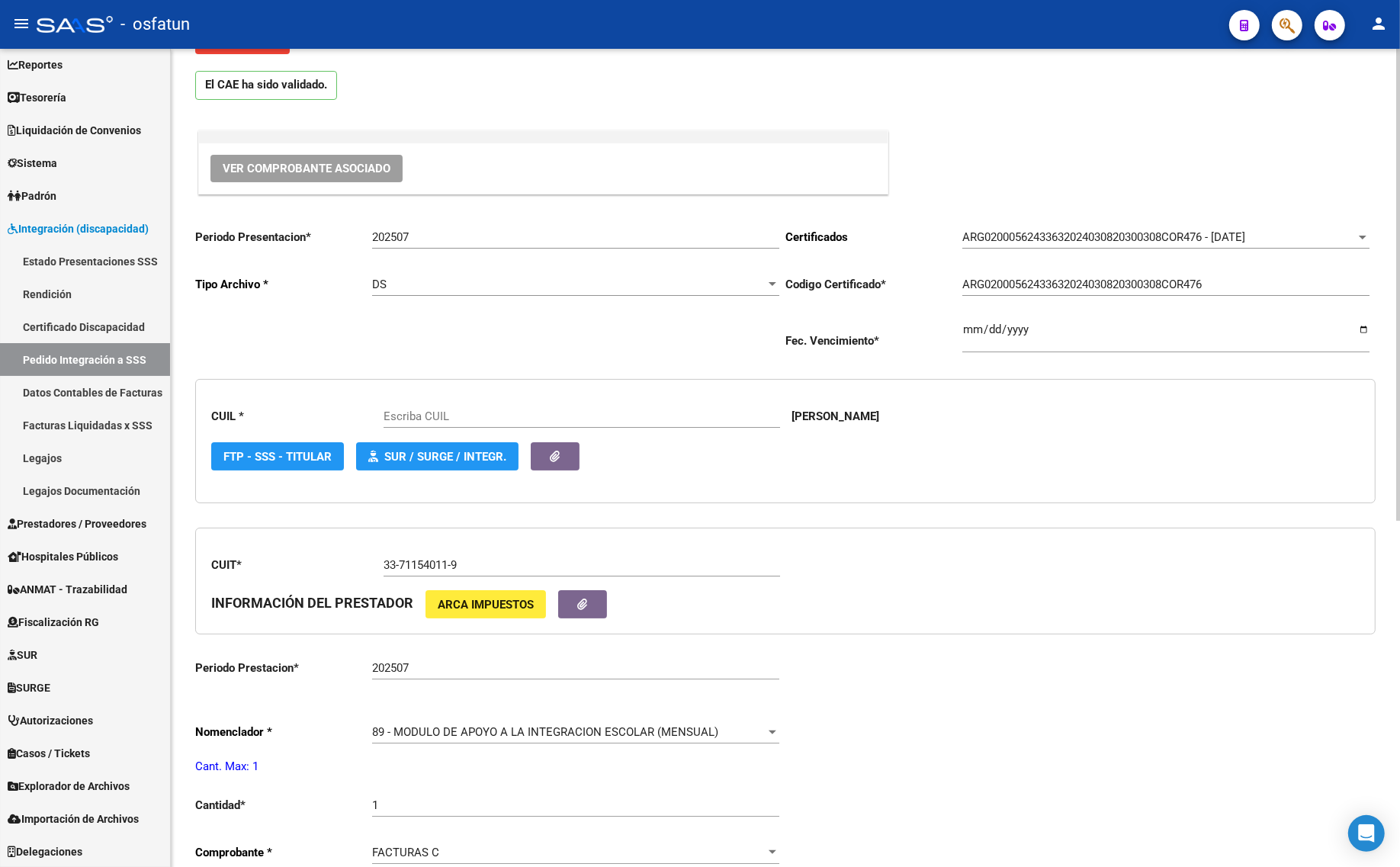
type input "20562433636"
click at [238, 463] on button "FTP - SSS - Titular" at bounding box center [277, 456] width 133 height 28
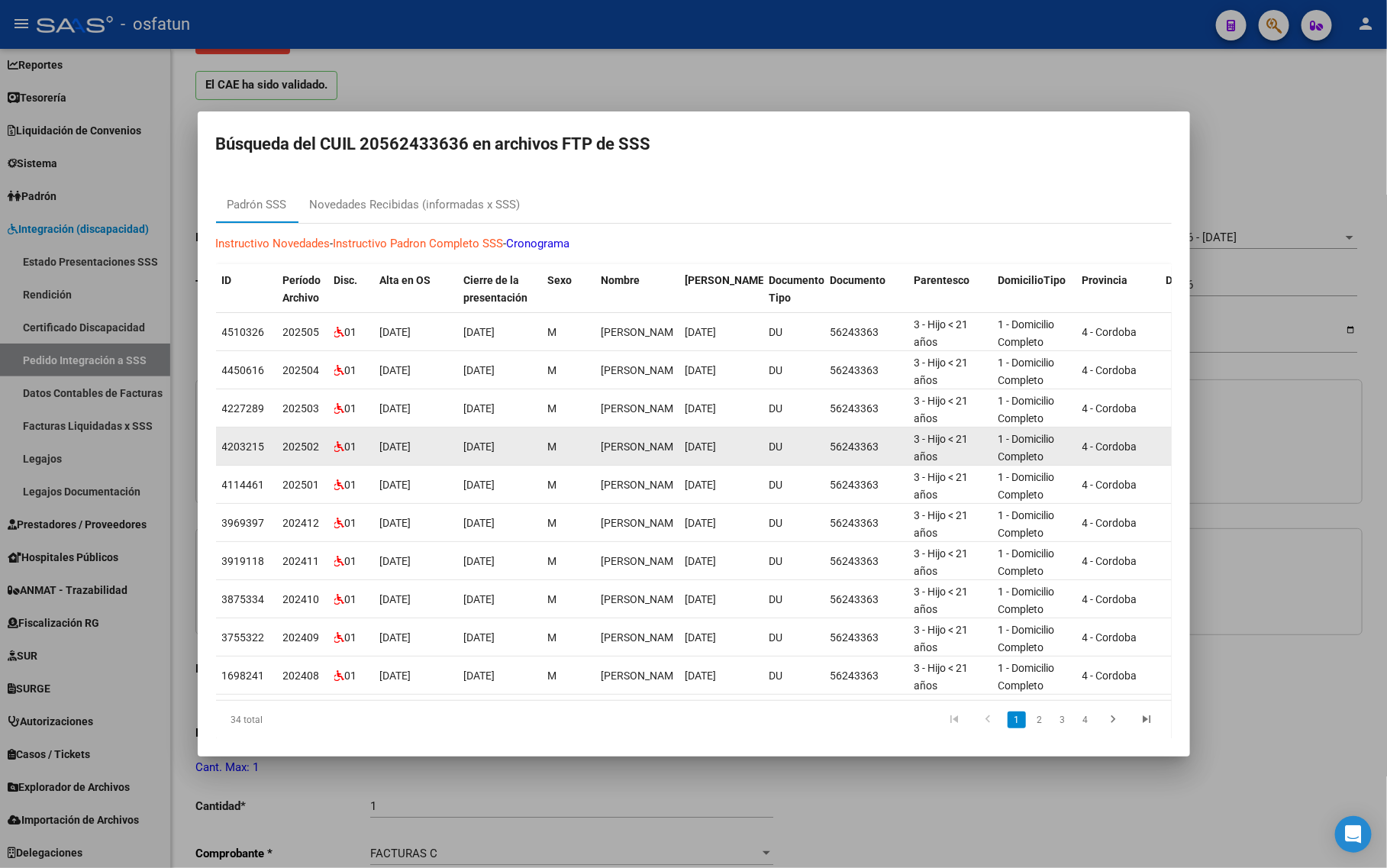
scroll to position [26, 0]
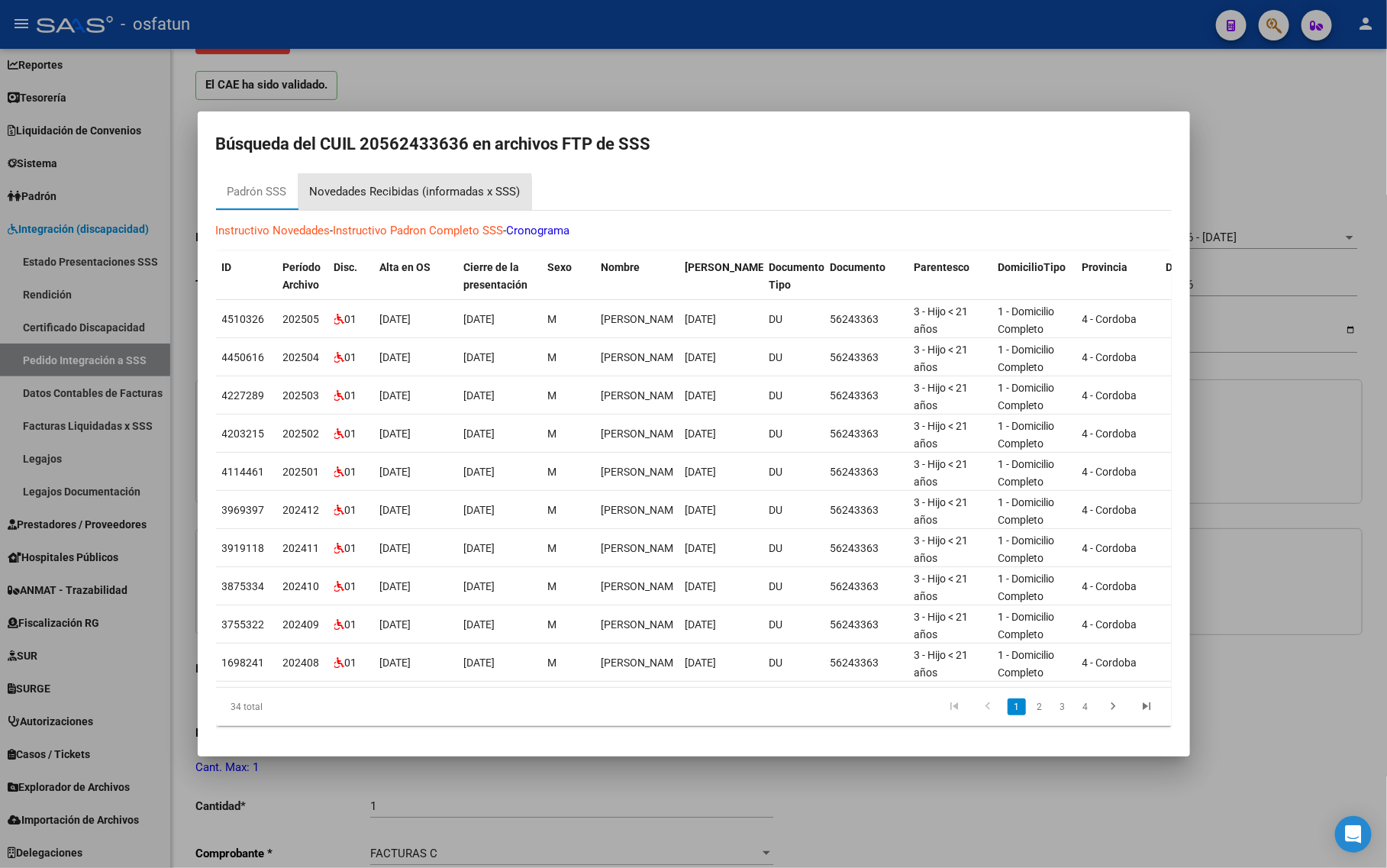
drag, startPoint x: 398, startPoint y: 183, endPoint x: 397, endPoint y: 176, distance: 7.1
click at [398, 183] on div "Novedades Recibidas (informadas x SSS)" at bounding box center [415, 192] width 211 height 18
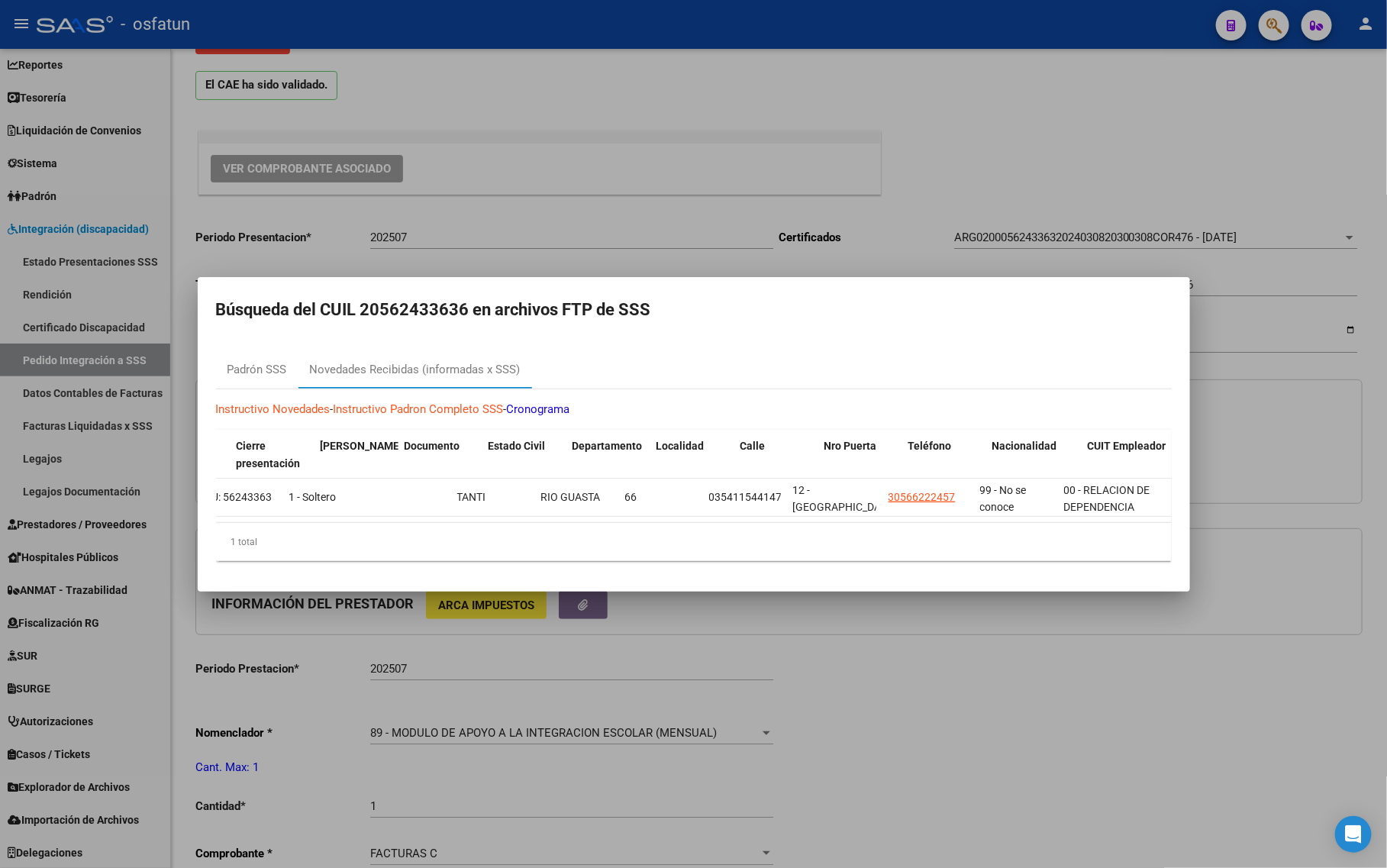
scroll to position [0, 0]
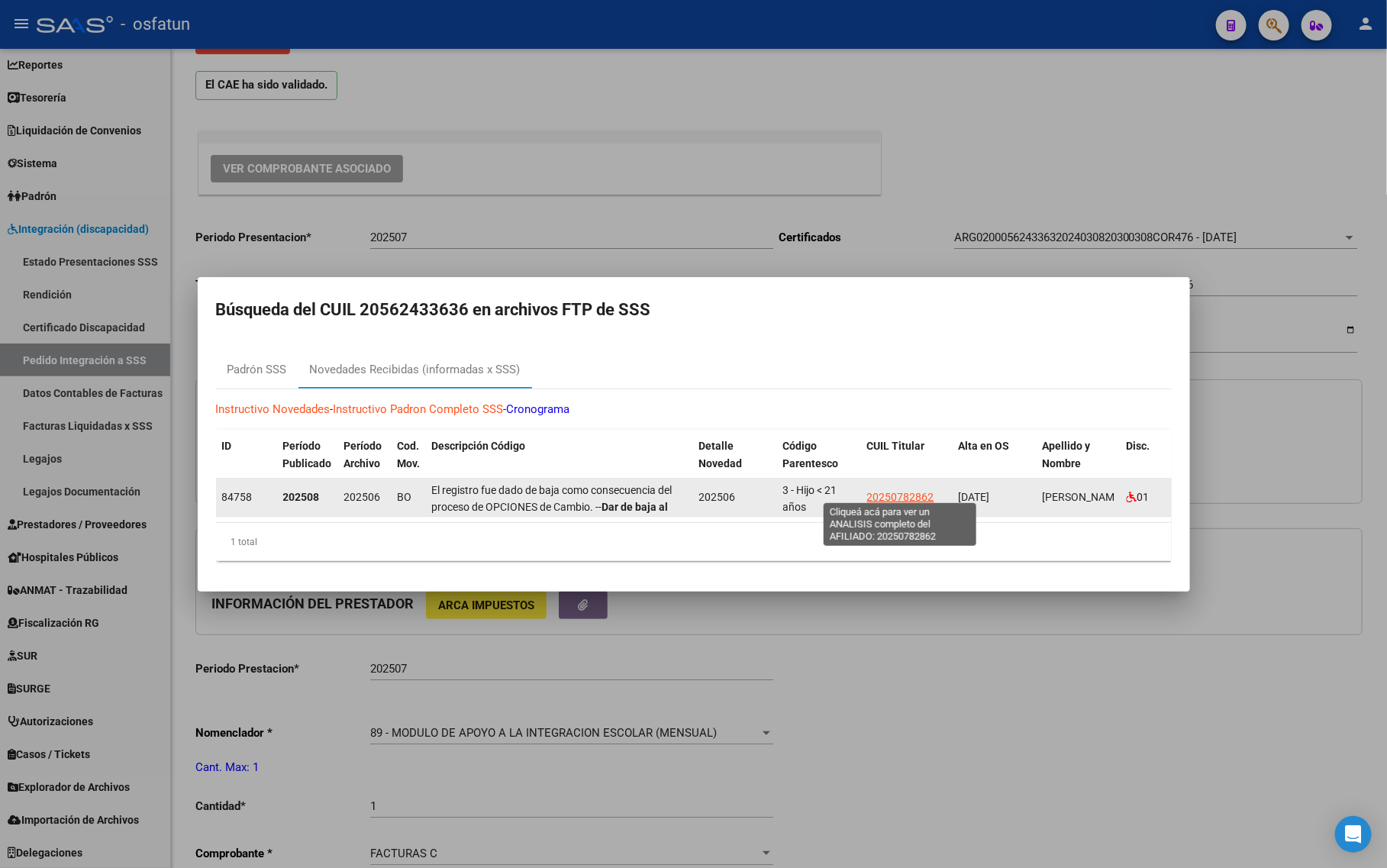
click at [910, 492] on span "20250782862" at bounding box center [901, 497] width 67 height 12
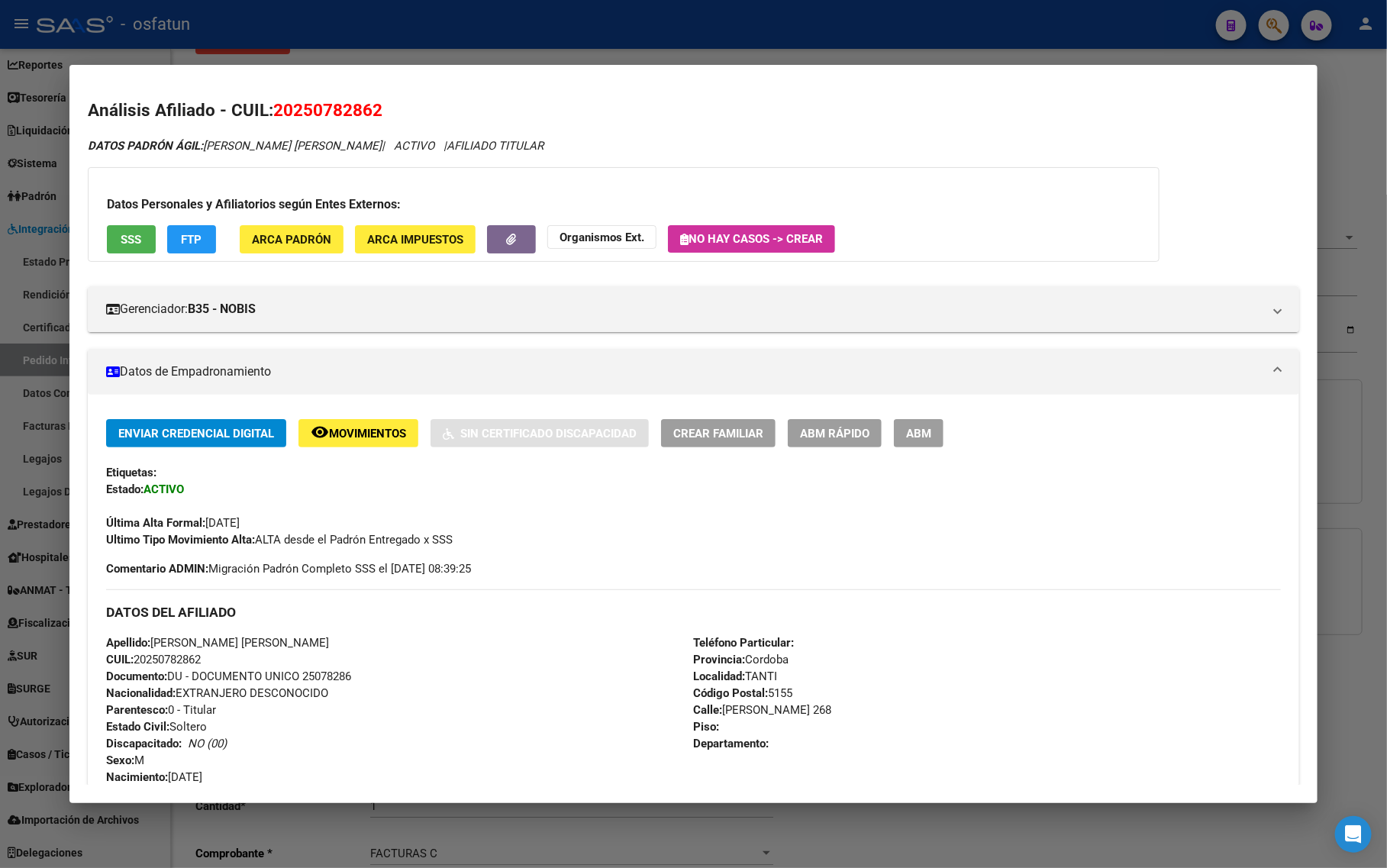
drag, startPoint x: 1356, startPoint y: 165, endPoint x: 1342, endPoint y: 172, distance: 15.7
click at [1355, 165] on div at bounding box center [694, 434] width 1387 height 868
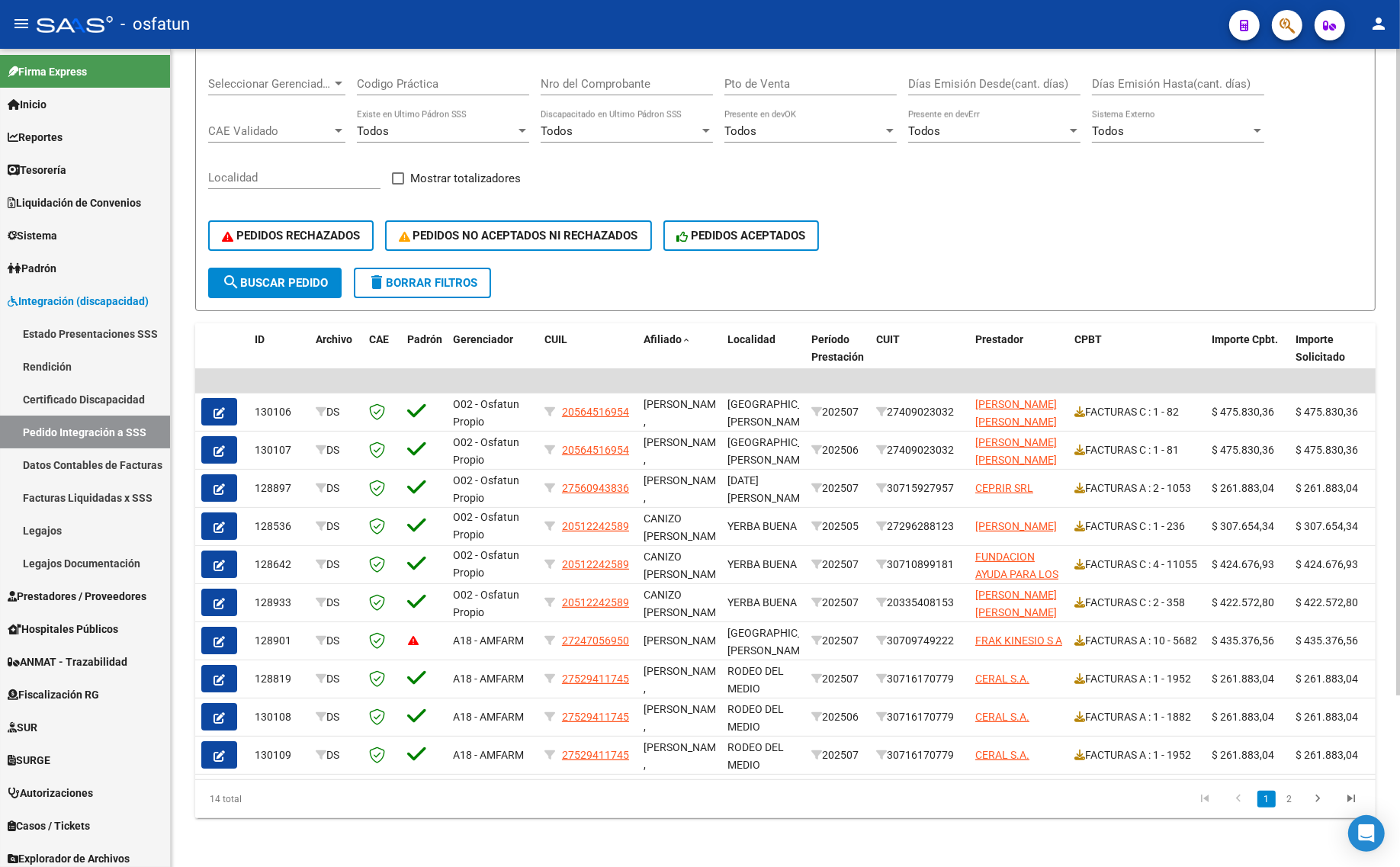
click at [592, 792] on datatable-pager "1 2" at bounding box center [902, 798] width 932 height 26
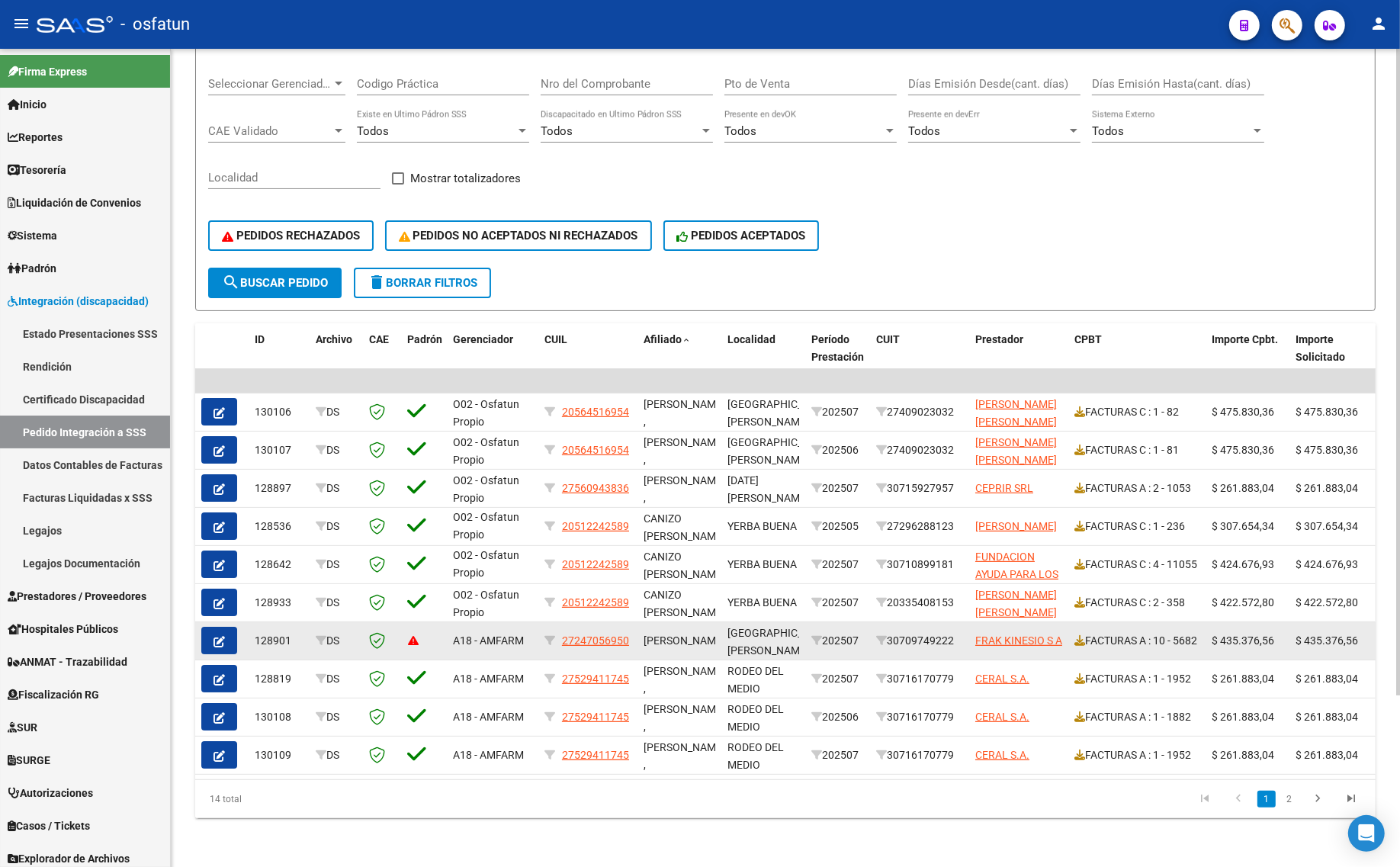
click at [225, 626] on button "button" at bounding box center [219, 640] width 36 height 27
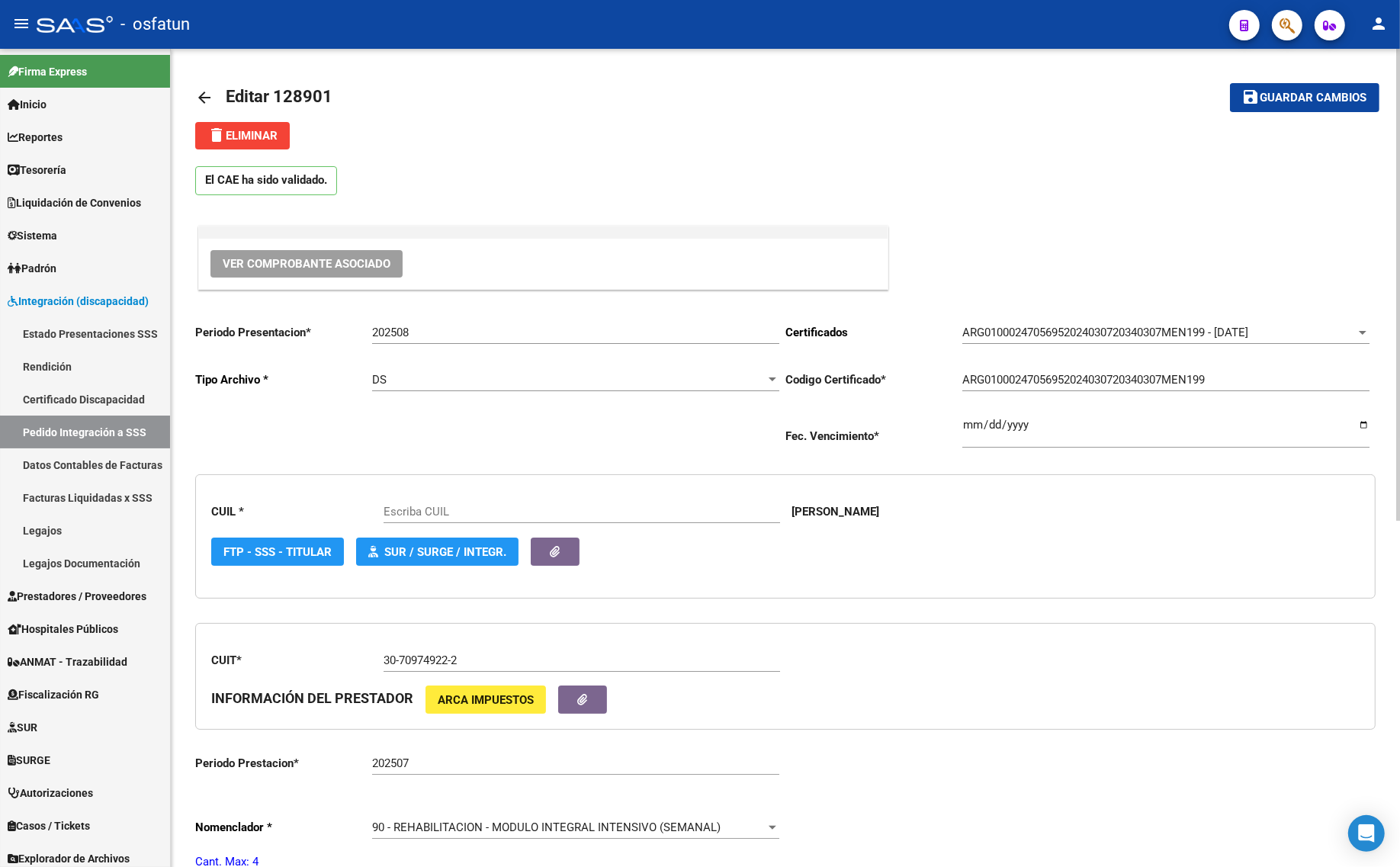
type input "27247056950"
click at [204, 86] on link "arrow_back" at bounding box center [210, 97] width 30 height 36
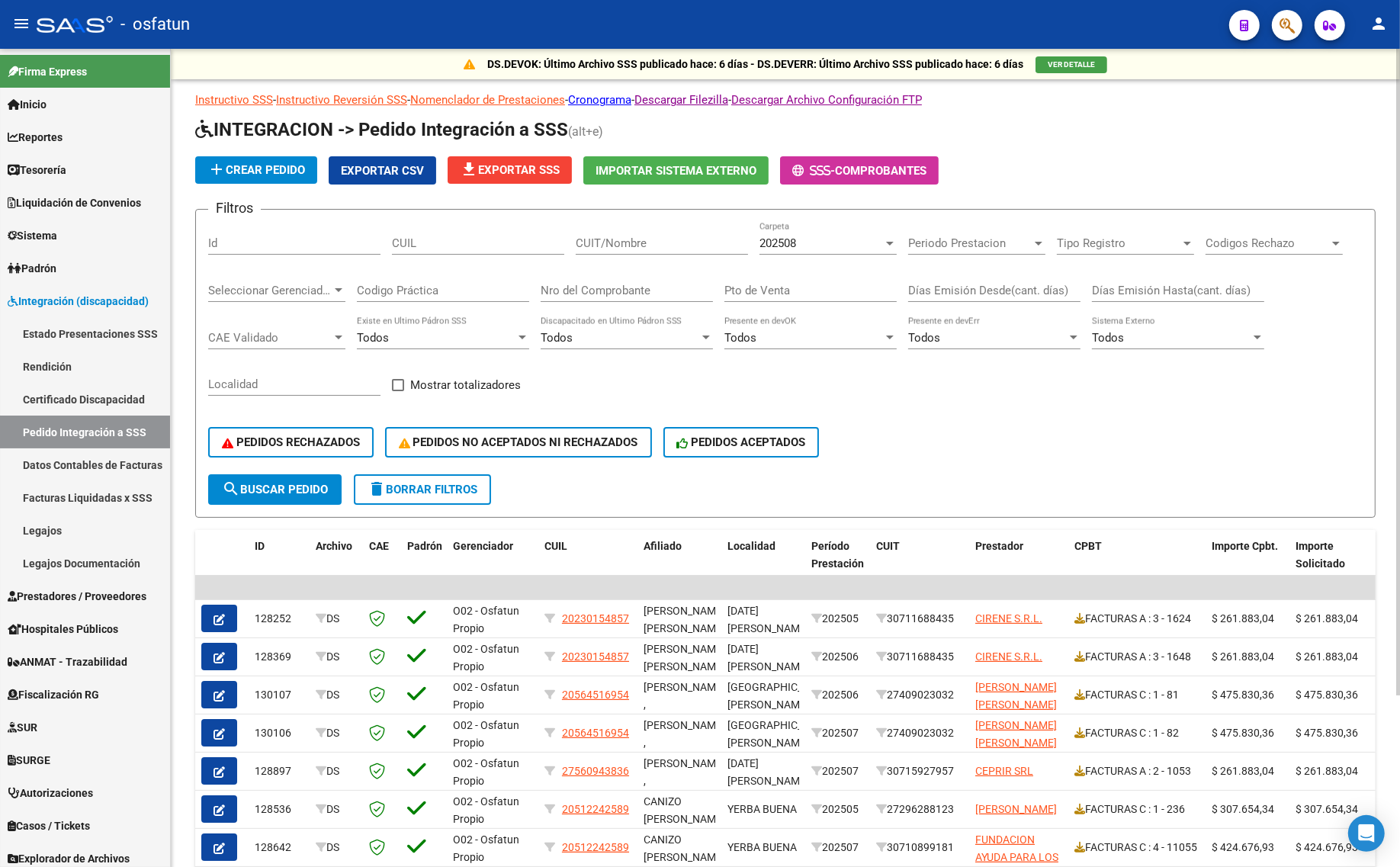
click at [801, 233] on div "202508 Carpeta" at bounding box center [828, 238] width 137 height 33
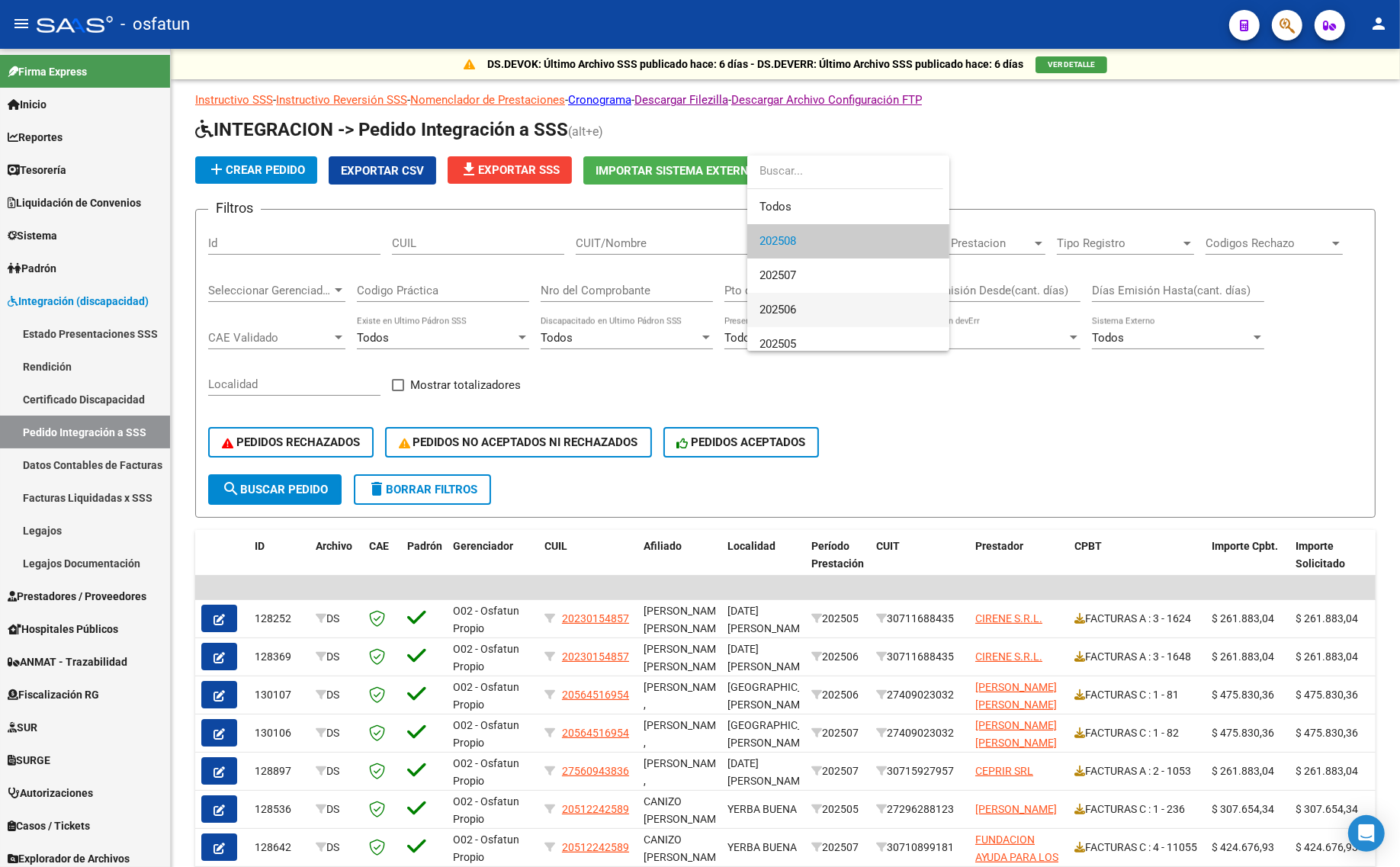
click at [780, 299] on span "202506" at bounding box center [848, 310] width 178 height 34
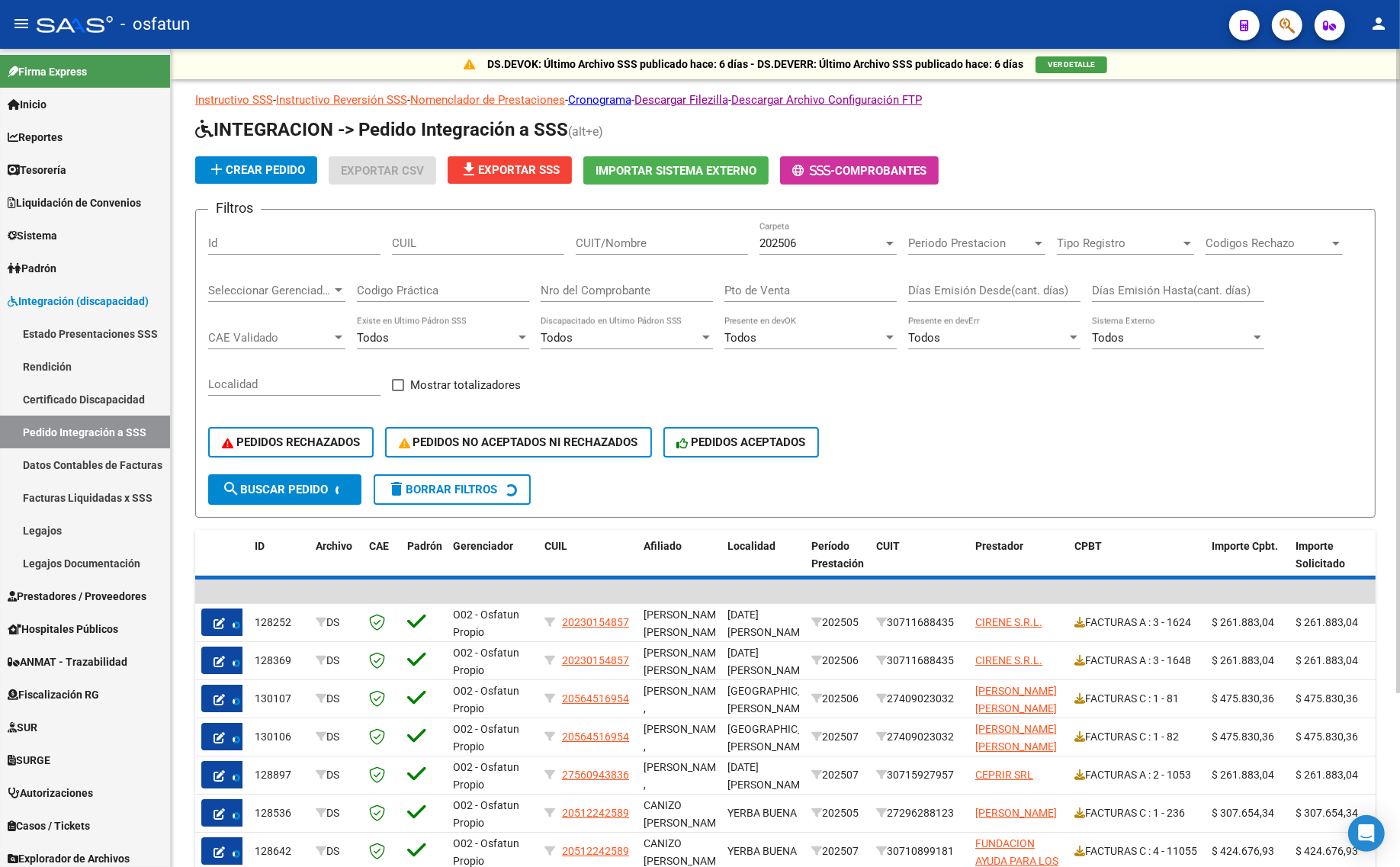
click at [787, 272] on div "Pto de Venta" at bounding box center [811, 286] width 172 height 33
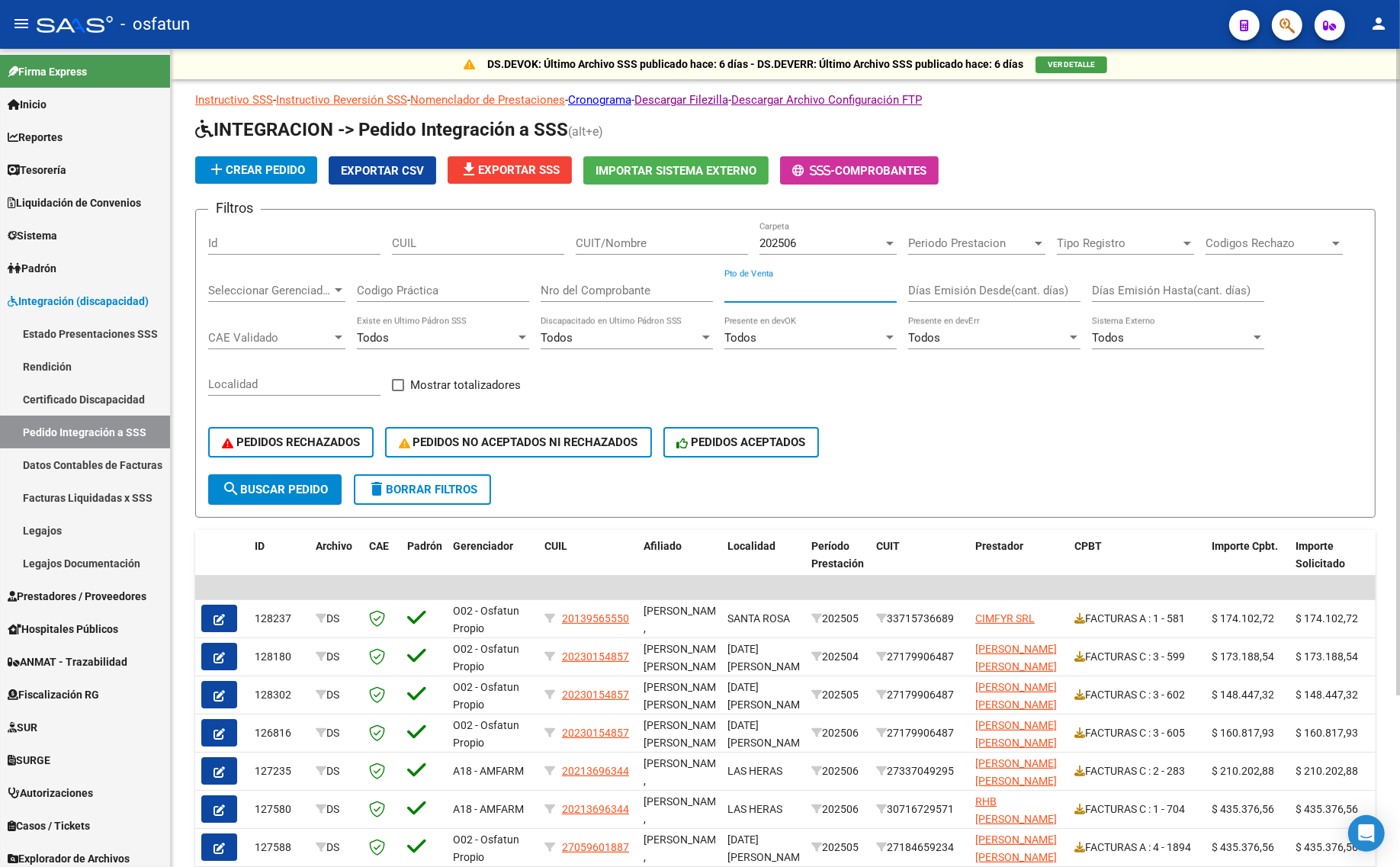
click at [801, 244] on div "202506" at bounding box center [821, 243] width 123 height 14
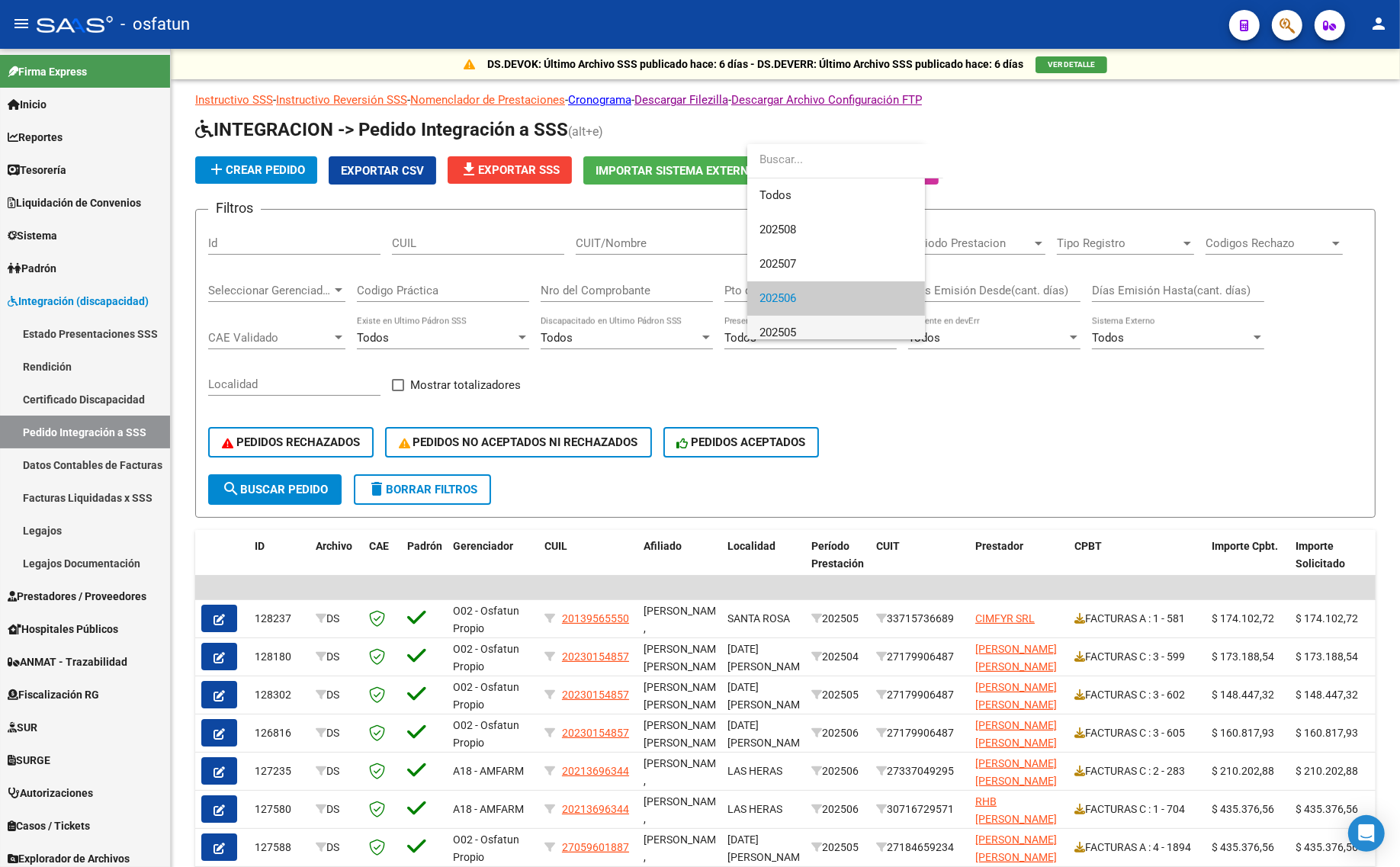
scroll to position [57, 0]
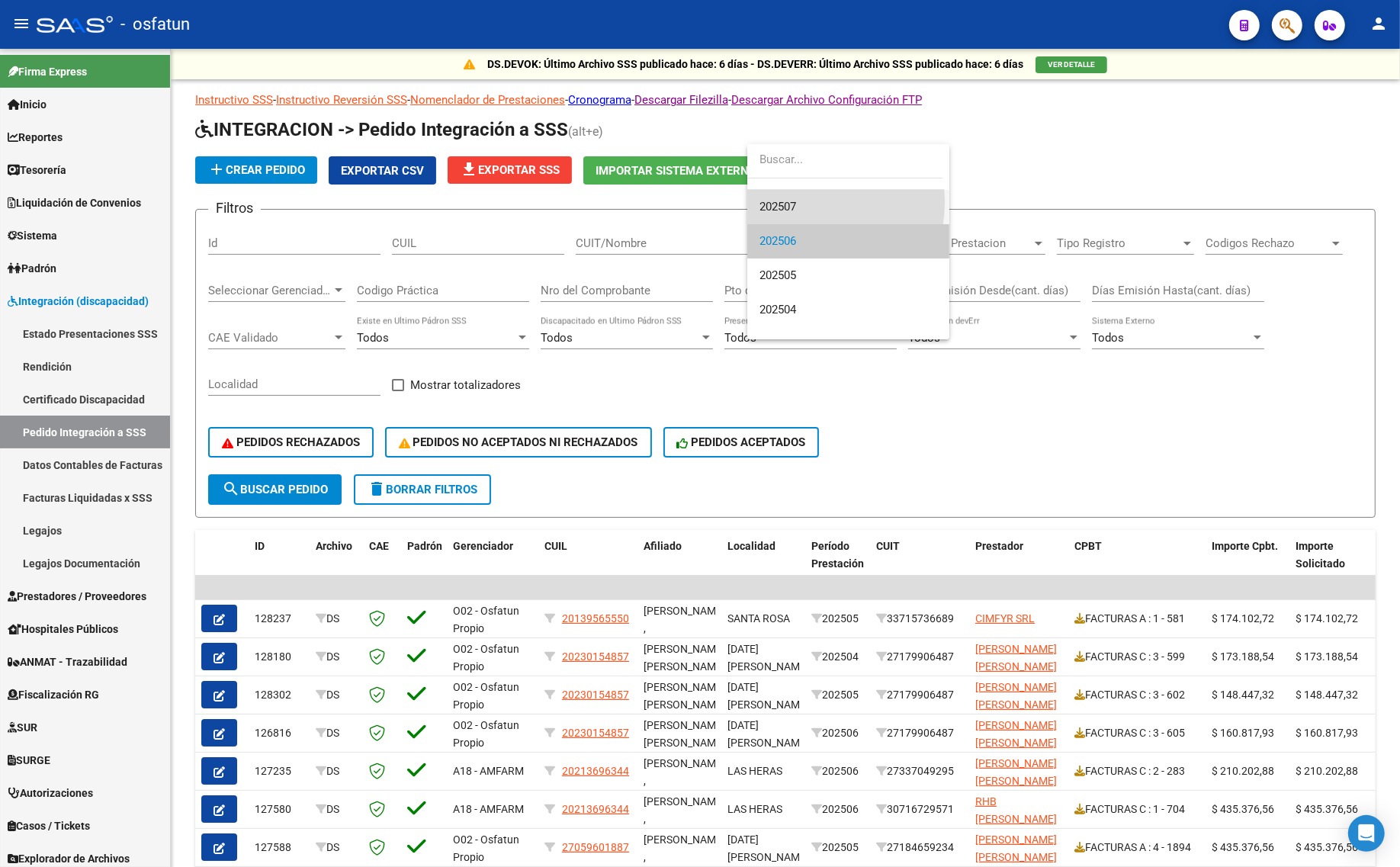
click at [801, 202] on span "202507" at bounding box center [848, 207] width 178 height 34
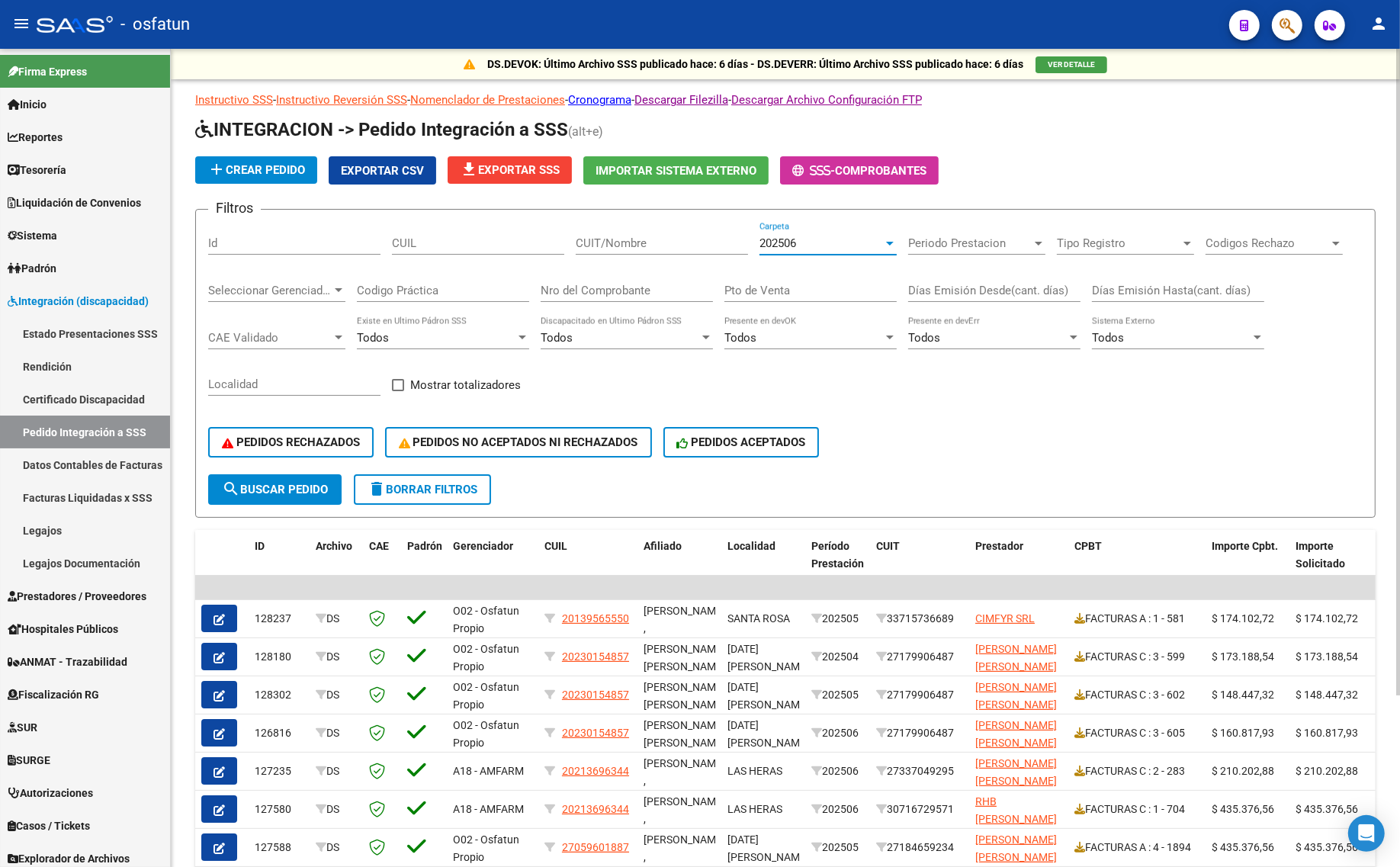
scroll to position [68, 0]
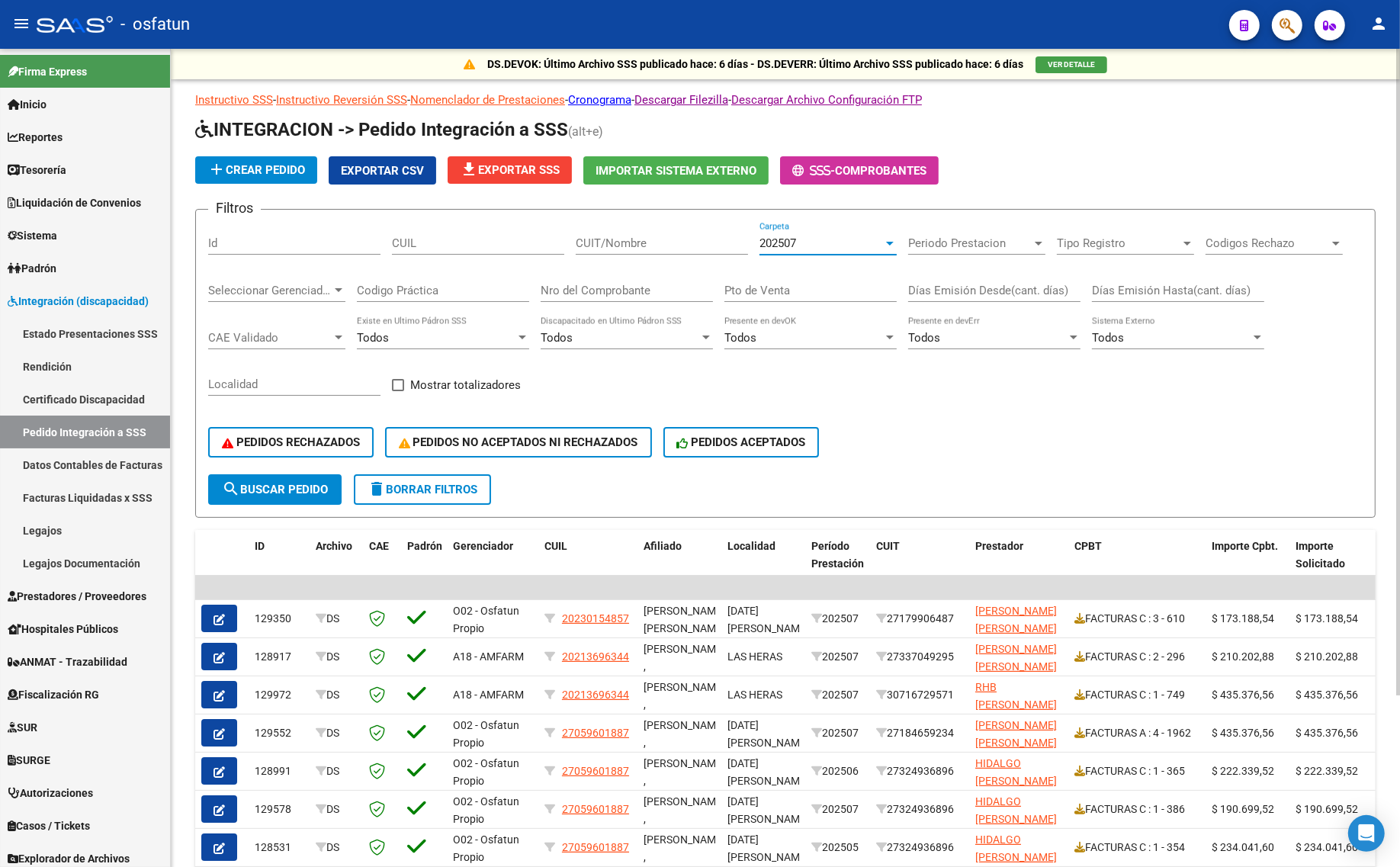
click at [307, 485] on span "search Buscar Pedido" at bounding box center [275, 490] width 106 height 14
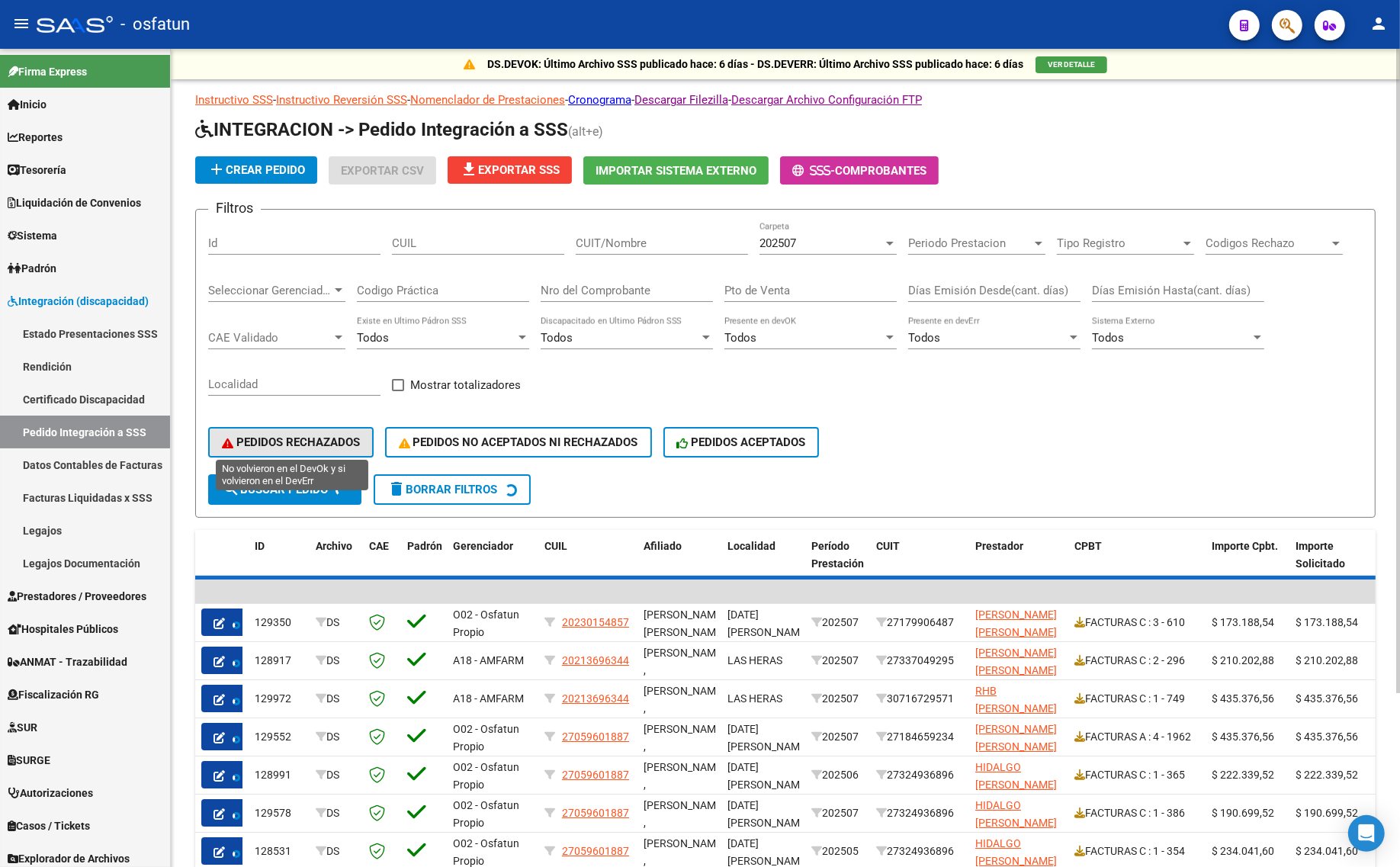
click at [310, 439] on span "PEDIDOS RECHAZADOS" at bounding box center [291, 442] width 138 height 14
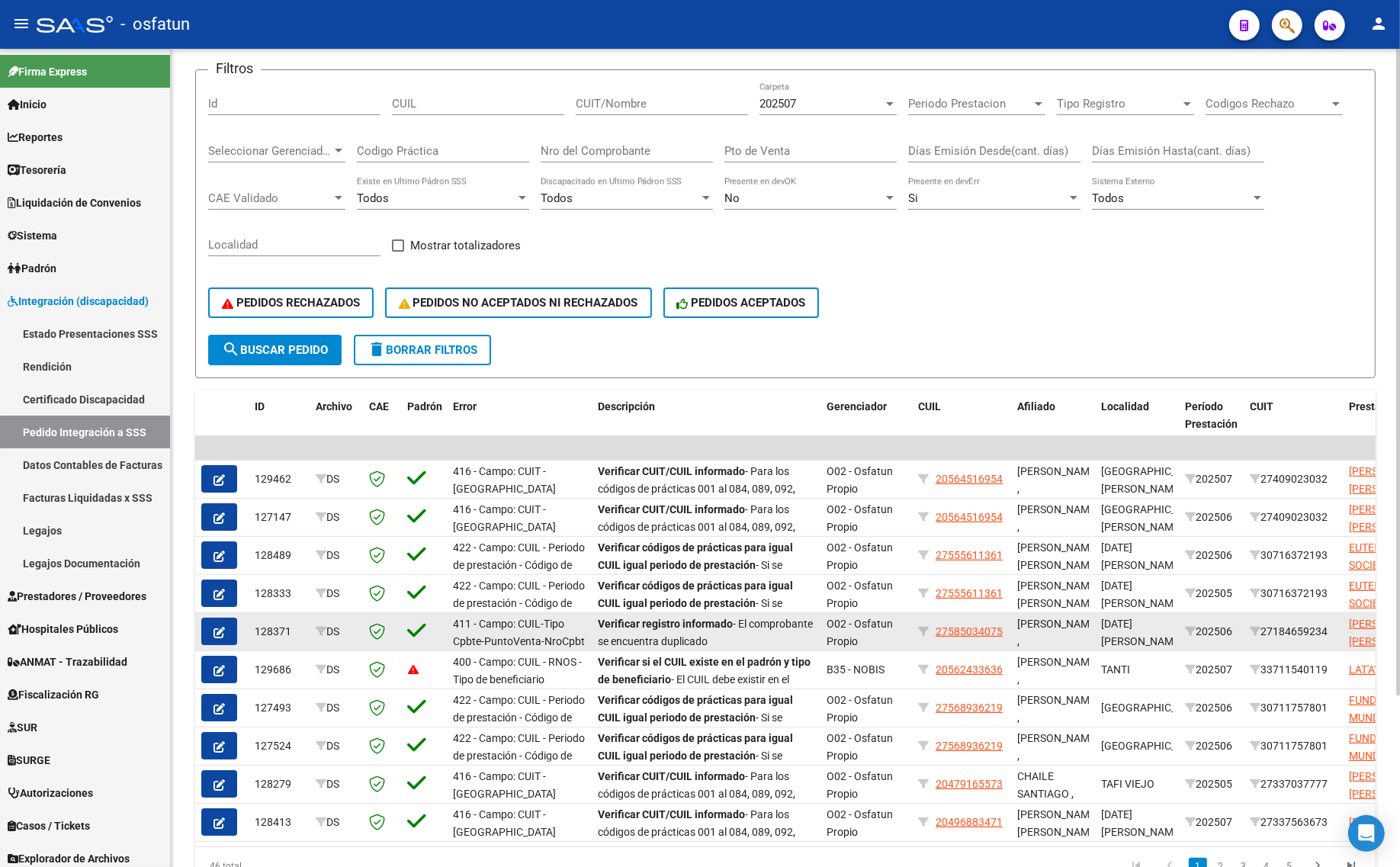
scroll to position [216, 0]
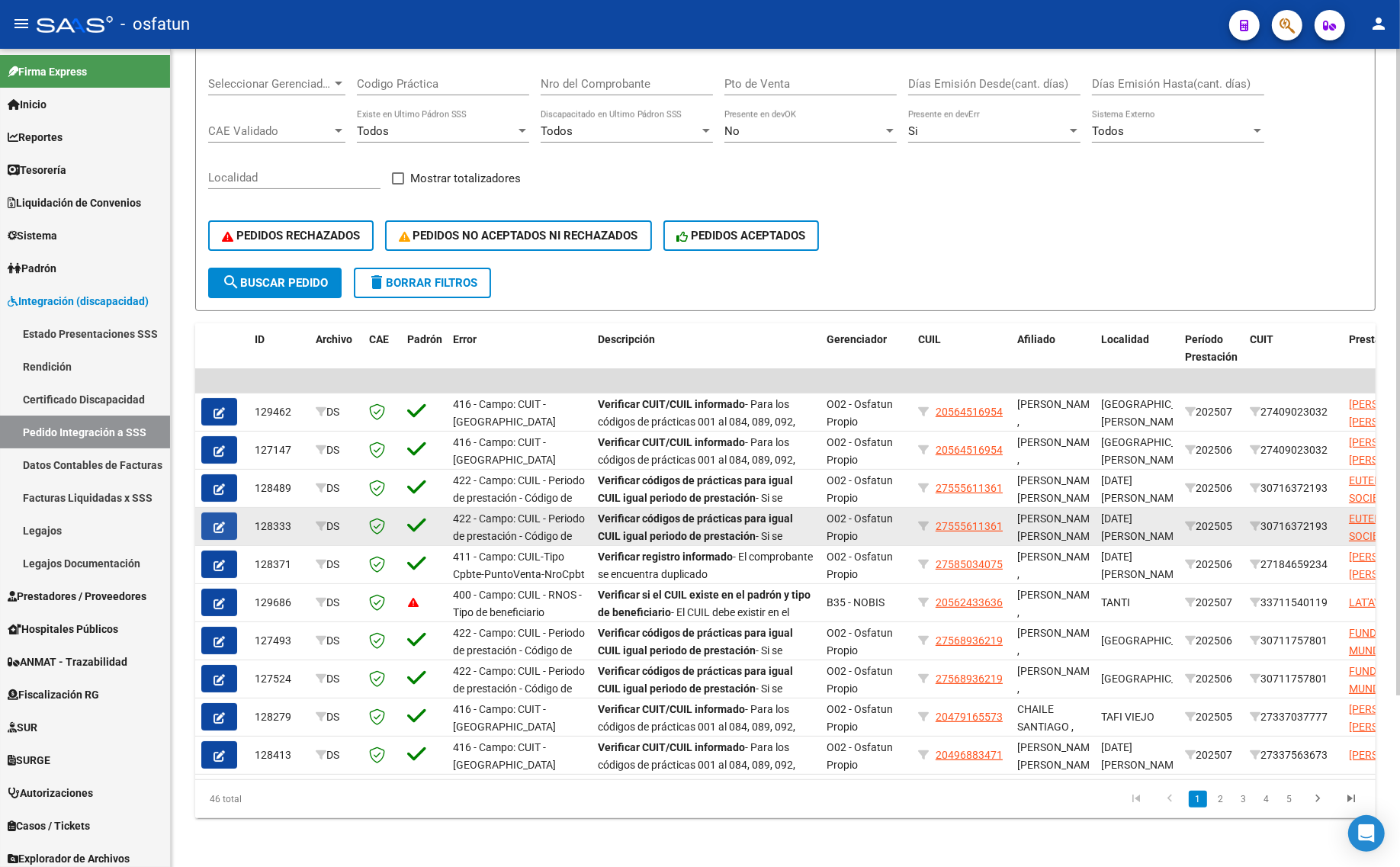
click at [214, 522] on icon "button" at bounding box center [219, 527] width 12 height 12
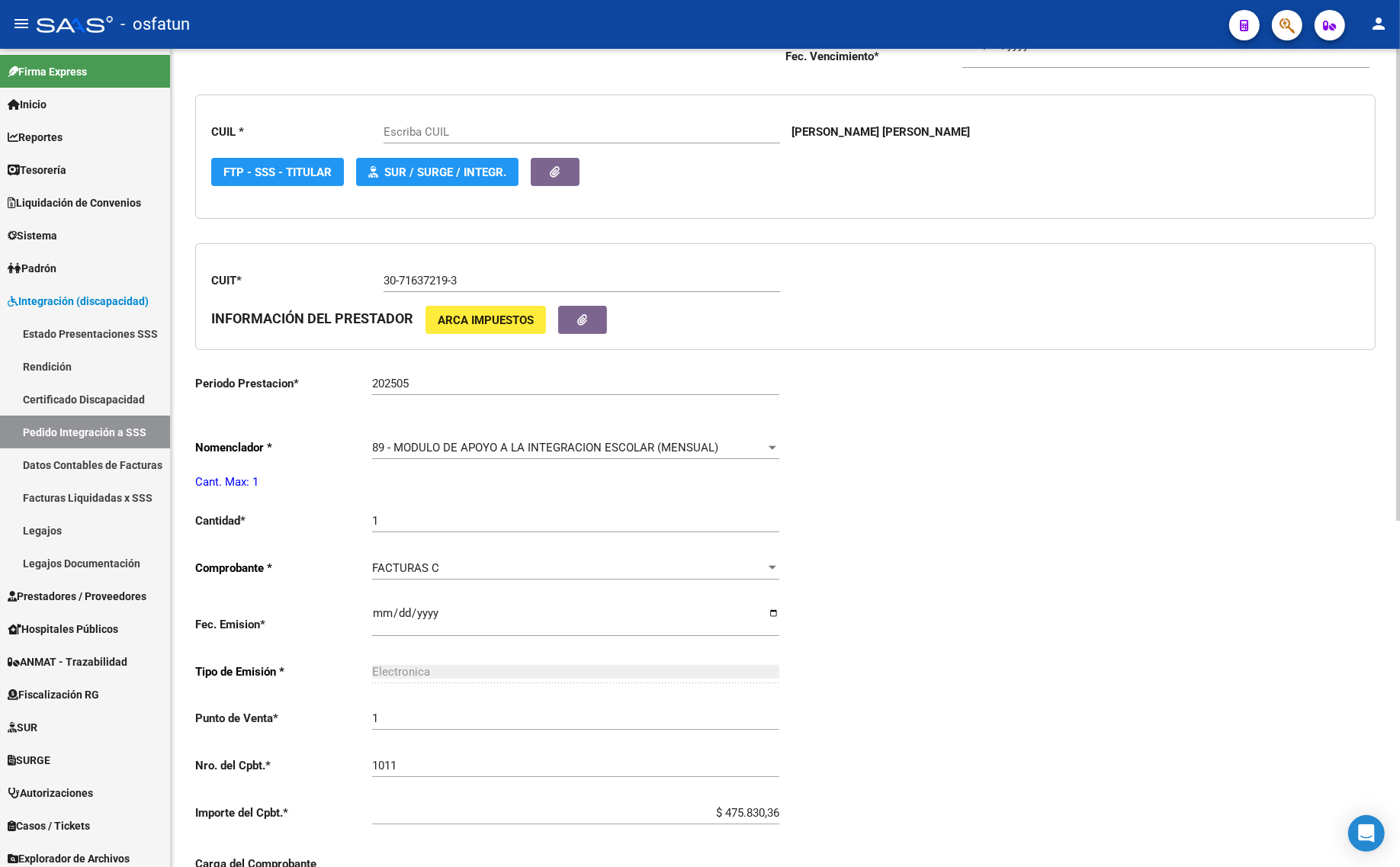
type input "27555611361"
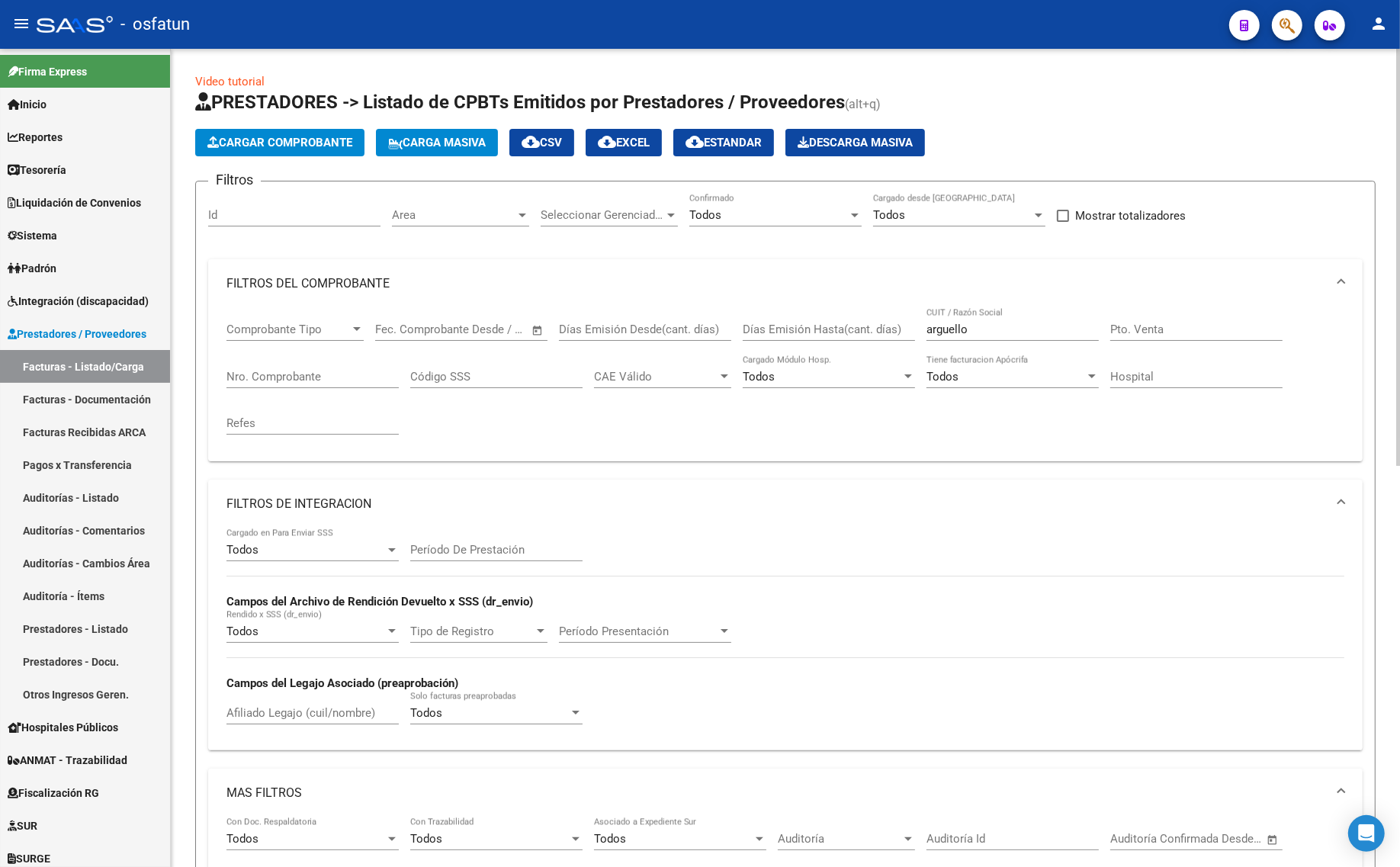
scroll to position [786, 0]
